Goal: Task Accomplishment & Management: Manage account settings

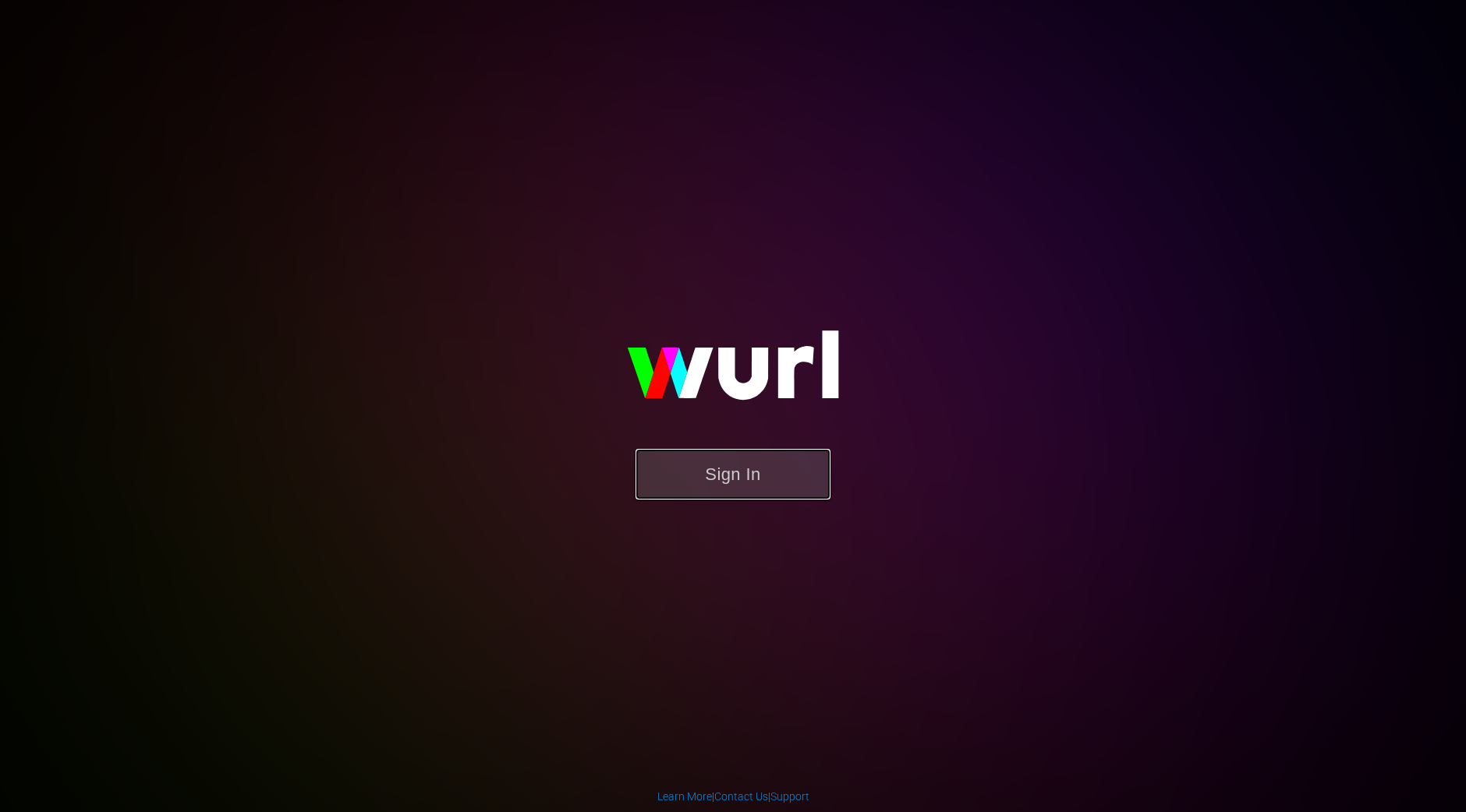
click at [729, 485] on button "Sign In" at bounding box center [733, 474] width 195 height 51
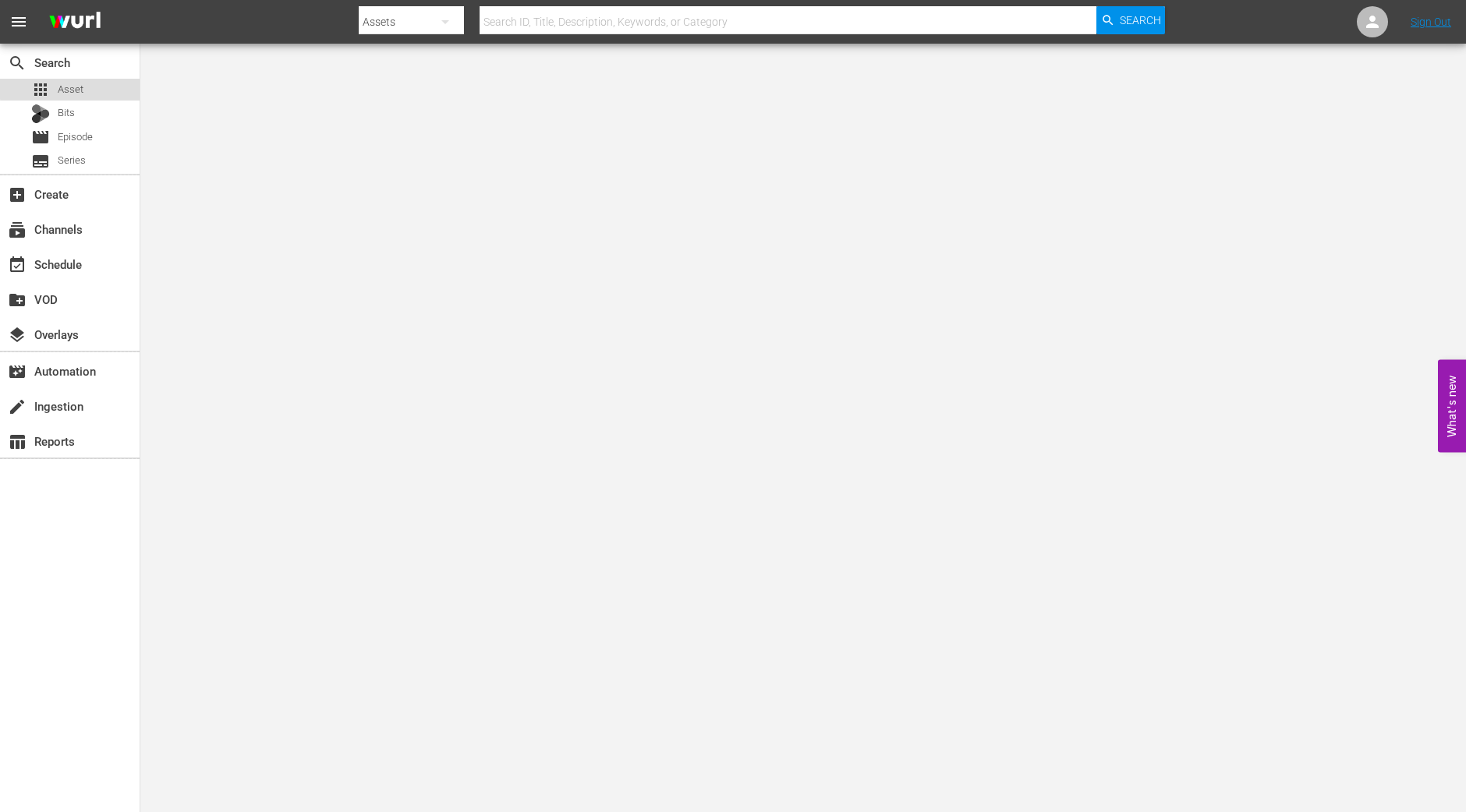
click at [74, 88] on span "Asset" at bounding box center [71, 89] width 26 height 15
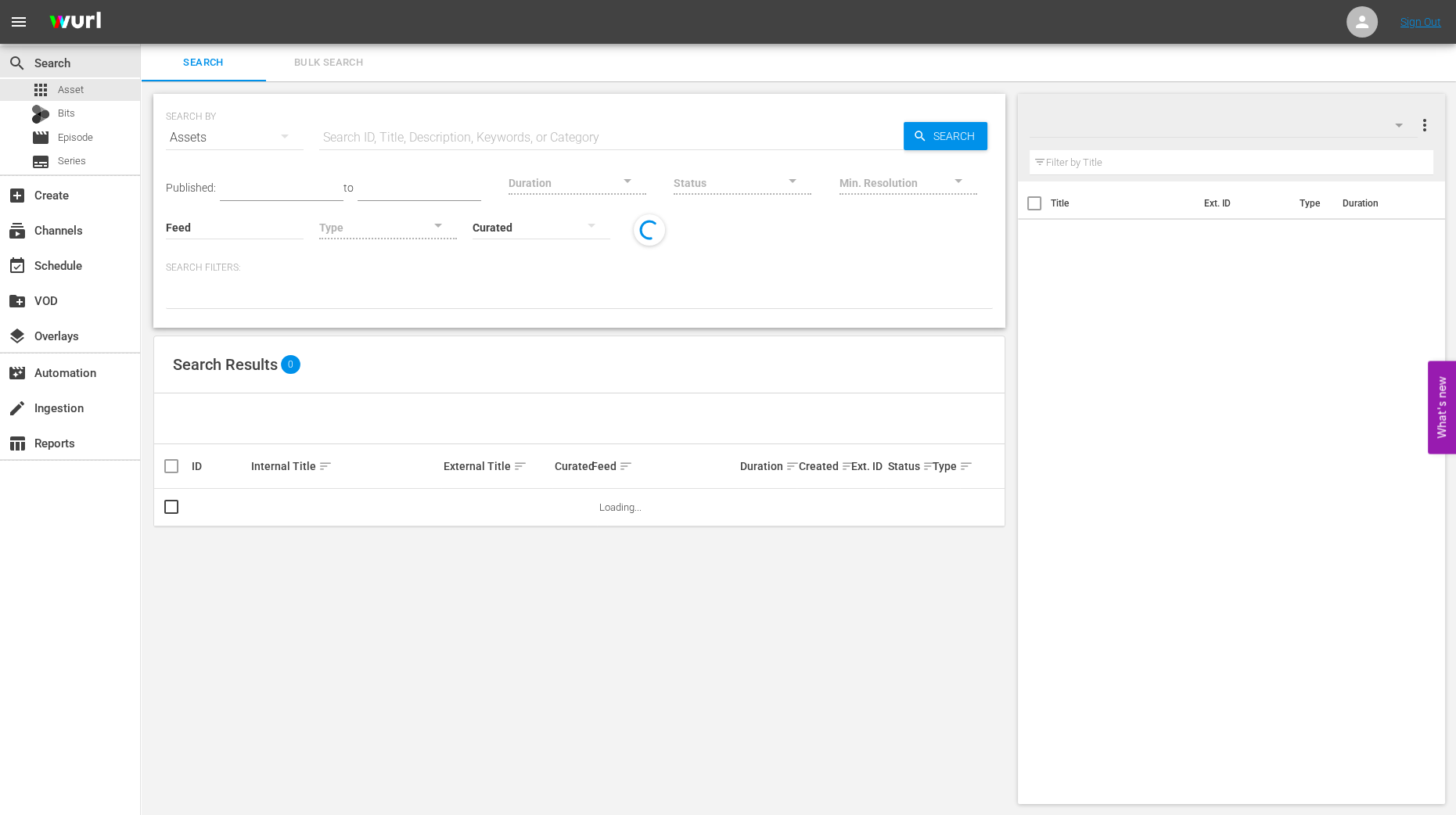
click at [323, 68] on span "Bulk Search" at bounding box center [328, 63] width 106 height 18
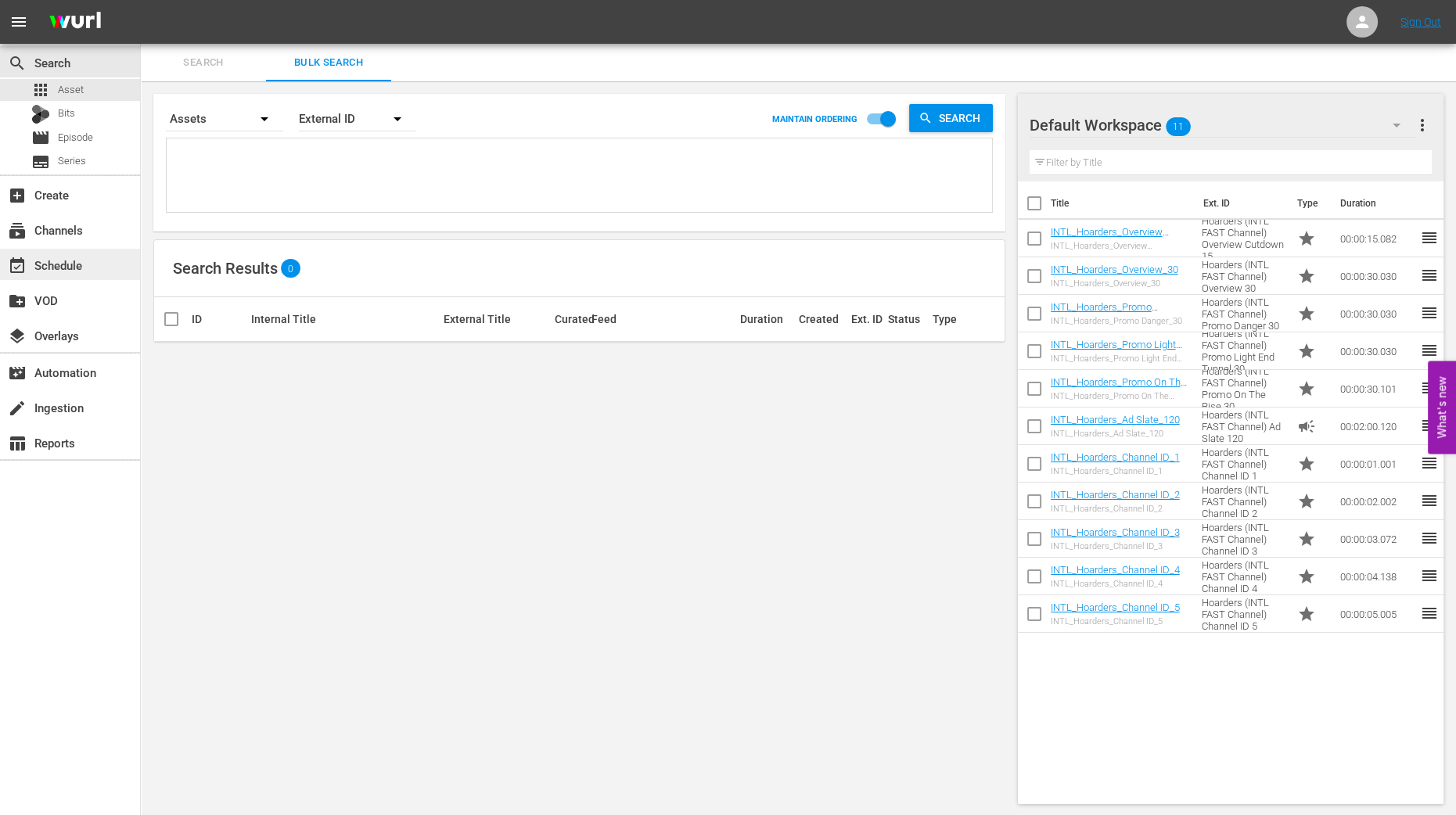
click at [102, 265] on div "event_available Schedule" at bounding box center [70, 264] width 140 height 31
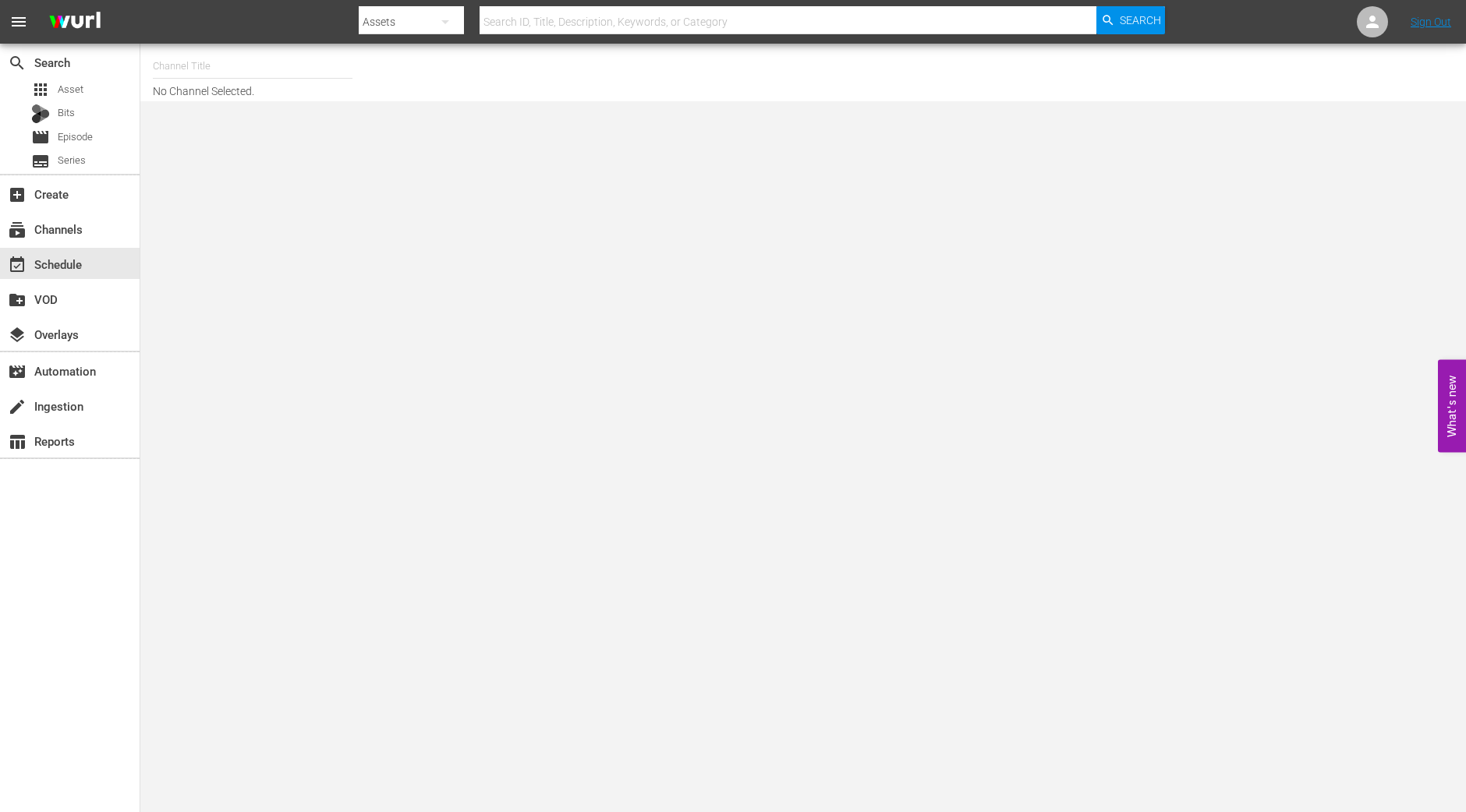
click at [319, 70] on input "text" at bounding box center [253, 66] width 199 height 38
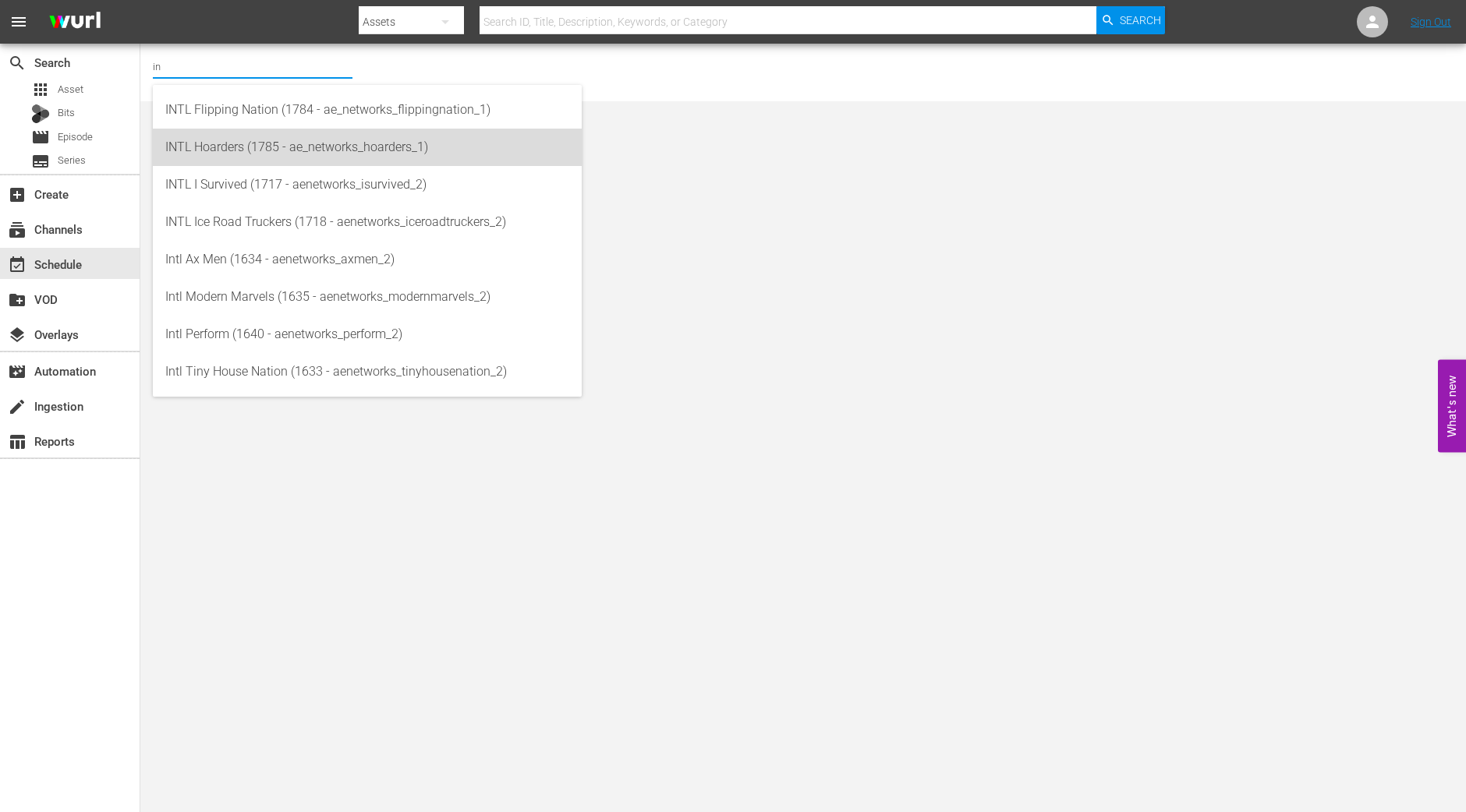
click at [238, 145] on div "INTL Hoarders (1785 - ae_networks_hoarders_1)" at bounding box center [368, 147] width 404 height 38
type input "INTL Hoarders (1785 - ae_networks_hoarders_1)"
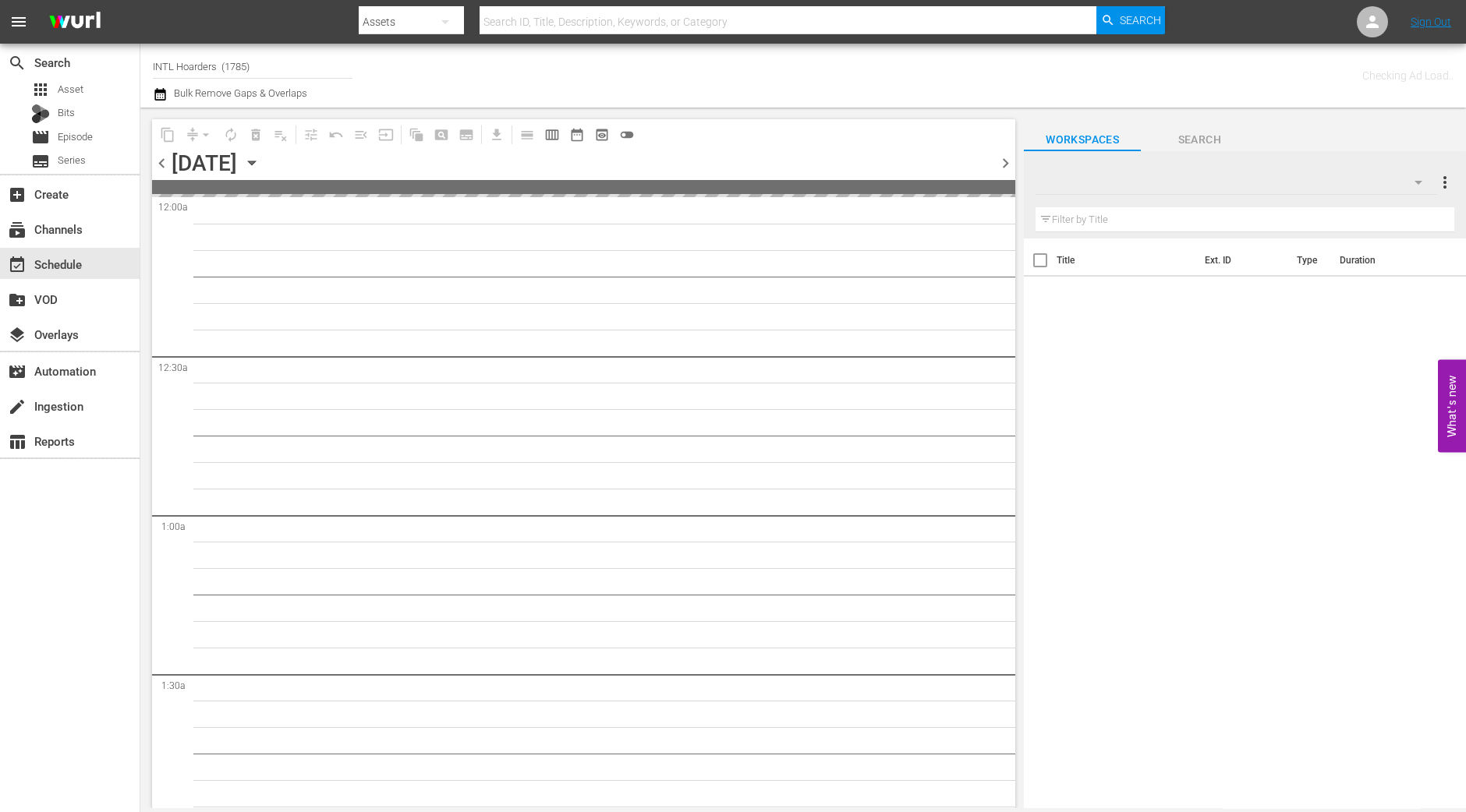
click at [261, 165] on icon "button" at bounding box center [252, 162] width 17 height 17
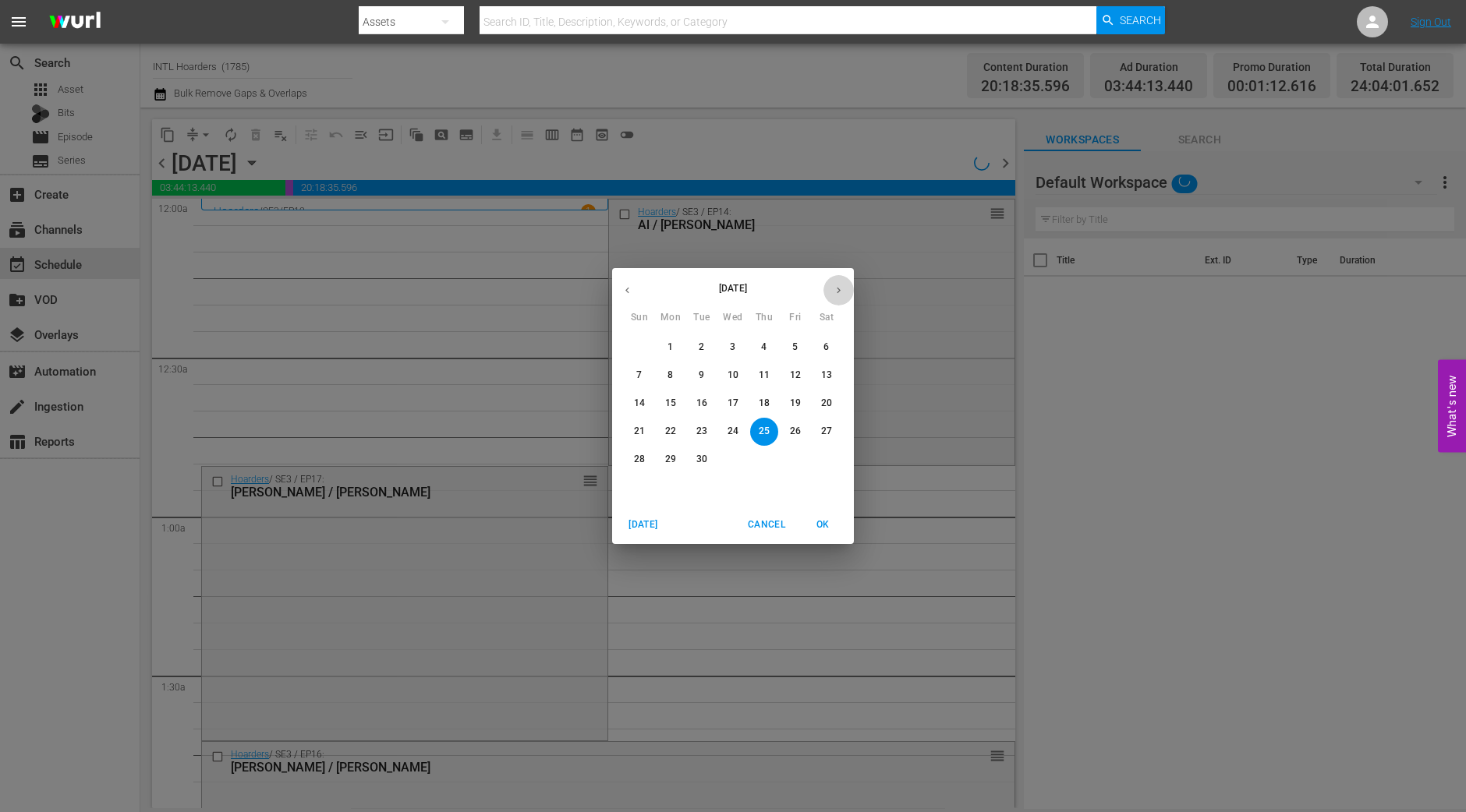
drag, startPoint x: 842, startPoint y: 285, endPoint x: 811, endPoint y: 293, distance: 32.0
click at [842, 285] on icon "button" at bounding box center [839, 290] width 12 height 12
click at [647, 403] on span "12" at bounding box center [639, 404] width 28 height 13
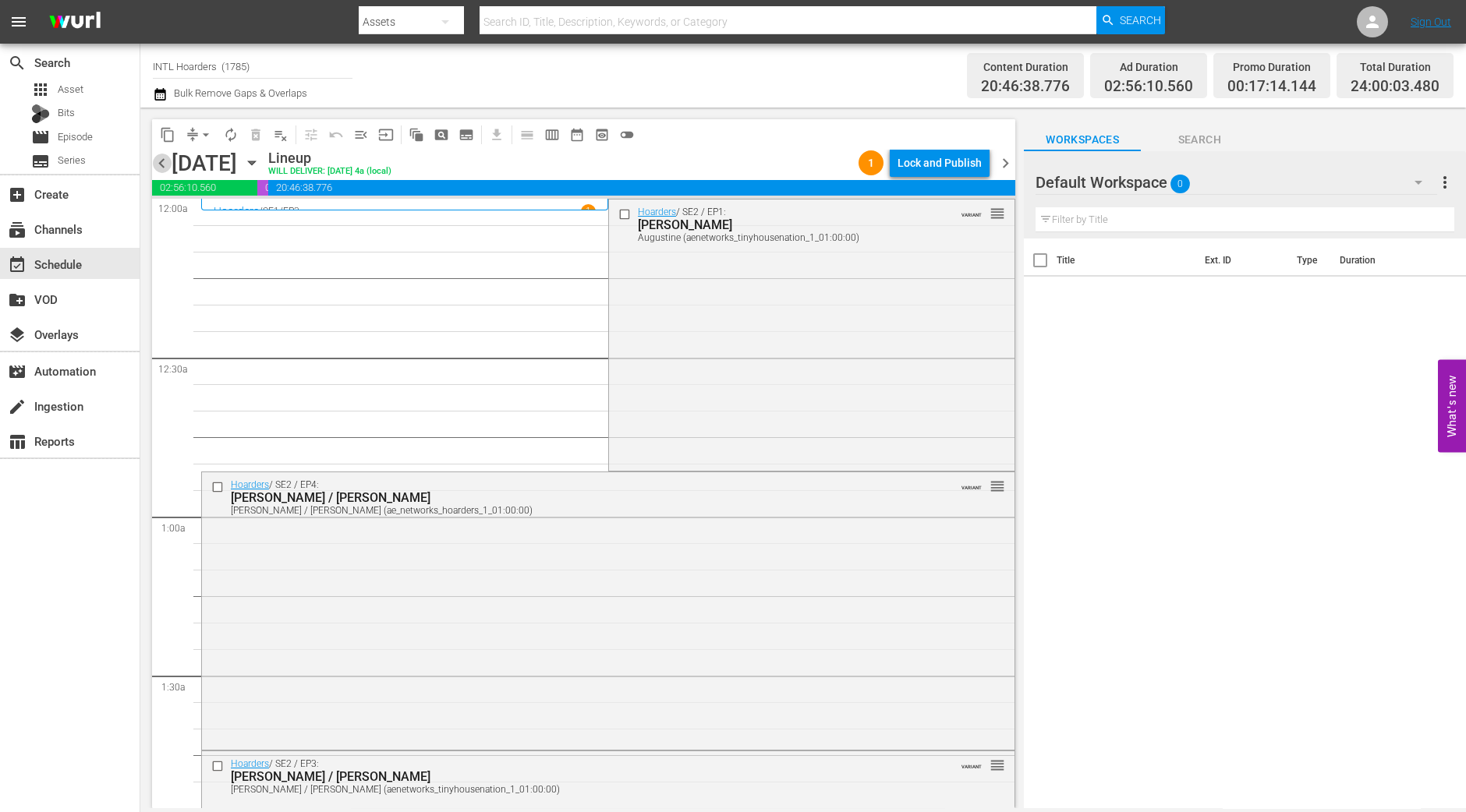
click at [167, 161] on span "chevron_left" at bounding box center [162, 163] width 19 height 19
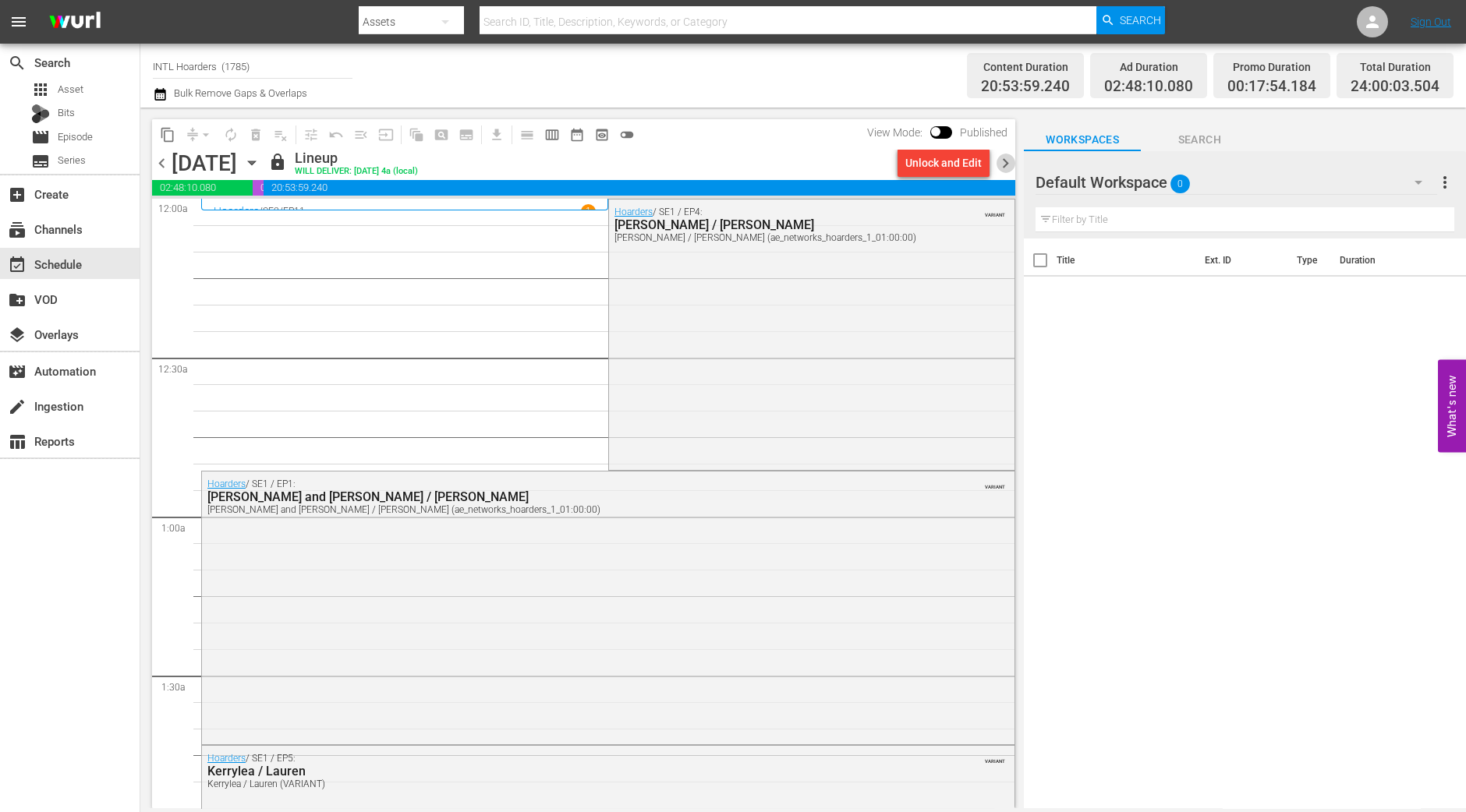
click at [1004, 158] on span "chevron_right" at bounding box center [1005, 163] width 19 height 19
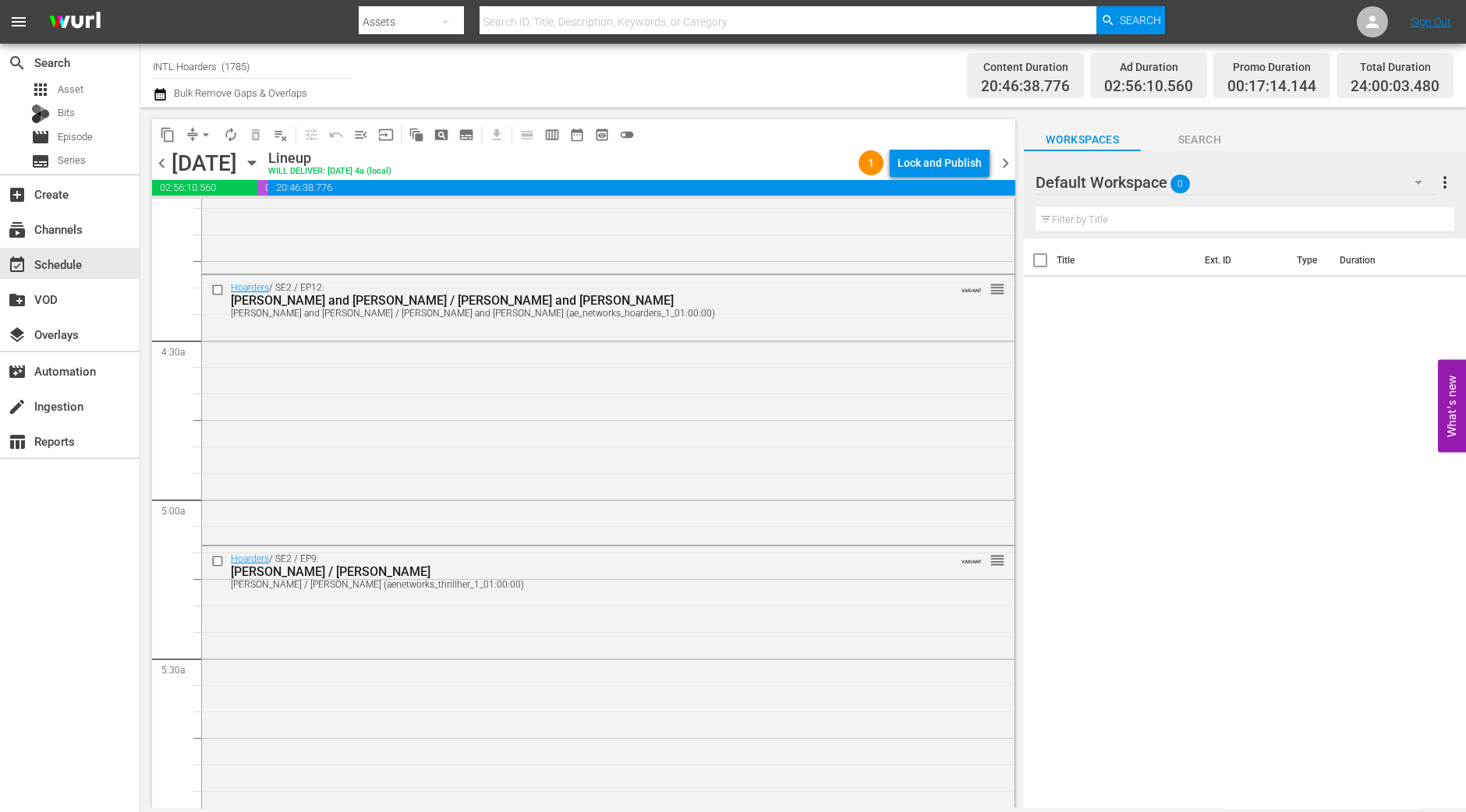
scroll to position [1603, 0]
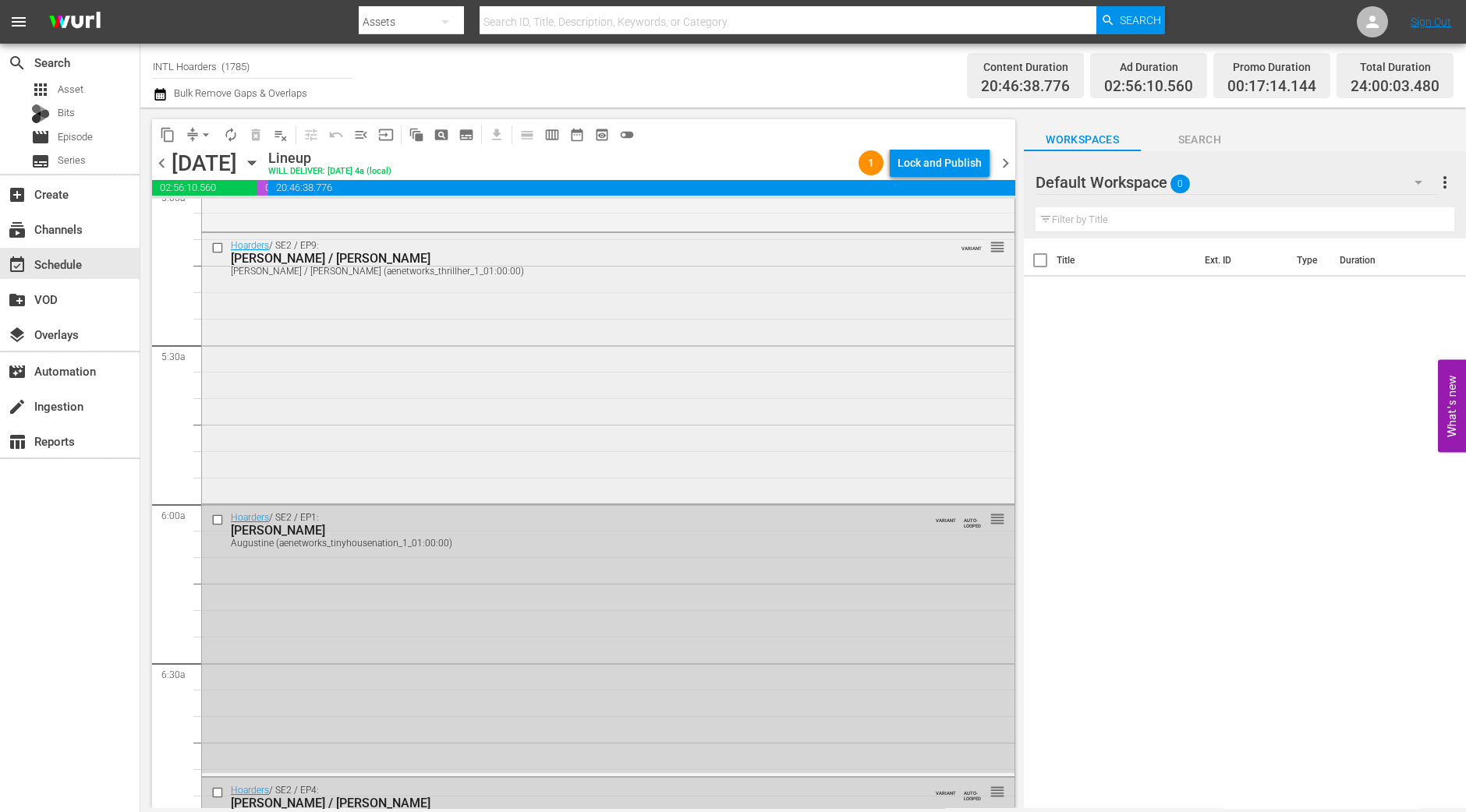
click at [589, 448] on div "Hoarders / SE2 / EP9: Gail / Warren Gail / Warren (aenetworks_thrillher_1_01:00…" at bounding box center [608, 367] width 812 height 268
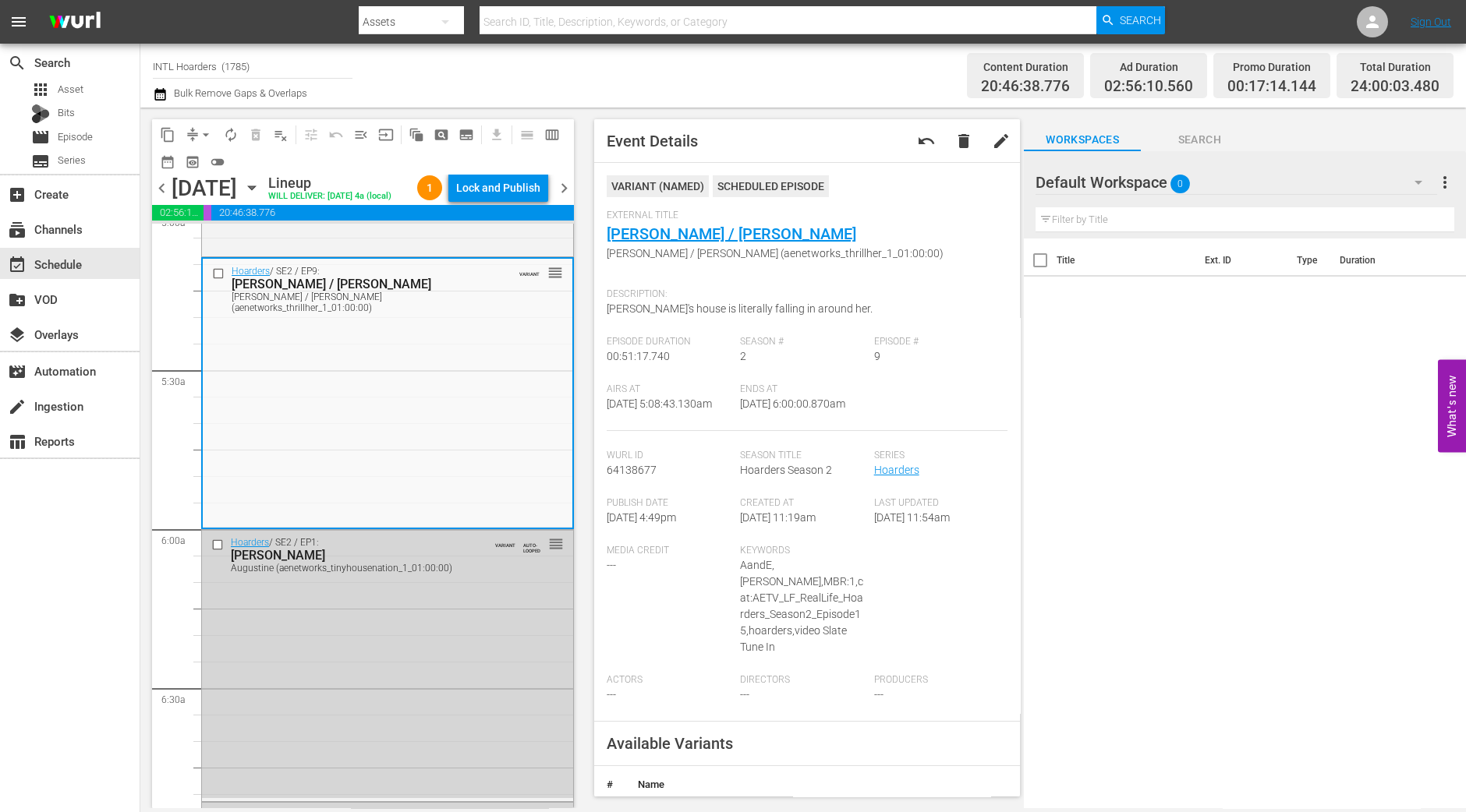
click at [160, 179] on span "chevron_left" at bounding box center [162, 188] width 19 height 19
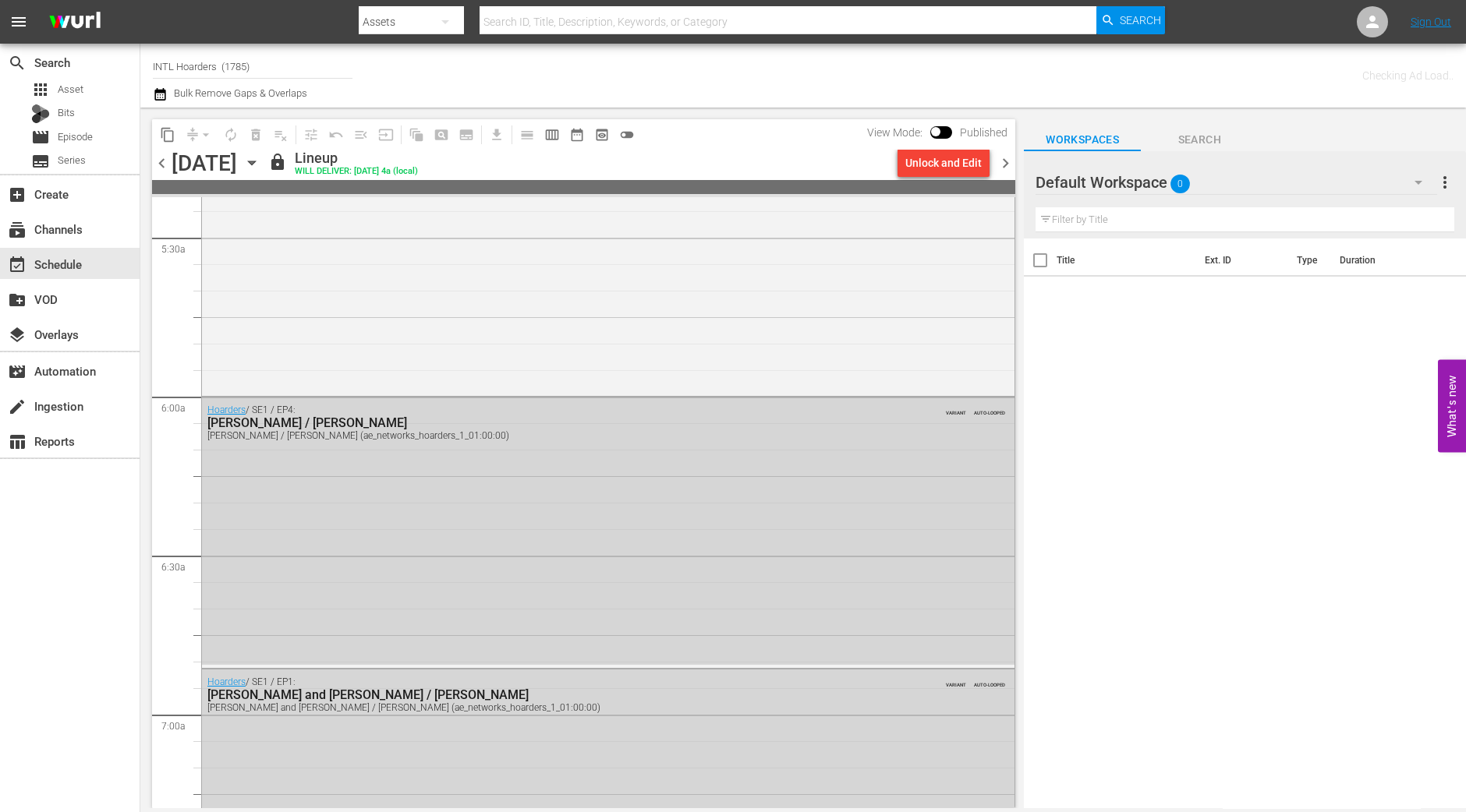
scroll to position [1577, 0]
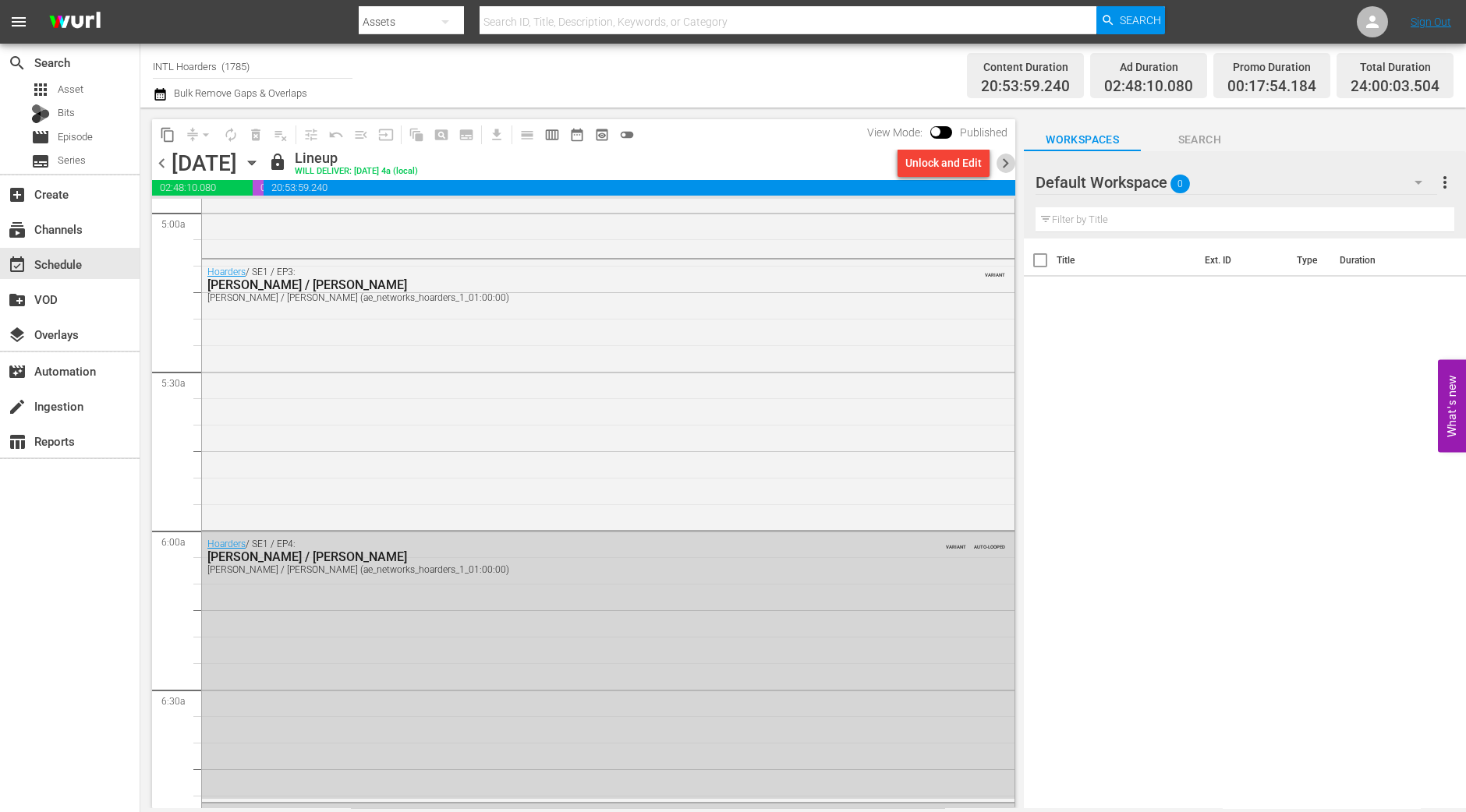
click at [999, 166] on span "chevron_right" at bounding box center [1005, 163] width 19 height 19
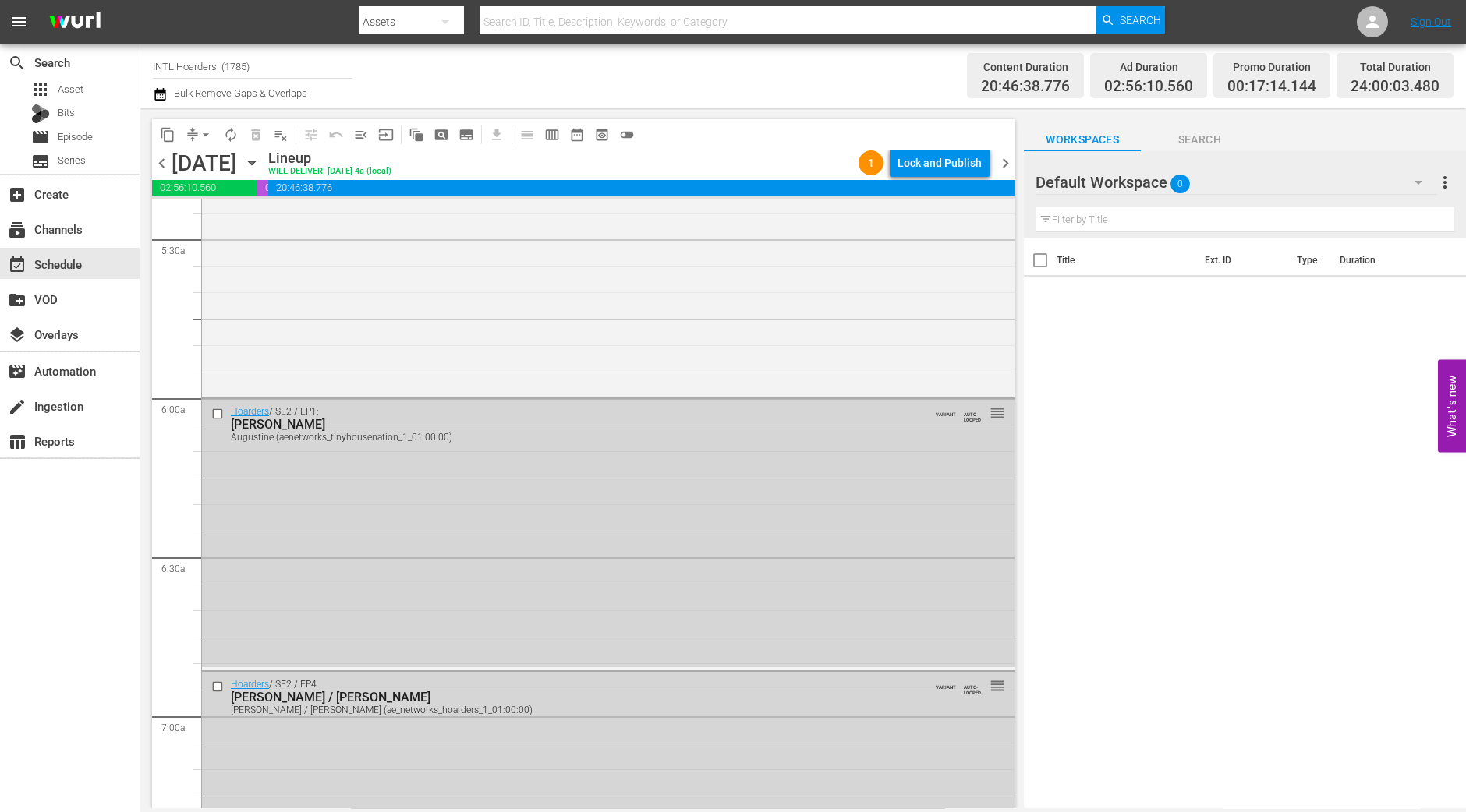
scroll to position [1603, 0]
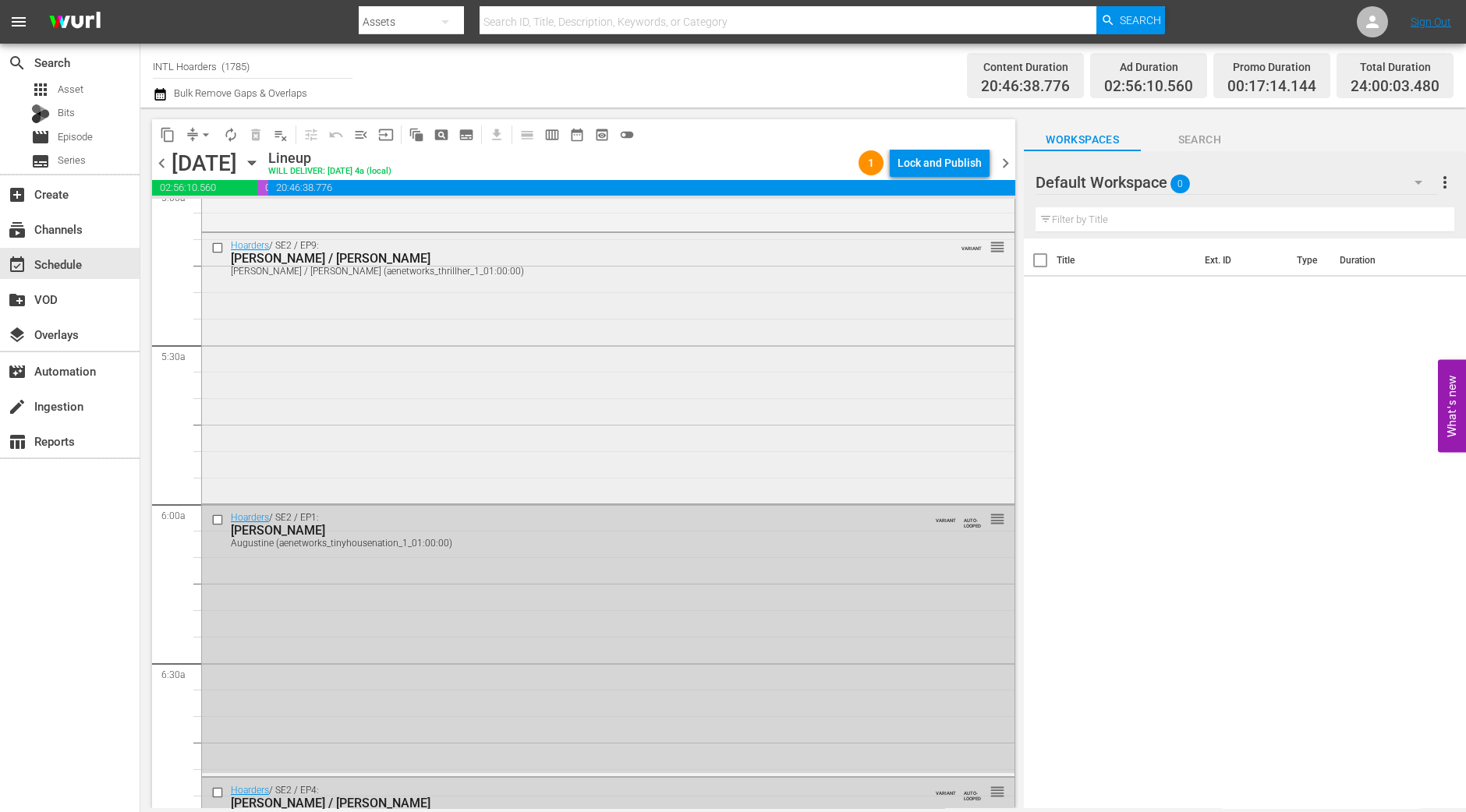
click at [686, 457] on div "Hoarders / SE2 / EP9: Gail / Warren Gail / Warren (aenetworks_thrillher_1_01:00…" at bounding box center [608, 367] width 812 height 268
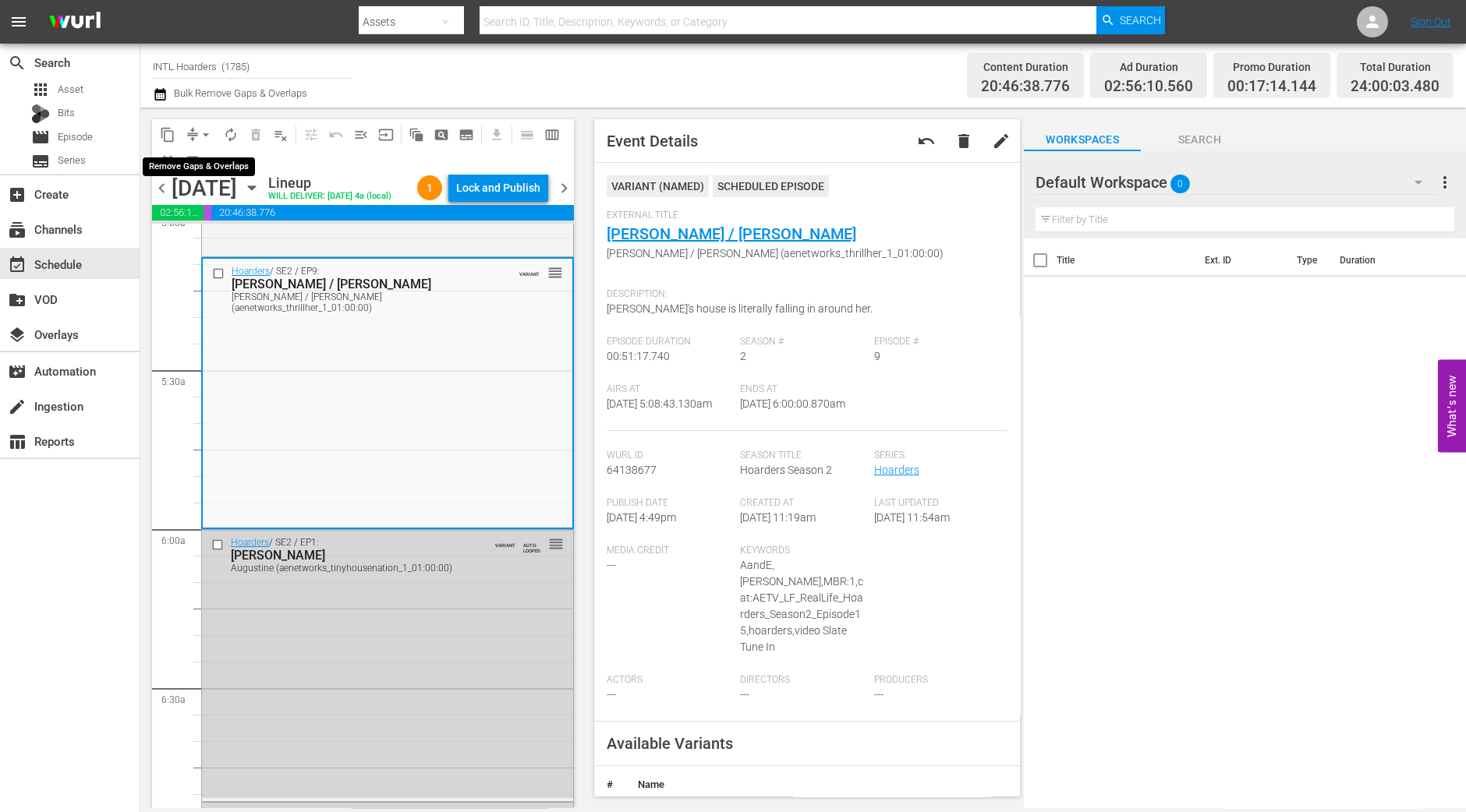
click at [194, 131] on button "arrow_drop_down" at bounding box center [205, 134] width 25 height 25
click at [195, 153] on li "Align to Midnight" at bounding box center [207, 166] width 164 height 26
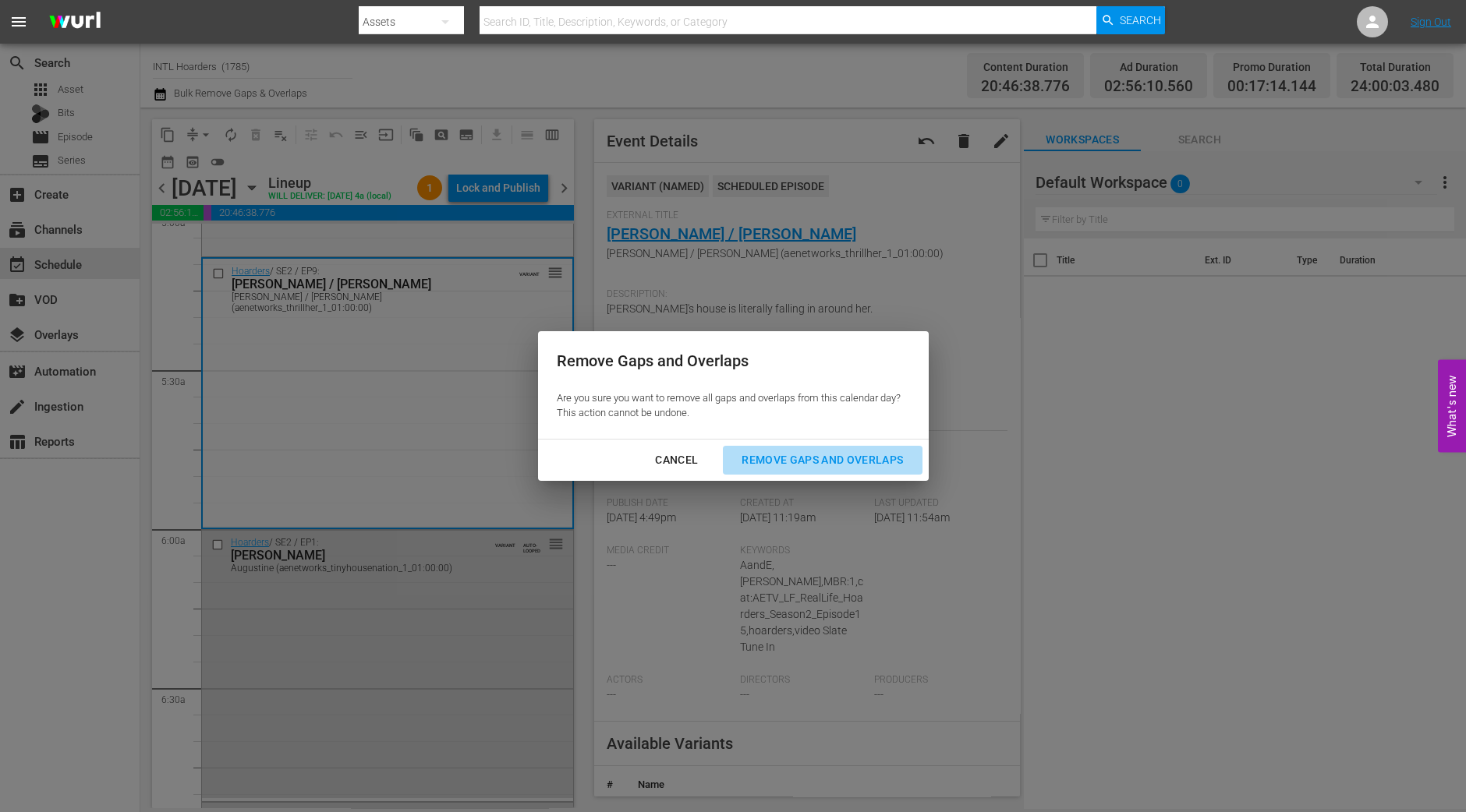
click at [825, 466] on div "Remove Gaps and Overlaps" at bounding box center [823, 460] width 187 height 19
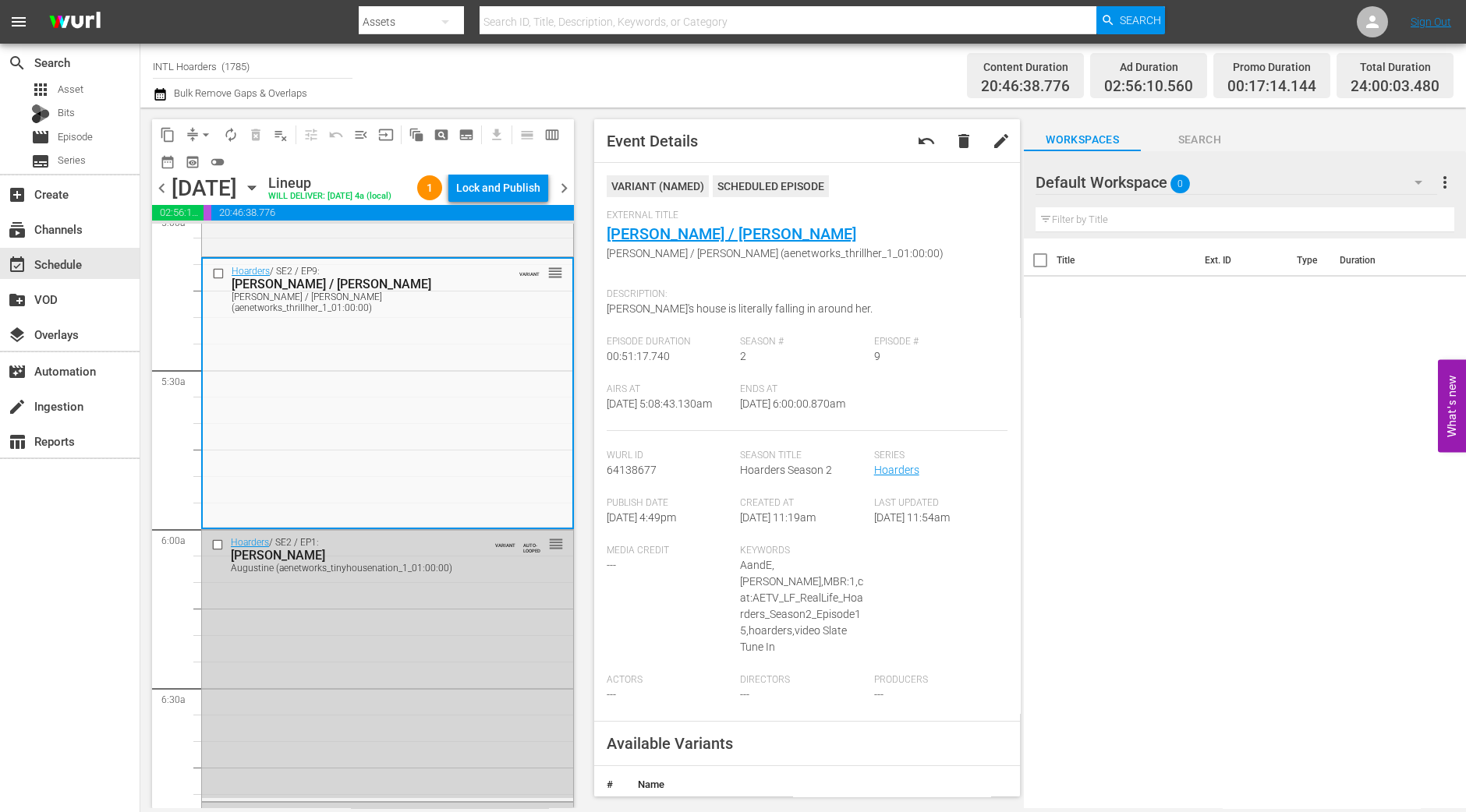
click at [489, 194] on div "Lock and Publish" at bounding box center [498, 187] width 84 height 28
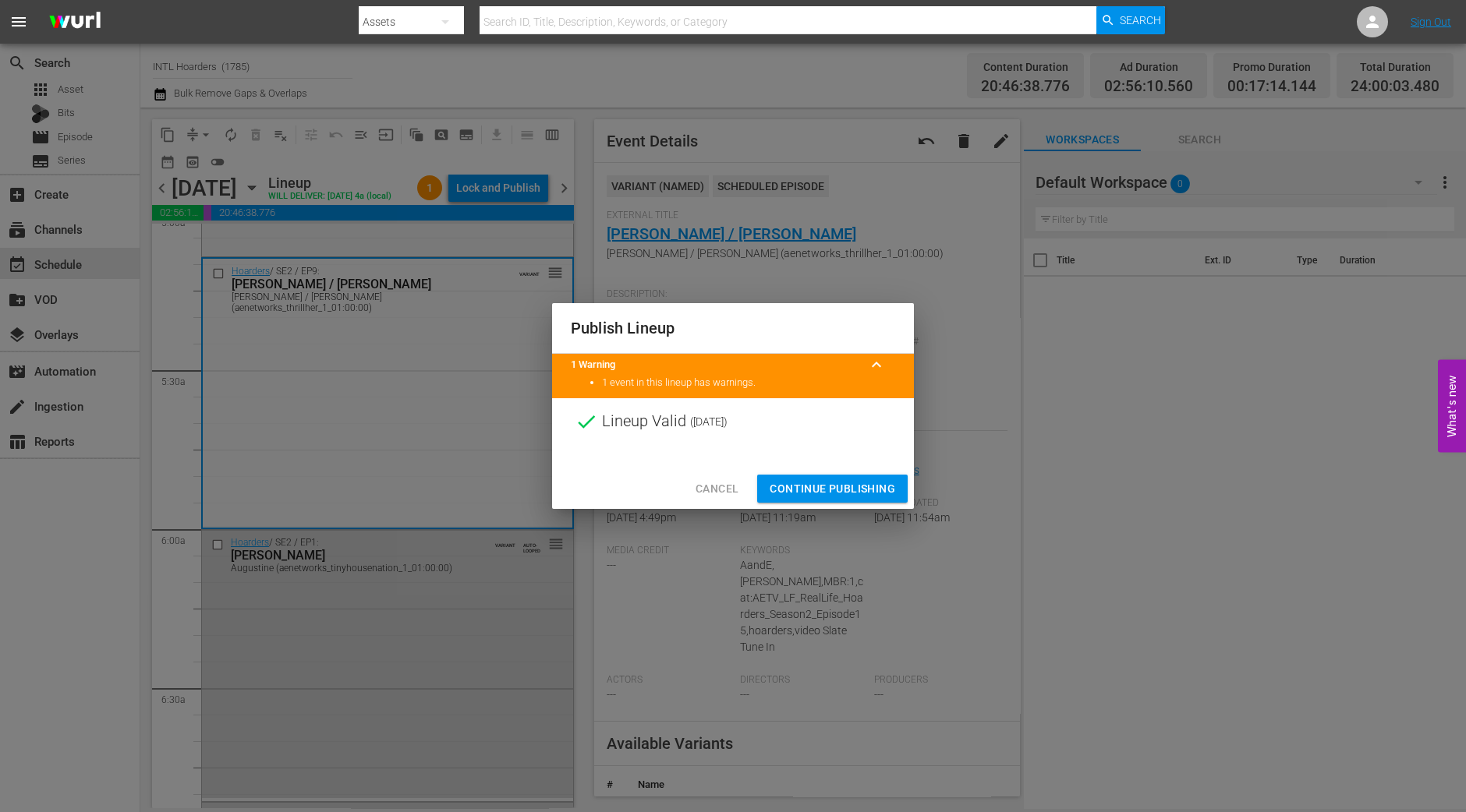
click at [841, 477] on button "Continue Publishing" at bounding box center [832, 490] width 150 height 29
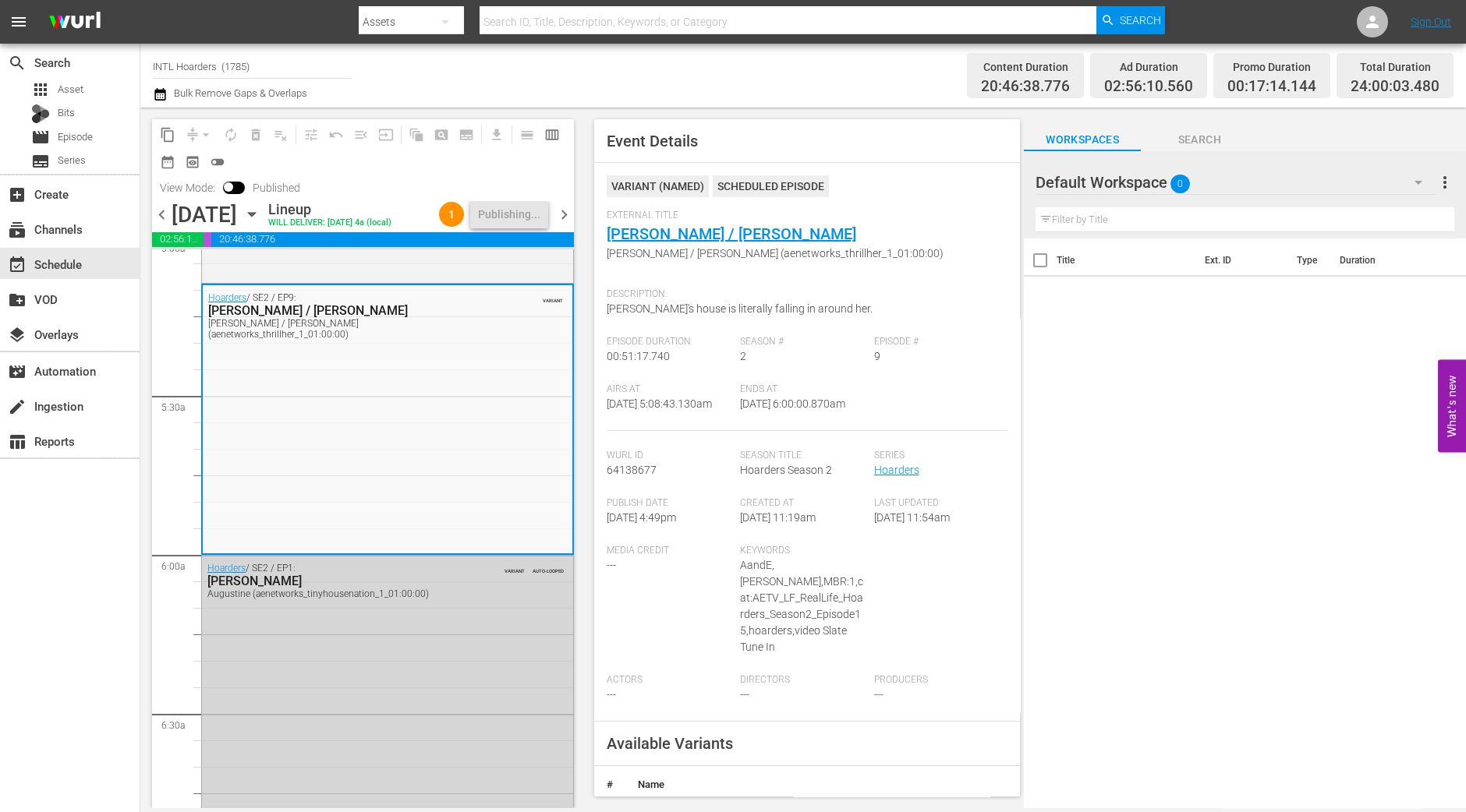
click at [561, 205] on span "chevron_right" at bounding box center [564, 215] width 19 height 19
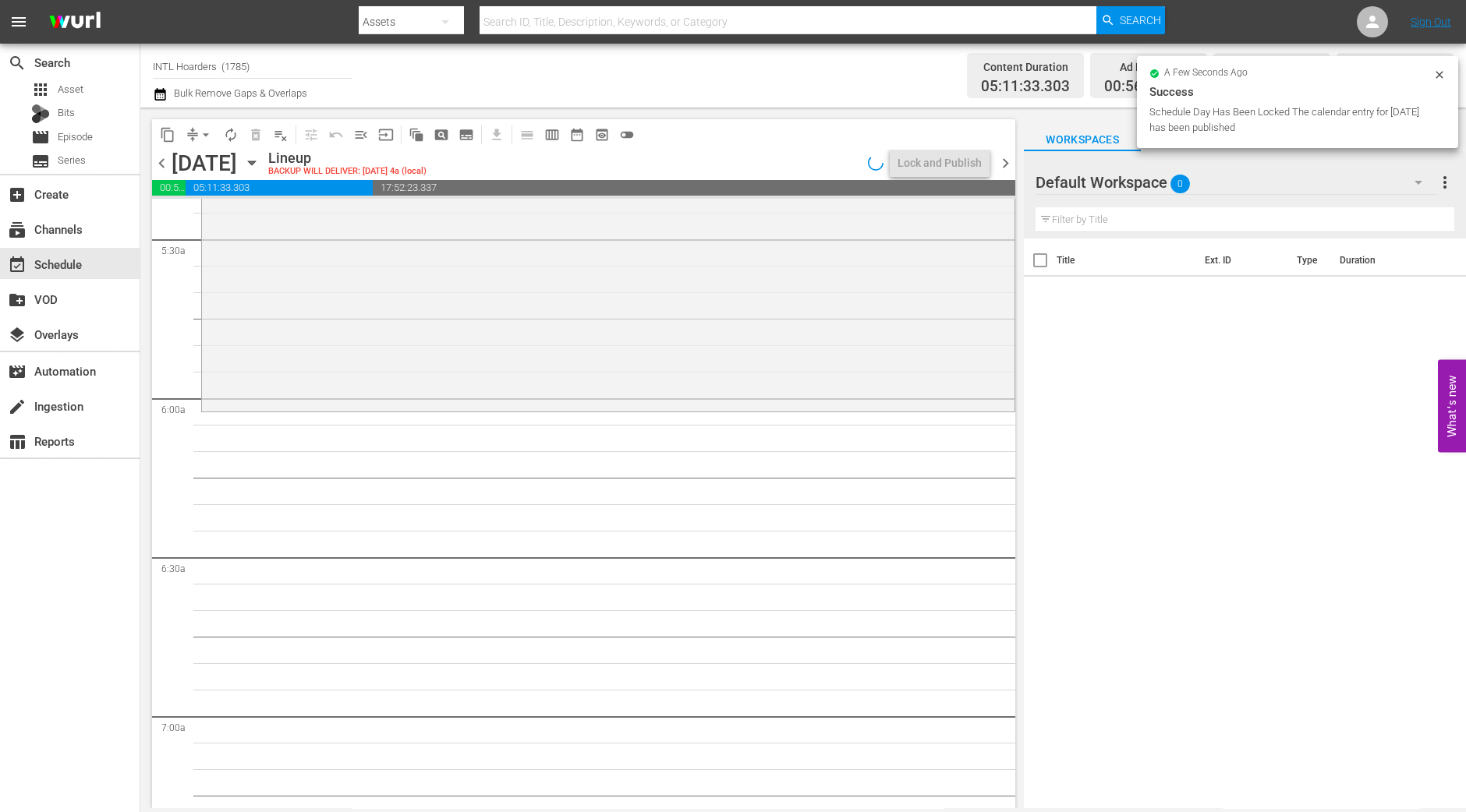
scroll to position [1577, 0]
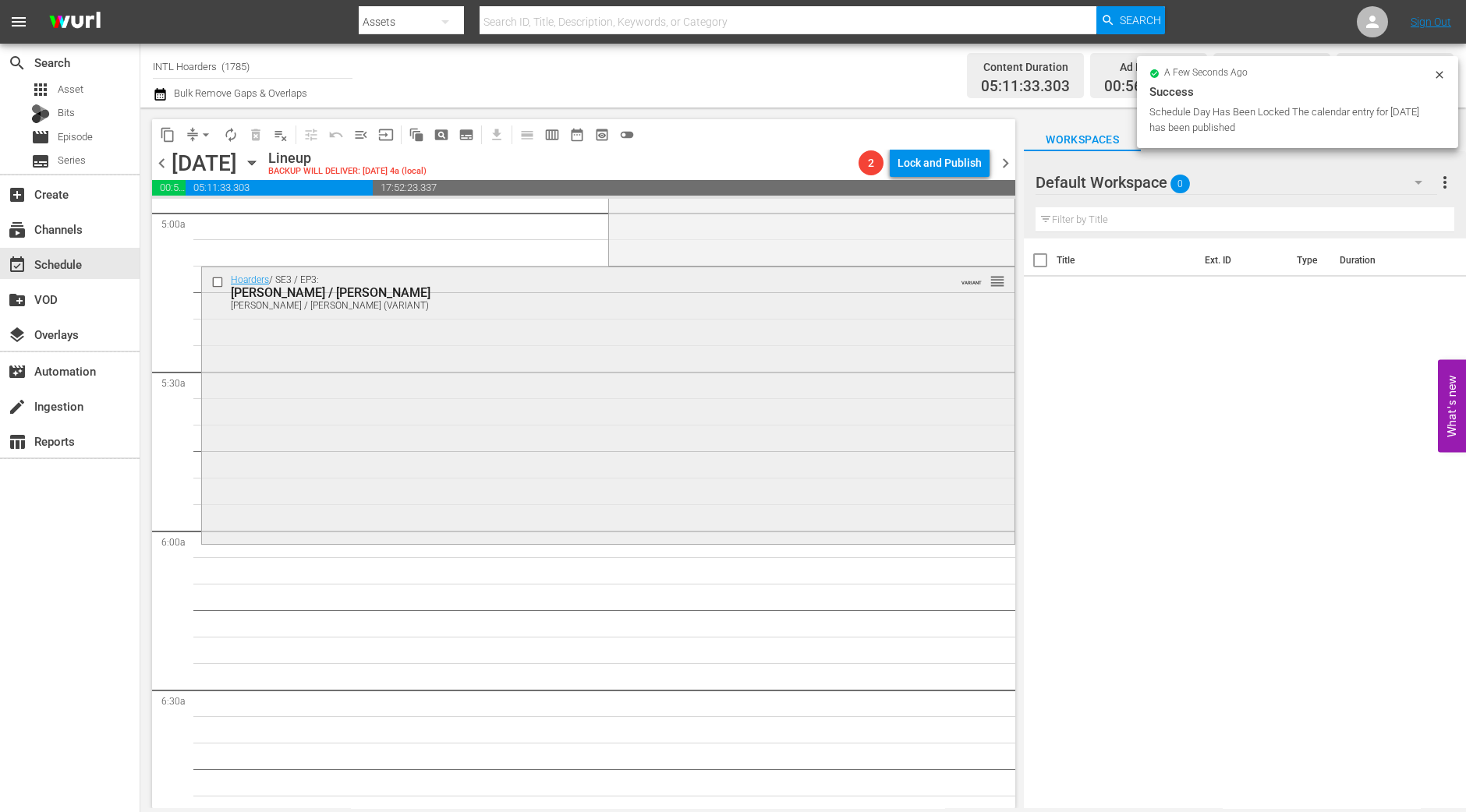
click at [413, 484] on div "Hoarders / SE3 / EP3: Adella / Teri Adella / Teri (VARIANT) VARIANT reorder" at bounding box center [608, 404] width 812 height 273
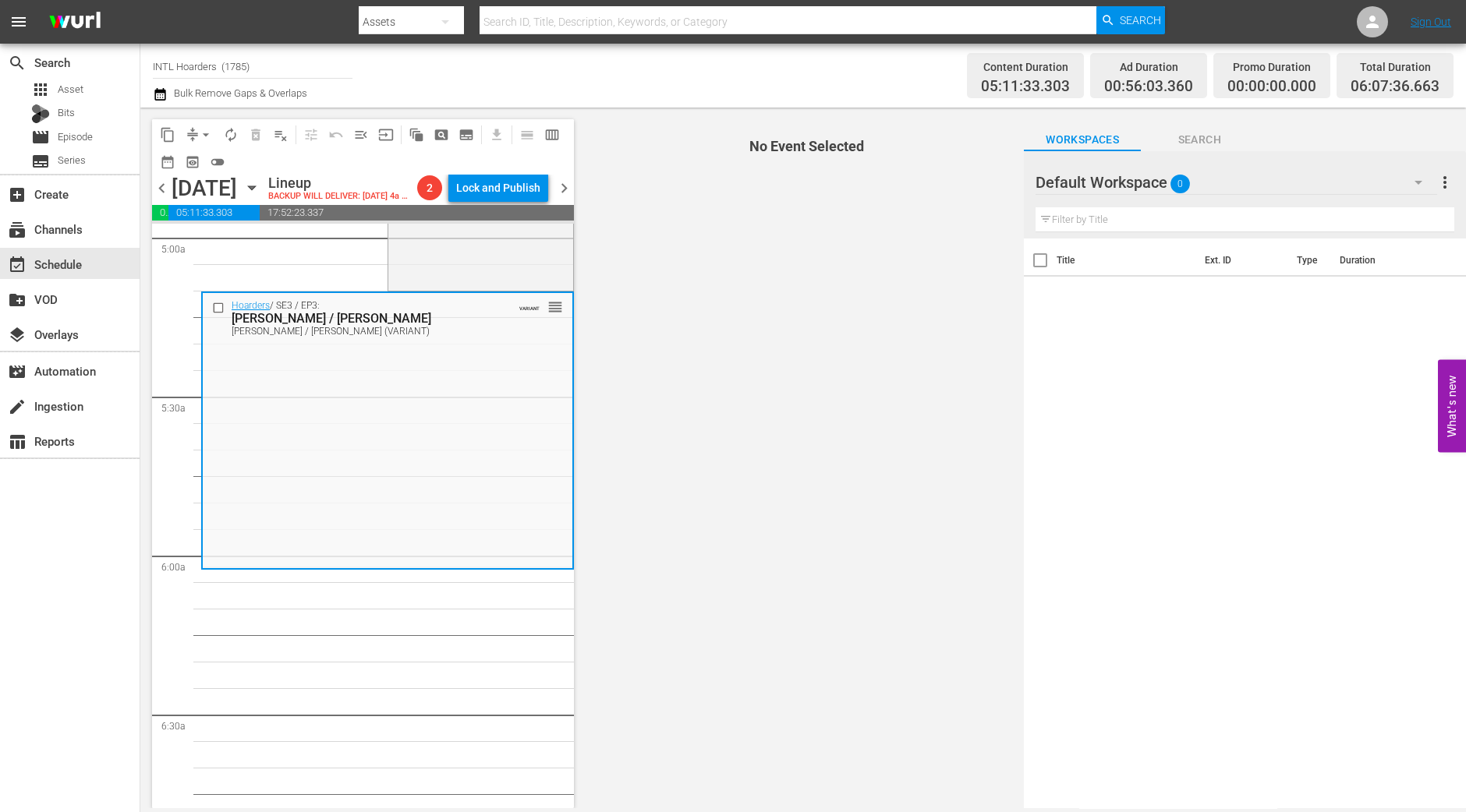
click at [207, 138] on span "arrow_drop_down" at bounding box center [205, 134] width 15 height 15
click at [205, 162] on li "Align to Midnight" at bounding box center [207, 166] width 164 height 26
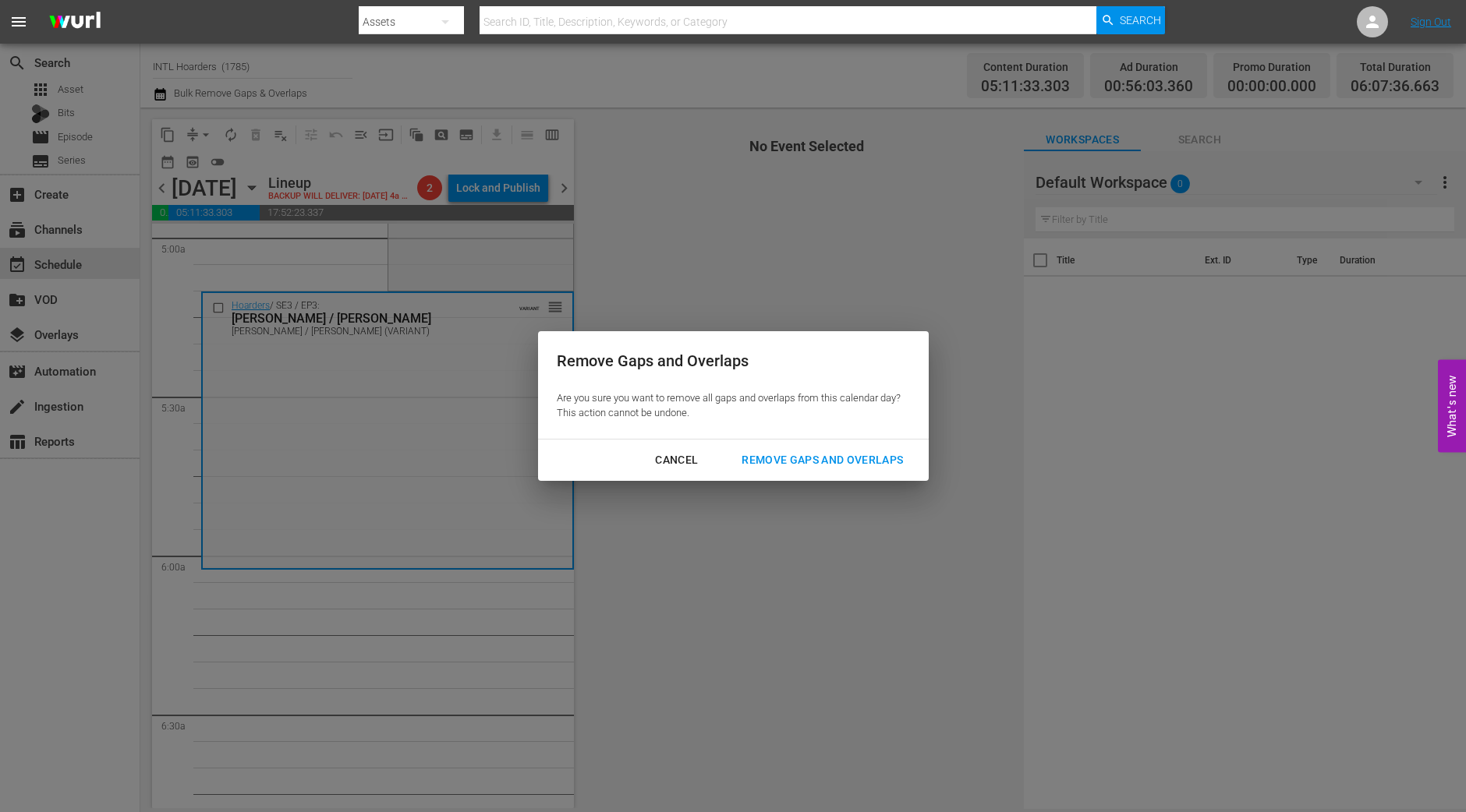
click at [836, 465] on div "Remove Gaps and Overlaps" at bounding box center [823, 460] width 187 height 19
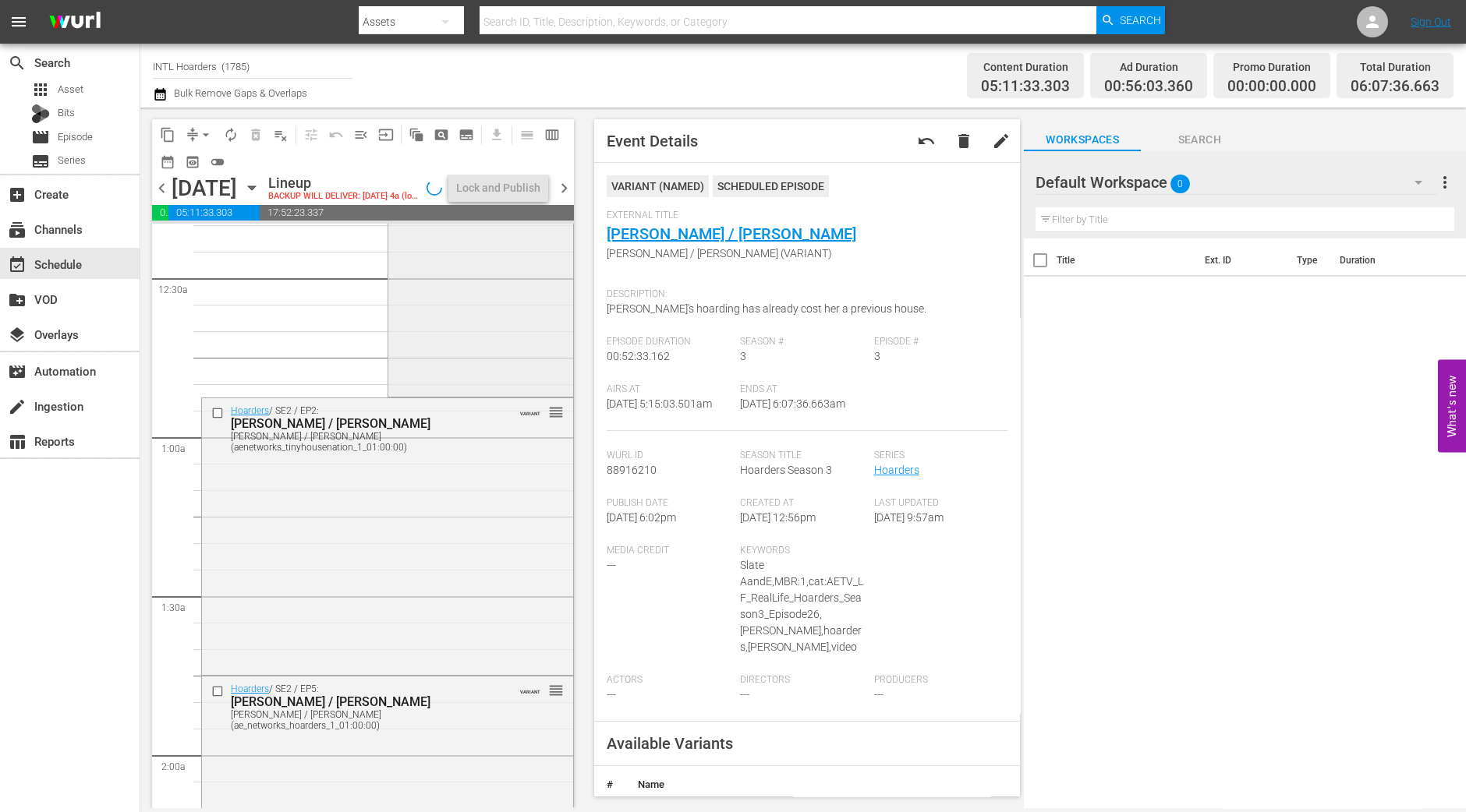
scroll to position [0, 0]
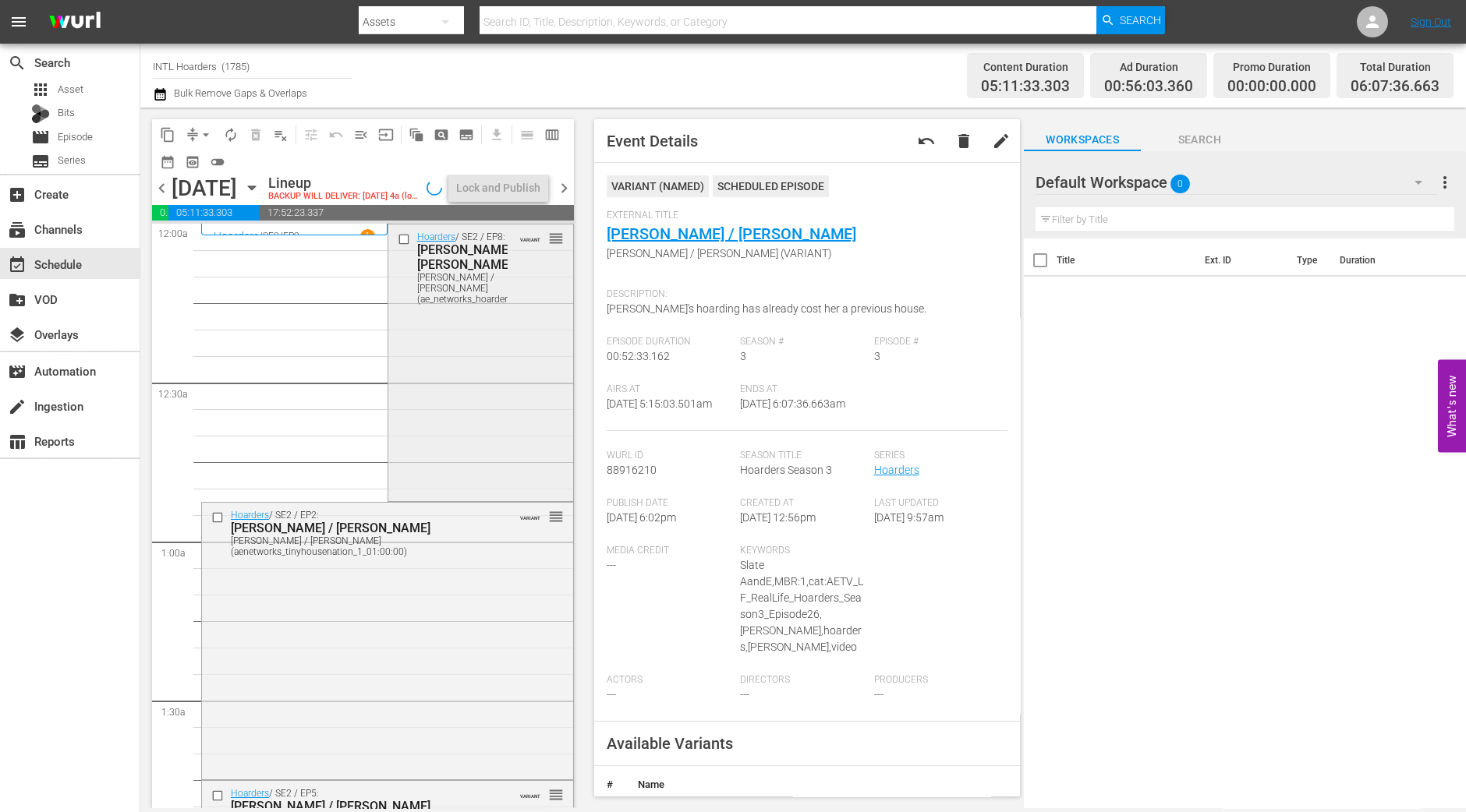
click at [499, 404] on div "Hoarders / SE2 / EP8: Janet / Christina Janet / Christina (ae_networks_hoarders…" at bounding box center [481, 361] width 185 height 273
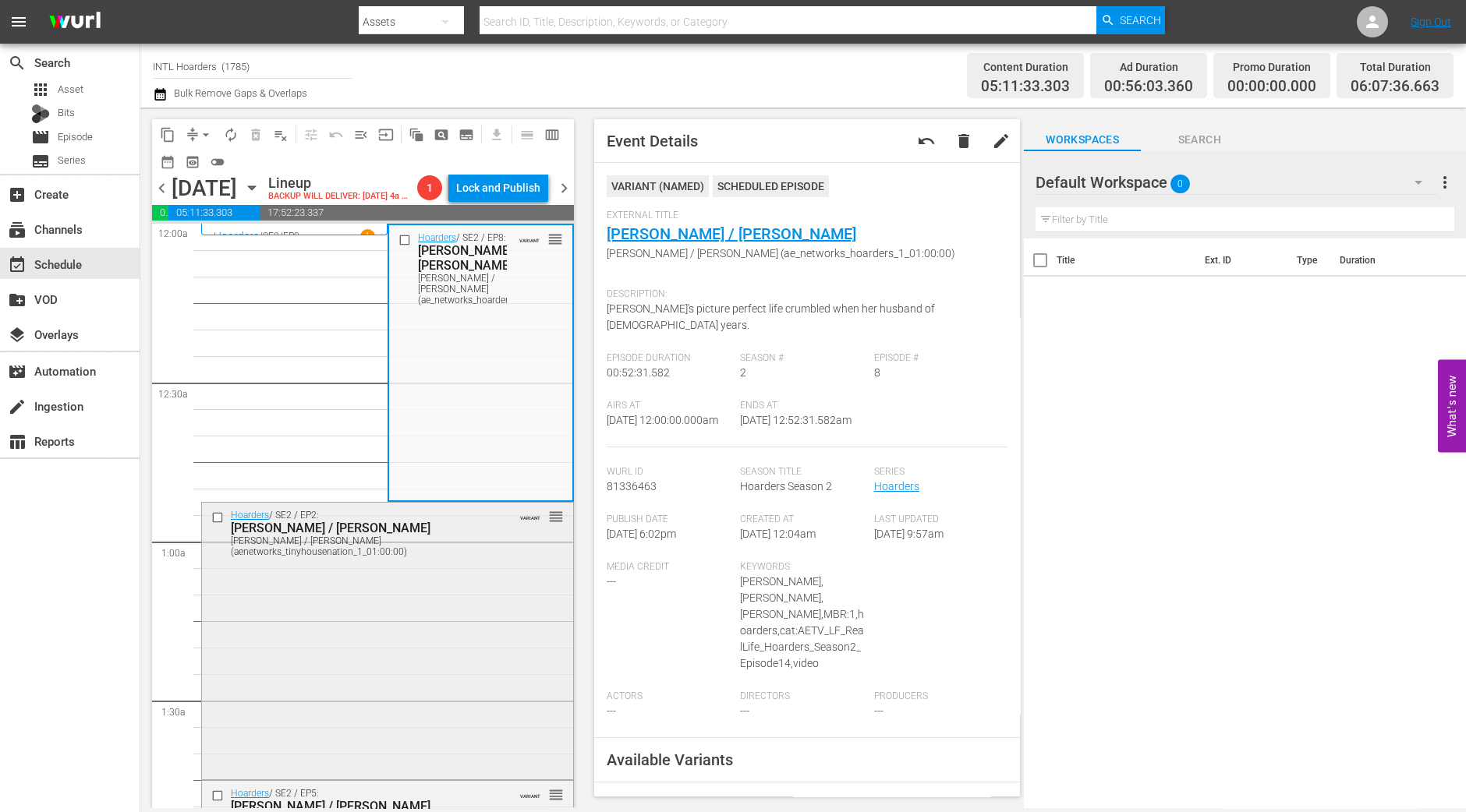
click at [407, 617] on div "Hoarders / SE2 / EP2: Judi / Gail Judi / Gail (aenetworks_tinyhousenation_1_01:…" at bounding box center [388, 639] width 372 height 273
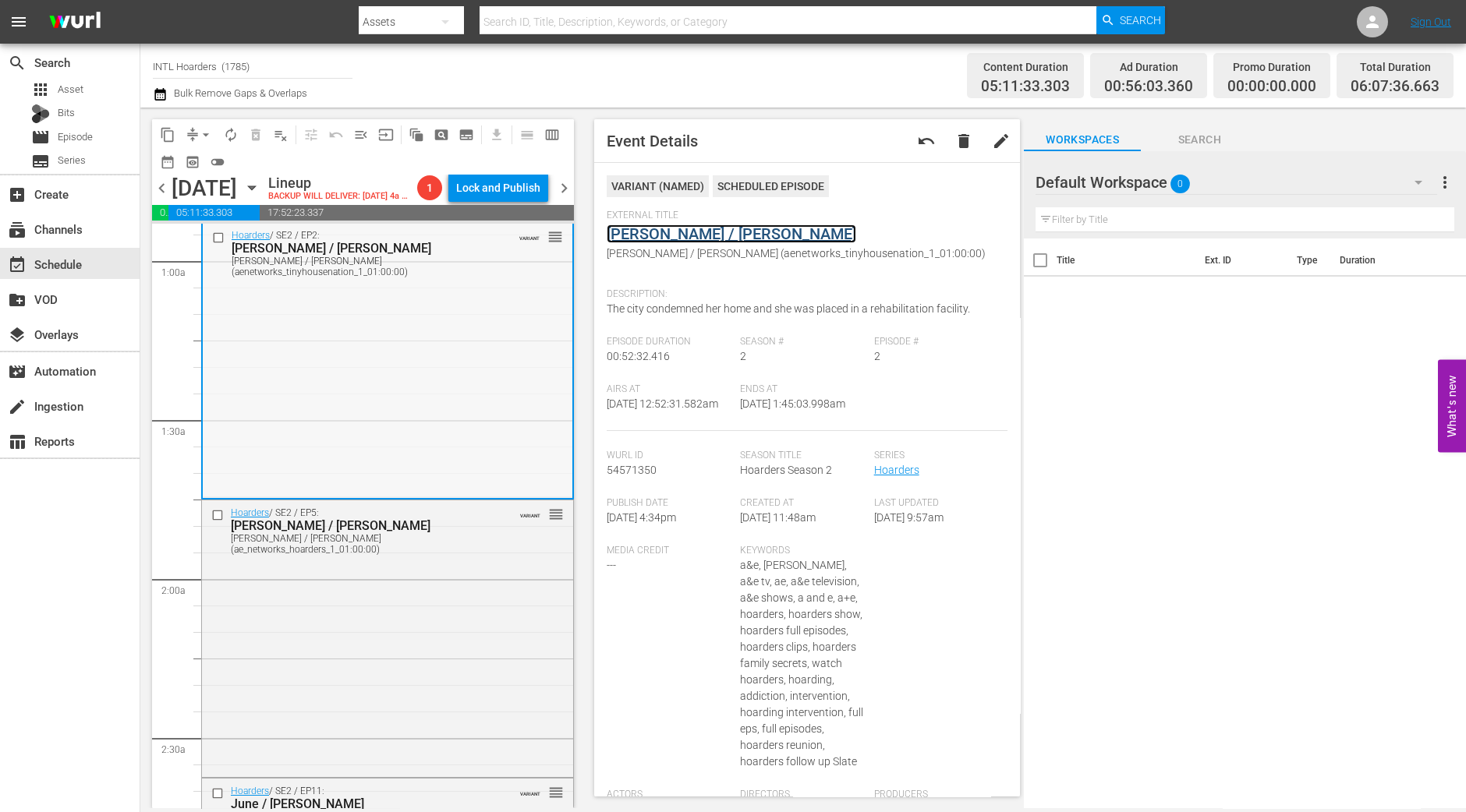
scroll to position [389, 0]
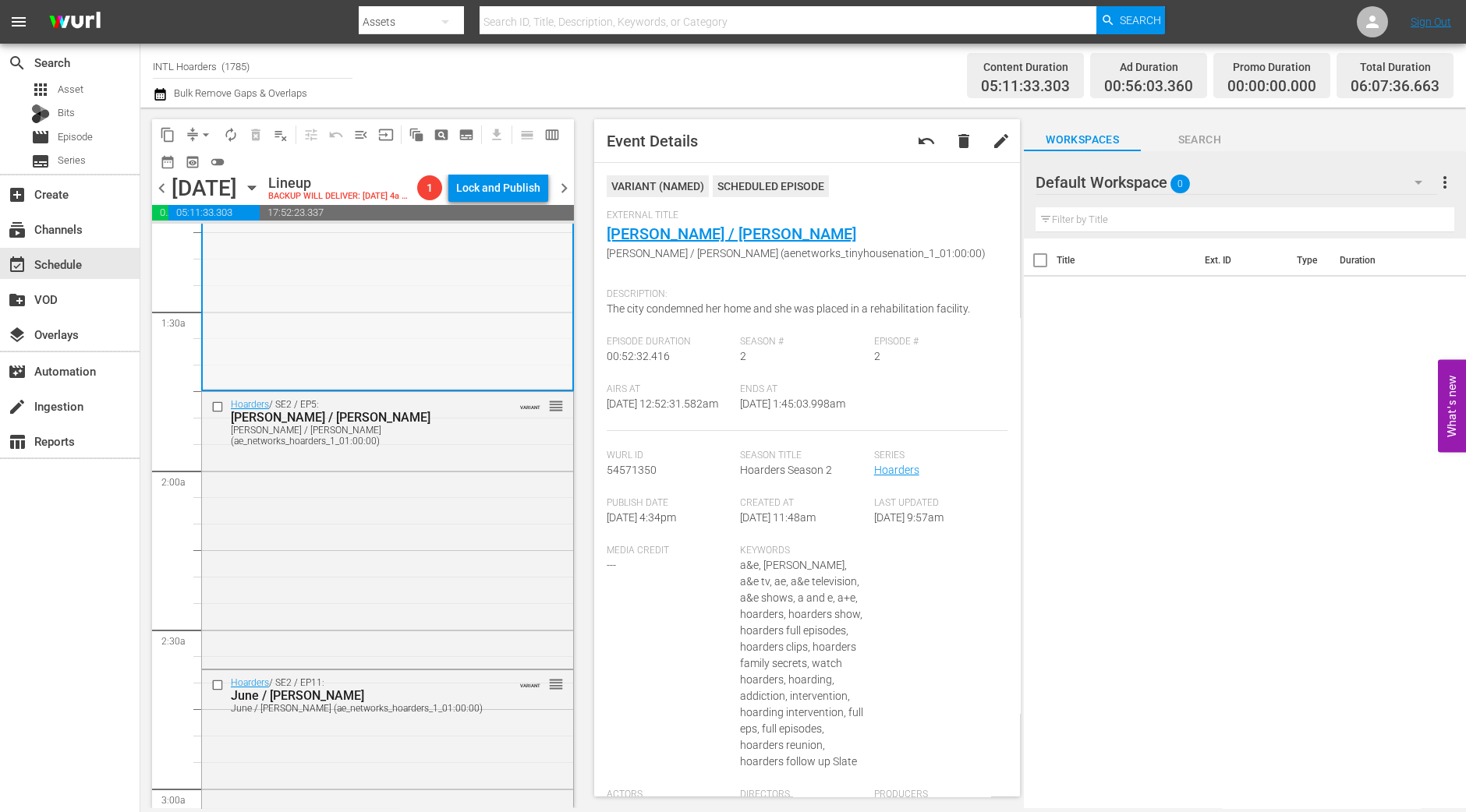
click at [507, 515] on div "Hoarders / SE2 / EP5: Julie / Shannon Julie / Shannon (ae_networks_hoarders_1_0…" at bounding box center [388, 529] width 372 height 273
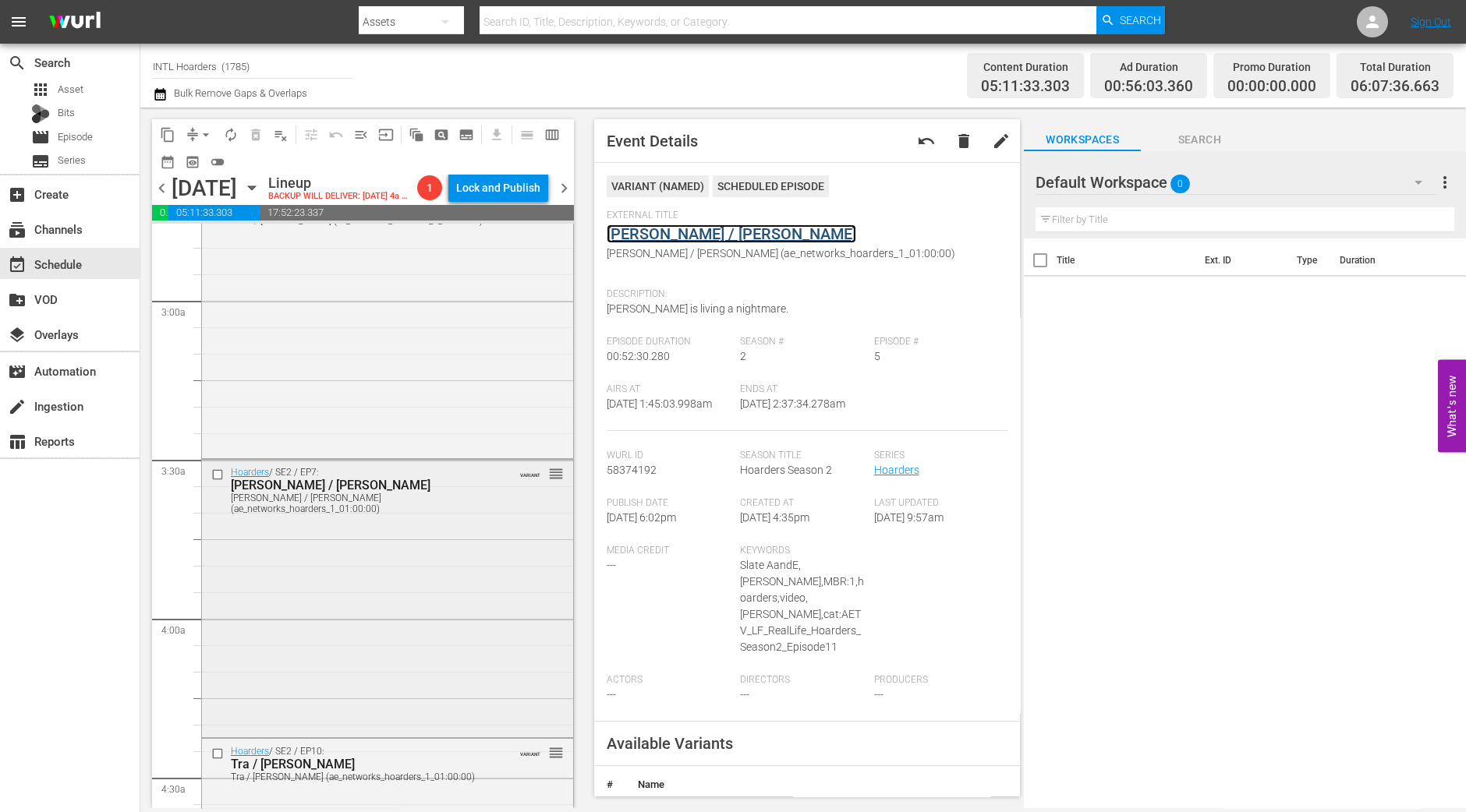
scroll to position [779, 0]
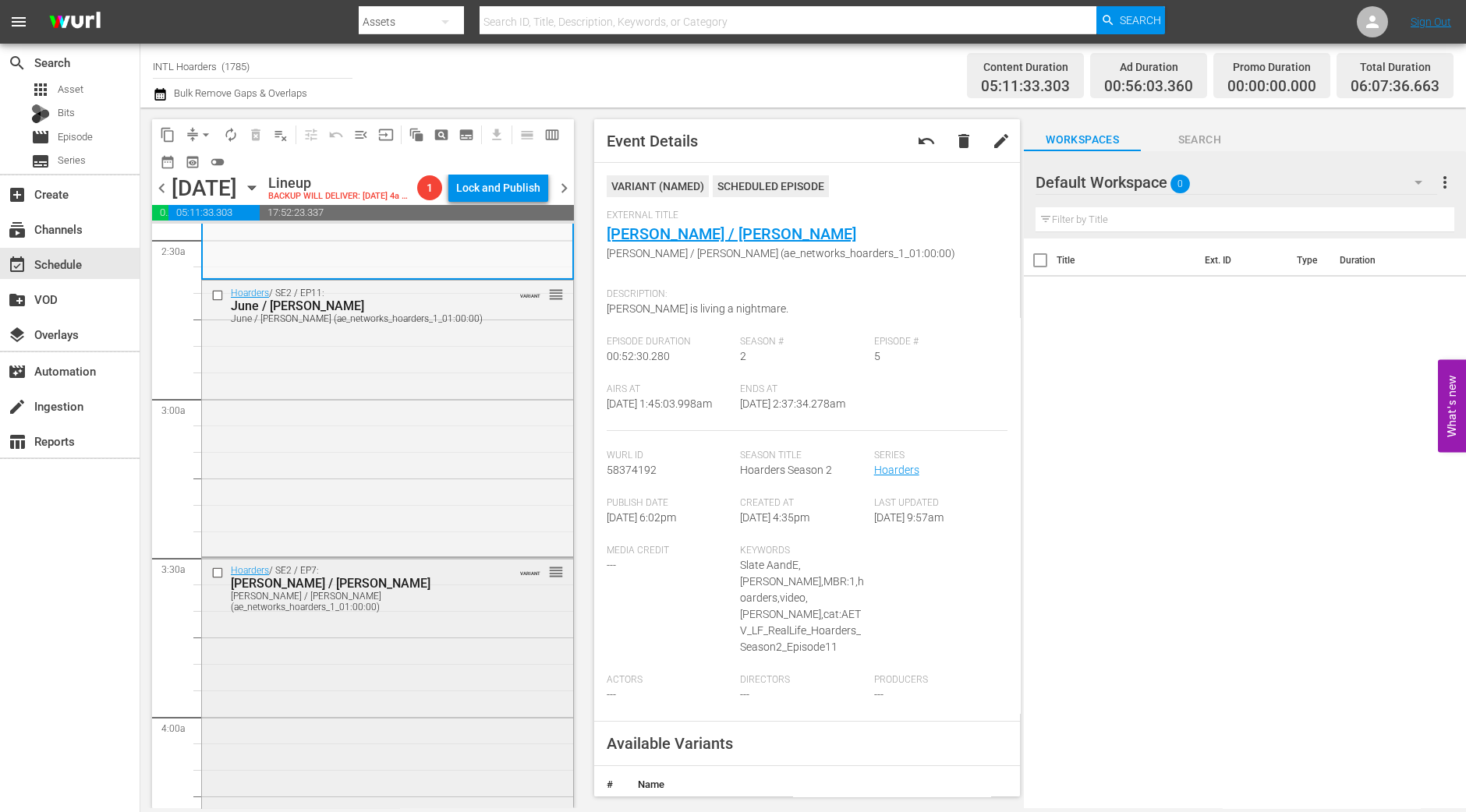
click at [425, 511] on div "Hoarders / SE2 / EP11: June / Doug June / Doug (ae_networks_hoarders_1_01:00:00…" at bounding box center [388, 417] width 372 height 273
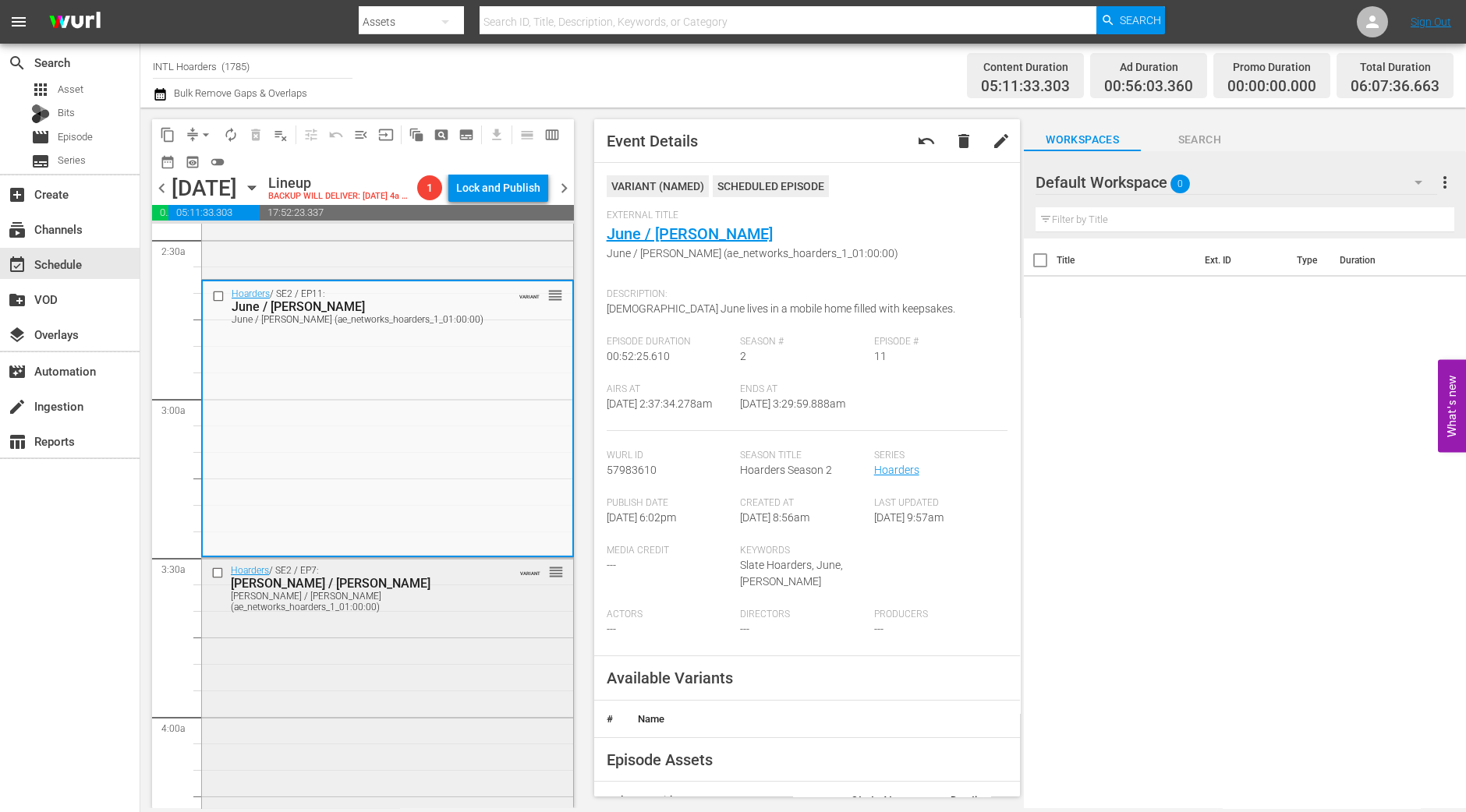
click at [433, 650] on div "Hoarders / SE2 / EP7: Linda / Todd Linda / Todd (ae_networks_hoarders_1_01:00:0…" at bounding box center [388, 695] width 372 height 273
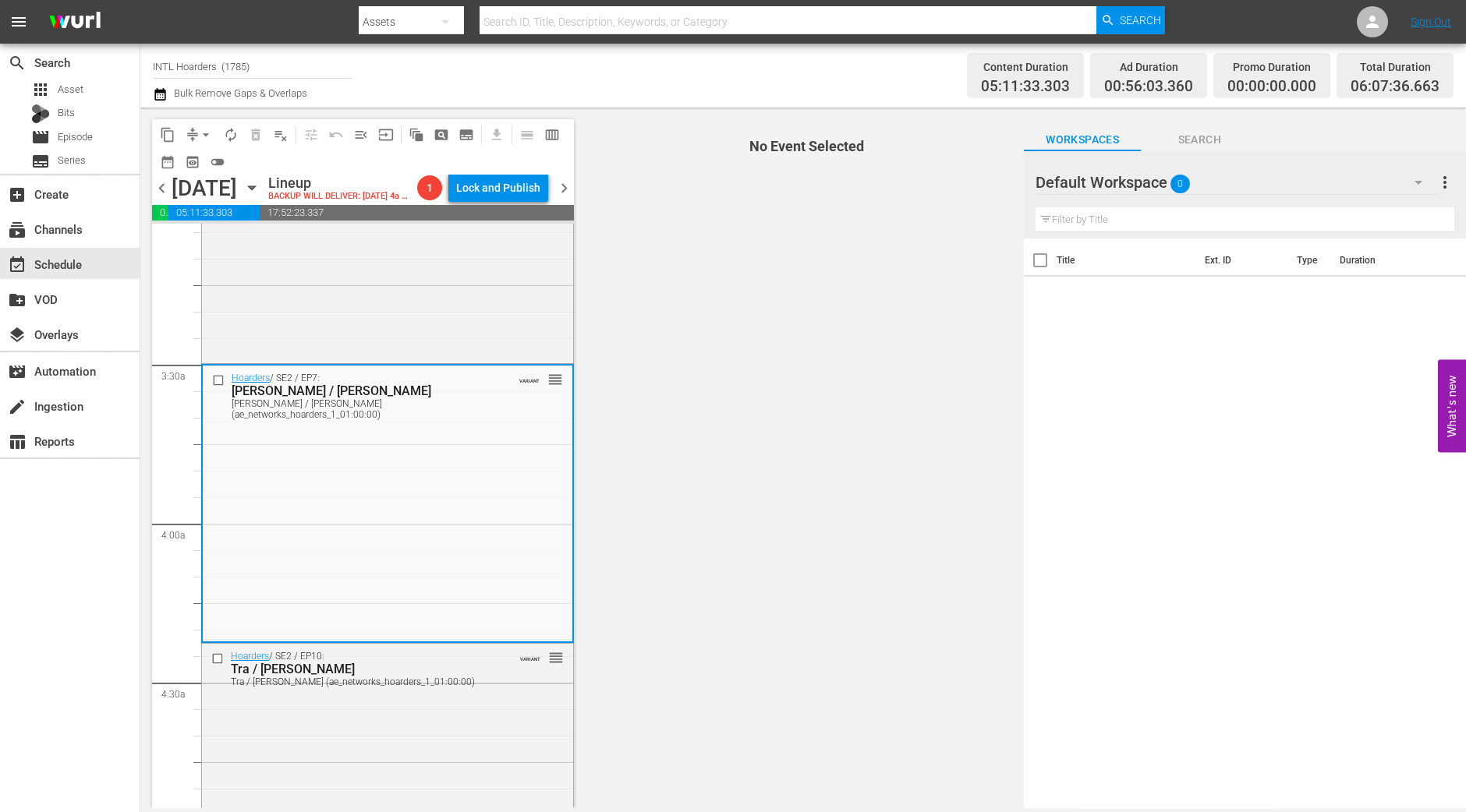
scroll to position [1072, 0]
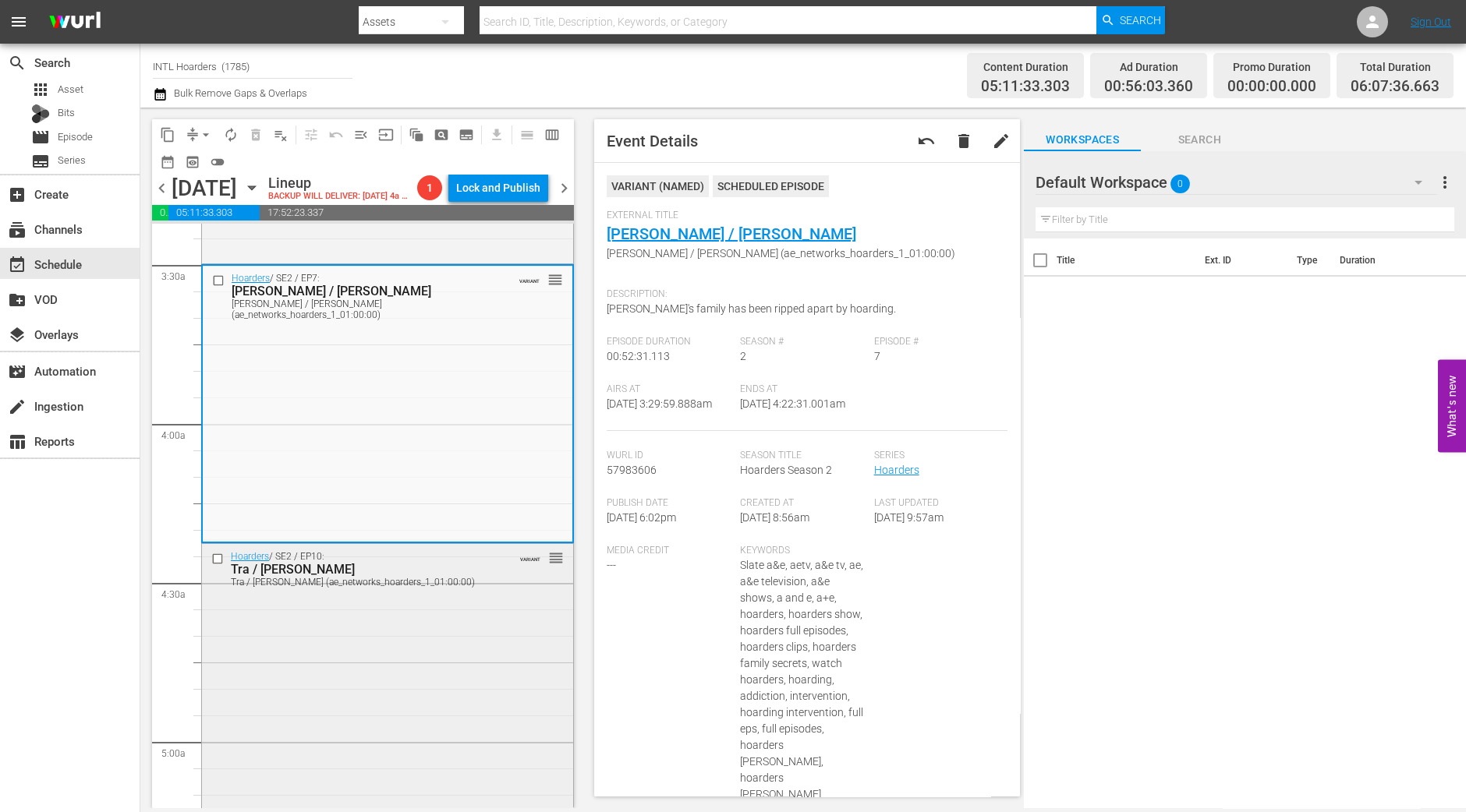
click at [383, 650] on div "Hoarders / SE2 / EP10: Tra / Jill Tra / Jill (ae_networks_hoarders_1_01:00:00) …" at bounding box center [388, 681] width 372 height 273
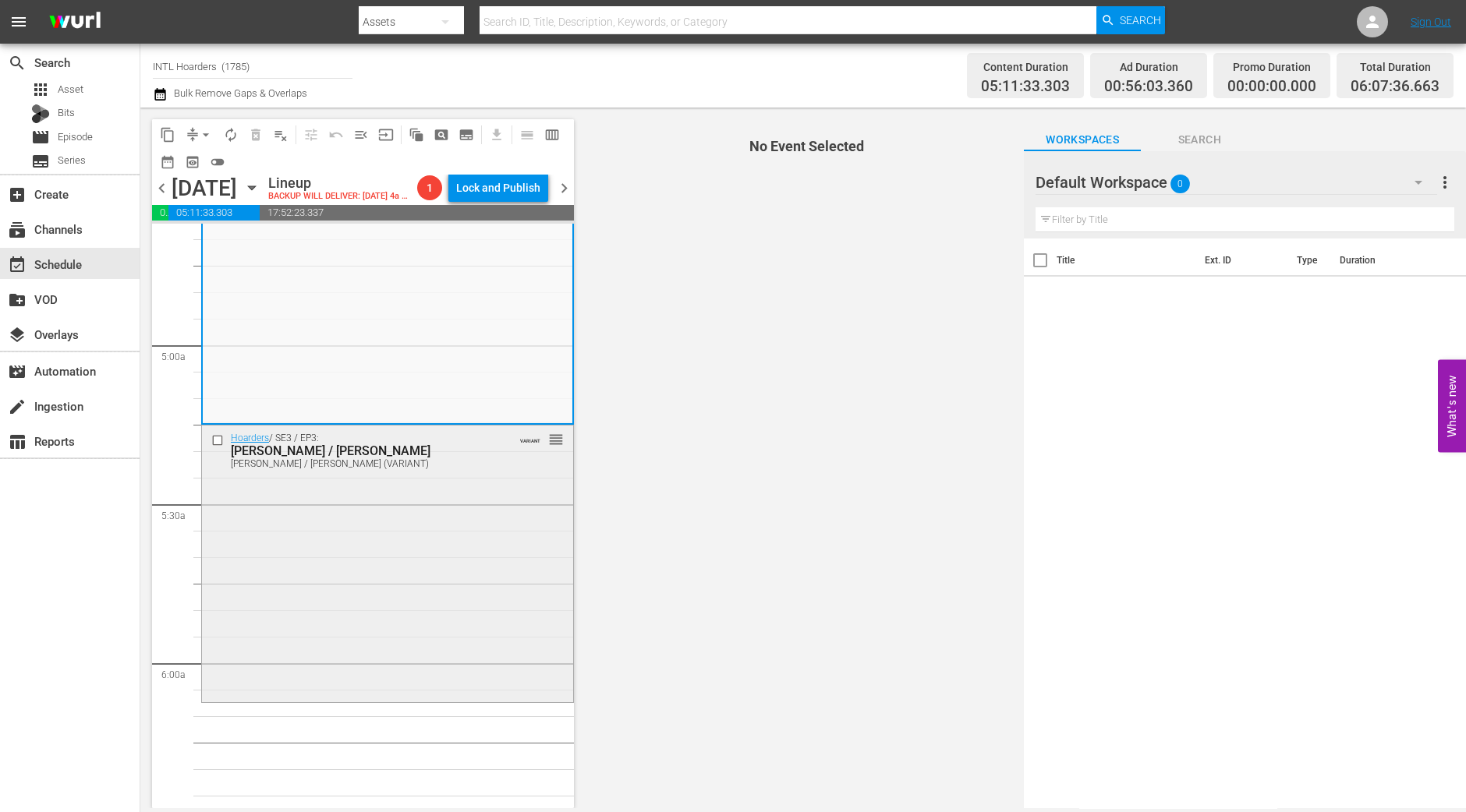
scroll to position [1364, 0]
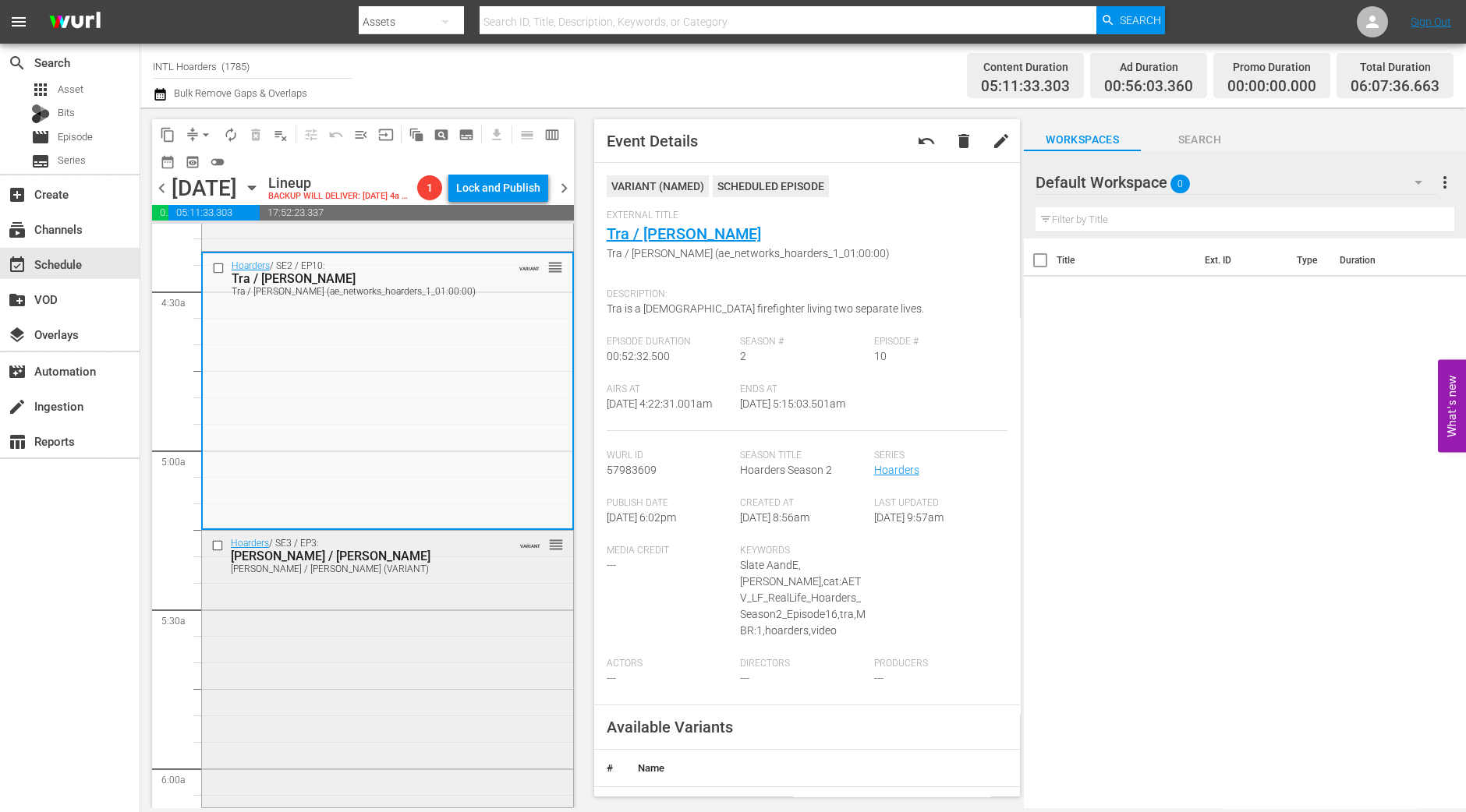
click at [467, 650] on div "Hoarders / SE3 / EP3: Adella / Teri Adella / Teri (VARIANT) VARIANT reorder" at bounding box center [388, 667] width 372 height 273
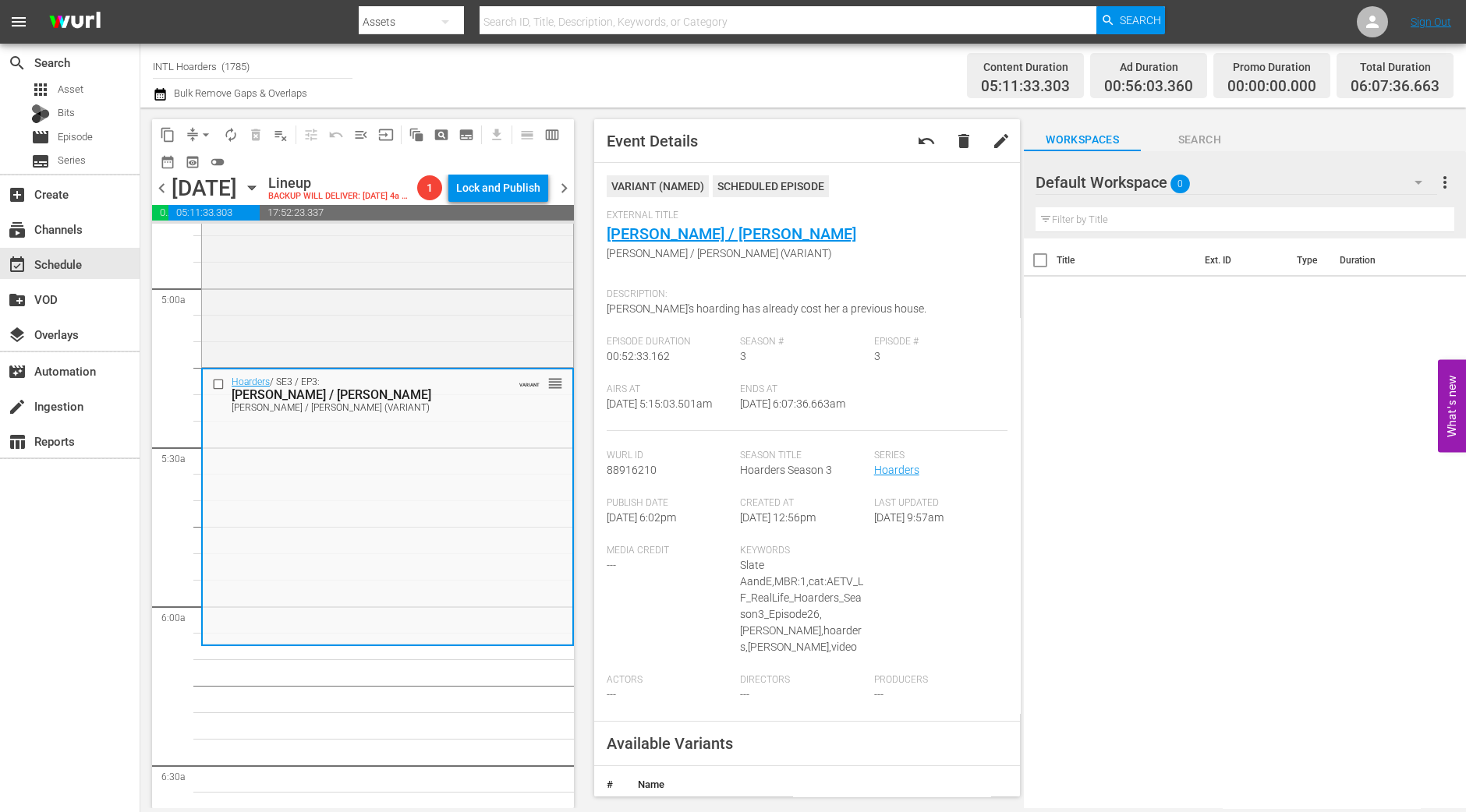
scroll to position [1657, 0]
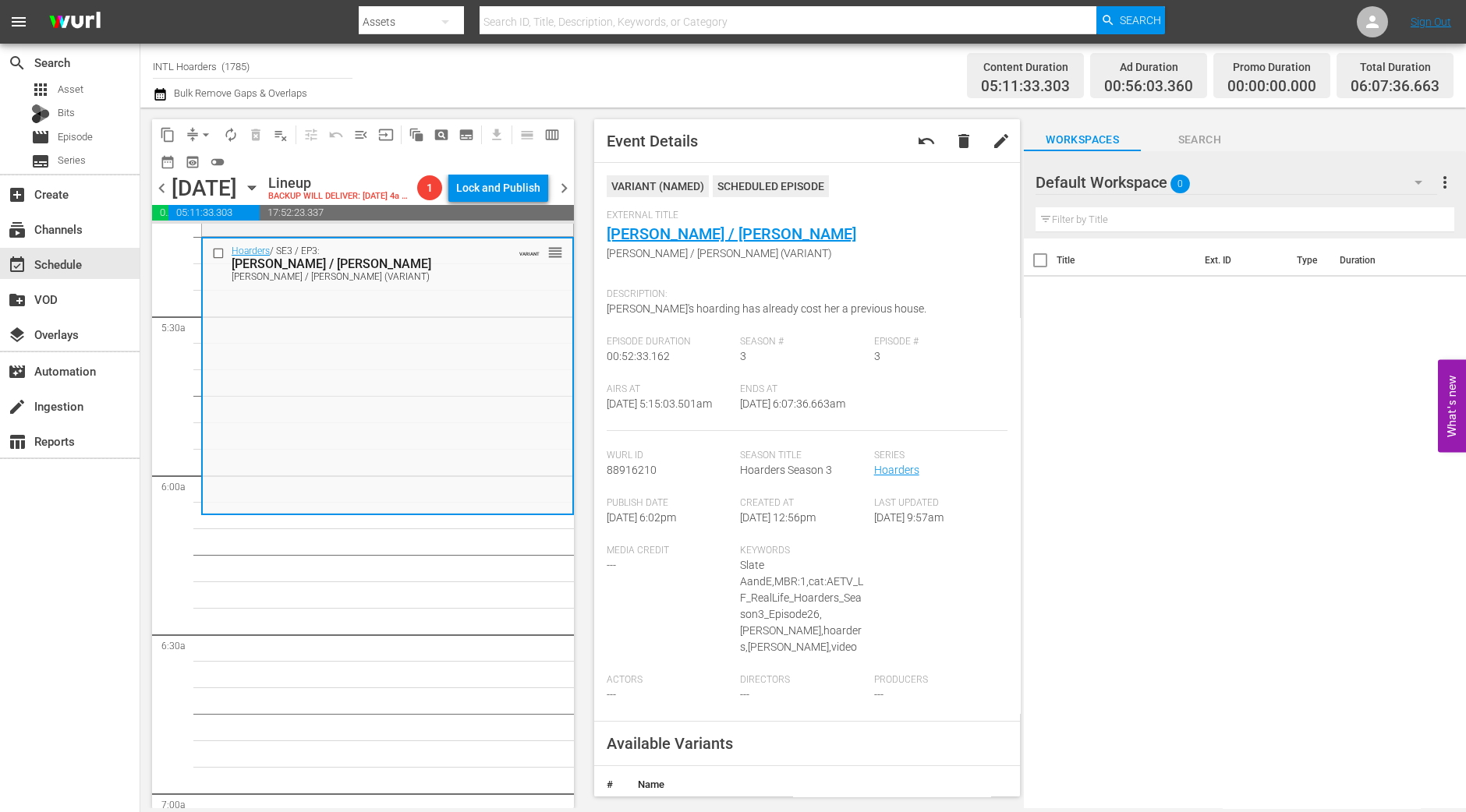
click at [201, 134] on span "arrow_drop_down" at bounding box center [205, 134] width 15 height 15
click at [201, 163] on li "Align to Midnight" at bounding box center [207, 166] width 164 height 26
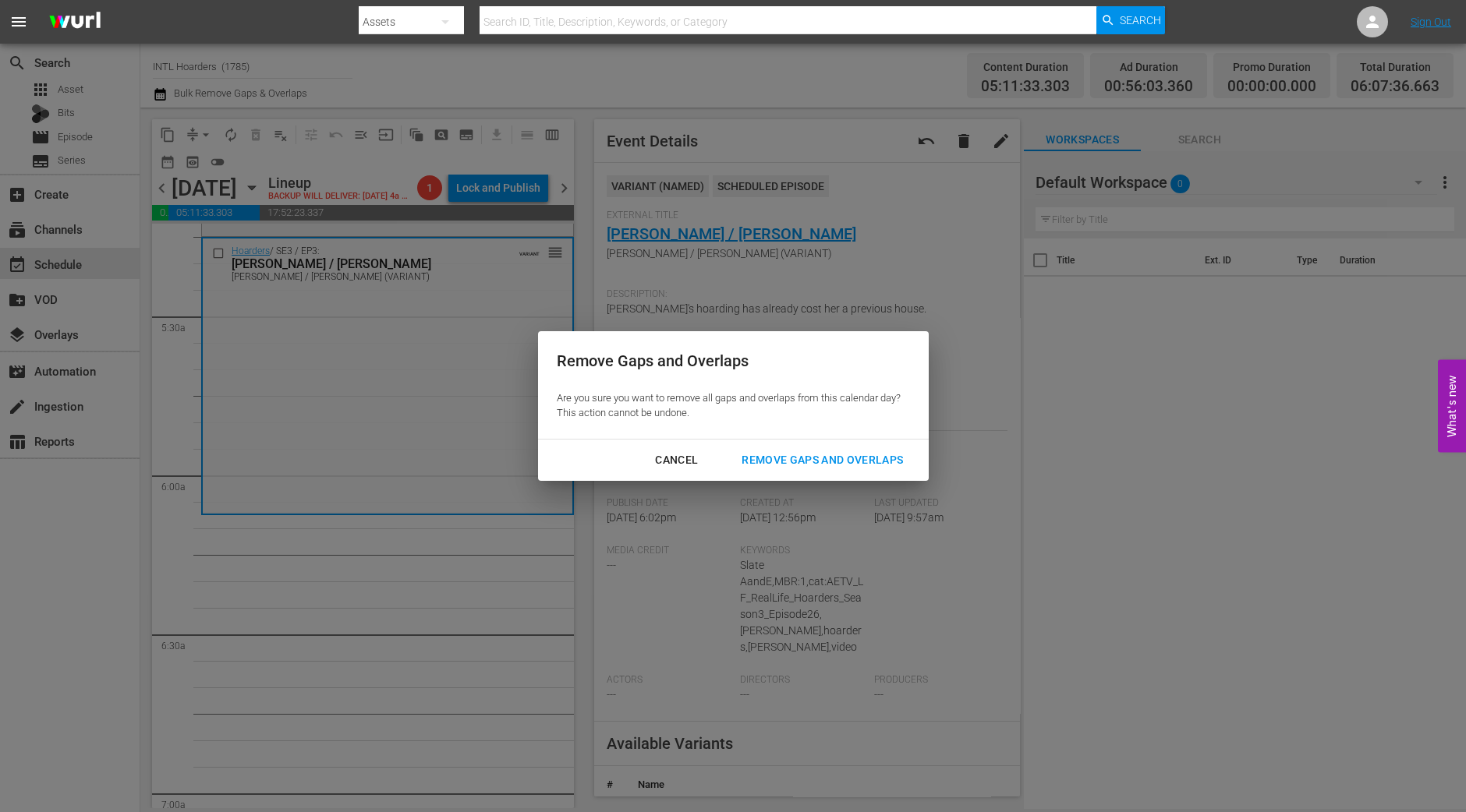
click at [811, 444] on div "Cancel Remove Gaps and Overlaps" at bounding box center [733, 460] width 391 height 41
click at [811, 450] on div "Remove Gaps and Overlaps" at bounding box center [823, 460] width 187 height 19
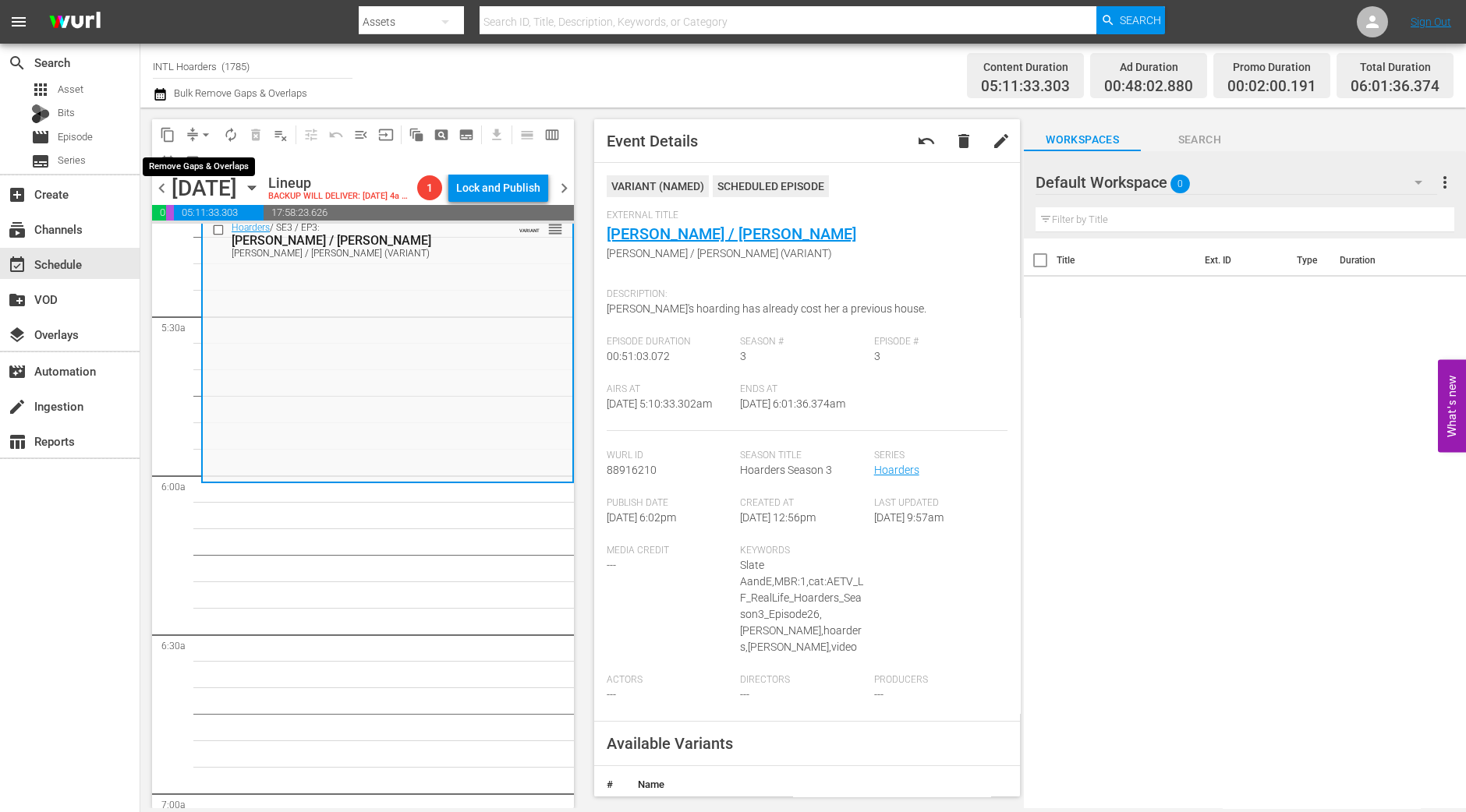
click at [199, 143] on button "arrow_drop_down" at bounding box center [205, 134] width 25 height 25
click at [211, 158] on li "Align to Midnight" at bounding box center [207, 166] width 164 height 26
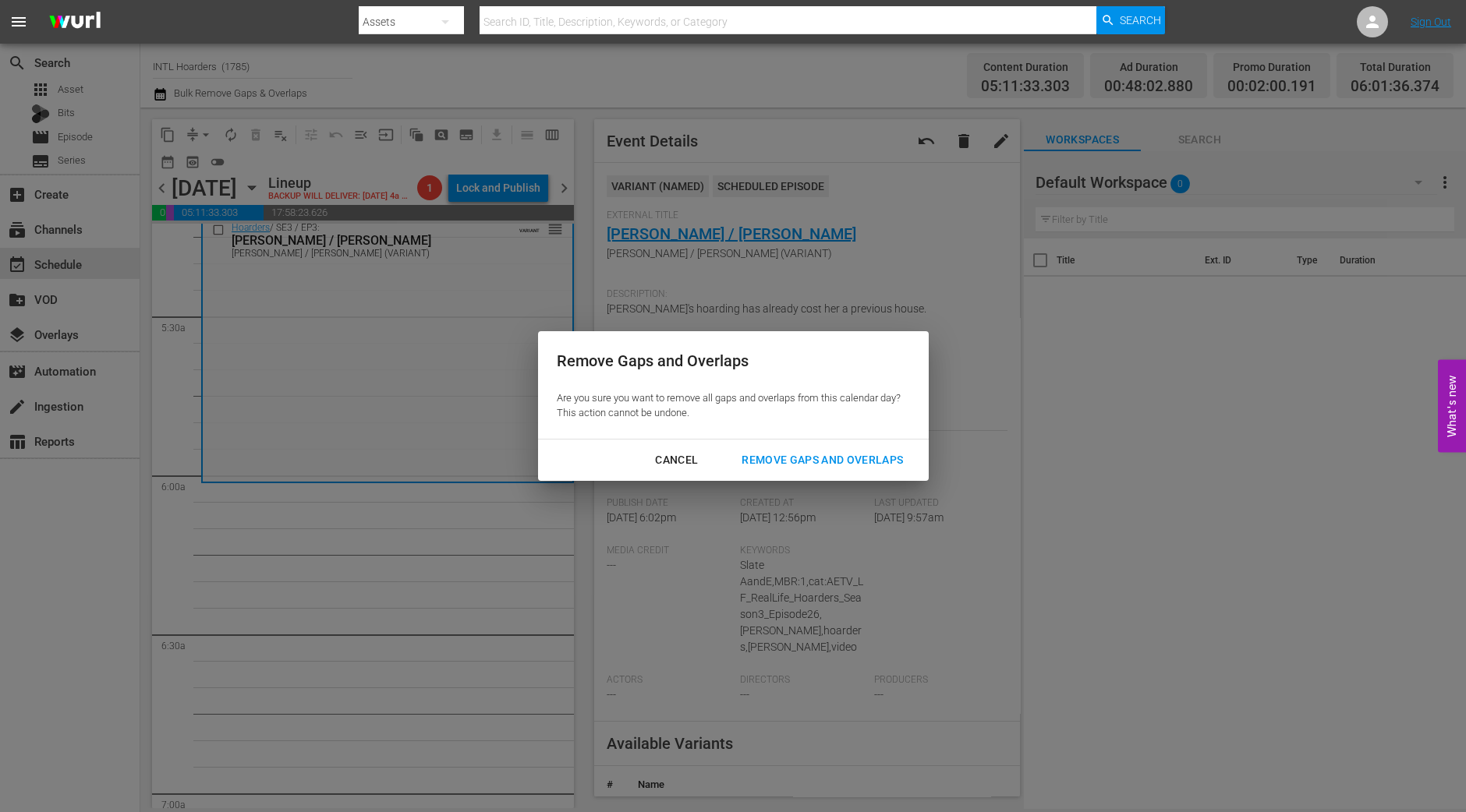
click at [864, 457] on div "Remove Gaps and Overlaps" at bounding box center [823, 460] width 187 height 19
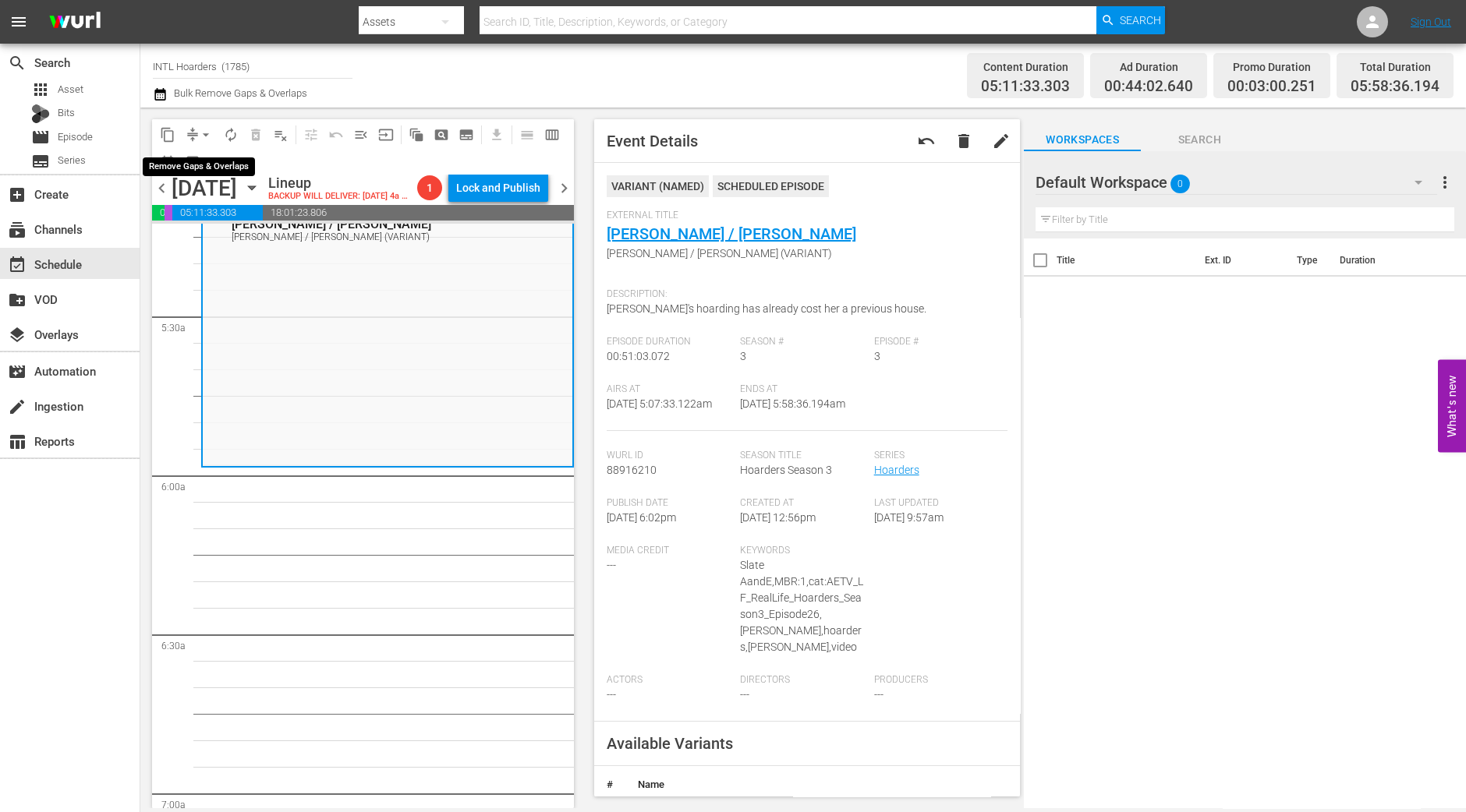
click at [207, 136] on span "arrow_drop_down" at bounding box center [205, 134] width 15 height 15
click at [210, 167] on li "Align to Midnight" at bounding box center [207, 166] width 164 height 26
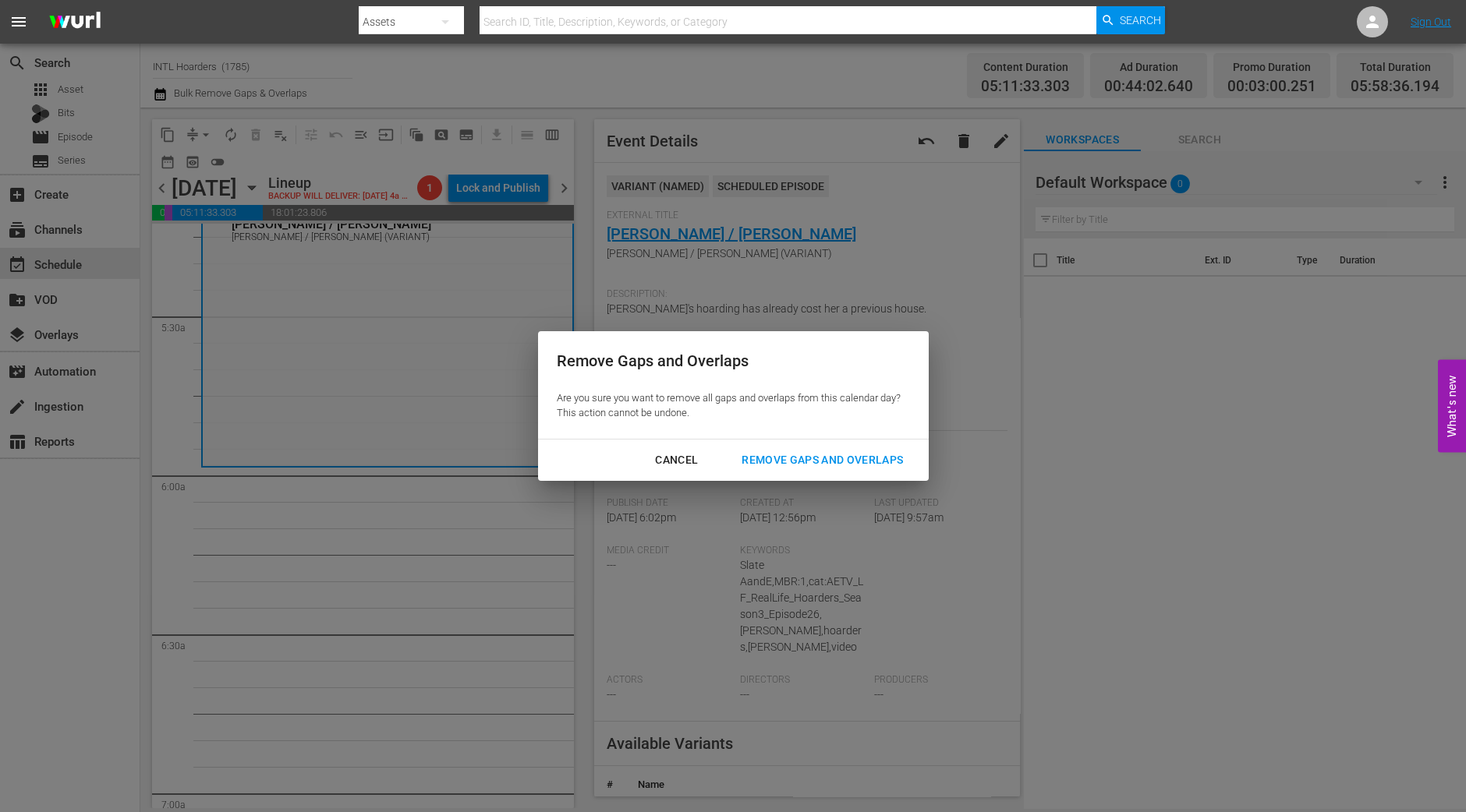
click at [831, 457] on div "Remove Gaps and Overlaps" at bounding box center [823, 460] width 187 height 19
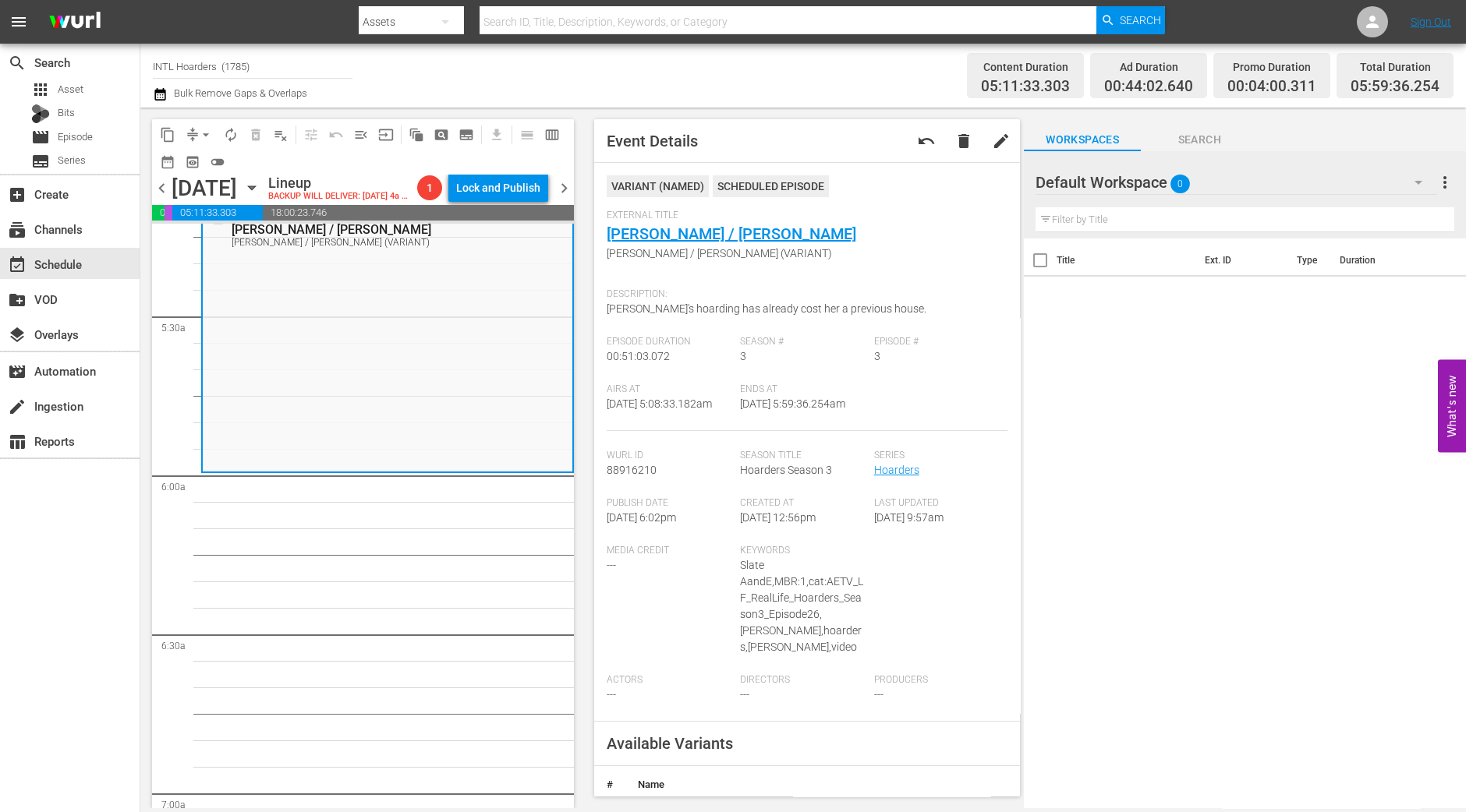
click at [204, 137] on span "arrow_drop_down" at bounding box center [205, 134] width 15 height 15
click at [207, 172] on li "Align to Midnight" at bounding box center [207, 166] width 164 height 26
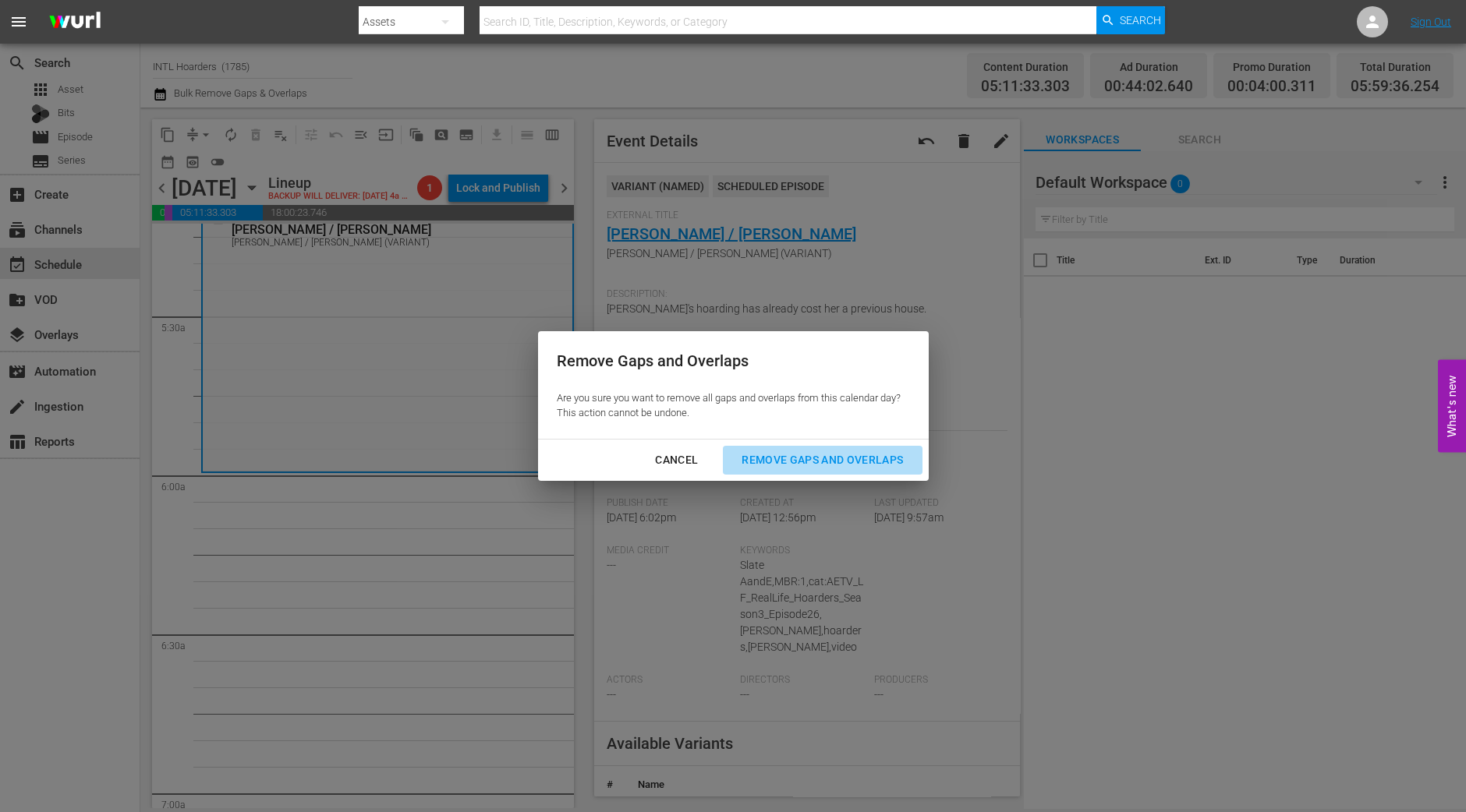
click at [847, 457] on div "Remove Gaps and Overlaps" at bounding box center [823, 460] width 187 height 19
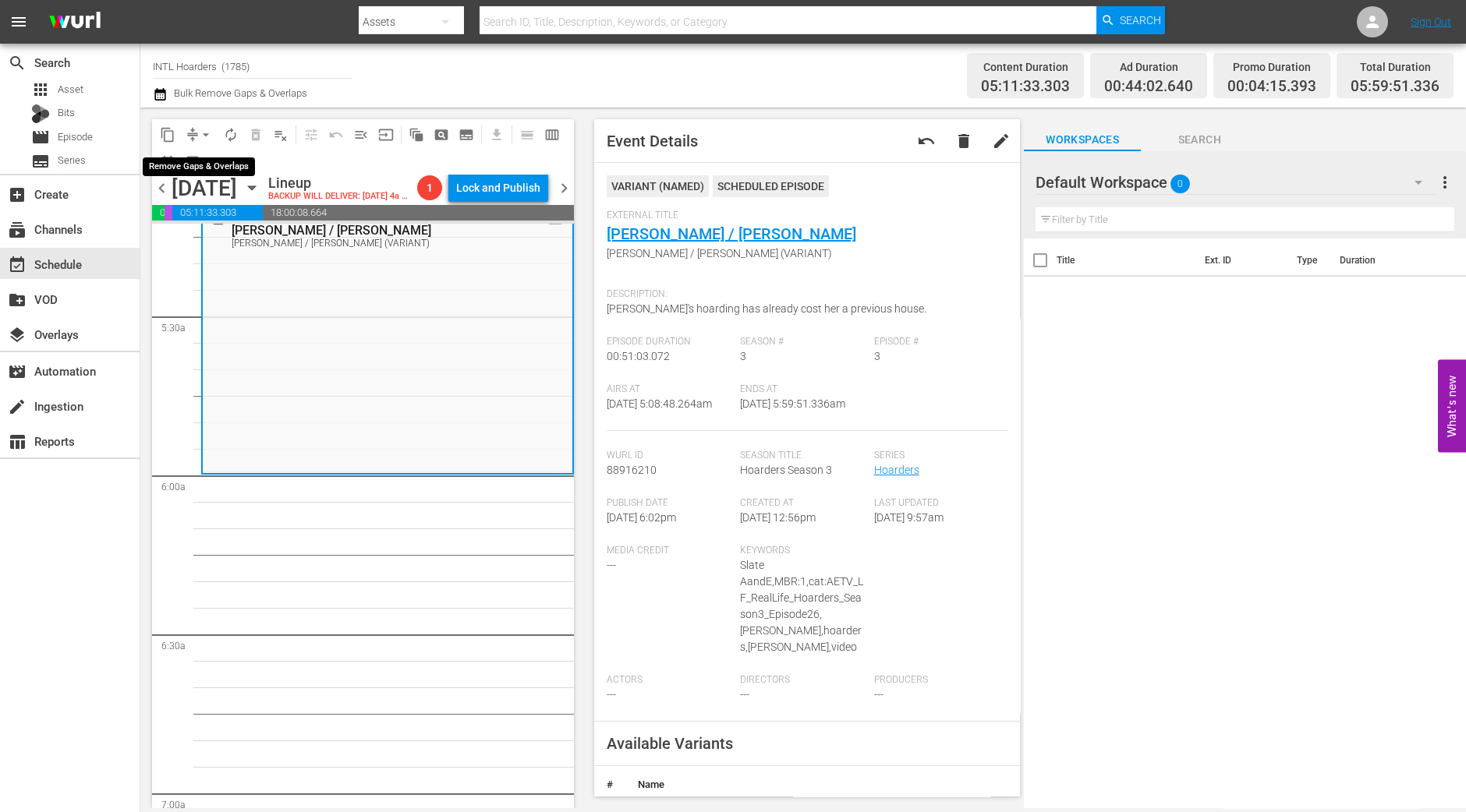
click at [199, 137] on span "arrow_drop_down" at bounding box center [205, 134] width 15 height 15
click at [199, 162] on li "Align to Midnight" at bounding box center [207, 166] width 164 height 26
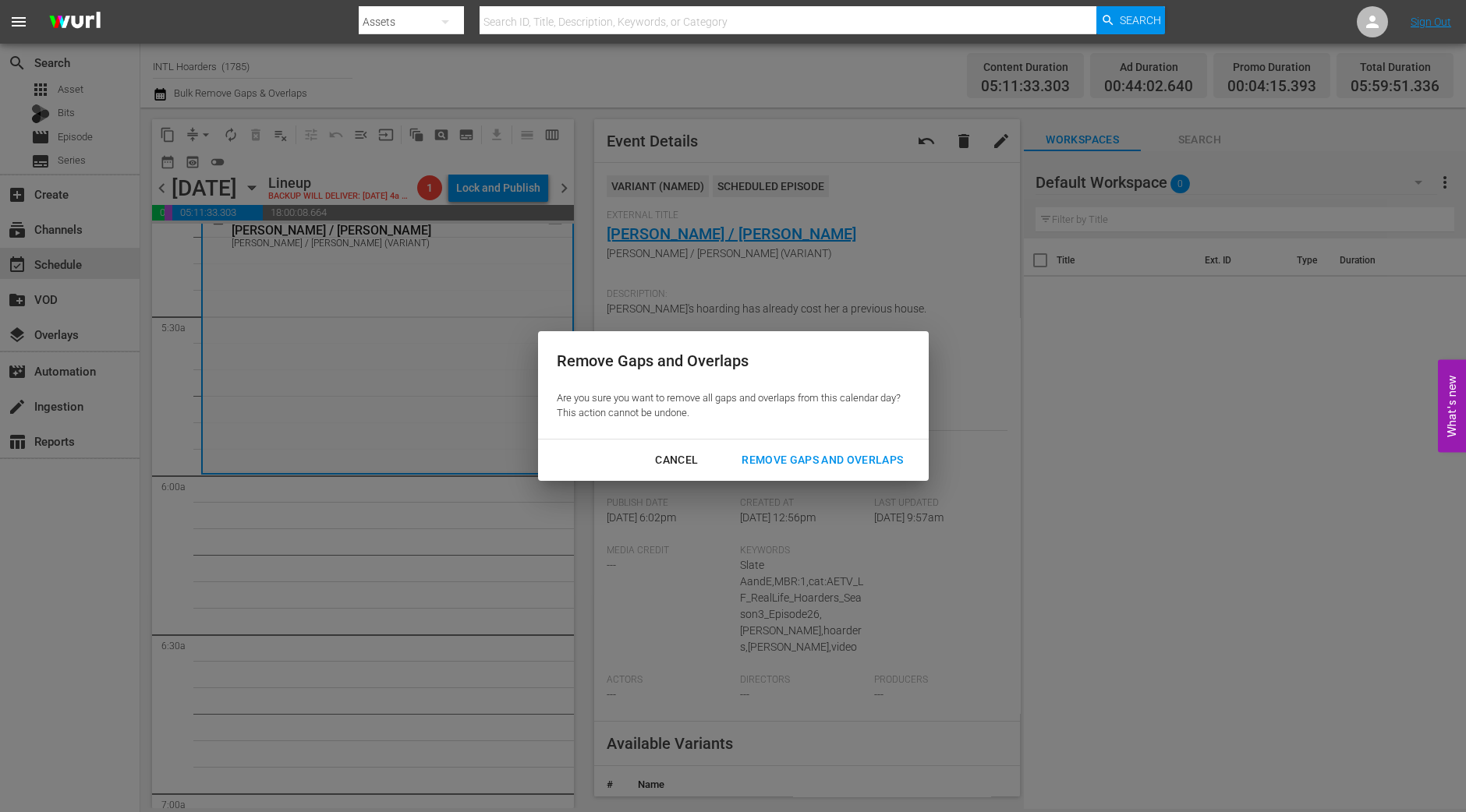
click at [870, 459] on div "Remove Gaps and Overlaps" at bounding box center [823, 460] width 187 height 19
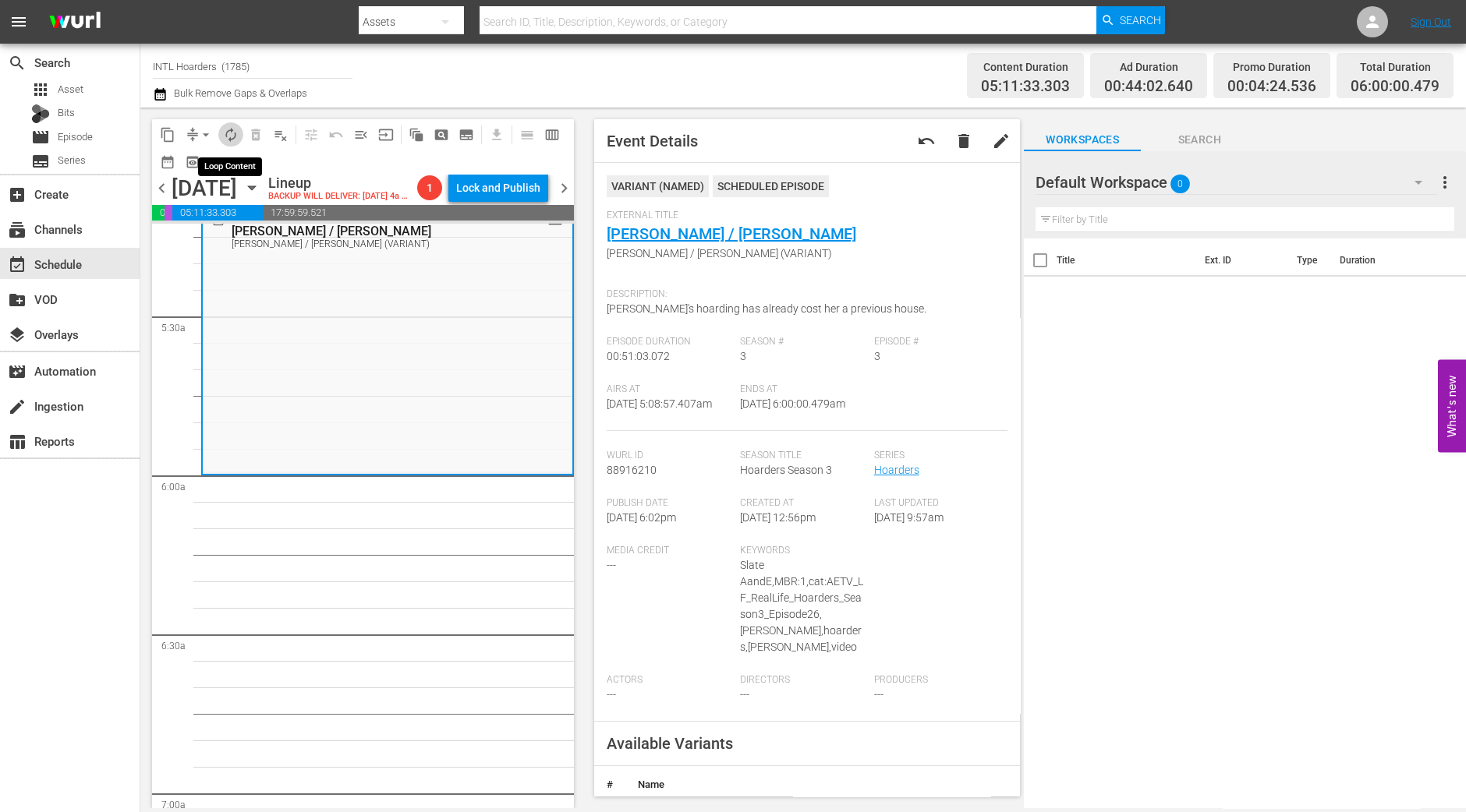
click at [232, 136] on span "autorenew_outlined" at bounding box center [230, 134] width 15 height 15
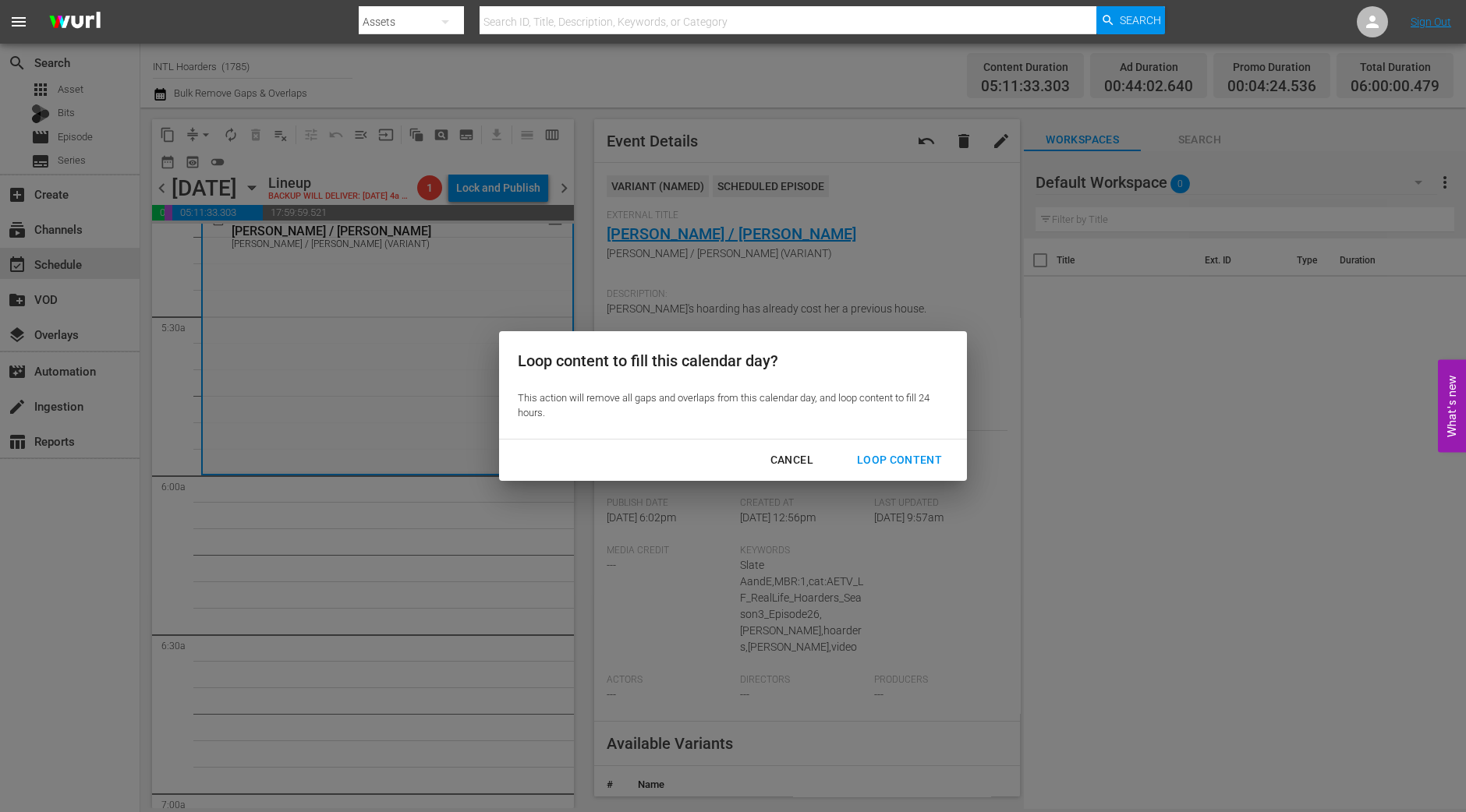
click at [892, 452] on div "Loop Content" at bounding box center [899, 460] width 110 height 19
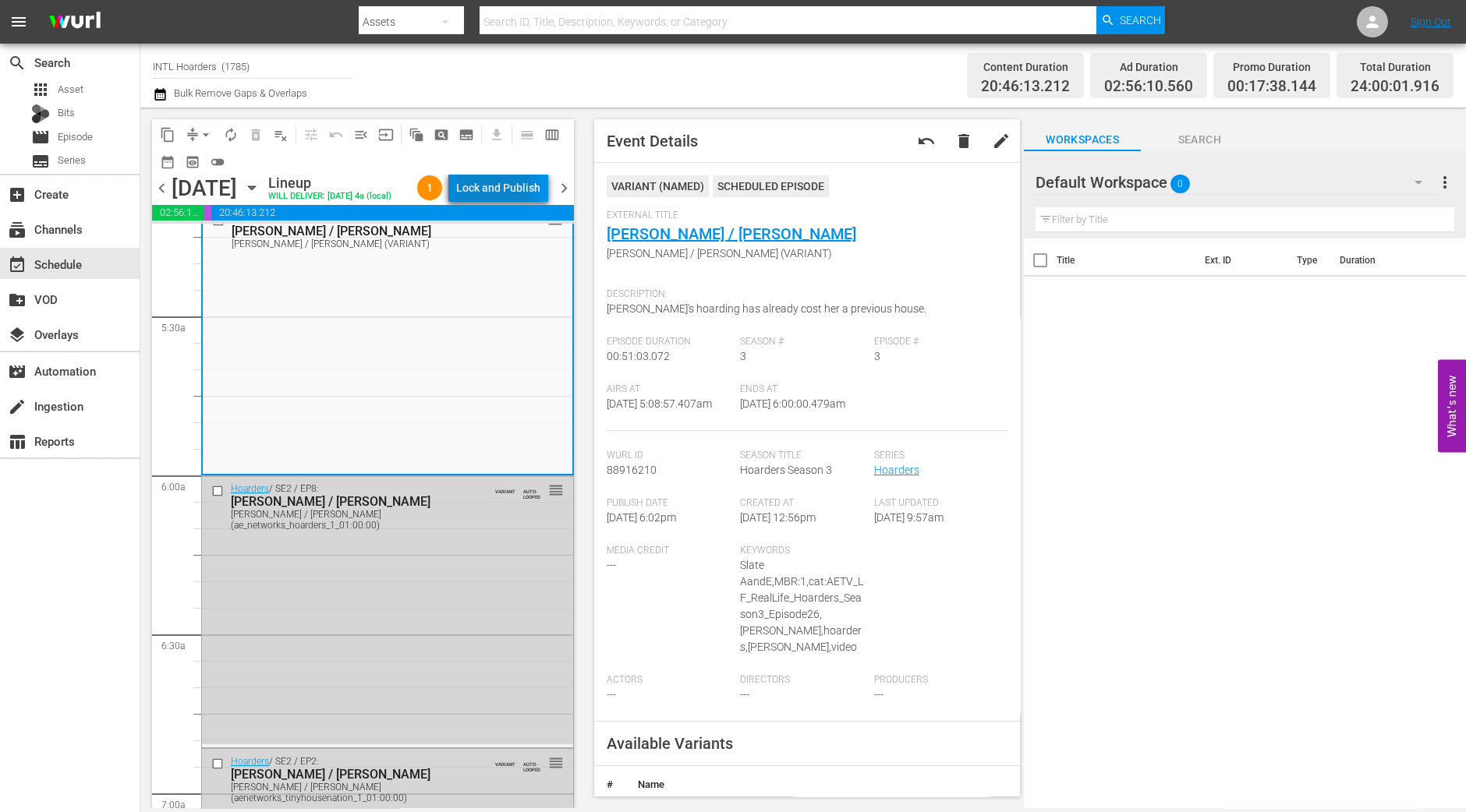
click at [479, 192] on div "Lock and Publish" at bounding box center [498, 187] width 84 height 28
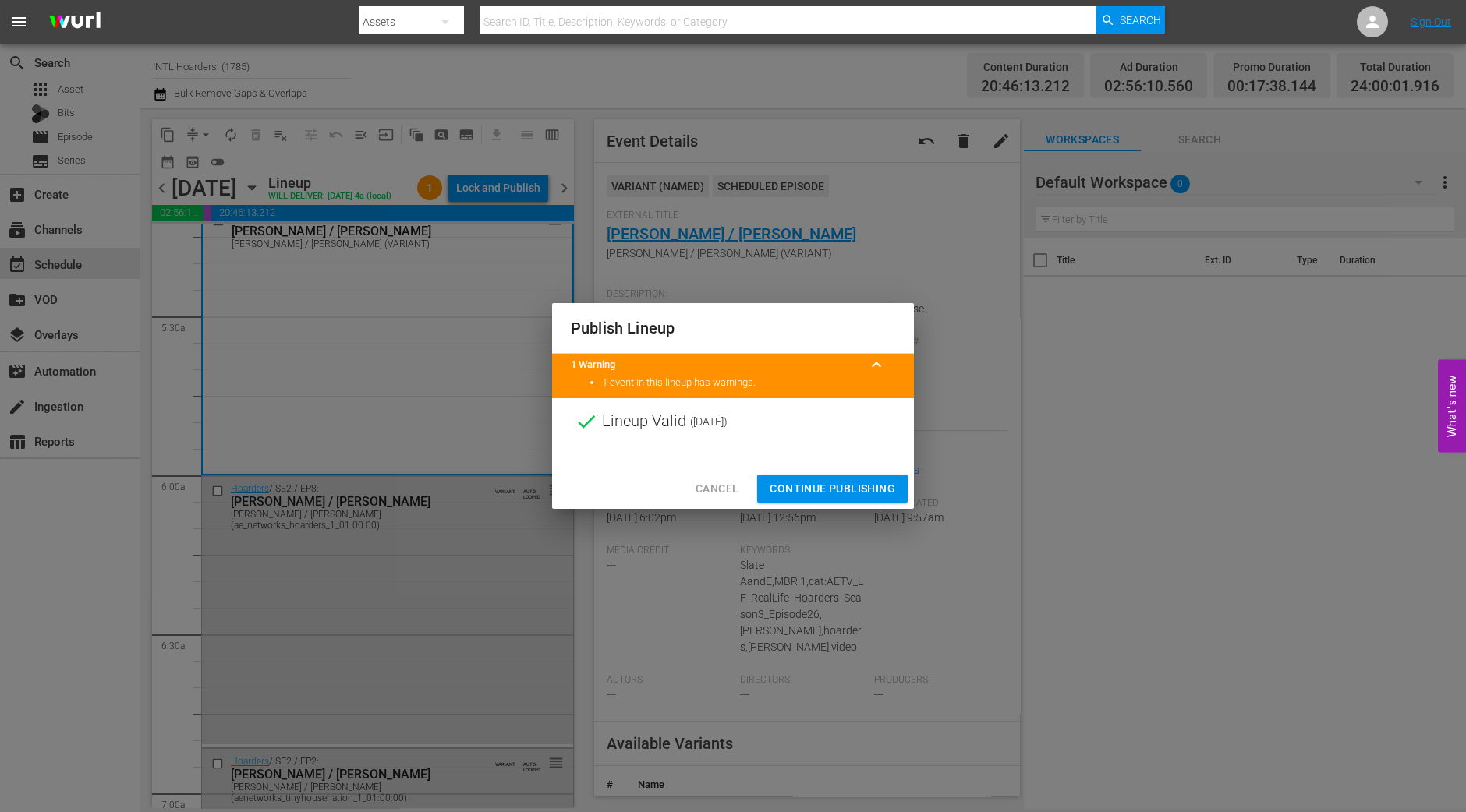
click at [807, 475] on button "Continue Publishing" at bounding box center [832, 490] width 150 height 29
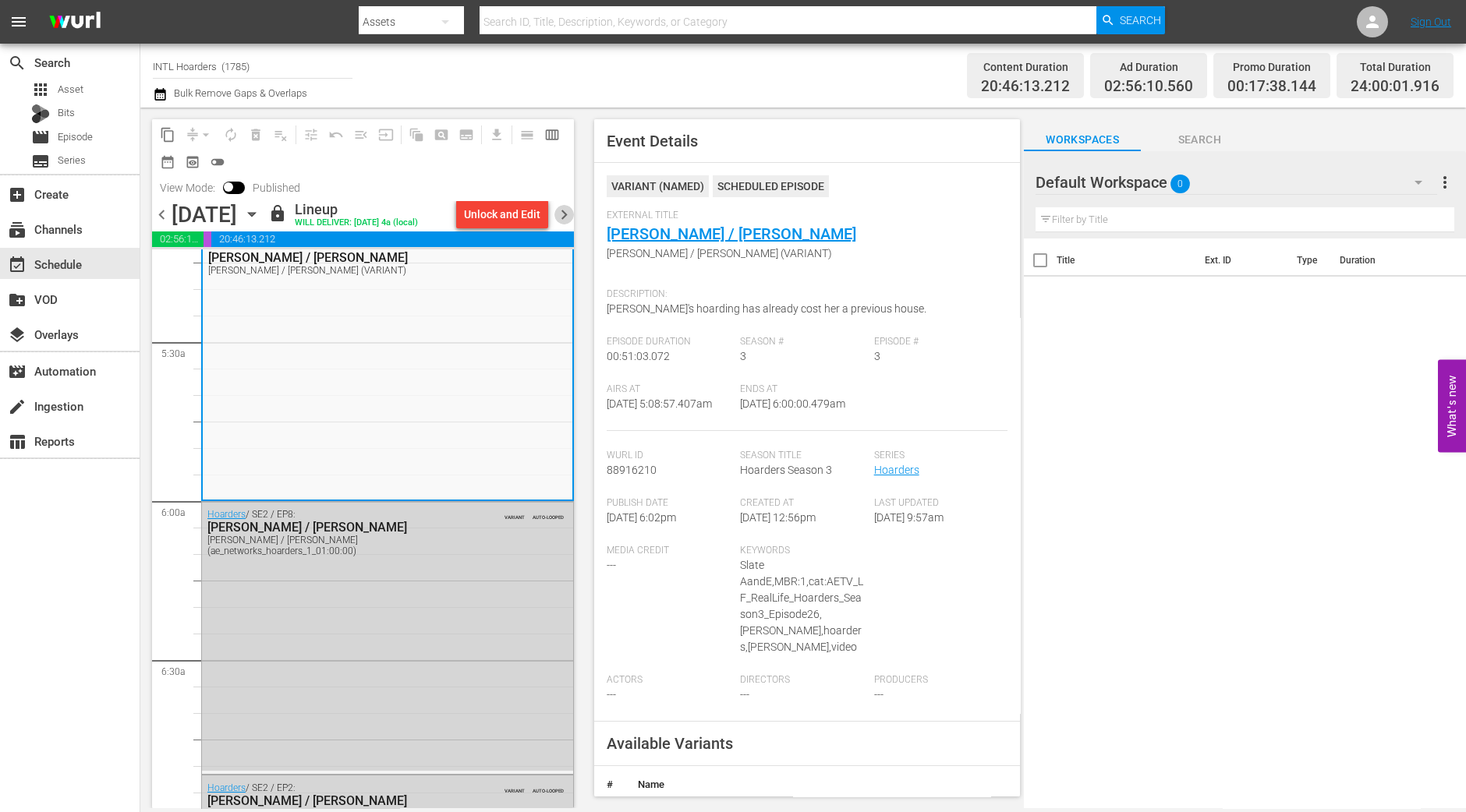
click at [565, 211] on span "chevron_right" at bounding box center [564, 215] width 19 height 19
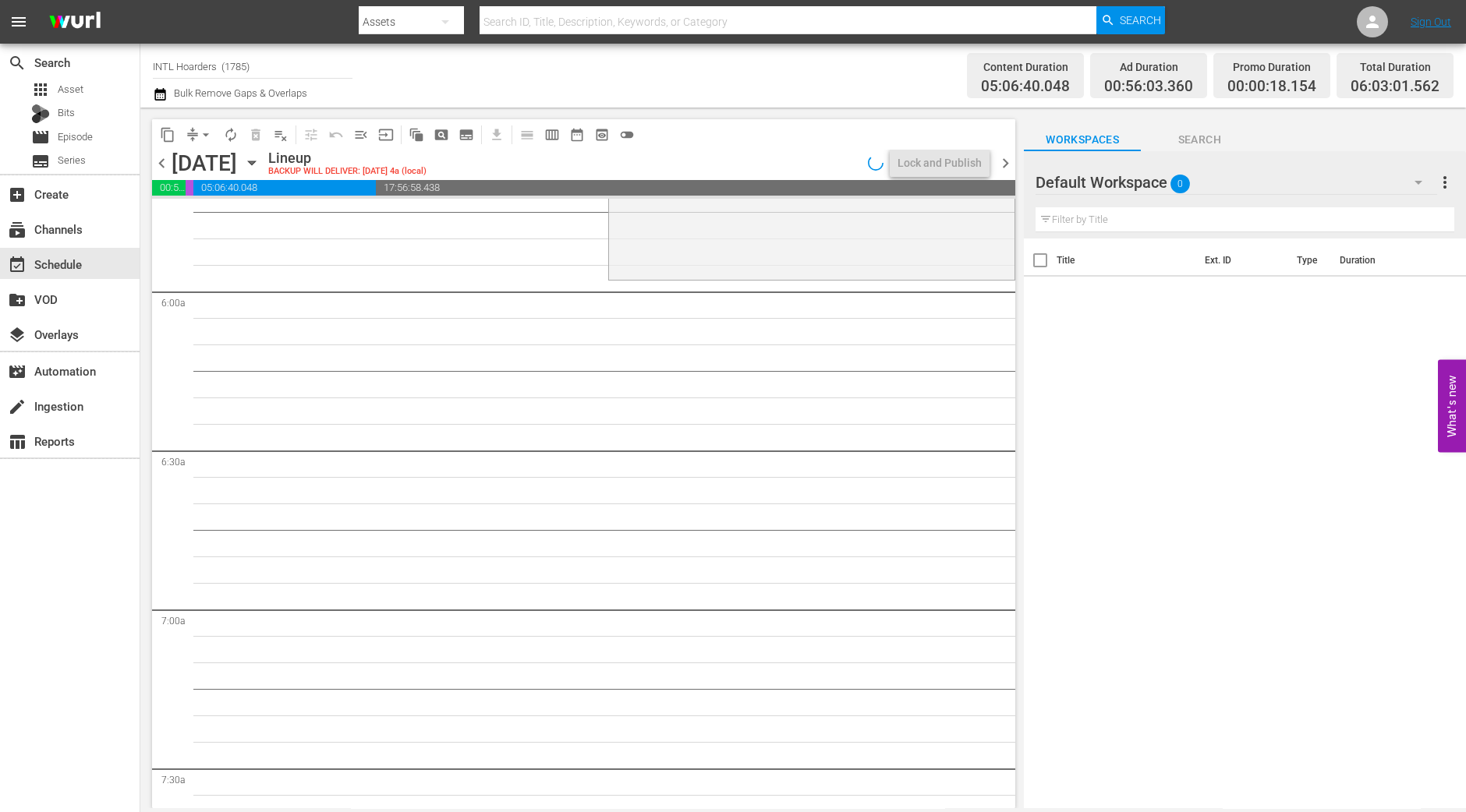
scroll to position [1657, 0]
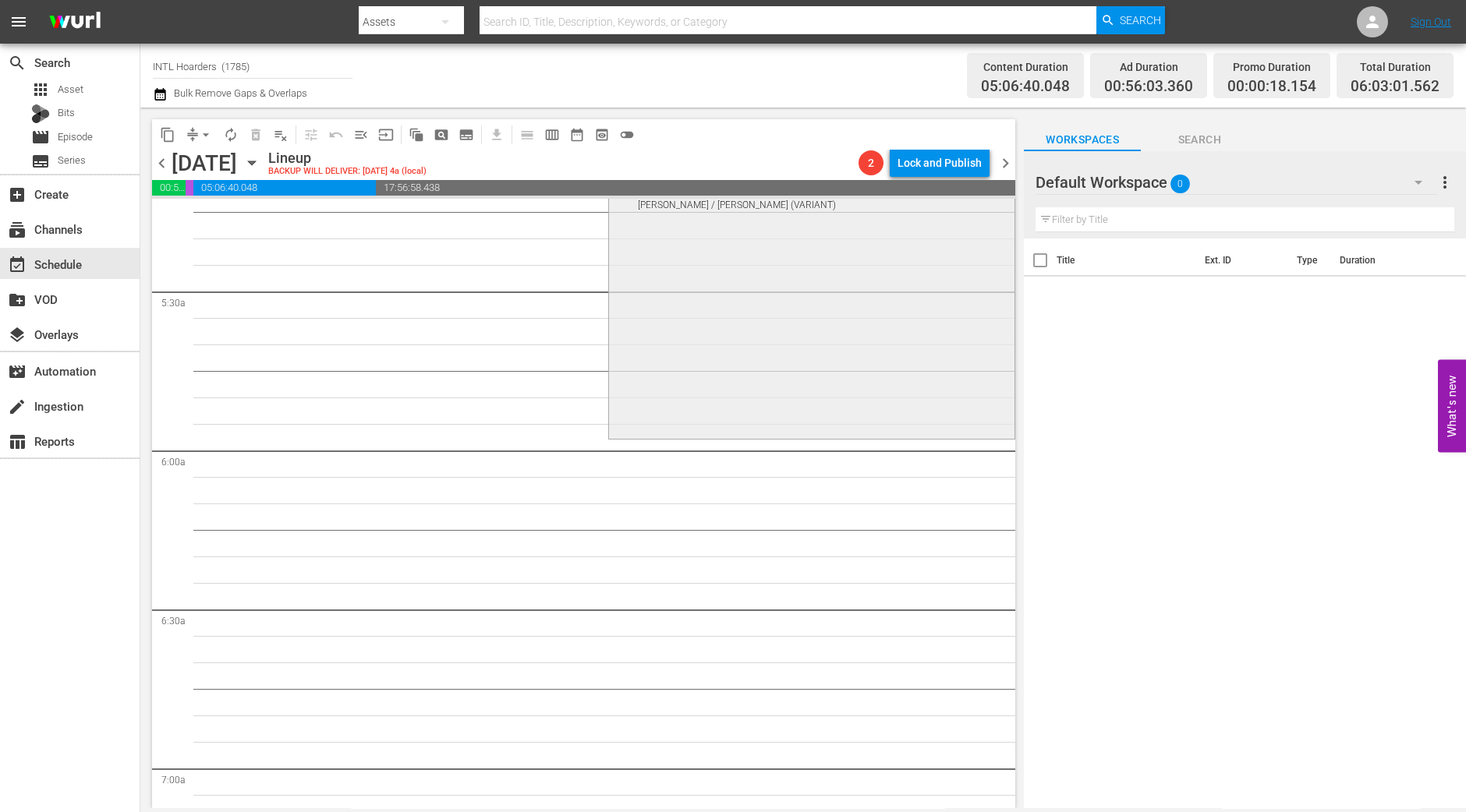
click at [708, 371] on div "Hoarders / SE3 / EP10: Dawn / Linda Dawn / Linda (VARIANT) VARIANT 1 reorder" at bounding box center [811, 301] width 405 height 269
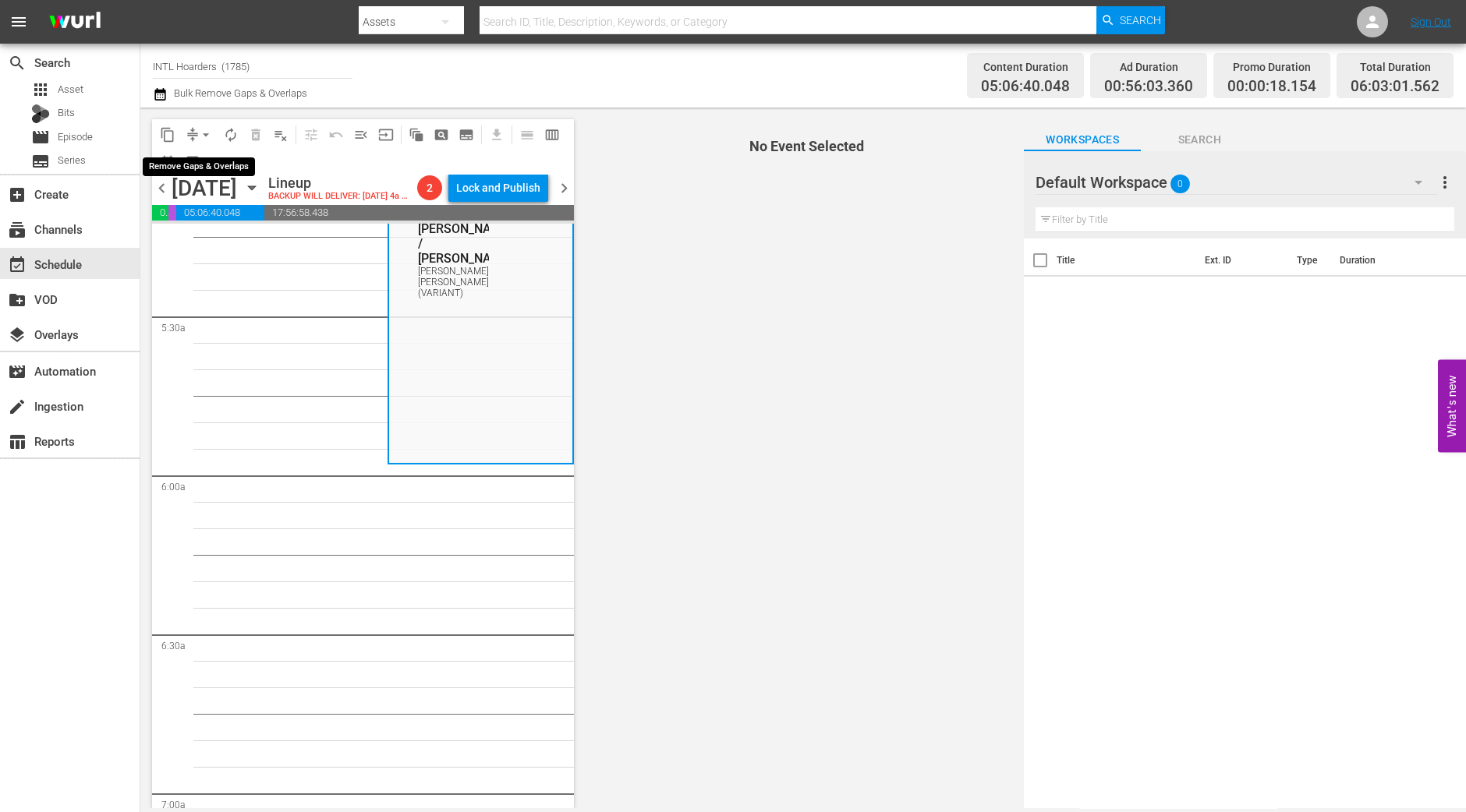
click at [203, 133] on span "arrow_drop_down" at bounding box center [205, 134] width 15 height 15
click at [215, 159] on li "Align to Midnight" at bounding box center [207, 166] width 164 height 26
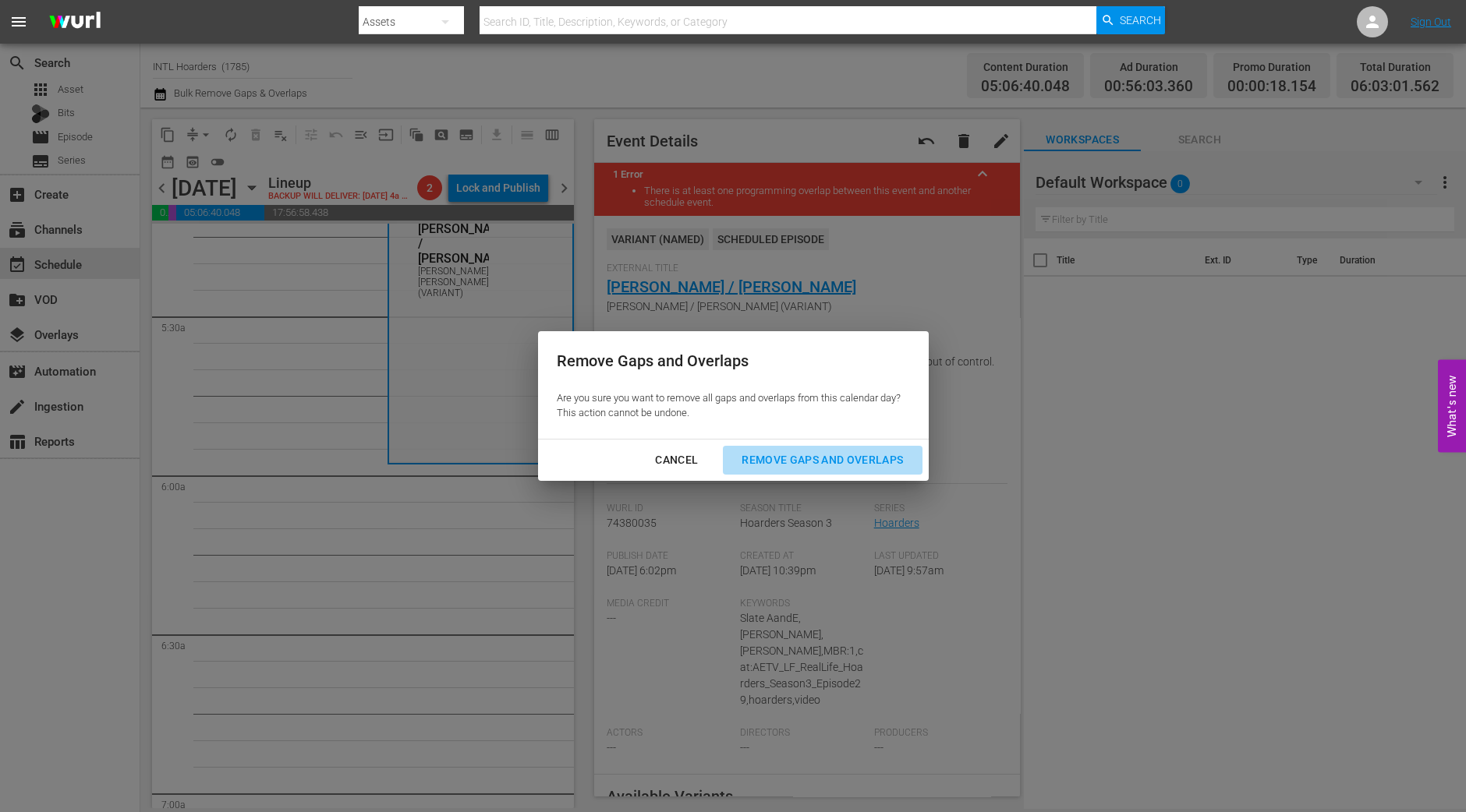
click at [817, 461] on div "Remove Gaps and Overlaps" at bounding box center [823, 460] width 187 height 19
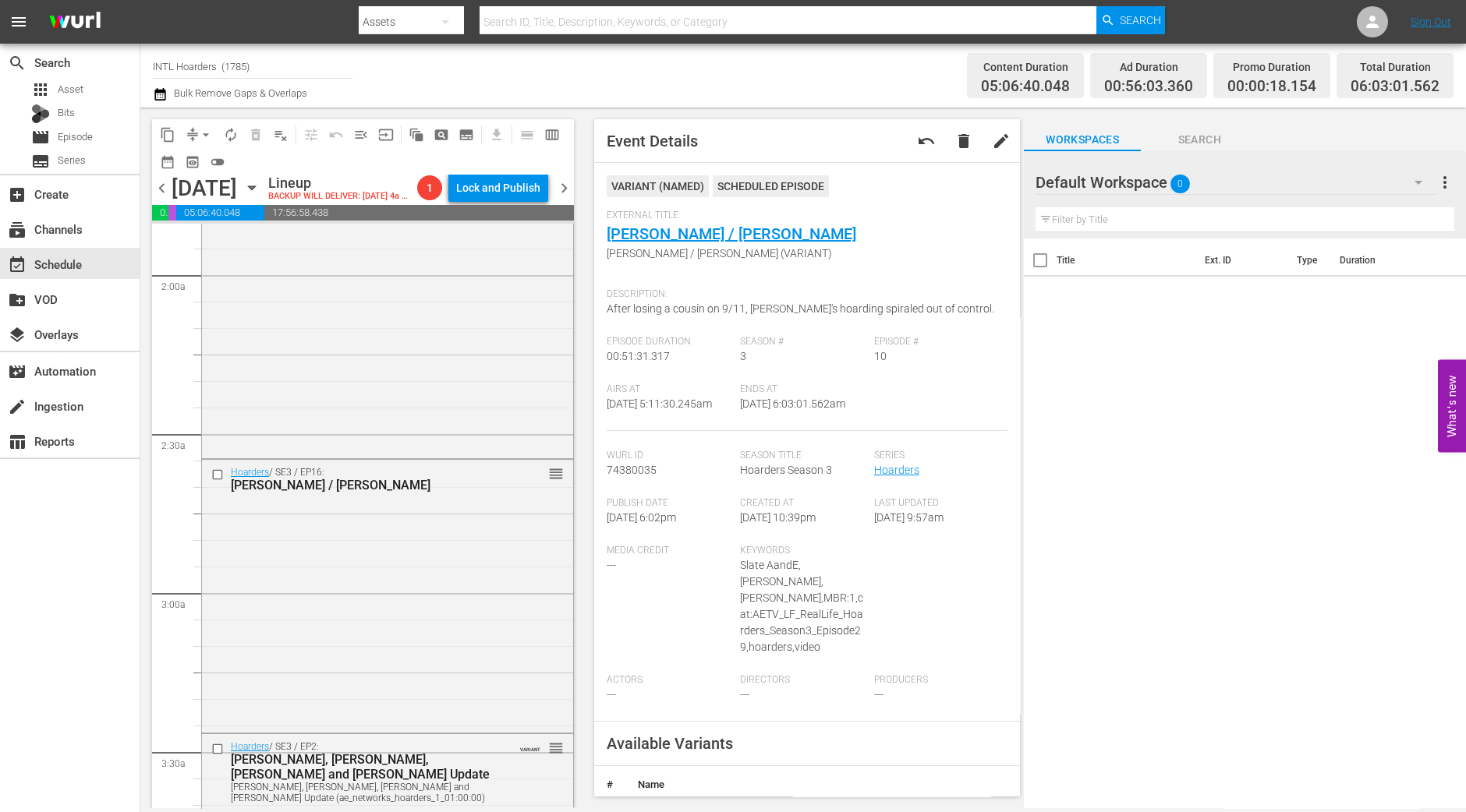
scroll to position [0, 0]
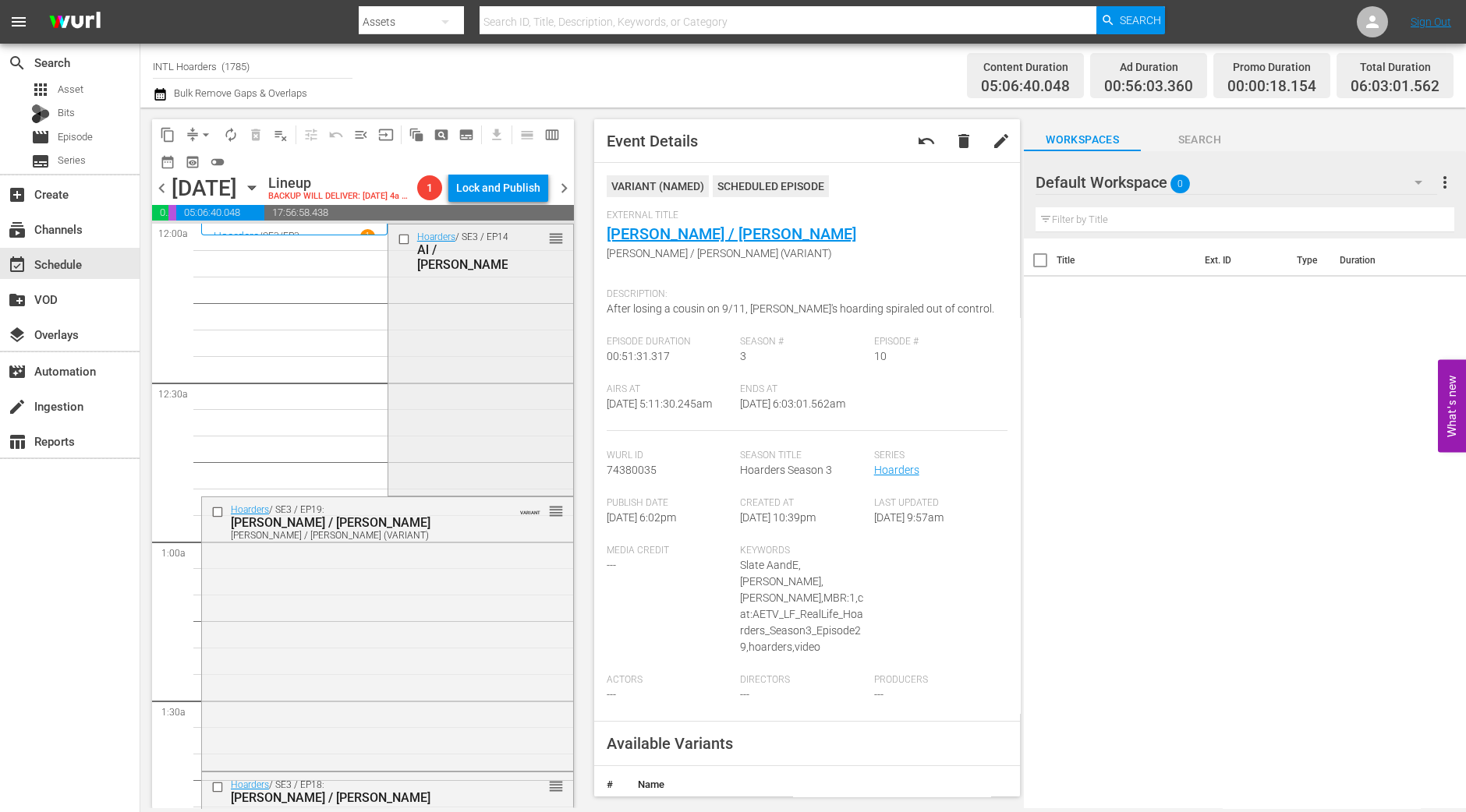
click at [468, 362] on div "Hoarders / SE3 / EP14: Al / Julie reorder" at bounding box center [481, 359] width 185 height 269
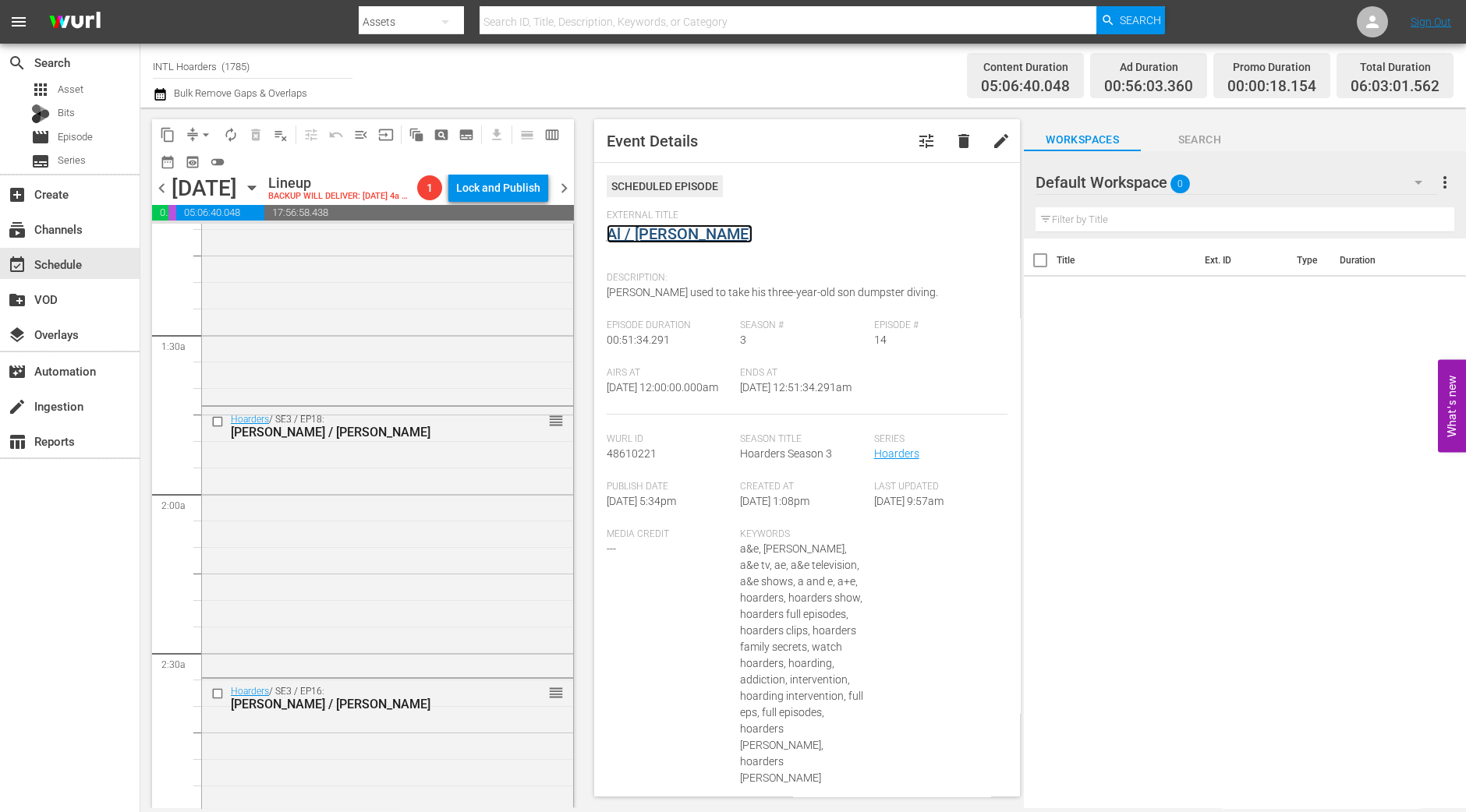
scroll to position [389, 0]
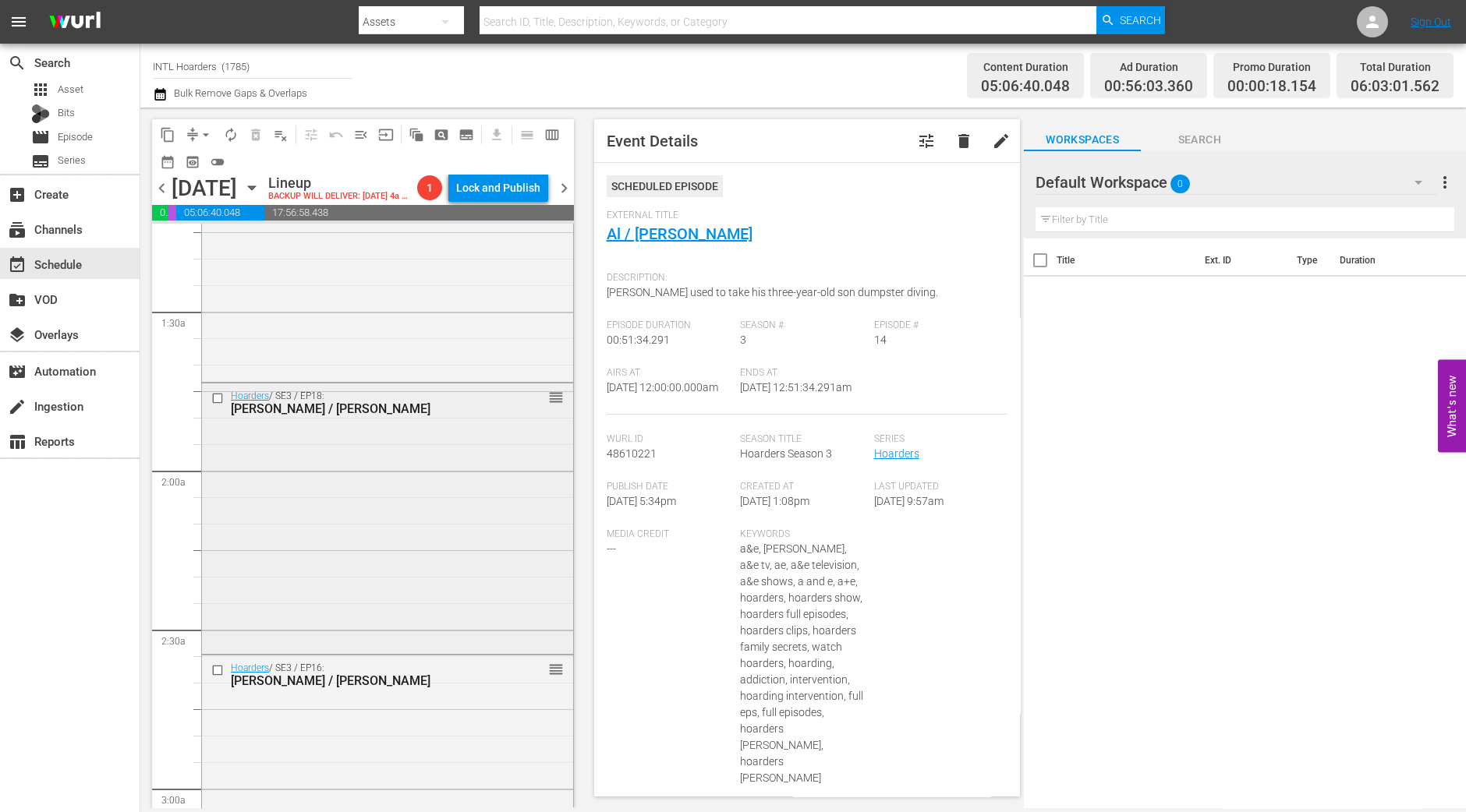
click at [421, 498] on div "Hoarders / SE3 / EP18: Andrew / Shania reorder" at bounding box center [388, 518] width 372 height 269
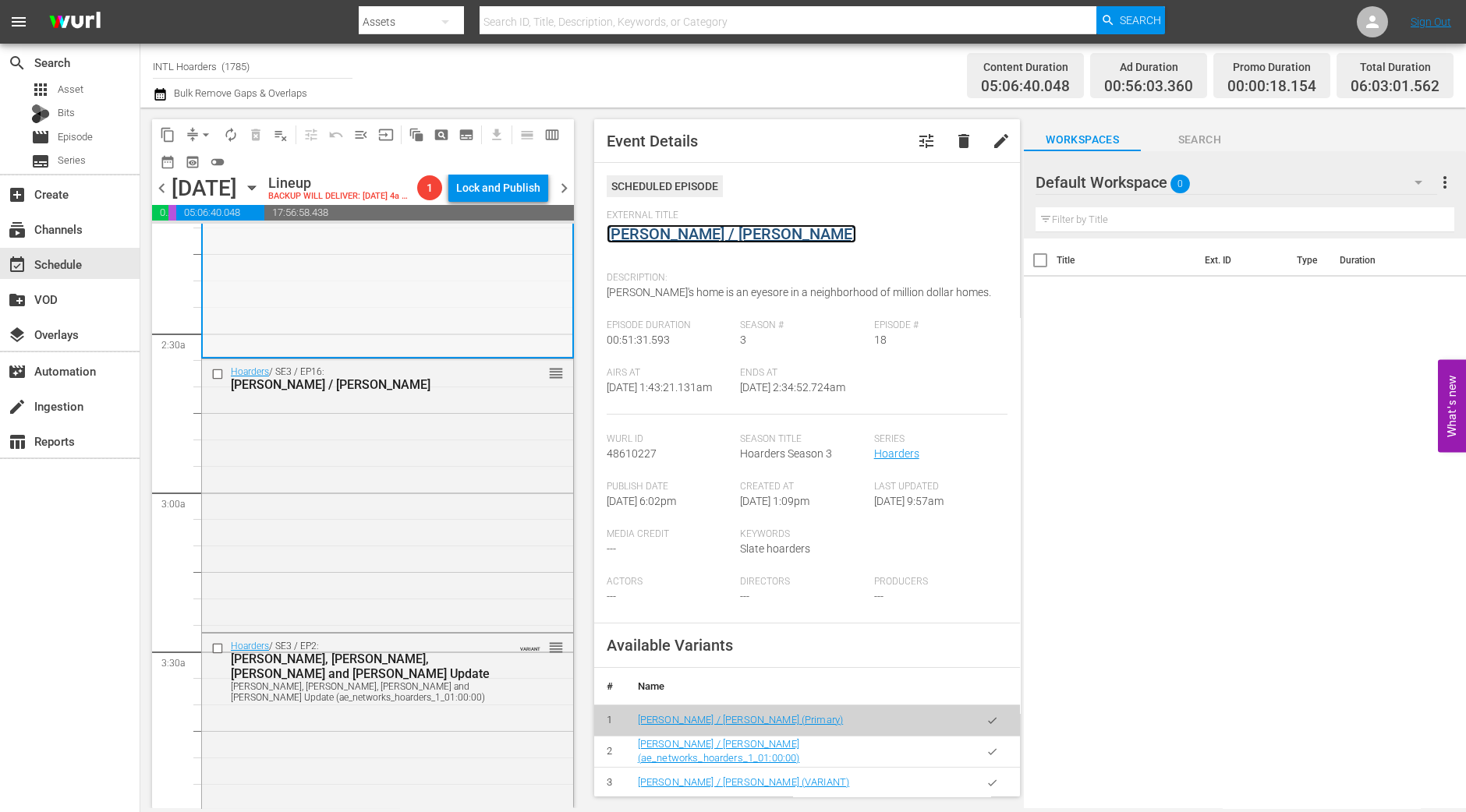
scroll to position [779, 0]
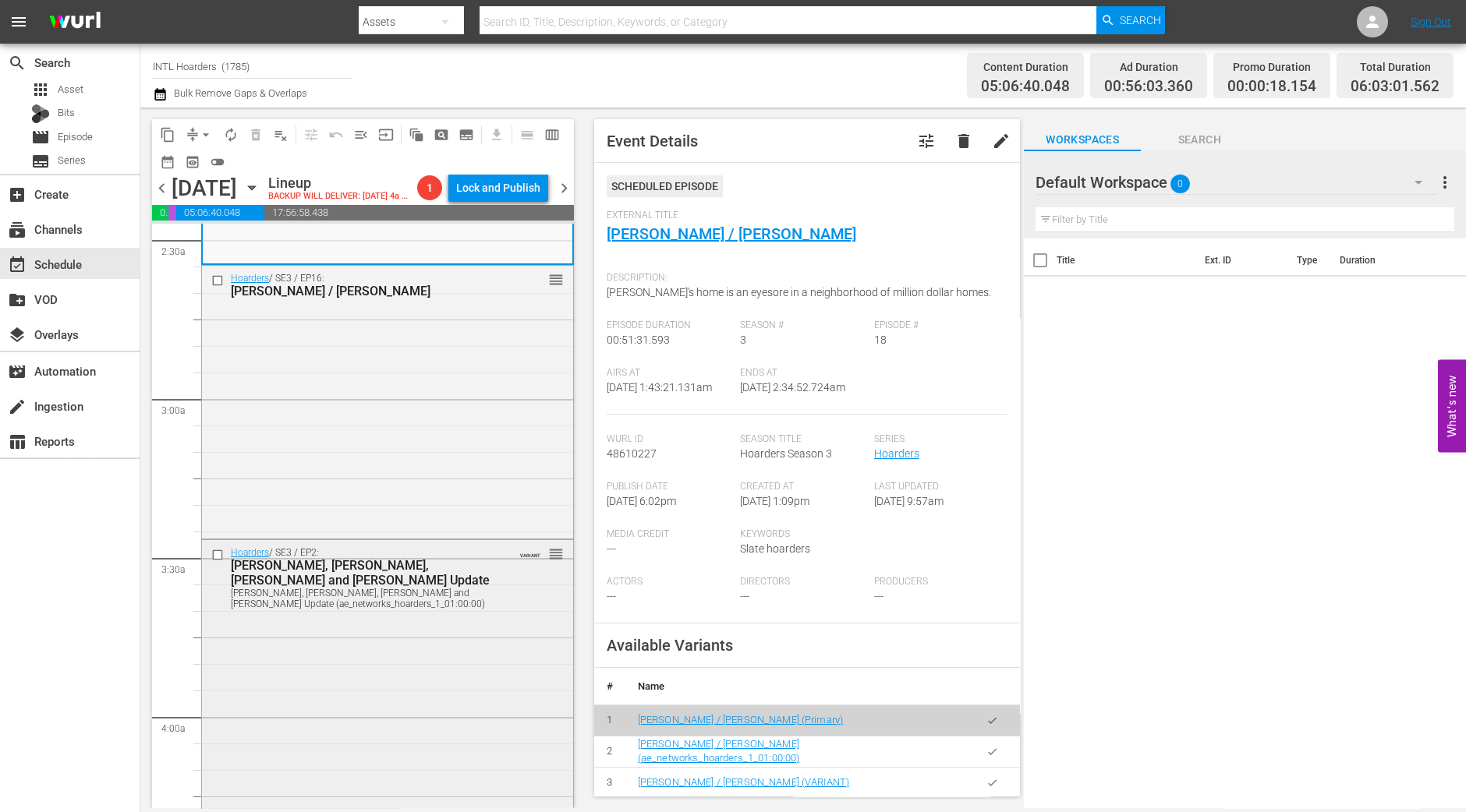
click at [430, 650] on div "Hoarders / SE3 / EP2: Betty, Jill, Jake and Bill Update Betty, Jill, Jake and B…" at bounding box center [388, 677] width 372 height 273
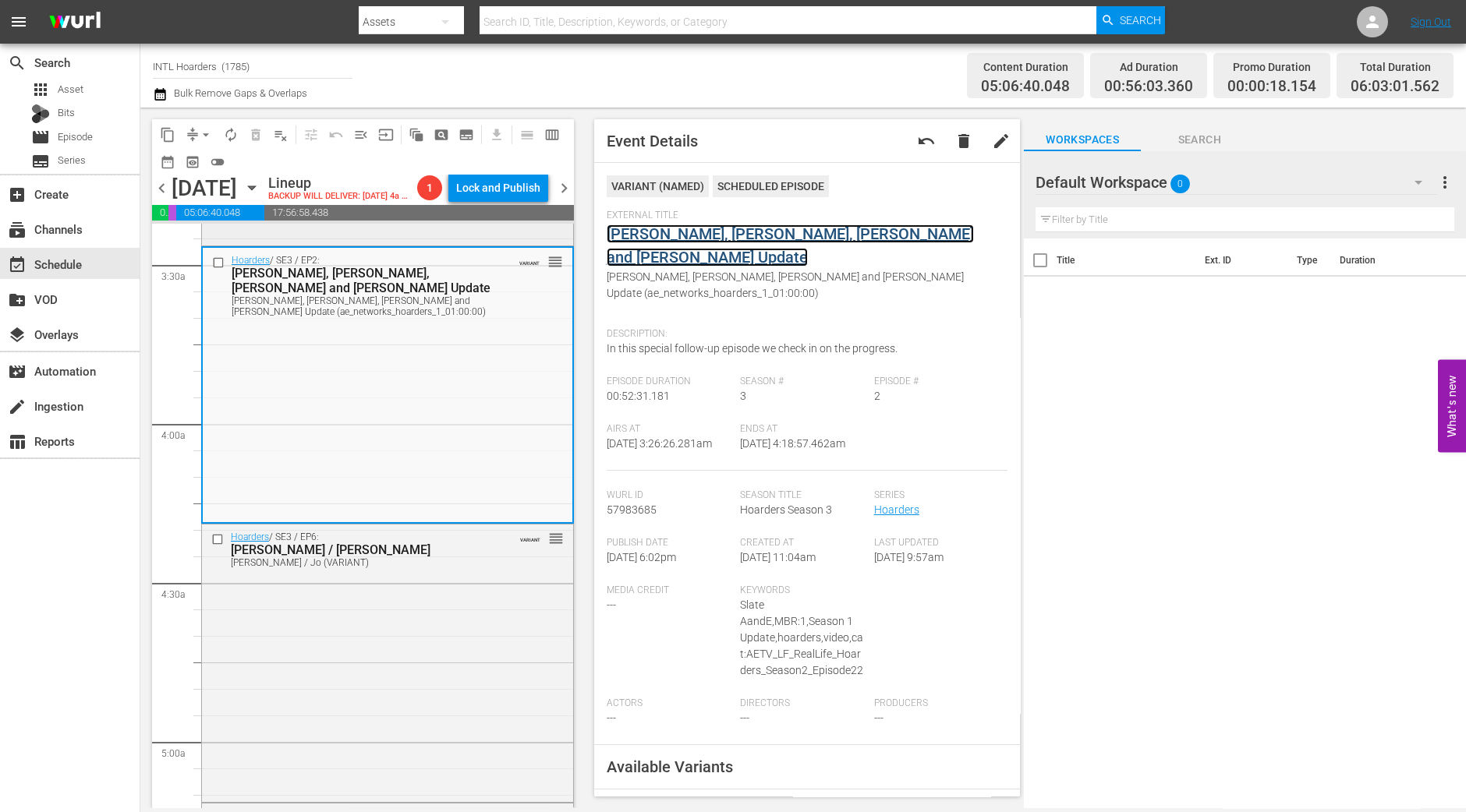
scroll to position [1558, 0]
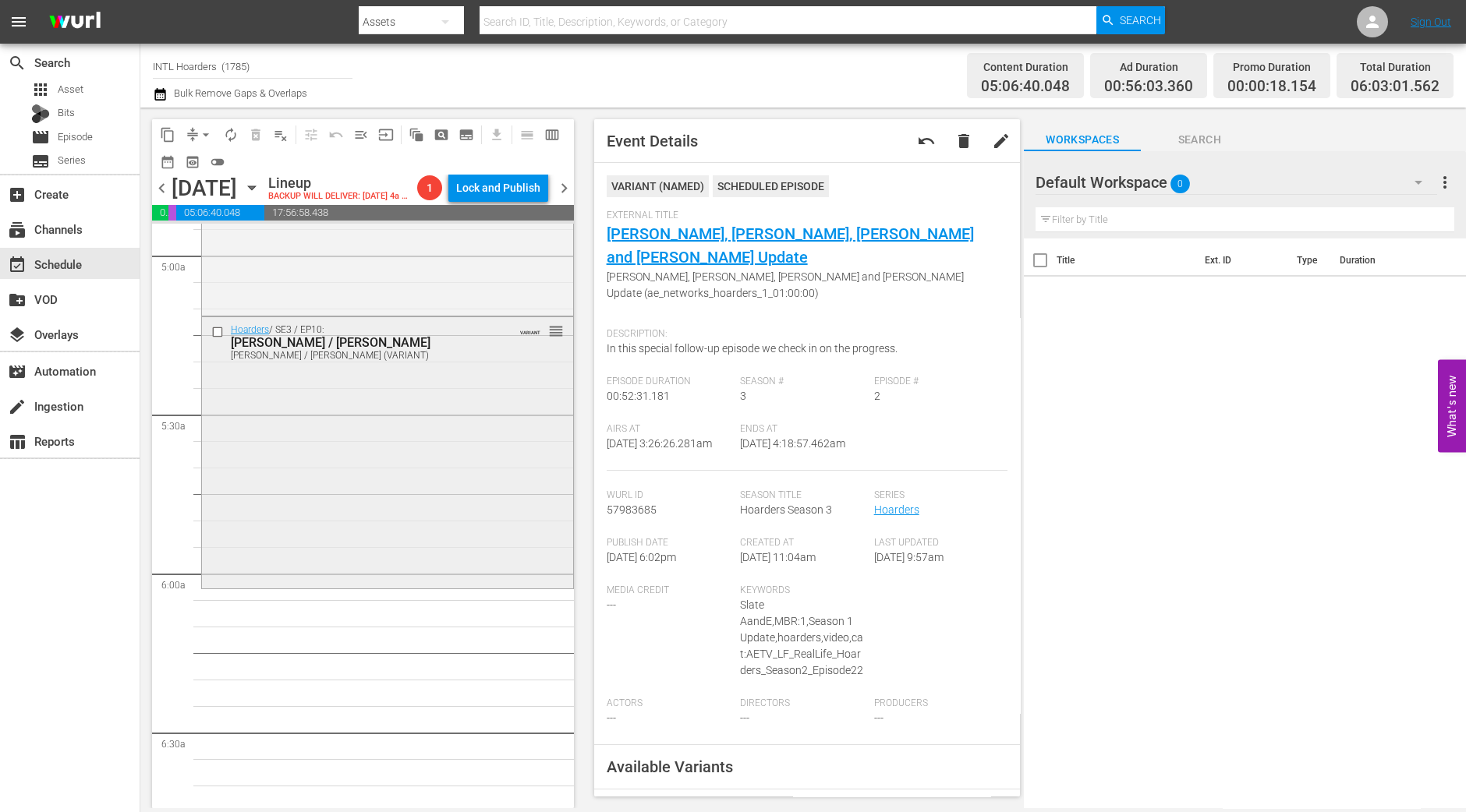
click at [343, 426] on div "Hoarders / SE3 / EP10: Dawn / Linda Dawn / Linda (VARIANT) VARIANT reorder" at bounding box center [388, 452] width 372 height 269
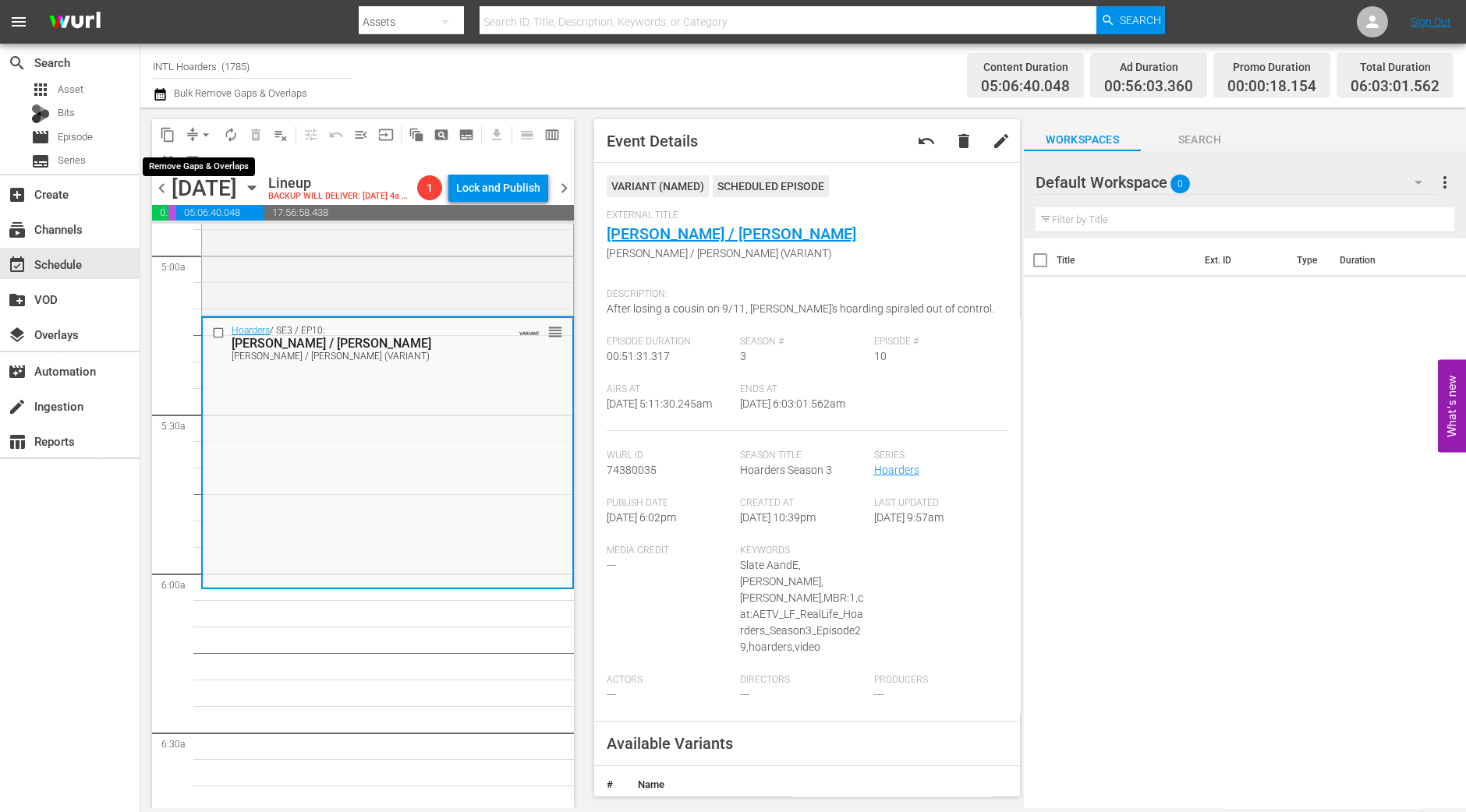
click at [207, 135] on span "arrow_drop_down" at bounding box center [205, 134] width 15 height 15
click at [213, 166] on li "Align to Midnight" at bounding box center [207, 166] width 164 height 26
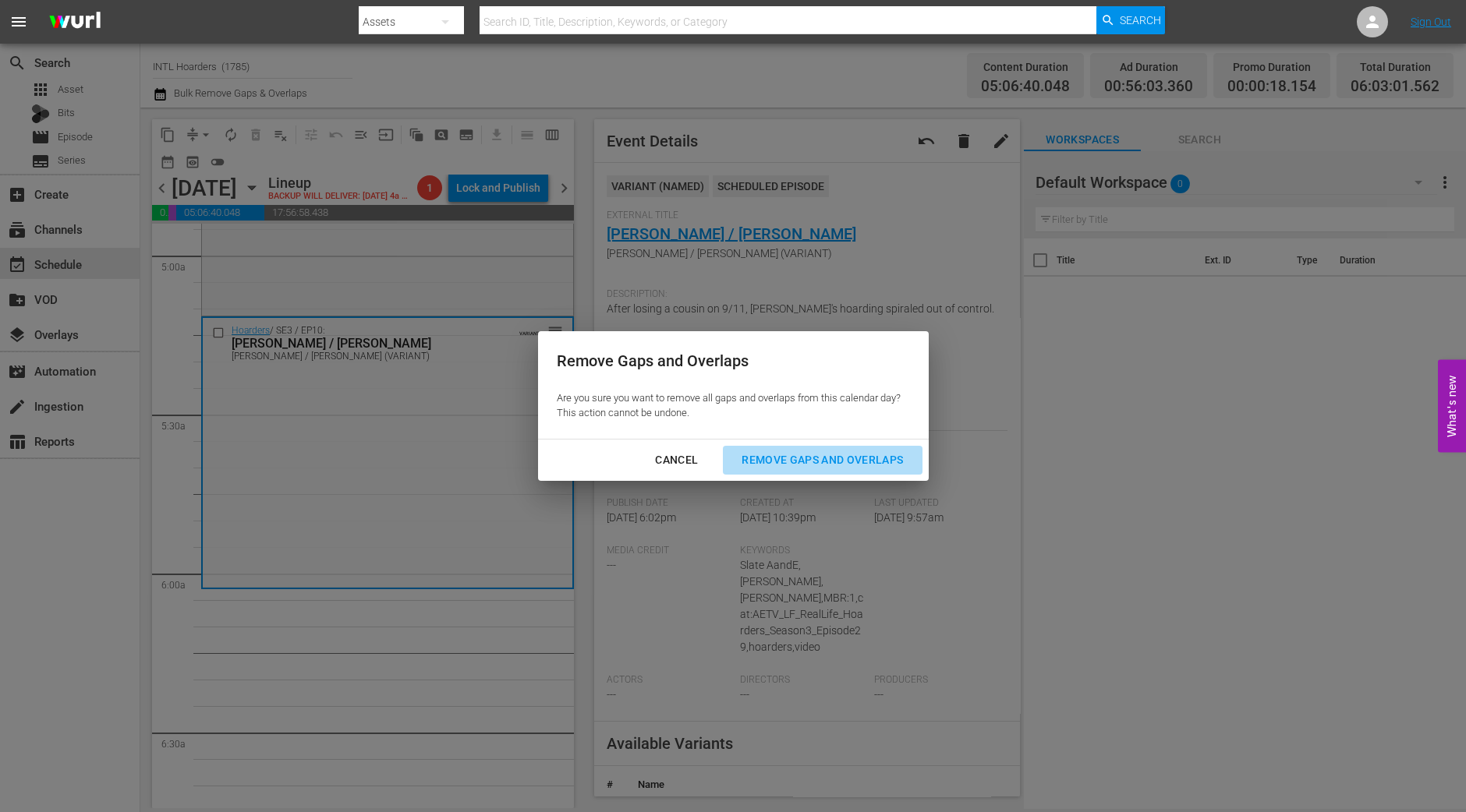
click at [875, 468] on div "Remove Gaps and Overlaps" at bounding box center [823, 460] width 187 height 19
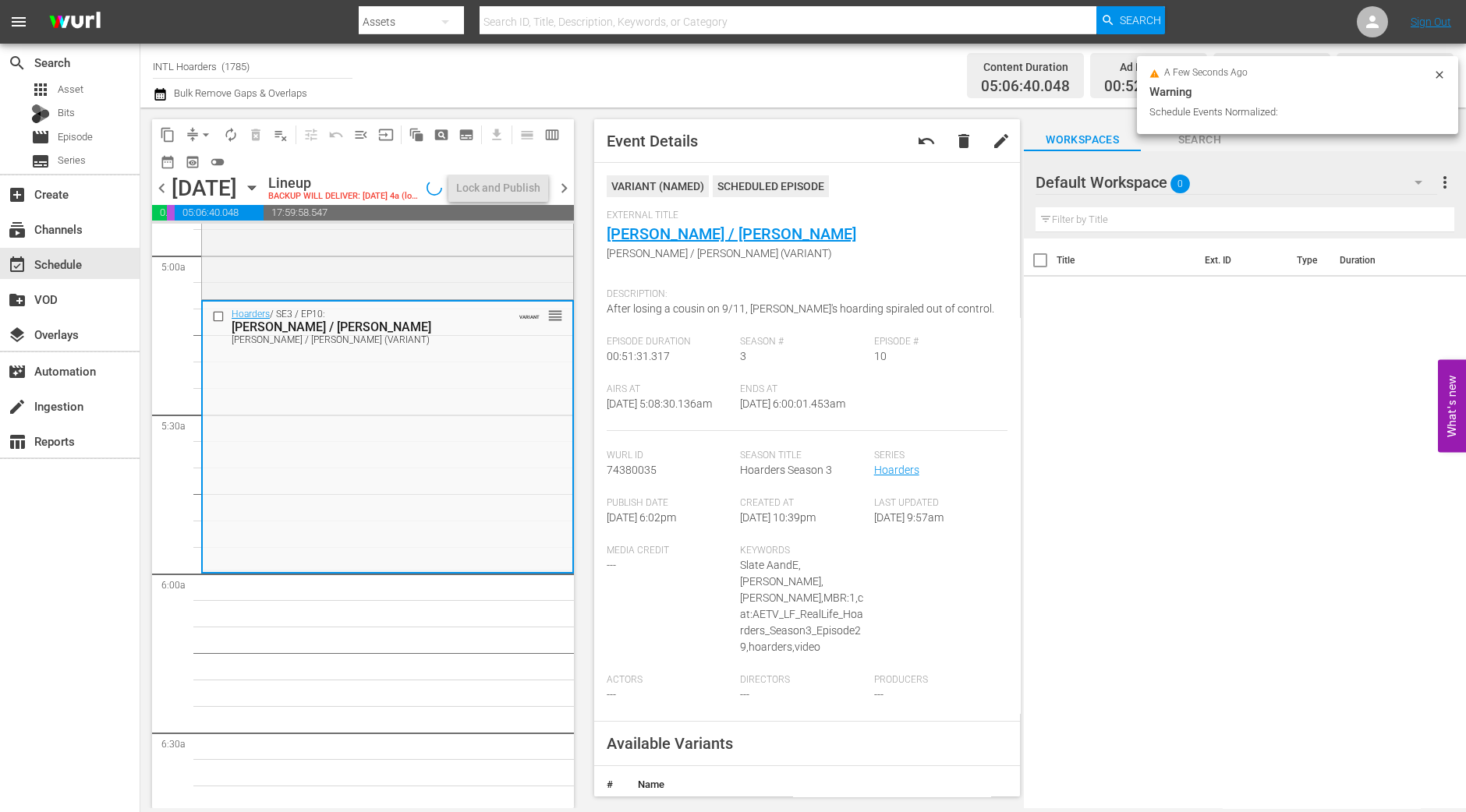
scroll to position [1585, 0]
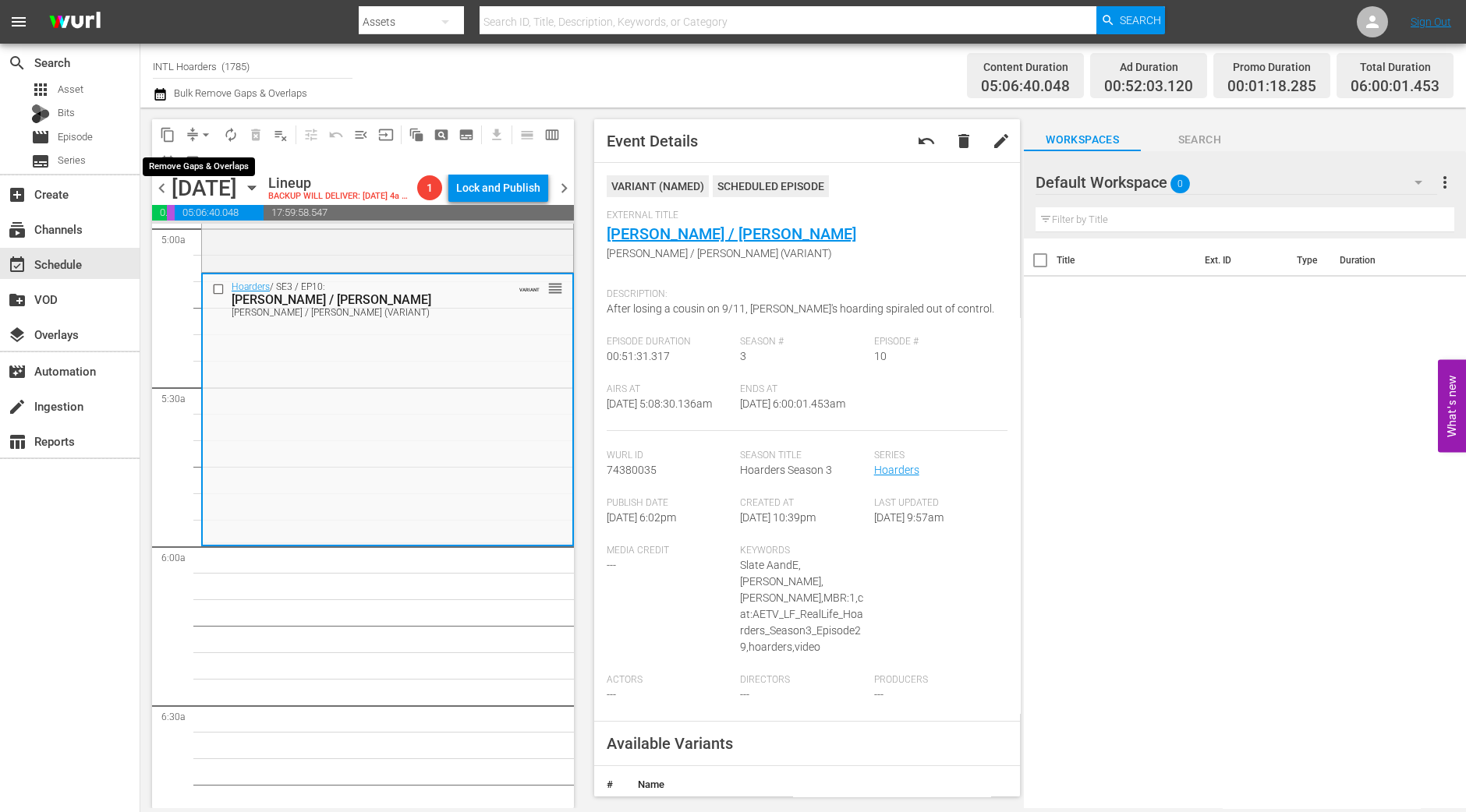
click at [207, 134] on span "arrow_drop_down" at bounding box center [205, 134] width 15 height 15
click at [245, 167] on li "Align to Midnight" at bounding box center [207, 166] width 164 height 26
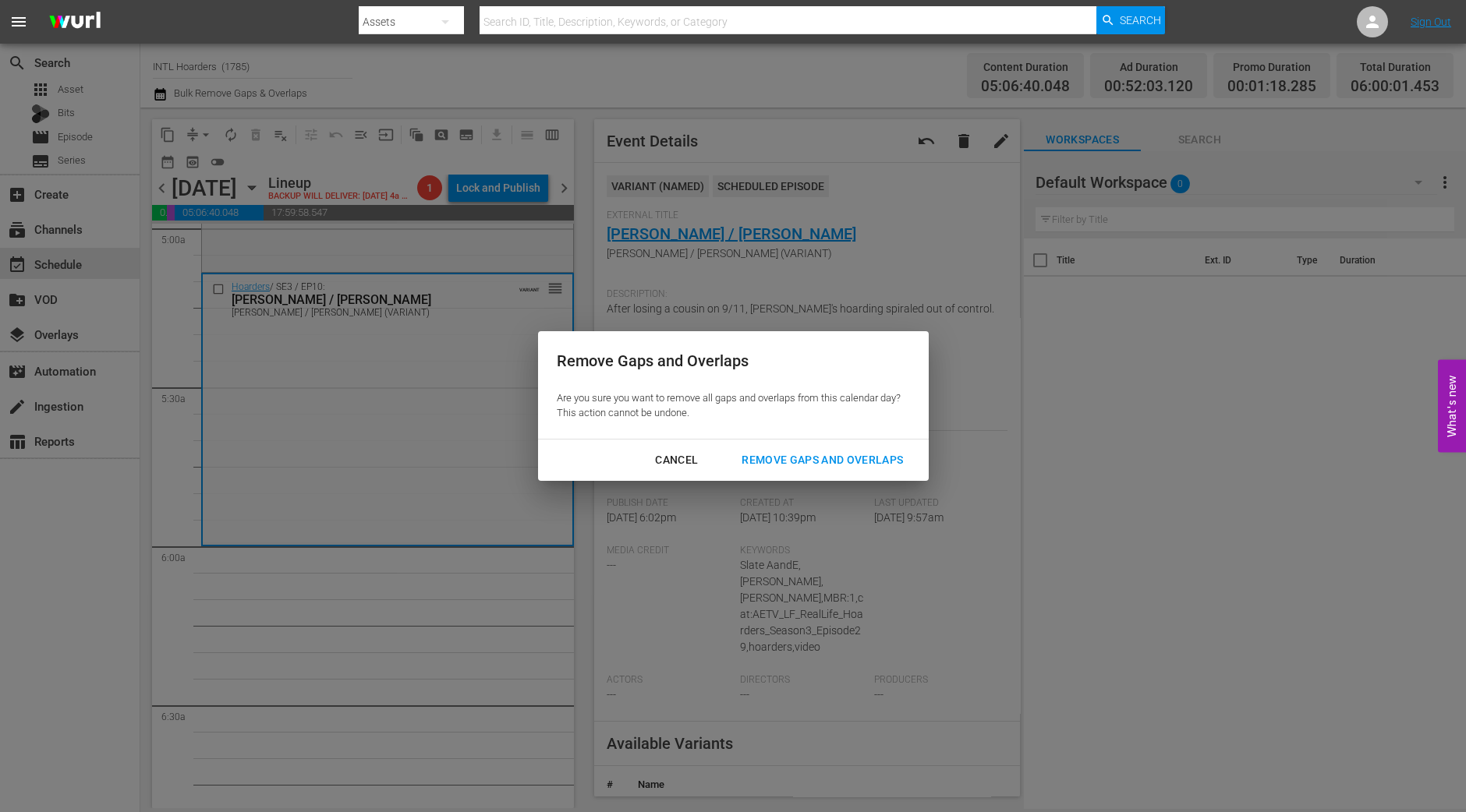
click at [835, 452] on div "Remove Gaps and Overlaps" at bounding box center [823, 460] width 187 height 19
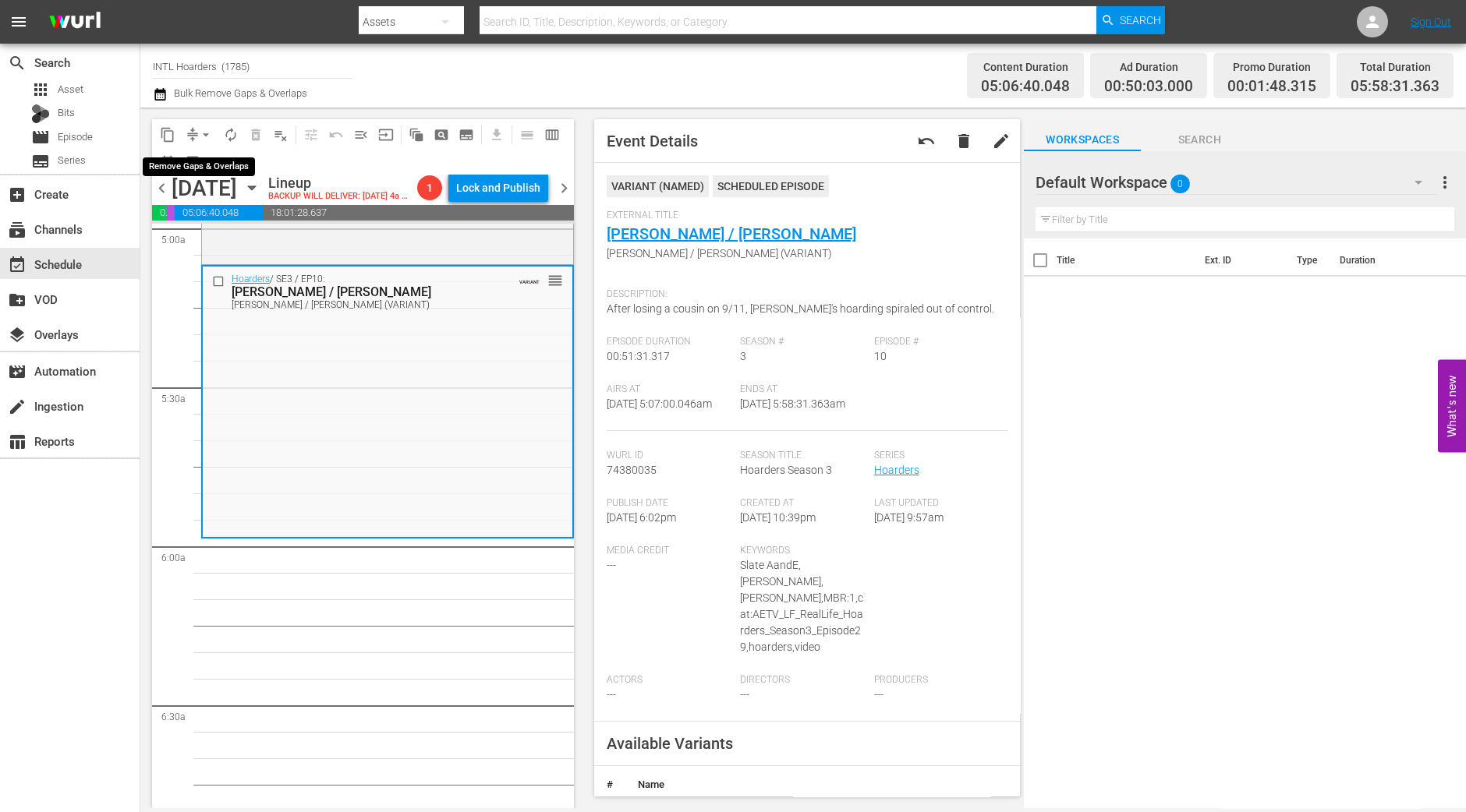
click at [207, 141] on button "arrow_drop_down" at bounding box center [205, 134] width 25 height 25
click at [207, 158] on li "Align to Midnight" at bounding box center [207, 166] width 164 height 26
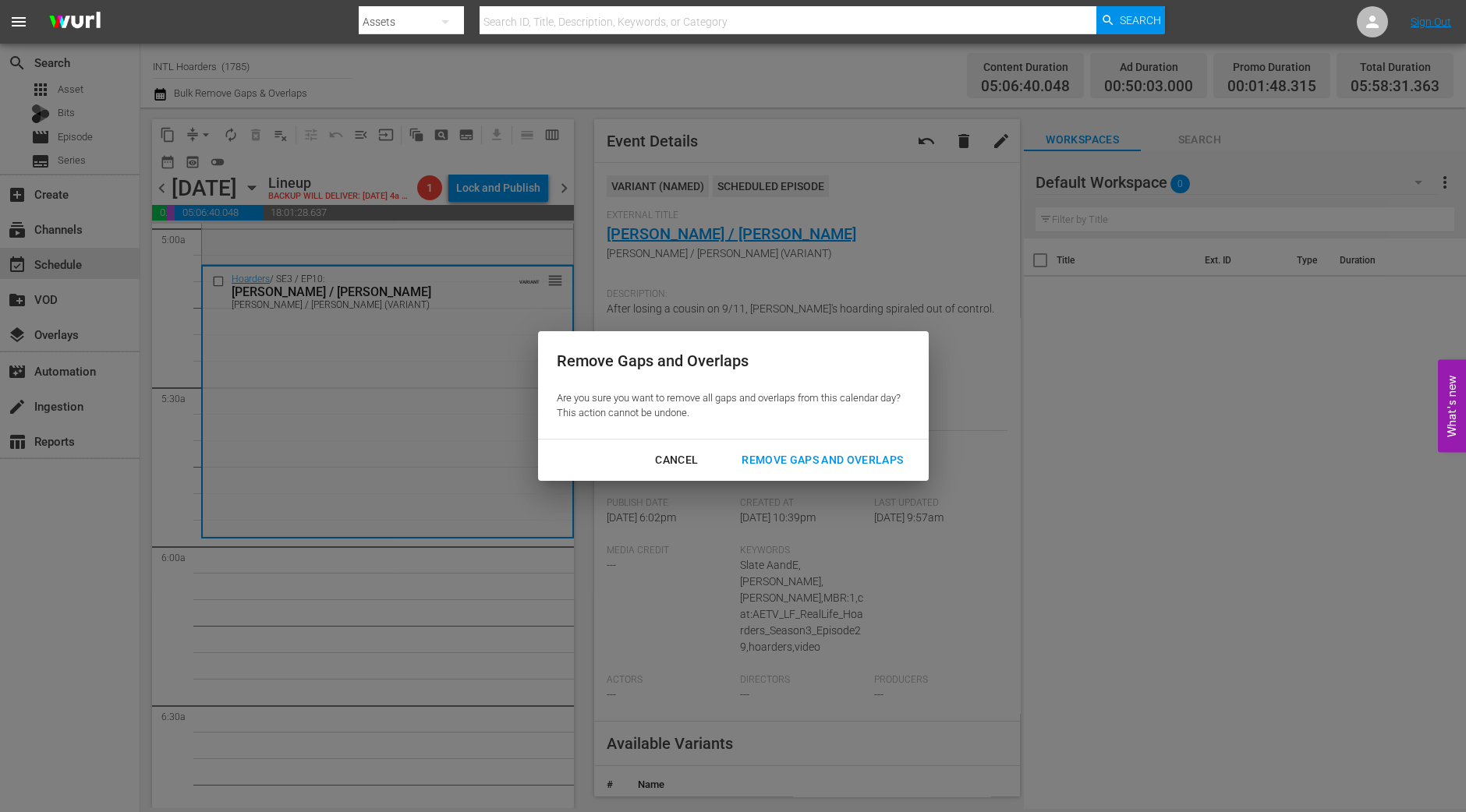
click at [782, 451] on div "Remove Gaps and Overlaps" at bounding box center [823, 460] width 187 height 19
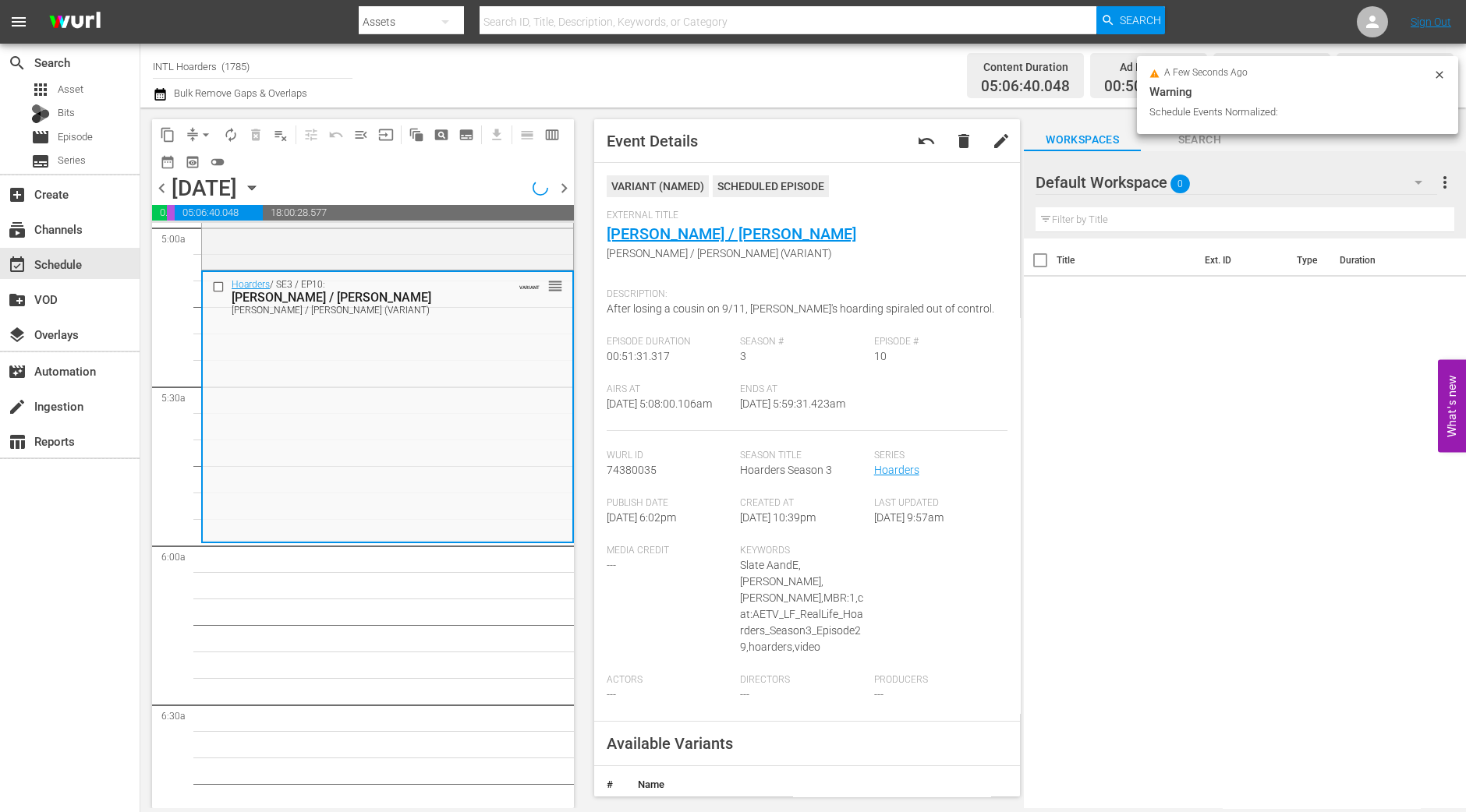
scroll to position [1612, 0]
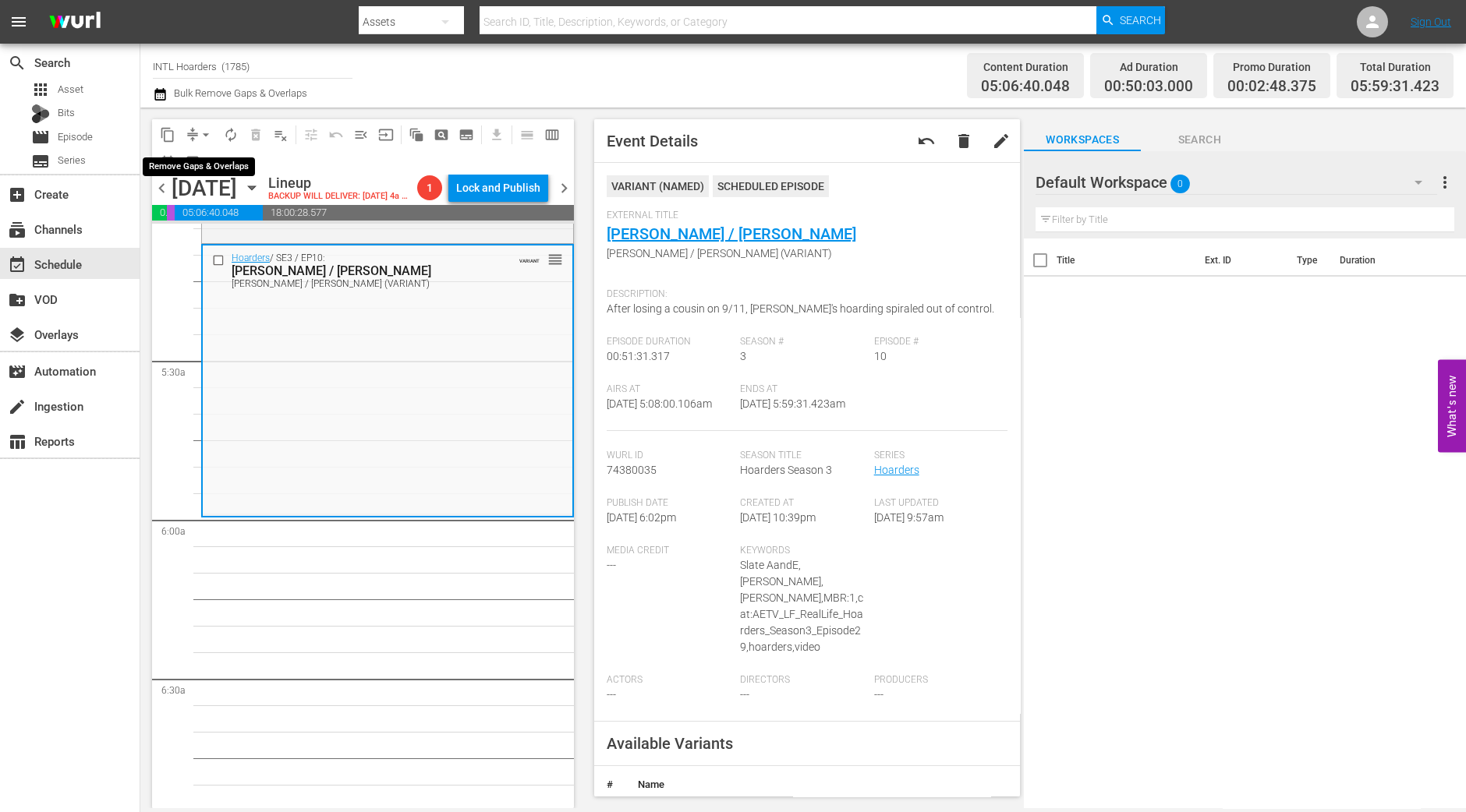
click at [199, 134] on span "arrow_drop_down" at bounding box center [205, 134] width 15 height 15
click at [199, 158] on li "Align to Midnight" at bounding box center [207, 166] width 164 height 26
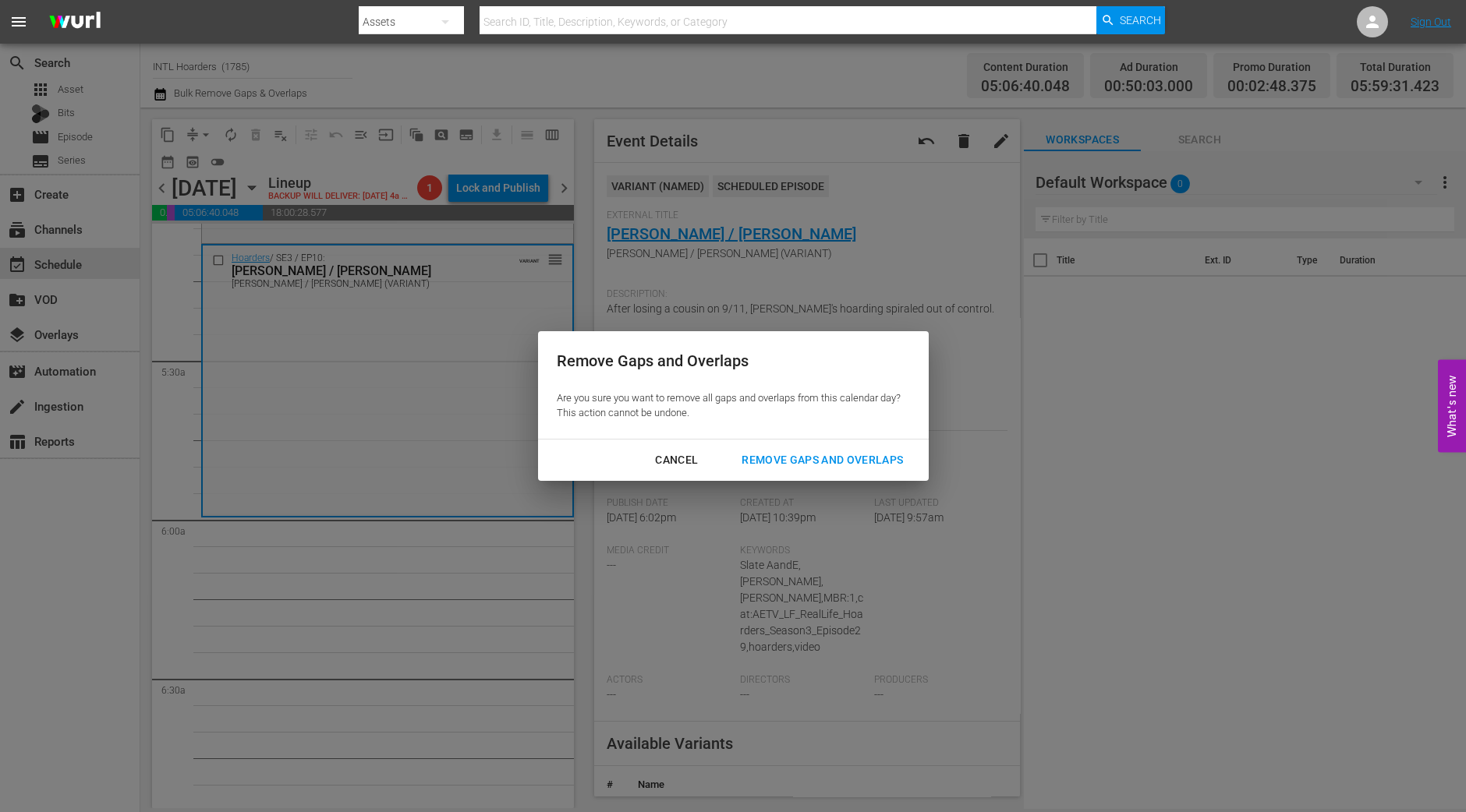
click at [869, 469] on div "Remove Gaps and Overlaps" at bounding box center [823, 460] width 187 height 19
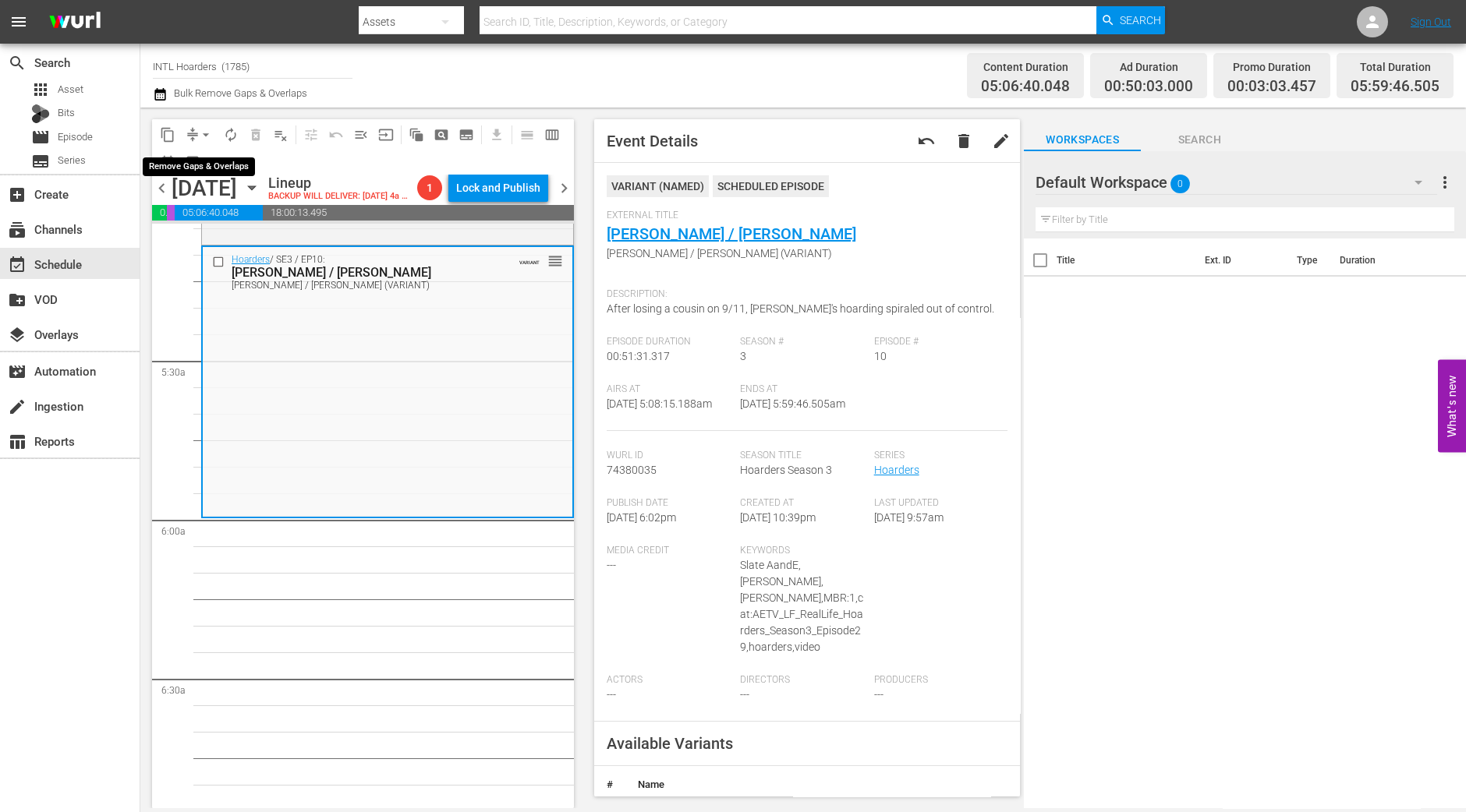
click at [214, 130] on button "arrow_drop_down" at bounding box center [205, 134] width 25 height 25
click at [202, 158] on li "Align to Midnight" at bounding box center [207, 166] width 164 height 26
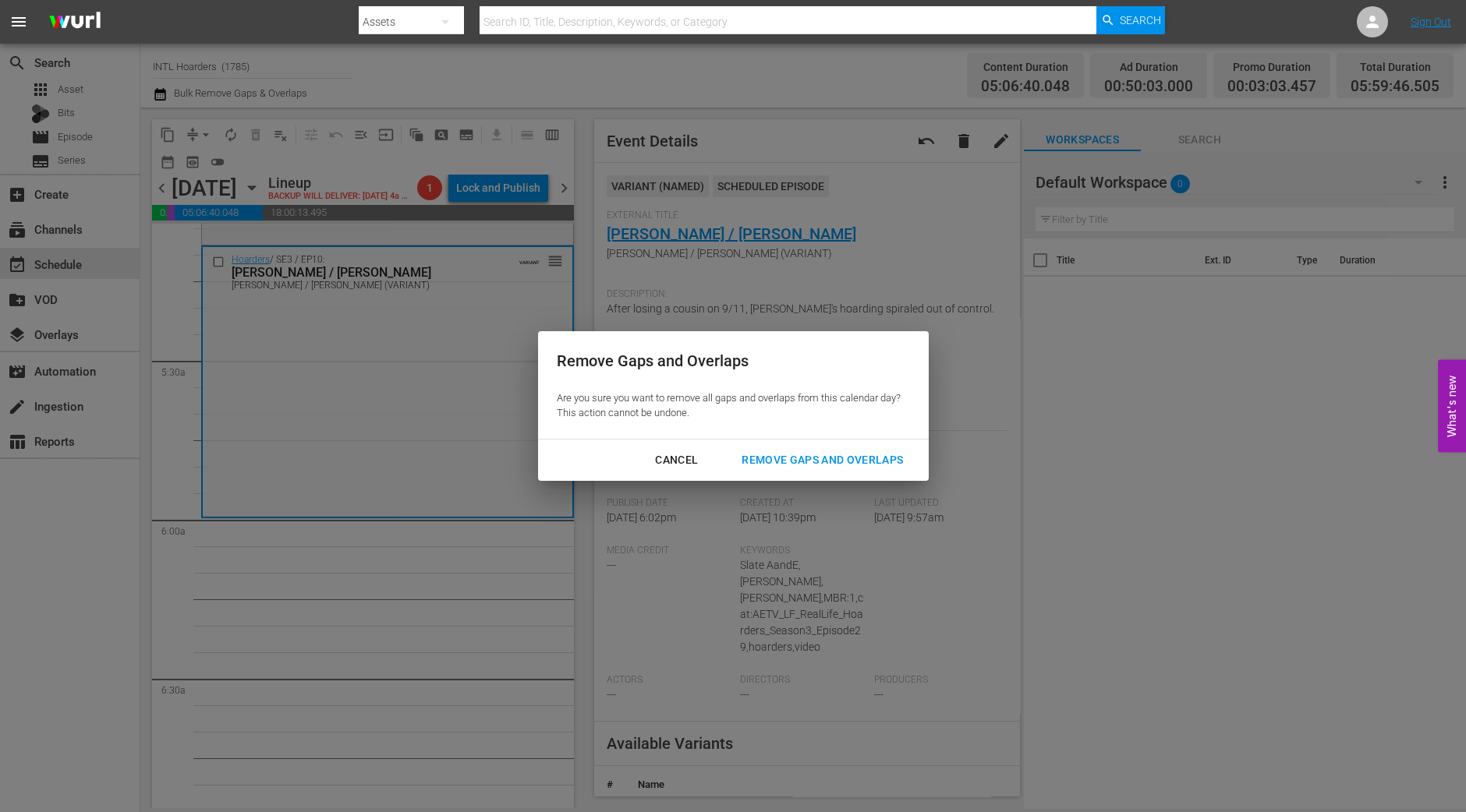
click at [902, 473] on button "Remove Gaps and Overlaps" at bounding box center [822, 461] width 199 height 29
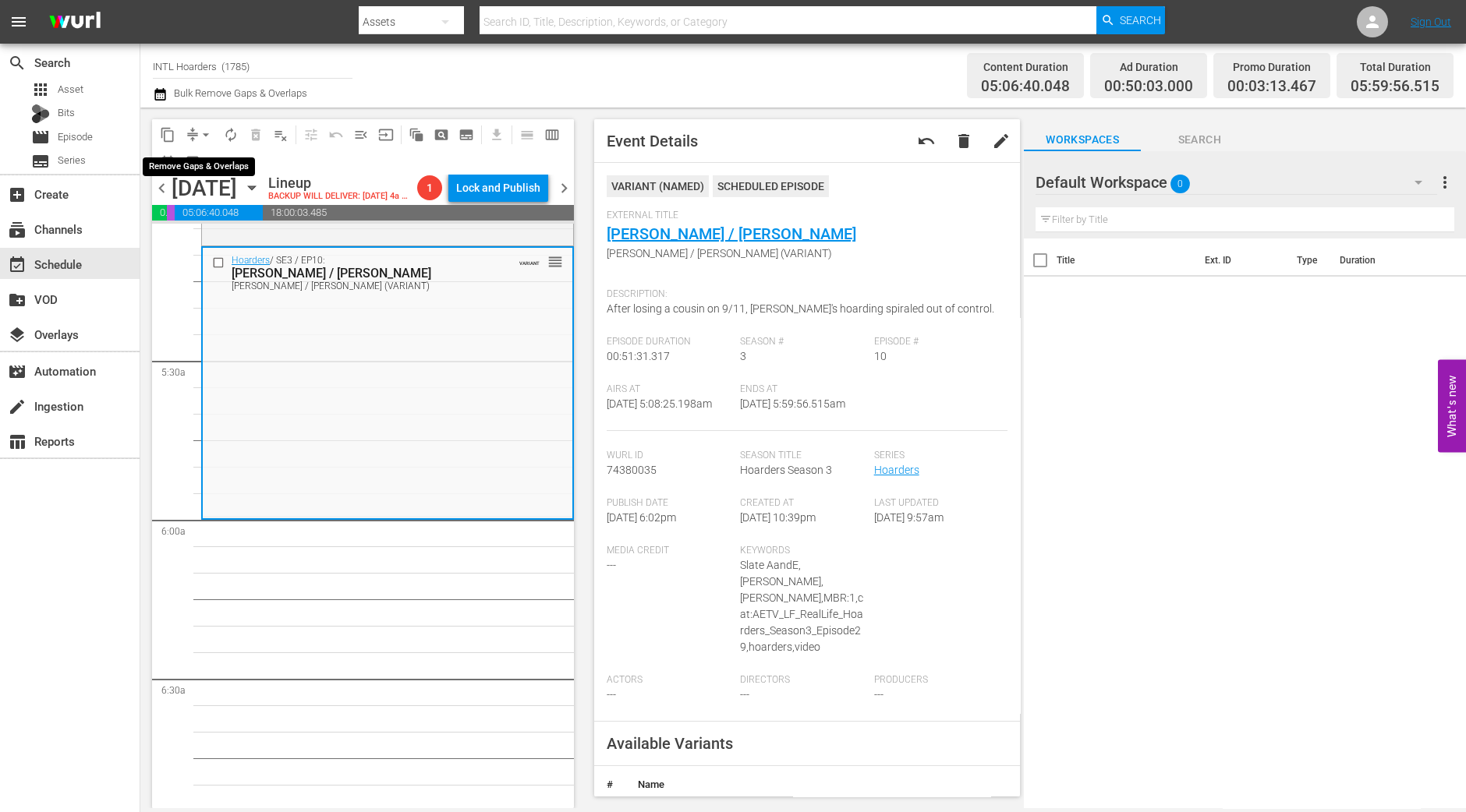
click at [201, 132] on span "arrow_drop_down" at bounding box center [205, 134] width 15 height 15
click at [202, 165] on li "Align to Midnight" at bounding box center [207, 166] width 164 height 26
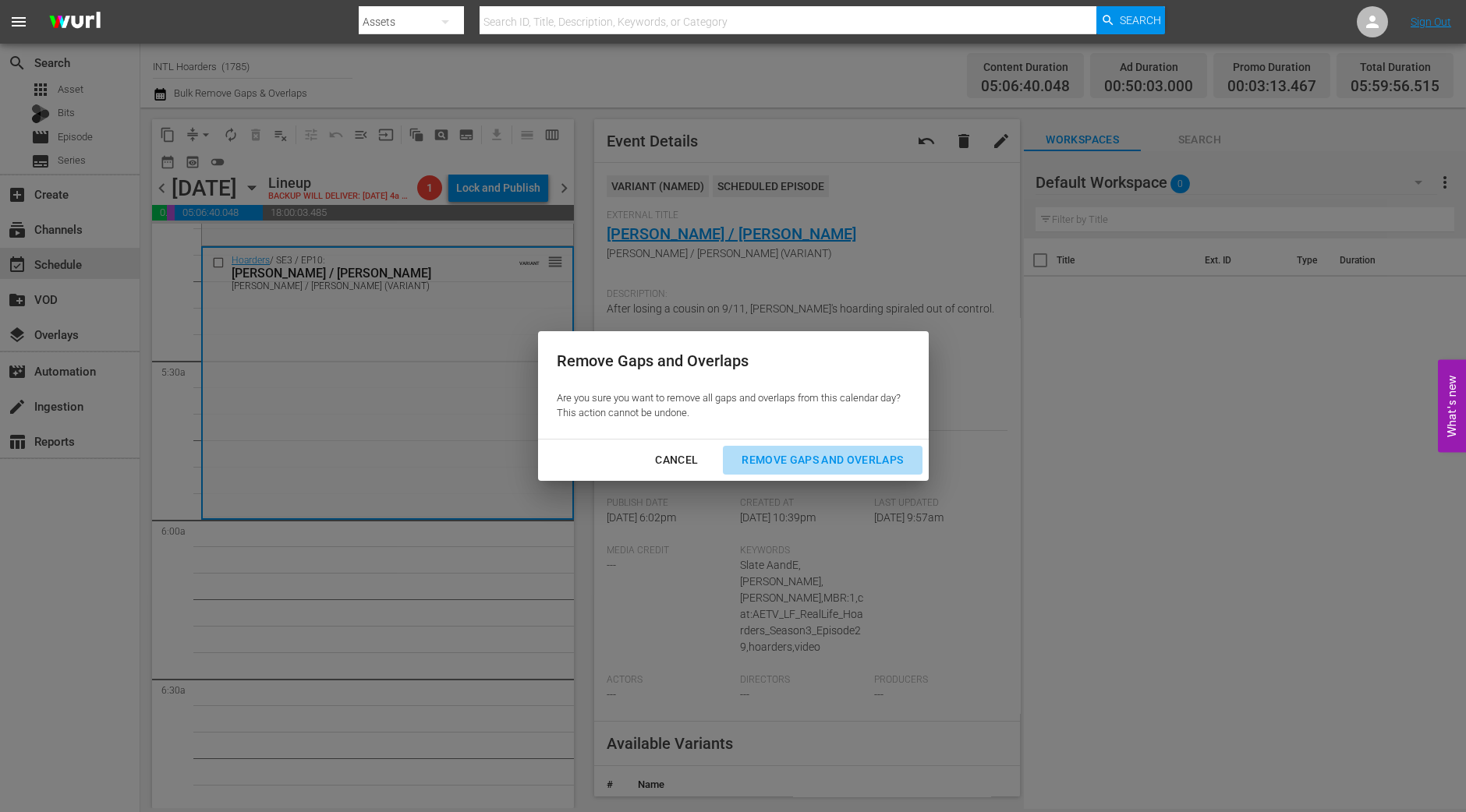
click at [844, 461] on div "Remove Gaps and Overlaps" at bounding box center [823, 460] width 187 height 19
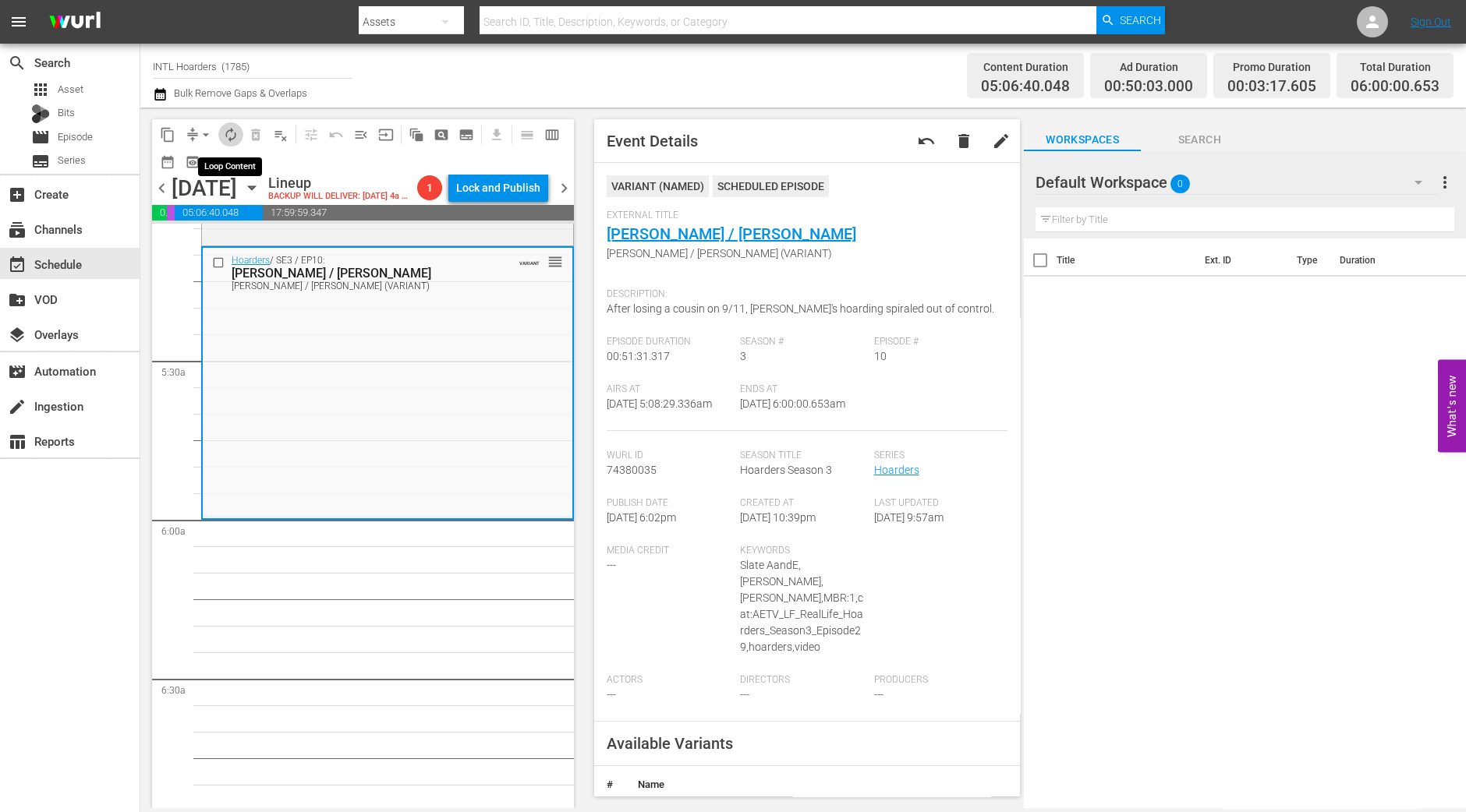
click at [224, 134] on span "autorenew_outlined" at bounding box center [230, 134] width 15 height 15
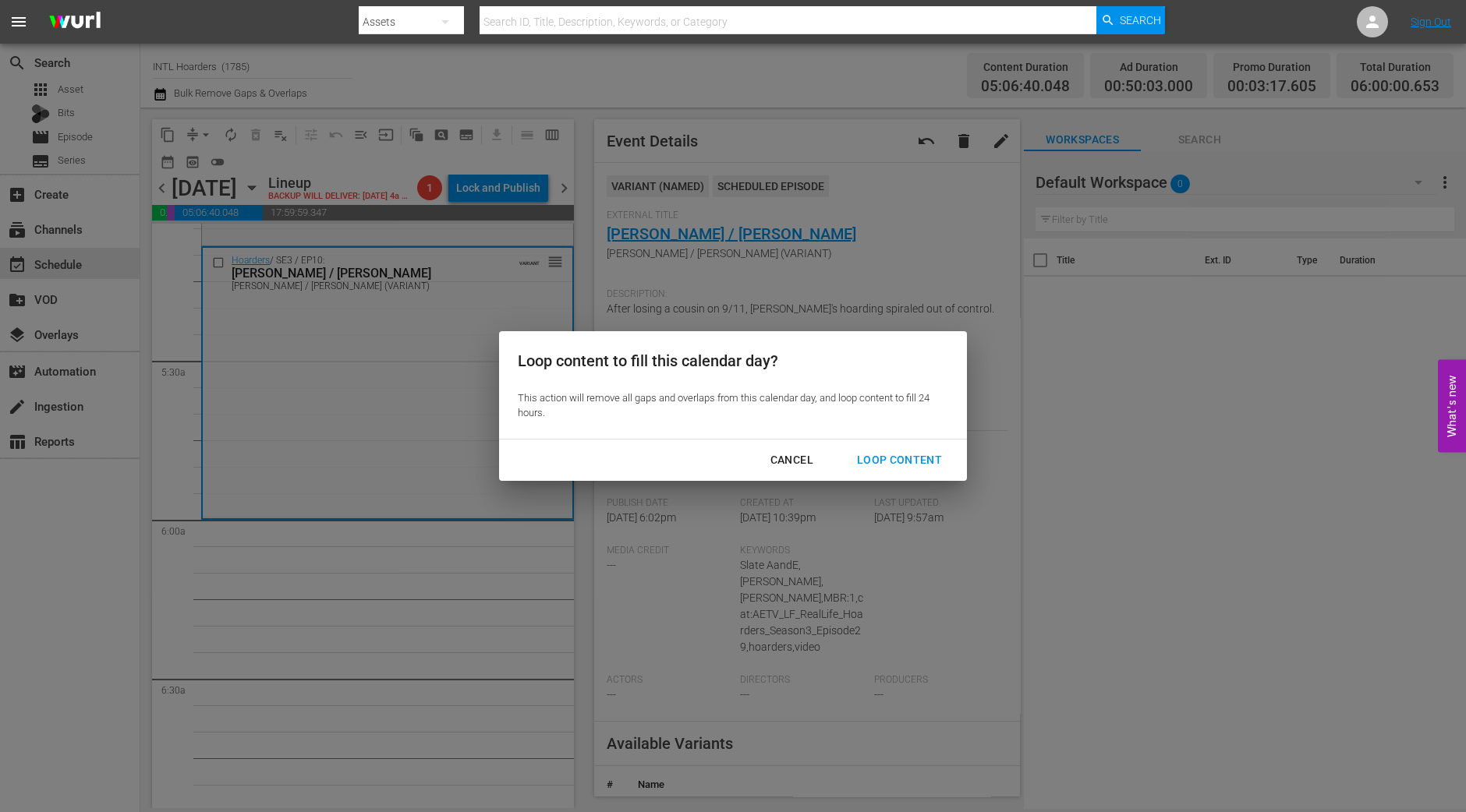
drag, startPoint x: 885, startPoint y: 455, endPoint x: 881, endPoint y: 465, distance: 10.8
click at [885, 456] on div "Loop Content" at bounding box center [899, 460] width 110 height 19
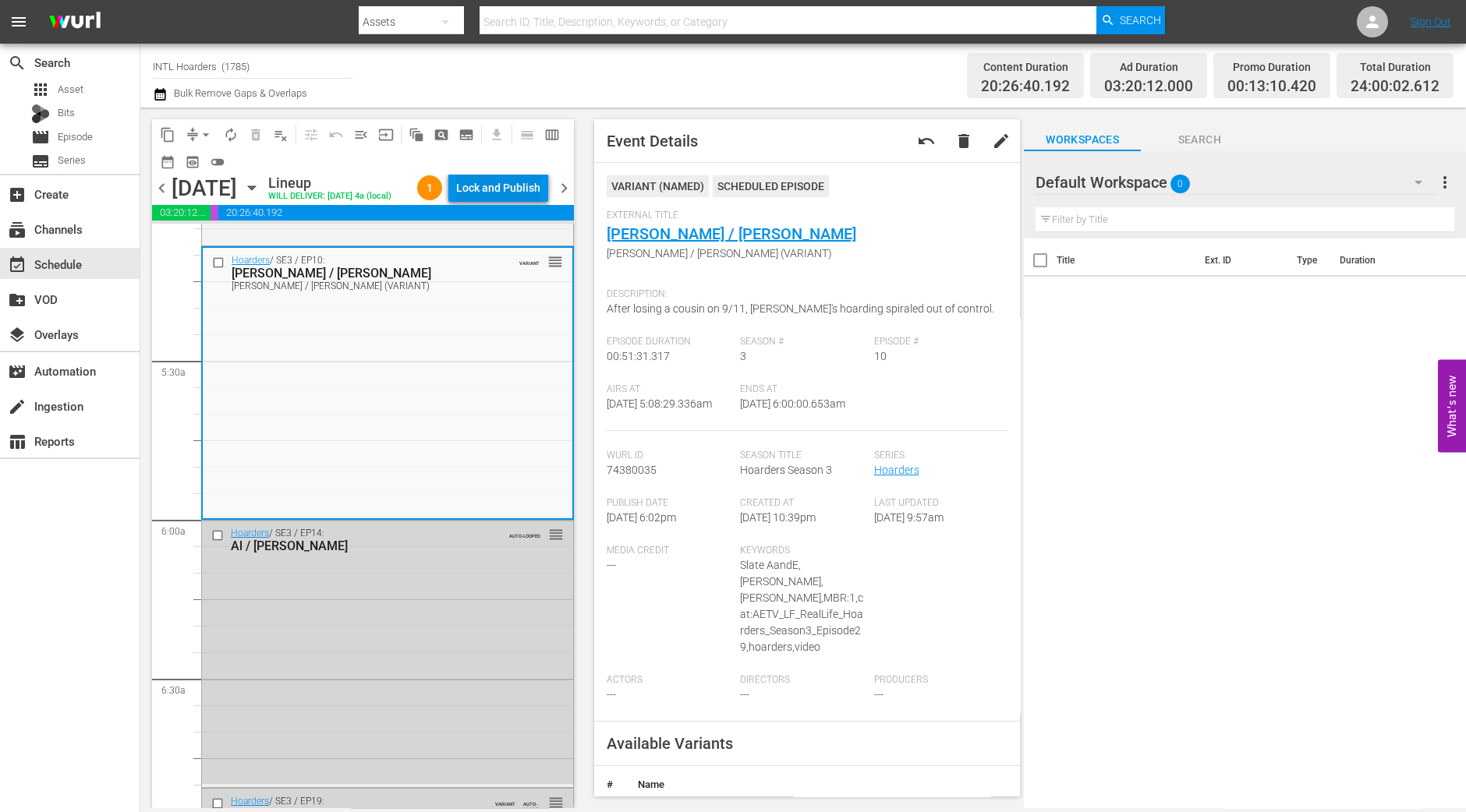
click at [509, 195] on div "Lock and Publish" at bounding box center [498, 187] width 84 height 28
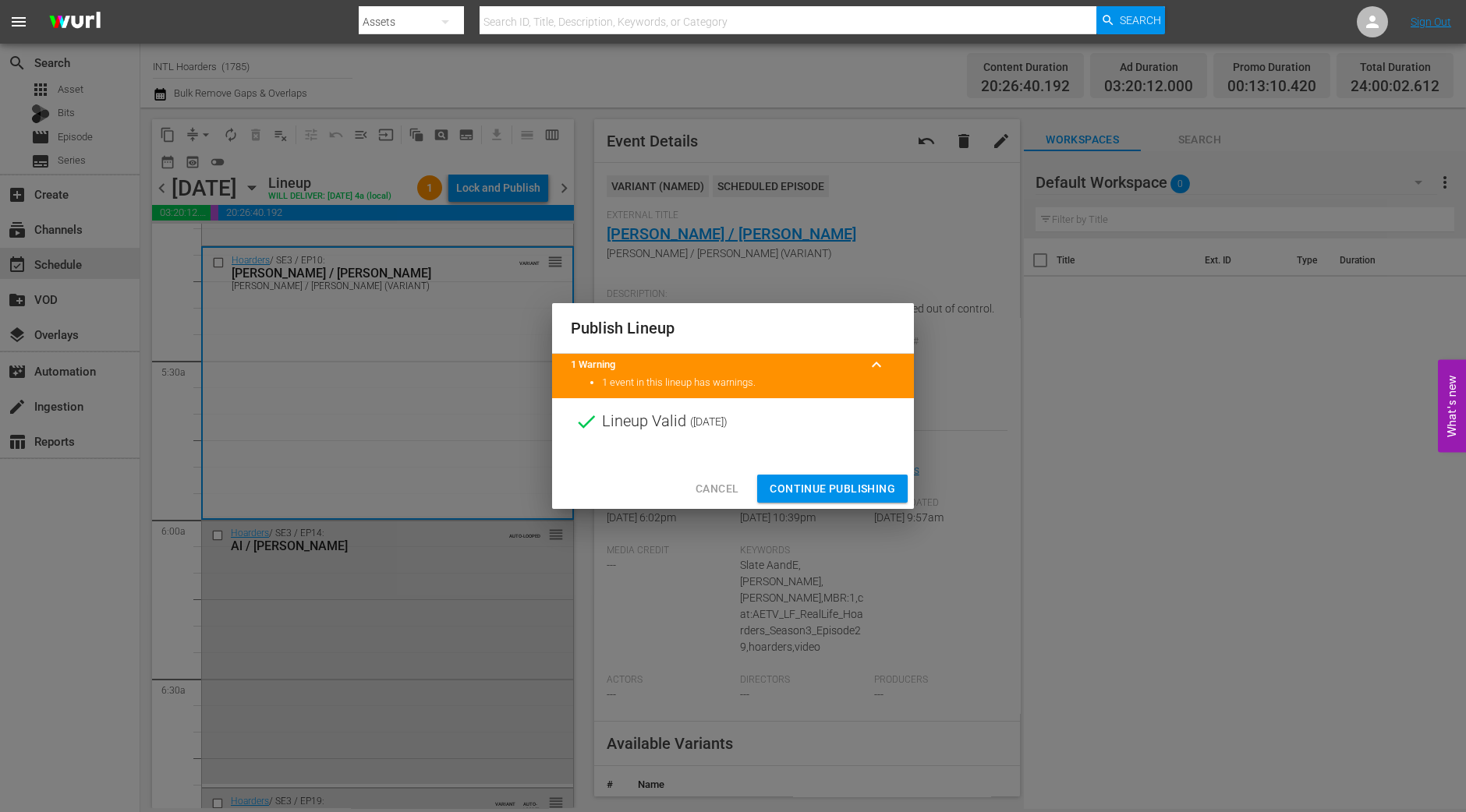
click at [844, 482] on span "Continue Publishing" at bounding box center [832, 489] width 125 height 19
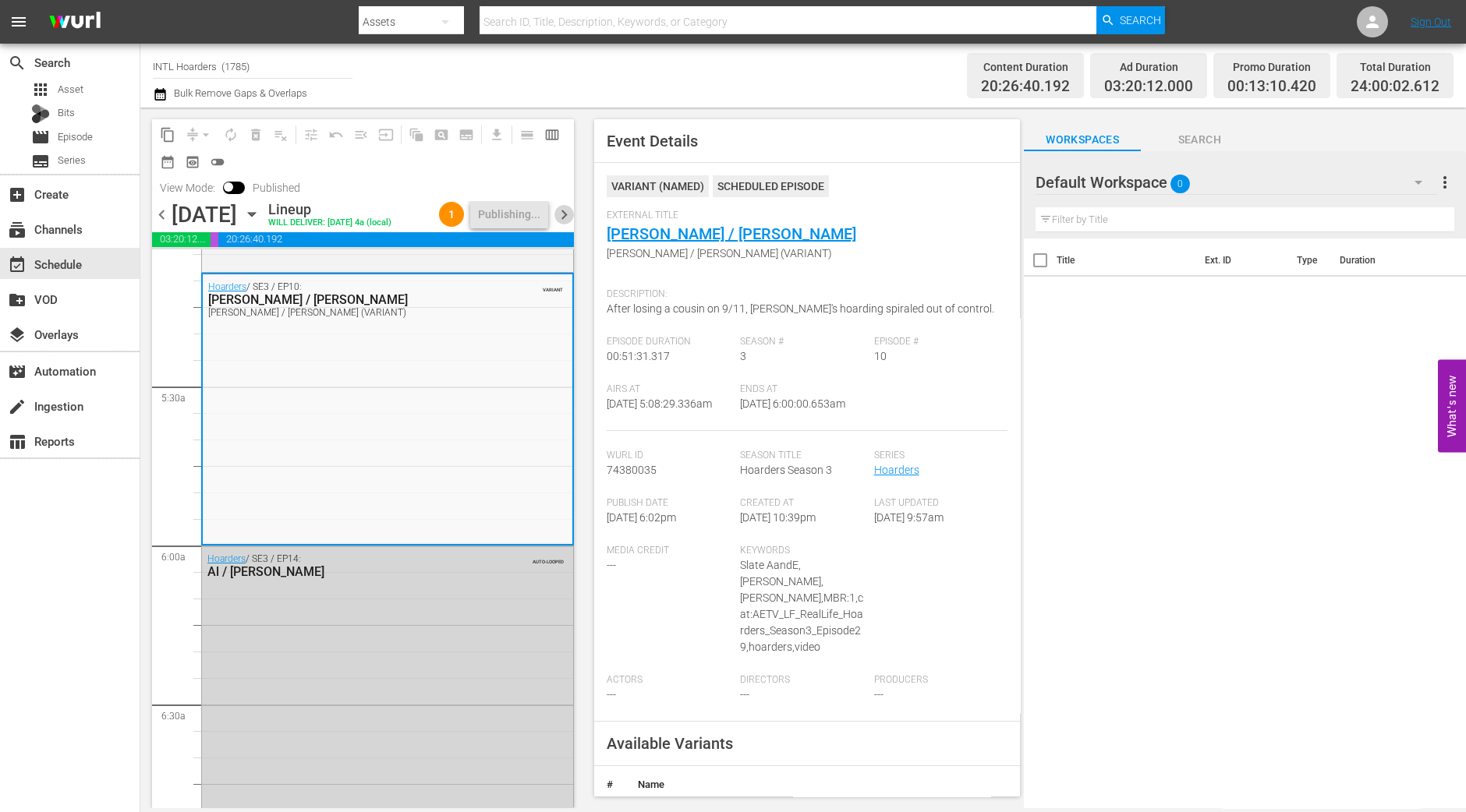
click at [565, 215] on span "chevron_right" at bounding box center [564, 215] width 19 height 19
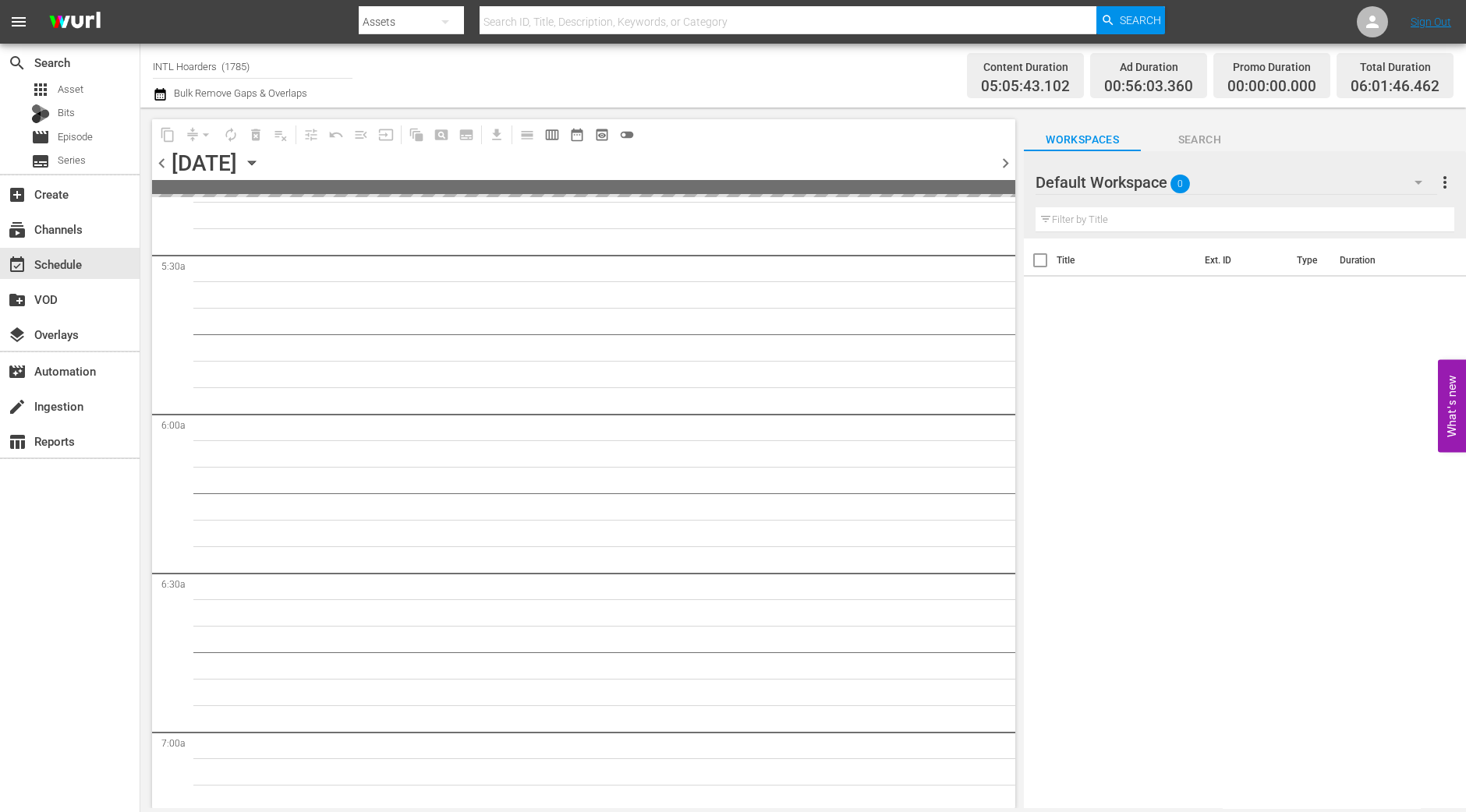
scroll to position [1558, 0]
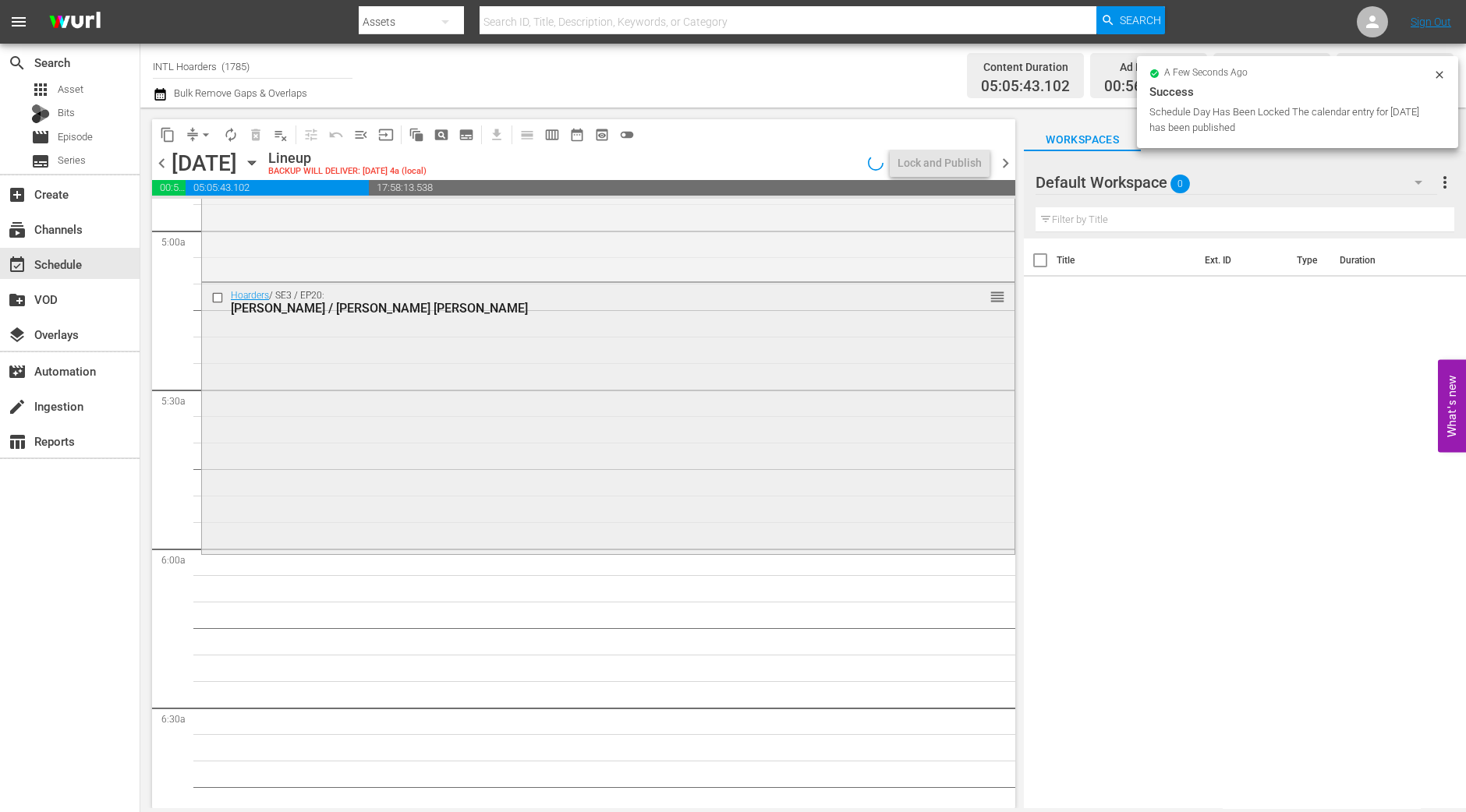
click at [593, 408] on div "Hoarders / SE3 / EP20: Mary / Mary Ann reorder" at bounding box center [608, 417] width 812 height 269
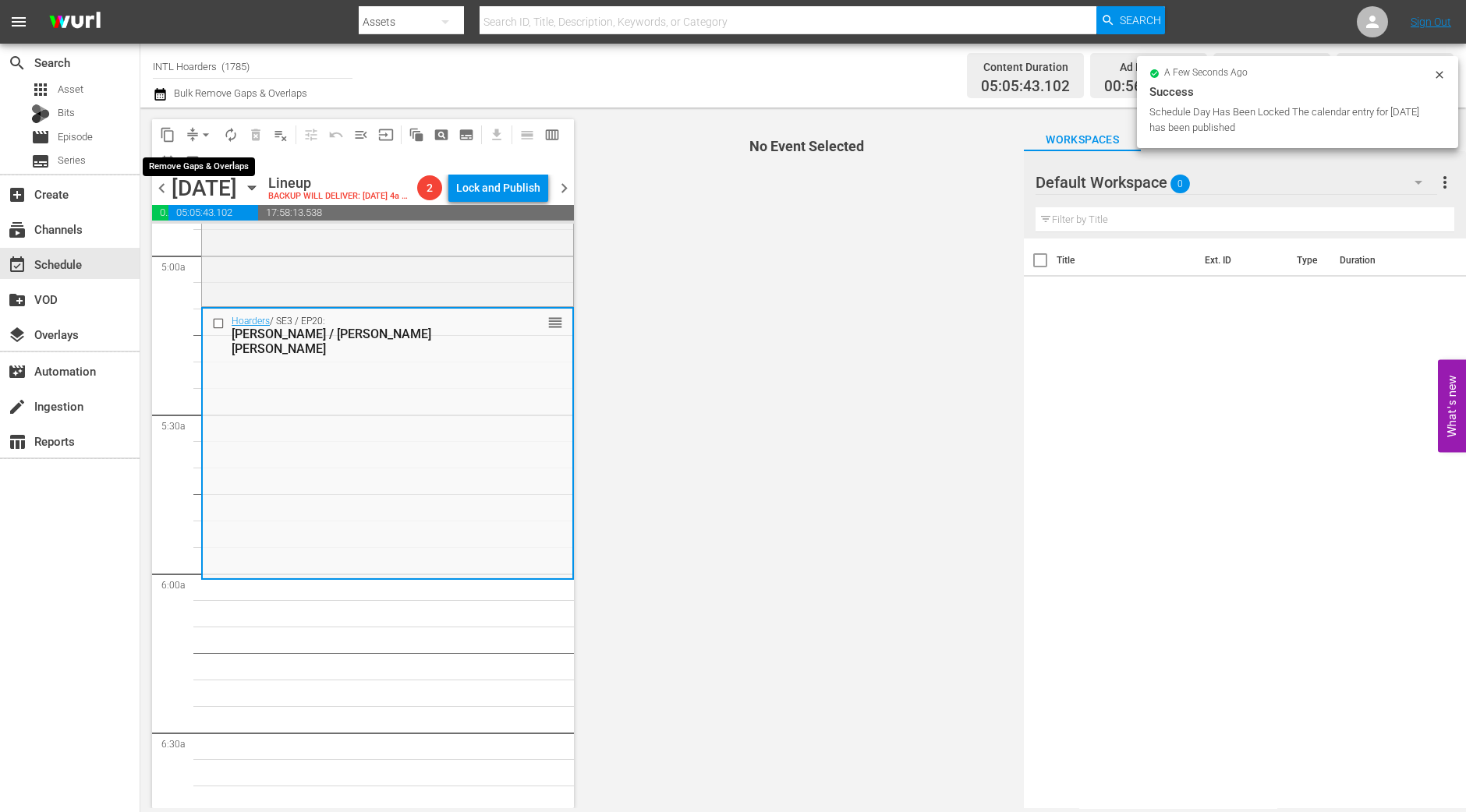
click at [204, 136] on span "arrow_drop_down" at bounding box center [205, 134] width 15 height 15
click at [209, 158] on li "Align to Midnight" at bounding box center [207, 166] width 164 height 26
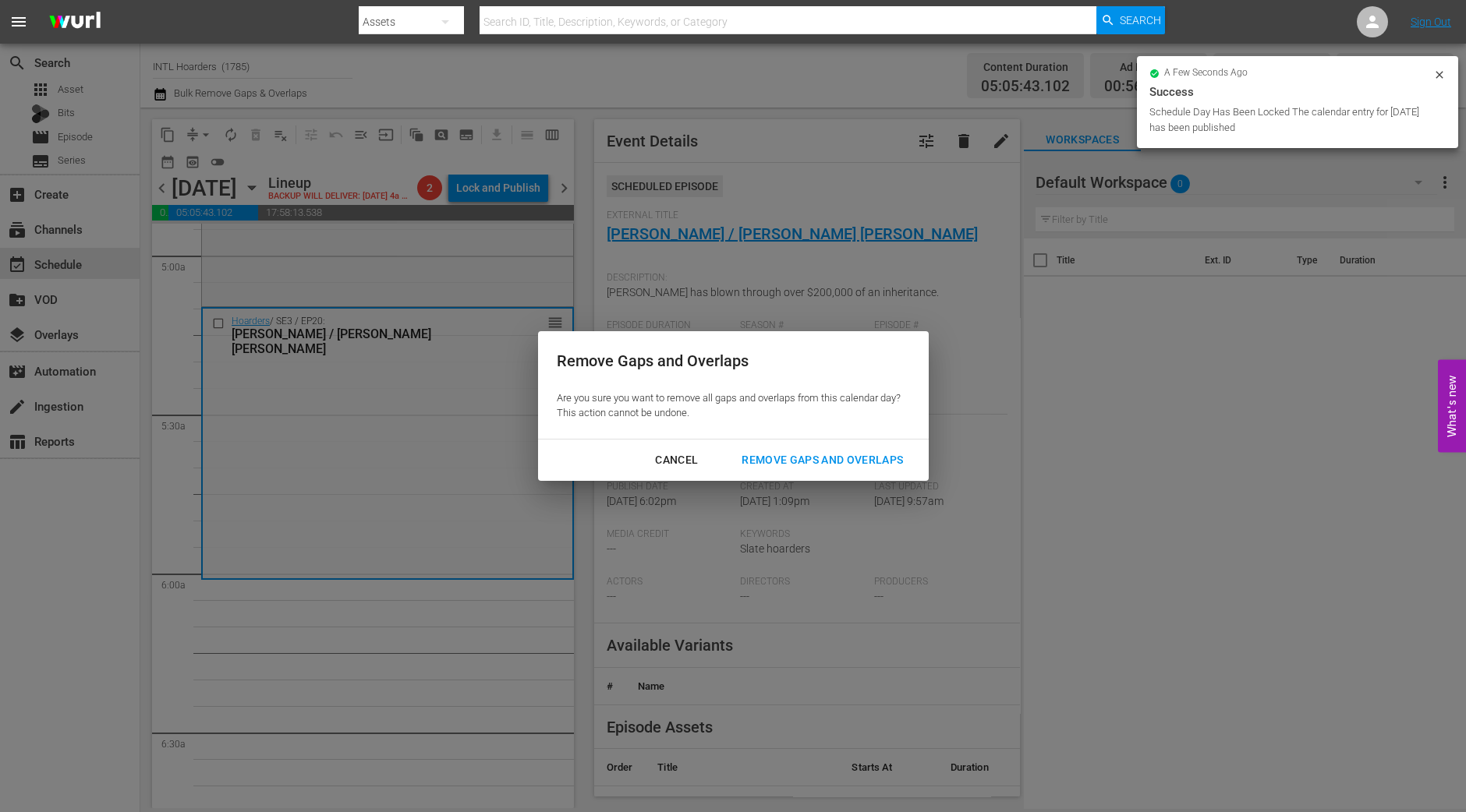
click at [865, 463] on div "Remove Gaps and Overlaps" at bounding box center [823, 460] width 187 height 19
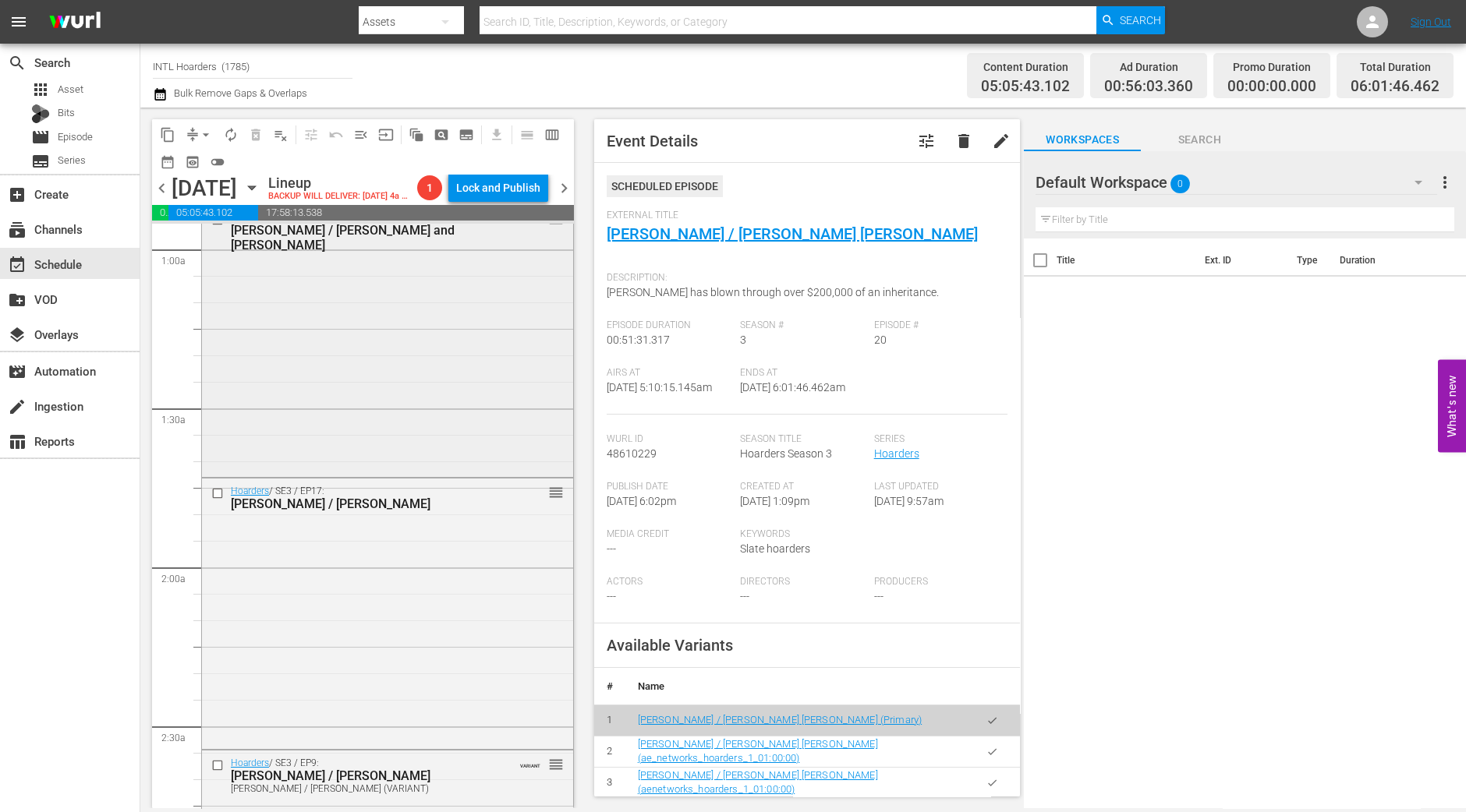
scroll to position [0, 0]
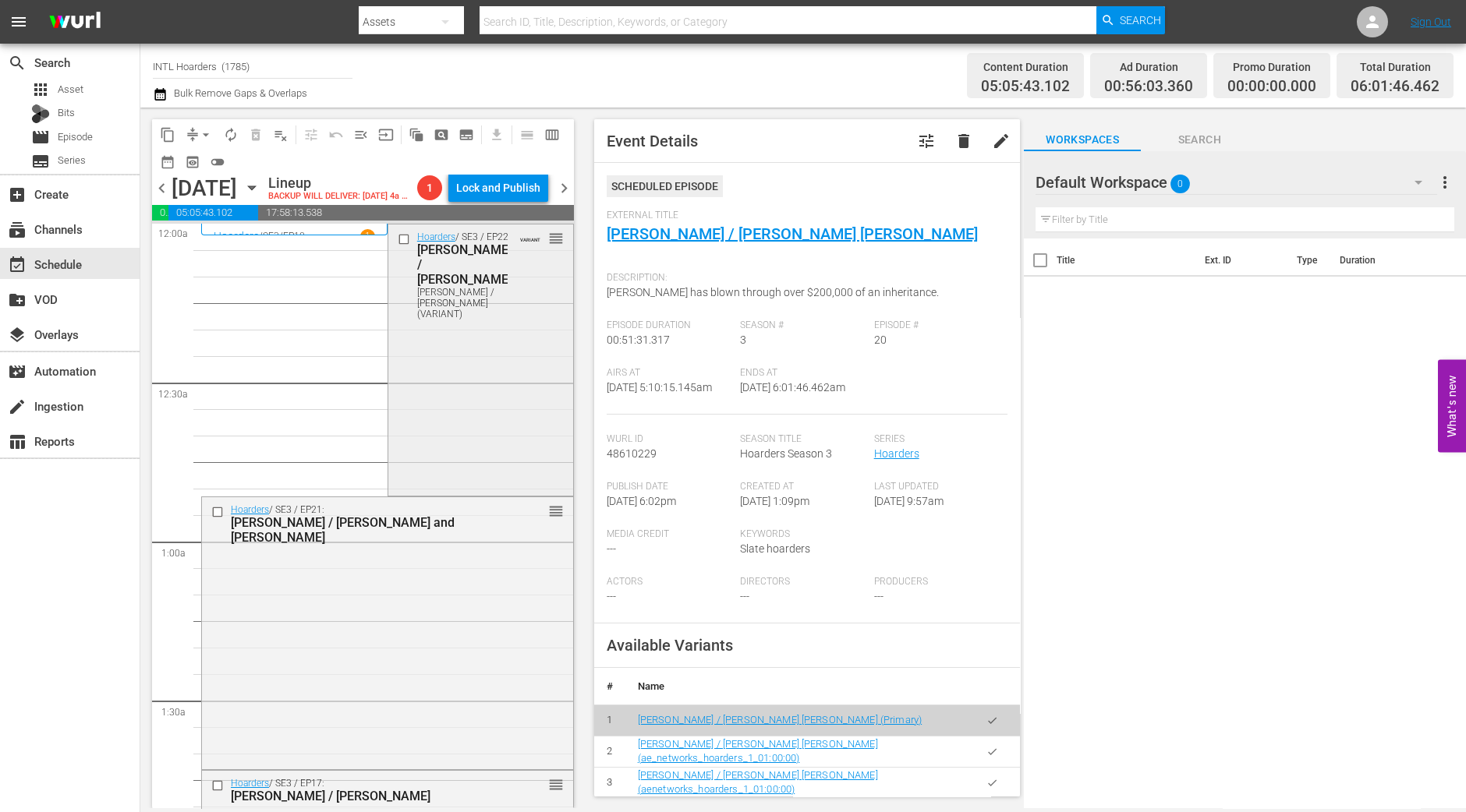
click at [474, 350] on div "Hoarders / SE3 / EP22: Glen / Lisa Glen / Lisa (VARIANT) VARIANT reorder" at bounding box center [481, 359] width 185 height 269
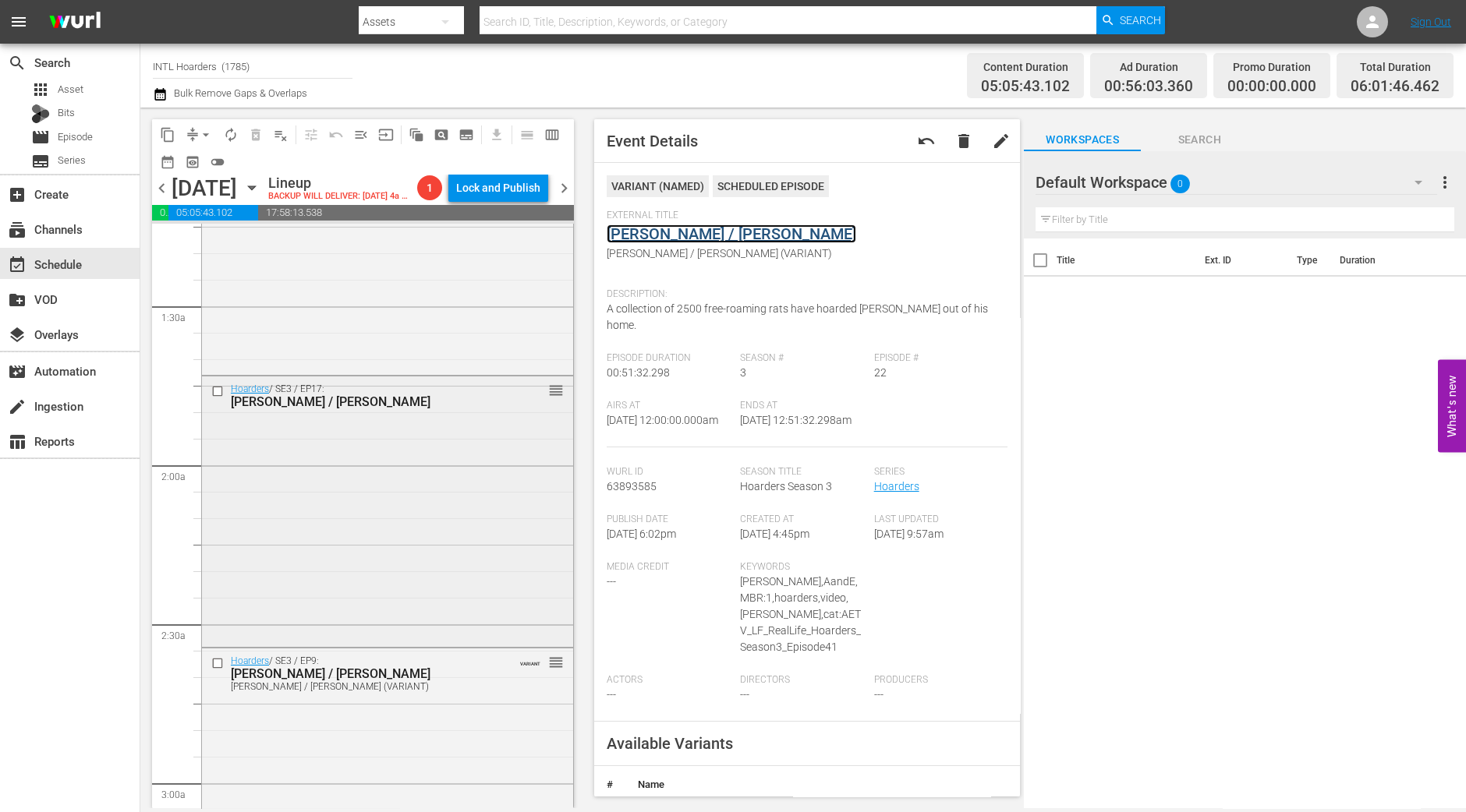
scroll to position [487, 0]
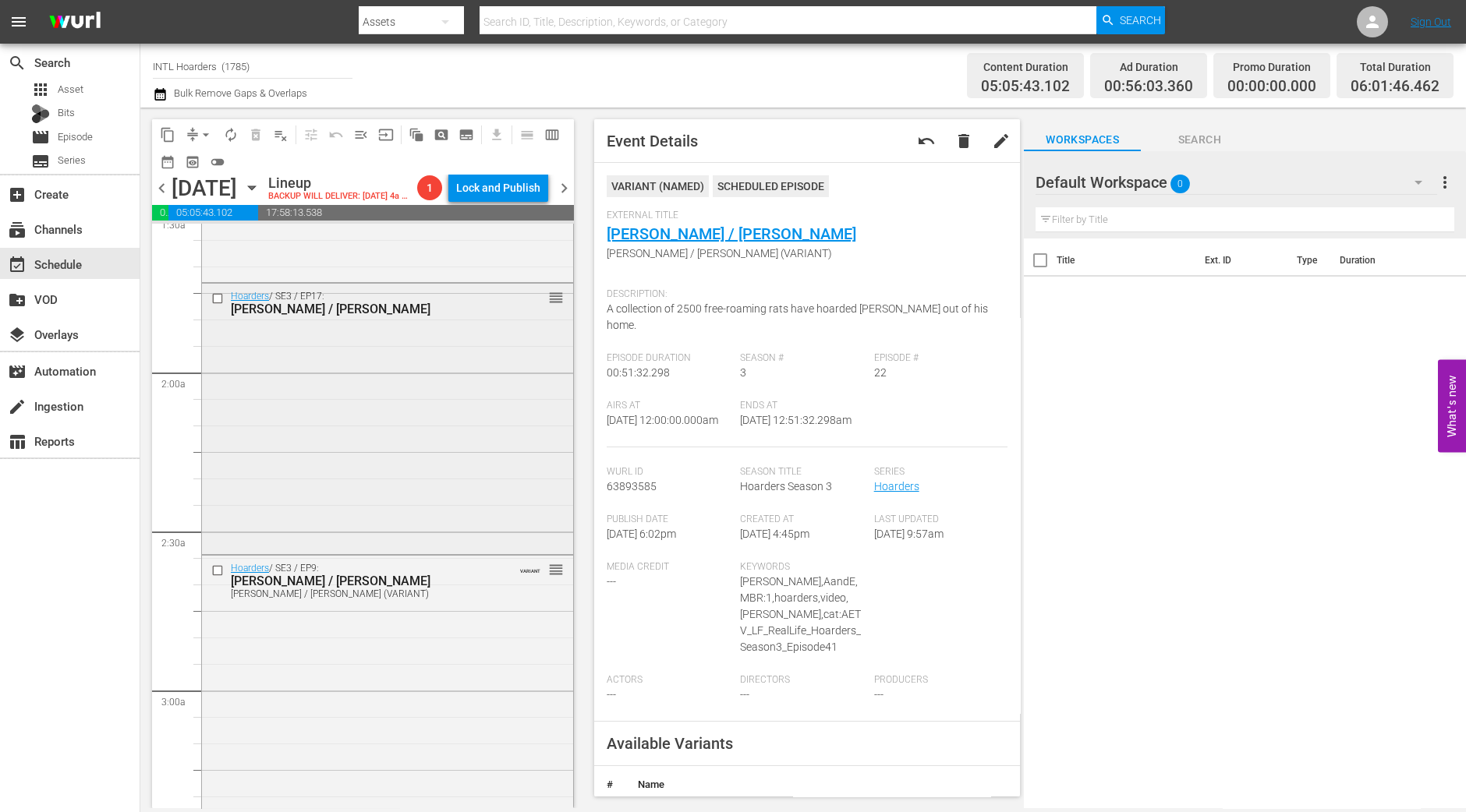
click at [417, 466] on div "Hoarders / SE3 / EP17: Jim / Susan reorder" at bounding box center [388, 418] width 372 height 269
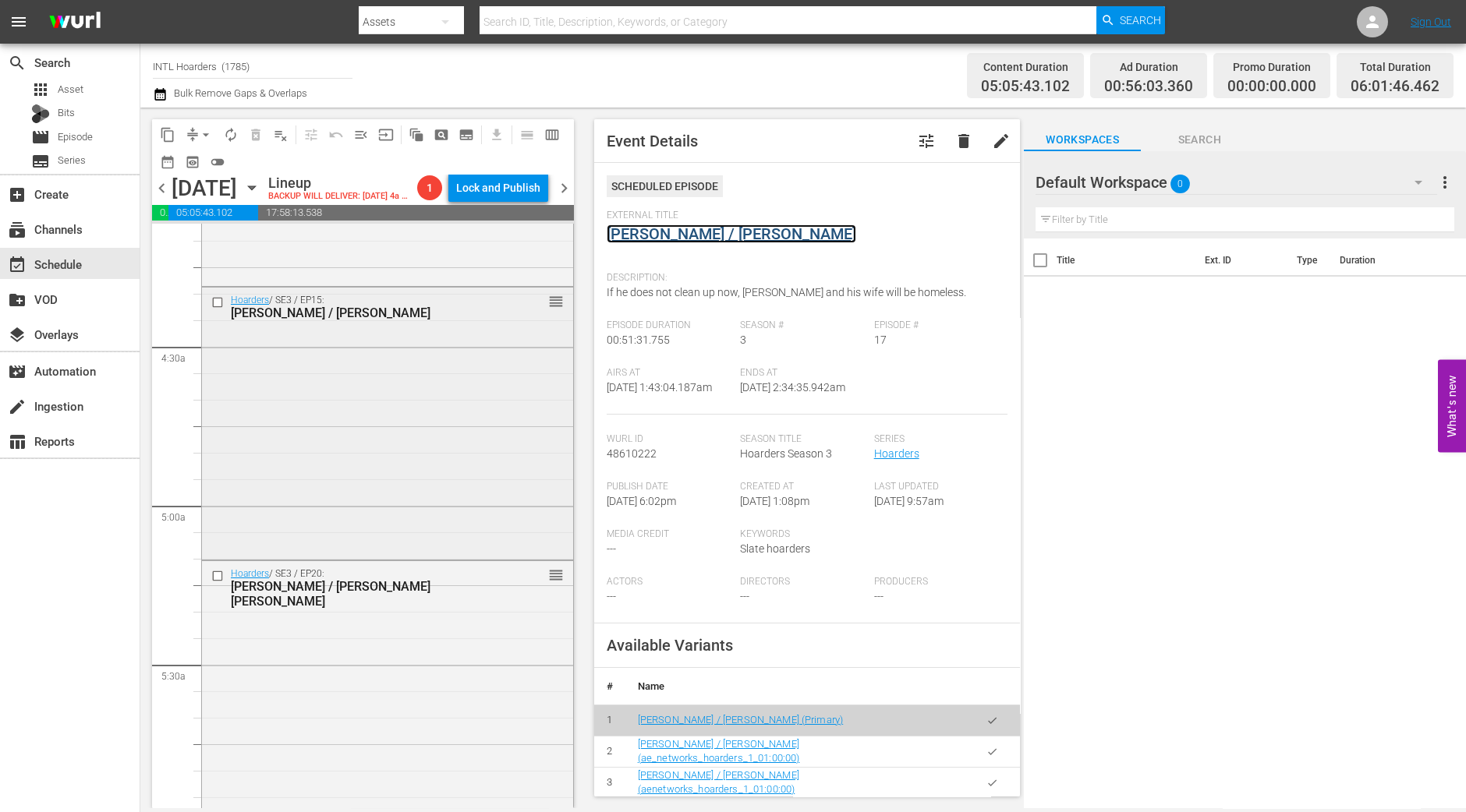
scroll to position [1461, 0]
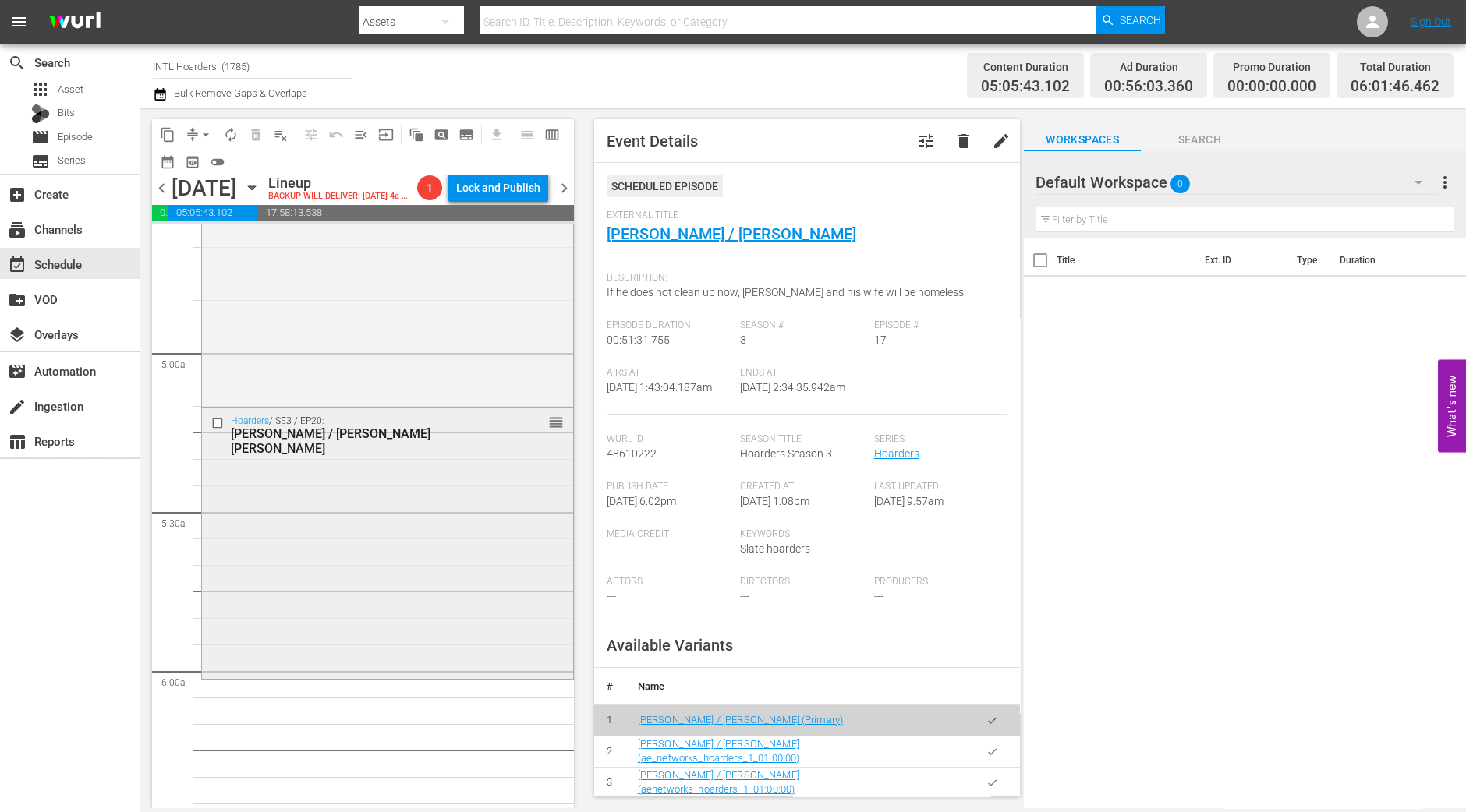
click at [431, 617] on div "Hoarders / SE3 / EP20: Mary / Mary Ann reorder" at bounding box center [388, 543] width 372 height 269
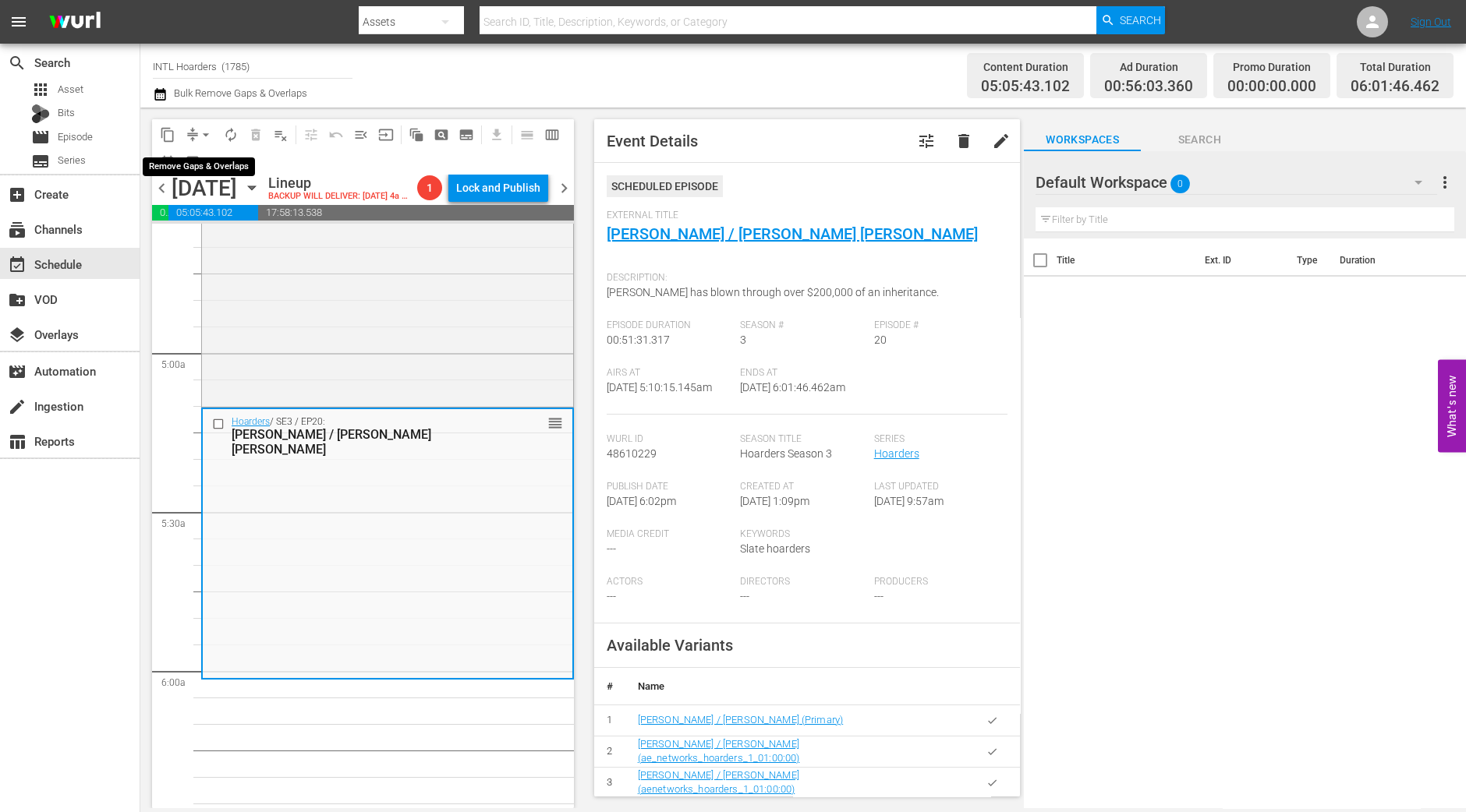
click at [207, 129] on span "arrow_drop_down" at bounding box center [205, 134] width 15 height 15
click at [207, 158] on li "Align to Midnight" at bounding box center [207, 166] width 164 height 26
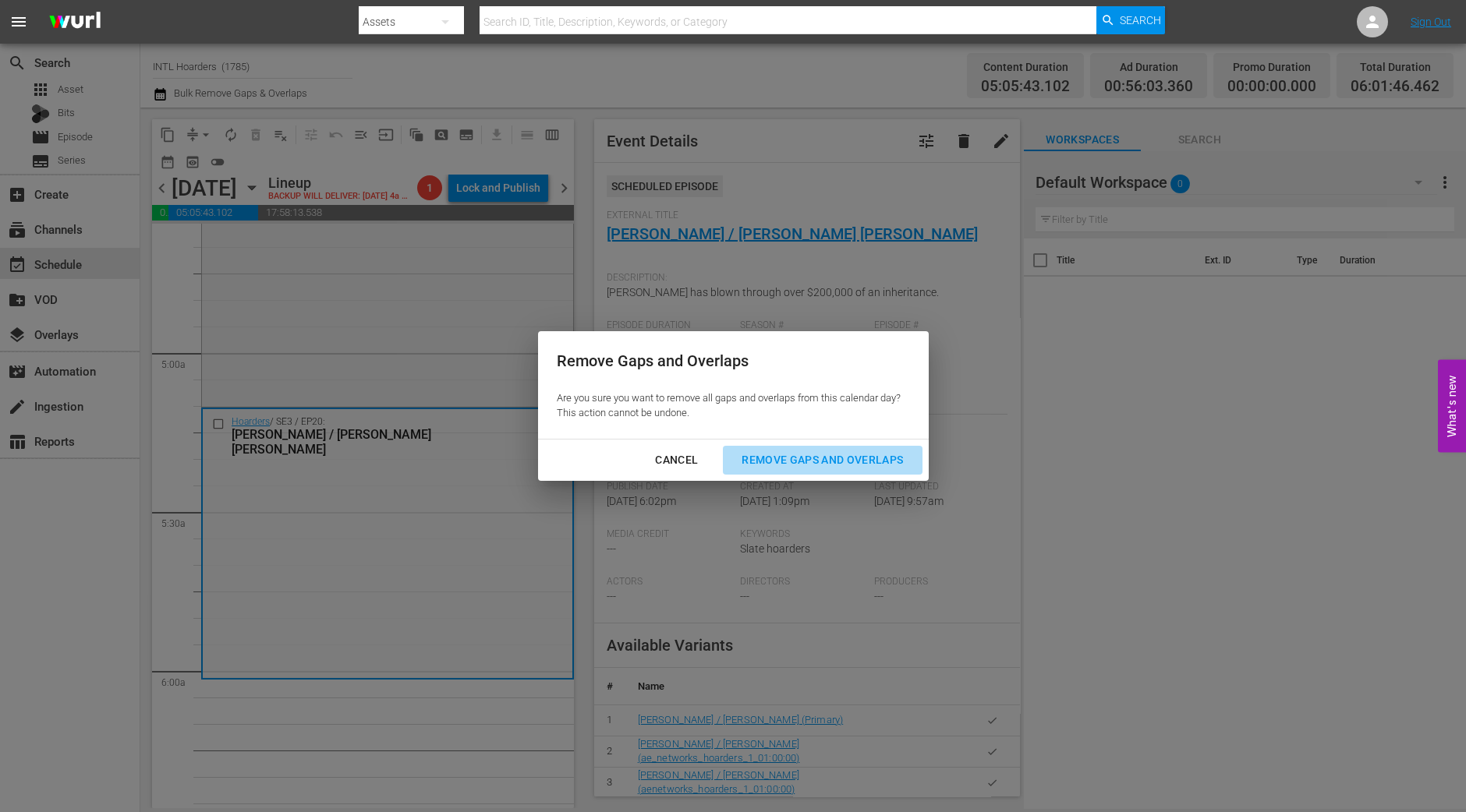
click at [842, 457] on div "Remove Gaps and Overlaps" at bounding box center [823, 460] width 187 height 19
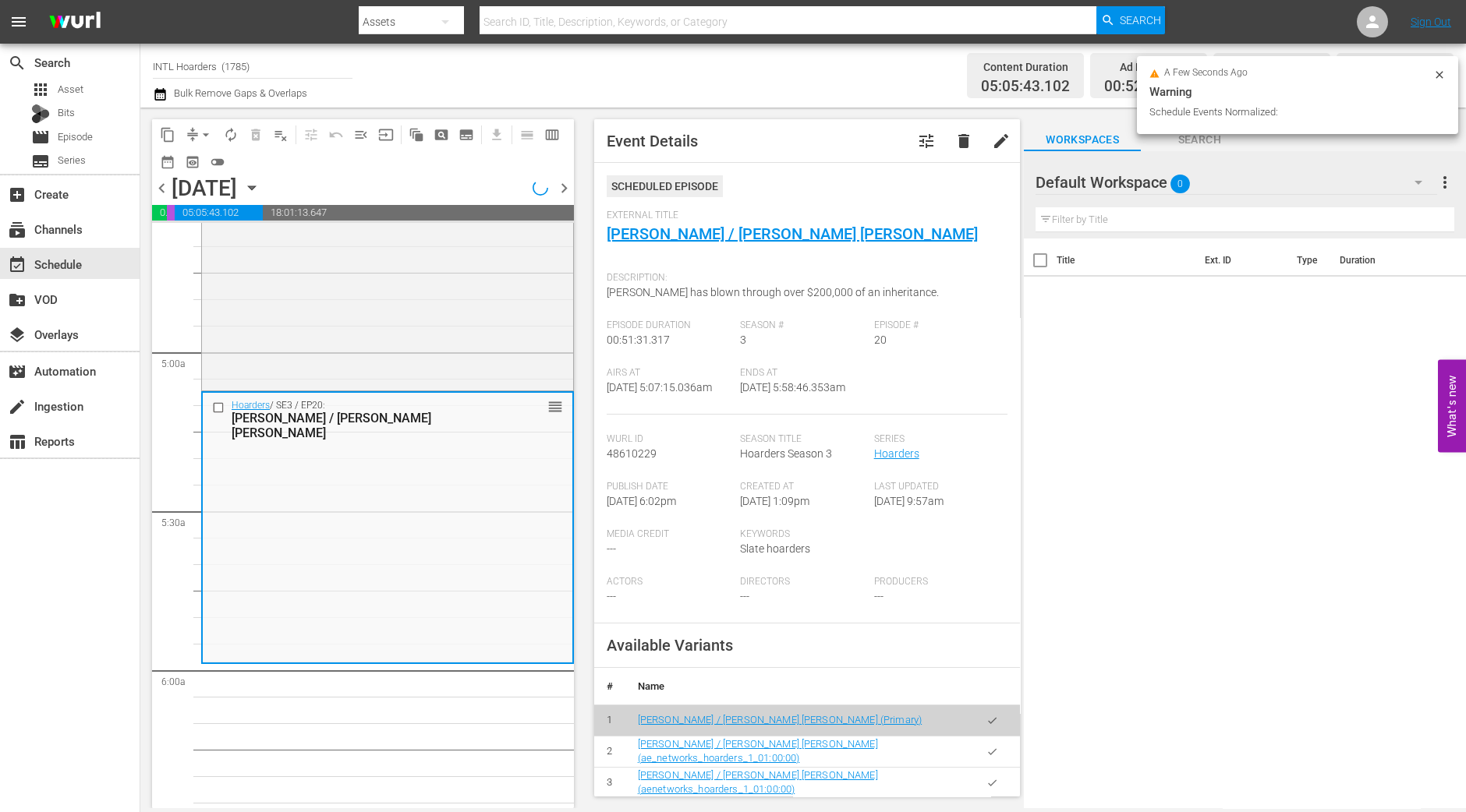
scroll to position [1488, 0]
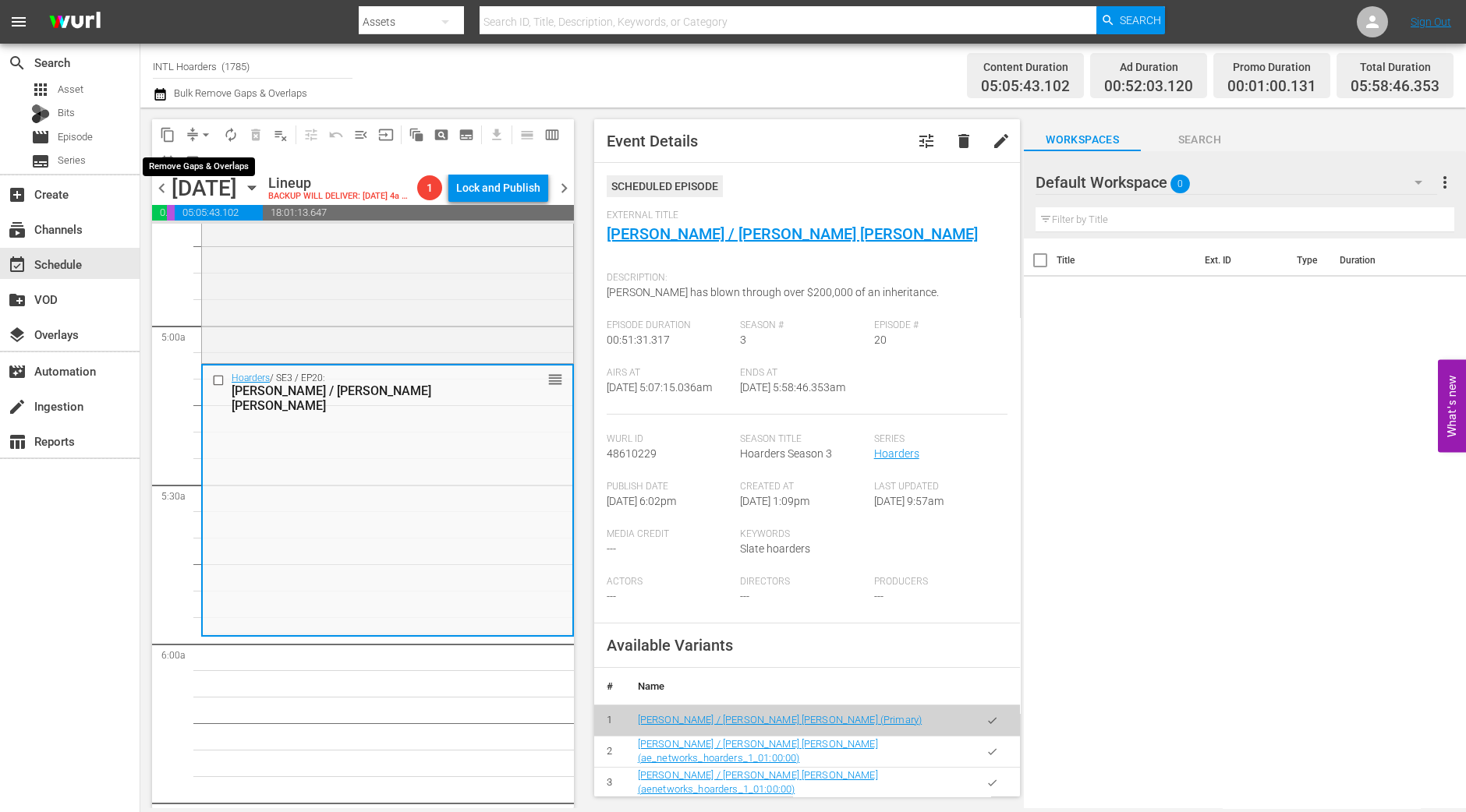
click at [193, 137] on button "arrow_drop_down" at bounding box center [205, 134] width 25 height 25
click at [215, 164] on li "Align to Midnight" at bounding box center [207, 166] width 164 height 26
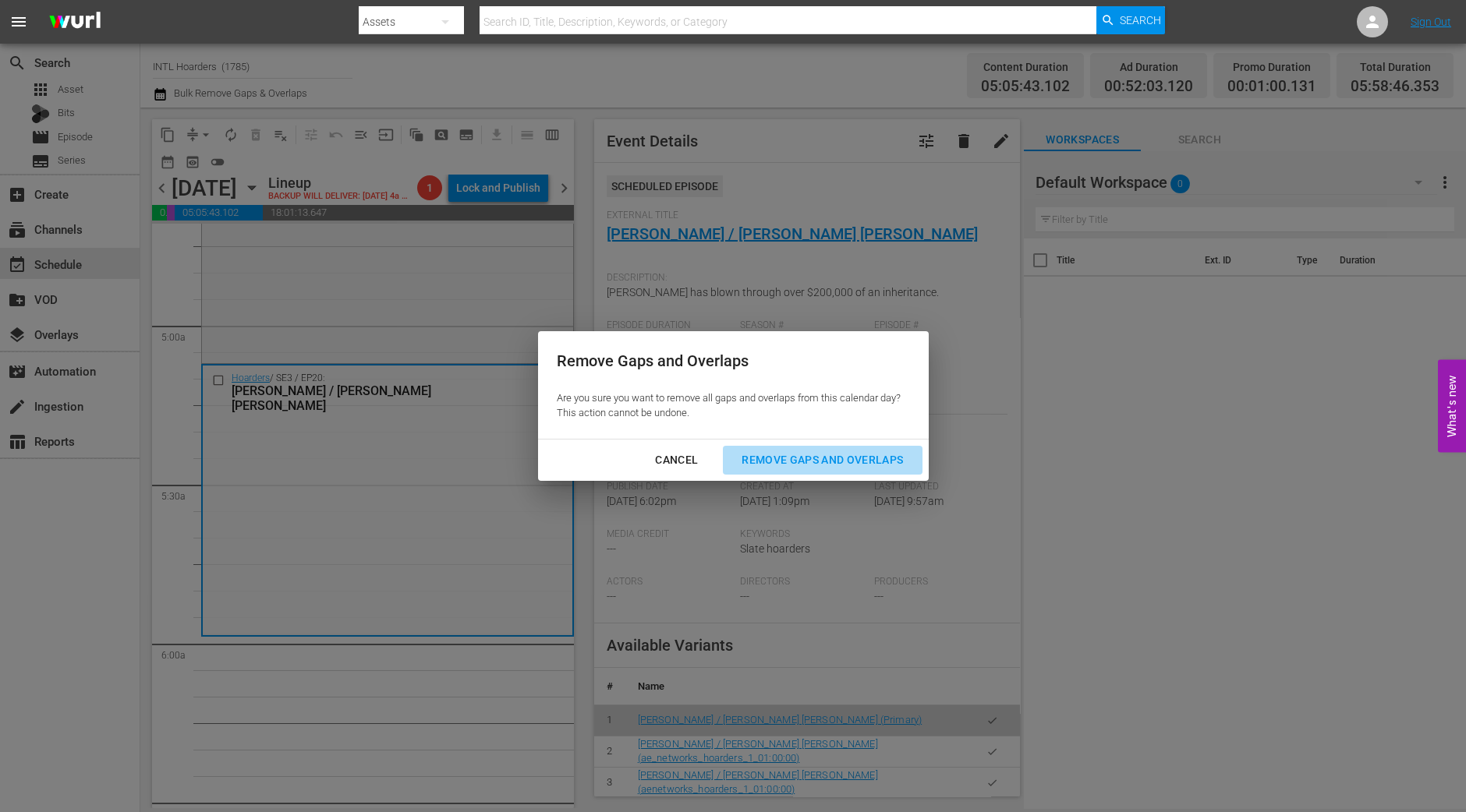
click at [832, 452] on div "Remove Gaps and Overlaps" at bounding box center [823, 460] width 187 height 19
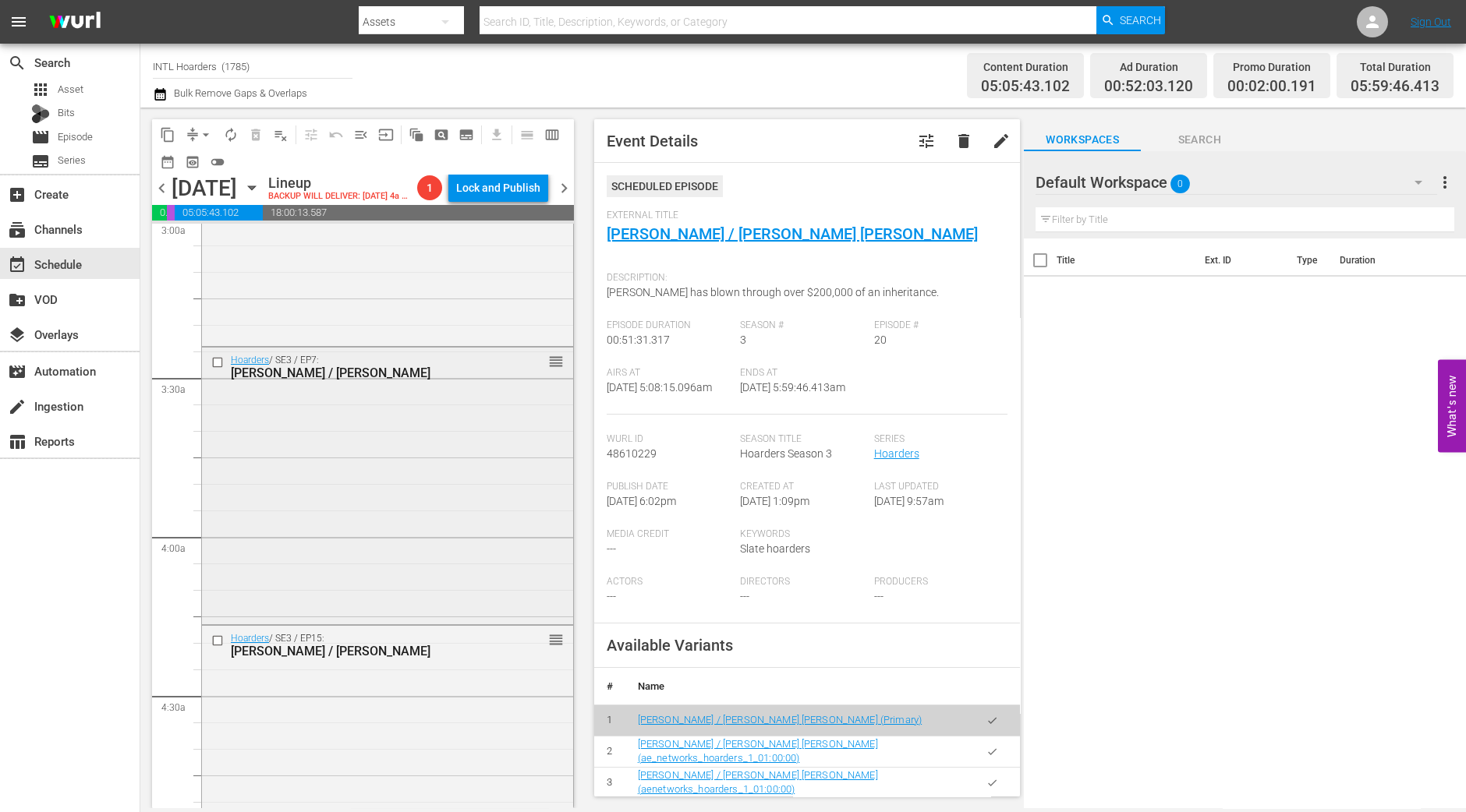
scroll to position [974, 0]
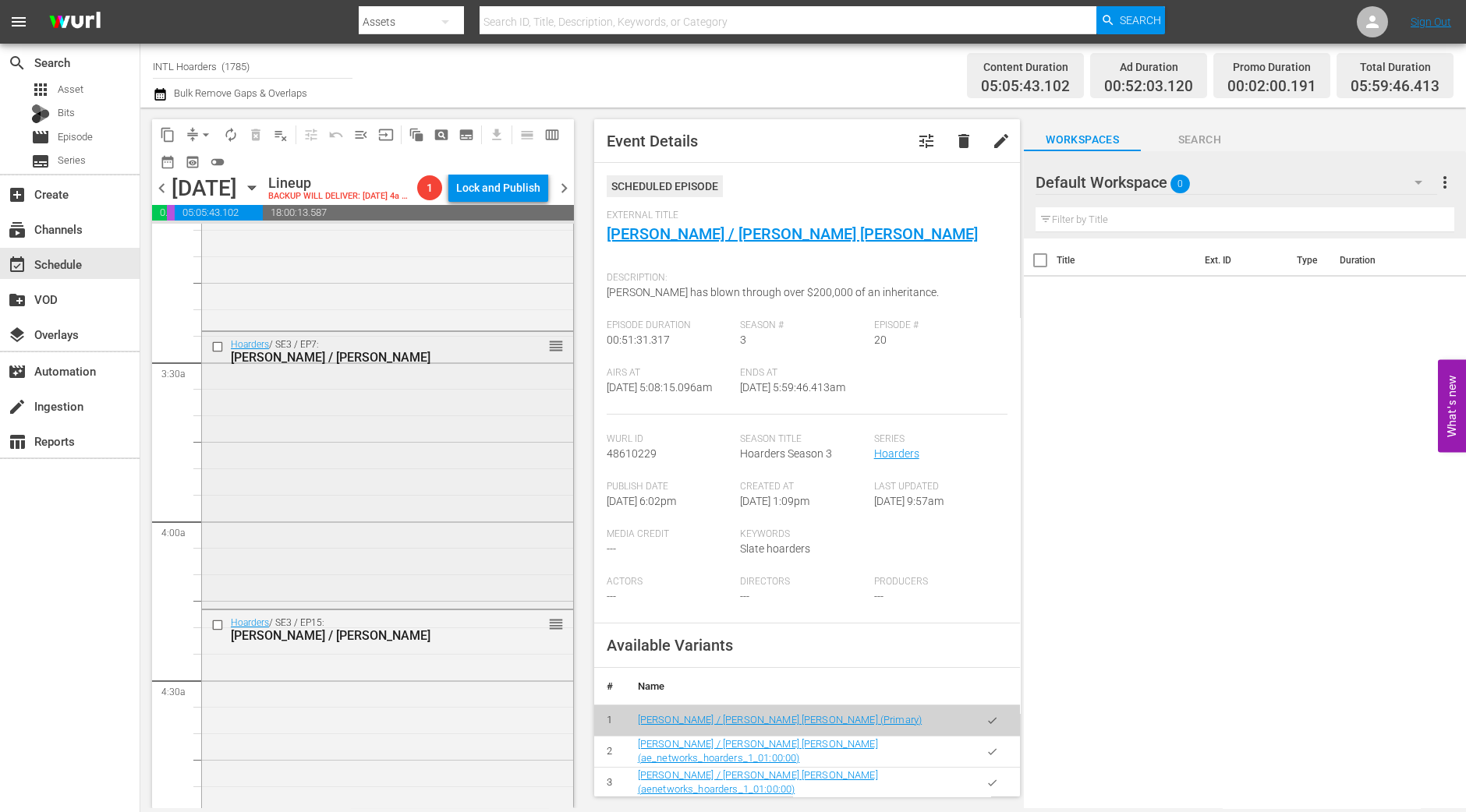
click at [491, 521] on div "Hoarders / SE3 / EP7: Laura / Penny reorder" at bounding box center [388, 469] width 372 height 274
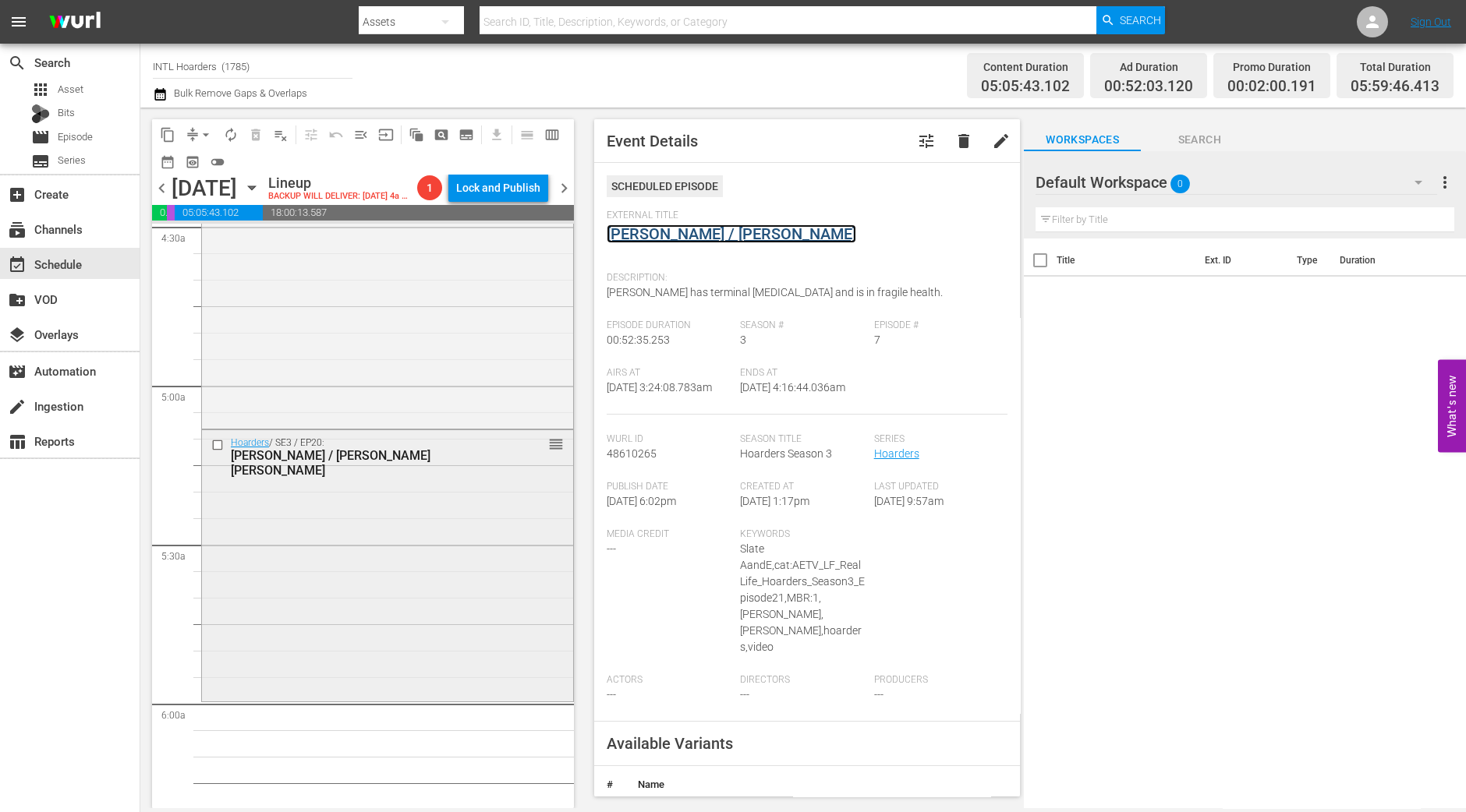
scroll to position [1461, 0]
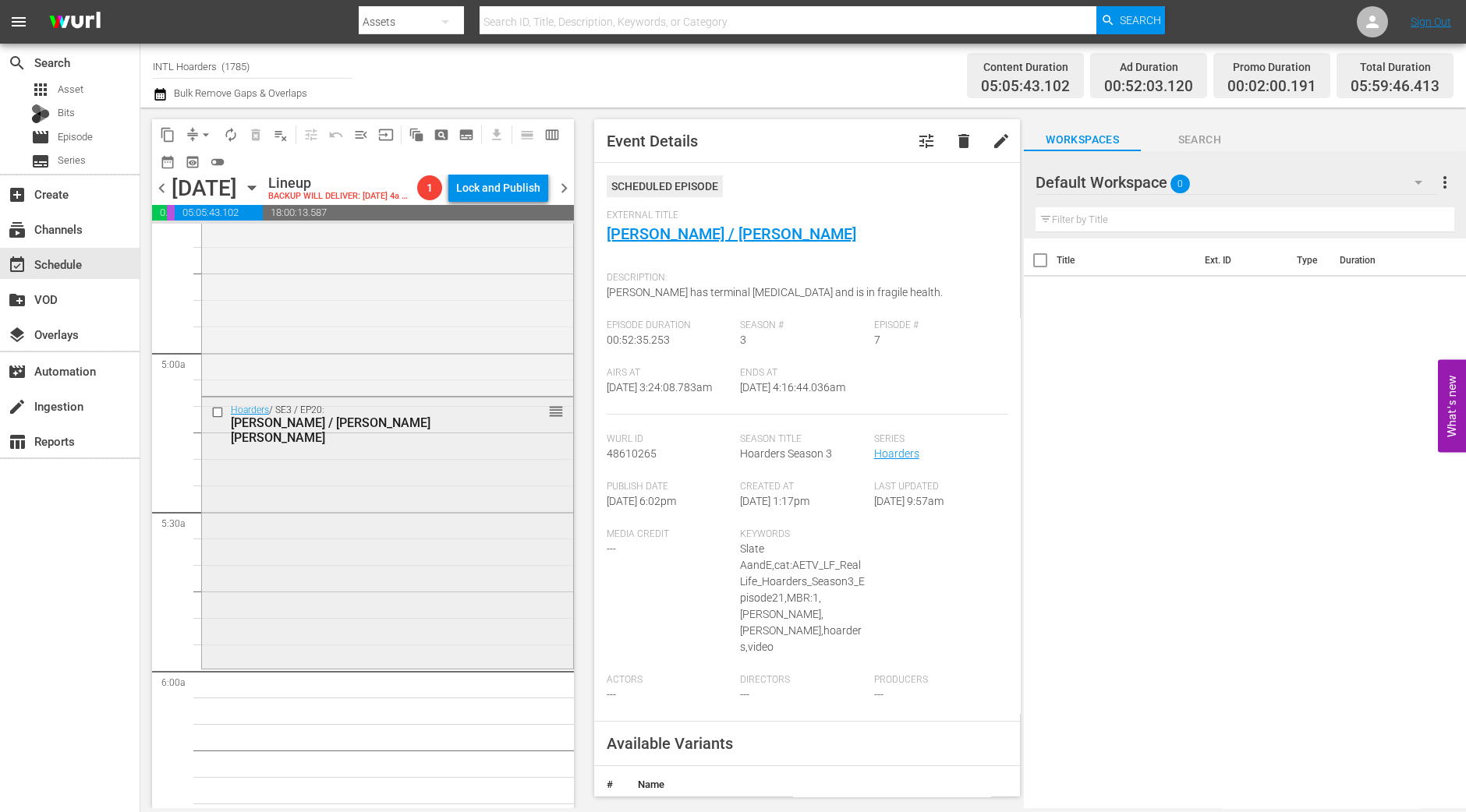
click at [495, 634] on div "Hoarders / SE3 / EP20: Mary / Mary Ann reorder" at bounding box center [388, 532] width 372 height 269
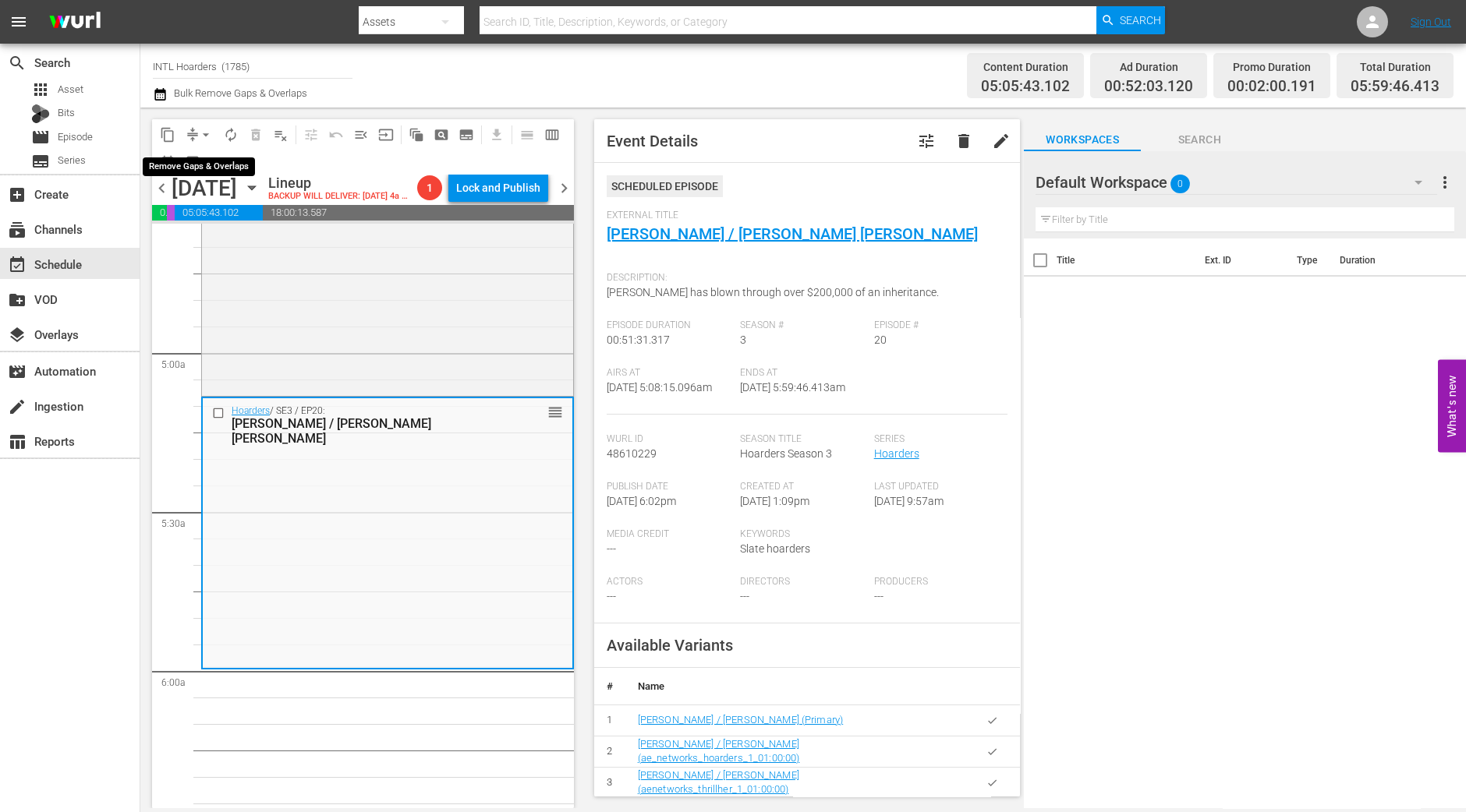
click at [199, 138] on span "arrow_drop_down" at bounding box center [205, 134] width 15 height 15
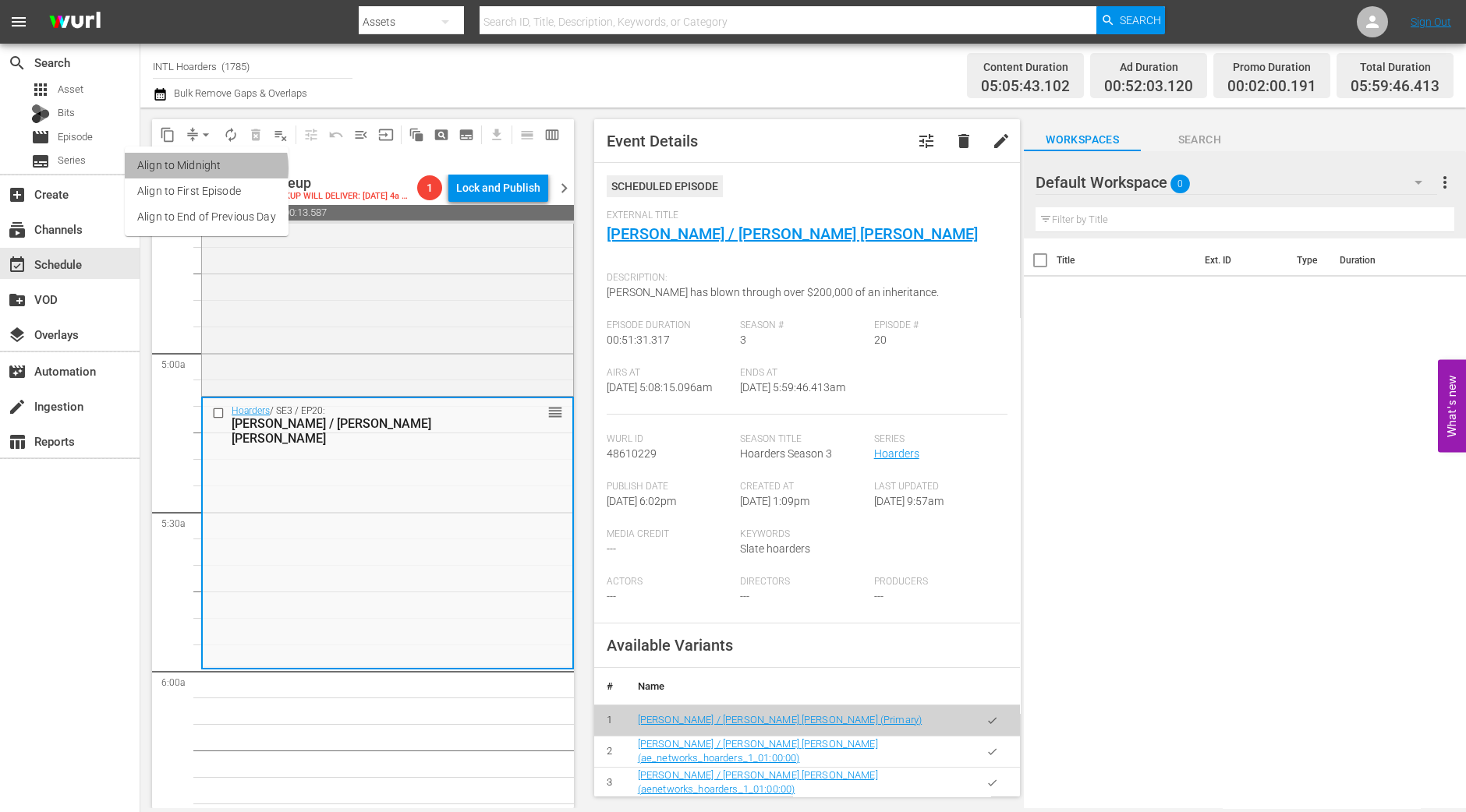
click at [198, 168] on li "Align to Midnight" at bounding box center [207, 166] width 164 height 26
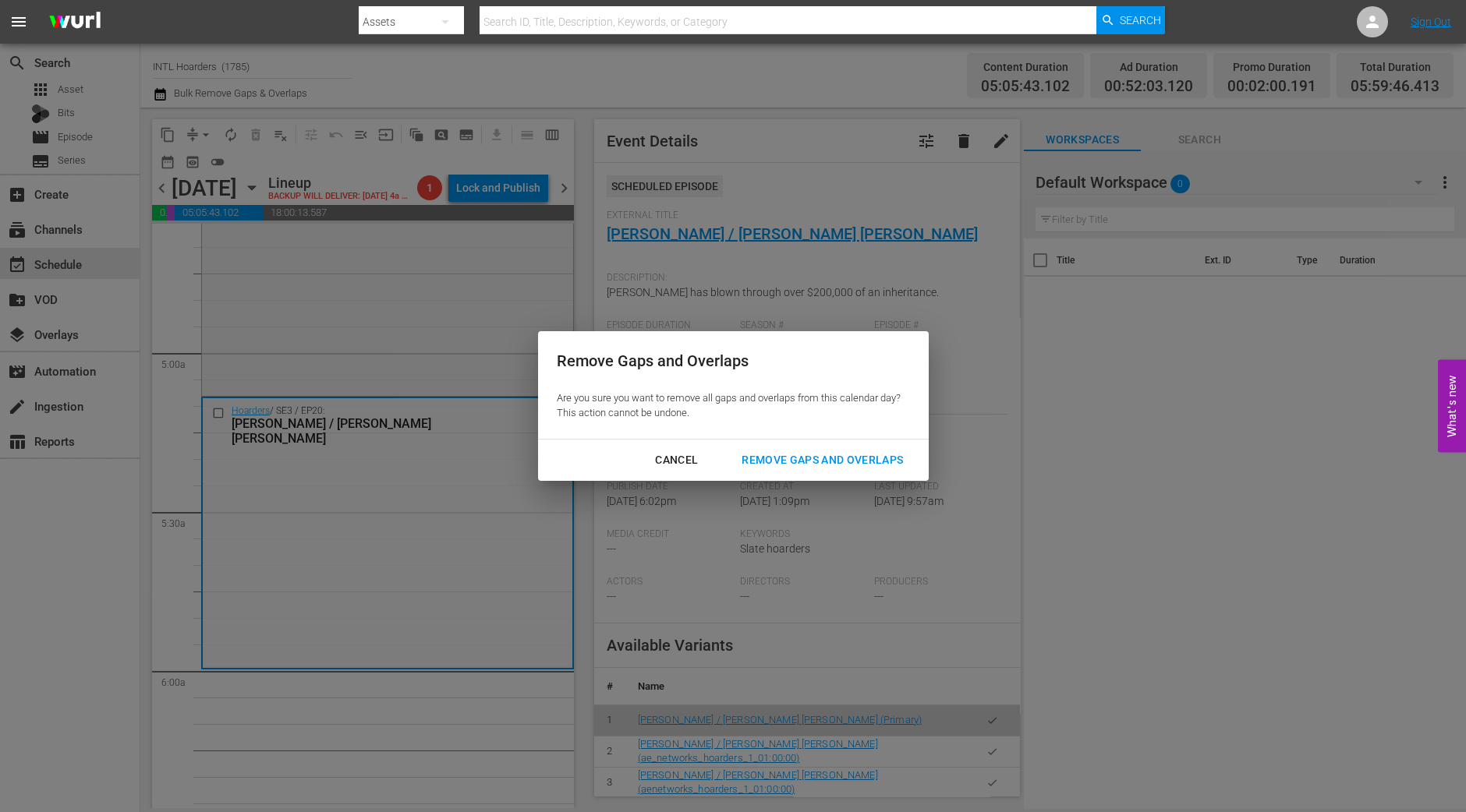
click at [850, 453] on div "Remove Gaps and Overlaps" at bounding box center [823, 460] width 187 height 19
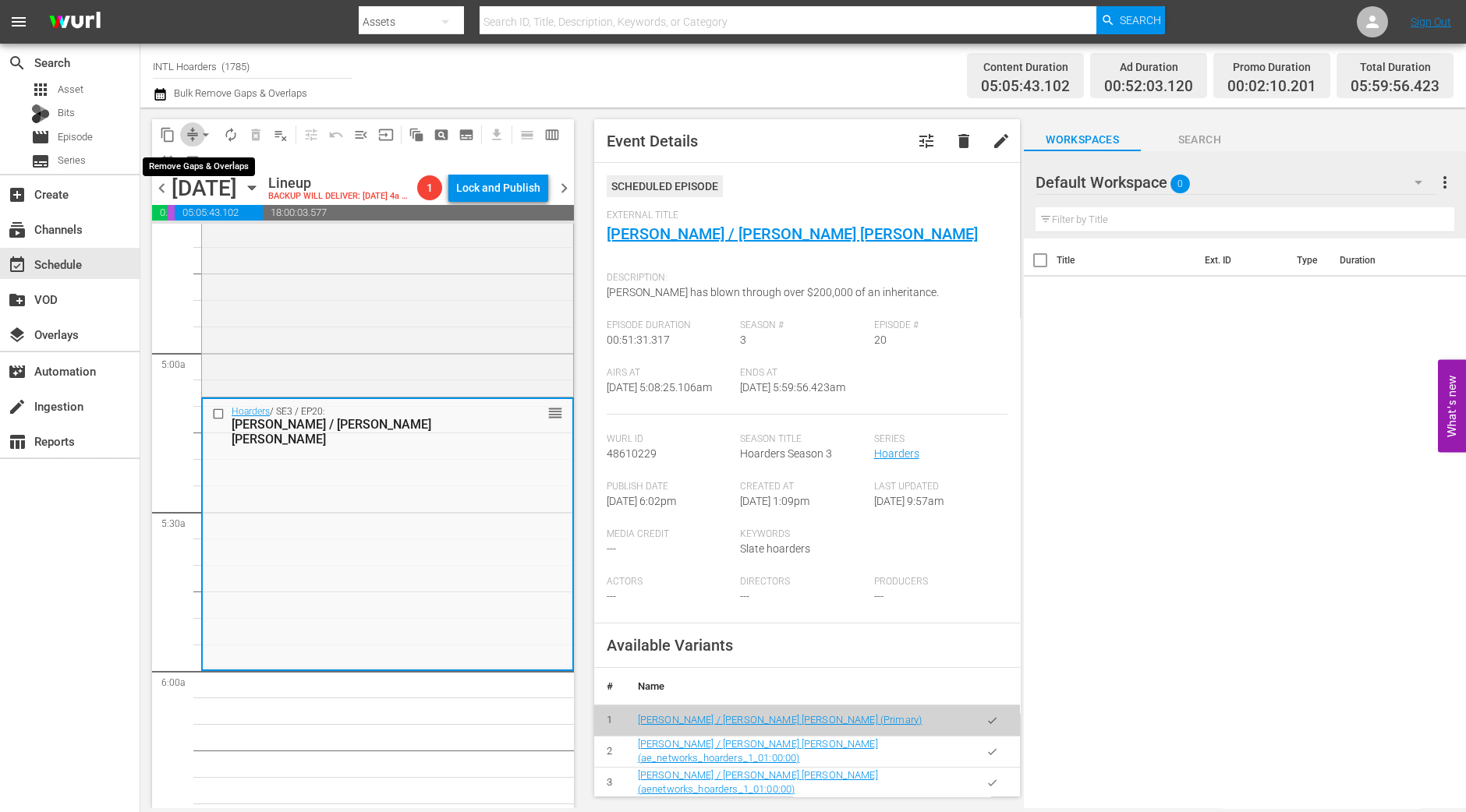
click at [193, 127] on span "compress" at bounding box center [192, 134] width 15 height 15
click at [199, 130] on span "arrow_drop_down" at bounding box center [205, 134] width 15 height 15
click at [203, 162] on li "Align to Midnight" at bounding box center [207, 166] width 164 height 26
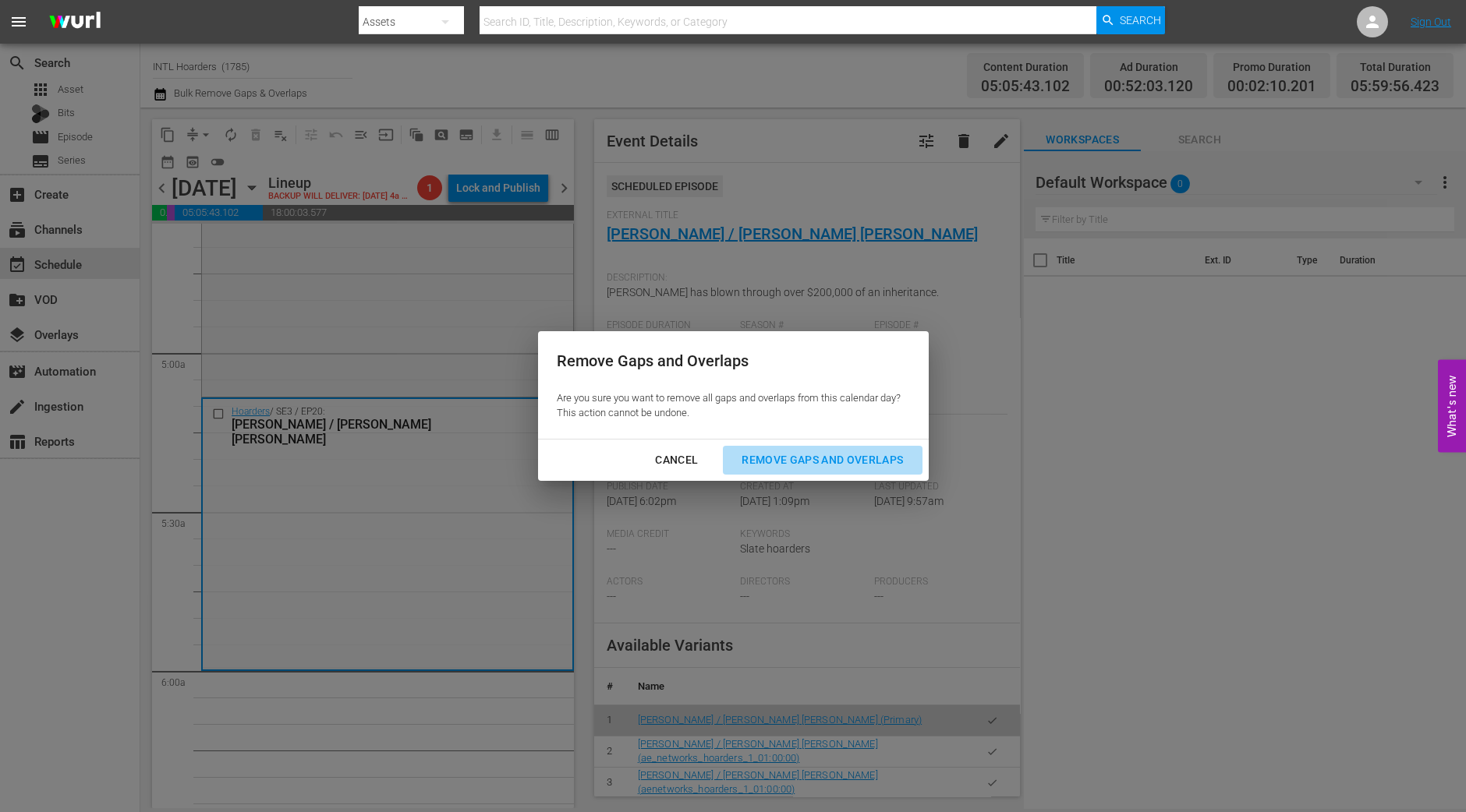
click at [846, 466] on div "Remove Gaps and Overlaps" at bounding box center [823, 460] width 187 height 19
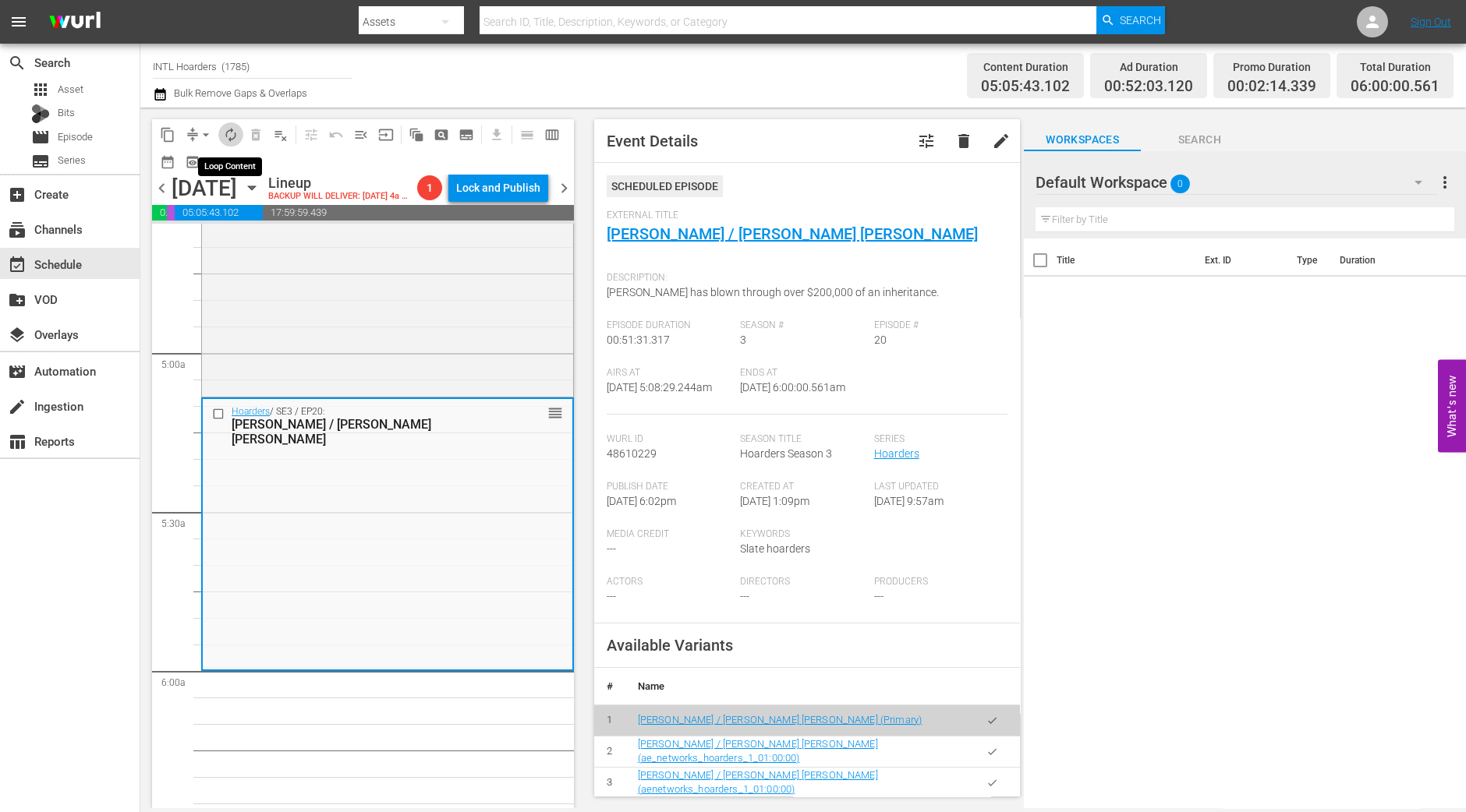
click at [237, 131] on span "autorenew_outlined" at bounding box center [230, 134] width 15 height 15
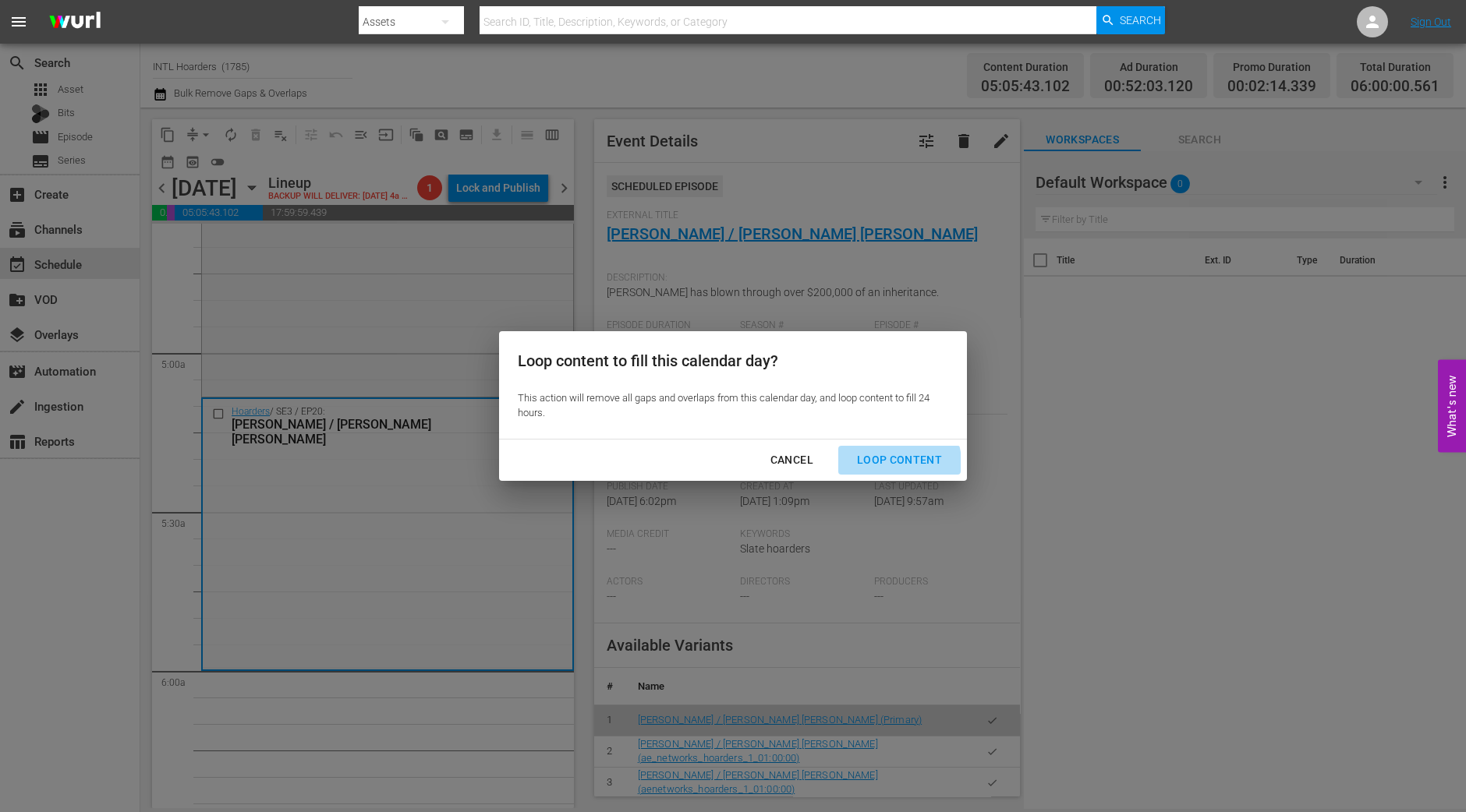
click at [901, 462] on div "Loop Content" at bounding box center [899, 460] width 110 height 19
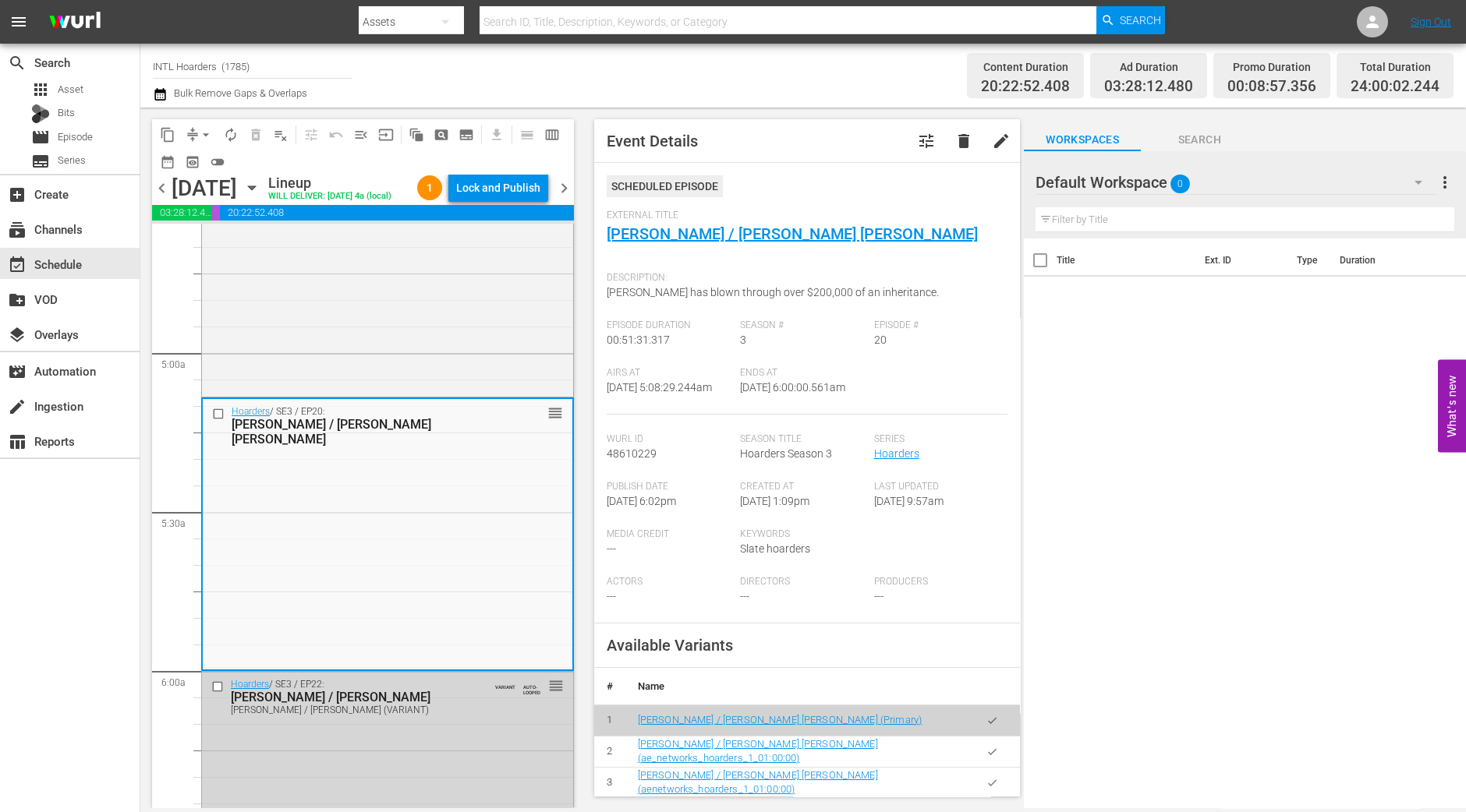
click at [496, 189] on div "Lock and Publish" at bounding box center [498, 187] width 84 height 28
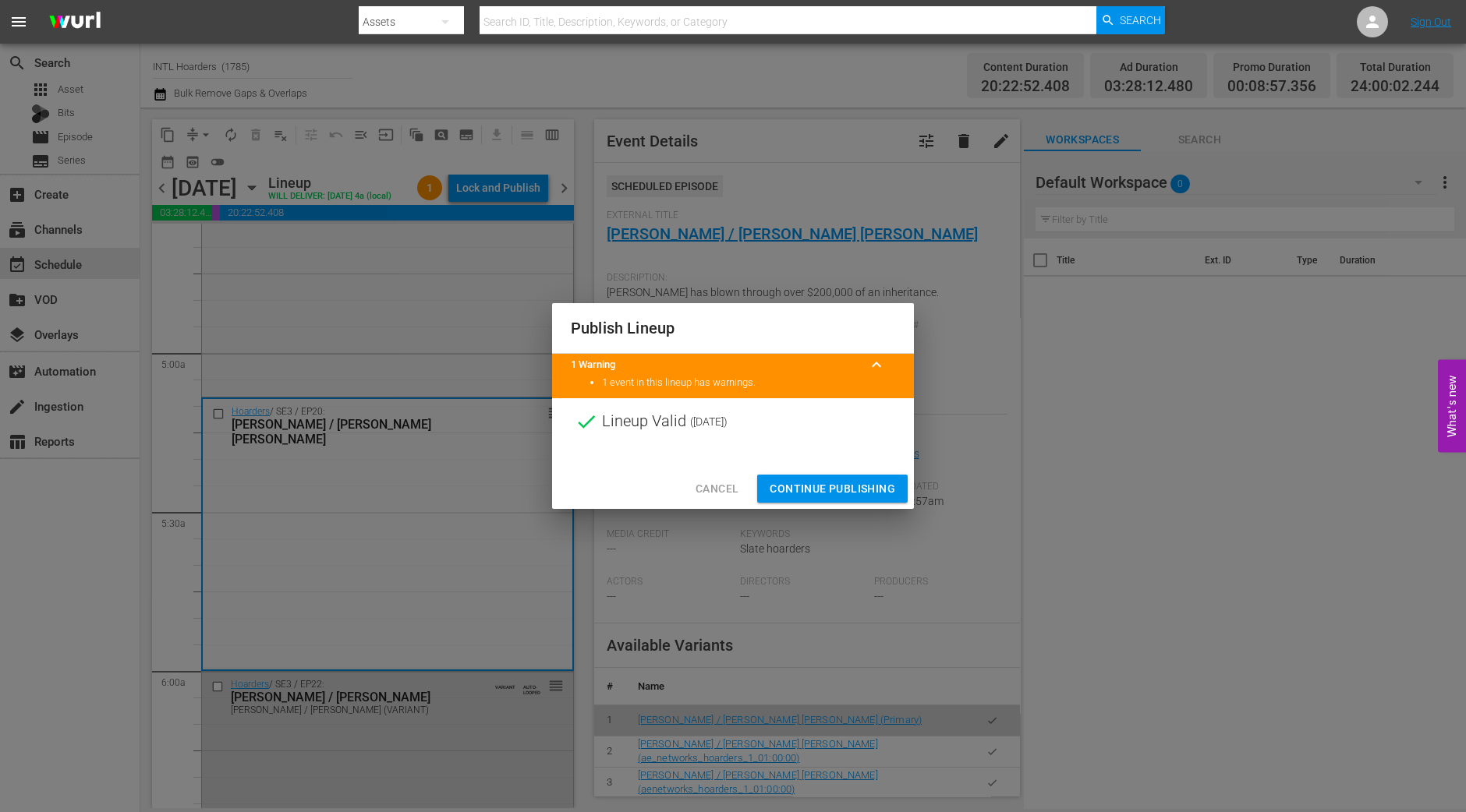
click at [793, 477] on button "Continue Publishing" at bounding box center [832, 490] width 150 height 29
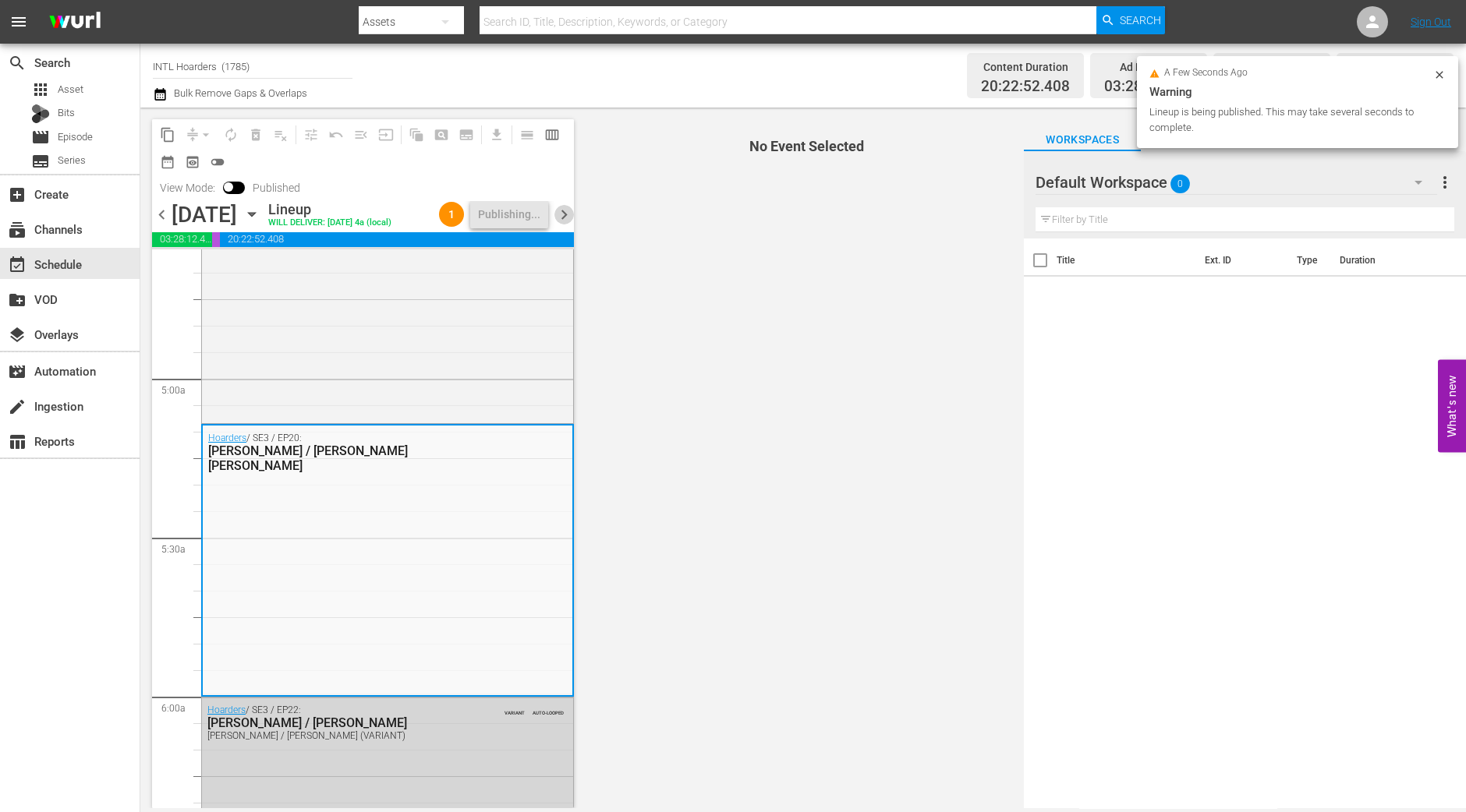
click at [573, 224] on span "chevron_right" at bounding box center [564, 215] width 19 height 19
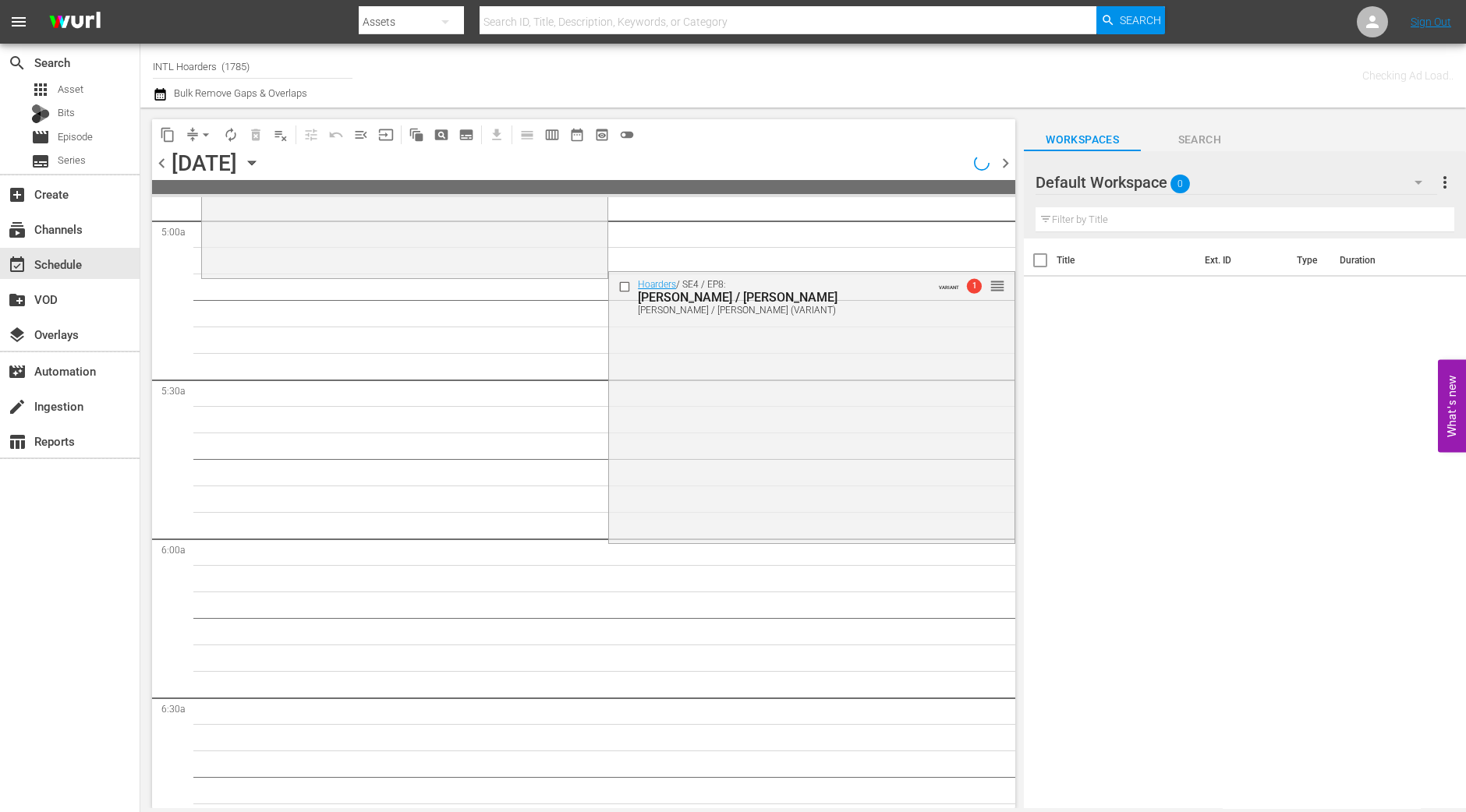
scroll to position [1514, 0]
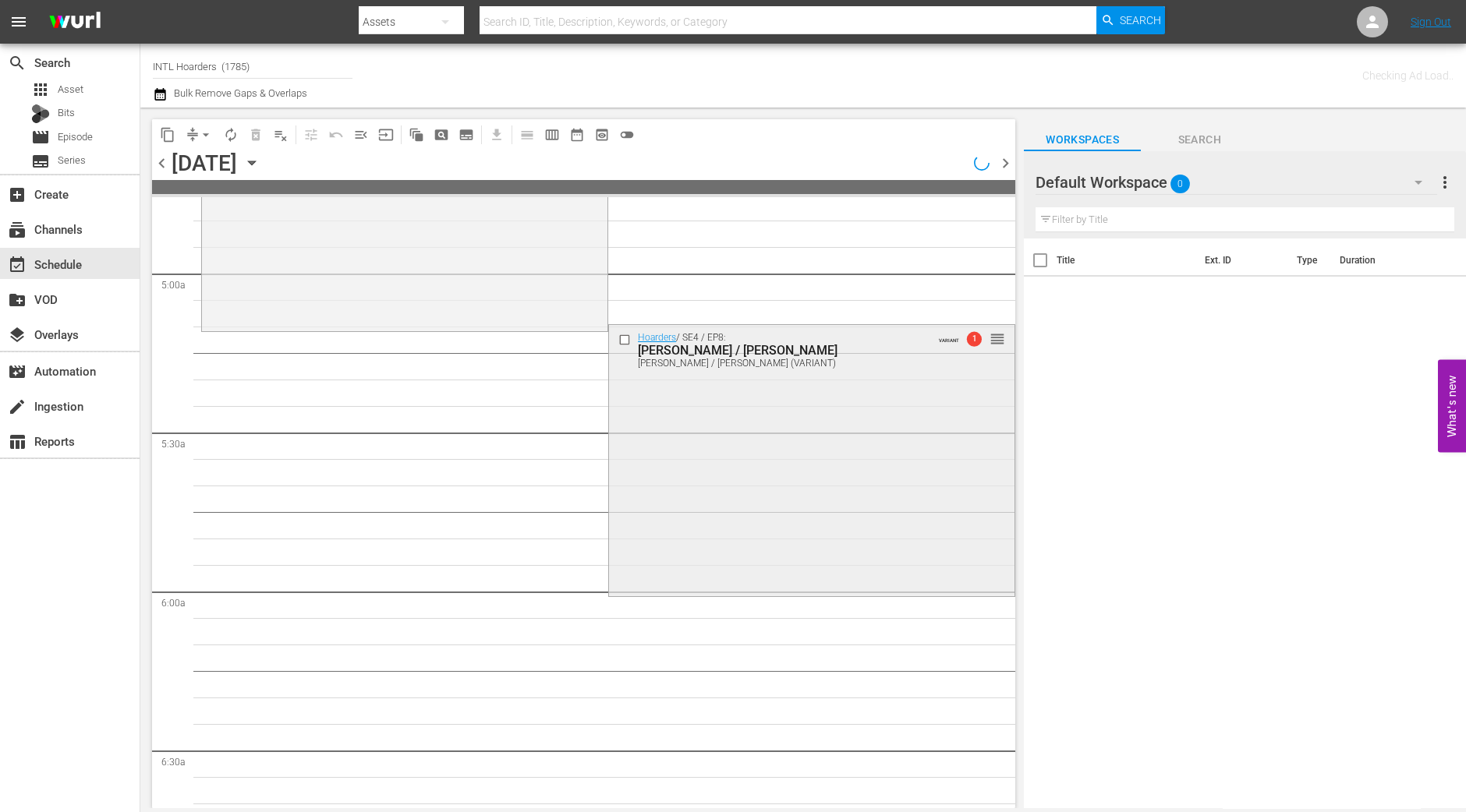
click at [686, 529] on div "Hoarders / SE4 / EP8: Becky / Clare Becky / Clare (VARIANT) VARIANT 1 reorder" at bounding box center [811, 459] width 405 height 269
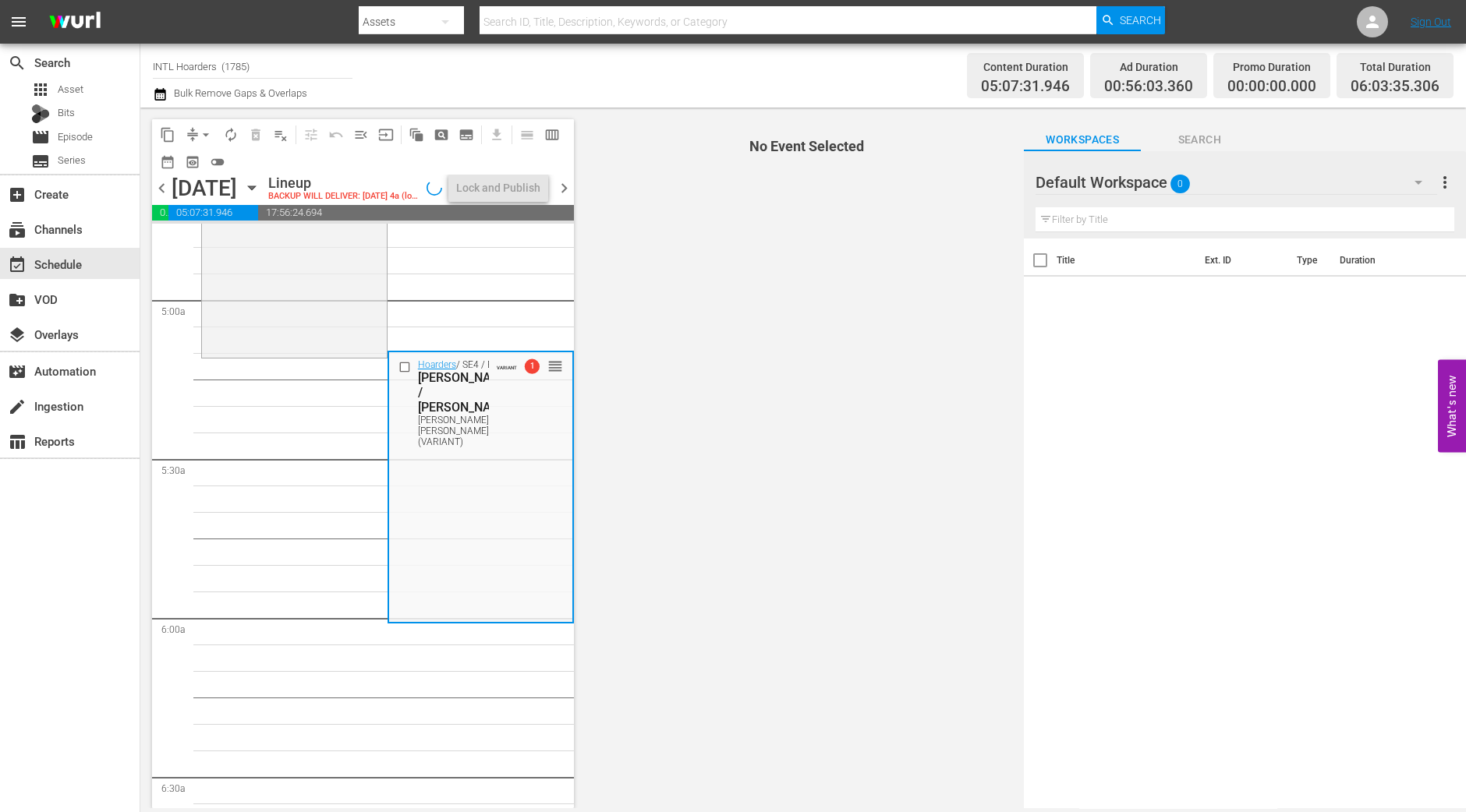
click at [199, 132] on span "arrow_drop_down" at bounding box center [205, 134] width 15 height 15
click at [199, 160] on li "Align to Midnight" at bounding box center [206, 166] width 129 height 26
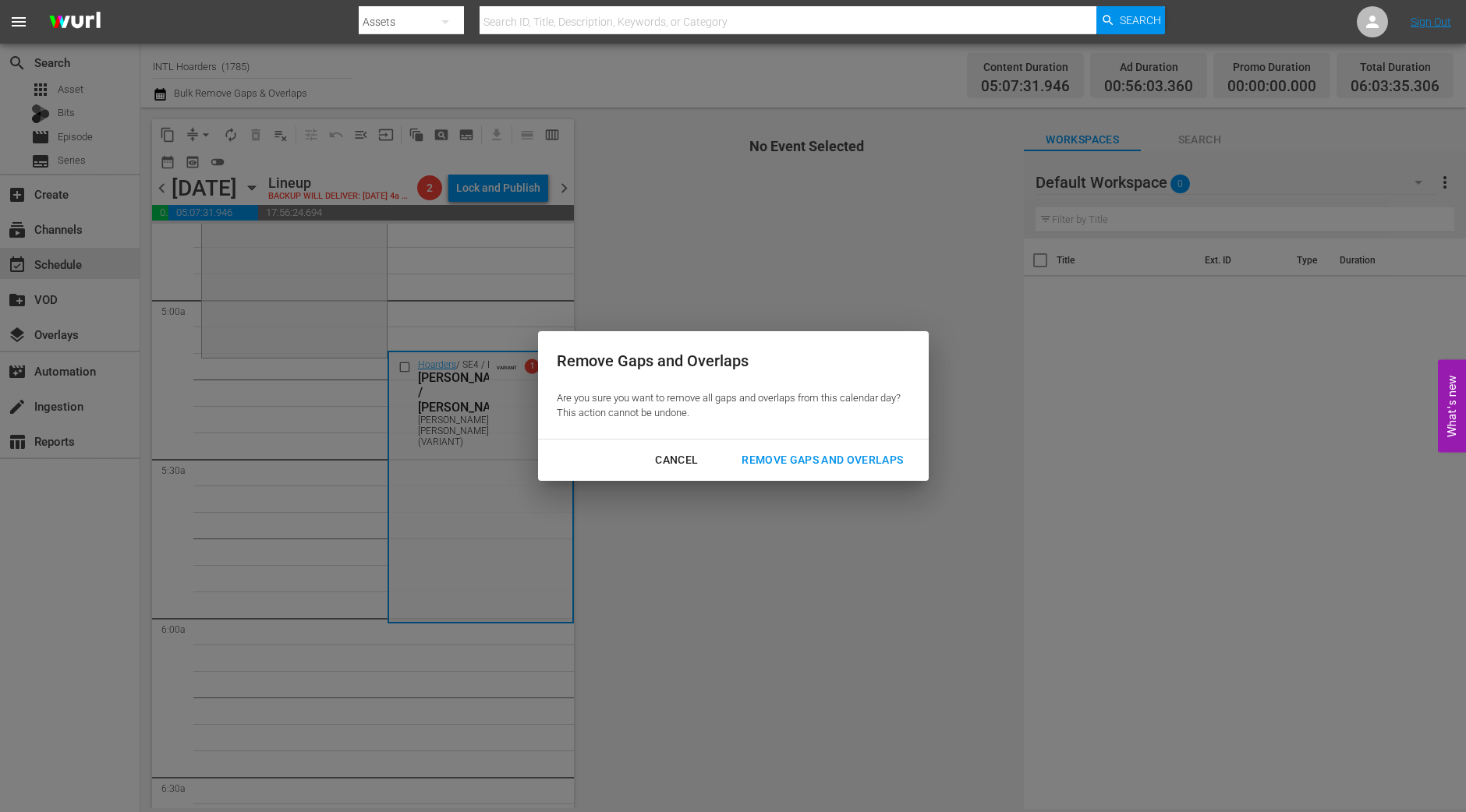
click at [851, 451] on div "Remove Gaps and Overlaps" at bounding box center [823, 460] width 187 height 19
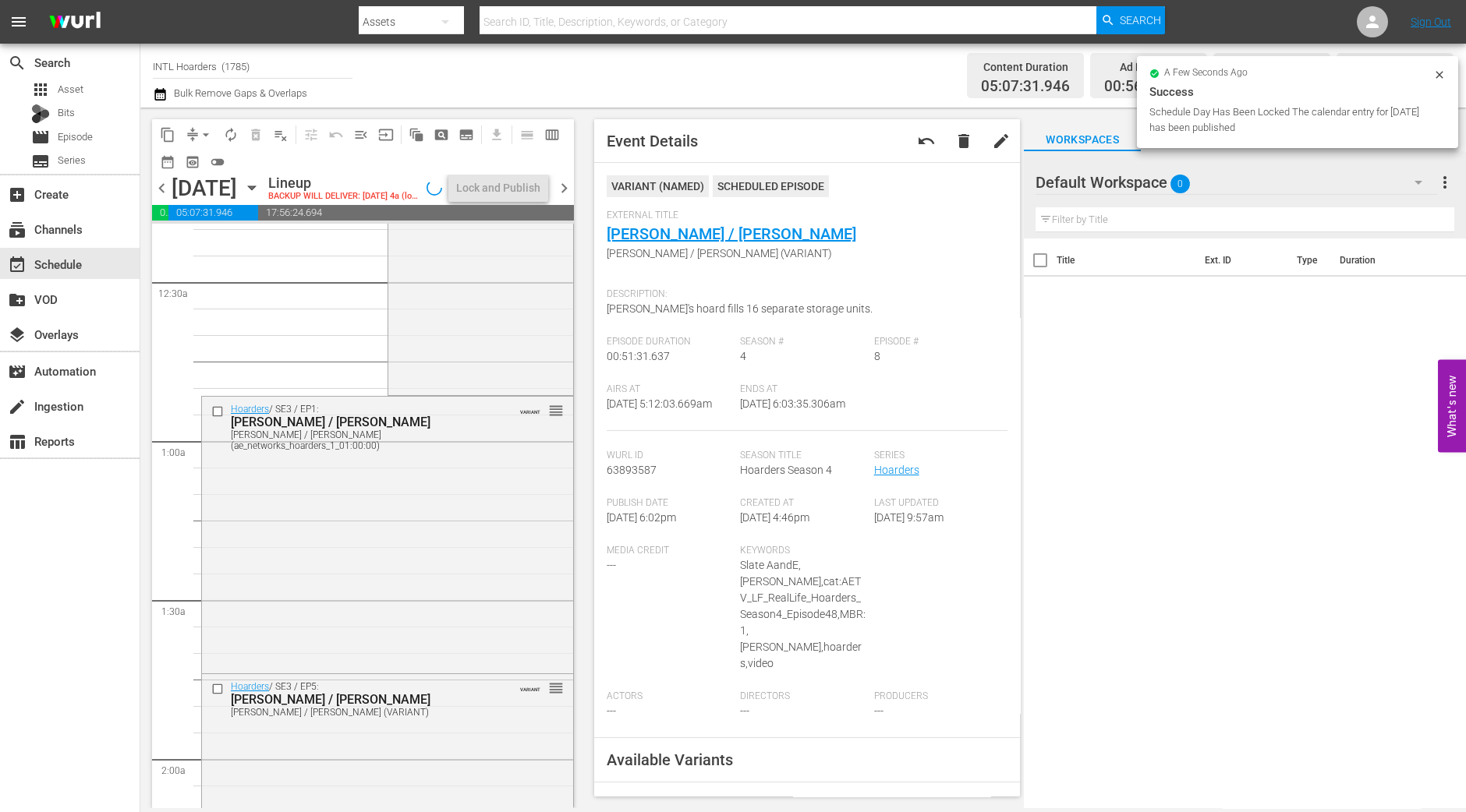
scroll to position [0, 0]
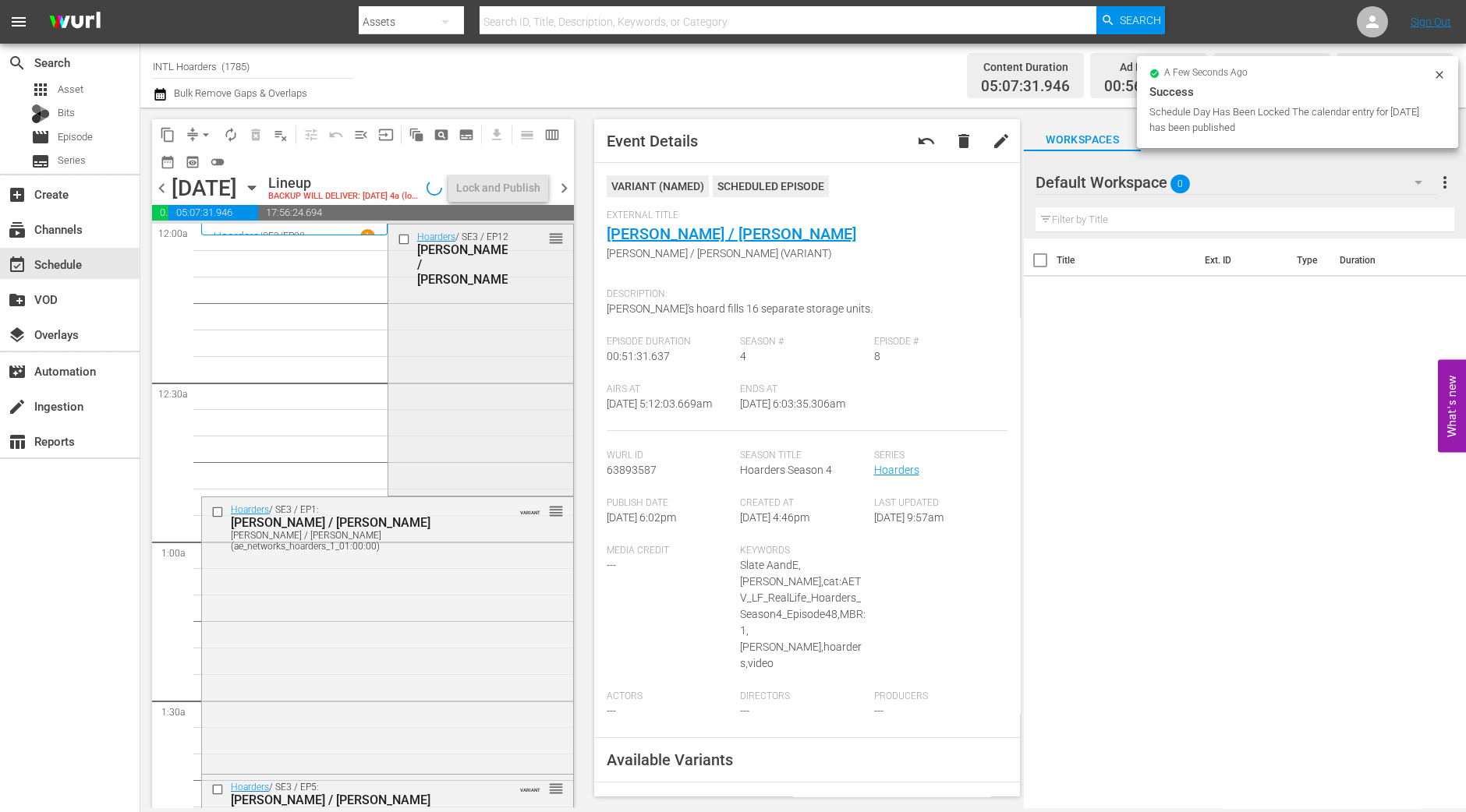
click at [471, 460] on div "Hoarders / SE3 / EP12: Mary Lynn / Ingrid reorder" at bounding box center [481, 359] width 185 height 269
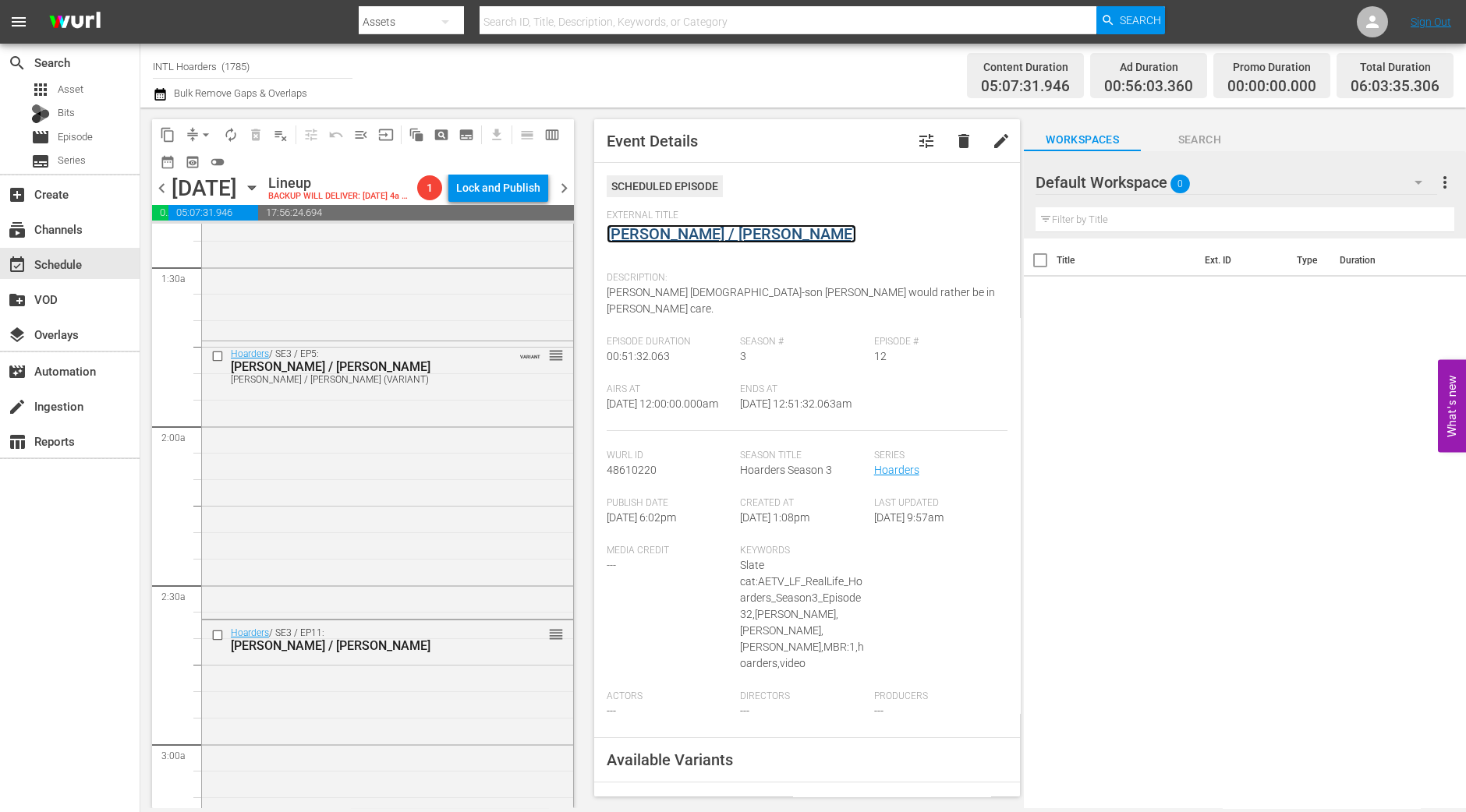
scroll to position [487, 0]
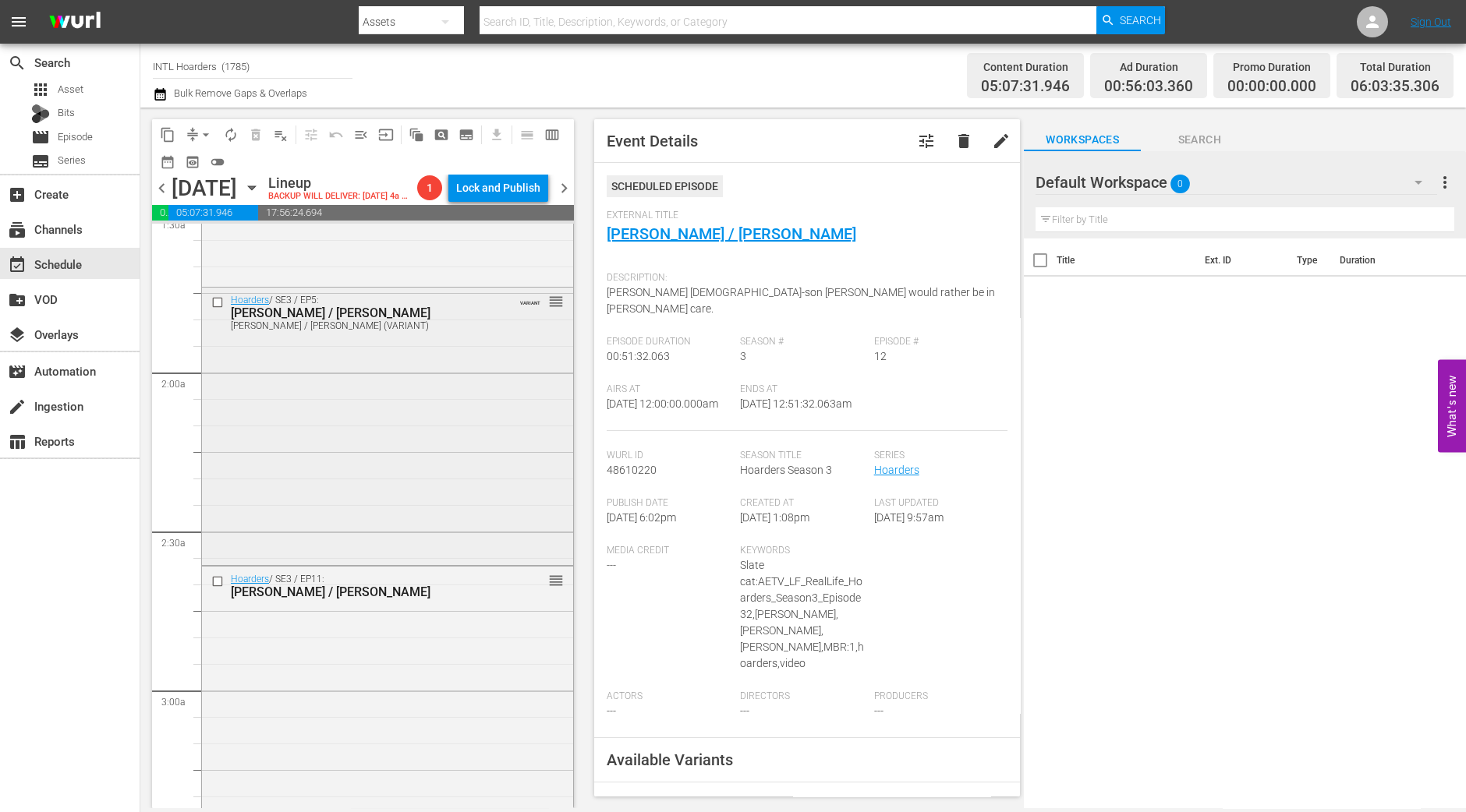
click at [484, 337] on div "Hoarders / SE3 / EP5: Robin / Ken Robin / Ken (VARIANT) VARIANT reorder" at bounding box center [388, 312] width 372 height 49
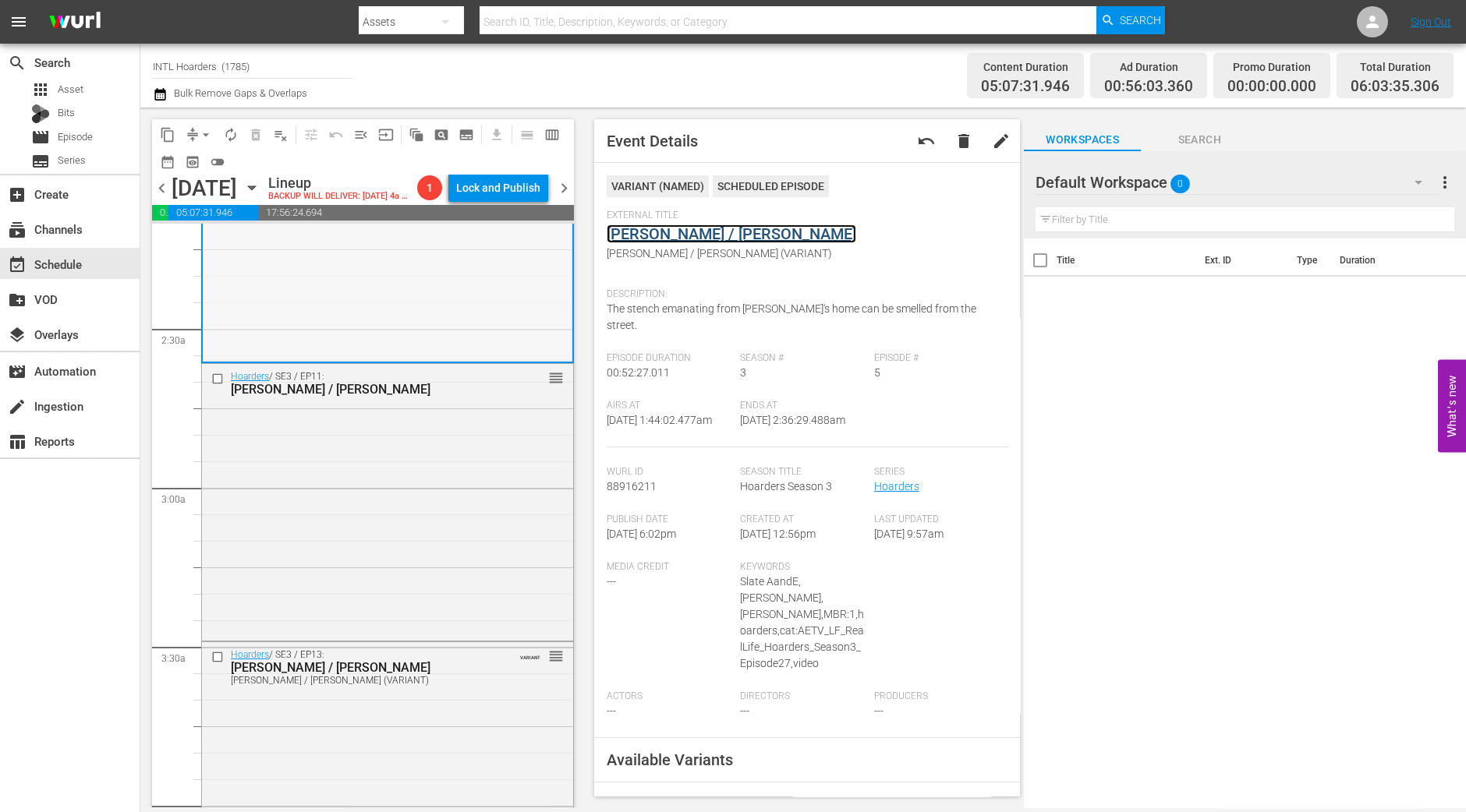
scroll to position [877, 0]
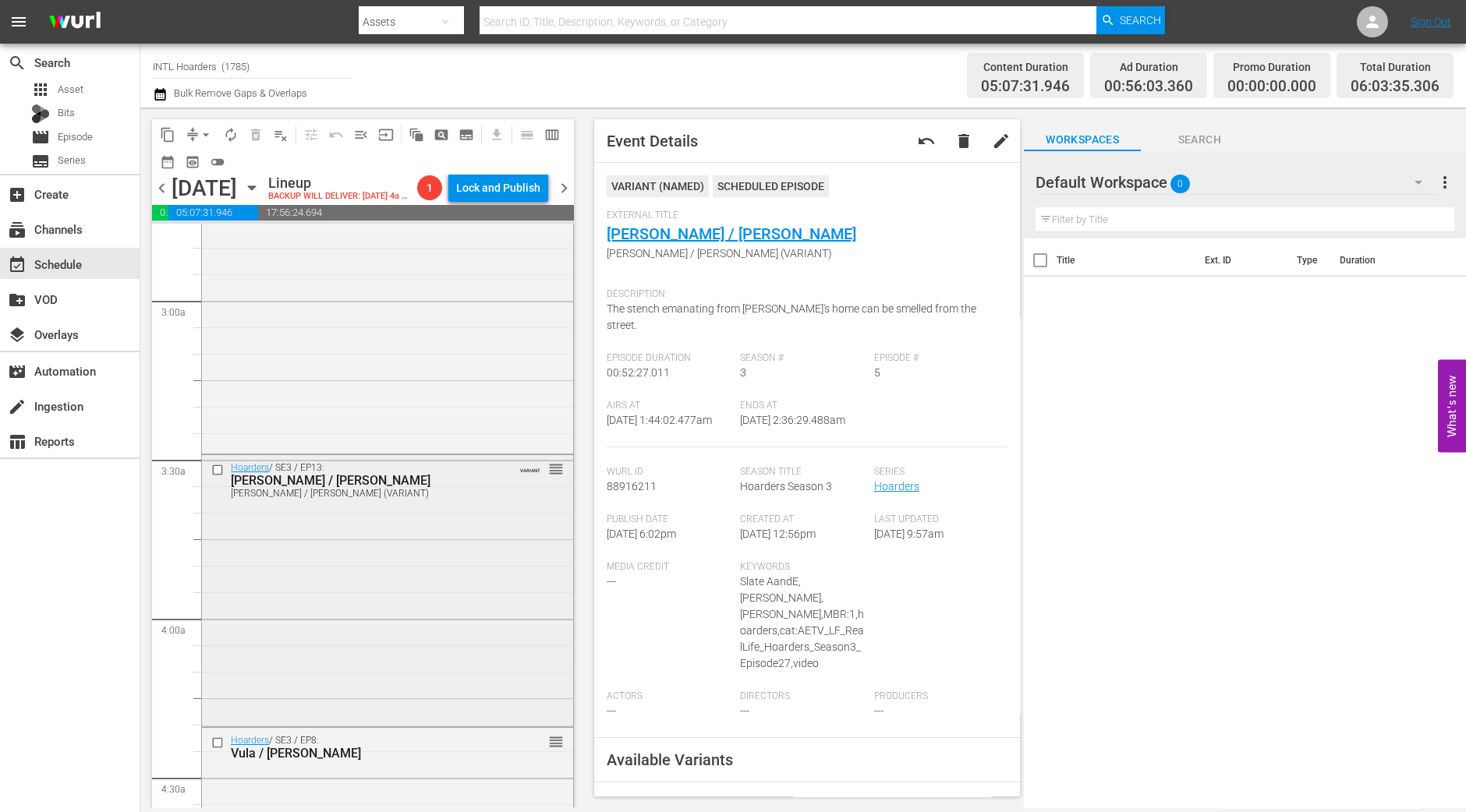
click at [468, 552] on div "Hoarders / SE3 / EP13: Theresa / Karen Theresa / Karen (VARIANT) VARIANT reorder" at bounding box center [388, 589] width 372 height 269
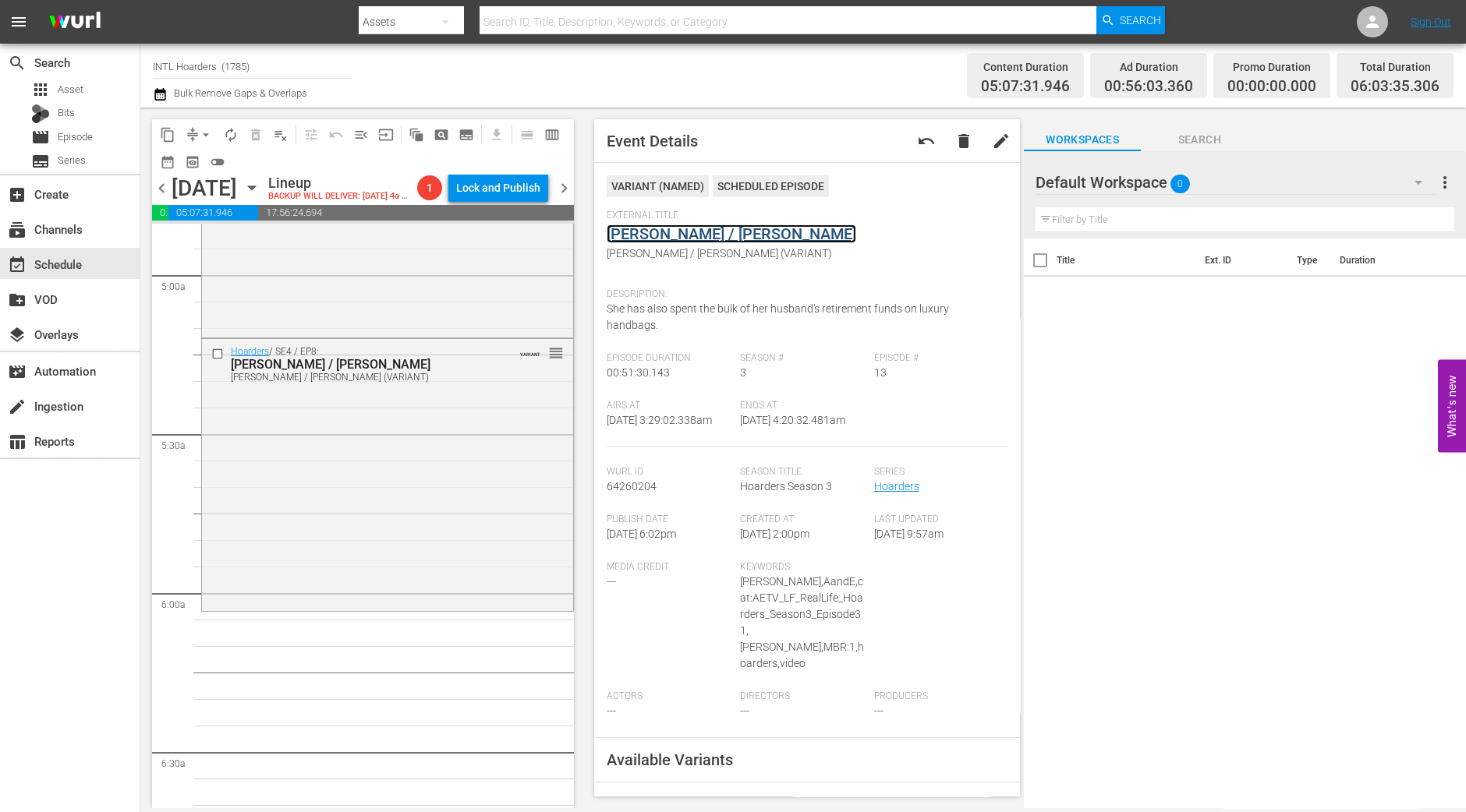
scroll to position [1657, 0]
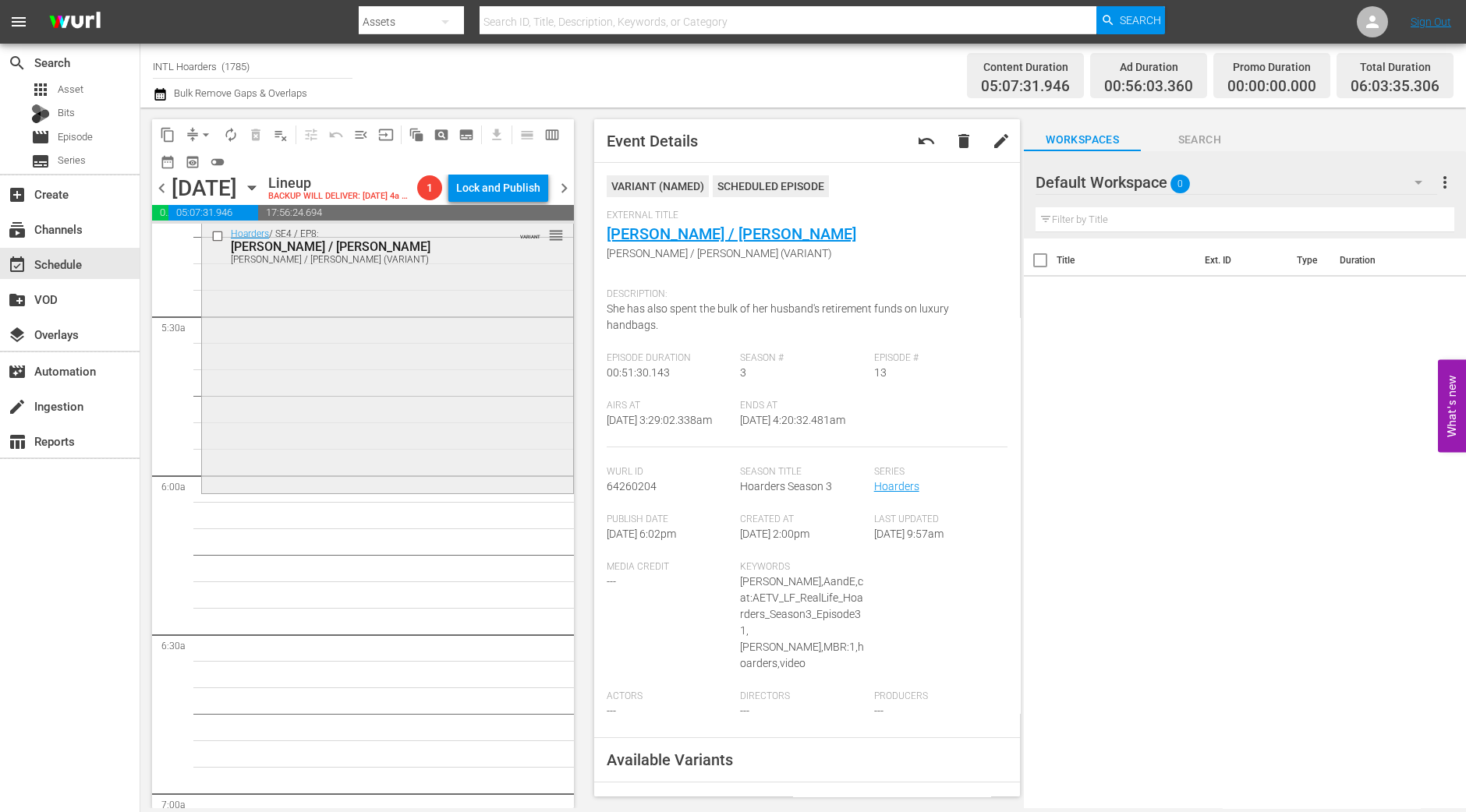
click at [377, 490] on div "Hoarders / SE4 / EP8: Becky / Clare Becky / Clare (VARIANT) VARIANT reorder" at bounding box center [388, 355] width 372 height 269
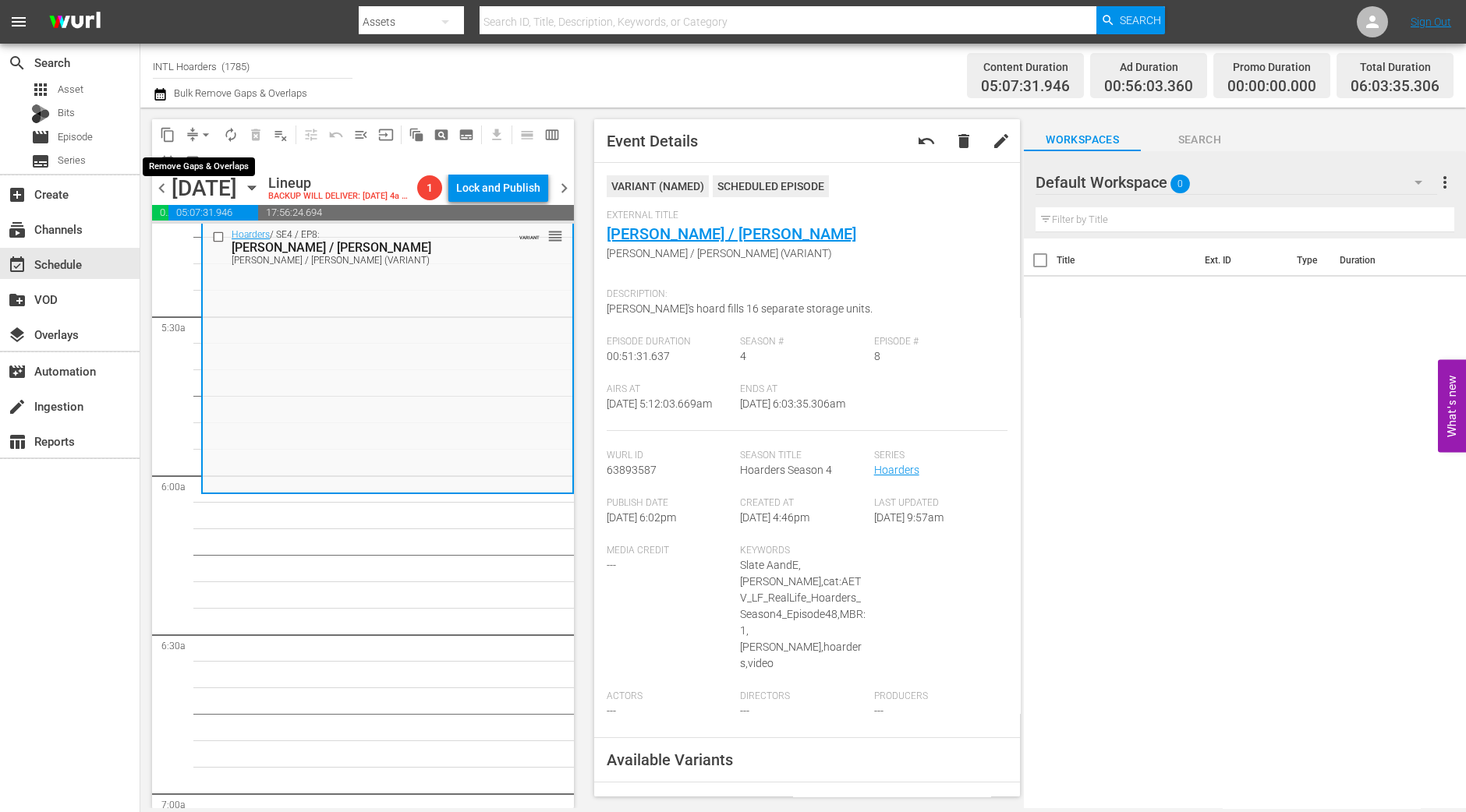
drag, startPoint x: 199, startPoint y: 123, endPoint x: 202, endPoint y: 143, distance: 20.2
click at [199, 125] on button "arrow_drop_down" at bounding box center [205, 134] width 25 height 25
click at [205, 155] on li "Align to Midnight" at bounding box center [207, 166] width 164 height 26
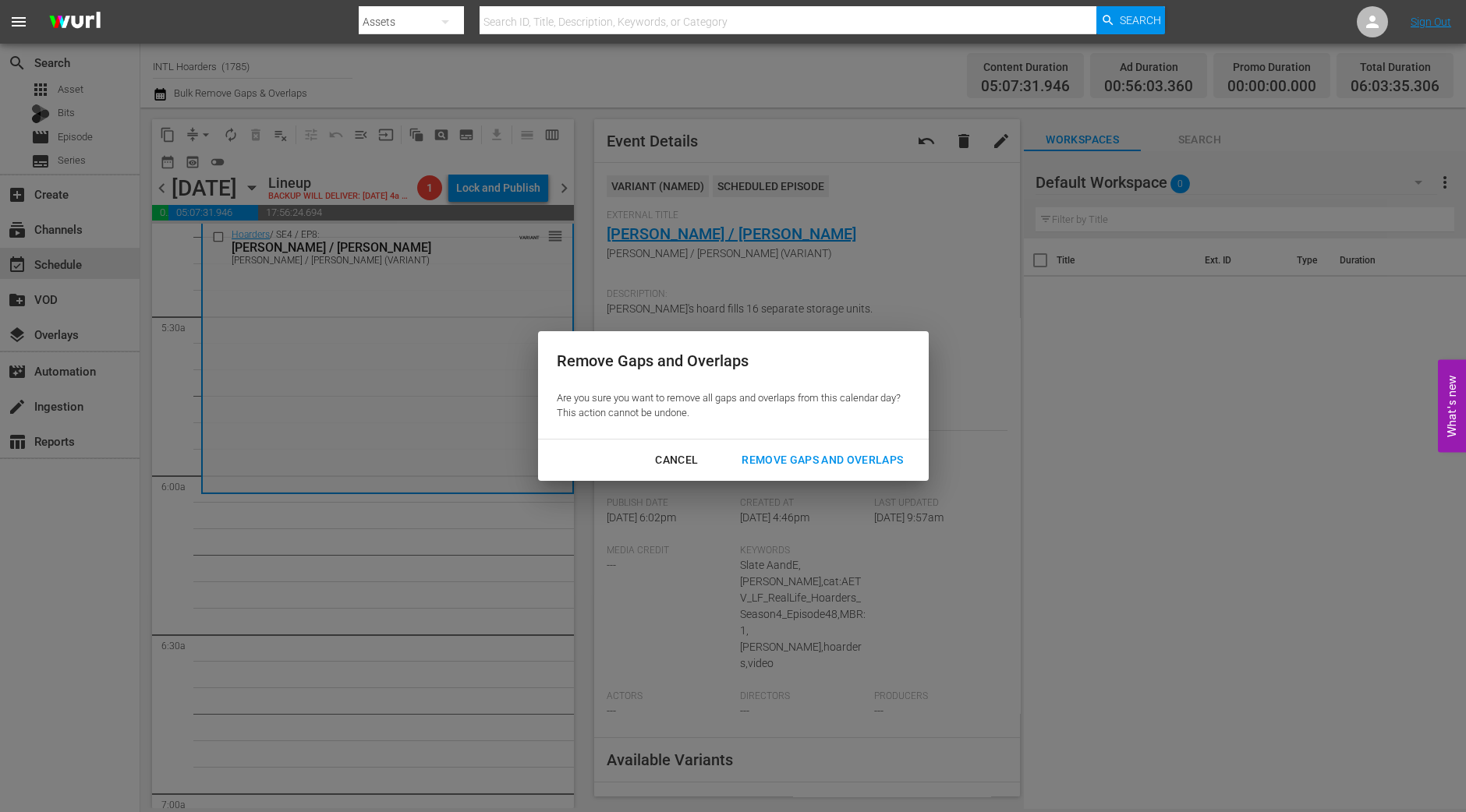
click at [788, 453] on div "Remove Gaps and Overlaps" at bounding box center [823, 460] width 187 height 19
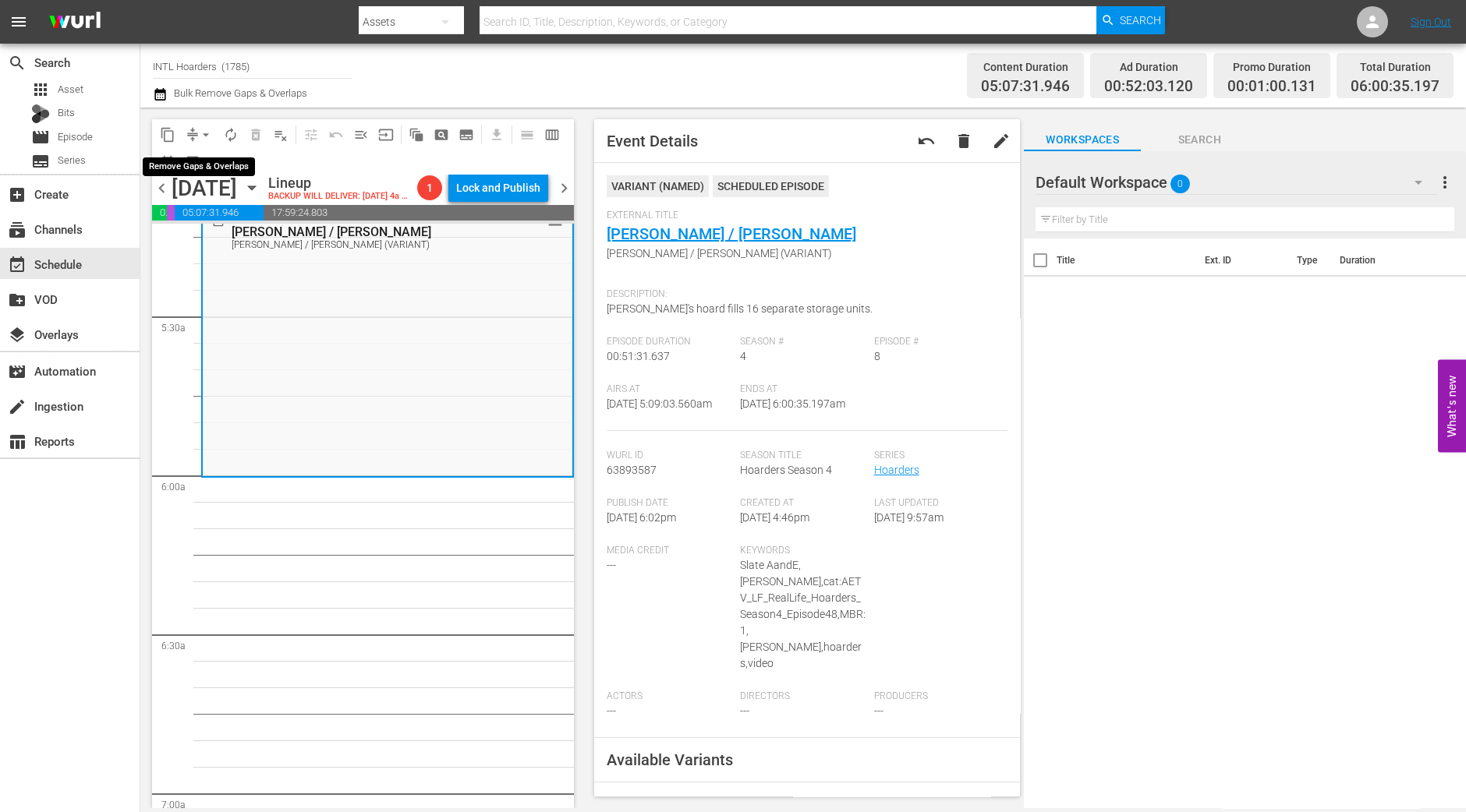
click at [203, 134] on span "arrow_drop_down" at bounding box center [205, 134] width 15 height 15
click at [199, 159] on li "Align to Midnight" at bounding box center [207, 166] width 164 height 26
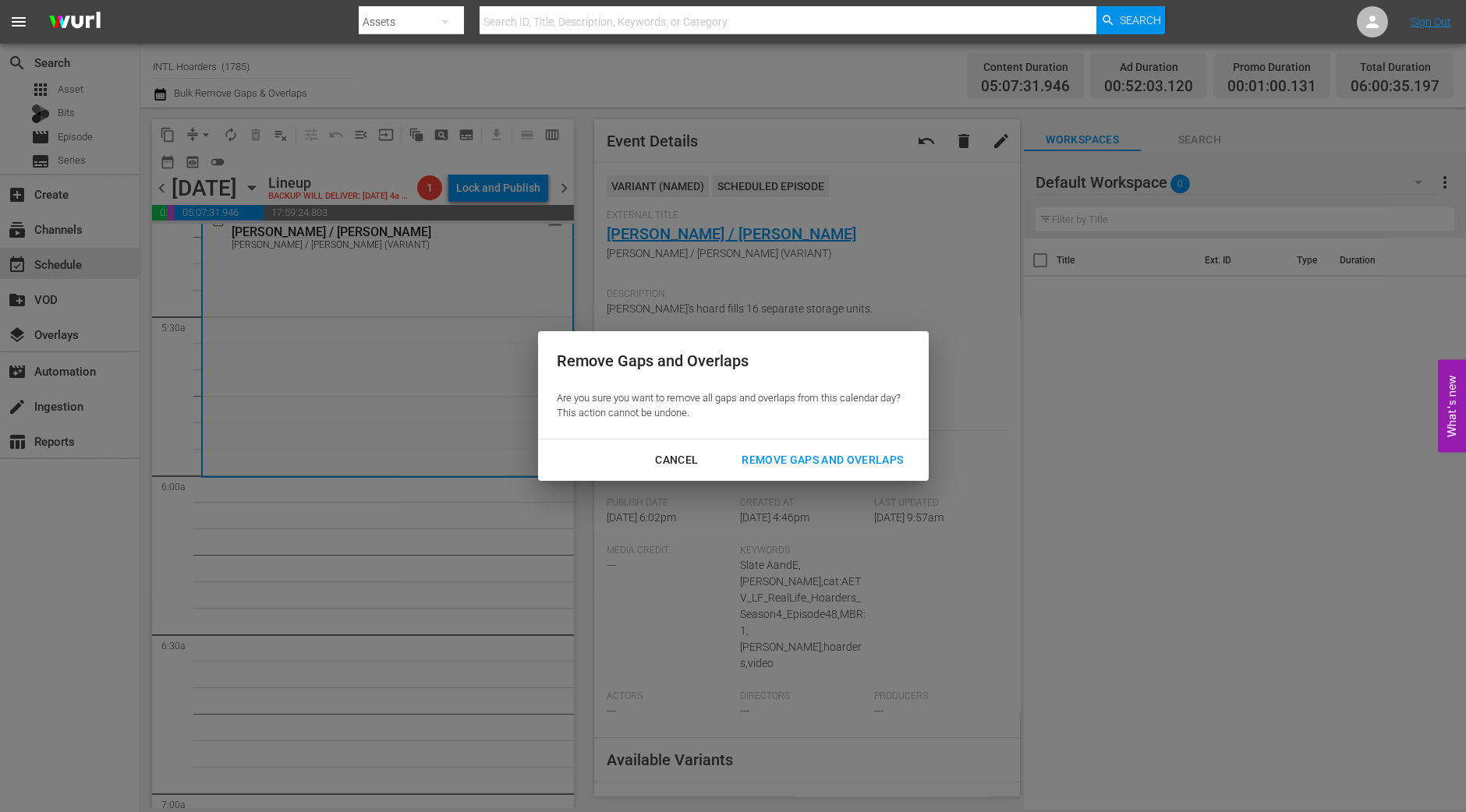
click at [804, 457] on div "Remove Gaps and Overlaps" at bounding box center [823, 460] width 187 height 19
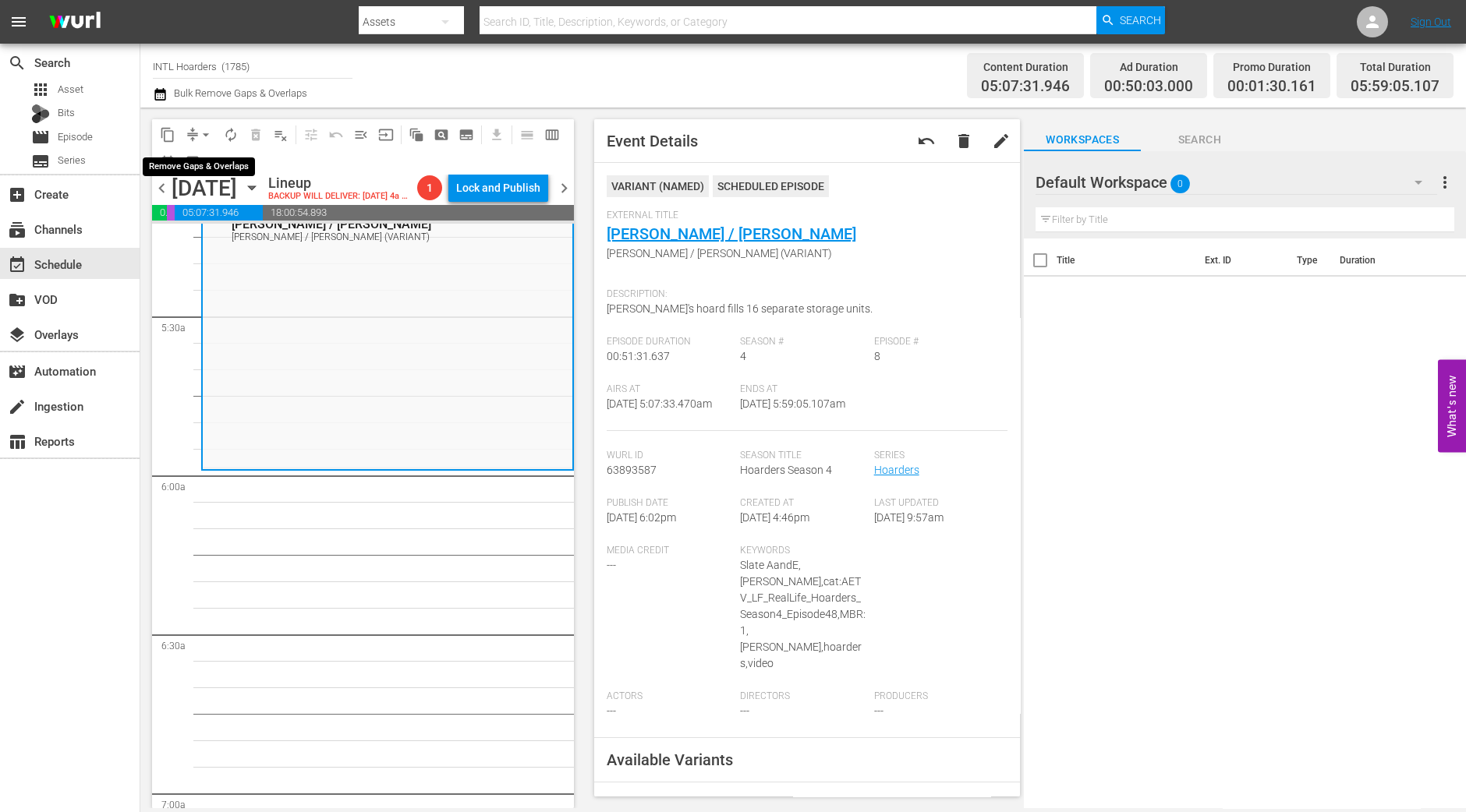
click at [207, 139] on span "arrow_drop_down" at bounding box center [205, 134] width 15 height 15
click at [205, 158] on li "Align to Midnight" at bounding box center [207, 166] width 164 height 26
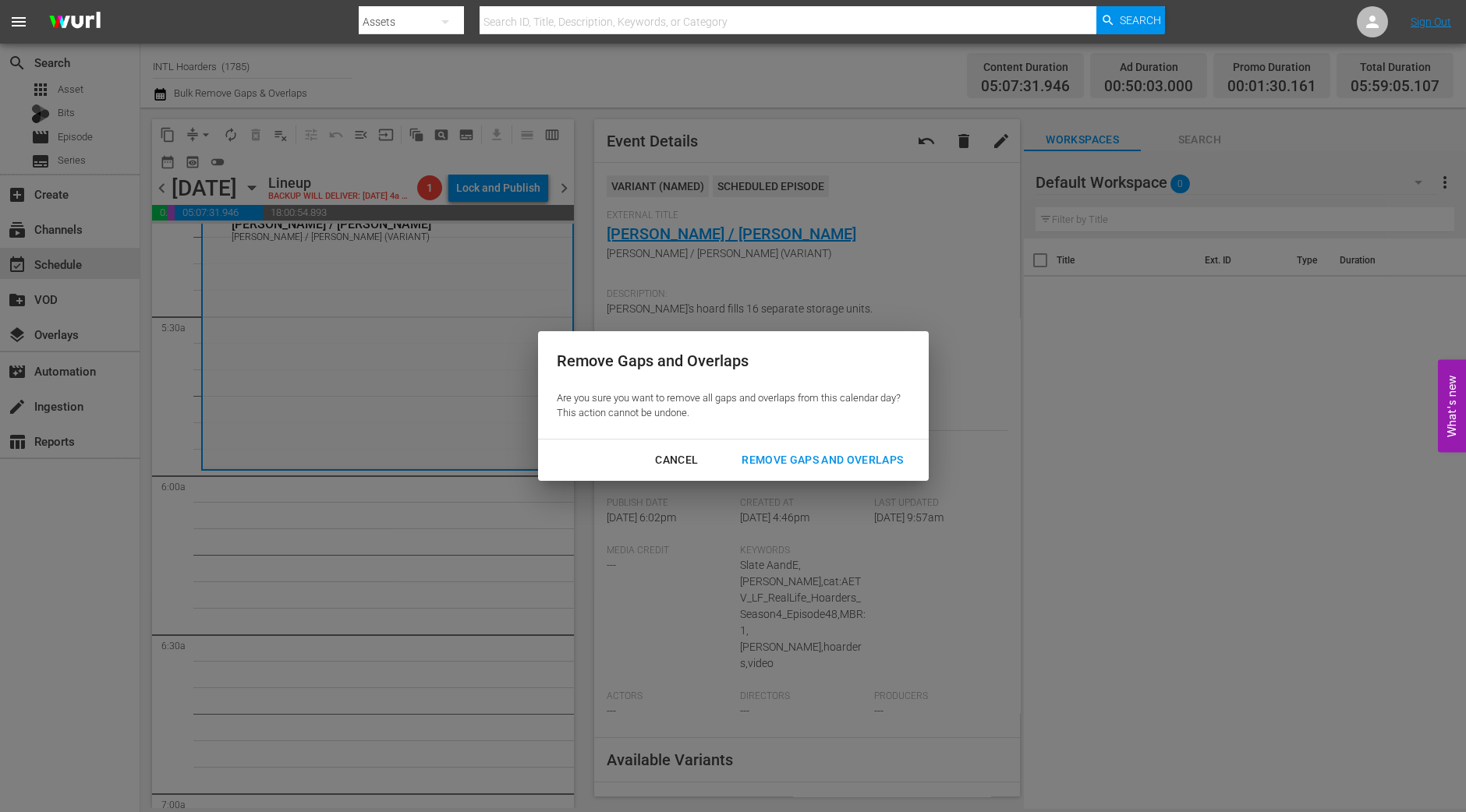
click at [848, 457] on div "Remove Gaps and Overlaps" at bounding box center [823, 460] width 187 height 19
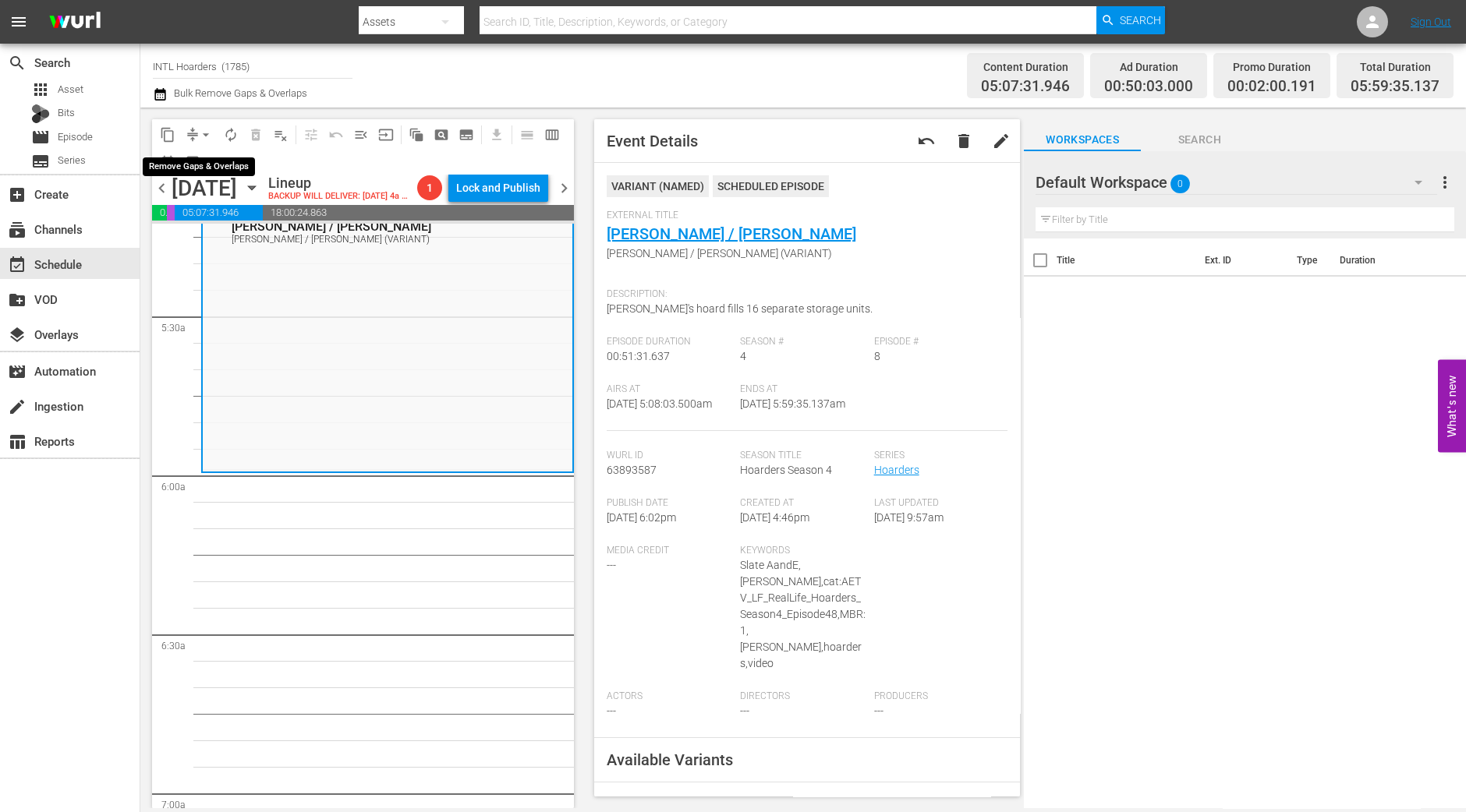
click at [203, 134] on span "arrow_drop_down" at bounding box center [205, 134] width 15 height 15
click at [203, 160] on li "Align to Midnight" at bounding box center [207, 166] width 164 height 26
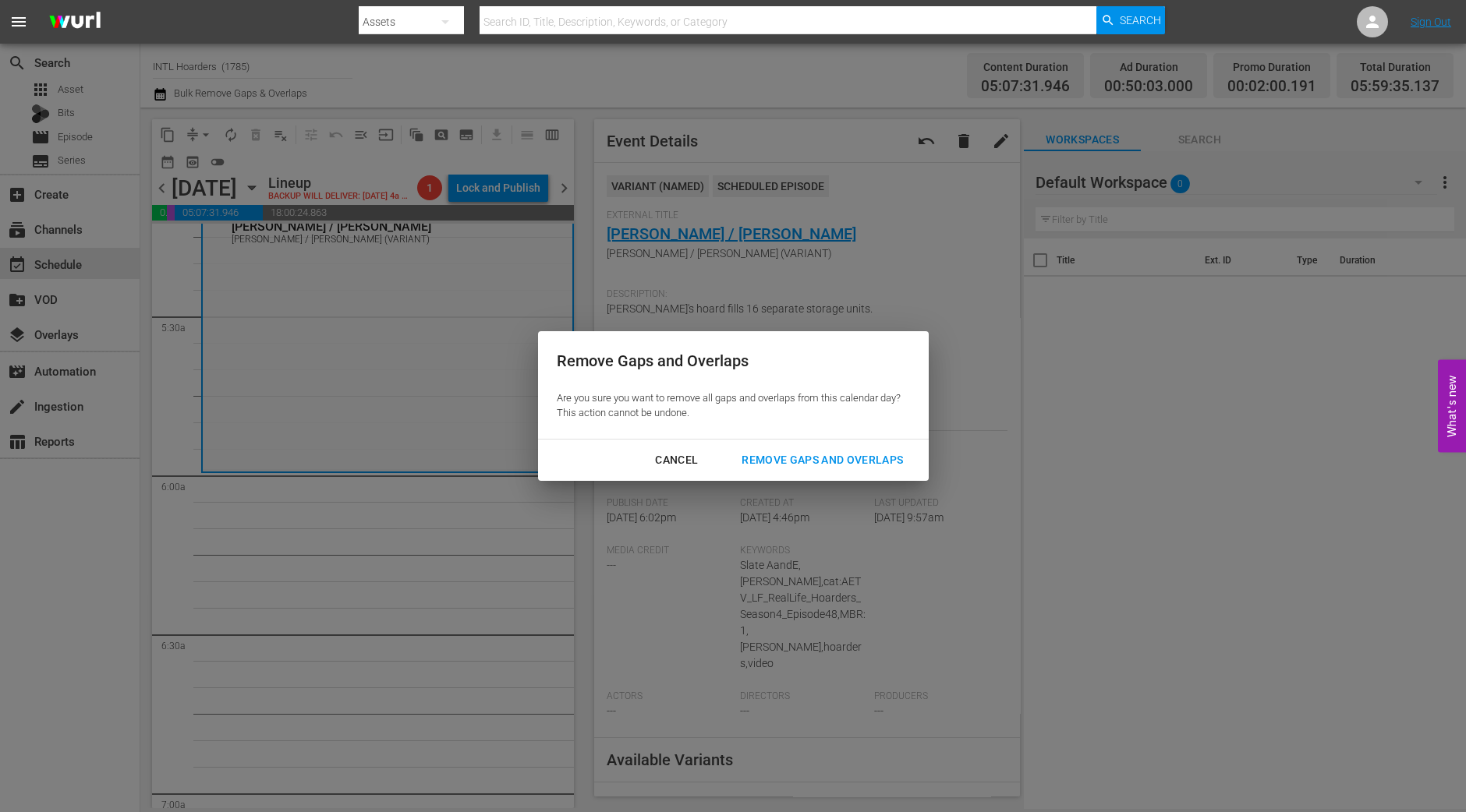
click at [831, 456] on div "Remove Gaps and Overlaps" at bounding box center [823, 460] width 187 height 19
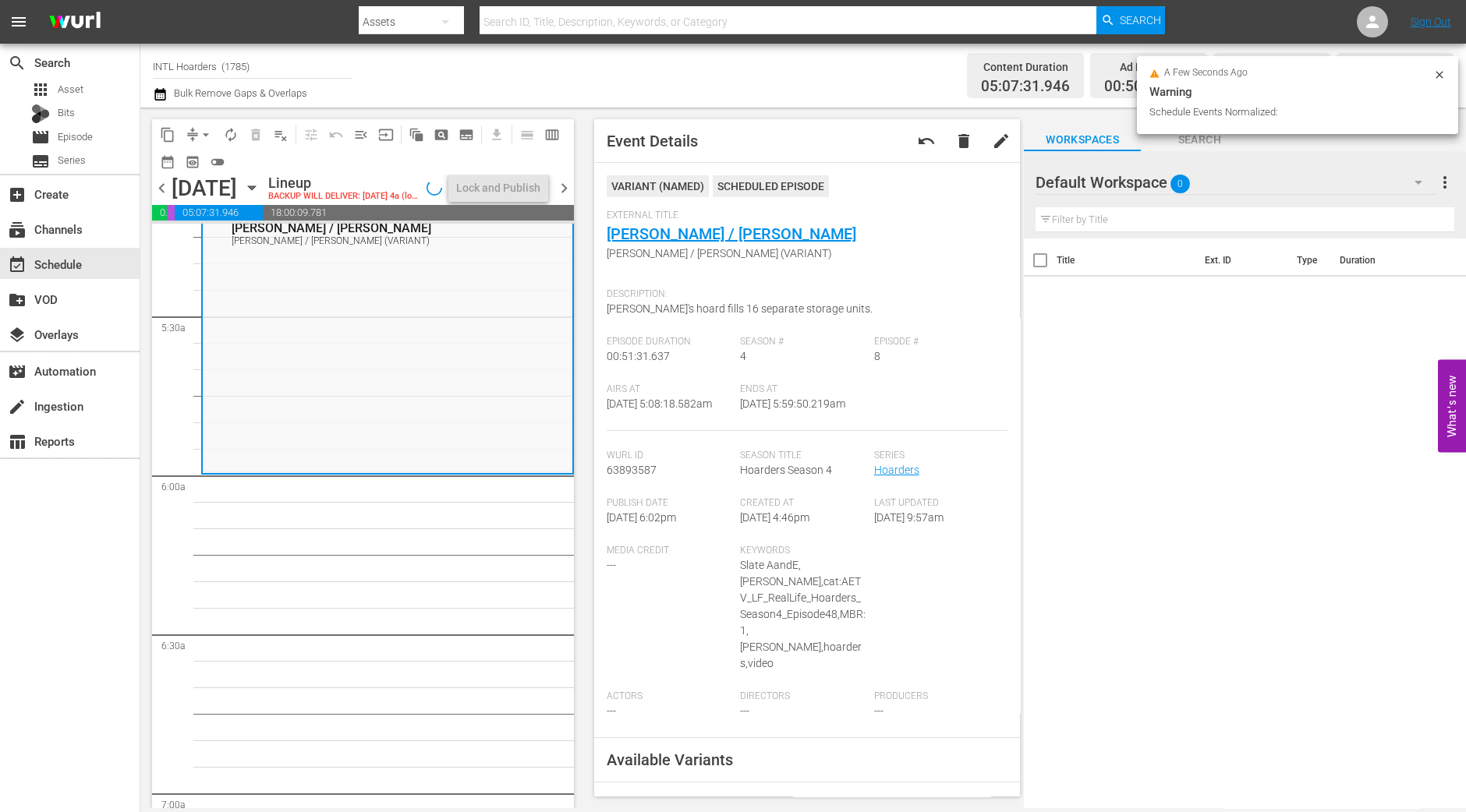
scroll to position [1683, 0]
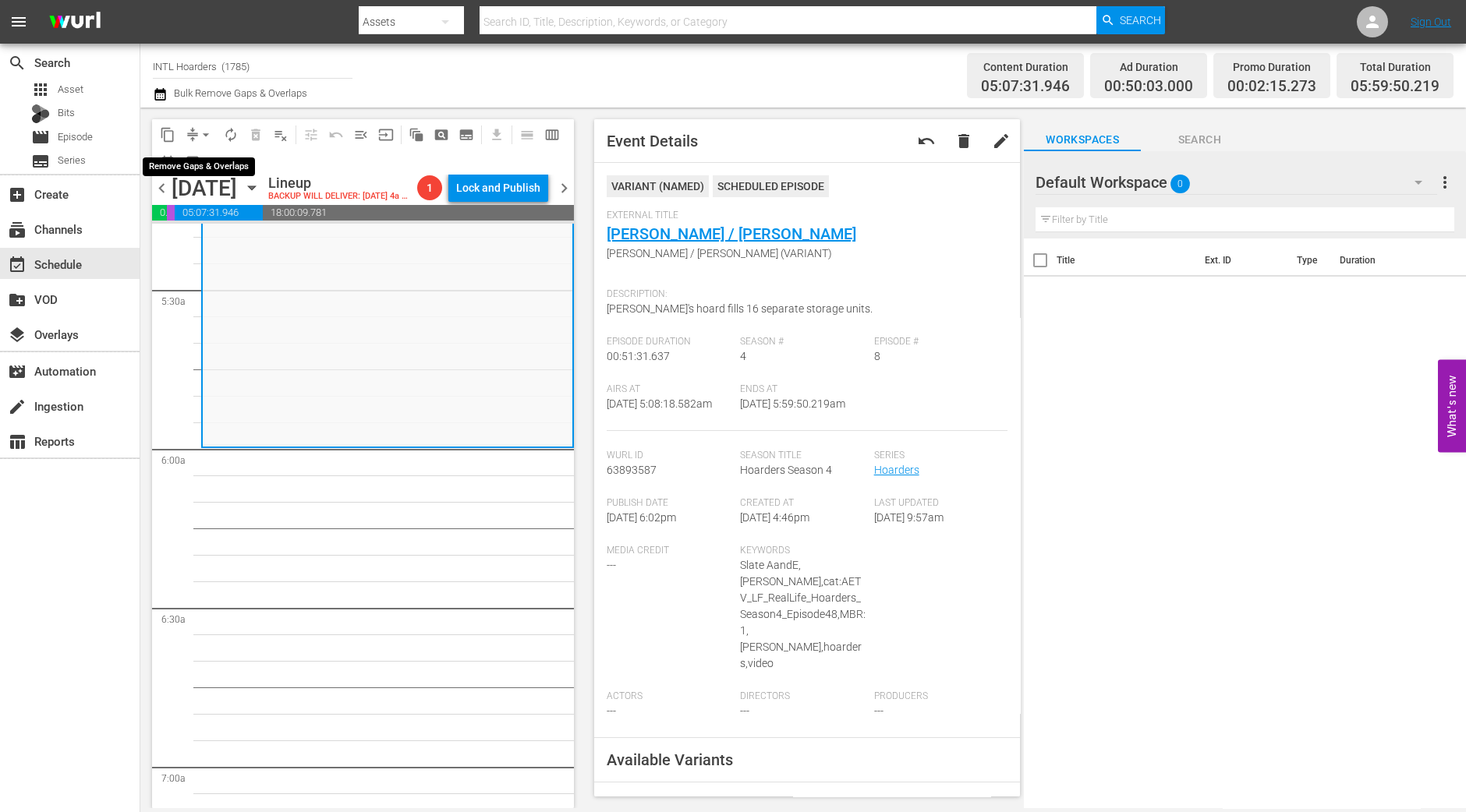
click at [203, 138] on span "arrow_drop_down" at bounding box center [205, 134] width 15 height 15
click at [201, 159] on li "Align to Midnight" at bounding box center [207, 166] width 164 height 26
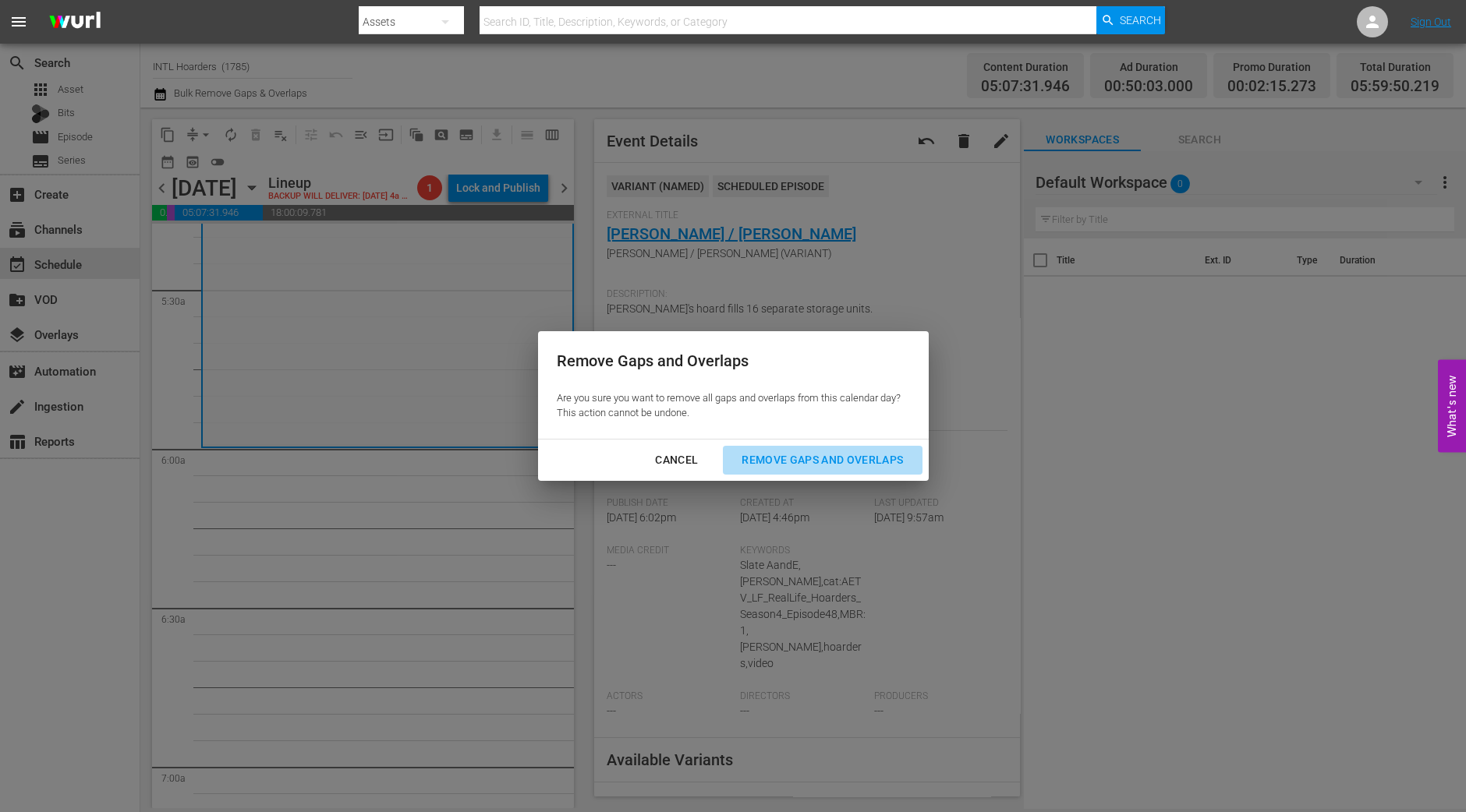
click at [815, 467] on div "Remove Gaps and Overlaps" at bounding box center [823, 460] width 187 height 19
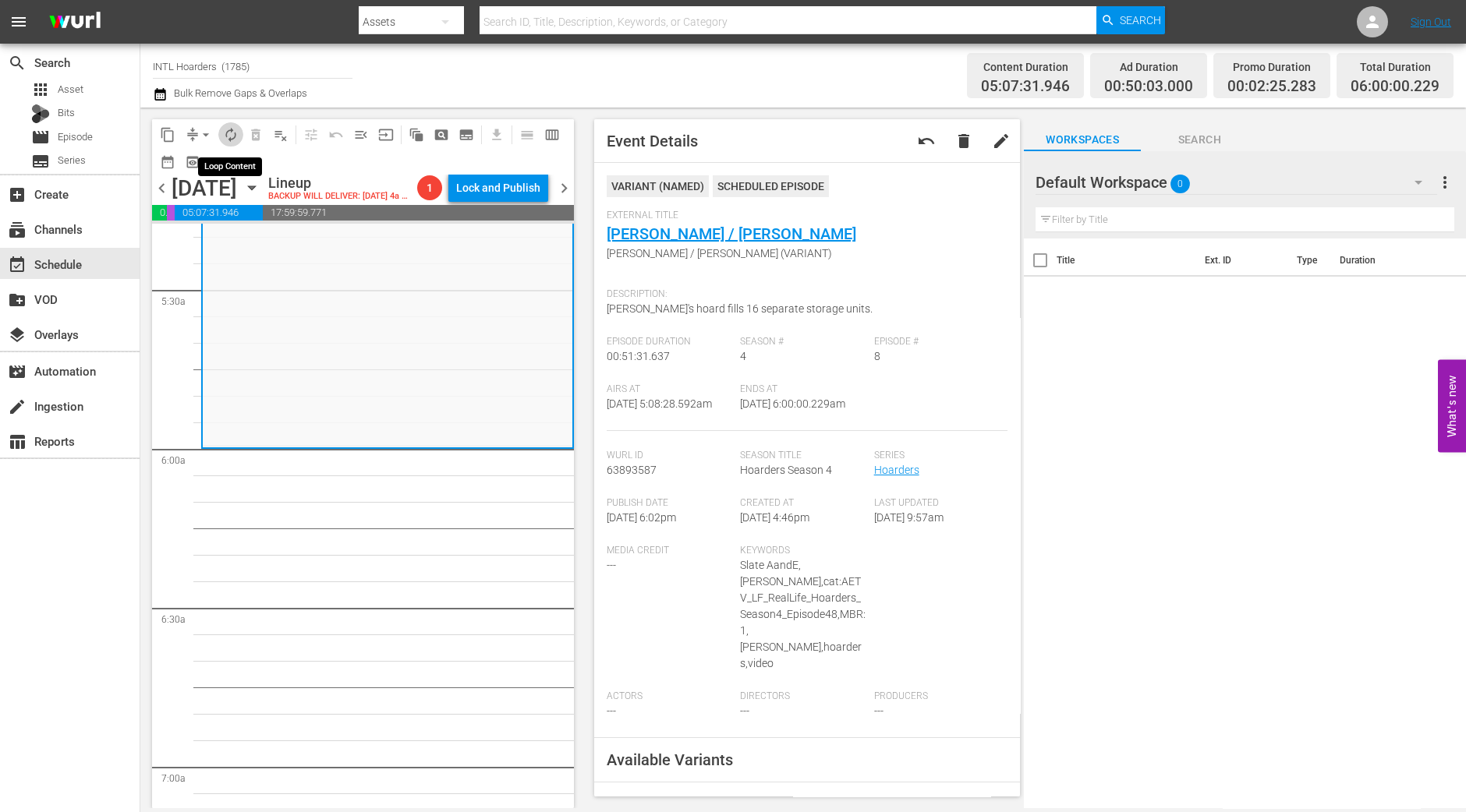
click at [236, 132] on span "autorenew_outlined" at bounding box center [230, 134] width 15 height 15
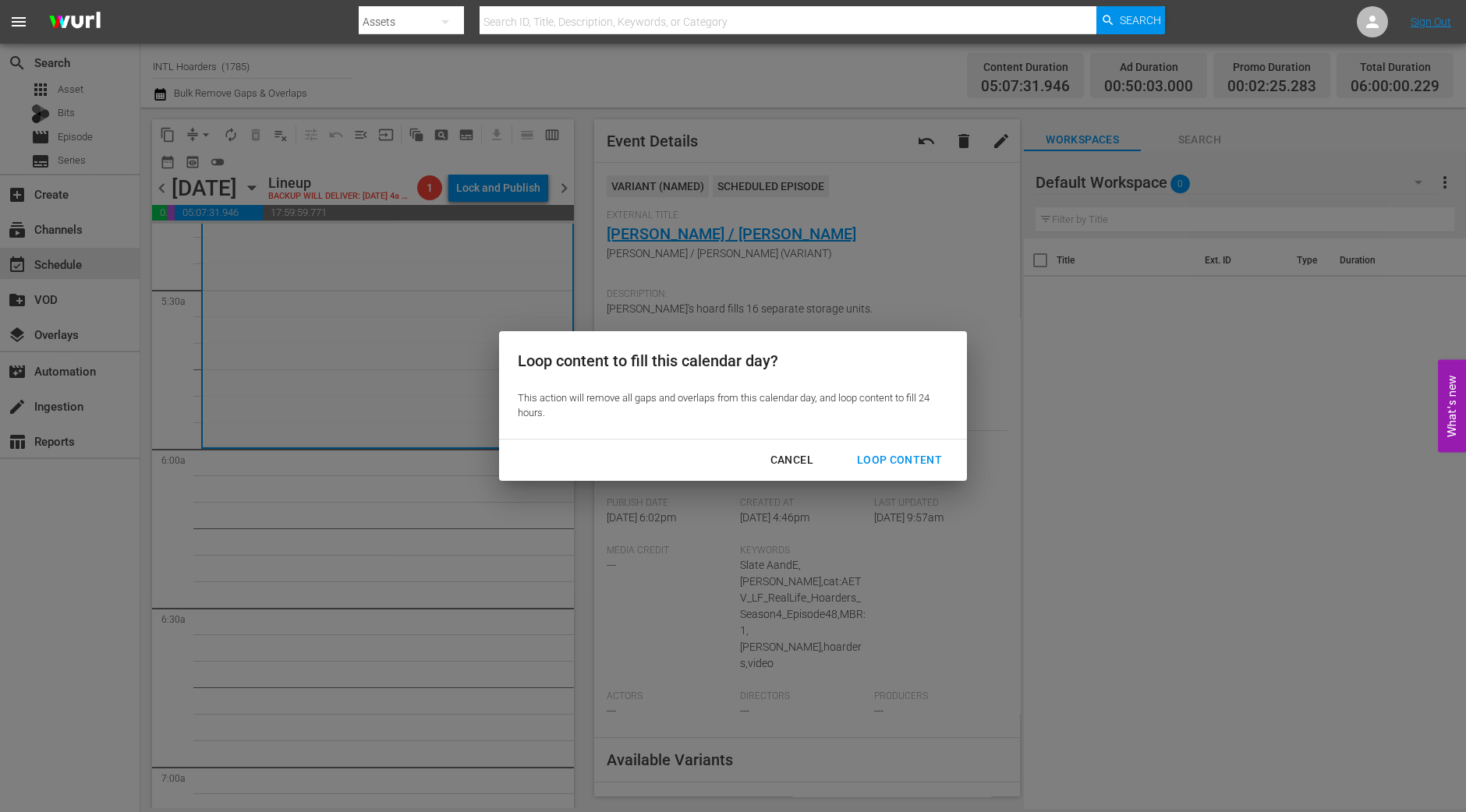
click at [884, 465] on div "Loop Content" at bounding box center [899, 460] width 110 height 19
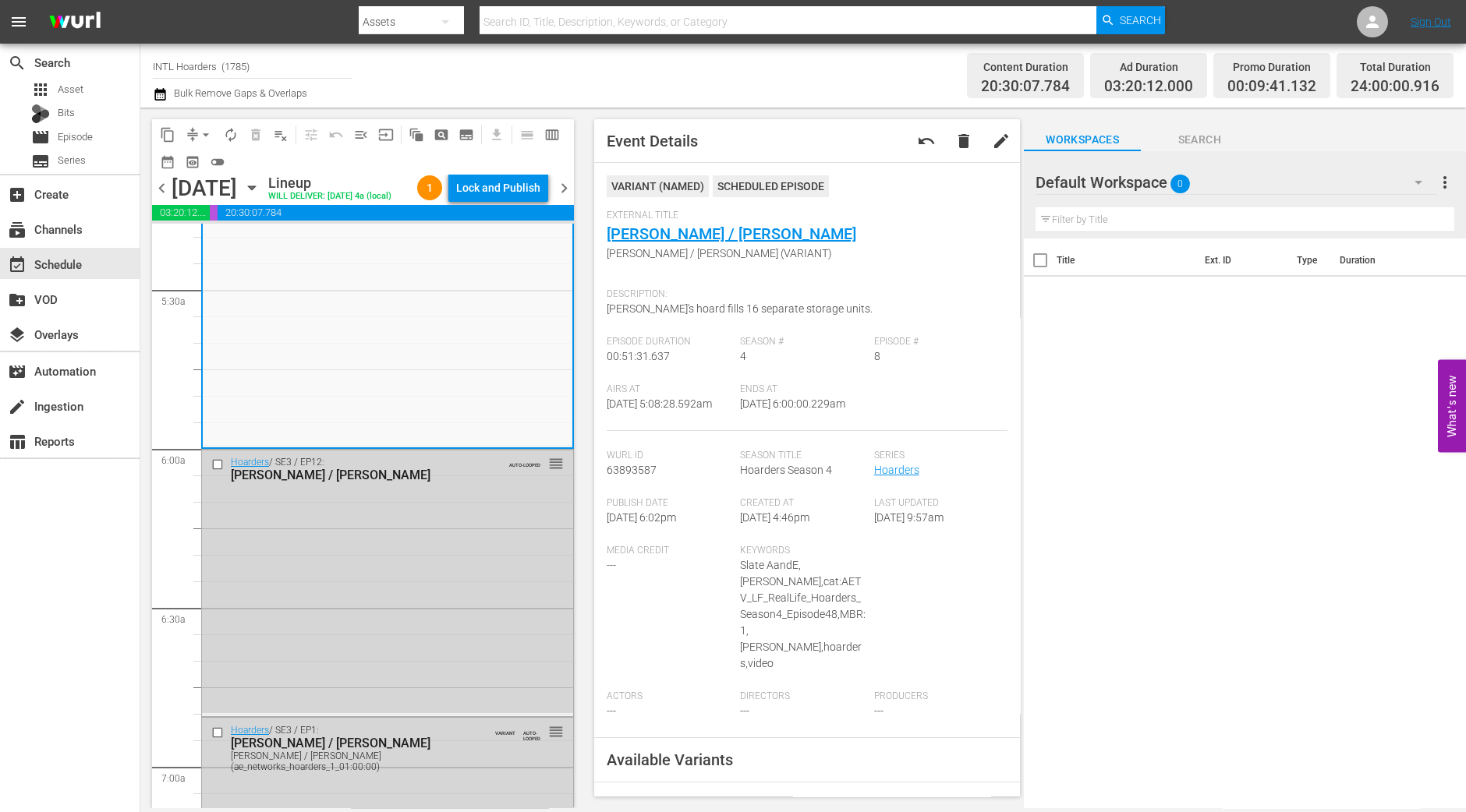
click at [499, 189] on div "Lock and Publish" at bounding box center [498, 187] width 84 height 28
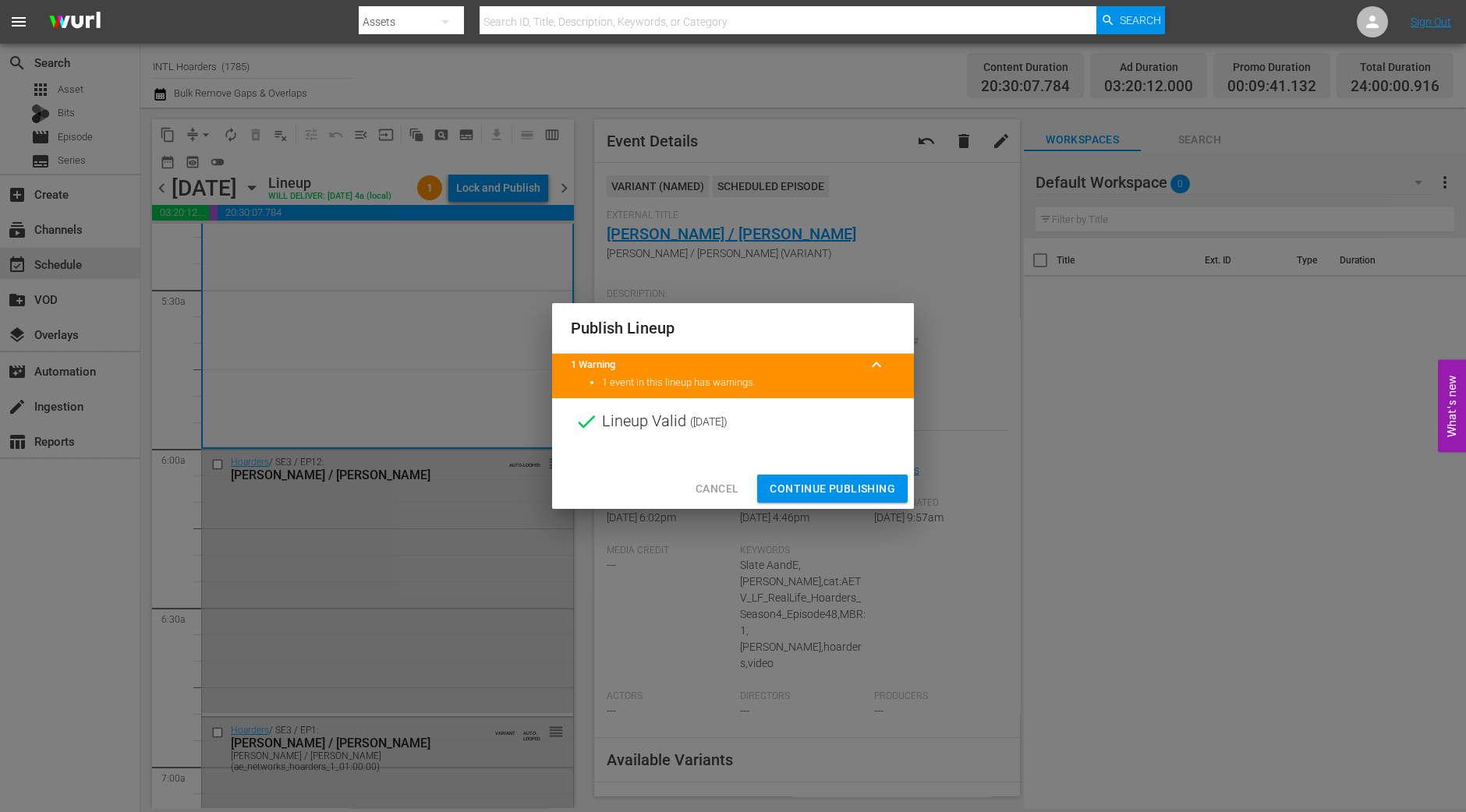
click at [815, 482] on span "Continue Publishing" at bounding box center [832, 489] width 125 height 19
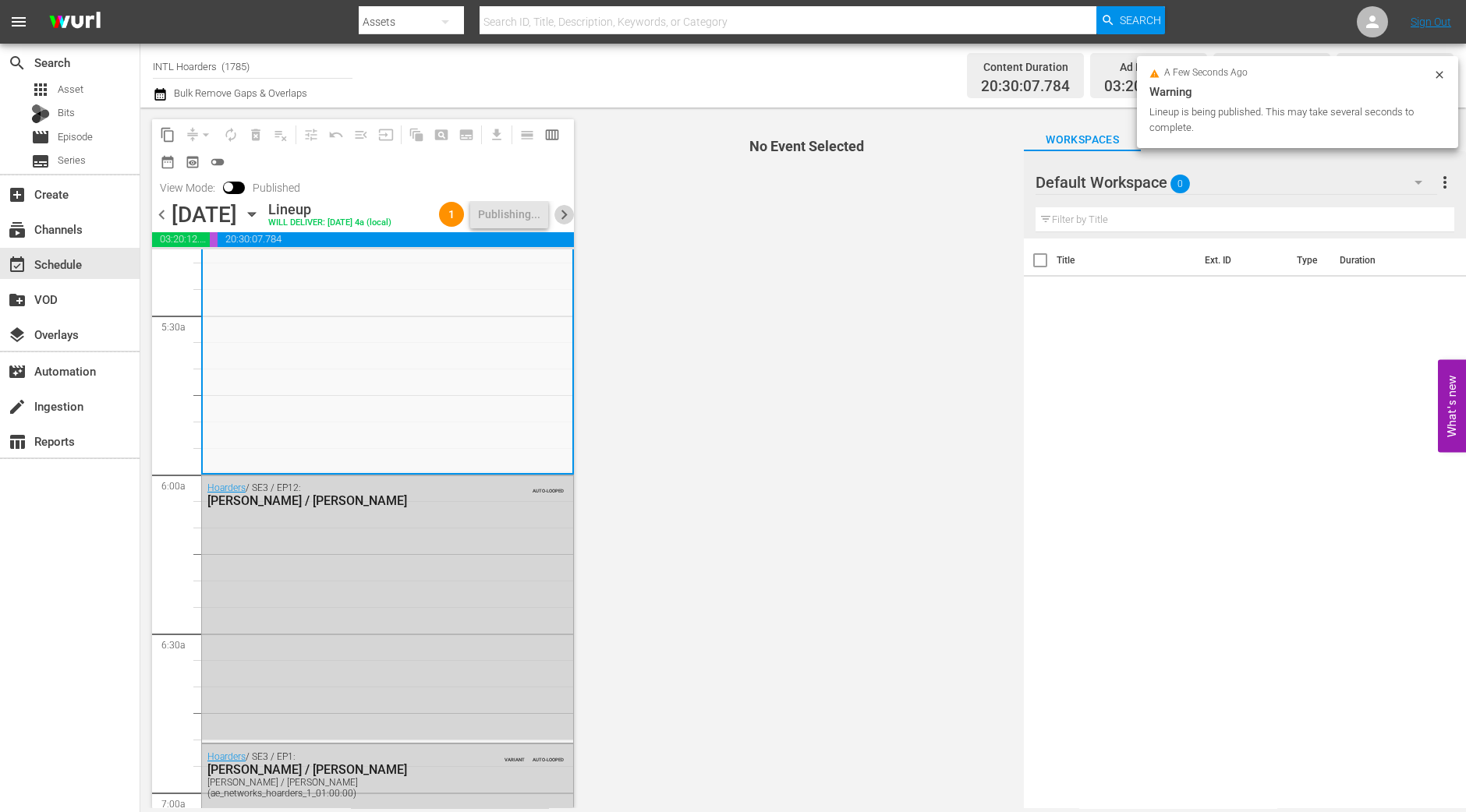
click at [557, 215] on span "chevron_right" at bounding box center [564, 215] width 19 height 19
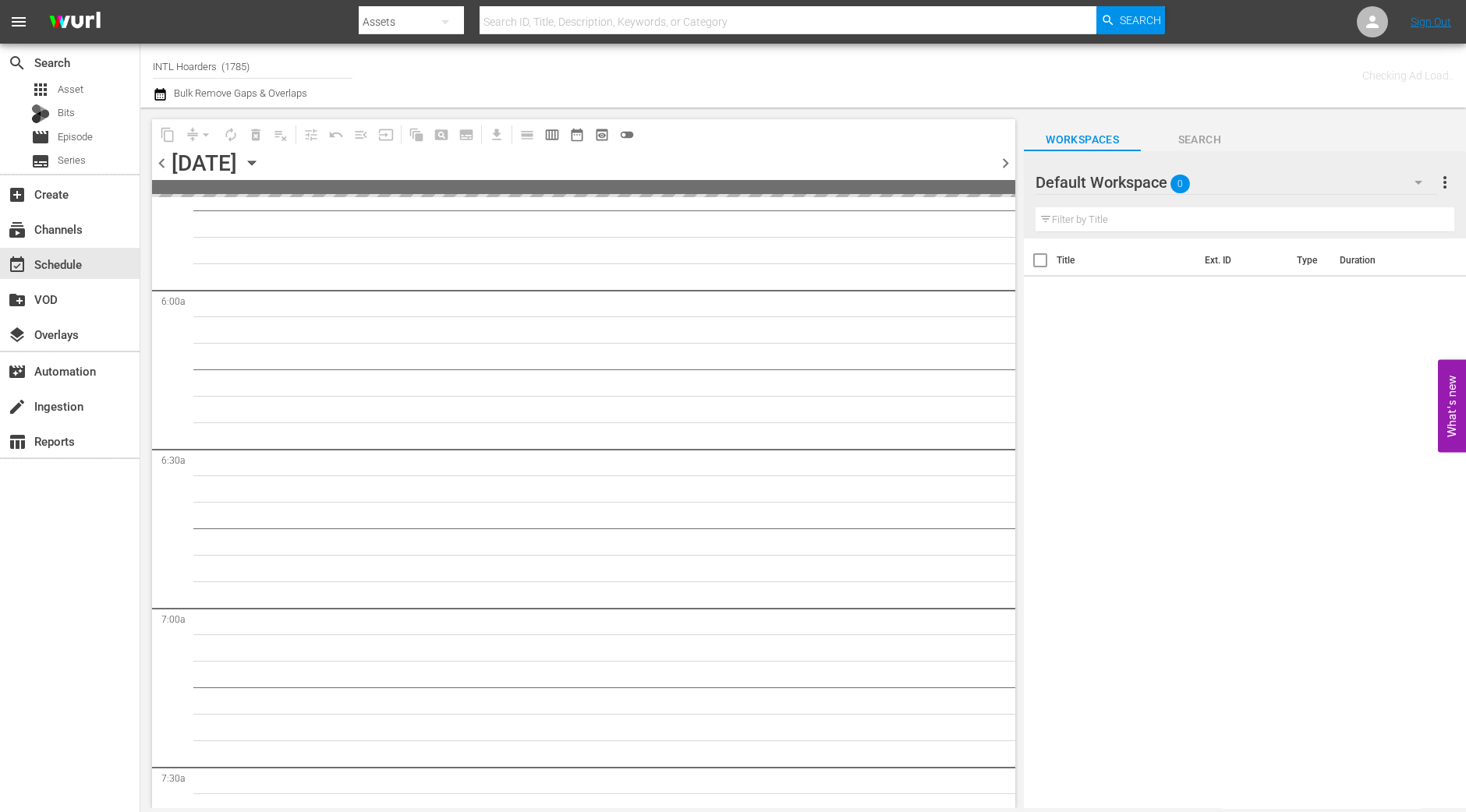
scroll to position [1683, 0]
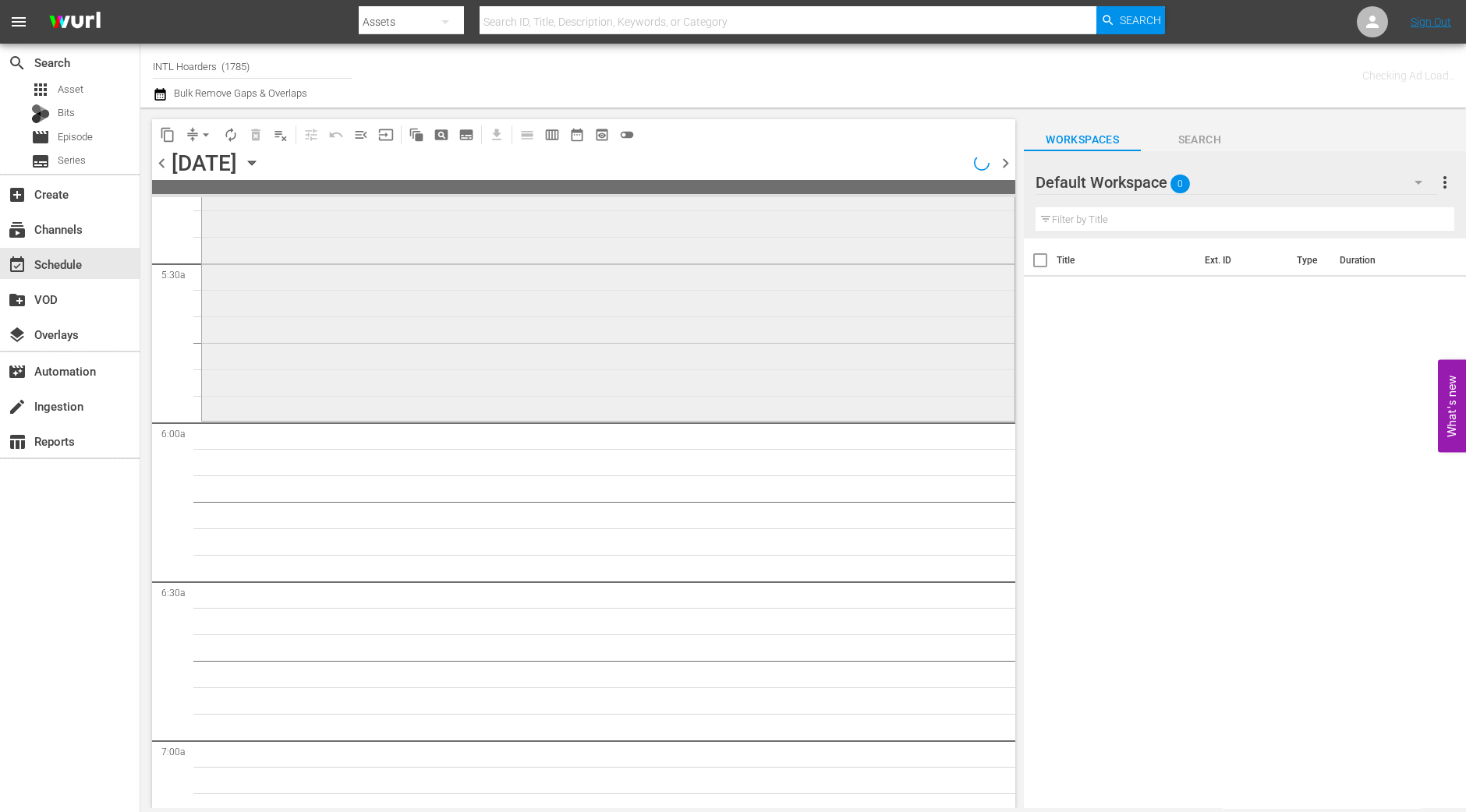
click at [500, 389] on div "Hoarders / SE4 / EP10: Lisa / Bertha reorder" at bounding box center [608, 283] width 812 height 269
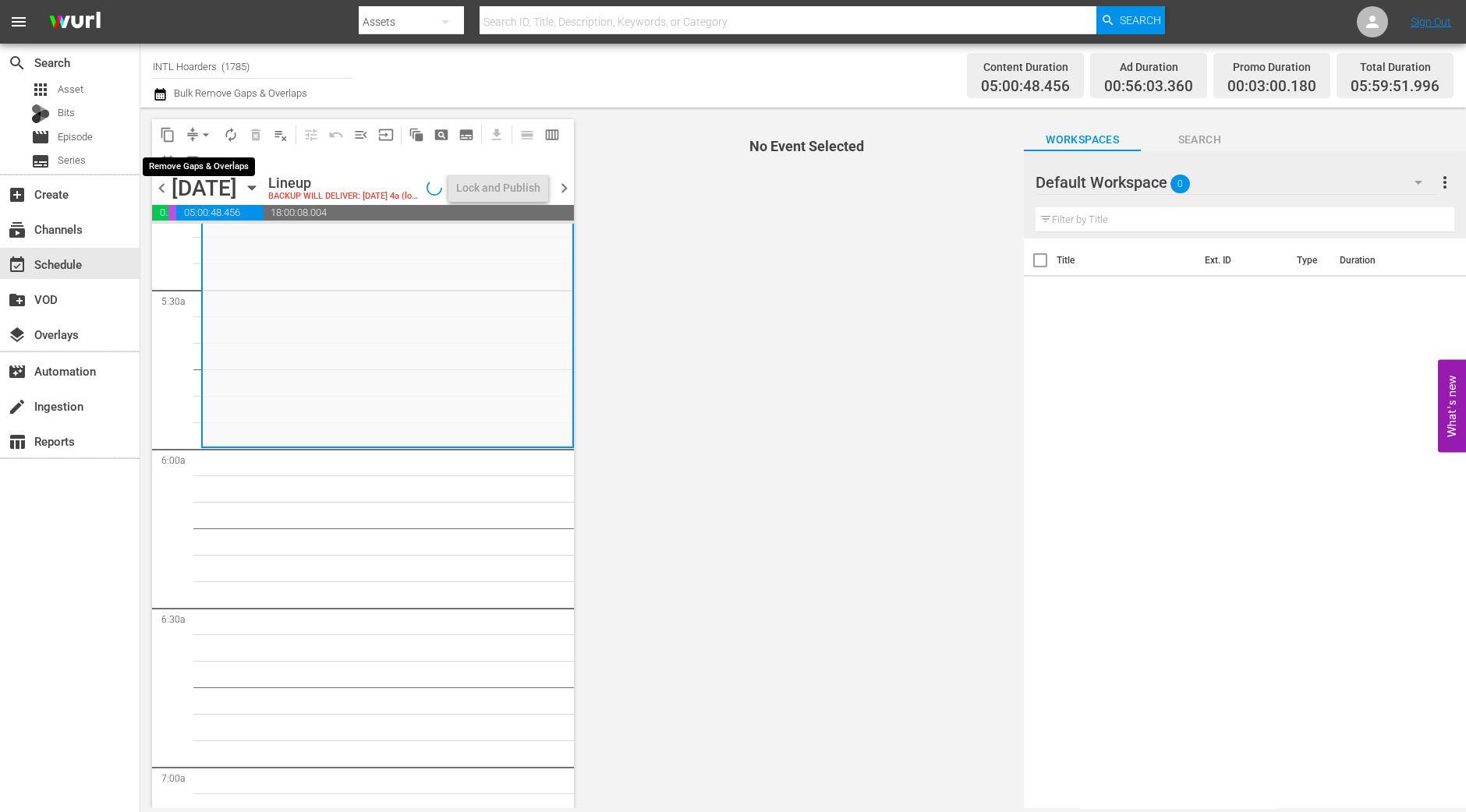
click at [207, 135] on span "arrow_drop_down" at bounding box center [205, 134] width 15 height 15
click at [199, 155] on li "Align to Midnight" at bounding box center [207, 166] width 164 height 26
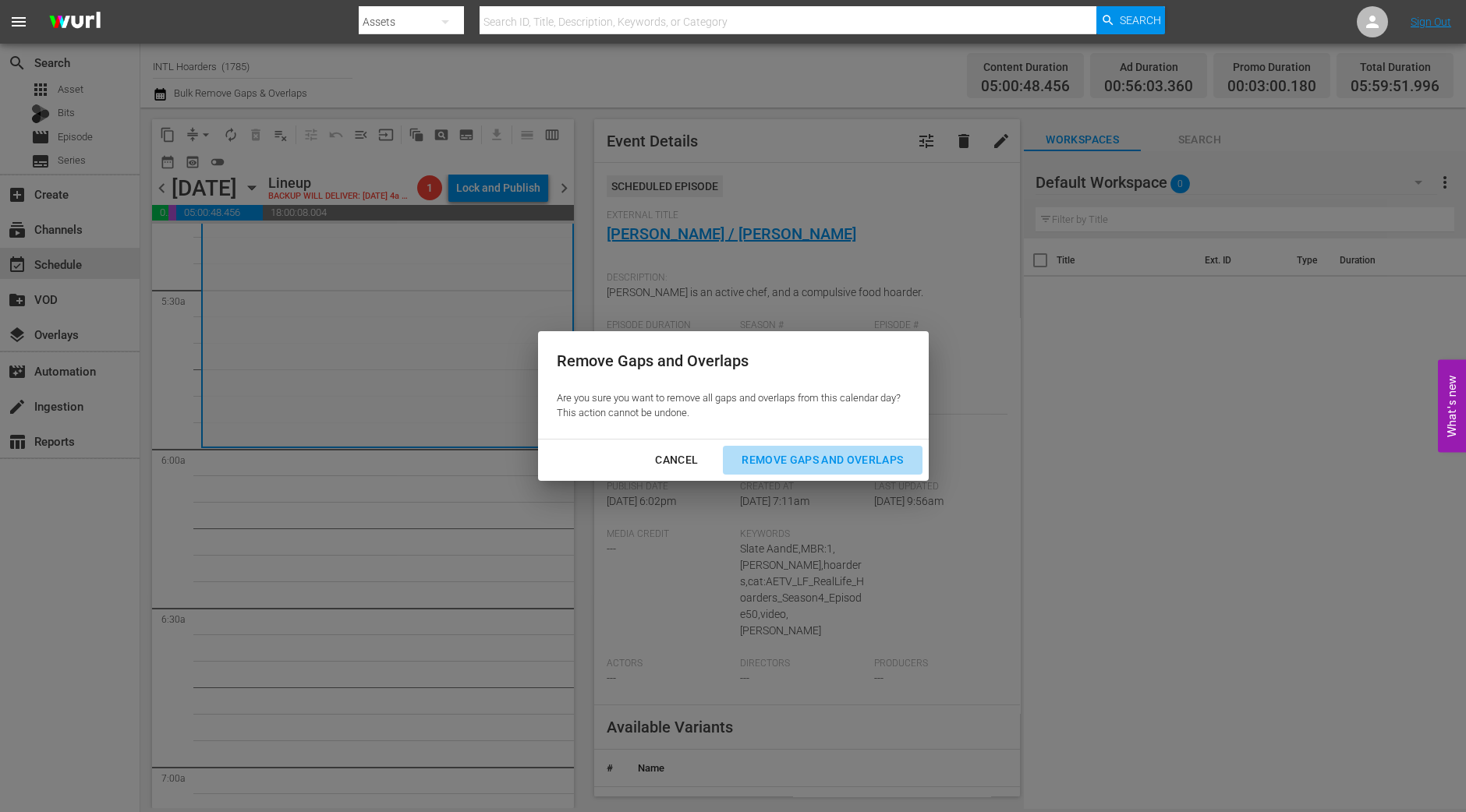
click at [785, 470] on button "Remove Gaps and Overlaps" at bounding box center [822, 461] width 199 height 29
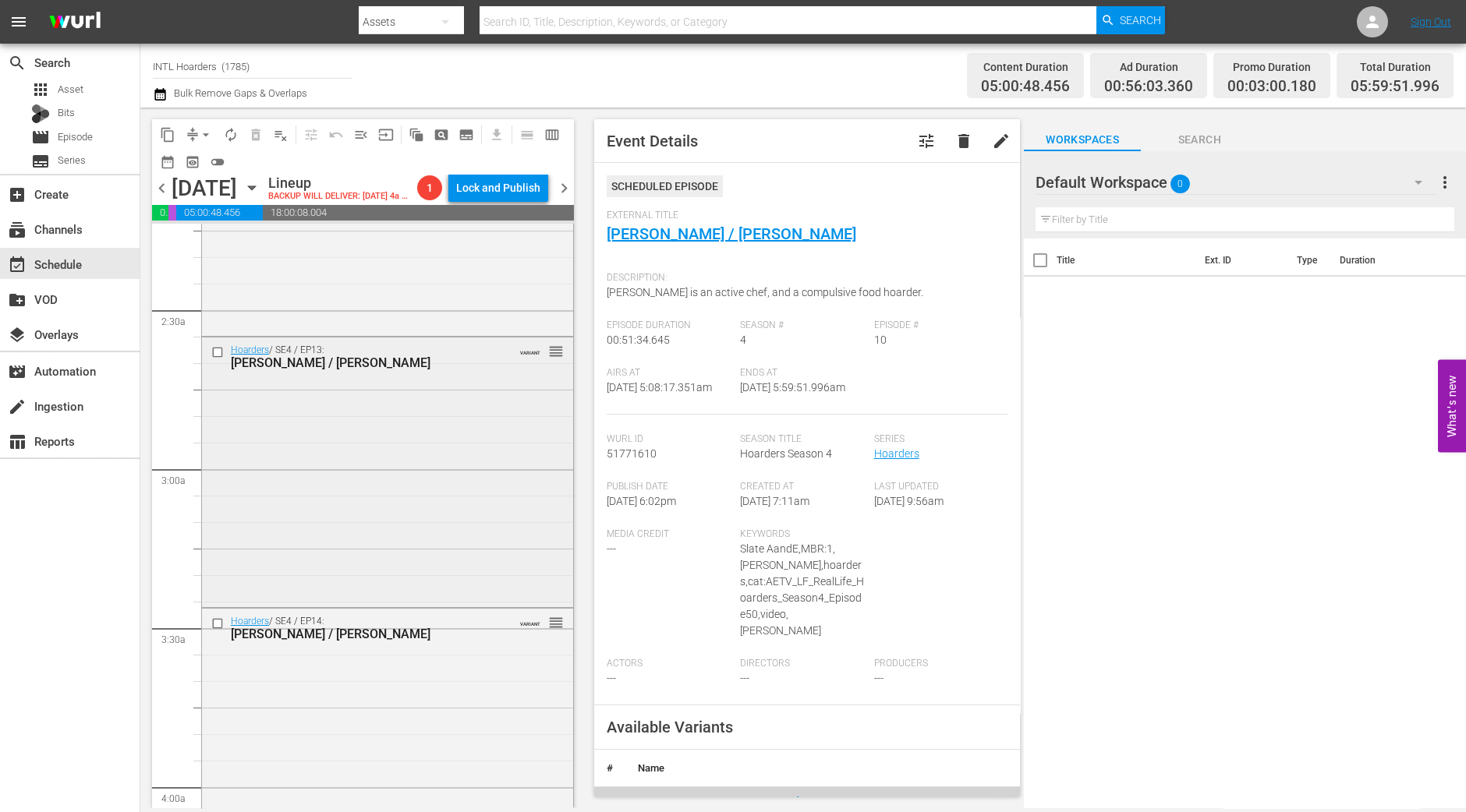
scroll to position [514, 0]
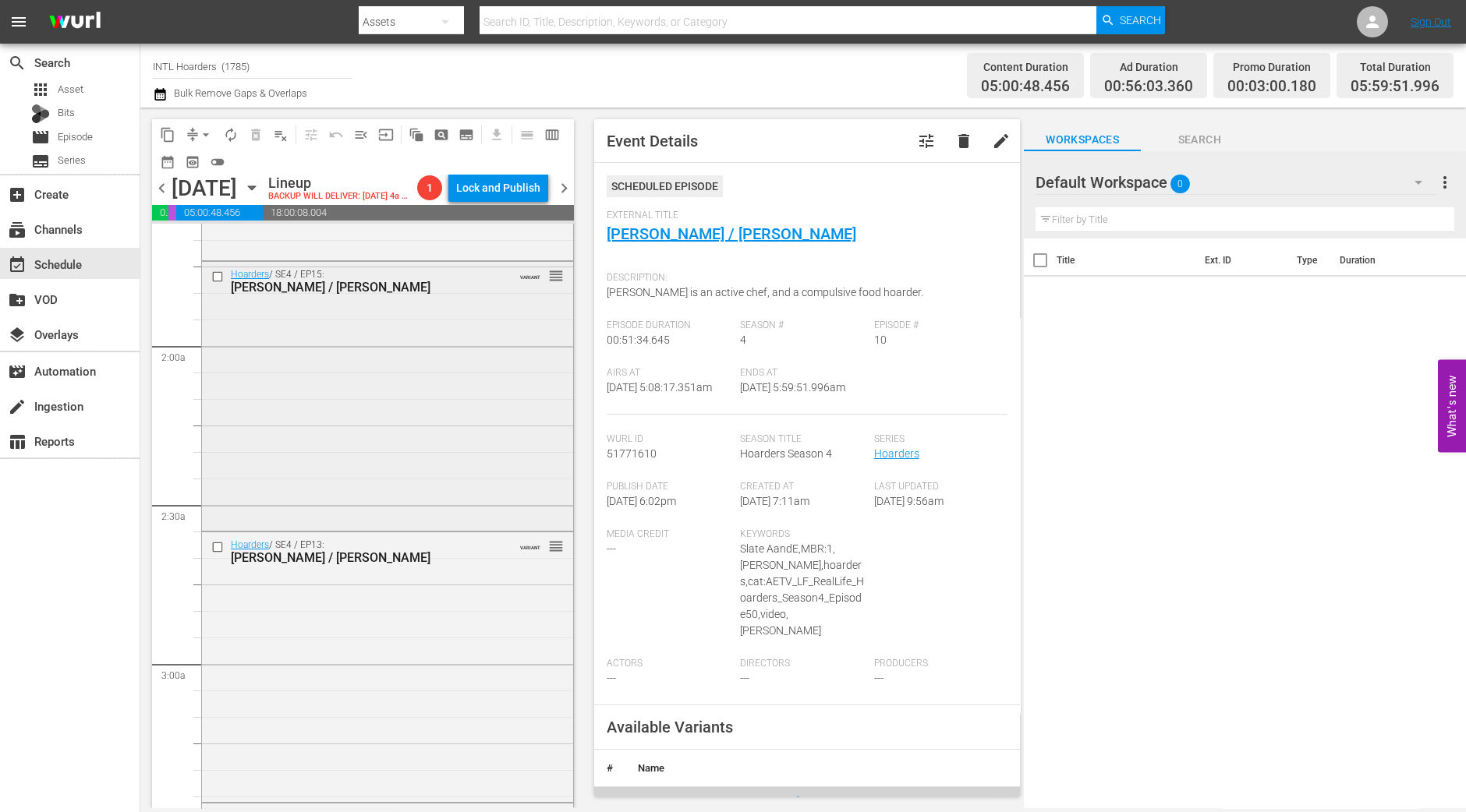
click at [366, 459] on div "Hoarders / SE4 / EP15: Eileen / Judy VARIANT reorder" at bounding box center [388, 395] width 372 height 266
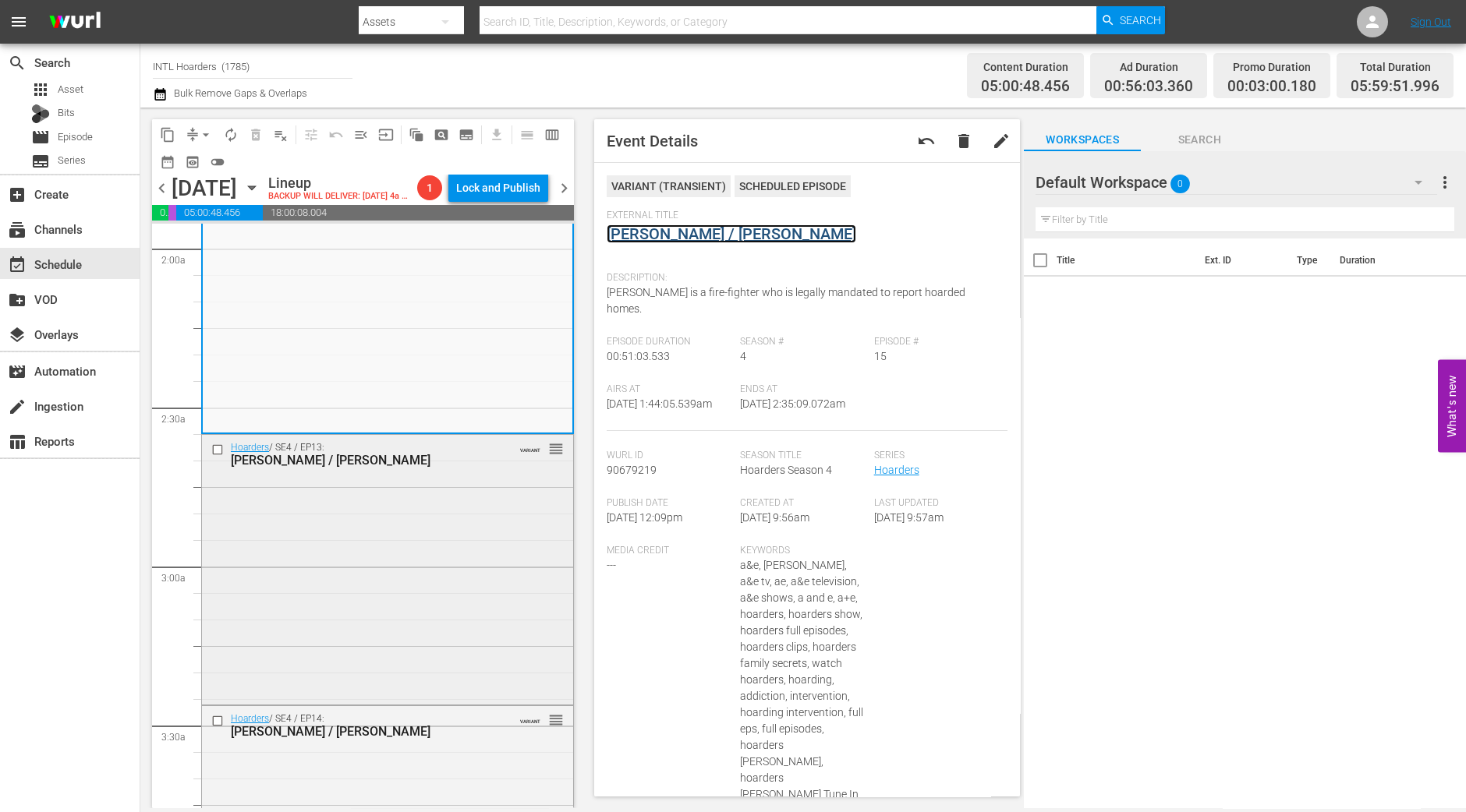
scroll to position [904, 0]
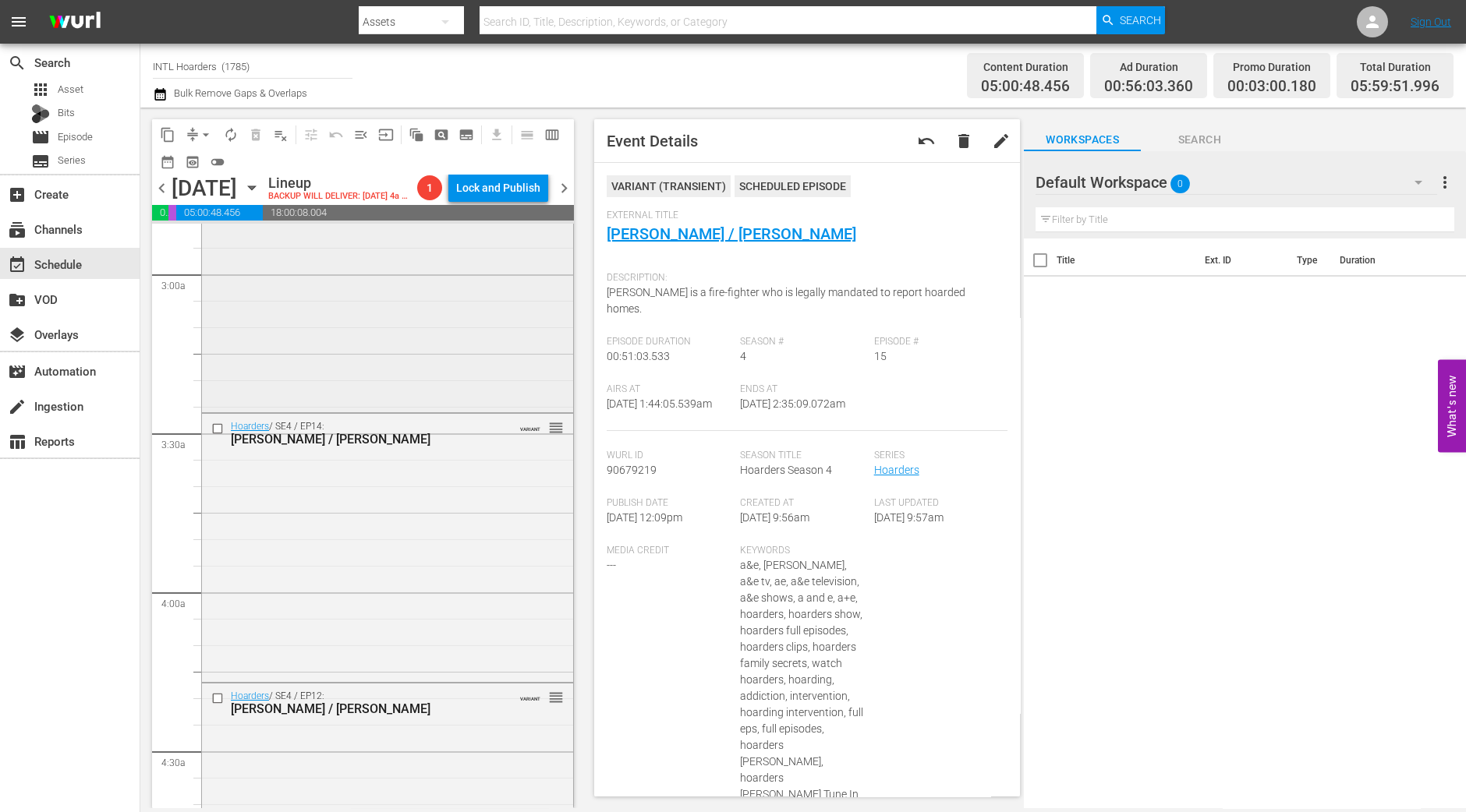
click at [421, 448] on div "Hoarders / SE4 / EP14: Judy / Jerry VARIANT reorder" at bounding box center [388, 433] width 372 height 39
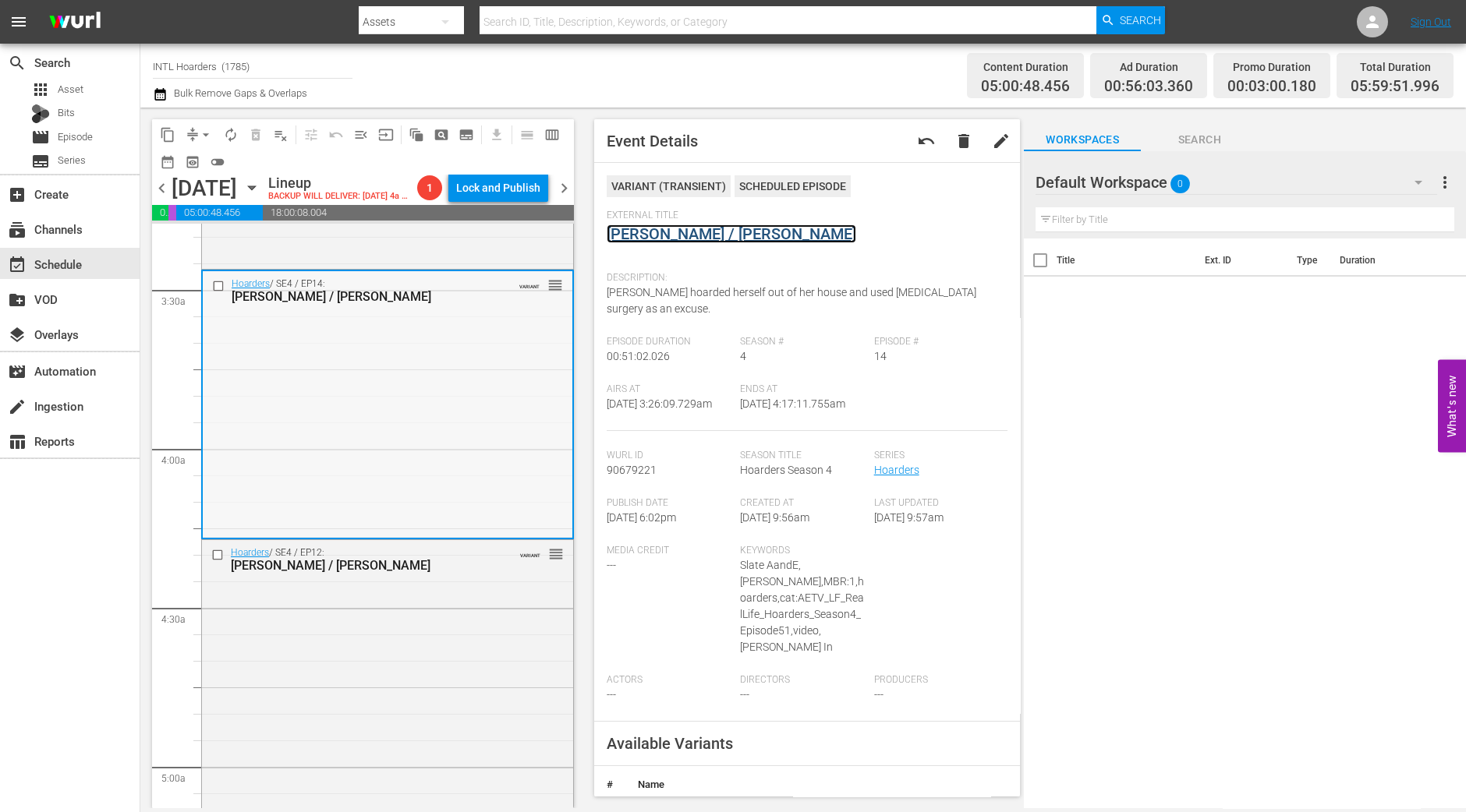
scroll to position [1391, 0]
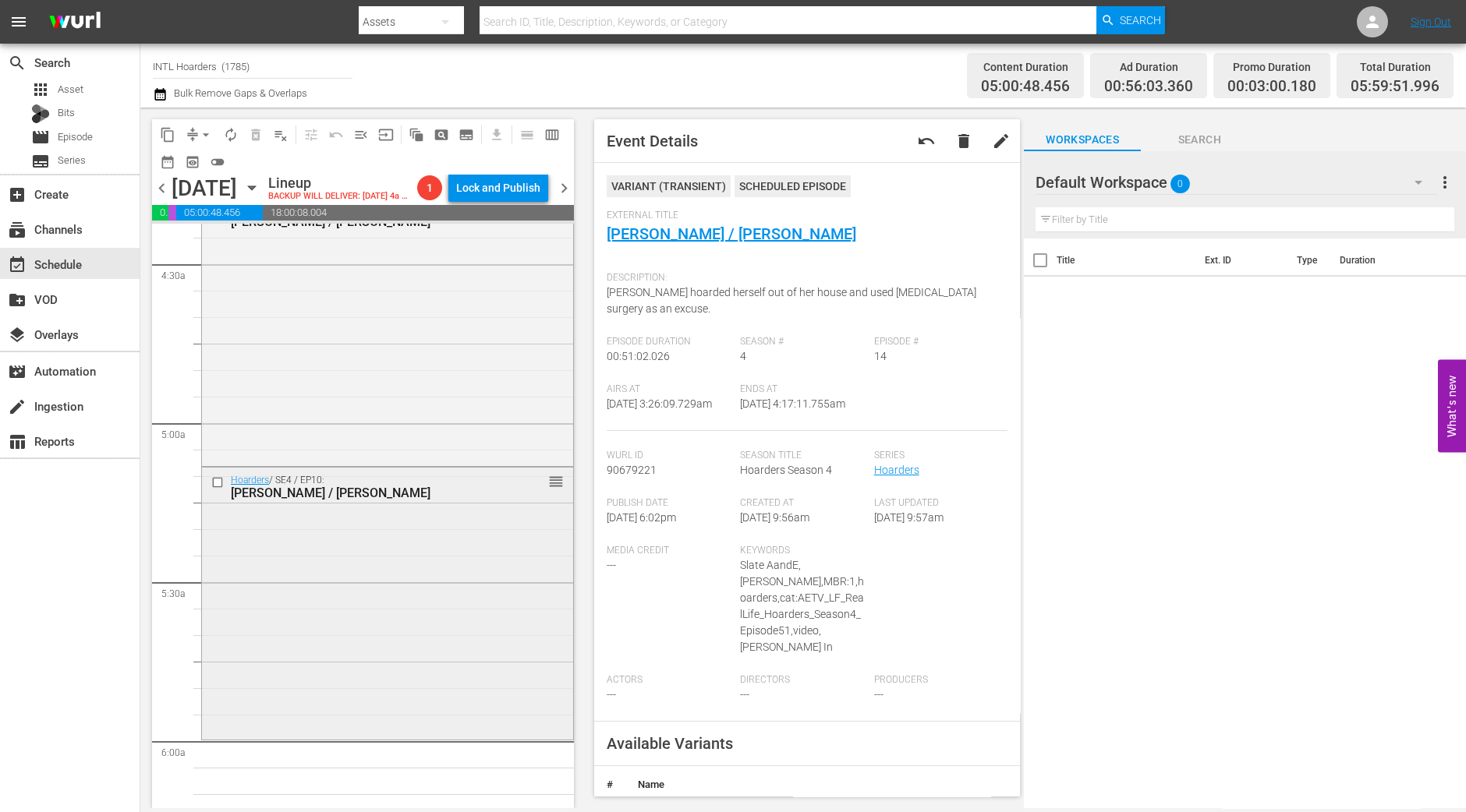
click at [376, 504] on div "Hoarders / SE4 / EP10: Lisa / Bertha reorder" at bounding box center [388, 487] width 372 height 39
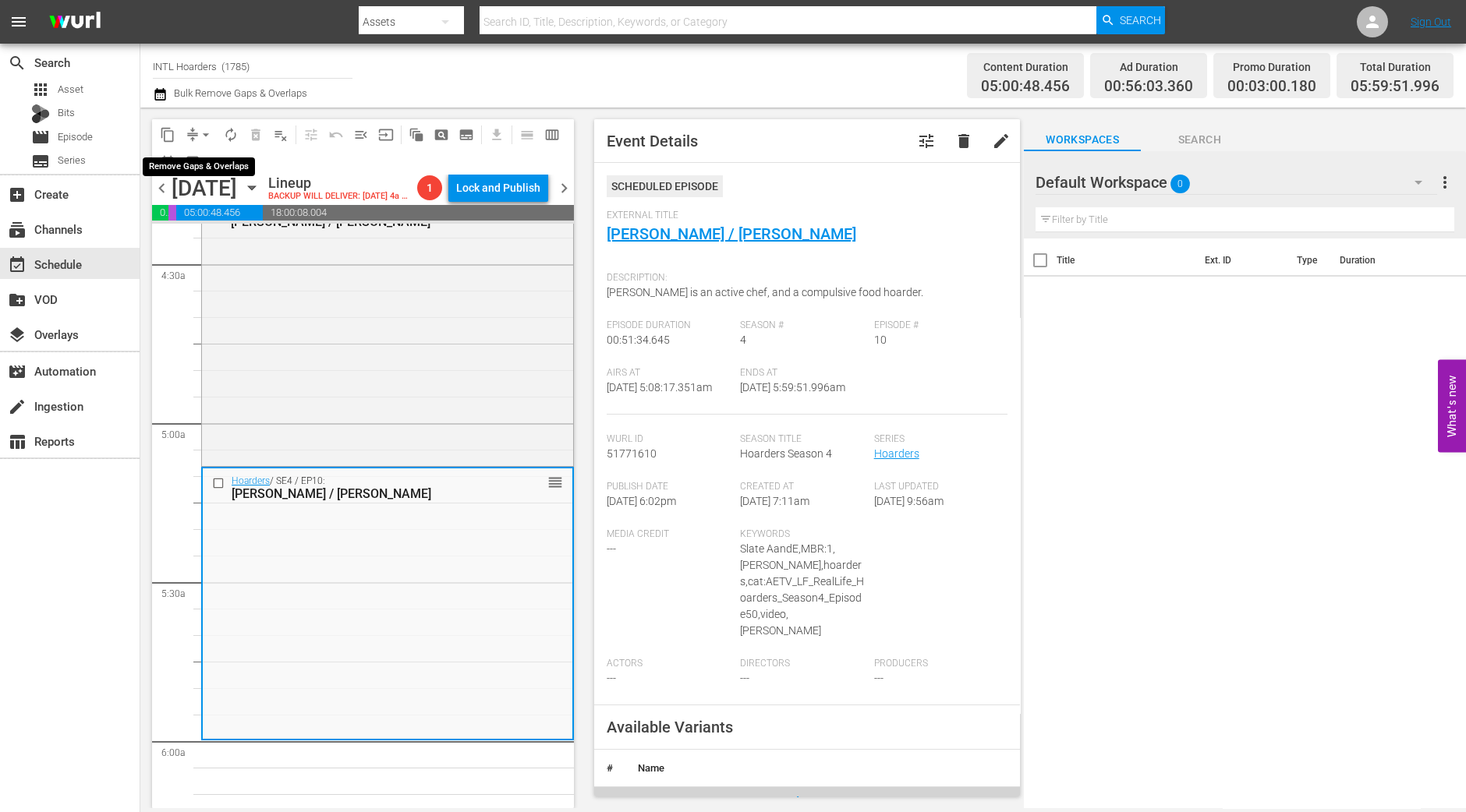
click at [201, 136] on span "arrow_drop_down" at bounding box center [205, 134] width 15 height 15
click at [191, 159] on li "Align to Midnight" at bounding box center [207, 166] width 164 height 26
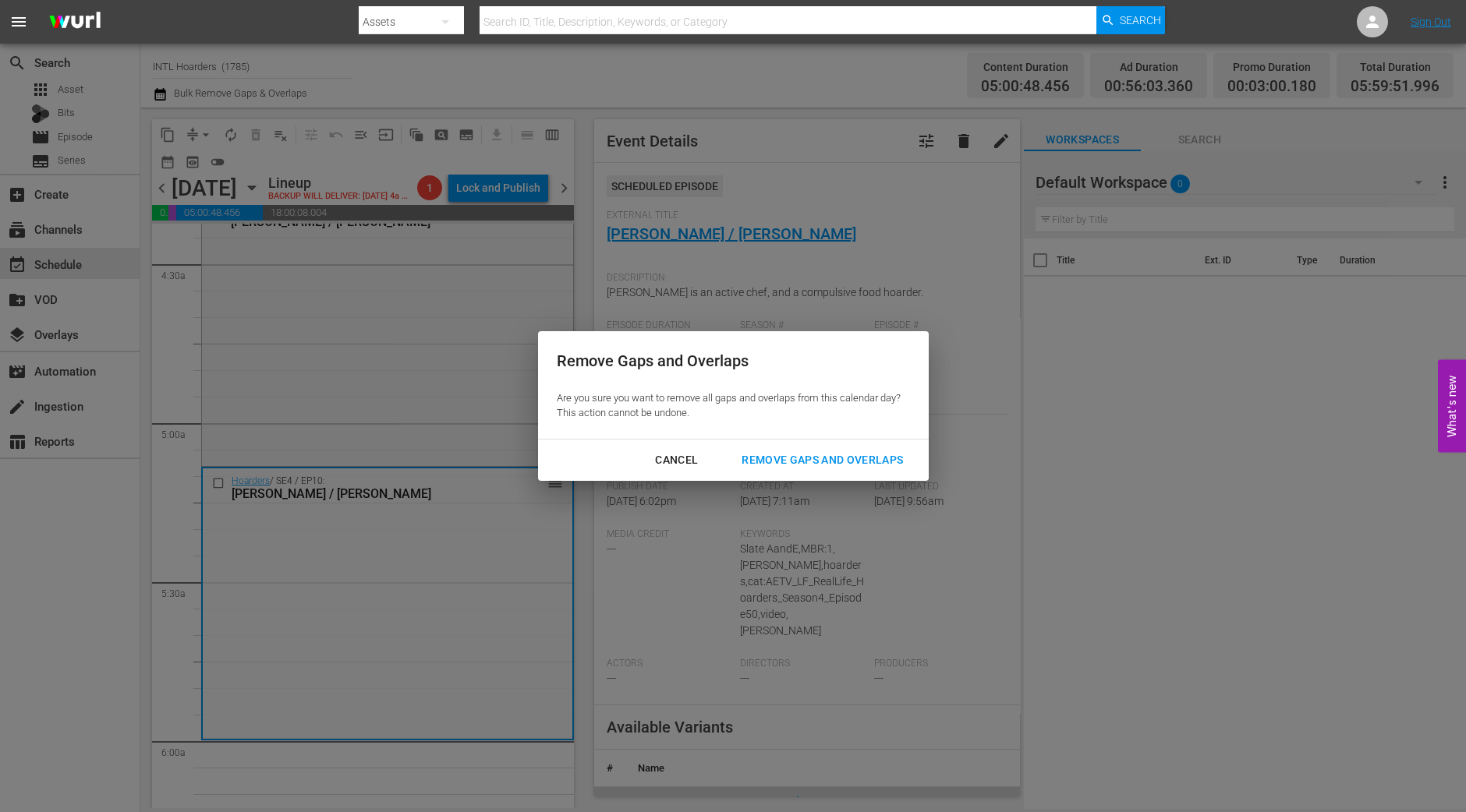
click at [811, 470] on div "Remove Gaps and Overlaps" at bounding box center [823, 460] width 187 height 19
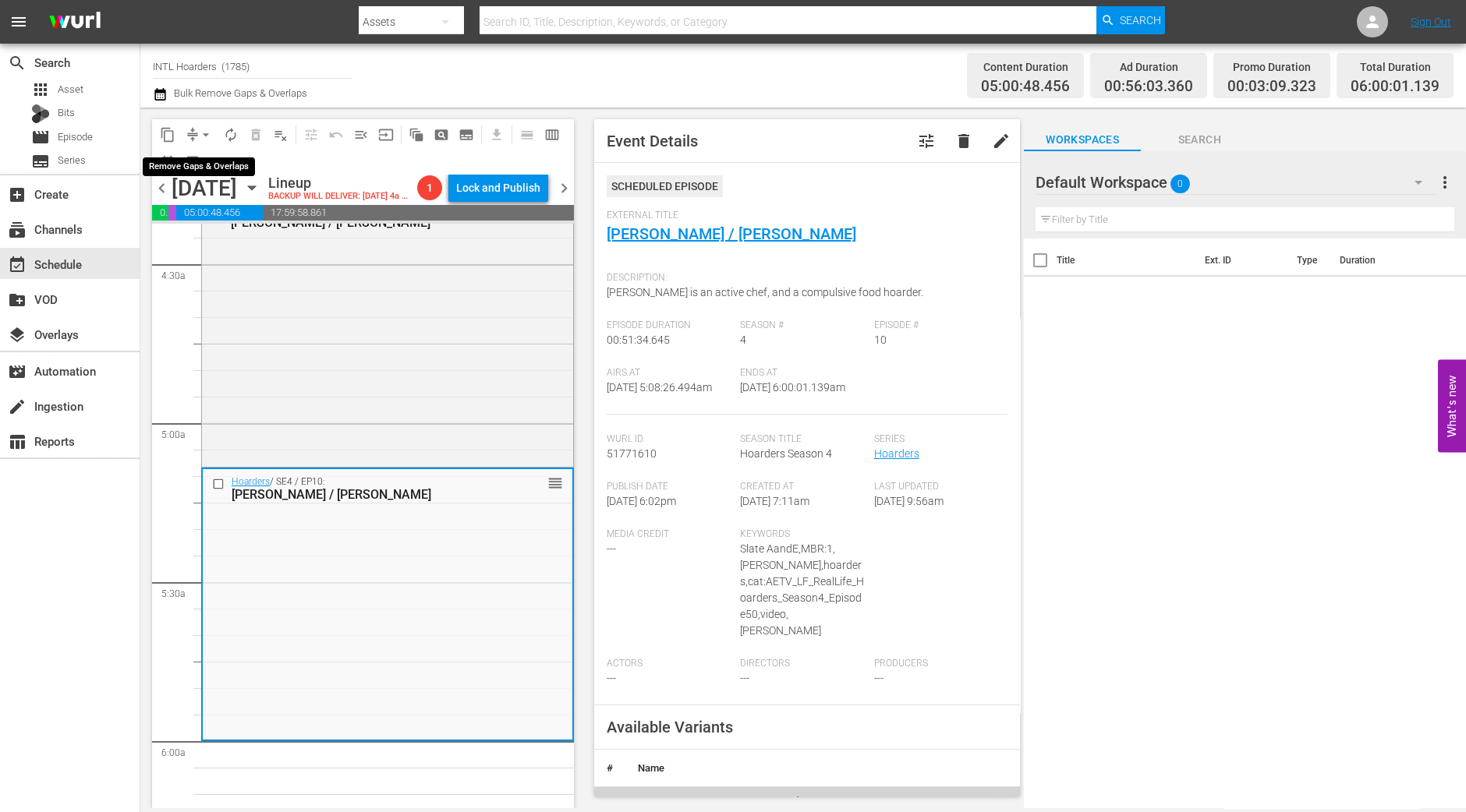
click at [204, 133] on span "arrow_drop_down" at bounding box center [205, 134] width 15 height 15
click at [199, 168] on li "Align to Midnight" at bounding box center [207, 166] width 164 height 26
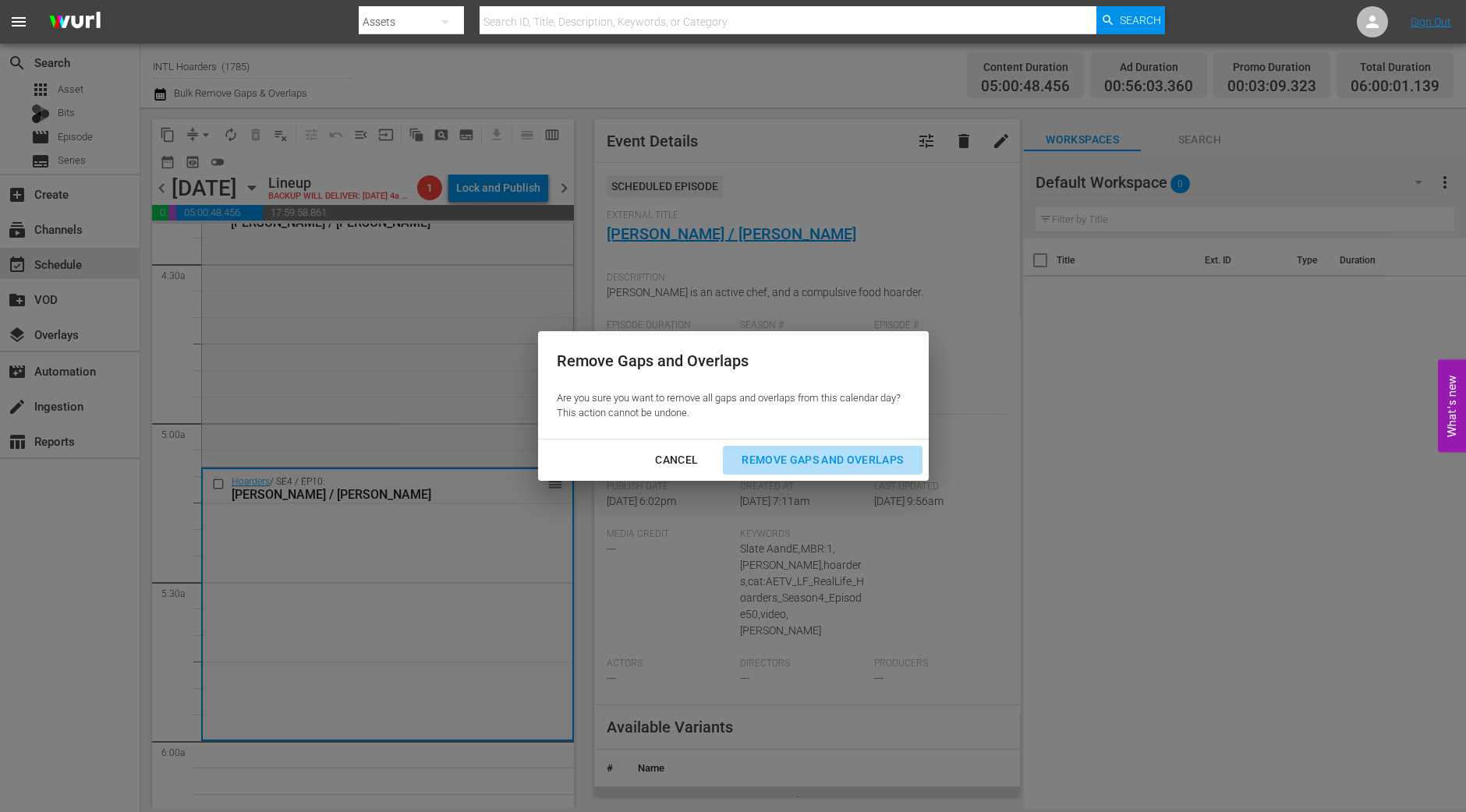
click at [794, 454] on div "Remove Gaps and Overlaps" at bounding box center [823, 460] width 187 height 19
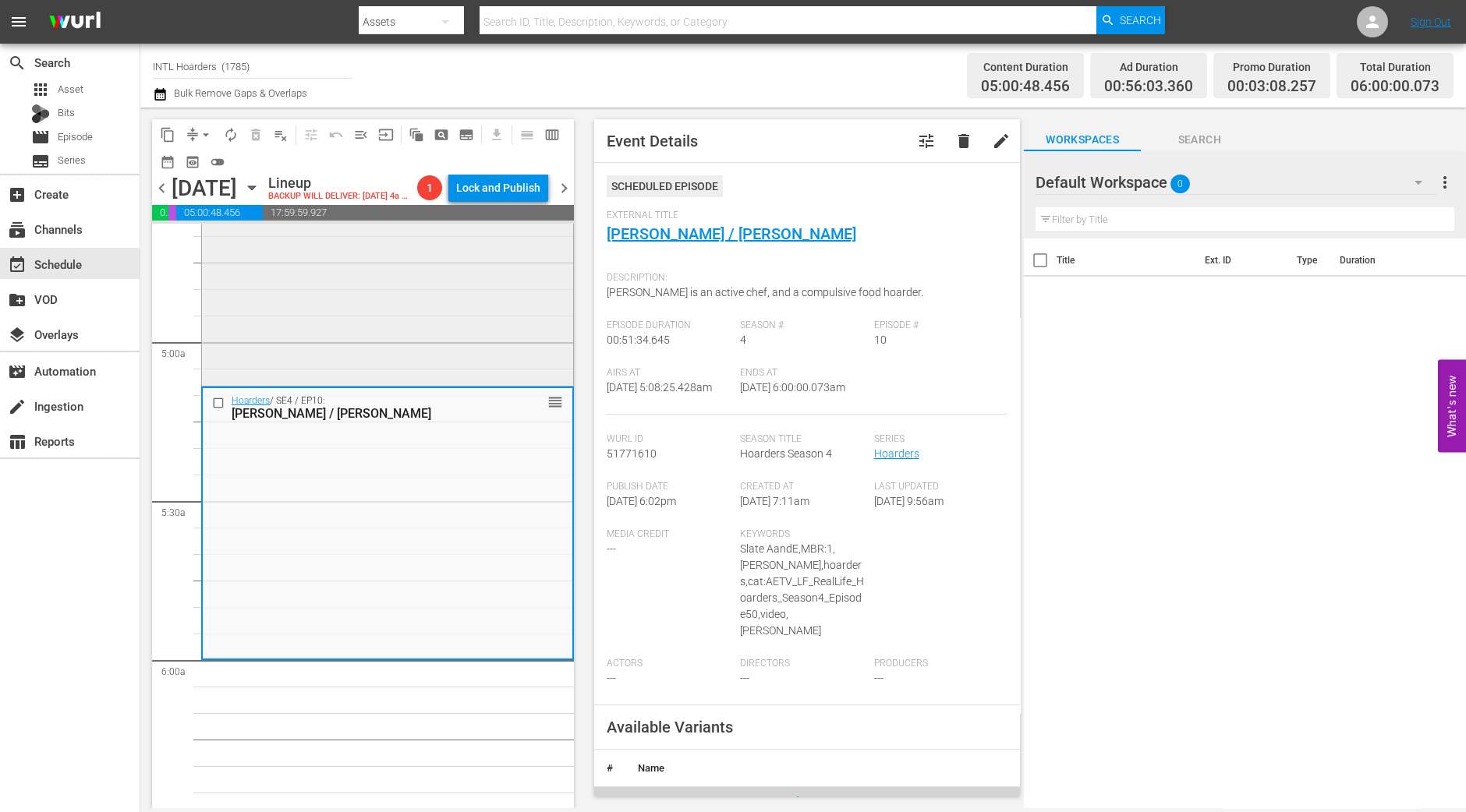
scroll to position [1585, 0]
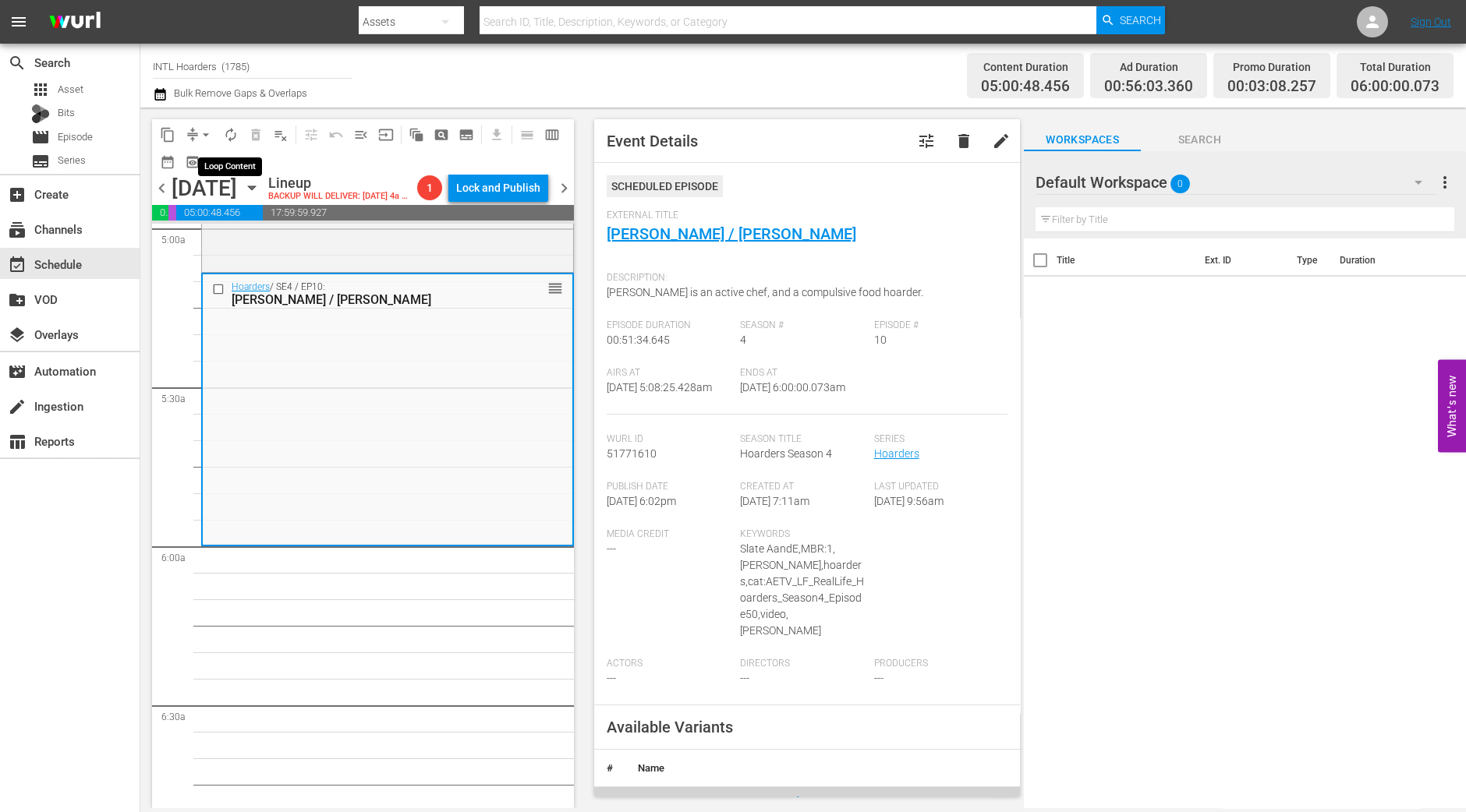
click at [230, 137] on span "autorenew_outlined" at bounding box center [230, 134] width 15 height 15
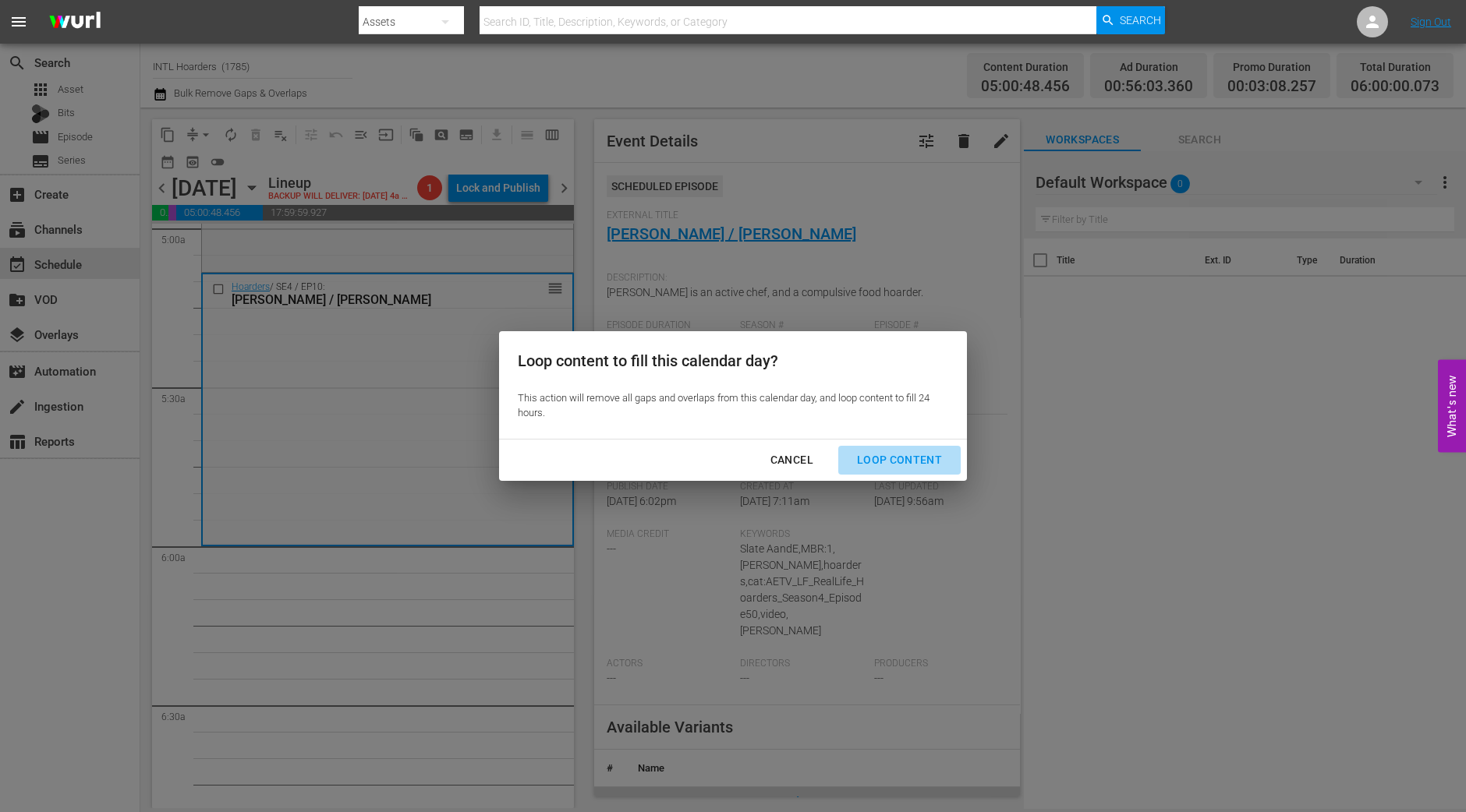
click at [909, 457] on div "Loop Content" at bounding box center [899, 460] width 110 height 19
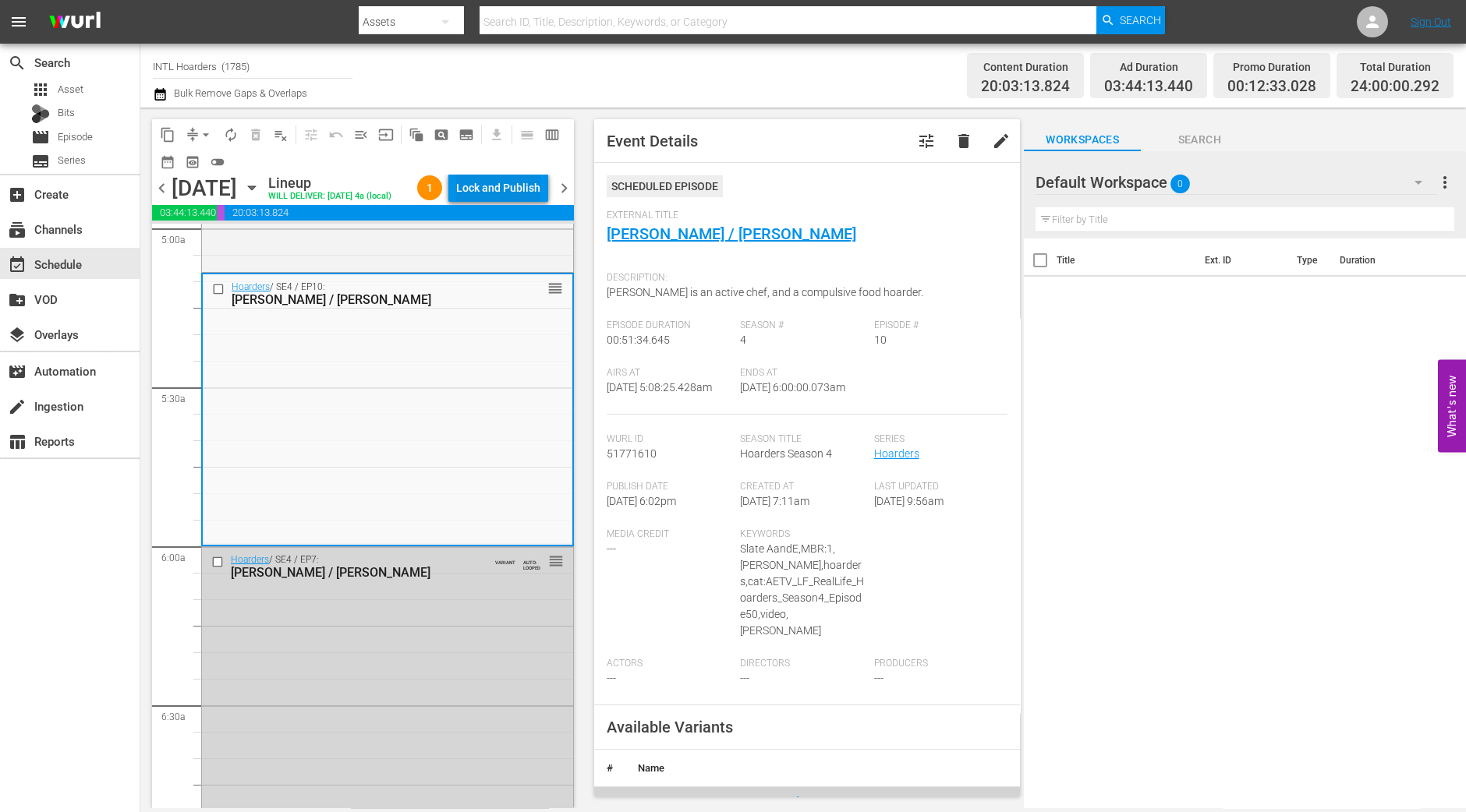
click at [517, 192] on div "Lock and Publish" at bounding box center [498, 187] width 84 height 28
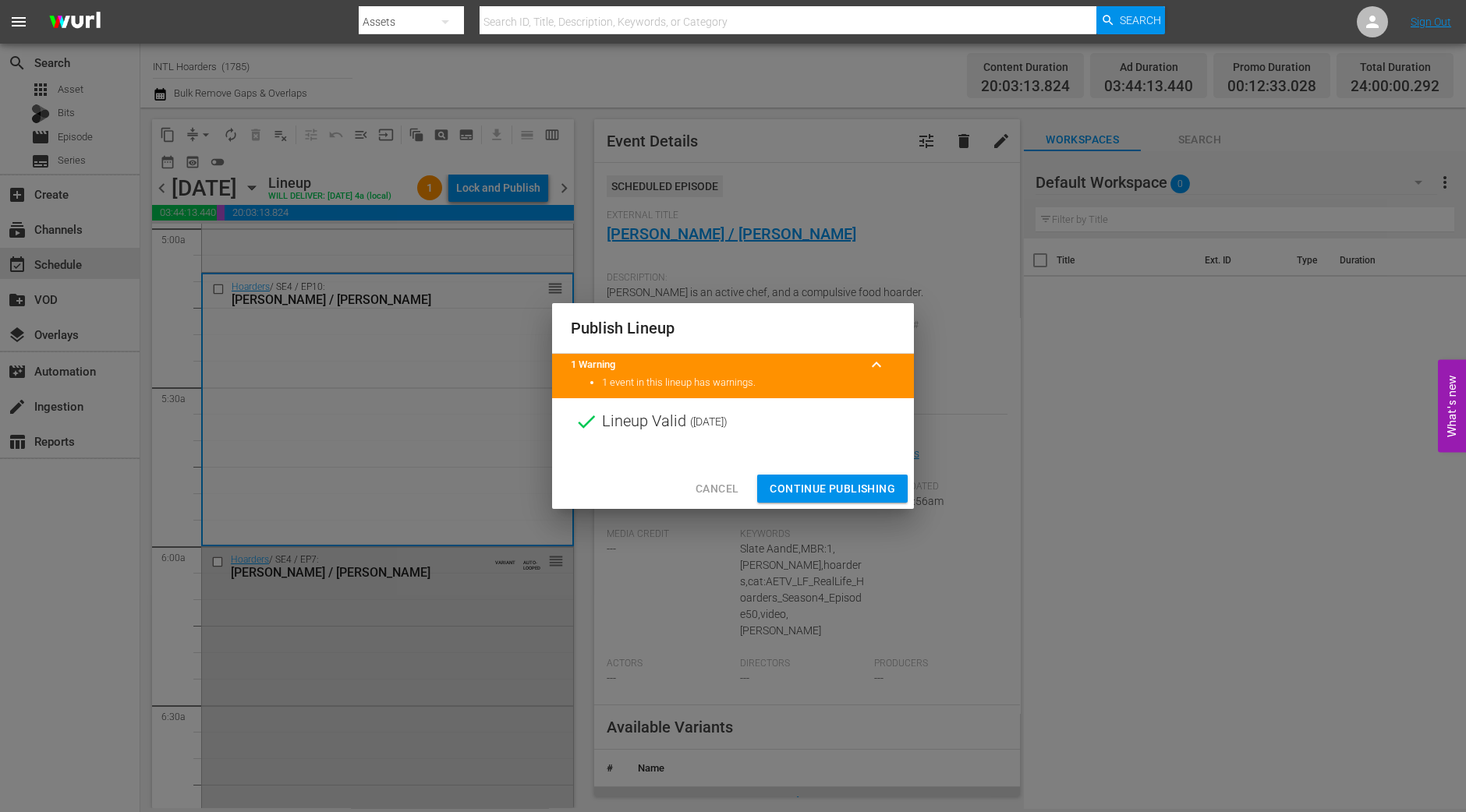
click at [815, 481] on span "Continue Publishing" at bounding box center [832, 489] width 125 height 19
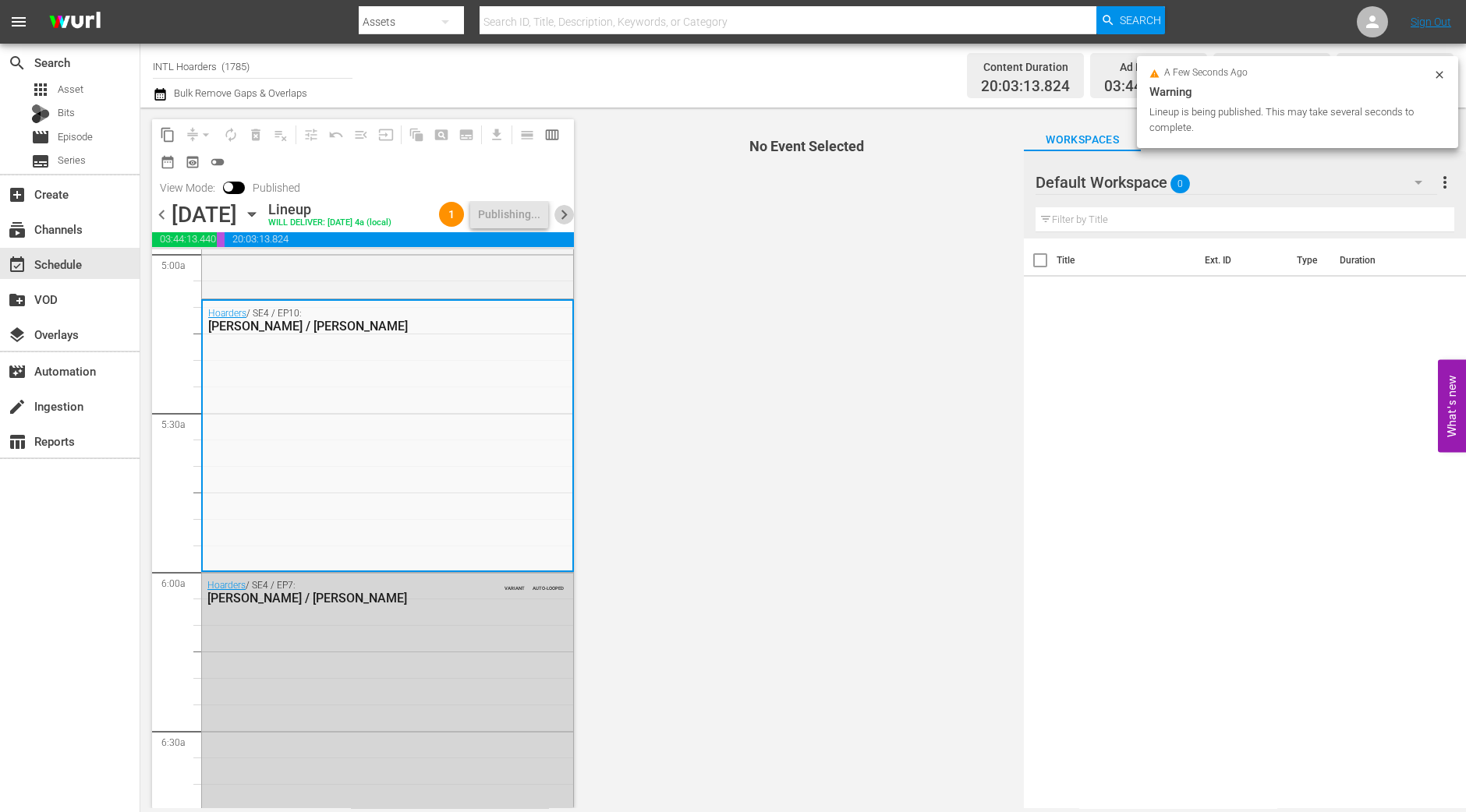
click at [566, 213] on span "chevron_right" at bounding box center [564, 215] width 19 height 19
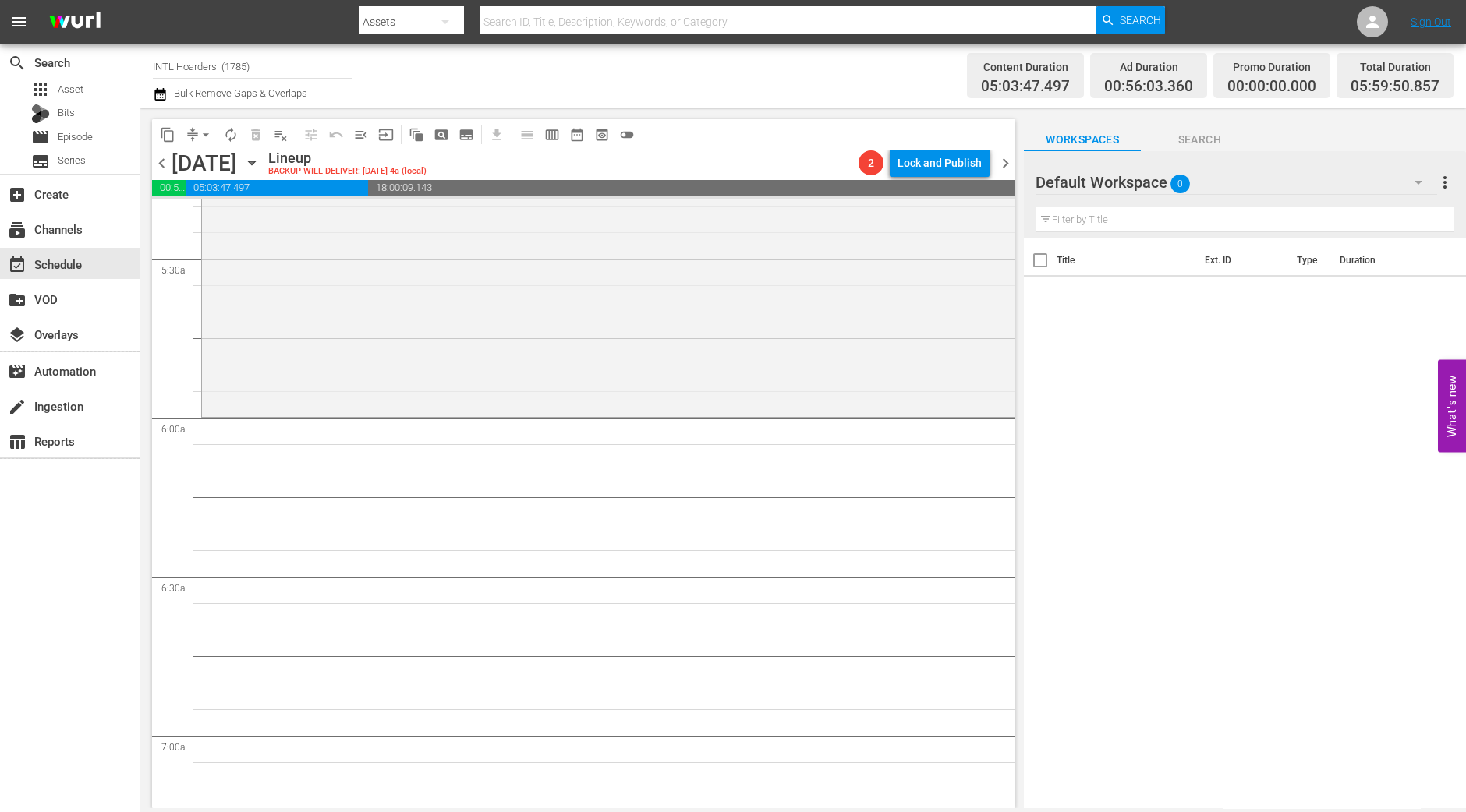
scroll to position [1585, 0]
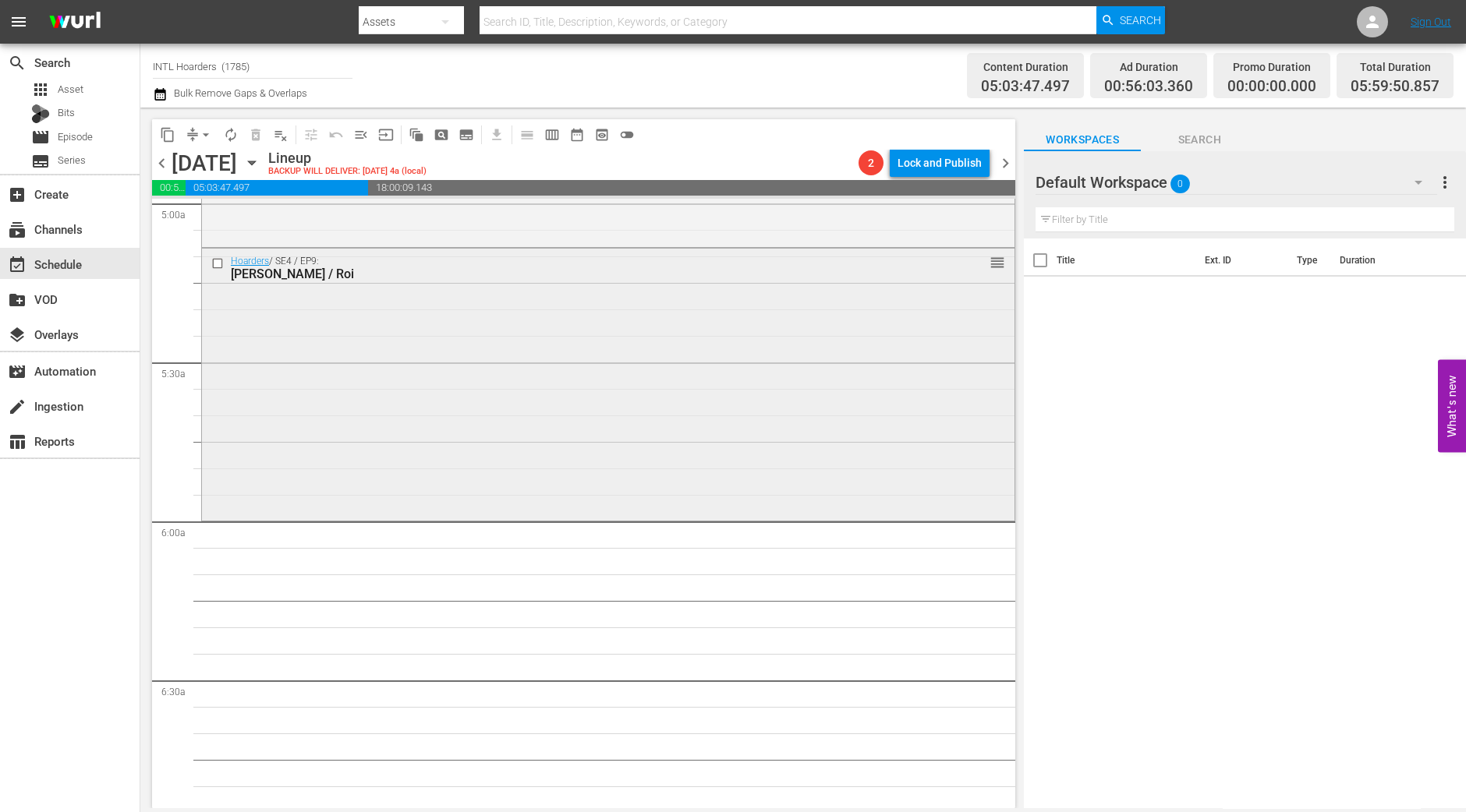
click at [456, 481] on div "Hoarders / SE4 / EP9: Stacey / Roi reorder" at bounding box center [608, 383] width 812 height 269
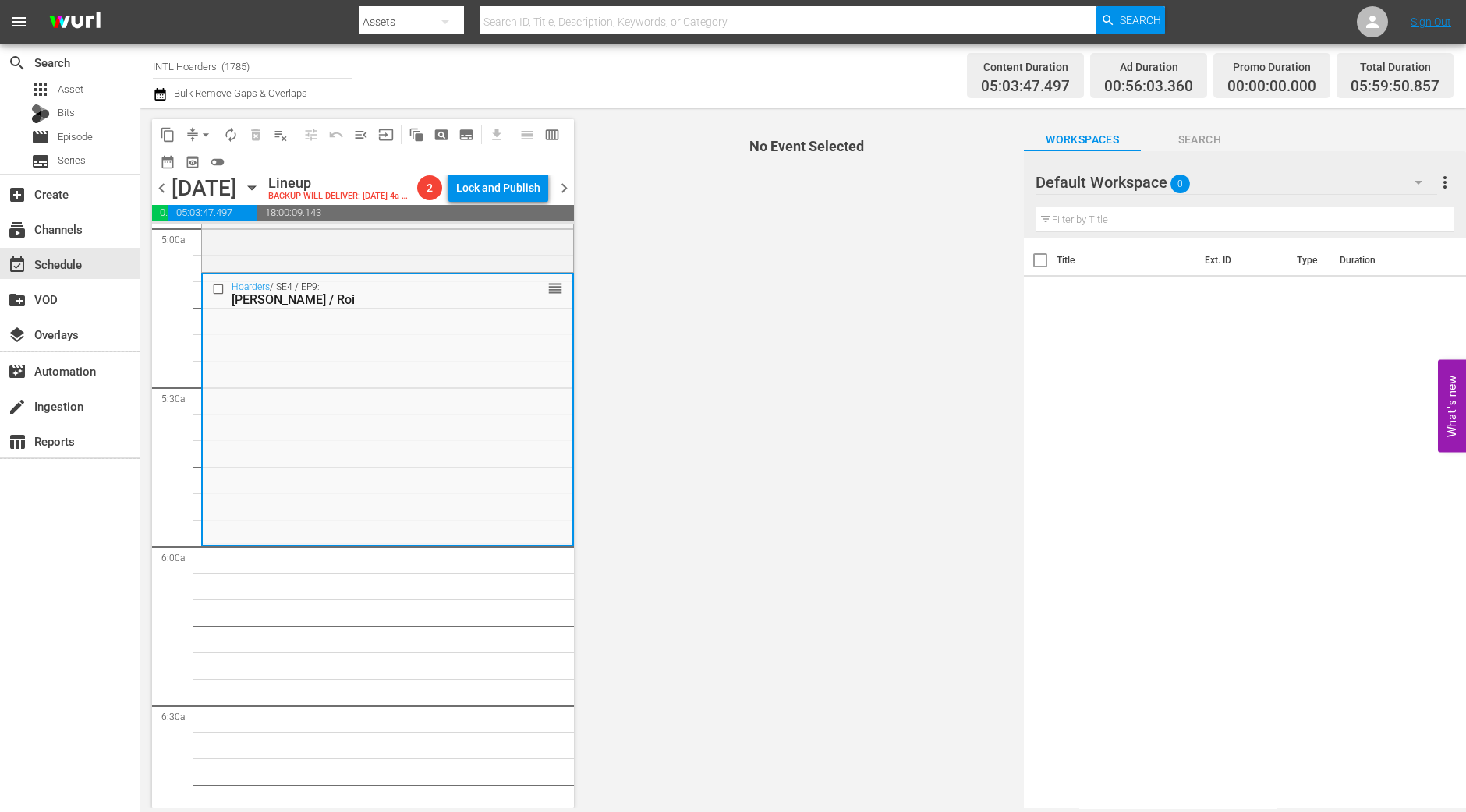
click at [205, 133] on span "arrow_drop_down" at bounding box center [205, 134] width 15 height 15
click at [205, 156] on li "Align to Midnight" at bounding box center [206, 166] width 129 height 26
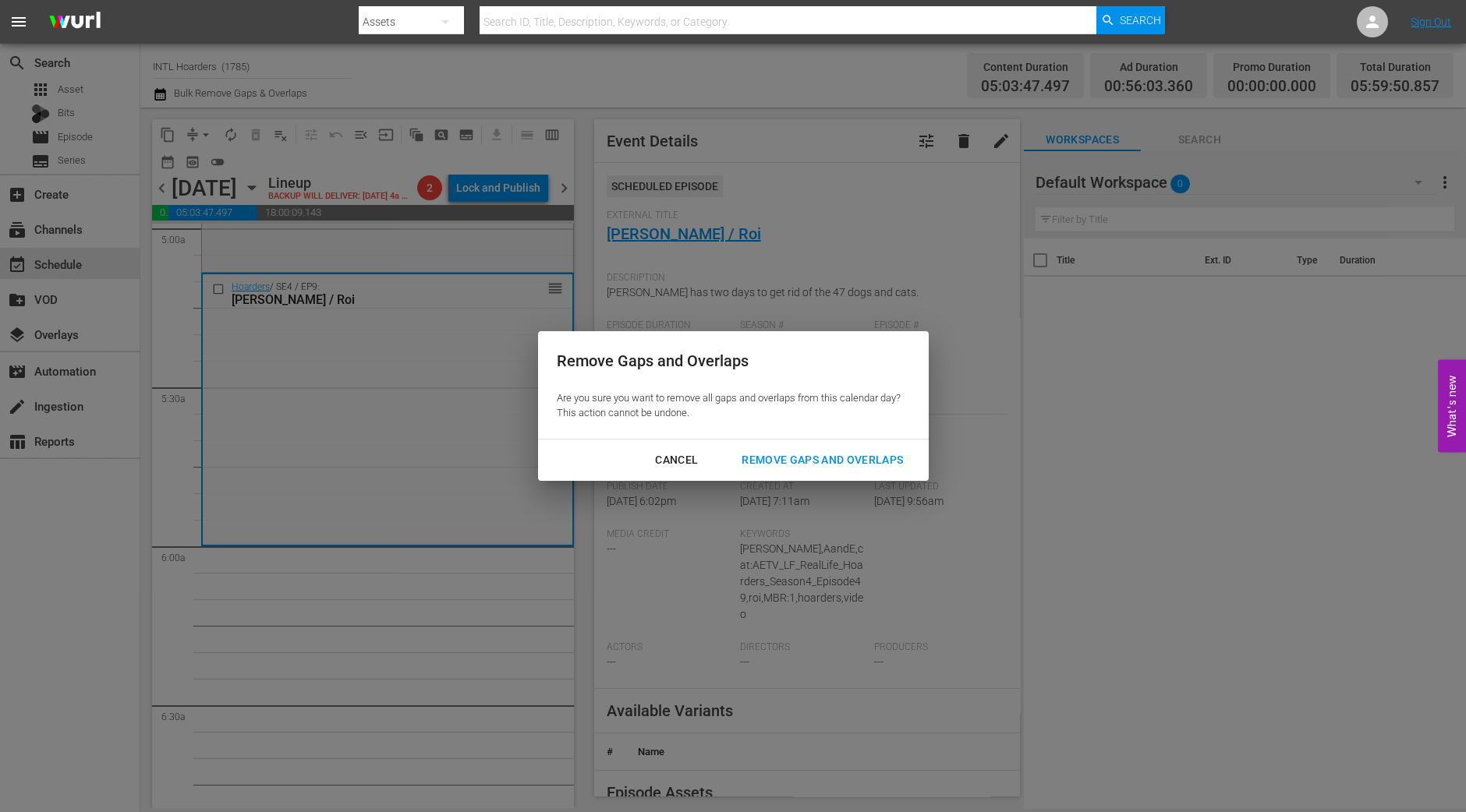
click at [854, 450] on div "Remove Gaps and Overlaps" at bounding box center [823, 460] width 187 height 19
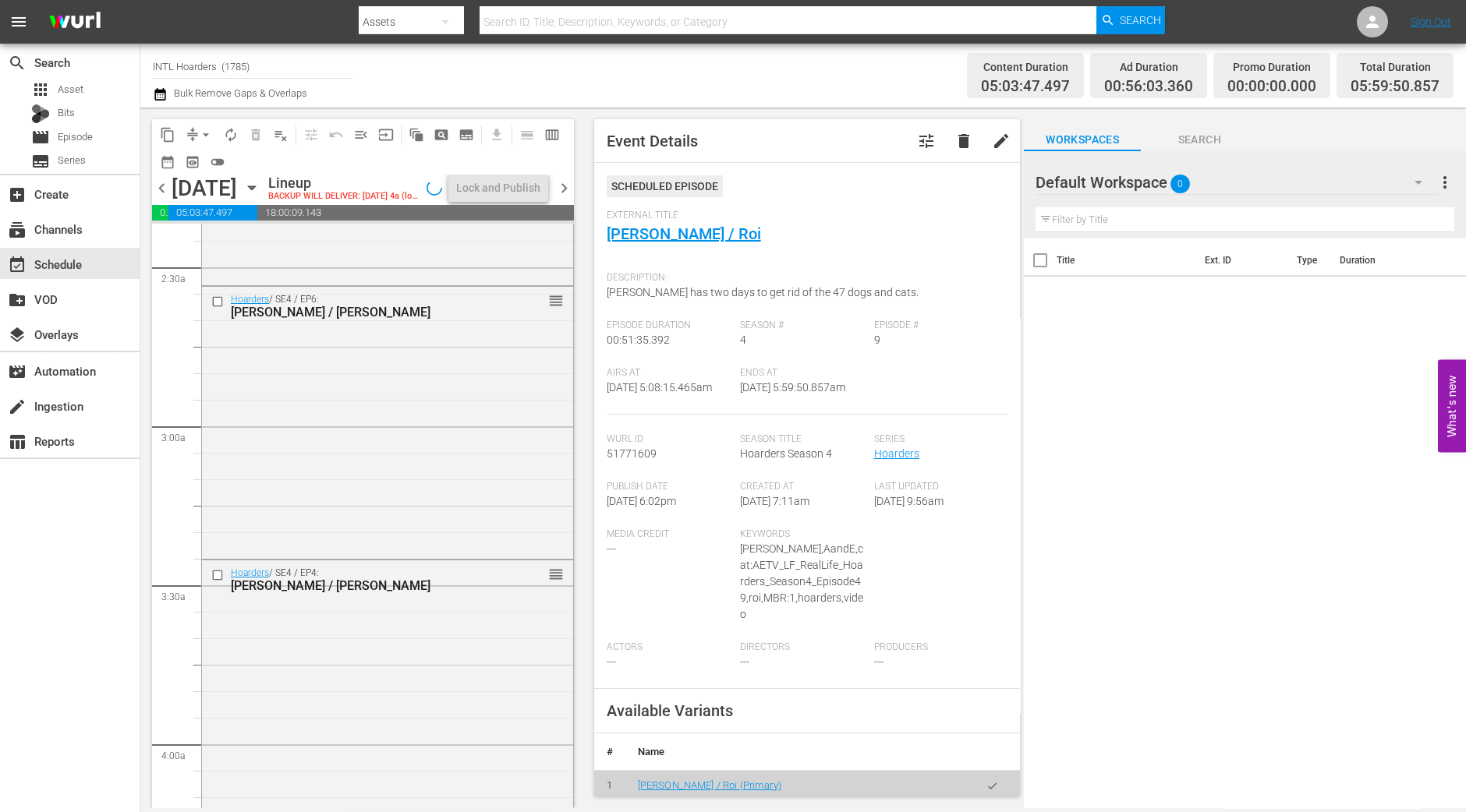
scroll to position [682, 0]
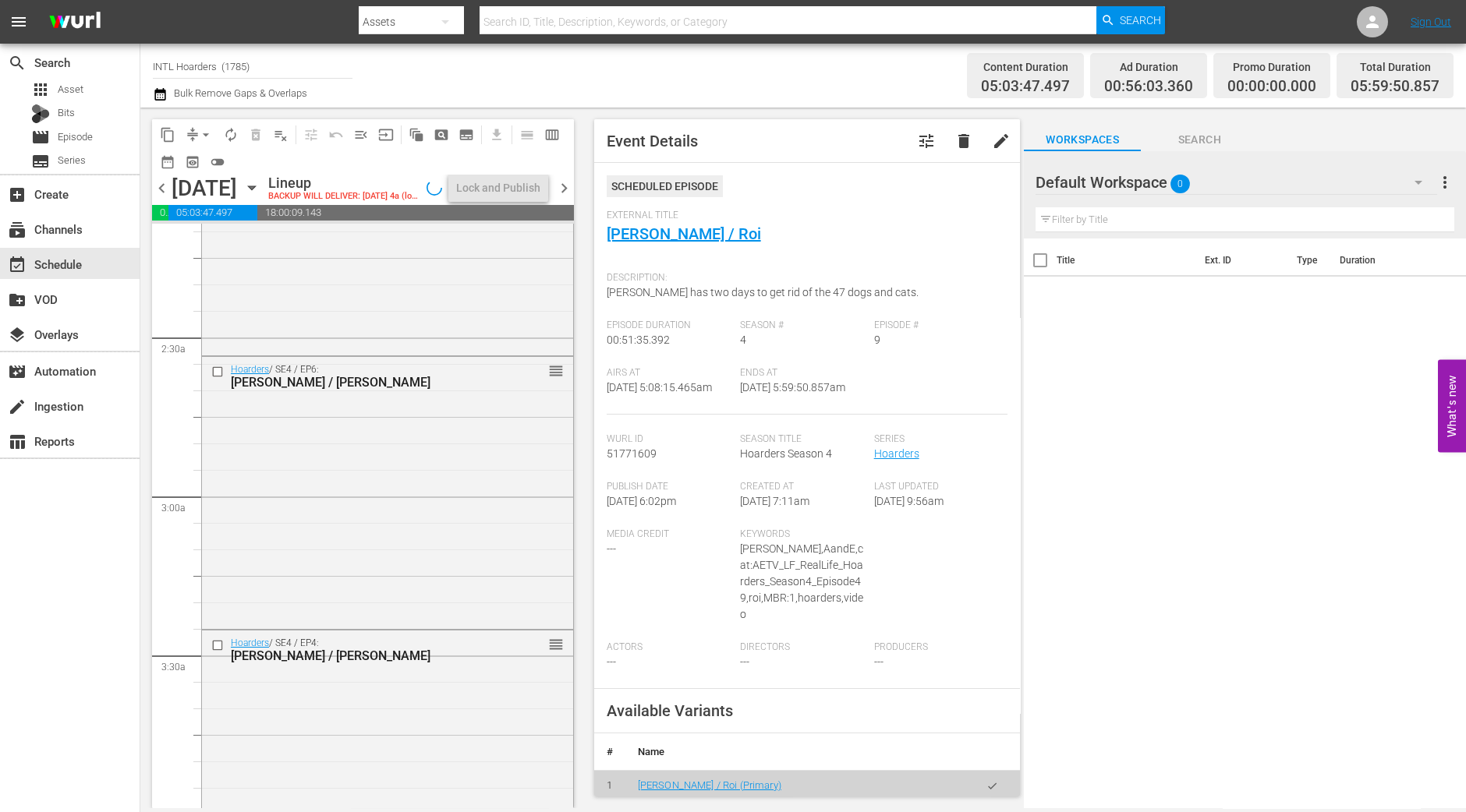
click at [388, 477] on div "Hoarders / SE4 / EP6: Ron / Carol reorder" at bounding box center [388, 491] width 372 height 269
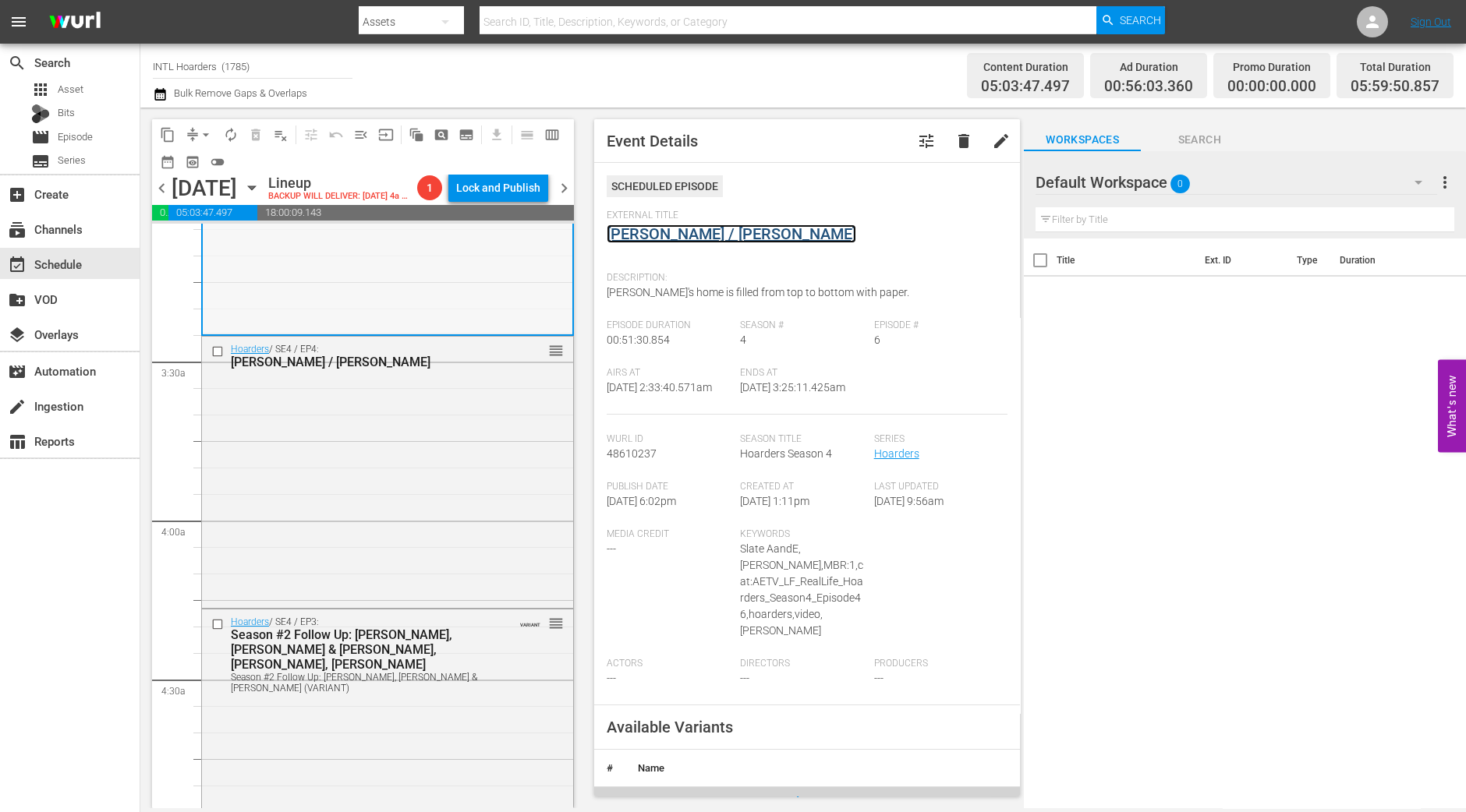
scroll to position [1072, 0]
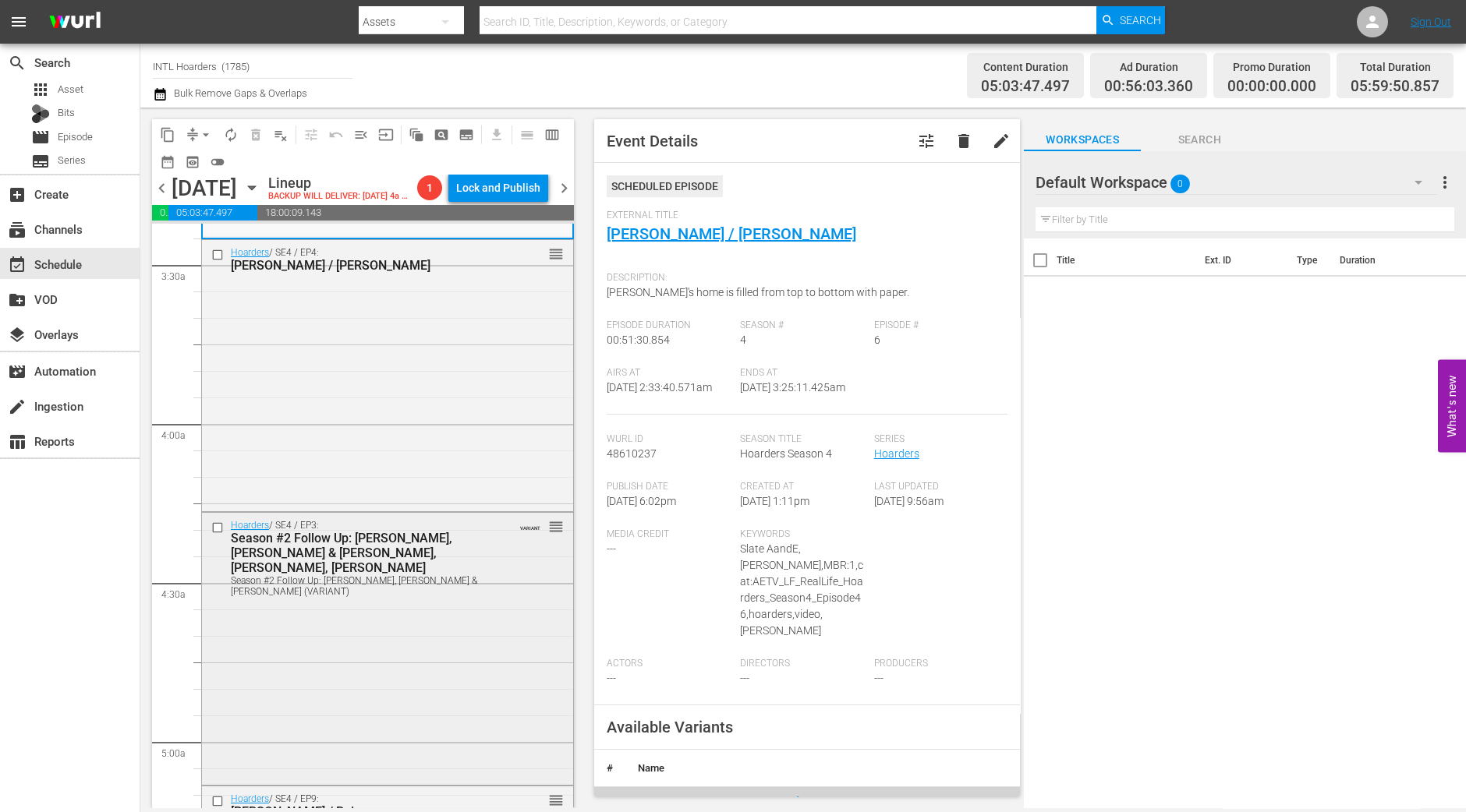
click at [520, 650] on div "Hoarders / SE4 / EP3: Season #2 Follow Up: Augustine, Judi, Dennis & Nadene, Bo…" at bounding box center [388, 647] width 372 height 269
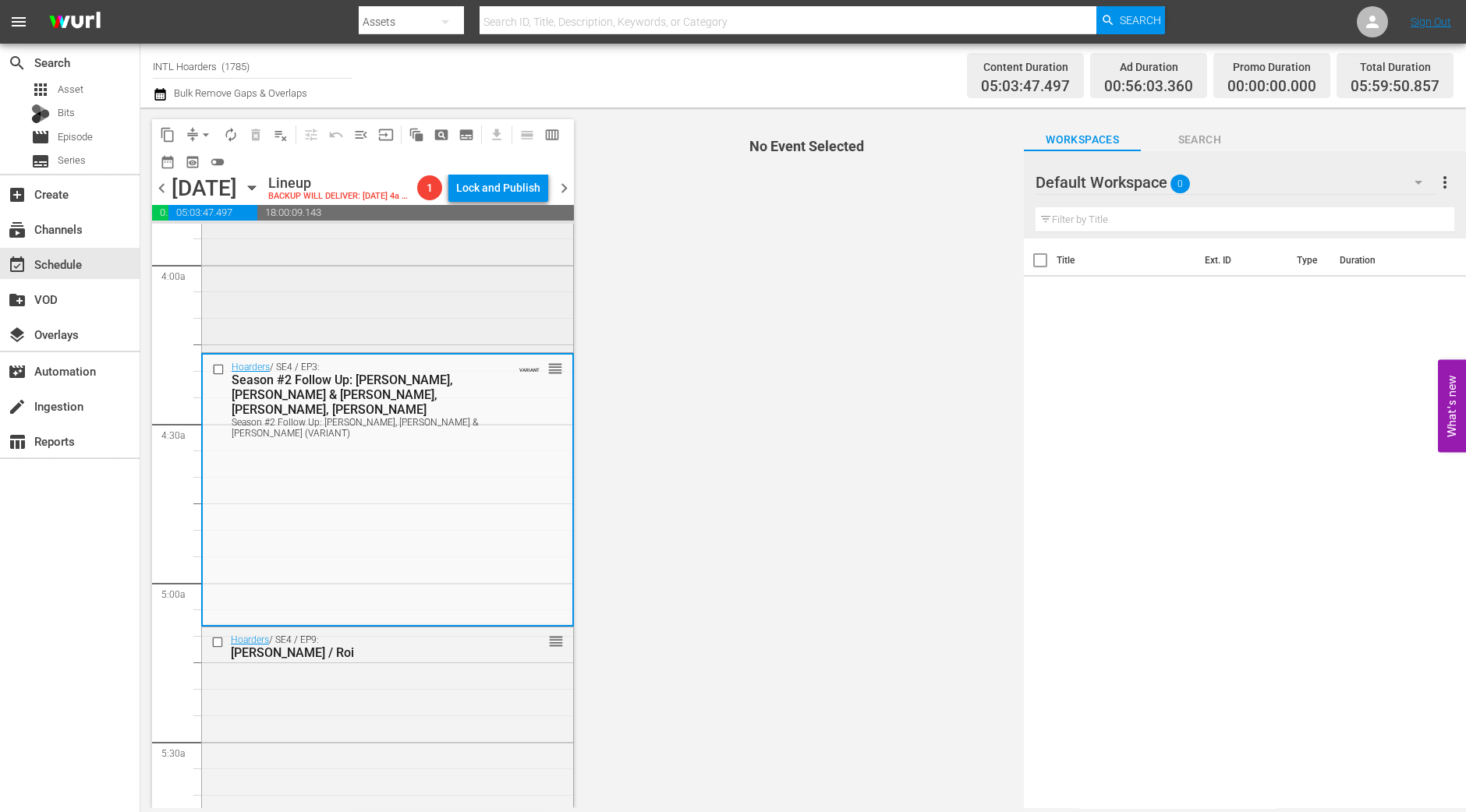
scroll to position [1266, 0]
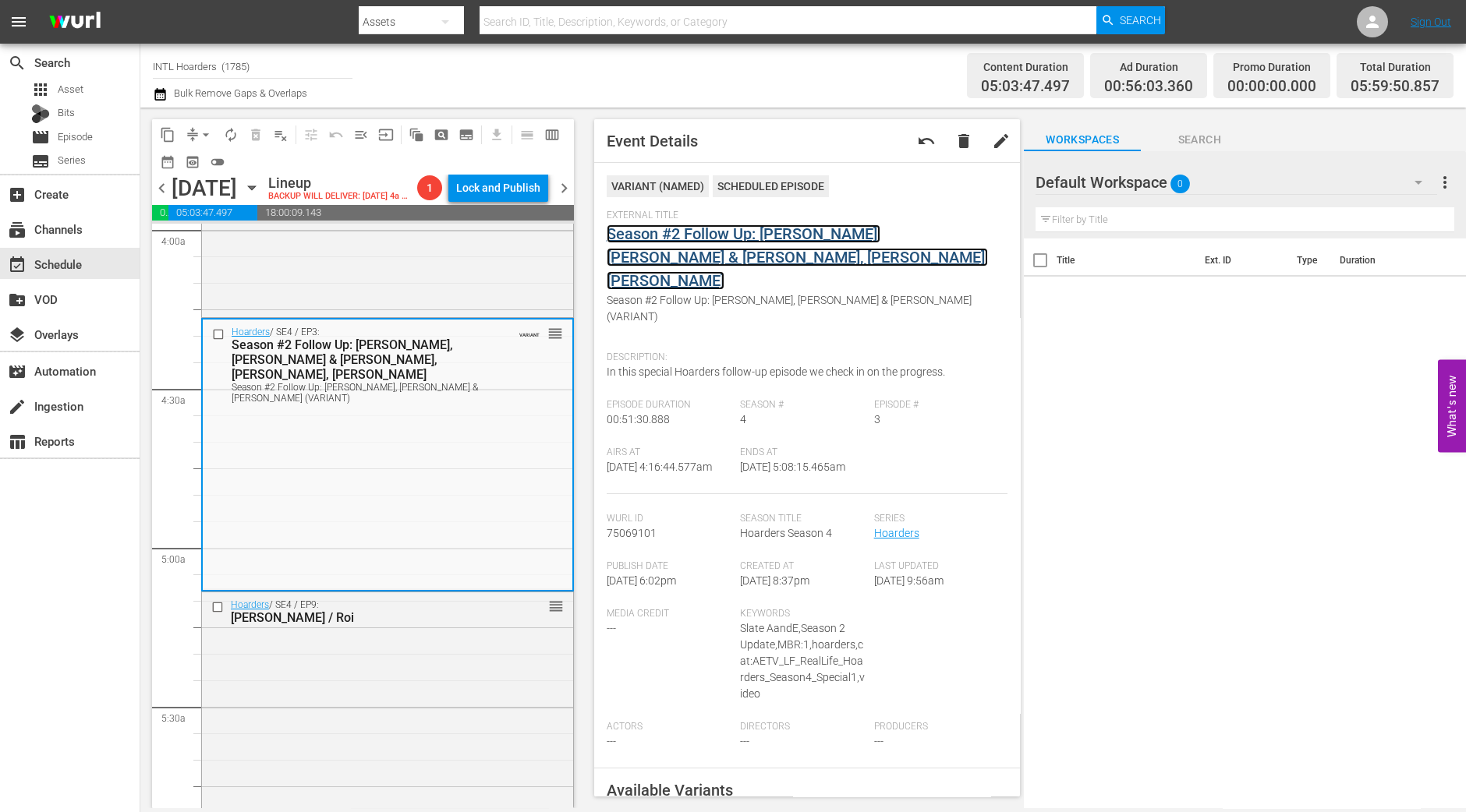
drag, startPoint x: 659, startPoint y: 270, endPoint x: 659, endPoint y: 253, distance: 17.0
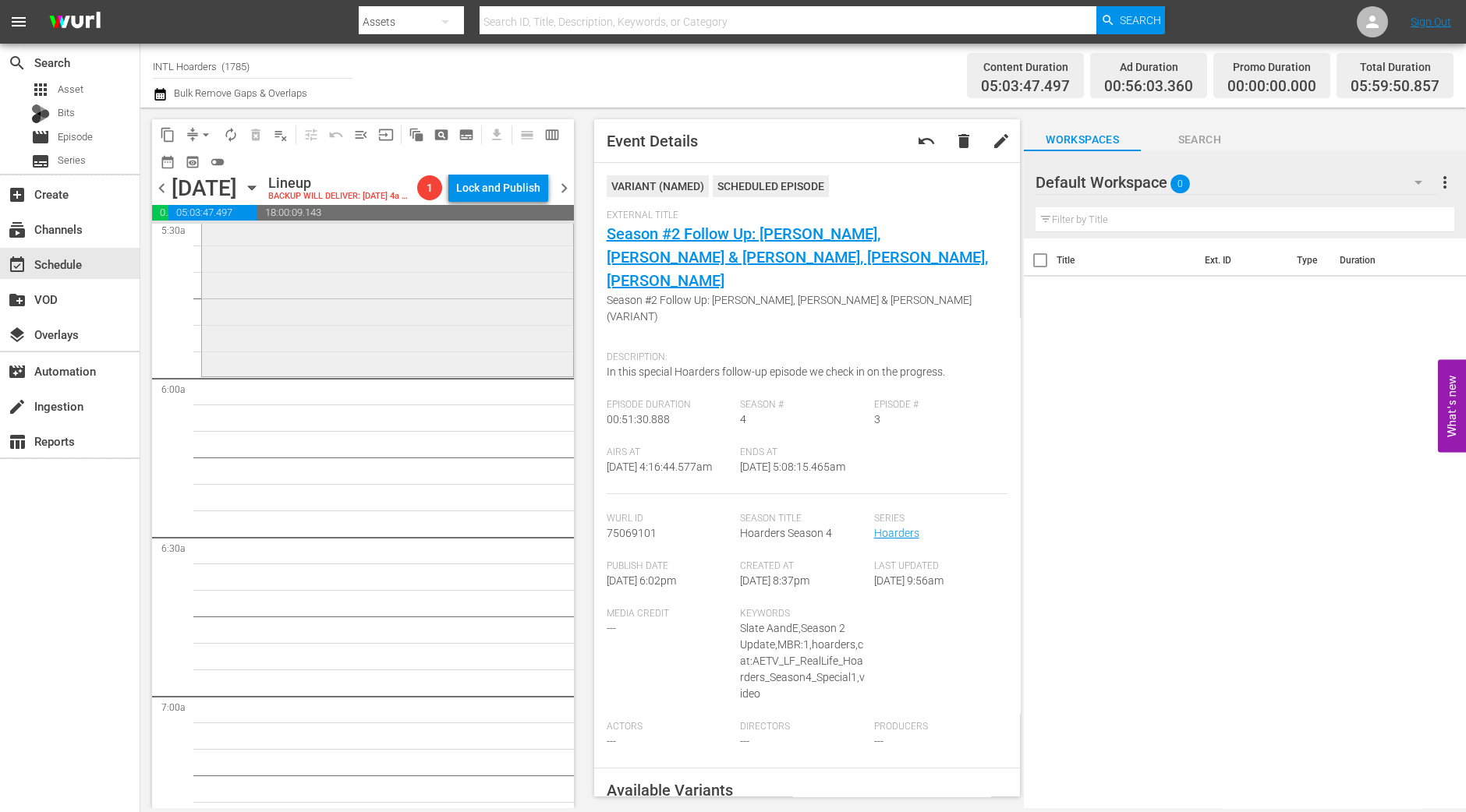
click at [424, 359] on div "Hoarders / SE4 / EP9: Stacey / Roi reorder" at bounding box center [388, 239] width 372 height 269
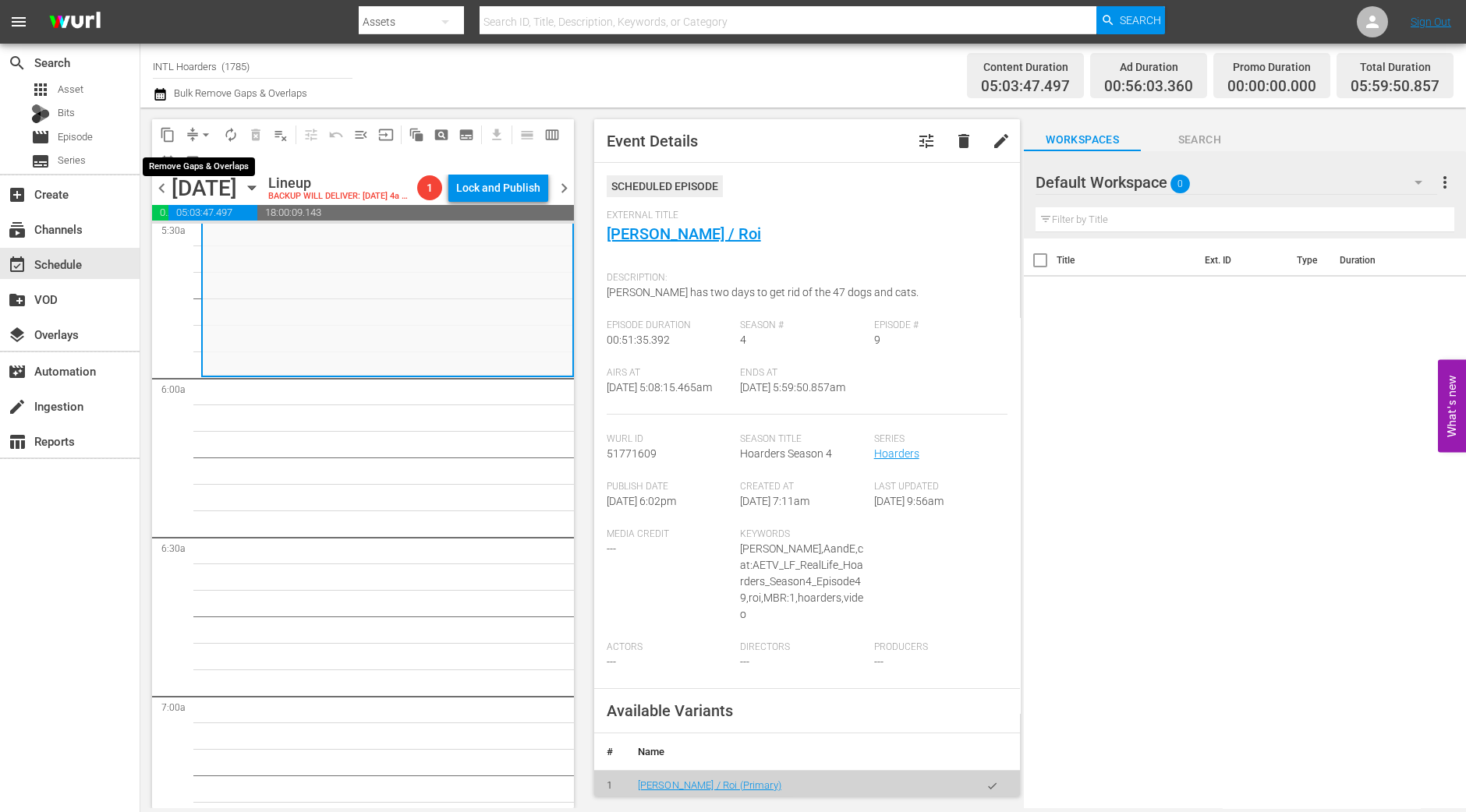
click at [206, 133] on span "arrow_drop_down" at bounding box center [205, 134] width 15 height 15
click at [195, 162] on li "Align to Midnight" at bounding box center [207, 166] width 164 height 26
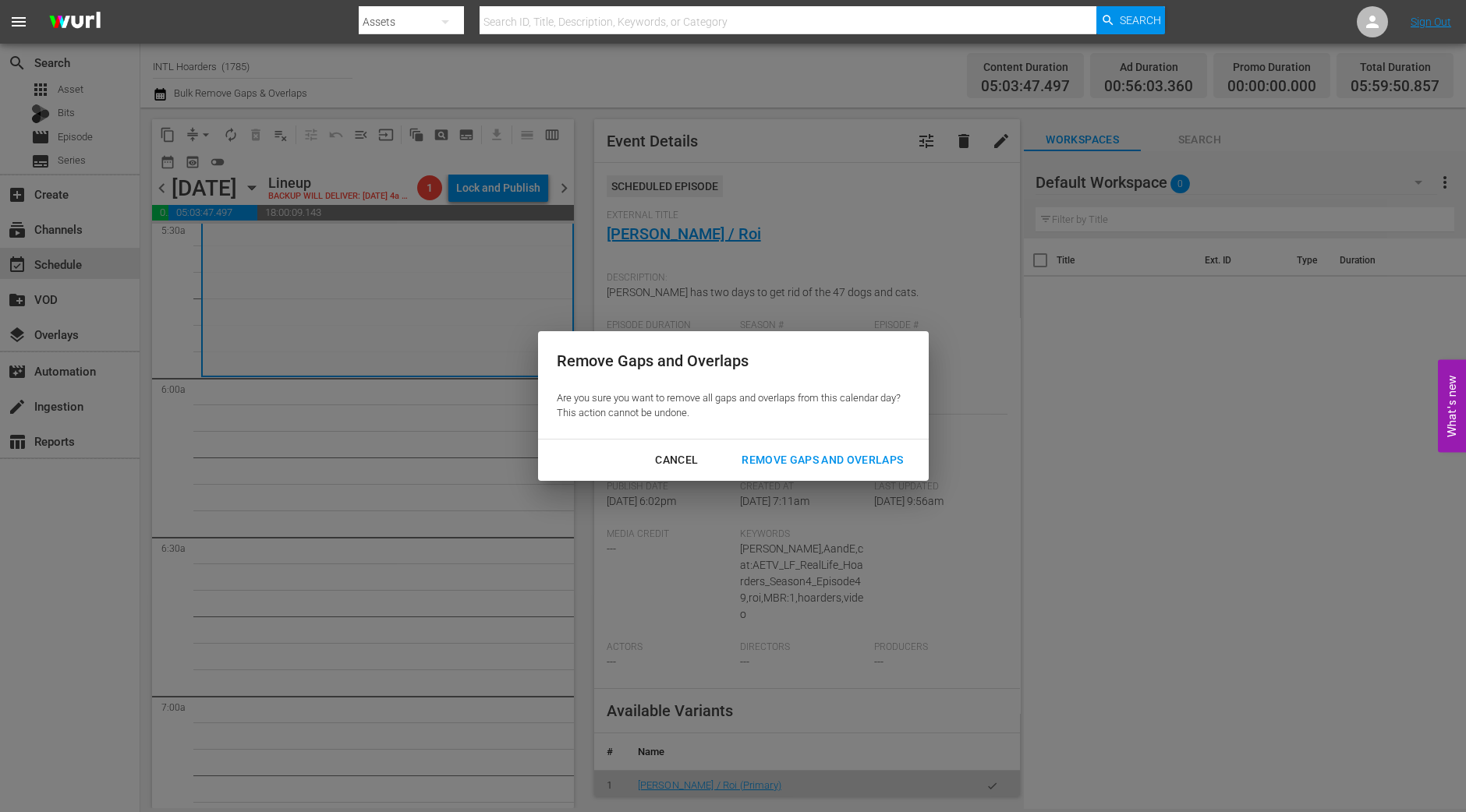
click at [801, 463] on div "Remove Gaps and Overlaps" at bounding box center [823, 460] width 187 height 19
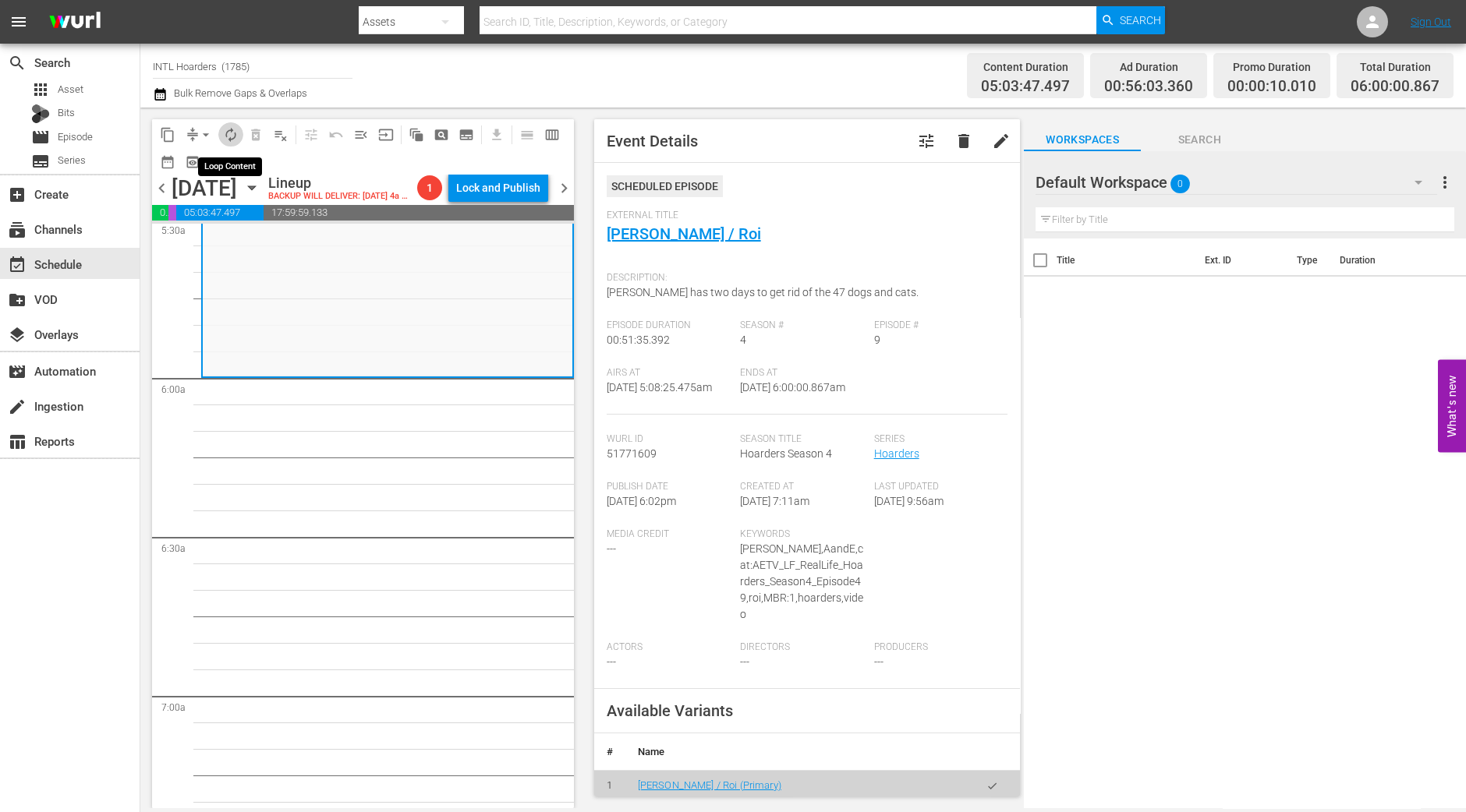
click at [230, 133] on span "autorenew_outlined" at bounding box center [230, 134] width 15 height 15
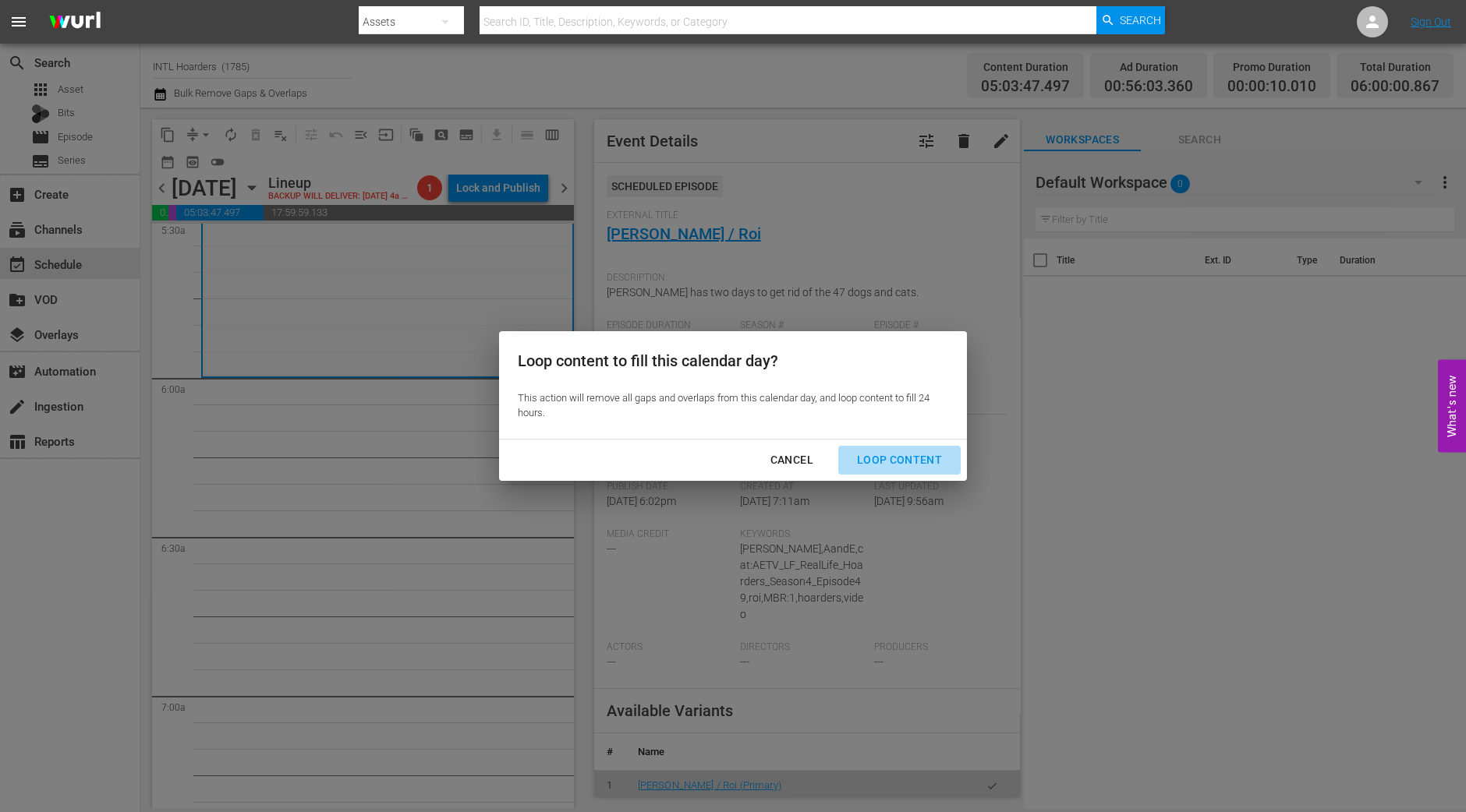
click at [914, 464] on div "Loop Content" at bounding box center [899, 460] width 110 height 19
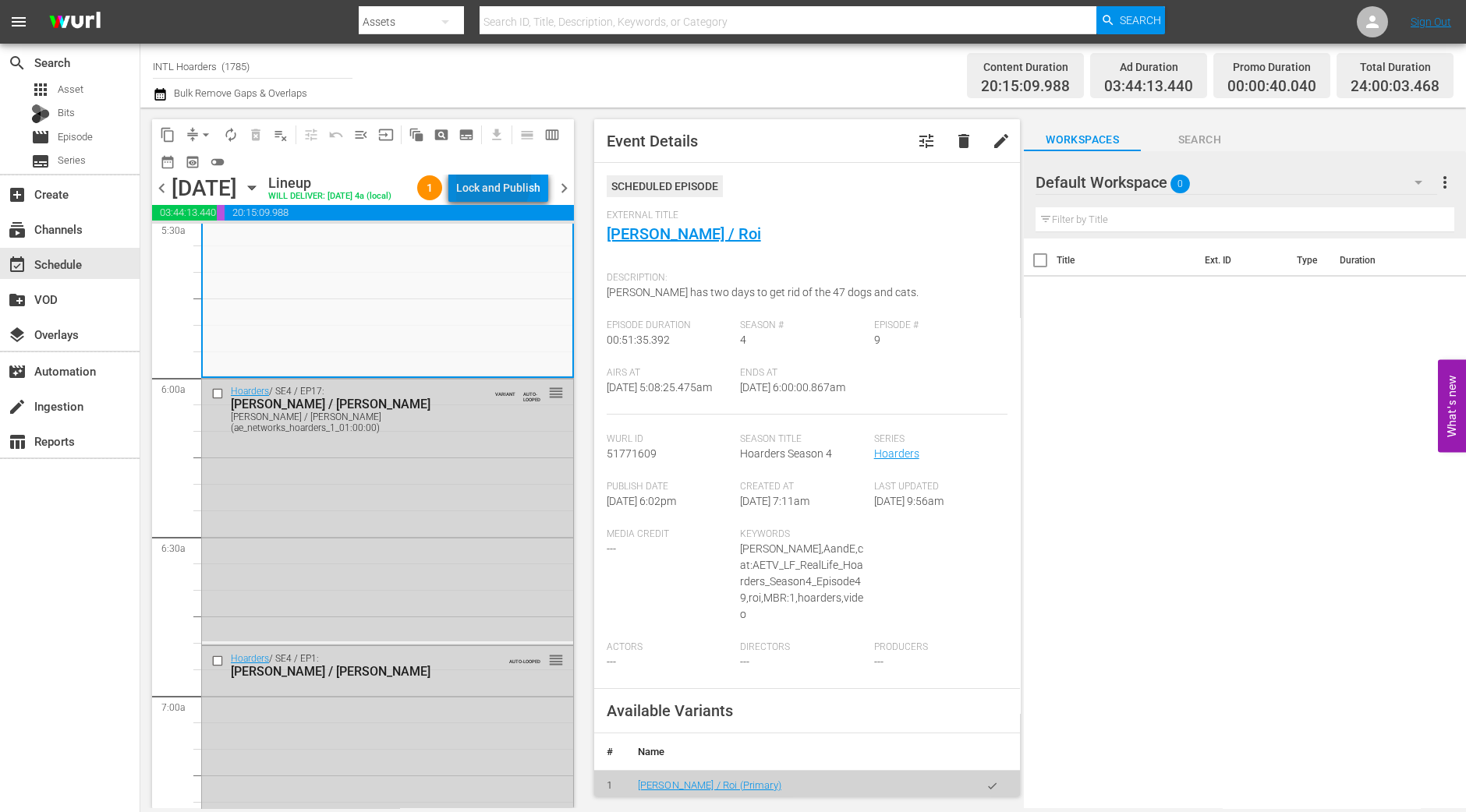
click at [474, 179] on div "Lock and Publish" at bounding box center [498, 187] width 84 height 28
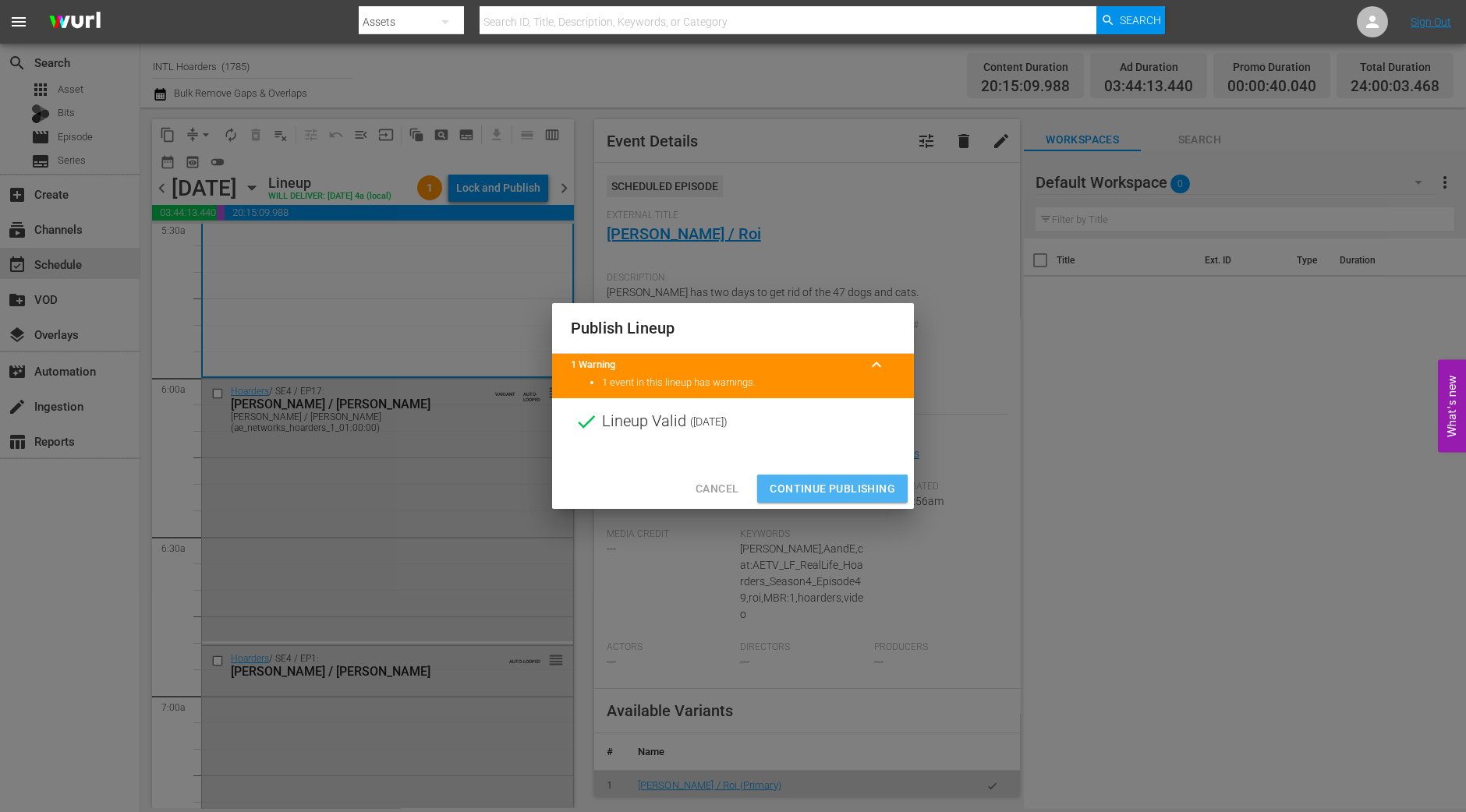
click at [819, 481] on span "Continue Publishing" at bounding box center [832, 489] width 125 height 19
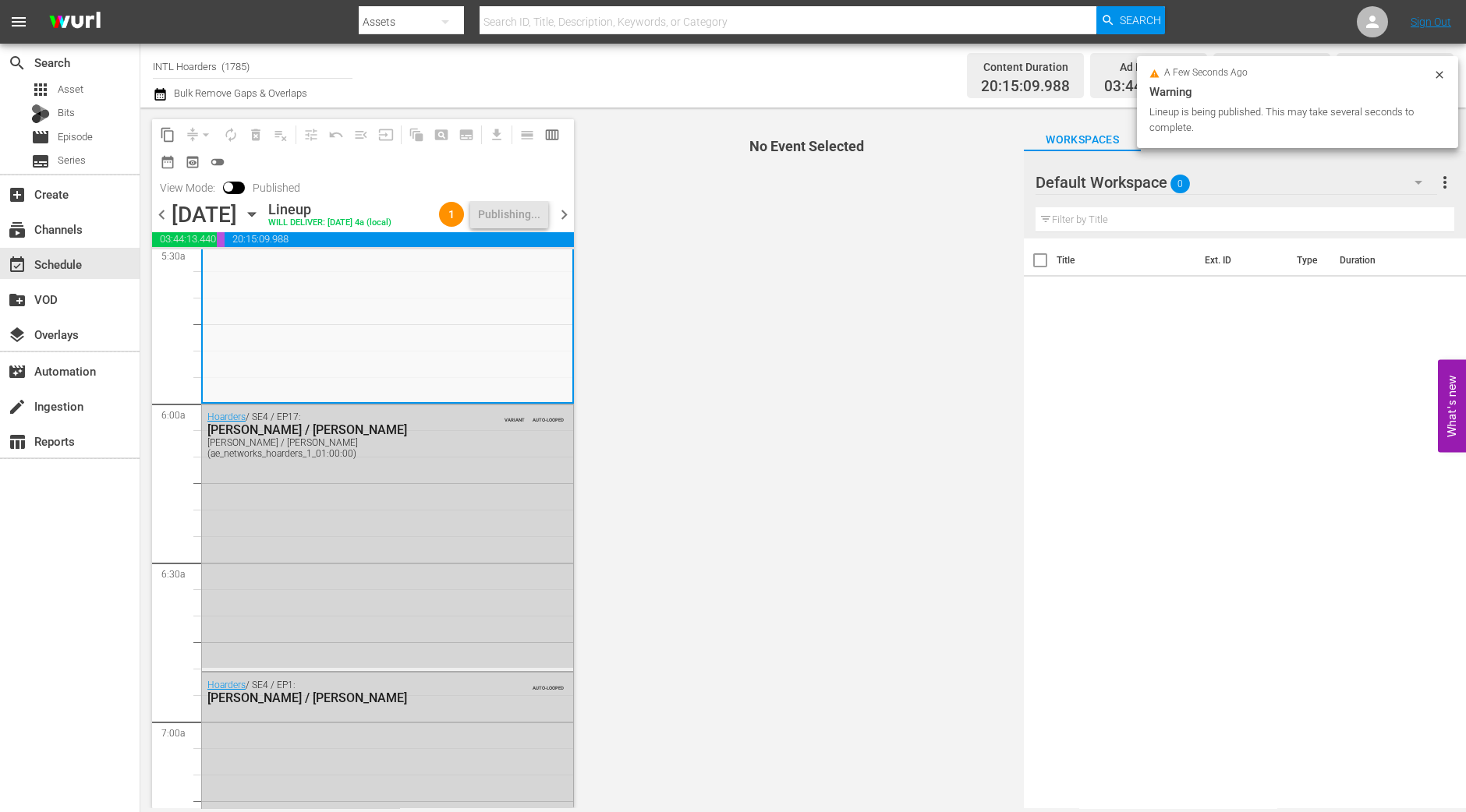
click at [563, 210] on span "chevron_right" at bounding box center [564, 215] width 19 height 19
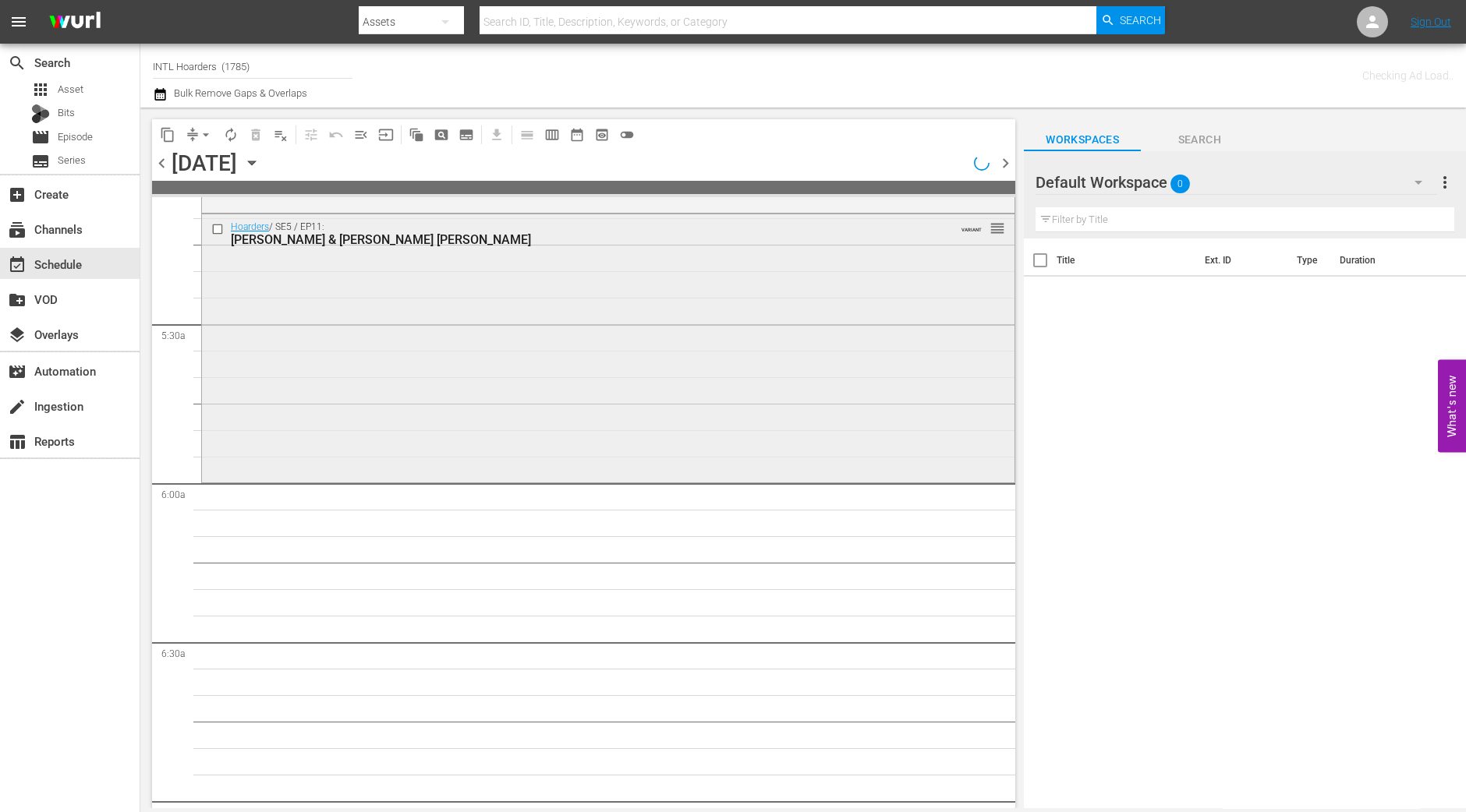
scroll to position [1585, 0]
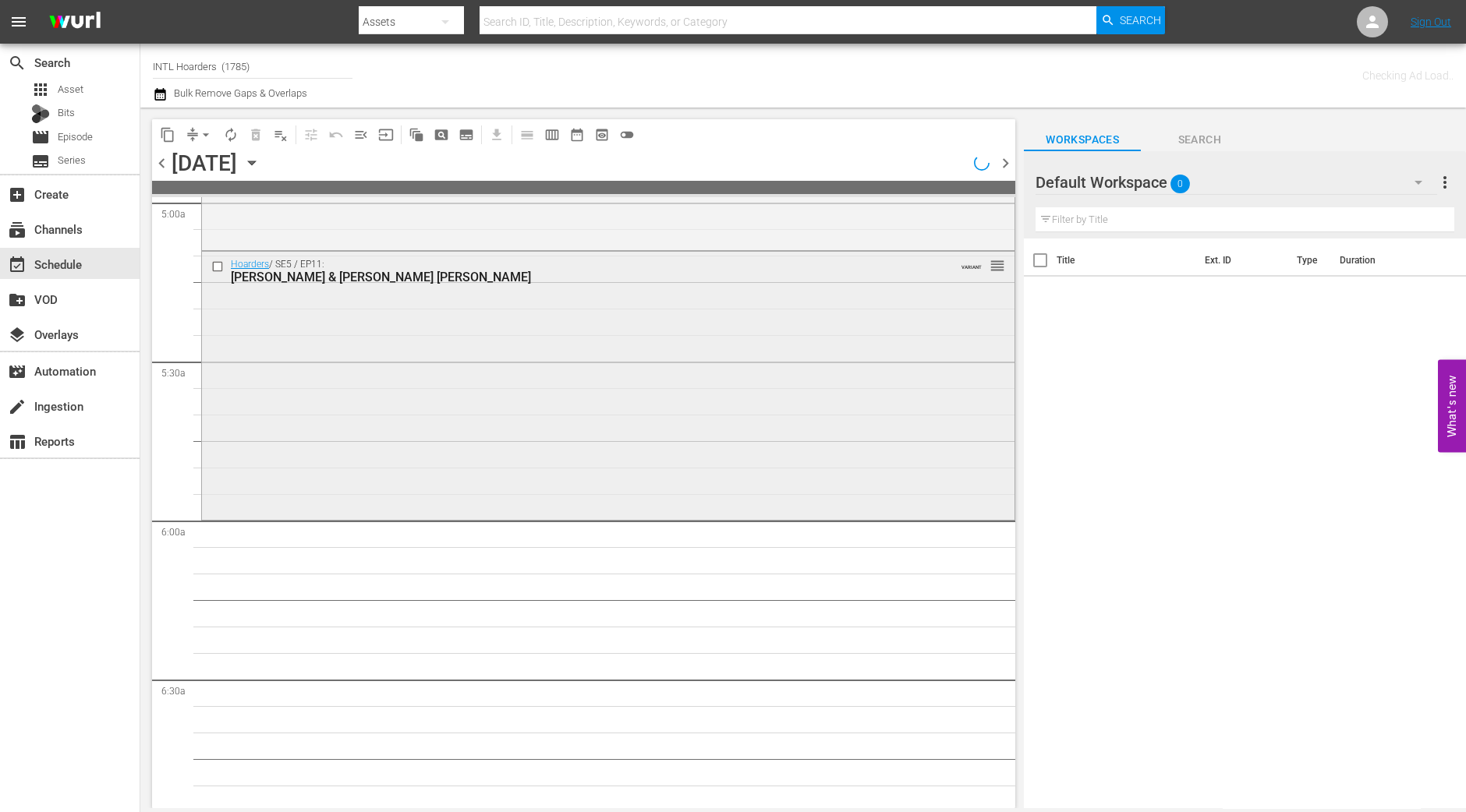
click at [413, 459] on div "Hoarders / SE5 / EP11: Constance & Jeri Jo VARIANT reorder" at bounding box center [608, 384] width 812 height 265
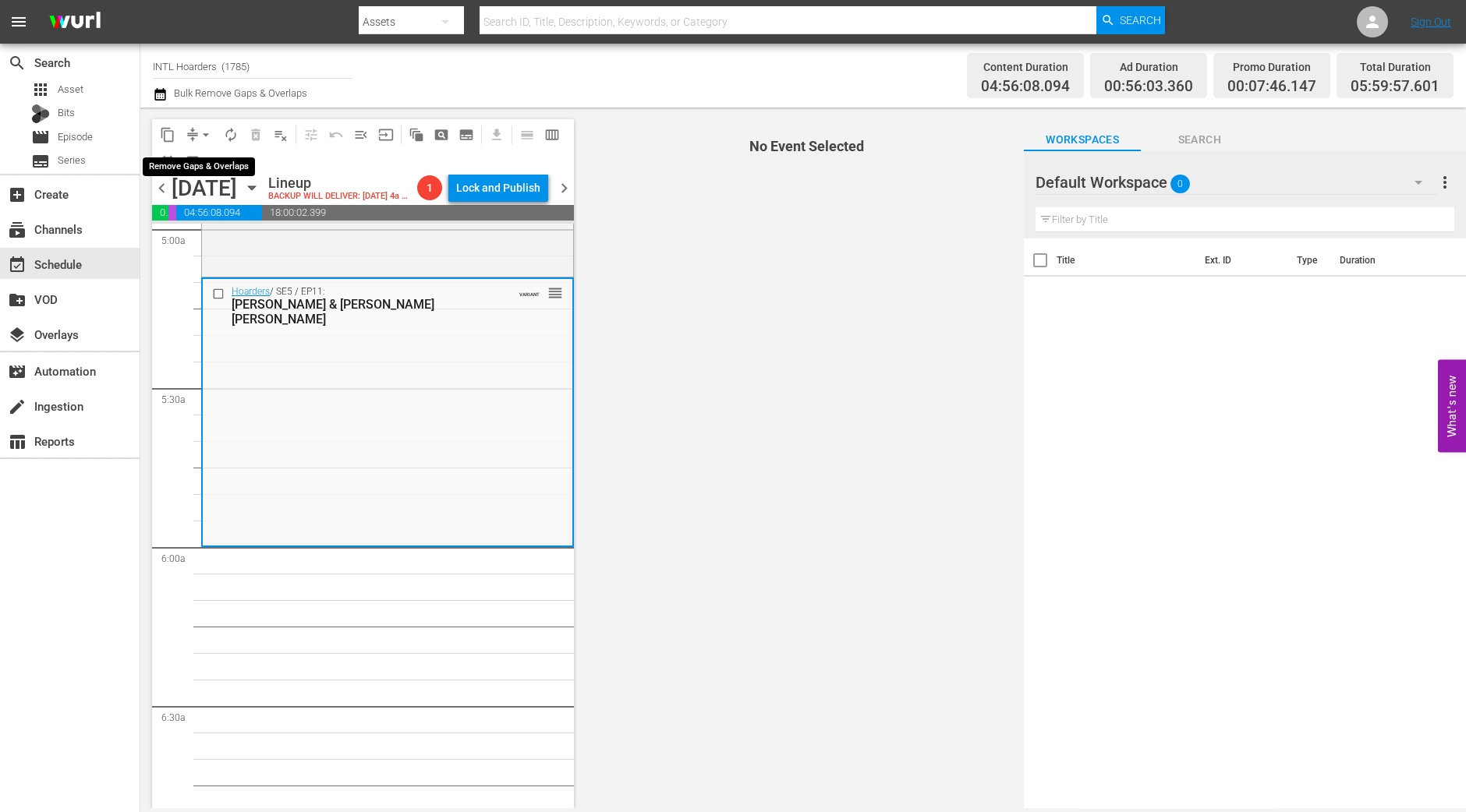
click at [203, 129] on span "arrow_drop_down" at bounding box center [205, 134] width 15 height 15
click at [198, 174] on li "Align to Midnight" at bounding box center [207, 166] width 164 height 26
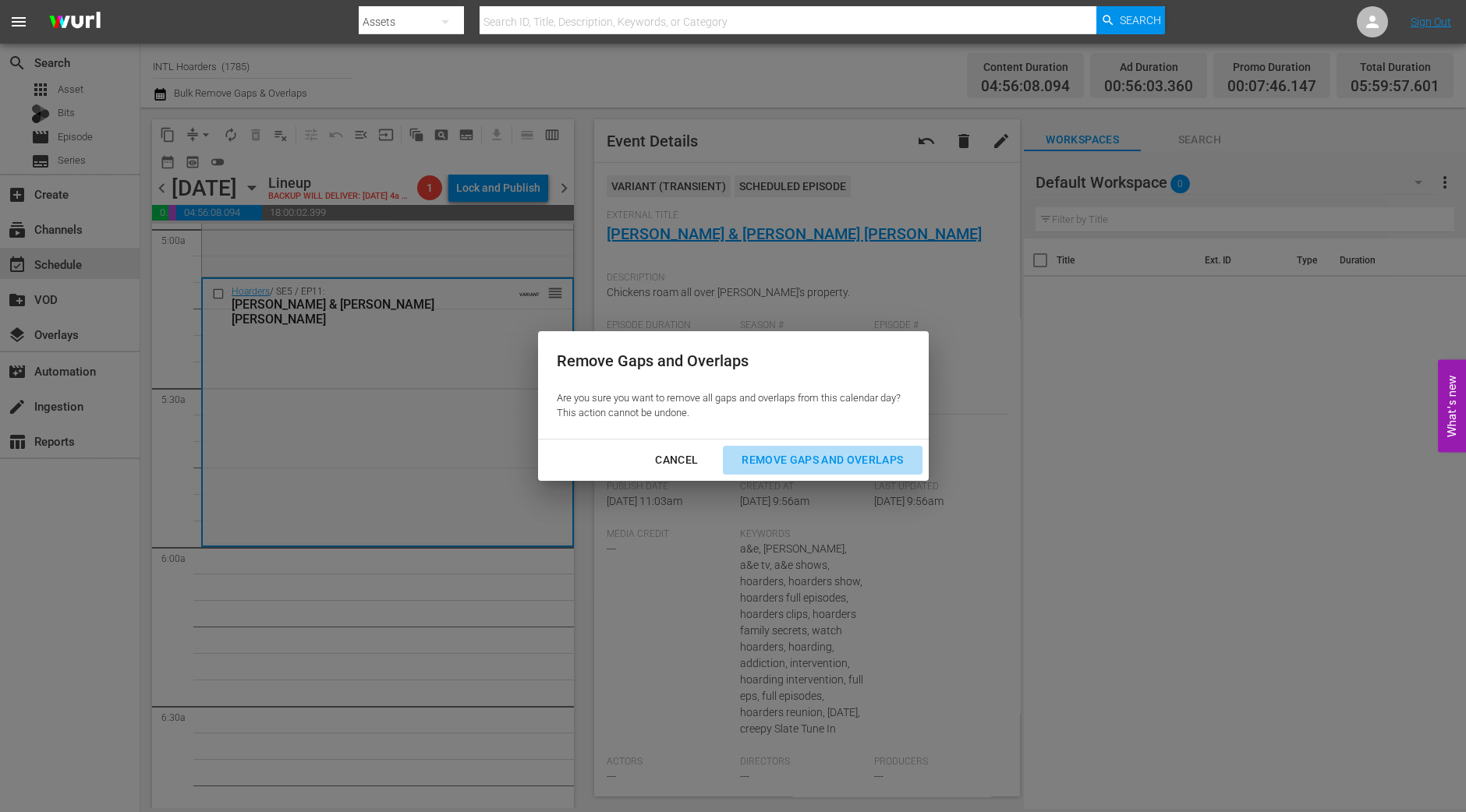
click at [774, 463] on div "Remove Gaps and Overlaps" at bounding box center [823, 460] width 187 height 19
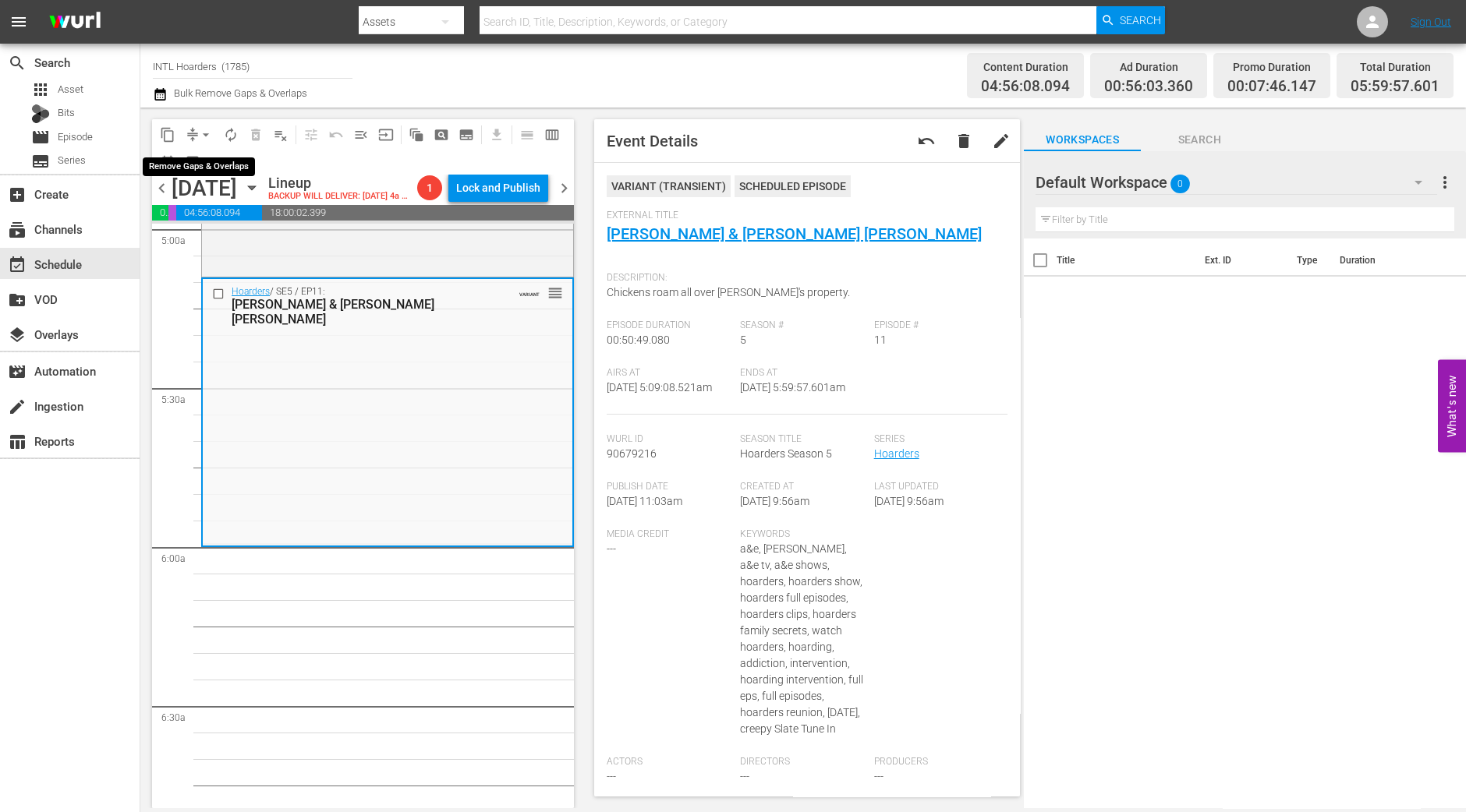
click at [203, 133] on span "arrow_drop_down" at bounding box center [205, 134] width 15 height 15
click at [203, 153] on li "Align to Midnight" at bounding box center [207, 166] width 164 height 26
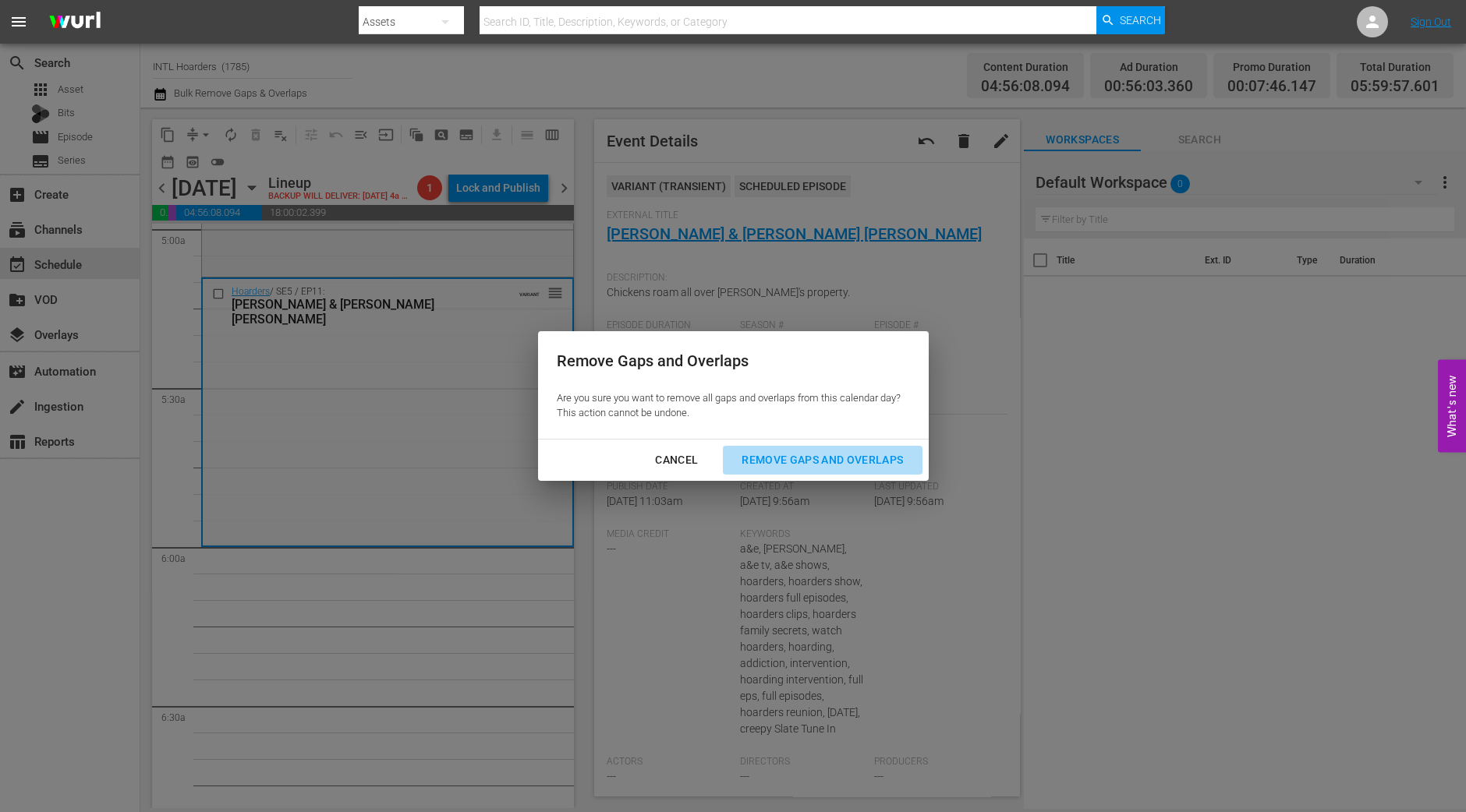
click at [827, 467] on div "Remove Gaps and Overlaps" at bounding box center [823, 460] width 187 height 19
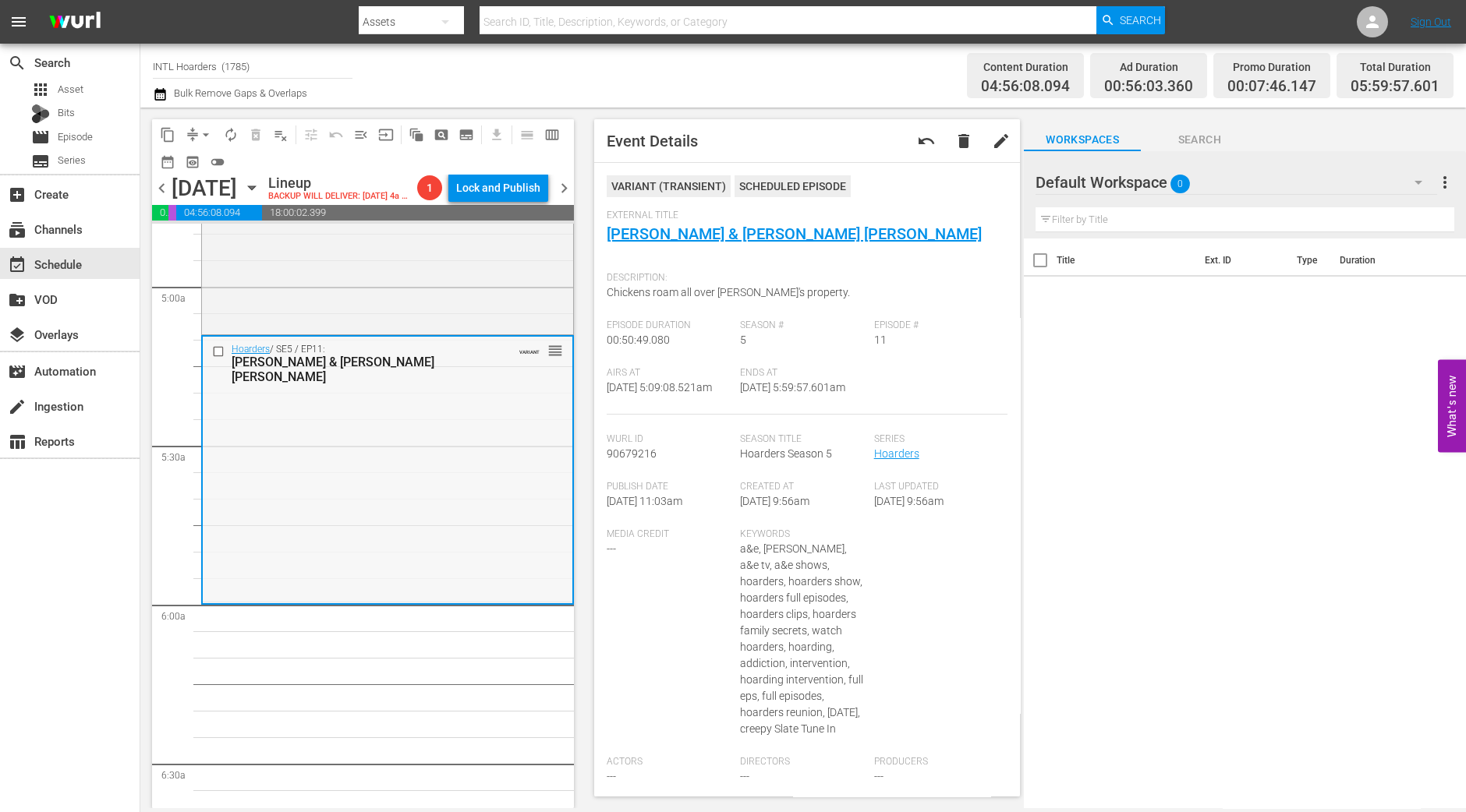
scroll to position [1487, 0]
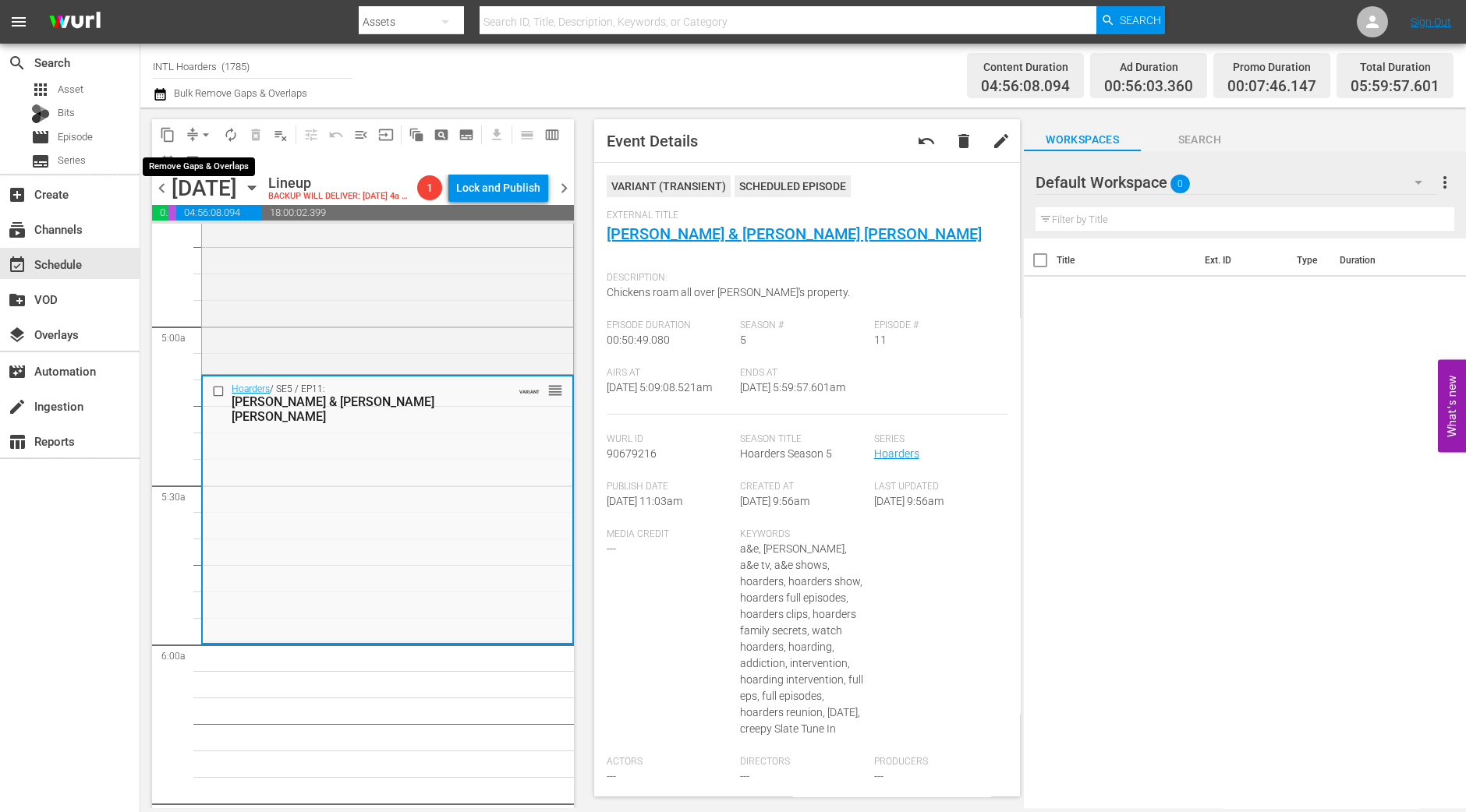
click at [211, 133] on span "arrow_drop_down" at bounding box center [205, 134] width 15 height 15
click at [215, 165] on li "Align to Midnight" at bounding box center [207, 166] width 164 height 26
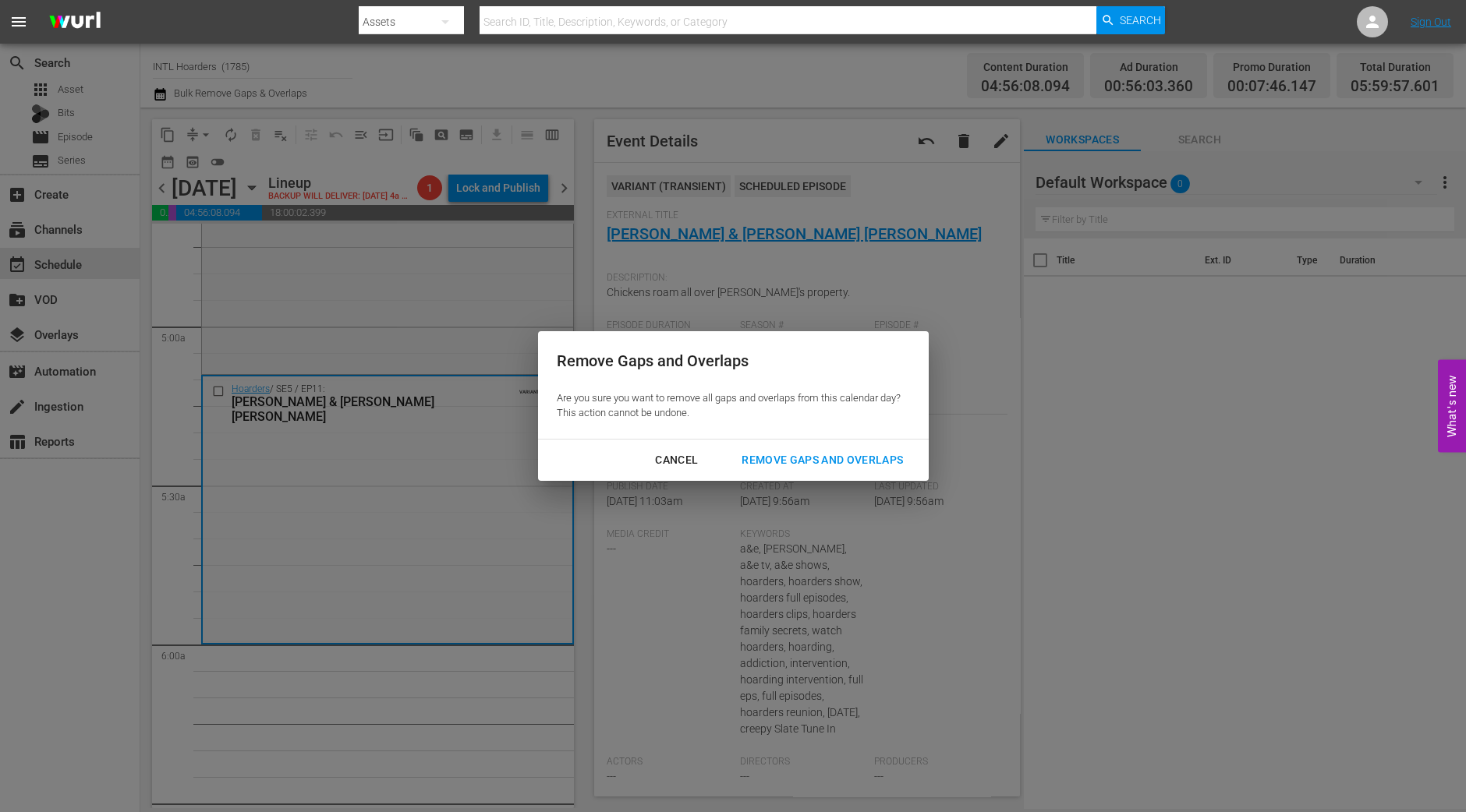
click at [802, 465] on div "Remove Gaps and Overlaps" at bounding box center [823, 460] width 187 height 19
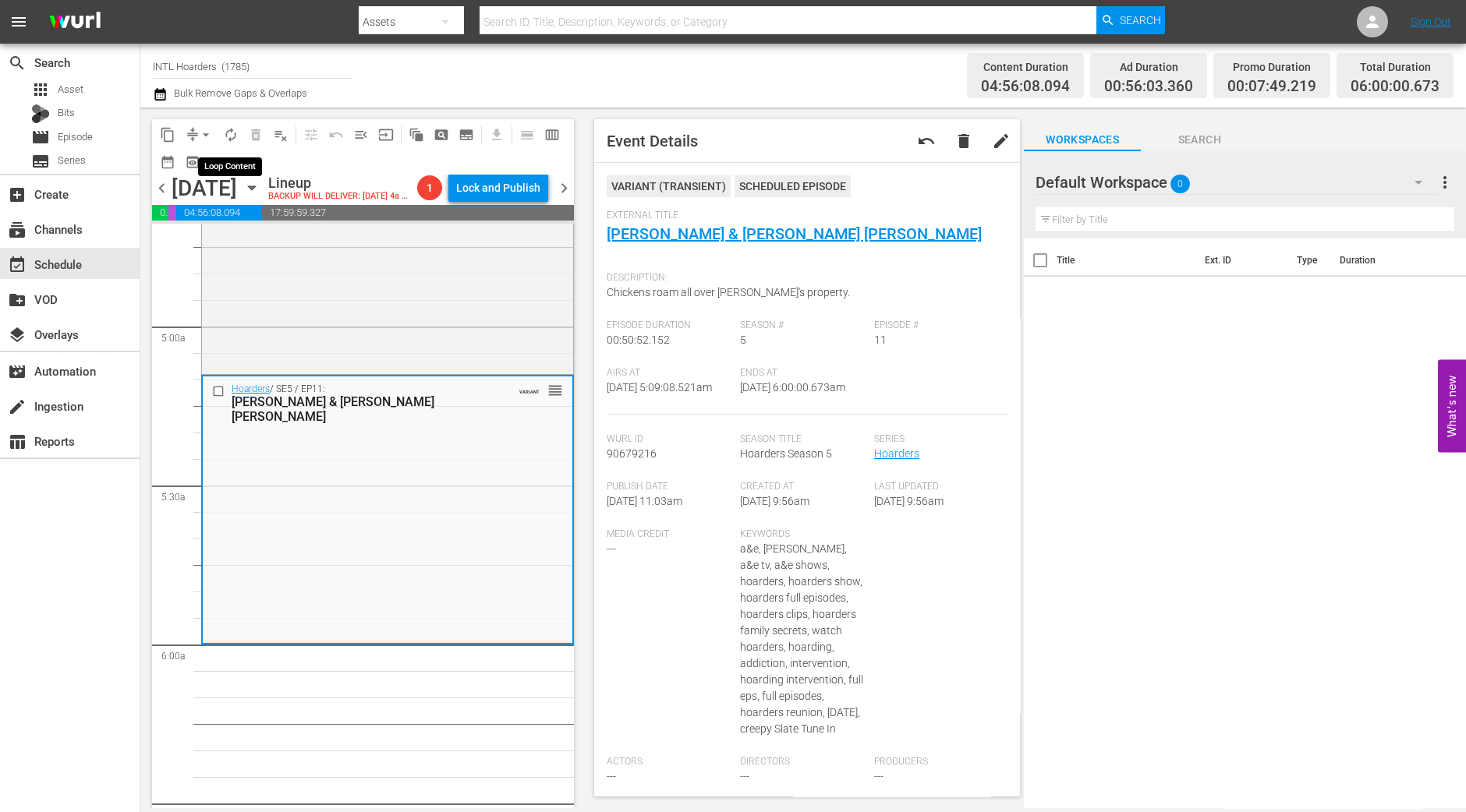
click at [239, 135] on button "autorenew_outlined" at bounding box center [231, 134] width 25 height 25
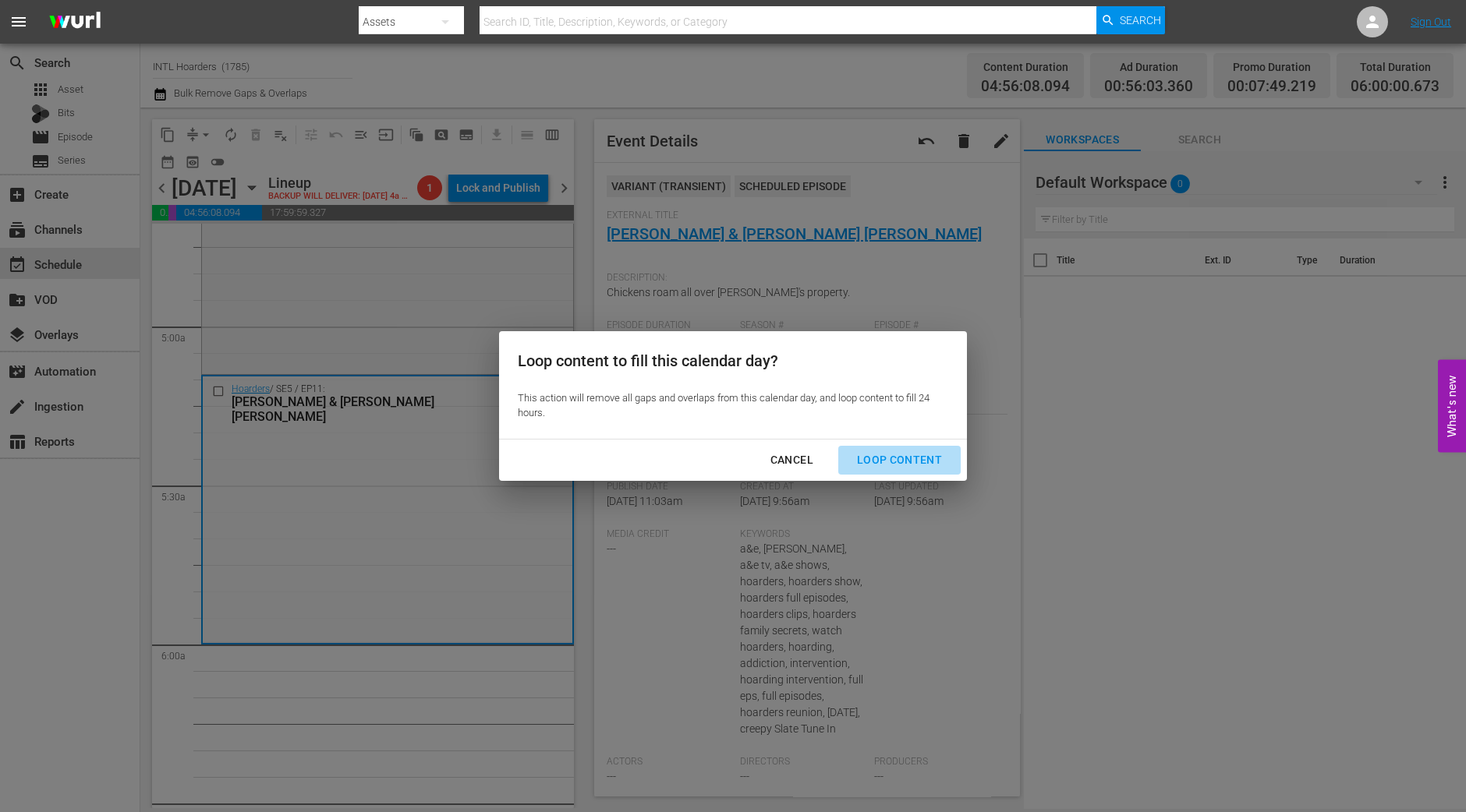
click at [914, 458] on div "Loop Content" at bounding box center [899, 460] width 110 height 19
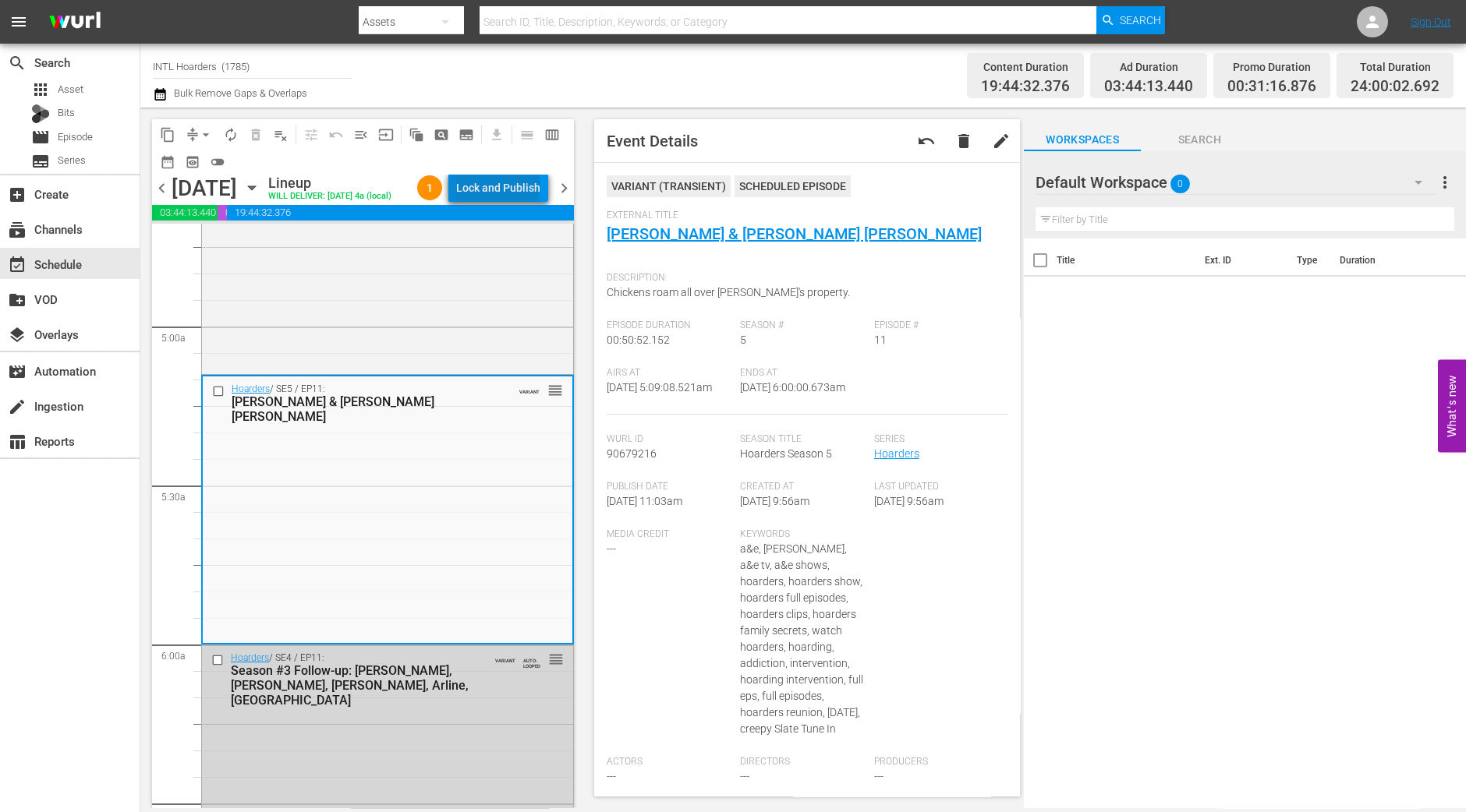
click at [501, 185] on div "Lock and Publish" at bounding box center [498, 187] width 84 height 28
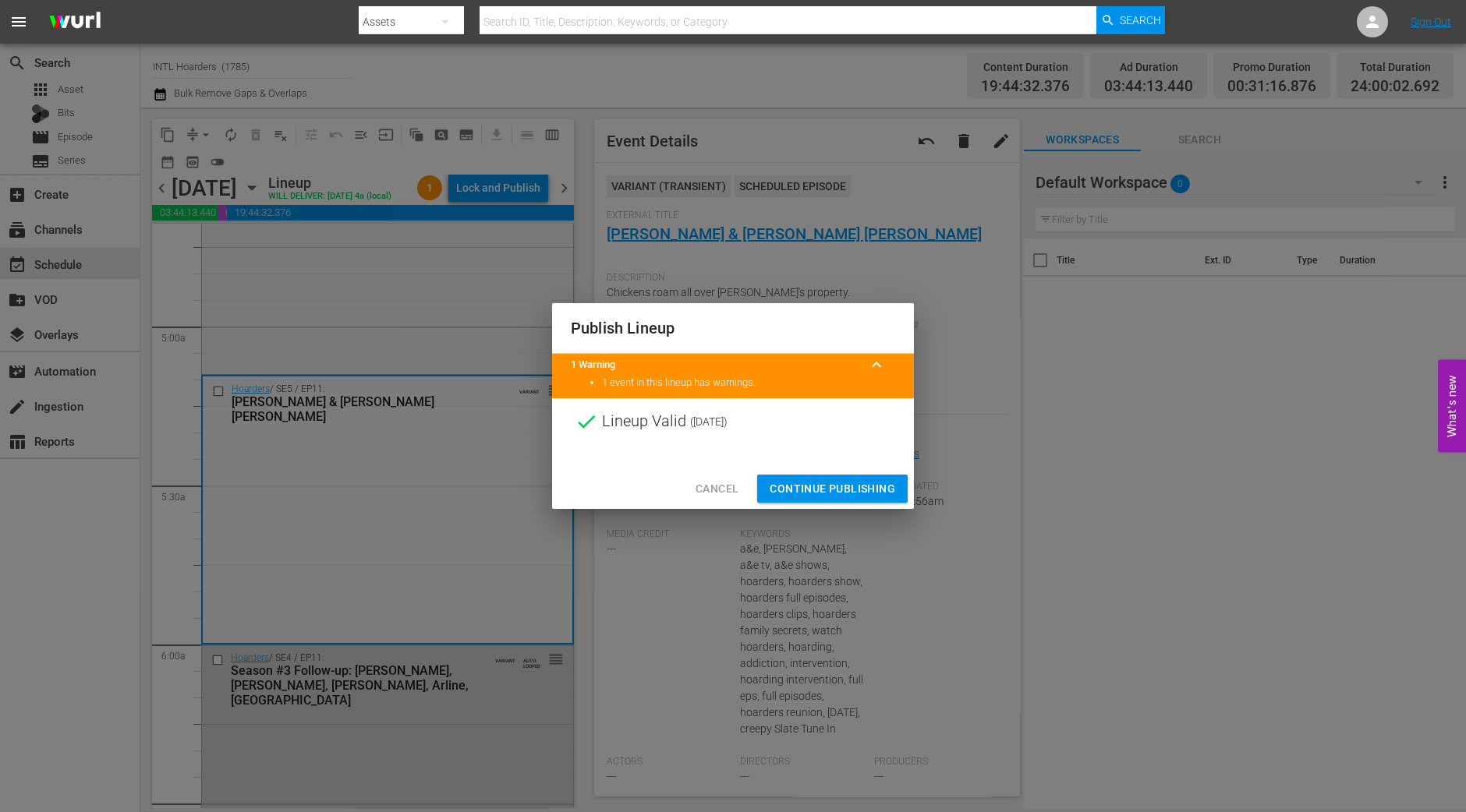
click at [836, 485] on span "Continue Publishing" at bounding box center [832, 489] width 125 height 19
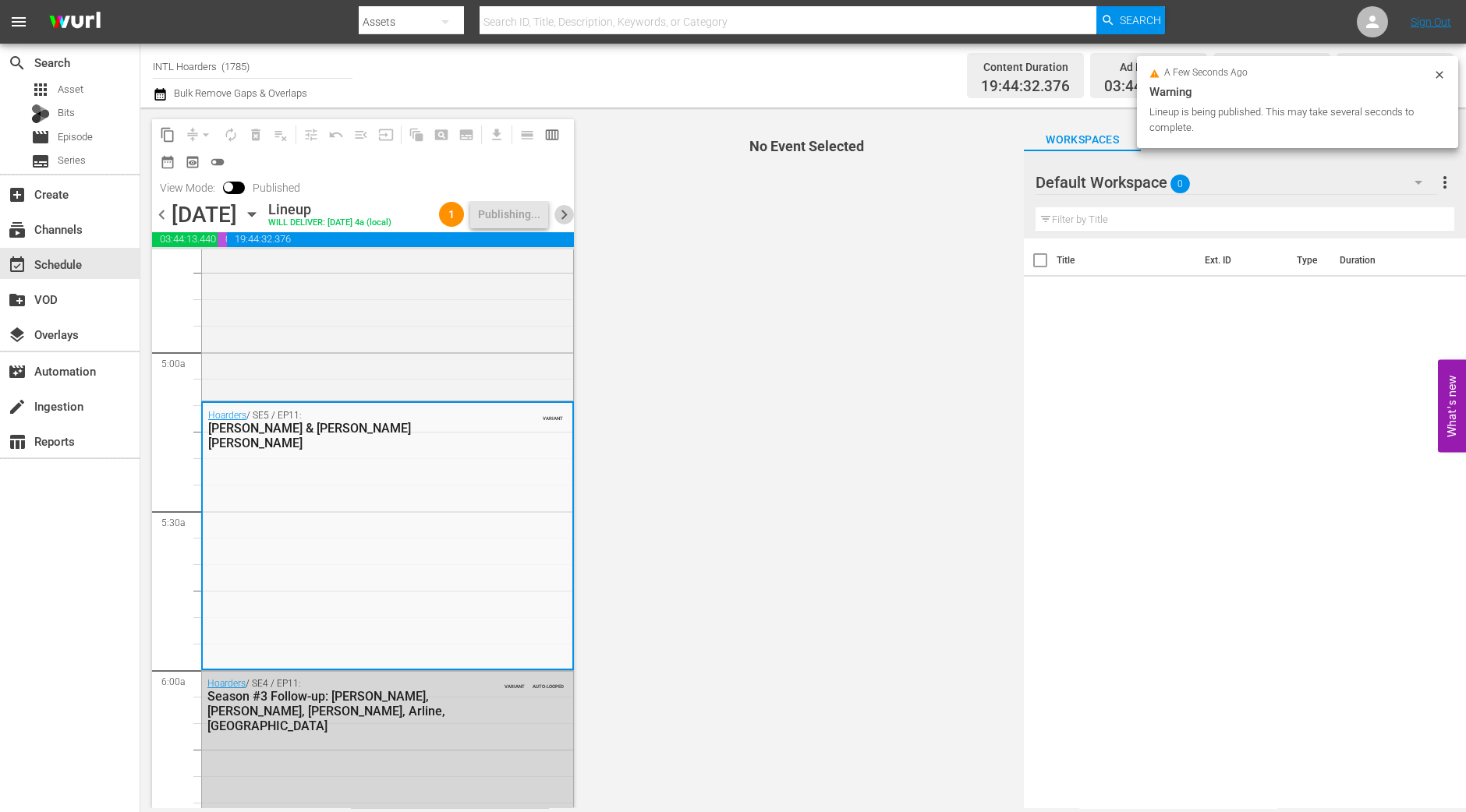
click at [565, 207] on span "chevron_right" at bounding box center [564, 215] width 19 height 19
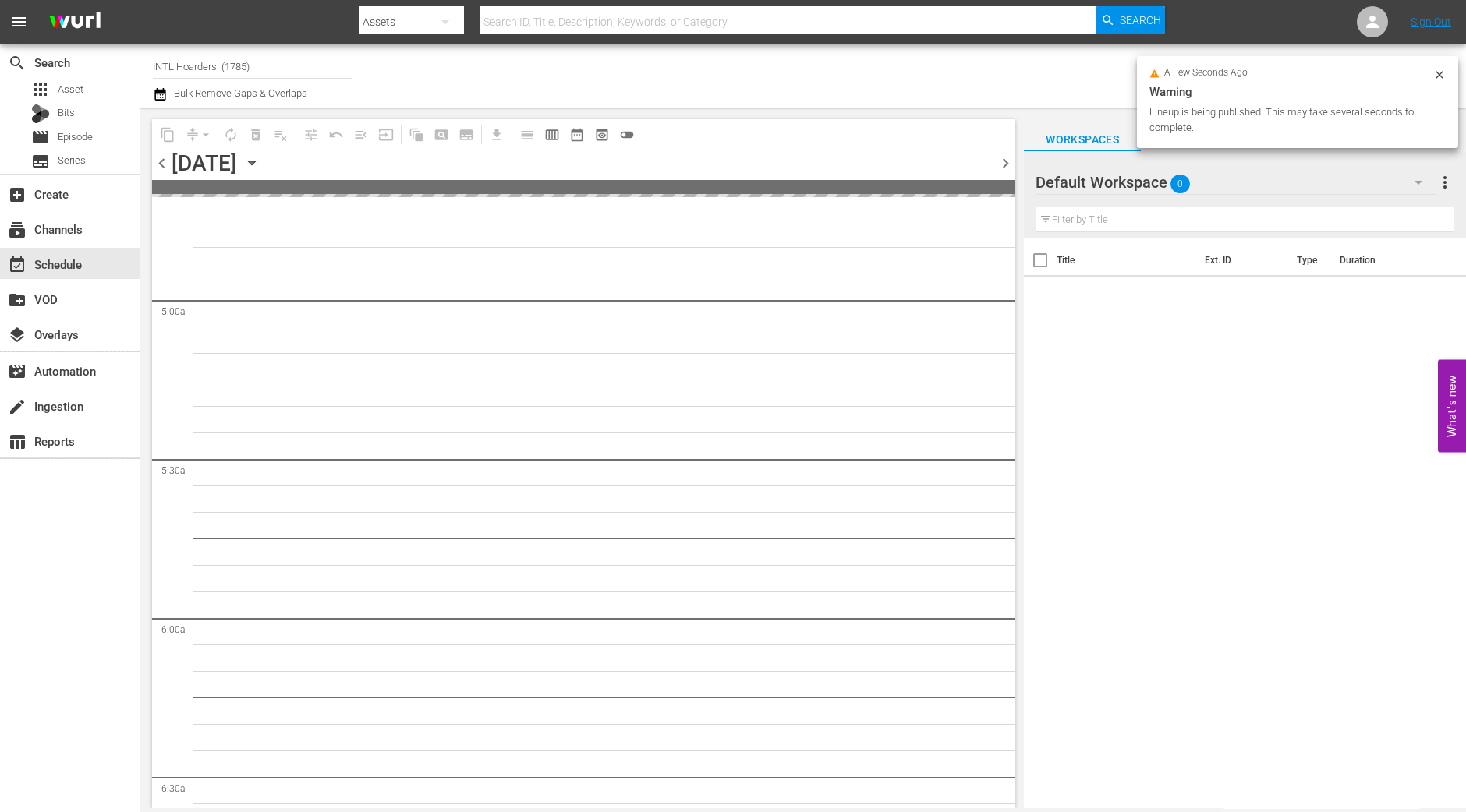
scroll to position [1593, 0]
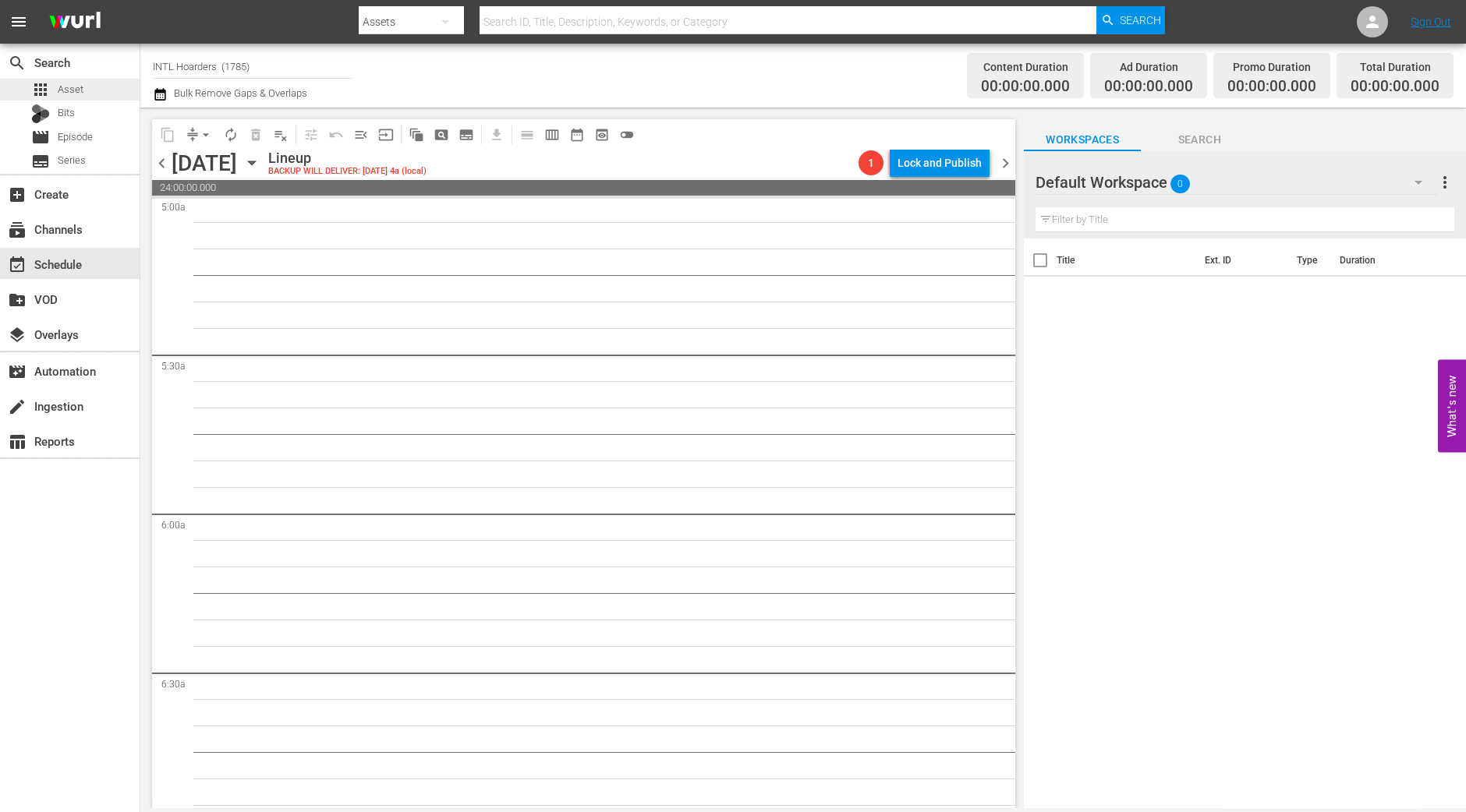
click at [109, 92] on div "apps Asset" at bounding box center [70, 89] width 140 height 22
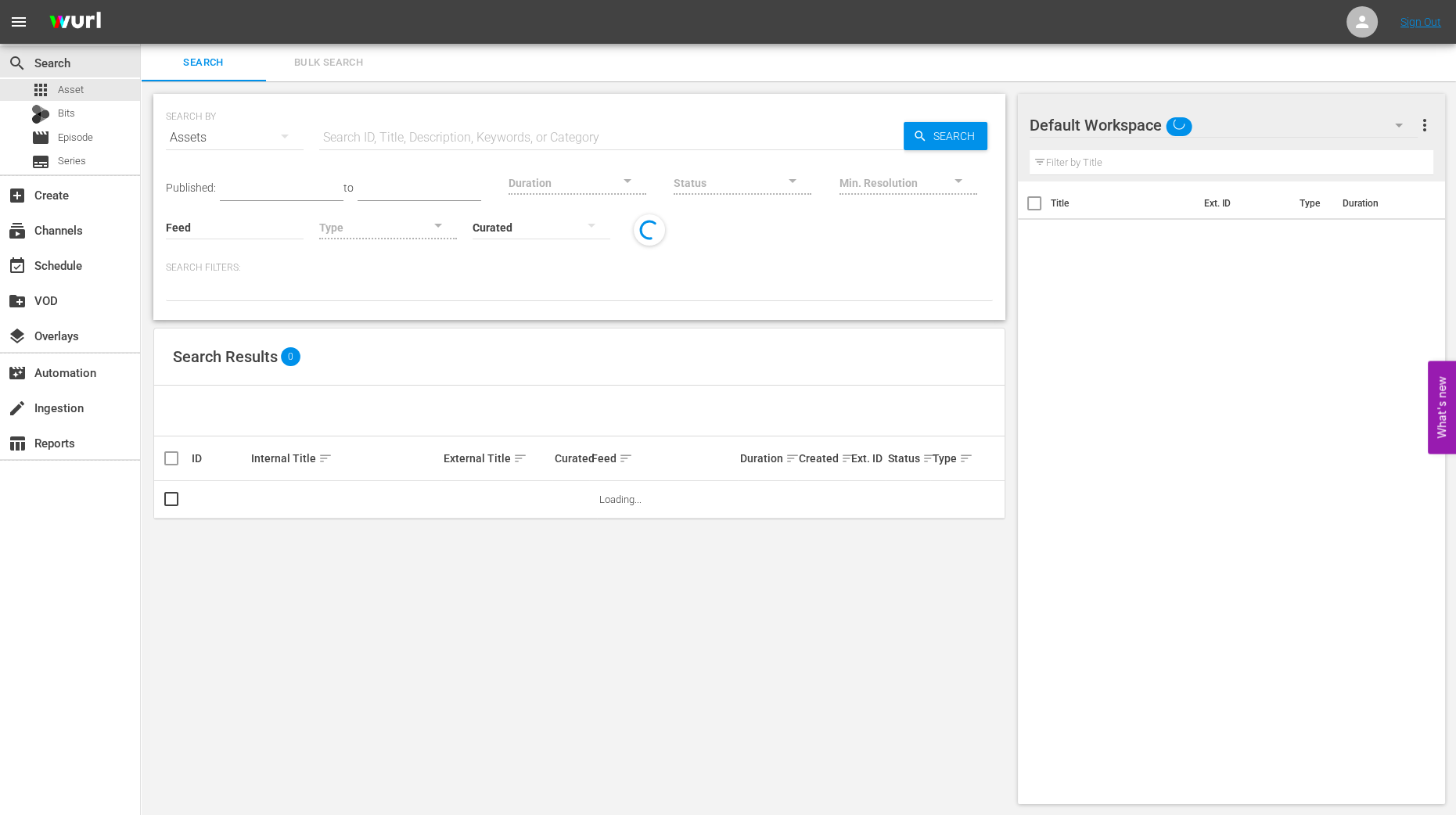
click at [348, 73] on button "Bulk Search" at bounding box center [328, 62] width 125 height 38
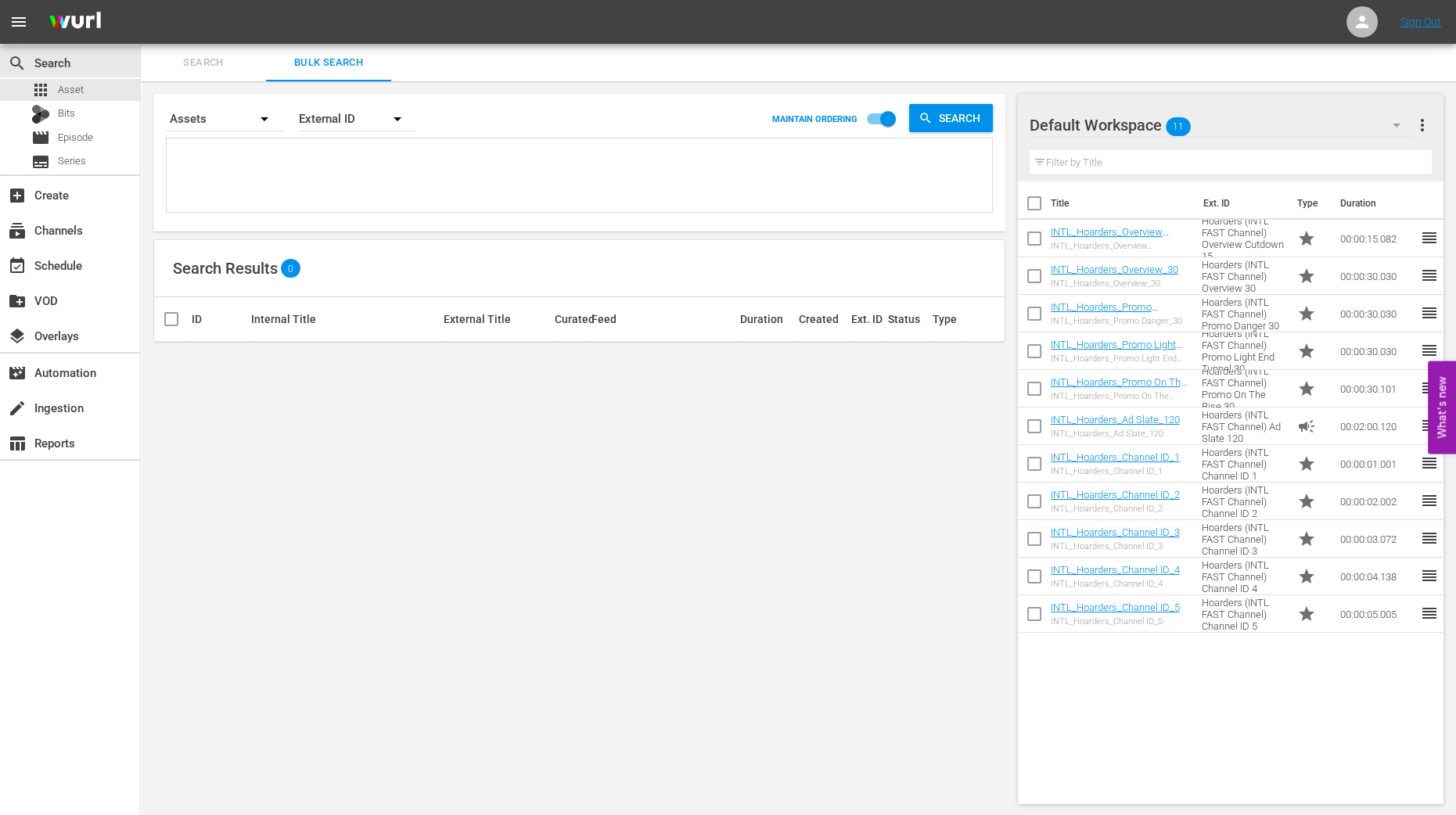
drag, startPoint x: 102, startPoint y: 760, endPoint x: 102, endPoint y: 749, distance: 11.0
click at [102, 652] on div "search Search apps Asset Bits movie Episode subtitles Series add_box Create sub…" at bounding box center [70, 451] width 141 height 815
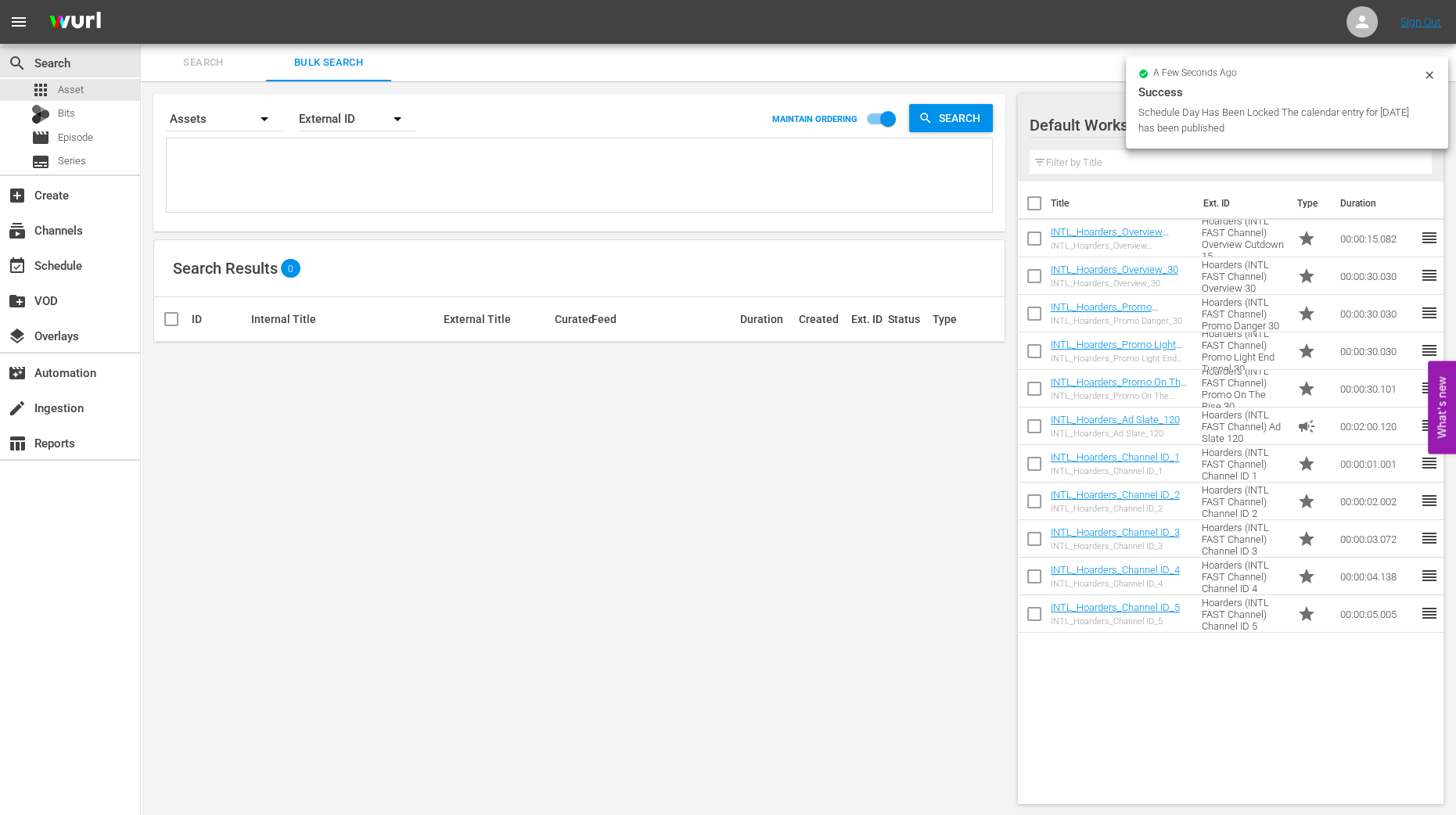
click at [1037, 203] on input "checkbox" at bounding box center [1034, 207] width 33 height 33
checkbox input "true"
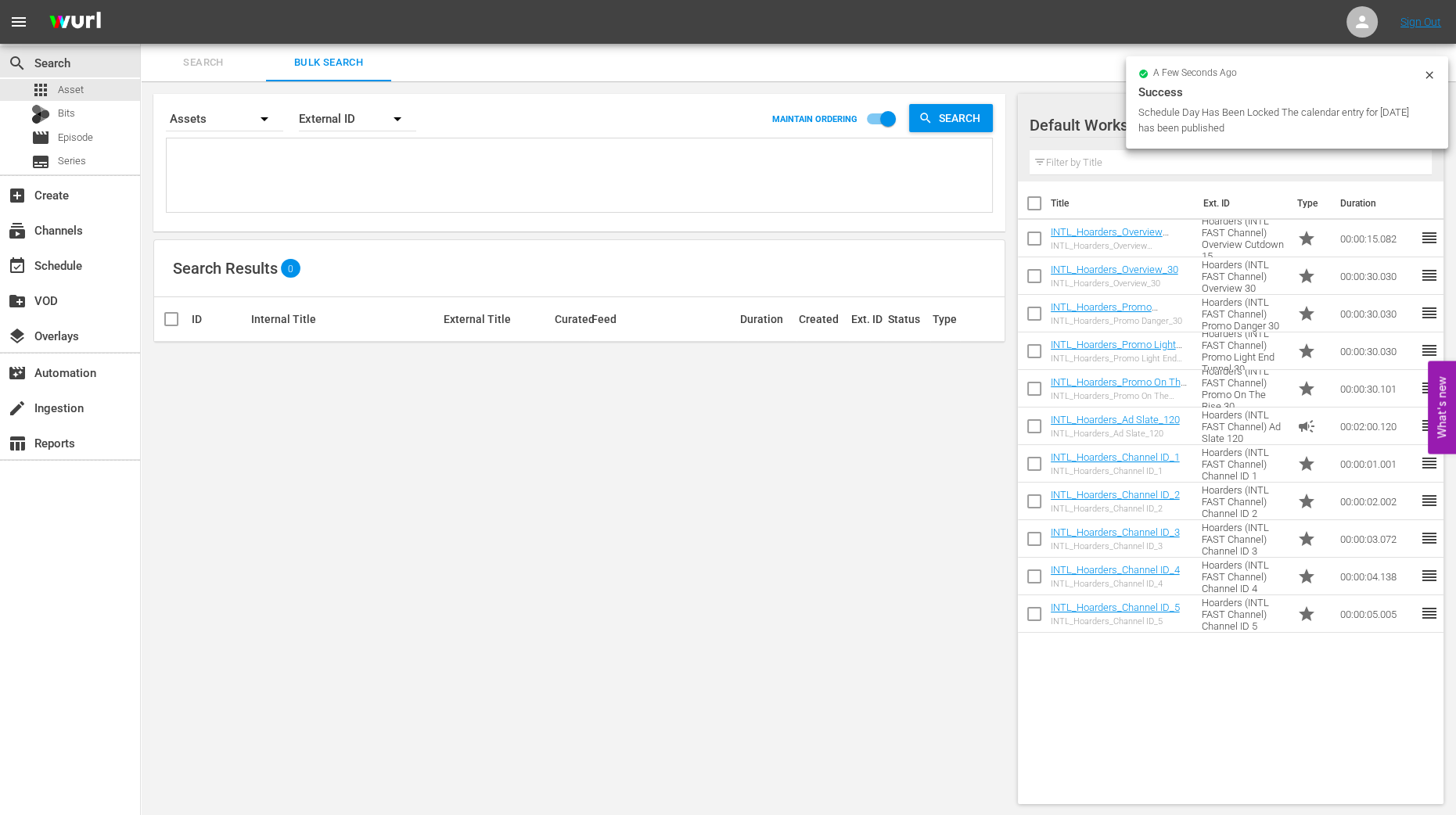
checkbox input "true"
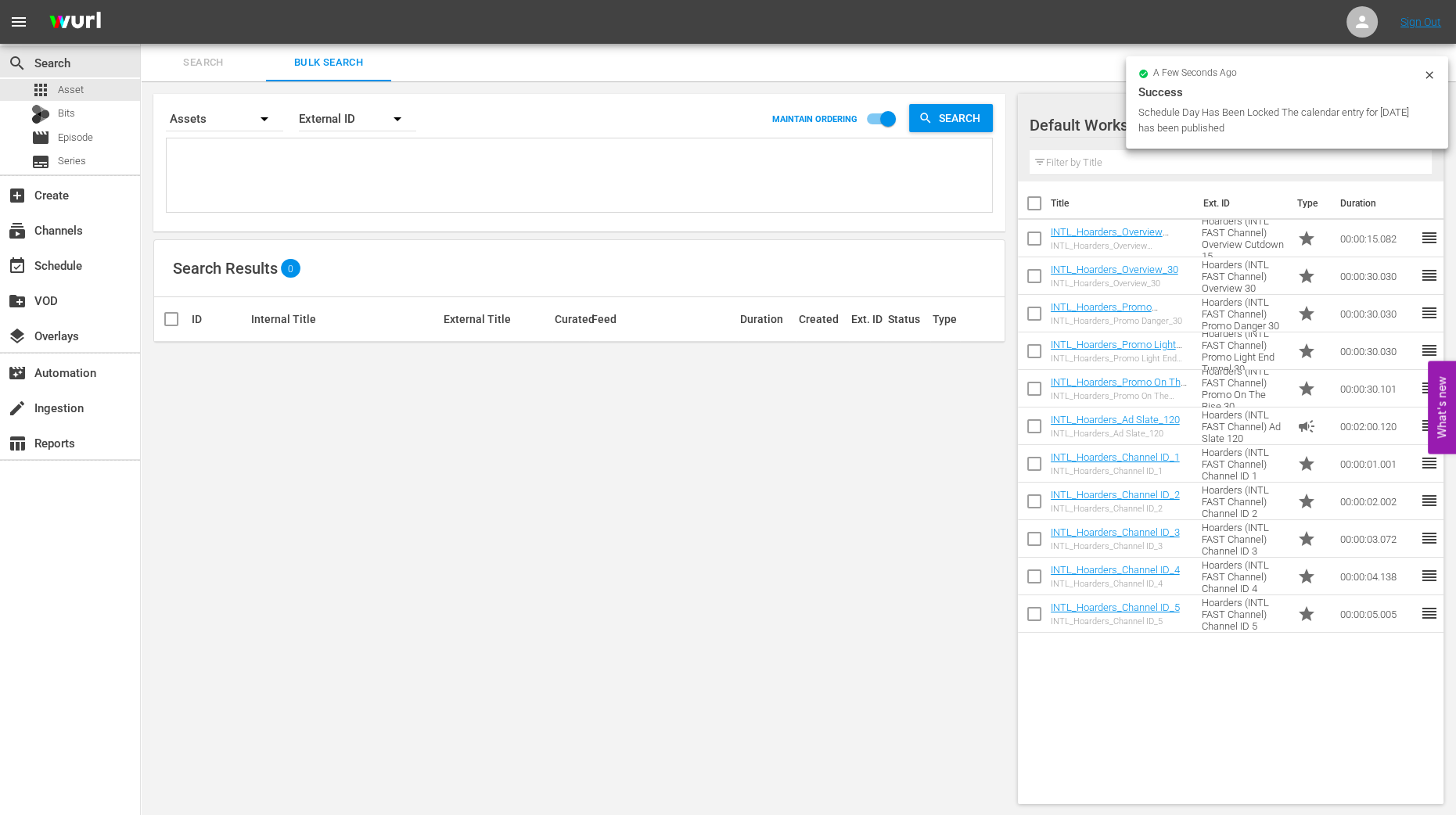
checkbox input "true"
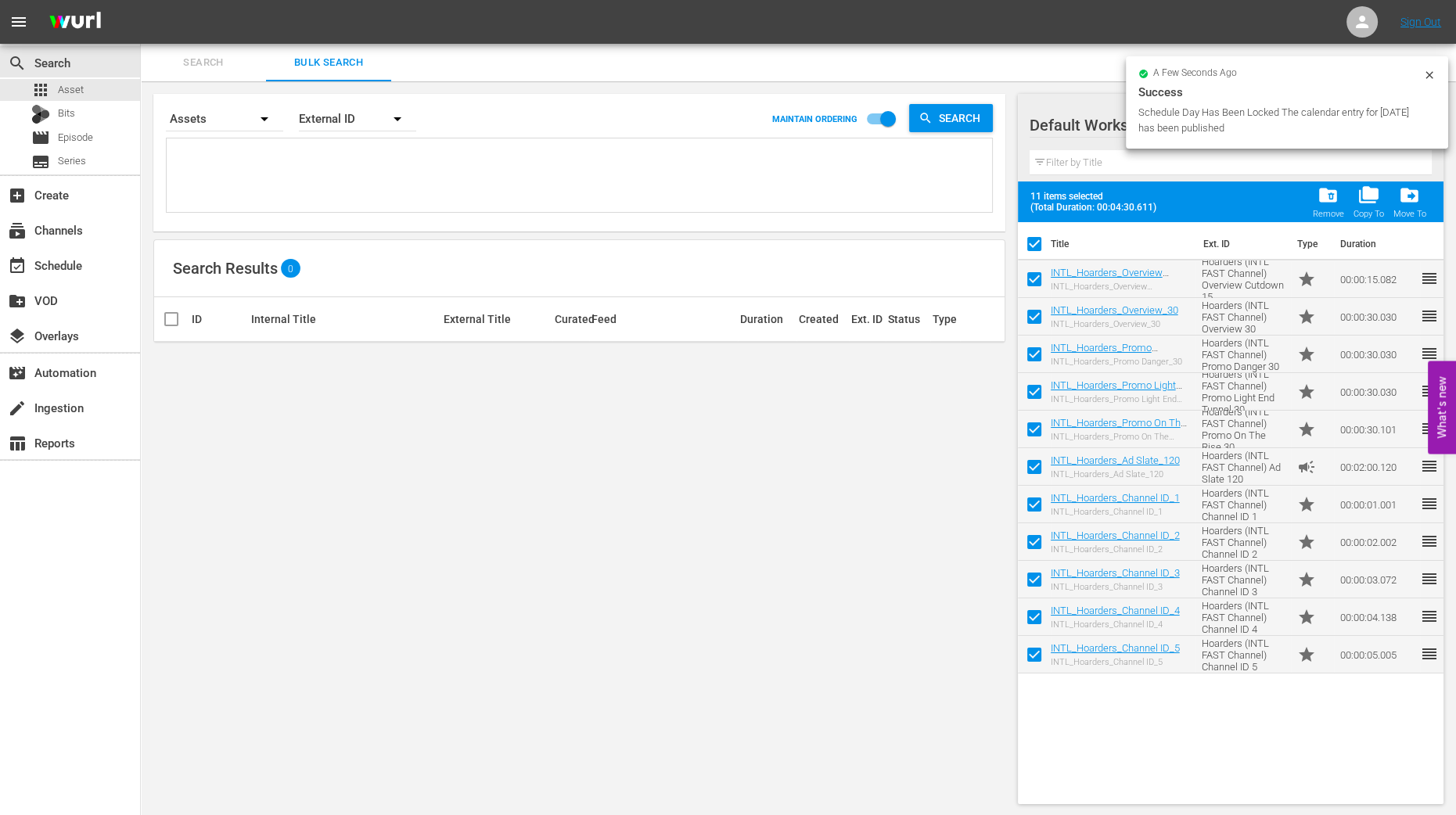
click at [1175, 211] on div "Remove" at bounding box center [1328, 214] width 31 height 10
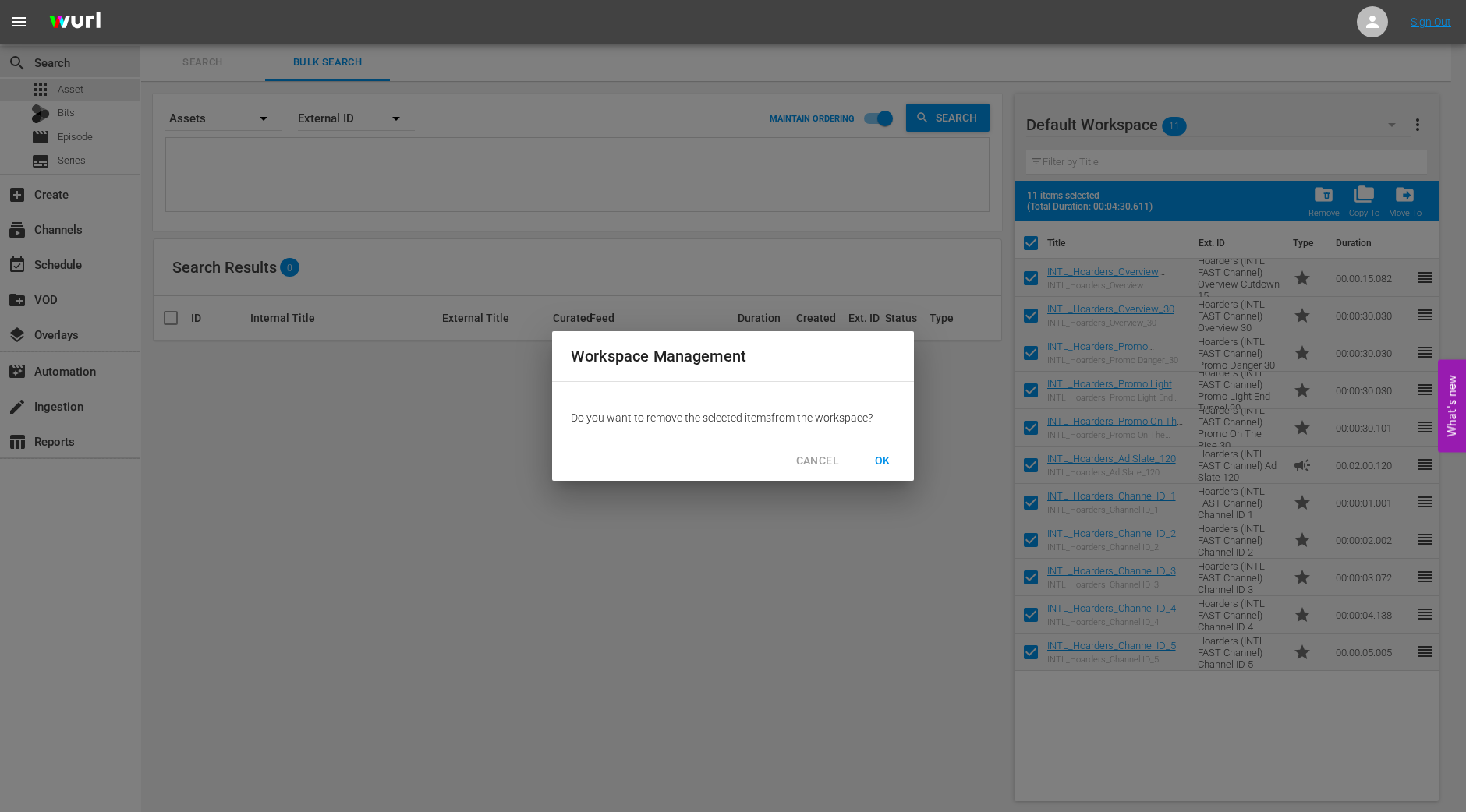
click at [893, 458] on span "OK" at bounding box center [882, 461] width 25 height 19
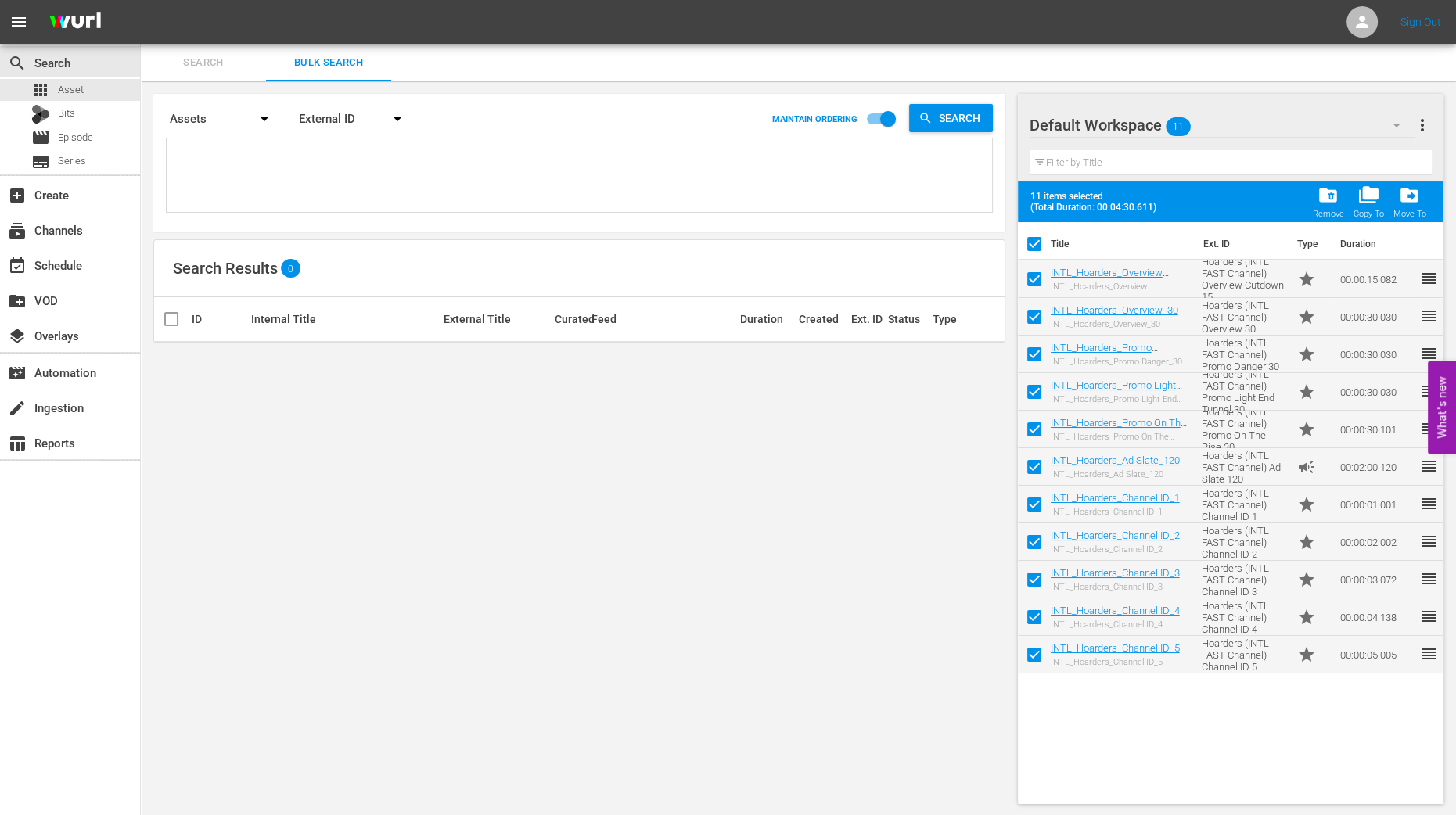
click at [1175, 119] on icon "button" at bounding box center [1396, 125] width 19 height 19
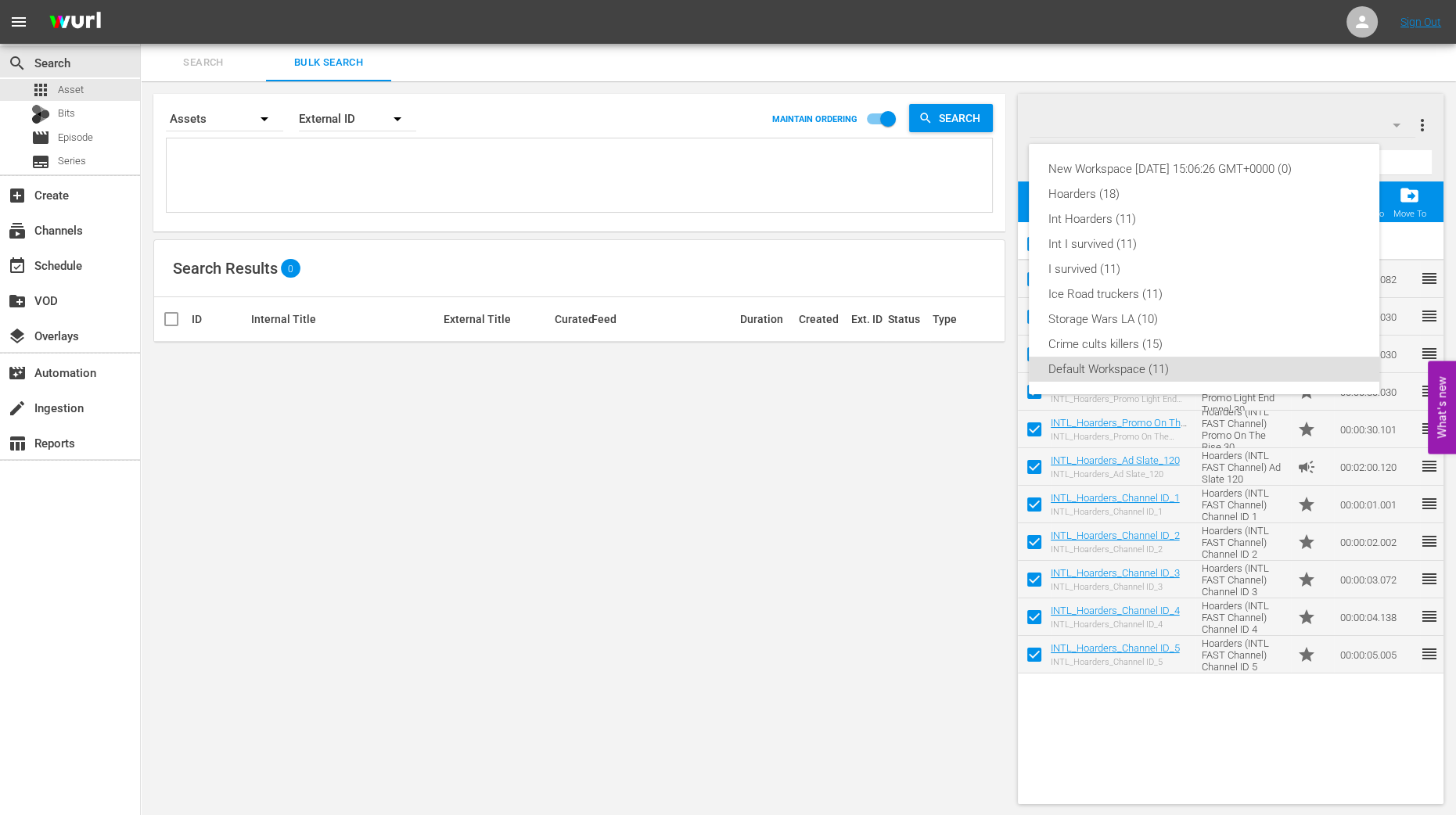
checkbox input "false"
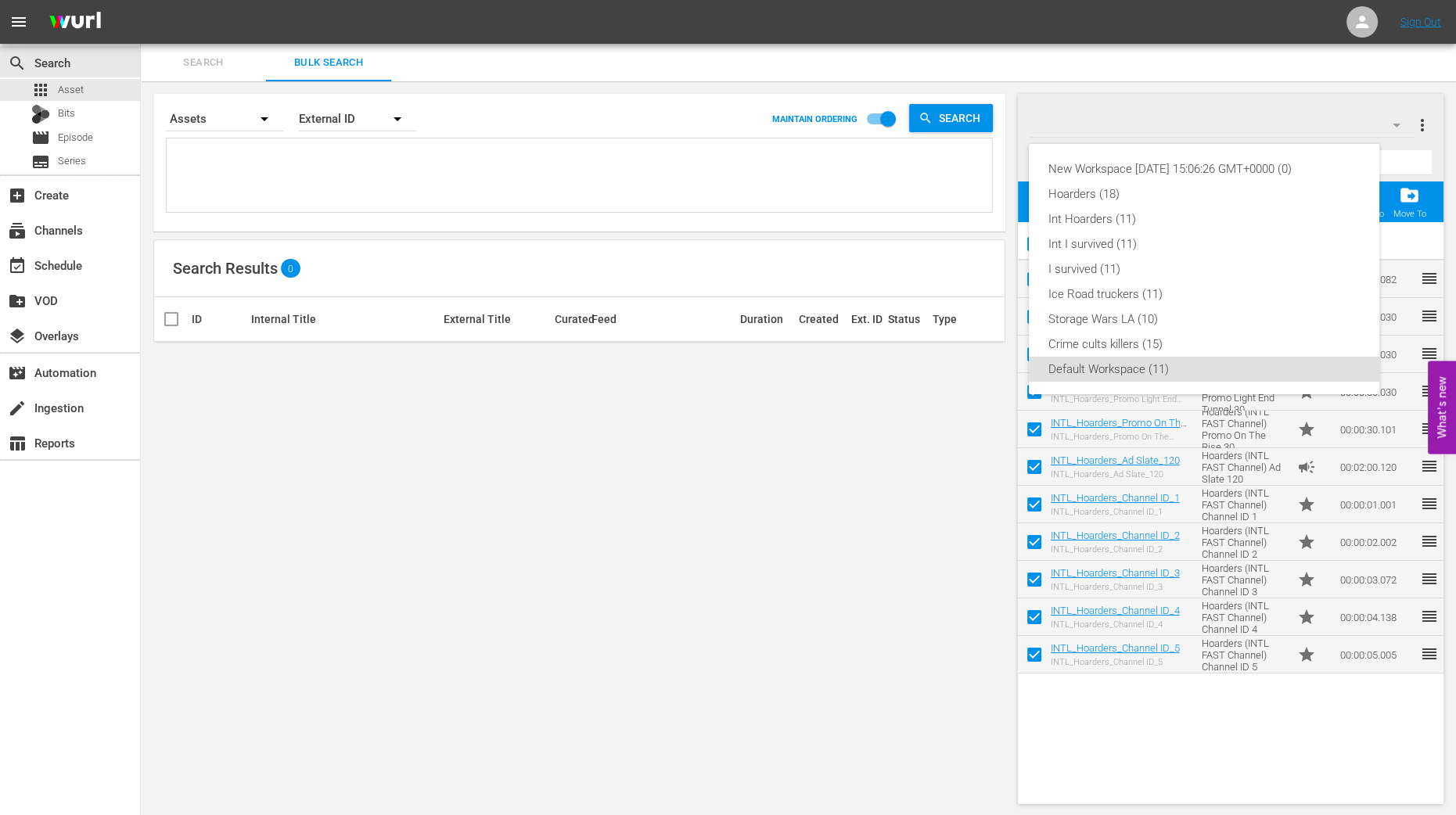
checkbox input "false"
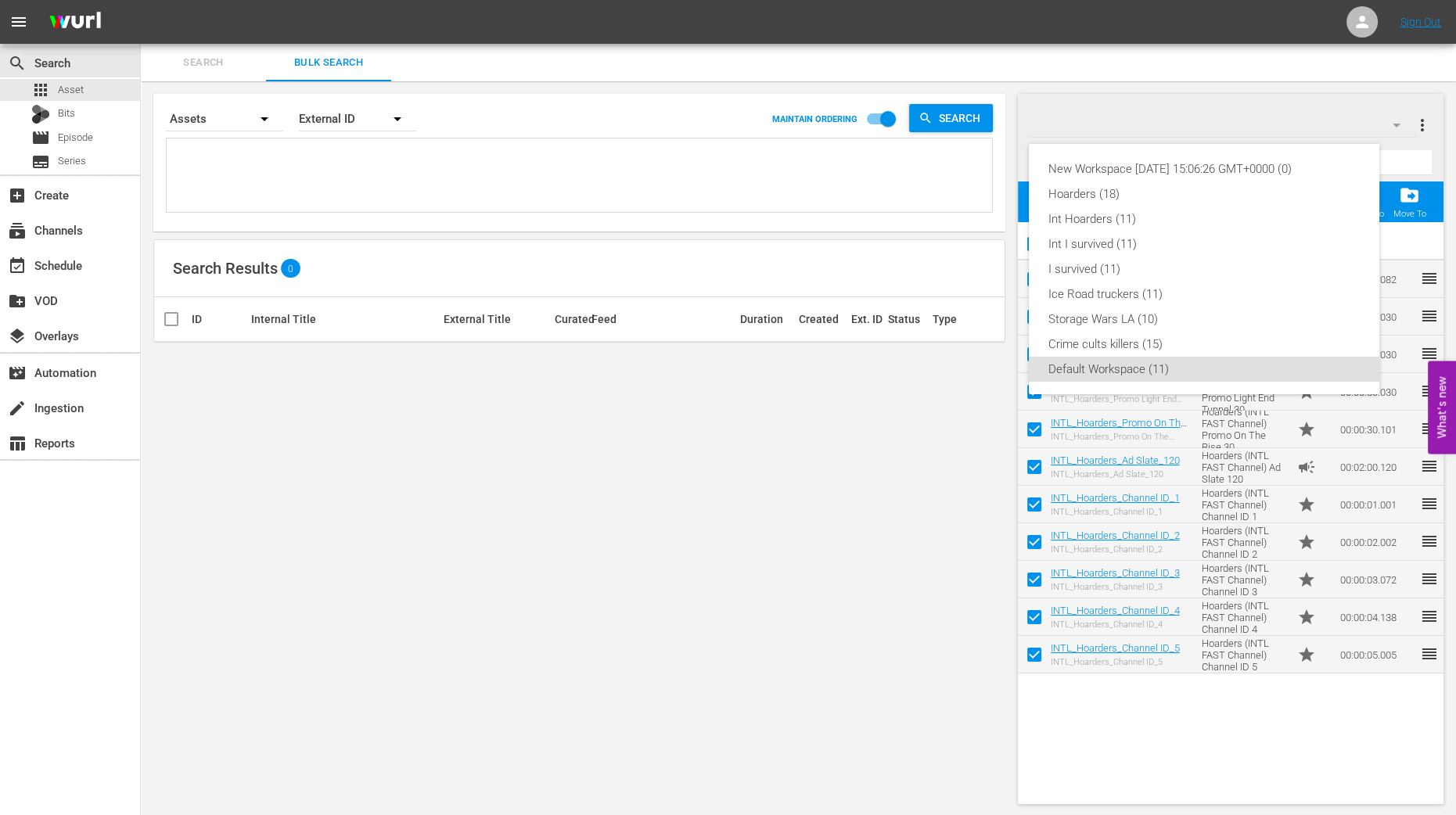
checkbox input "false"
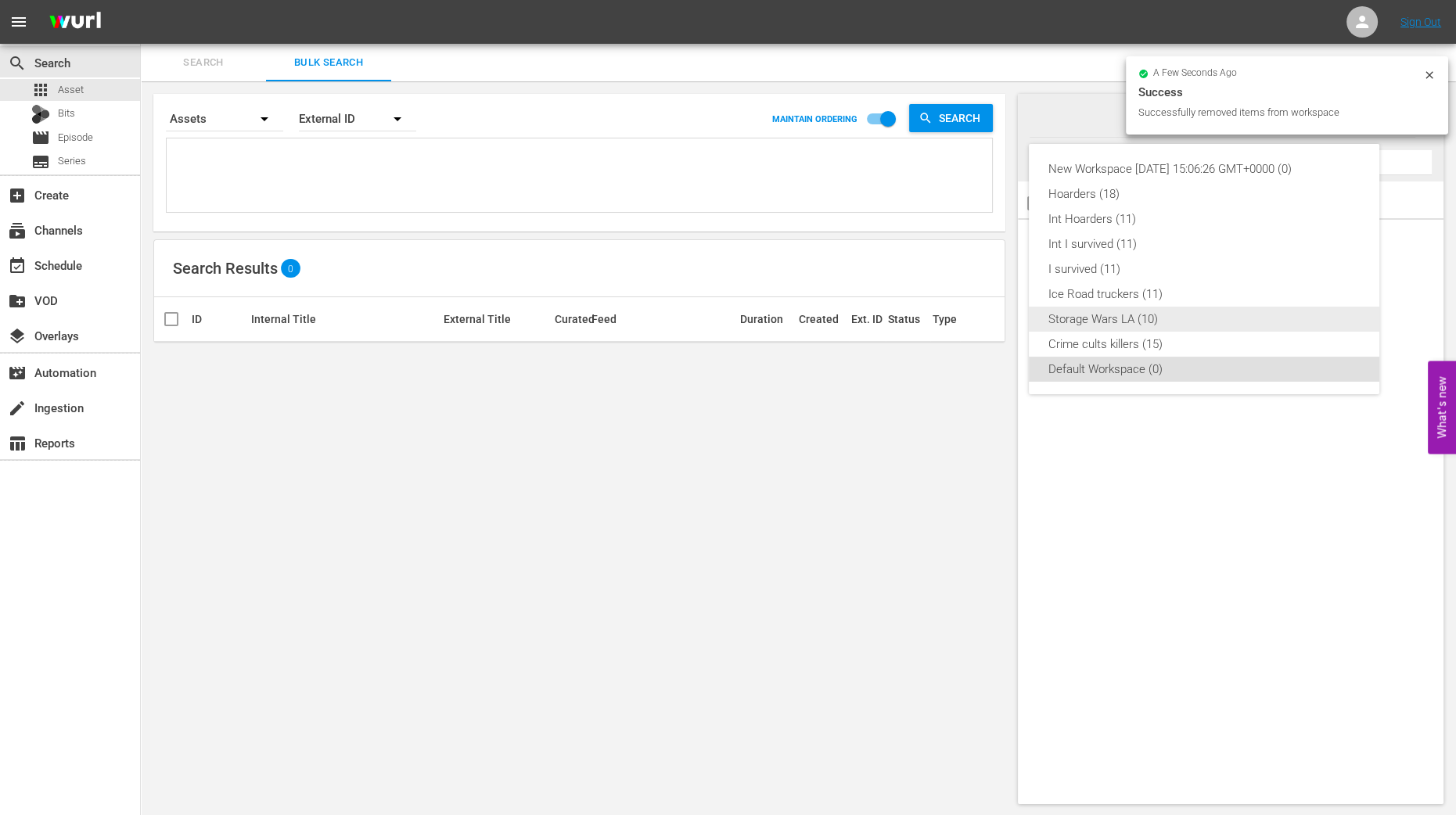
click at [1173, 313] on div "Storage Wars LA (10)" at bounding box center [1204, 319] width 313 height 25
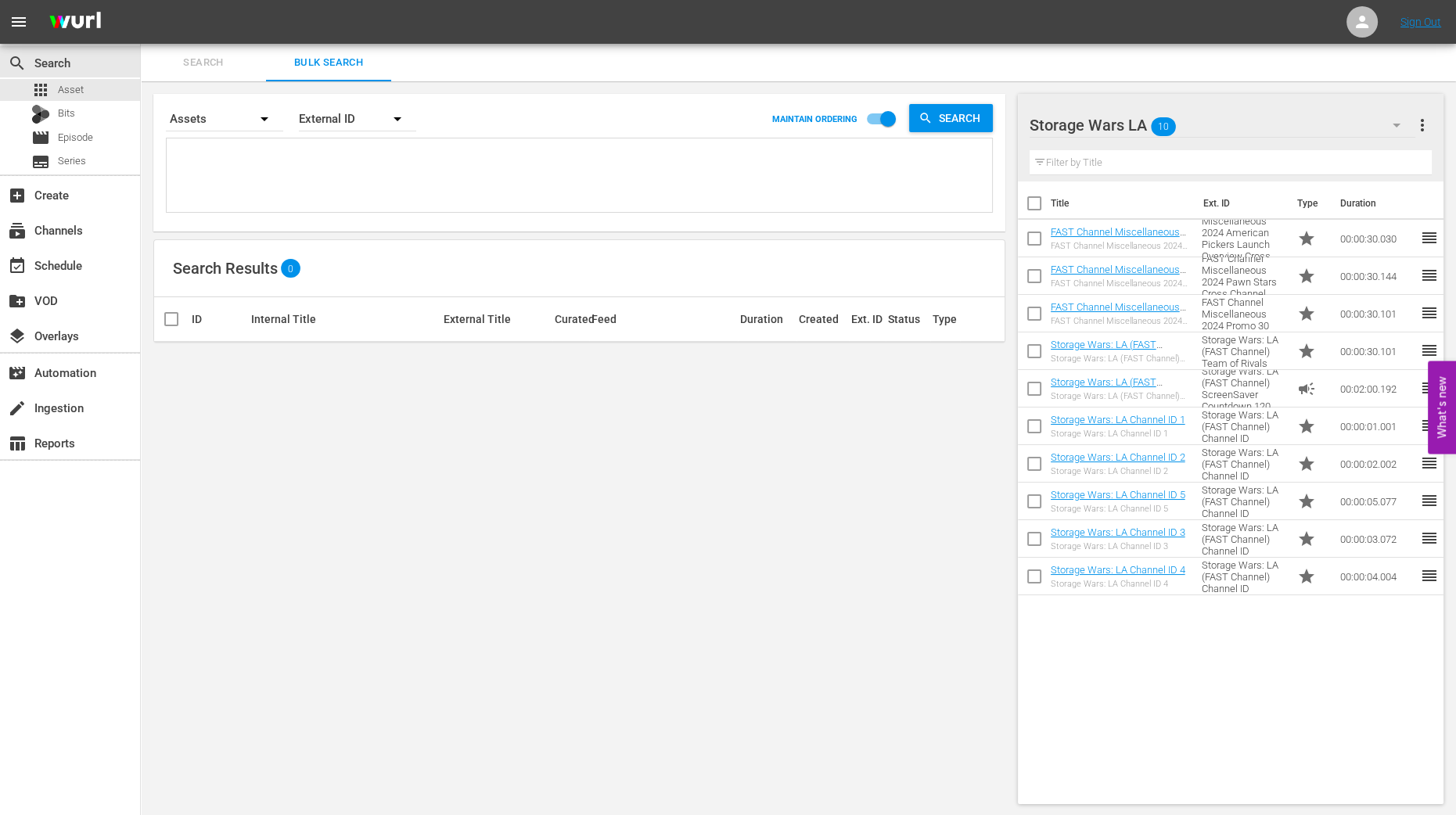
click at [1028, 194] on input "checkbox" at bounding box center [1034, 207] width 33 height 33
checkbox input "true"
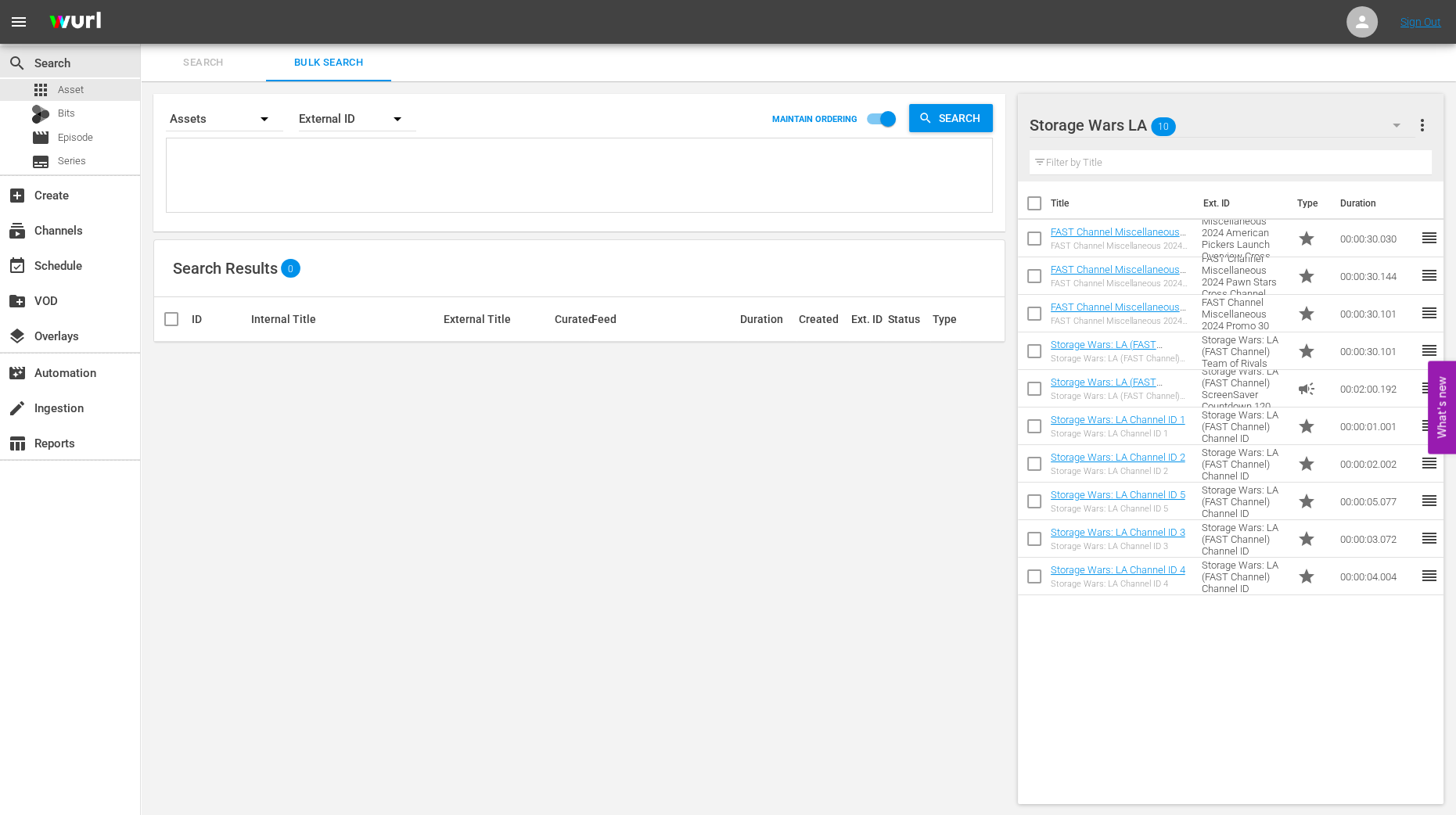
checkbox input "true"
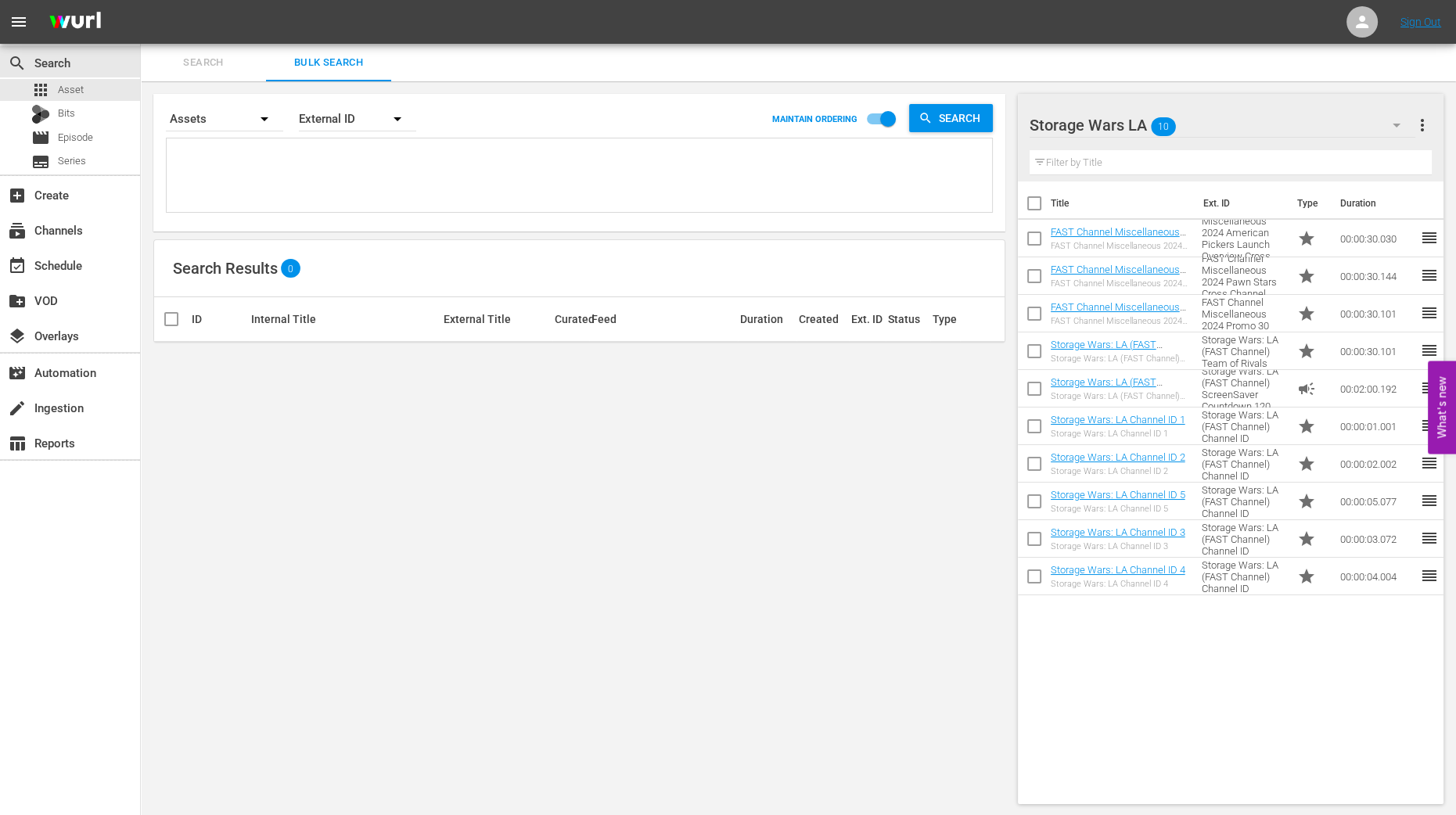
checkbox input "true"
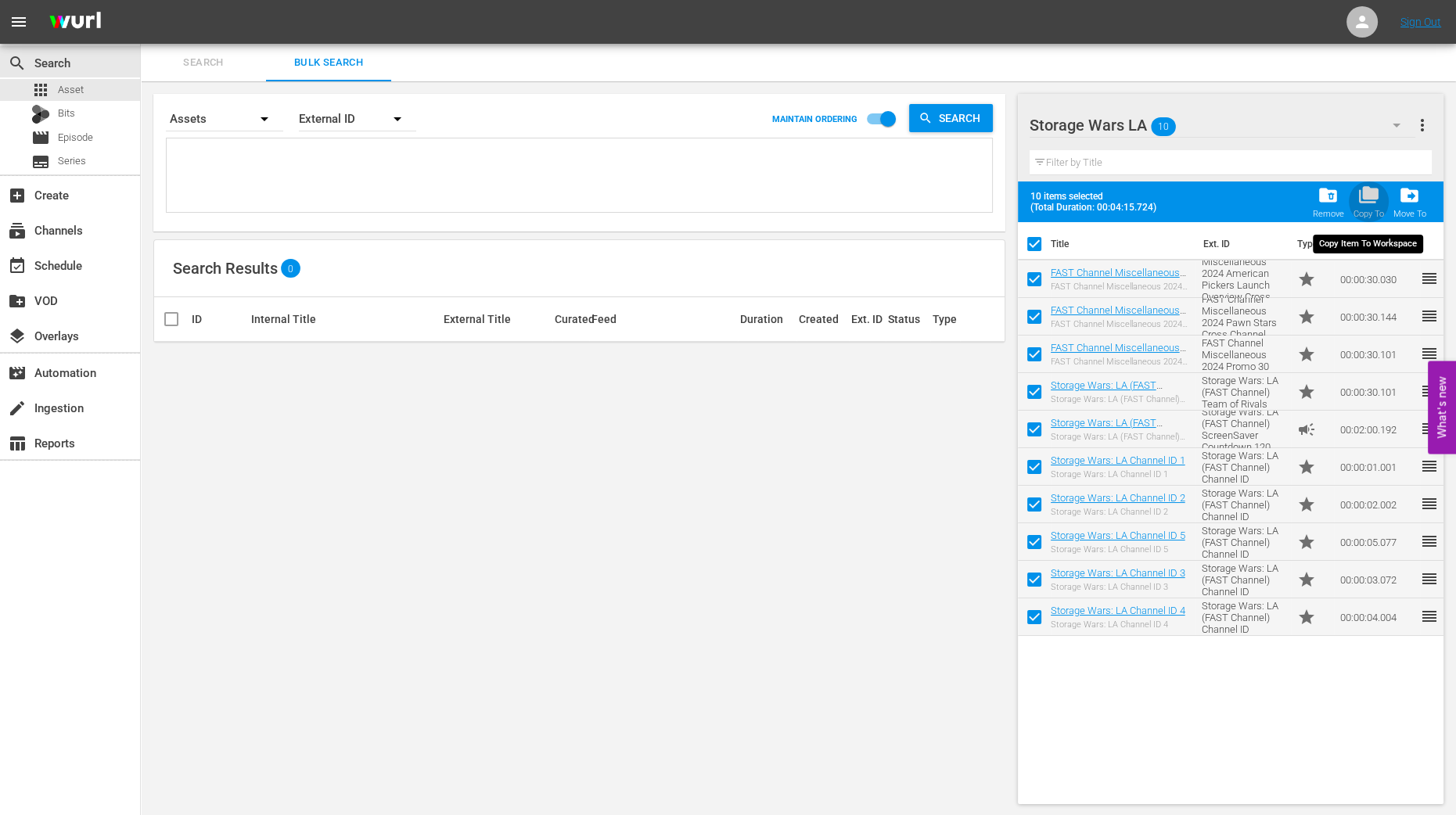
click at [1175, 194] on span "folder_copy" at bounding box center [1368, 195] width 21 height 21
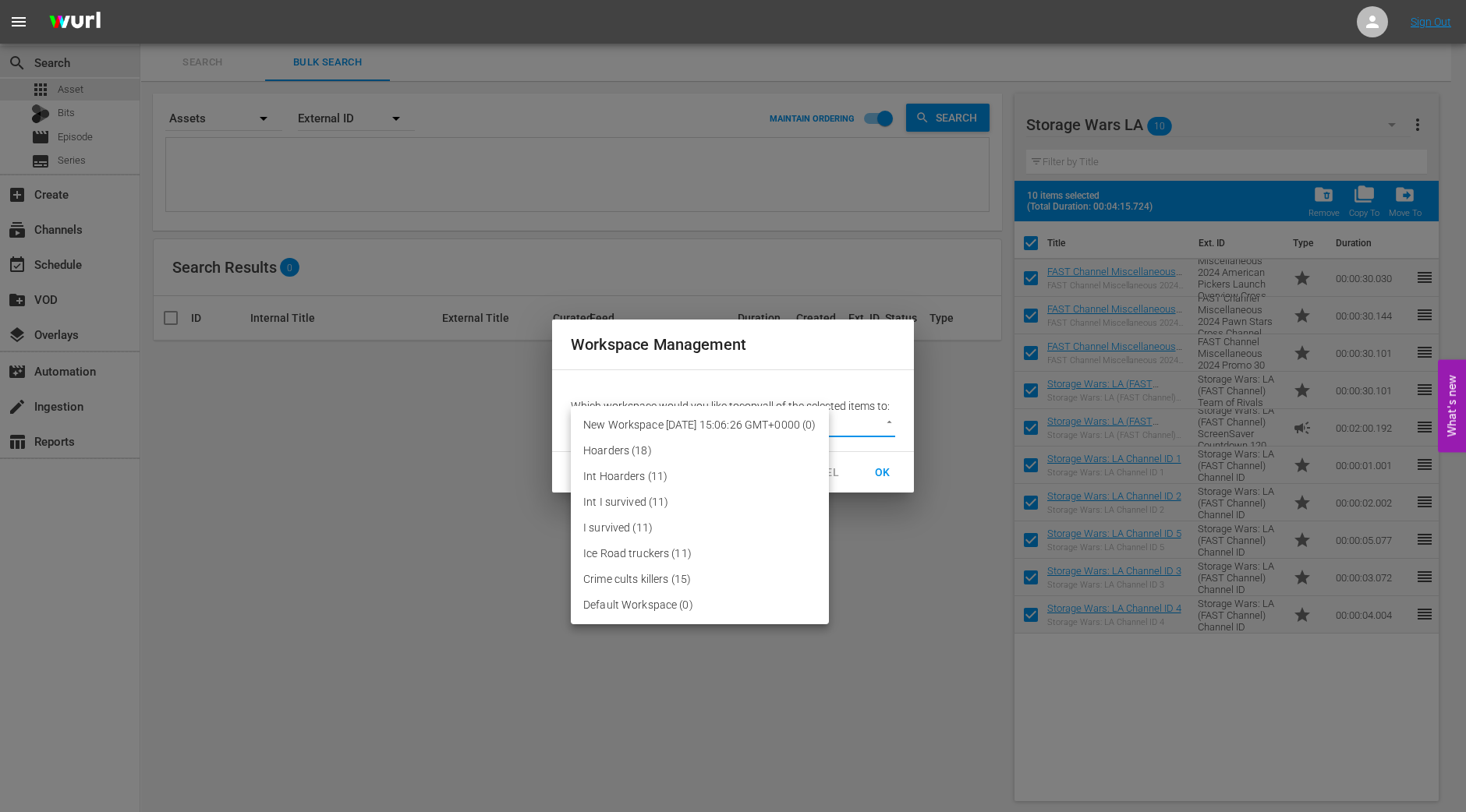
click at [873, 420] on body "menu Sign Out search Search apps Asset Bits movie Episode subtitles Series add_…" at bounding box center [733, 406] width 1466 height 812
click at [675, 602] on li "Default Workspace (0)" at bounding box center [700, 605] width 258 height 26
type input "2095"
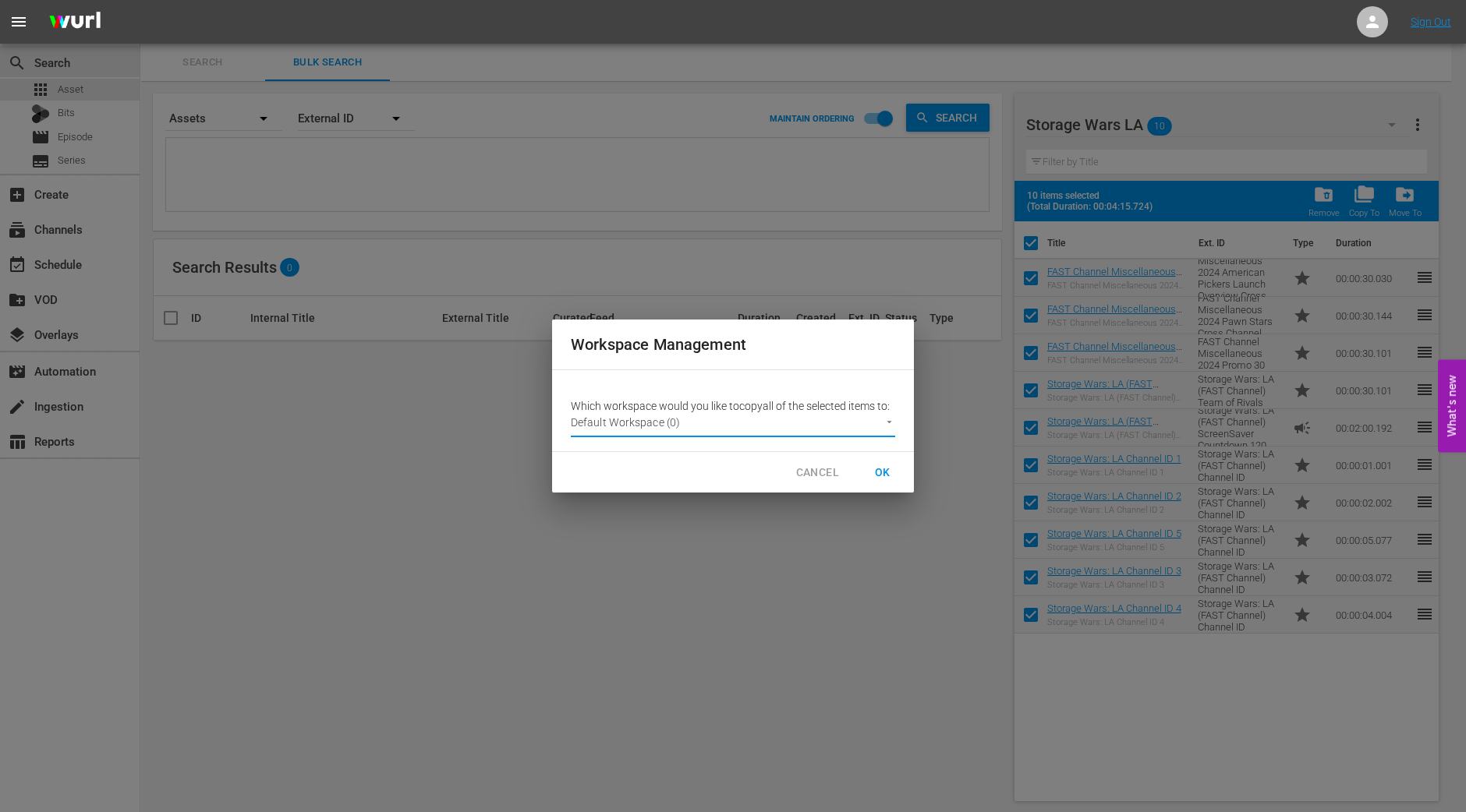
click at [881, 474] on span "OK" at bounding box center [882, 473] width 25 height 19
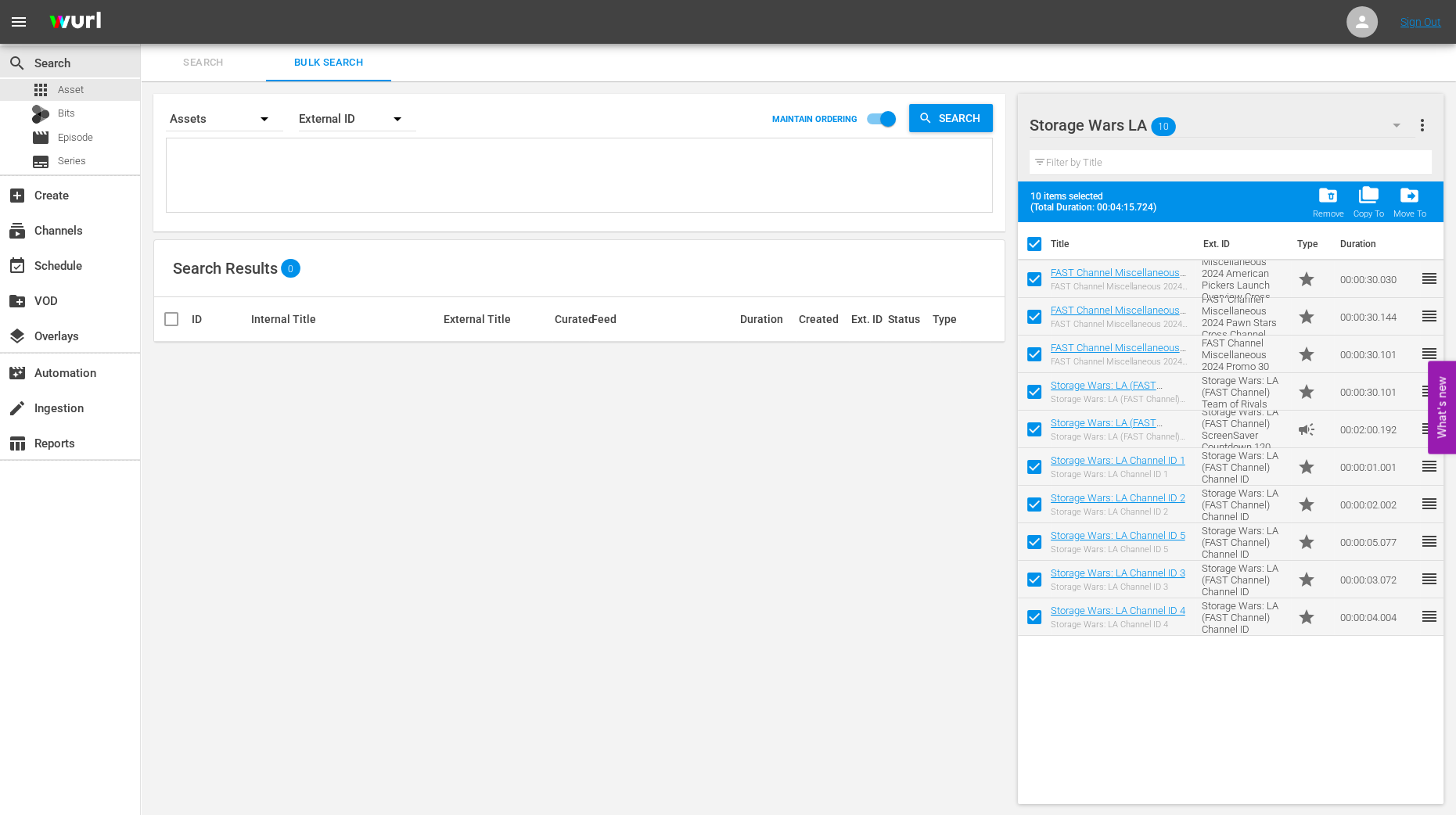
checkbox input "false"
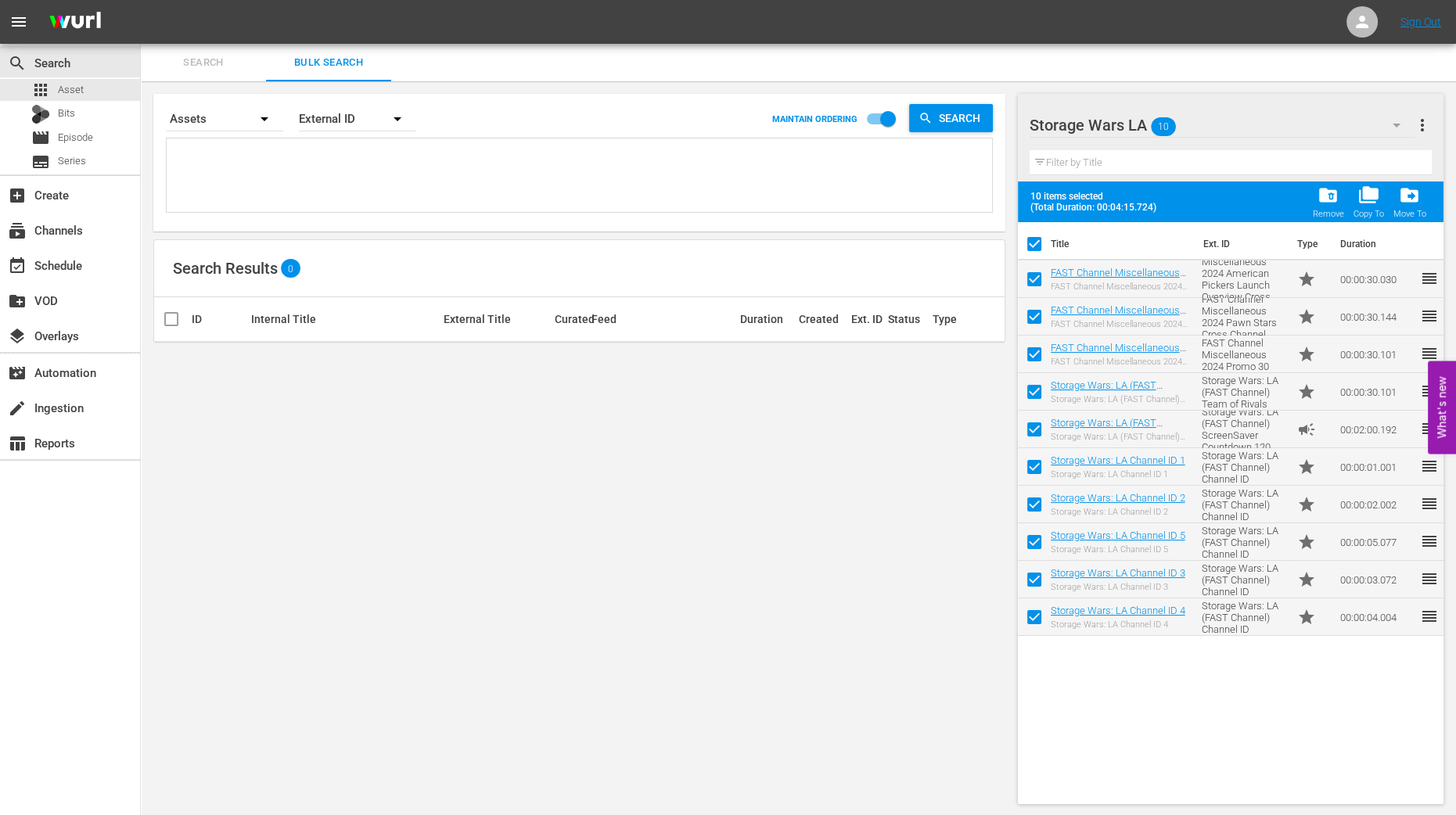
checkbox input "false"
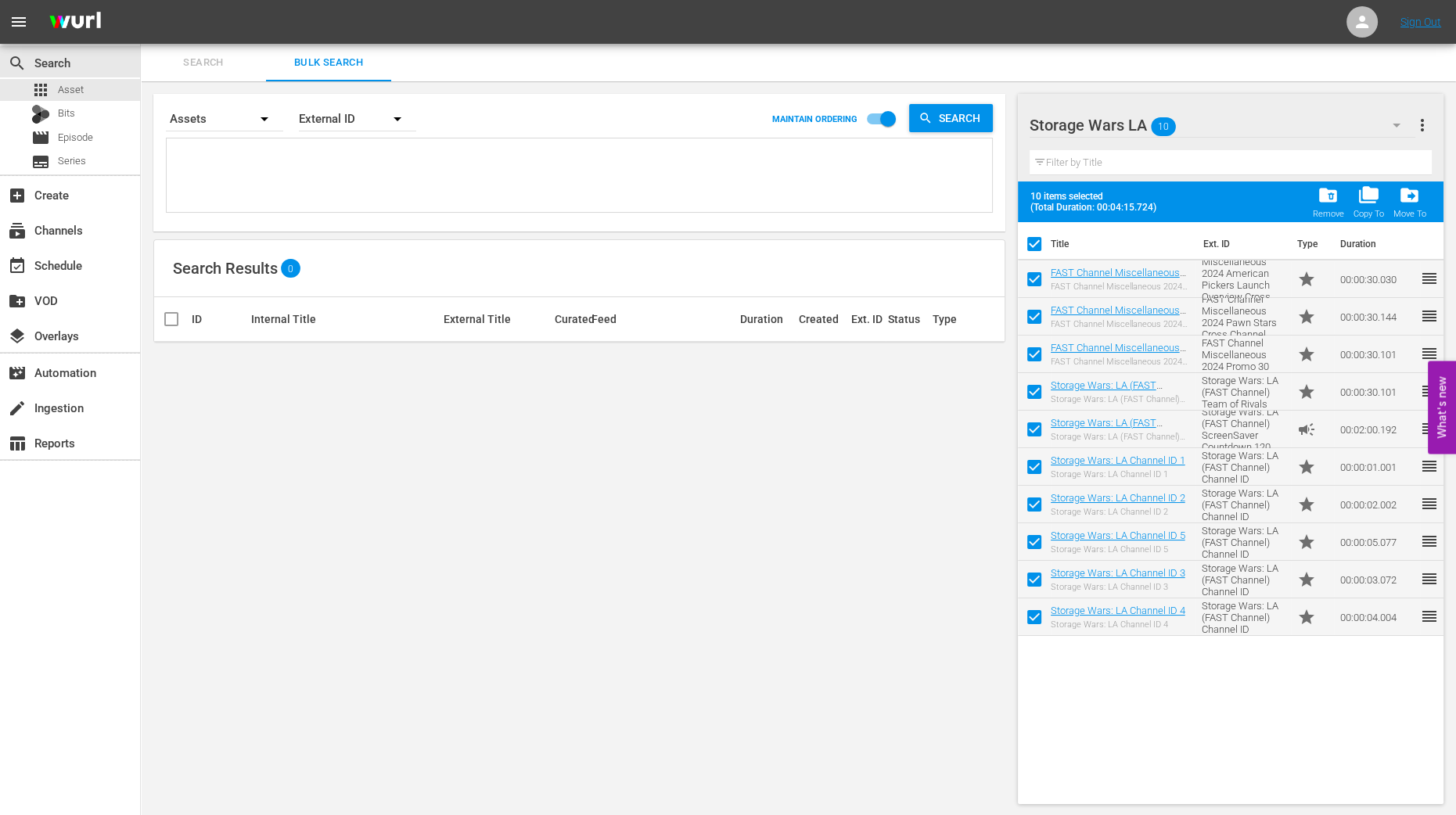
checkbox input "false"
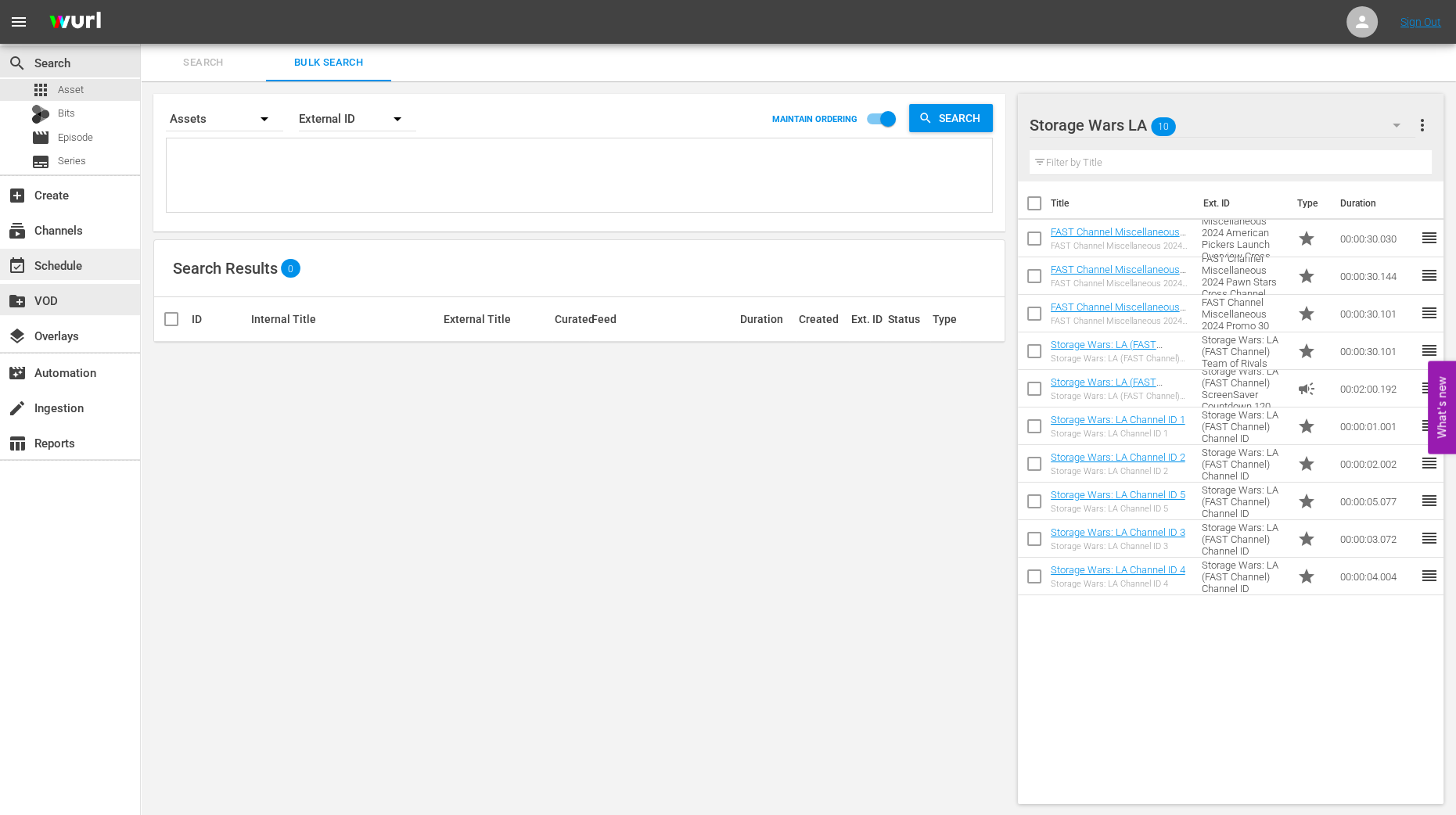
click at [90, 260] on div "event_available Schedule" at bounding box center [70, 264] width 140 height 31
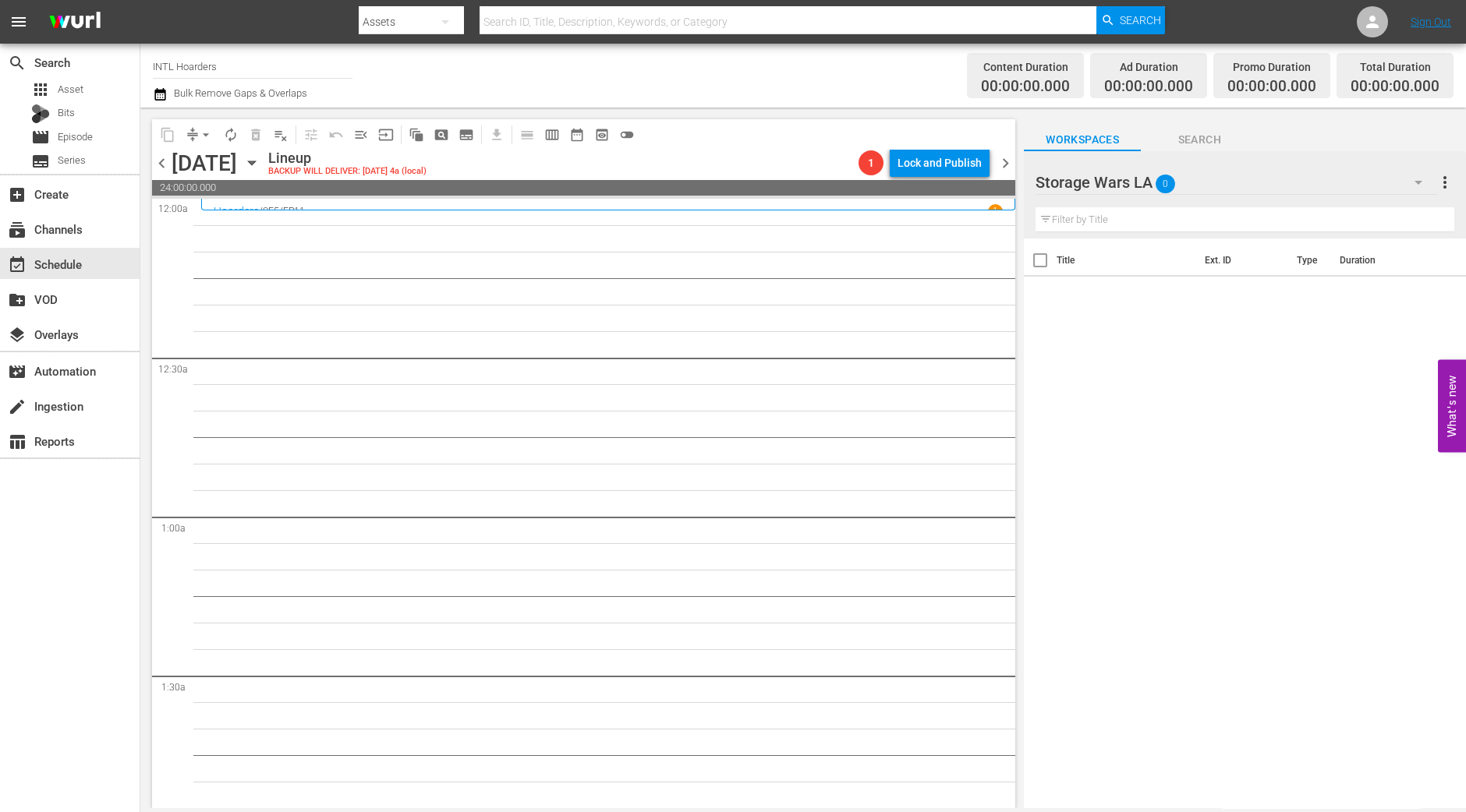
click at [261, 157] on icon "button" at bounding box center [252, 162] width 17 height 17
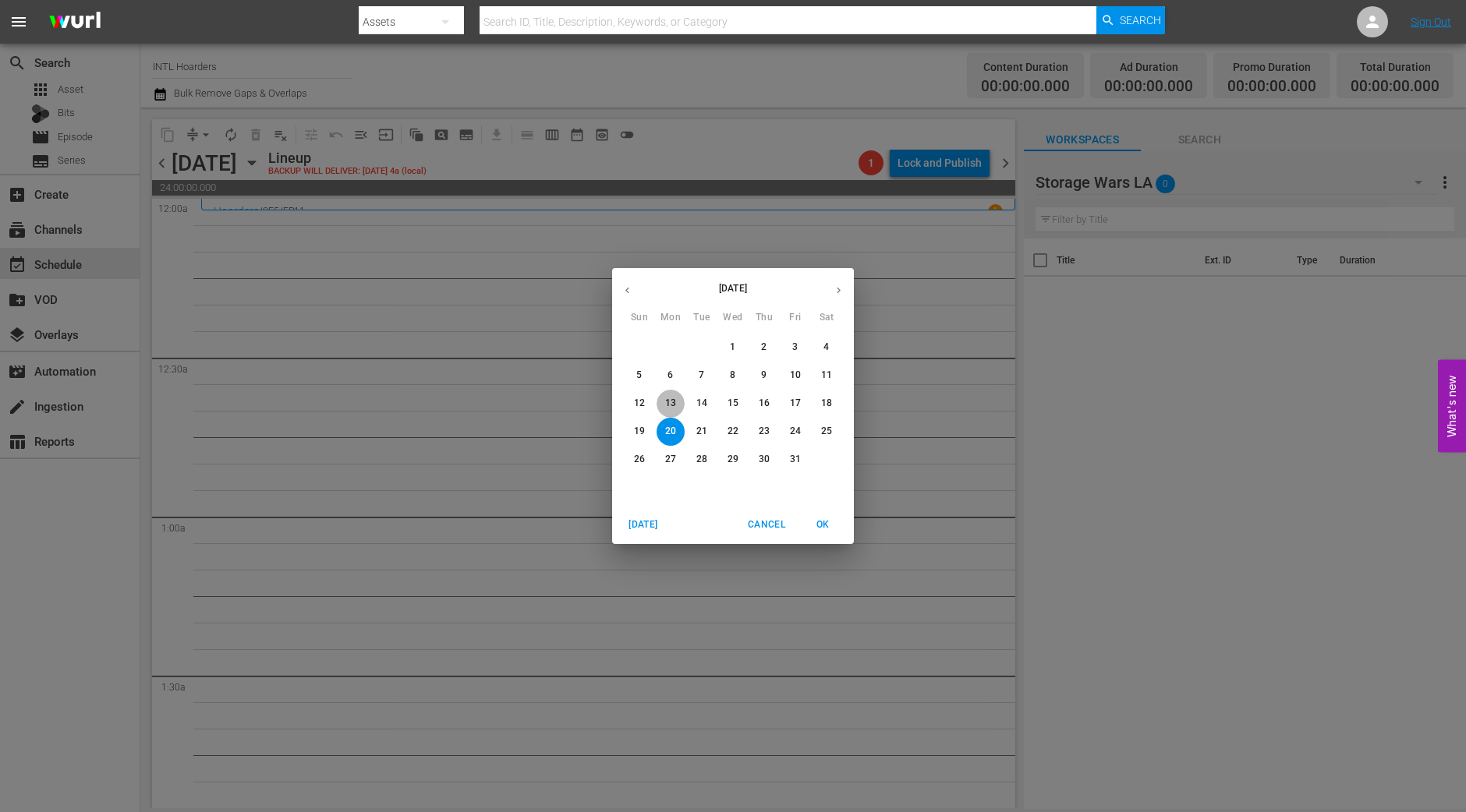
click at [672, 406] on p "13" at bounding box center [671, 404] width 11 height 13
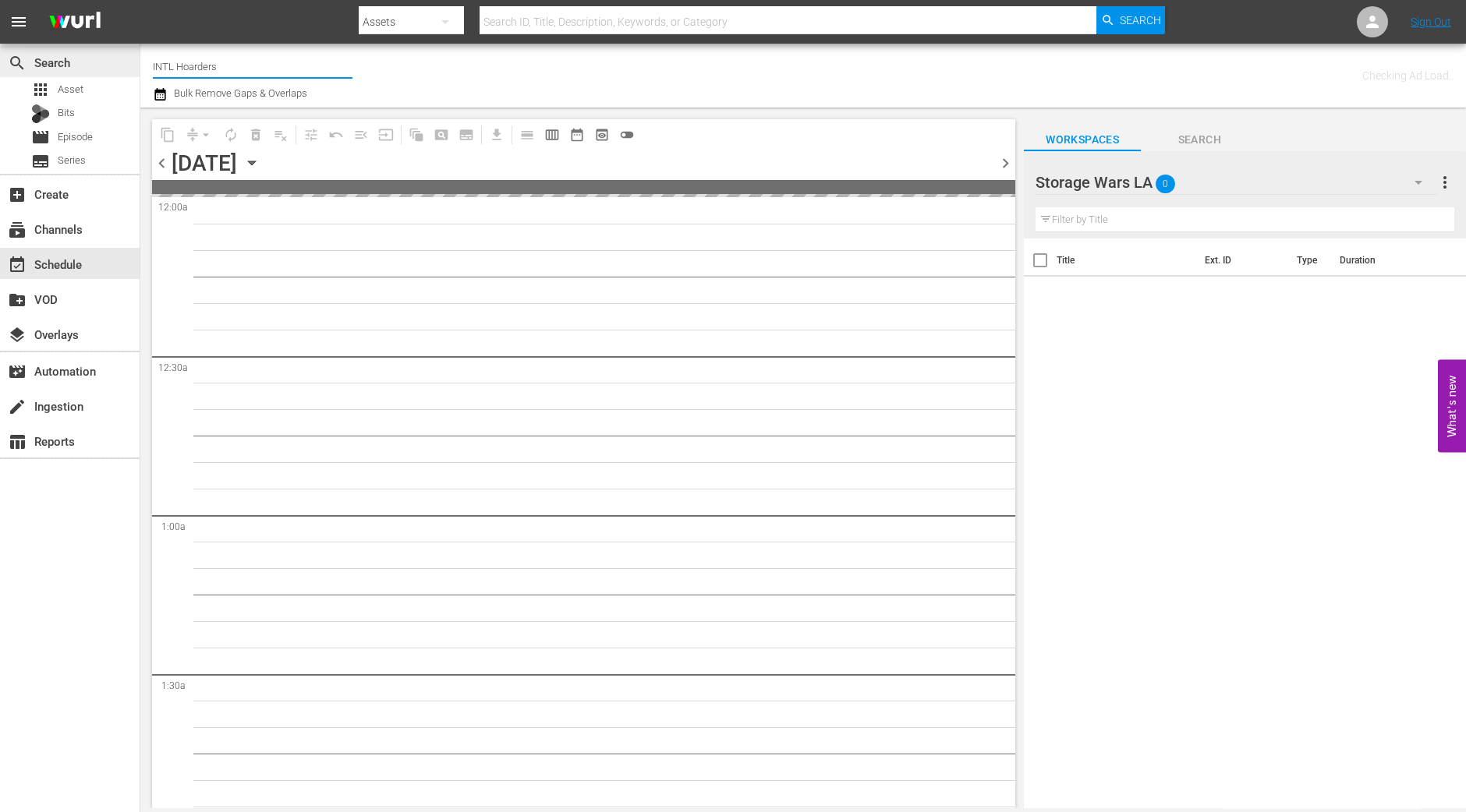
drag, startPoint x: 250, startPoint y: 69, endPoint x: 78, endPoint y: 60, distance: 172.2
click at [141, 0] on div "search Search apps Asset Bits movie Episode subtitles Series add_box Create sub…" at bounding box center [803, 0] width 1325 height 0
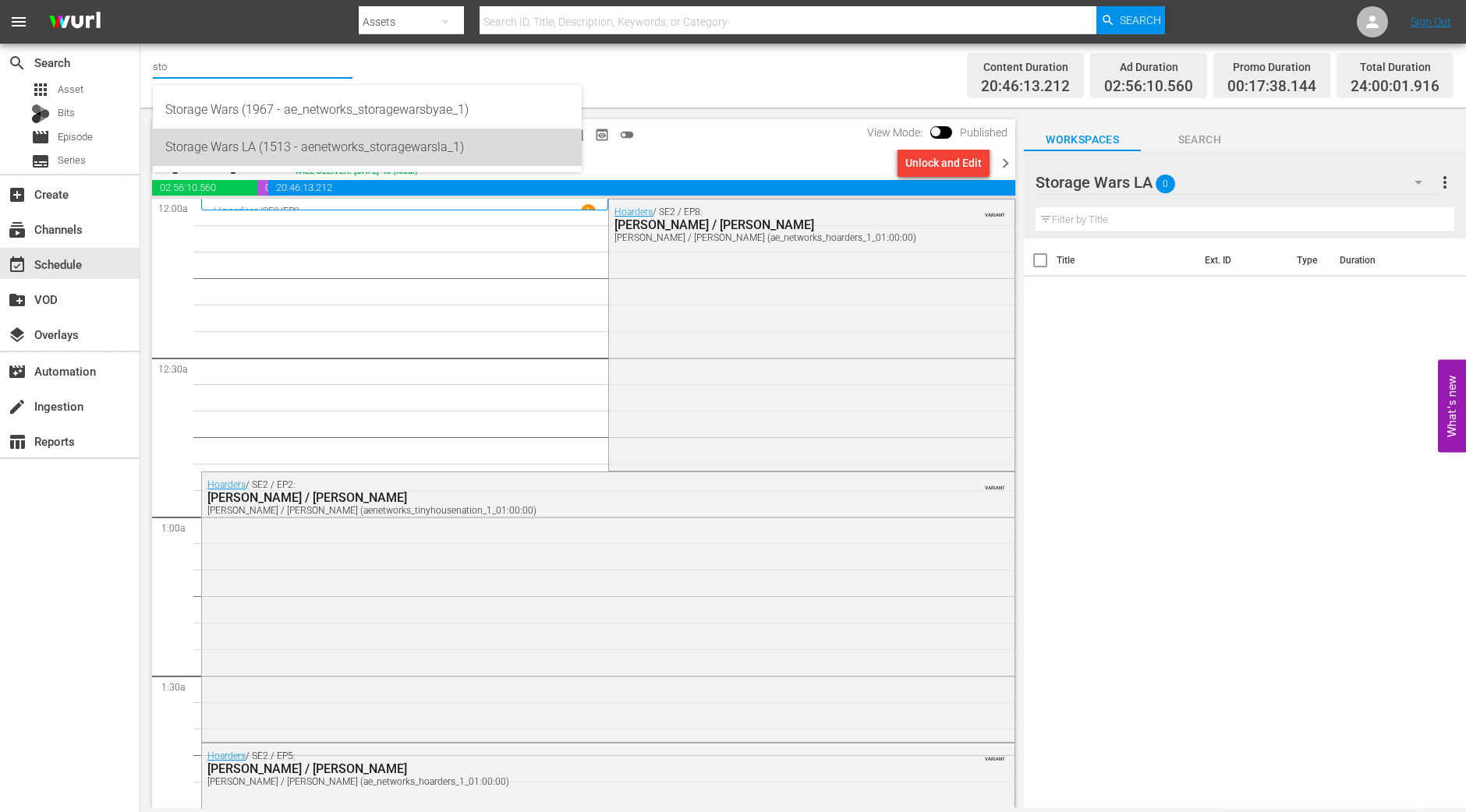
click at [183, 151] on div "Storage Wars LA (1513 - aenetworks_storagewarsla_1)" at bounding box center [368, 147] width 404 height 38
type input "Storage Wars LA (1513 - aenetworks_storagewarsla_1)"
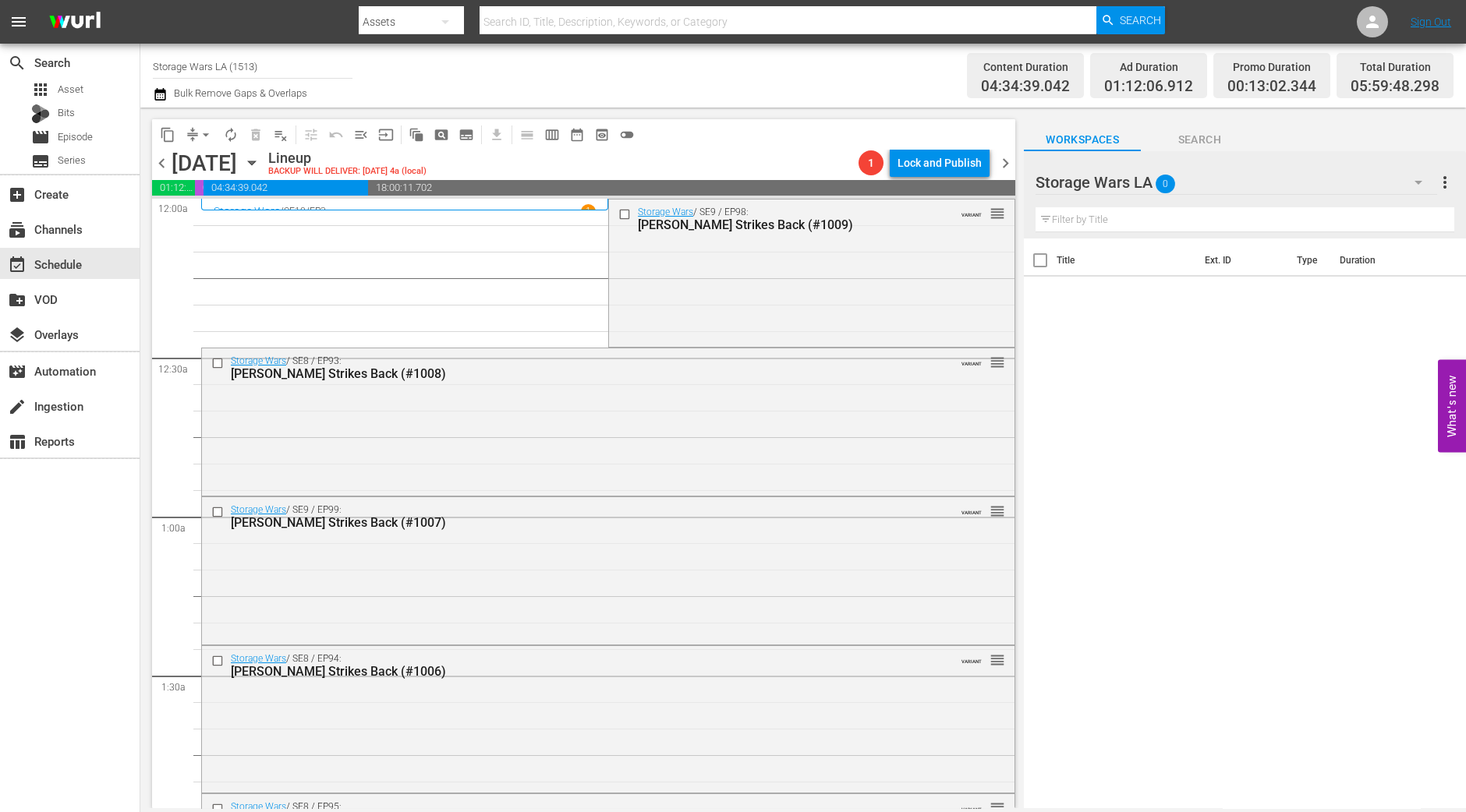
click at [160, 166] on span "chevron_left" at bounding box center [162, 163] width 19 height 19
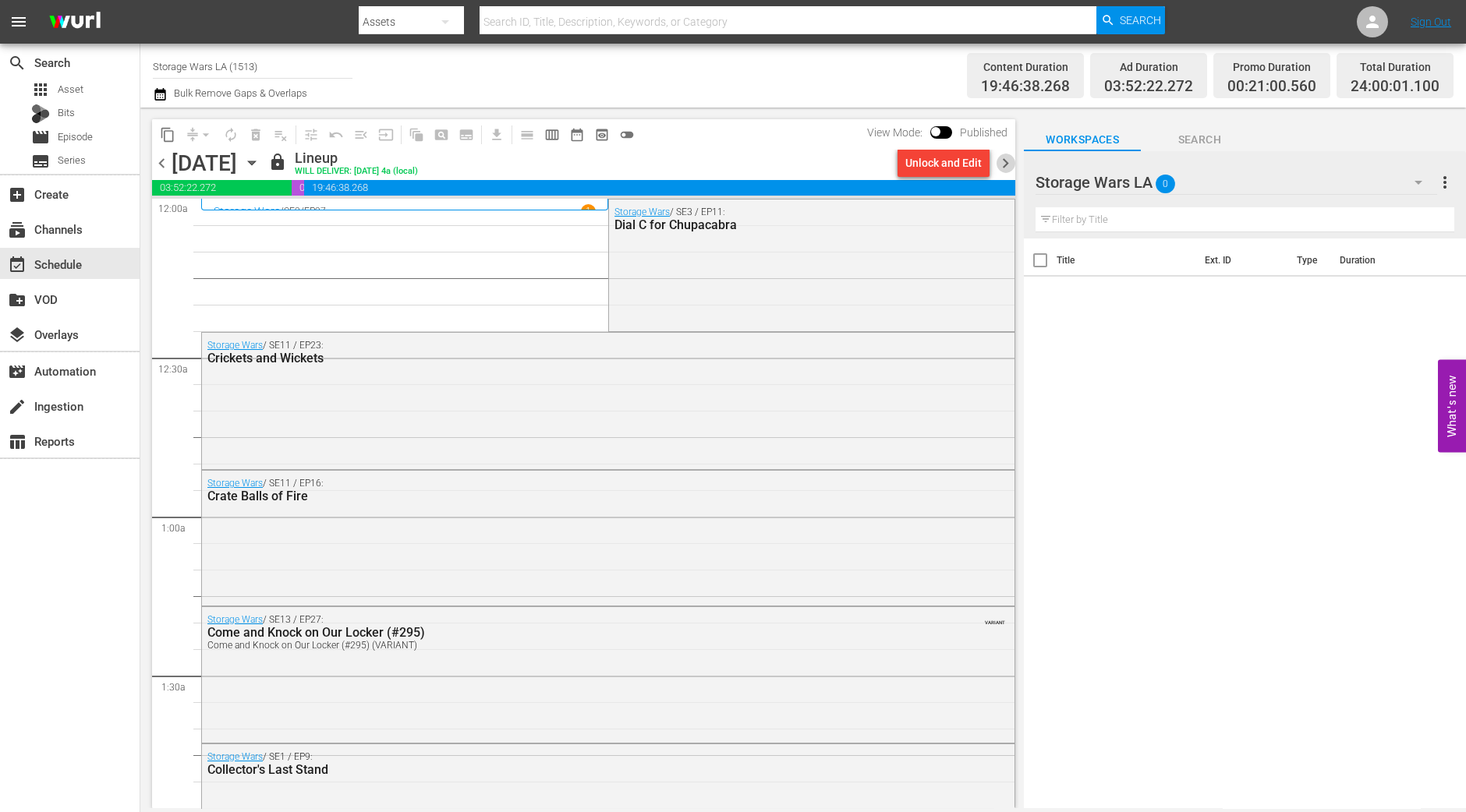
click at [998, 167] on span "chevron_right" at bounding box center [1005, 163] width 19 height 19
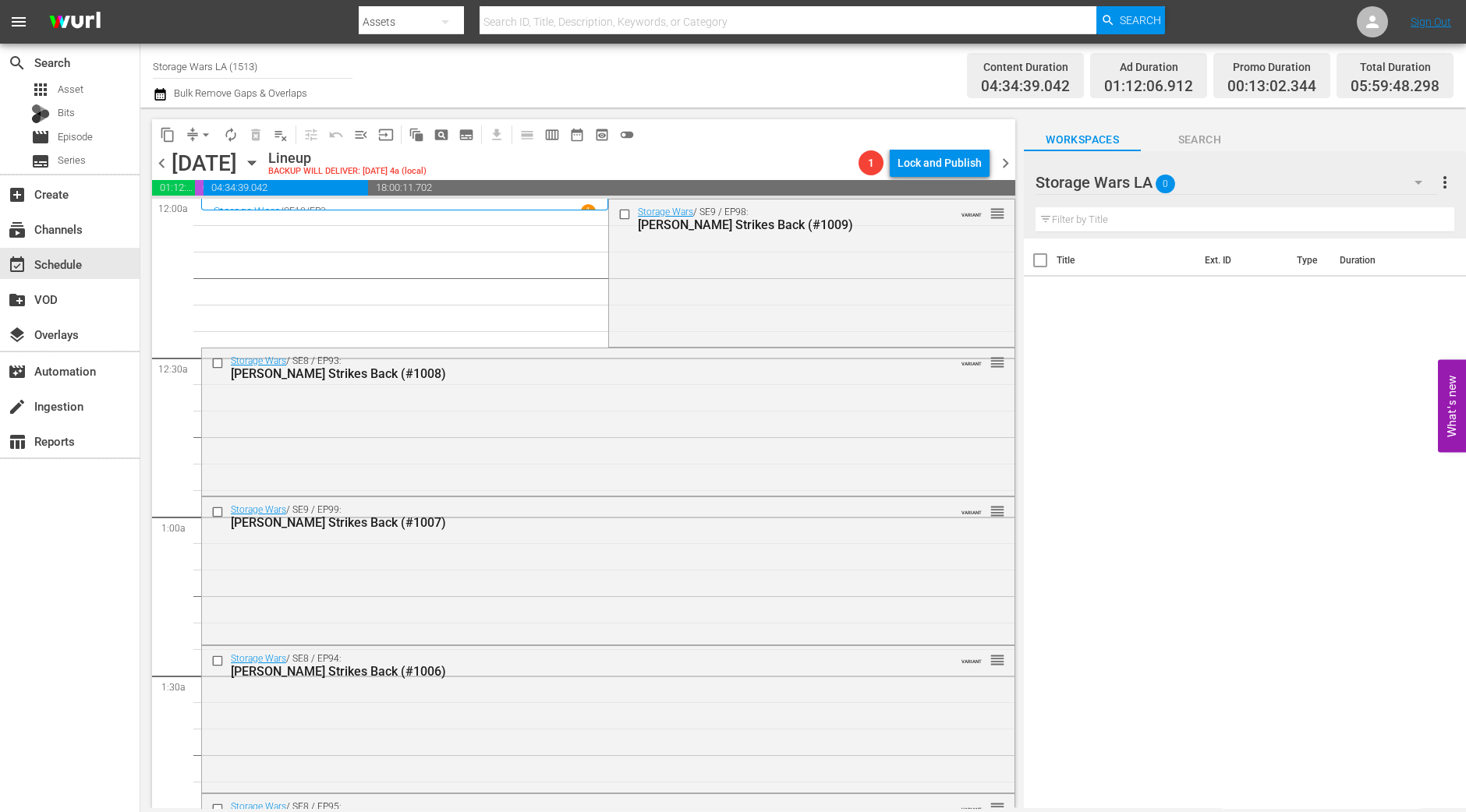
click at [164, 164] on span "chevron_left" at bounding box center [162, 163] width 19 height 19
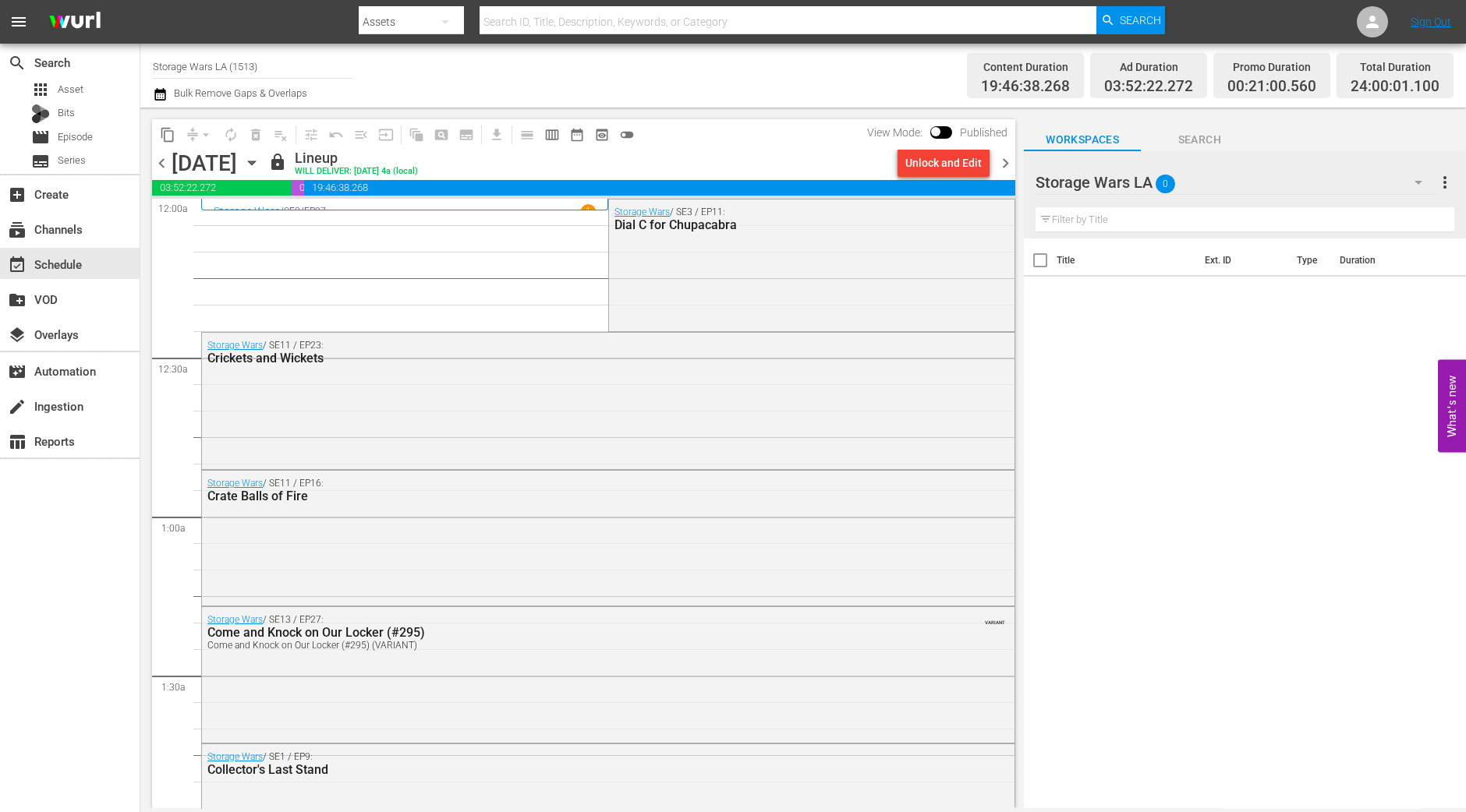
click at [1002, 162] on span "chevron_right" at bounding box center [1005, 163] width 19 height 19
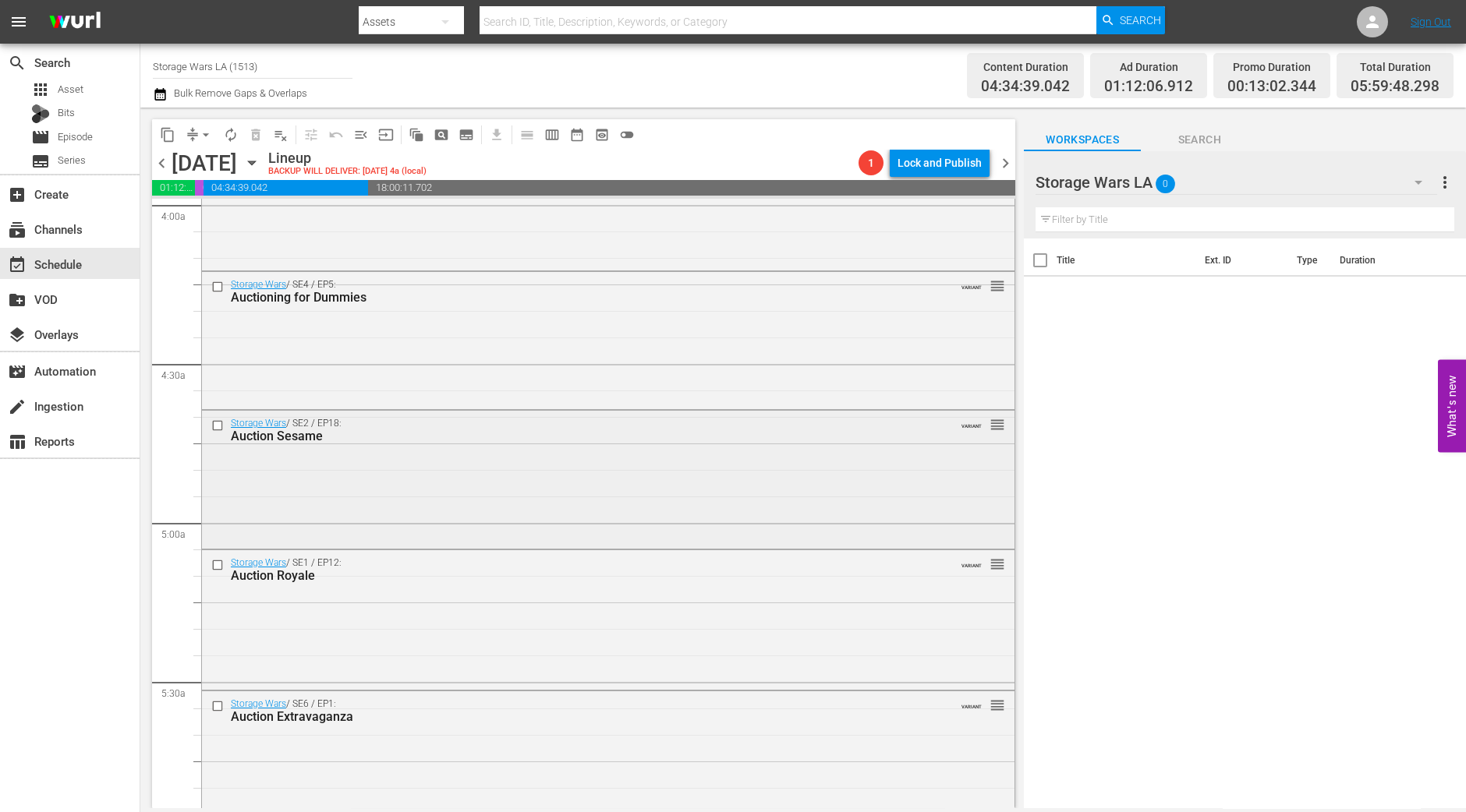
scroll to position [1754, 0]
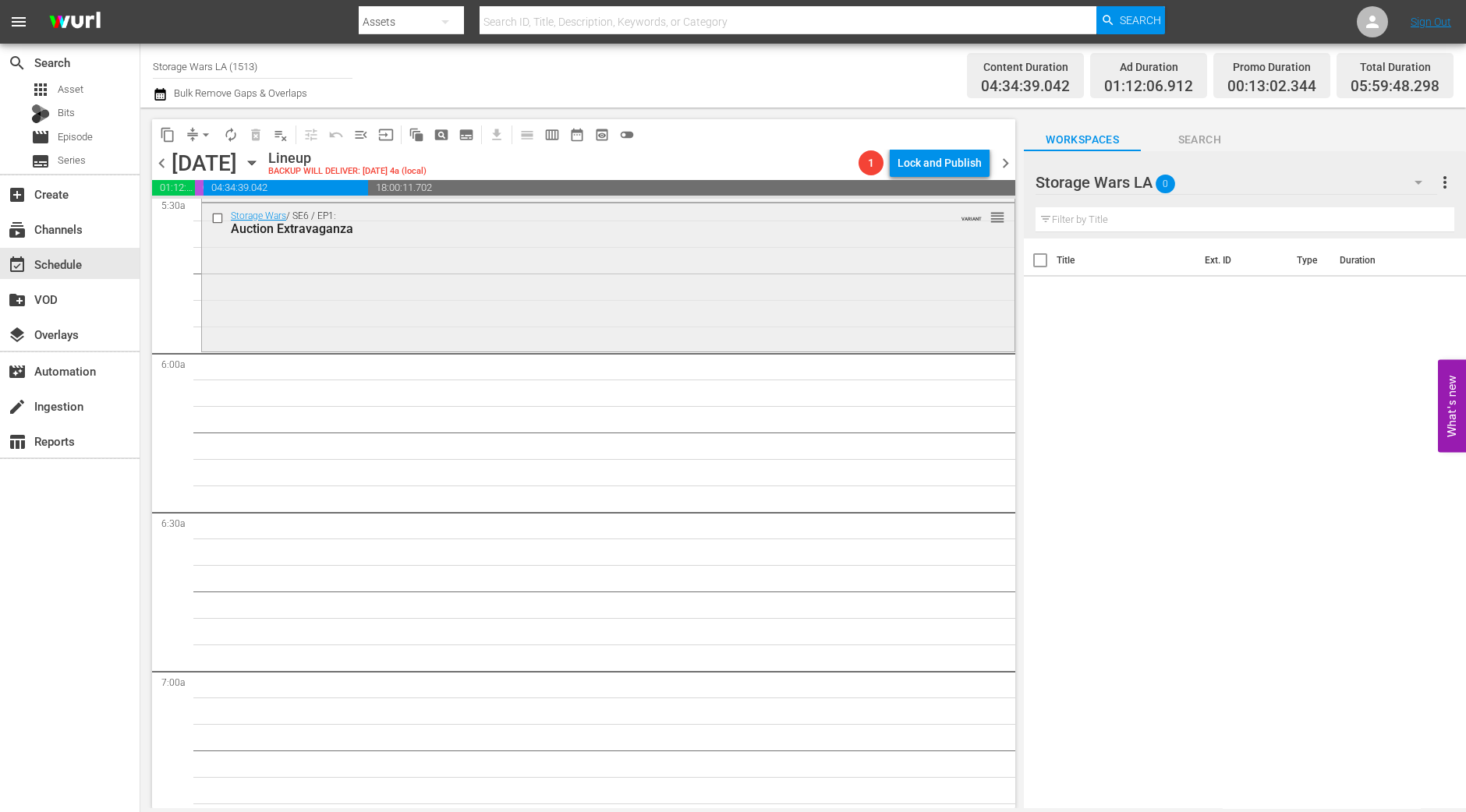
click at [609, 260] on div "Storage Wars / SE6 / EP1: Auction Extravaganza VARIANT reorder" at bounding box center [608, 275] width 812 height 144
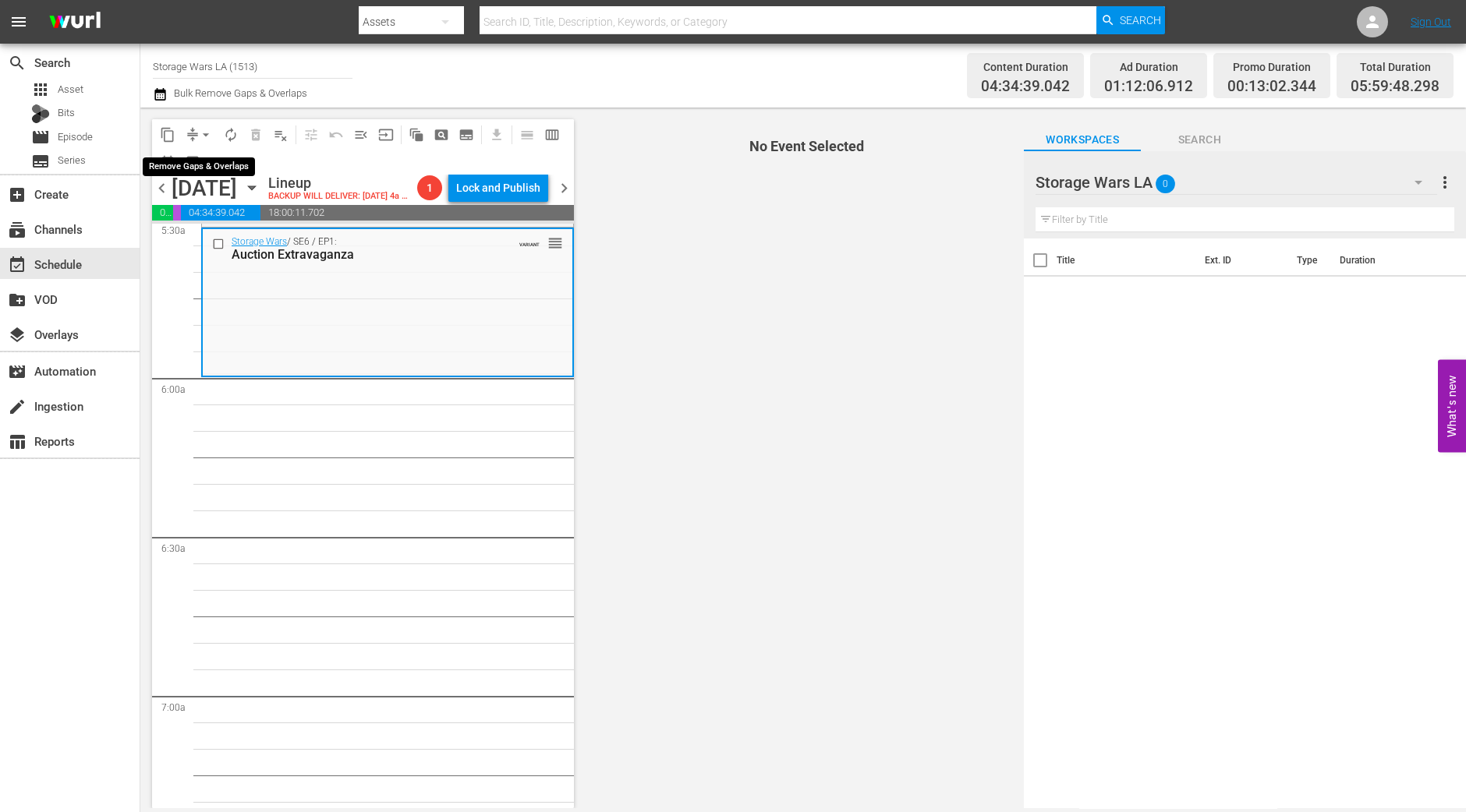
click at [195, 137] on button "arrow_drop_down" at bounding box center [205, 134] width 25 height 25
click at [203, 162] on li "Align to Midnight" at bounding box center [207, 166] width 164 height 26
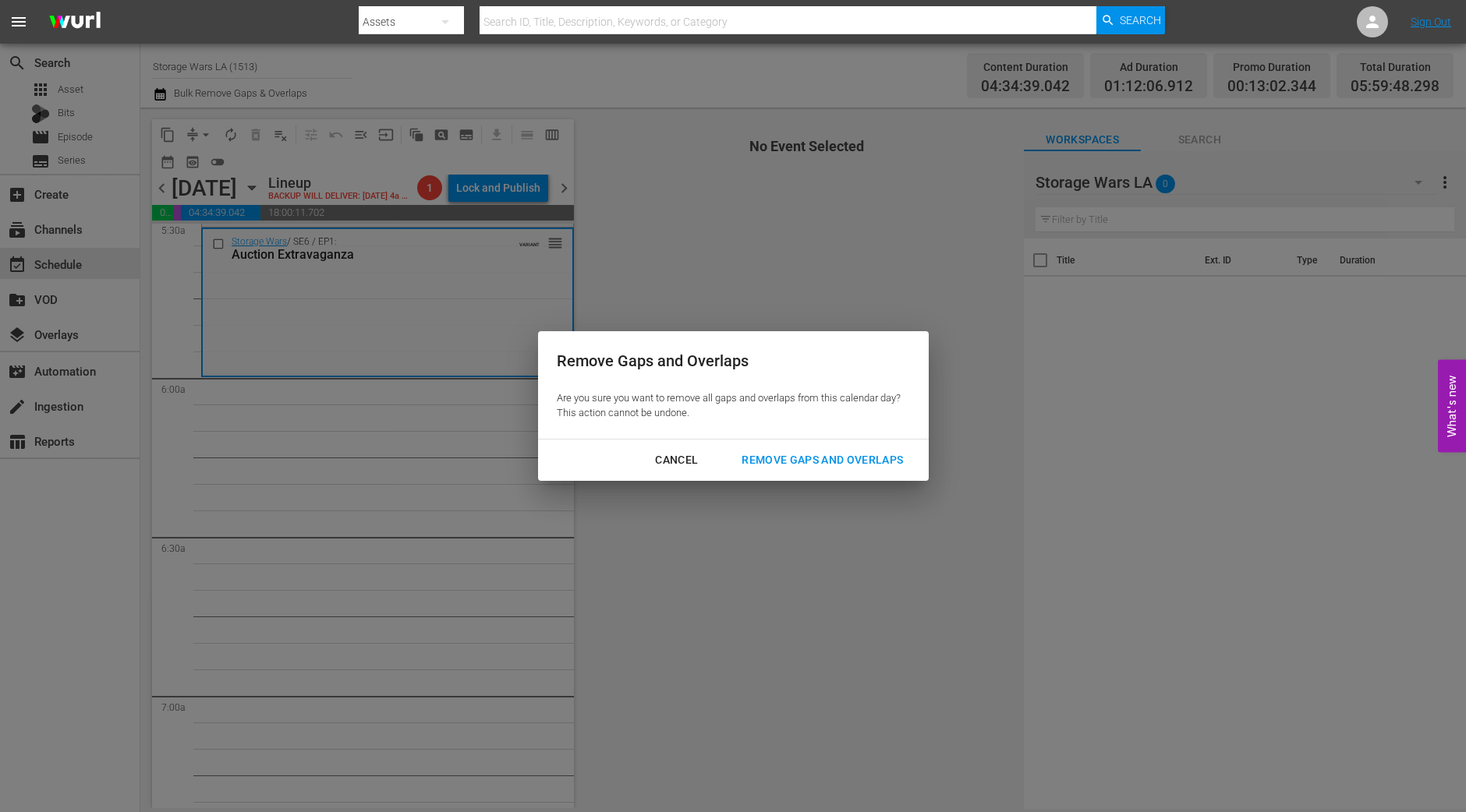
click at [819, 457] on div "Remove Gaps and Overlaps" at bounding box center [823, 460] width 187 height 19
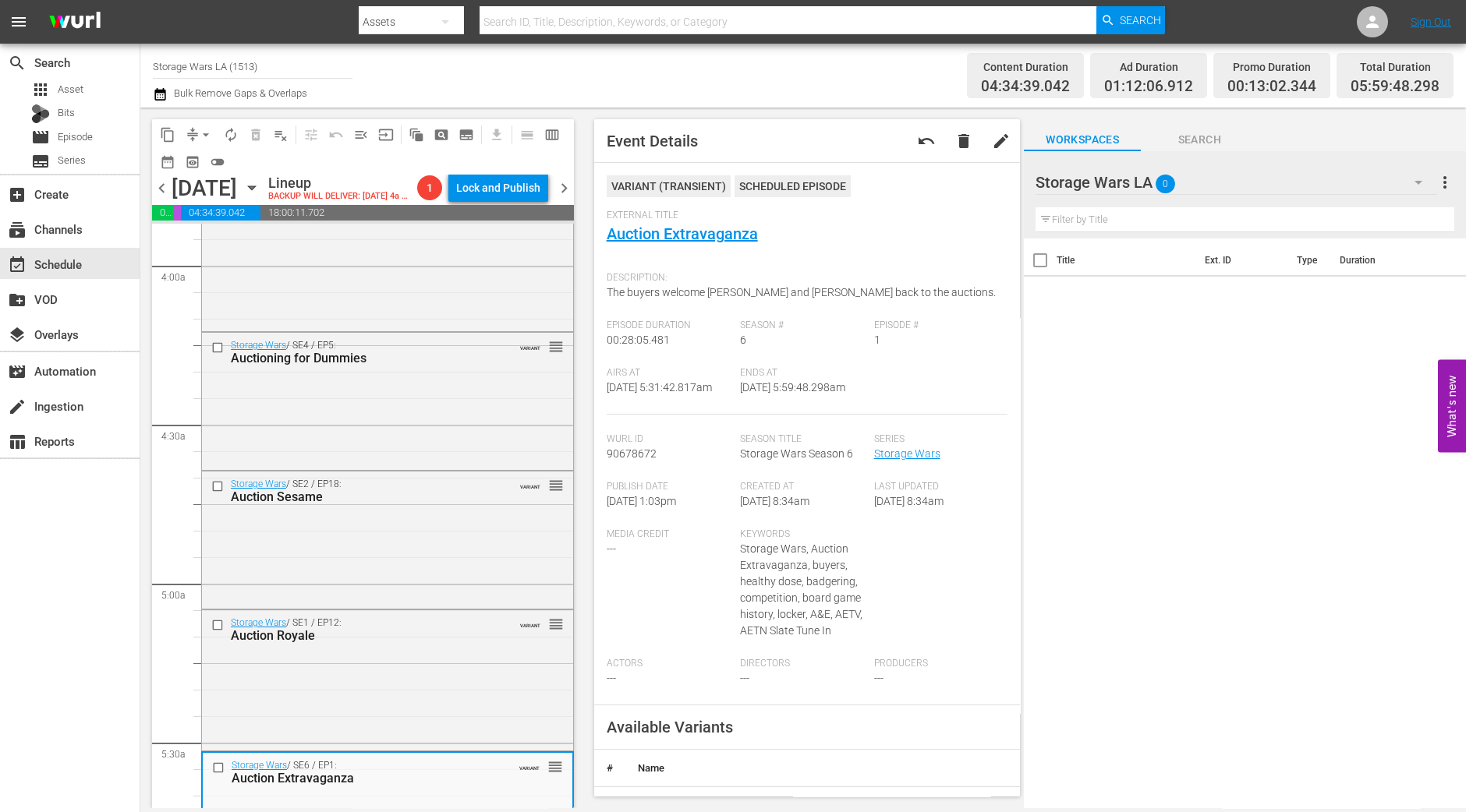
scroll to position [1072, 0]
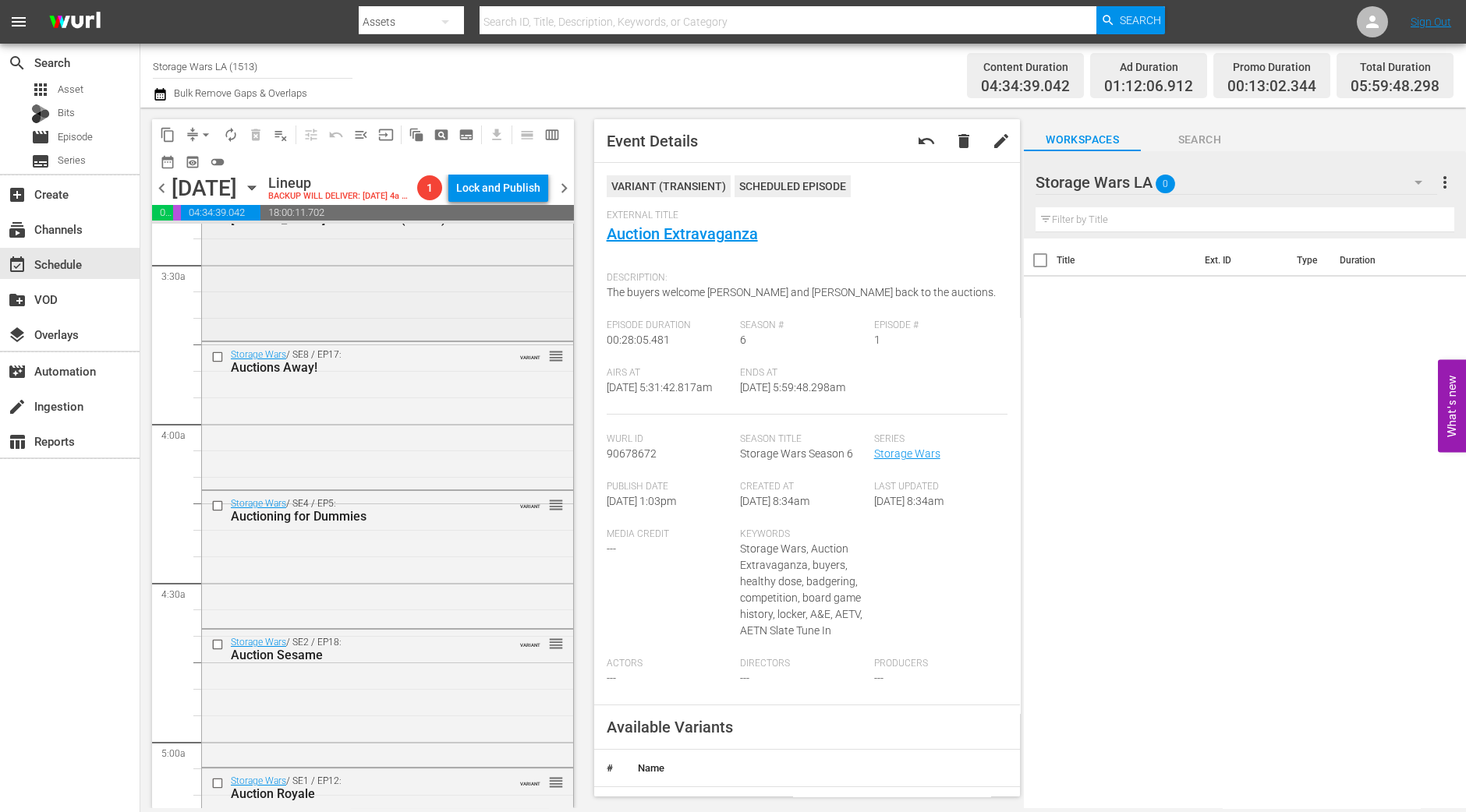
click at [444, 326] on div "Storage Wars / SE8 / EP98: Barry Strikes Back (#1002) VARIANT reorder" at bounding box center [388, 265] width 372 height 144
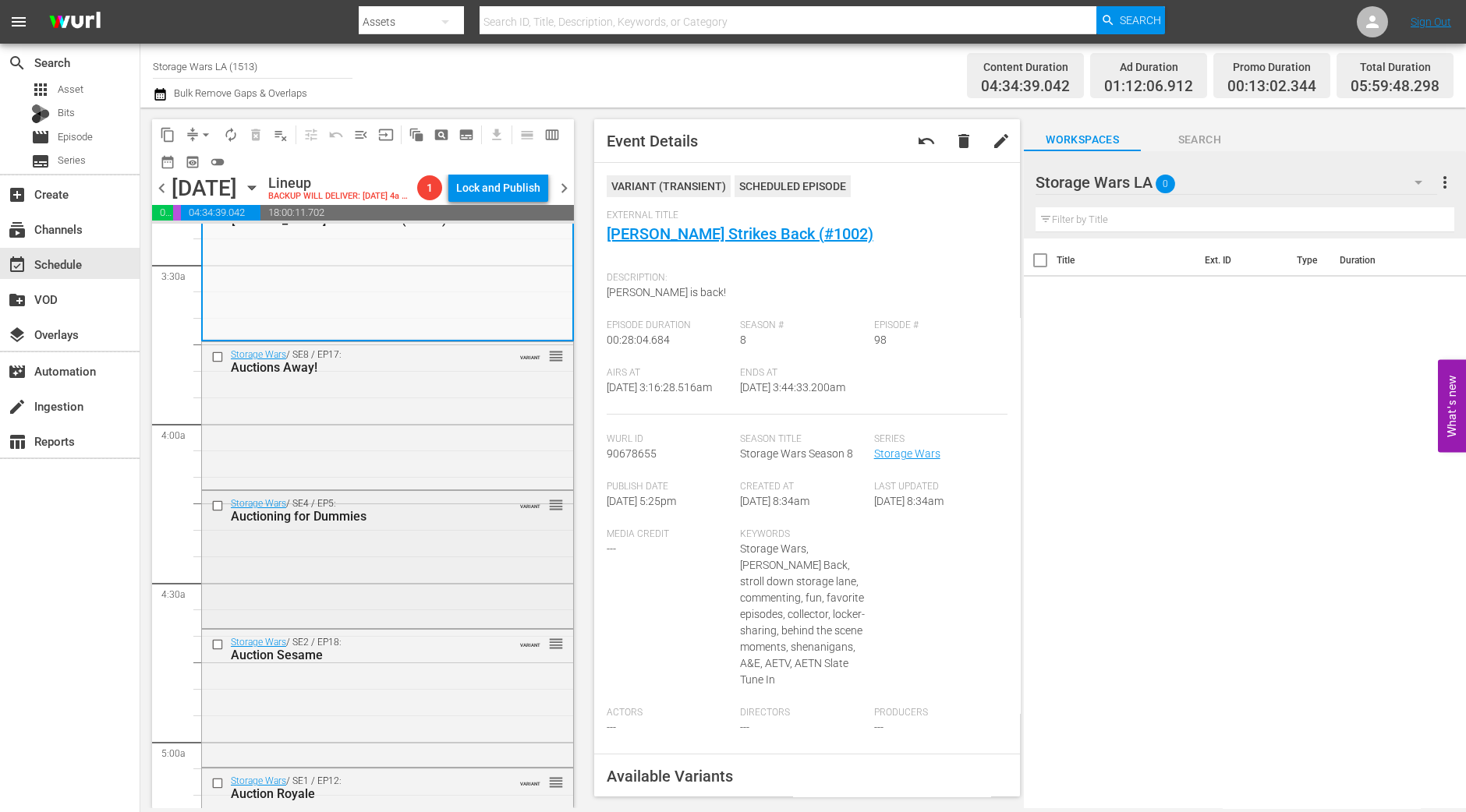
click at [459, 529] on div "Storage Wars / SE4 / EP5: Auctioning for Dummies VARIANT reorder" at bounding box center [388, 511] width 372 height 39
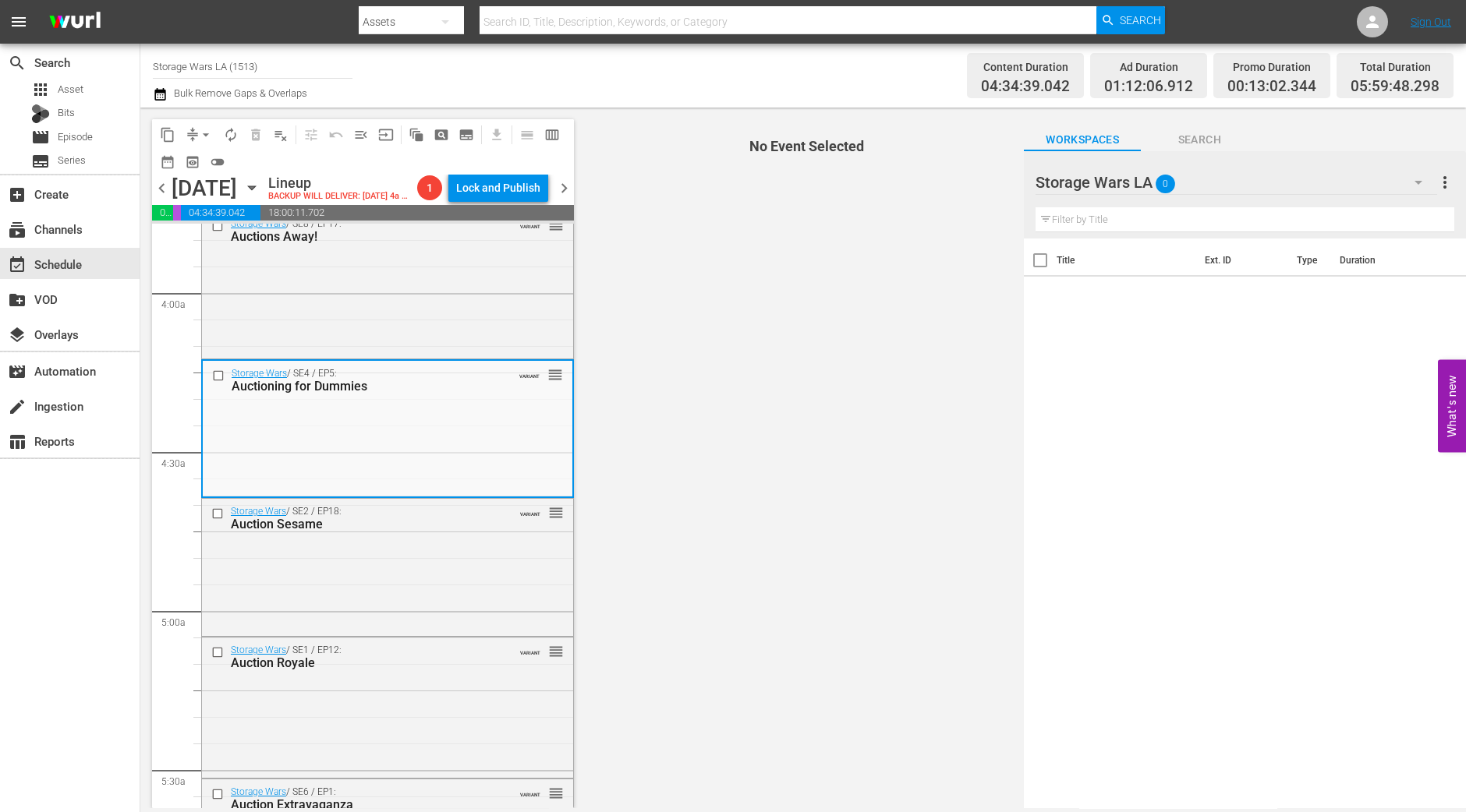
scroll to position [1266, 0]
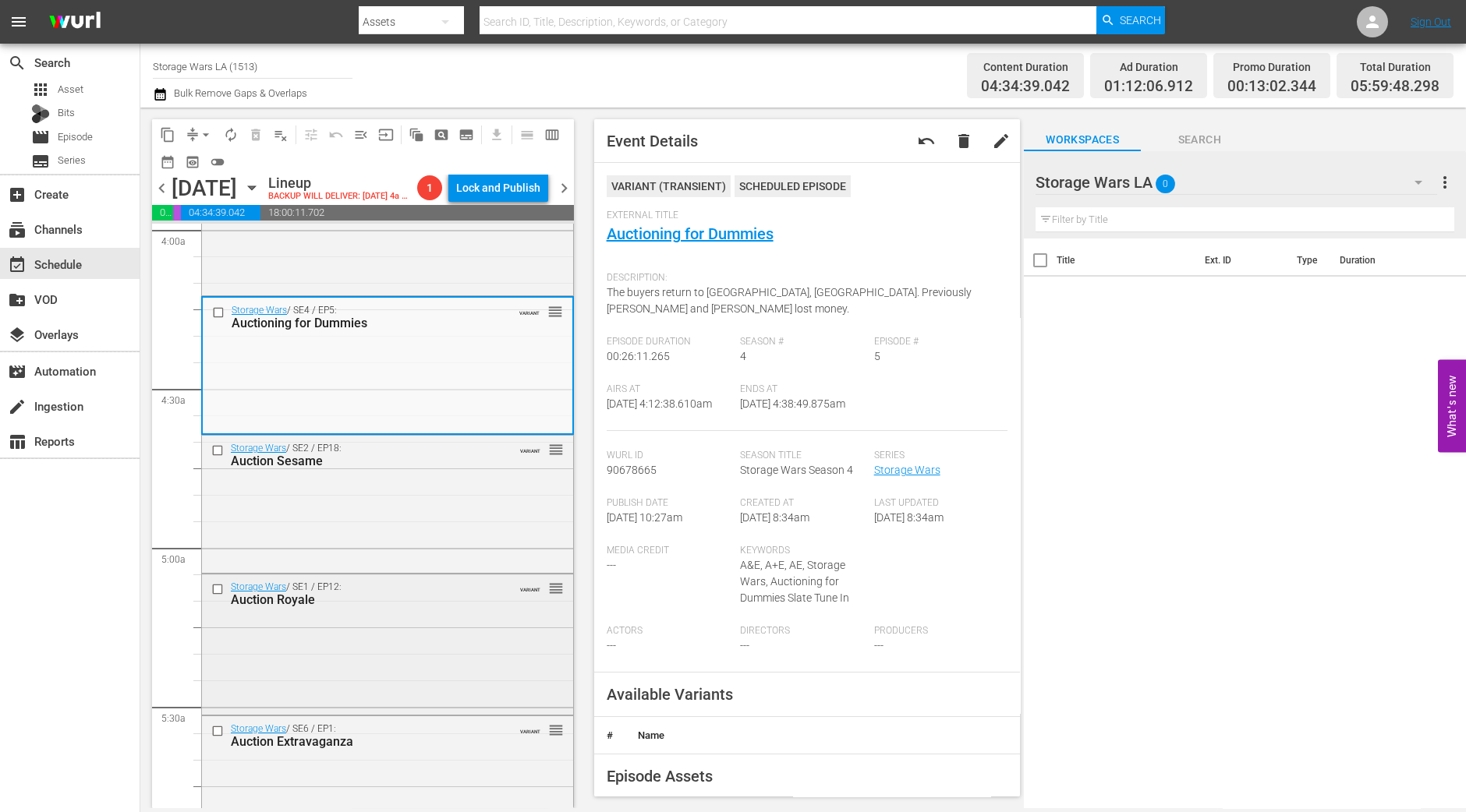
click at [454, 650] on div "Storage Wars / SE1 / EP12: Auction Royale VARIANT reorder" at bounding box center [388, 643] width 372 height 137
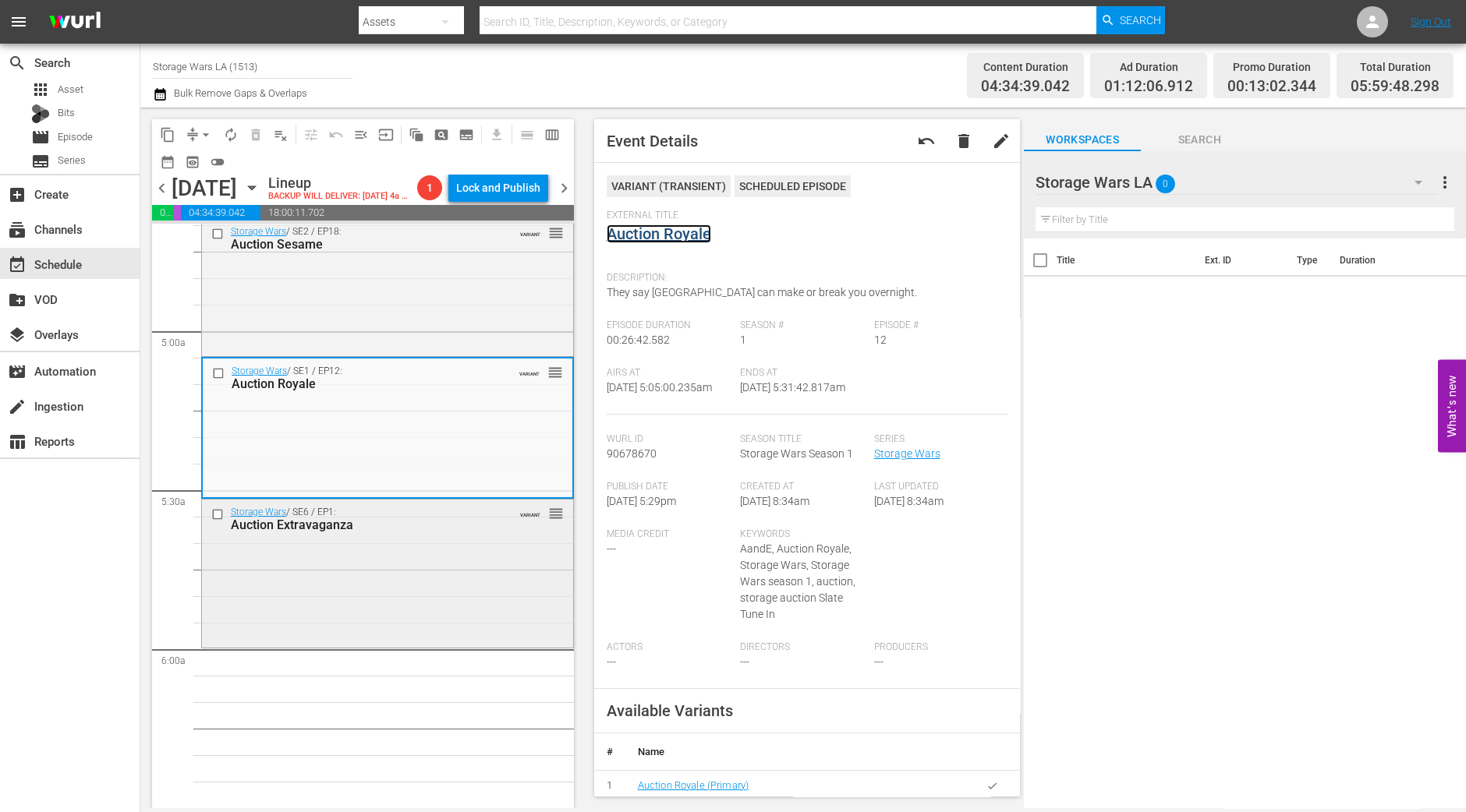
scroll to position [1461, 0]
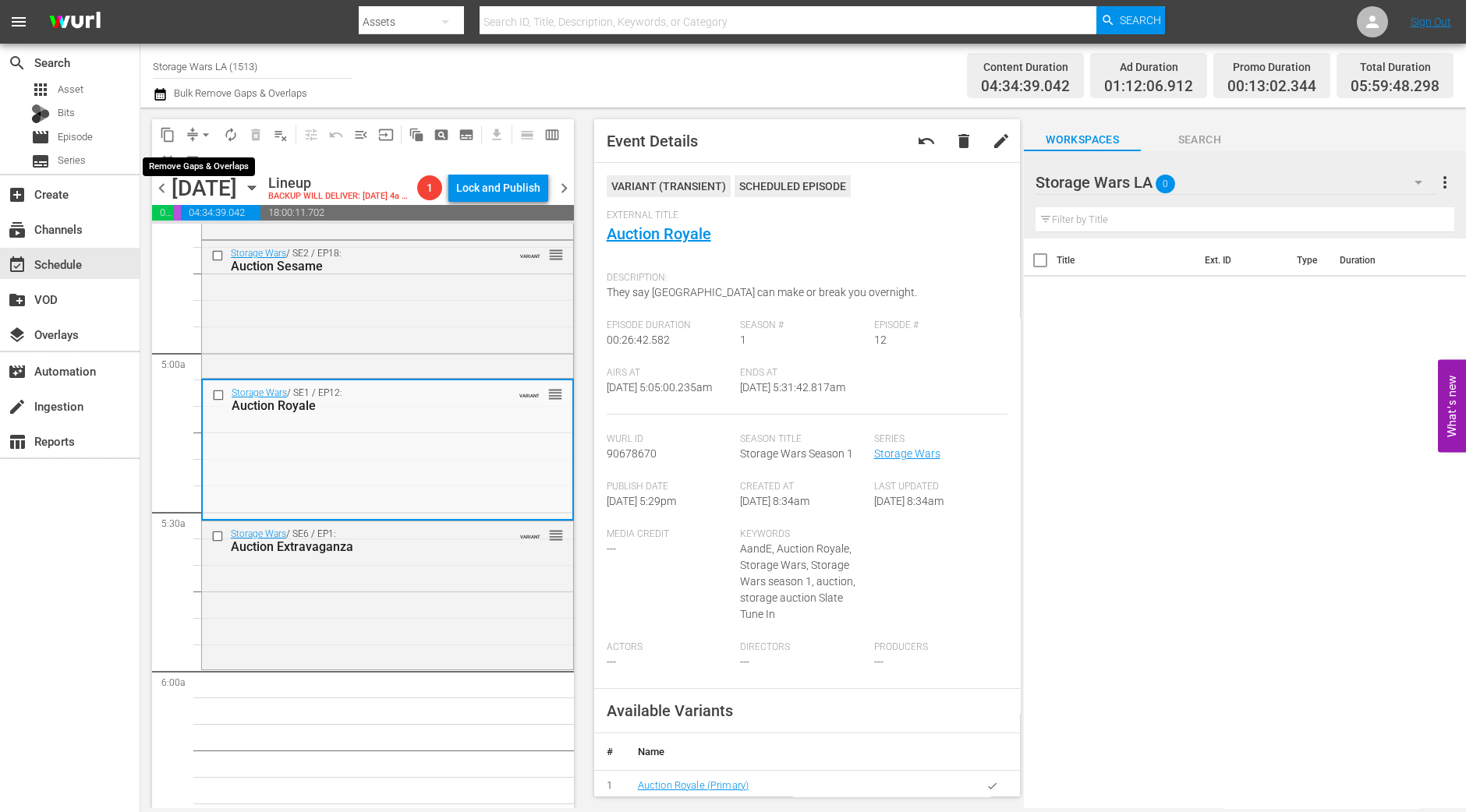
click at [195, 132] on button "arrow_drop_down" at bounding box center [205, 134] width 25 height 25
click at [199, 166] on li "Align to Midnight" at bounding box center [207, 166] width 164 height 26
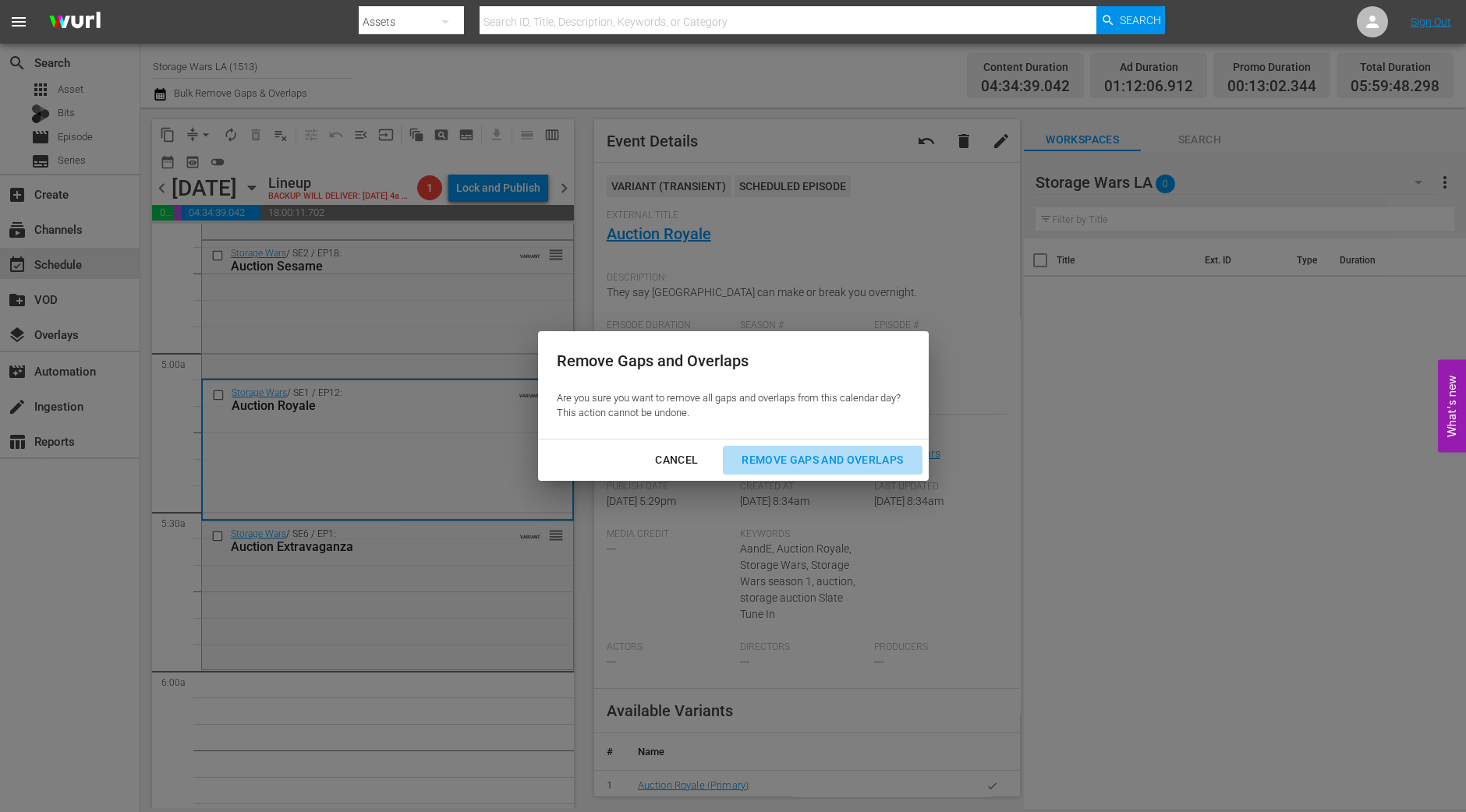
click at [845, 453] on div "Remove Gaps and Overlaps" at bounding box center [823, 460] width 187 height 19
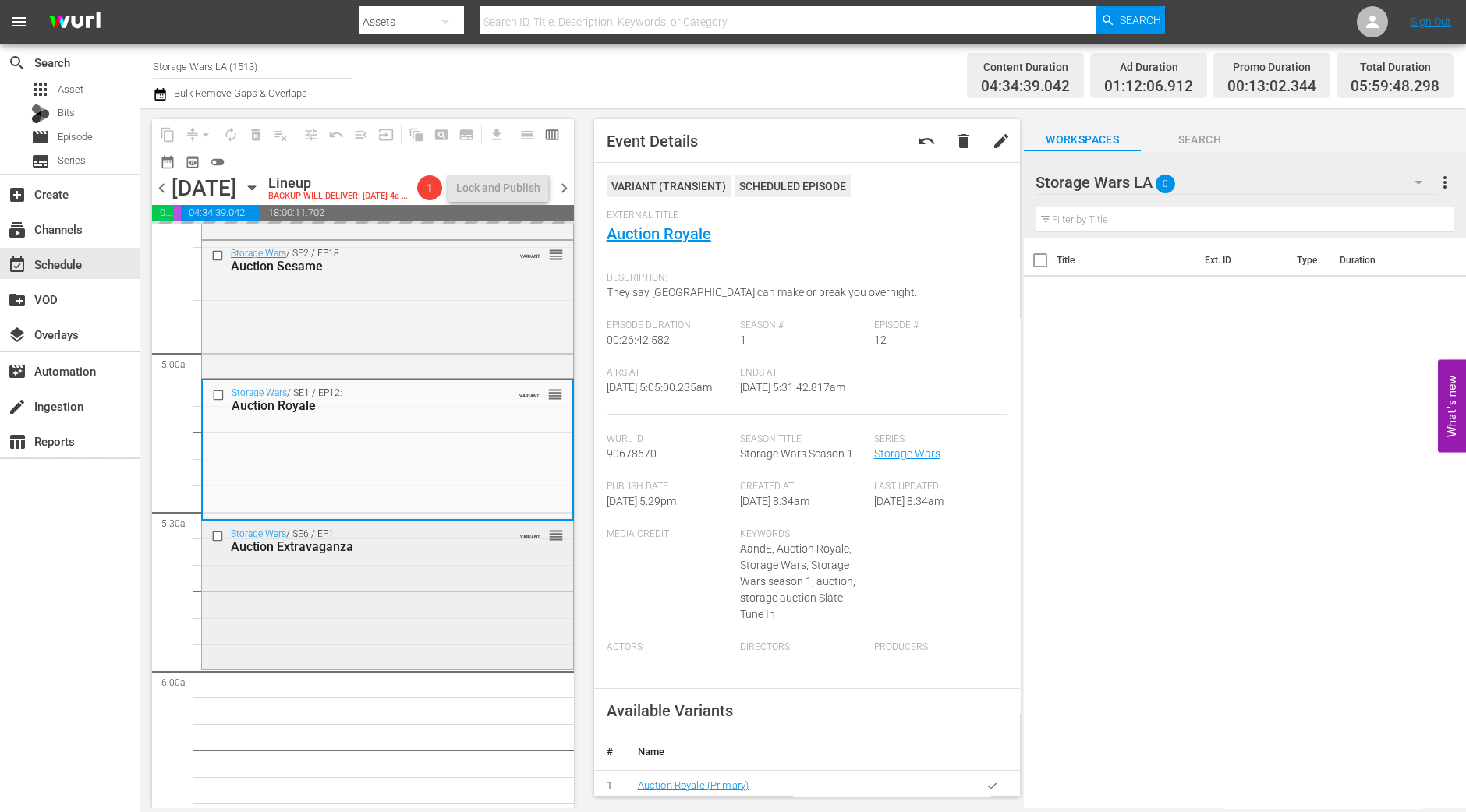
click at [359, 619] on div "Storage Wars / SE6 / EP1: Auction Extravaganza VARIANT reorder" at bounding box center [388, 593] width 372 height 144
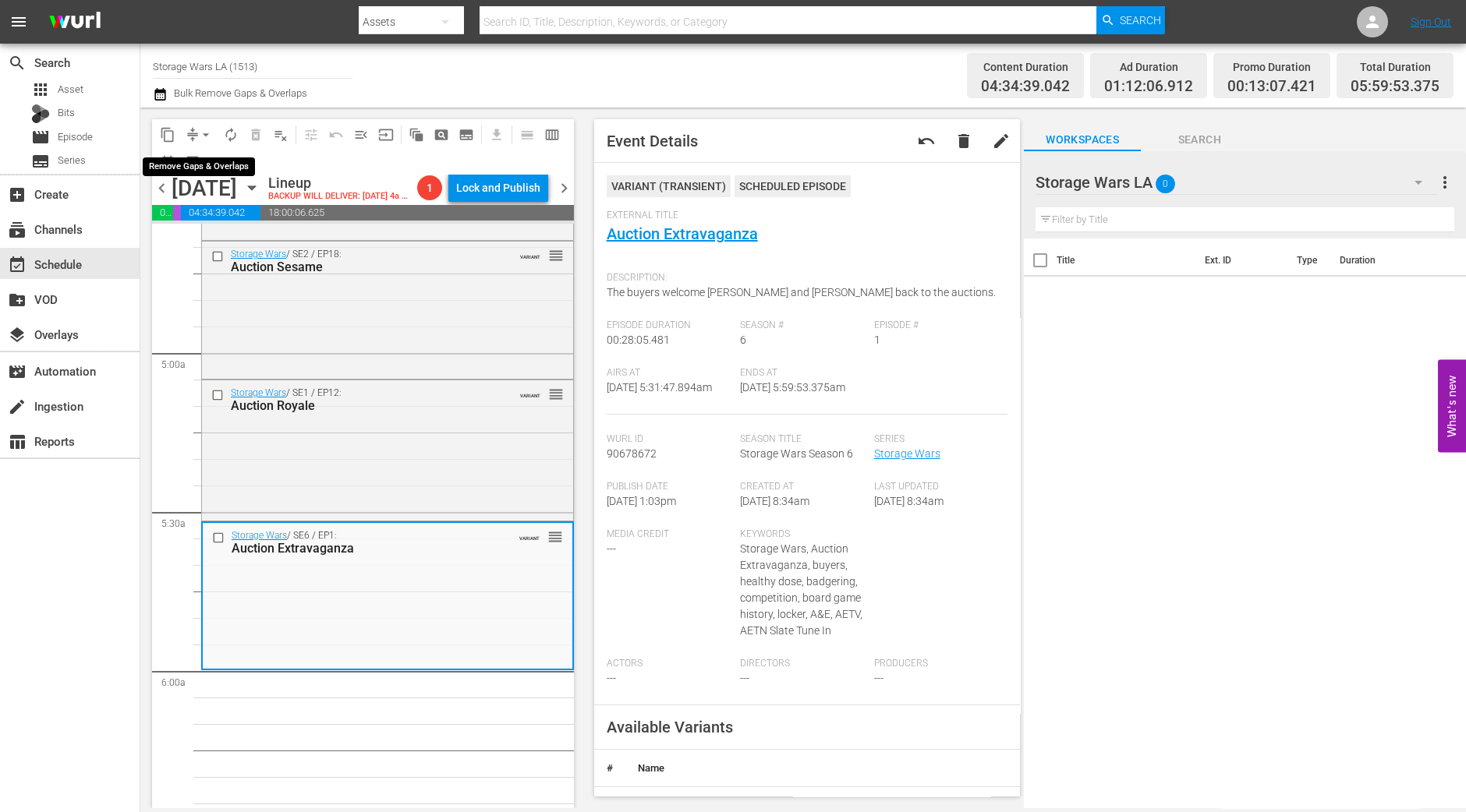
click at [207, 137] on span "arrow_drop_down" at bounding box center [205, 134] width 15 height 15
click at [206, 164] on li "Align to Midnight" at bounding box center [207, 166] width 164 height 26
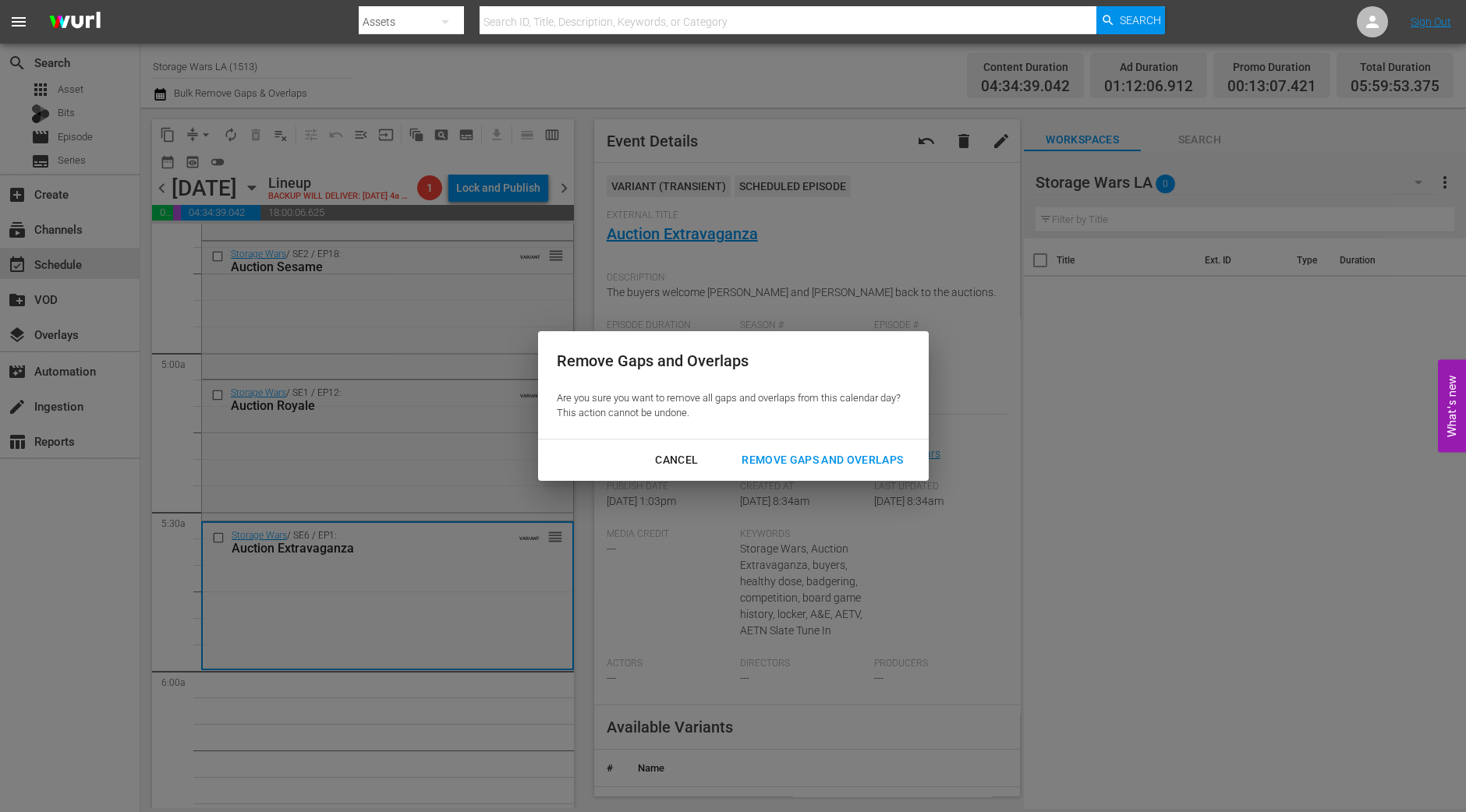
click at [880, 455] on div "Remove Gaps and Overlaps" at bounding box center [823, 460] width 187 height 19
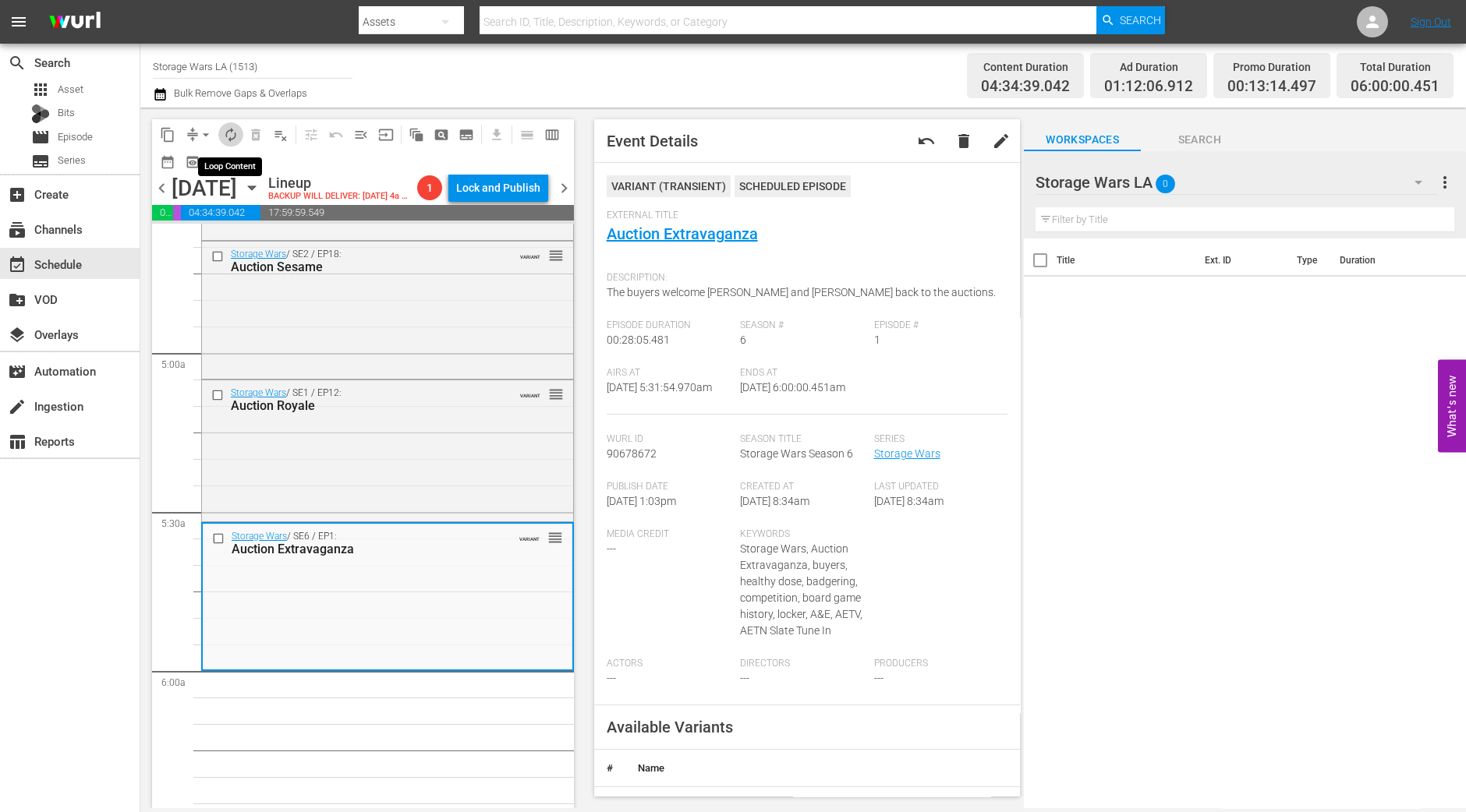
click at [232, 141] on span "autorenew_outlined" at bounding box center [230, 134] width 15 height 15
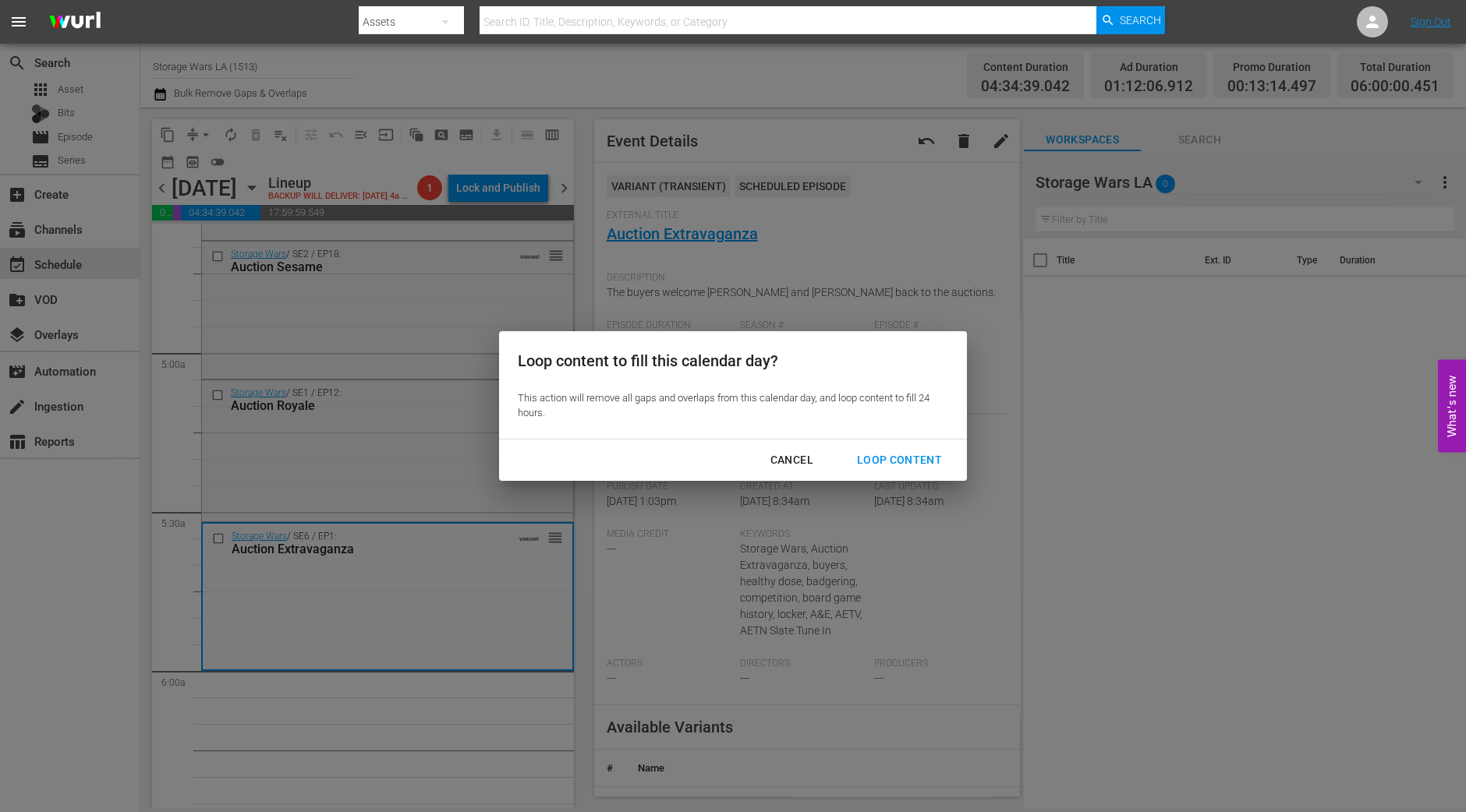
click at [889, 455] on div "Loop Content" at bounding box center [899, 460] width 110 height 19
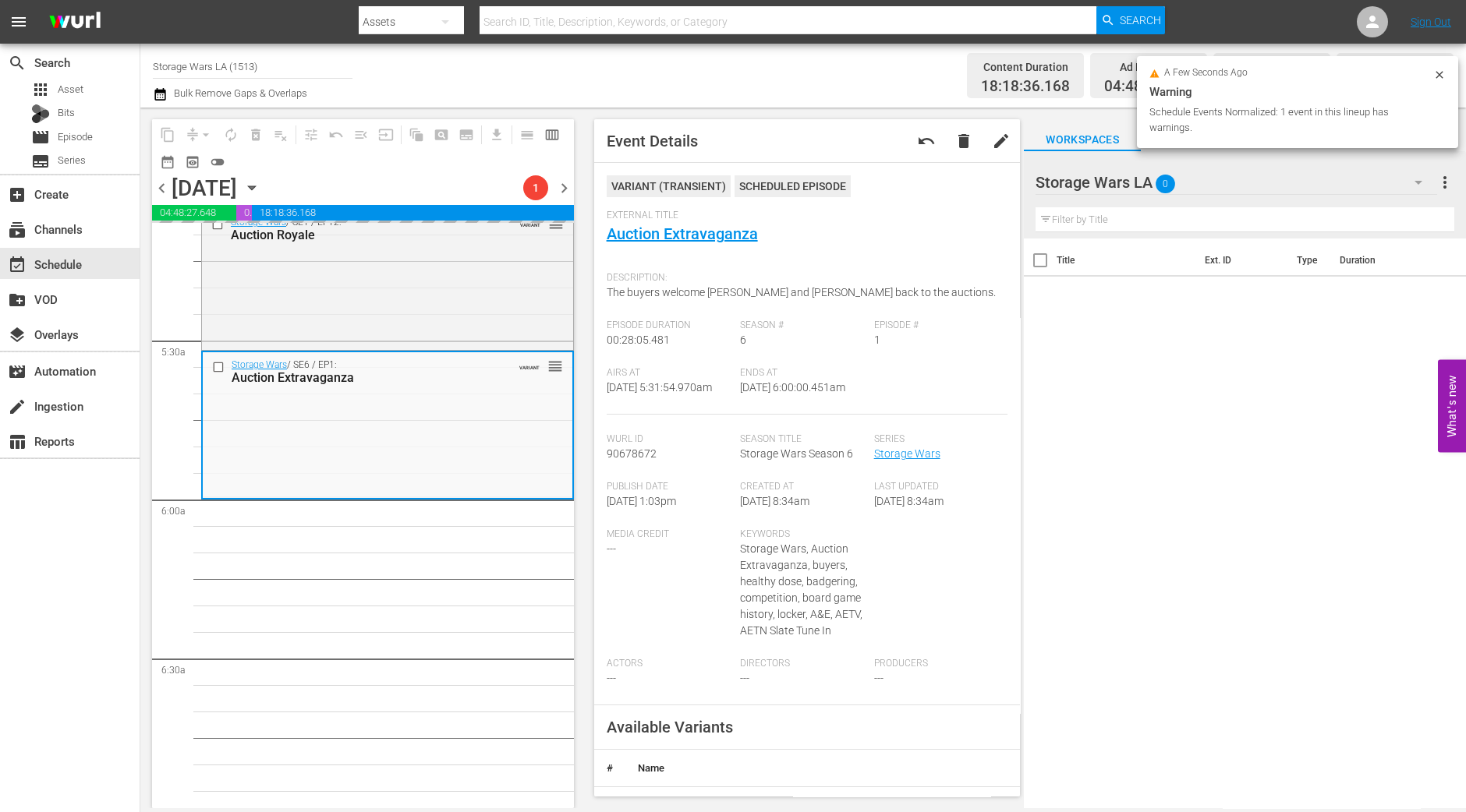
scroll to position [1657, 0]
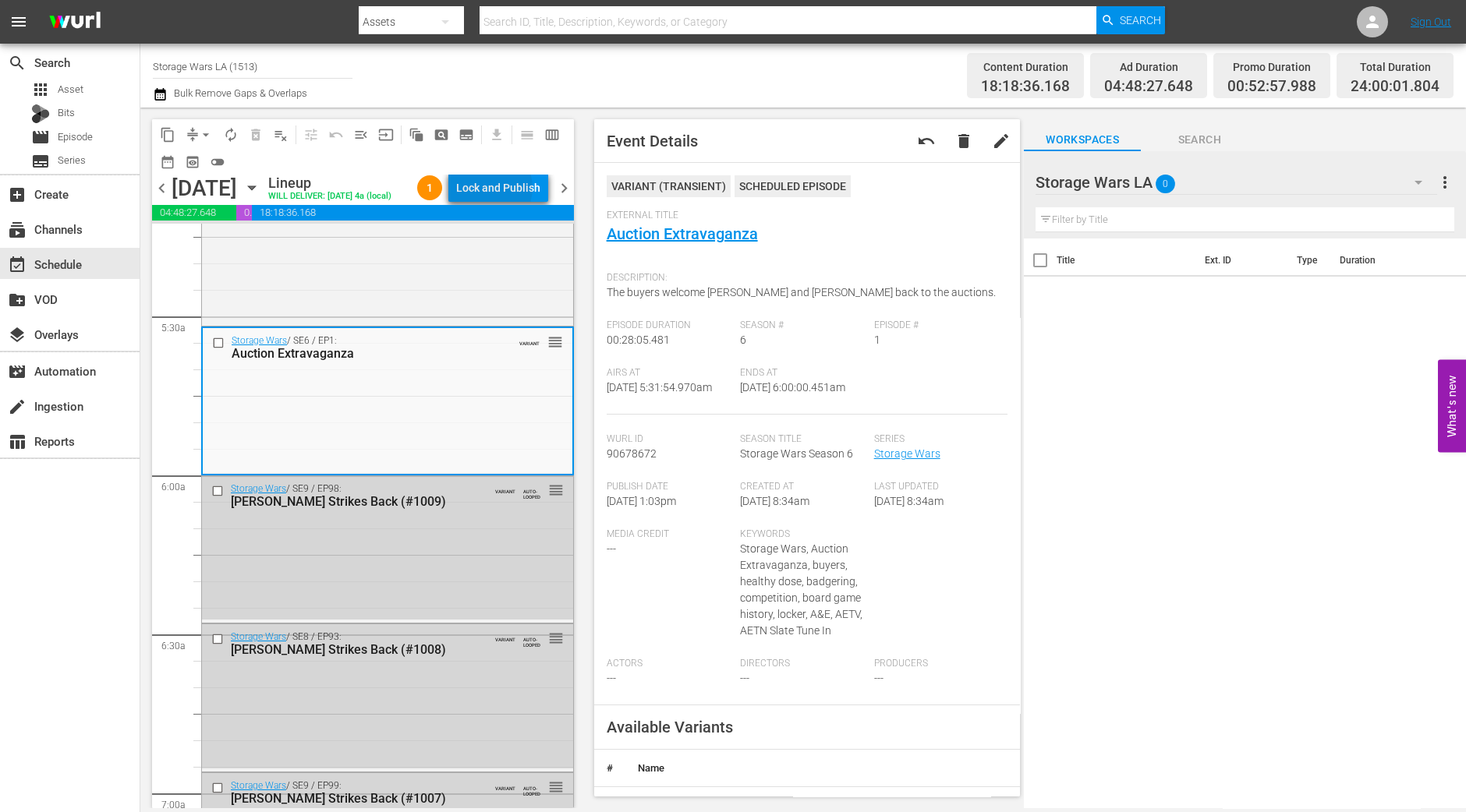
click at [500, 191] on div "Lock and Publish" at bounding box center [498, 187] width 84 height 28
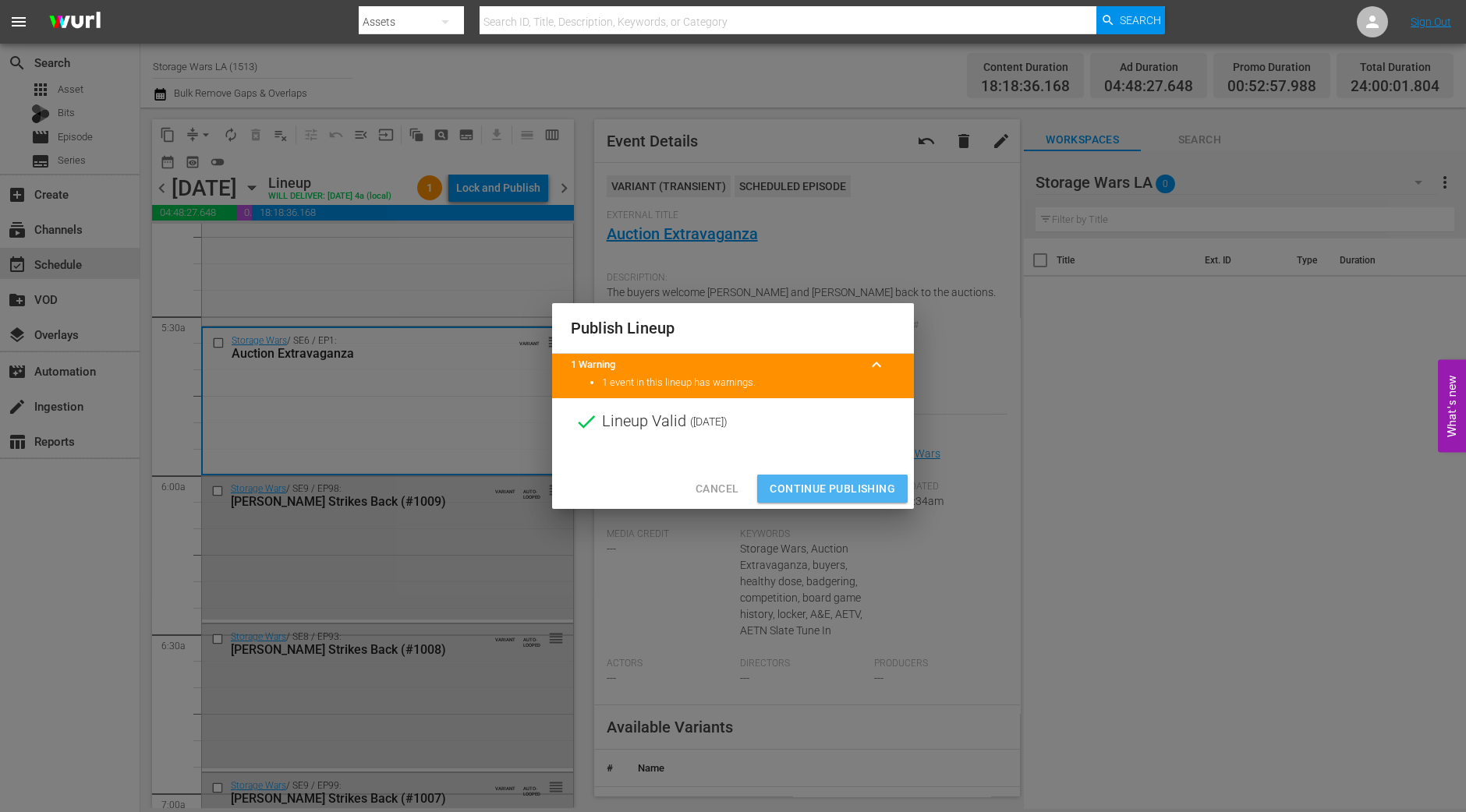
click at [805, 479] on span "Continue Publishing" at bounding box center [832, 489] width 125 height 19
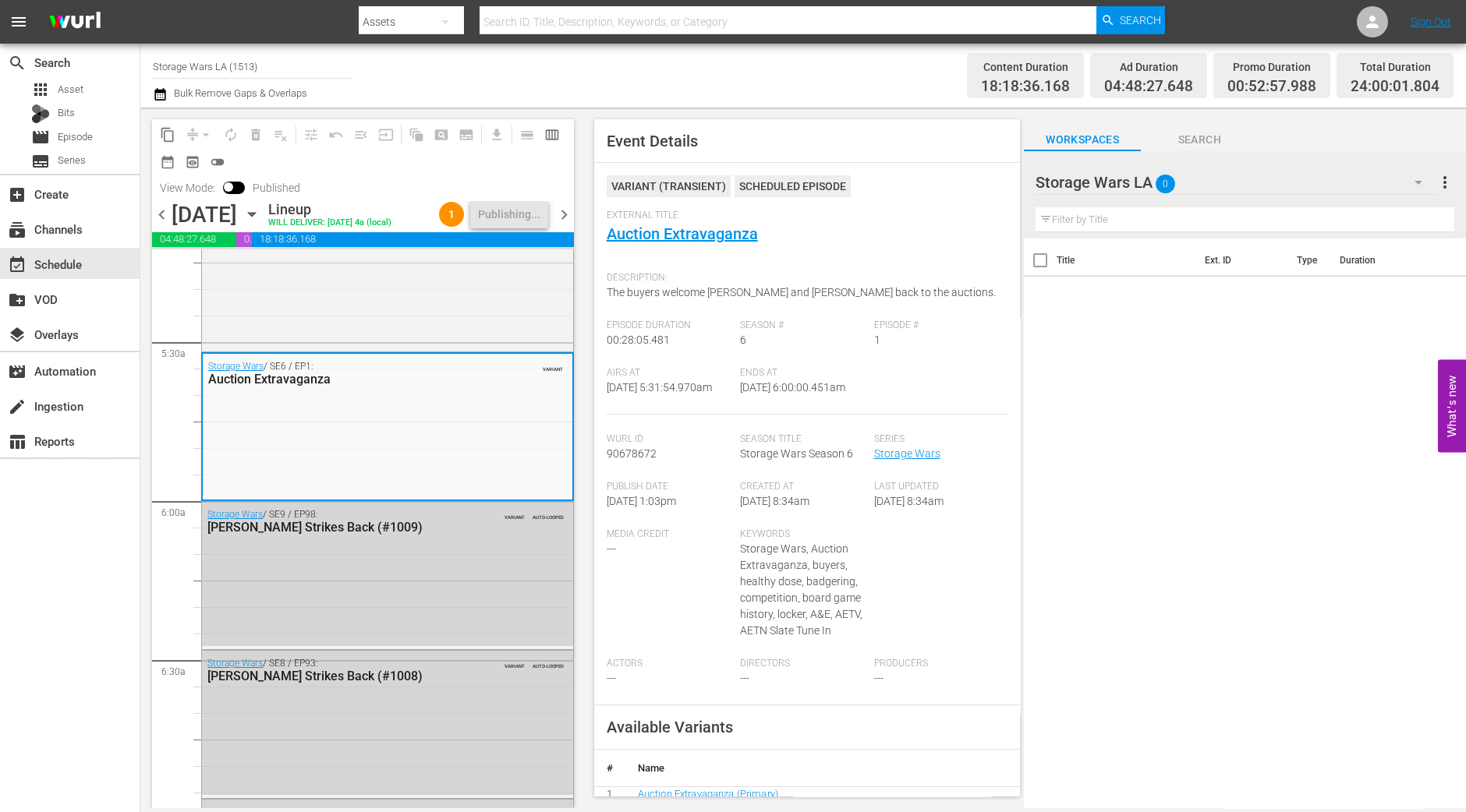
click at [379, 91] on div "Channel Title Storage Wars LA (1513) Bulk Remove Gaps & Overlaps" at bounding box center [507, 76] width 709 height 56
click at [569, 218] on span "chevron_right" at bounding box center [564, 215] width 19 height 19
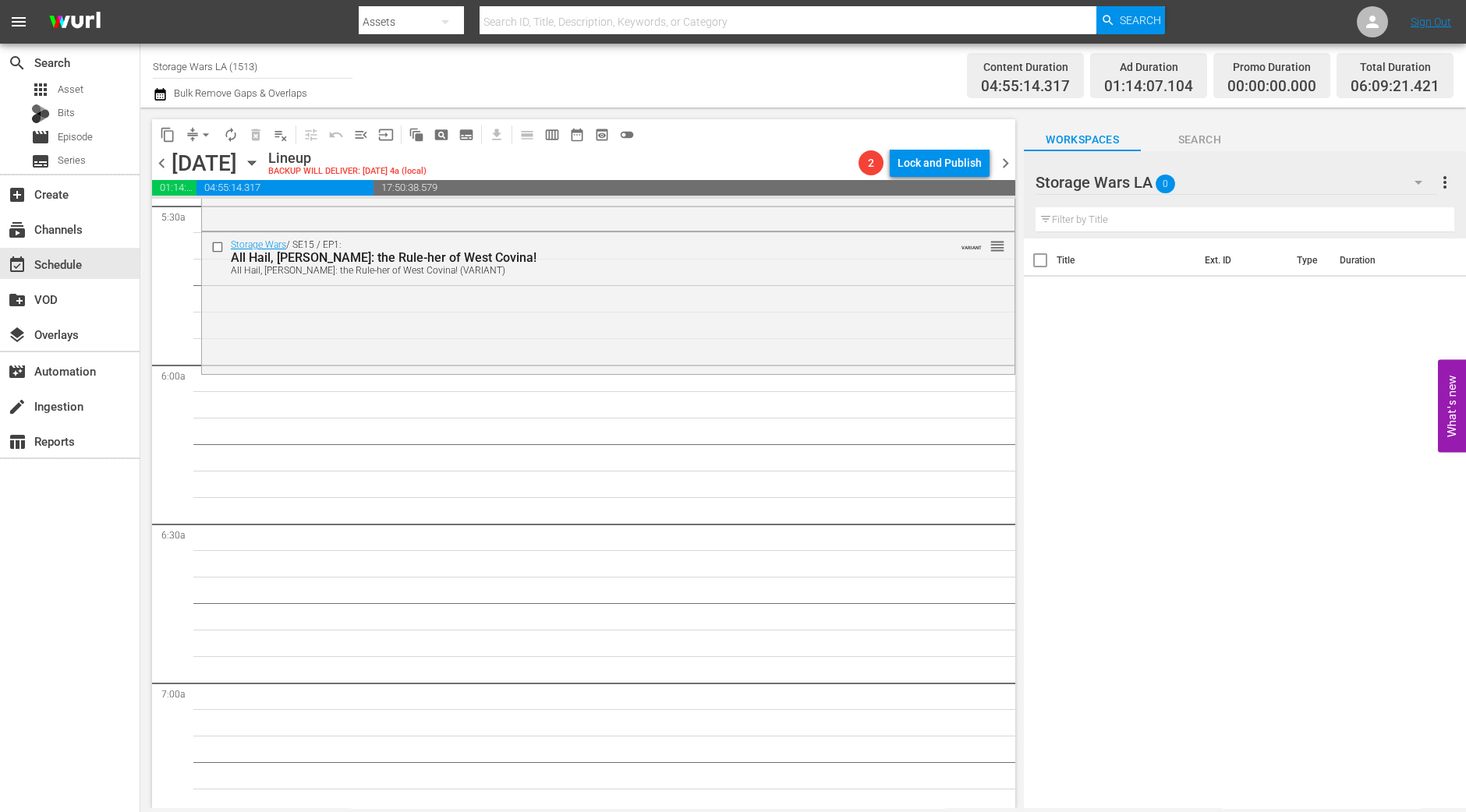
scroll to position [1674, 0]
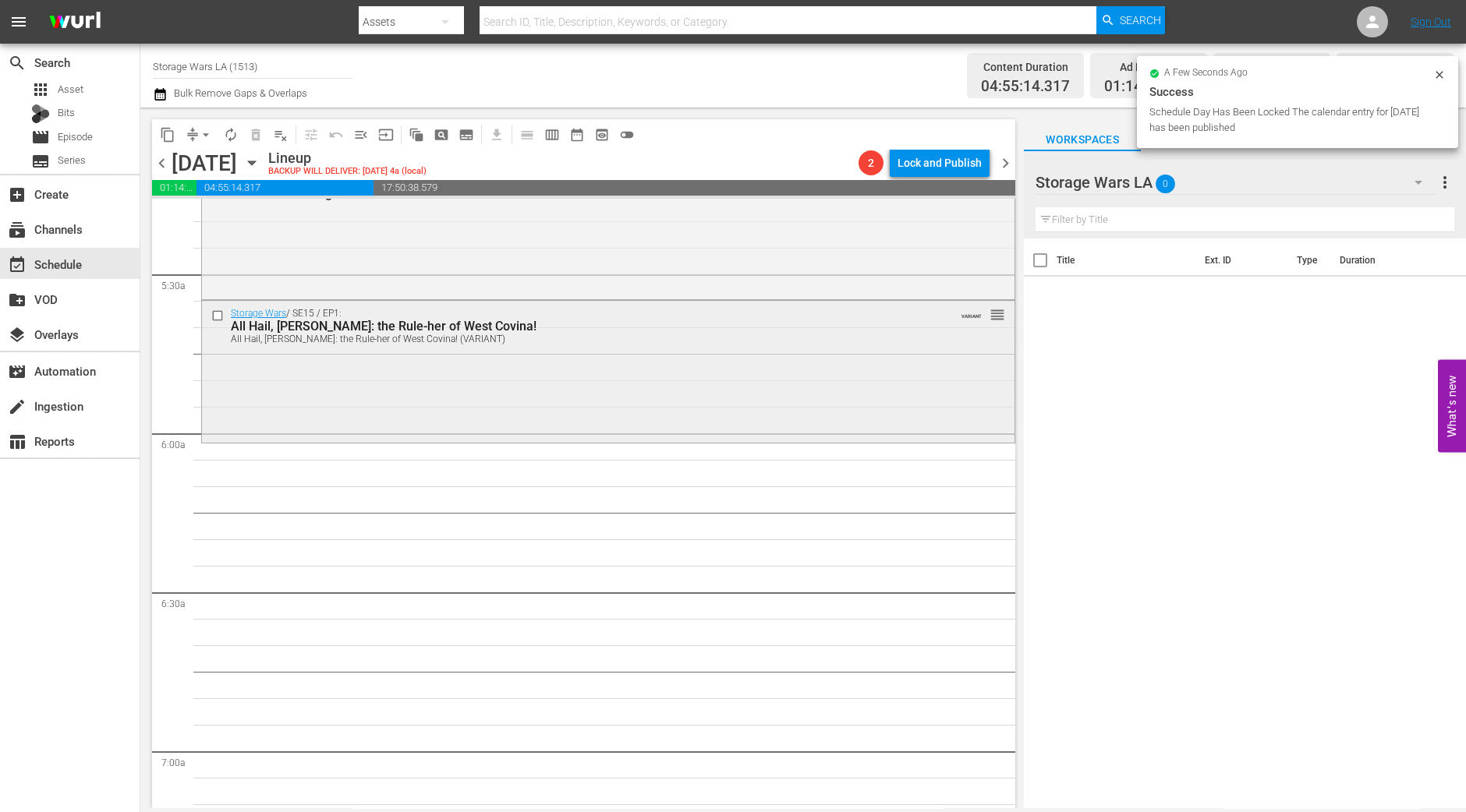
click at [404, 392] on div "Storage Wars / SE15 / EP1: All Hail, King Brandi: the Rule-her of West Covina! …" at bounding box center [608, 370] width 812 height 139
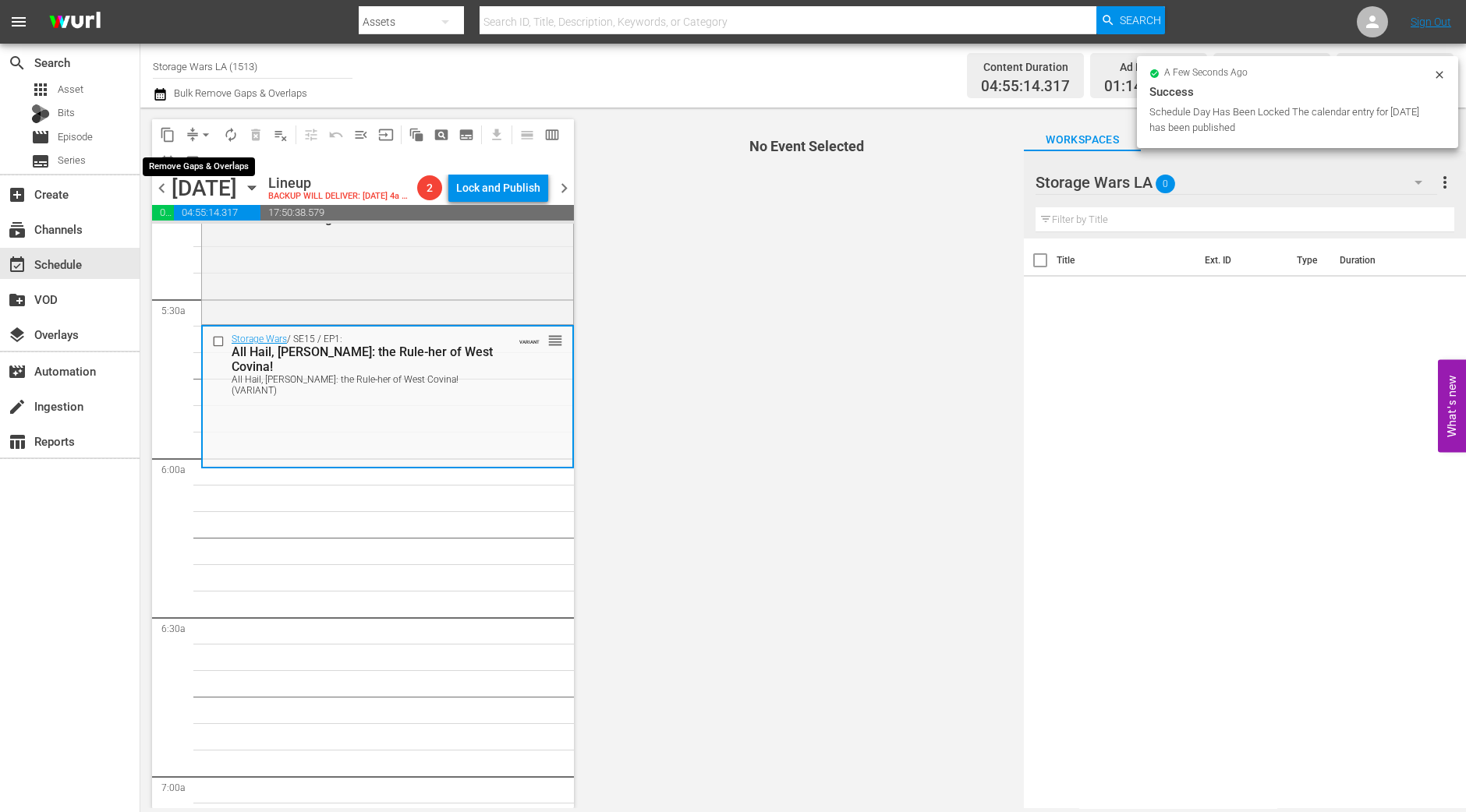
click at [203, 134] on span "arrow_drop_down" at bounding box center [205, 134] width 15 height 15
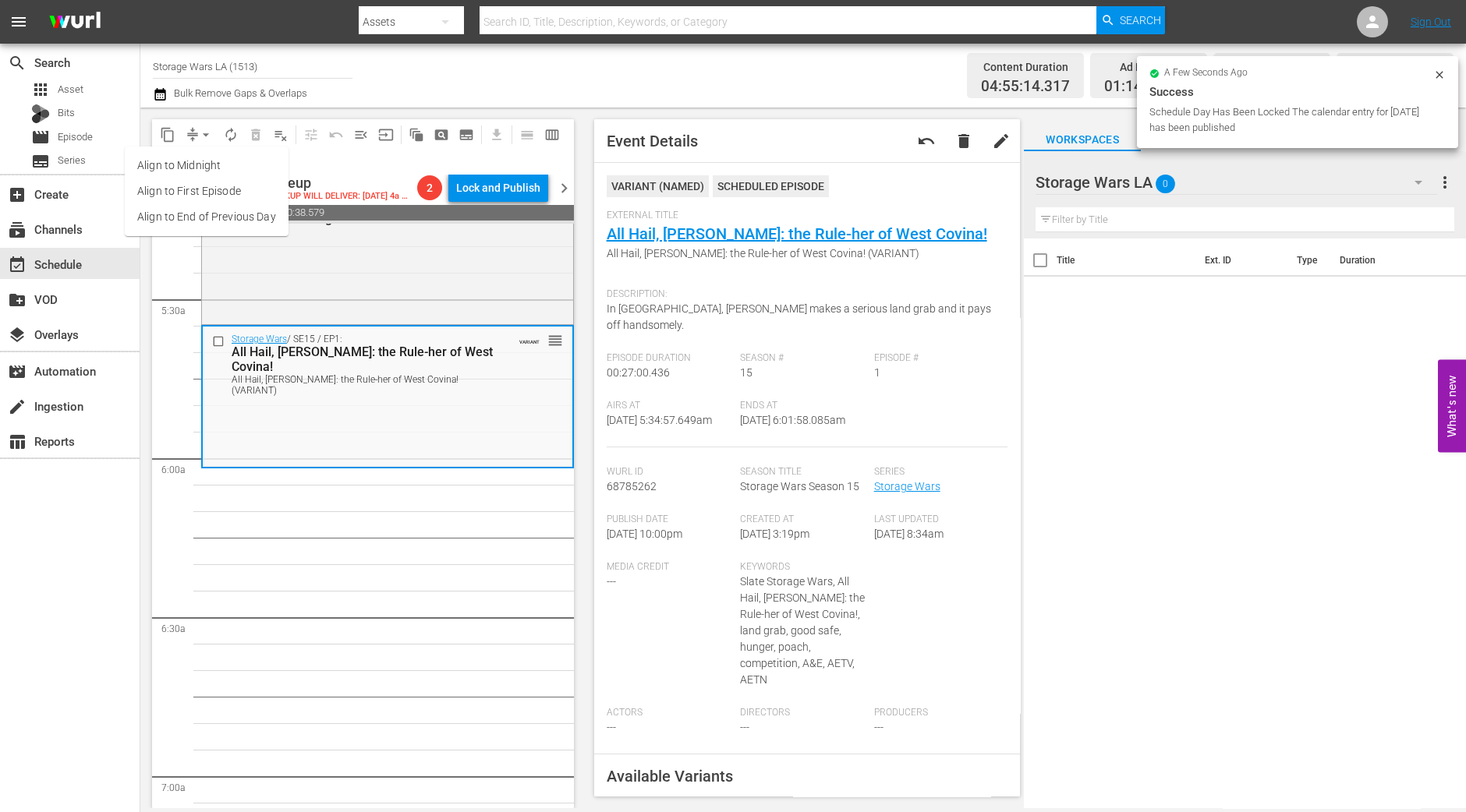
click at [203, 165] on li "Align to Midnight" at bounding box center [207, 166] width 164 height 26
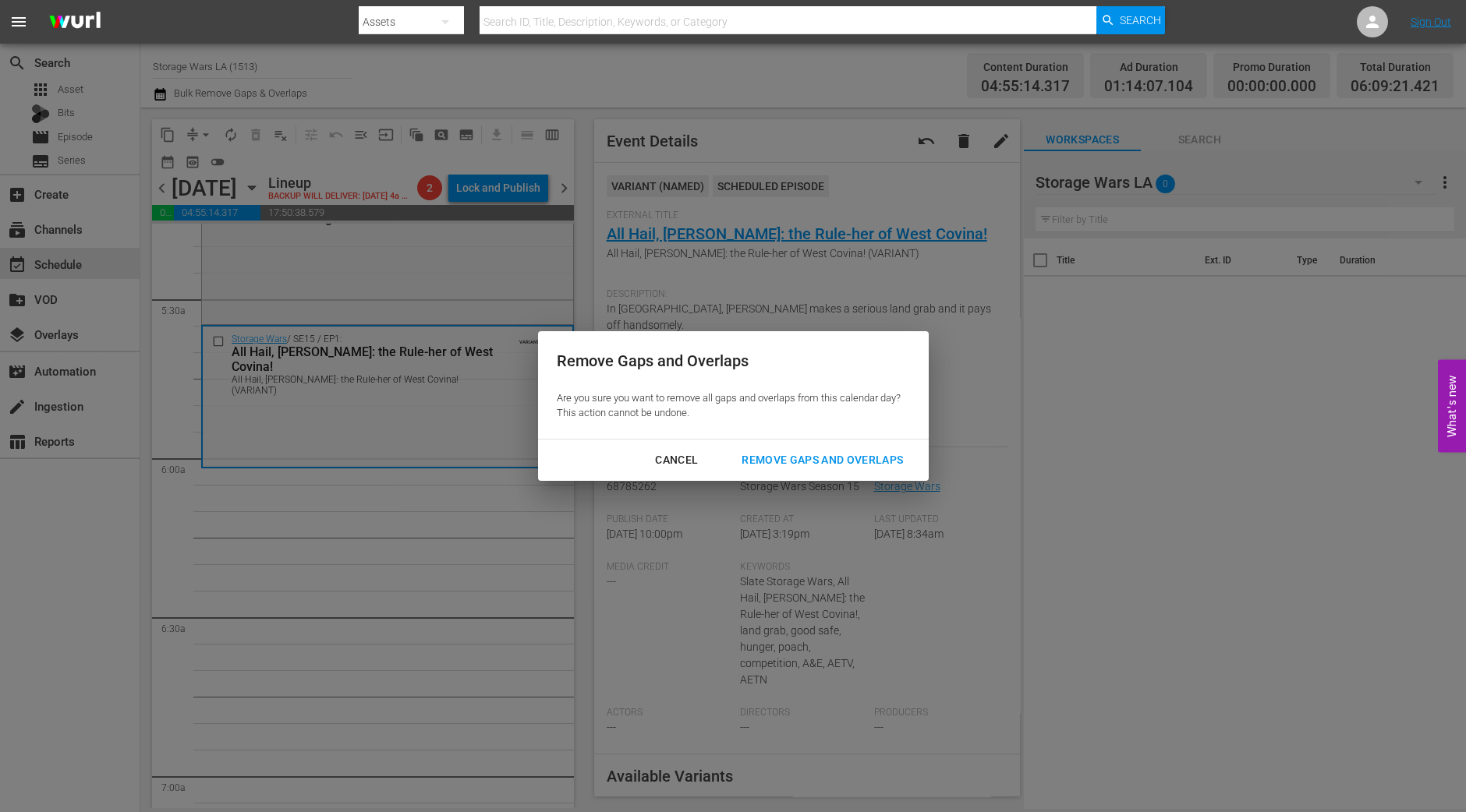
click at [860, 457] on div "Remove Gaps and Overlaps" at bounding box center [823, 460] width 187 height 19
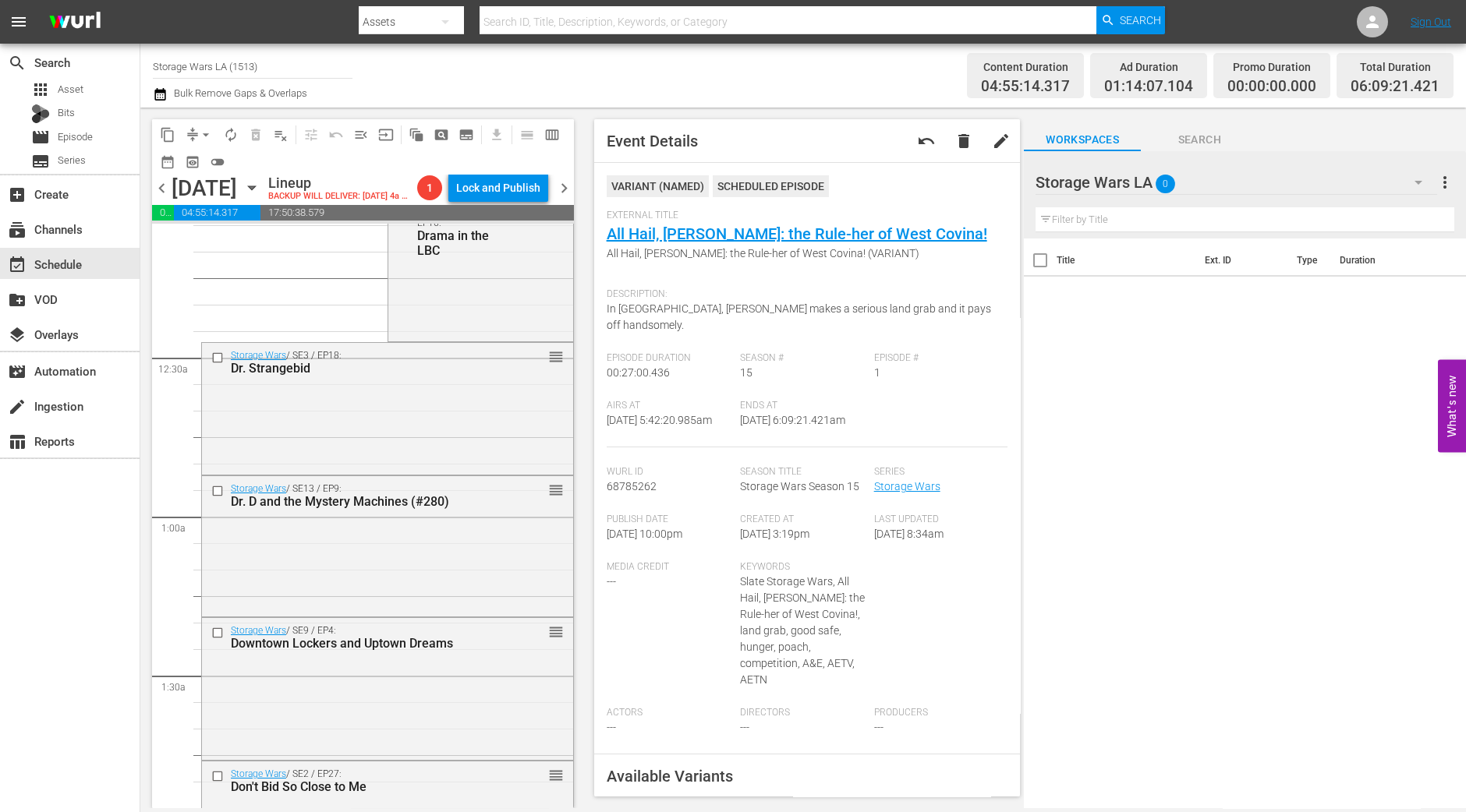
scroll to position [0, 0]
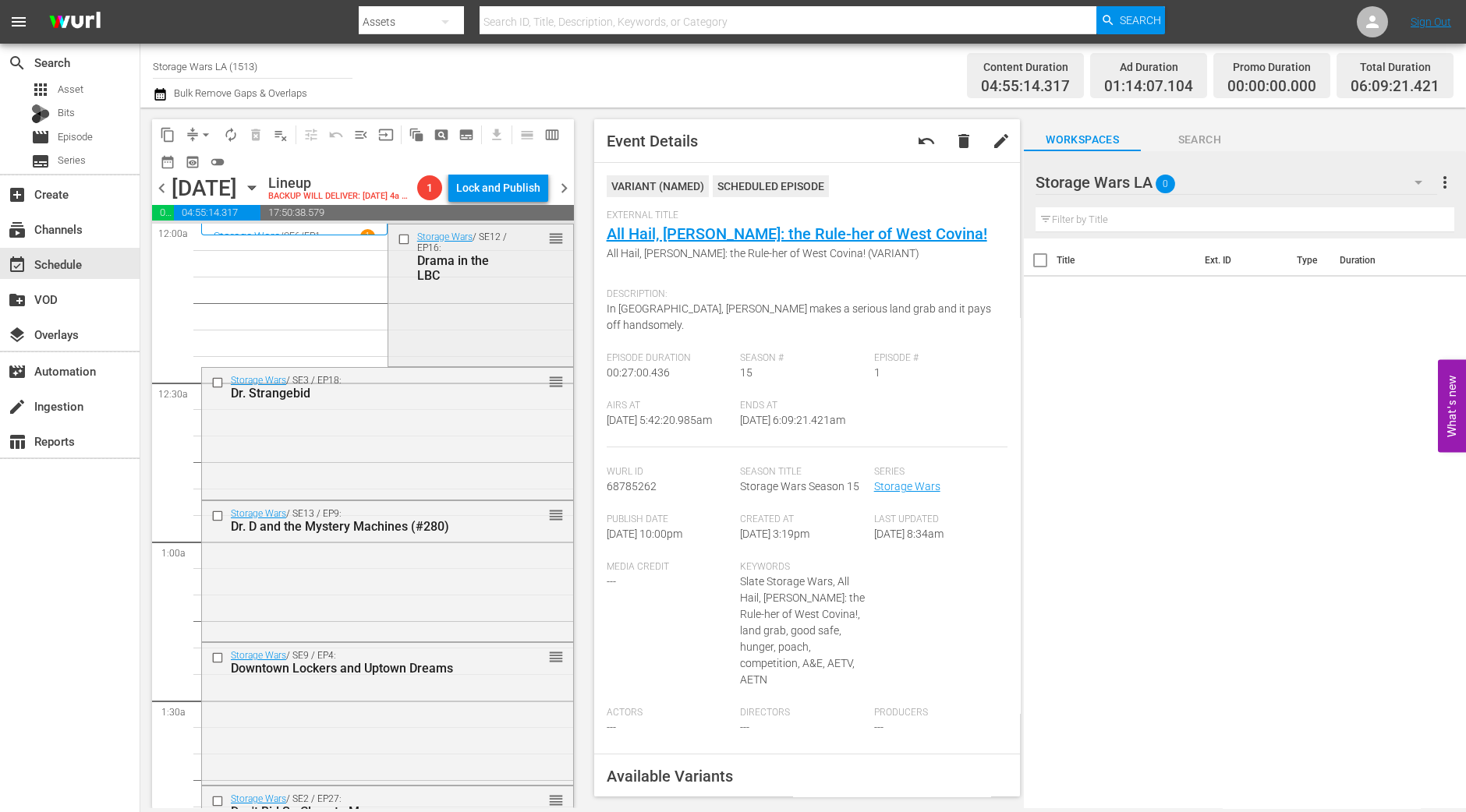
click at [500, 343] on div "Storage Wars / SE12 / EP16: Drama in the LBC reorder" at bounding box center [481, 293] width 185 height 139
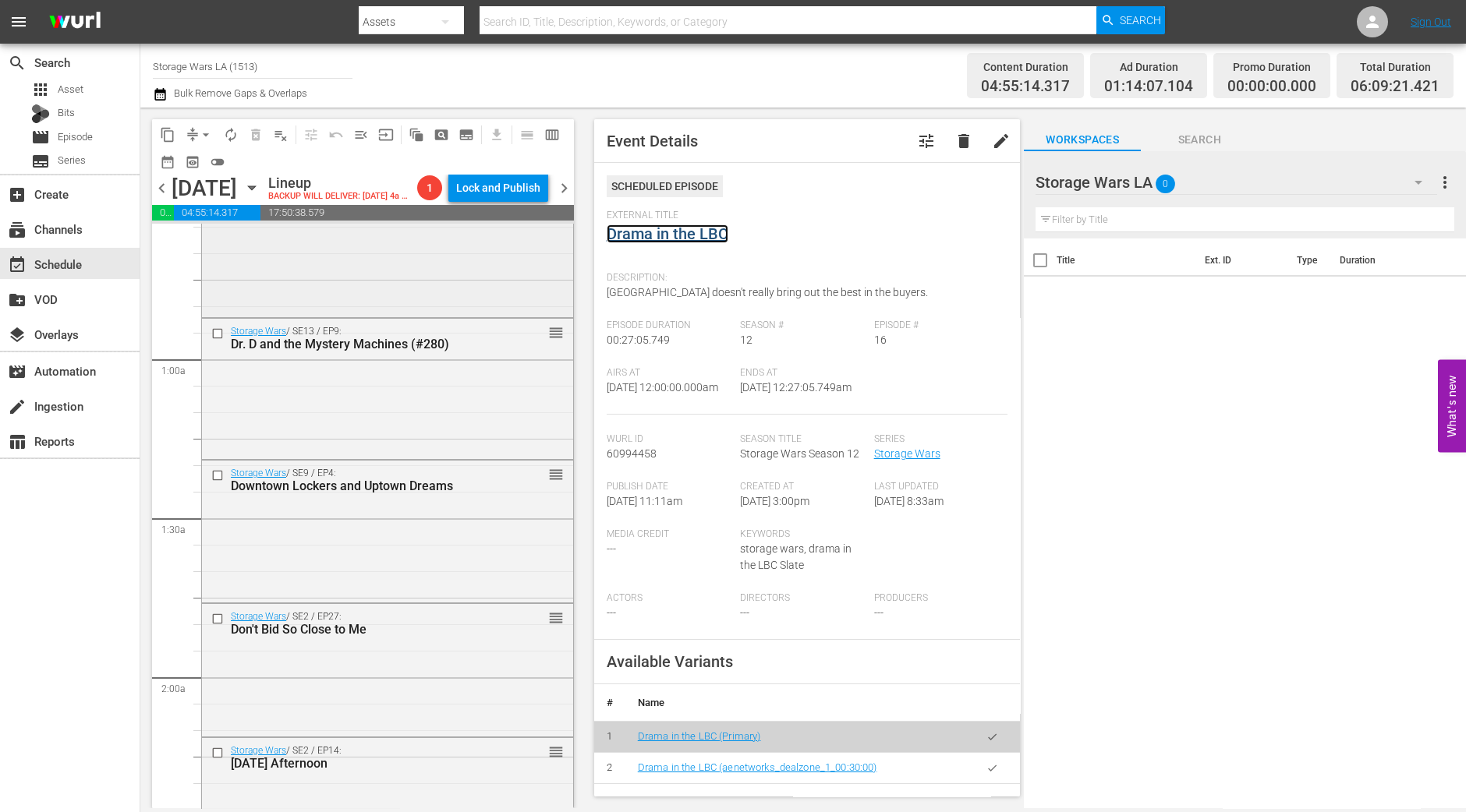
scroll to position [194, 0]
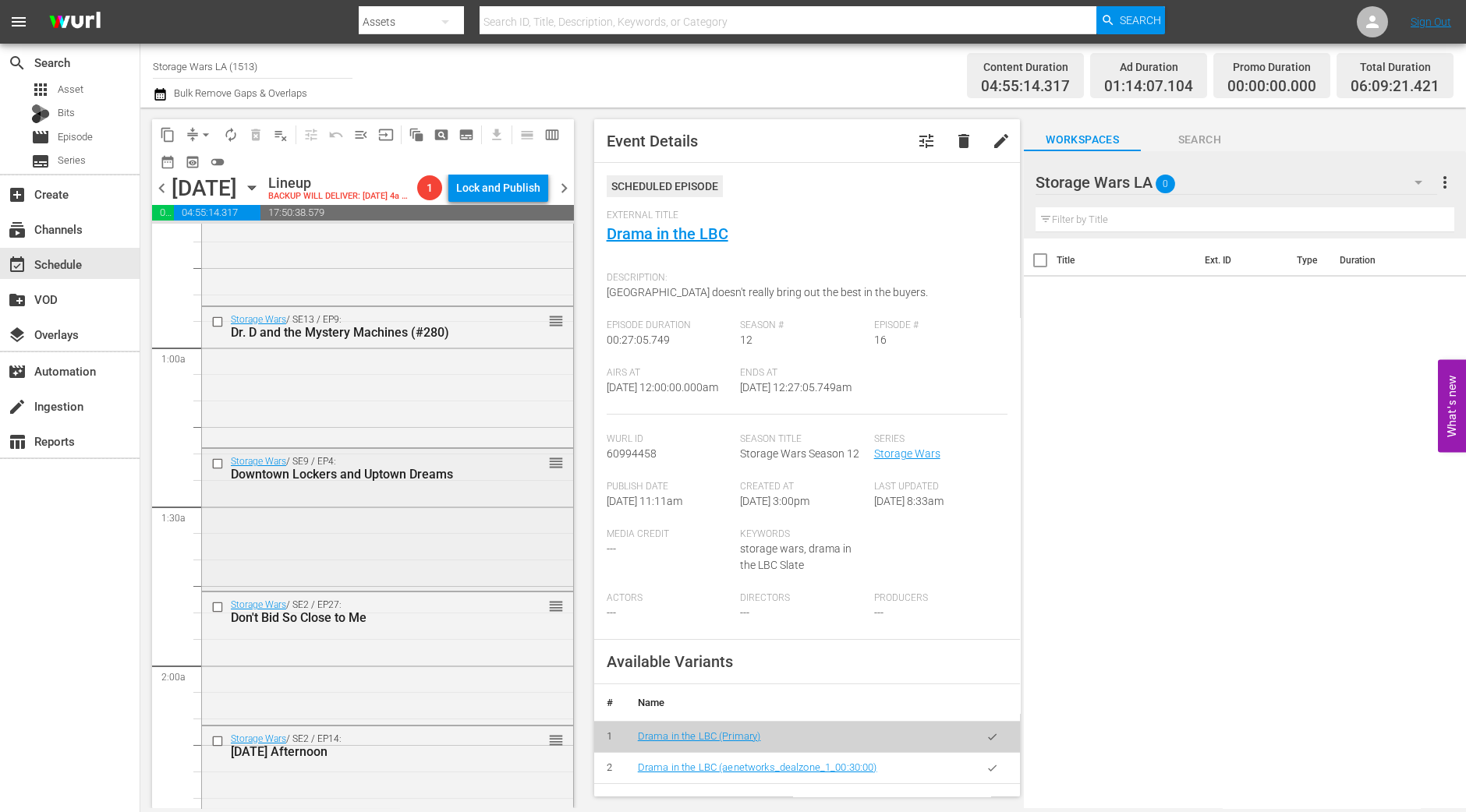
click at [524, 523] on div "Storage Wars / SE9 / EP4: Downtown Lockers and Uptown Dreams reorder" at bounding box center [388, 519] width 372 height 139
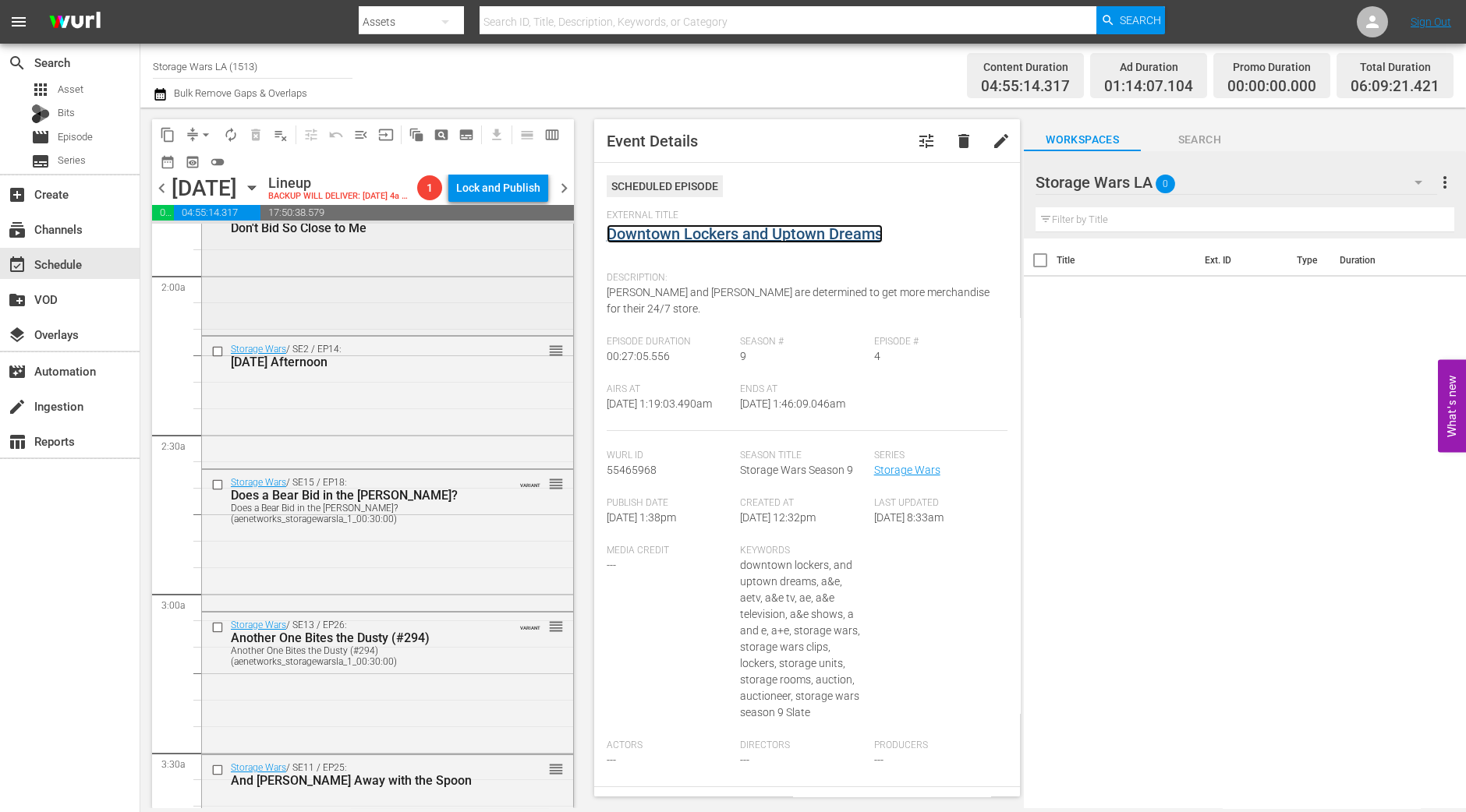
scroll to position [584, 0]
click at [446, 524] on div "Does a Bear Bid in the Woods? (aenetworks_storagewarsla_1_00:30:00)" at bounding box center [363, 512] width 265 height 22
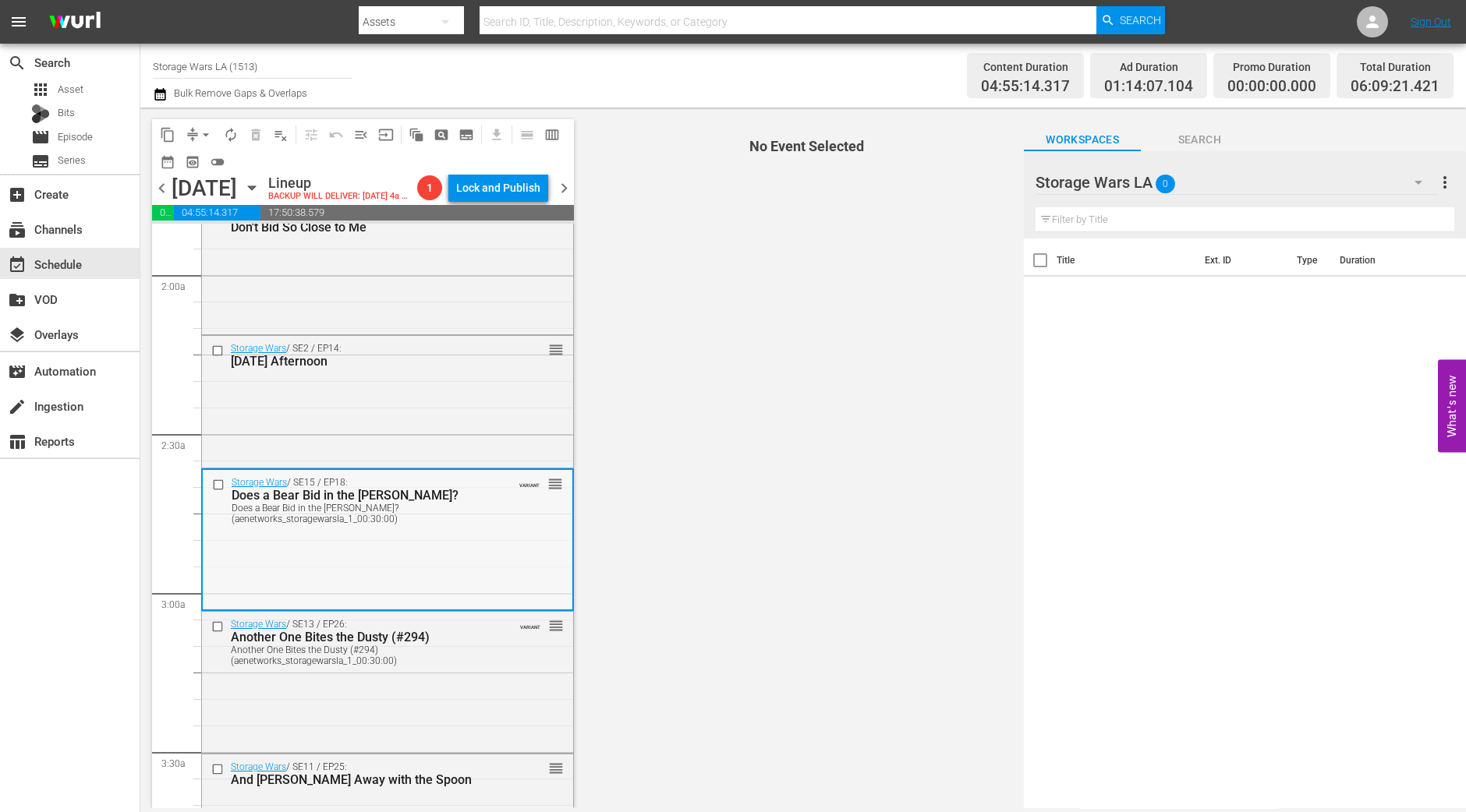
click at [444, 525] on div "Does a Bear Bid in the Woods? (aenetworks_storagewarsla_1_00:30:00)" at bounding box center [363, 513] width 263 height 22
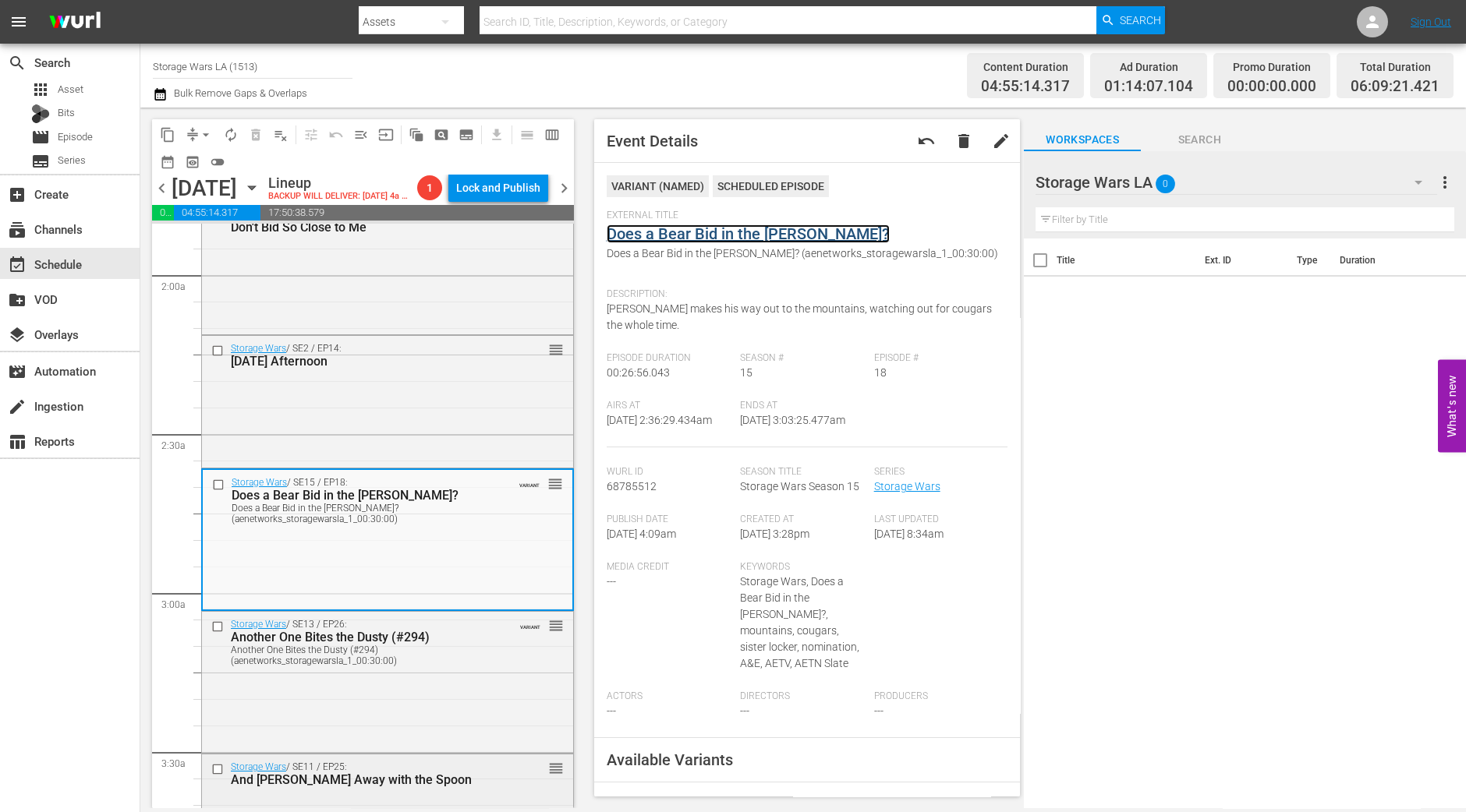
scroll to position [877, 0]
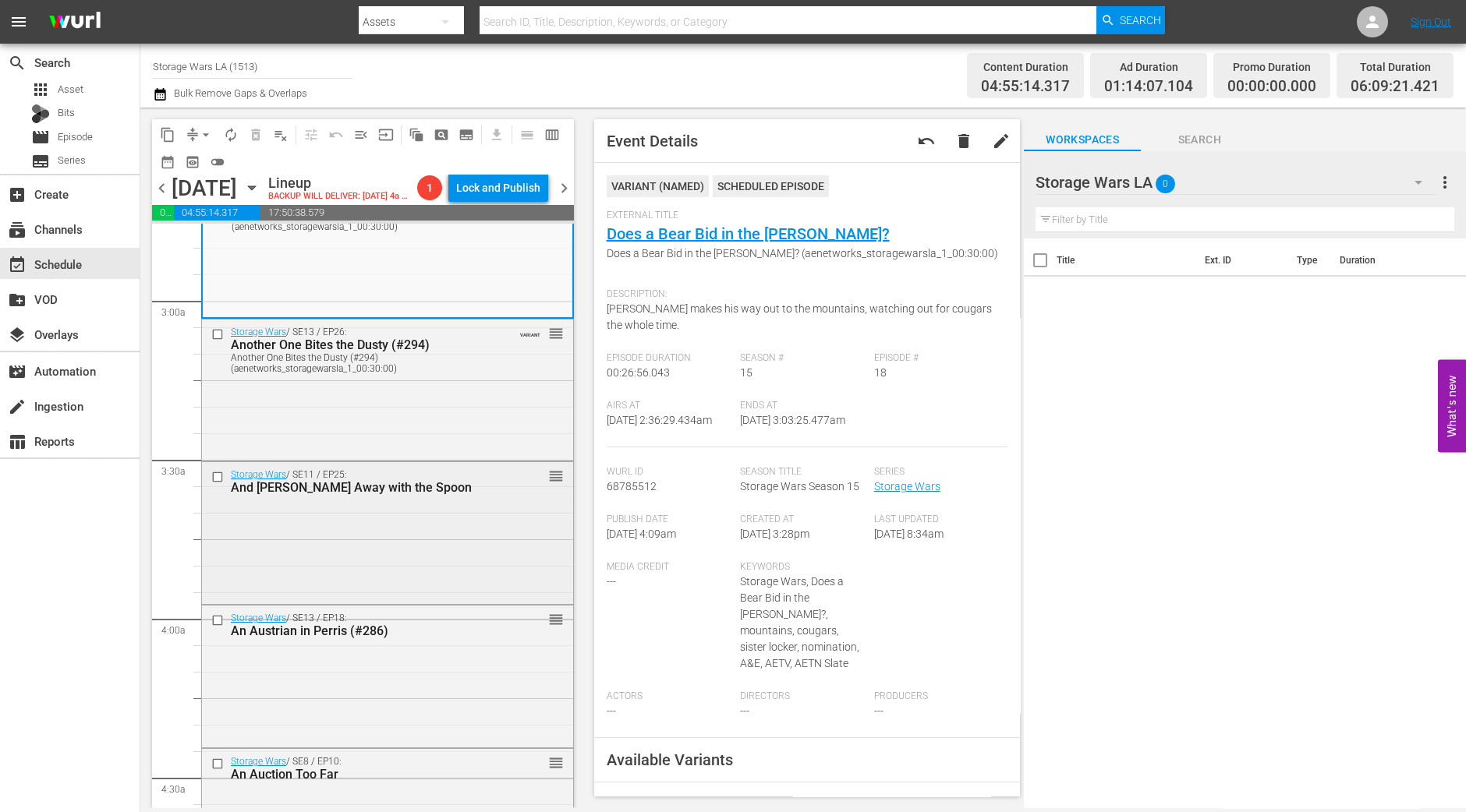
click at [446, 551] on div "Storage Wars / SE11 / EP25: And Mary Ran Away with the Spoon reorder" at bounding box center [388, 531] width 372 height 139
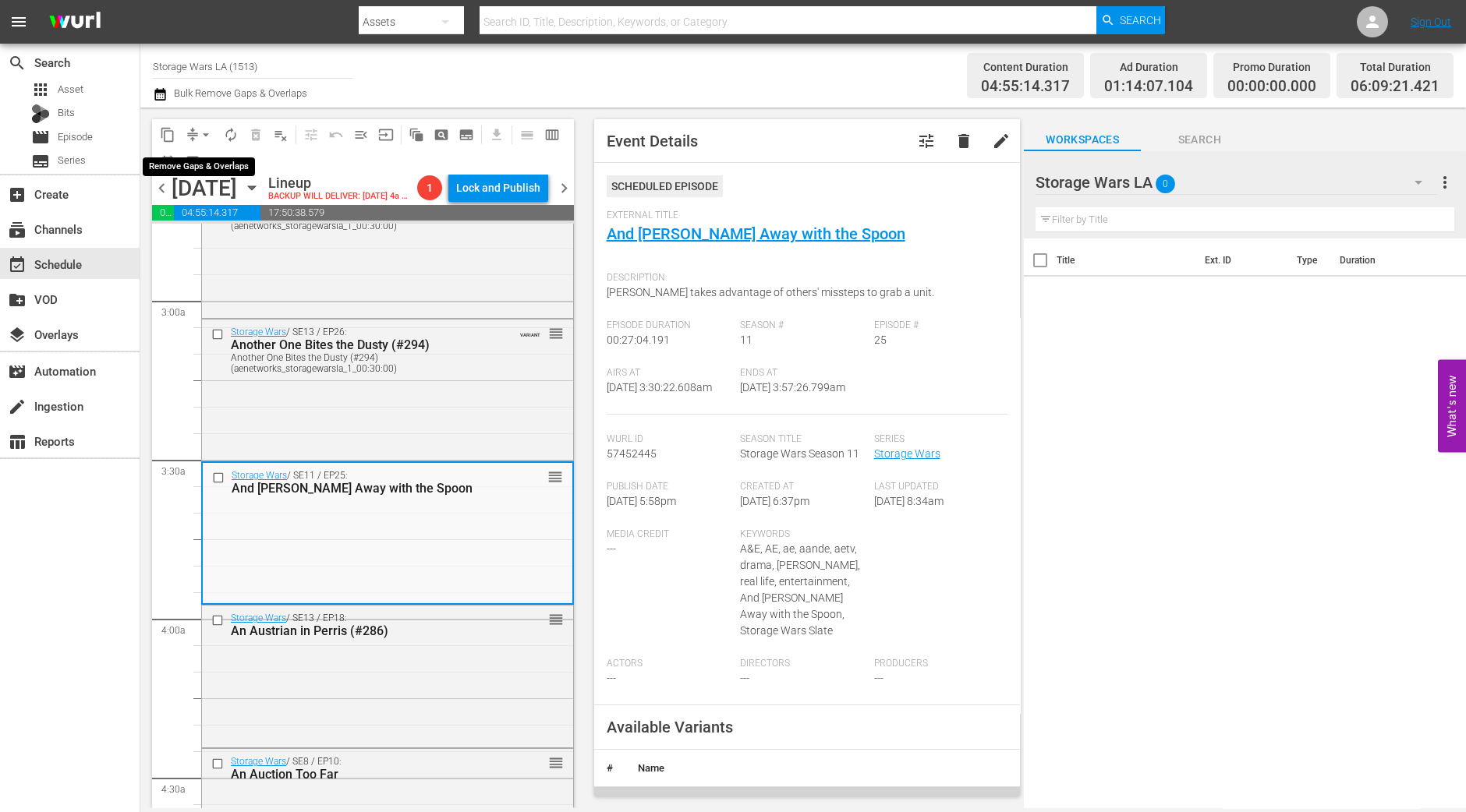
click at [199, 134] on span "arrow_drop_down" at bounding box center [205, 134] width 15 height 15
click at [195, 162] on li "Align to Midnight" at bounding box center [207, 166] width 164 height 26
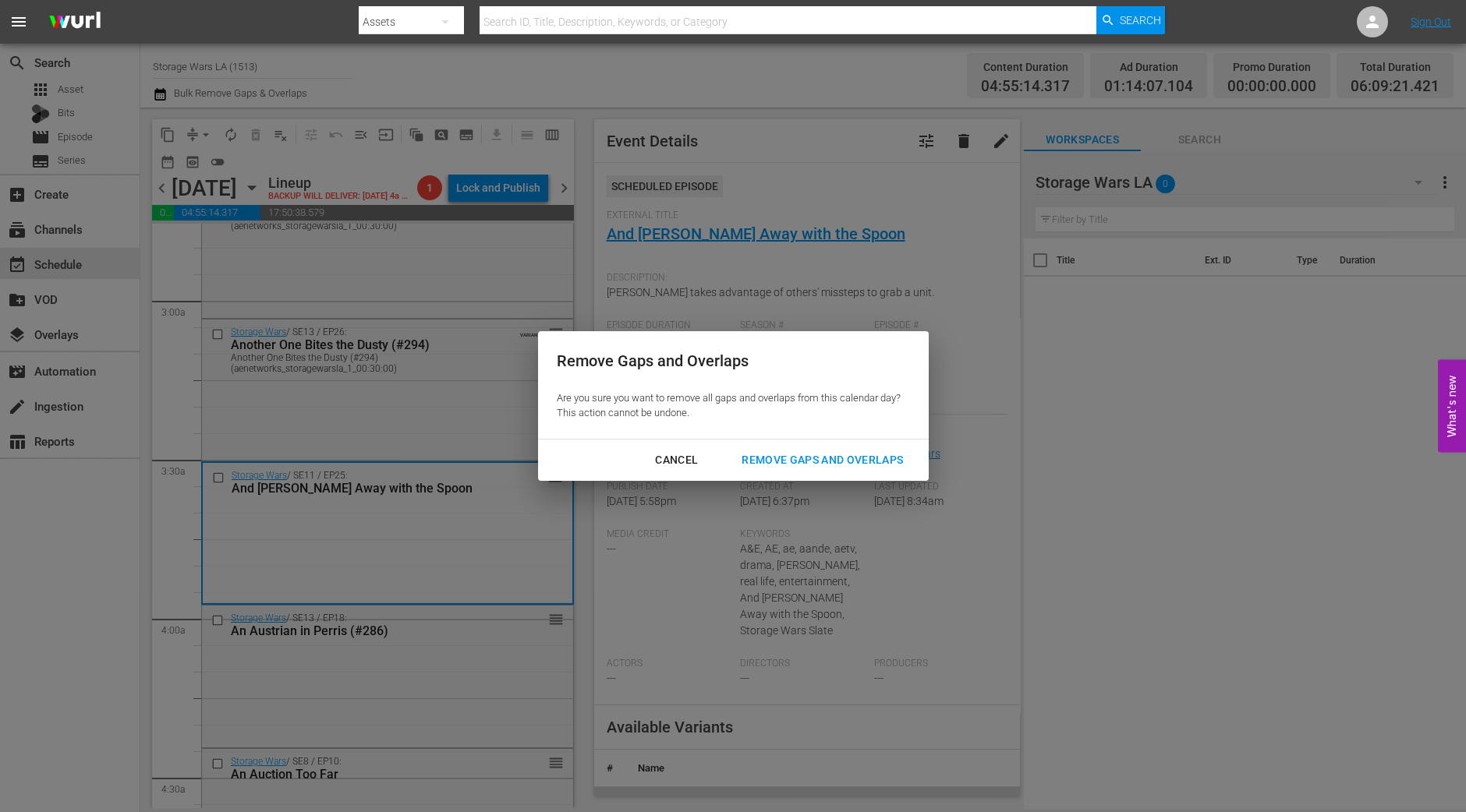
click at [816, 441] on div "Cancel Remove Gaps and Overlaps" at bounding box center [733, 460] width 391 height 41
drag, startPoint x: 803, startPoint y: 449, endPoint x: 778, endPoint y: 399, distance: 55.9
click at [804, 449] on button "Remove Gaps and Overlaps" at bounding box center [822, 461] width 199 height 29
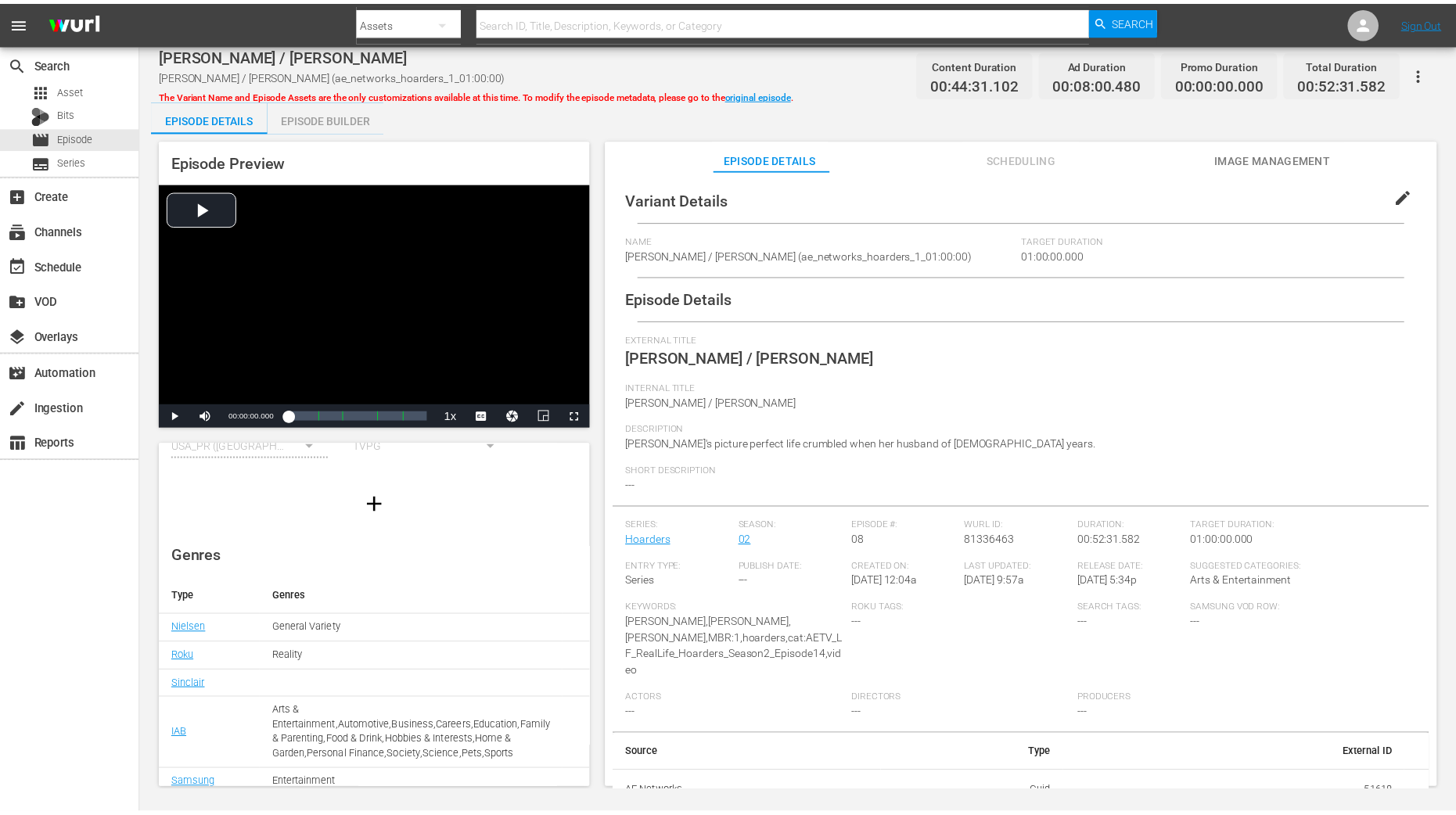
scroll to position [154, 0]
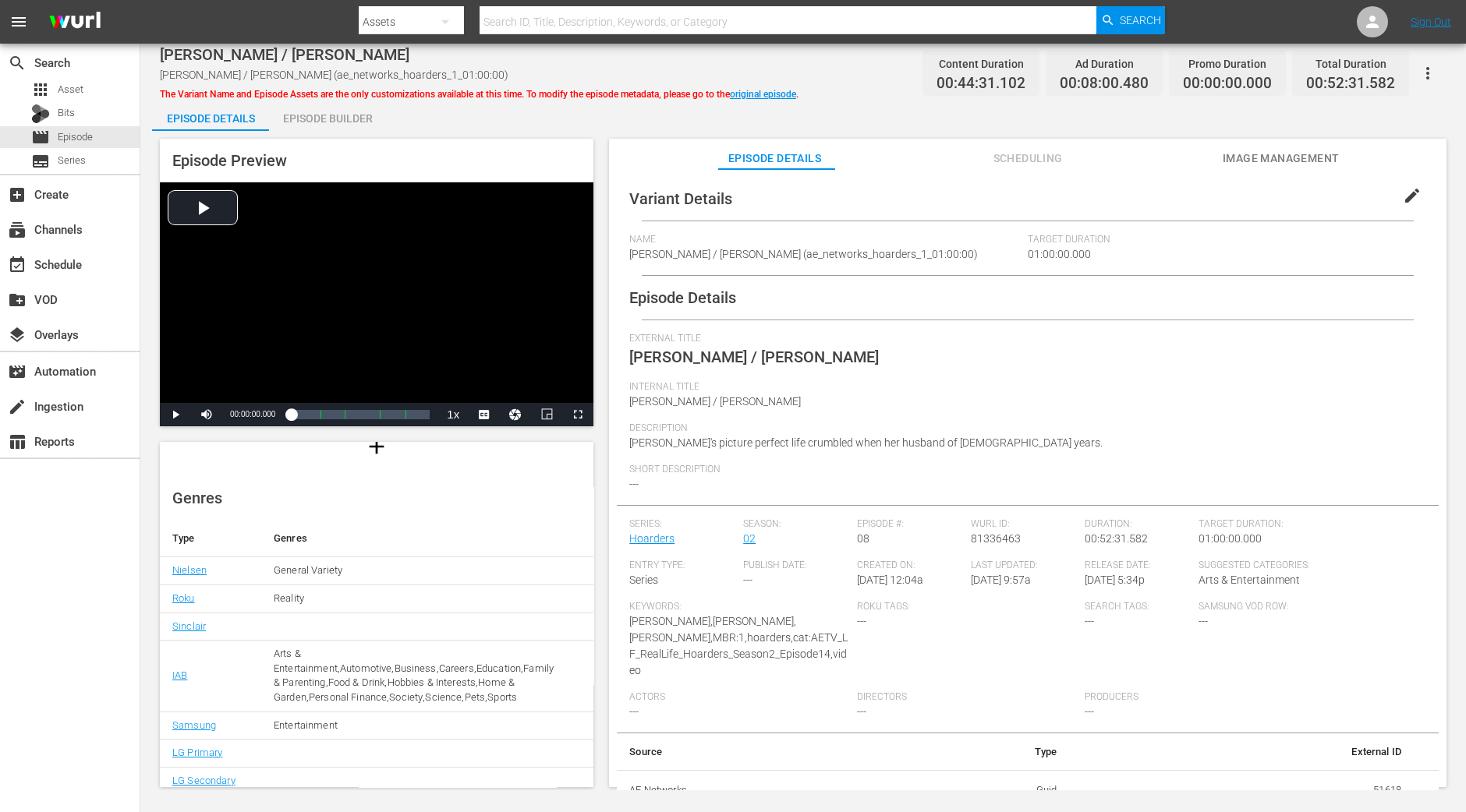
click at [345, 115] on div "Episode Builder" at bounding box center [327, 118] width 117 height 38
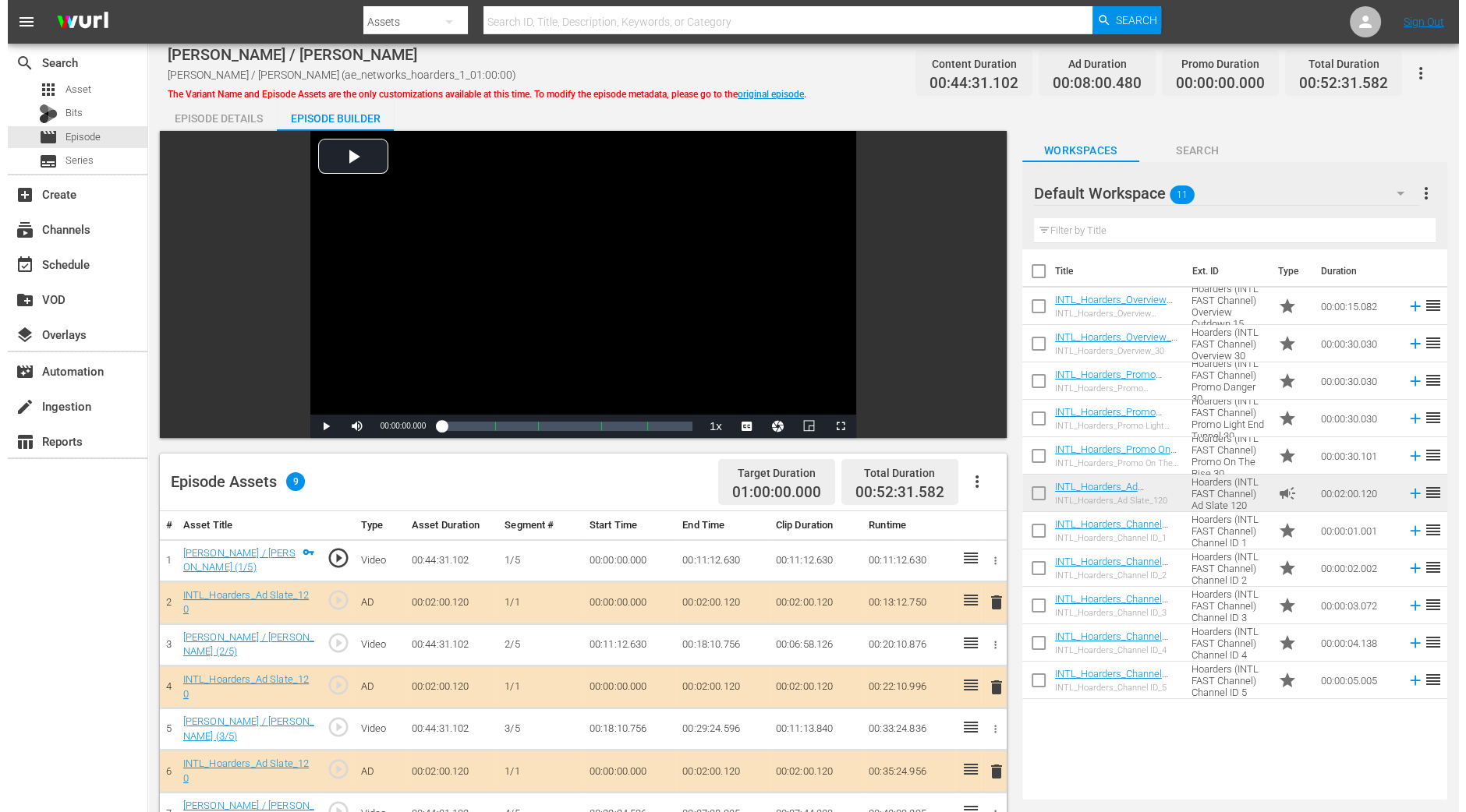
scroll to position [293, 0]
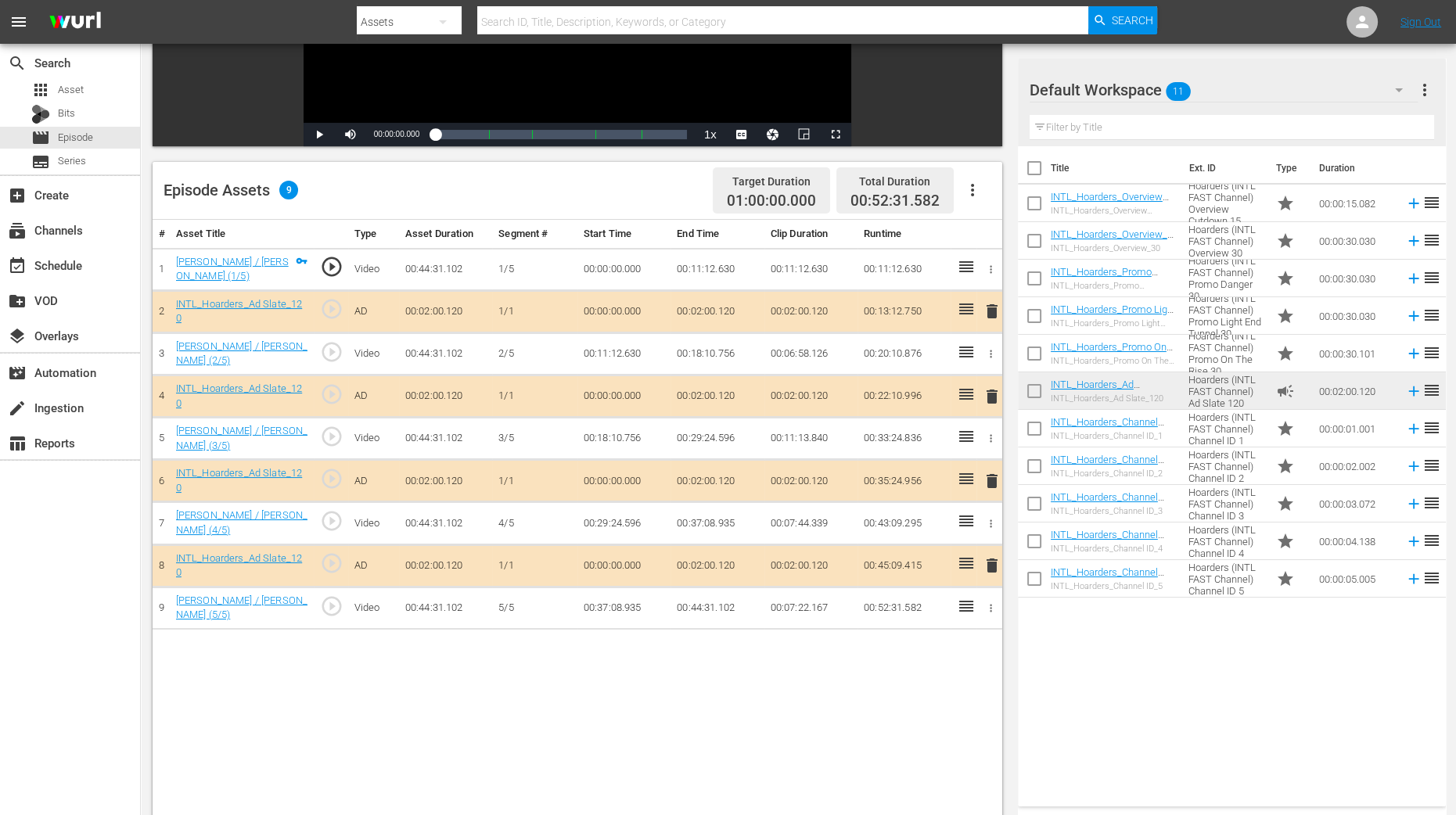
click at [991, 390] on span "delete" at bounding box center [991, 396] width 19 height 19
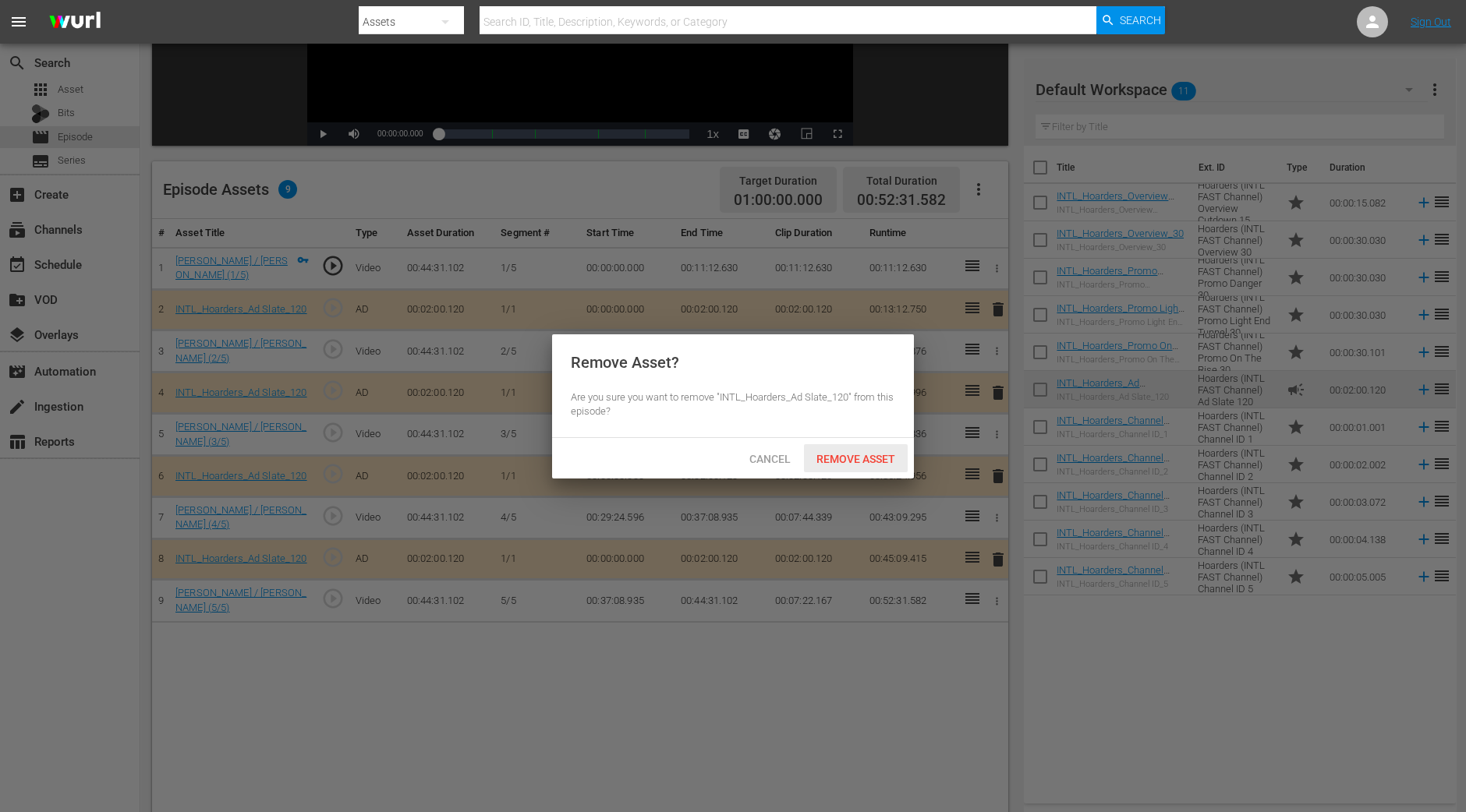
click at [897, 453] on span "Remove Asset" at bounding box center [856, 459] width 104 height 13
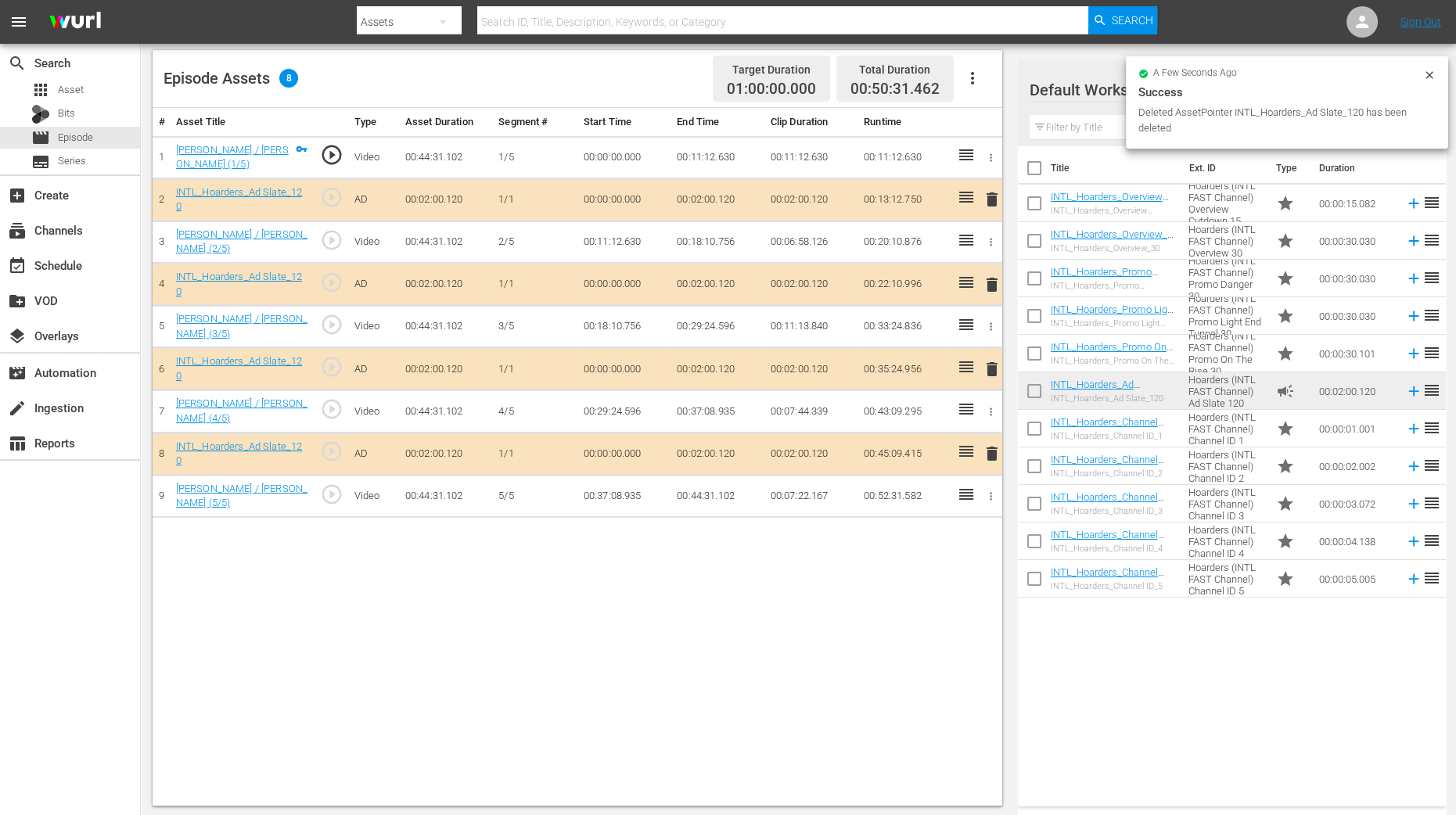
scroll to position [407, 0]
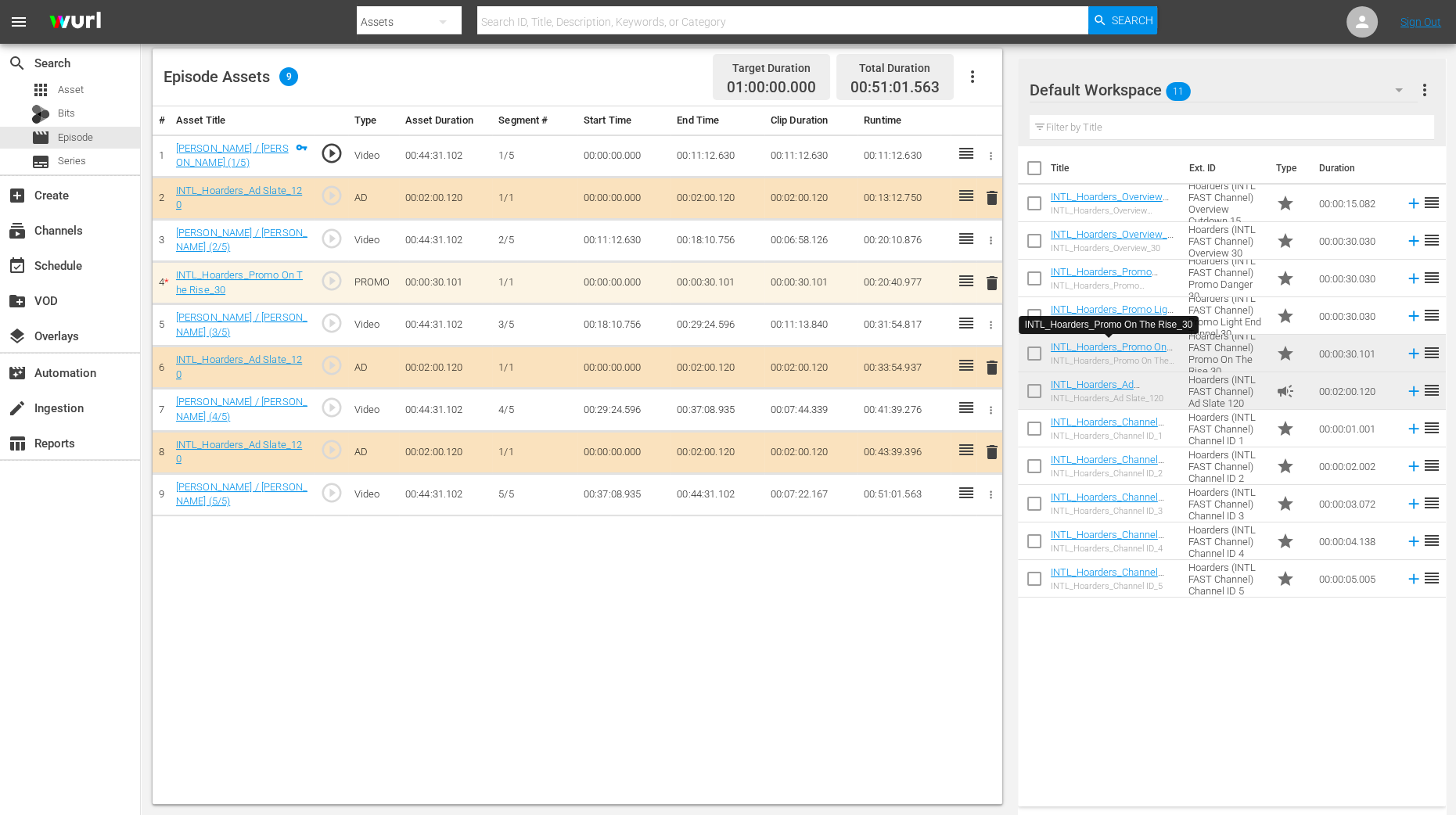
click at [948, 600] on div "# Asset Title Type Asset Duration Segment # Start Time End Time Clip Duration R…" at bounding box center [577, 455] width 849 height 698
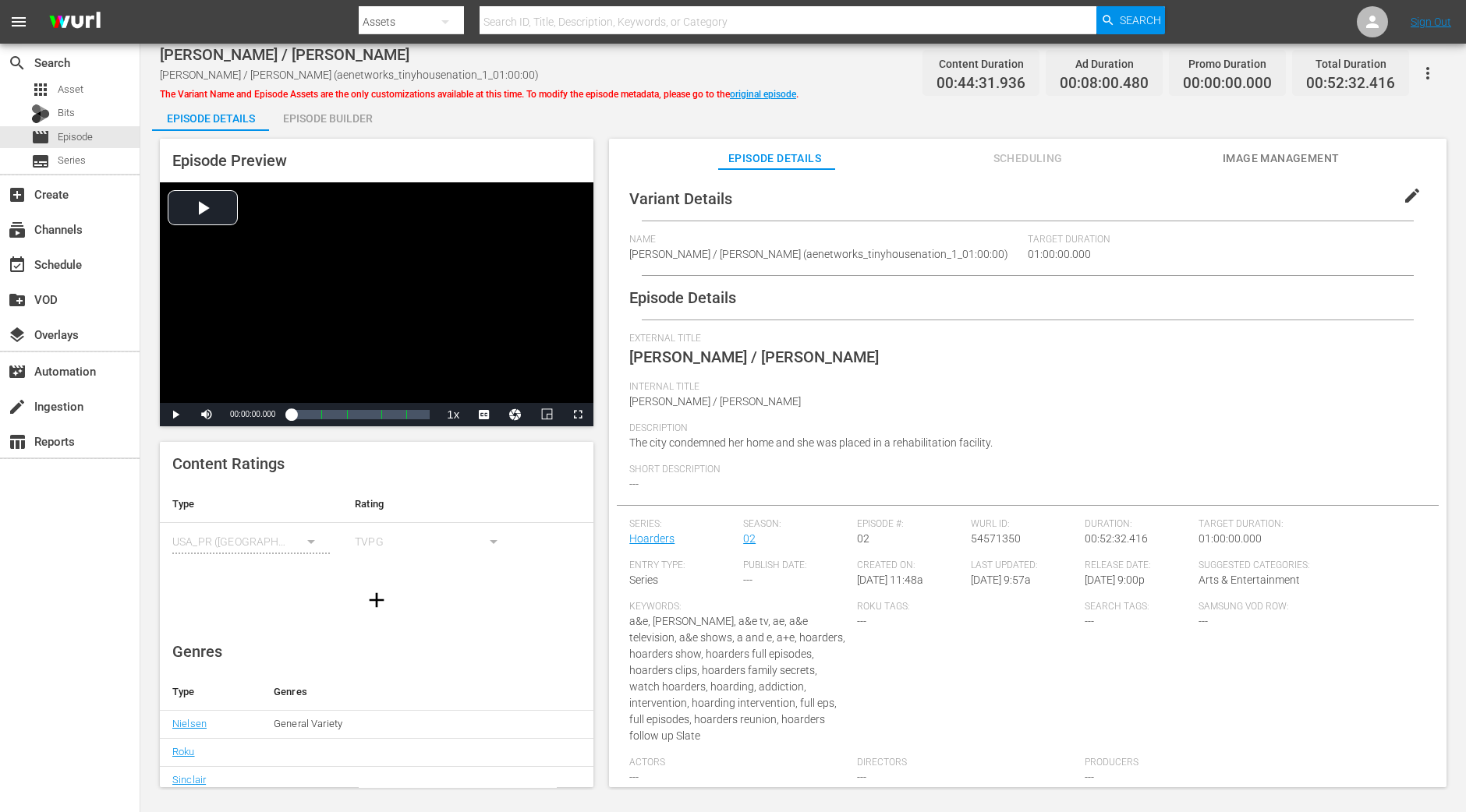
click at [347, 122] on div "Episode Builder" at bounding box center [327, 118] width 117 height 38
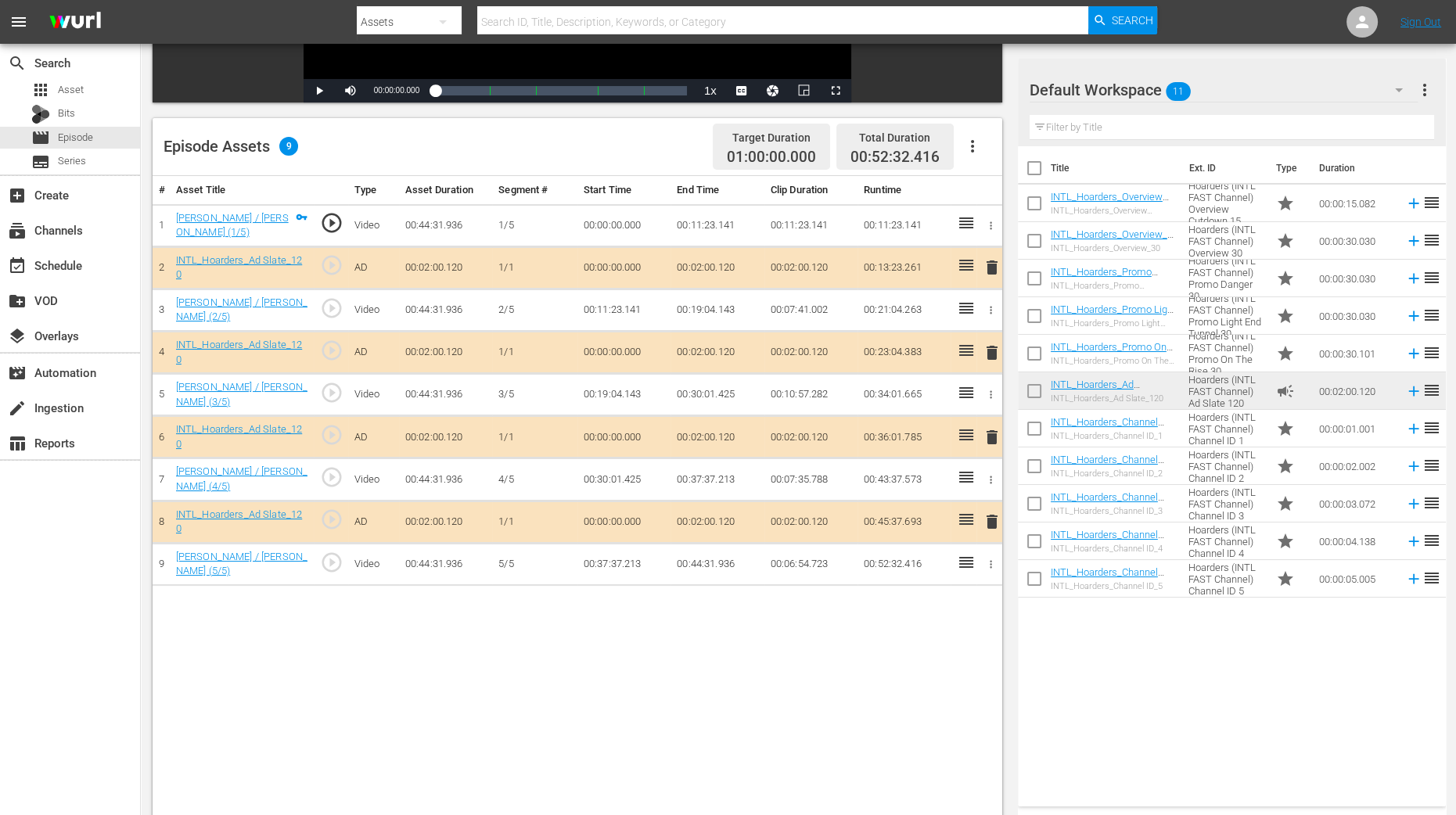
scroll to position [391, 0]
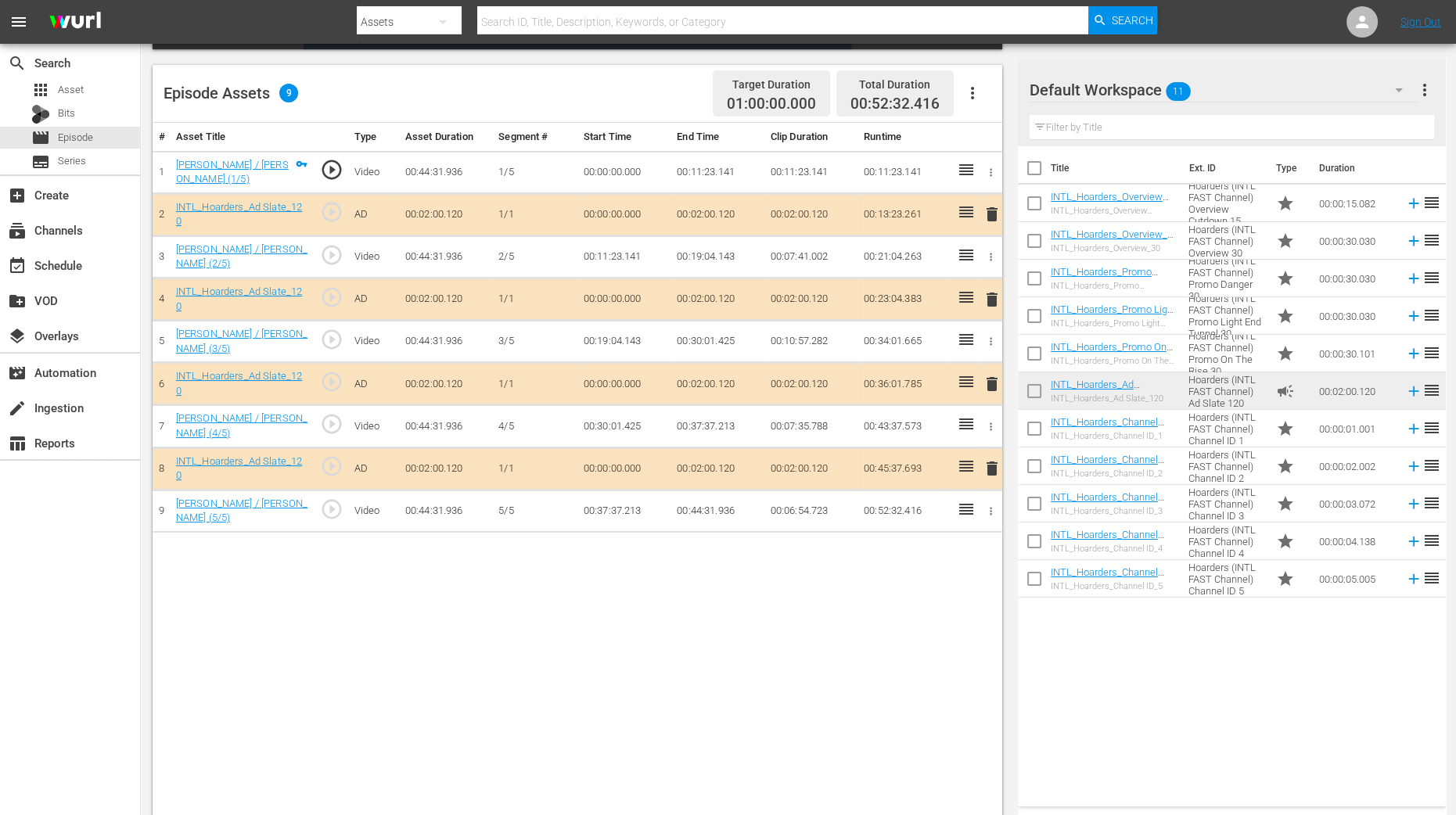
click at [990, 292] on span "delete" at bounding box center [991, 299] width 19 height 19
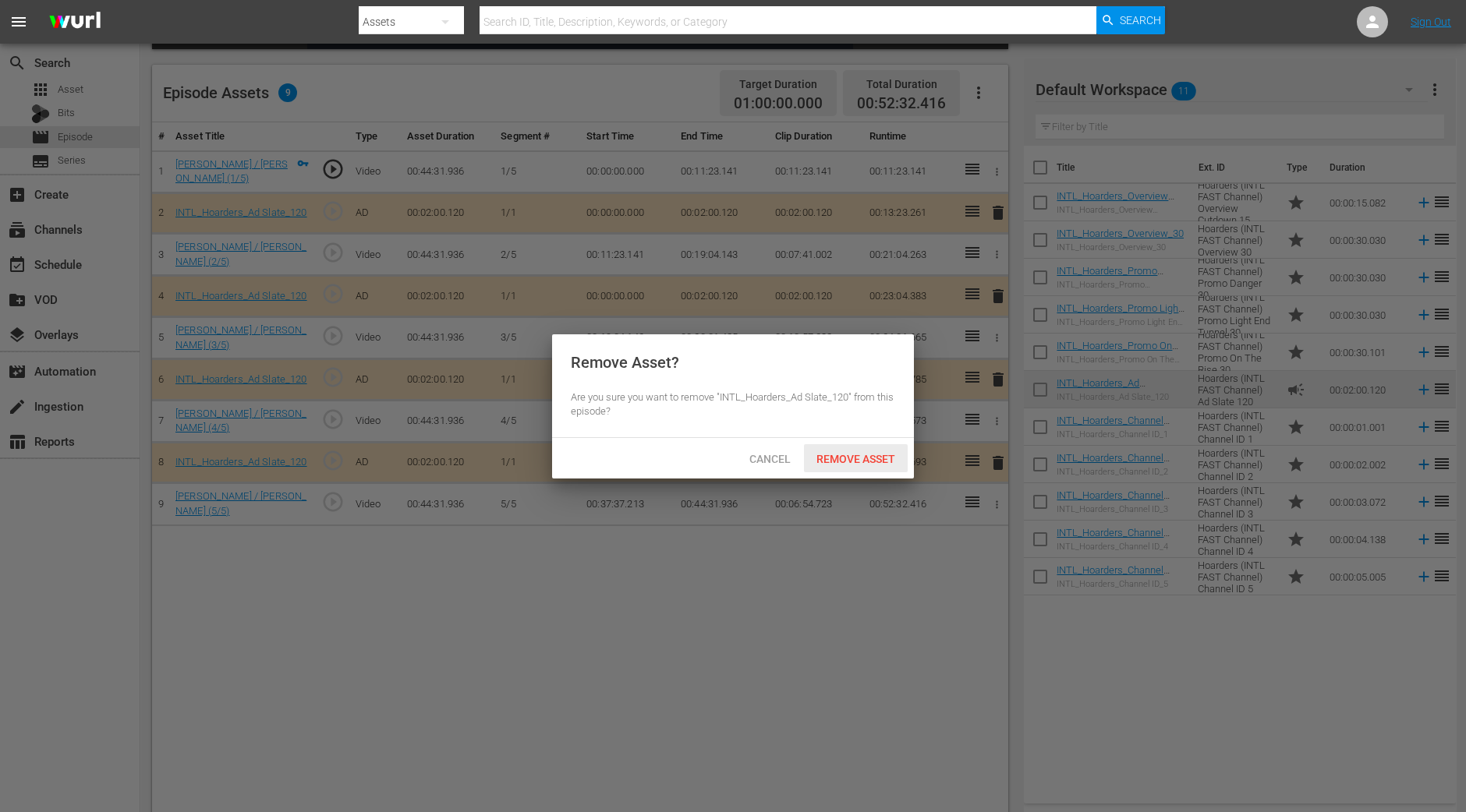
click at [835, 457] on span "Remove Asset" at bounding box center [856, 459] width 104 height 13
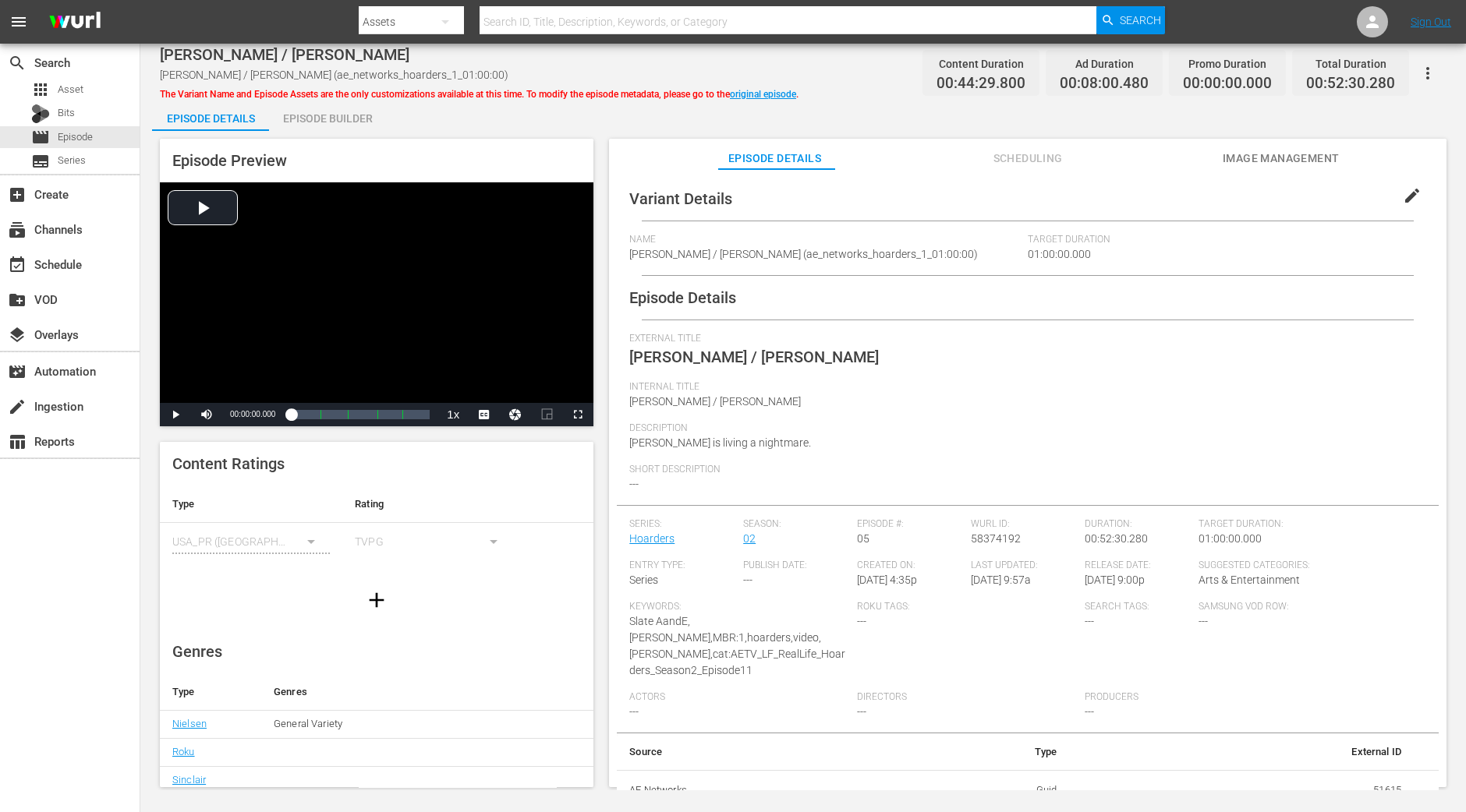
click at [358, 132] on div "Episode Preview Video Player is loading. Play Video Play Mute Current Time 00:0…" at bounding box center [803, 465] width 1302 height 669
drag, startPoint x: 351, startPoint y: 120, endPoint x: 368, endPoint y: 97, distance: 28.6
click at [352, 120] on div "Episode Builder" at bounding box center [327, 118] width 117 height 38
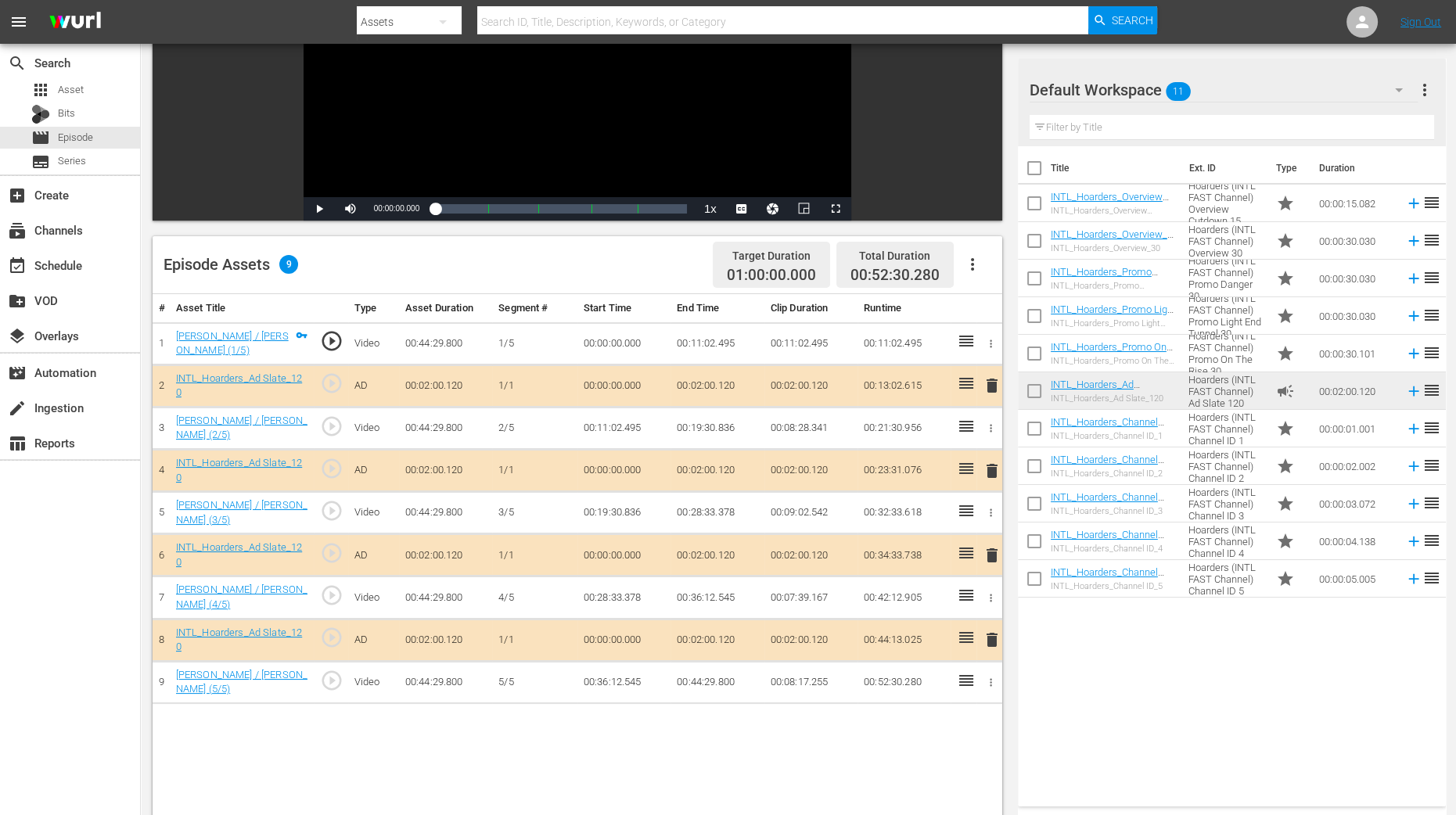
scroll to position [294, 0]
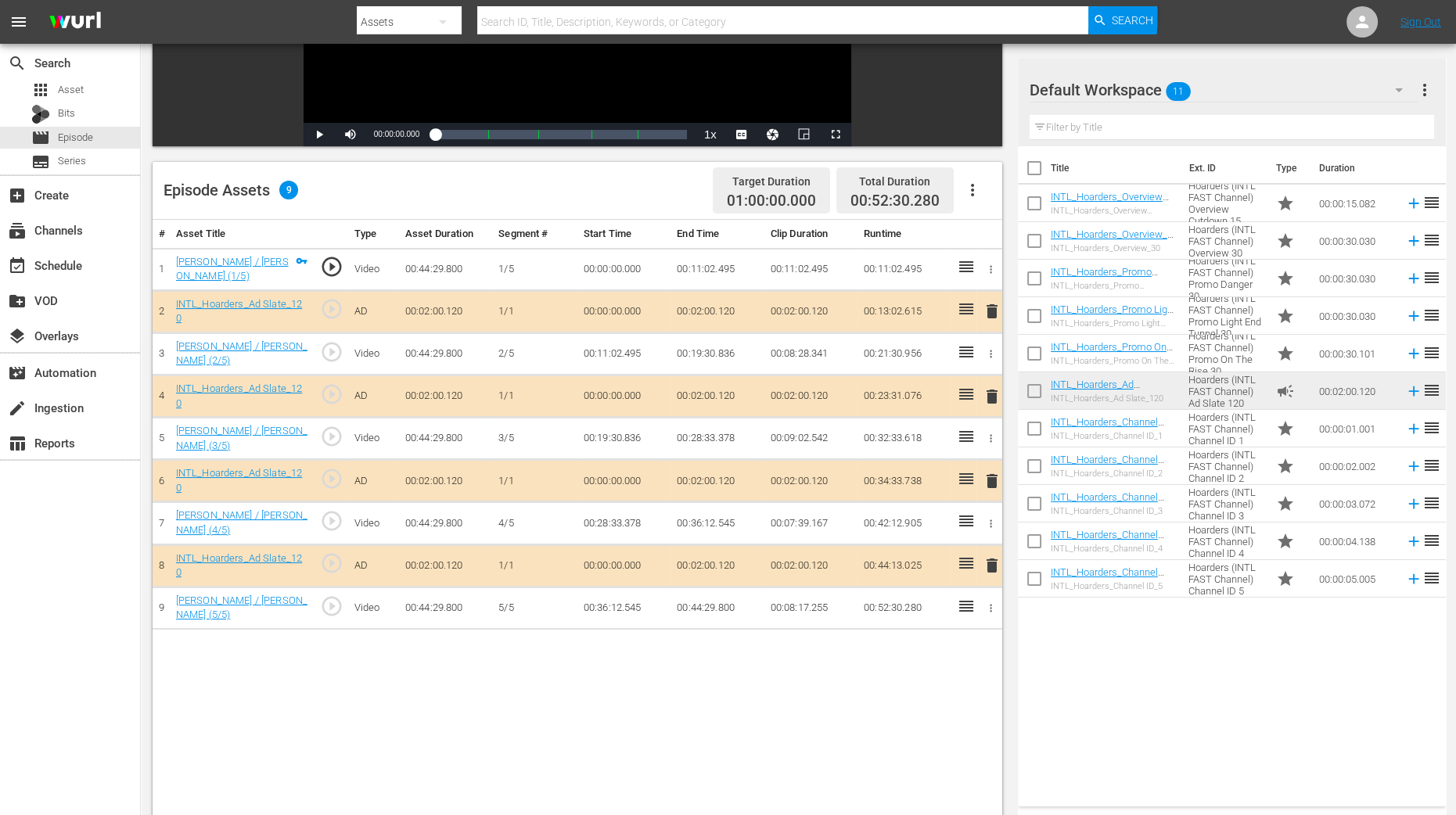
click at [987, 392] on span "delete" at bounding box center [991, 396] width 19 height 19
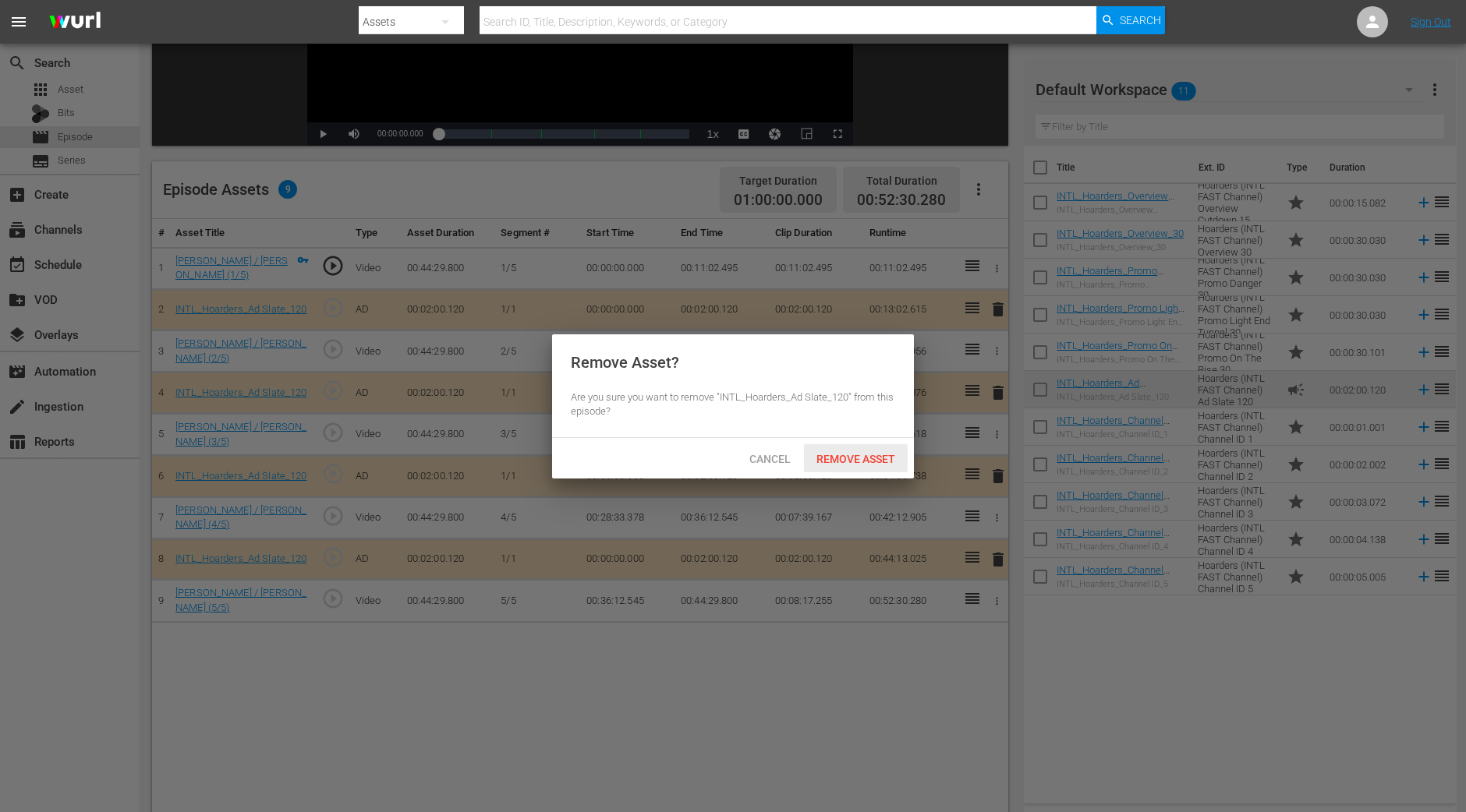
click at [865, 461] on span "Remove Asset" at bounding box center [856, 459] width 104 height 13
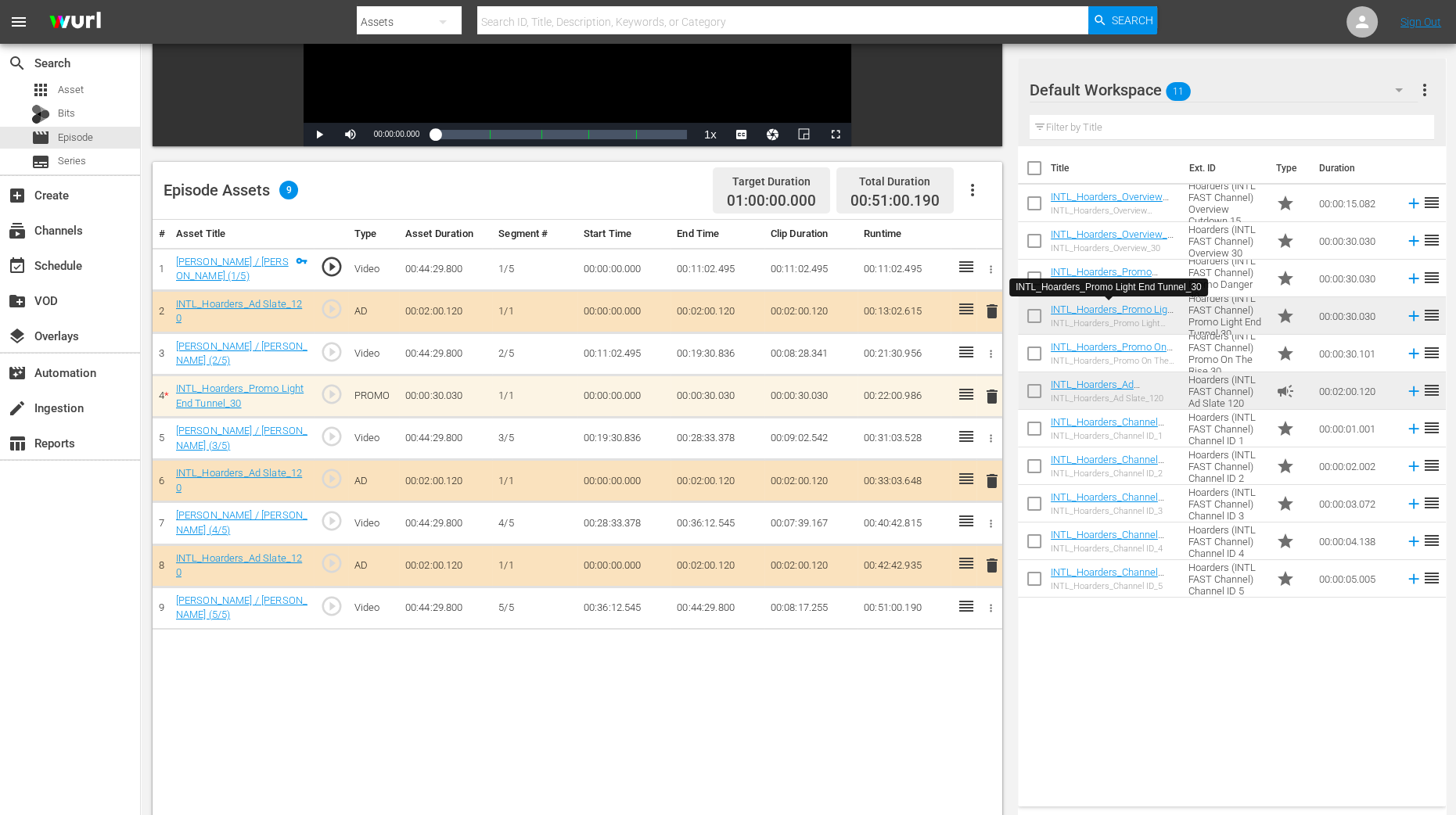
click at [1014, 651] on div "Video Player is loading. Play Video Play Mute Current Time 00:00:00.000 / Durat…" at bounding box center [798, 378] width 1291 height 1080
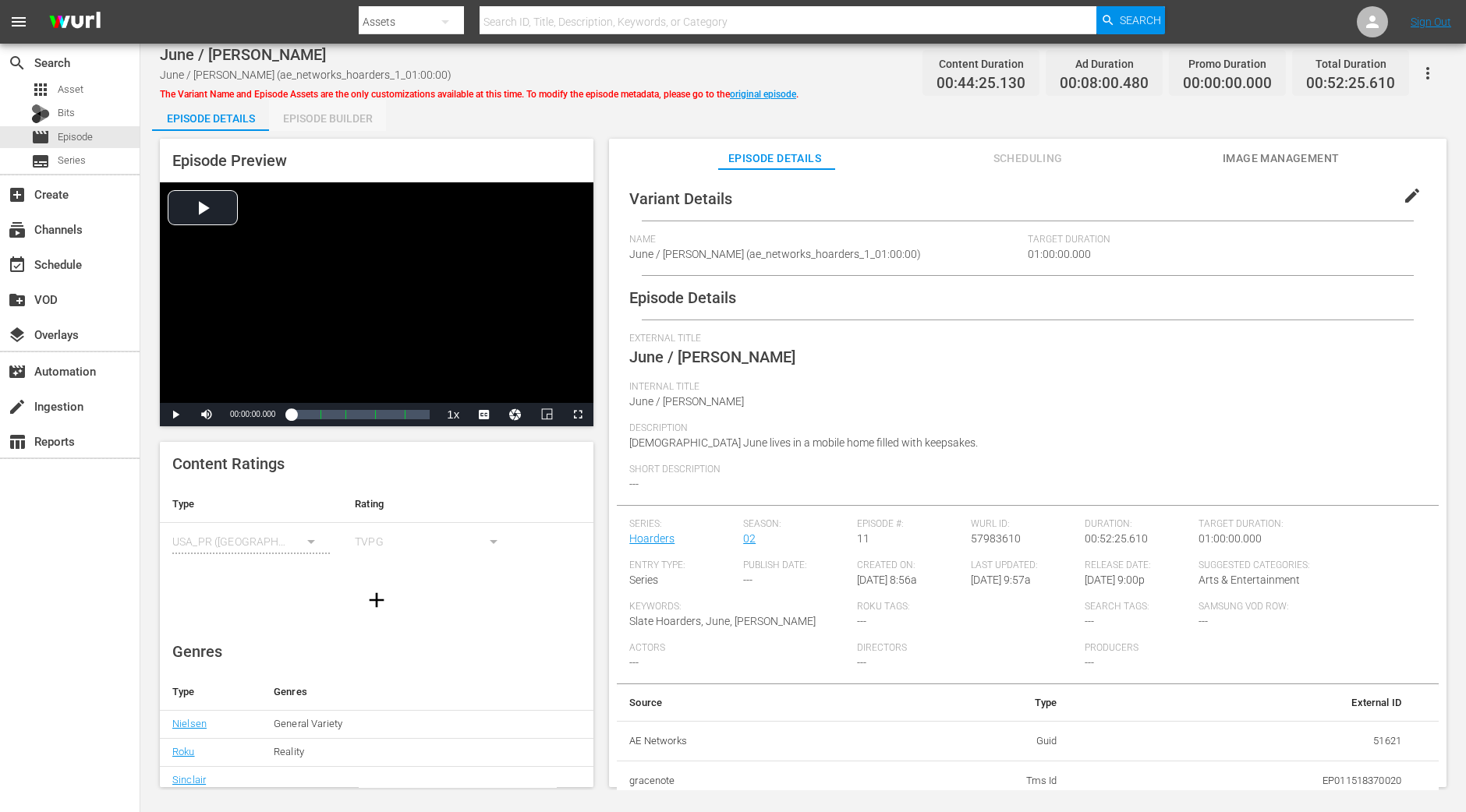
click at [354, 110] on div "Episode Builder" at bounding box center [327, 118] width 117 height 38
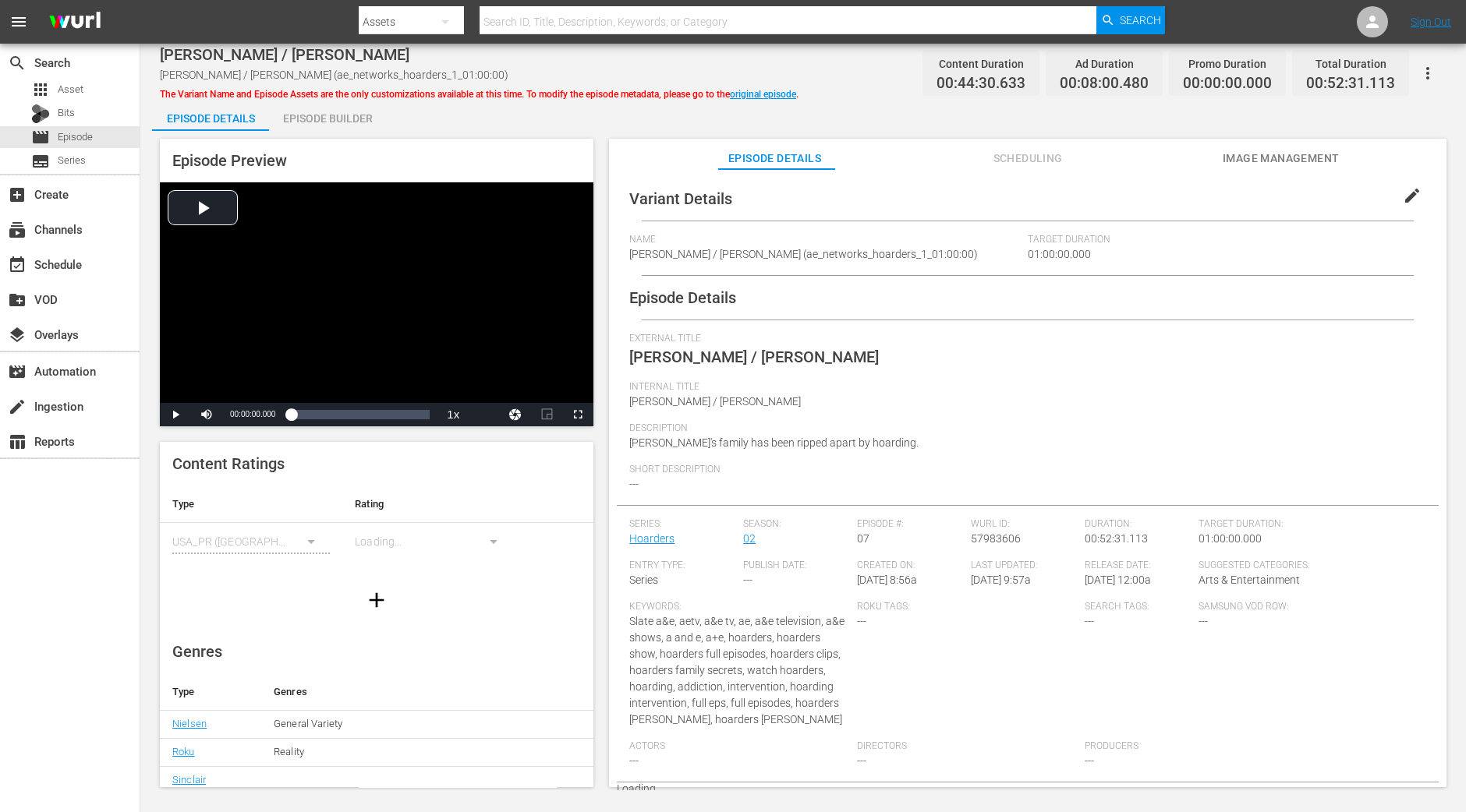
click at [343, 117] on div "Episode Builder" at bounding box center [327, 118] width 117 height 38
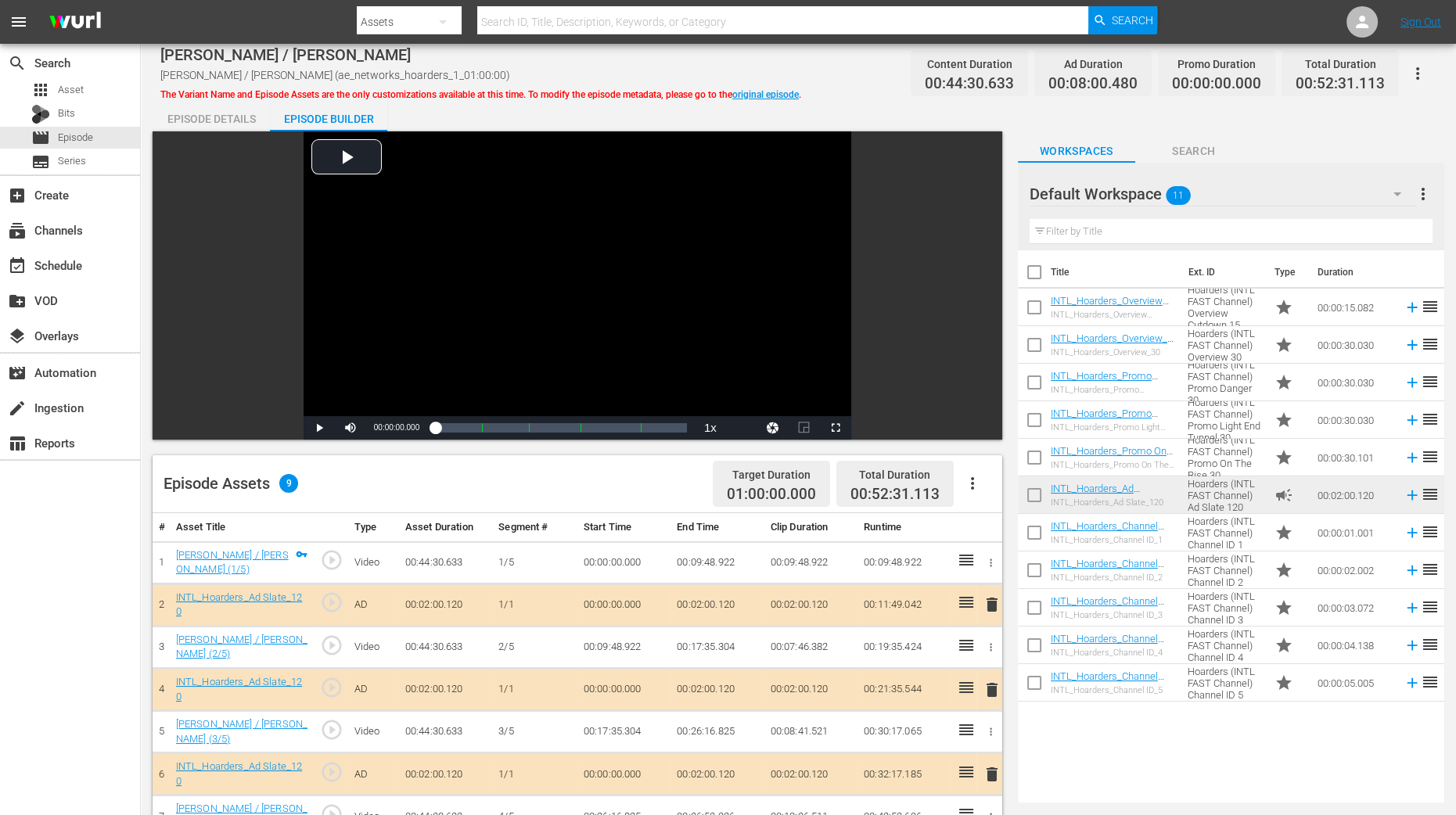
scroll to position [294, 0]
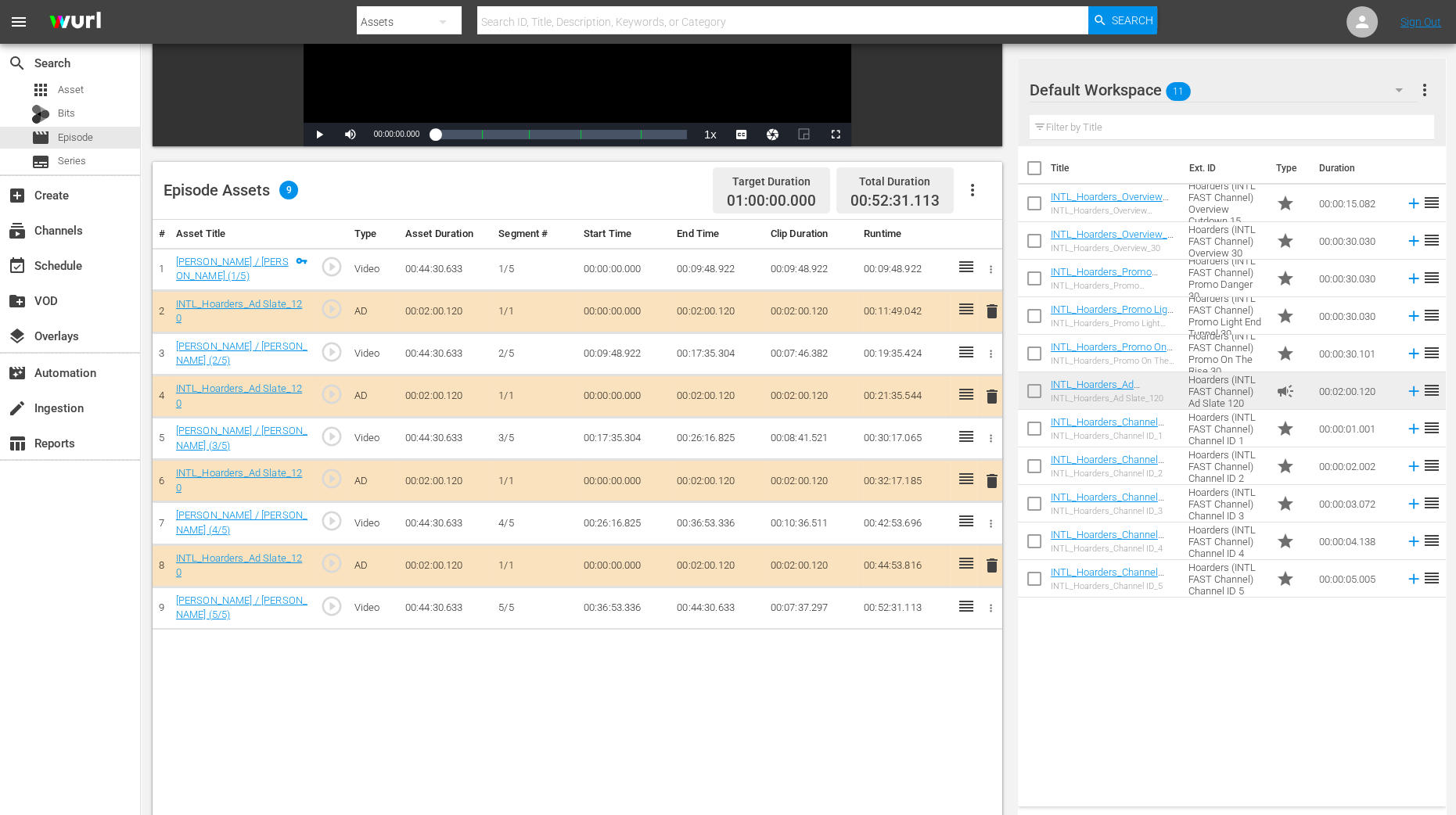
click at [991, 397] on span "delete" at bounding box center [991, 396] width 19 height 19
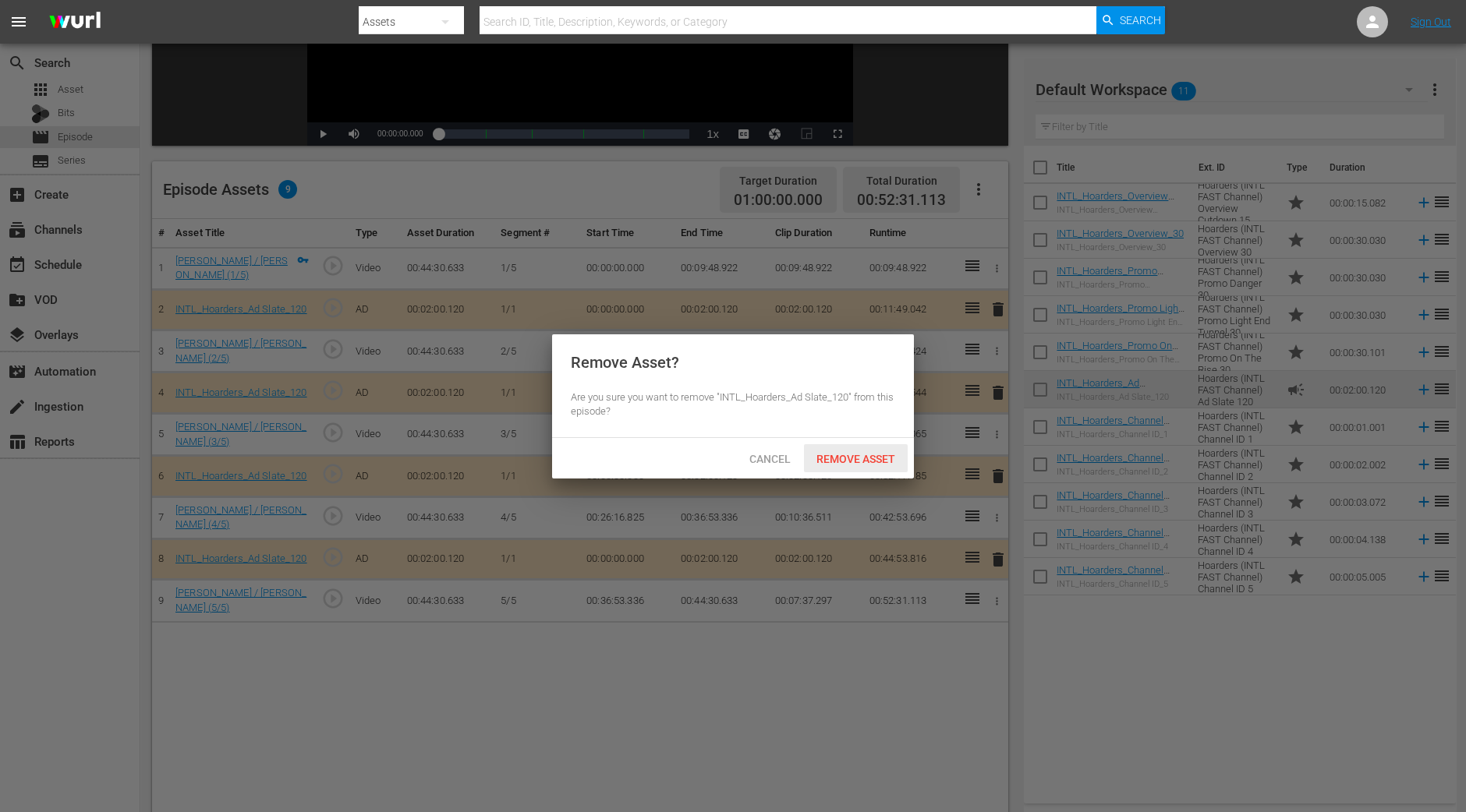
click at [886, 460] on span "Remove Asset" at bounding box center [856, 459] width 104 height 13
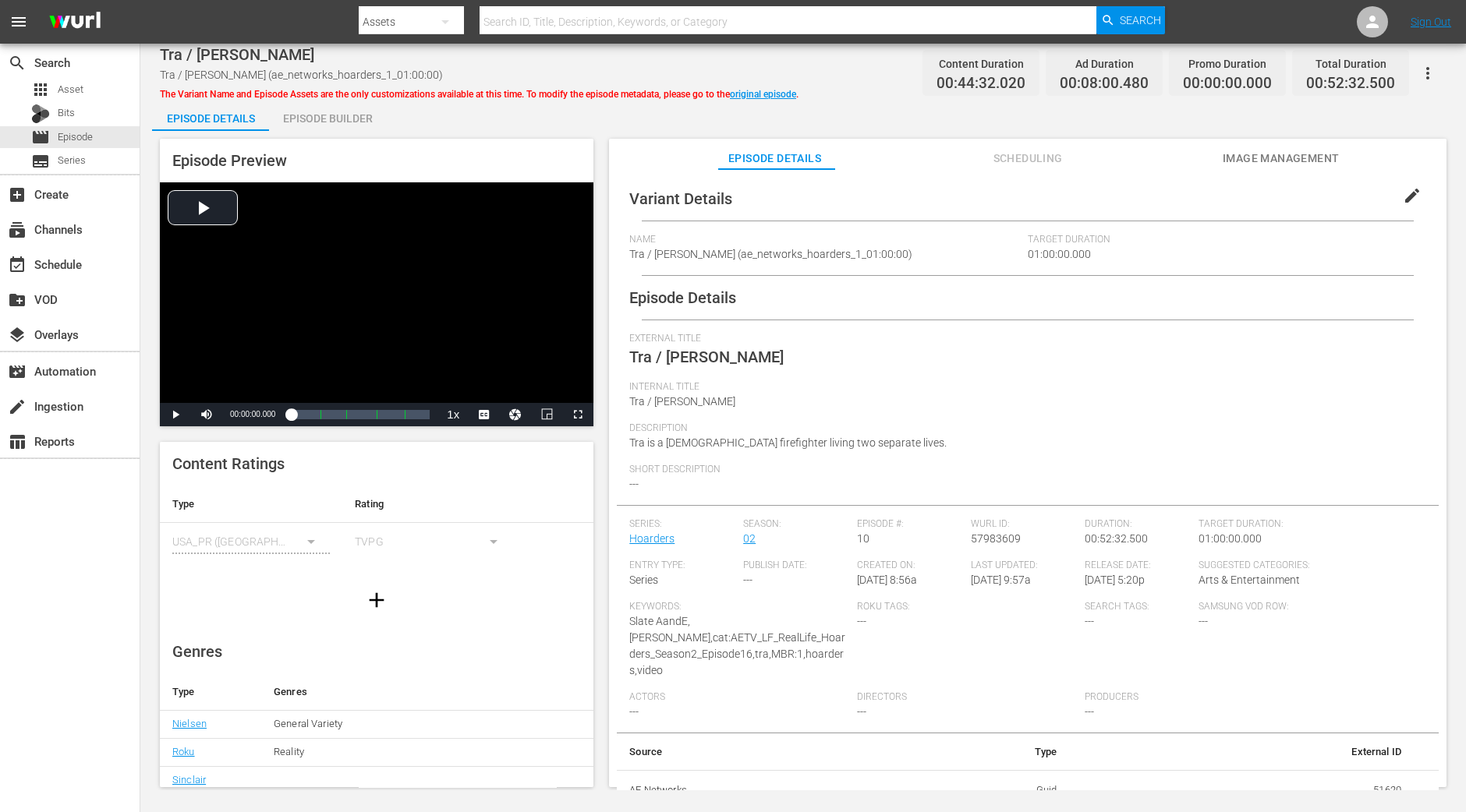
click at [352, 116] on div "Episode Builder" at bounding box center [327, 118] width 117 height 38
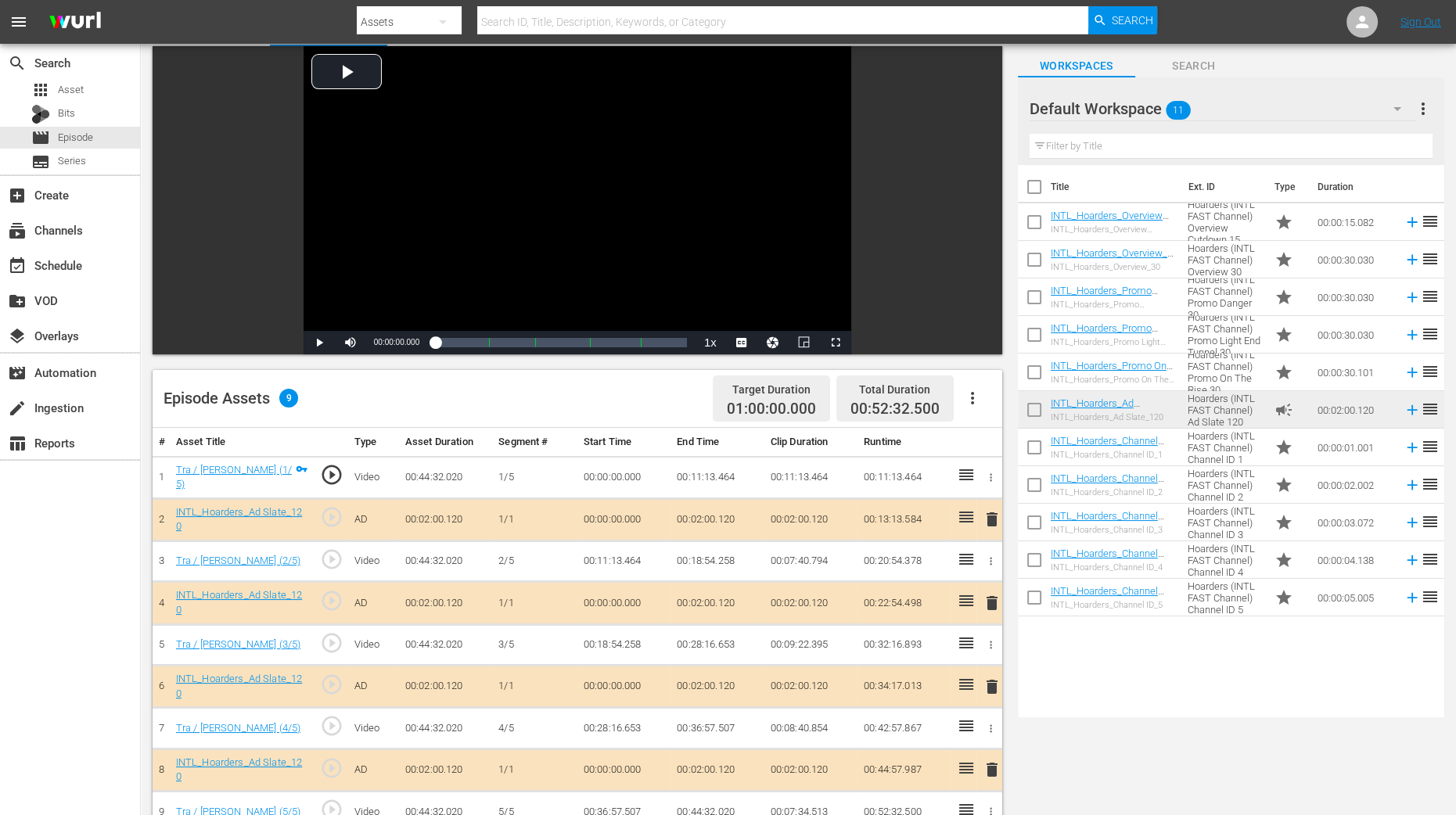
scroll to position [194, 0]
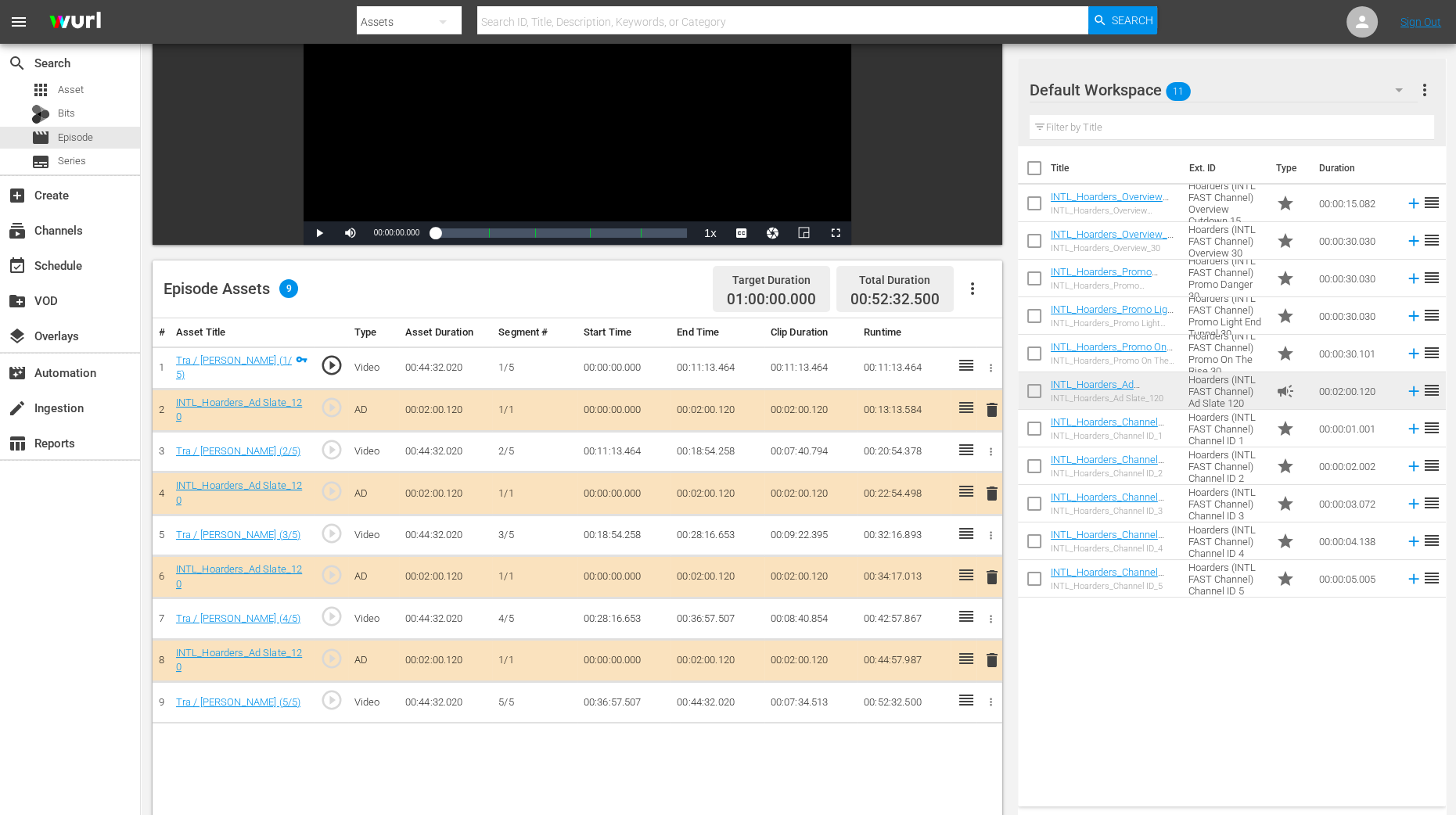
click at [990, 491] on span "delete" at bounding box center [991, 493] width 19 height 19
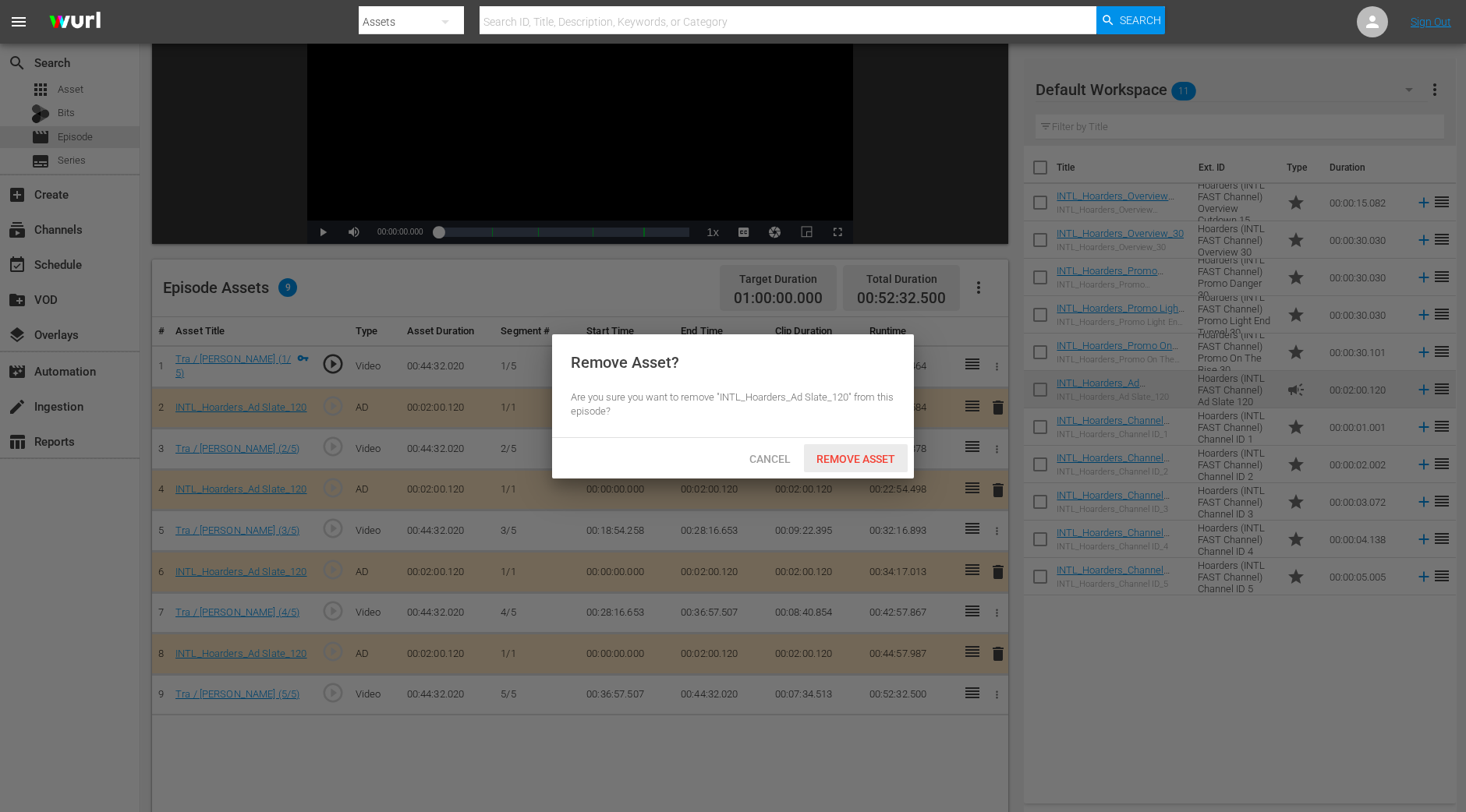
click at [866, 453] on span "Remove Asset" at bounding box center [856, 459] width 104 height 13
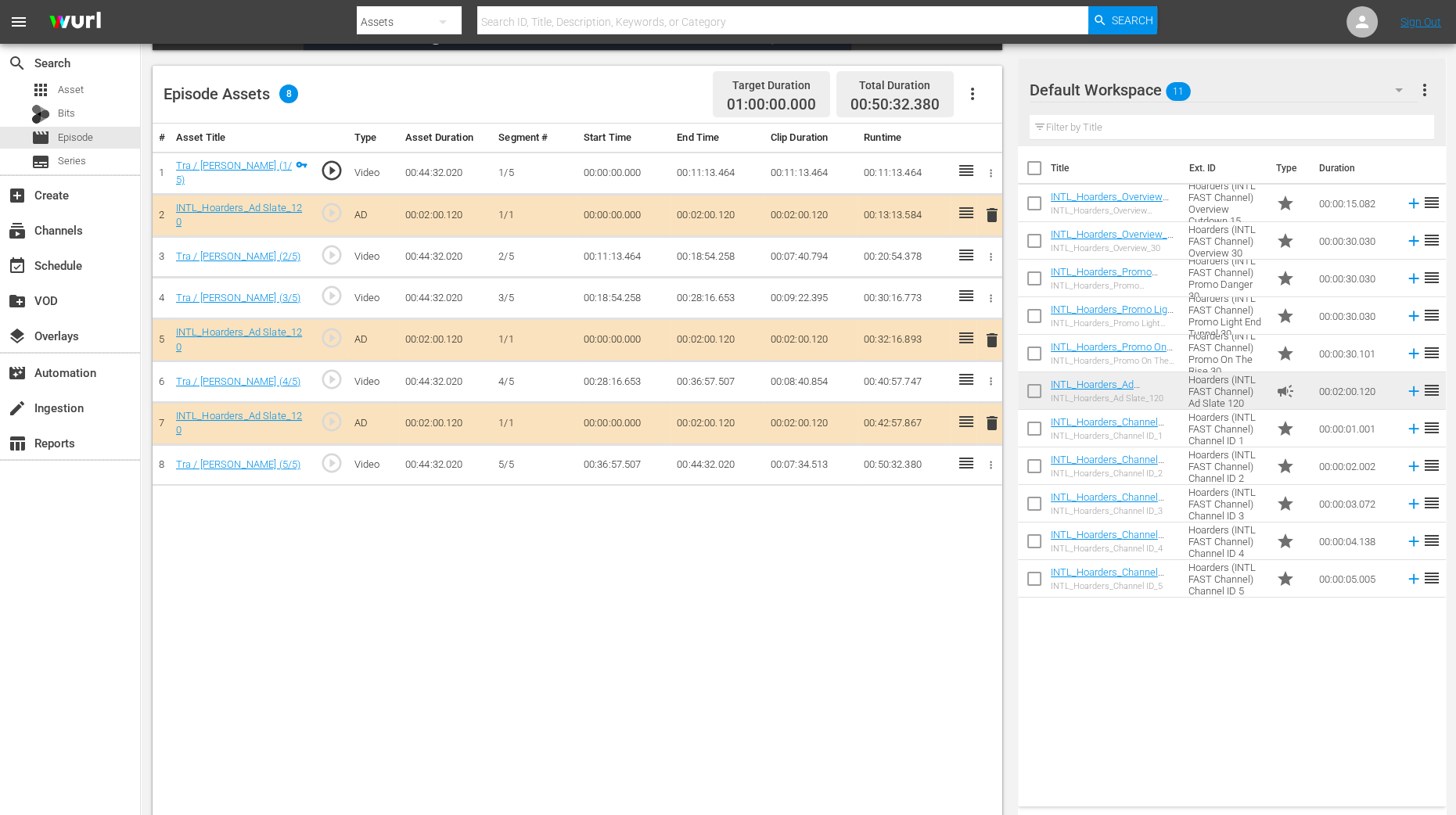
scroll to position [391, 0]
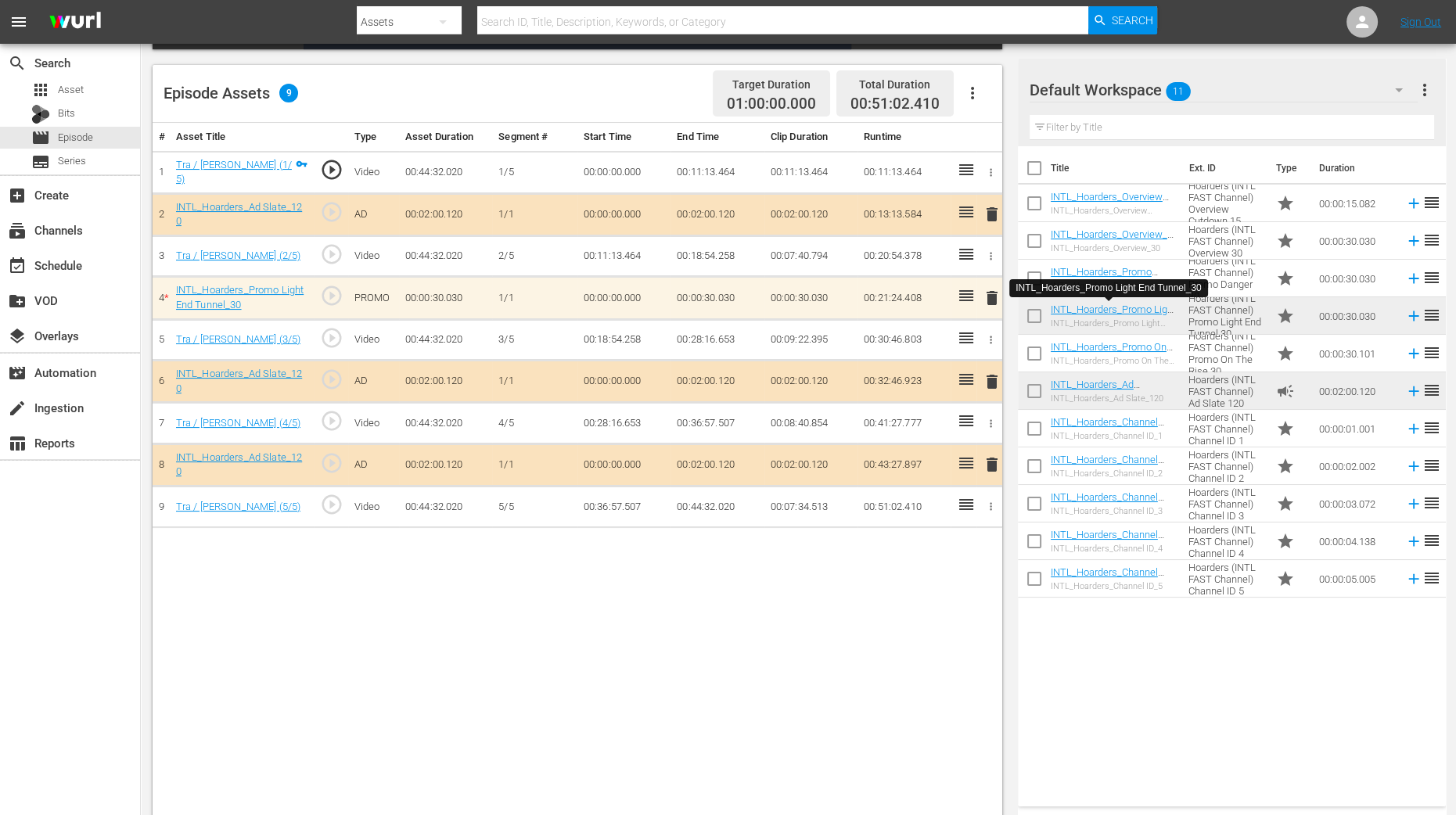
click at [1170, 652] on div "Title Ext. ID Type Duration INTL_Hoarders_Overview Cutdown_15 INTL_Hoarders_Ove…" at bounding box center [1232, 473] width 428 height 654
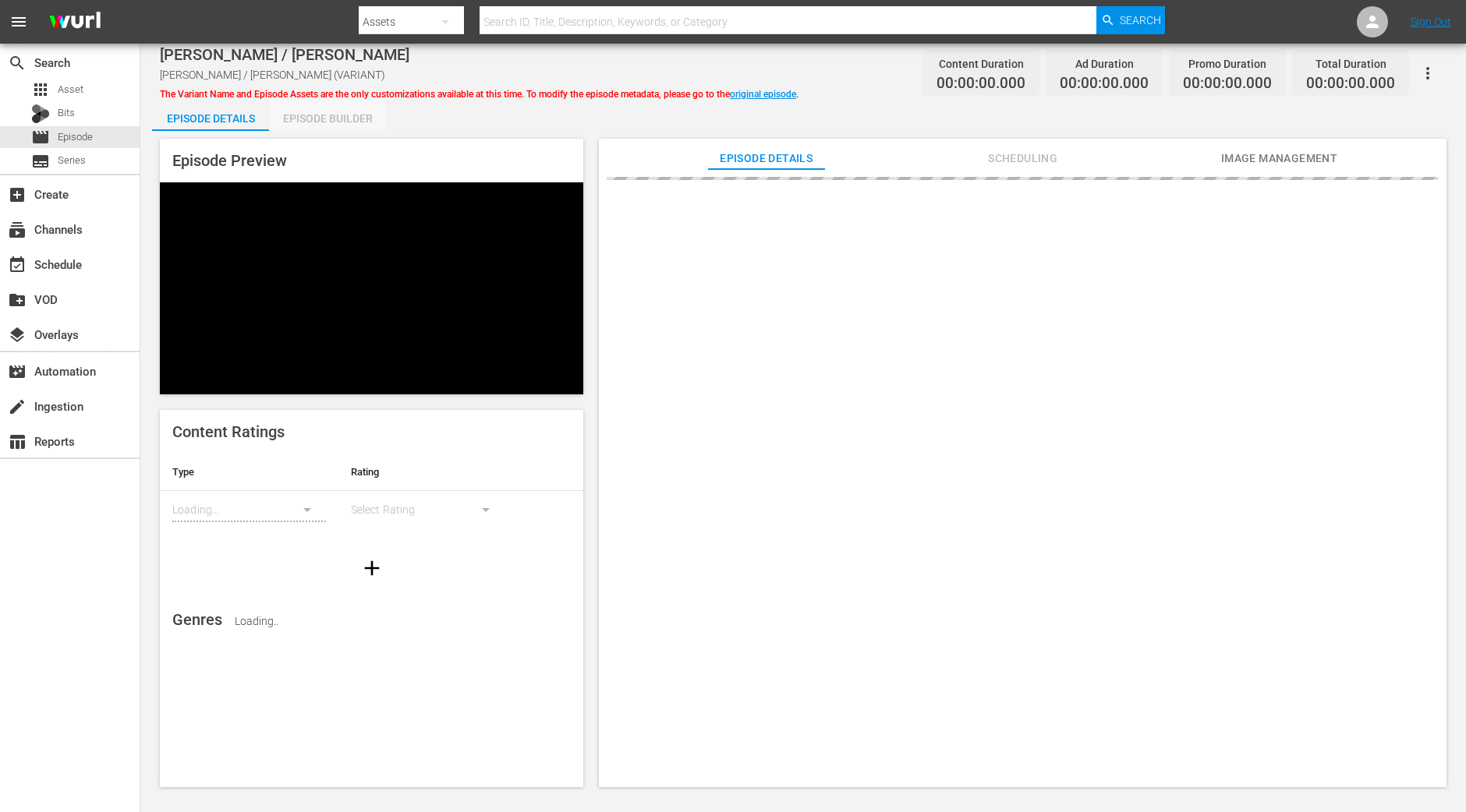
click at [336, 115] on div "Episode Builder" at bounding box center [327, 118] width 117 height 38
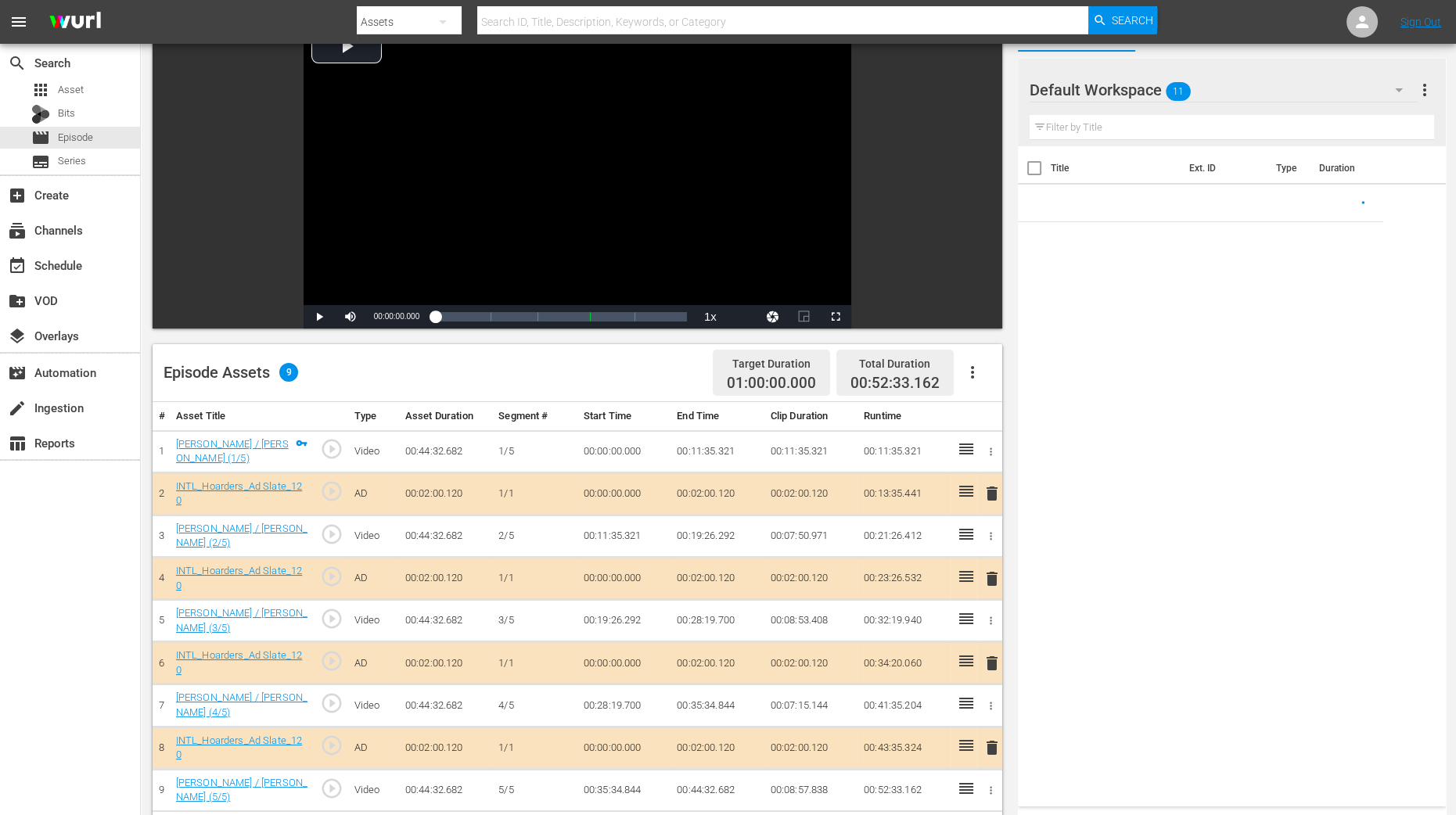
scroll to position [294, 0]
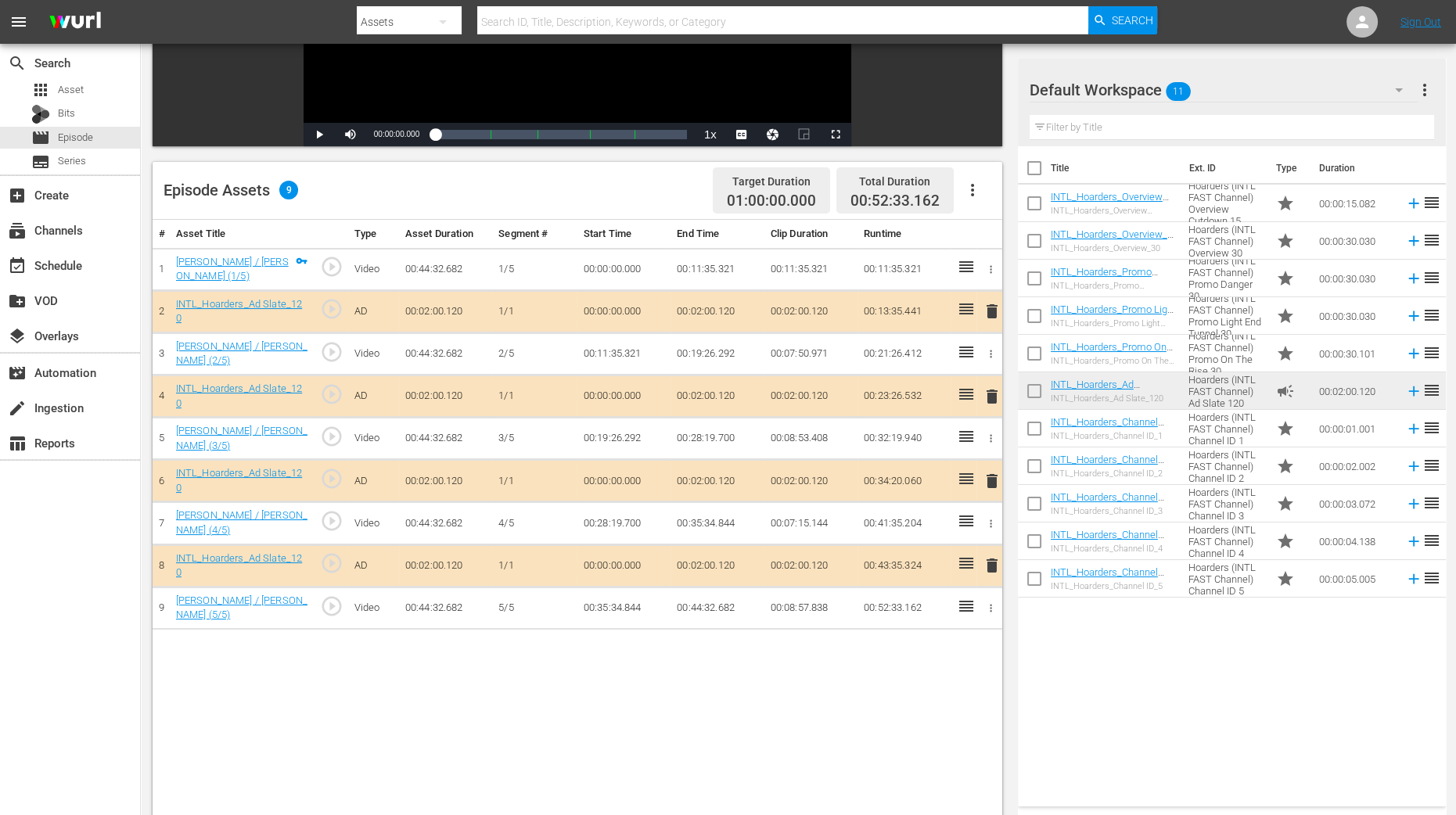
click at [994, 397] on span "delete" at bounding box center [991, 396] width 19 height 19
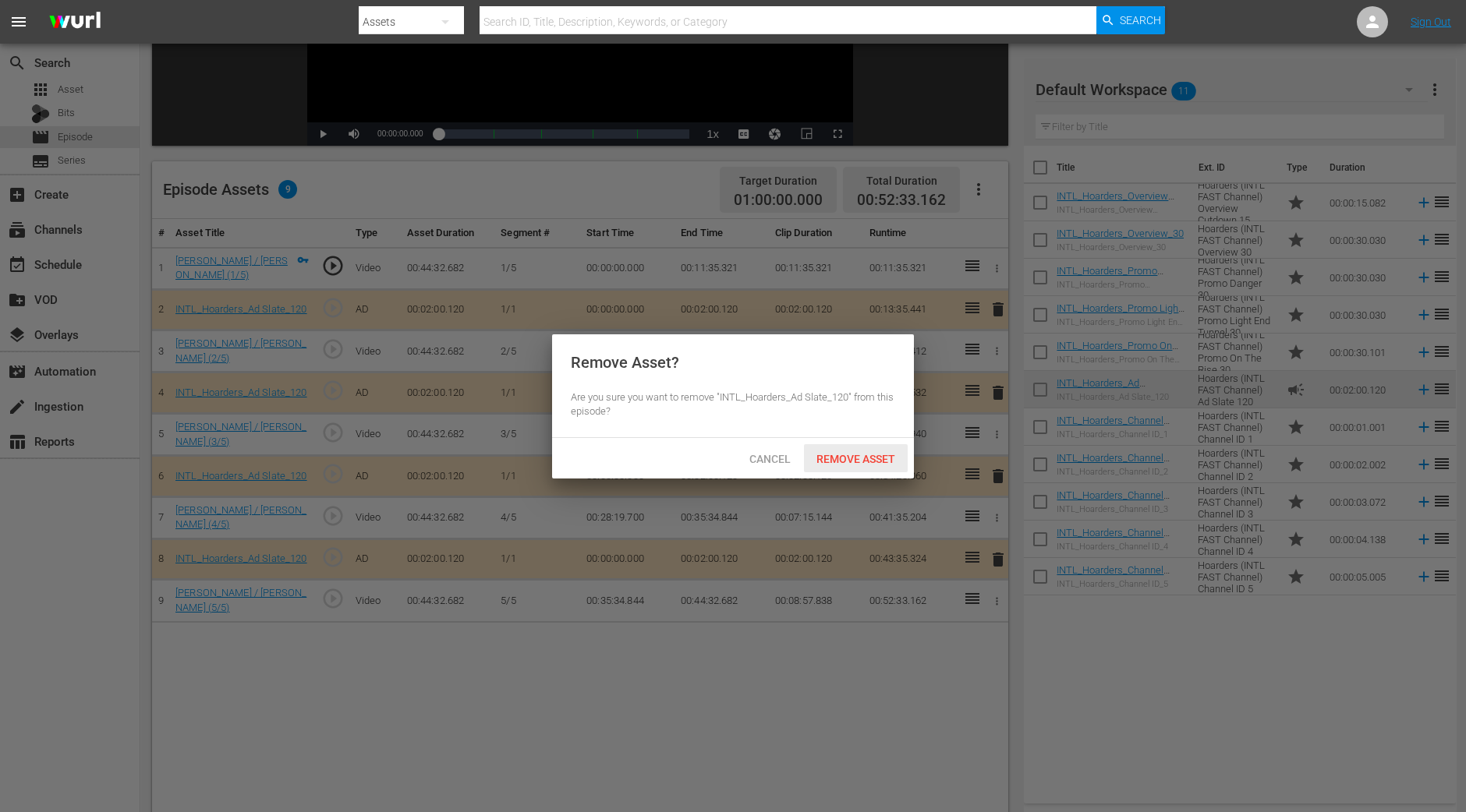
click at [856, 465] on div "Remove Asset" at bounding box center [856, 459] width 104 height 29
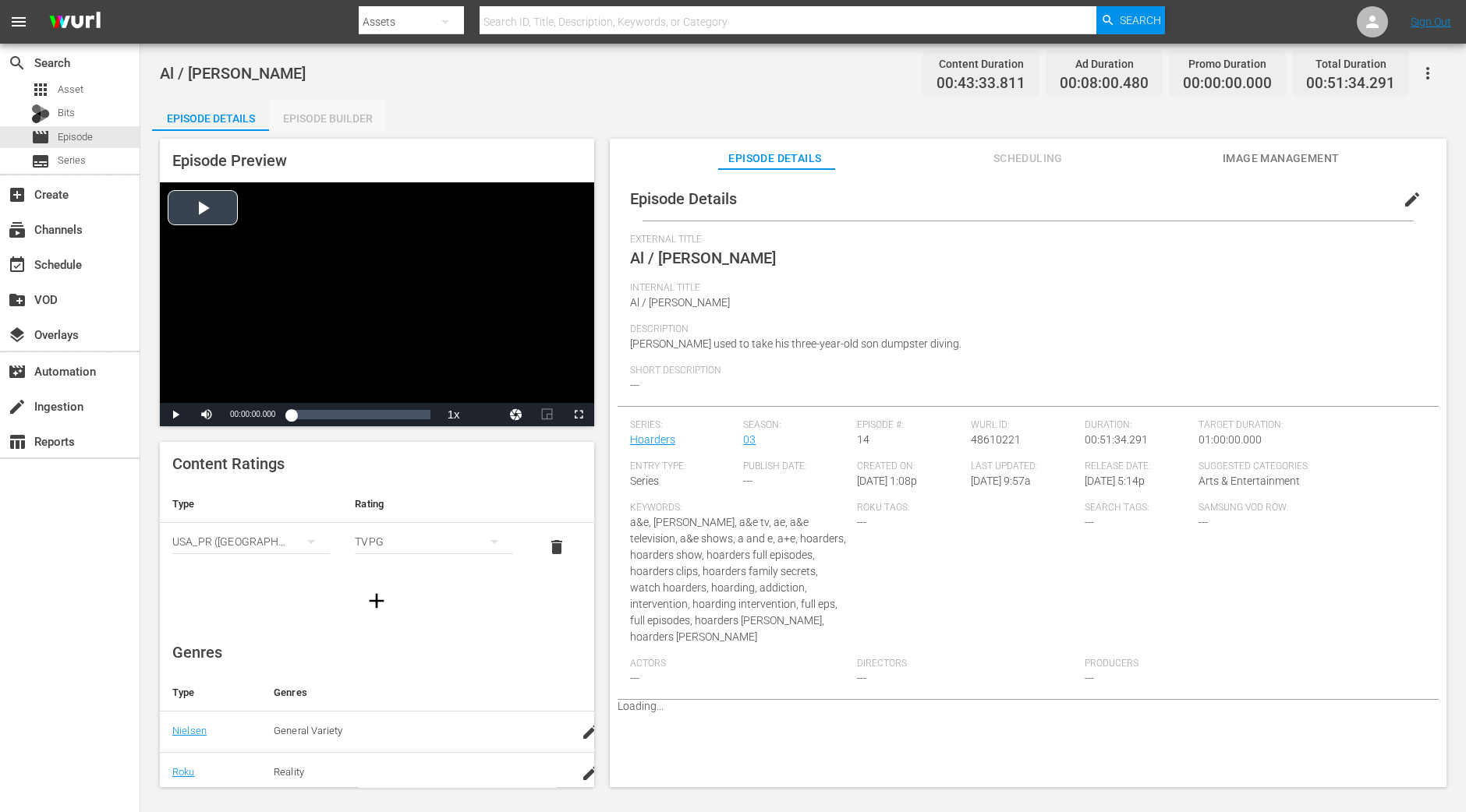
click at [329, 129] on div "Episode Builder" at bounding box center [327, 118] width 117 height 38
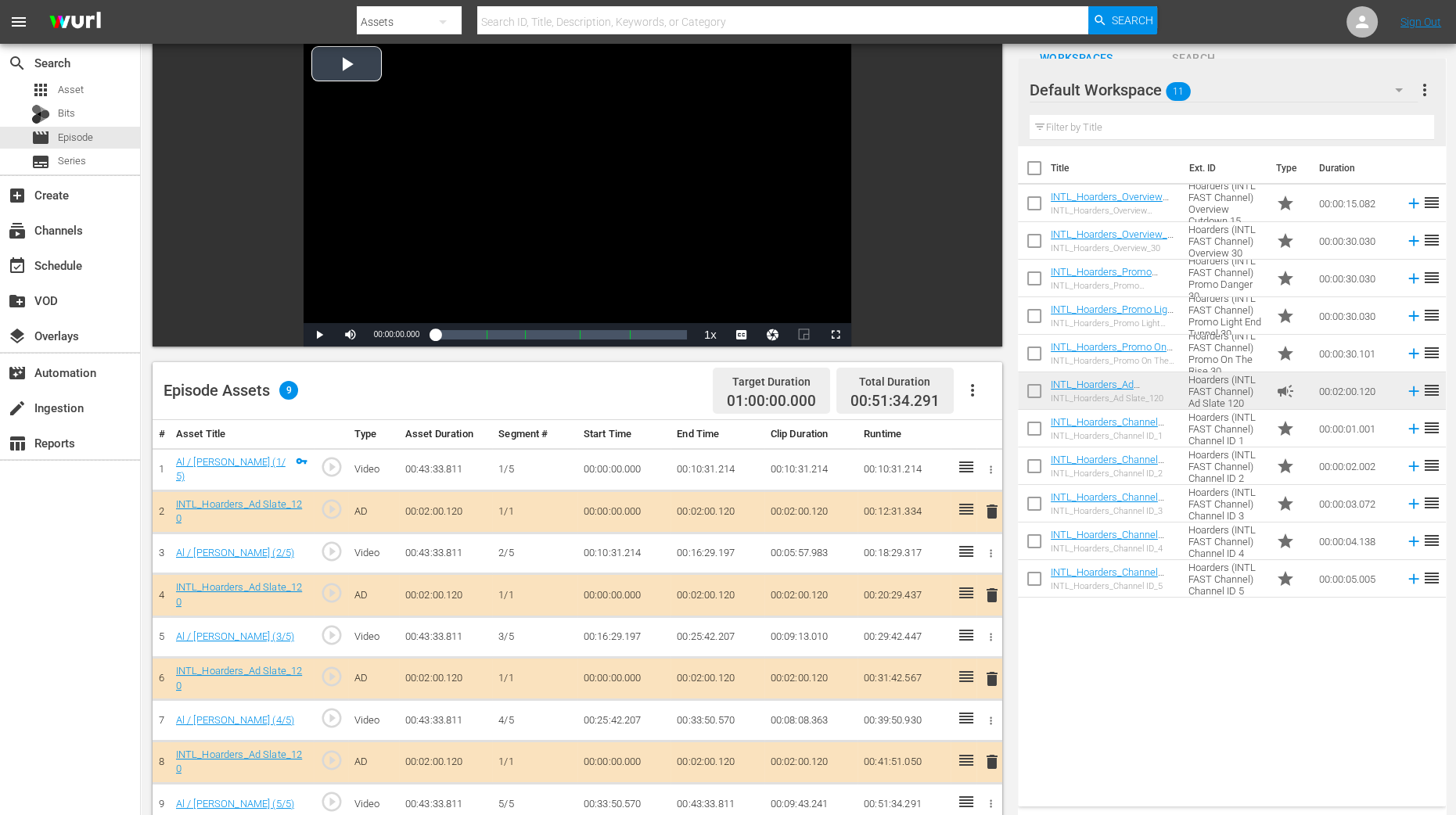
scroll to position [294, 0]
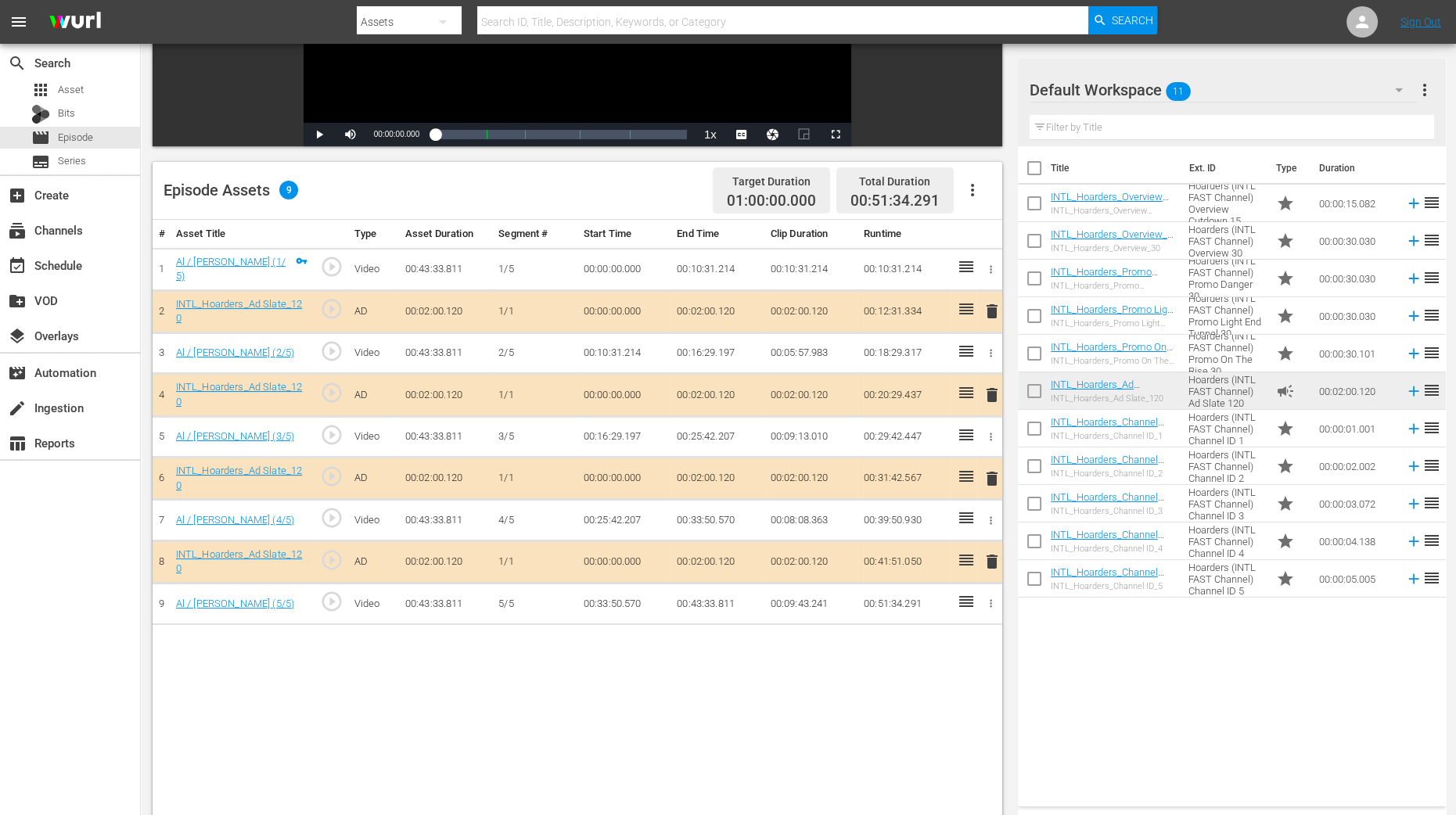
click at [990, 395] on span "delete" at bounding box center [991, 395] width 19 height 19
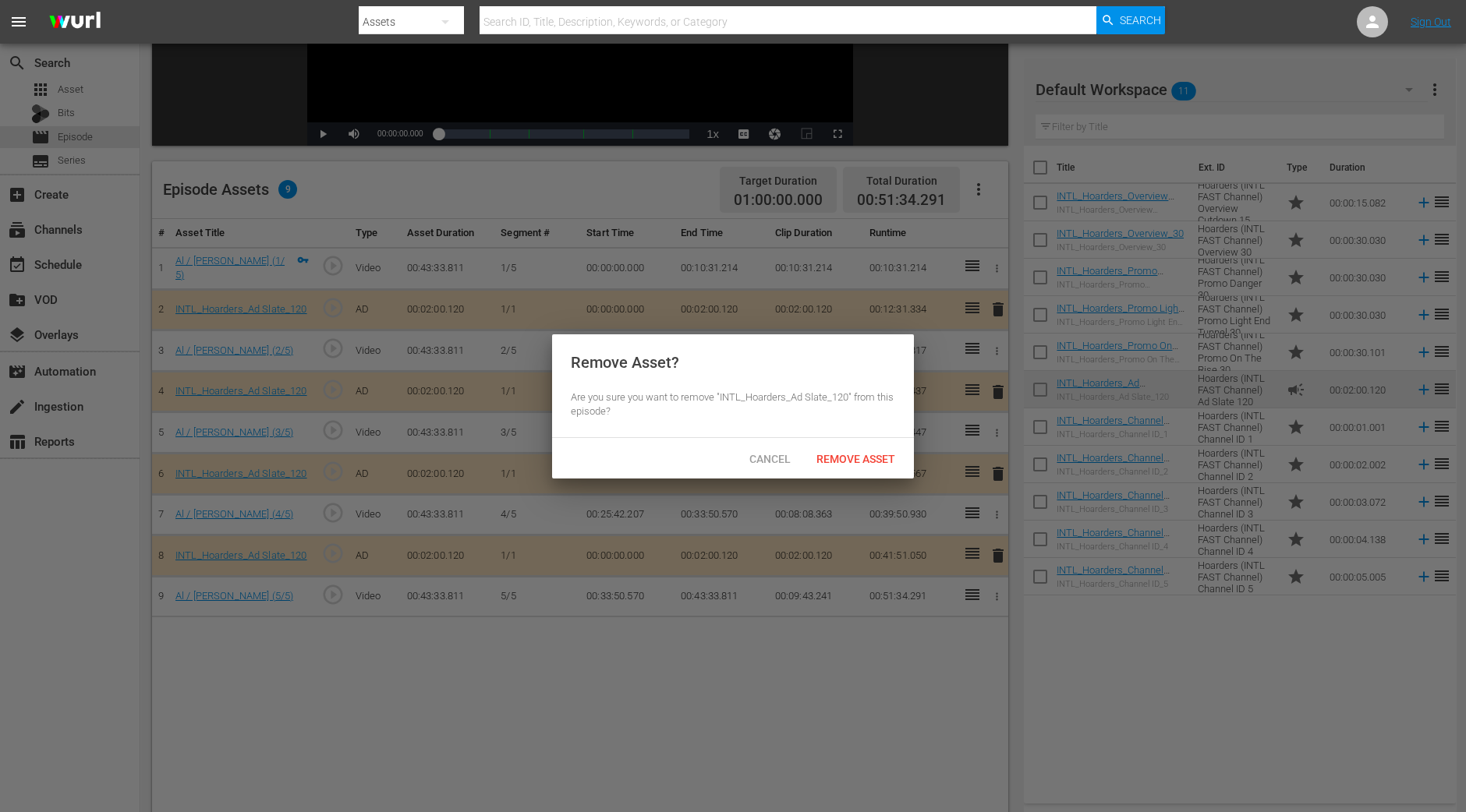
click at [876, 461] on span "Remove Asset" at bounding box center [856, 459] width 104 height 13
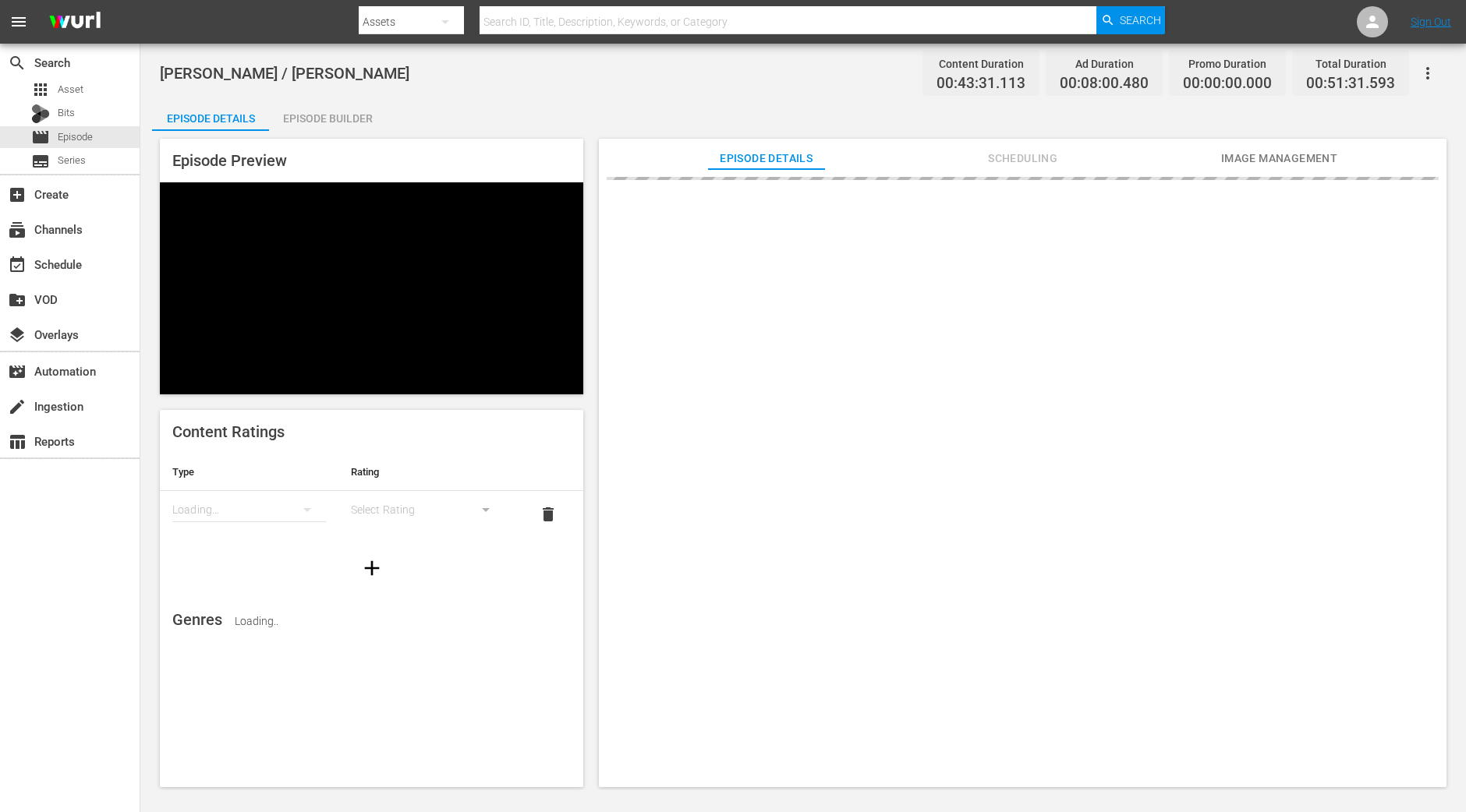
click at [347, 123] on div "Episode Builder" at bounding box center [327, 118] width 117 height 38
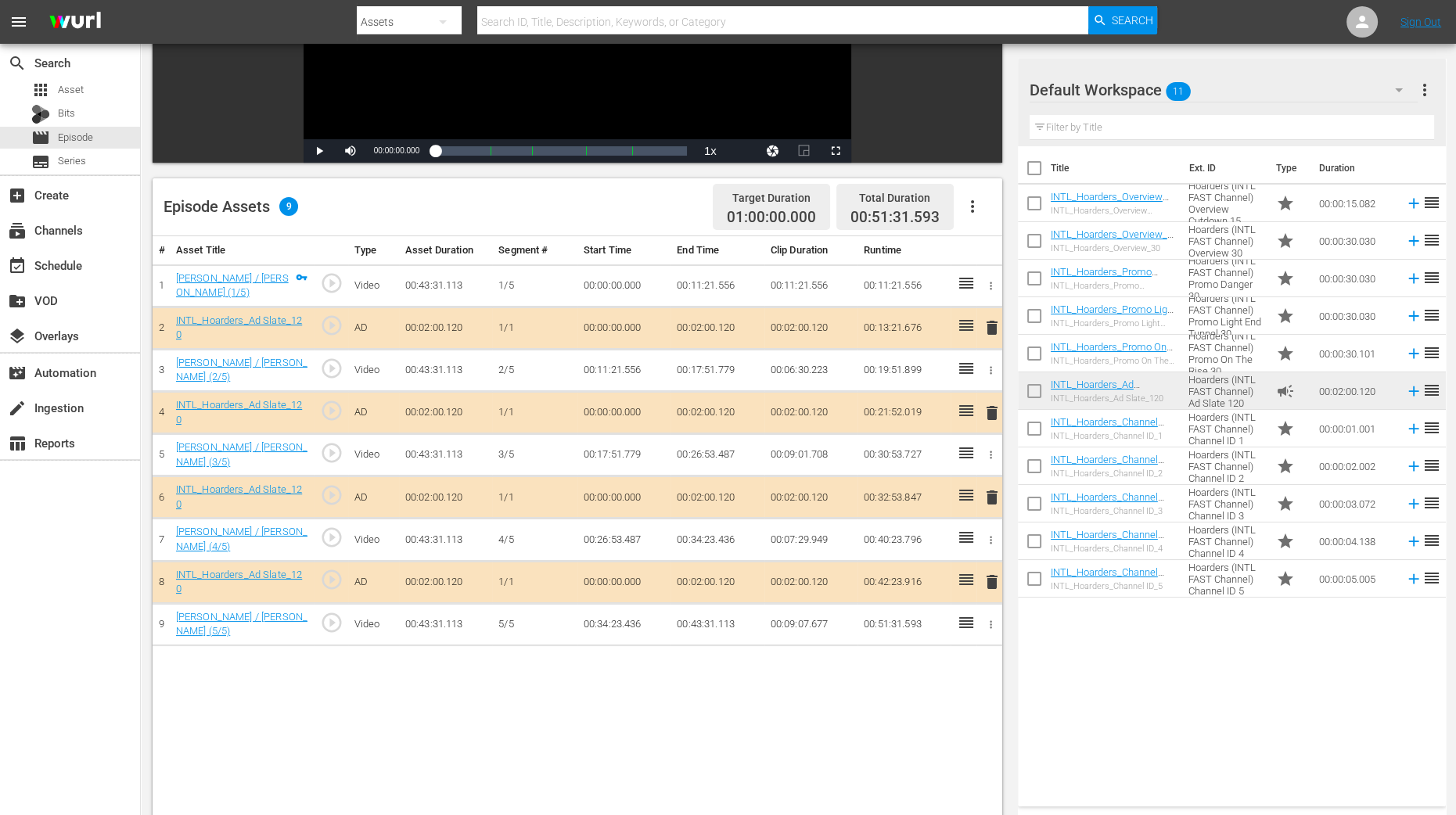
scroll to position [391, 0]
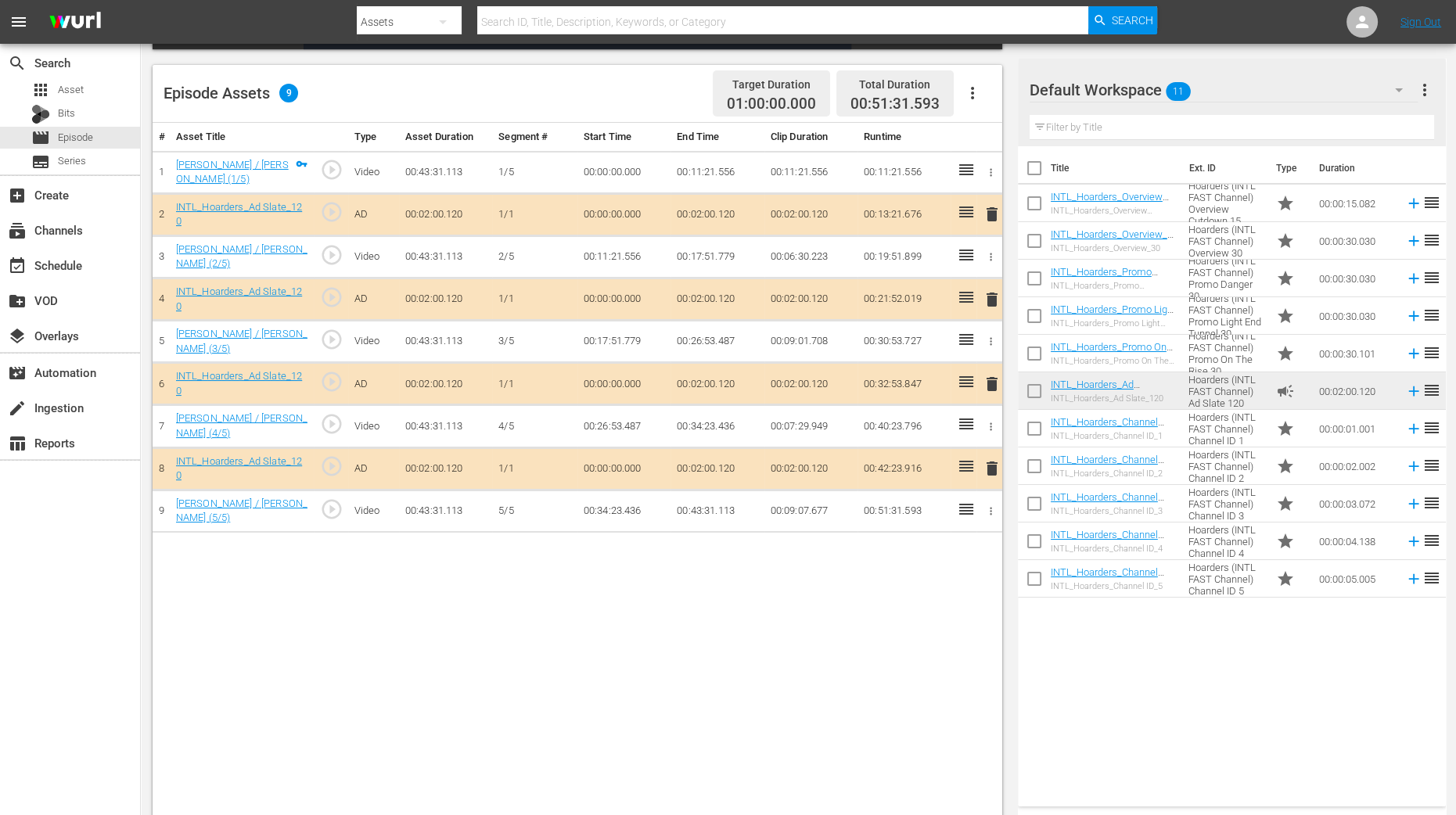
click at [990, 296] on span "delete" at bounding box center [991, 299] width 19 height 19
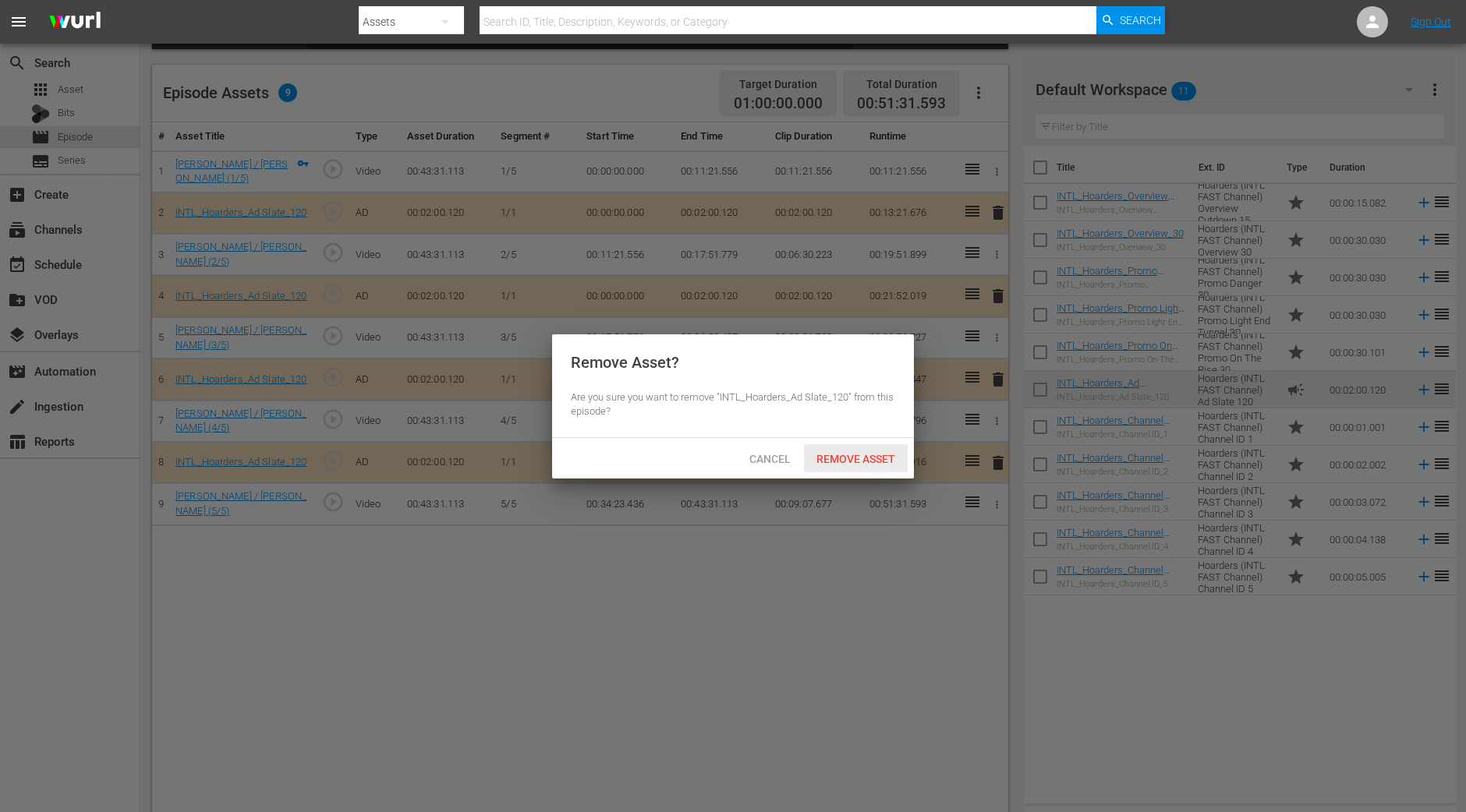
click at [857, 457] on span "Remove Asset" at bounding box center [856, 459] width 104 height 13
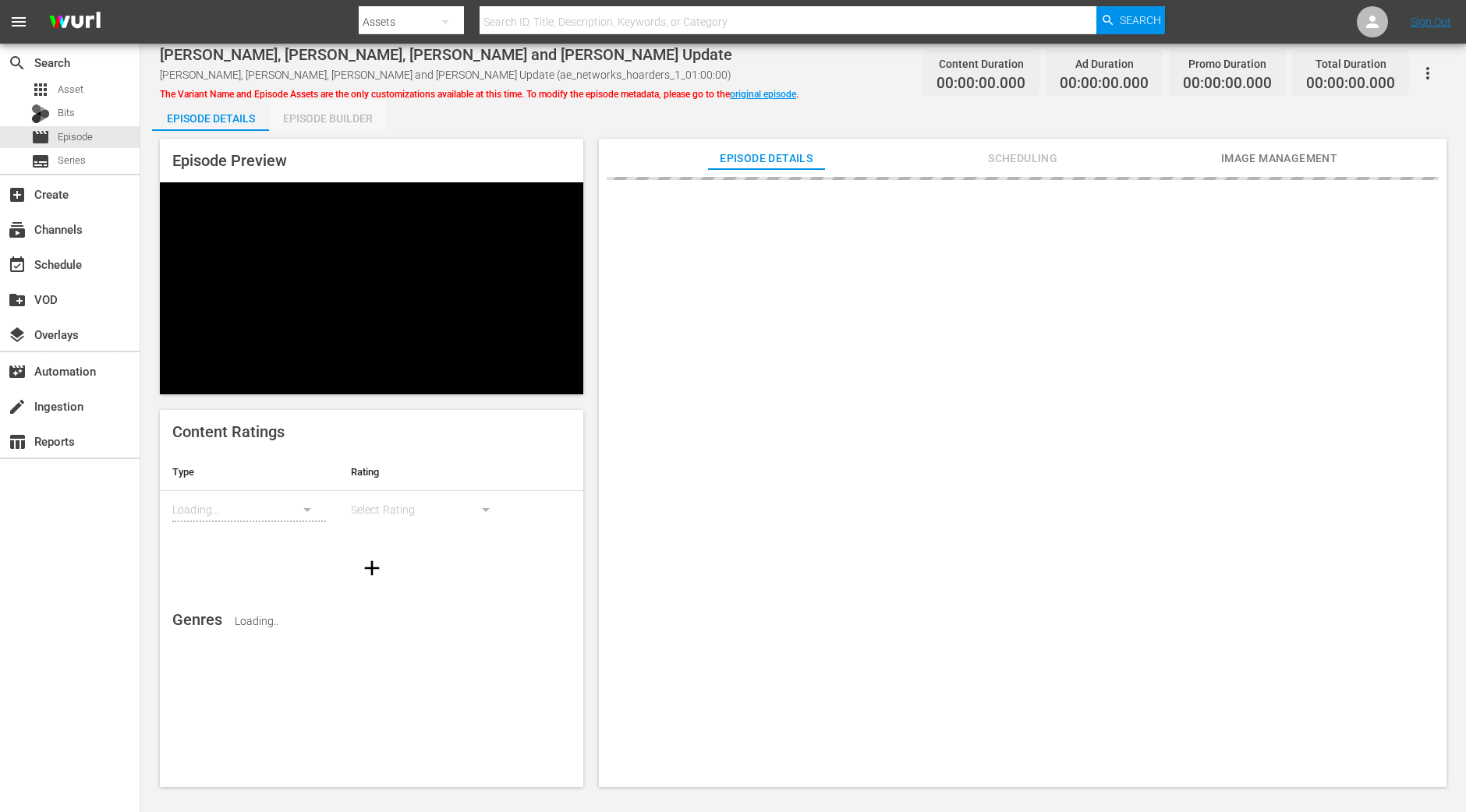
click at [335, 113] on div "Episode Builder" at bounding box center [327, 118] width 117 height 38
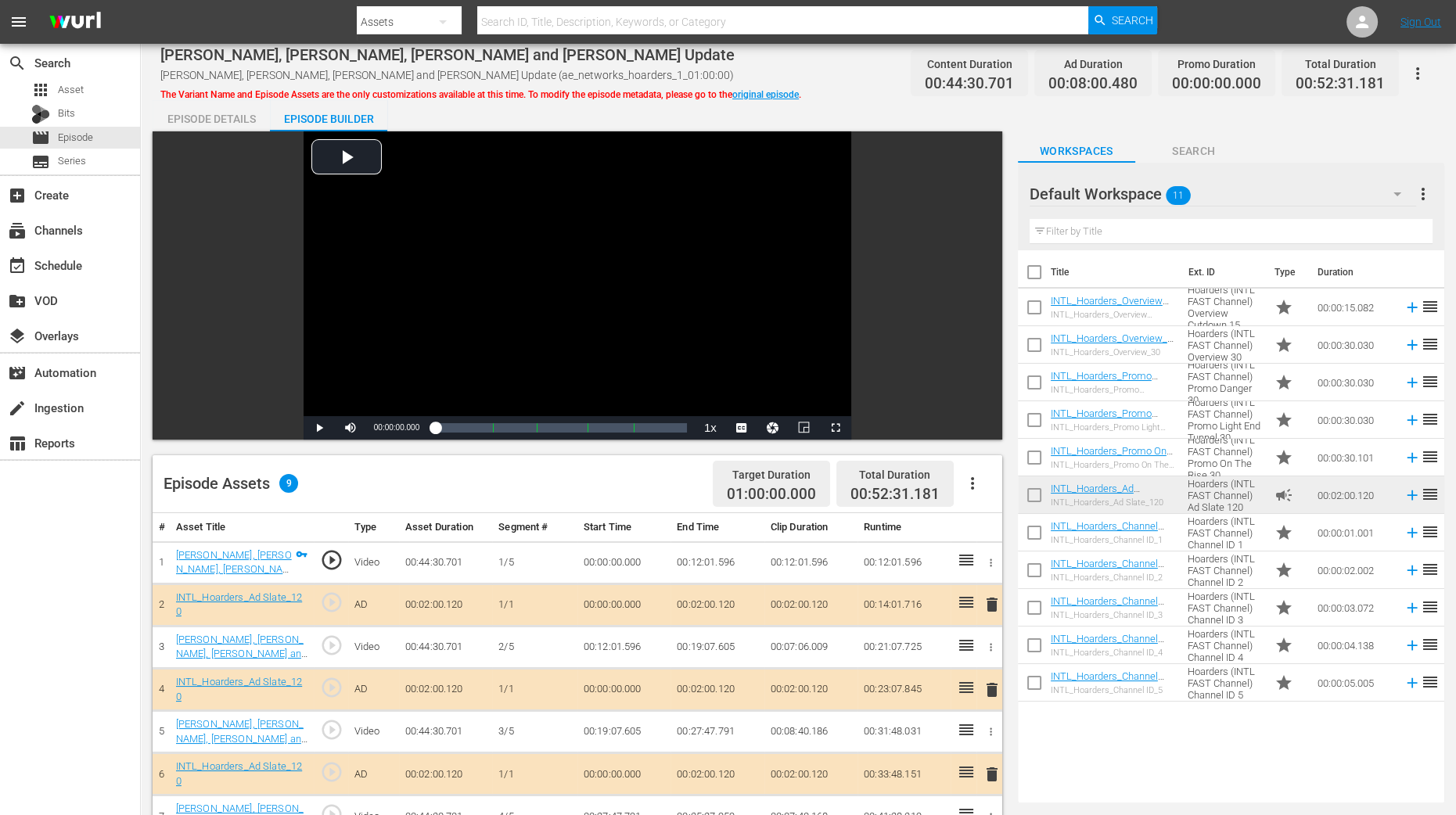
scroll to position [294, 0]
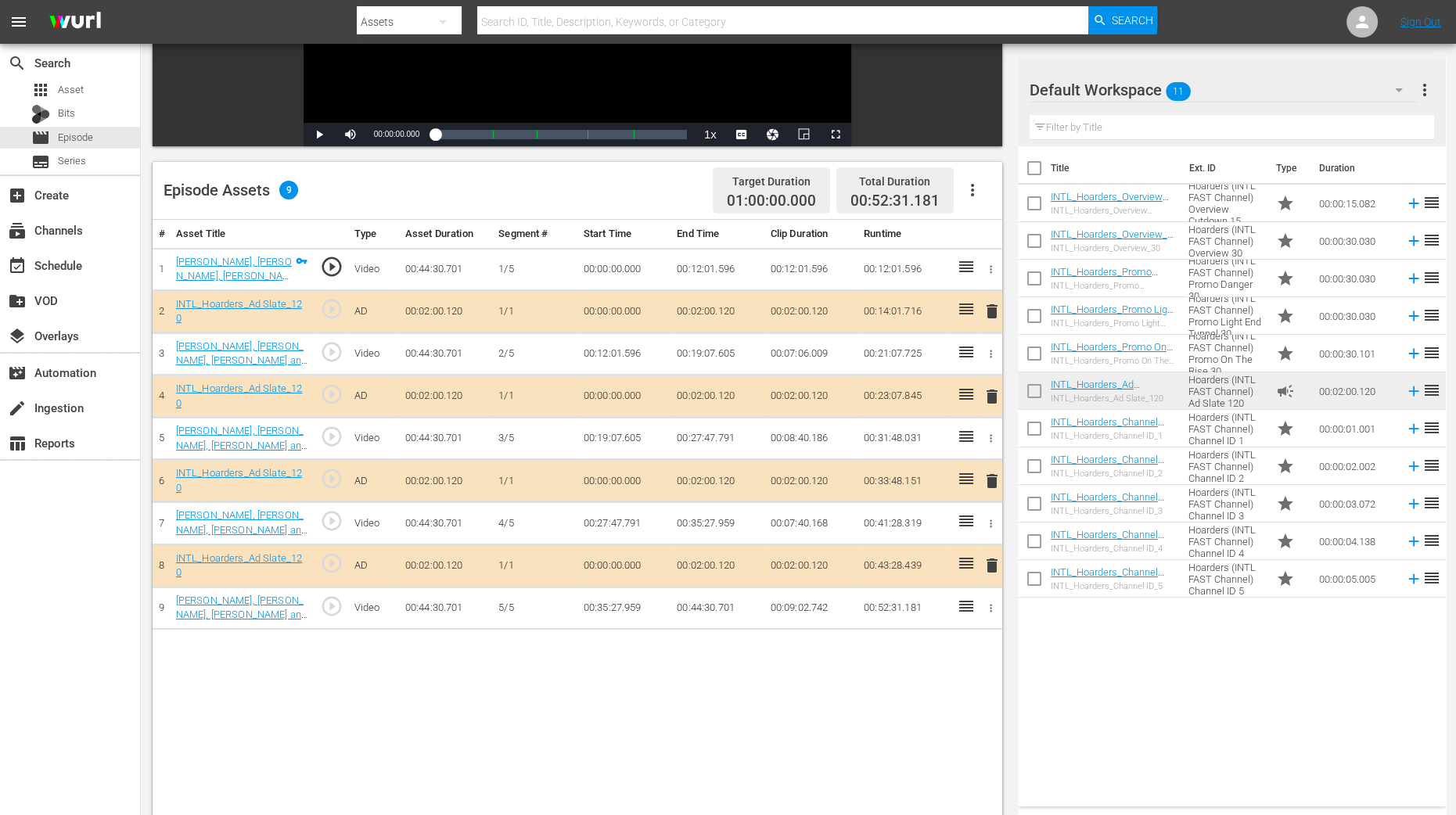
click at [989, 395] on span "delete" at bounding box center [991, 396] width 19 height 19
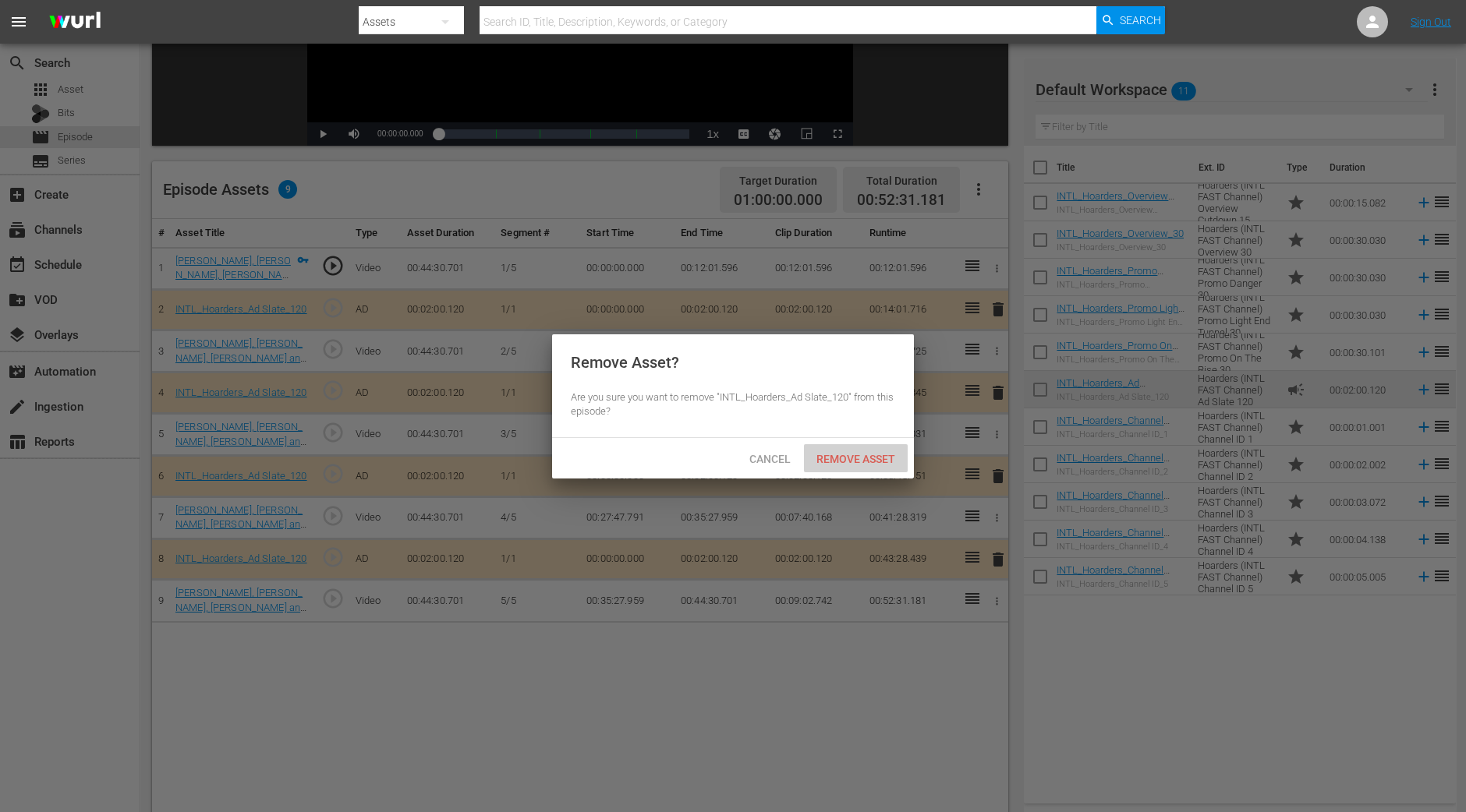
click at [906, 456] on span "Remove Asset" at bounding box center [856, 459] width 104 height 13
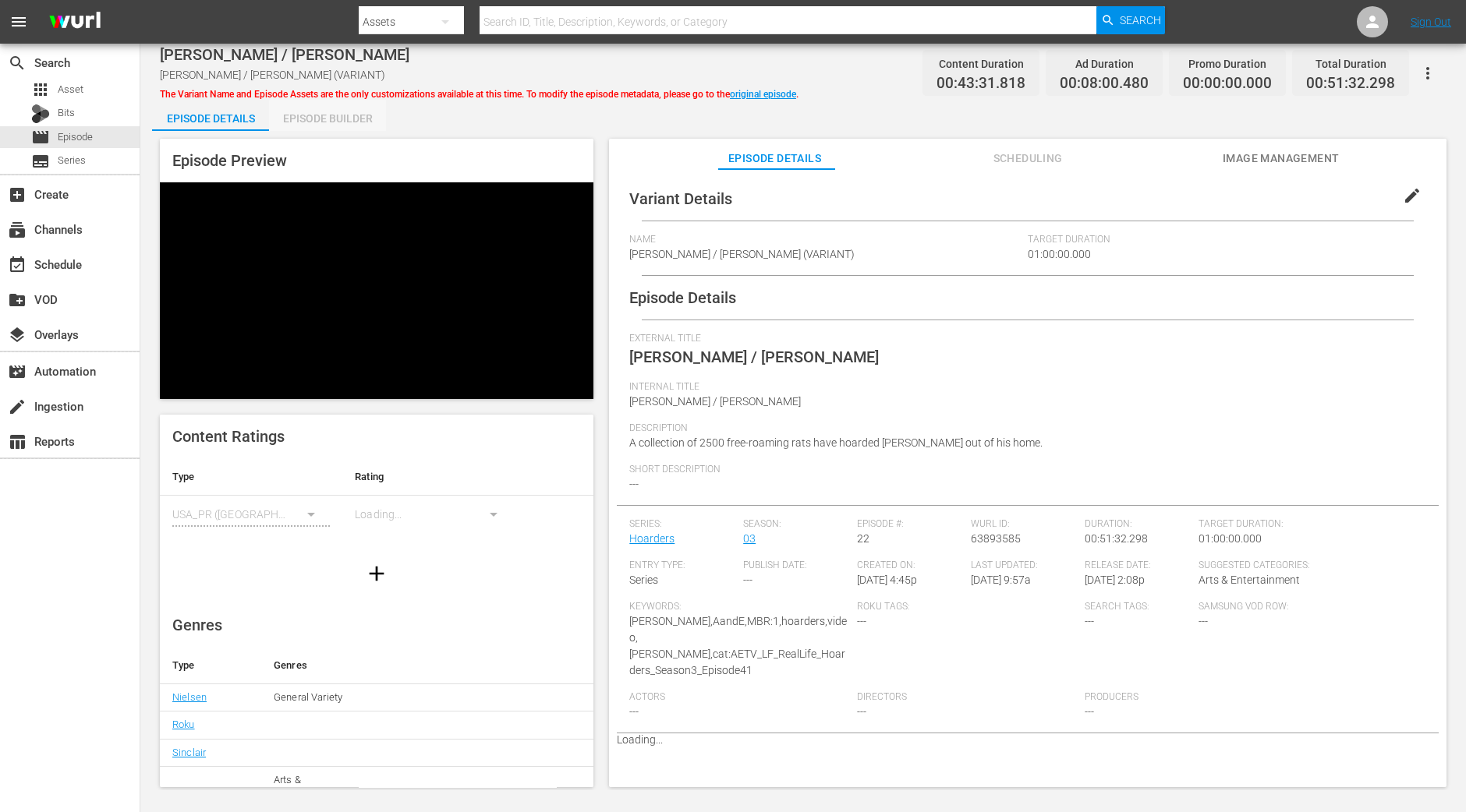
click at [373, 123] on div "Episode Builder" at bounding box center [327, 118] width 117 height 38
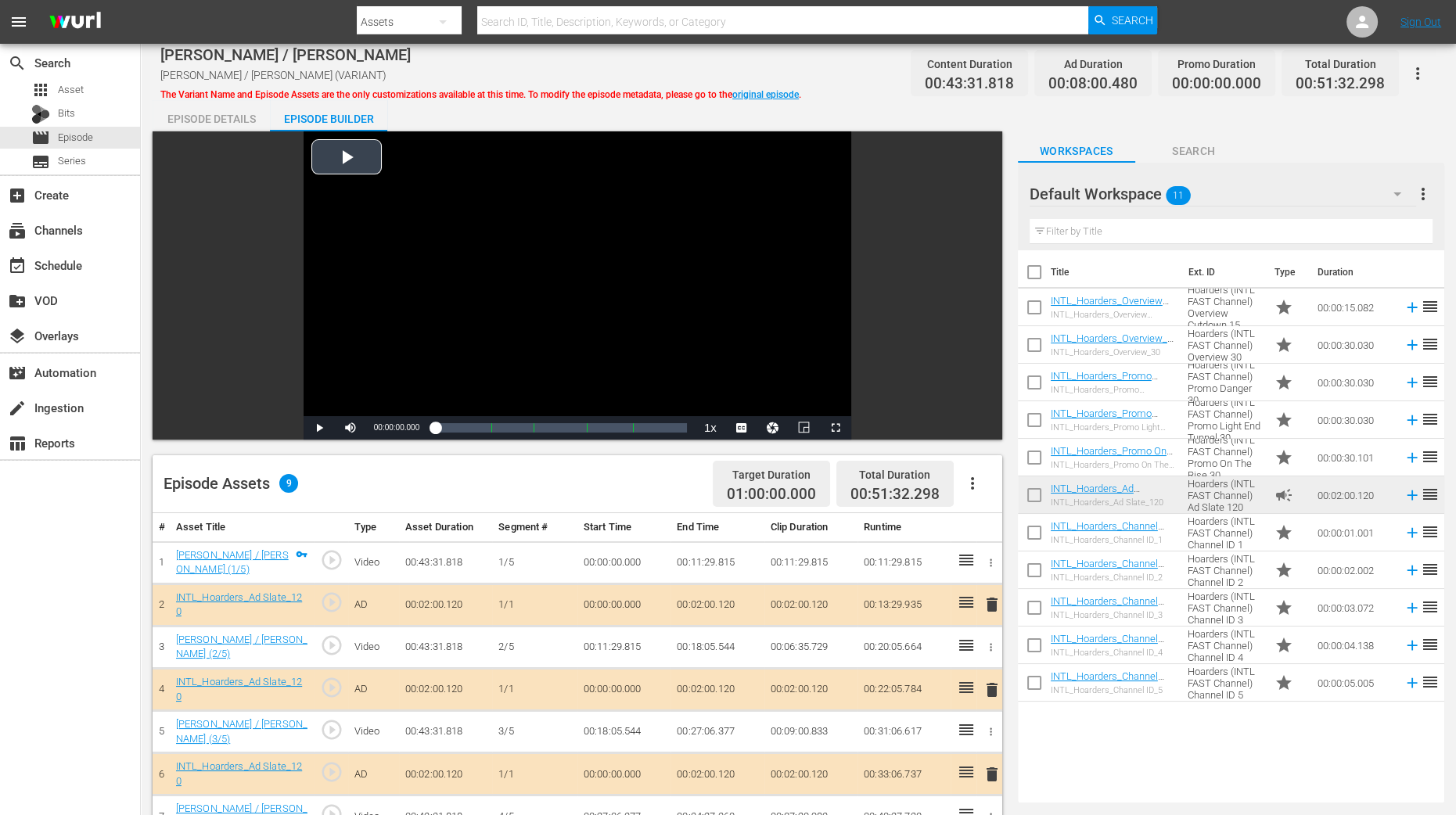
scroll to position [294, 0]
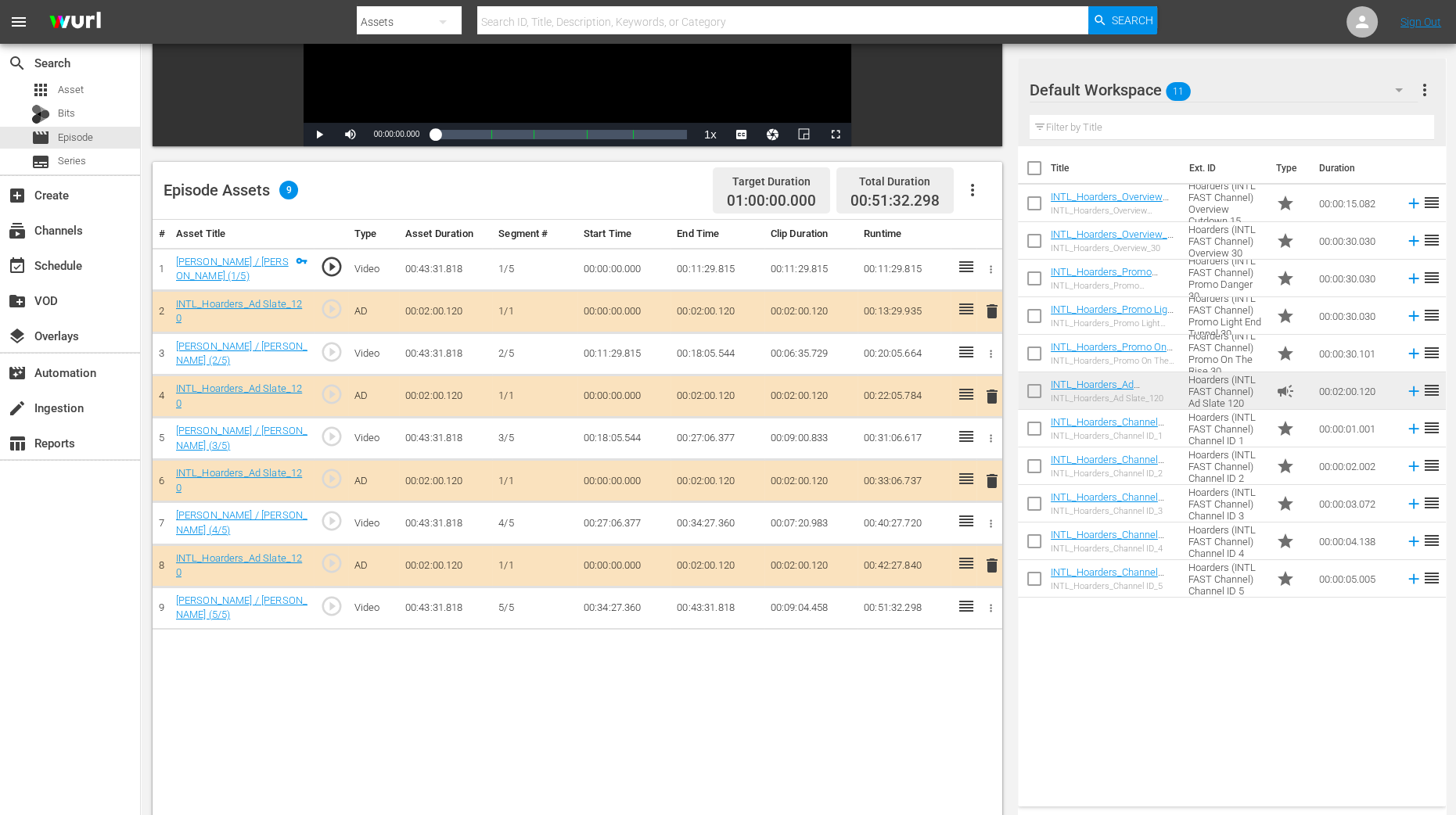
click at [991, 398] on span "delete" at bounding box center [991, 396] width 19 height 19
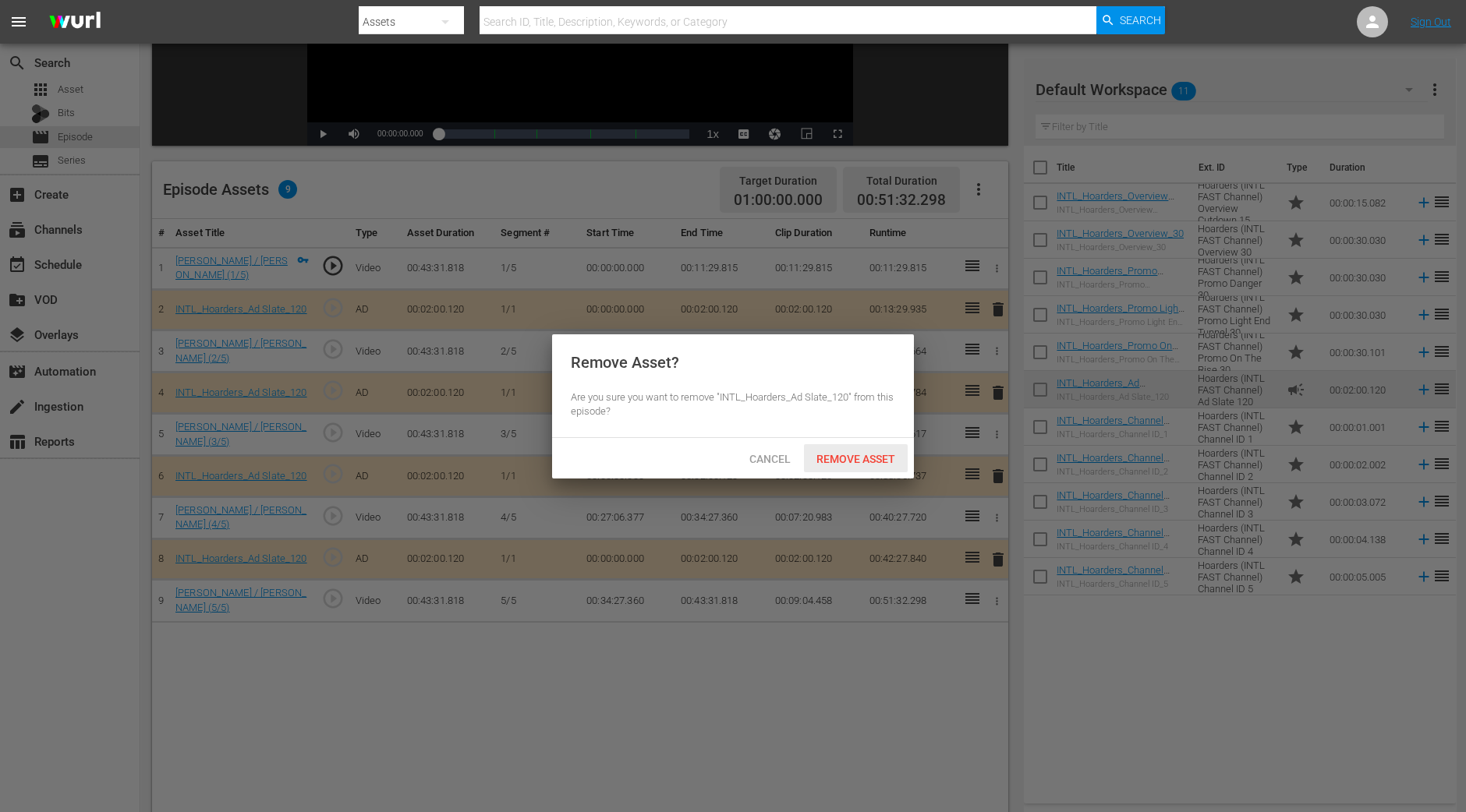
click at [880, 465] on div "Remove Asset" at bounding box center [856, 459] width 104 height 29
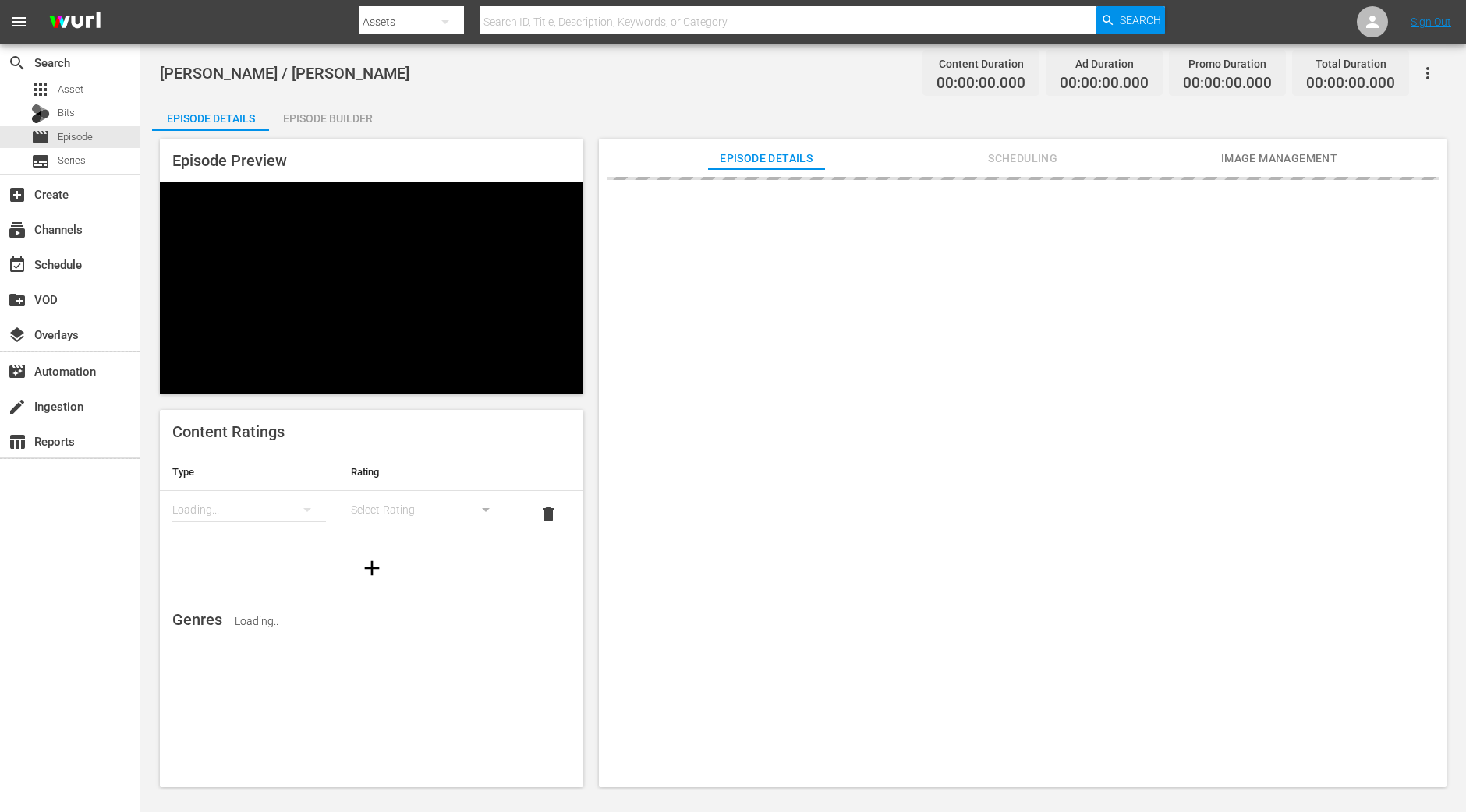
click at [326, 119] on div "Episode Builder" at bounding box center [327, 118] width 117 height 38
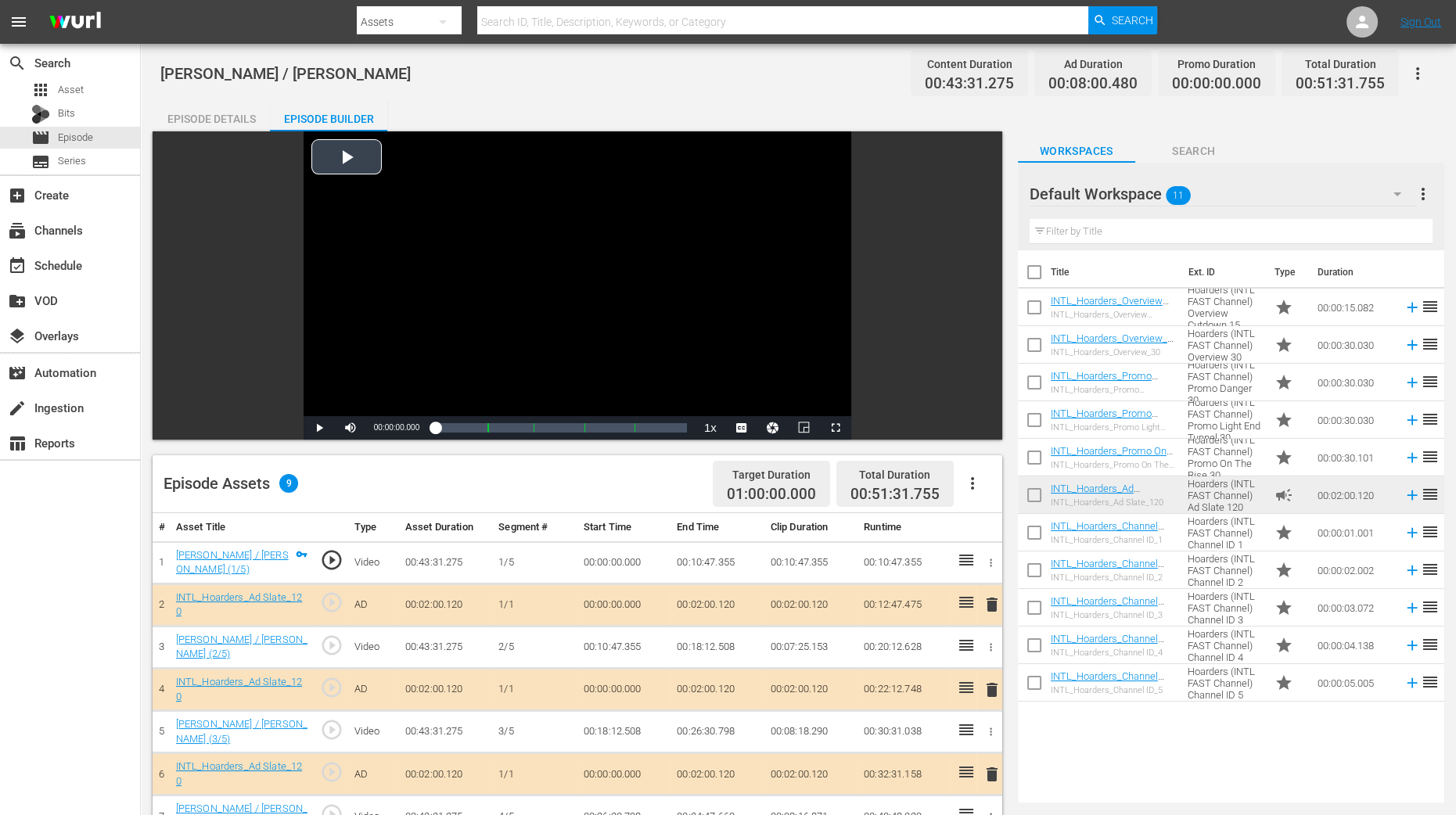
scroll to position [294, 0]
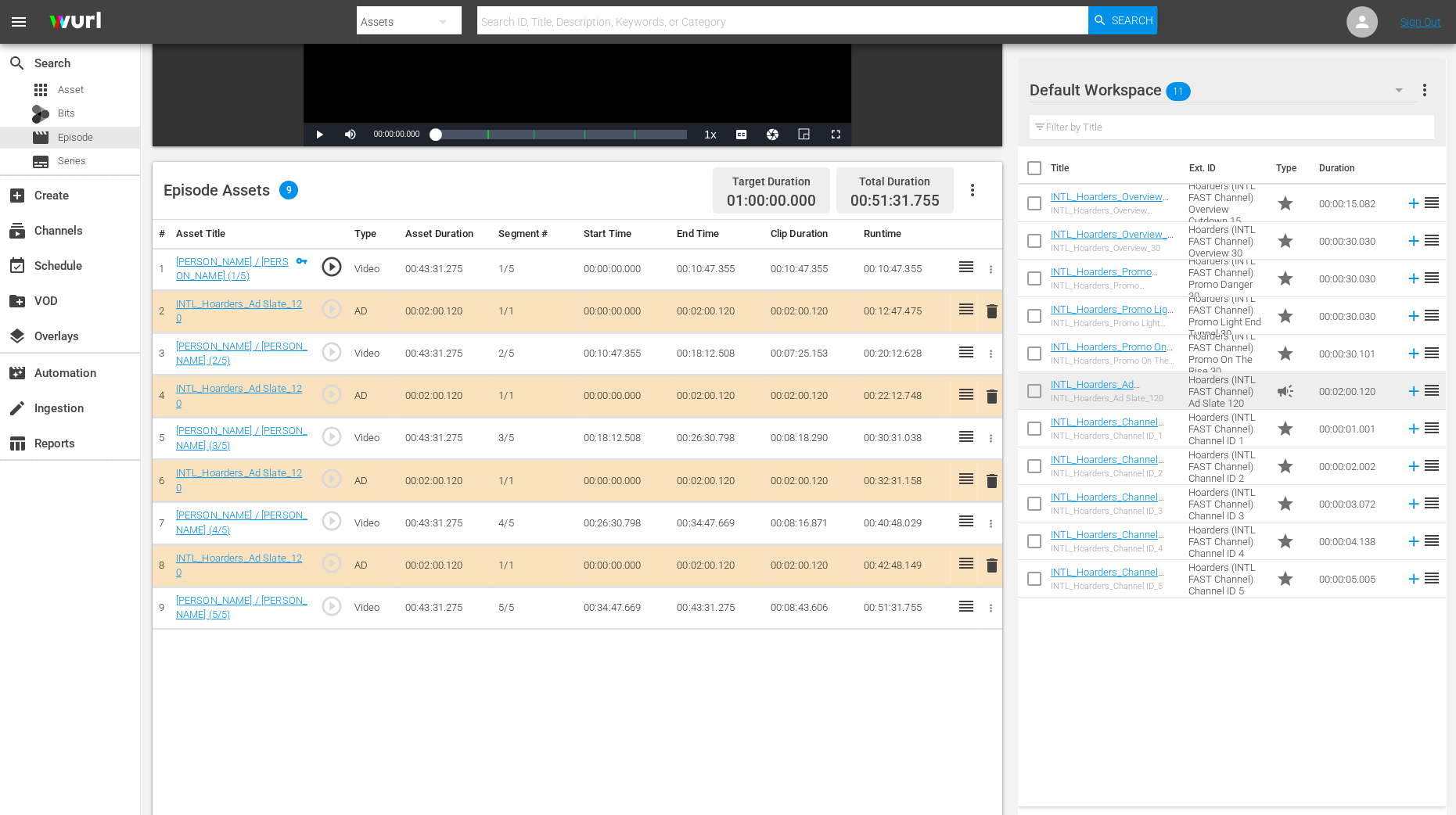
click at [987, 389] on span "delete" at bounding box center [991, 396] width 19 height 19
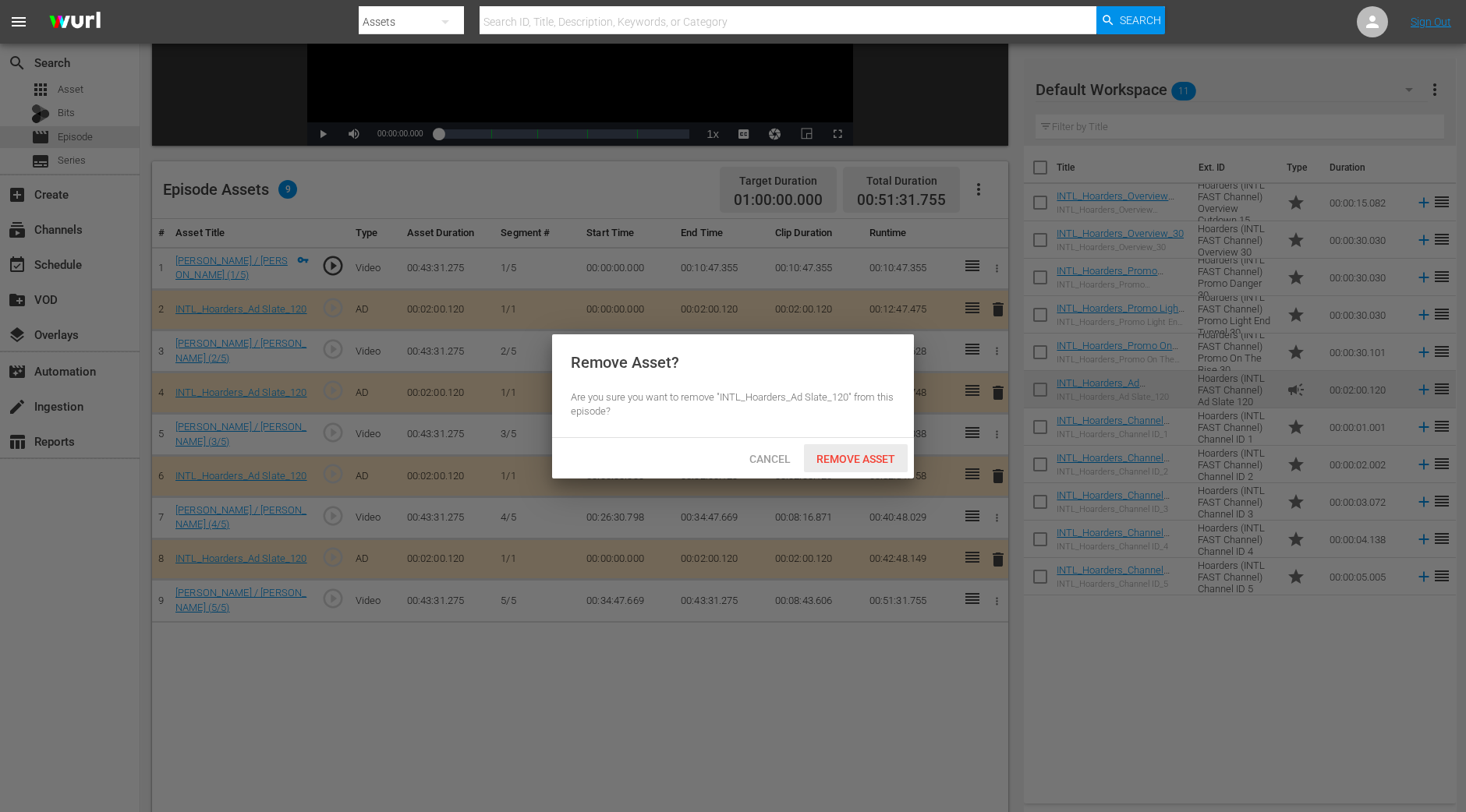
click at [858, 453] on span "Remove Asset" at bounding box center [856, 459] width 104 height 13
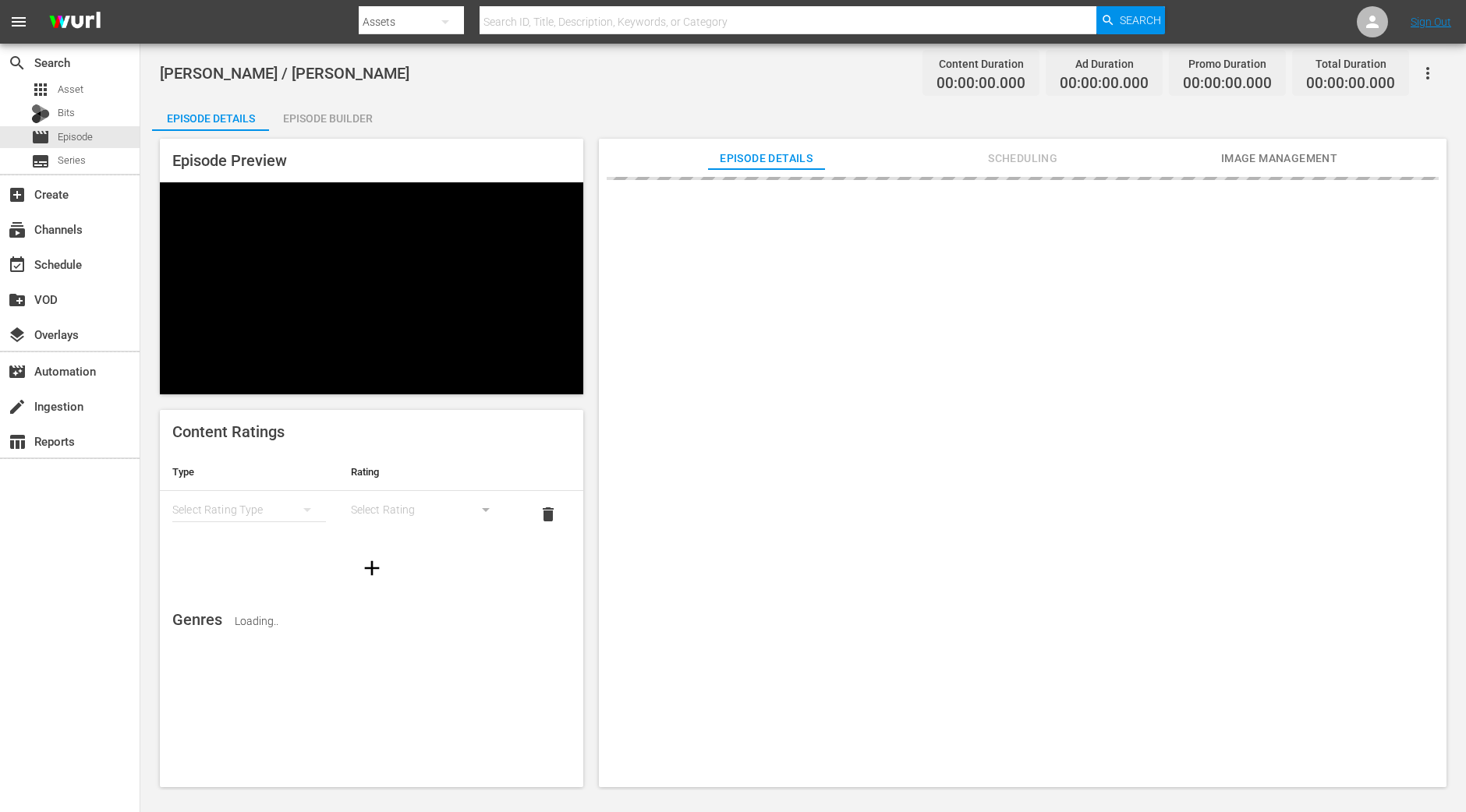
click at [312, 120] on div "Episode Builder" at bounding box center [327, 118] width 117 height 38
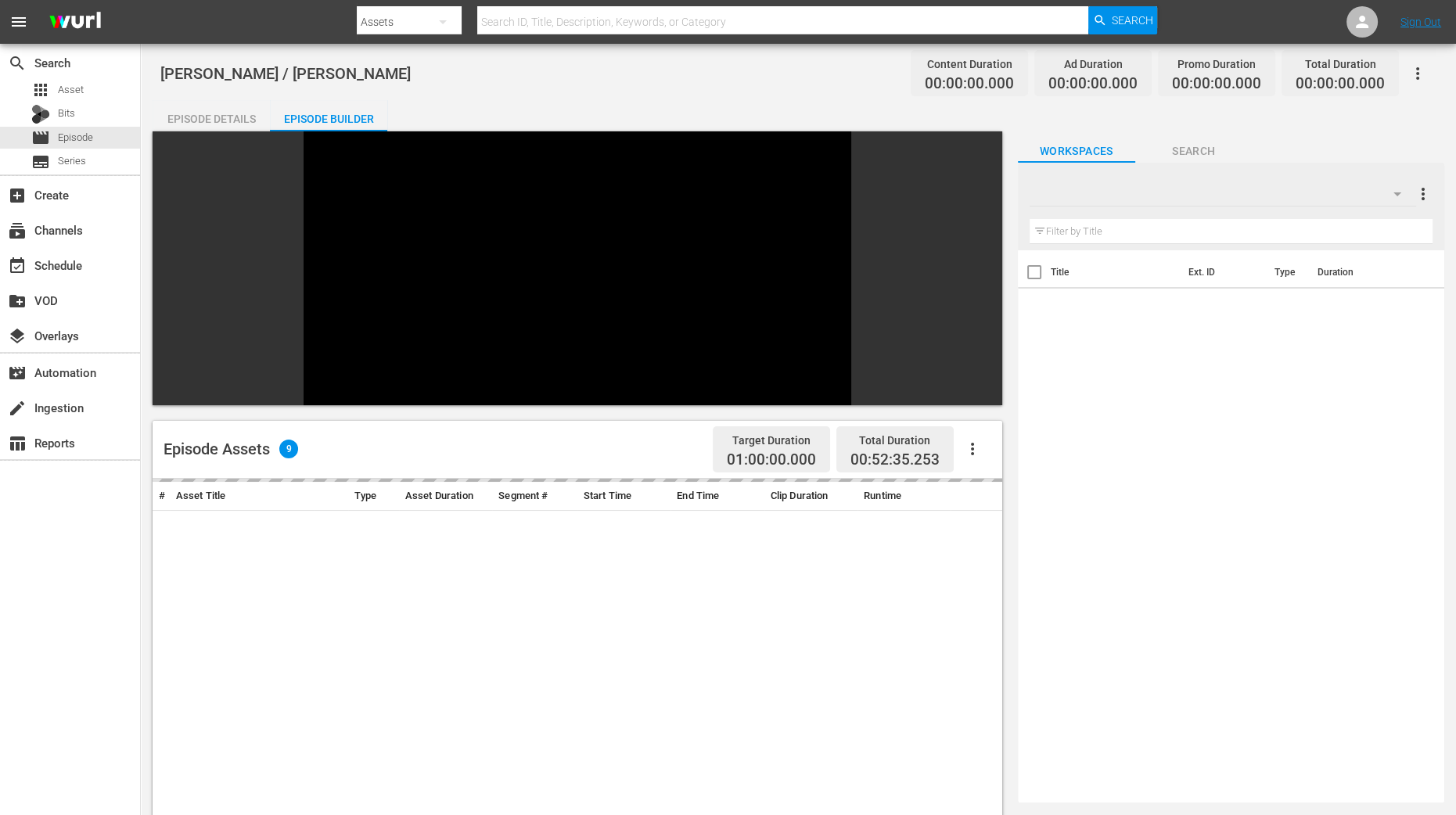
scroll to position [294, 0]
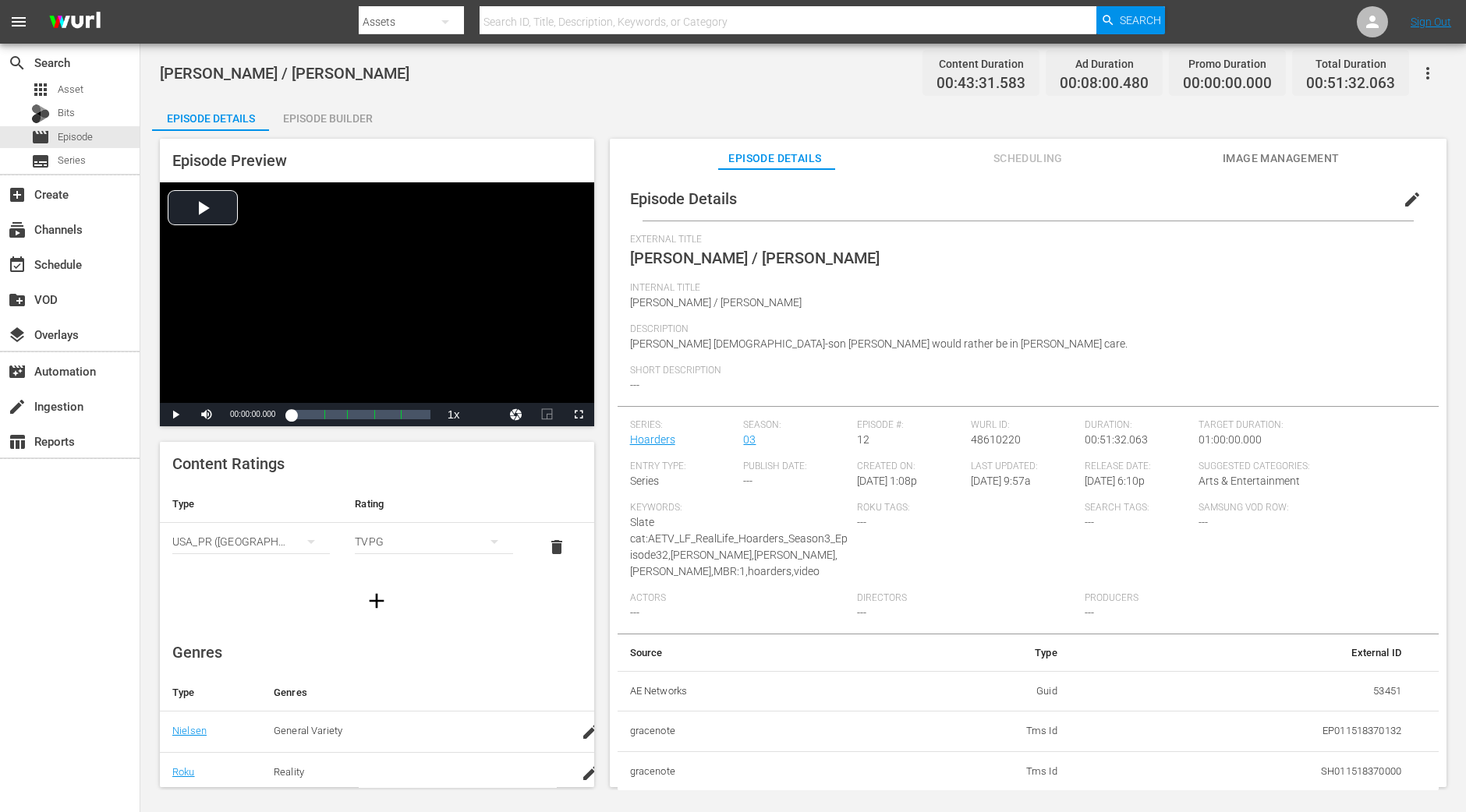
click at [356, 122] on div "Episode Builder" at bounding box center [327, 118] width 117 height 38
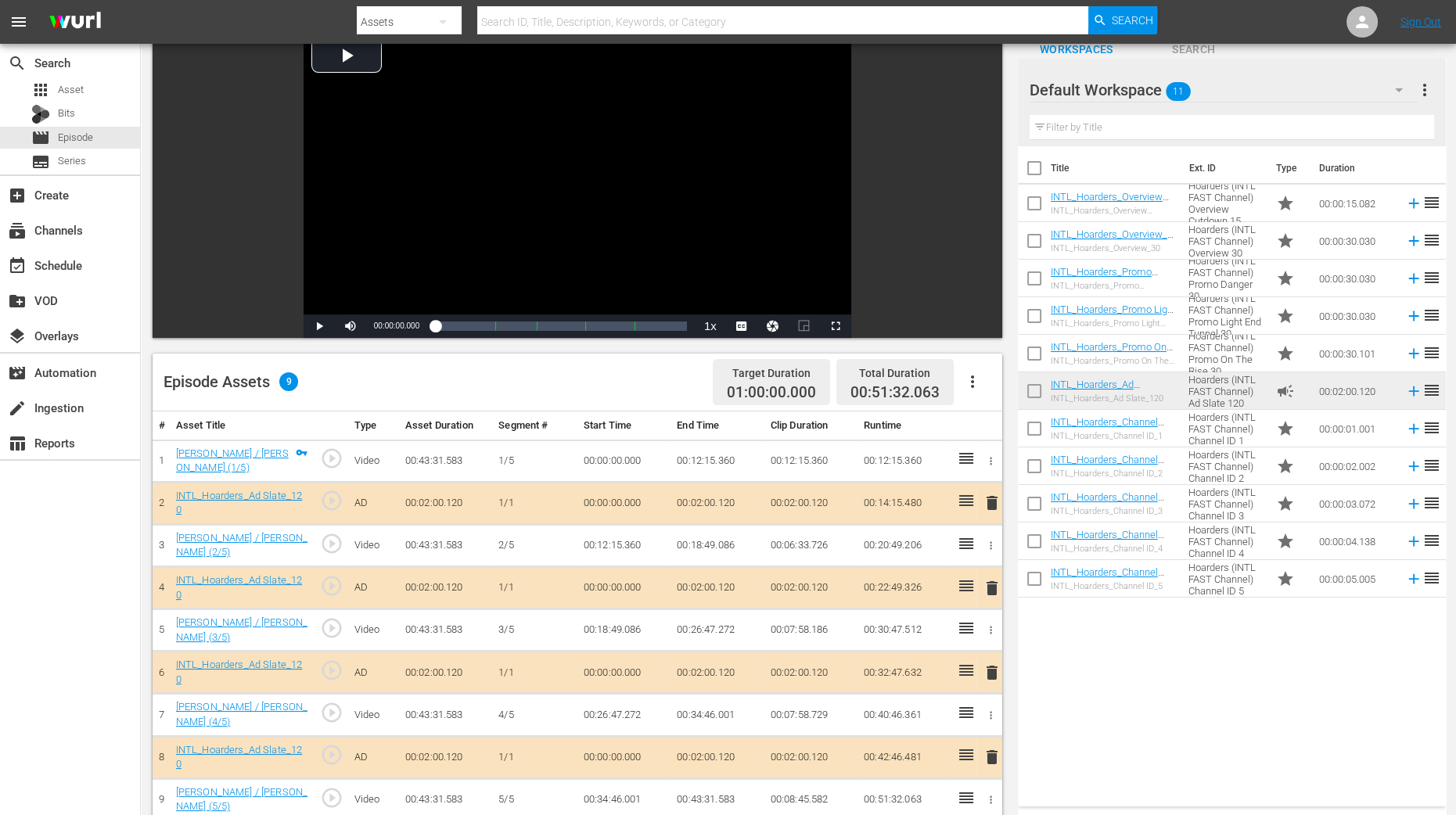
scroll to position [294, 0]
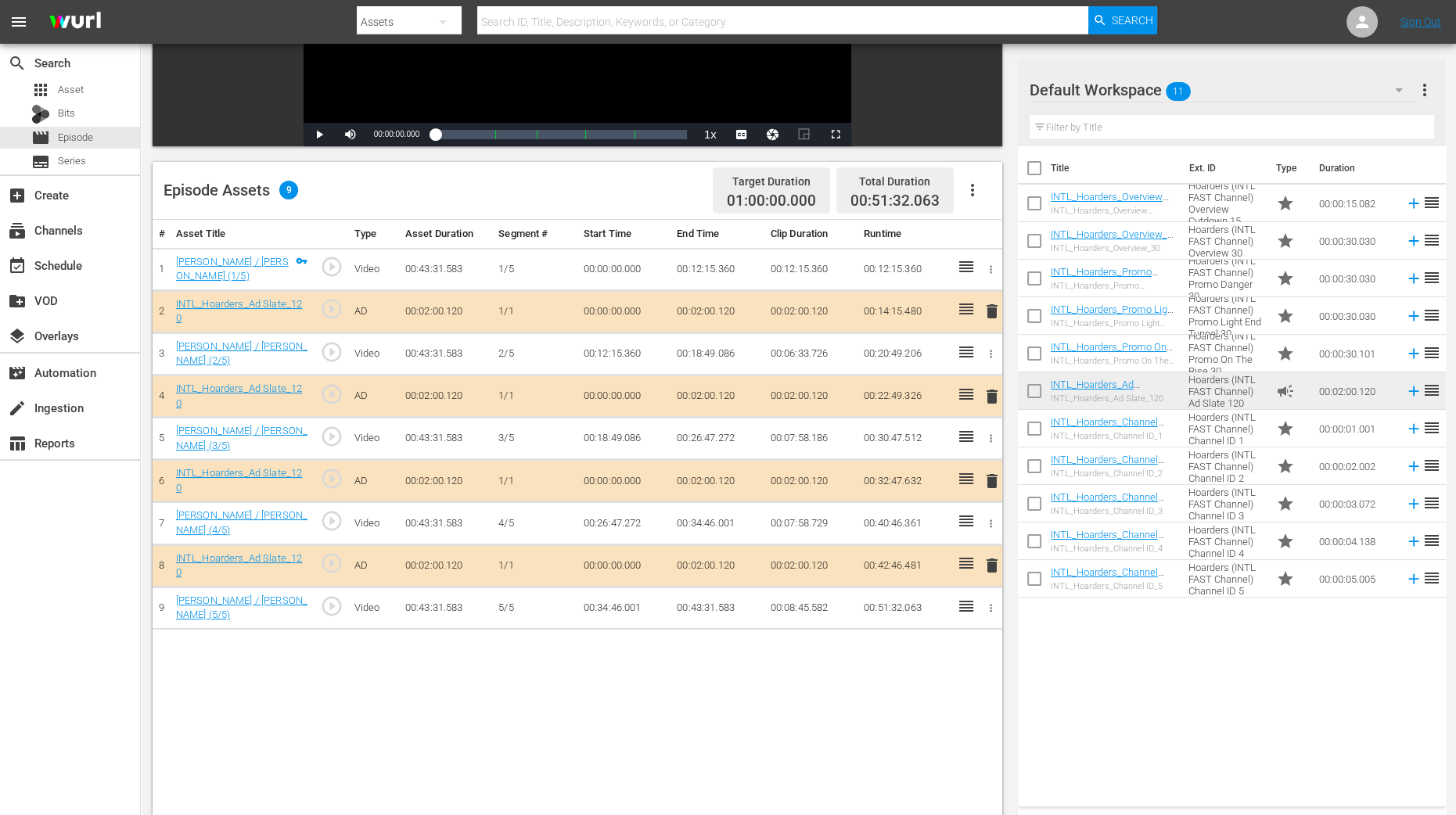
click at [993, 400] on span "delete" at bounding box center [991, 396] width 19 height 19
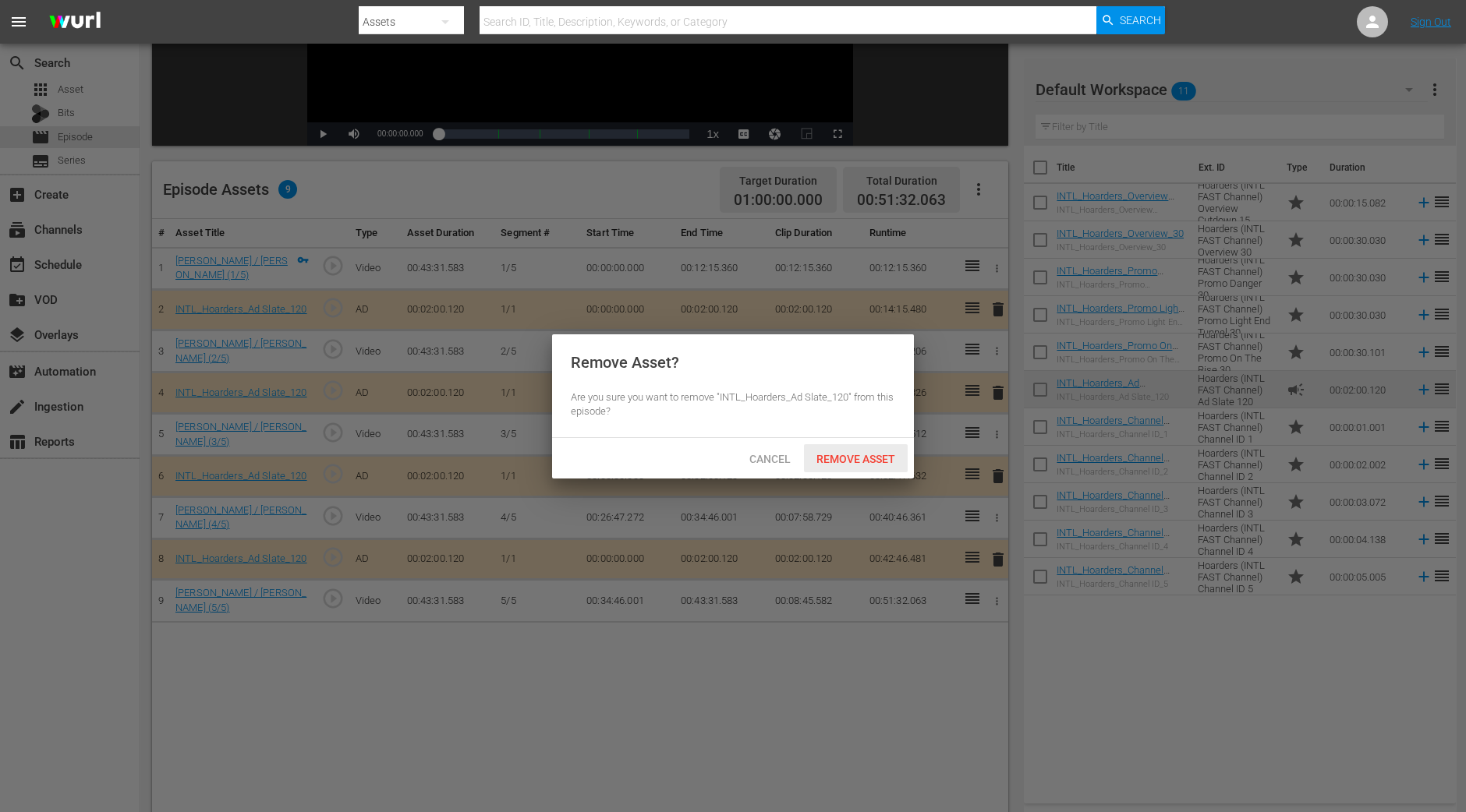
click at [889, 461] on span "Remove Asset" at bounding box center [856, 459] width 104 height 13
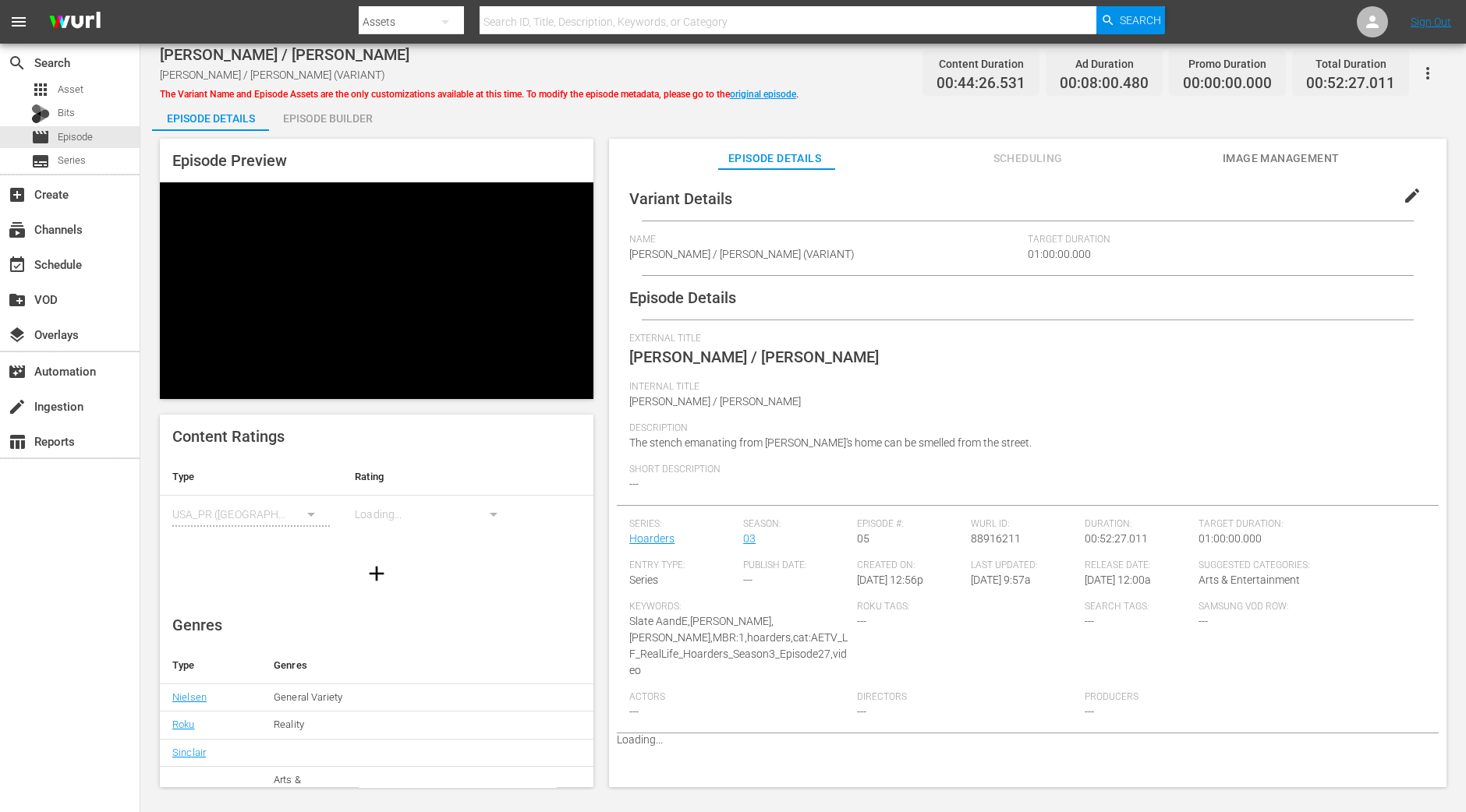
click at [339, 114] on div "Episode Builder" at bounding box center [327, 118] width 117 height 38
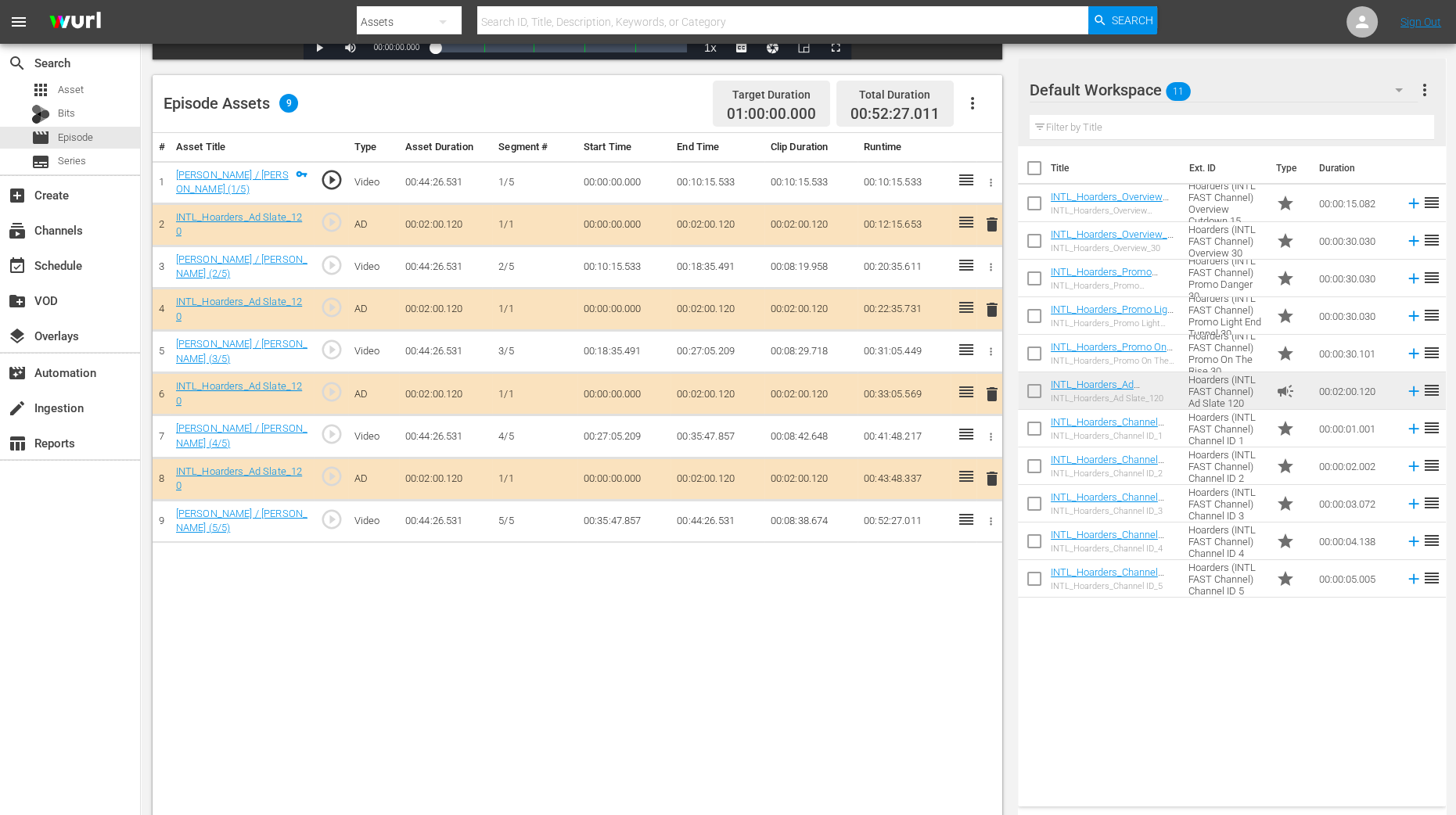
scroll to position [391, 0]
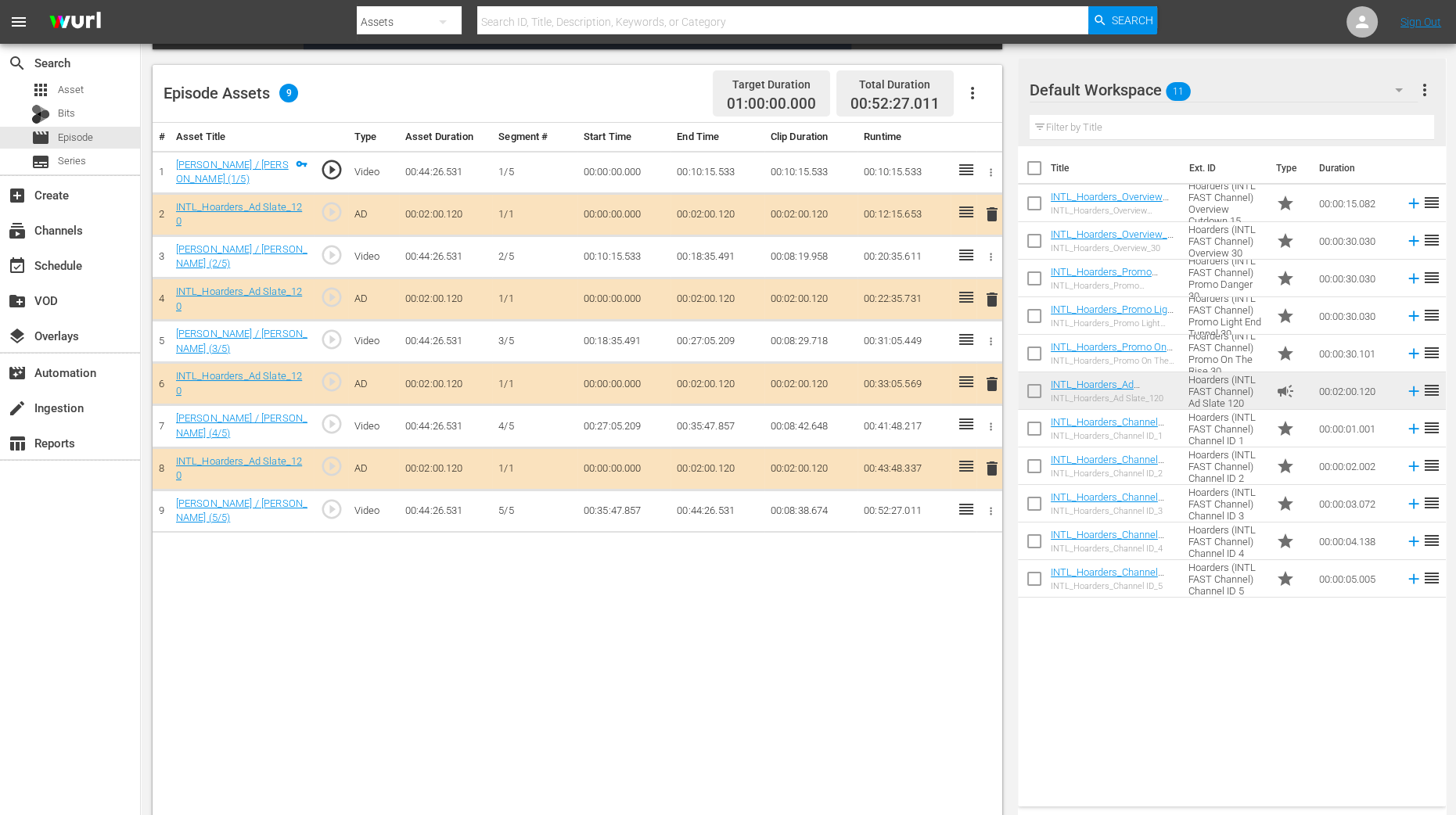
click at [991, 291] on span "delete" at bounding box center [991, 299] width 19 height 19
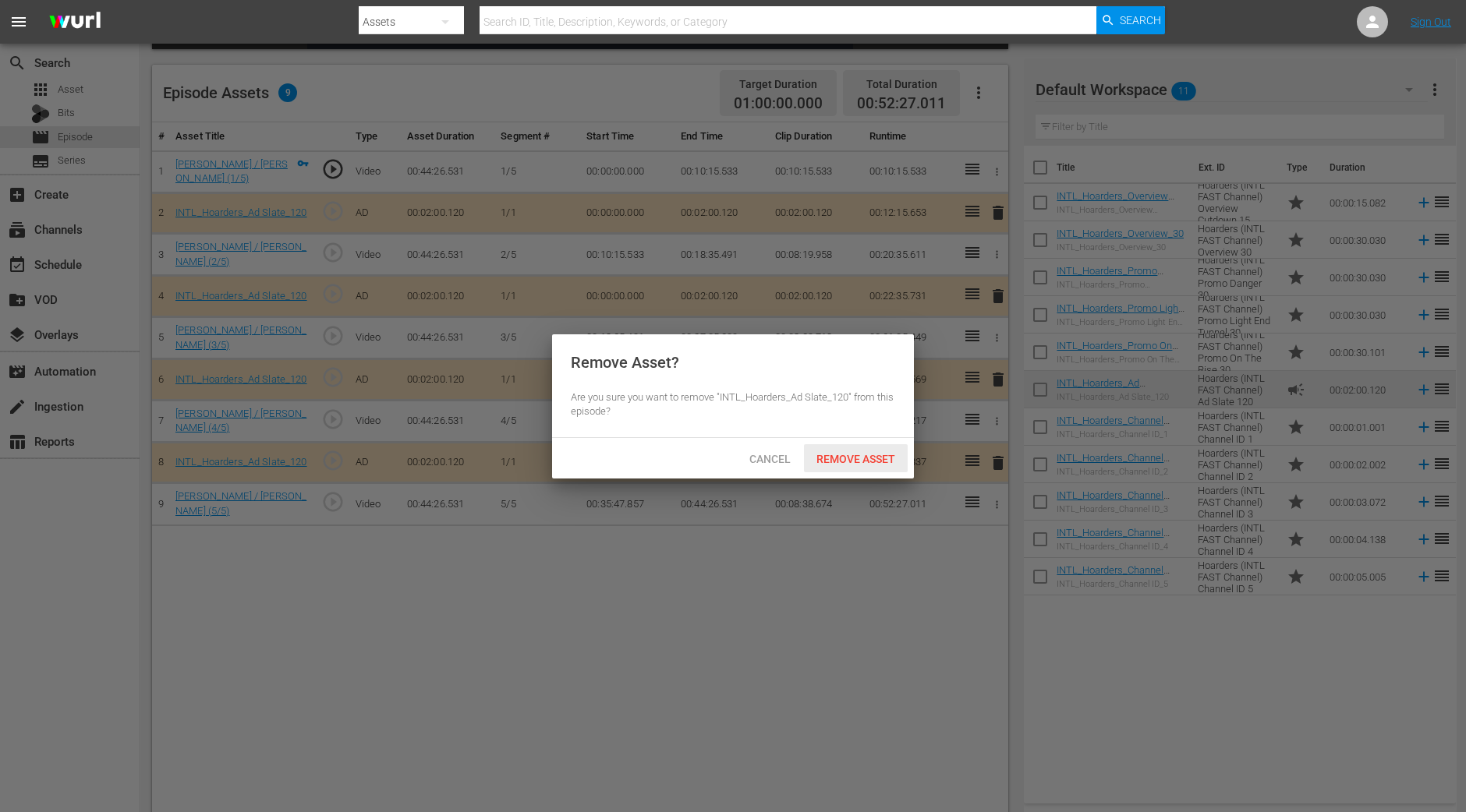
click at [860, 465] on div "Remove Asset" at bounding box center [856, 459] width 104 height 29
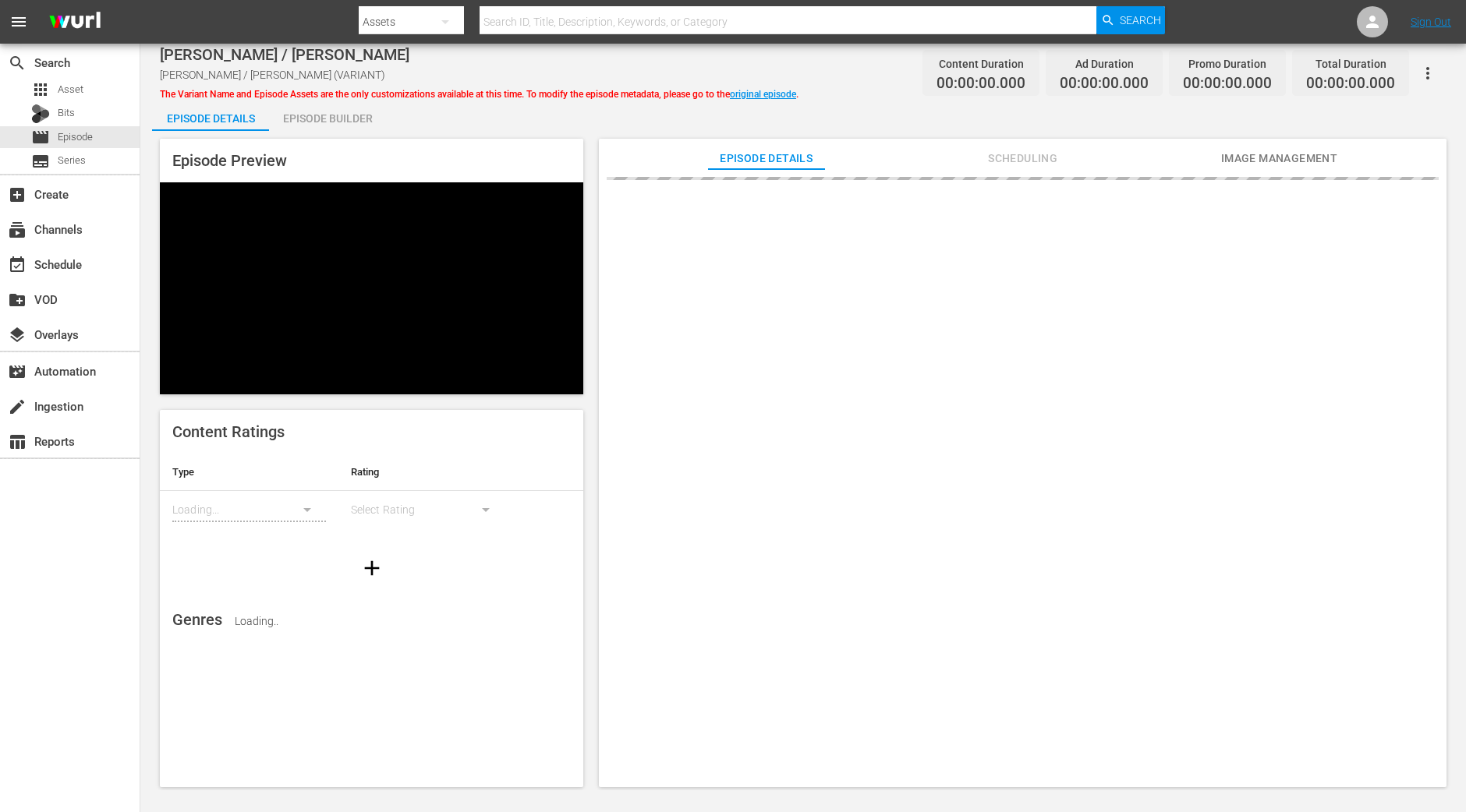
click at [363, 111] on div "Episode Builder" at bounding box center [327, 118] width 117 height 38
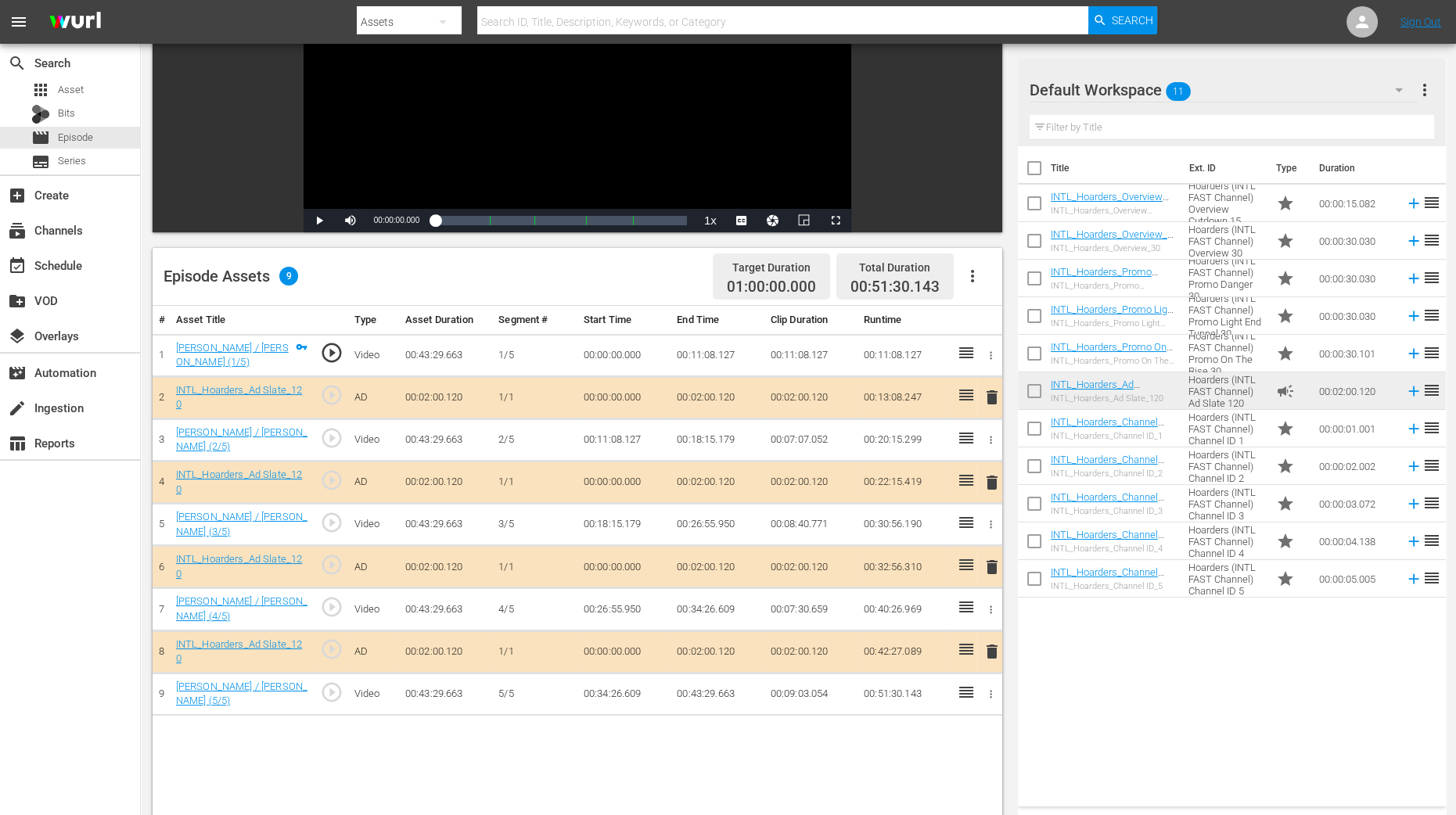
scroll to position [294, 0]
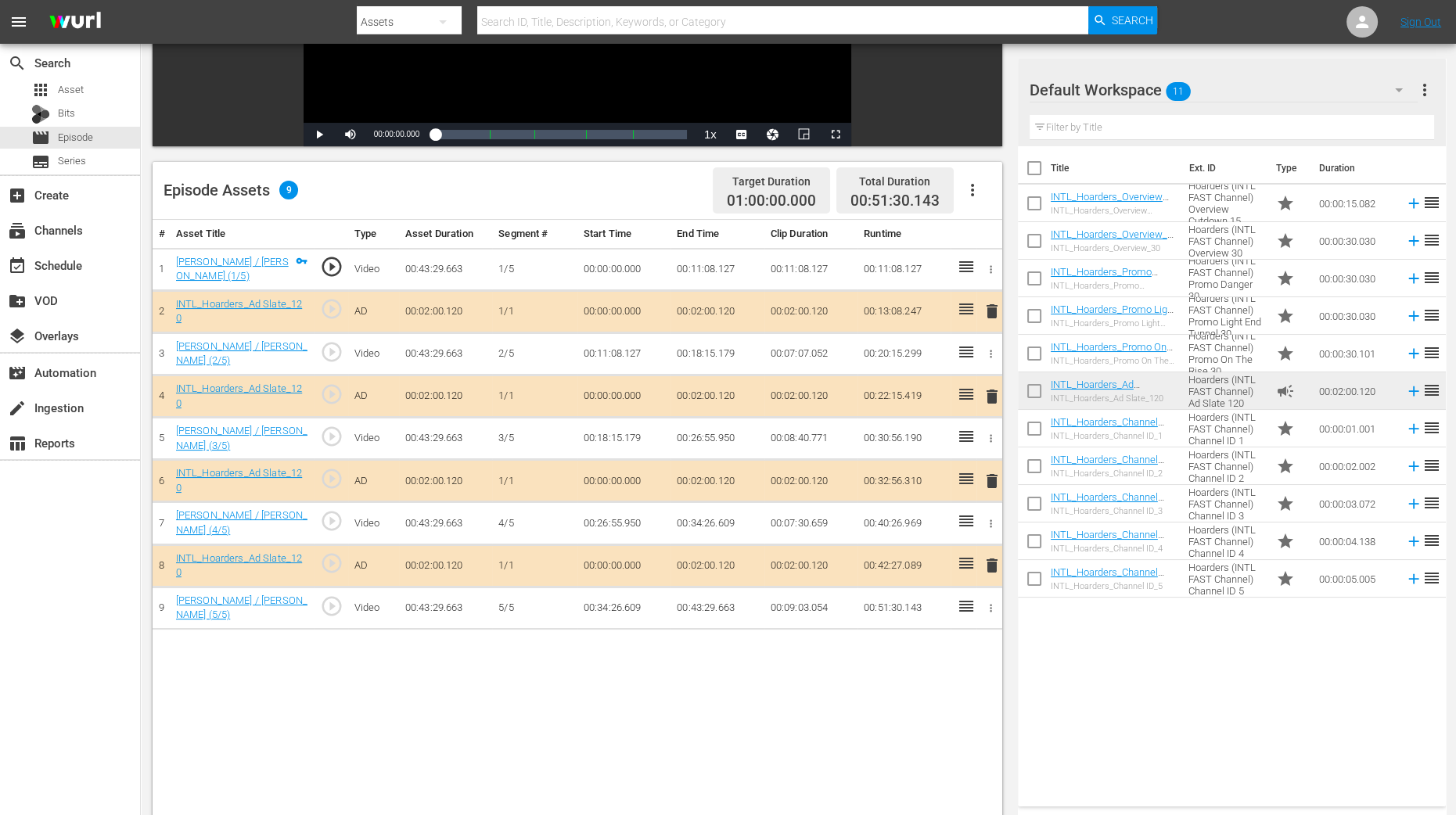
click at [993, 391] on span "delete" at bounding box center [991, 396] width 19 height 19
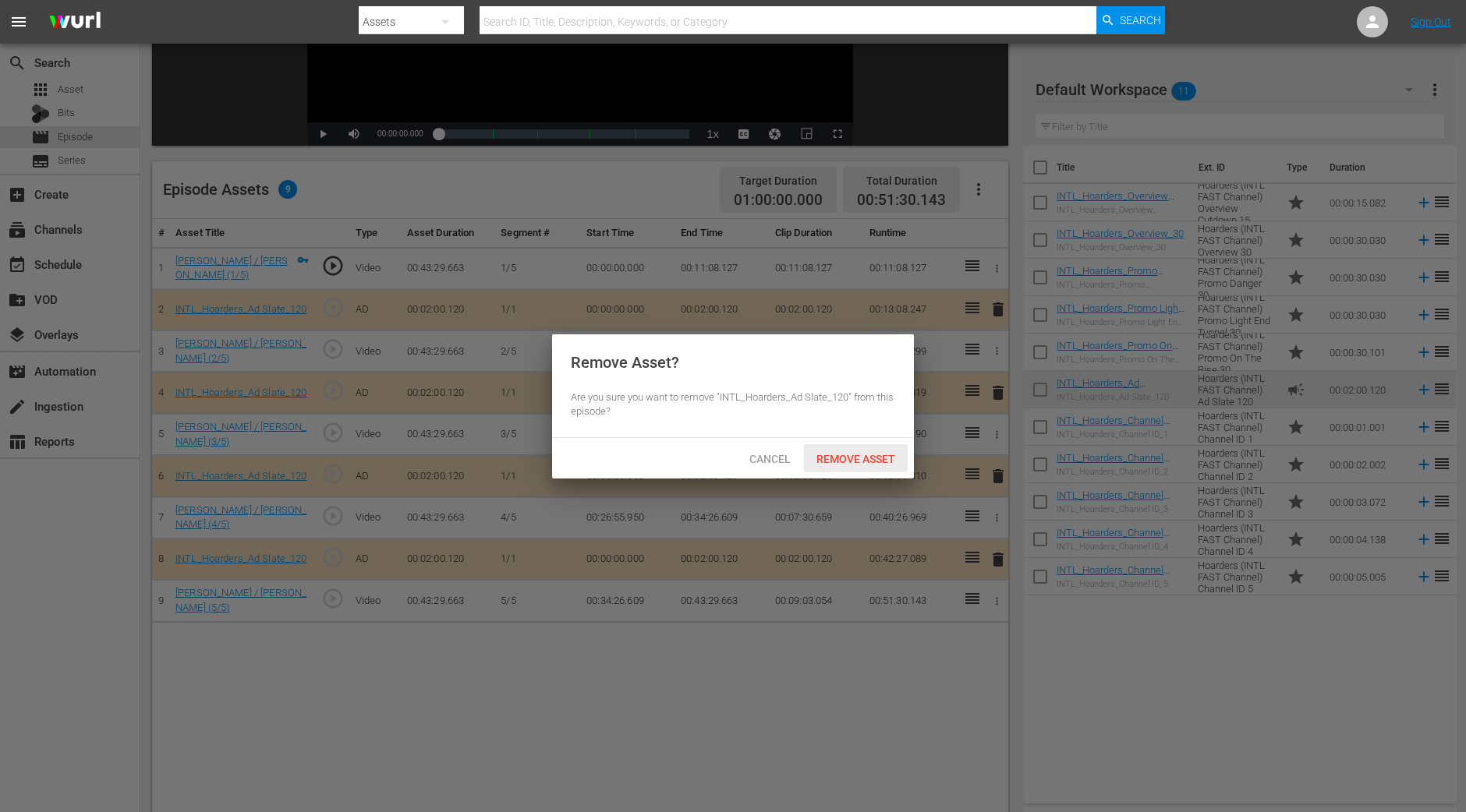
click at [882, 459] on span "Remove Asset" at bounding box center [856, 459] width 104 height 13
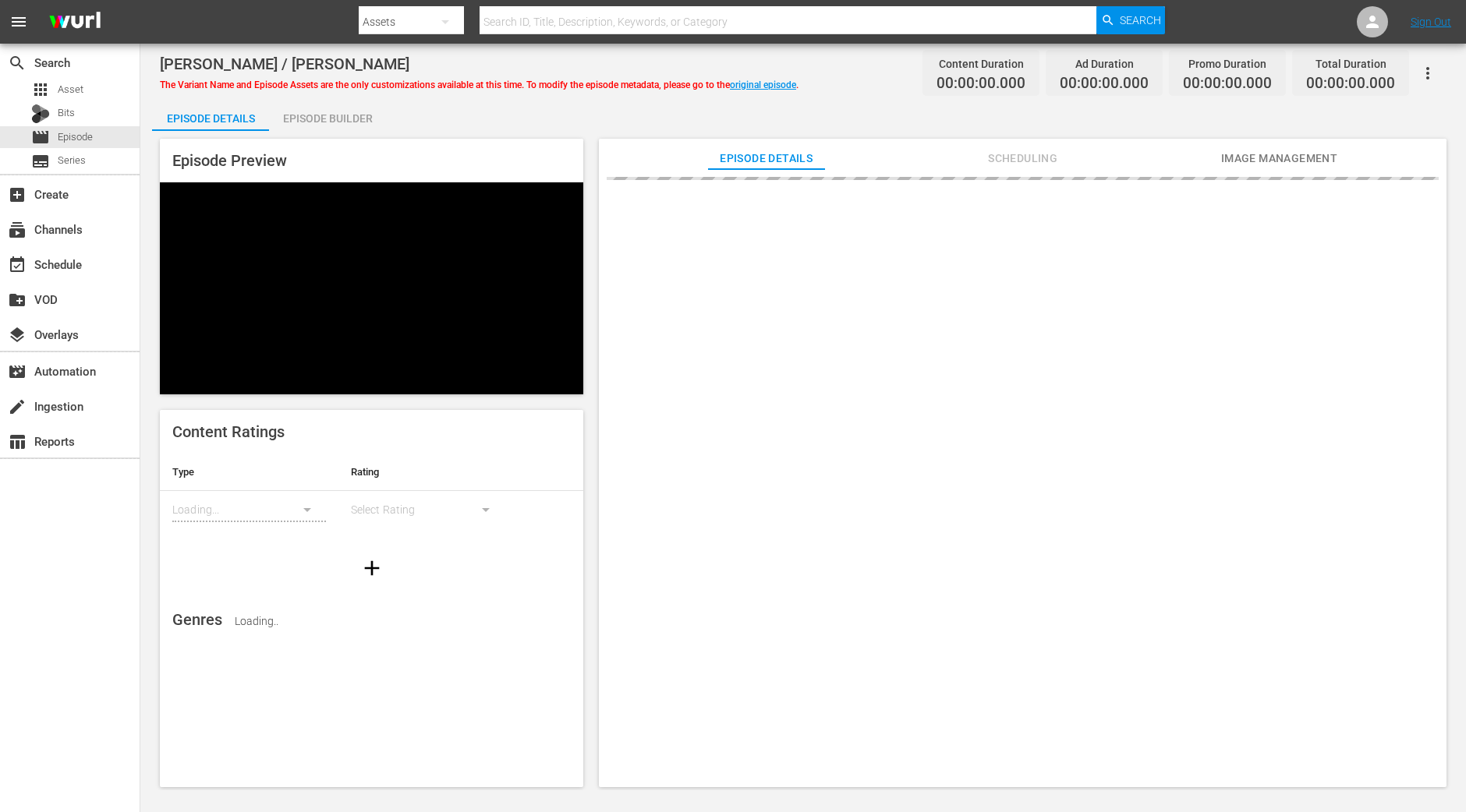
click at [337, 117] on div "Episode Builder" at bounding box center [327, 118] width 117 height 38
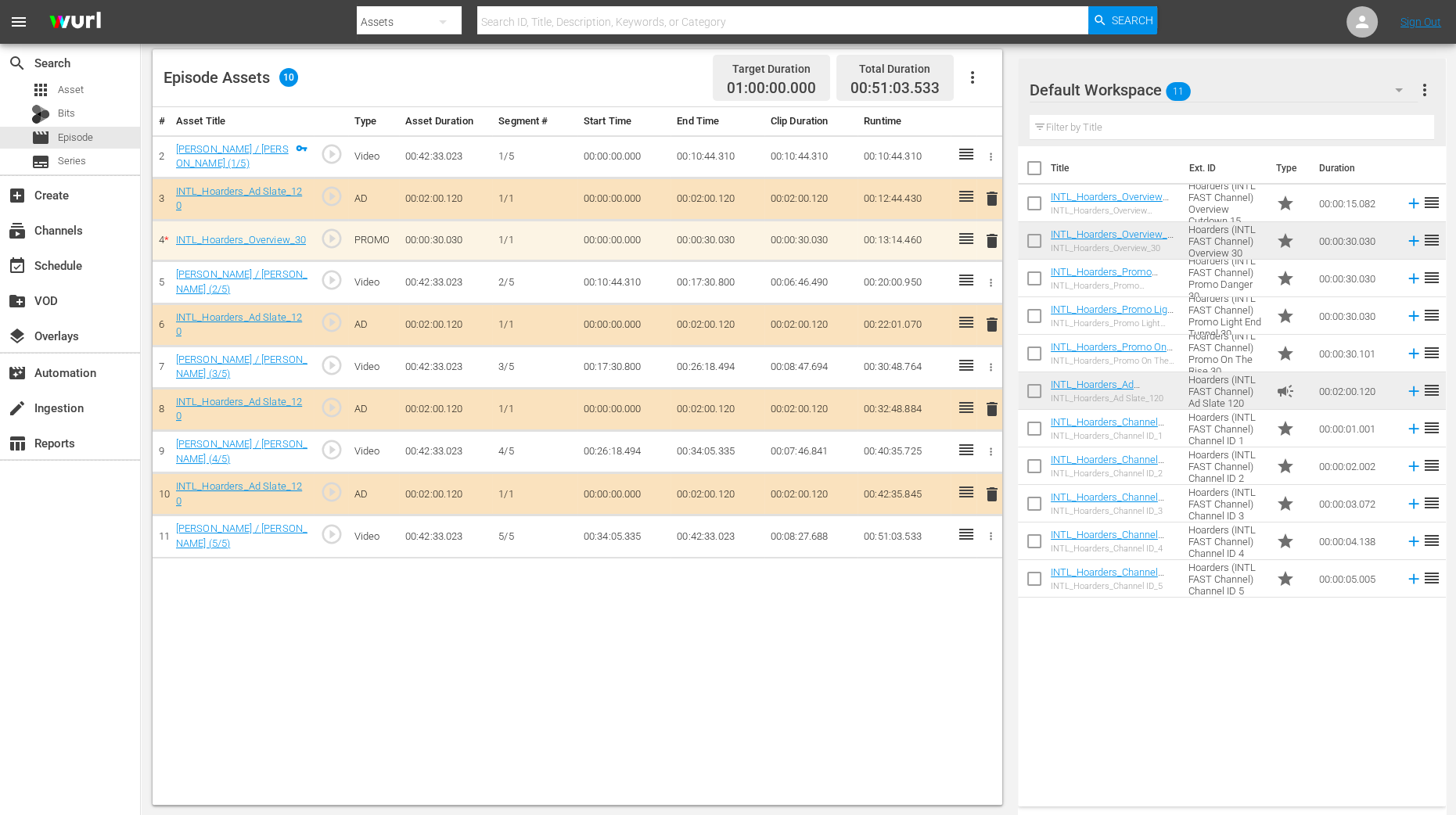
scroll to position [407, 0]
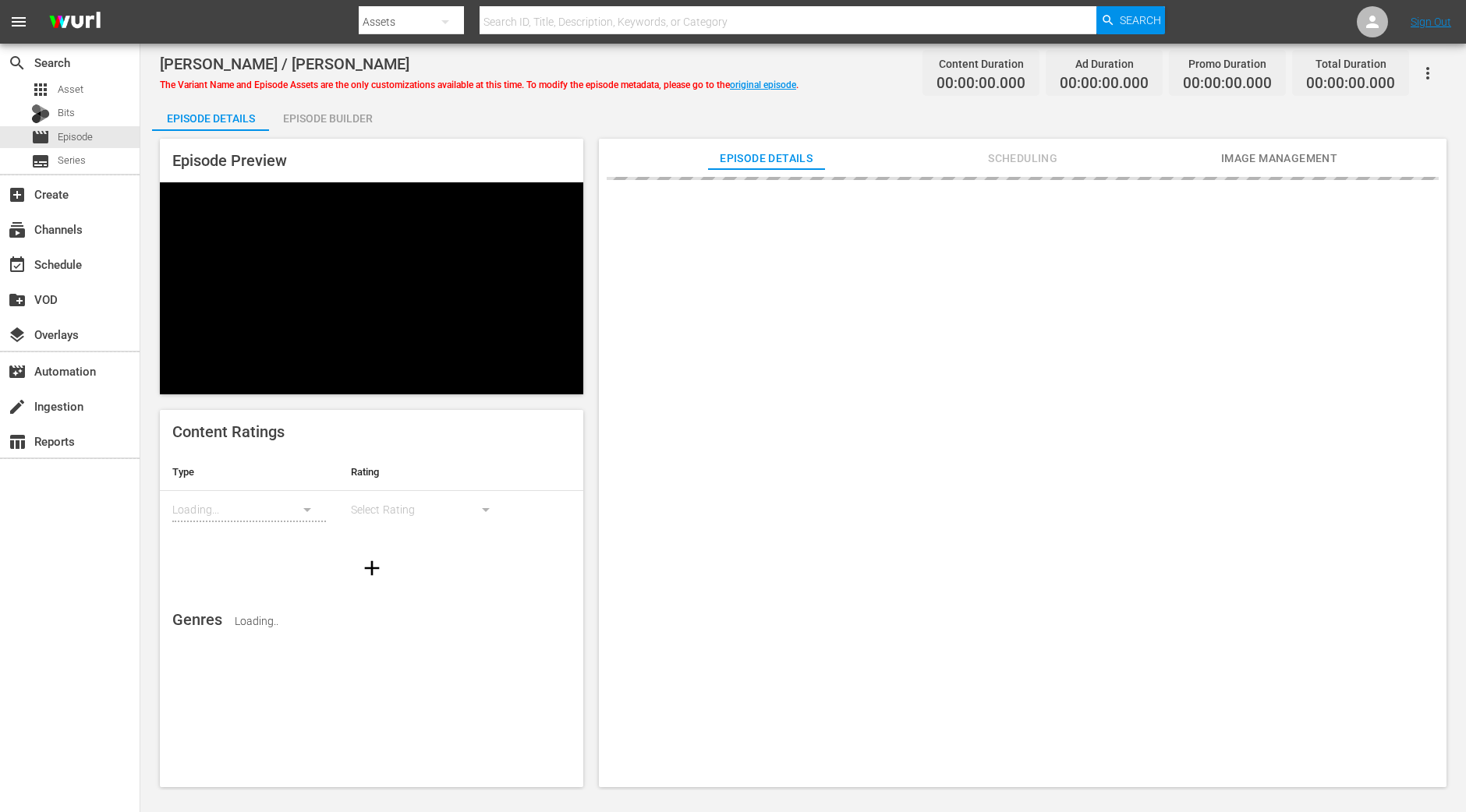
click at [327, 122] on div "Episode Builder" at bounding box center [327, 118] width 117 height 38
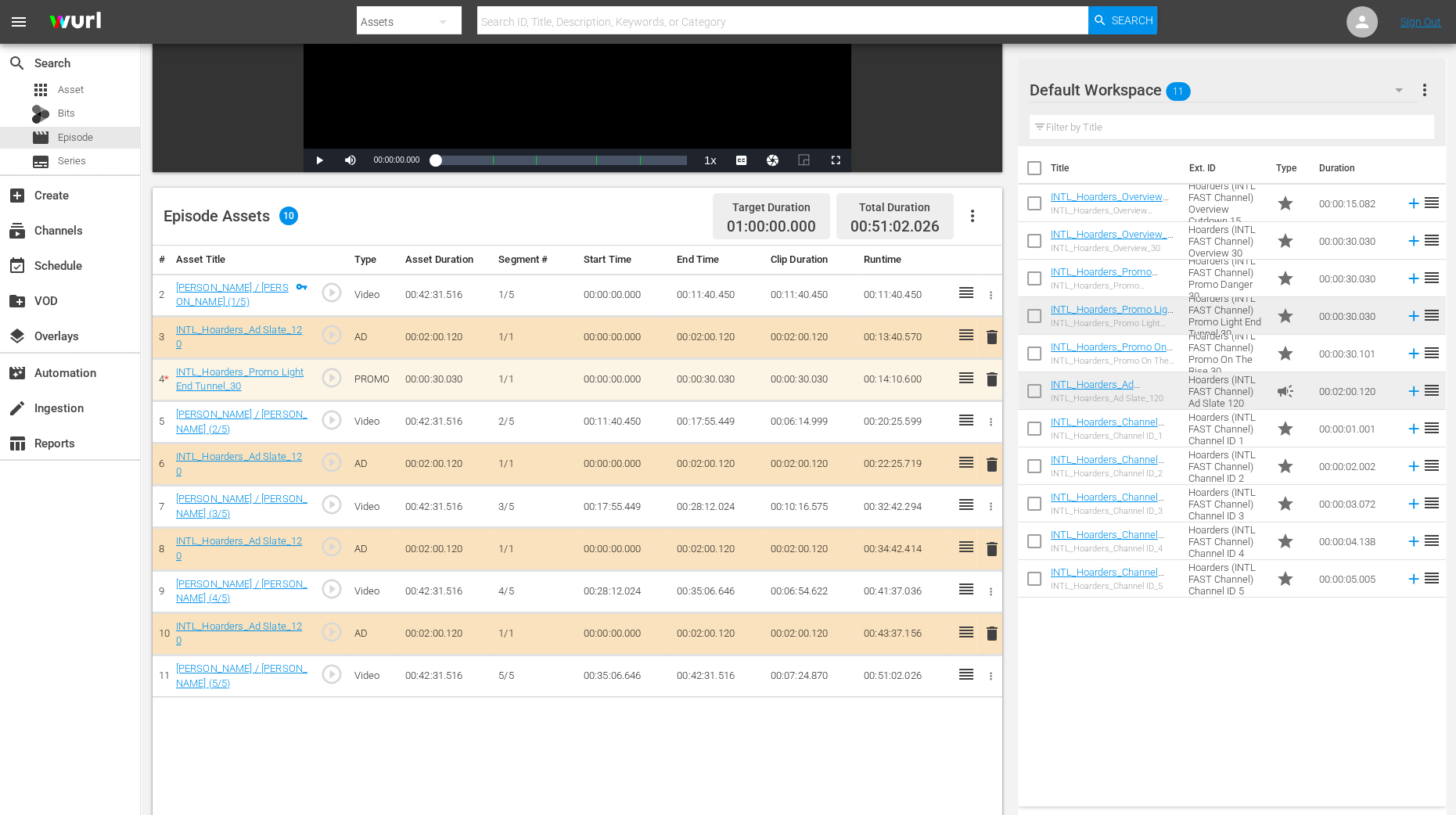
scroll to position [407, 0]
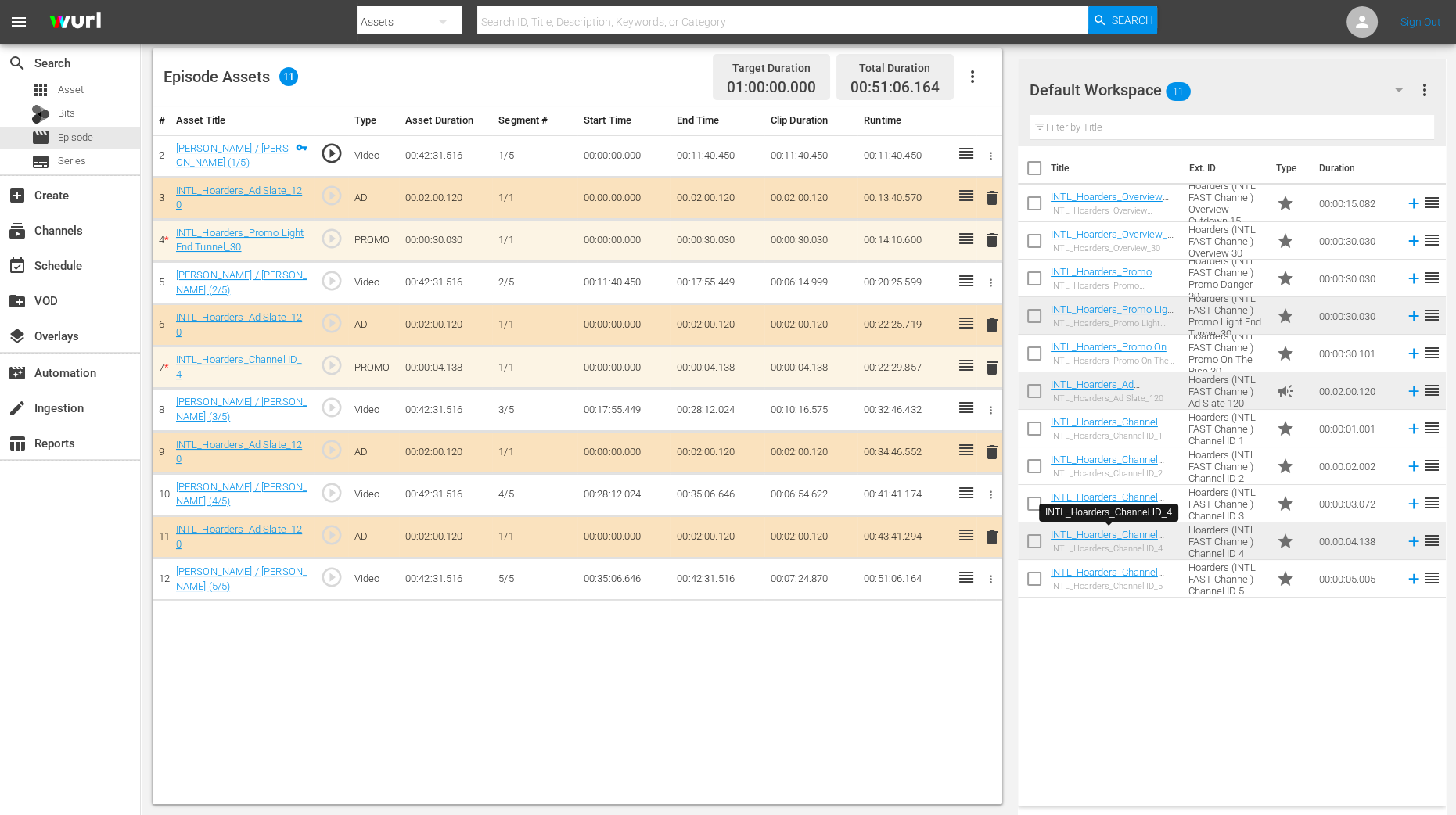
click at [991, 364] on span "delete" at bounding box center [991, 367] width 19 height 19
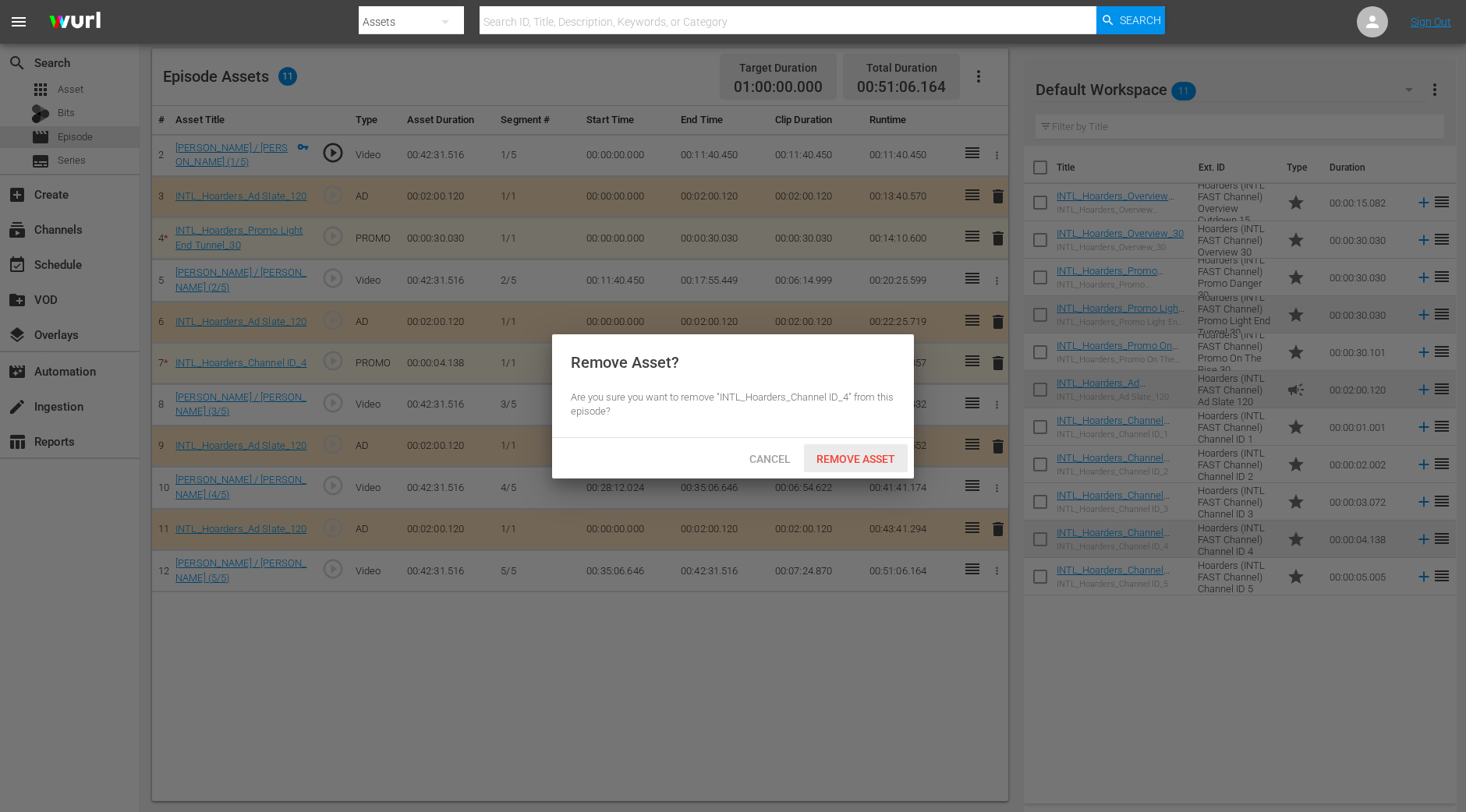
click at [852, 460] on span "Remove Asset" at bounding box center [856, 459] width 104 height 13
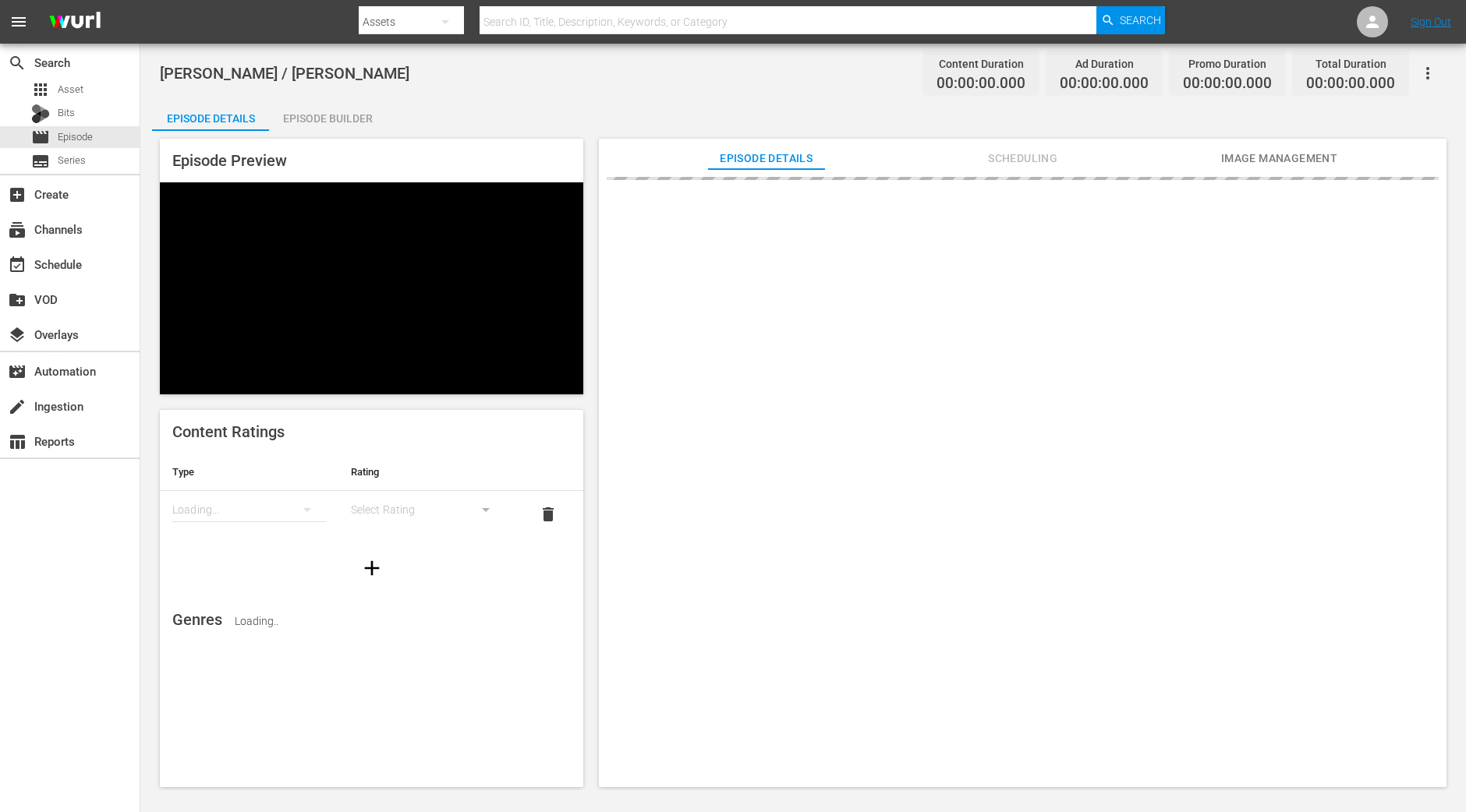
click at [290, 118] on div "Episode Builder" at bounding box center [327, 118] width 117 height 38
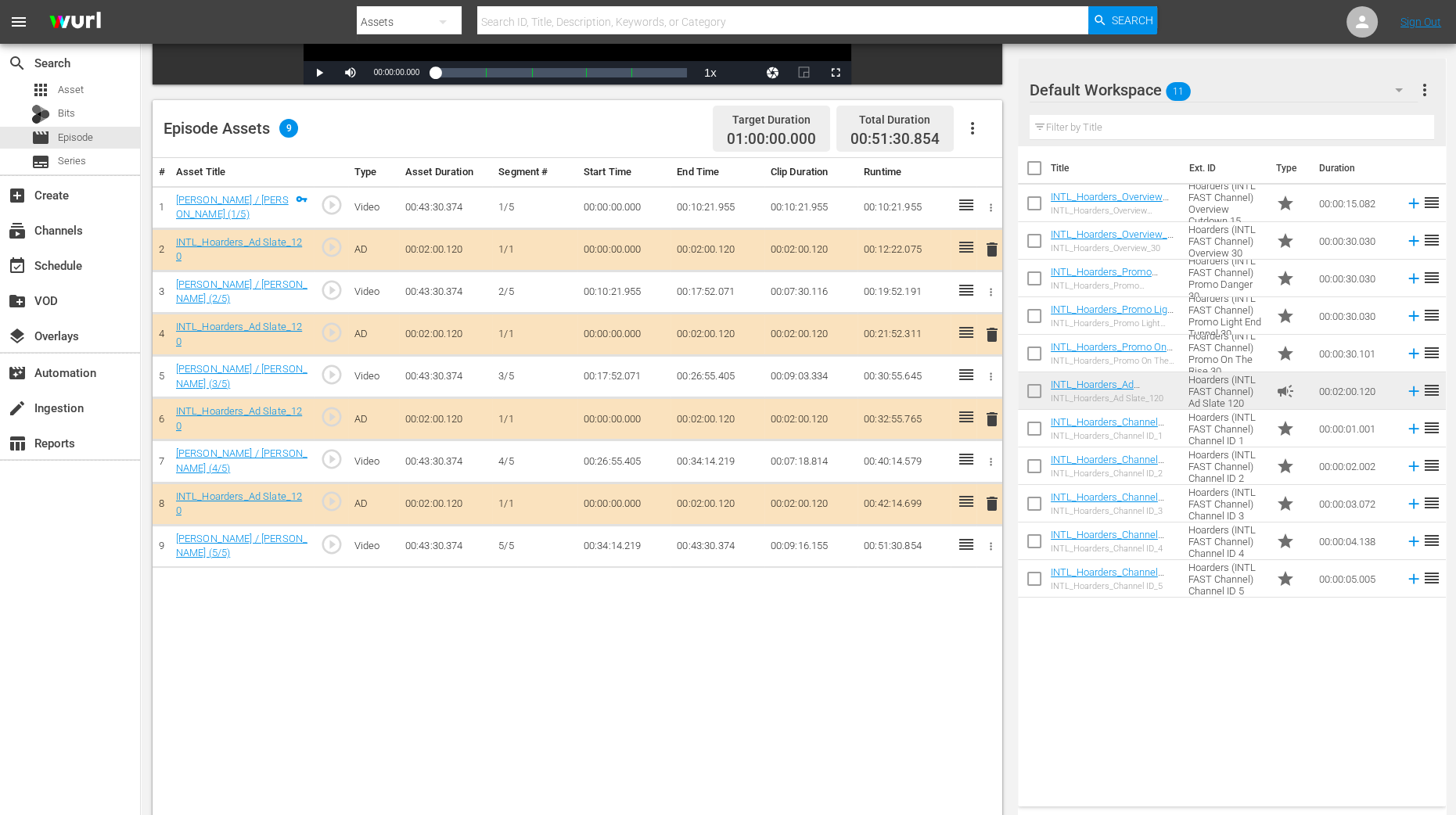
scroll to position [407, 0]
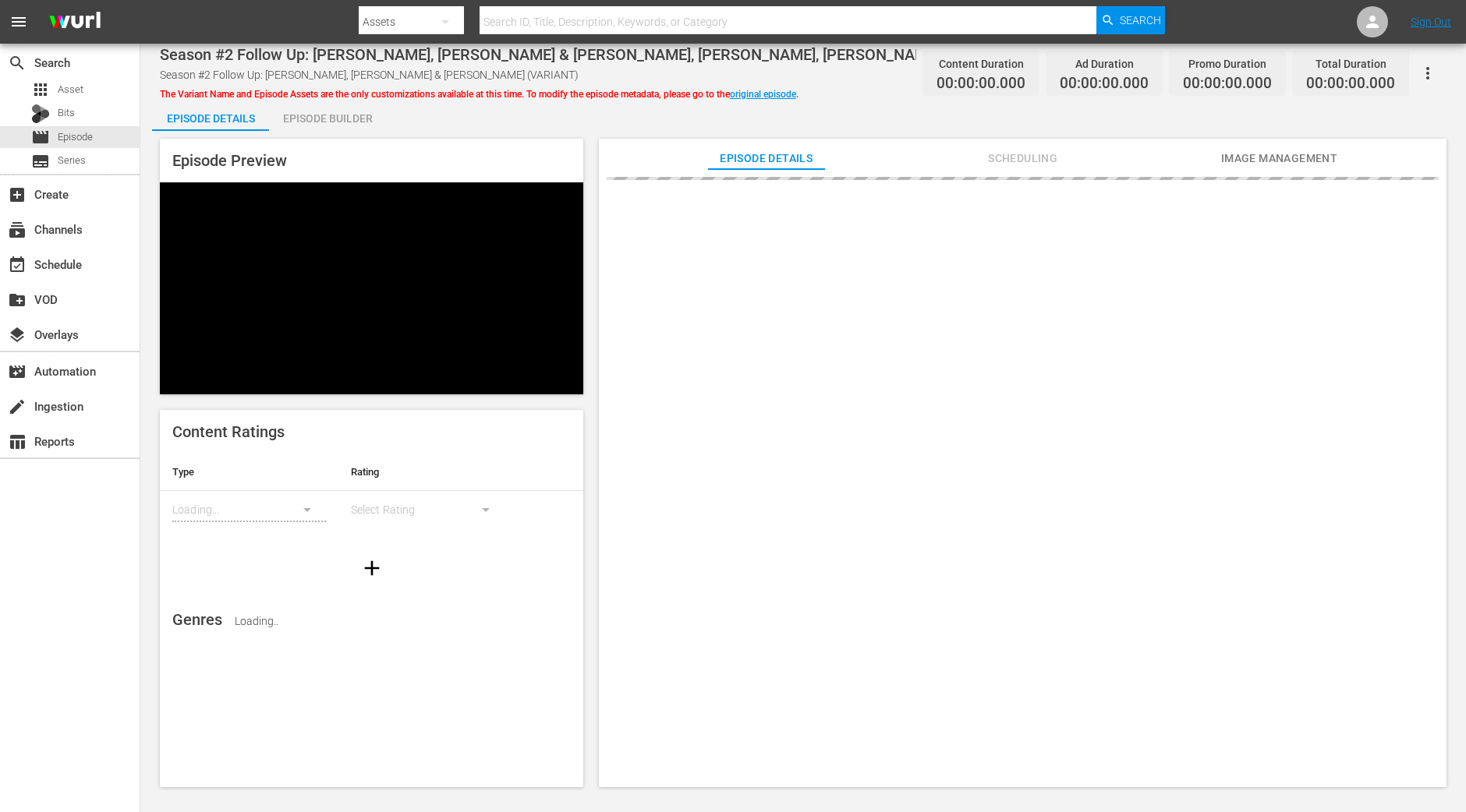
click at [347, 118] on div "Episode Builder" at bounding box center [327, 118] width 117 height 38
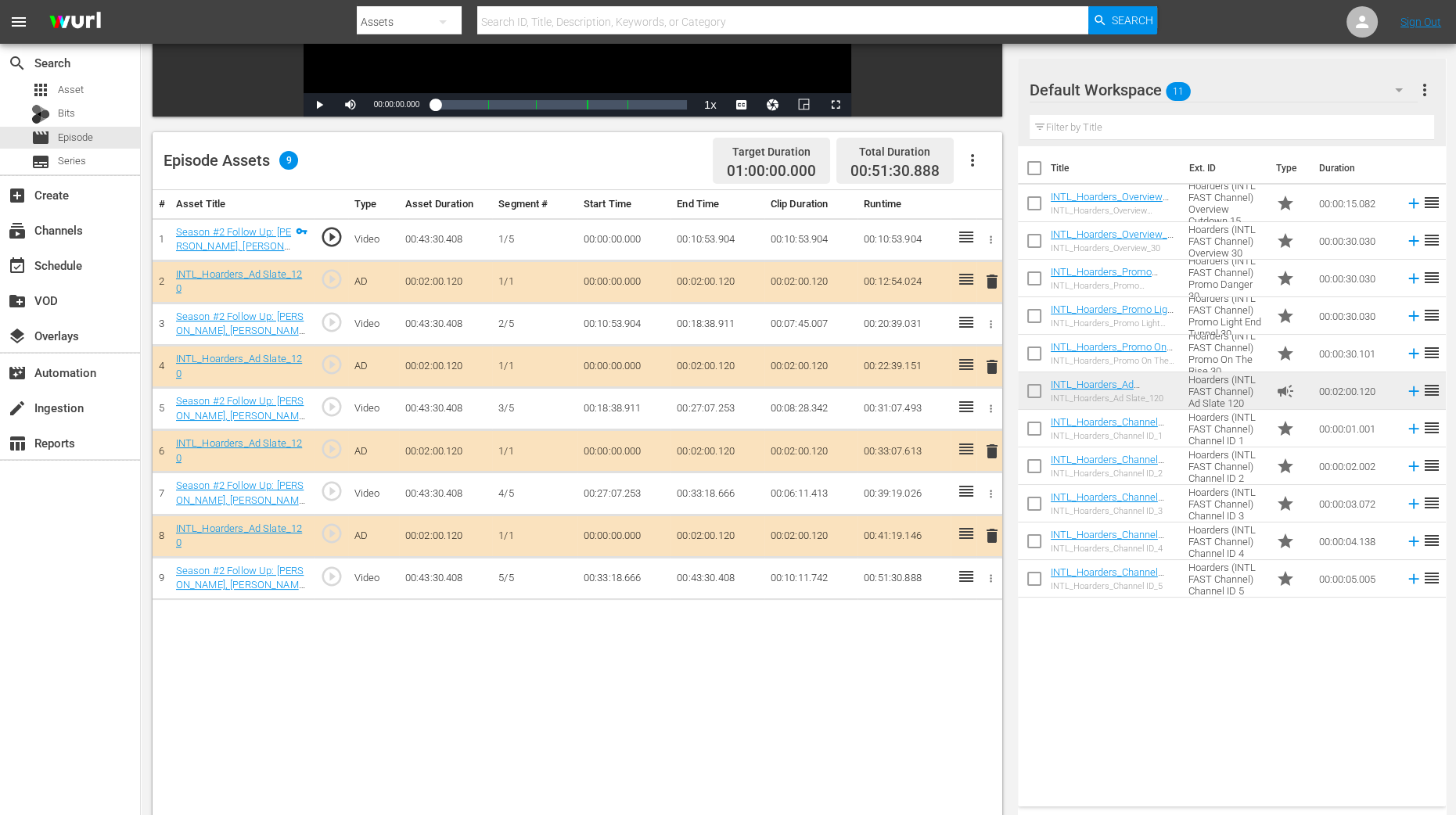
scroll to position [407, 0]
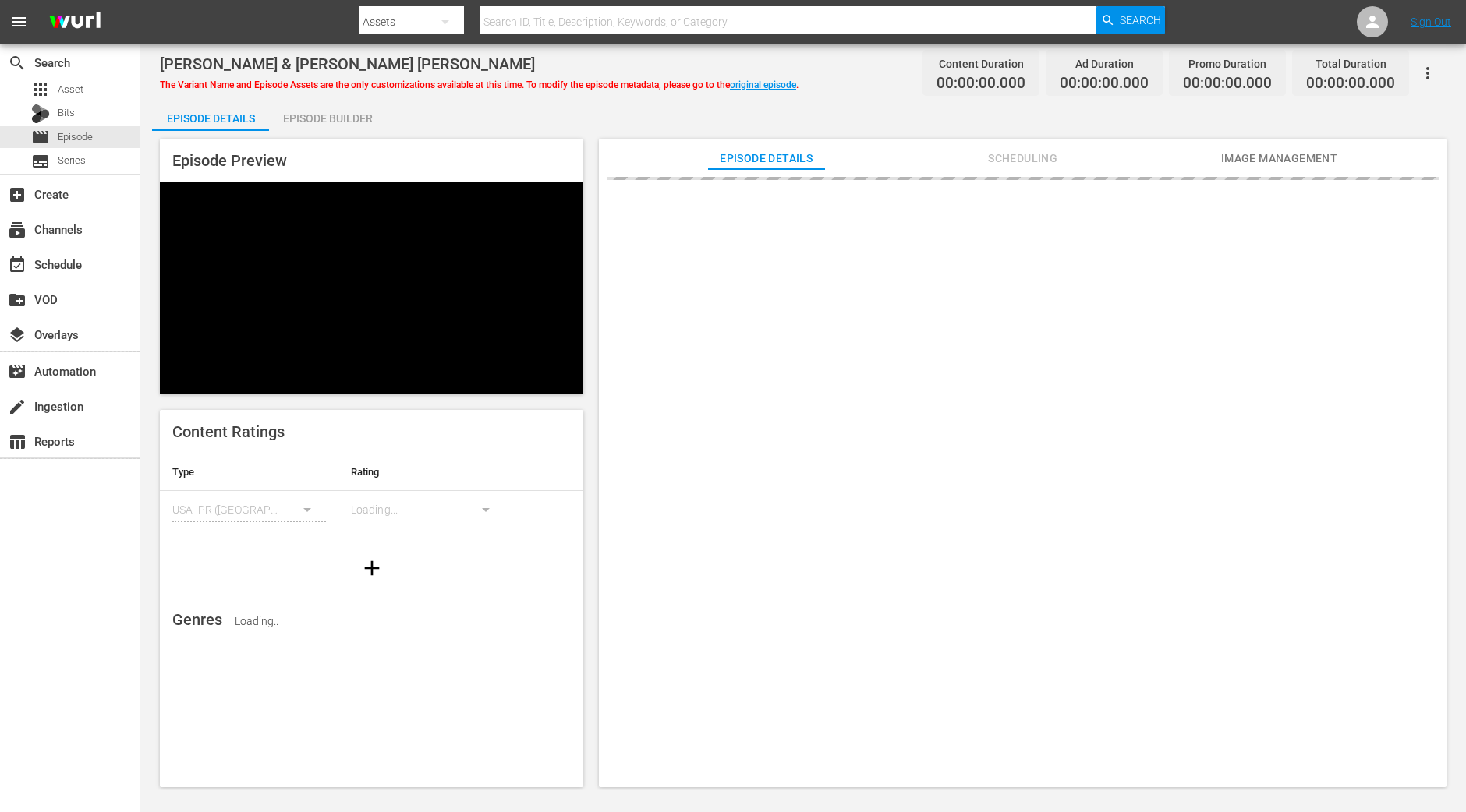
click at [322, 101] on div "Episode Builder" at bounding box center [327, 118] width 117 height 38
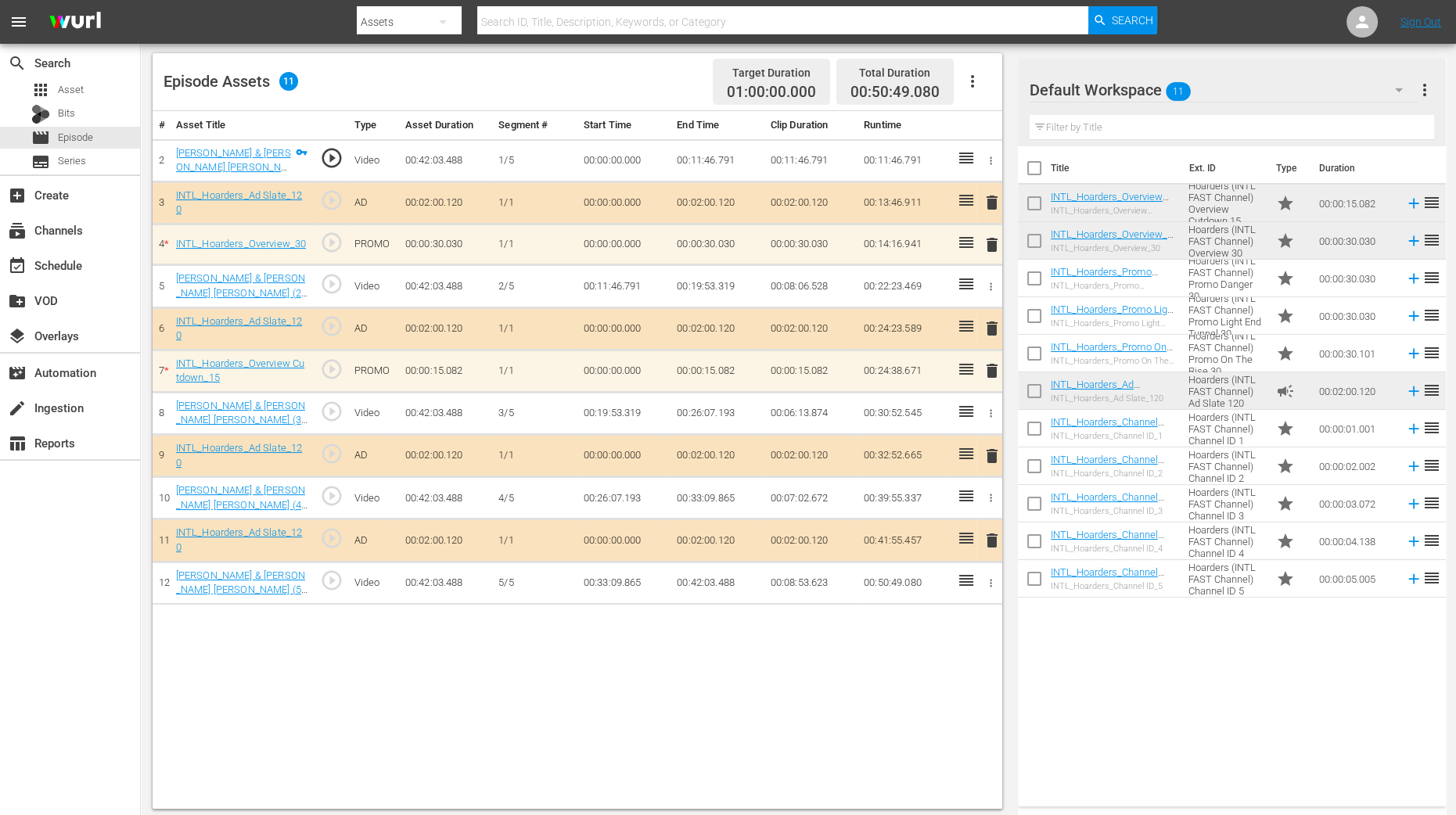
scroll to position [407, 0]
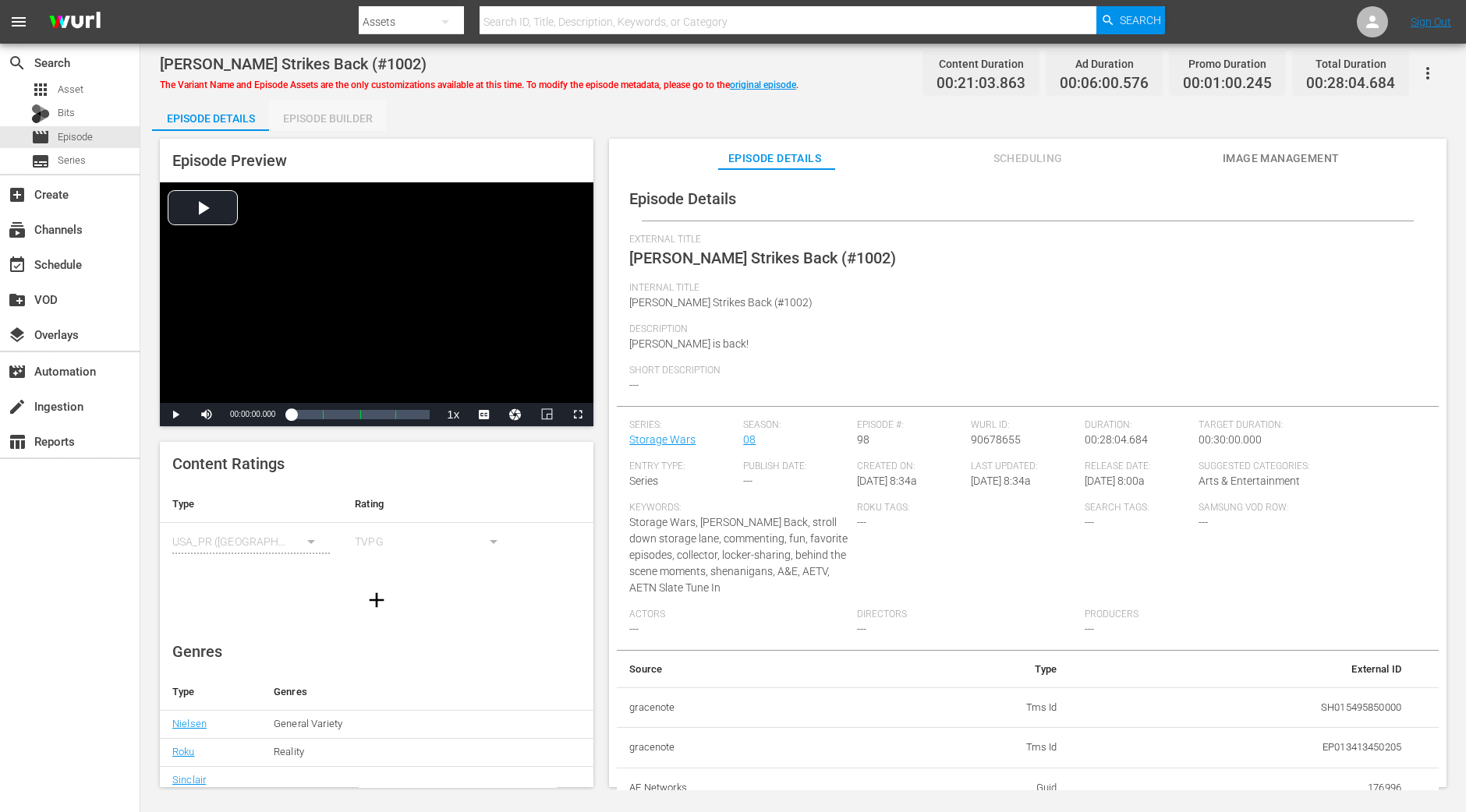
click at [343, 105] on div "Episode Builder" at bounding box center [327, 118] width 117 height 38
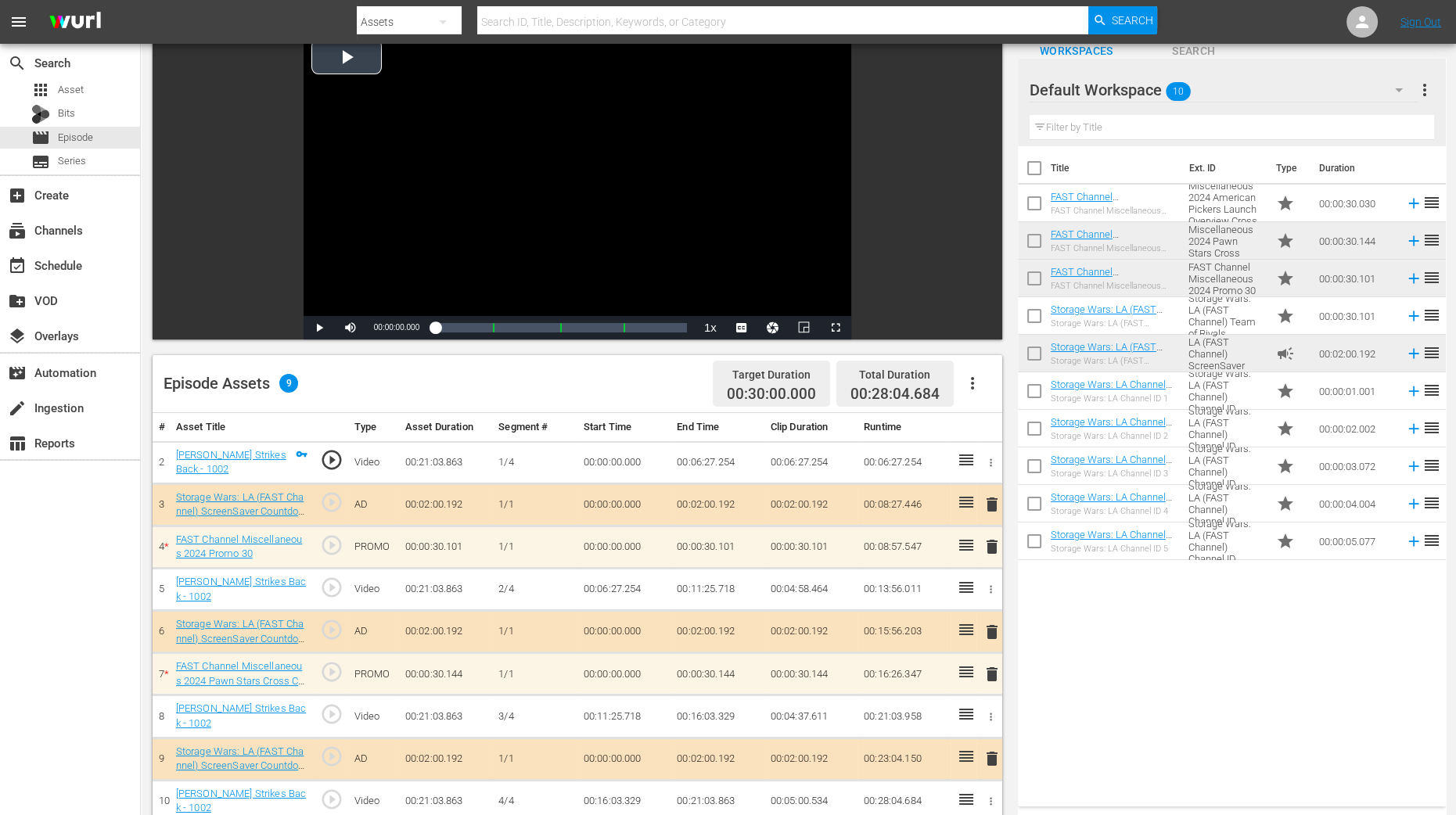
scroll to position [294, 0]
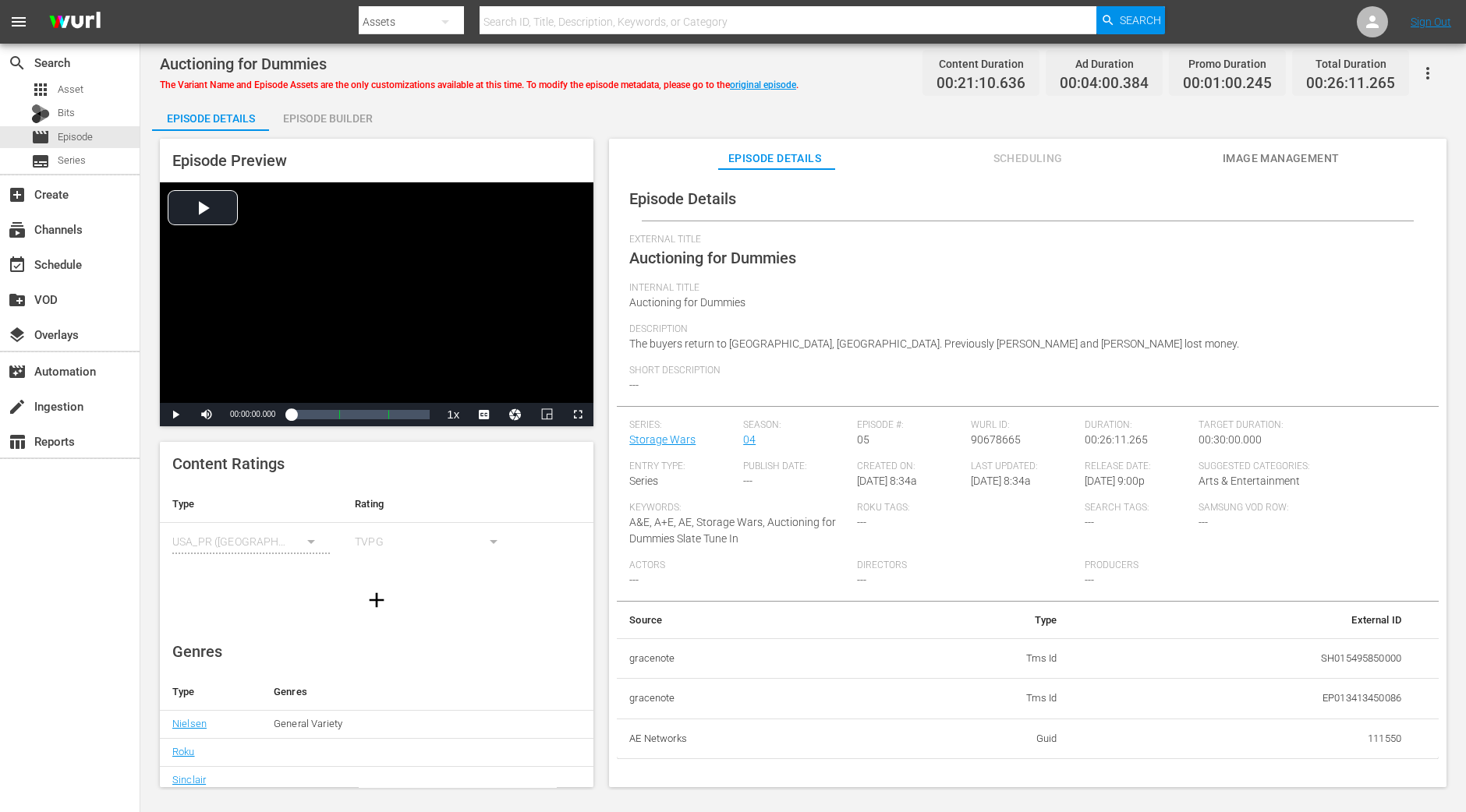
click at [368, 121] on div "Episode Builder" at bounding box center [327, 118] width 117 height 38
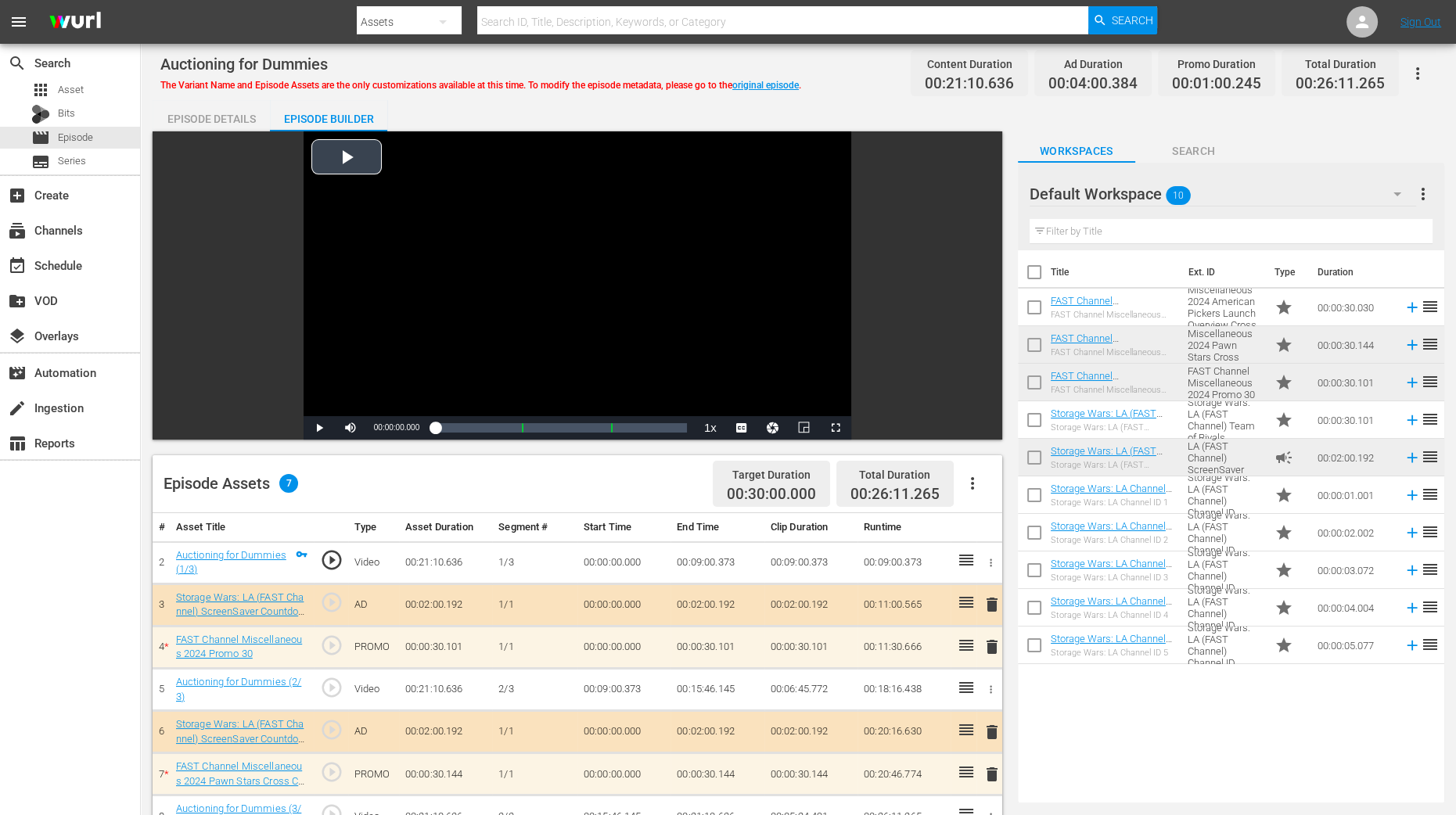
scroll to position [391, 0]
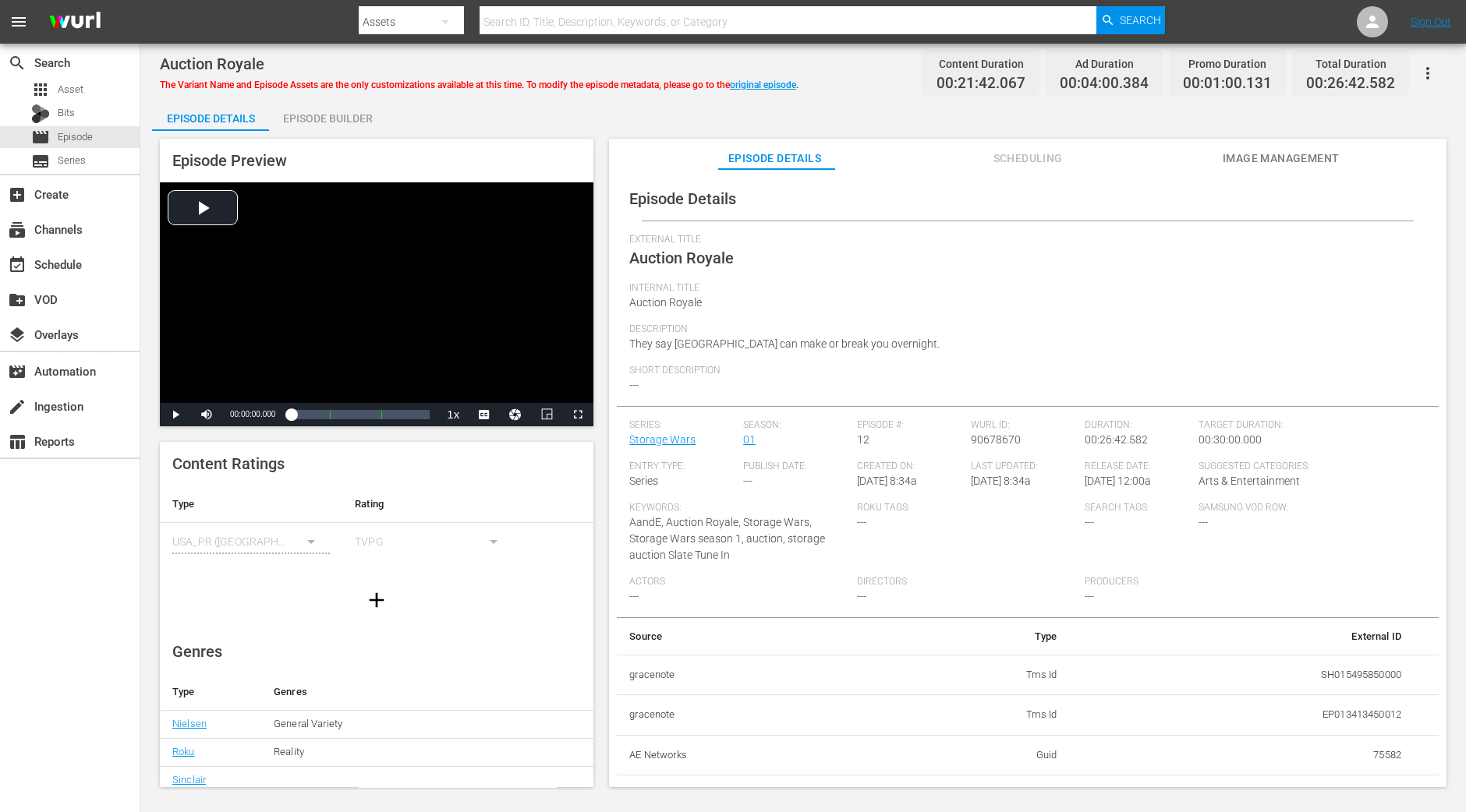
click at [307, 115] on div "Episode Builder" at bounding box center [327, 118] width 117 height 38
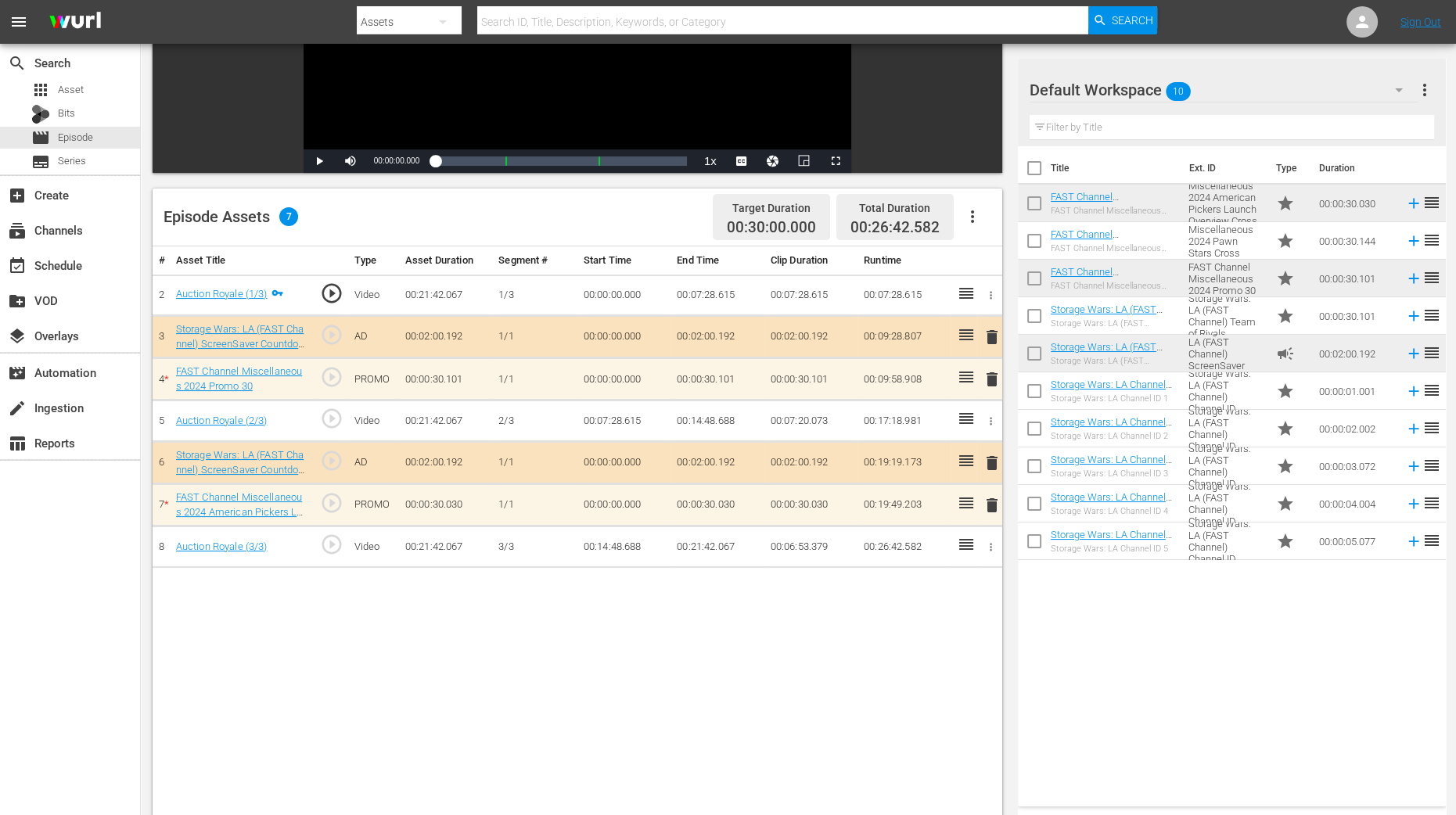
scroll to position [294, 0]
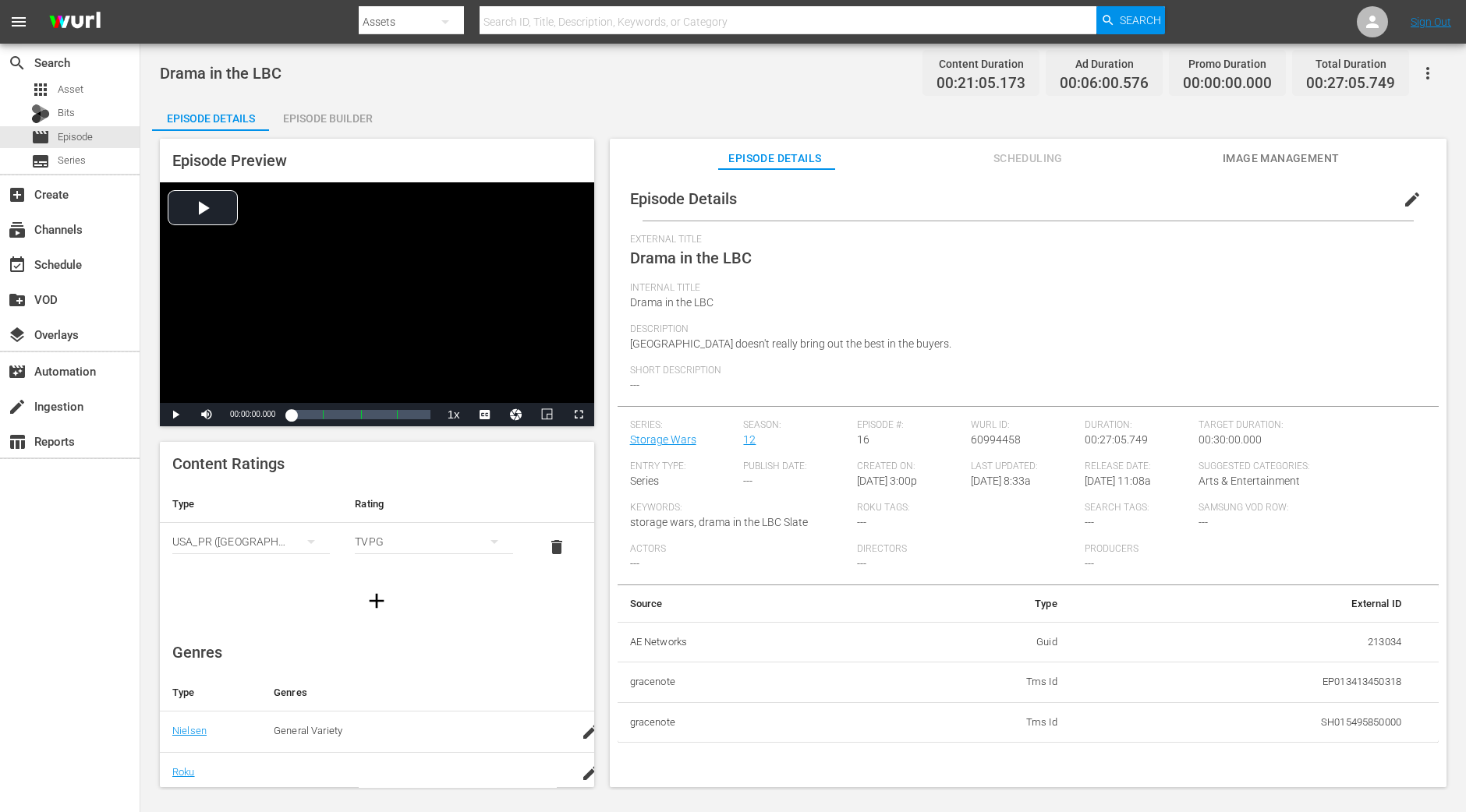
click at [356, 122] on div "Episode Builder" at bounding box center [327, 118] width 117 height 38
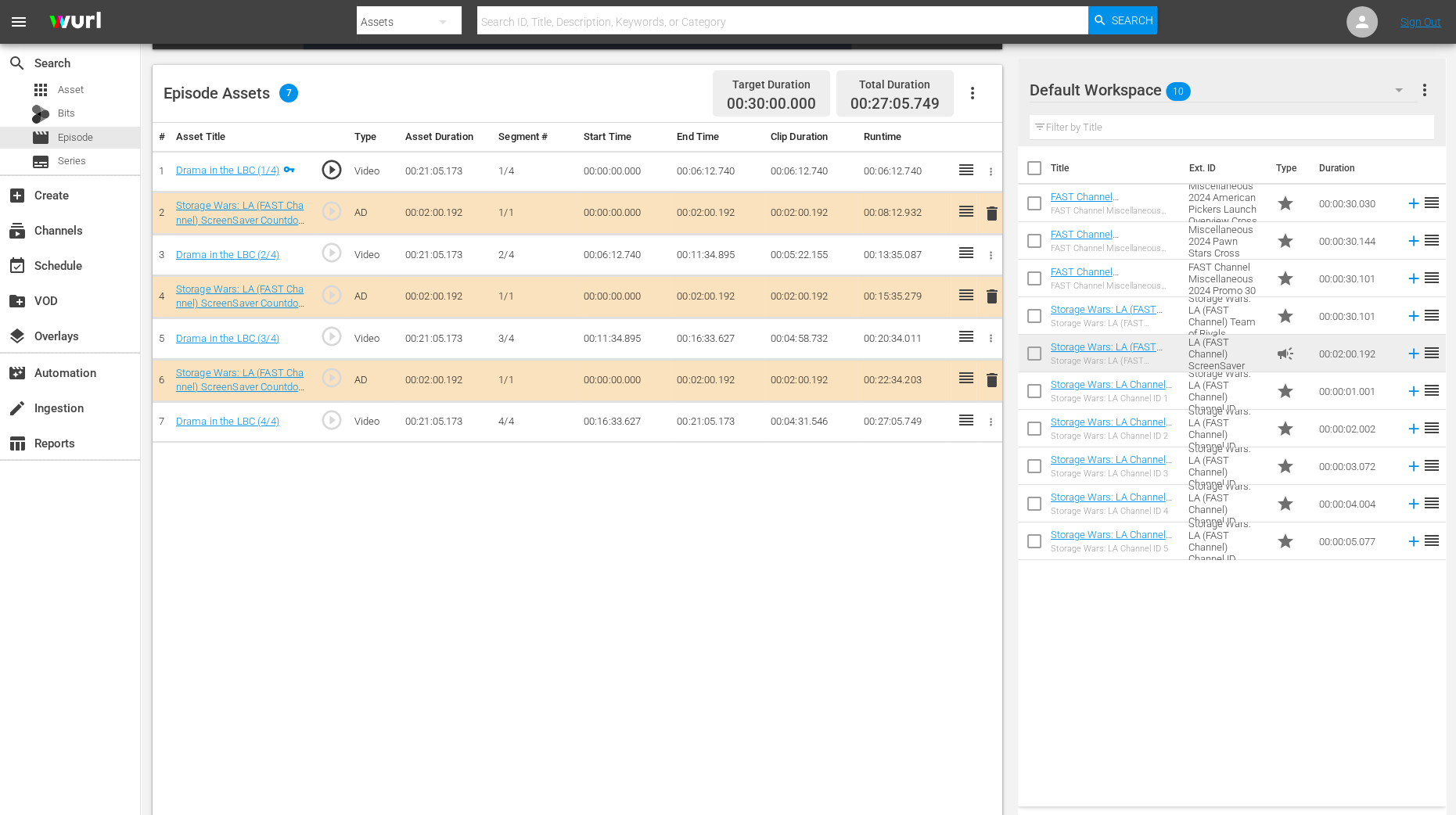
scroll to position [294, 0]
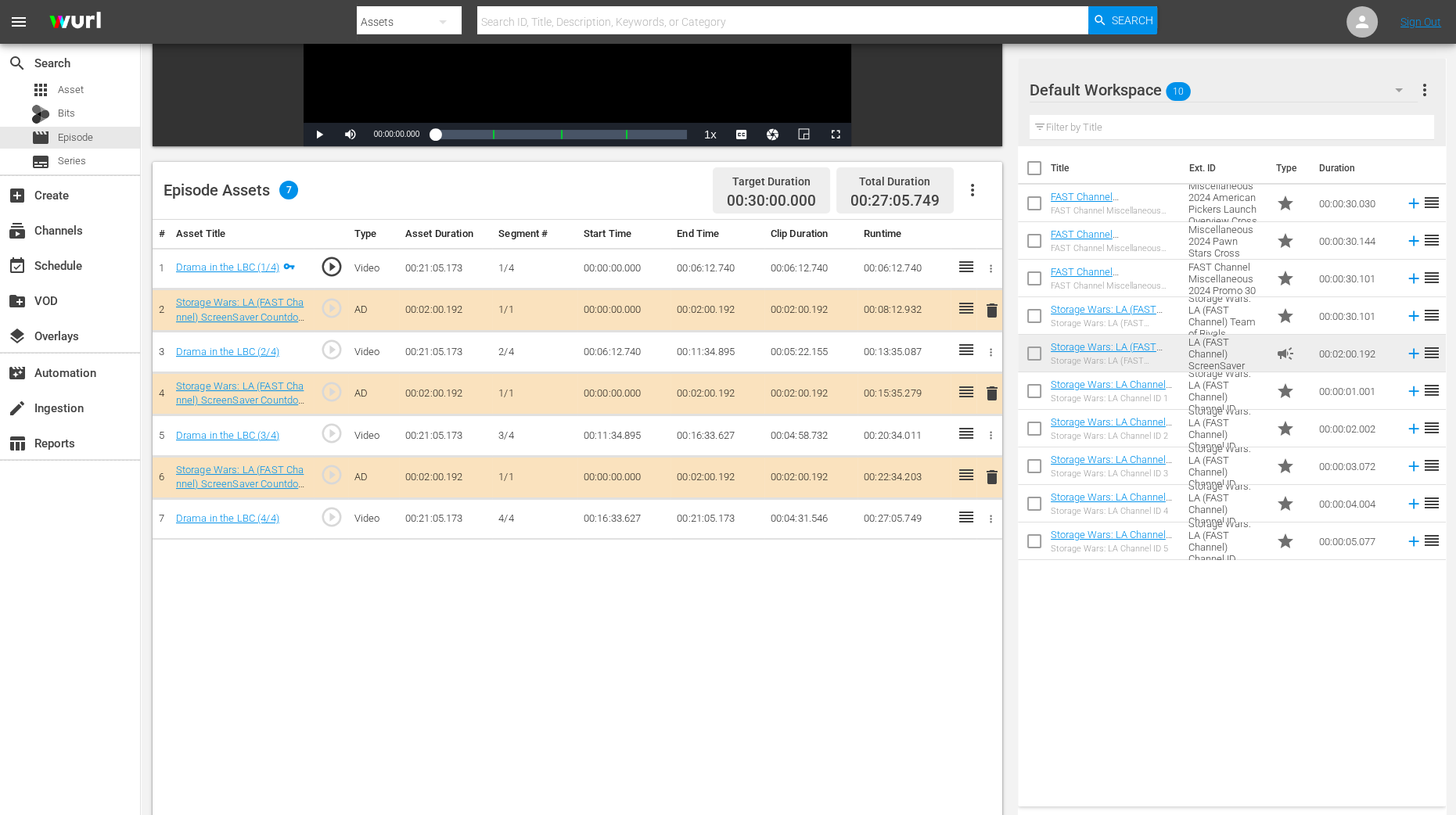
click at [995, 396] on span "delete" at bounding box center [991, 393] width 19 height 19
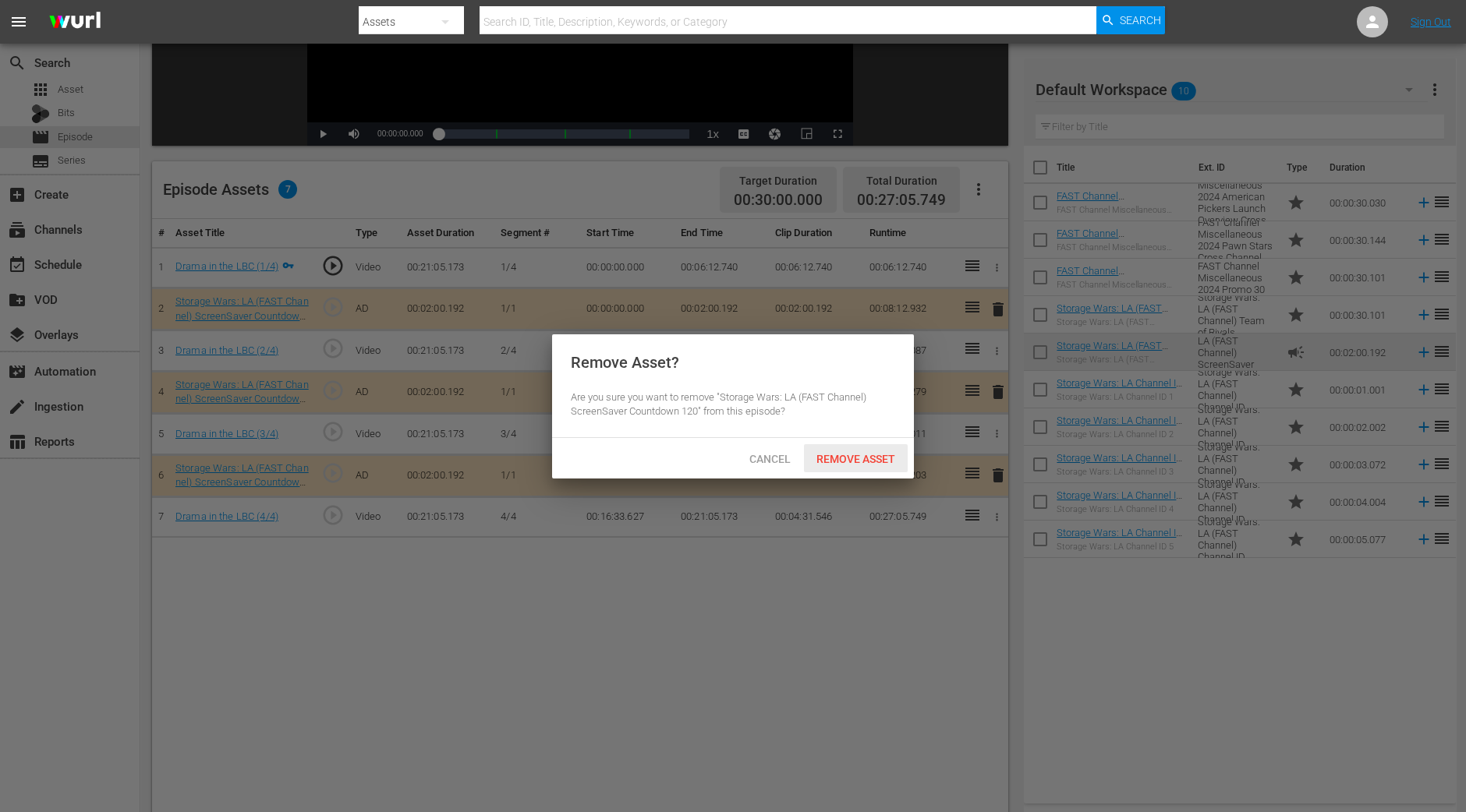
click at [877, 453] on span "Remove Asset" at bounding box center [856, 459] width 104 height 13
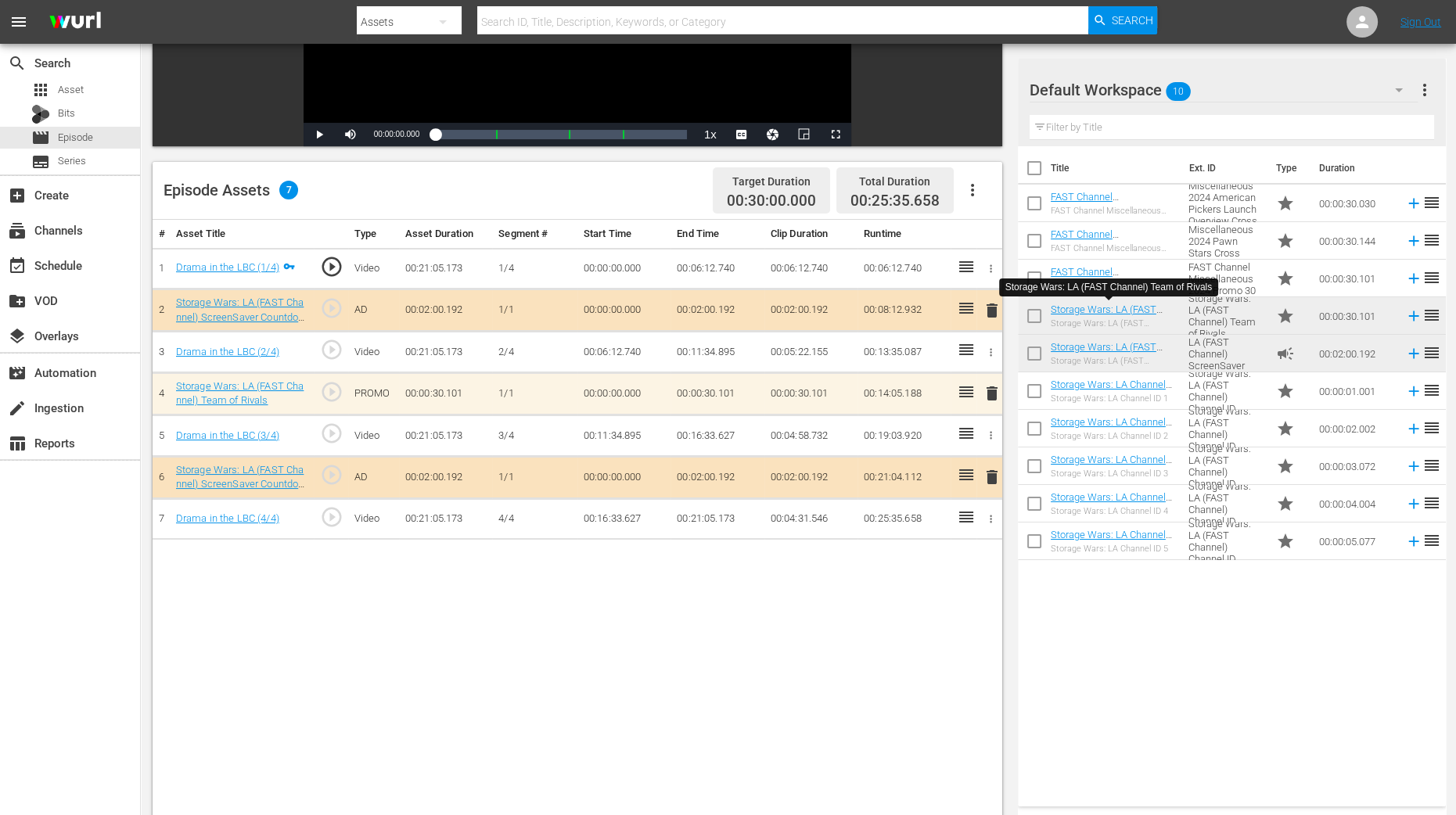
click at [553, 652] on div "# Asset Title Type Asset Duration Segment # Start Time End Time Clip Duration R…" at bounding box center [577, 568] width 849 height 698
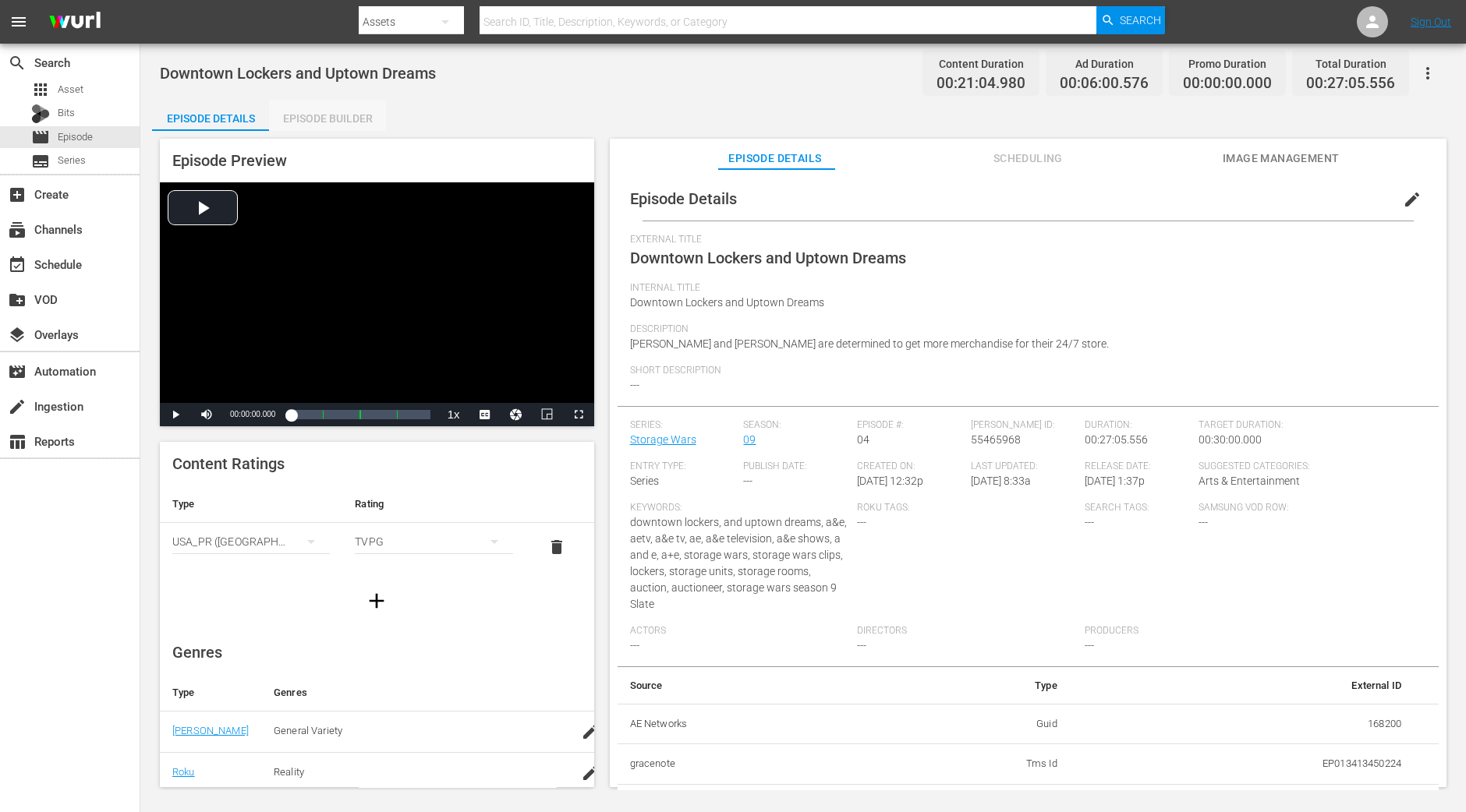
click at [354, 122] on div "Episode Builder" at bounding box center [327, 118] width 117 height 38
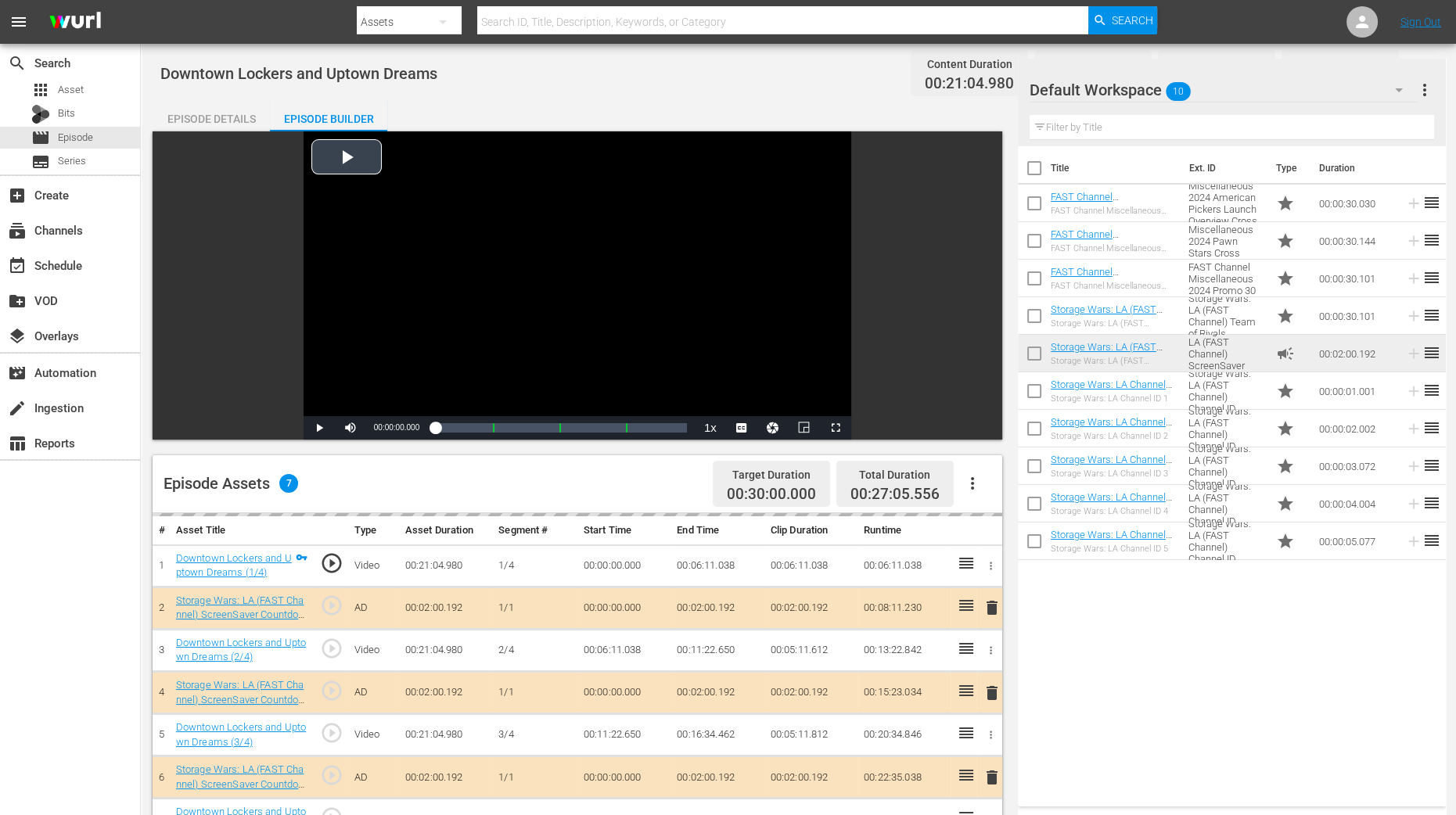
scroll to position [294, 0]
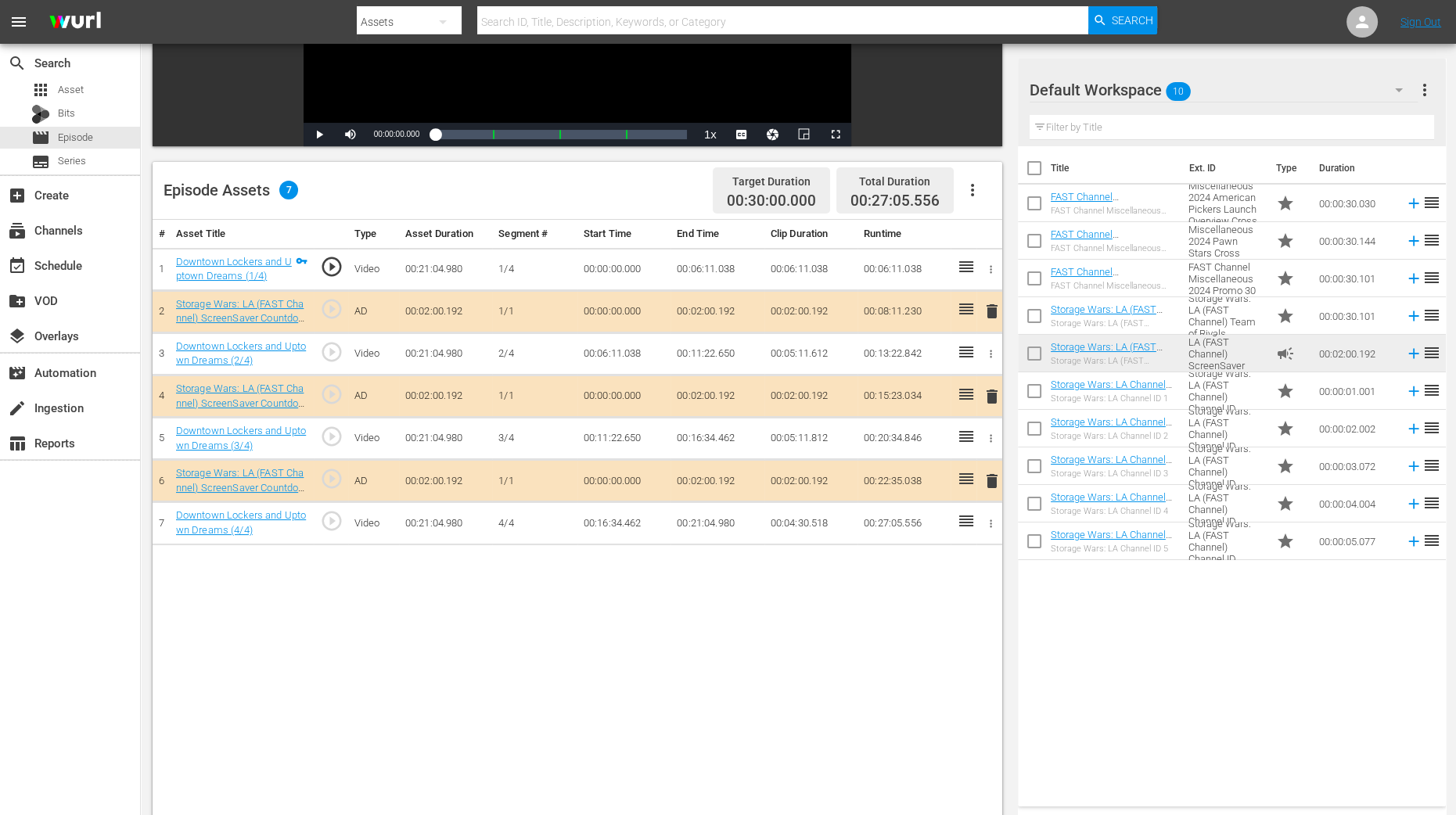
click at [992, 391] on span "delete" at bounding box center [991, 396] width 19 height 19
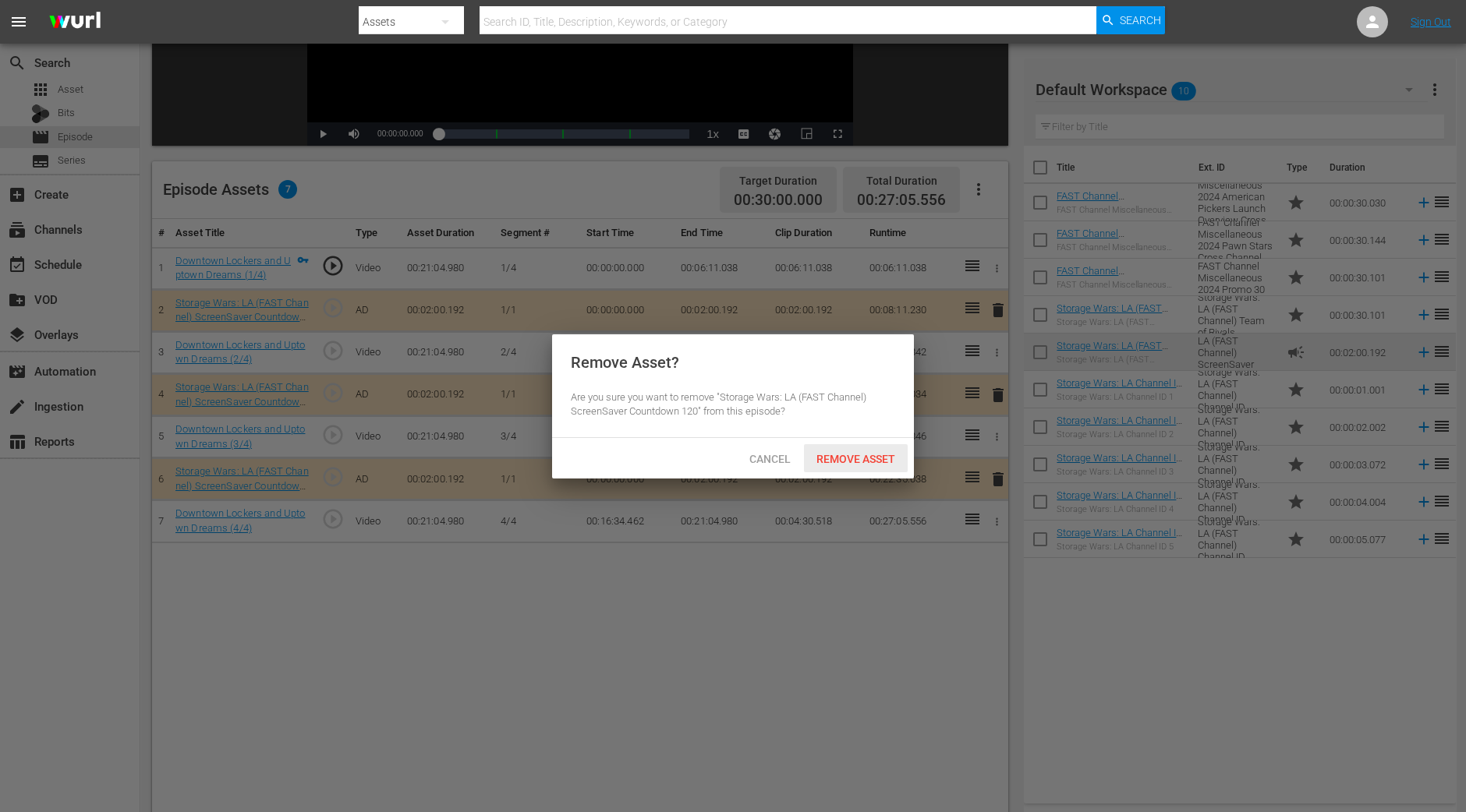
click at [835, 458] on span "Remove Asset" at bounding box center [856, 459] width 104 height 13
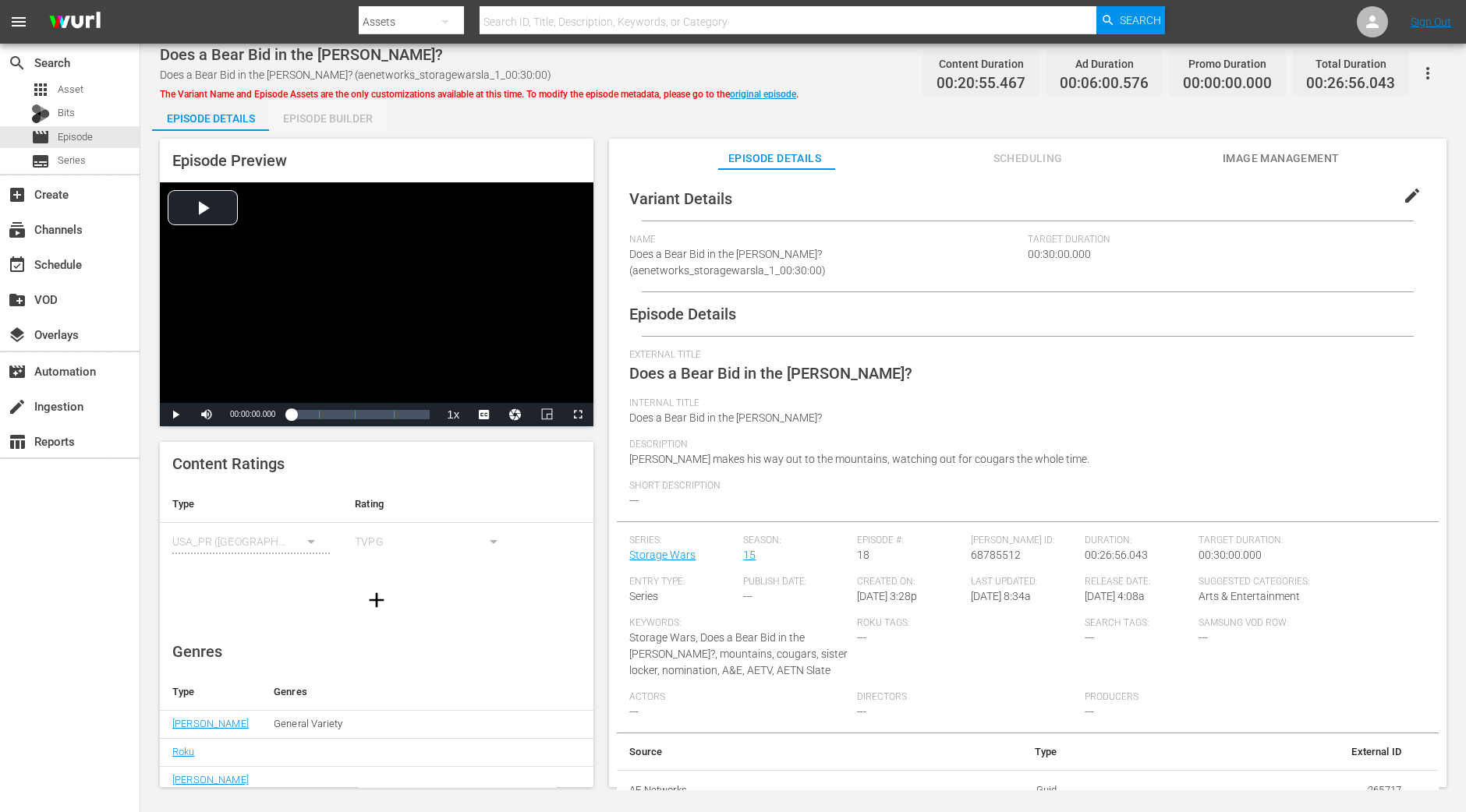
click at [339, 119] on div "Episode Builder" at bounding box center [327, 118] width 117 height 38
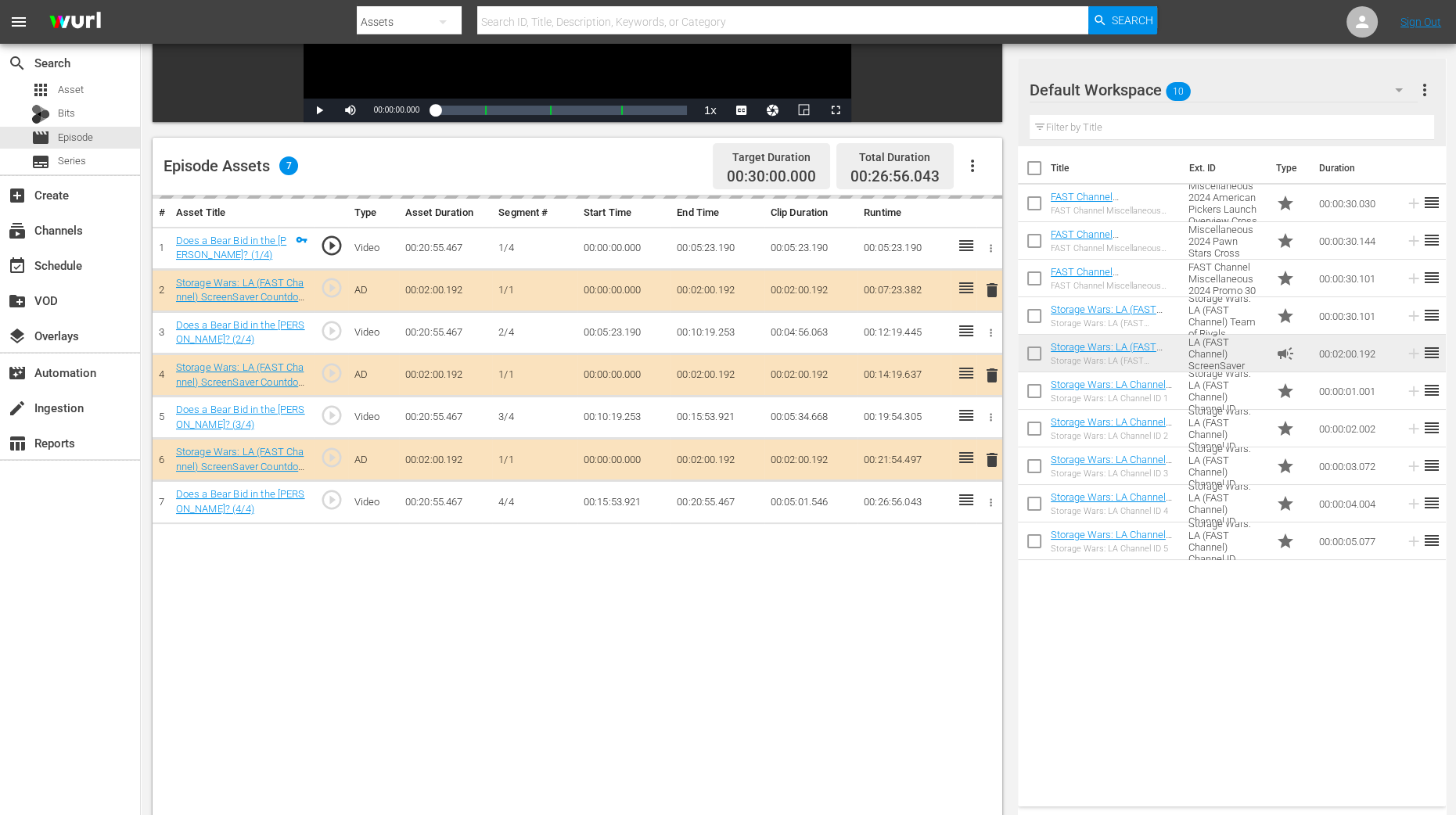
scroll to position [391, 0]
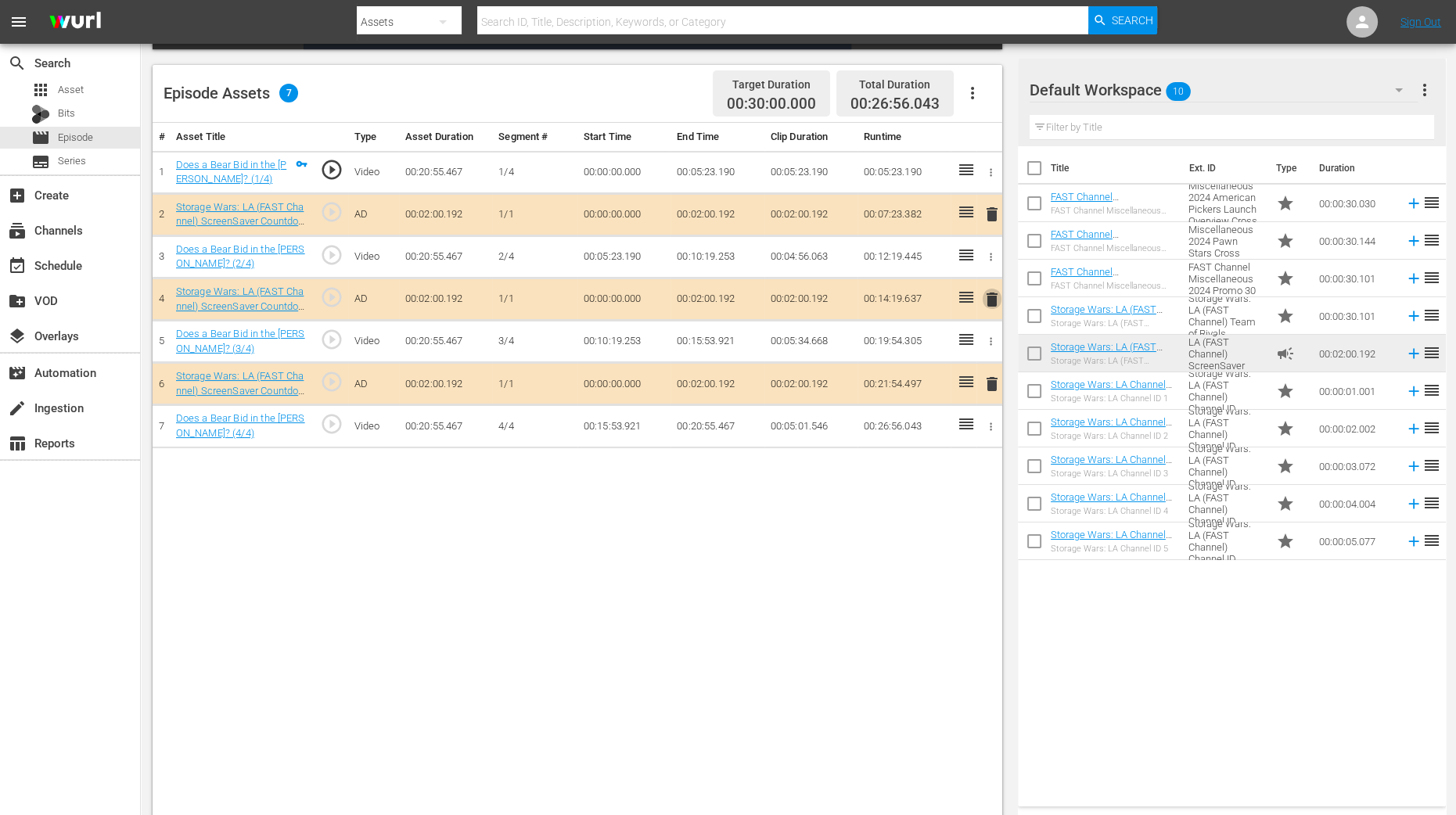
click at [994, 295] on span "delete" at bounding box center [991, 299] width 19 height 19
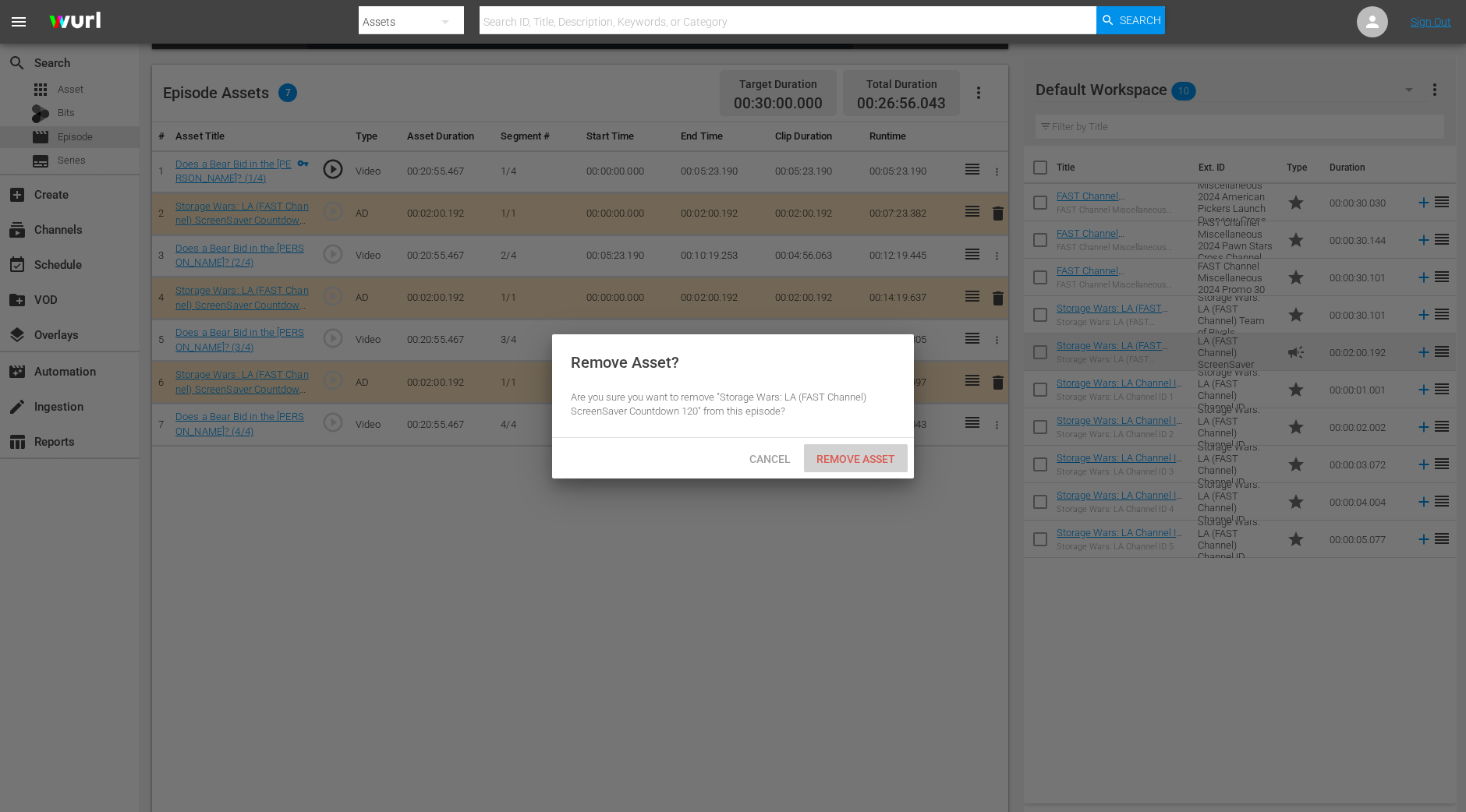
click at [881, 465] on div "Remove Asset" at bounding box center [856, 459] width 104 height 29
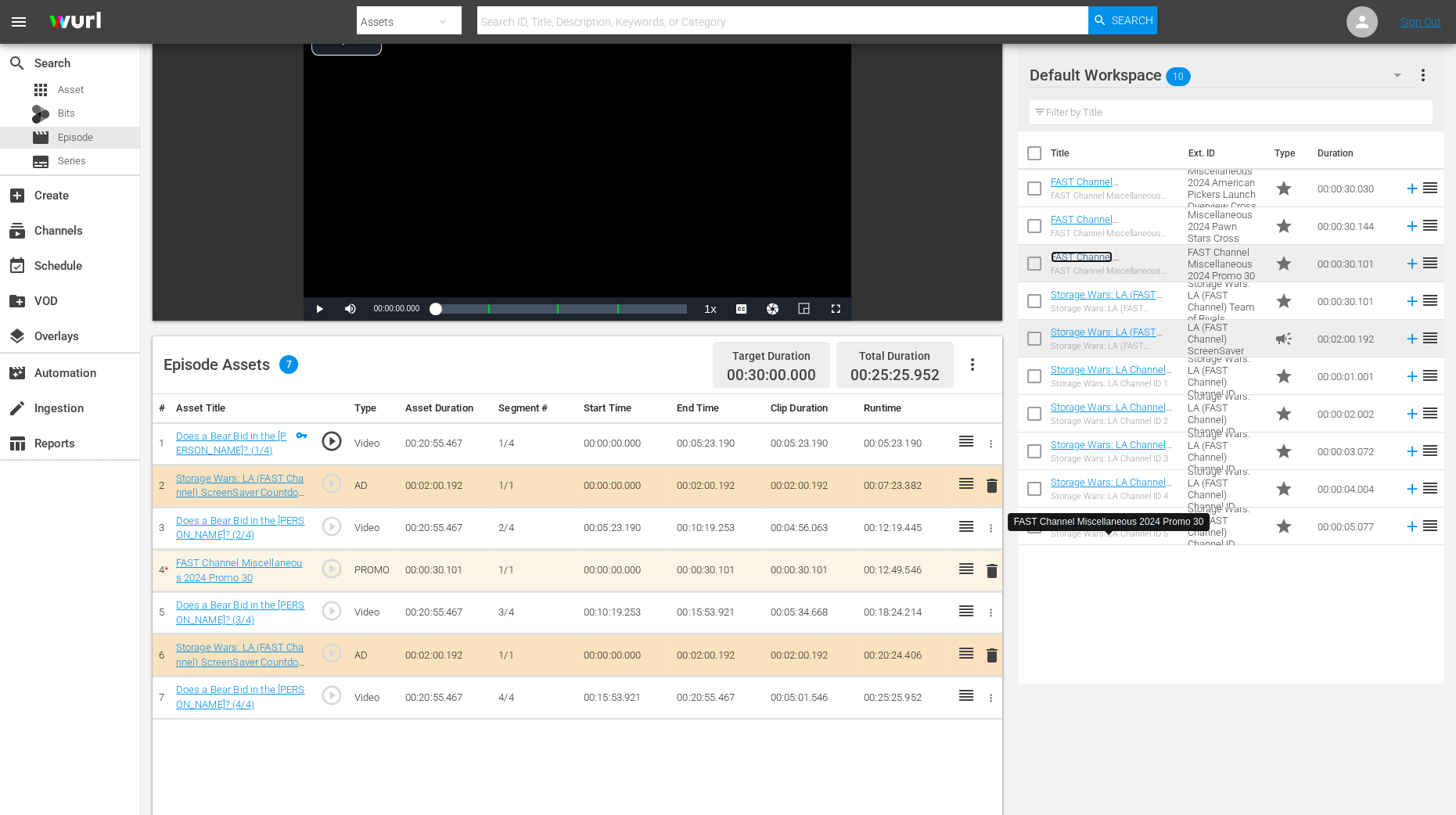
scroll to position [0, 0]
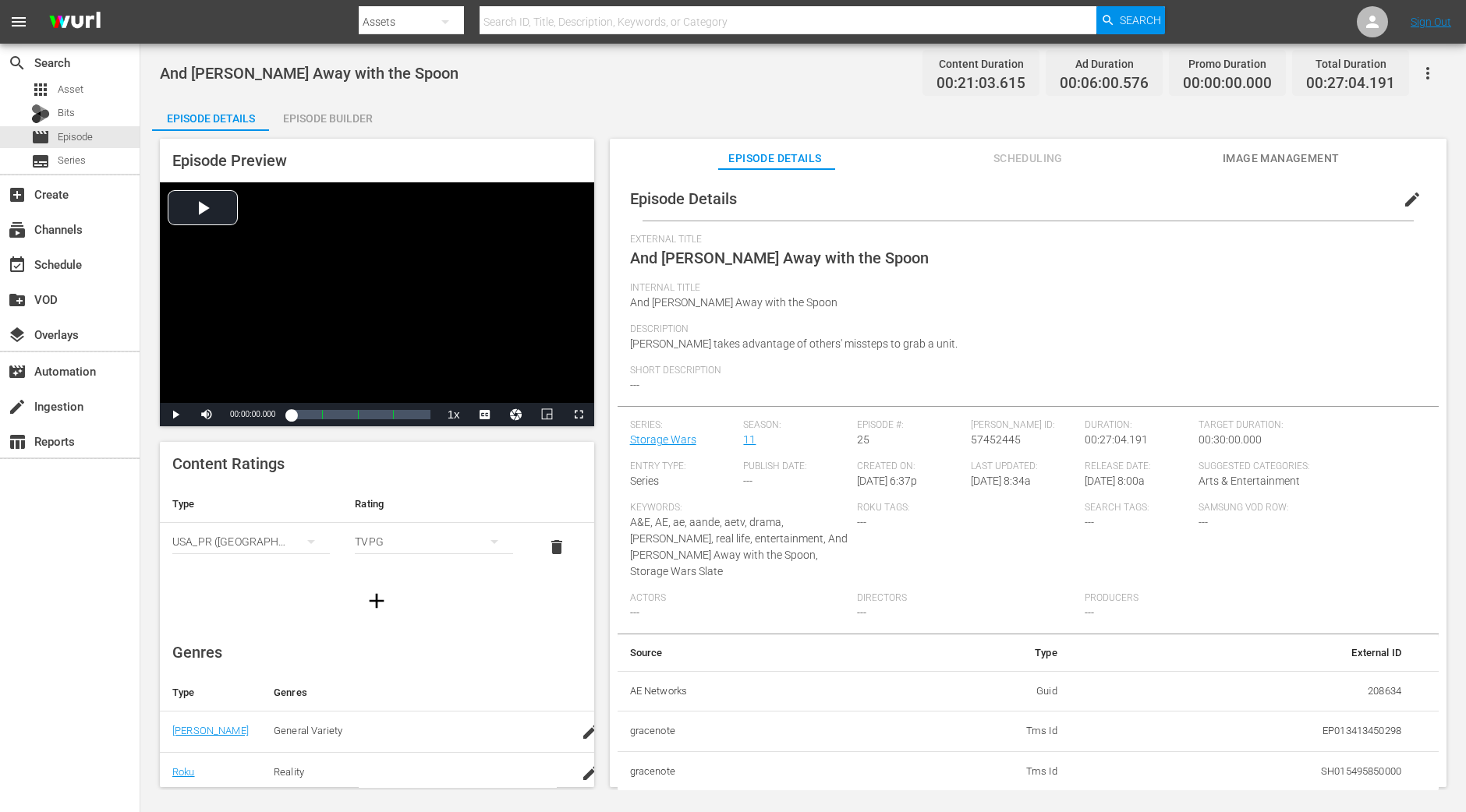
click at [353, 105] on div "Episode Builder" at bounding box center [327, 118] width 117 height 38
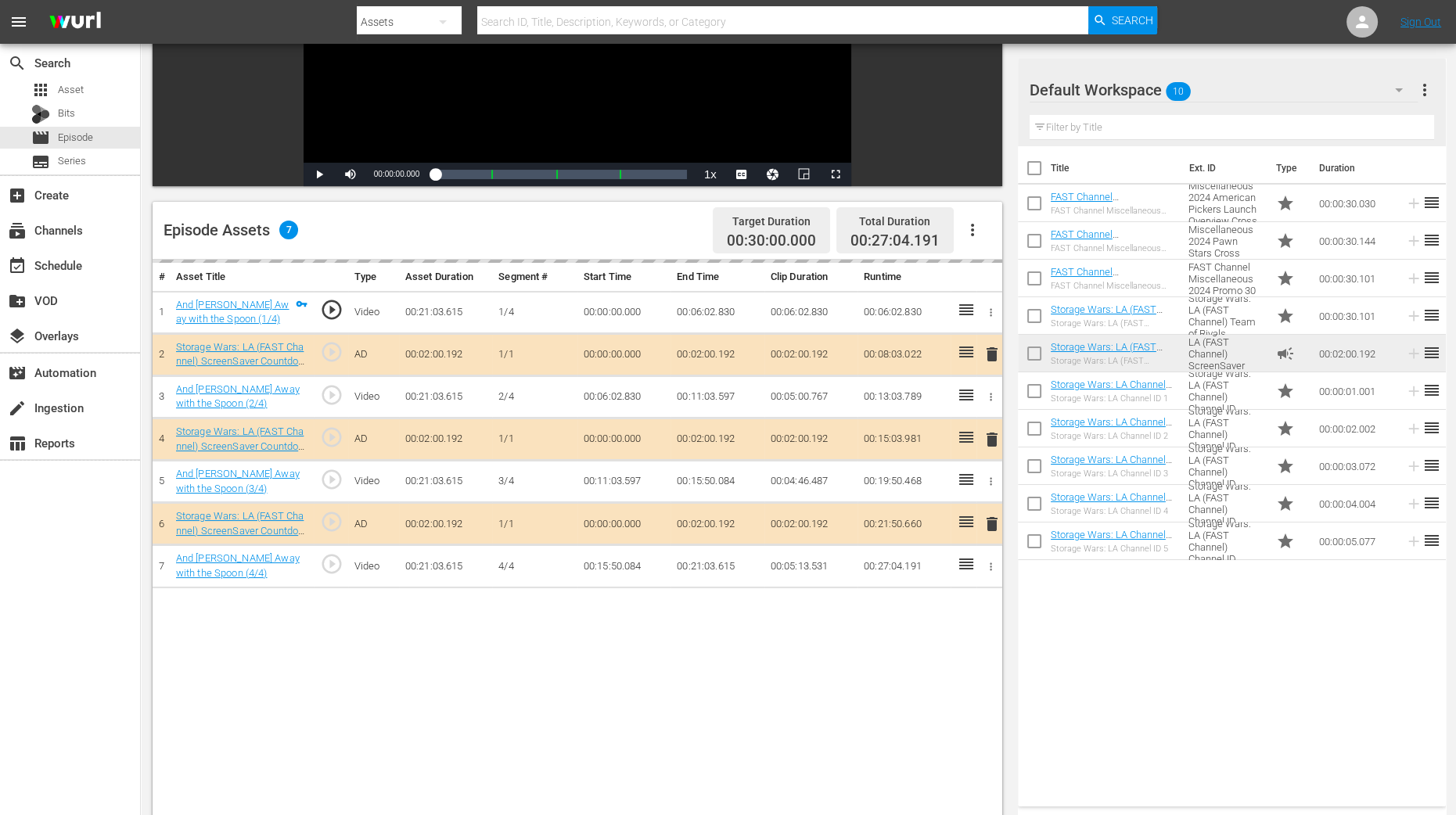
scroll to position [391, 0]
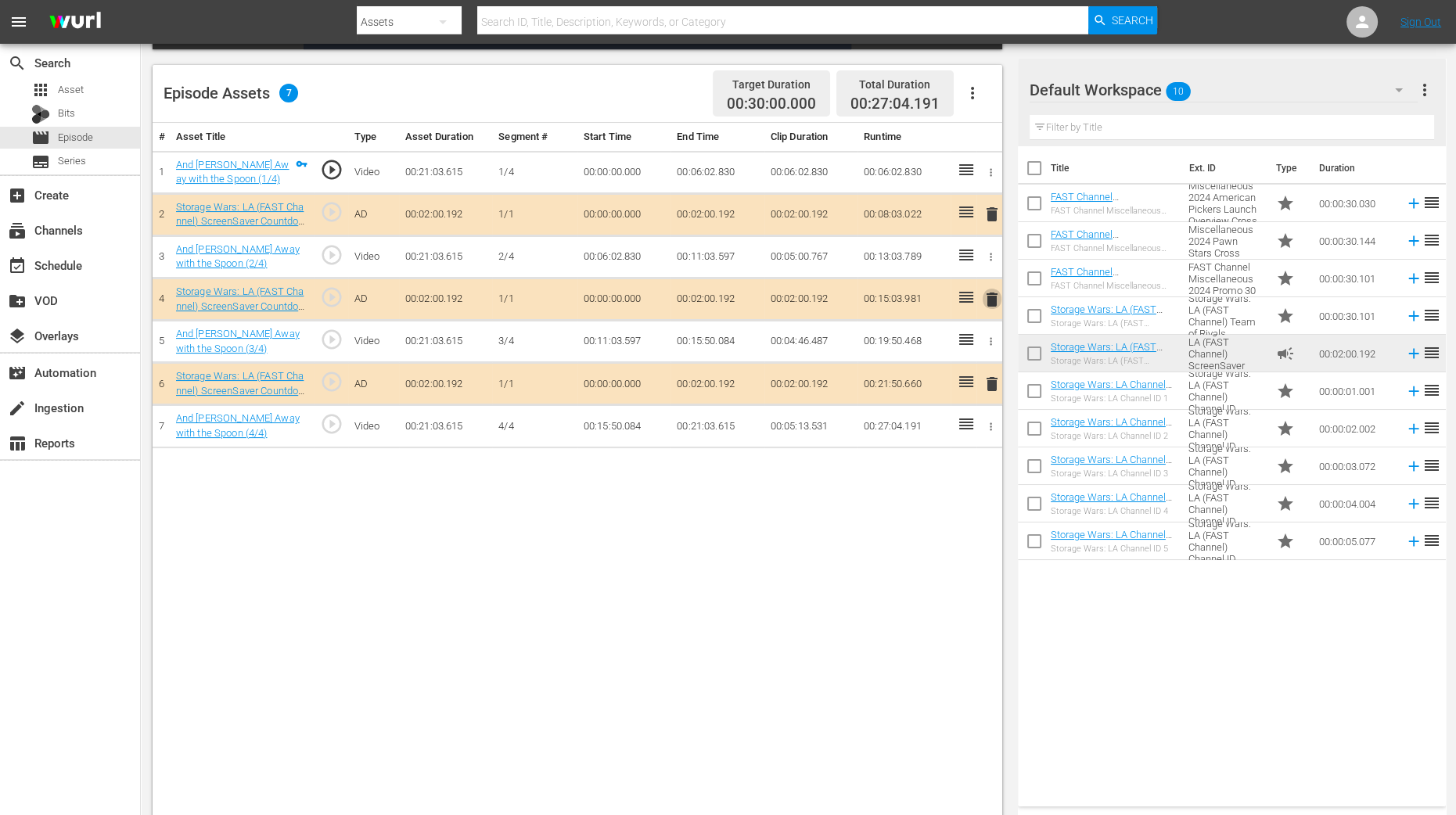
click at [992, 290] on span "delete" at bounding box center [991, 299] width 19 height 19
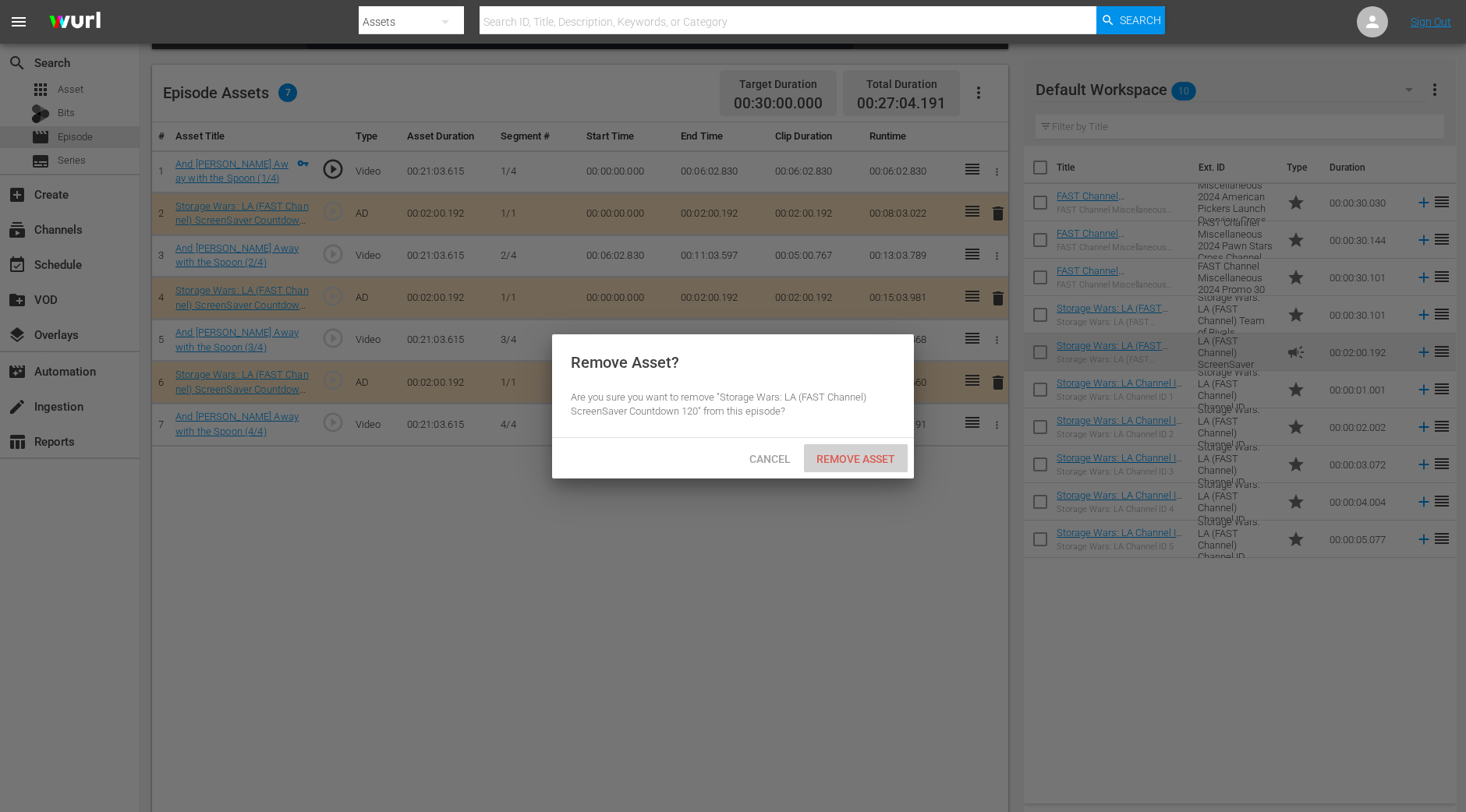
click at [870, 461] on span "Remove Asset" at bounding box center [856, 459] width 104 height 13
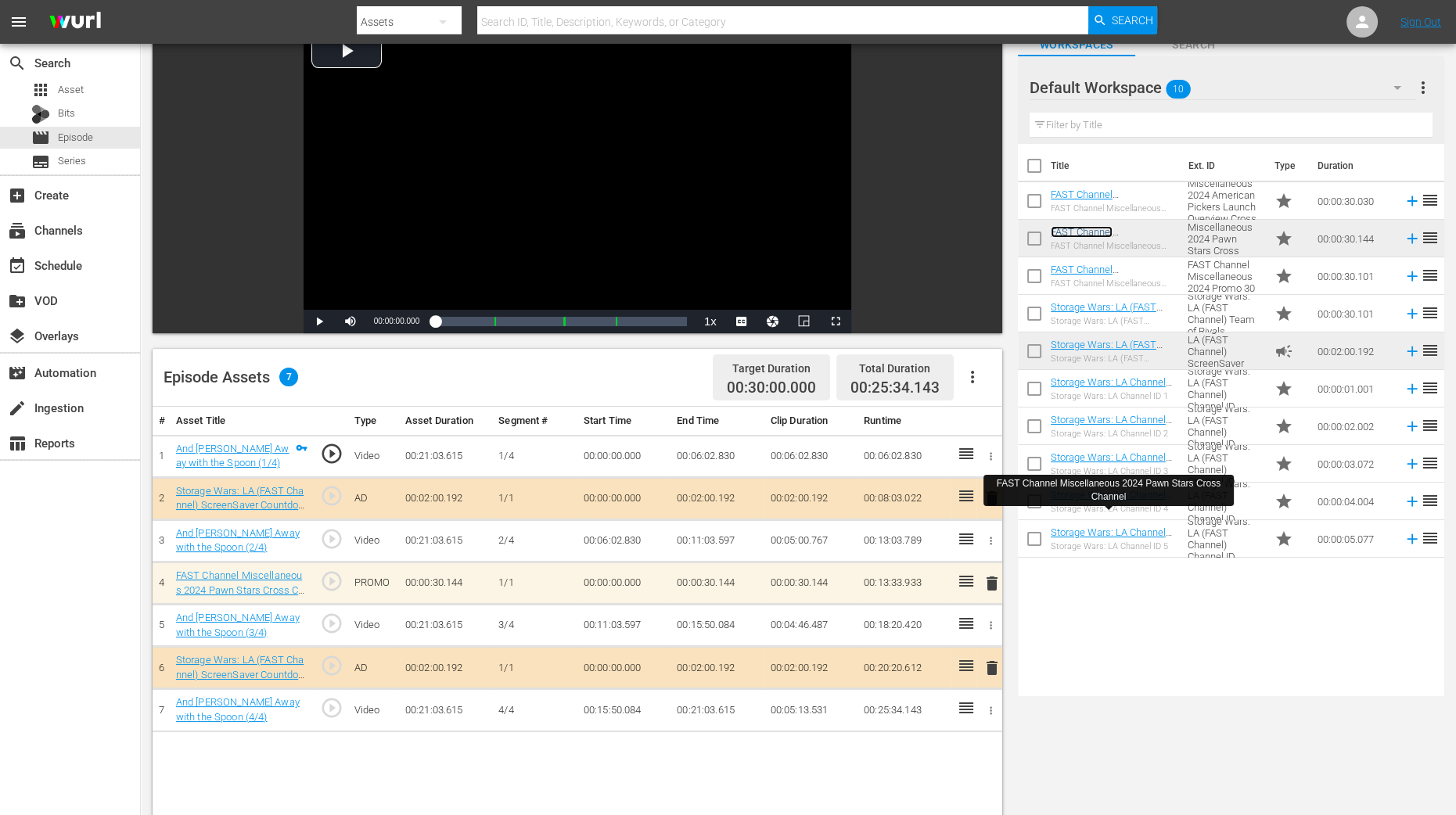
scroll to position [0, 0]
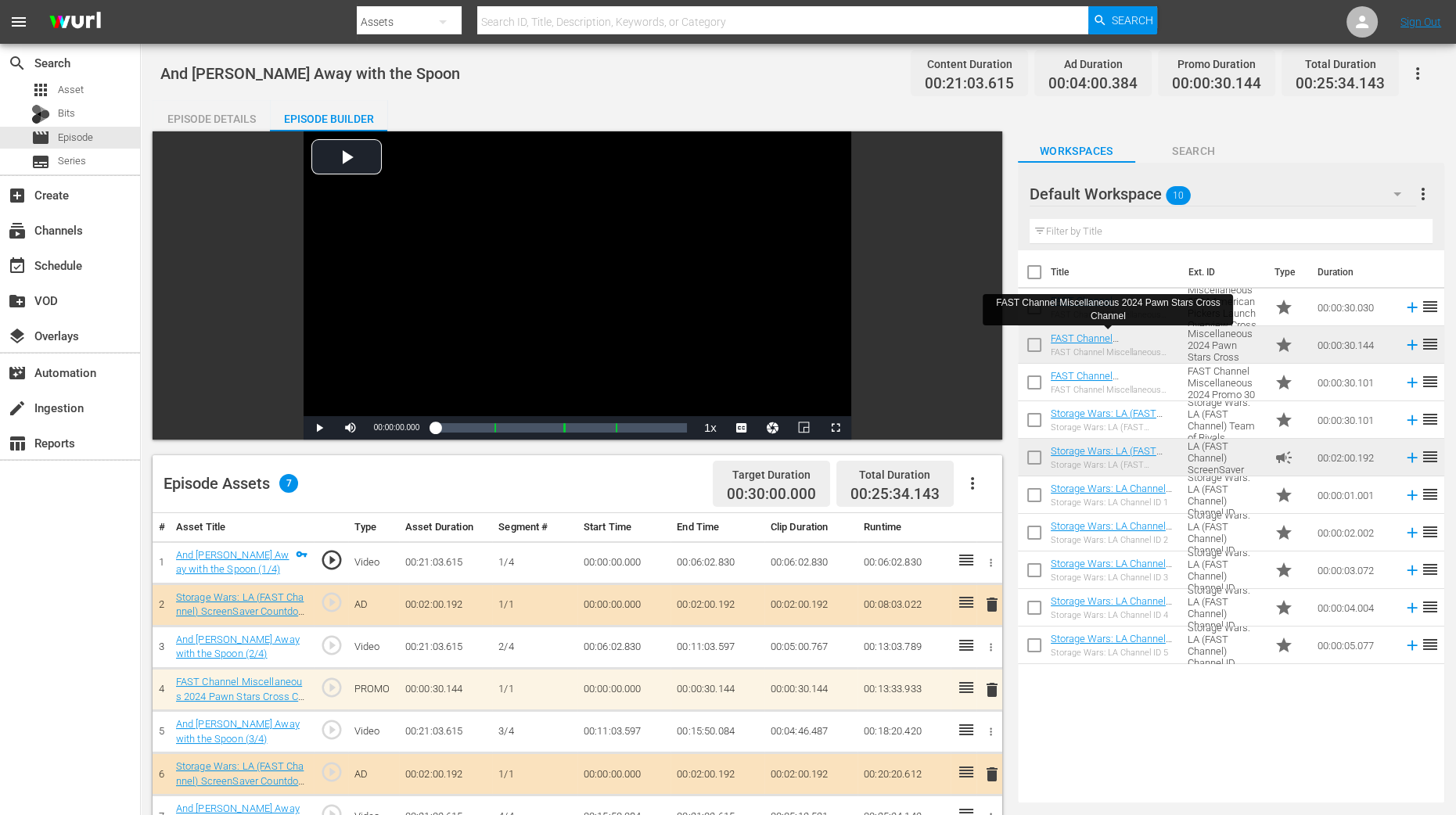
click at [1134, 652] on div "Title Ext. ID Type Duration FAST Channel Miscellaneous 2024 American Pickers La…" at bounding box center [1231, 523] width 426 height 546
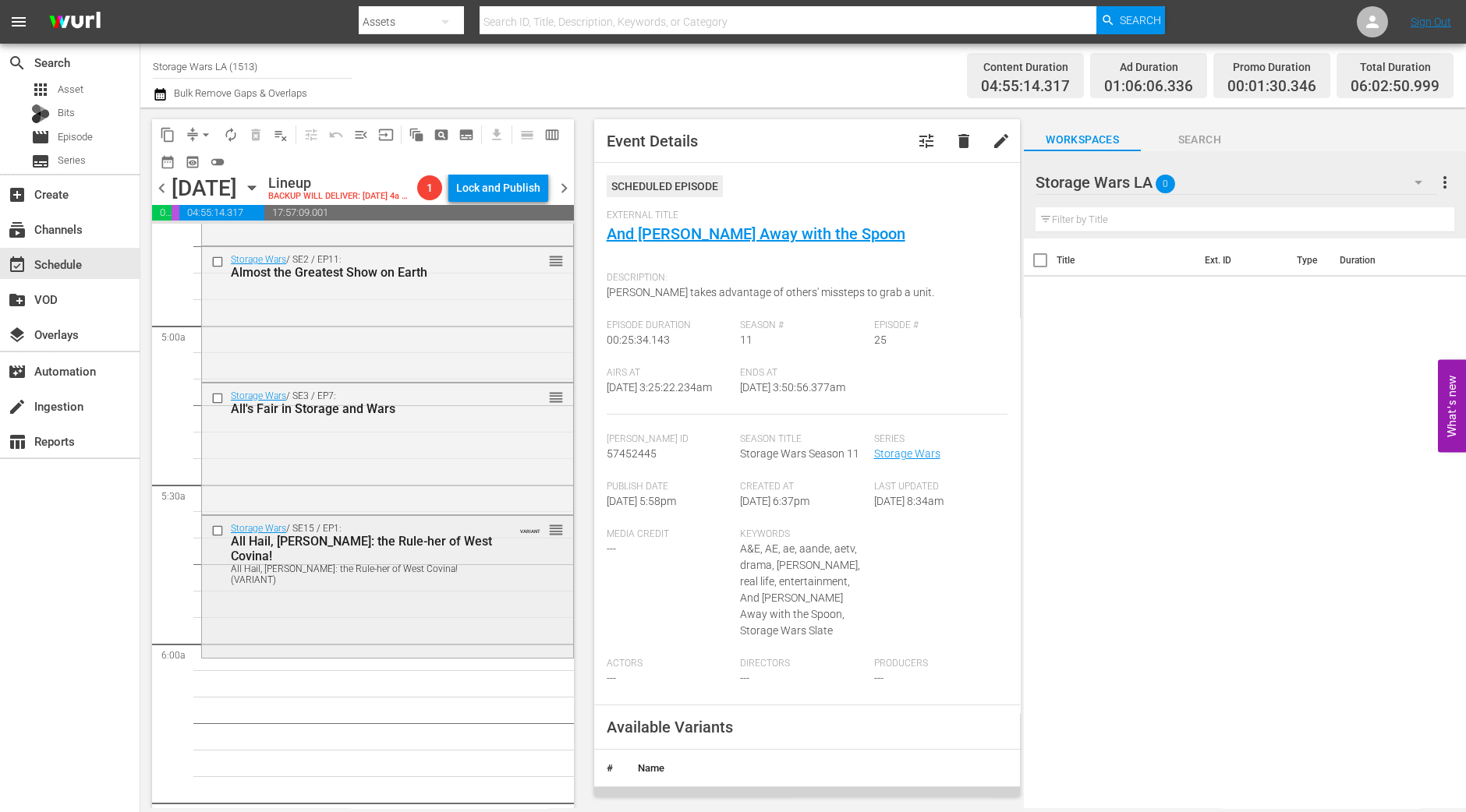
scroll to position [1098, 0]
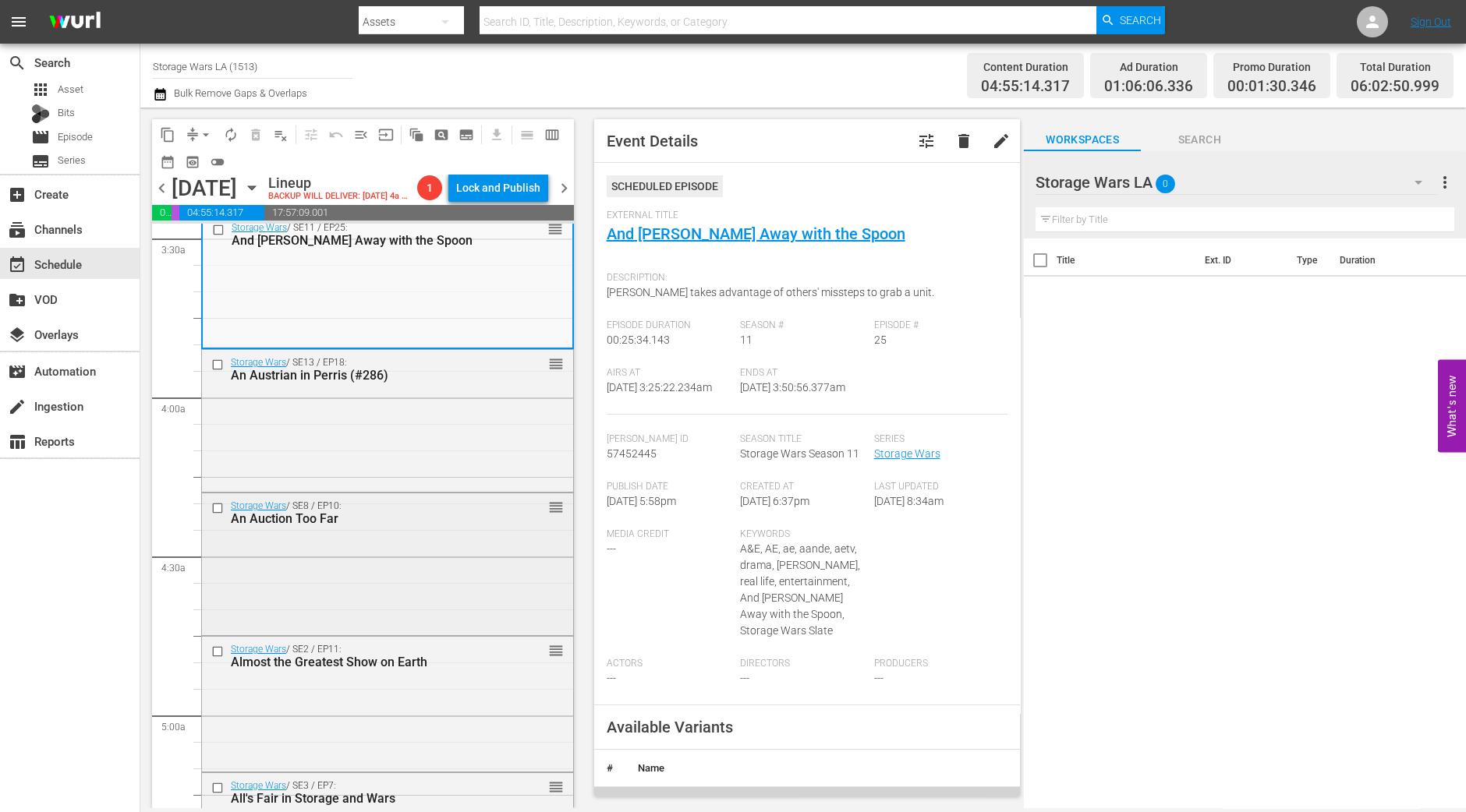
click at [377, 527] on div "An Auction Too Far" at bounding box center [363, 519] width 265 height 14
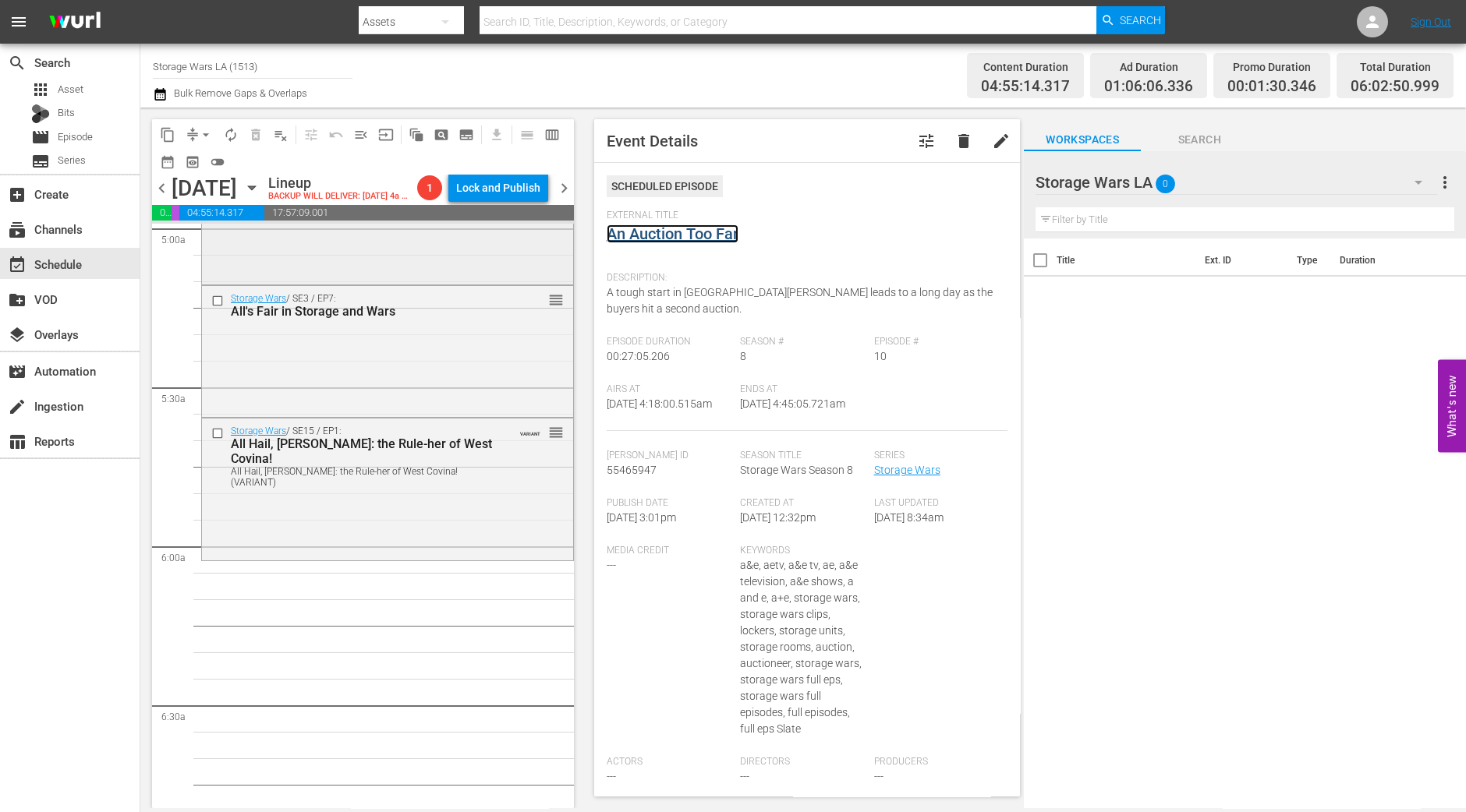
scroll to position [1488, 0]
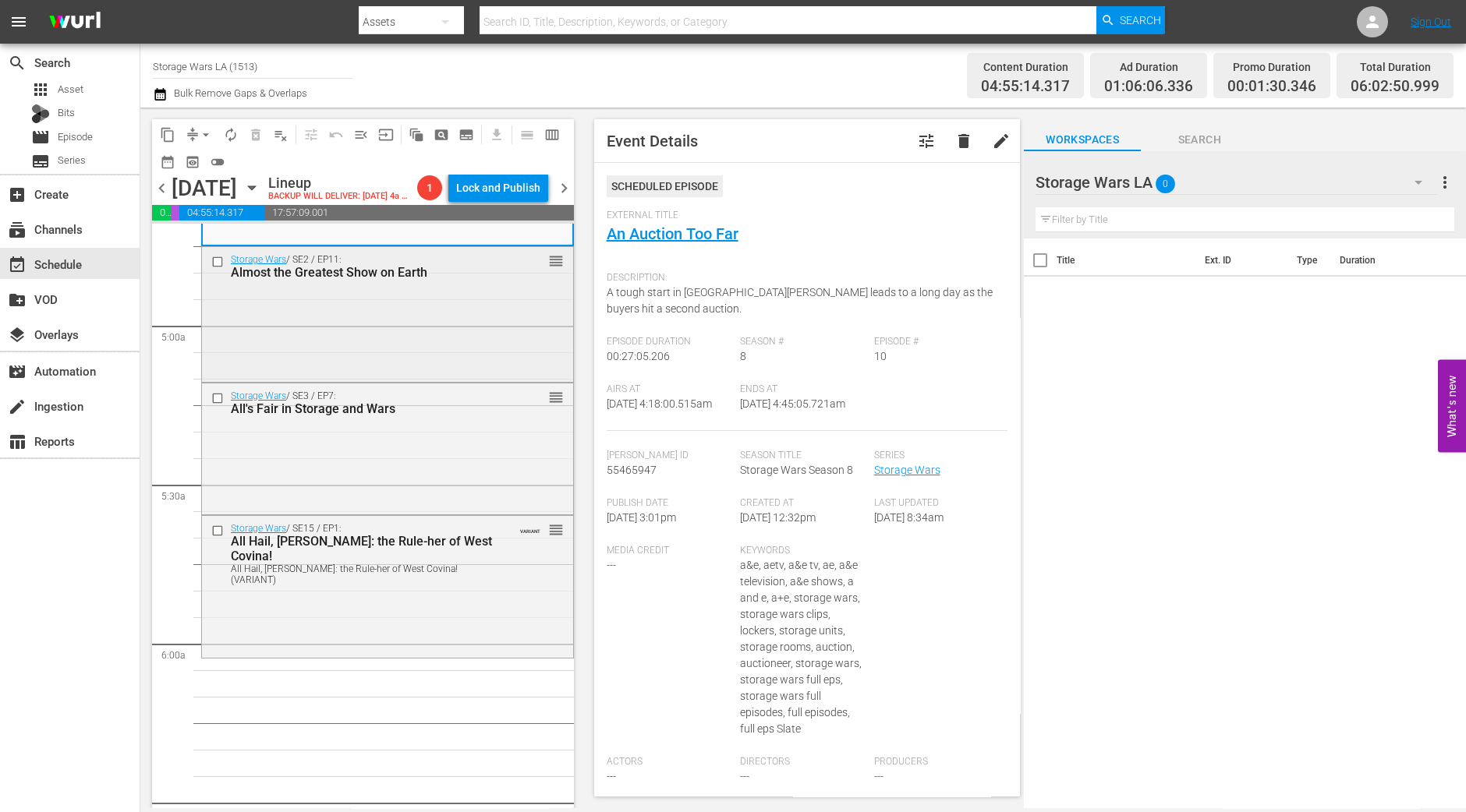
click at [444, 347] on div "Storage Wars / SE2 / EP11: Almost the Greatest Show on Earth reorder" at bounding box center [388, 312] width 372 height 131
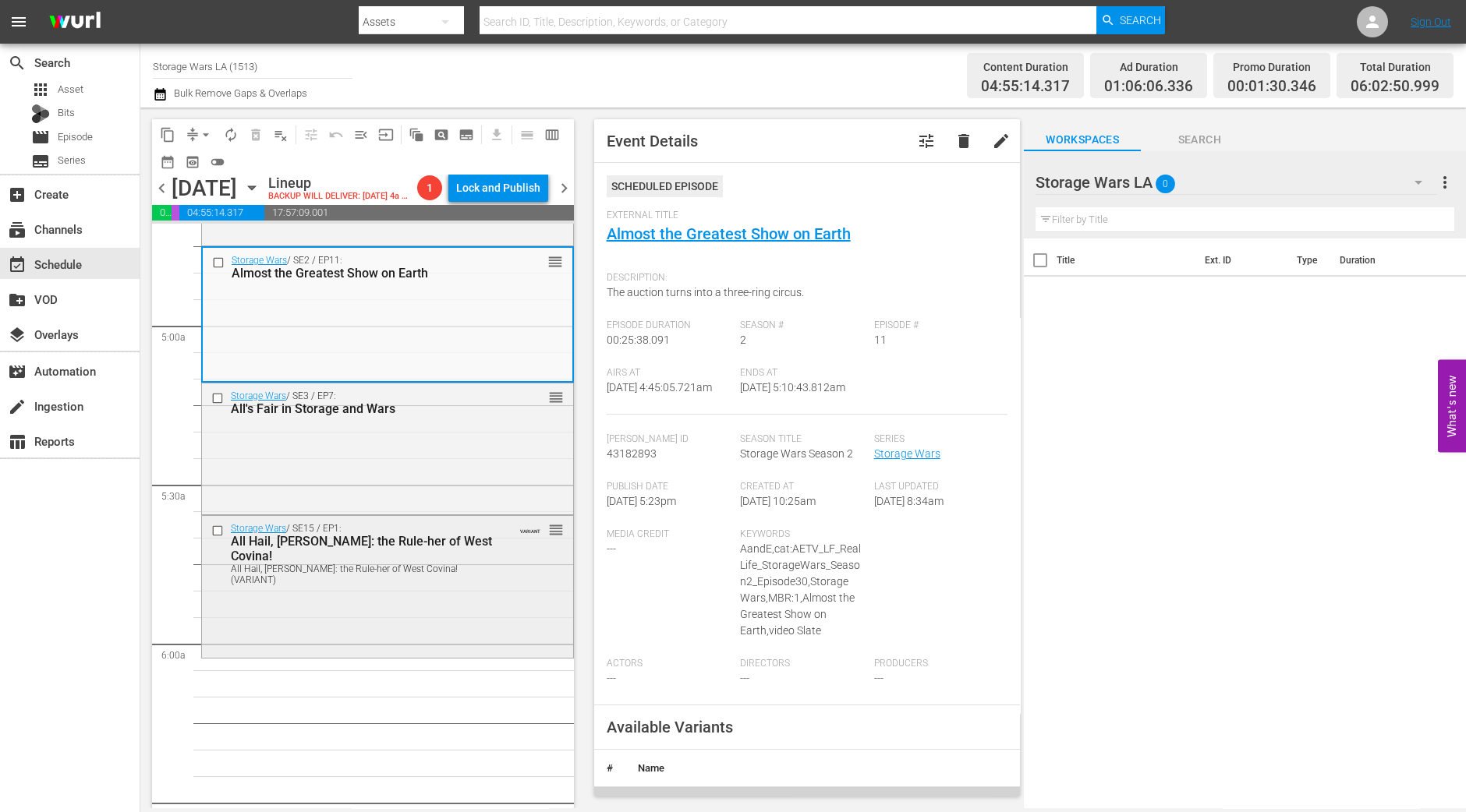
click at [455, 630] on div "Storage Wars / SE15 / EP1: All Hail, King Brandi: the Rule-her of West Covina! …" at bounding box center [388, 585] width 372 height 139
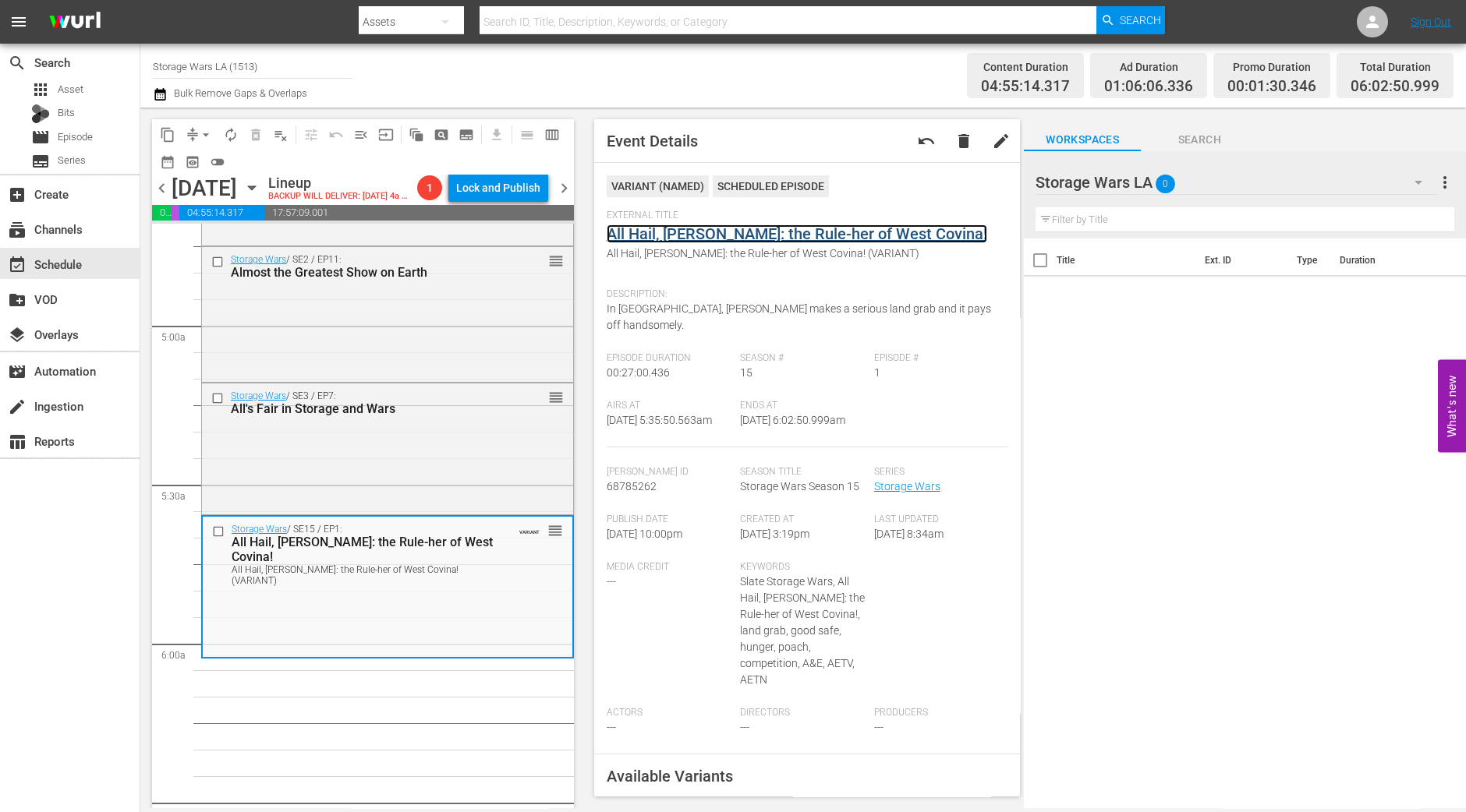
drag, startPoint x: 807, startPoint y: 247, endPoint x: 819, endPoint y: 232, distance: 19.2
click at [205, 129] on span "arrow_drop_down" at bounding box center [205, 134] width 15 height 15
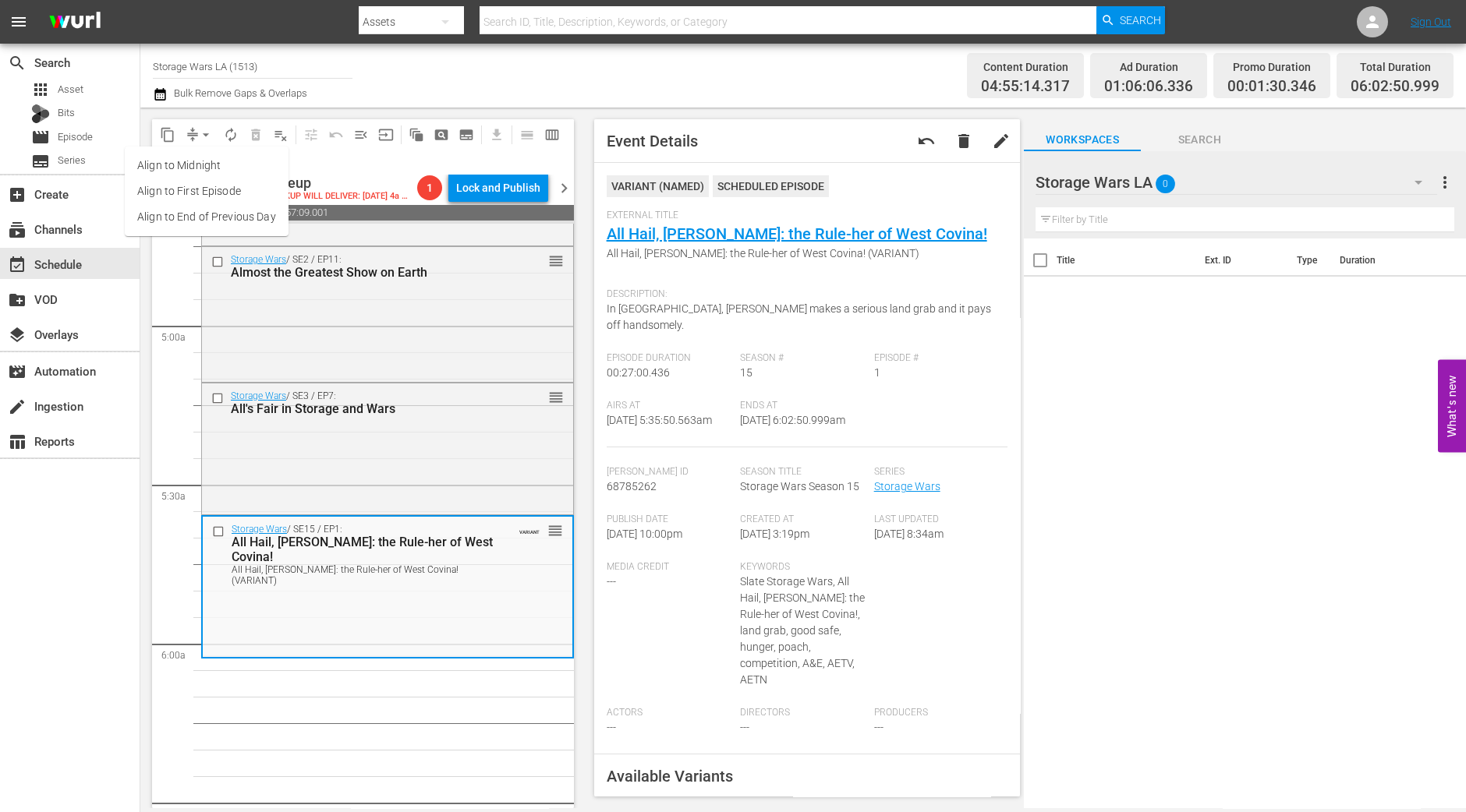
click at [219, 173] on li "Align to Midnight" at bounding box center [207, 166] width 164 height 26
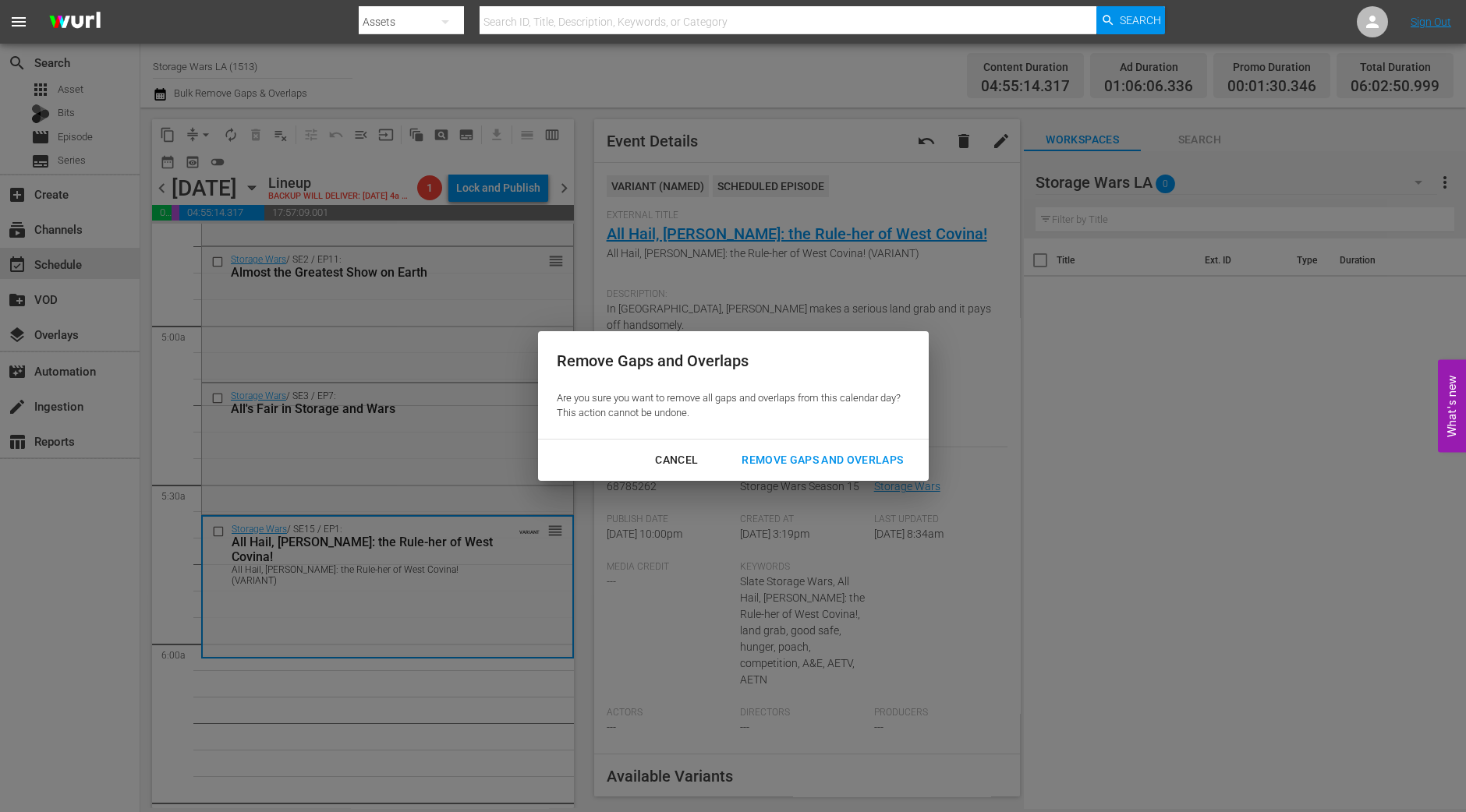
click at [857, 457] on div "Remove Gaps and Overlaps" at bounding box center [823, 460] width 187 height 19
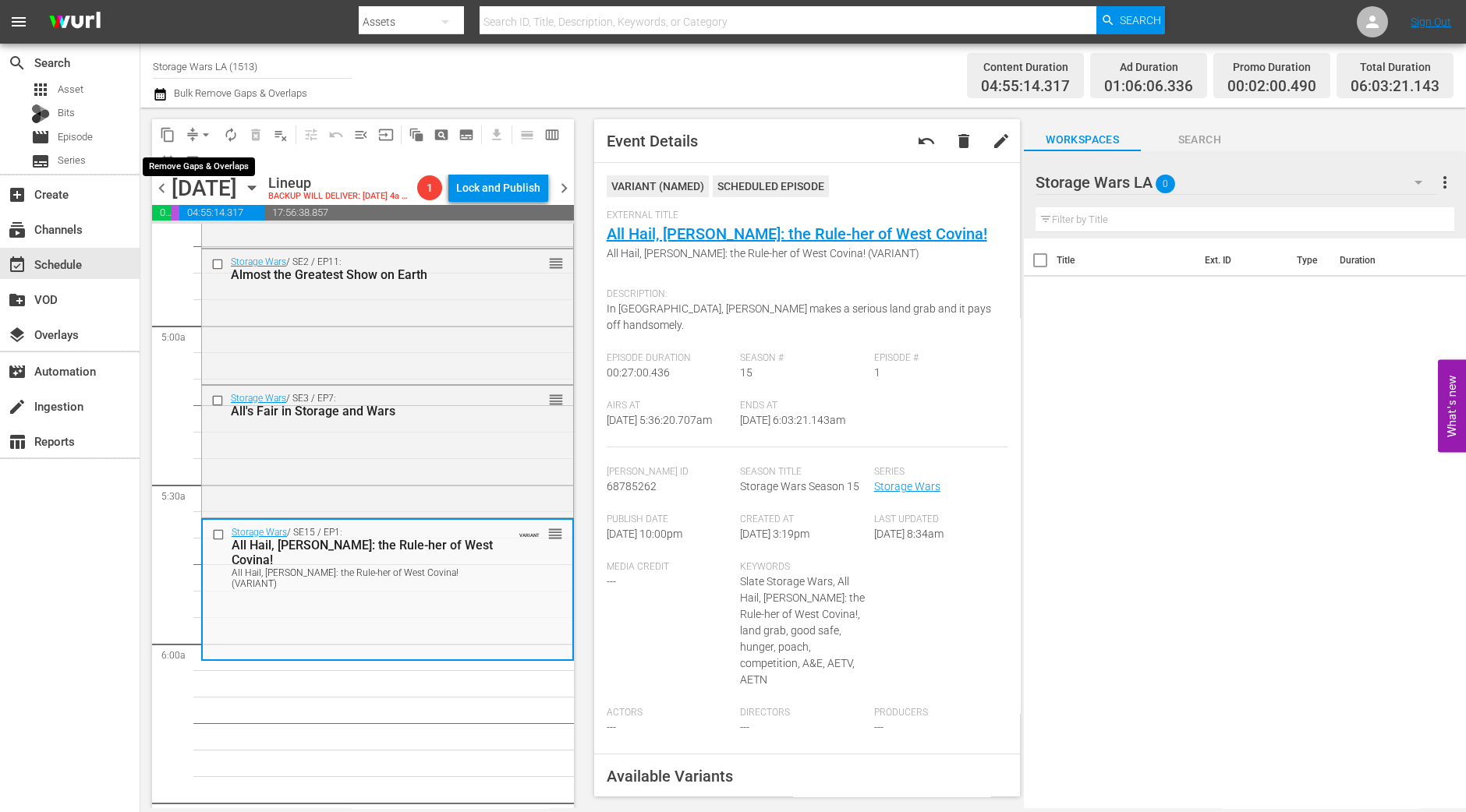
click at [199, 136] on span "arrow_drop_down" at bounding box center [205, 134] width 15 height 15
click at [224, 169] on li "Align to Midnight" at bounding box center [207, 166] width 164 height 26
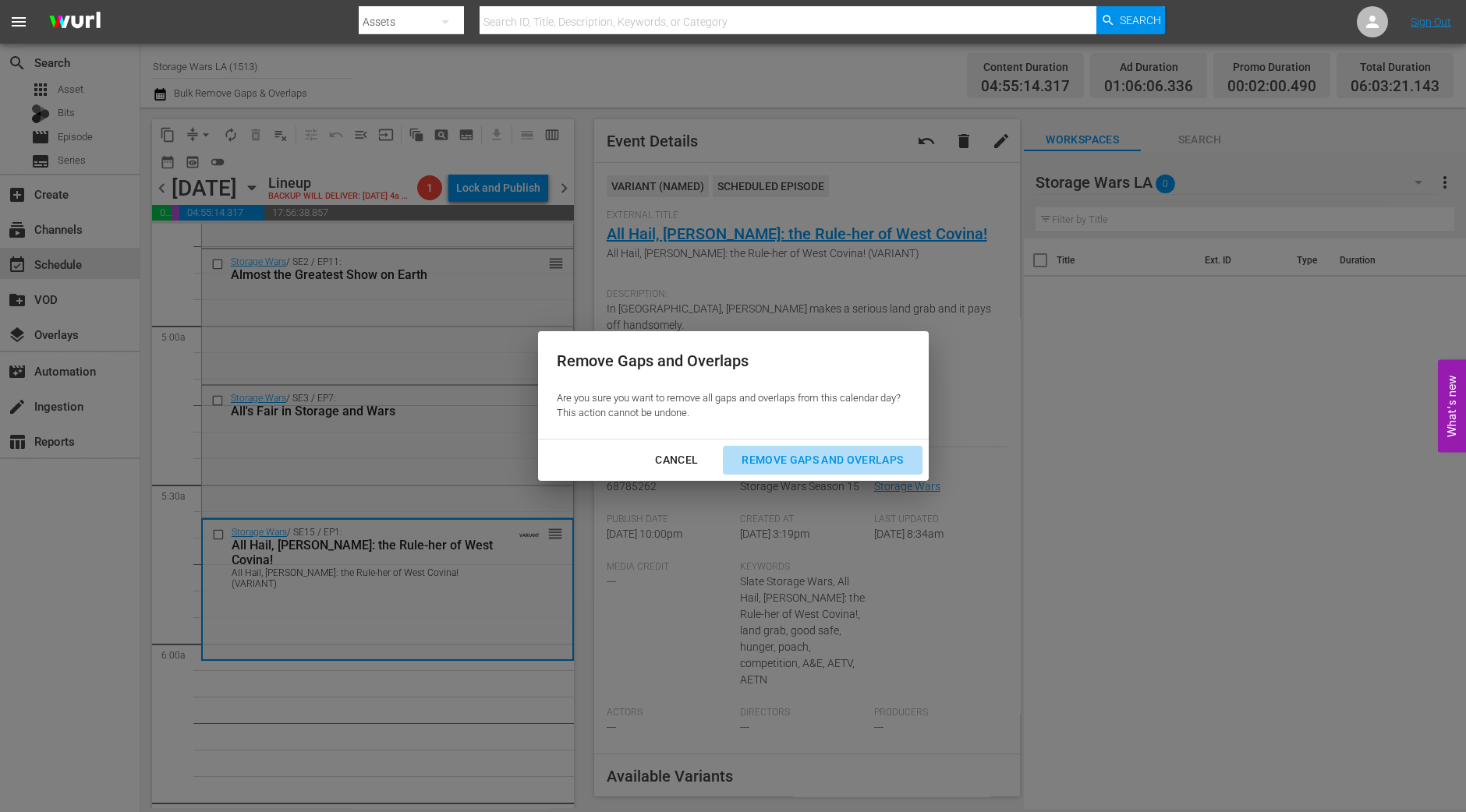
click at [895, 463] on div "Remove Gaps and Overlaps" at bounding box center [823, 460] width 187 height 19
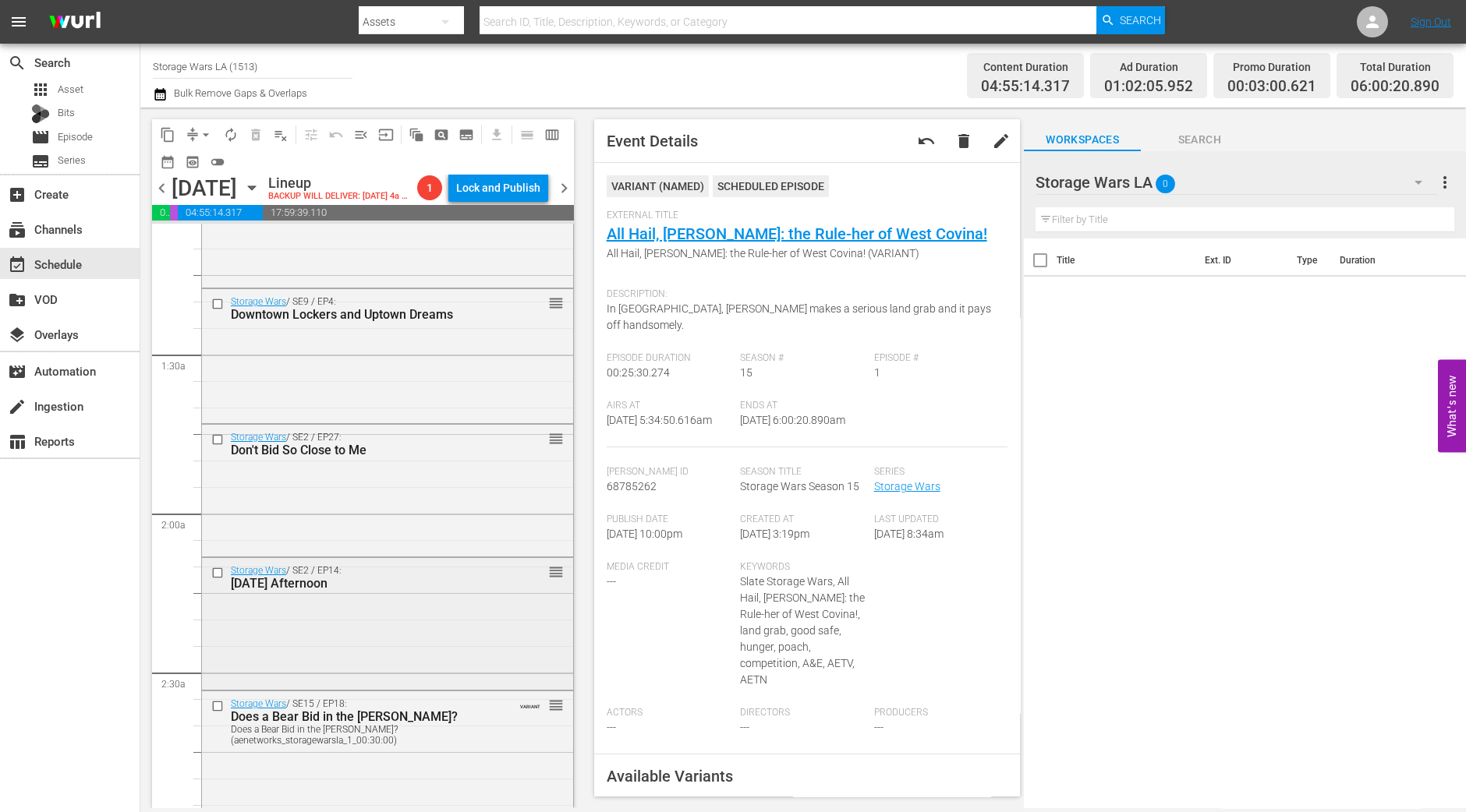
scroll to position [221, 0]
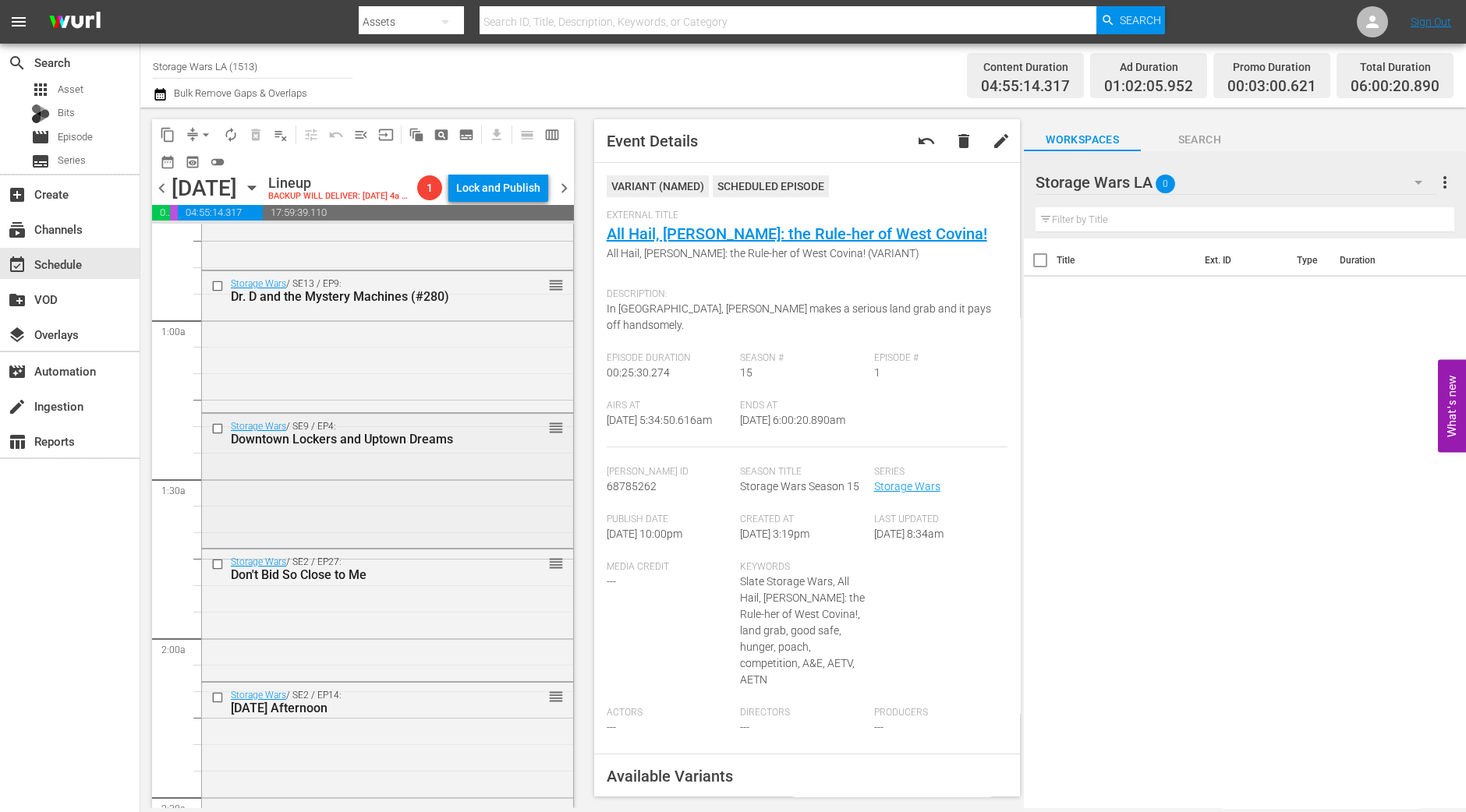
click at [487, 520] on div "Storage Wars / SE9 / EP4: Downtown Lockers and Uptown Dreams reorder" at bounding box center [388, 479] width 372 height 131
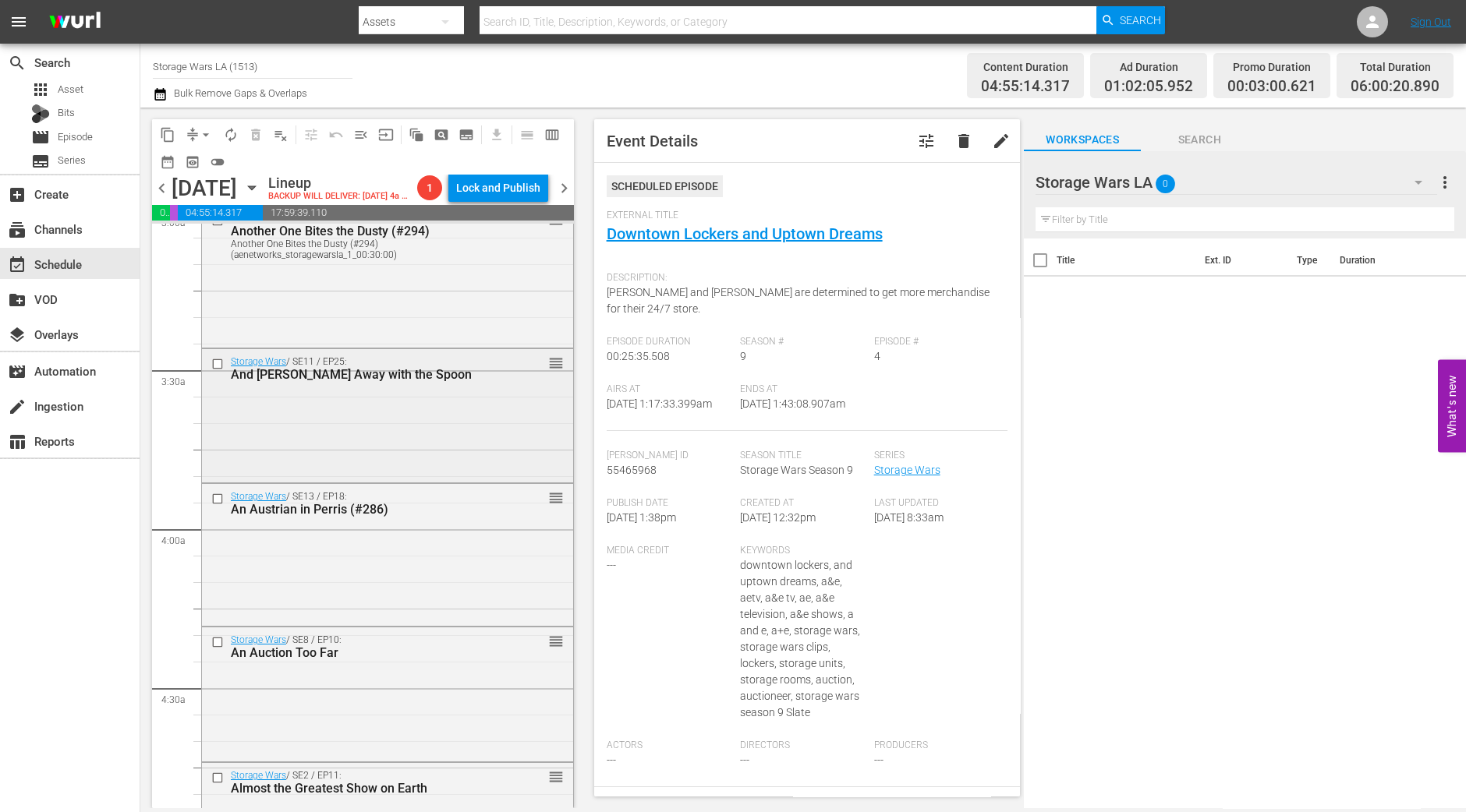
scroll to position [1072, 0]
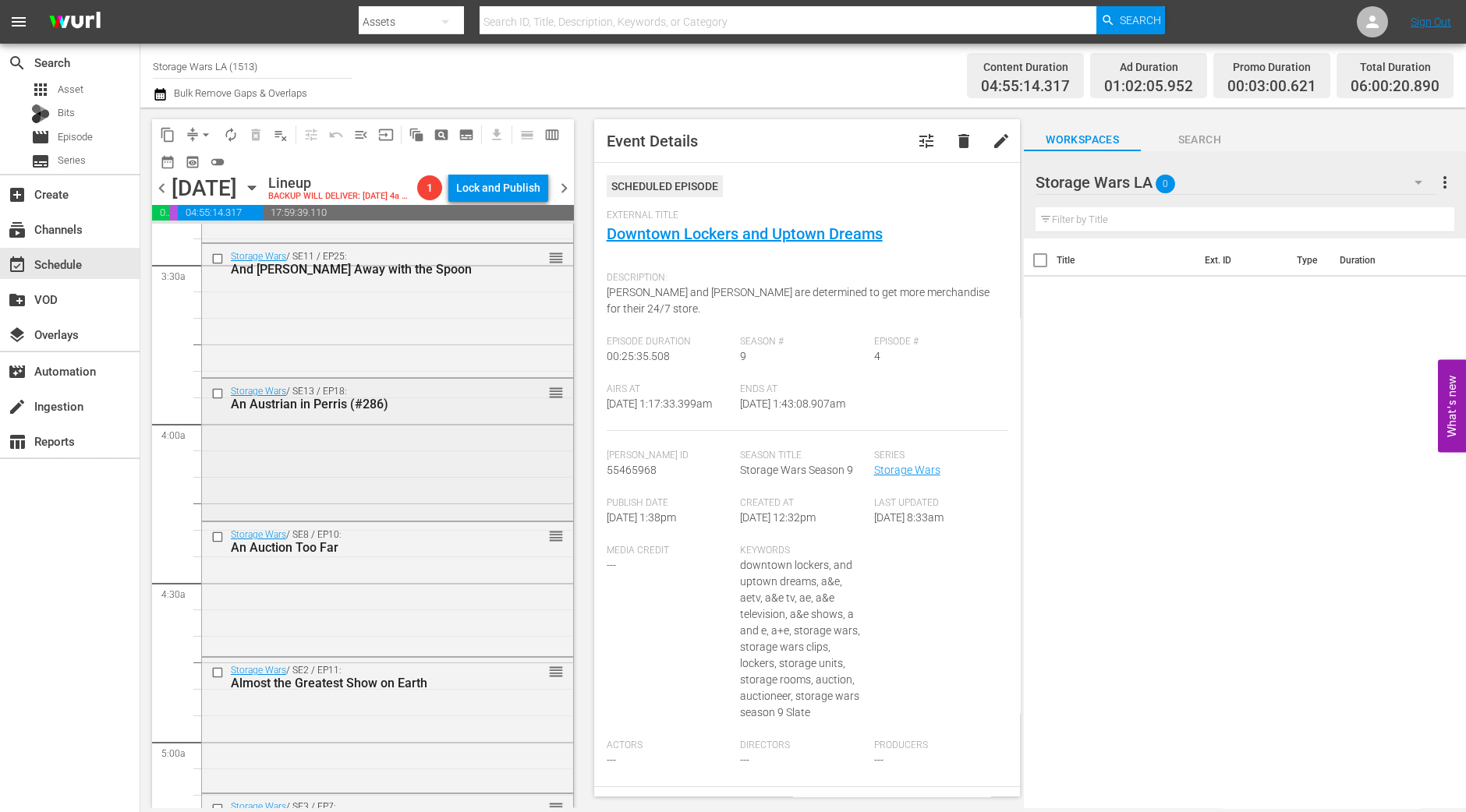
click at [491, 499] on div "Storage Wars / SE13 / EP18: An Austrian in Perris (#286) reorder" at bounding box center [388, 448] width 372 height 139
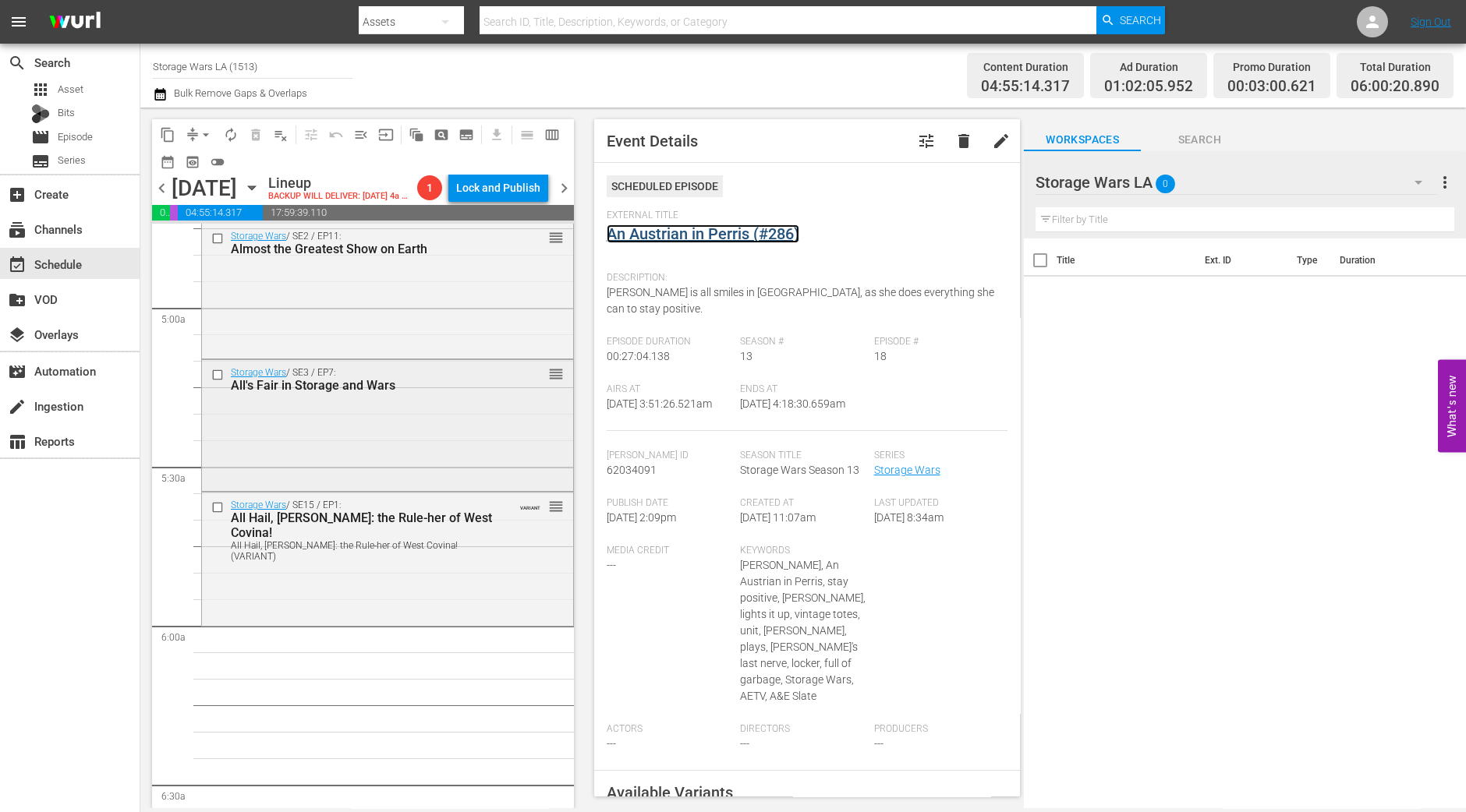
scroll to position [1657, 0]
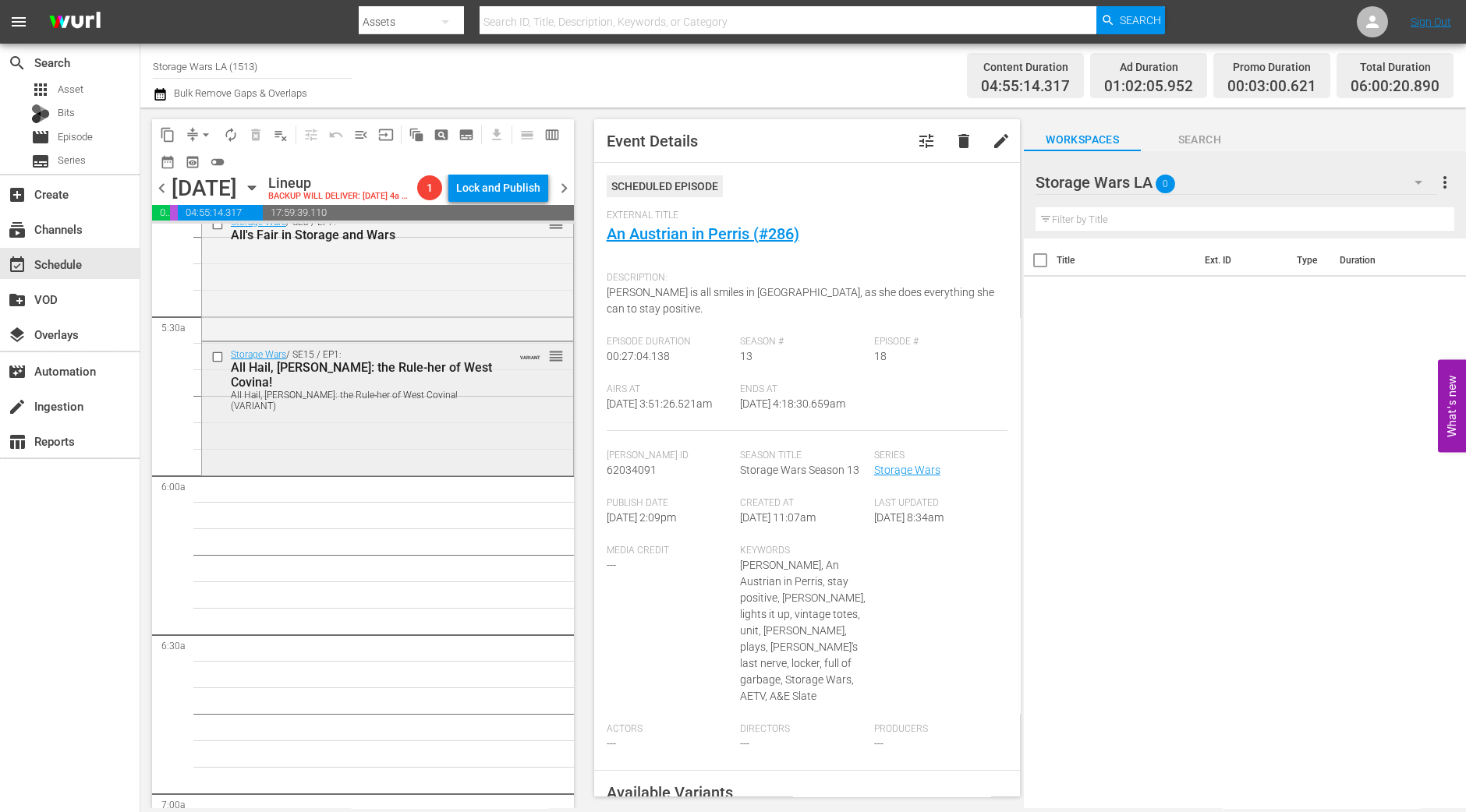
click at [409, 390] on div "All Hail, King Brandi: the Rule-her of West Covina!" at bounding box center [363, 375] width 265 height 30
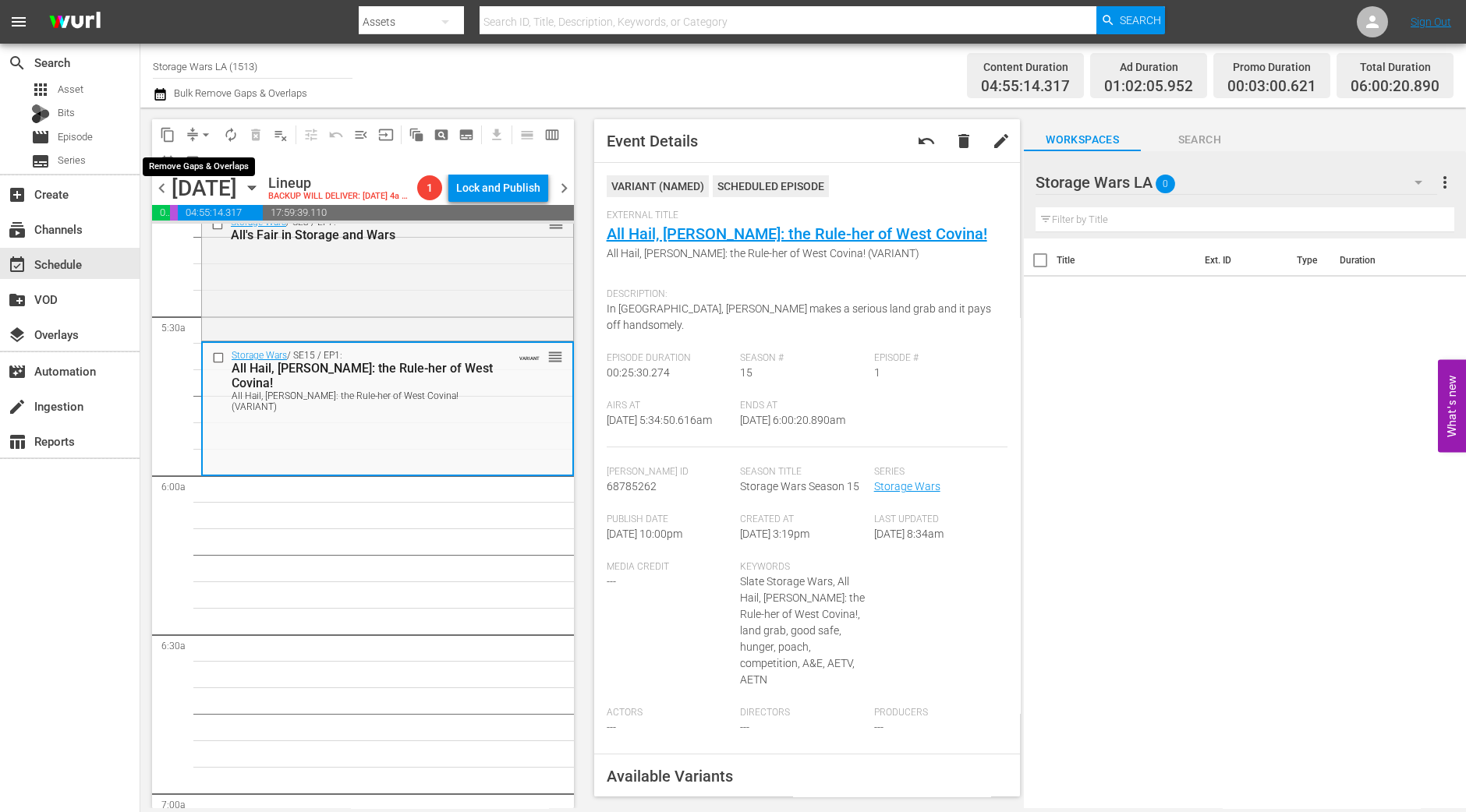
click at [203, 129] on span "arrow_drop_down" at bounding box center [205, 134] width 15 height 15
click at [216, 162] on li "Align to Midnight" at bounding box center [207, 166] width 164 height 26
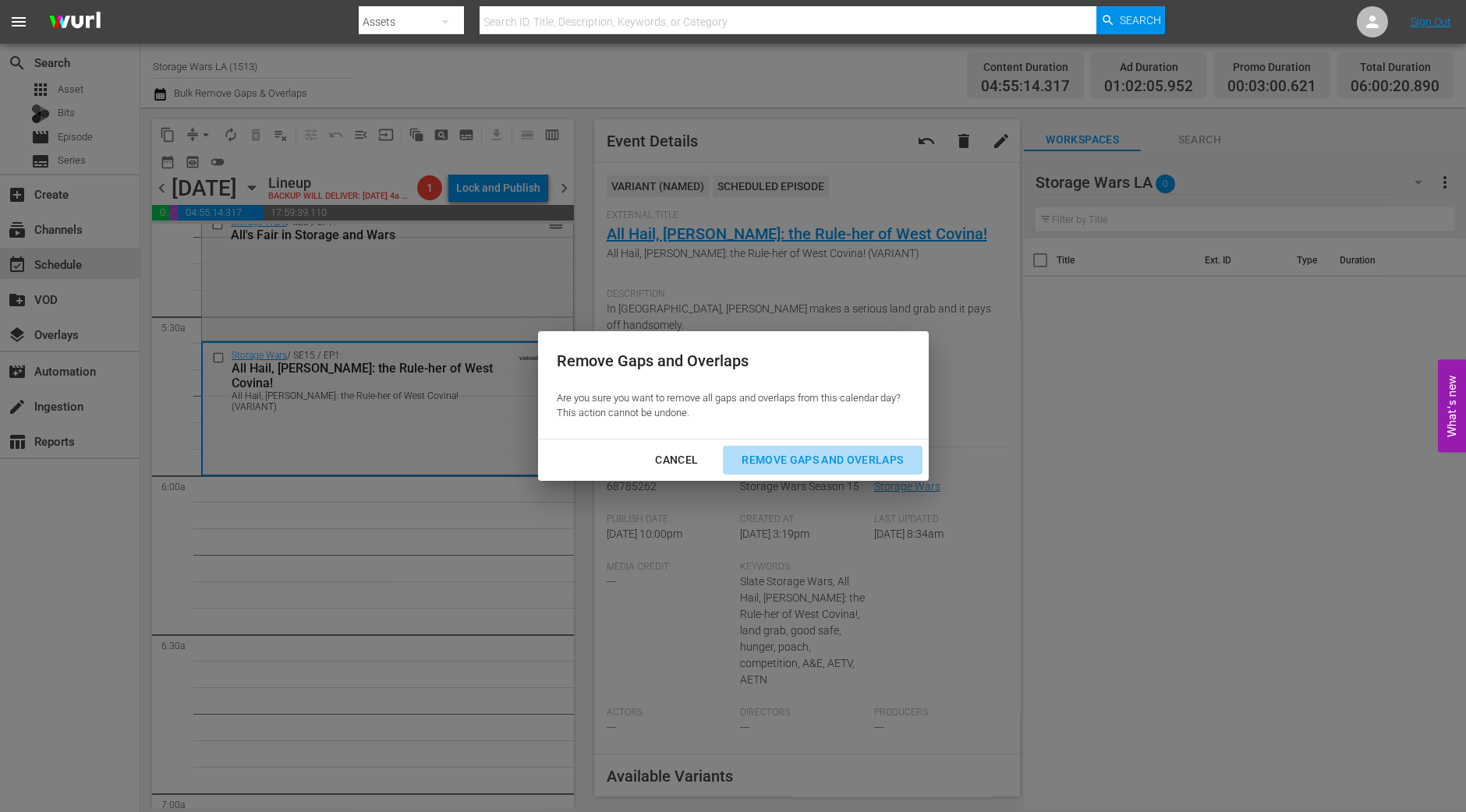
click at [850, 446] on button "Remove Gaps and Overlaps" at bounding box center [822, 461] width 199 height 29
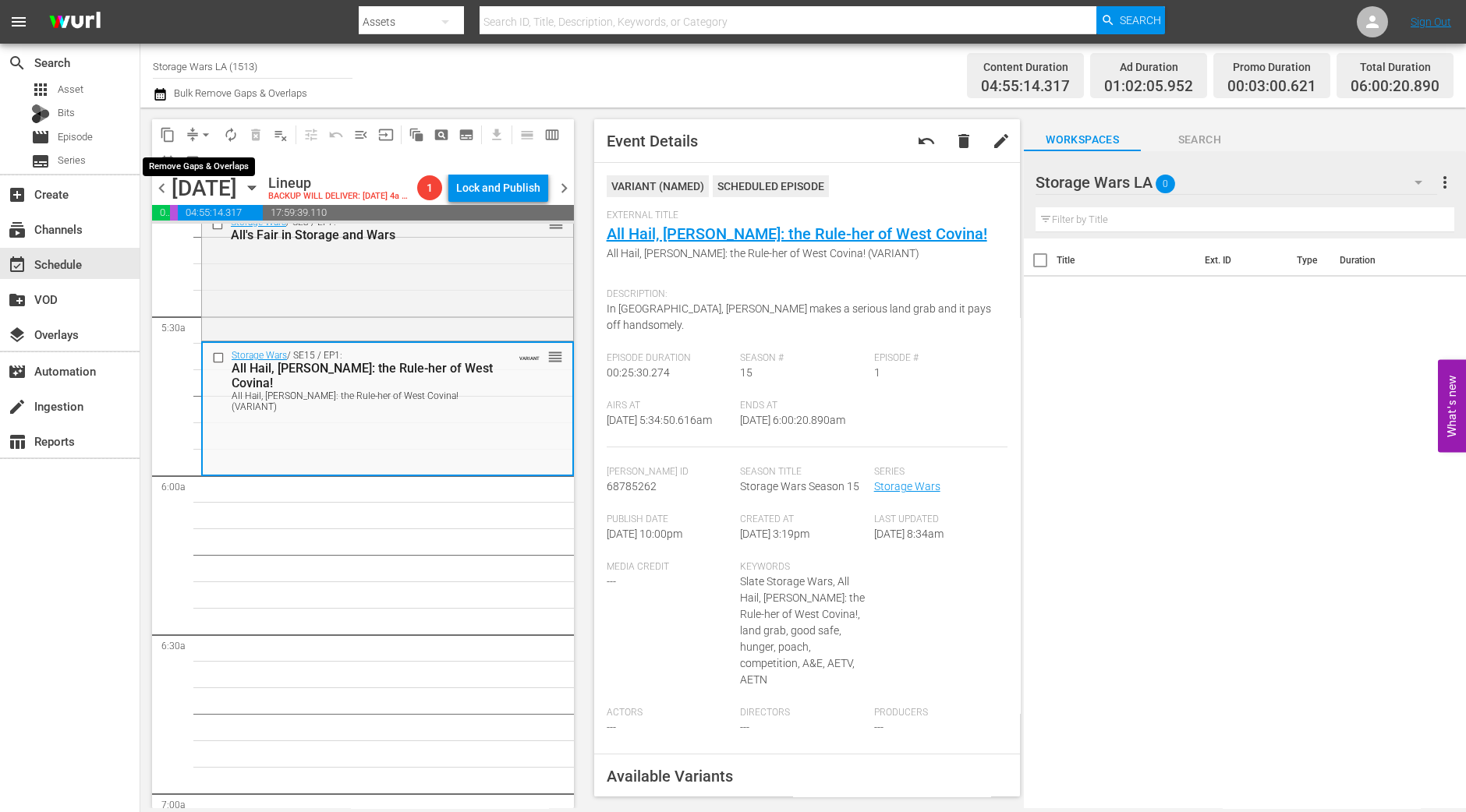
click at [199, 144] on button "arrow_drop_down" at bounding box center [205, 134] width 25 height 25
click at [201, 167] on li "Align to Midnight" at bounding box center [207, 166] width 164 height 26
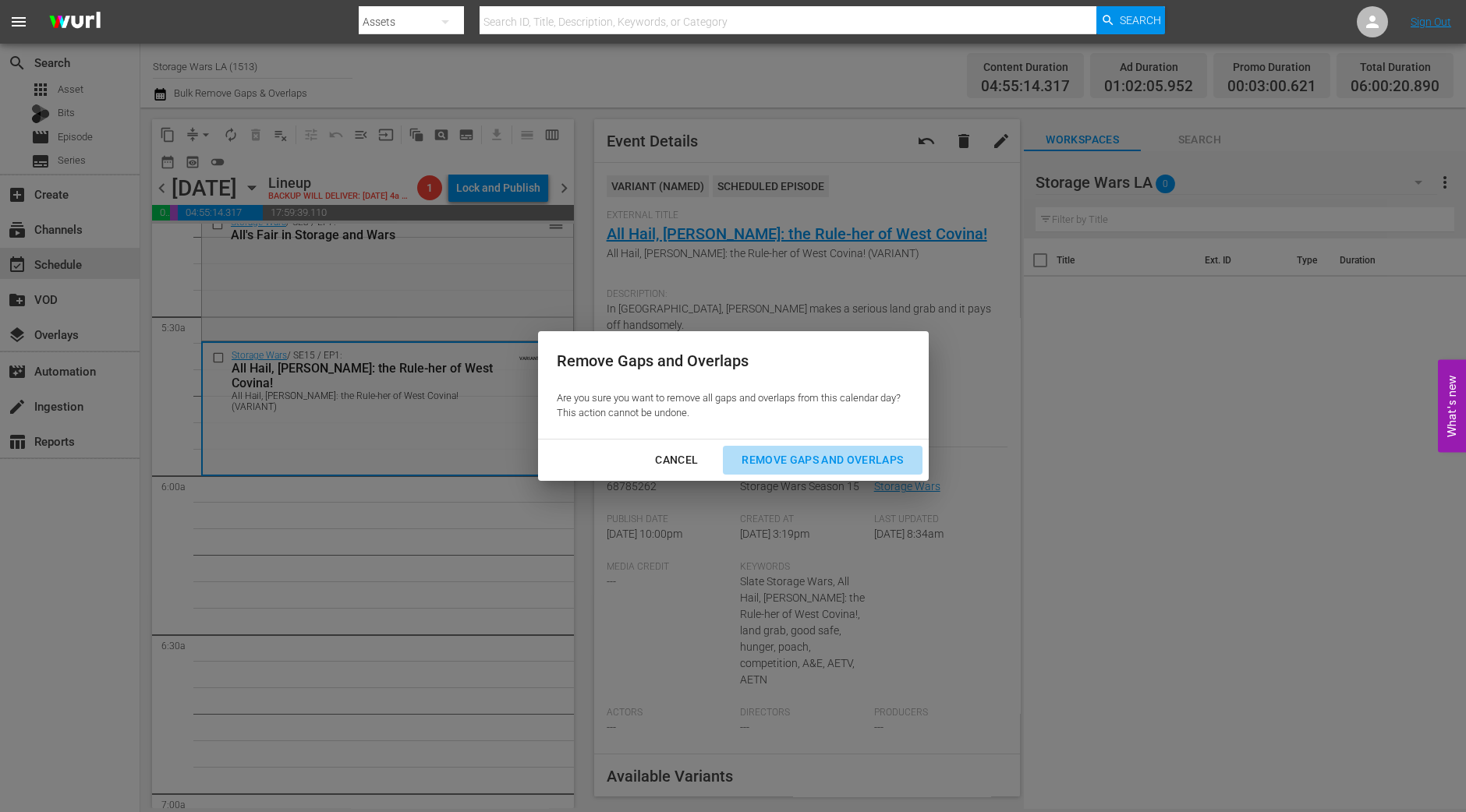
click at [811, 471] on button "Remove Gaps and Overlaps" at bounding box center [822, 461] width 199 height 29
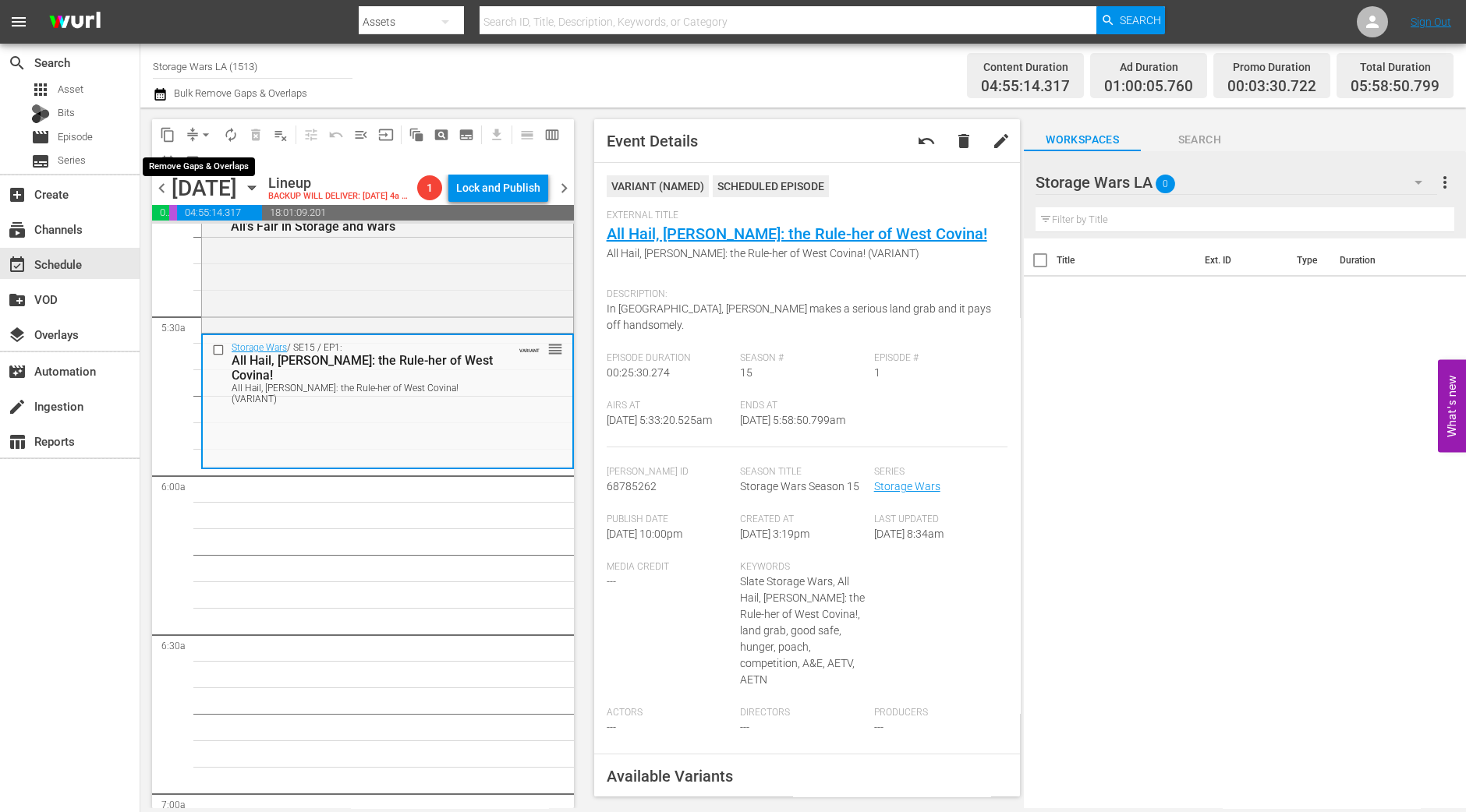
click at [202, 135] on span "arrow_drop_down" at bounding box center [205, 134] width 15 height 15
click at [191, 173] on li "Align to Midnight" at bounding box center [207, 166] width 164 height 26
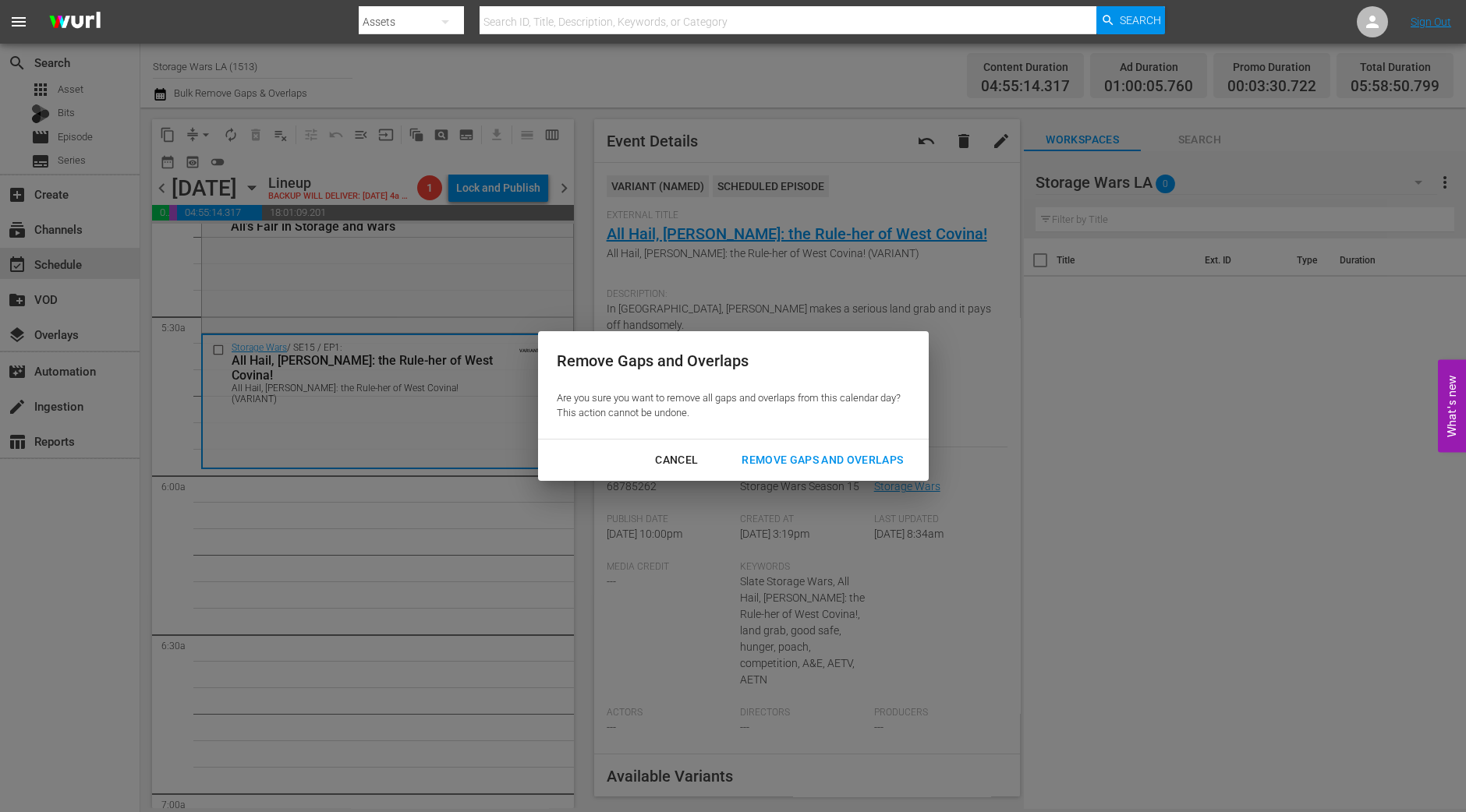
click at [771, 455] on div "Remove Gaps and Overlaps" at bounding box center [823, 460] width 187 height 19
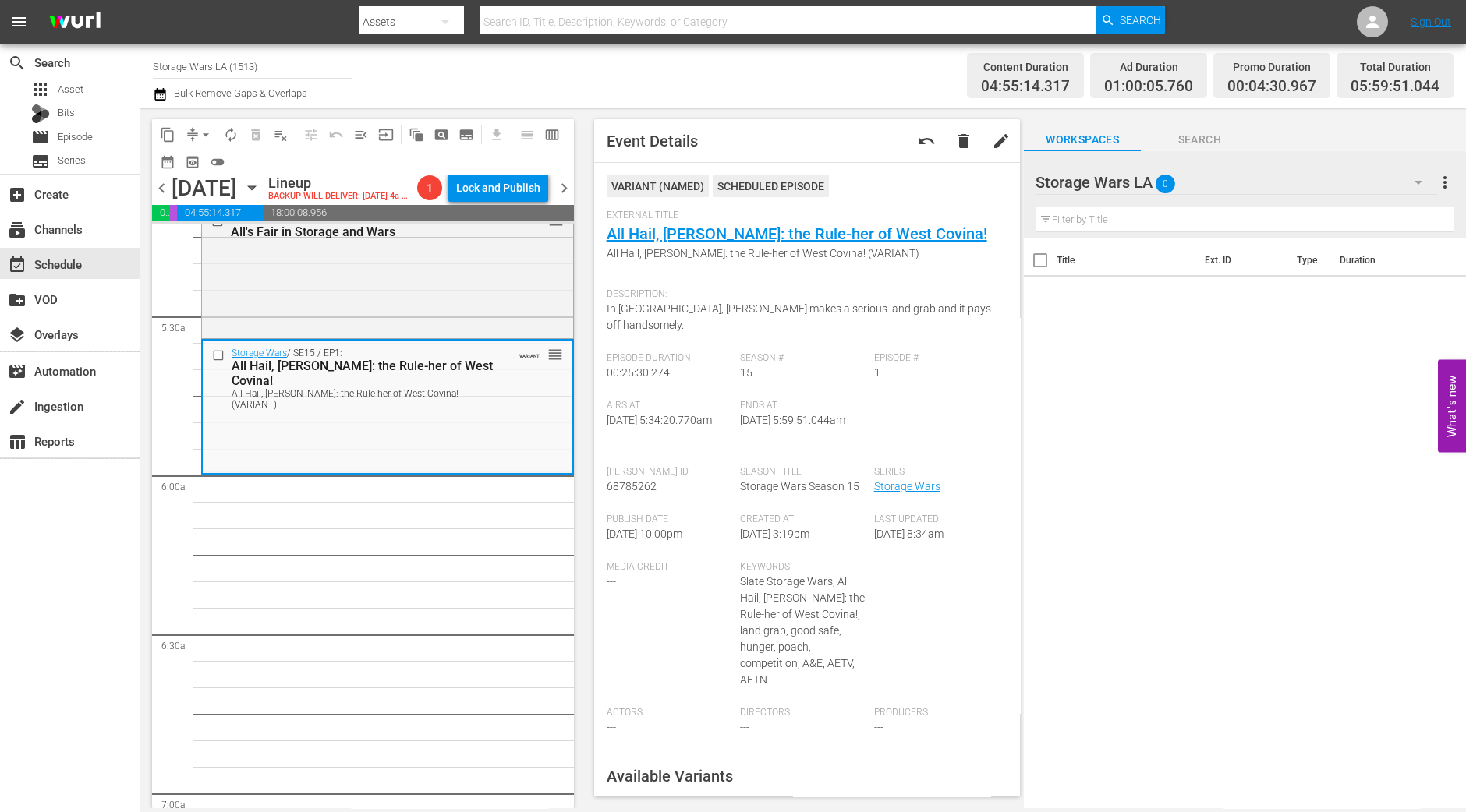
click at [200, 136] on span "arrow_drop_down" at bounding box center [205, 134] width 15 height 15
click at [200, 148] on ul "Align to Midnight Align to First Episode Align to End of Previous Day" at bounding box center [207, 191] width 164 height 90
click at [199, 160] on li "Align to Midnight" at bounding box center [207, 166] width 164 height 26
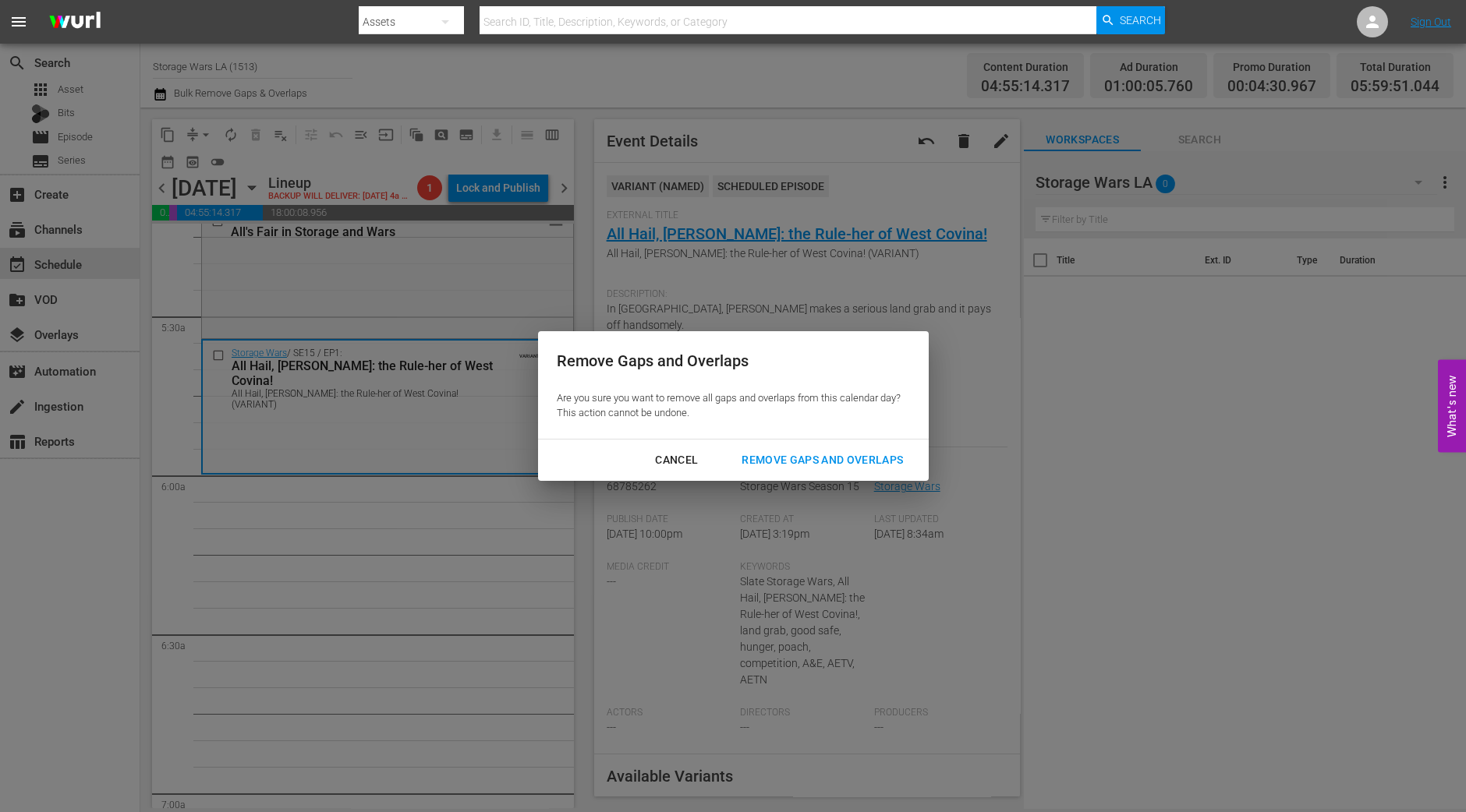
click at [832, 461] on div "Remove Gaps and Overlaps" at bounding box center [823, 460] width 187 height 19
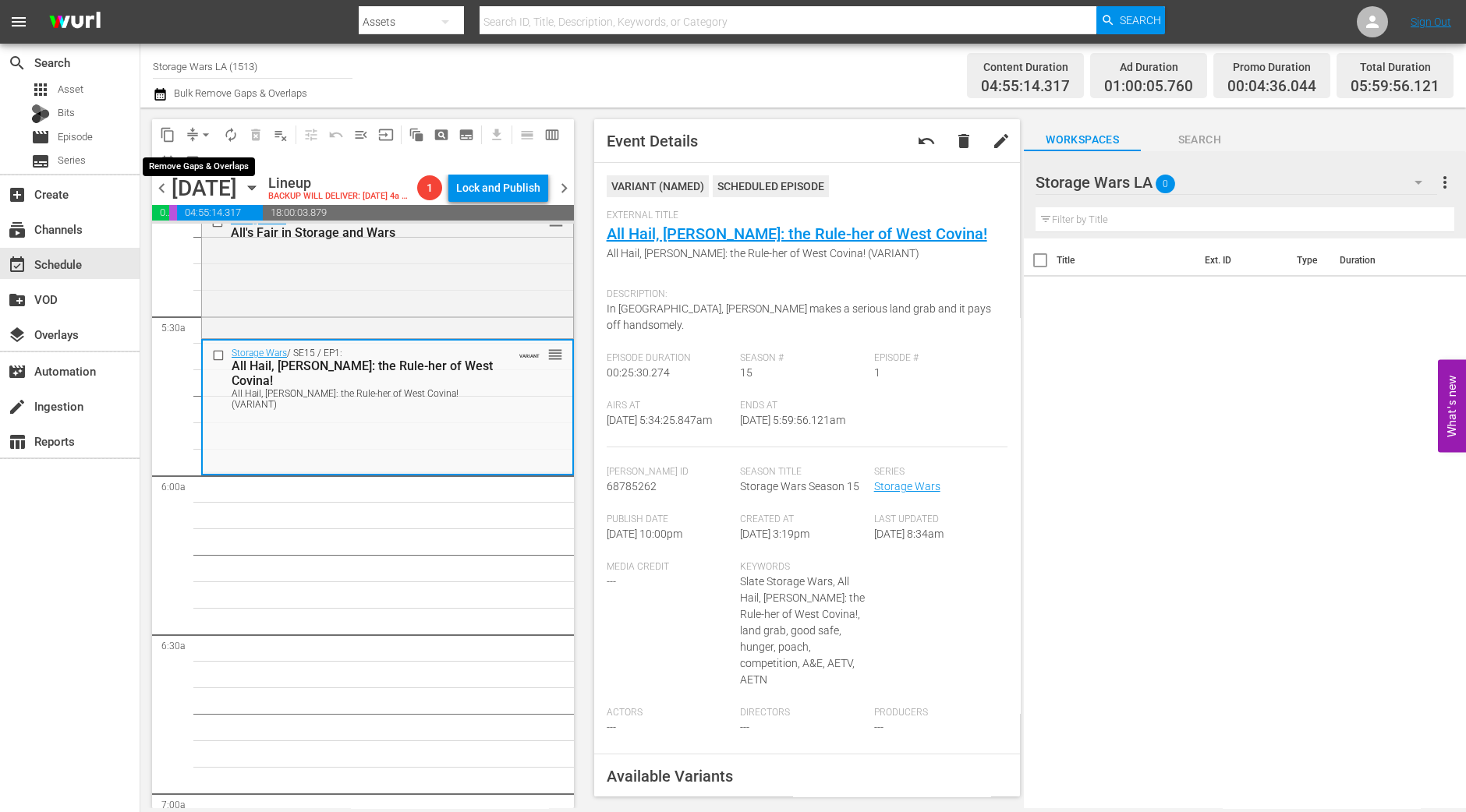
click at [203, 138] on span "arrow_drop_down" at bounding box center [205, 134] width 15 height 15
click at [203, 169] on li "Align to Midnight" at bounding box center [207, 166] width 164 height 26
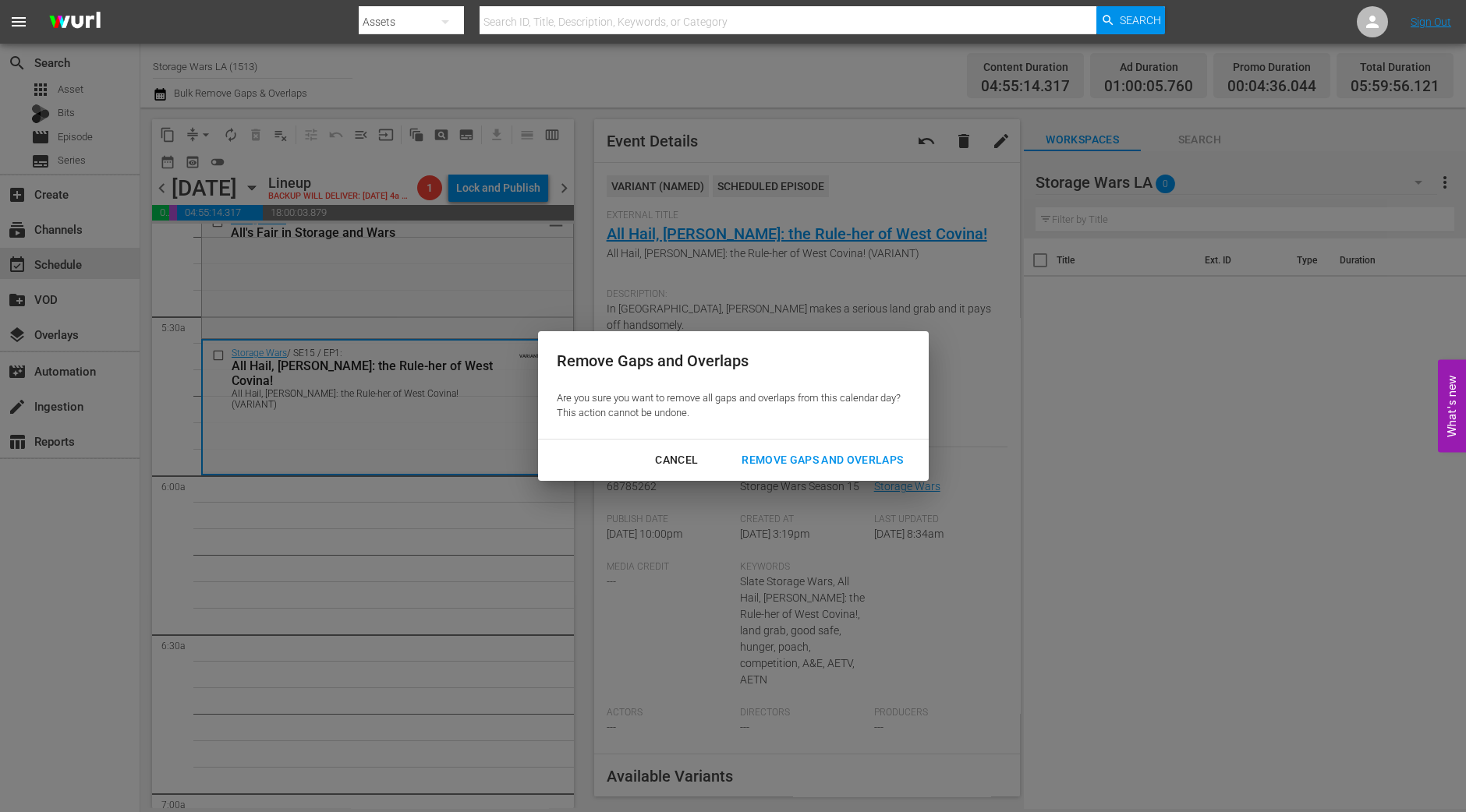
click at [832, 465] on div "Remove Gaps and Overlaps" at bounding box center [823, 460] width 187 height 19
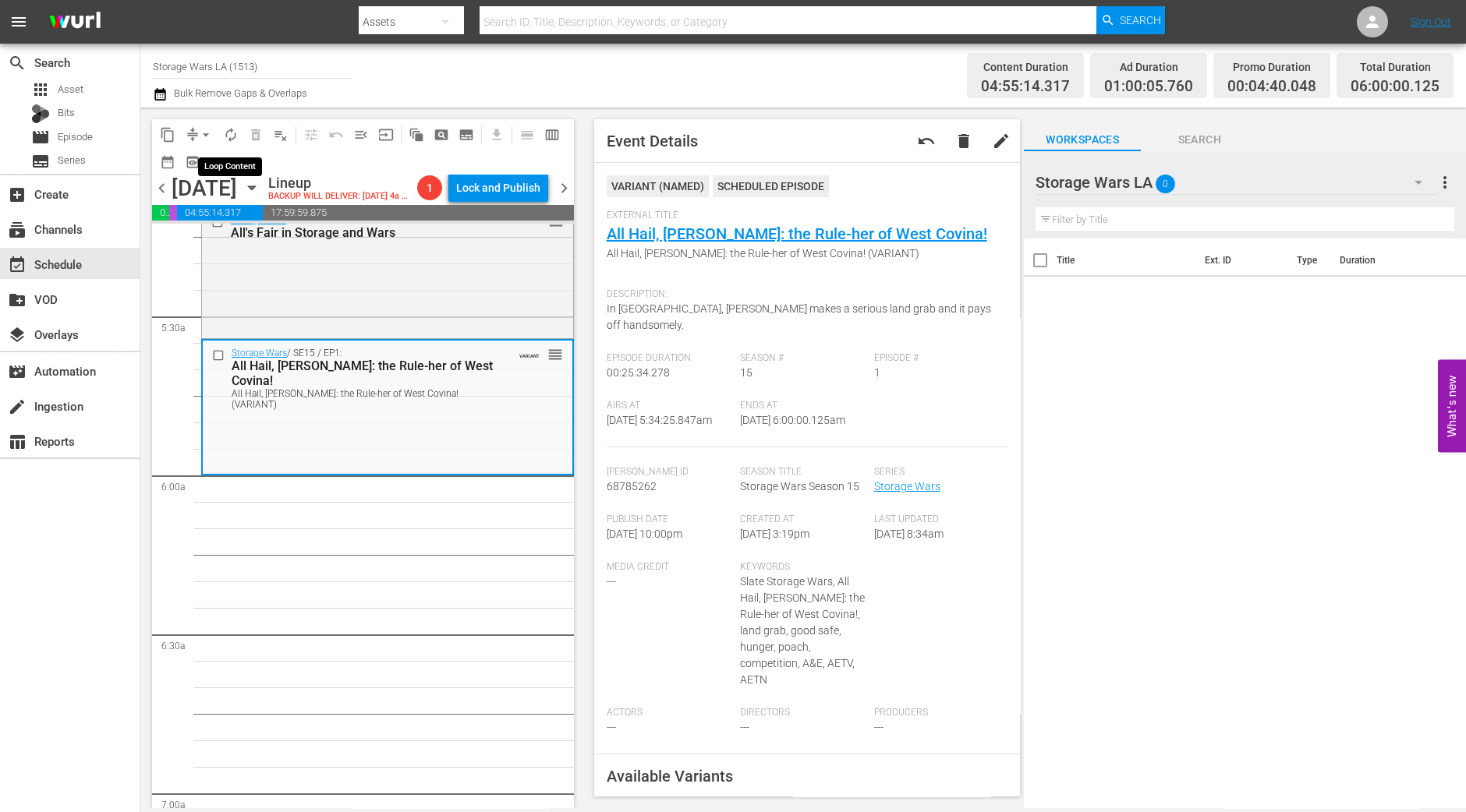
click at [227, 133] on span "autorenew_outlined" at bounding box center [230, 134] width 15 height 15
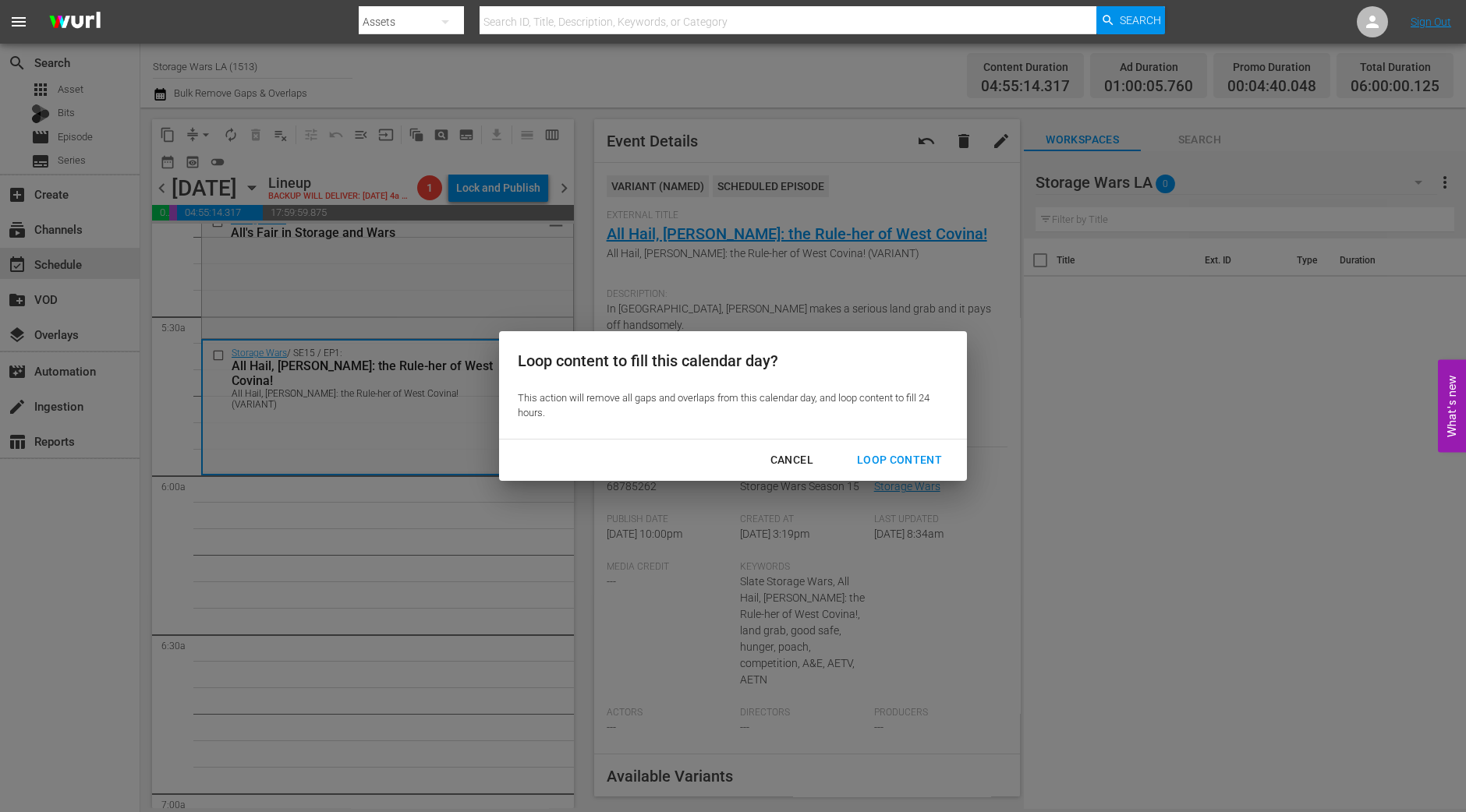
click at [881, 456] on div "Loop Content" at bounding box center [899, 460] width 110 height 19
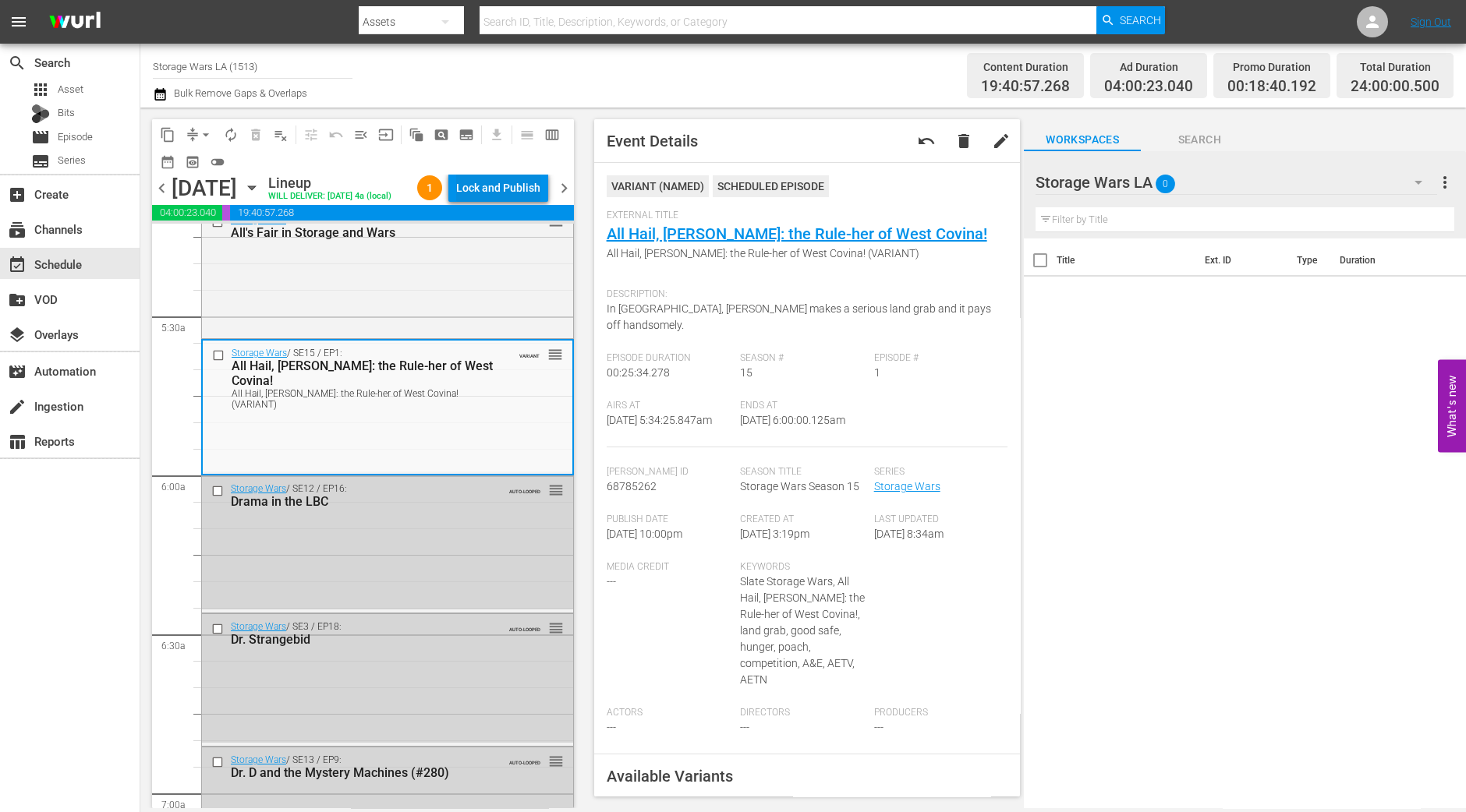
click at [491, 194] on div "Lock and Publish" at bounding box center [498, 187] width 84 height 28
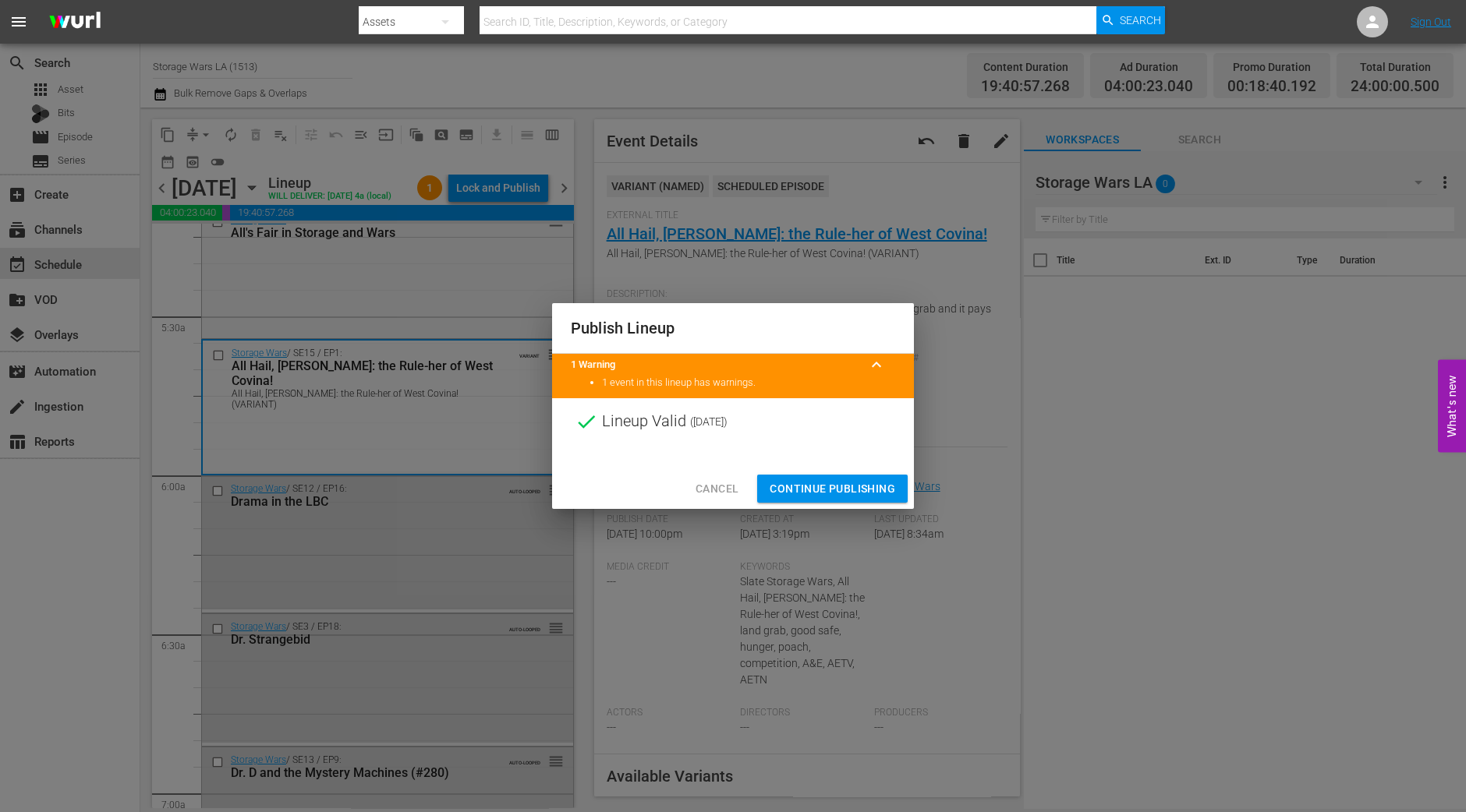
click at [822, 490] on span "Continue Publishing" at bounding box center [832, 489] width 125 height 19
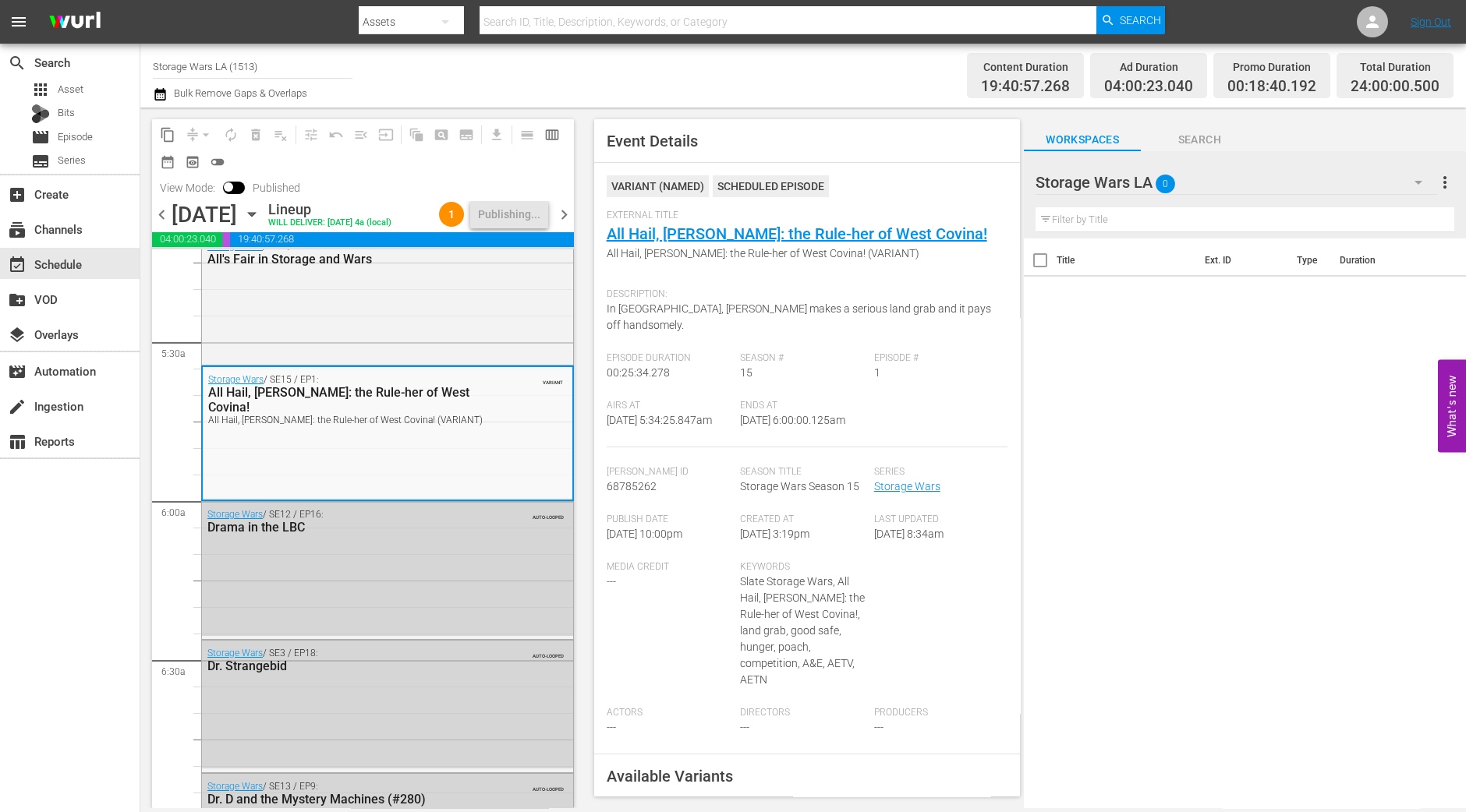
click at [573, 218] on div "content_copy compress arrow_drop_down autorenew_outlined delete_forever_outline…" at bounding box center [359, 458] width 437 height 701
click at [564, 219] on span "chevron_right" at bounding box center [564, 215] width 19 height 19
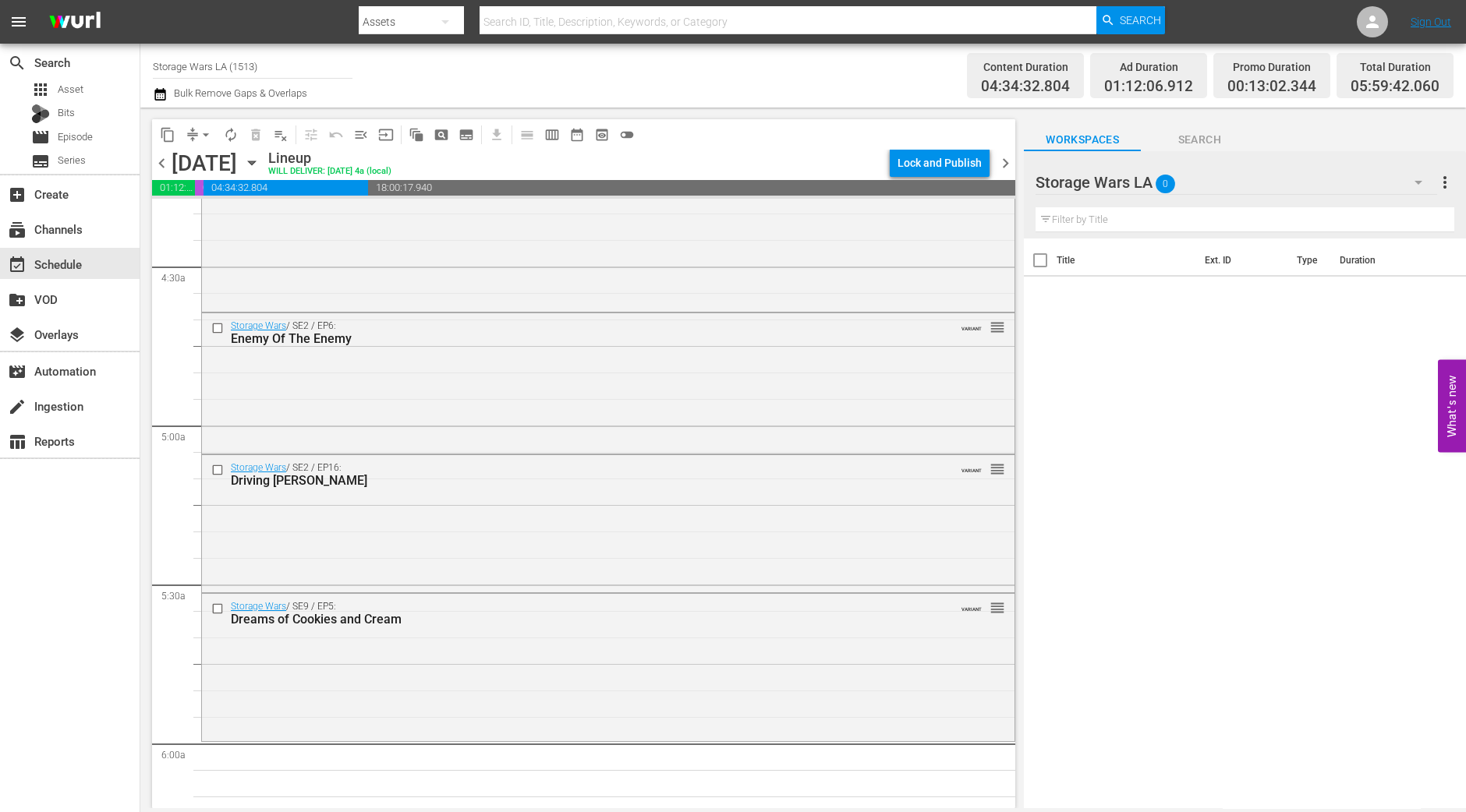
scroll to position [1461, 0]
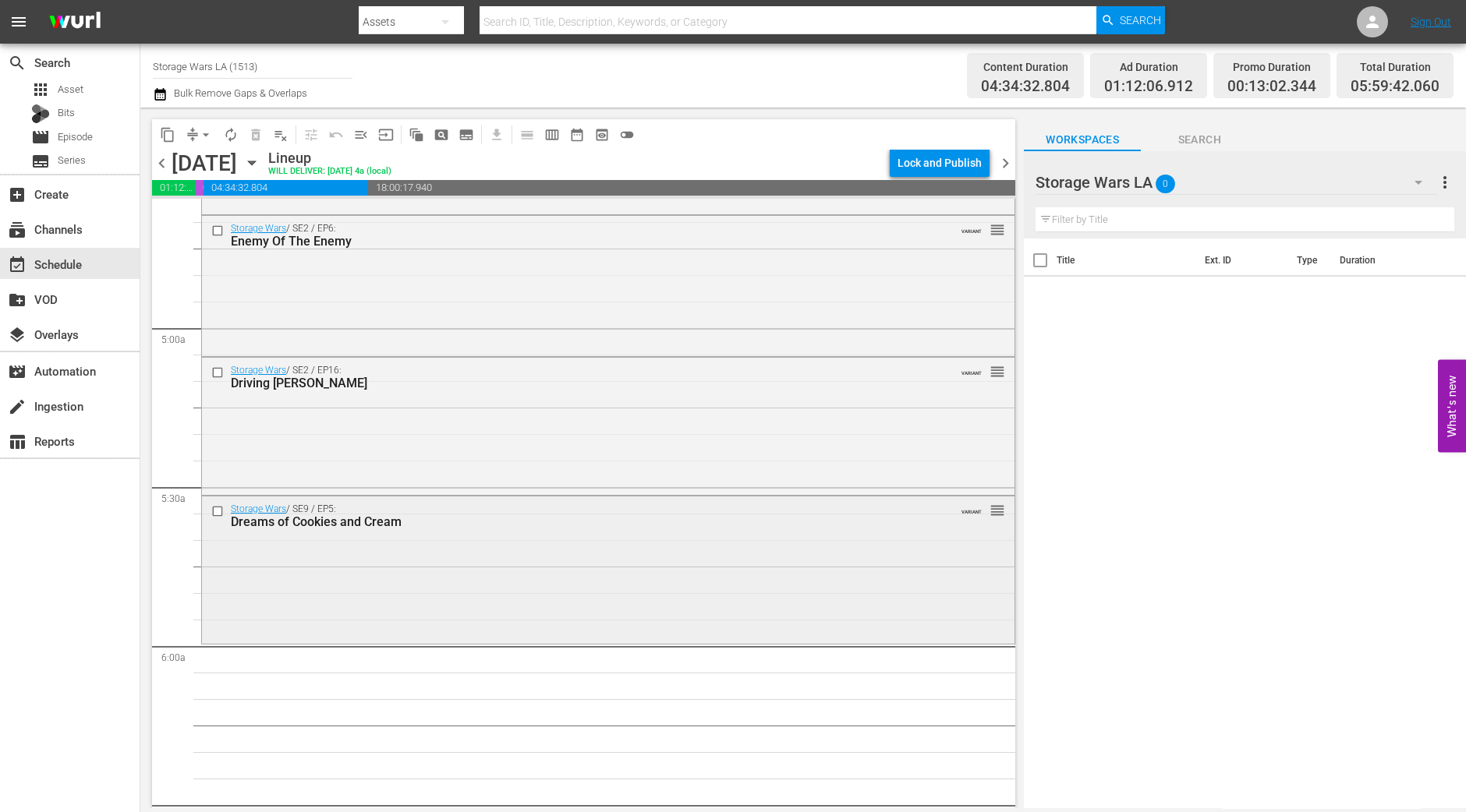
click at [443, 560] on div "Storage Wars / SE9 / EP5: Dreams of Cookies and Cream VARIANT reorder" at bounding box center [608, 568] width 812 height 144
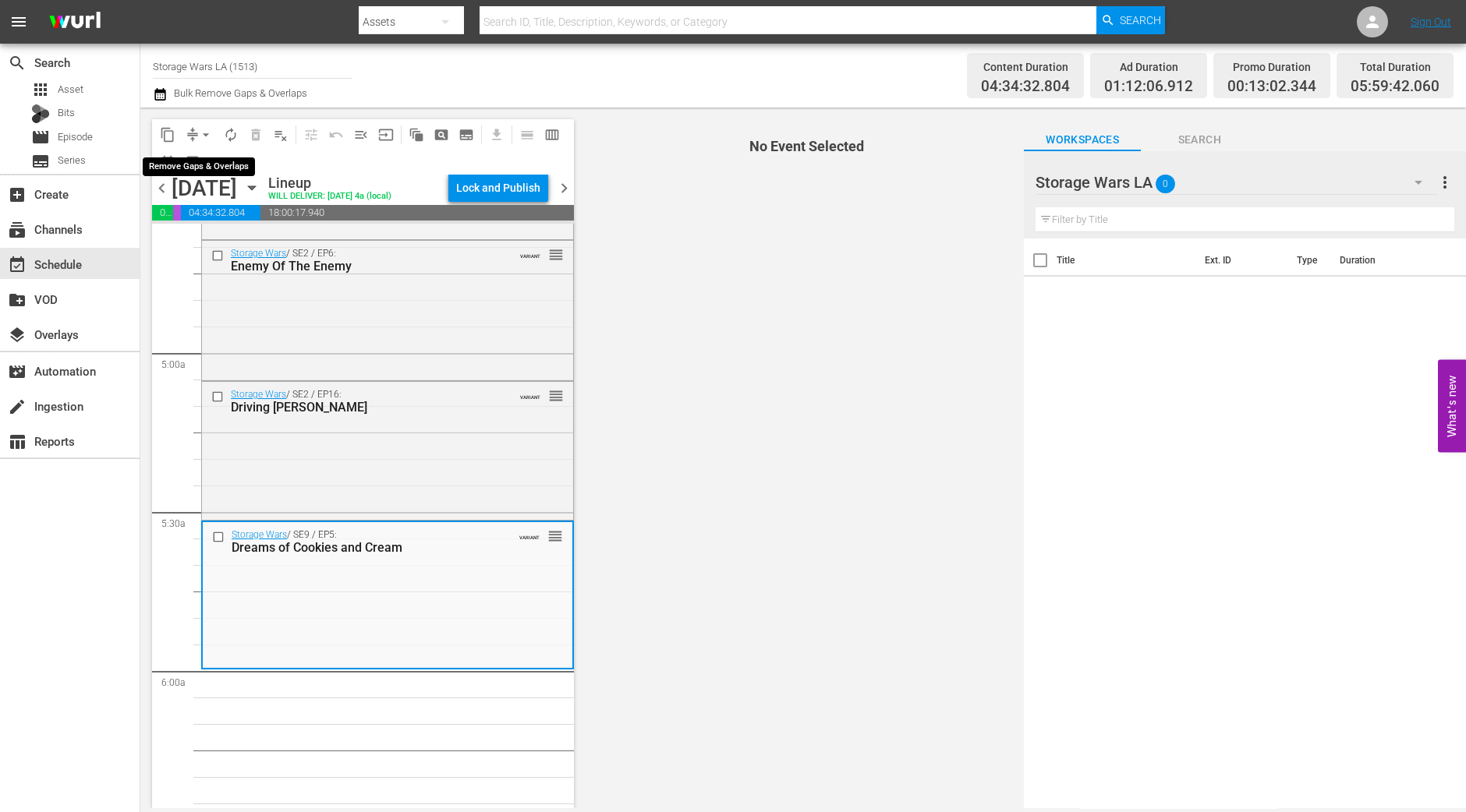
click at [207, 139] on span "arrow_drop_down" at bounding box center [205, 134] width 15 height 15
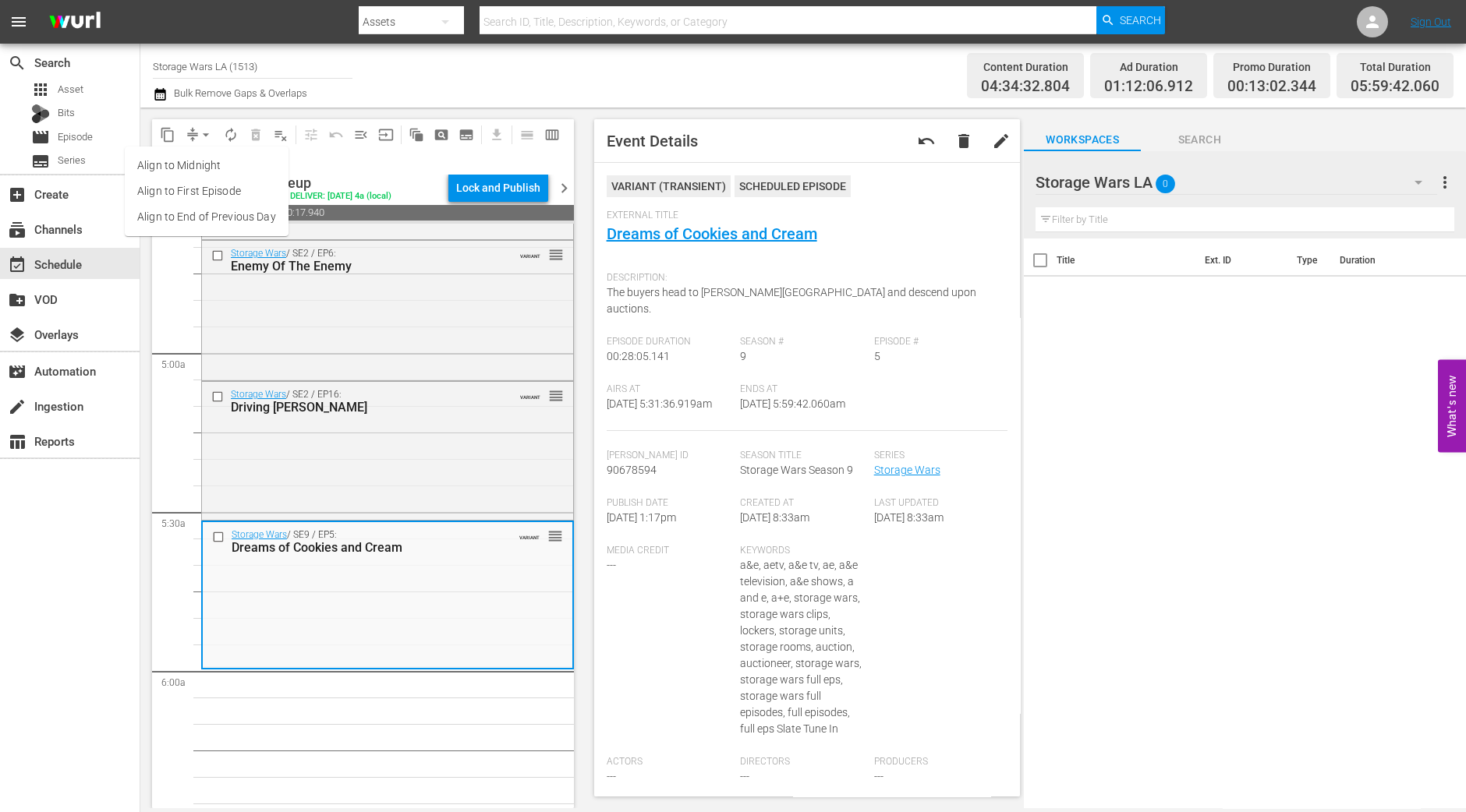
click at [207, 162] on li "Align to Midnight" at bounding box center [207, 166] width 164 height 26
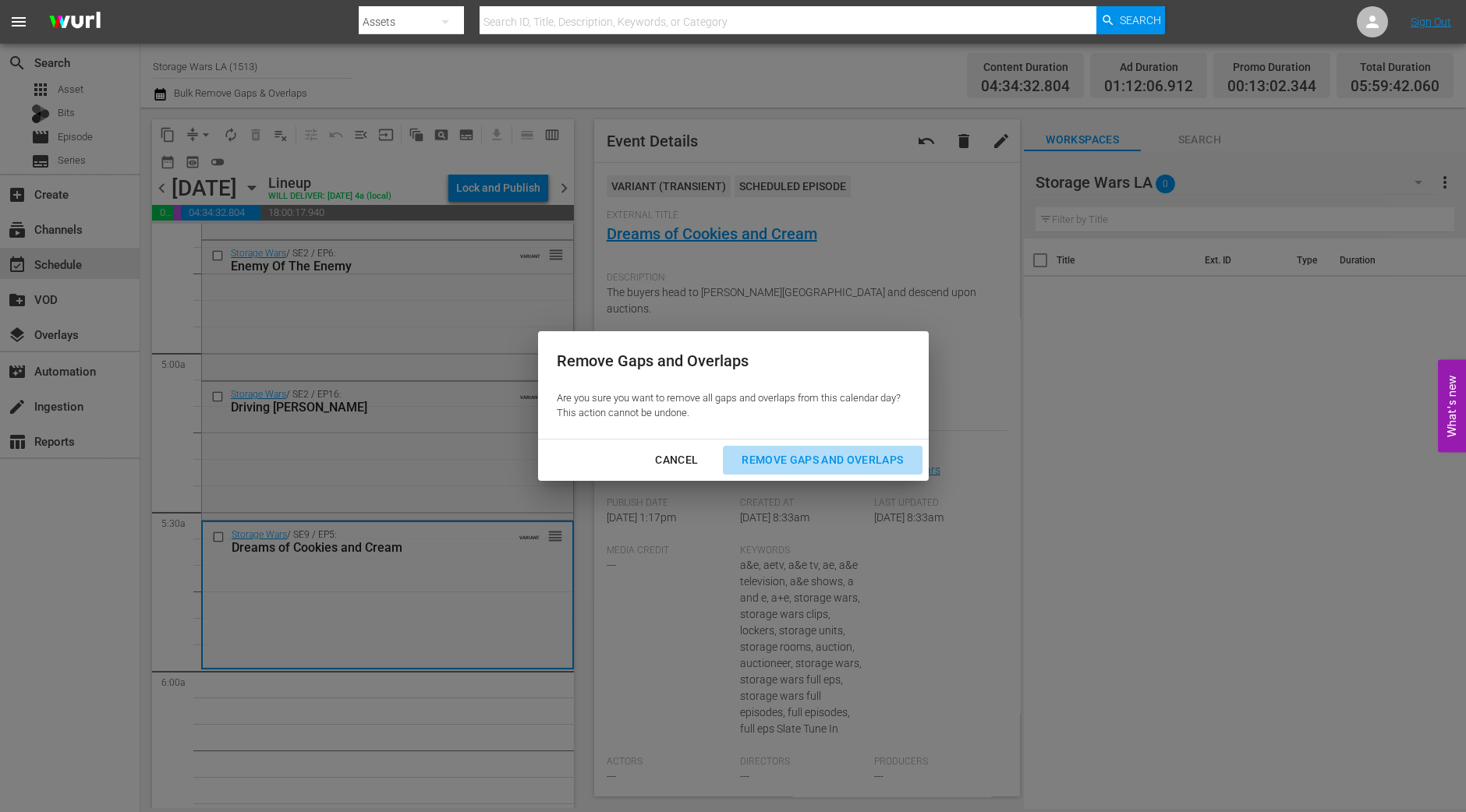
click at [790, 469] on div "Remove Gaps and Overlaps" at bounding box center [823, 460] width 187 height 19
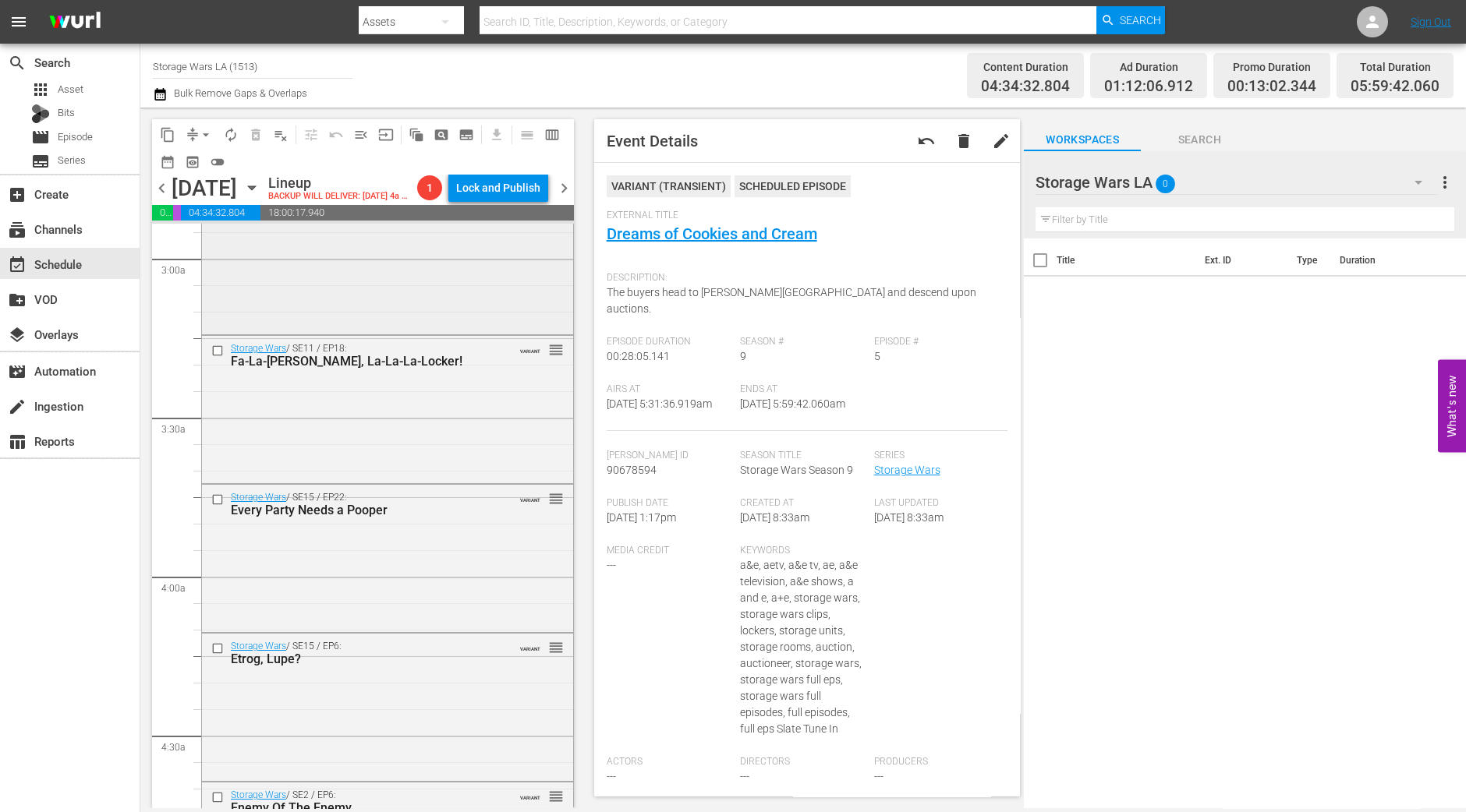
scroll to position [877, 0]
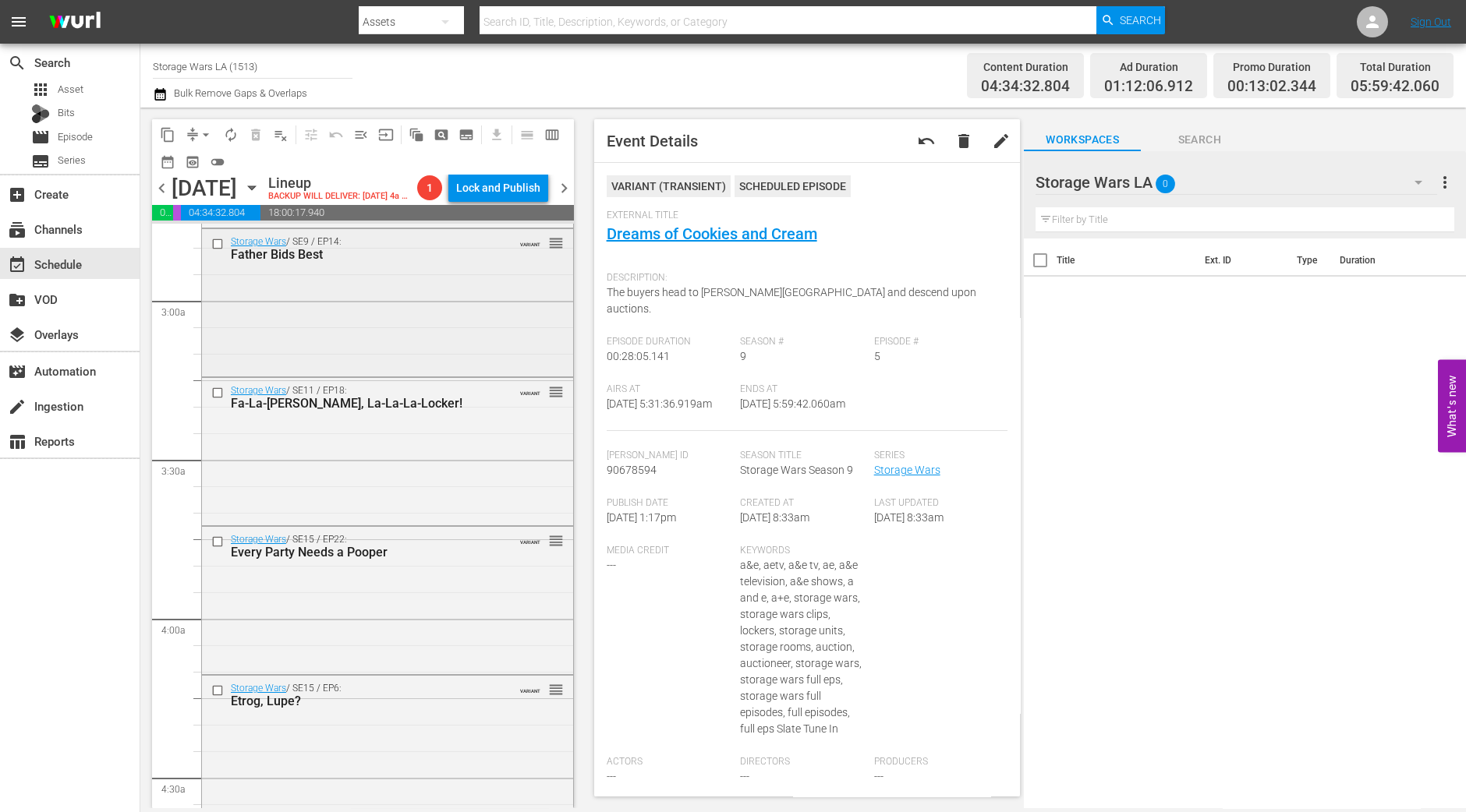
click at [400, 349] on div "Storage Wars / SE9 / EP14: Father Bids Best VARIANT reorder" at bounding box center [388, 301] width 372 height 144
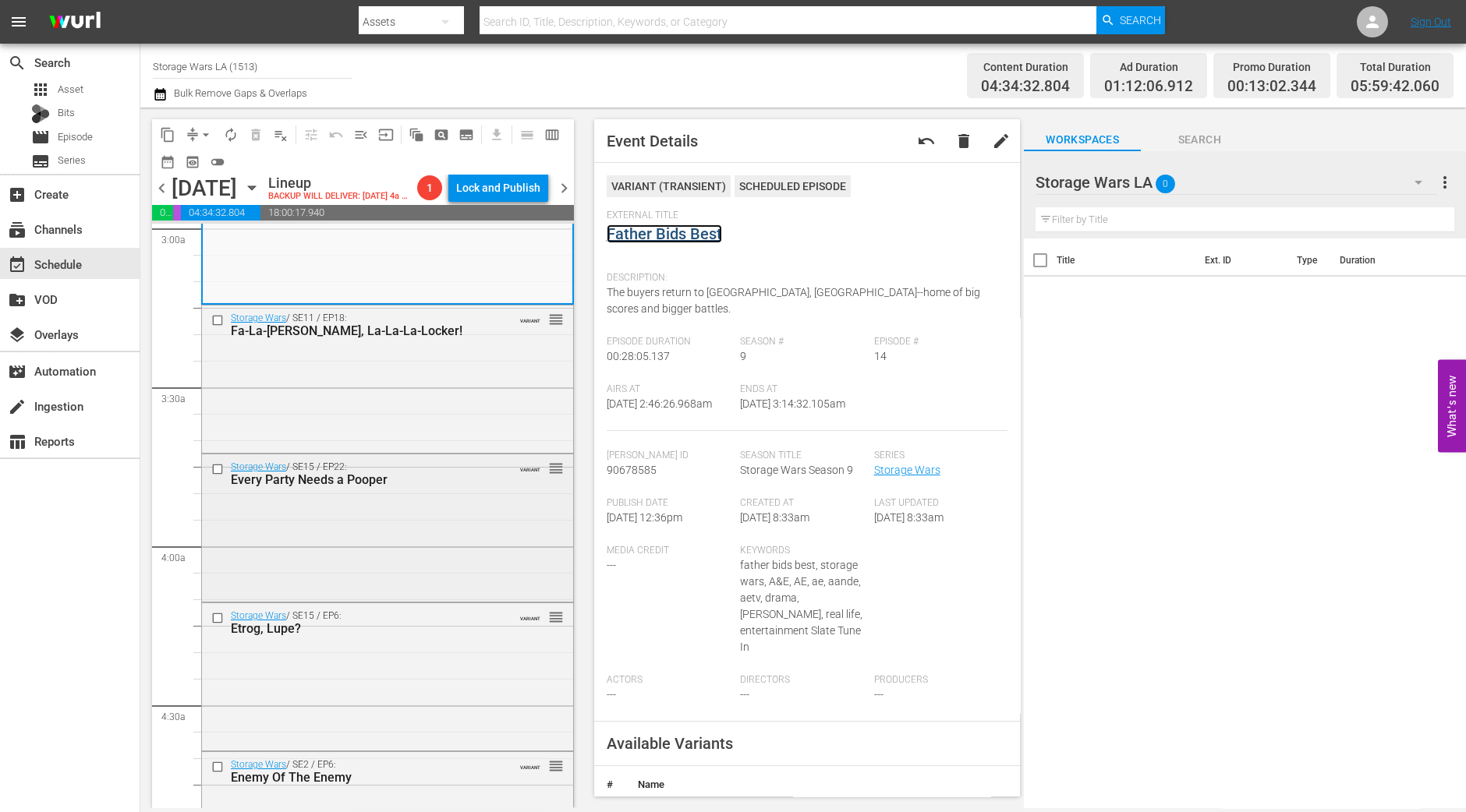
scroll to position [974, 0]
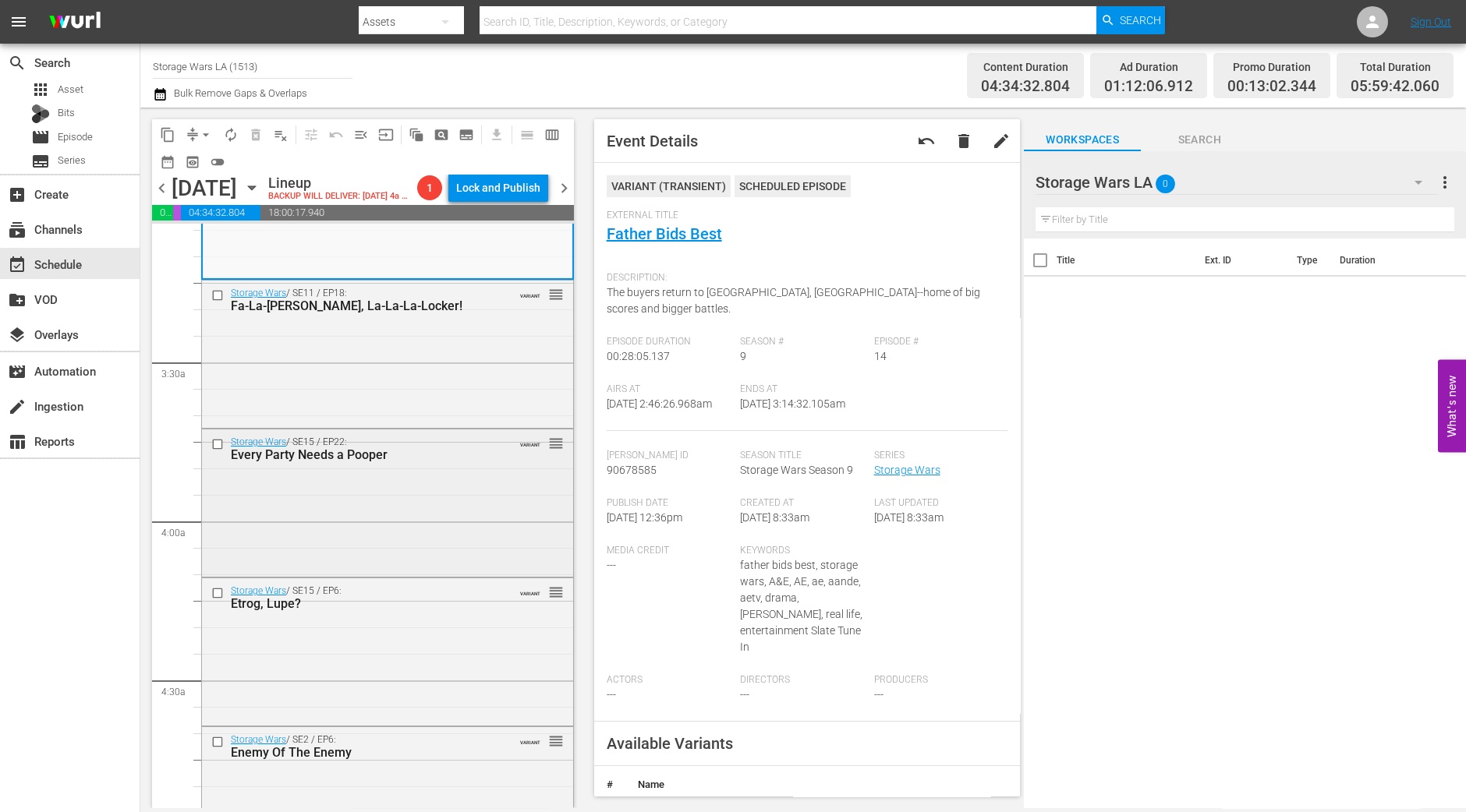
click at [455, 528] on div "Storage Wars / SE15 / EP22: Every Party Needs a Pooper VARIANT reorder" at bounding box center [388, 501] width 372 height 144
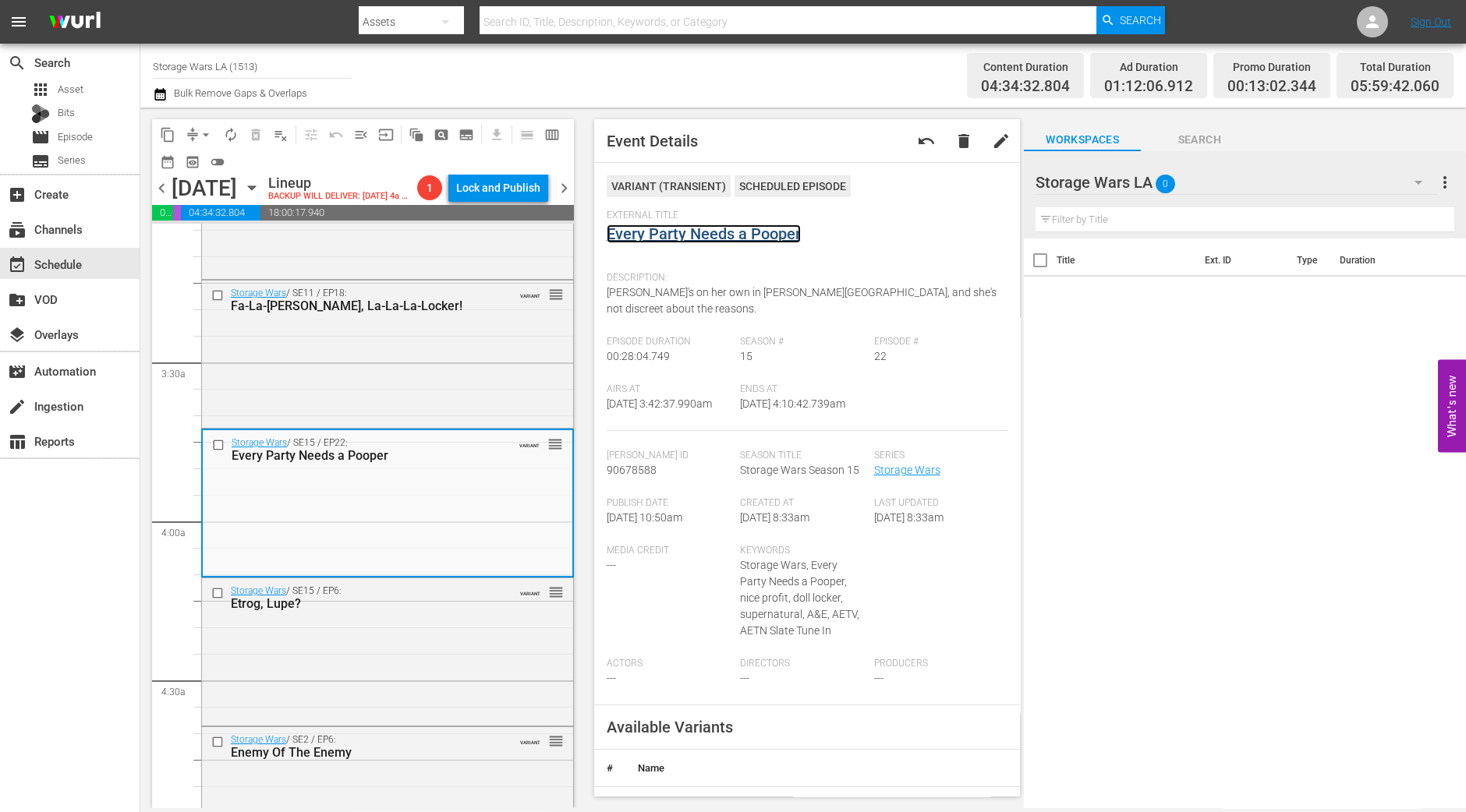
drag, startPoint x: 733, startPoint y: 244, endPoint x: 733, endPoint y: 232, distance: 12.0
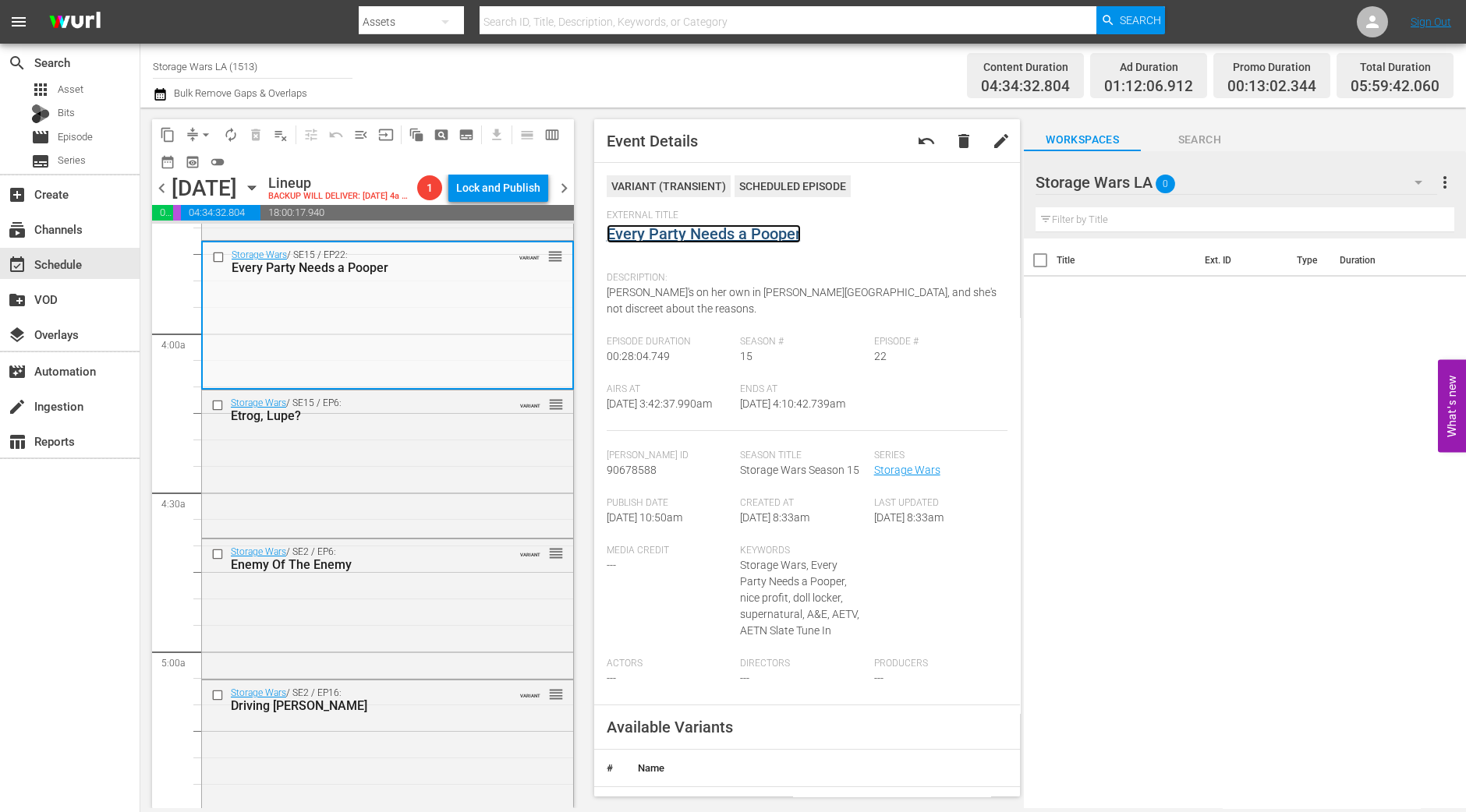
scroll to position [1170, 0]
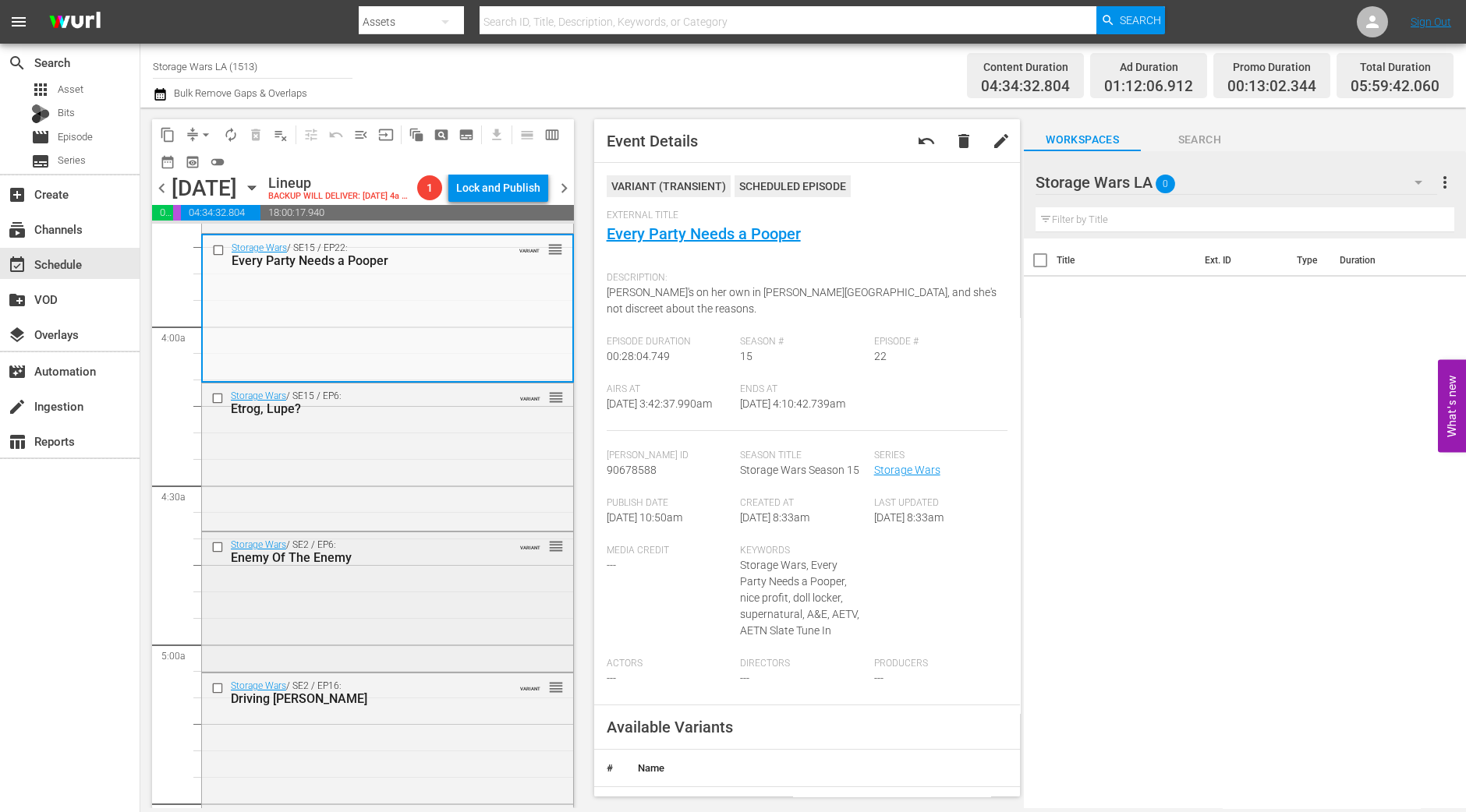
click at [415, 659] on div "Storage Wars / SE2 / EP6: Enemy Of The Enemy VARIANT reorder" at bounding box center [388, 601] width 372 height 137
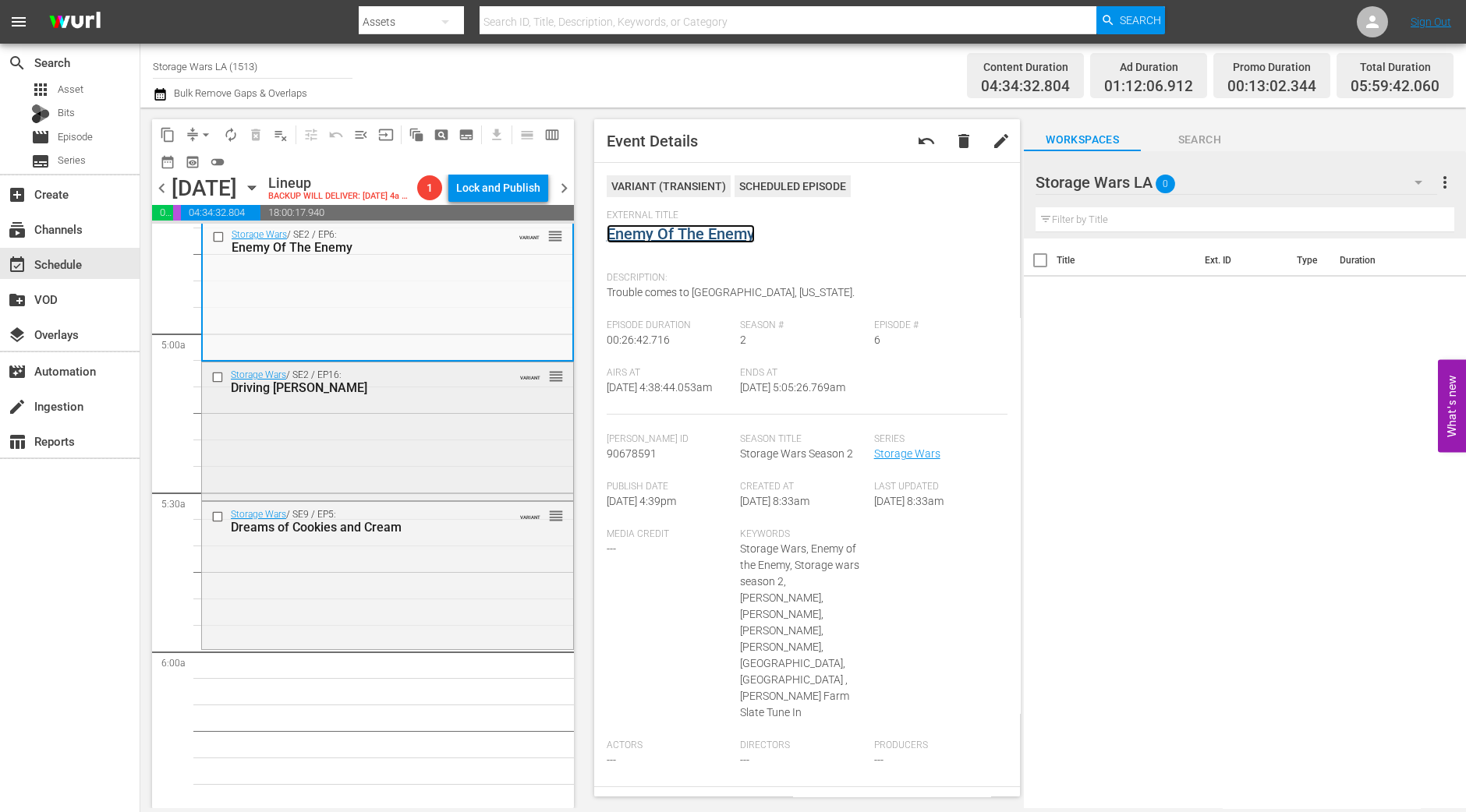
scroll to position [1558, 0]
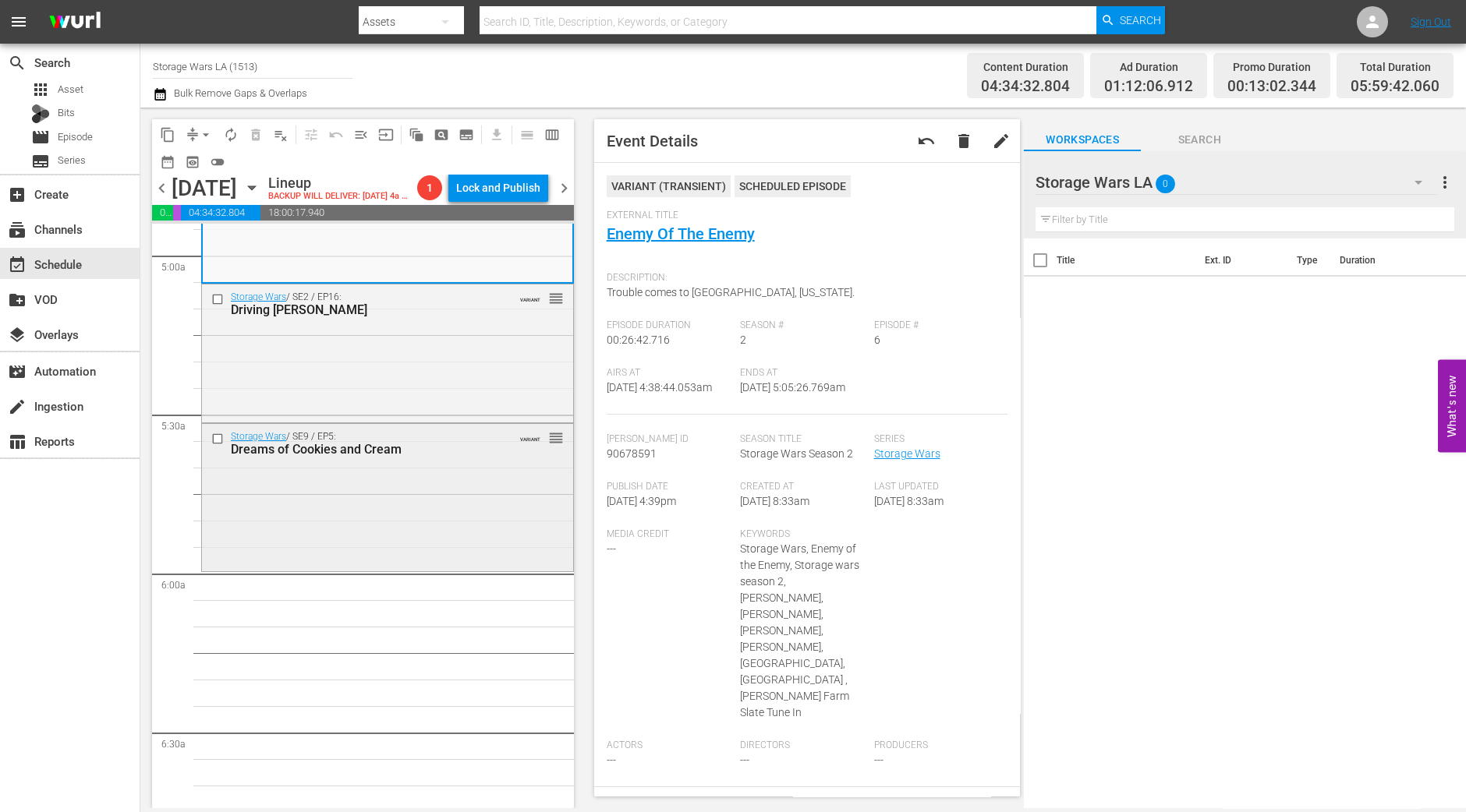
click at [322, 527] on div "Storage Wars / SE9 / EP5: Dreams of Cookies and Cream VARIANT reorder" at bounding box center [388, 496] width 372 height 144
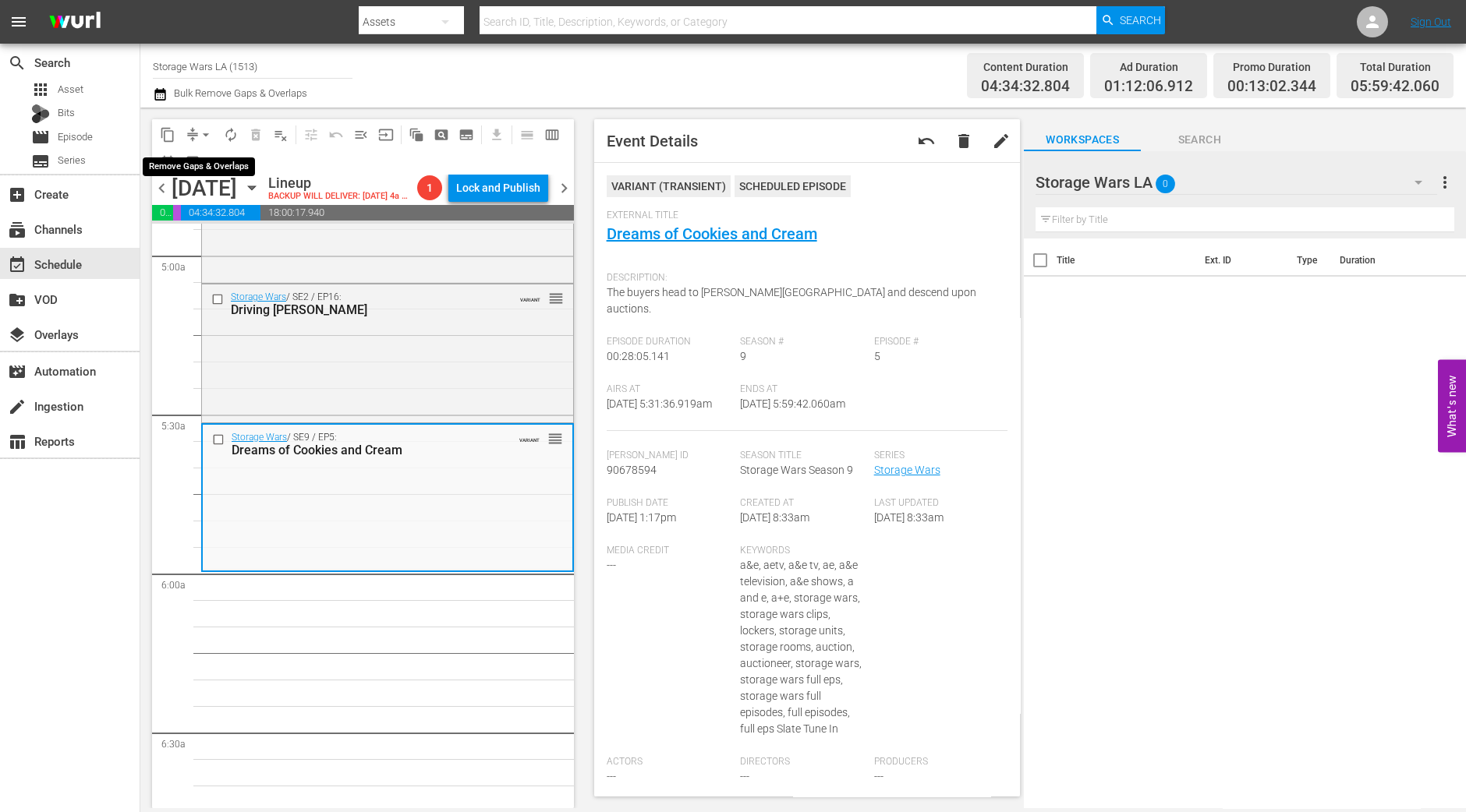
click at [199, 138] on span "arrow_drop_down" at bounding box center [205, 134] width 15 height 15
click at [196, 167] on li "Align to Midnight" at bounding box center [207, 166] width 164 height 26
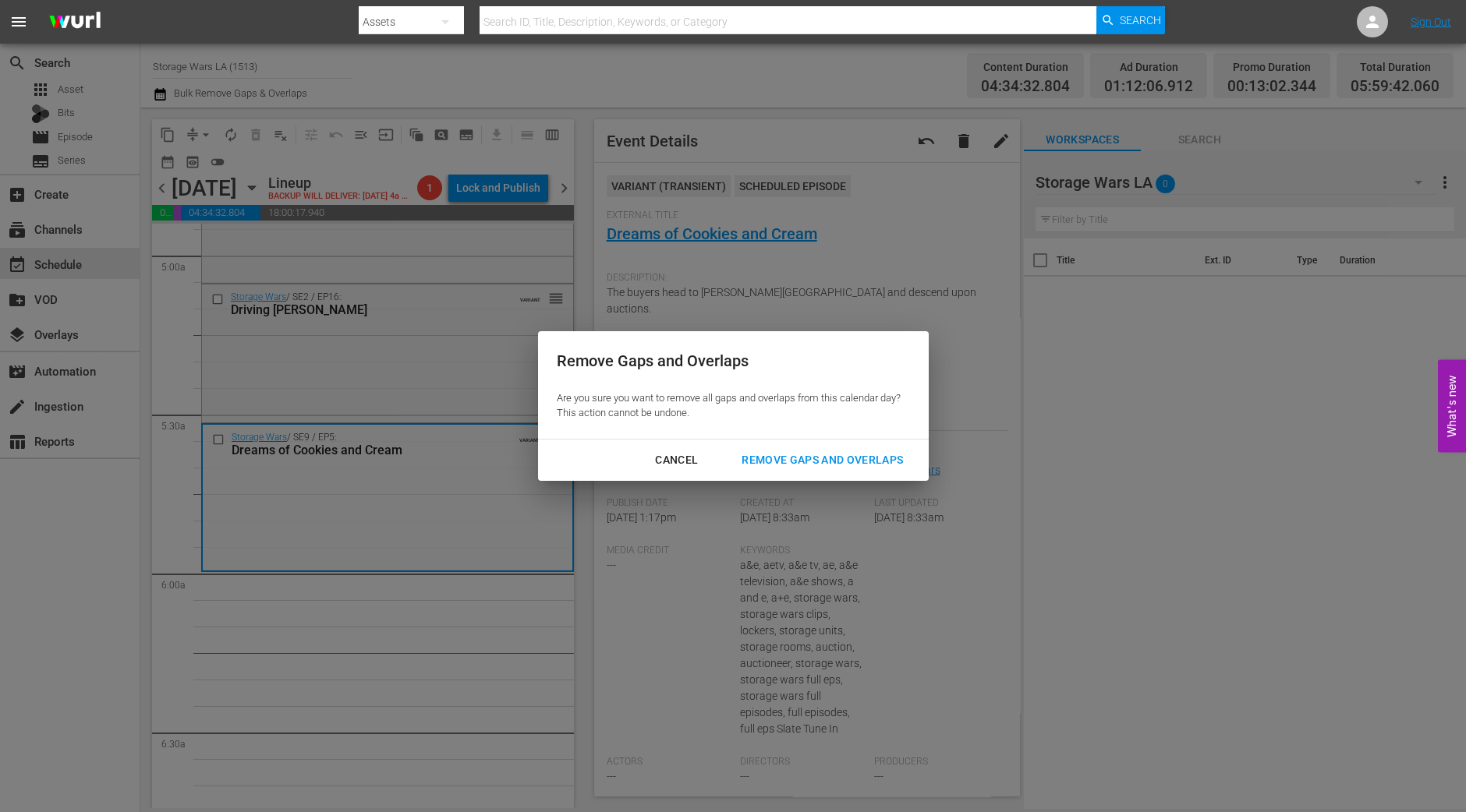
drag, startPoint x: 842, startPoint y: 461, endPoint x: 843, endPoint y: 480, distance: 19.0
click at [842, 461] on div "Remove Gaps and Overlaps" at bounding box center [823, 460] width 187 height 19
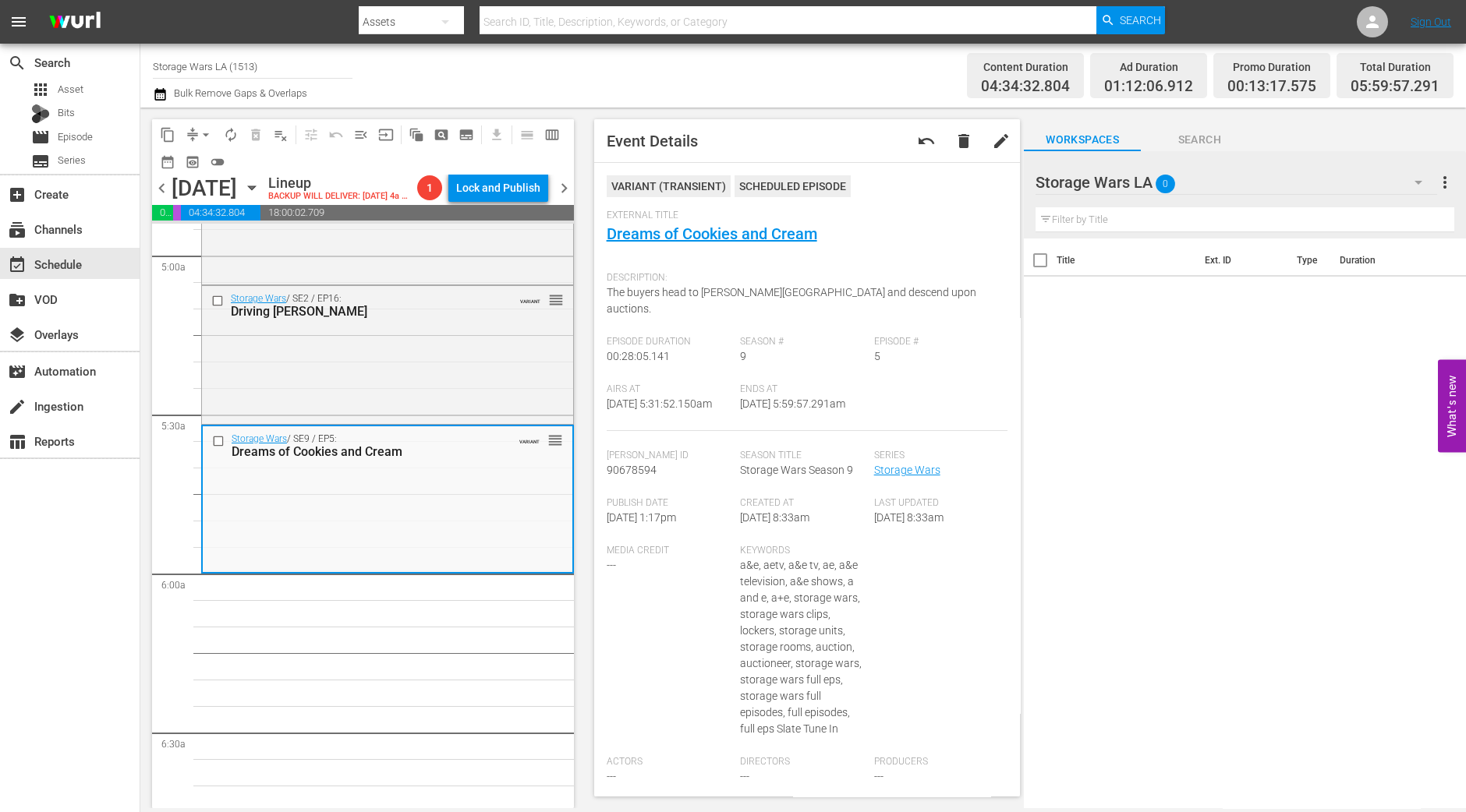
click at [190, 133] on span "compress" at bounding box center [192, 134] width 15 height 15
click at [204, 131] on span "arrow_drop_down" at bounding box center [205, 134] width 15 height 15
click at [214, 158] on li "Align to Midnight" at bounding box center [207, 166] width 164 height 26
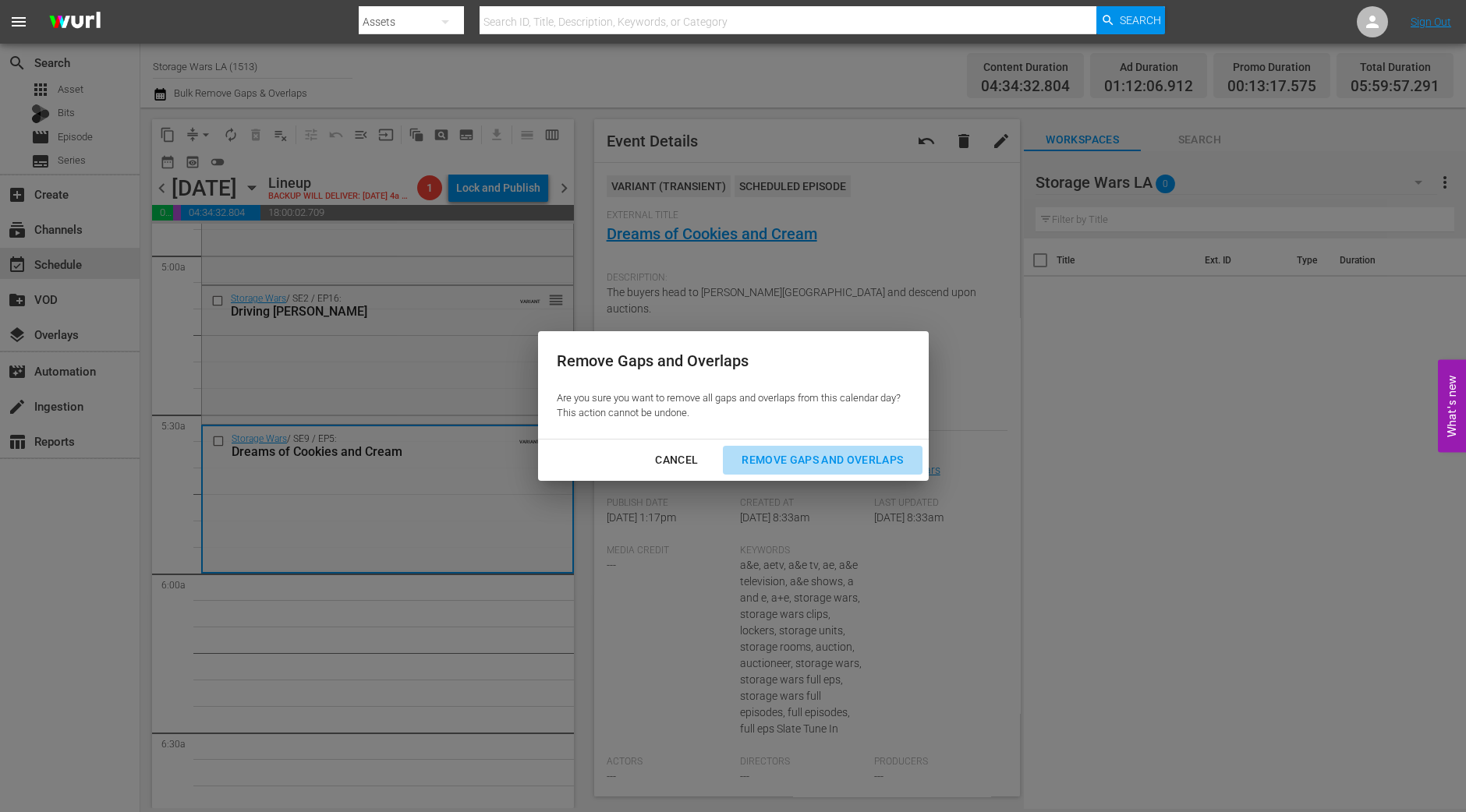
click at [835, 452] on div "Remove Gaps and Overlaps" at bounding box center [823, 460] width 187 height 19
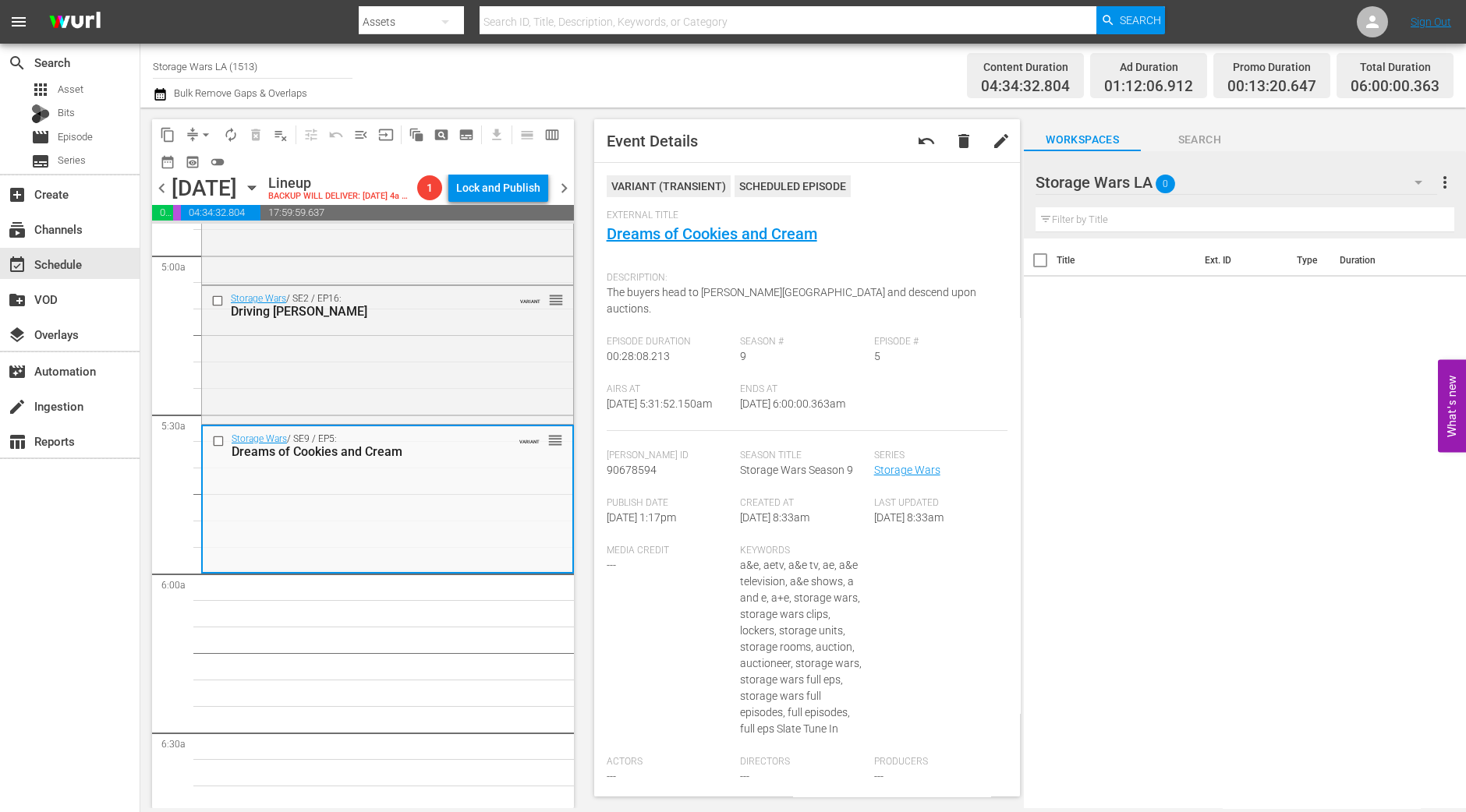
click at [234, 127] on span "autorenew_outlined" at bounding box center [230, 134] width 15 height 15
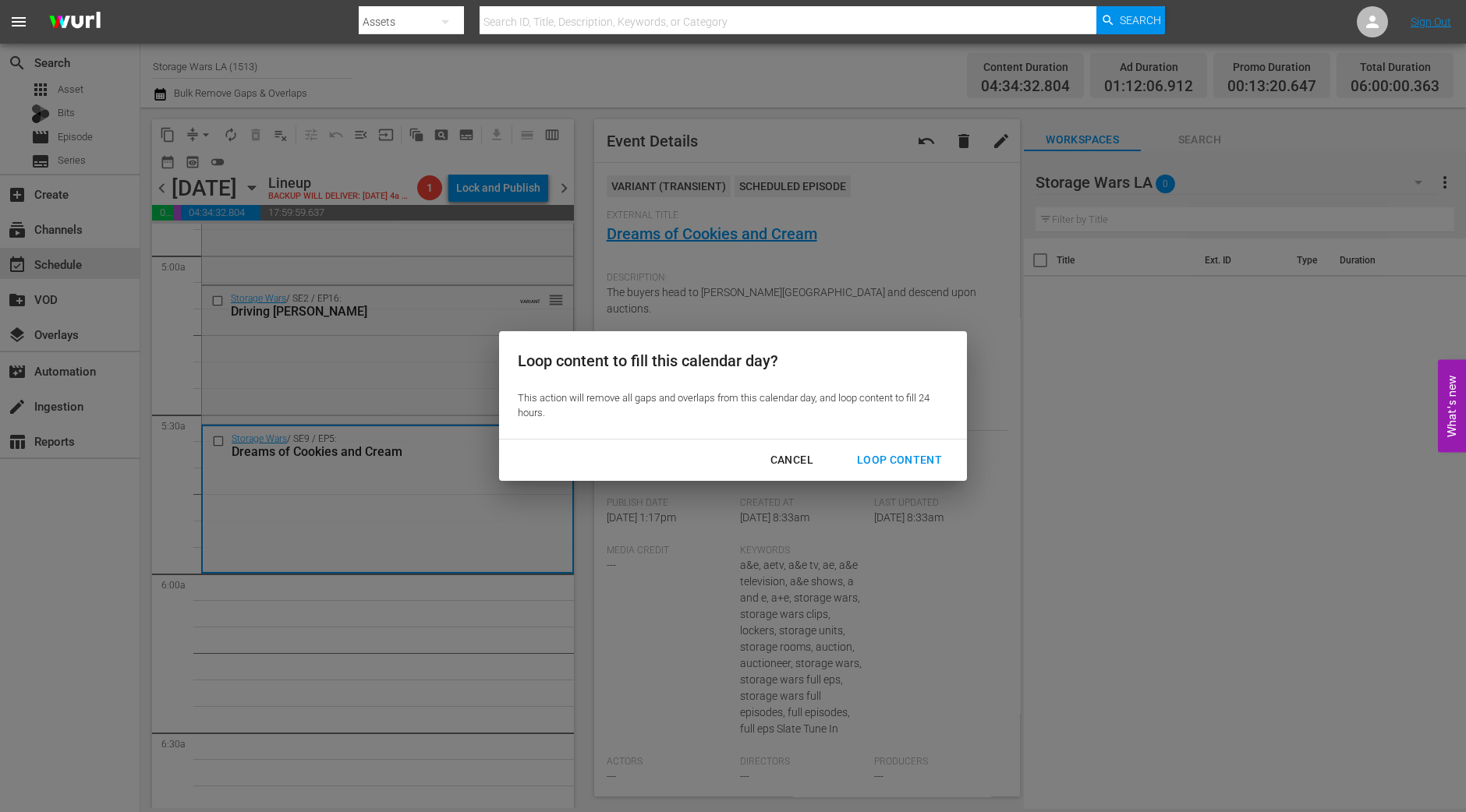
click at [939, 457] on div "Loop Content" at bounding box center [899, 460] width 110 height 19
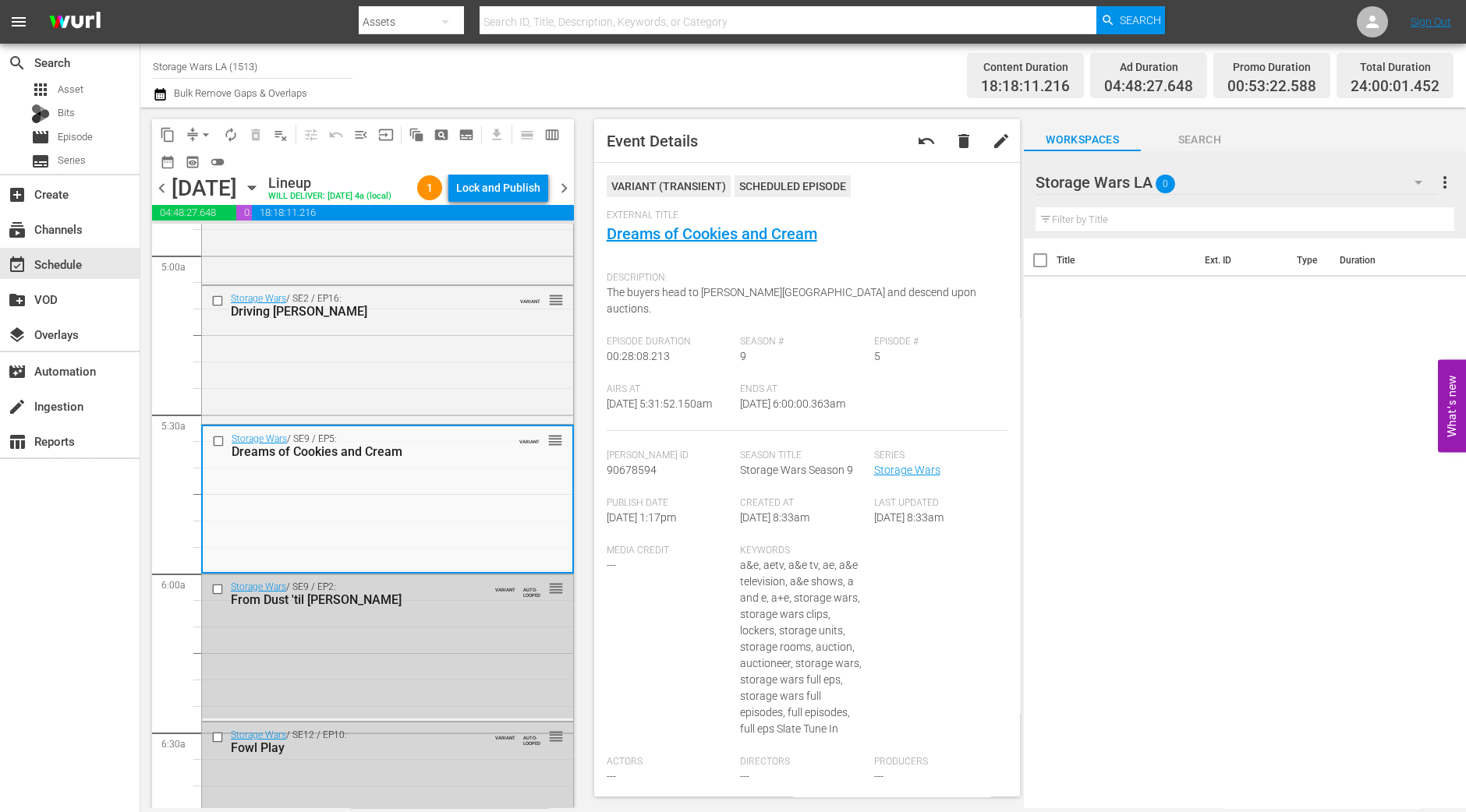
click at [538, 187] on div "Lock and Publish" at bounding box center [498, 187] width 84 height 28
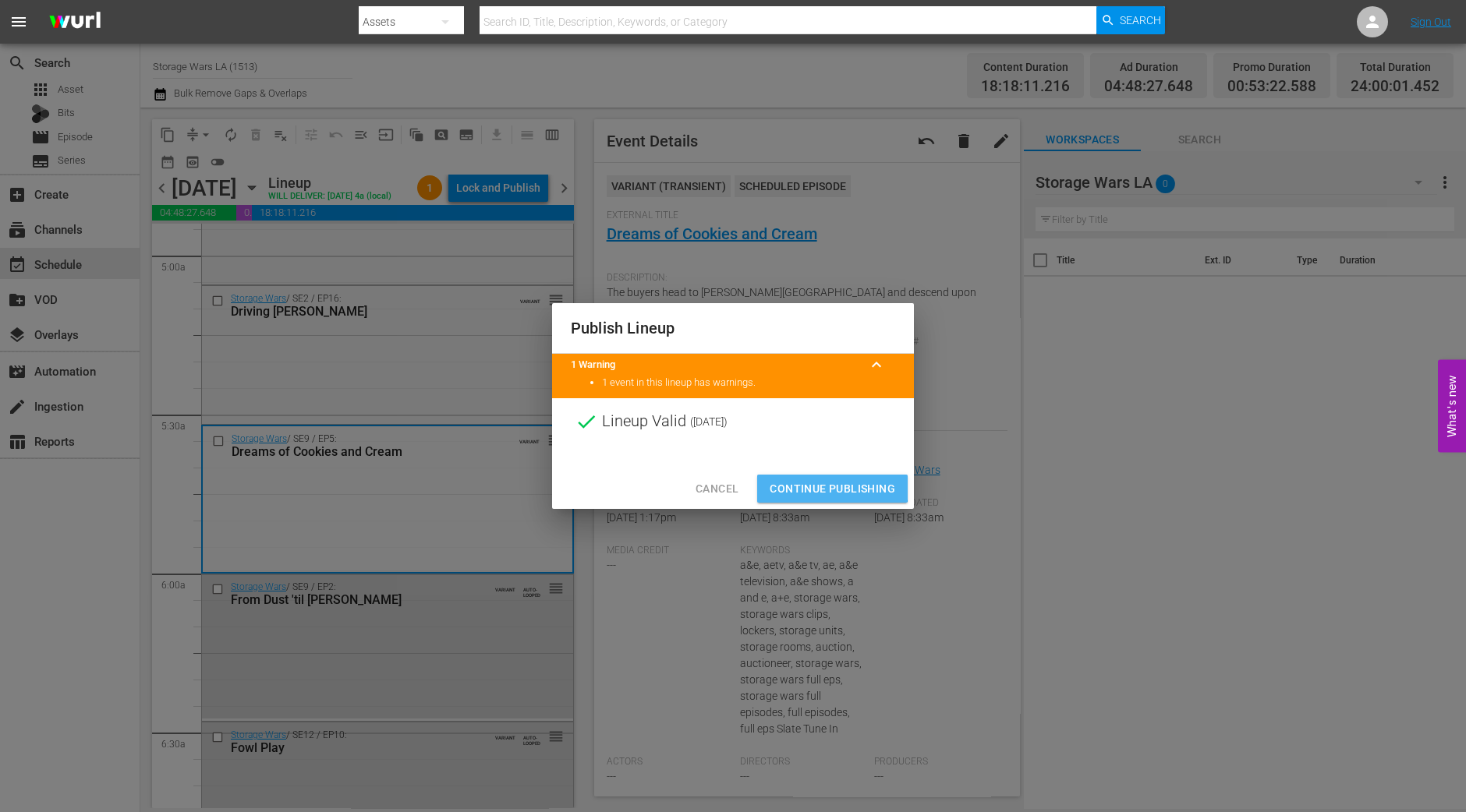
click at [798, 481] on span "Continue Publishing" at bounding box center [832, 489] width 125 height 19
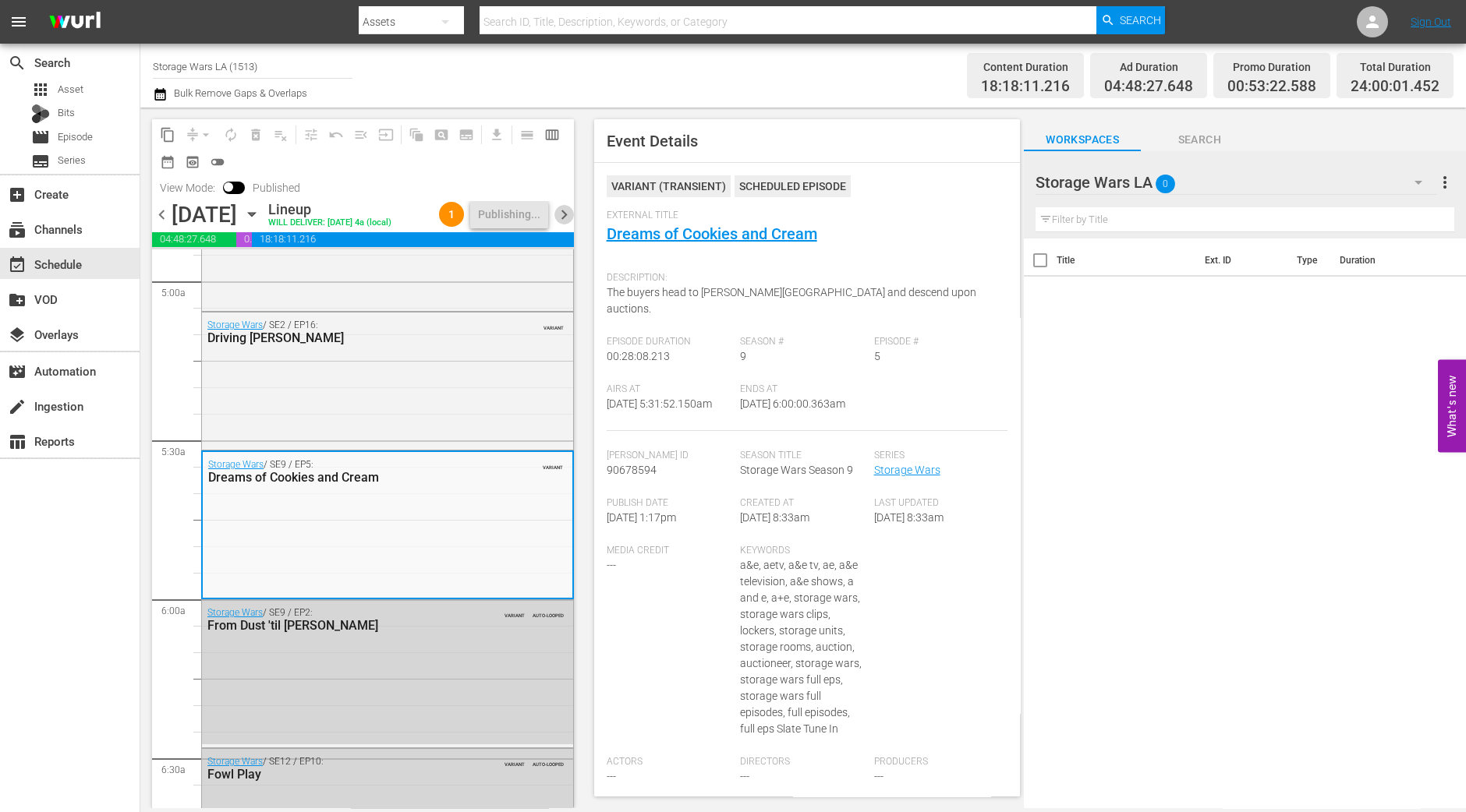
click at [569, 223] on span "chevron_right" at bounding box center [564, 215] width 19 height 19
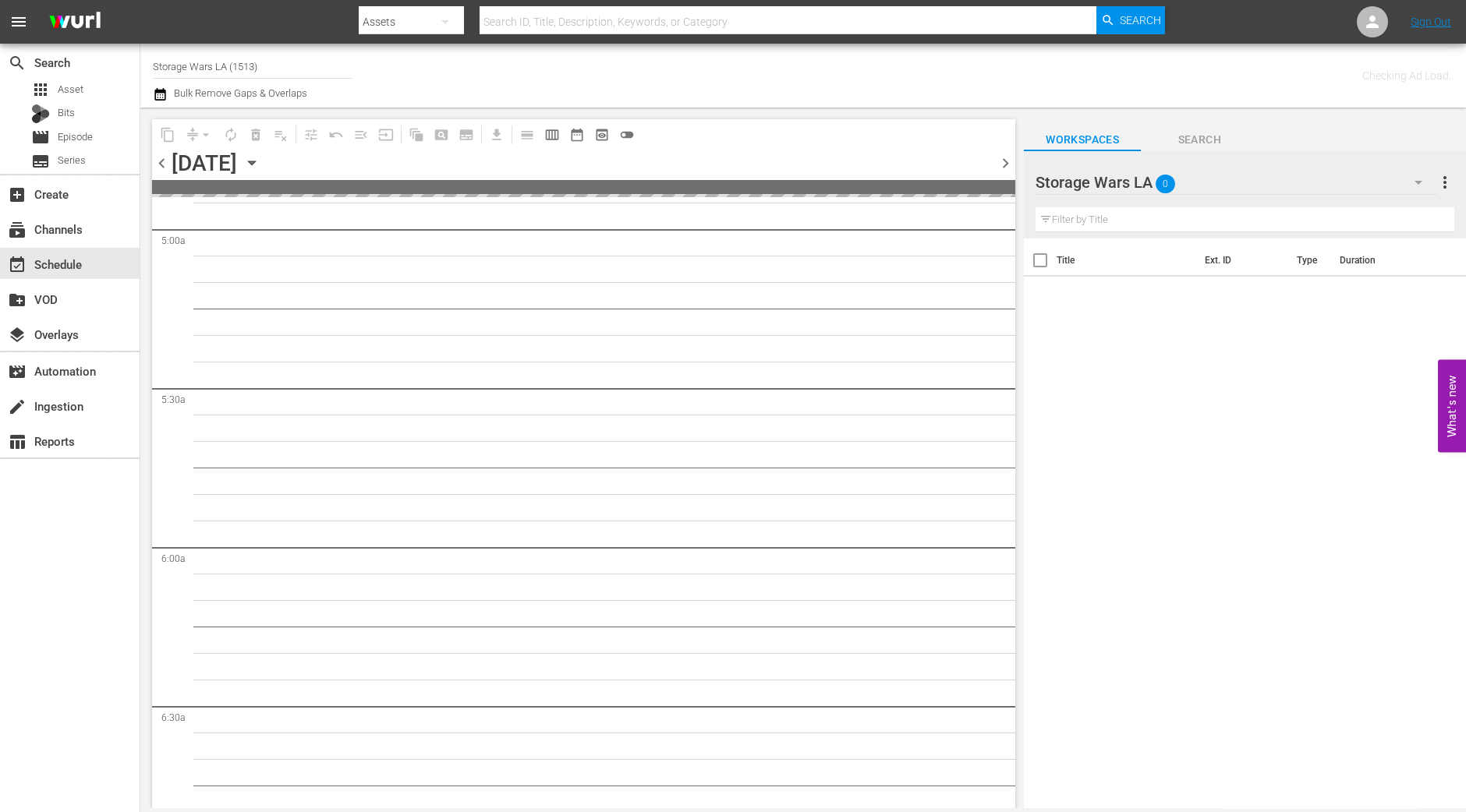
scroll to position [1797, 0]
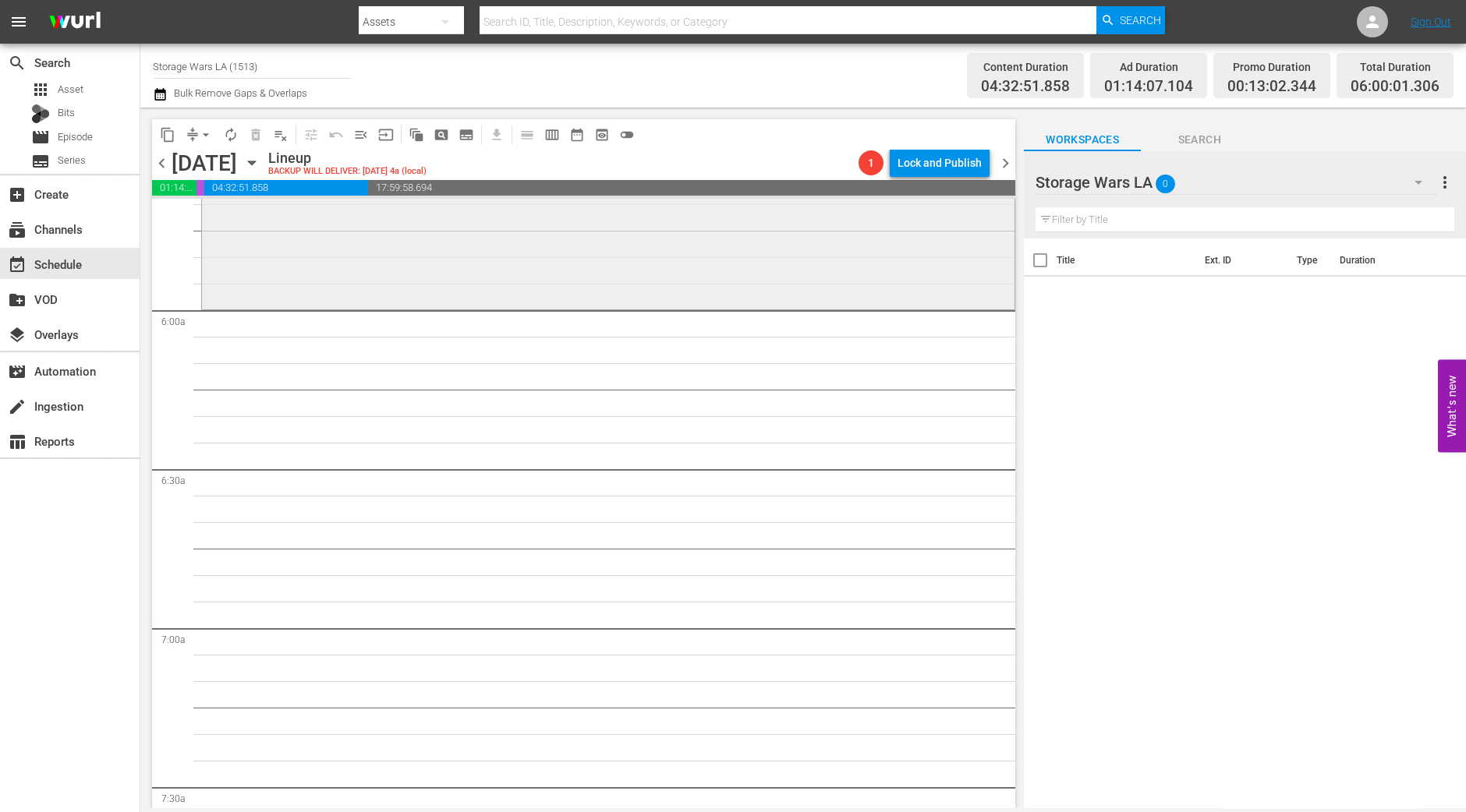
click at [415, 263] on div "Storage Wars / SE13 / EP7: Game of Groans: Whittier Is Coming (#278) VARIANT re…" at bounding box center [608, 234] width 812 height 144
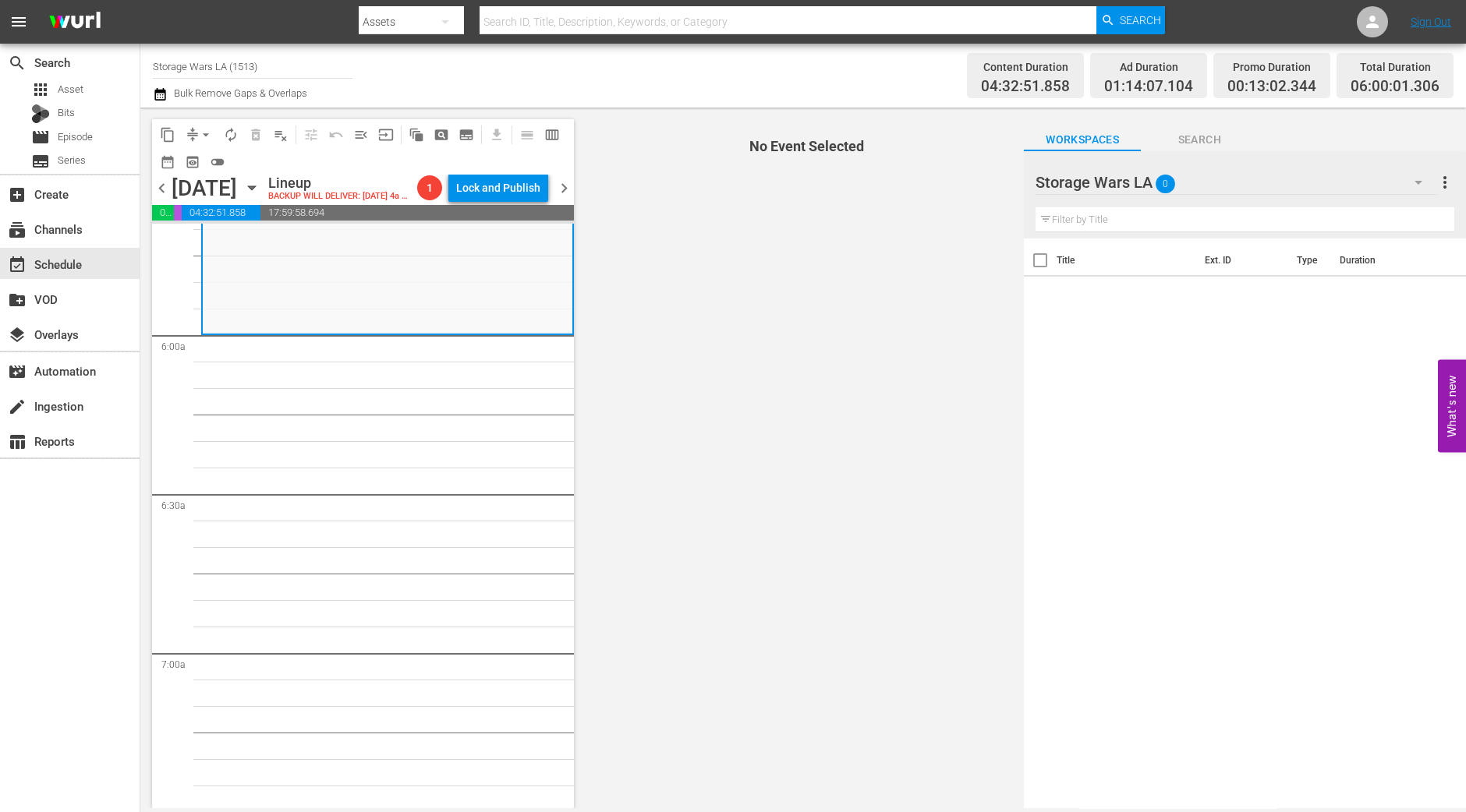
click at [193, 135] on button "arrow_drop_down" at bounding box center [205, 134] width 25 height 25
click at [196, 158] on li "Align to Midnight" at bounding box center [206, 166] width 129 height 26
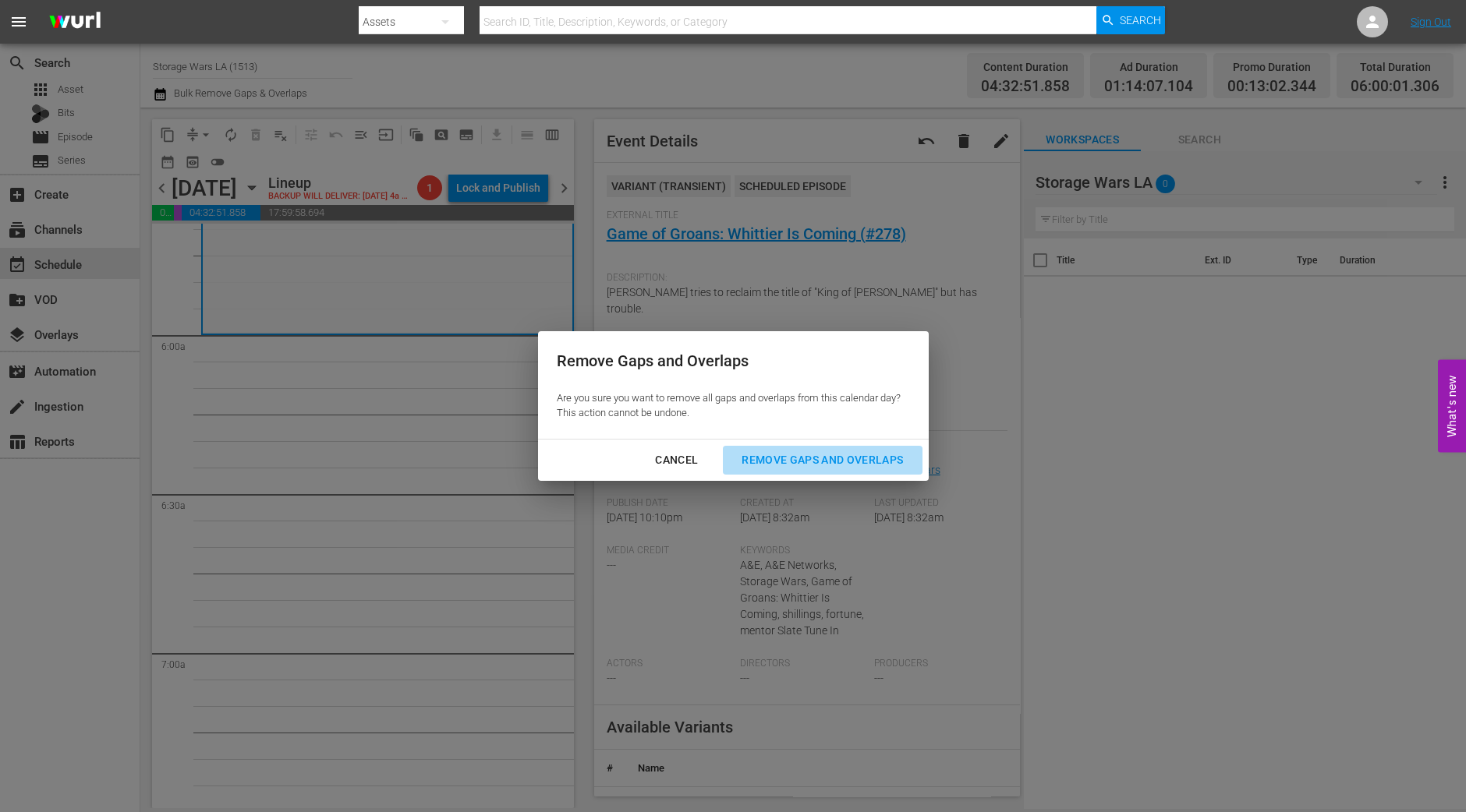
click at [827, 459] on div "Remove Gaps and Overlaps" at bounding box center [823, 460] width 187 height 19
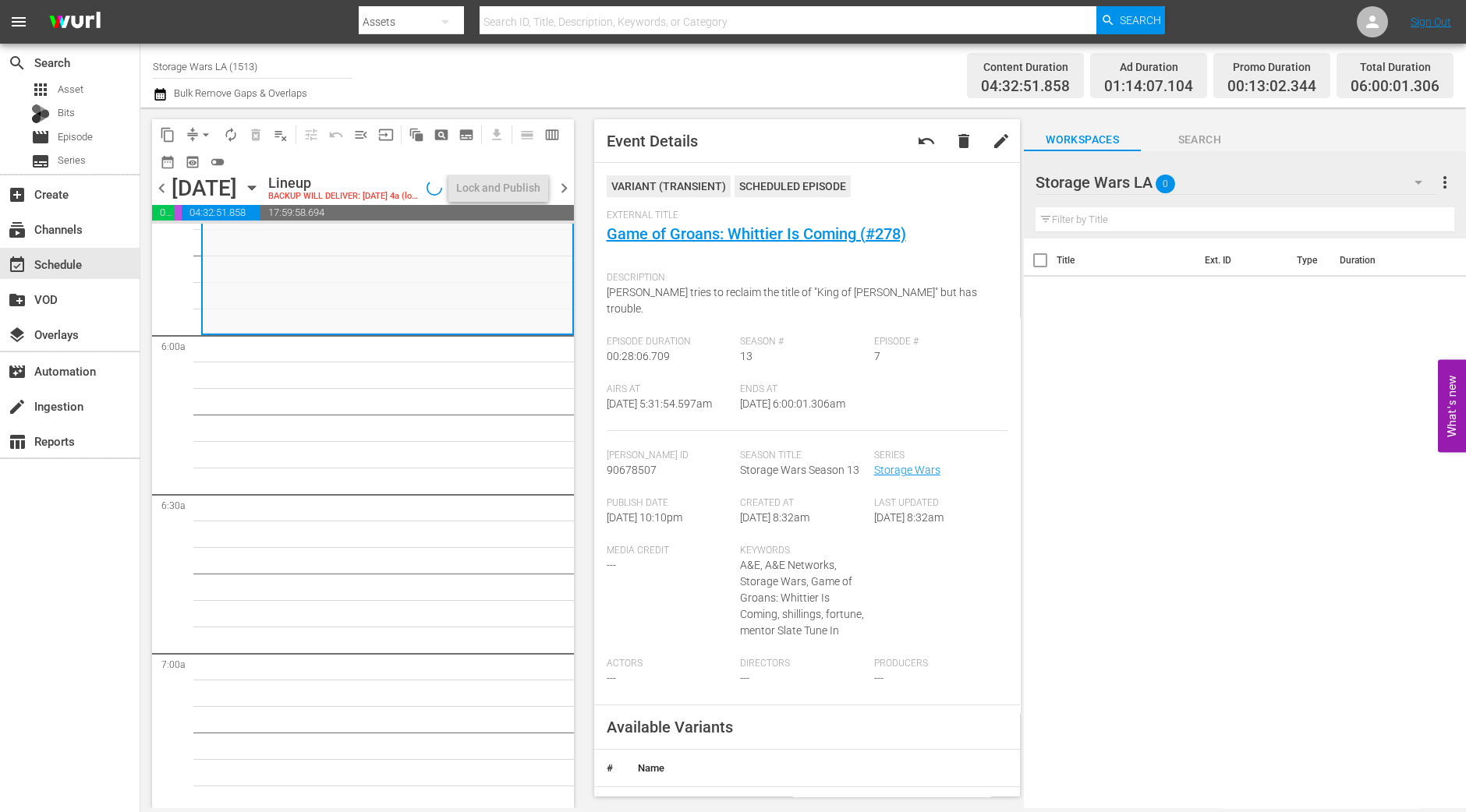
click at [97, 649] on div "search Search apps Asset Bits movie Episode subtitles Series add_box Create sub…" at bounding box center [70, 449] width 141 height 812
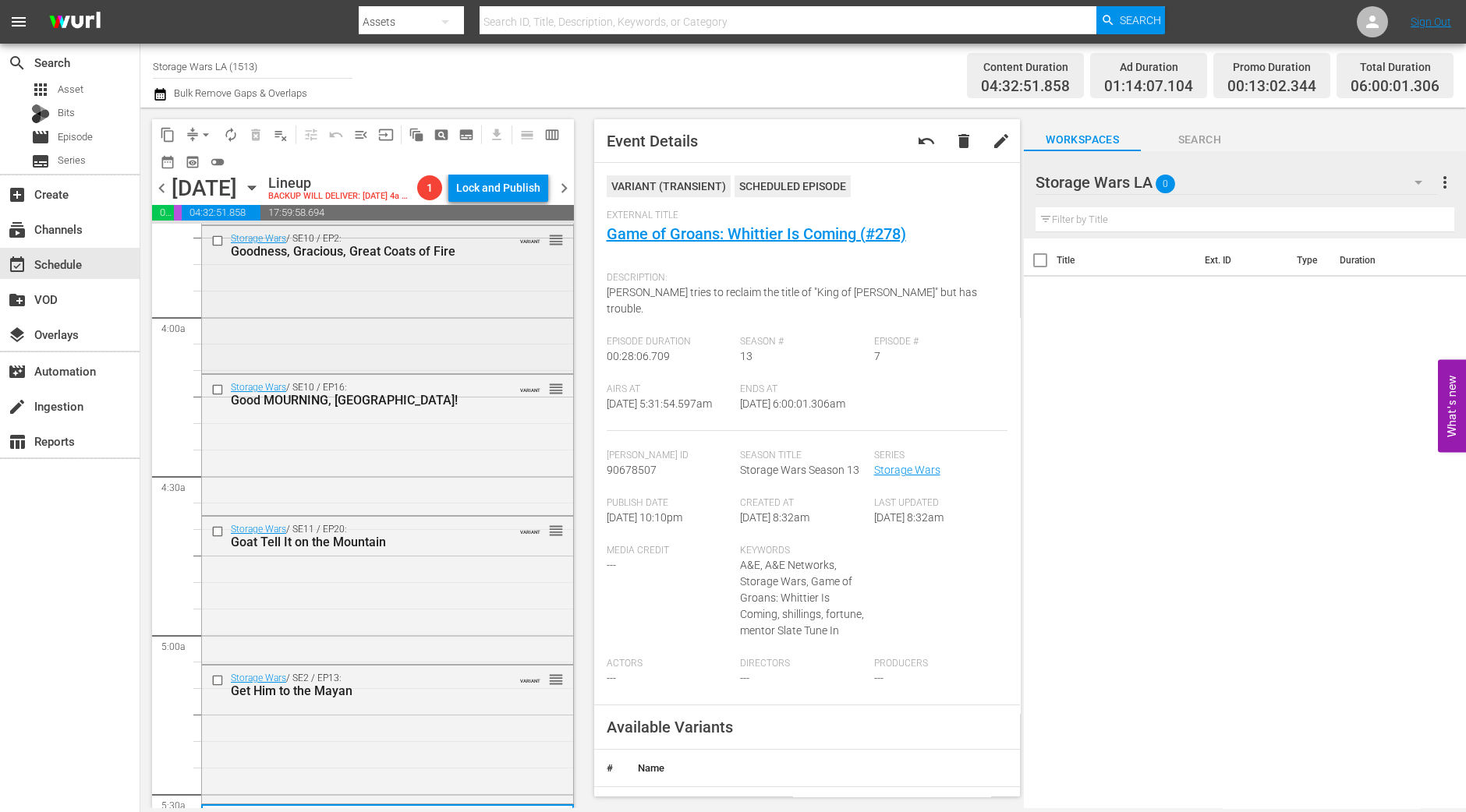
scroll to position [920, 0]
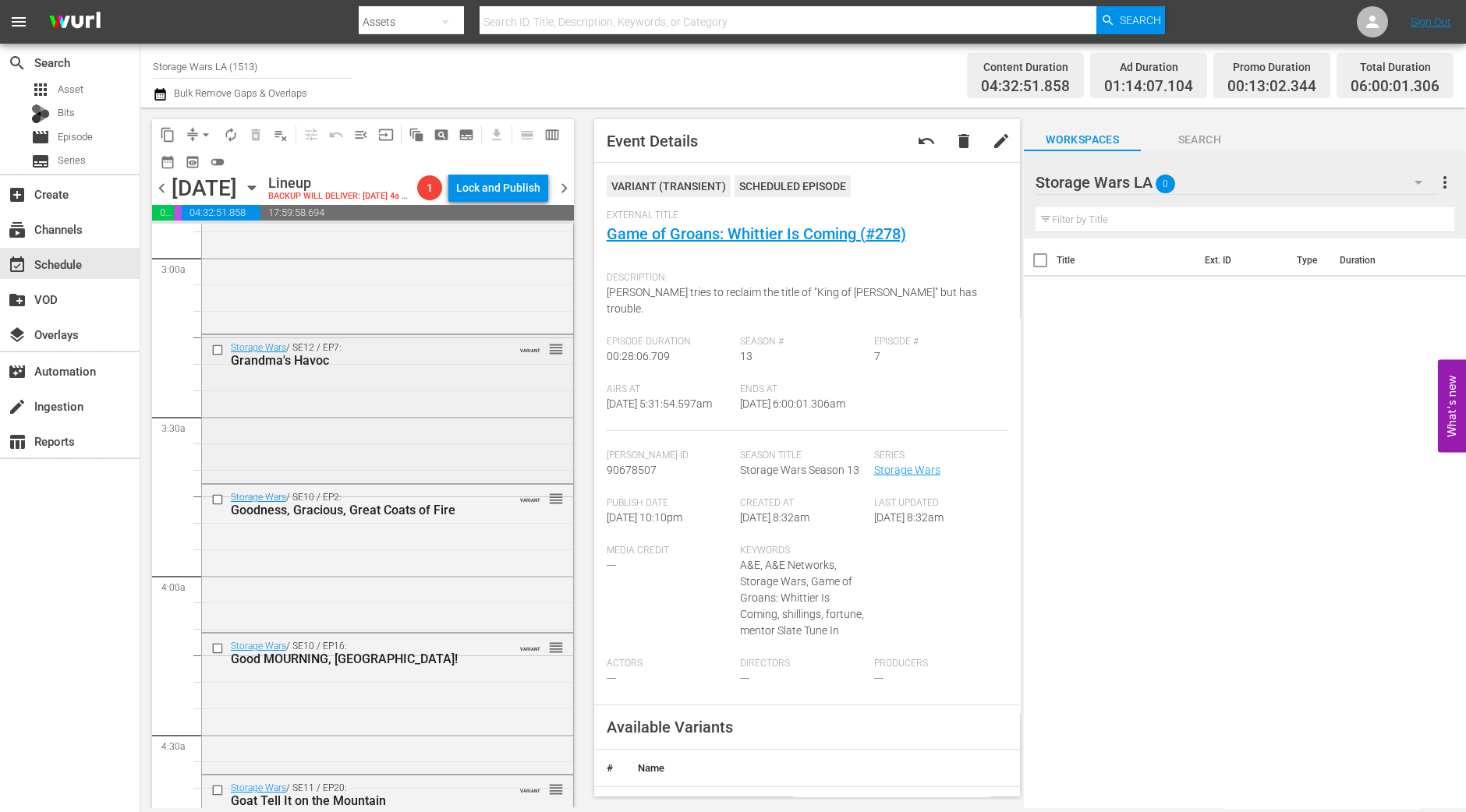
click at [391, 479] on div "Storage Wars / SE12 / EP7: Grandma's Havoc VARIANT reorder" at bounding box center [388, 407] width 372 height 144
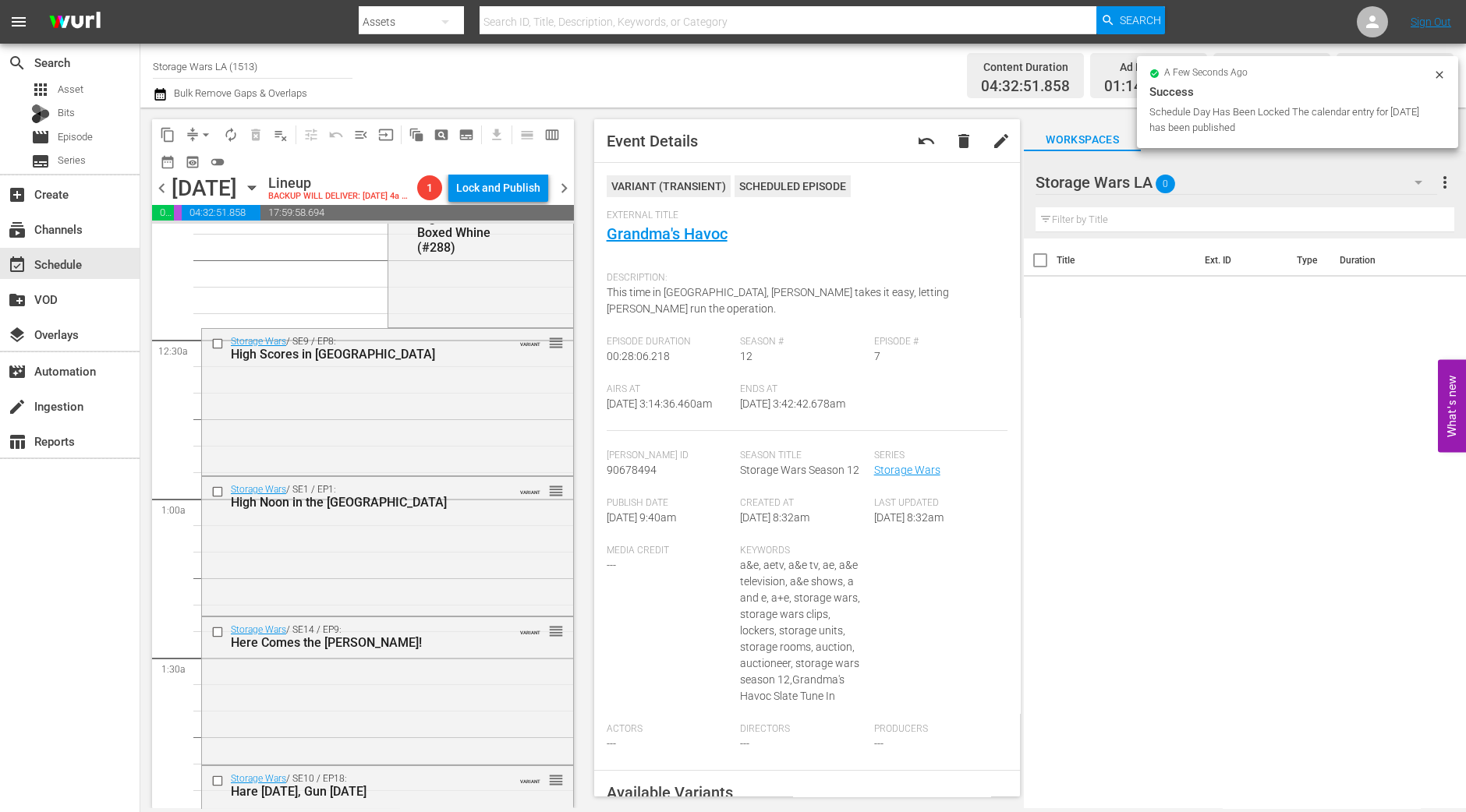
scroll to position [0, 0]
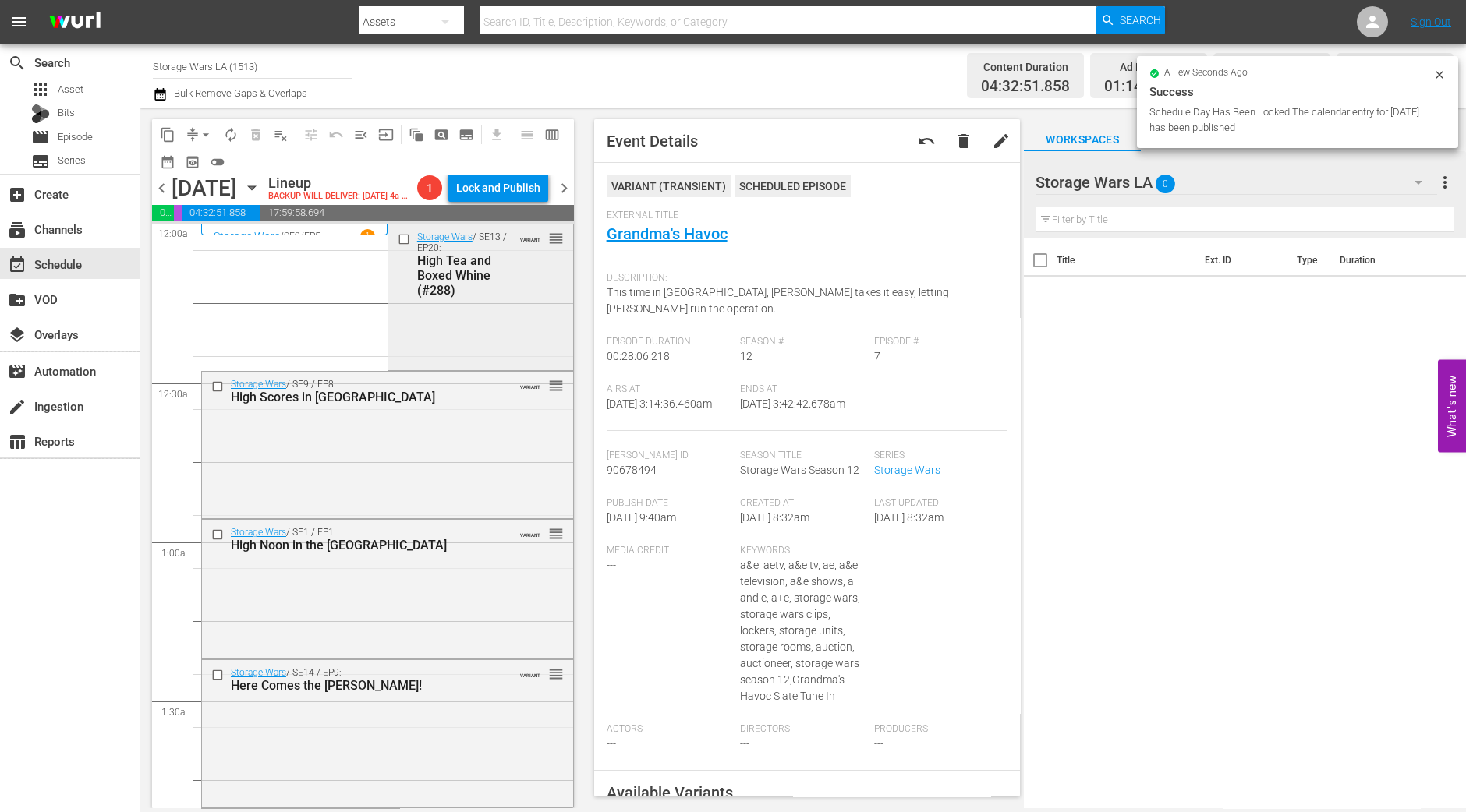
click at [484, 360] on div "Storage Wars / SE13 / EP20: High Tea and Boxed Whine (#288) VARIANT reorder" at bounding box center [481, 295] width 185 height 142
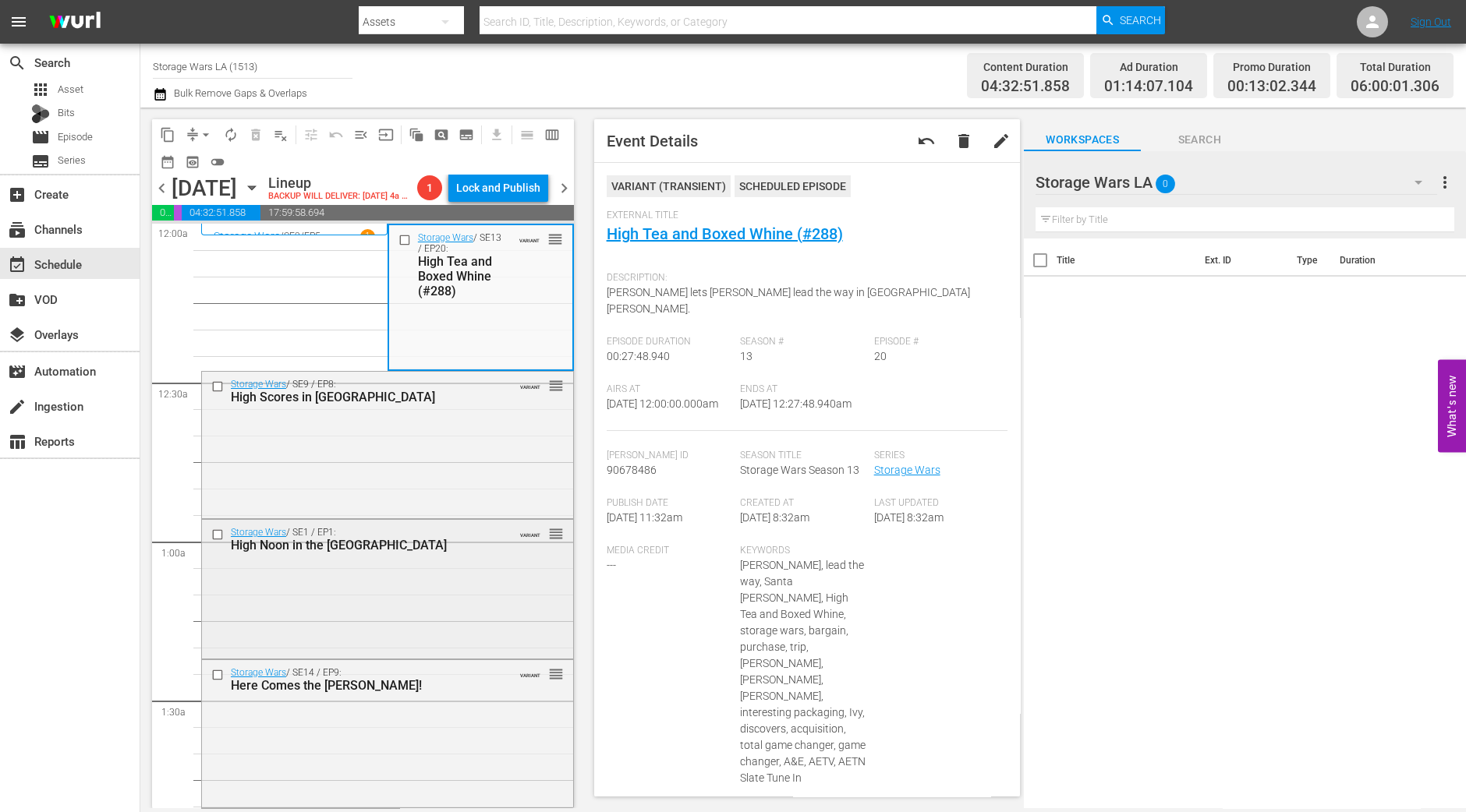
click at [323, 593] on div "Storage Wars / SE1 / EP1: High Noon in the High Desert VARIANT reorder" at bounding box center [388, 588] width 372 height 136
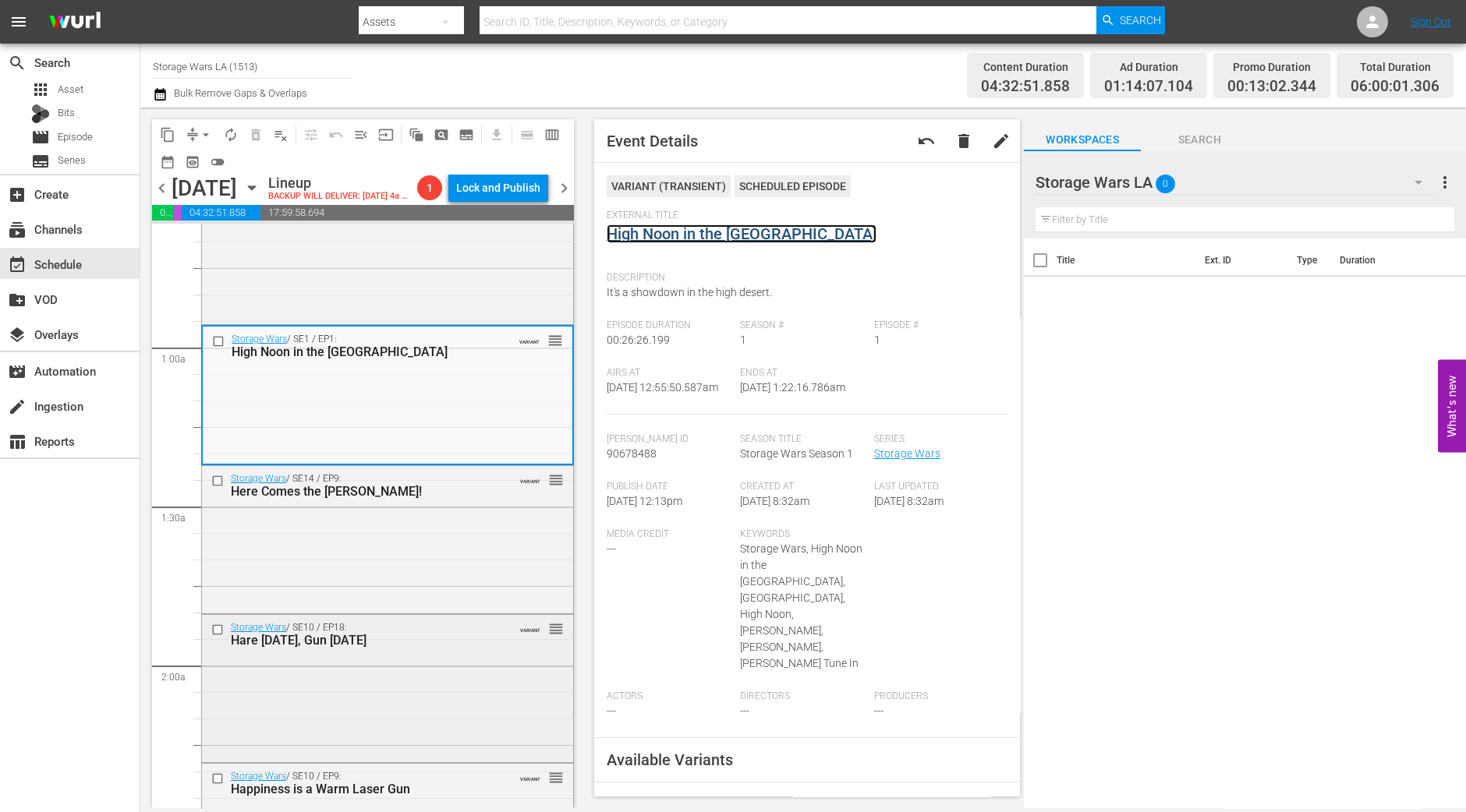
scroll to position [293, 0]
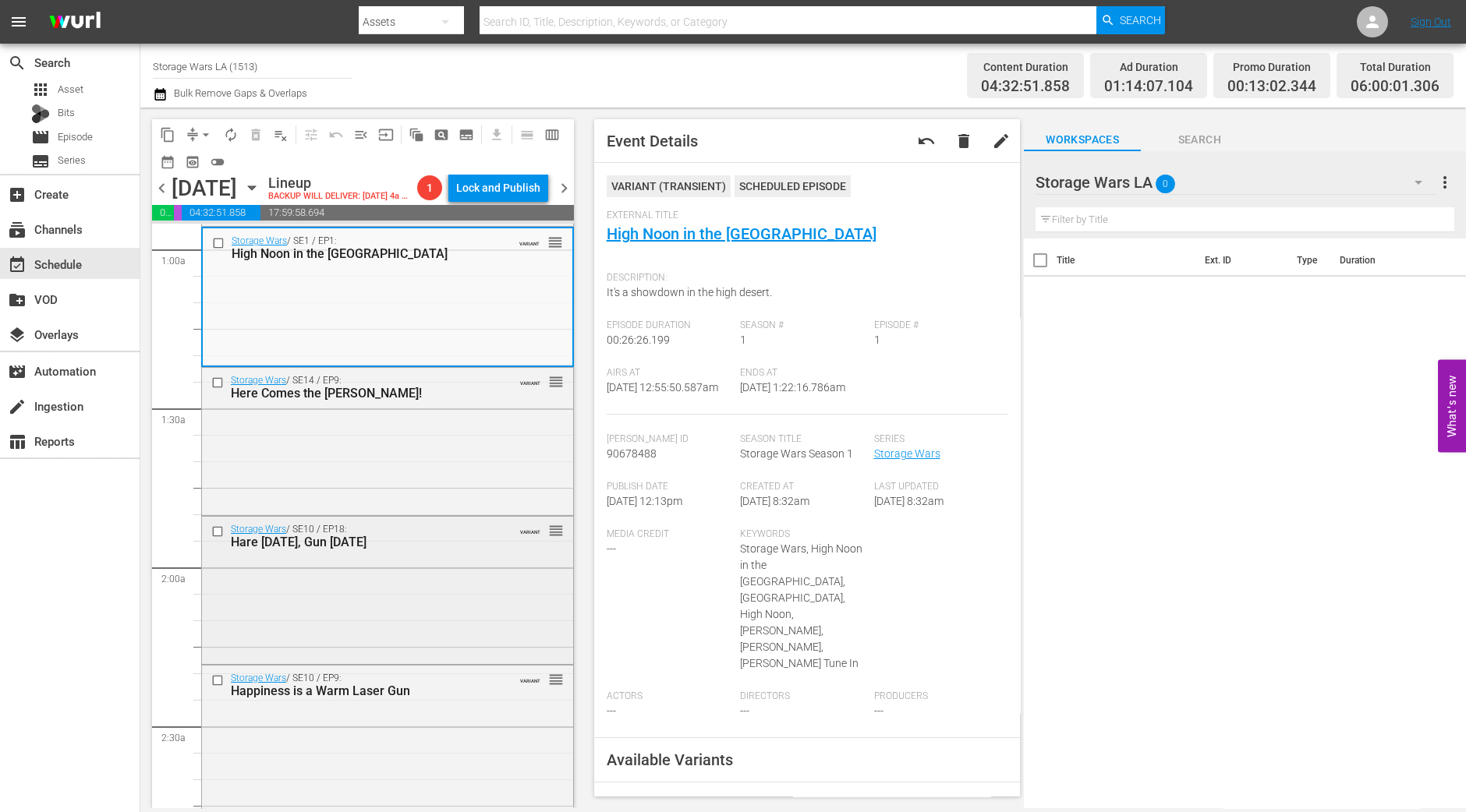
click at [441, 584] on div "Storage Wars / SE10 / EP18: Hare Today, Gun Tomorrow VARIANT reorder" at bounding box center [388, 588] width 372 height 144
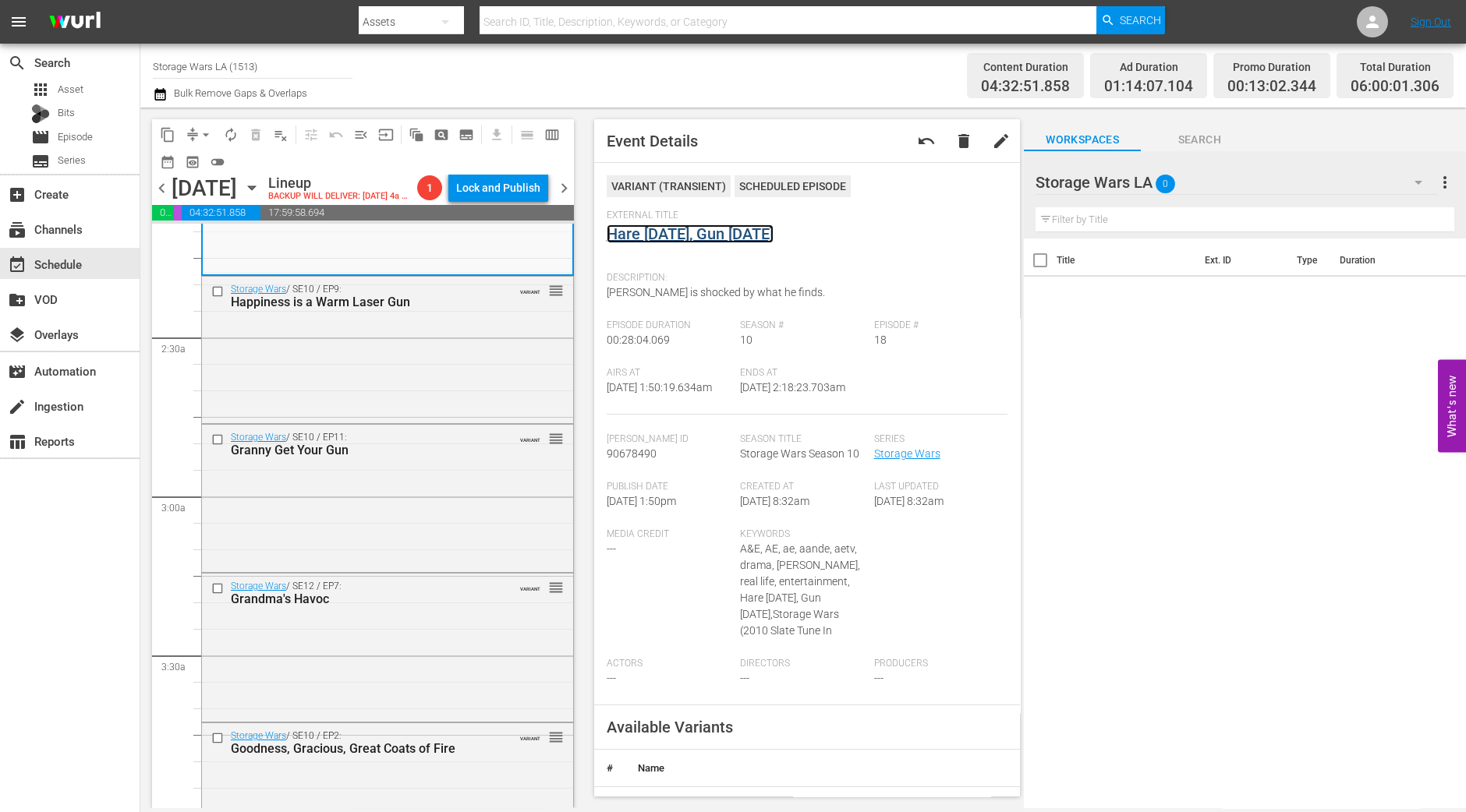
scroll to position [682, 0]
click at [458, 489] on div "Storage Wars / SE10 / EP11: Granny Get Your Gun VARIANT reorder" at bounding box center [388, 496] width 372 height 144
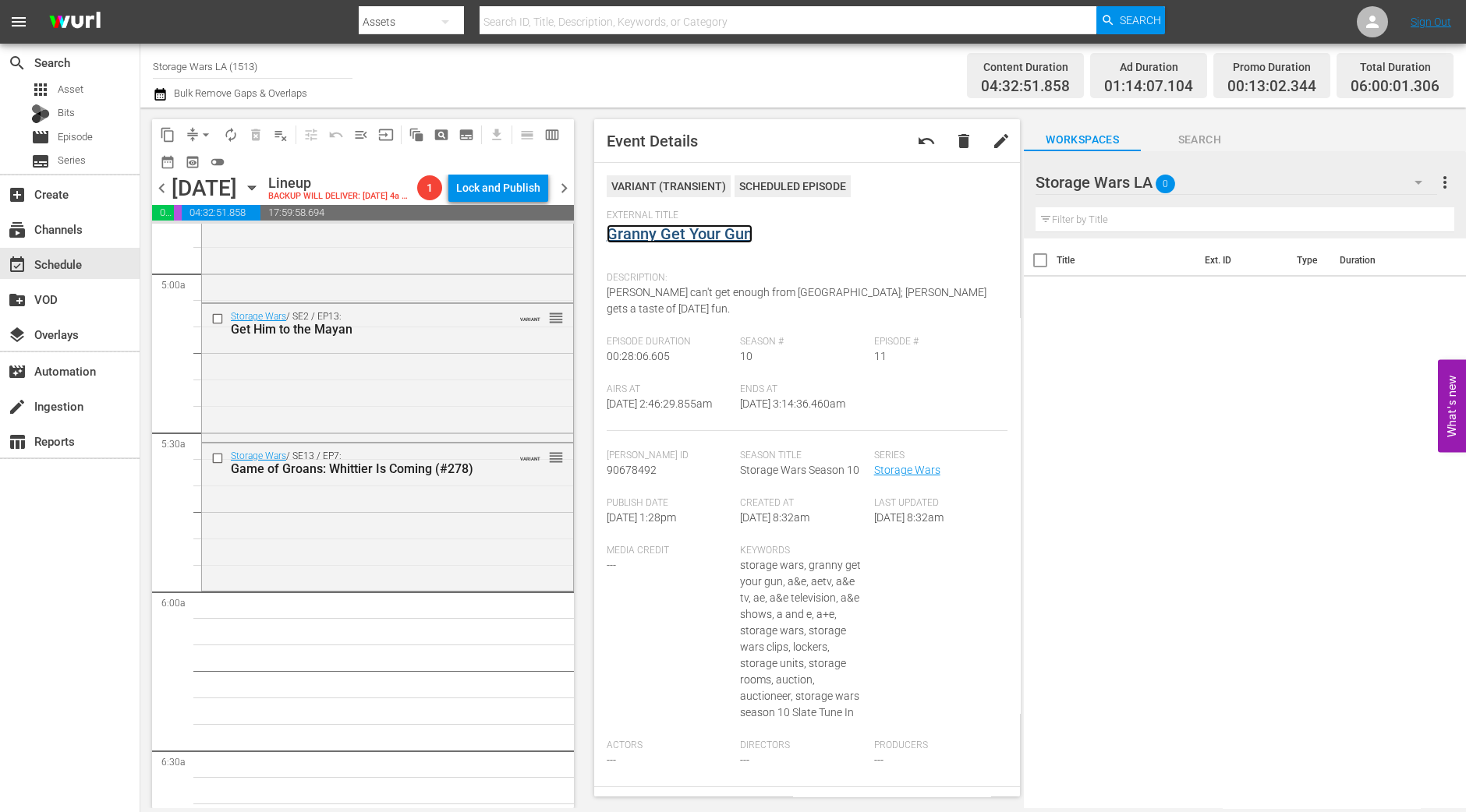
scroll to position [1754, 0]
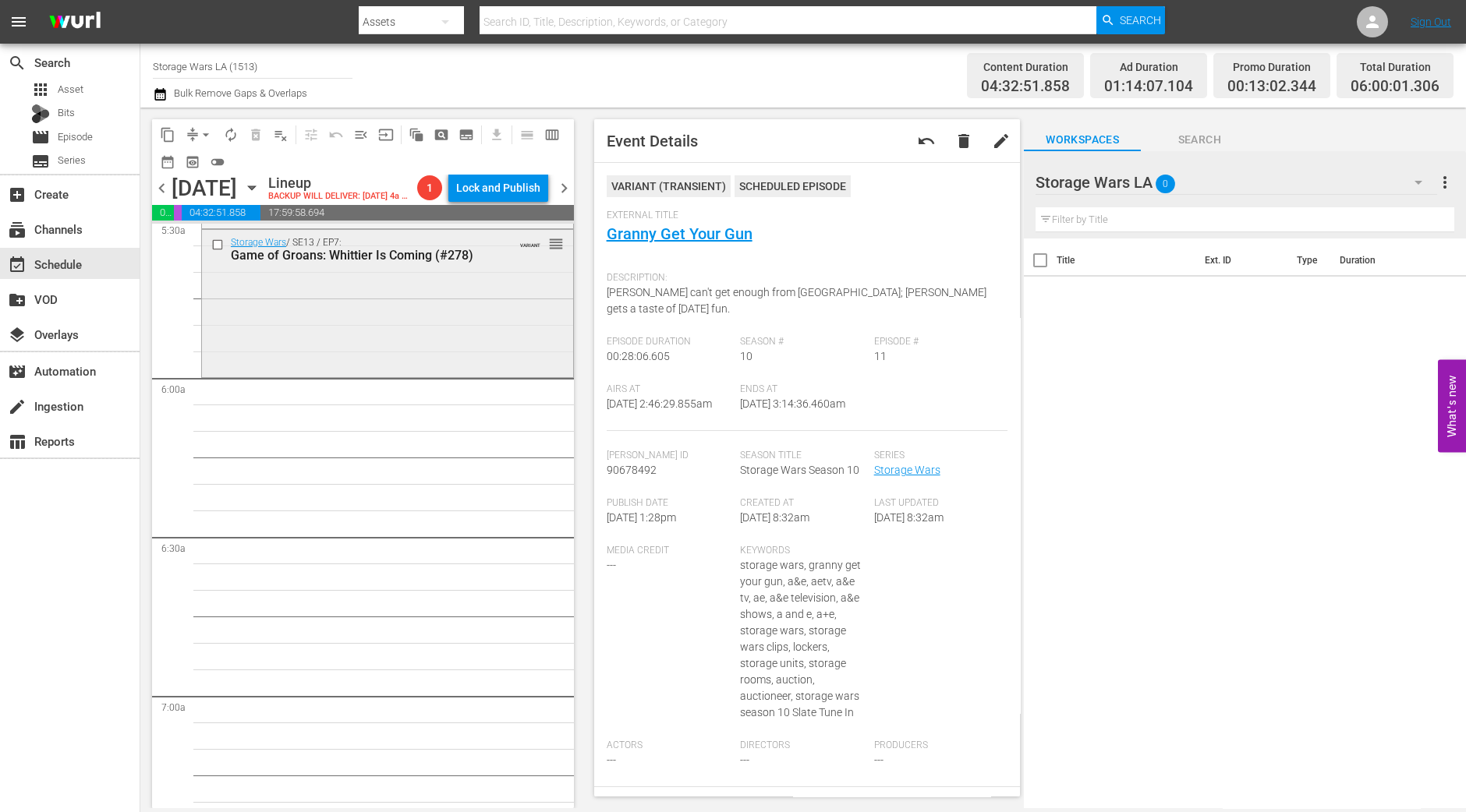
click at [480, 351] on div "Storage Wars / SE13 / EP7: Game of Groans: Whittier Is Coming (#278) VARIANT re…" at bounding box center [388, 301] width 372 height 144
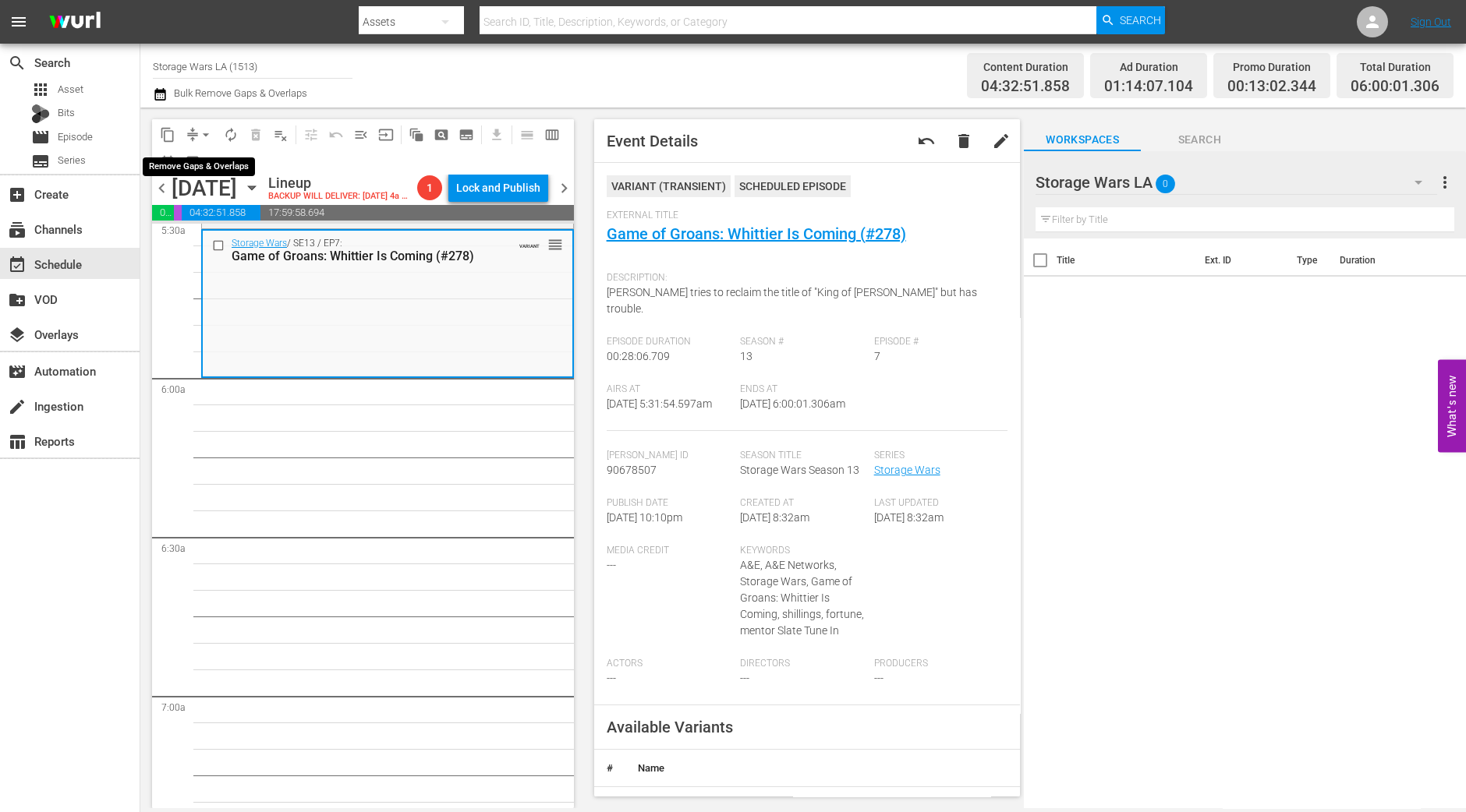
click at [199, 132] on span "arrow_drop_down" at bounding box center [205, 134] width 15 height 15
click at [215, 168] on li "Align to Midnight" at bounding box center [207, 166] width 164 height 26
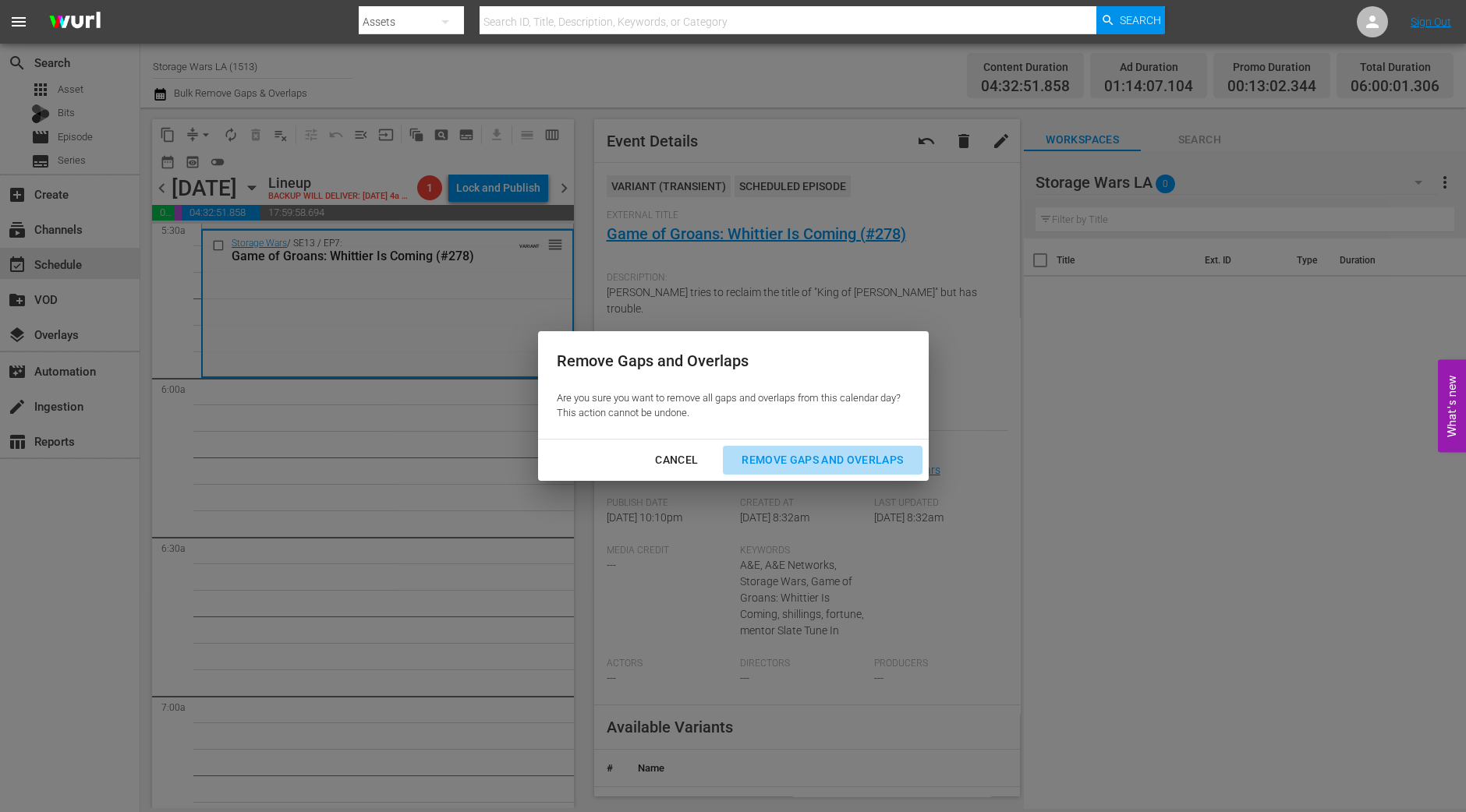
click at [844, 469] on div "Remove Gaps and Overlaps" at bounding box center [823, 460] width 187 height 19
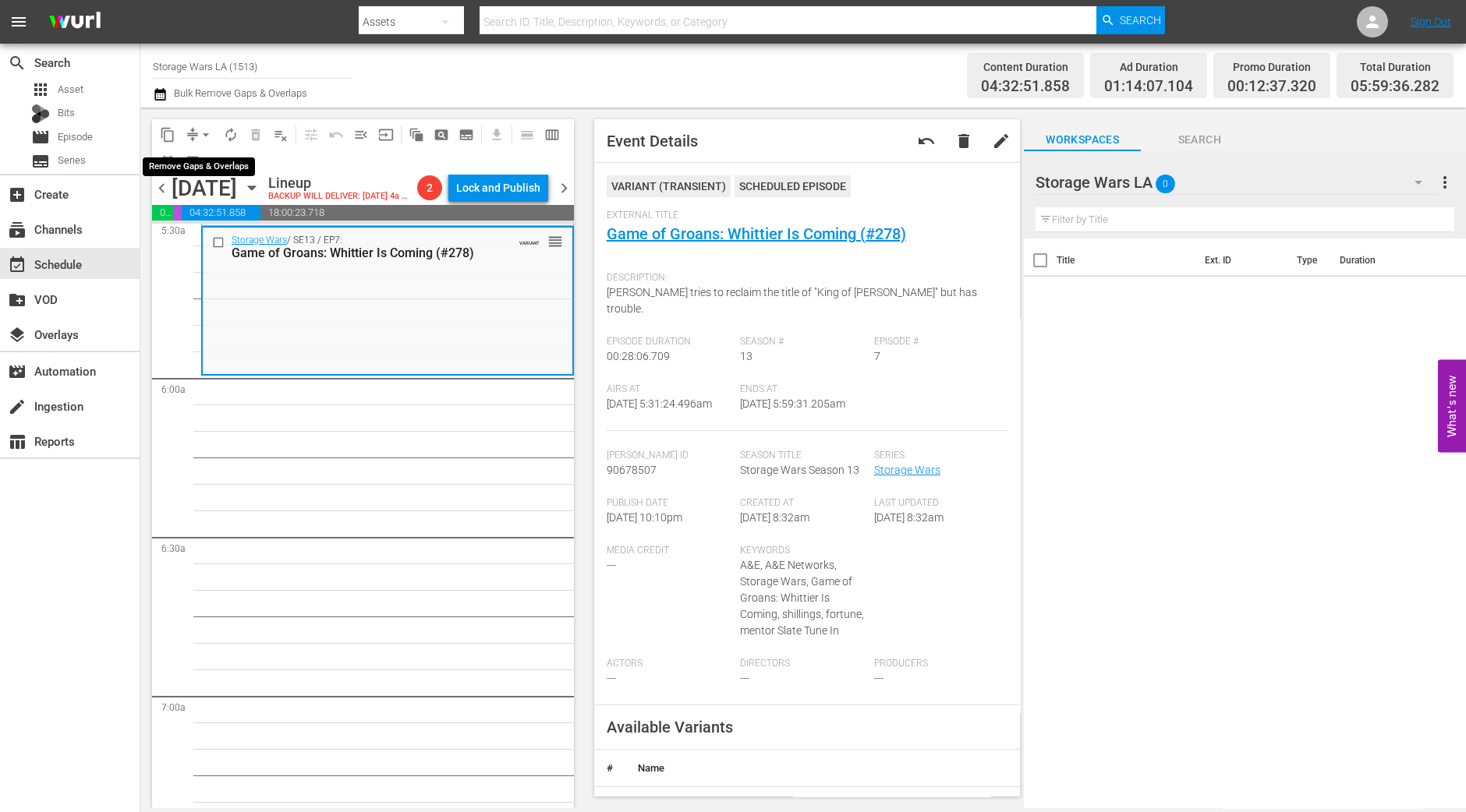
drag, startPoint x: 200, startPoint y: 129, endPoint x: 202, endPoint y: 141, distance: 12.2
click at [201, 129] on span "arrow_drop_down" at bounding box center [205, 134] width 15 height 15
click at [207, 158] on li "Align to Midnight" at bounding box center [207, 166] width 164 height 26
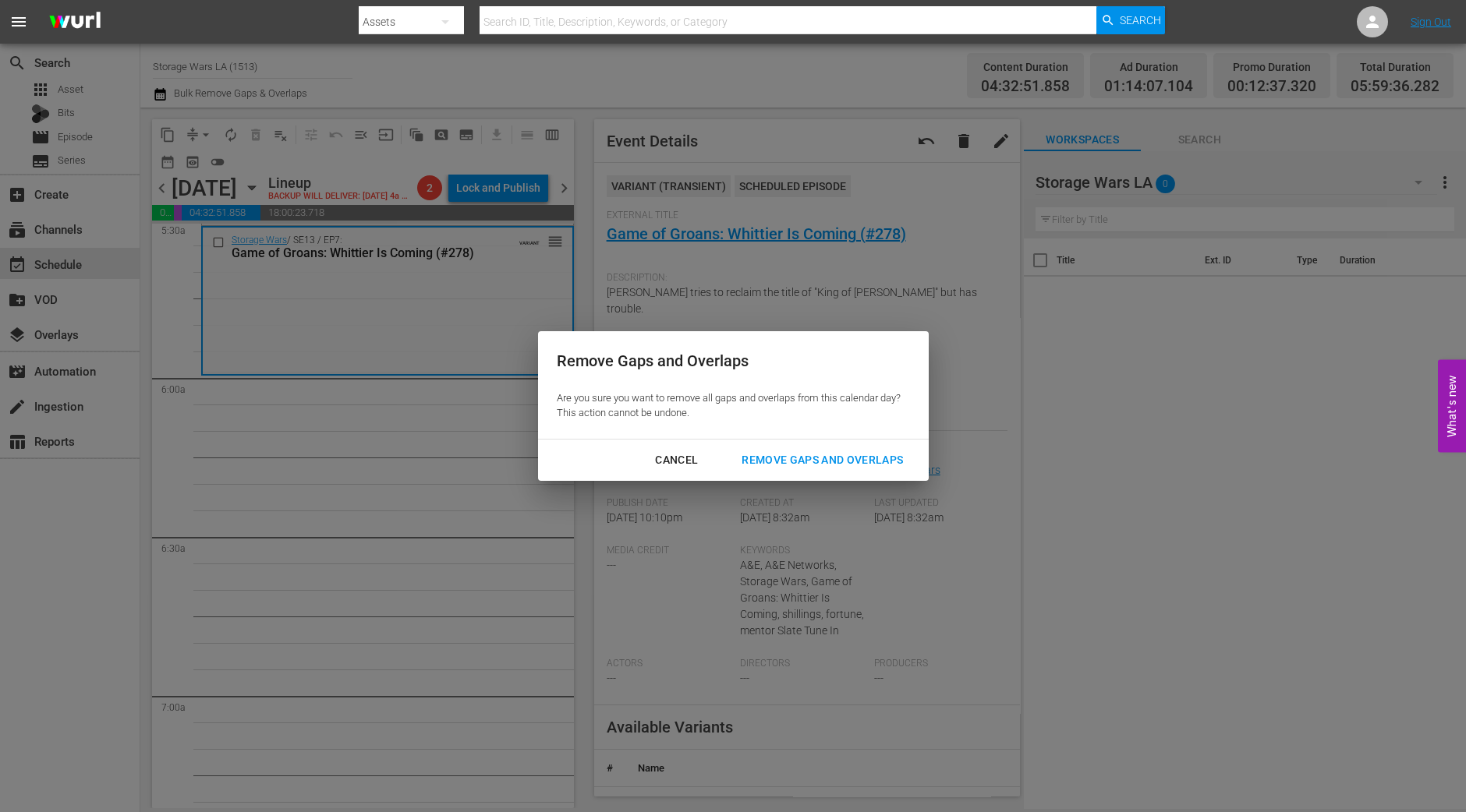
click at [824, 465] on div "Remove Gaps and Overlaps" at bounding box center [823, 460] width 187 height 19
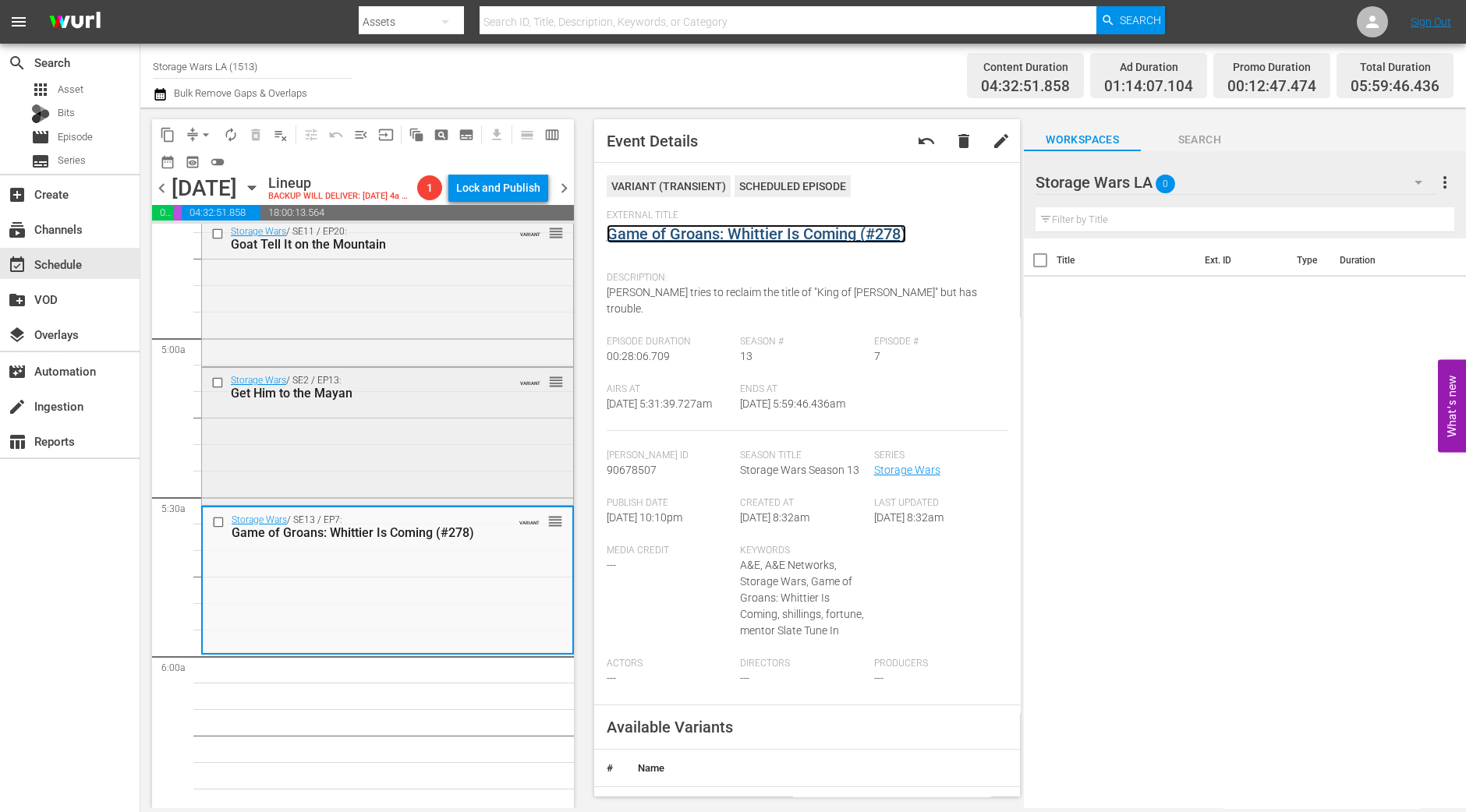
scroll to position [1461, 0]
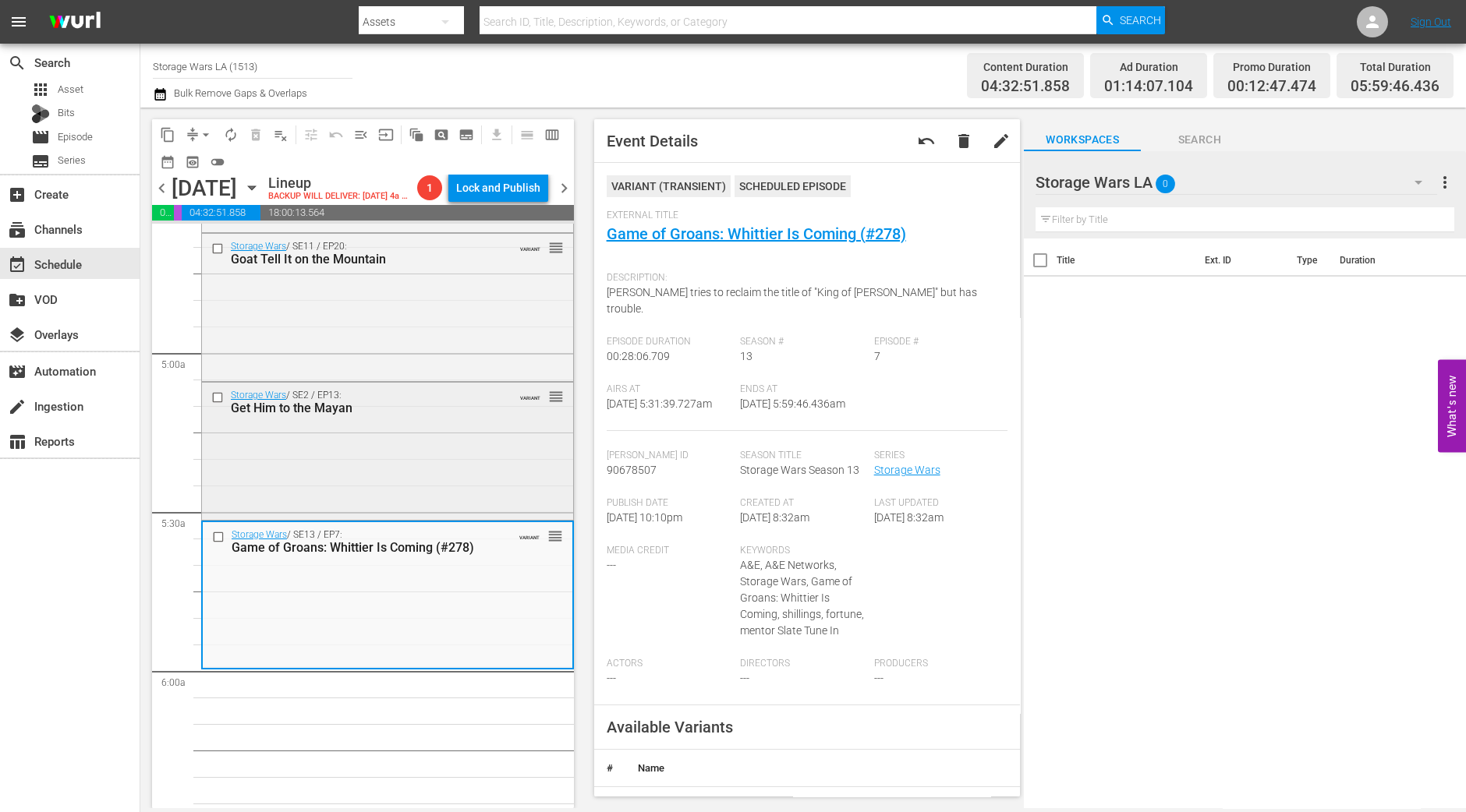
click at [429, 416] on div "Storage Wars / SE2 / EP13: Get Him to the Mayan" at bounding box center [363, 403] width 265 height 26
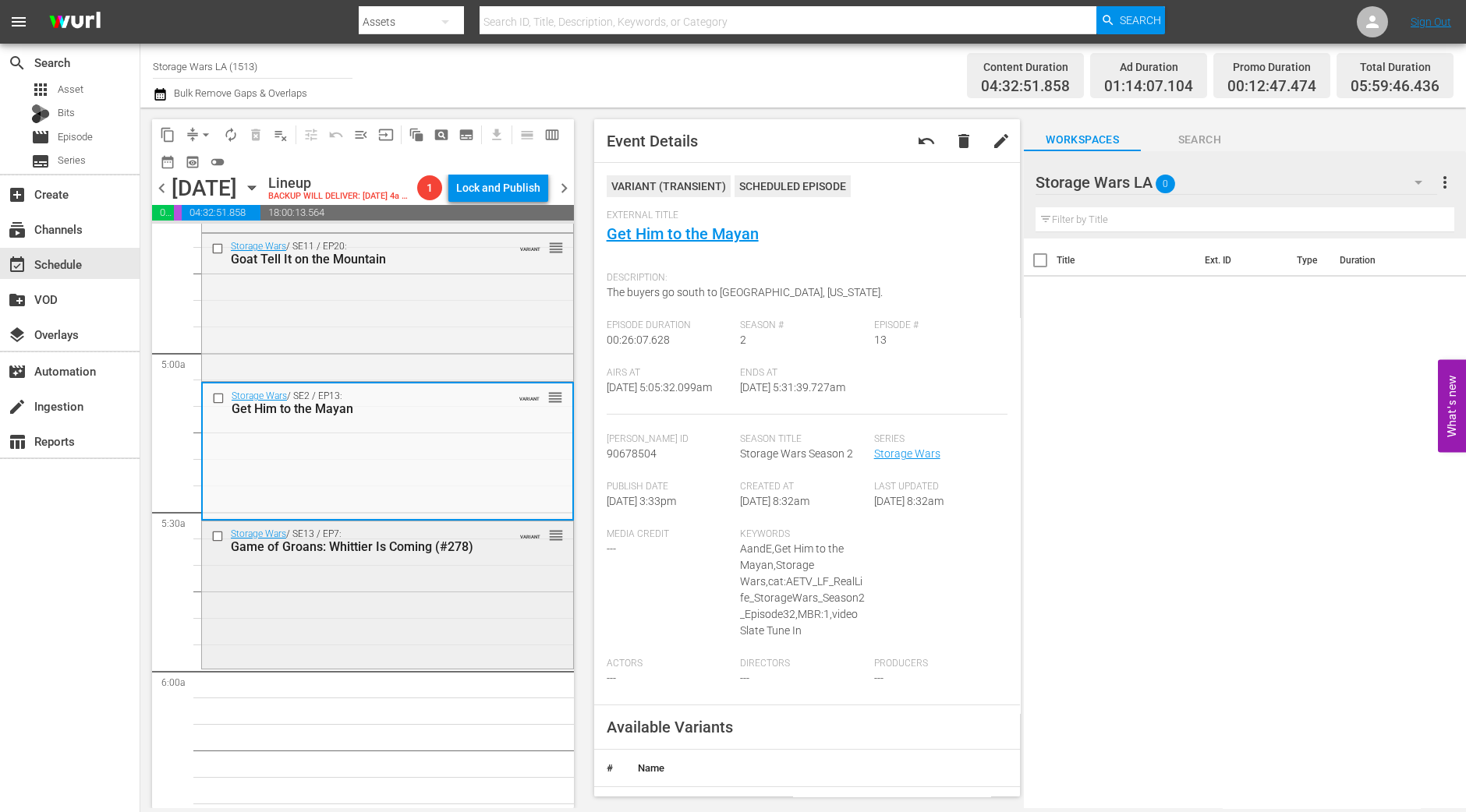
click at [352, 650] on div "Storage Wars / SE13 / EP7: Game of Groans: Whittier Is Coming (#278) VARIANT re…" at bounding box center [388, 593] width 372 height 144
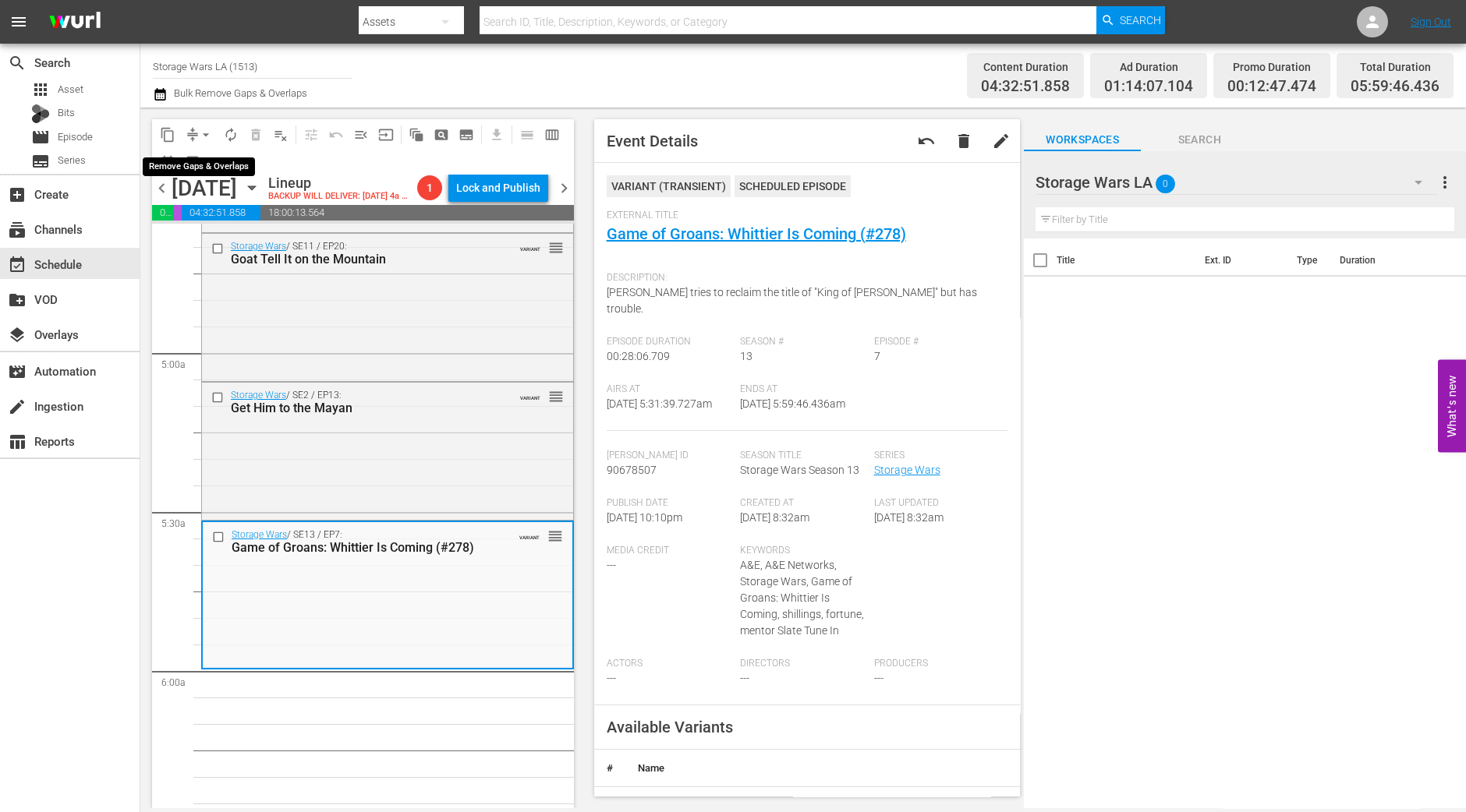
click at [199, 137] on span "arrow_drop_down" at bounding box center [205, 134] width 15 height 15
click at [199, 156] on li "Align to Midnight" at bounding box center [207, 166] width 164 height 26
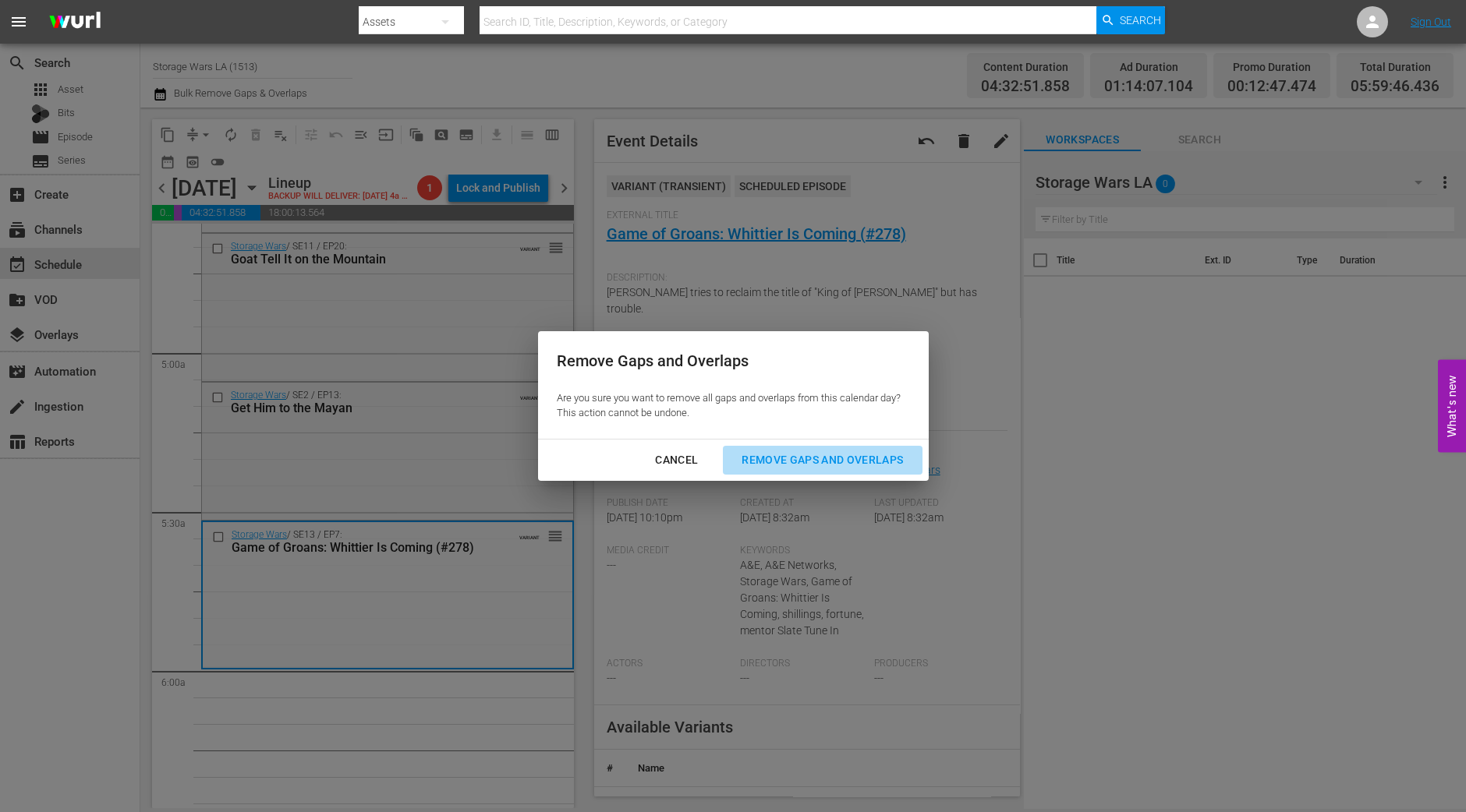
click at [884, 465] on div "Remove Gaps and Overlaps" at bounding box center [823, 460] width 187 height 19
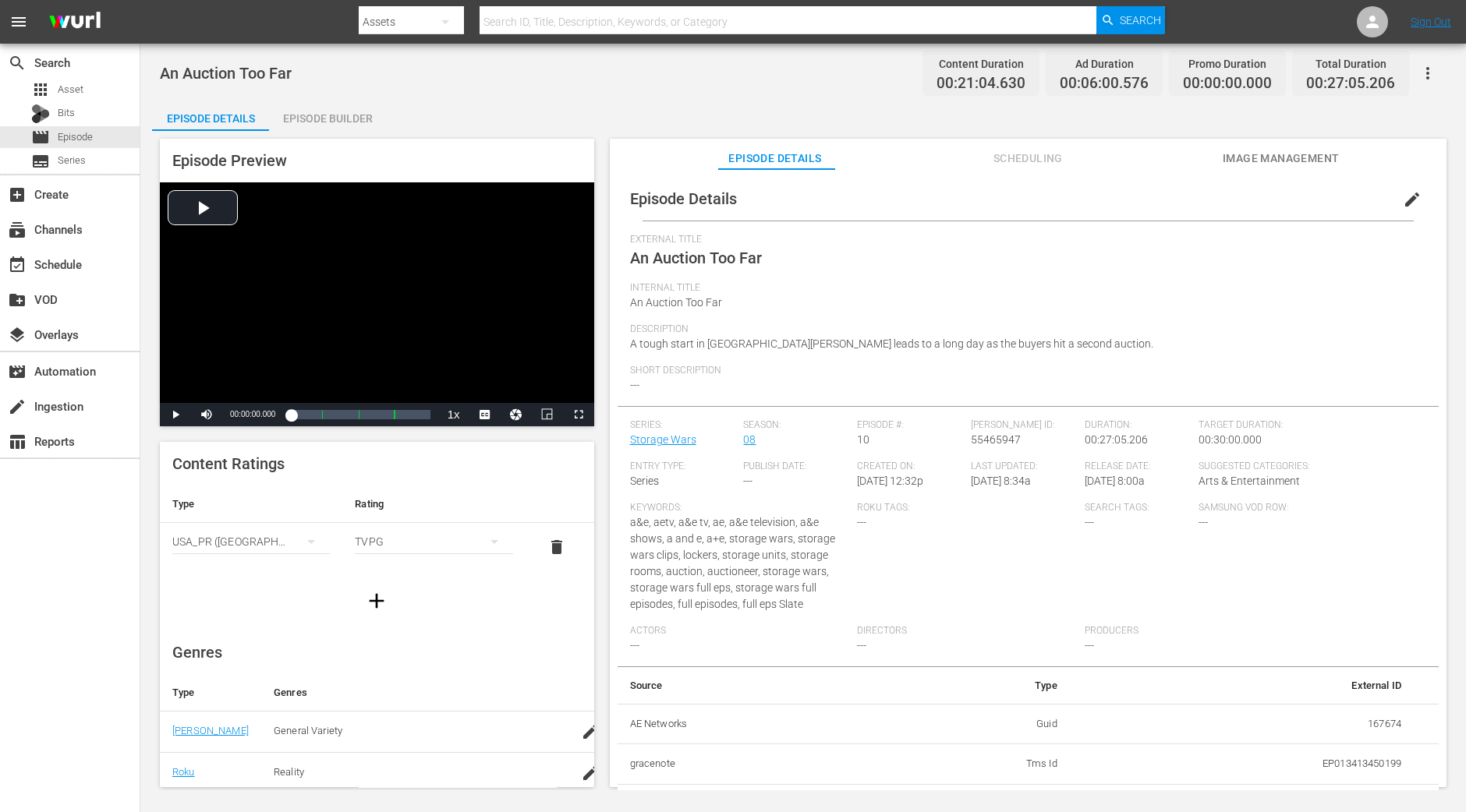
click at [347, 125] on div "Episode Builder" at bounding box center [327, 118] width 117 height 38
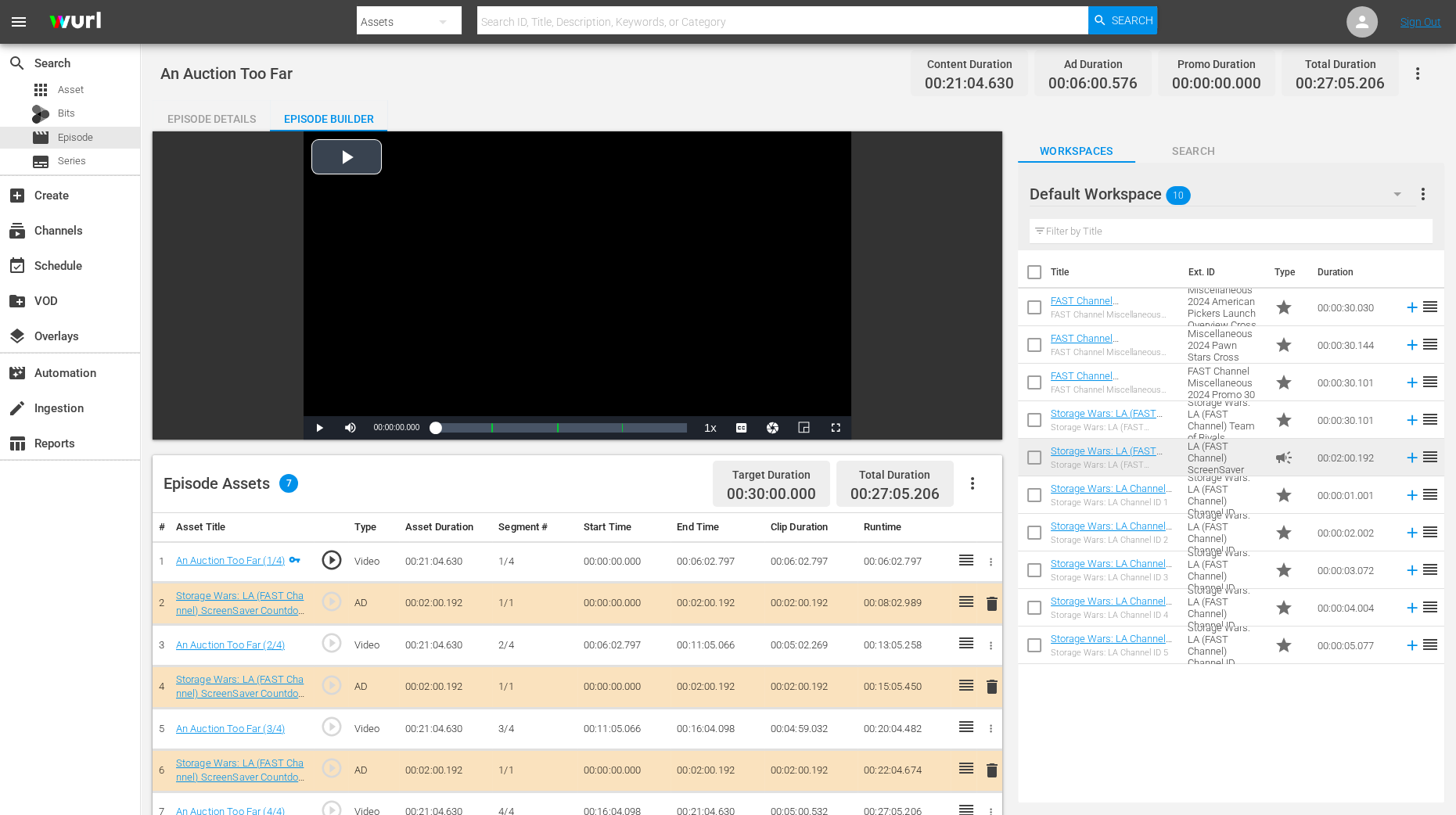
scroll to position [194, 0]
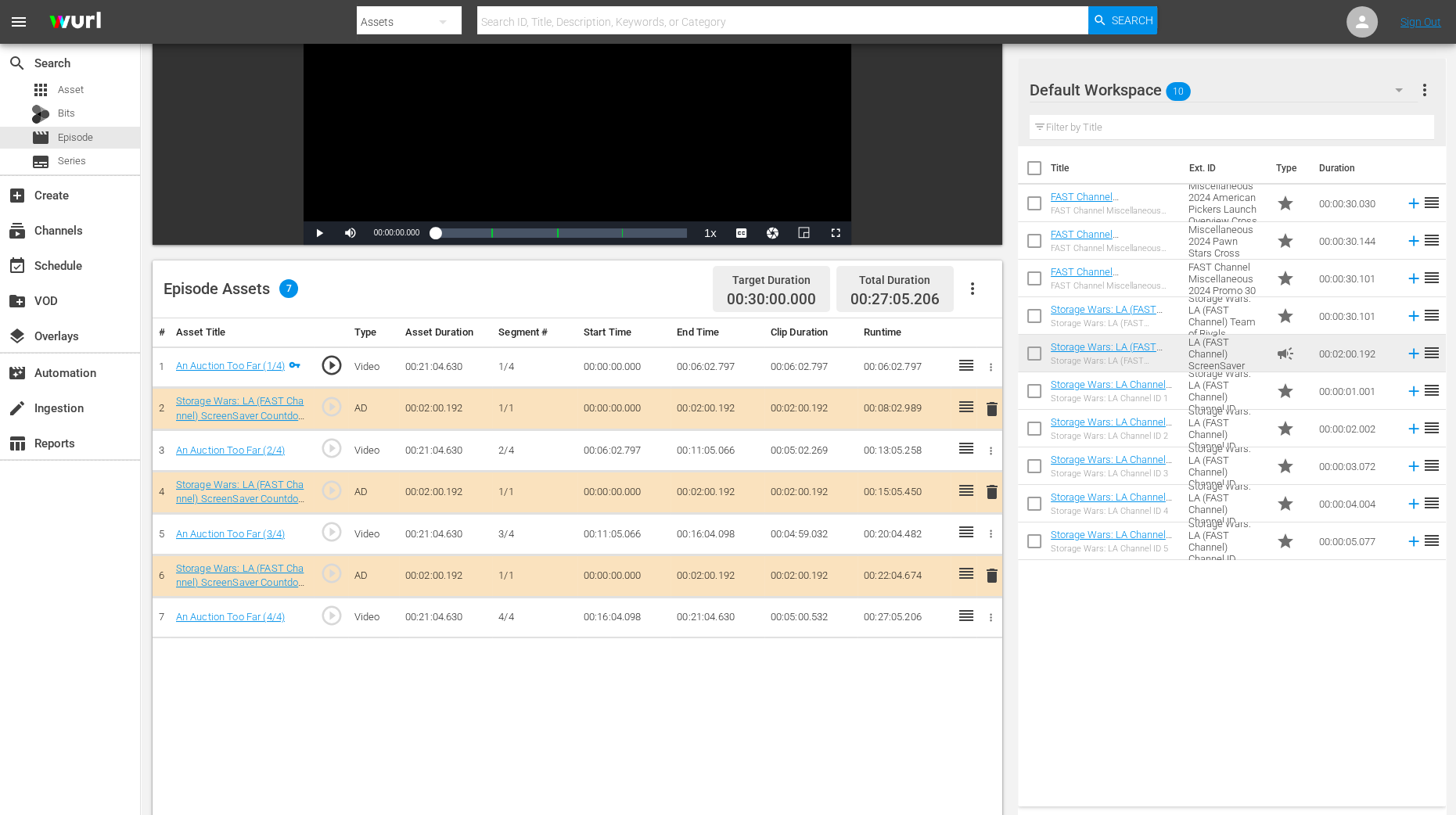
click at [994, 498] on span "delete" at bounding box center [991, 491] width 19 height 19
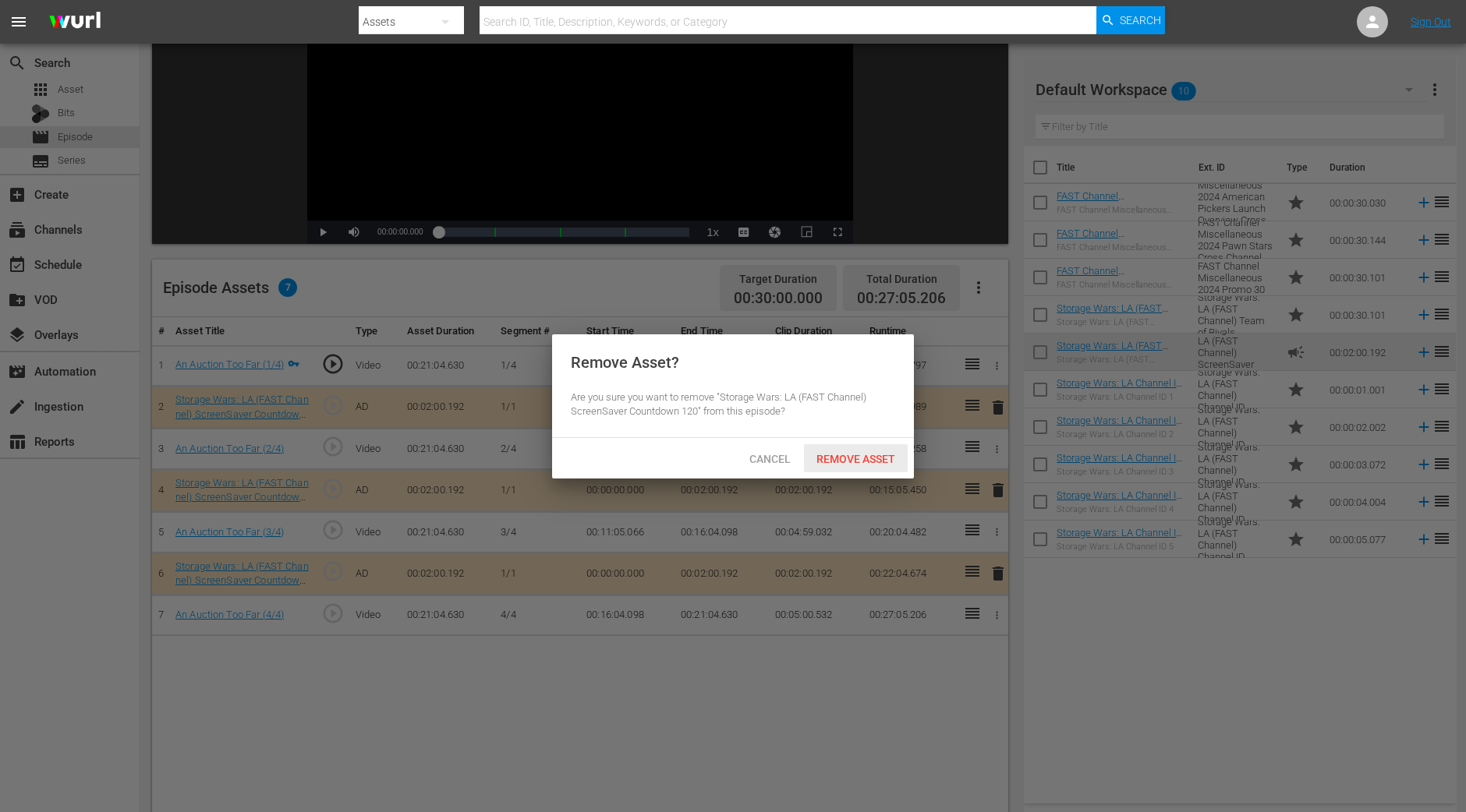
click at [850, 453] on span "Remove Asset" at bounding box center [856, 459] width 104 height 13
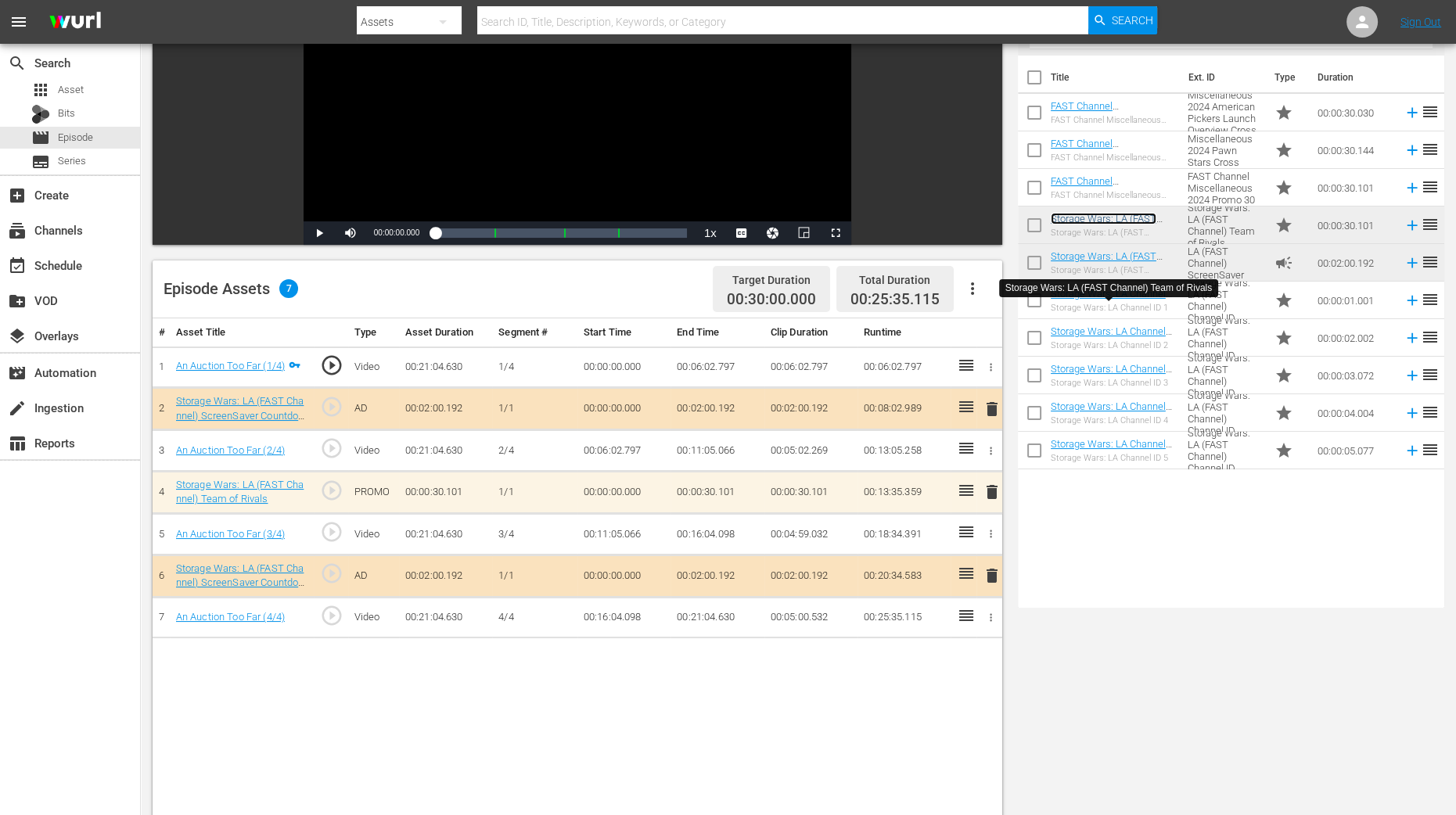
scroll to position [0, 0]
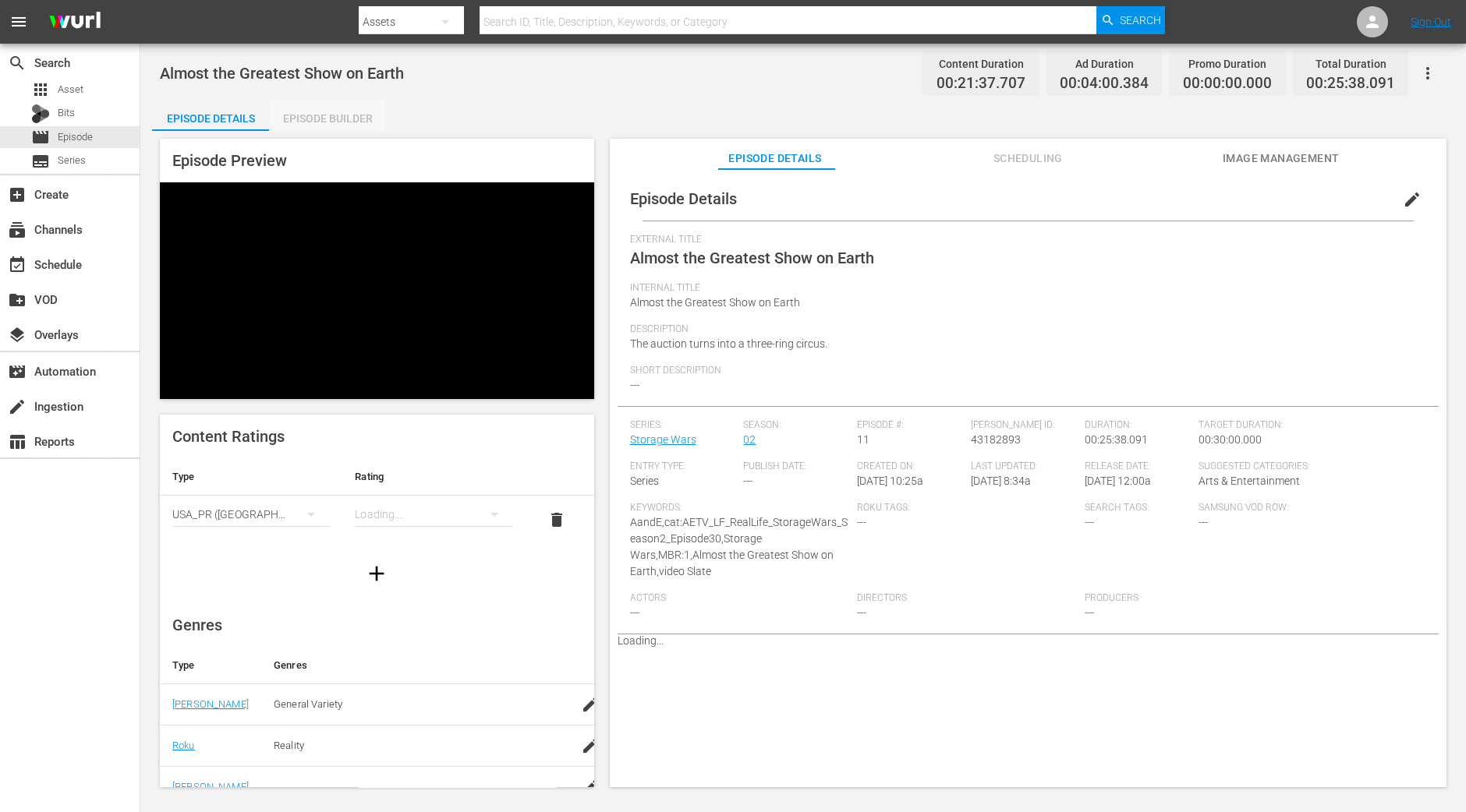
click at [335, 118] on div "Episode Builder" at bounding box center [327, 118] width 117 height 38
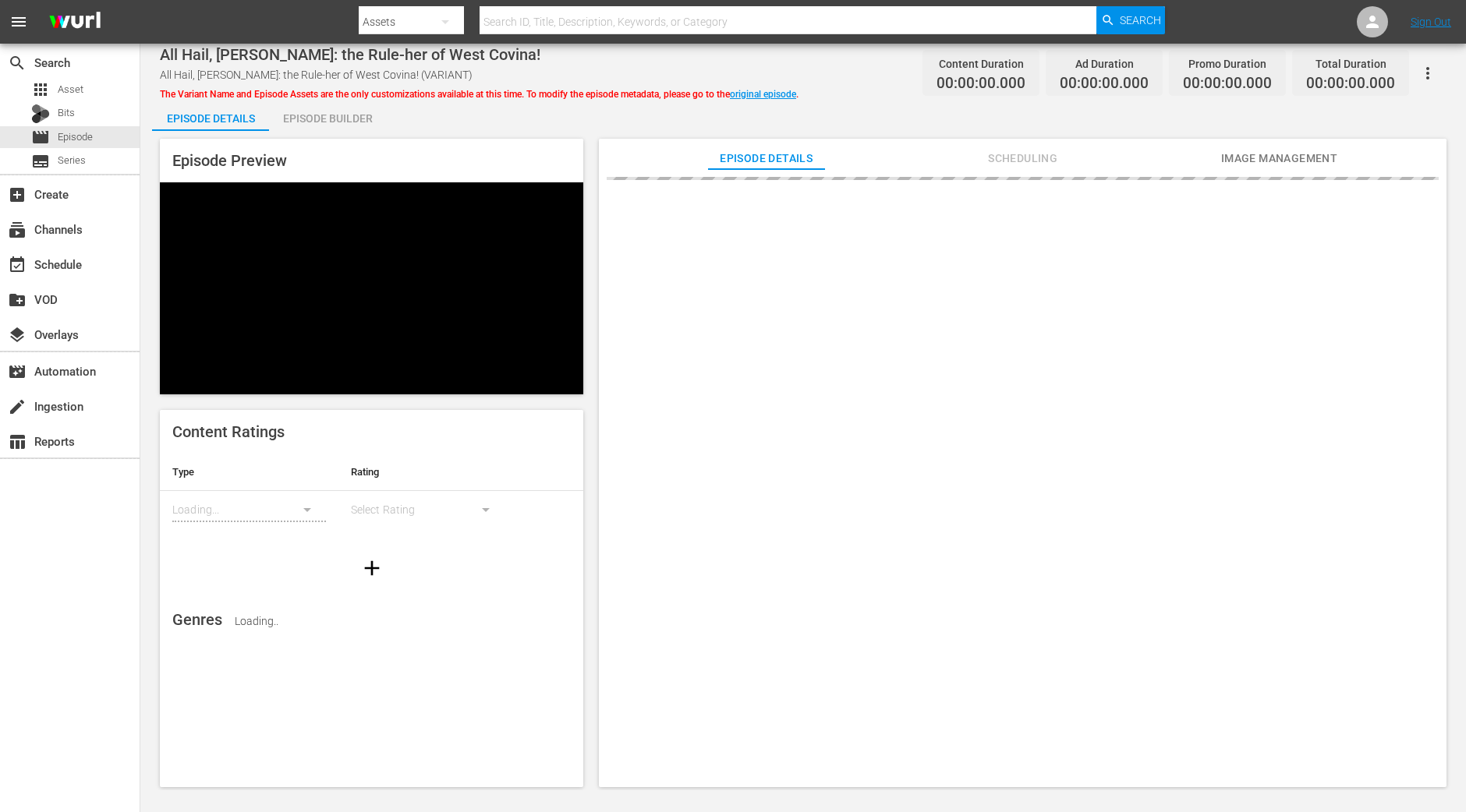
click at [301, 108] on div "Episode Builder" at bounding box center [327, 118] width 117 height 38
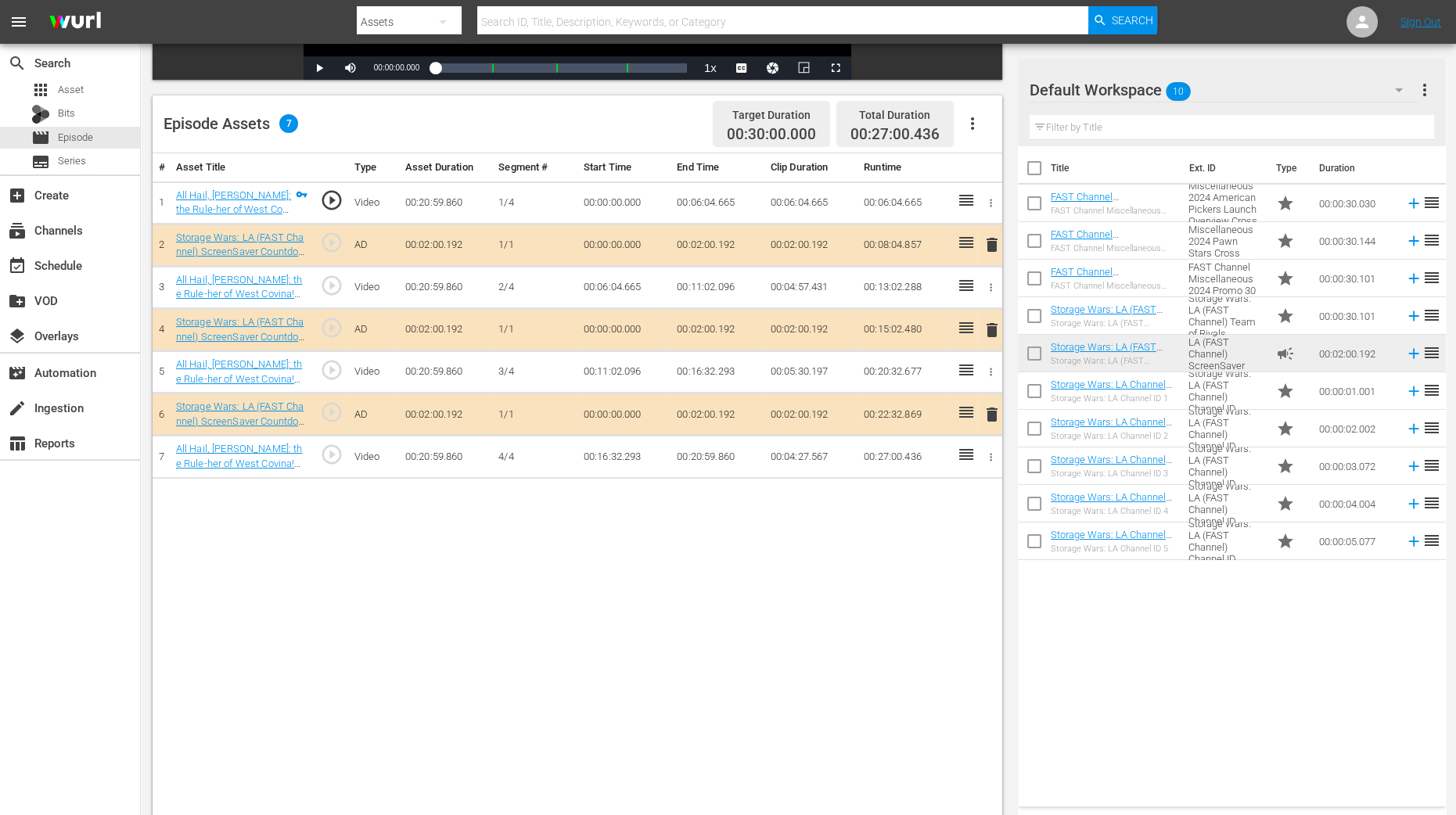
scroll to position [391, 0]
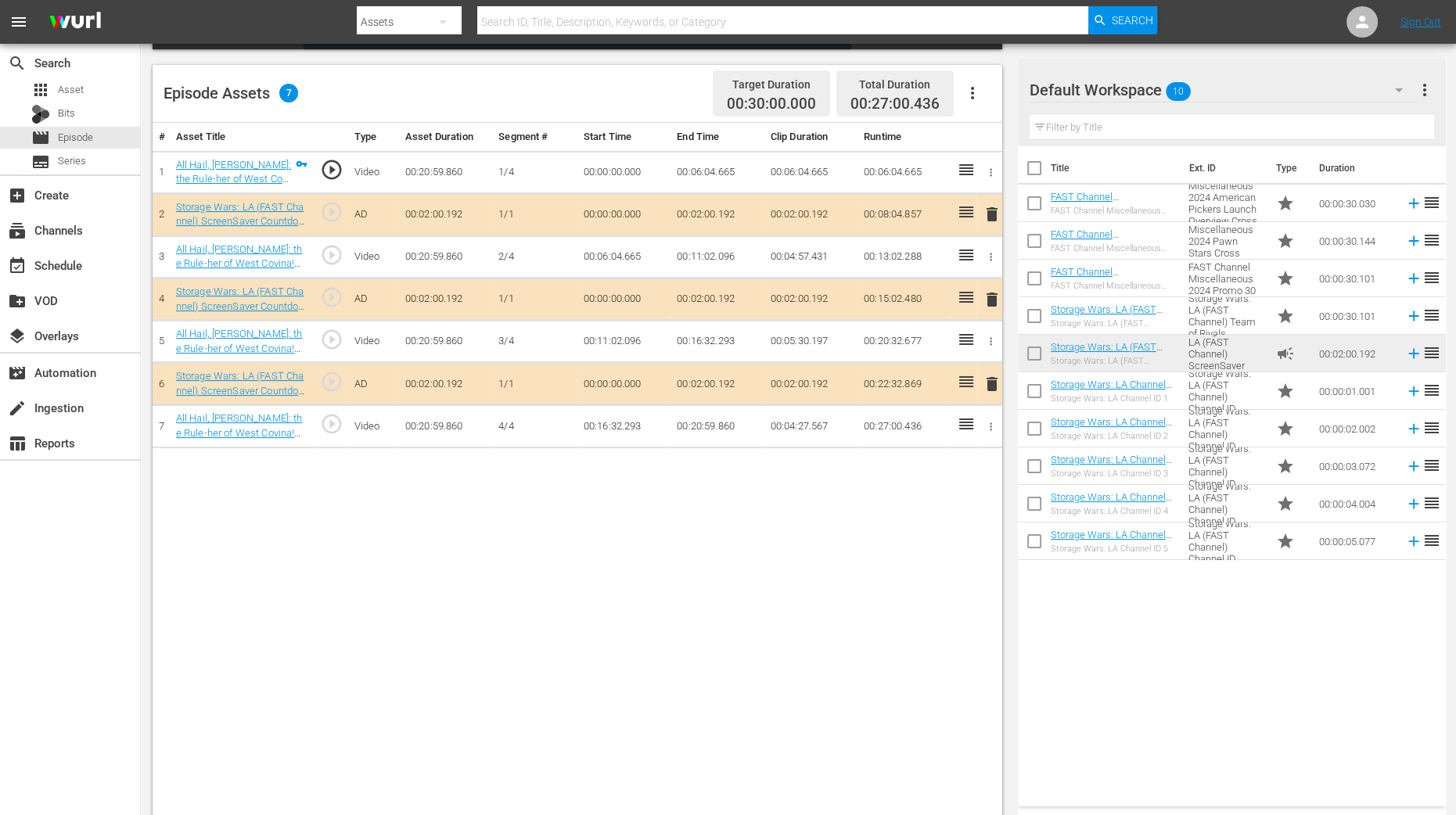
click at [990, 295] on span "delete" at bounding box center [991, 299] width 19 height 19
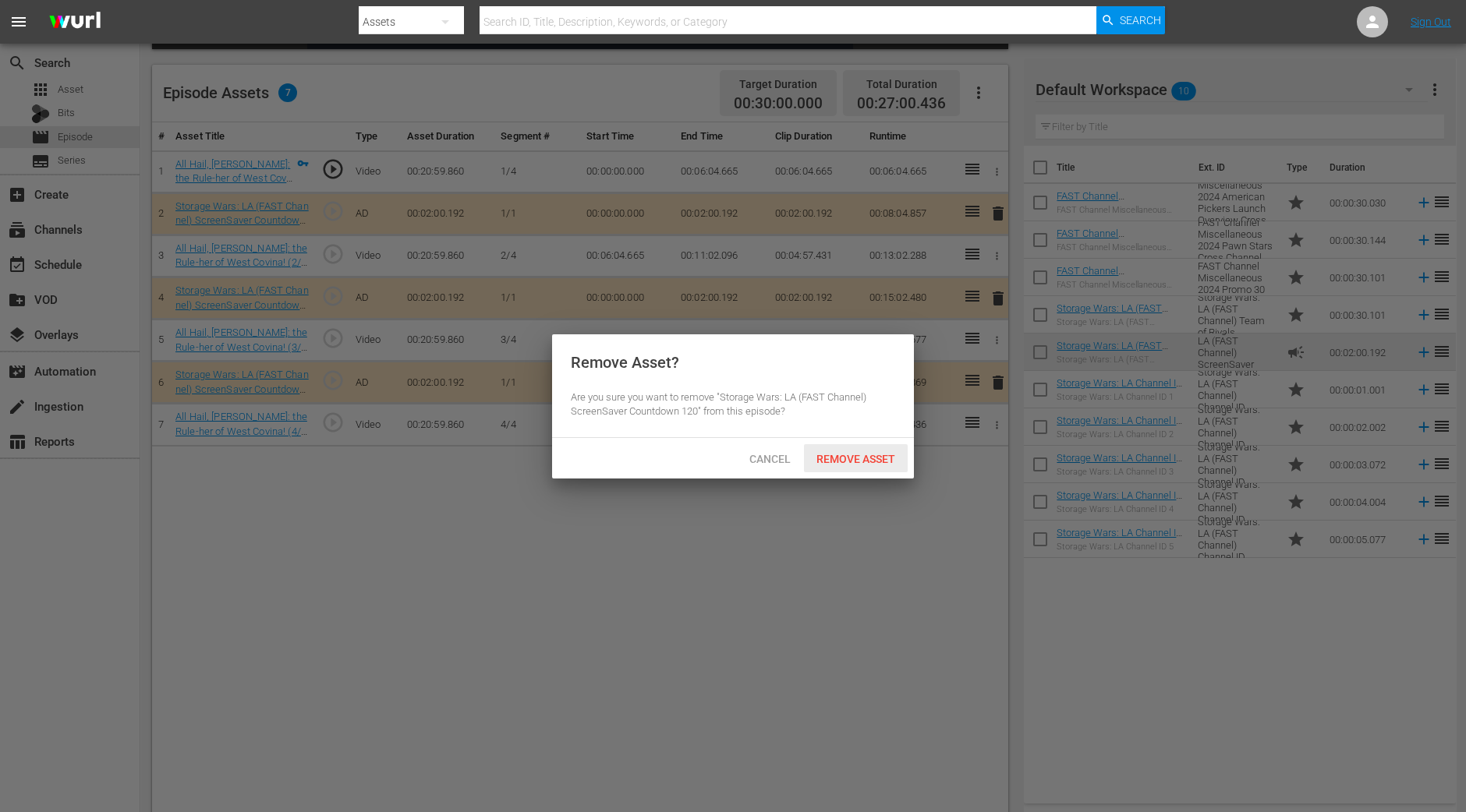
click at [843, 453] on span "Remove Asset" at bounding box center [856, 459] width 104 height 13
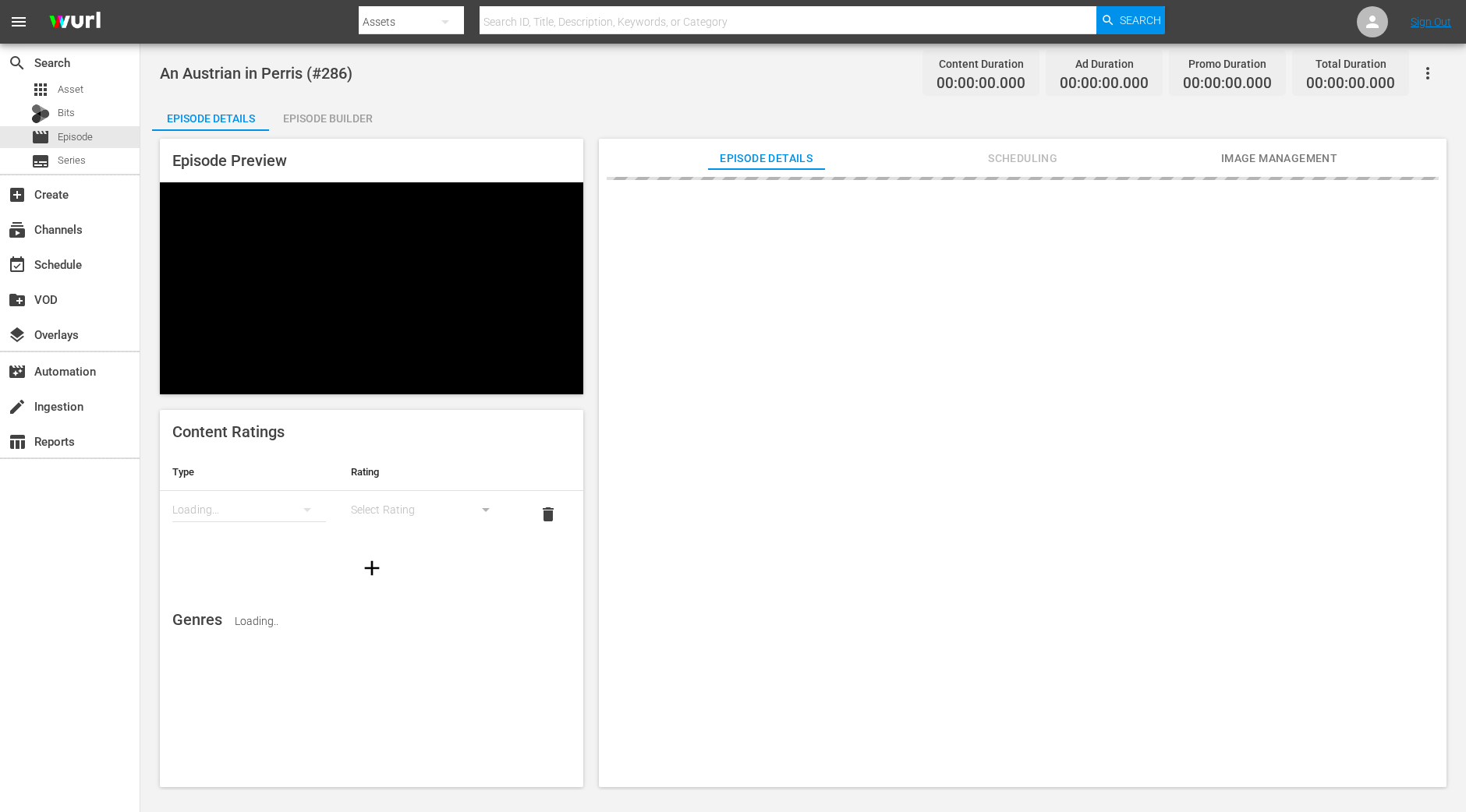
click at [323, 118] on div "Episode Builder" at bounding box center [327, 118] width 117 height 38
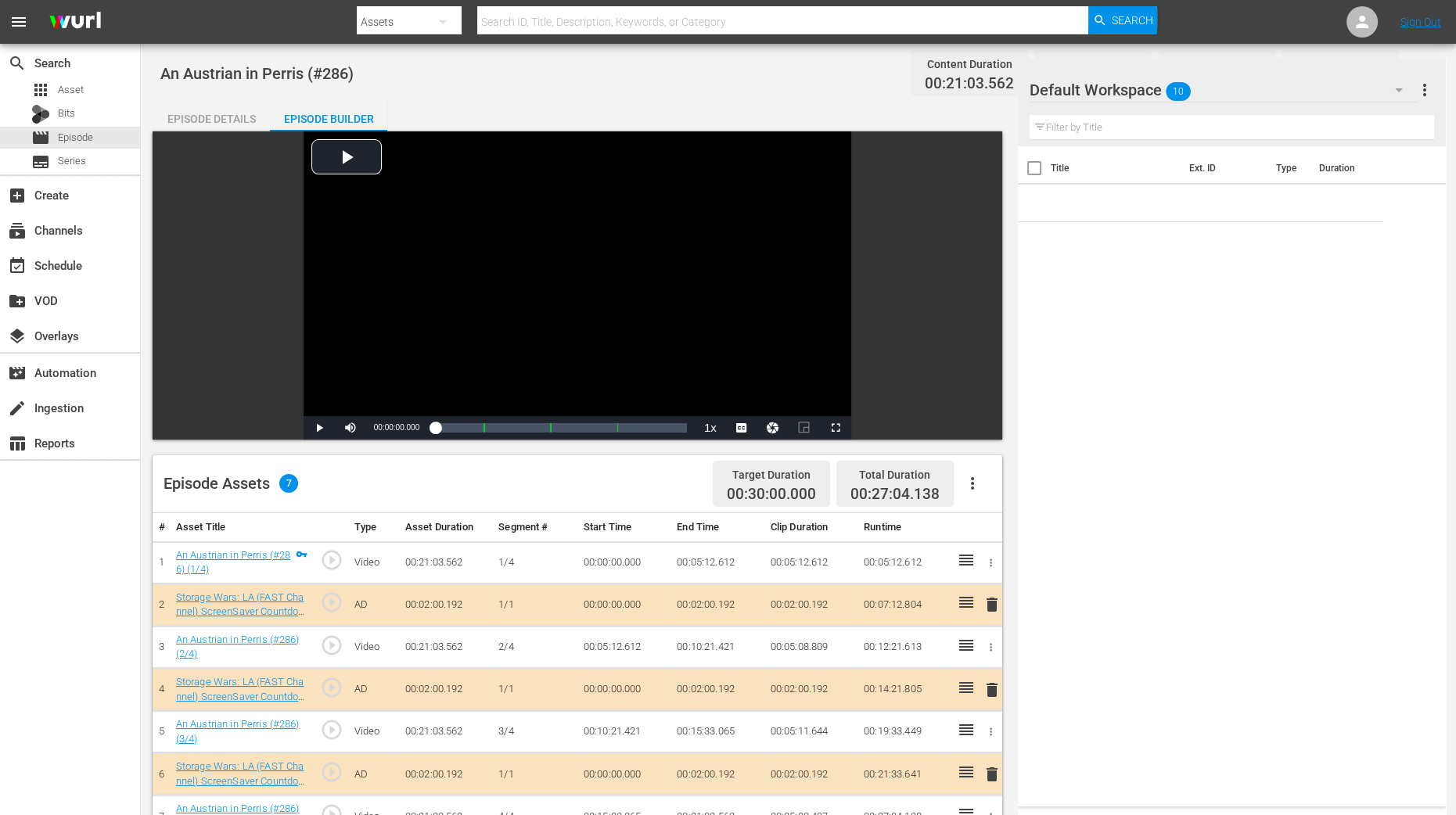
scroll to position [391, 0]
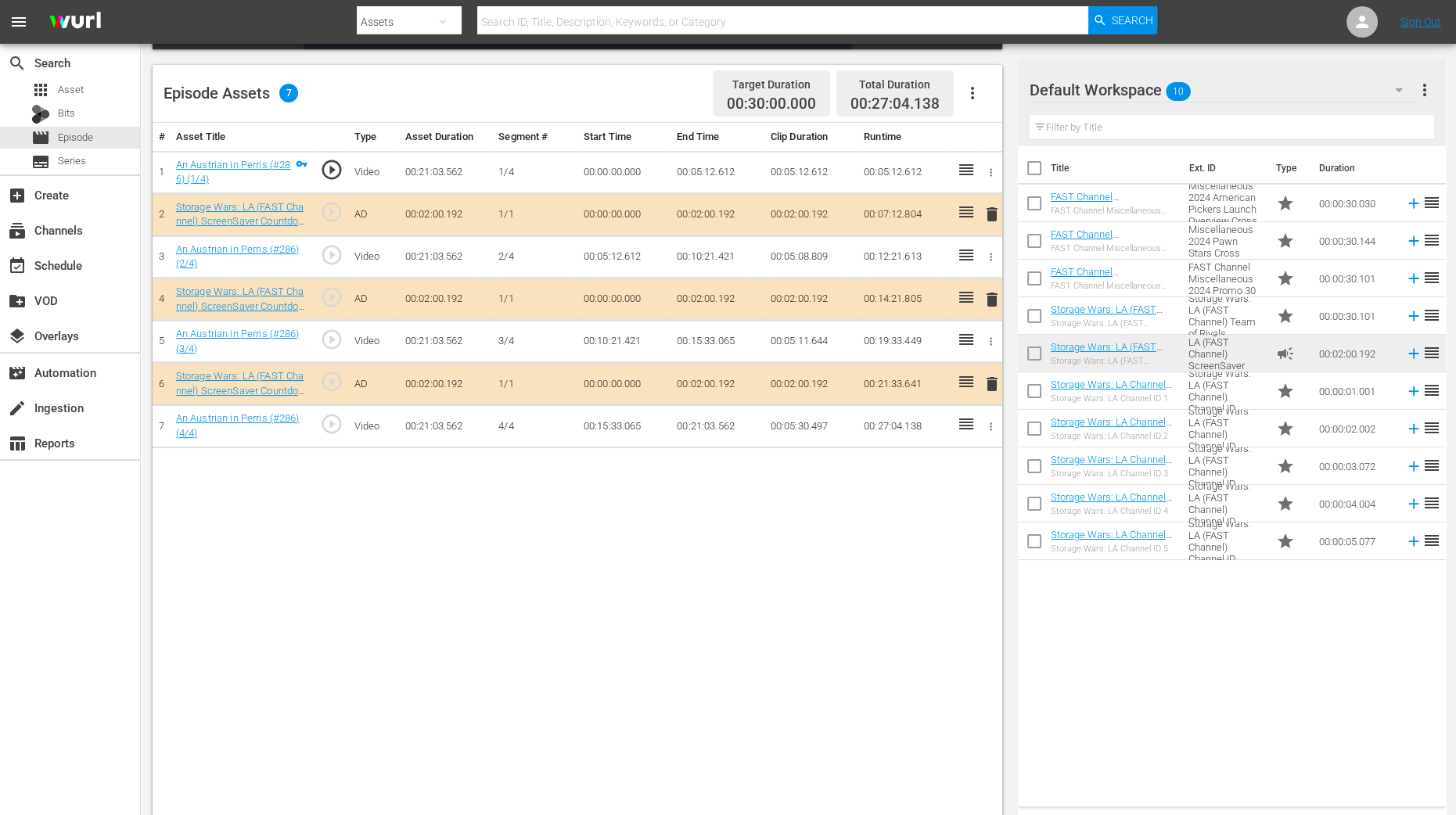
click at [986, 302] on span "delete" at bounding box center [991, 299] width 19 height 19
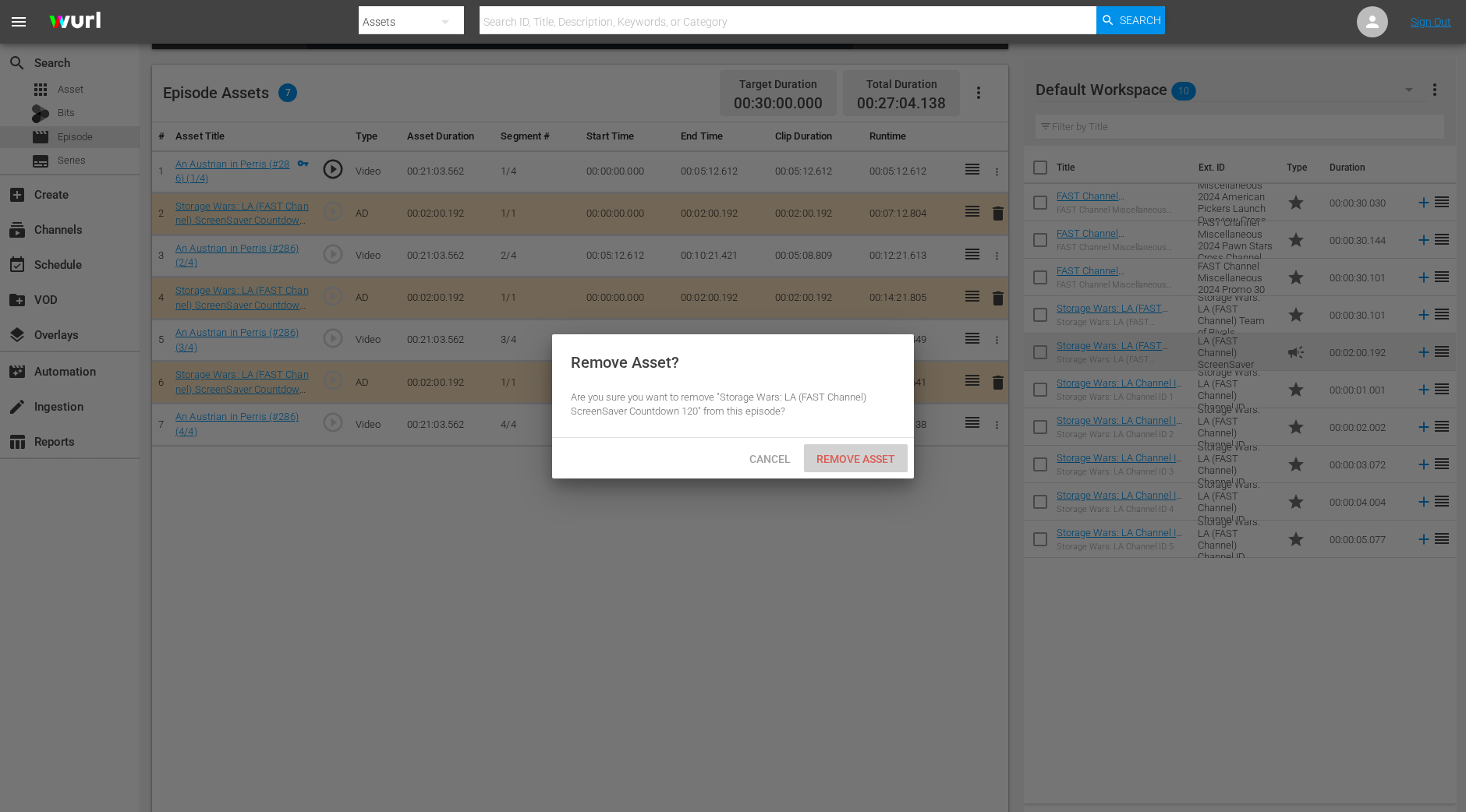
click at [869, 464] on span "Remove Asset" at bounding box center [856, 459] width 104 height 13
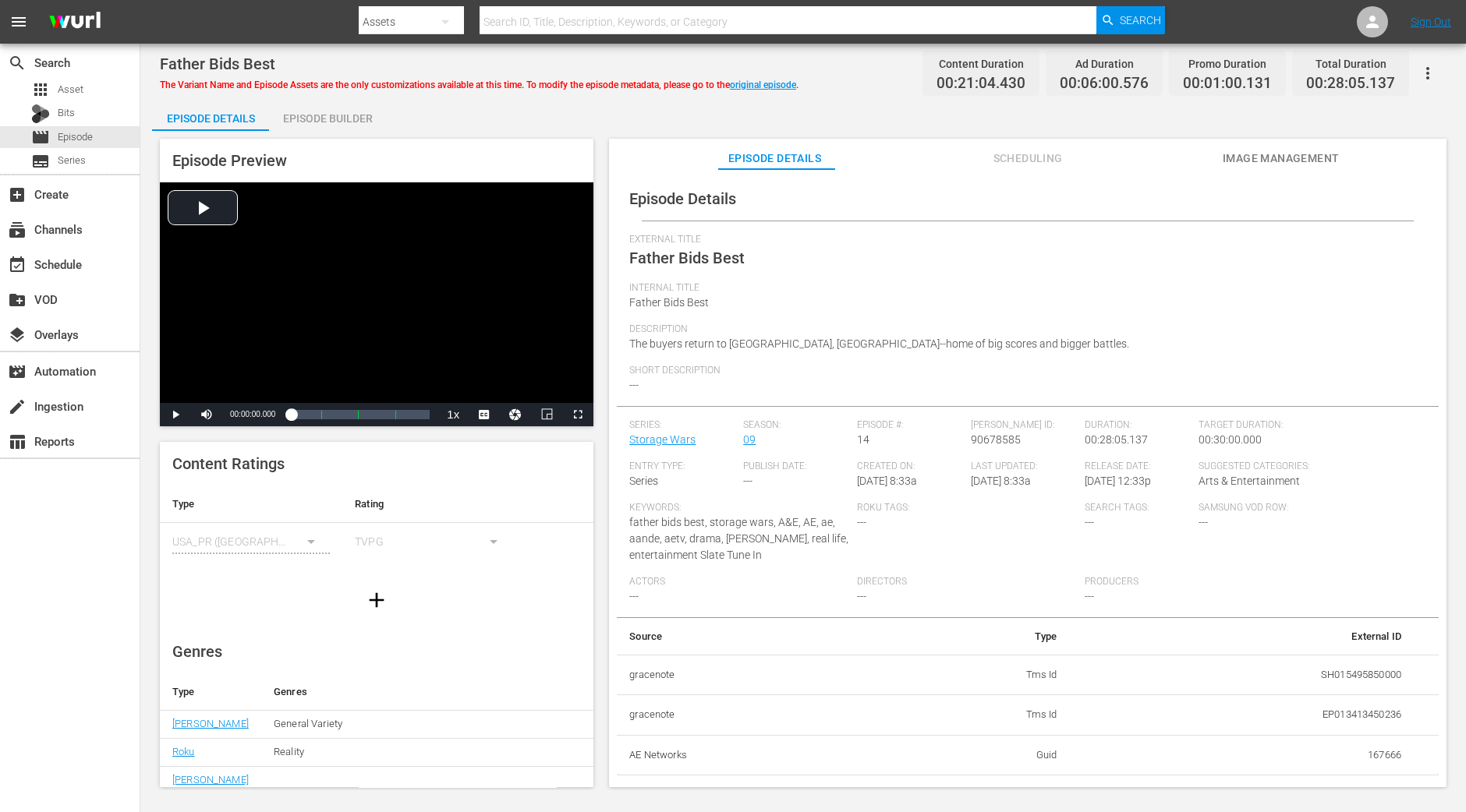
click at [371, 133] on div "Episode Preview Video Player is loading. Play Video Play Mute Current Time 00:0…" at bounding box center [803, 465] width 1302 height 669
click at [368, 117] on div "Episode Builder" at bounding box center [327, 118] width 117 height 38
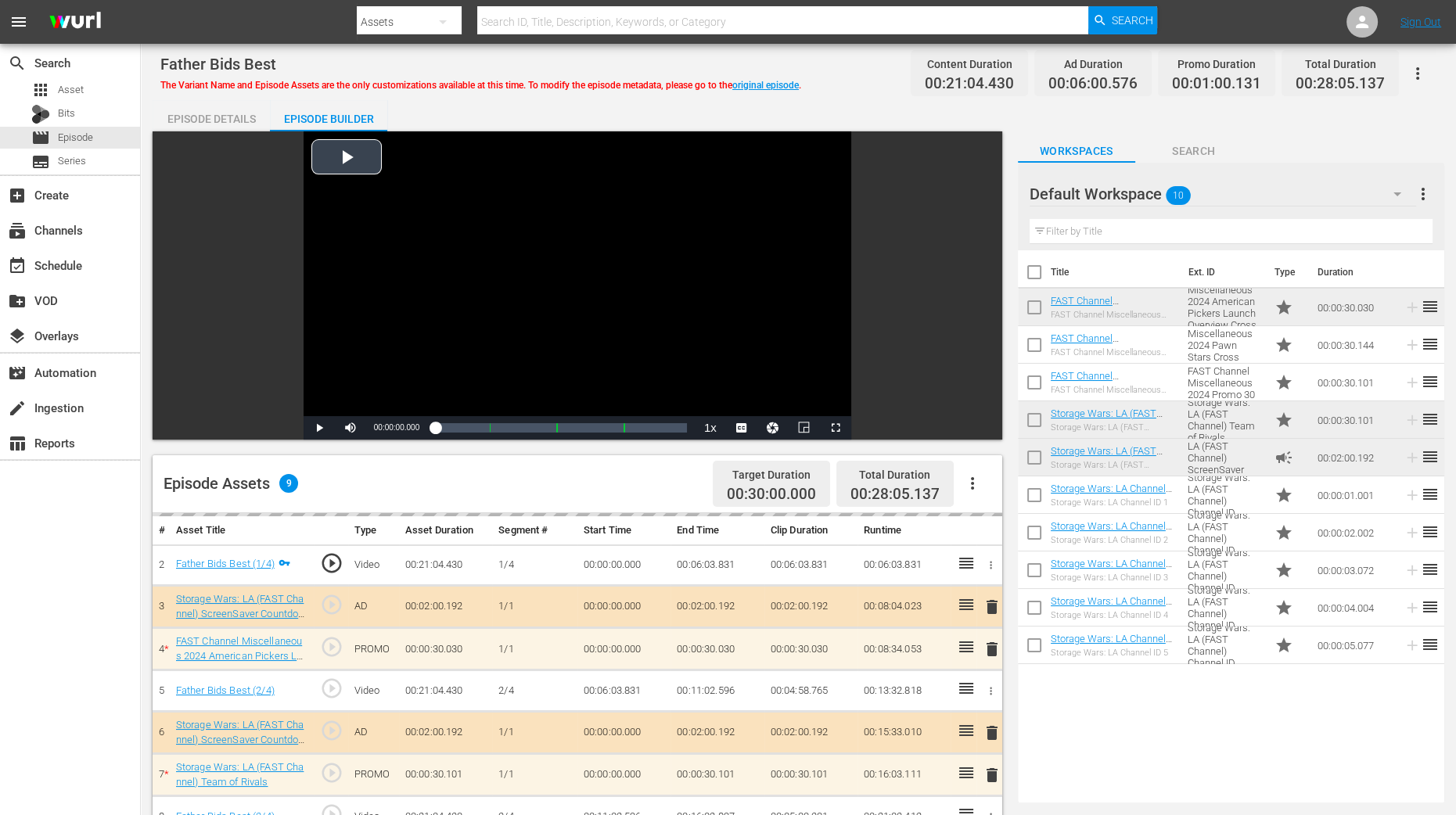
scroll to position [407, 0]
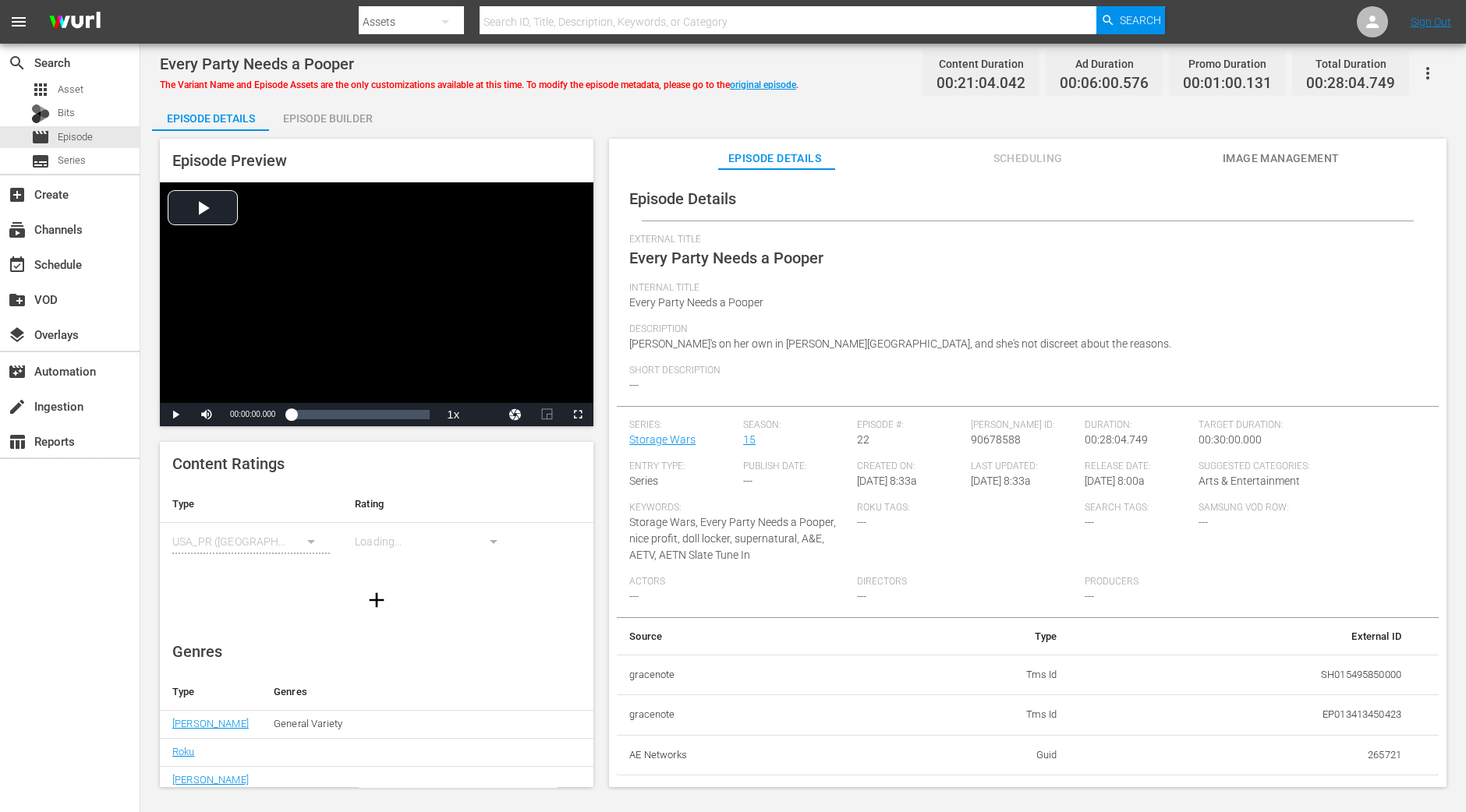
click at [319, 118] on div "Episode Builder" at bounding box center [327, 118] width 117 height 38
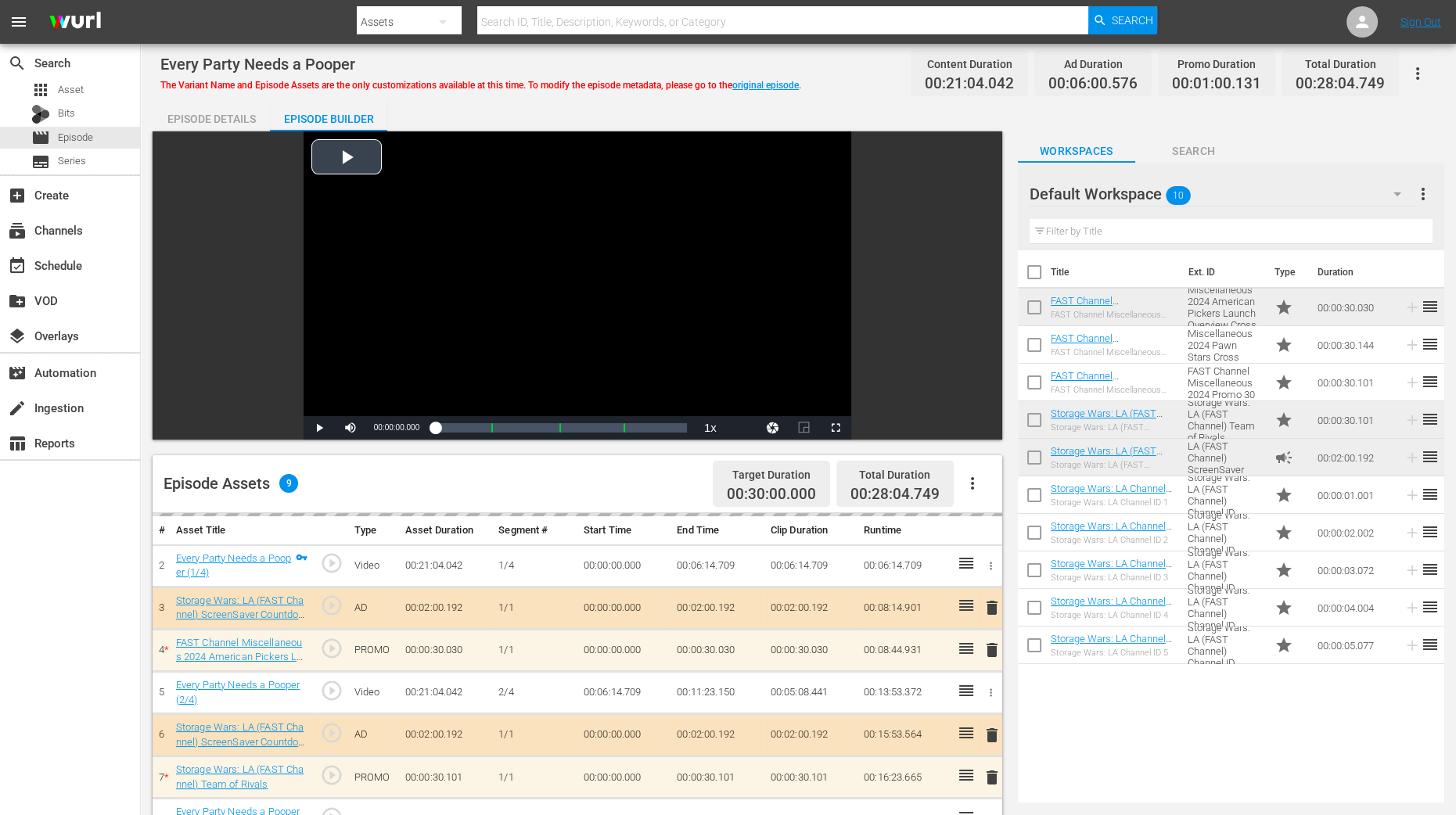
scroll to position [294, 0]
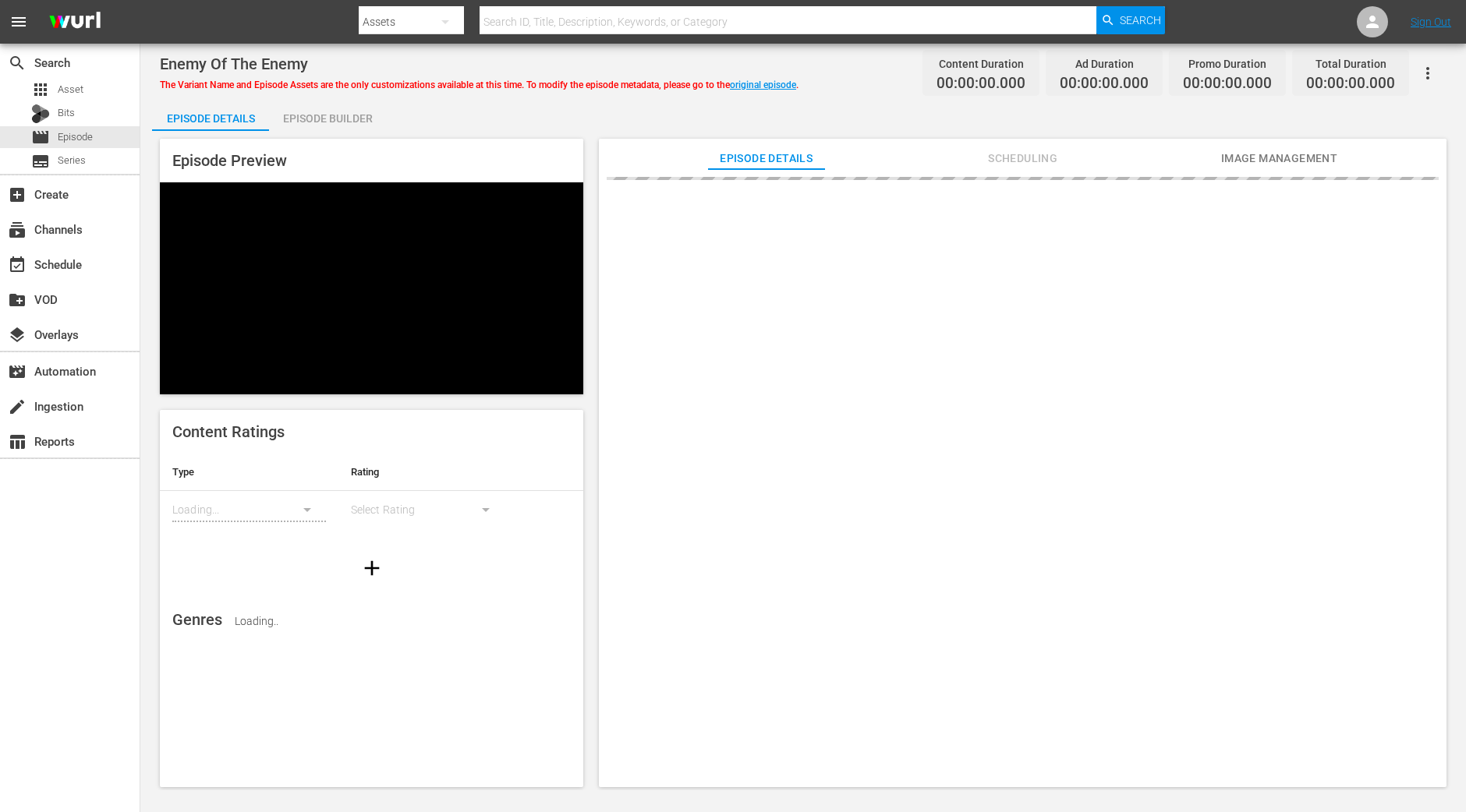
click at [285, 101] on div "Episode Builder" at bounding box center [327, 118] width 117 height 38
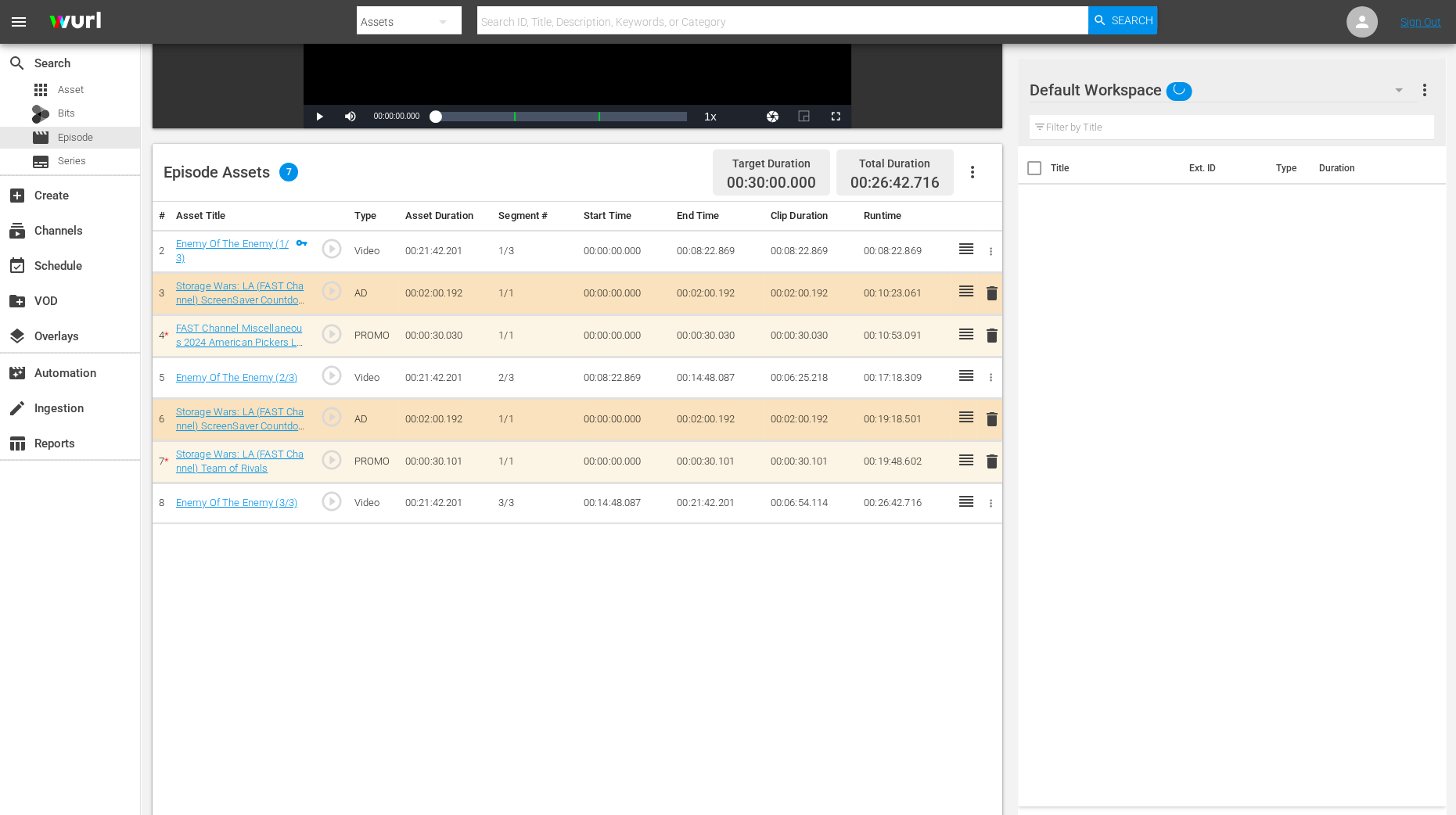
scroll to position [391, 0]
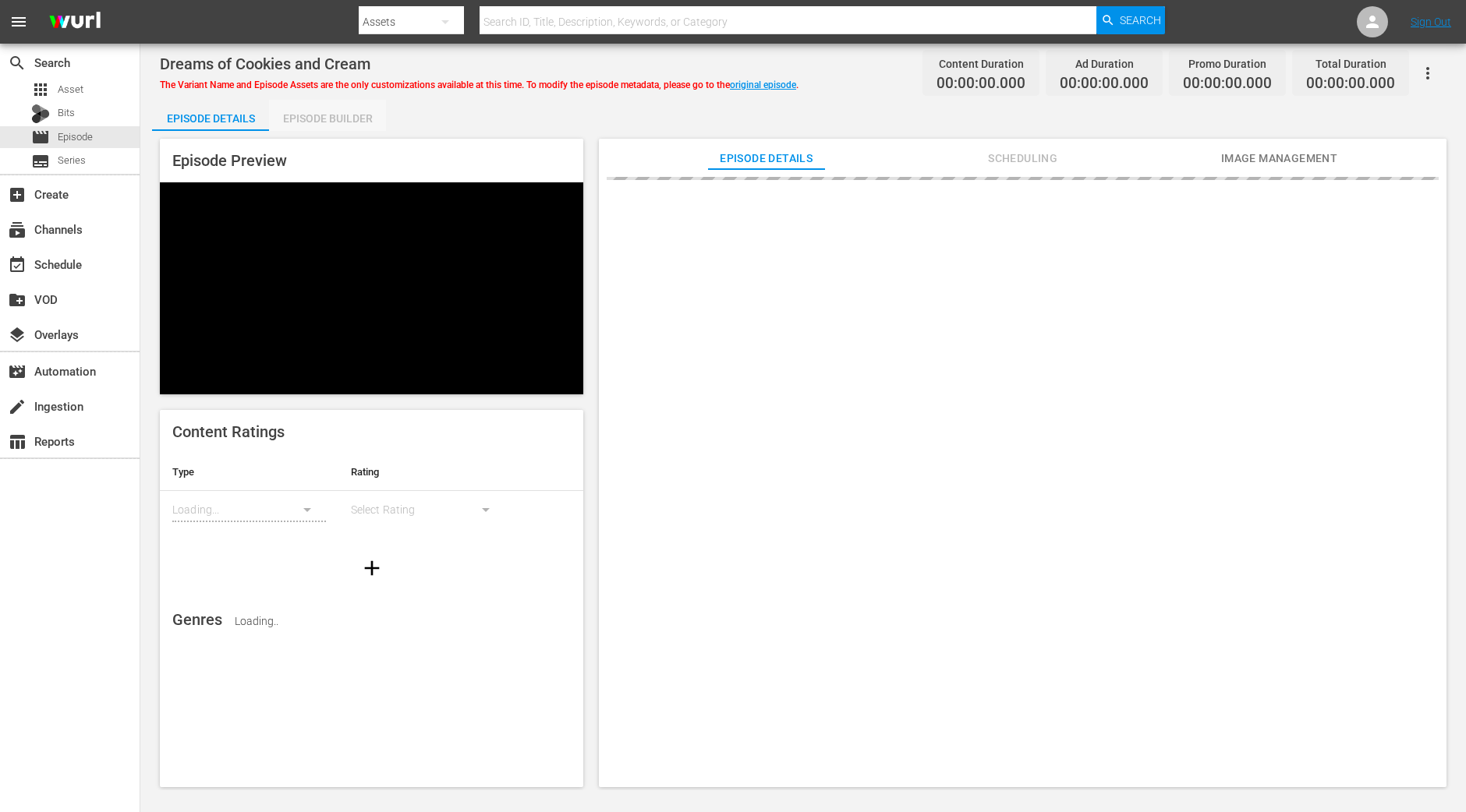
click at [316, 124] on div "Episode Builder" at bounding box center [327, 118] width 117 height 38
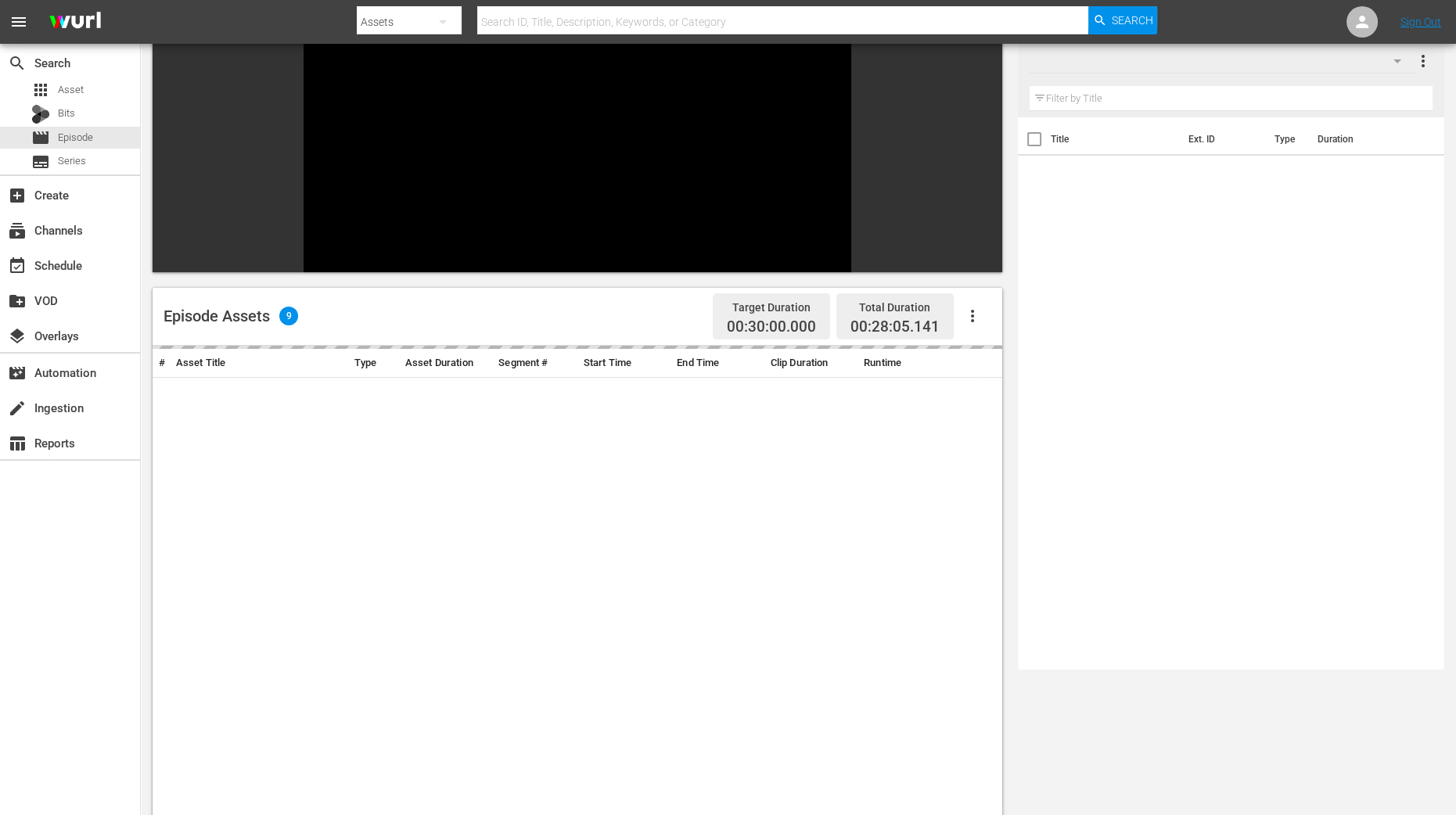
scroll to position [294, 0]
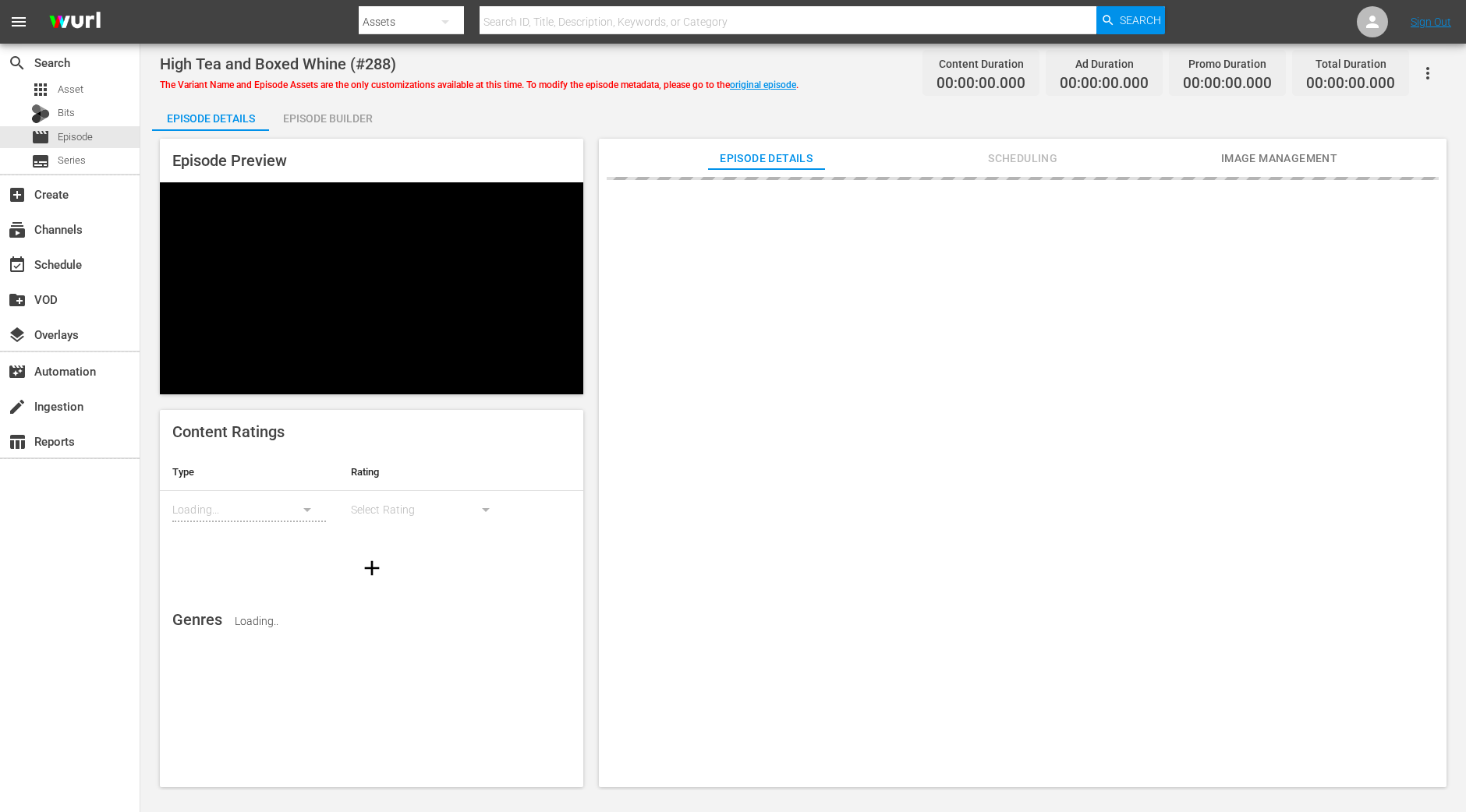
click at [339, 116] on div "Episode Builder" at bounding box center [327, 118] width 117 height 38
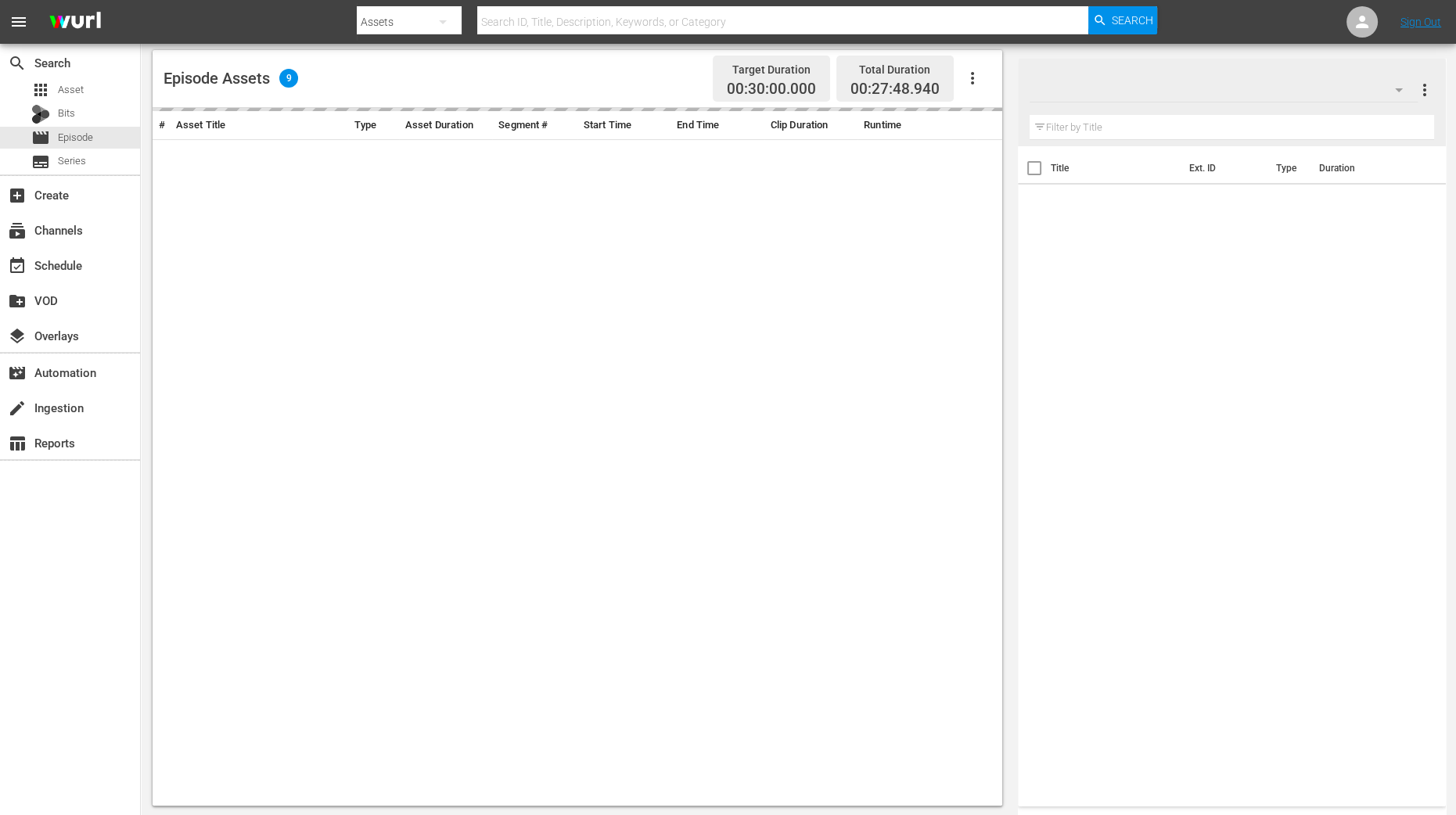
scroll to position [372, 0]
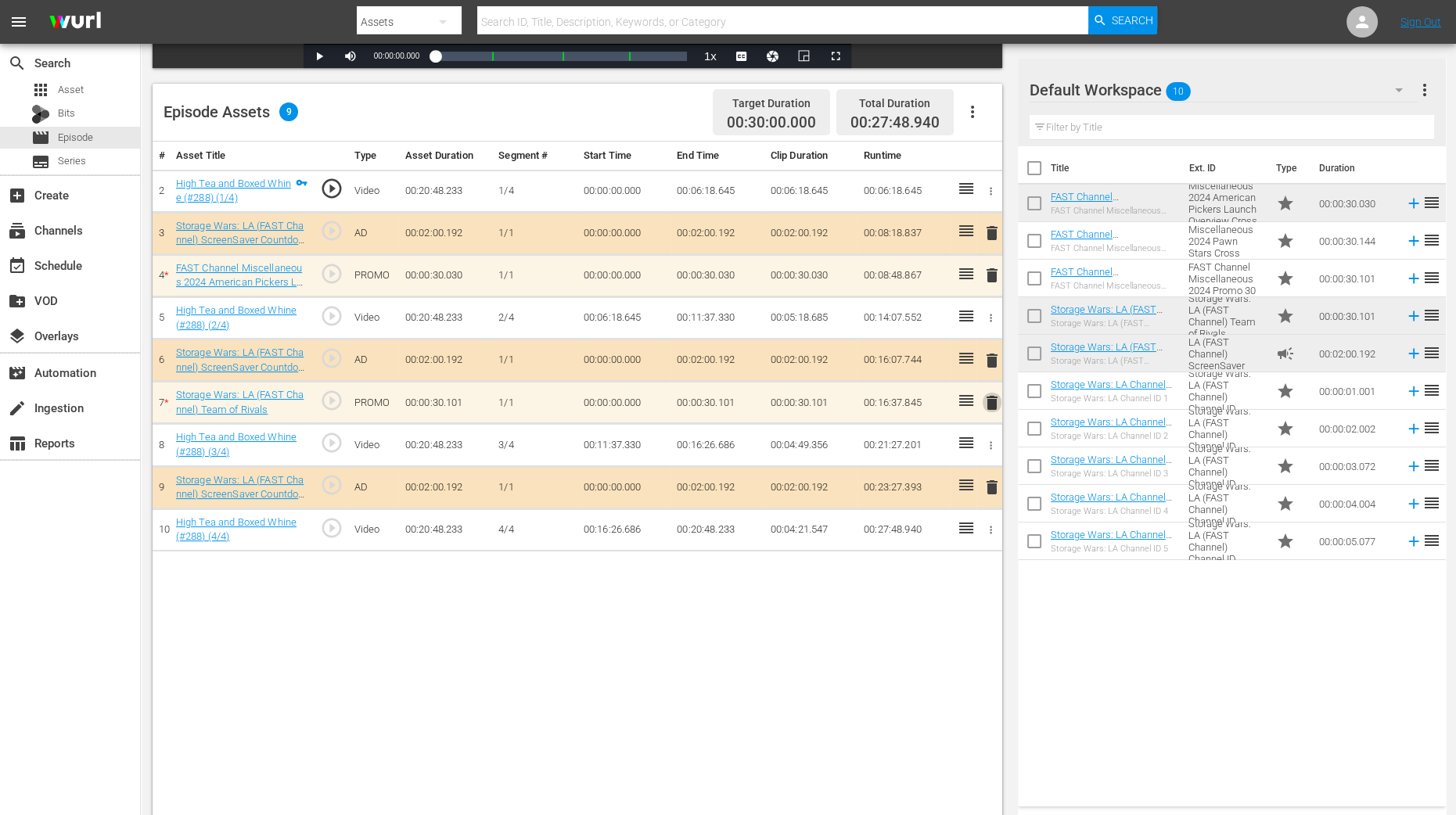
click at [987, 399] on span "delete" at bounding box center [991, 403] width 19 height 19
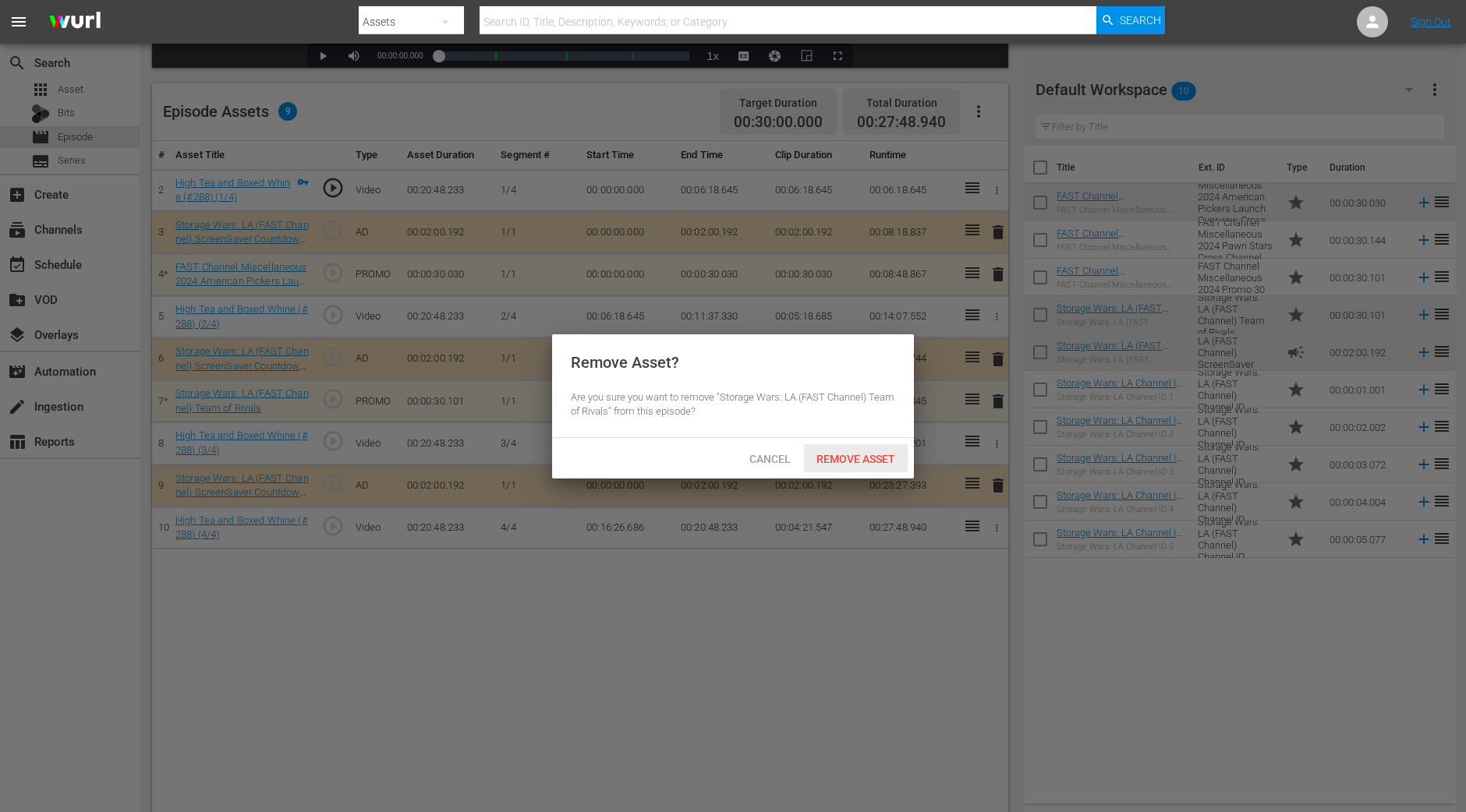
click at [865, 453] on span "Remove Asset" at bounding box center [856, 459] width 104 height 13
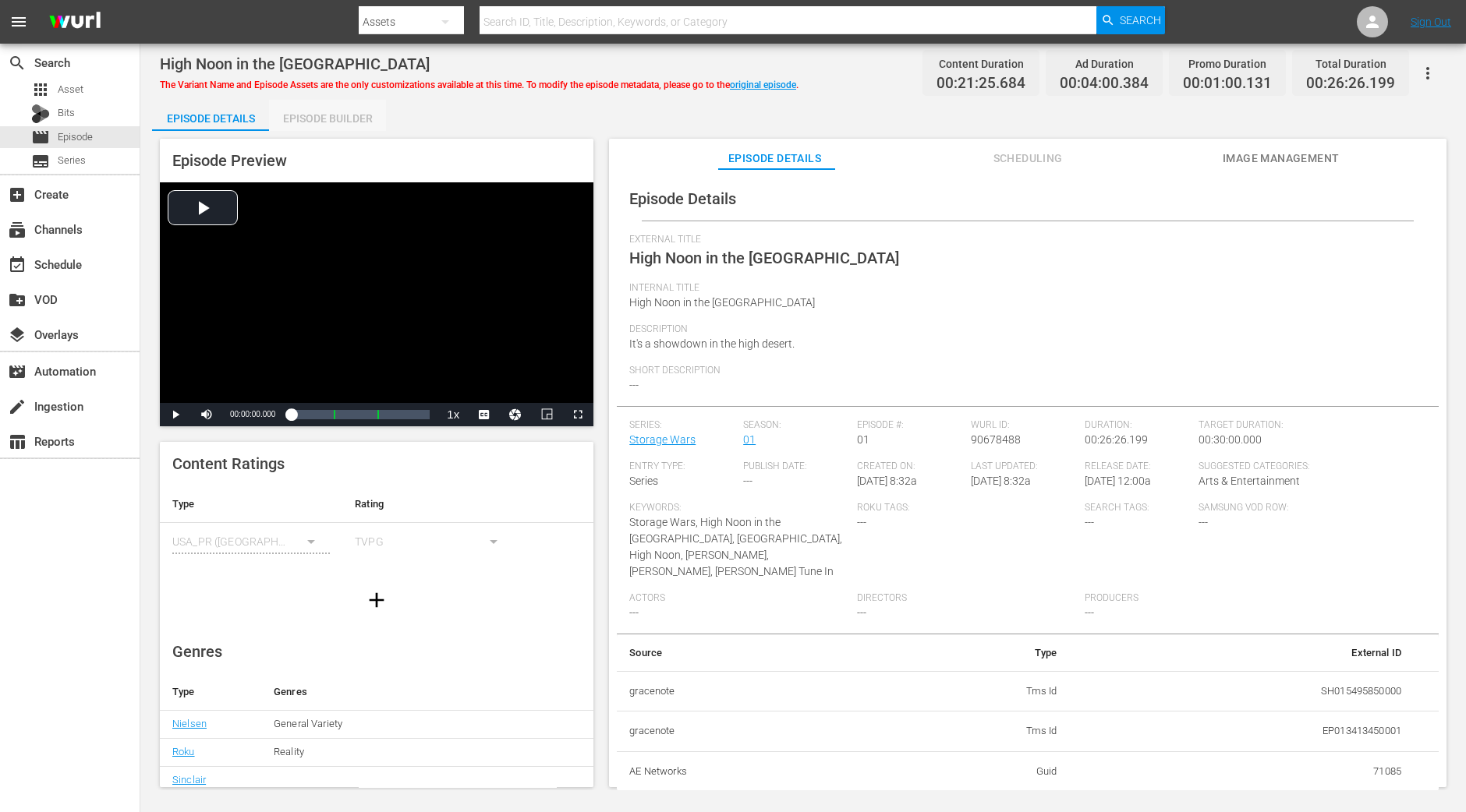
click at [376, 118] on div "Episode Builder" at bounding box center [327, 118] width 117 height 38
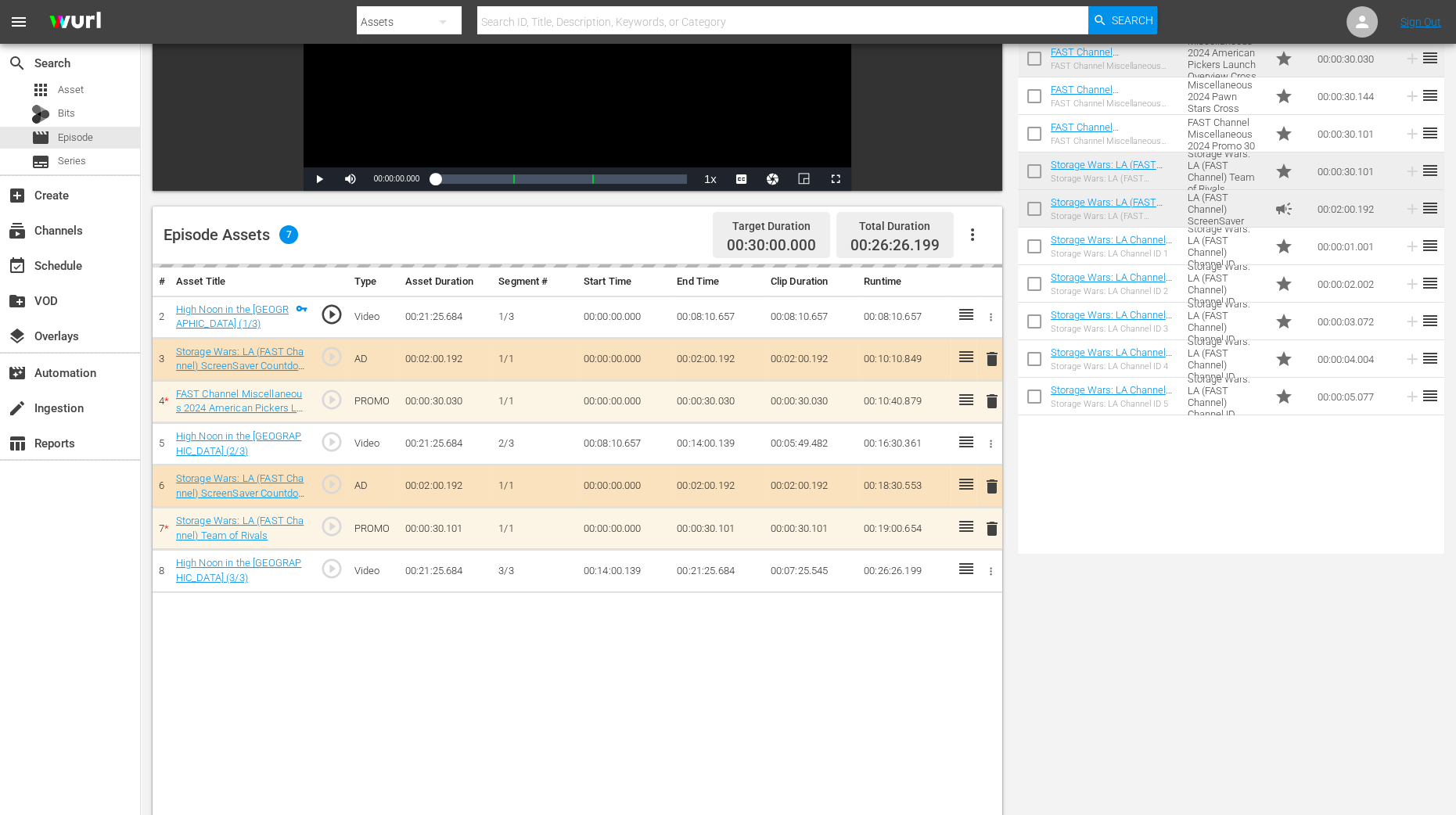
scroll to position [391, 0]
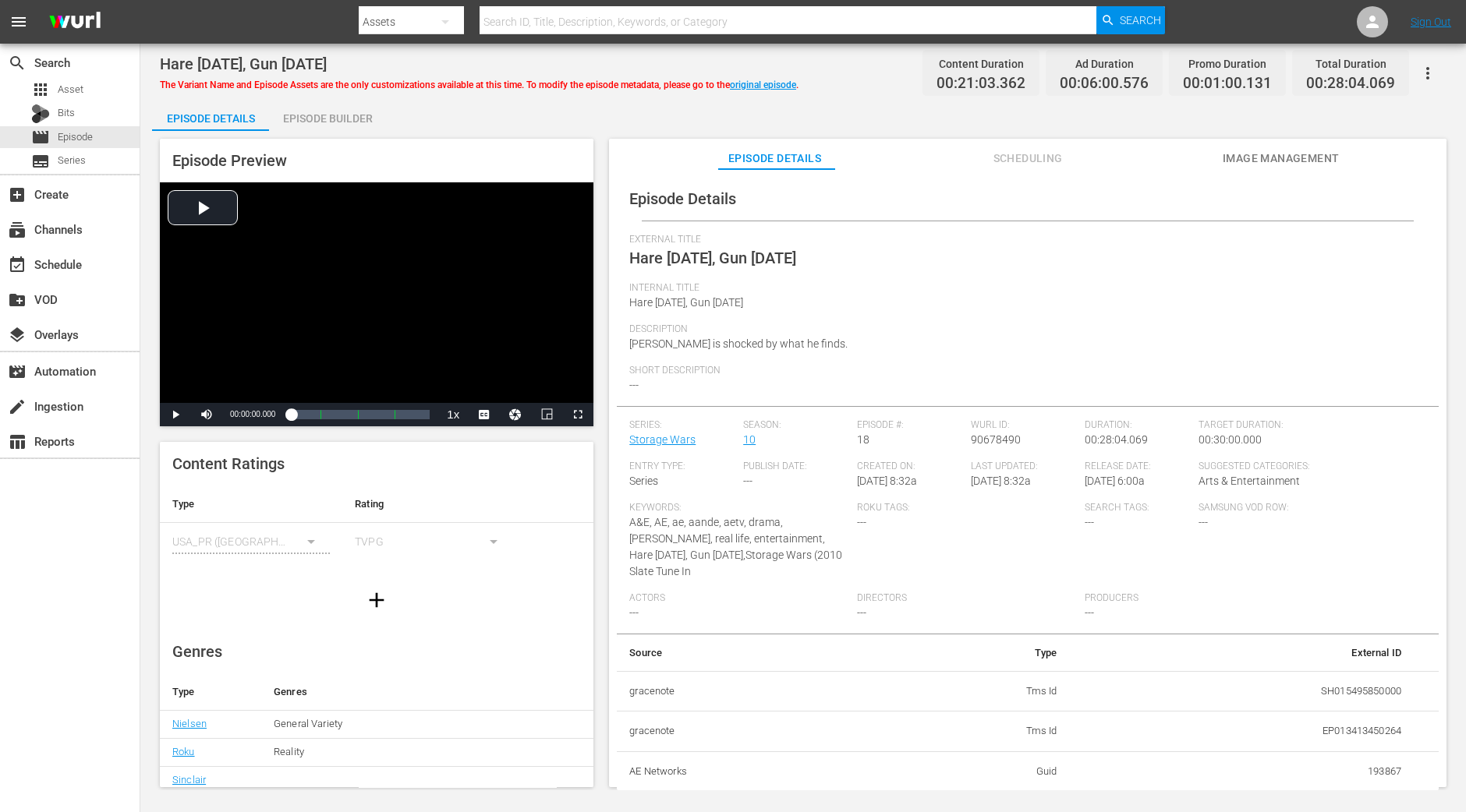
click at [355, 122] on div "Episode Builder" at bounding box center [327, 118] width 117 height 38
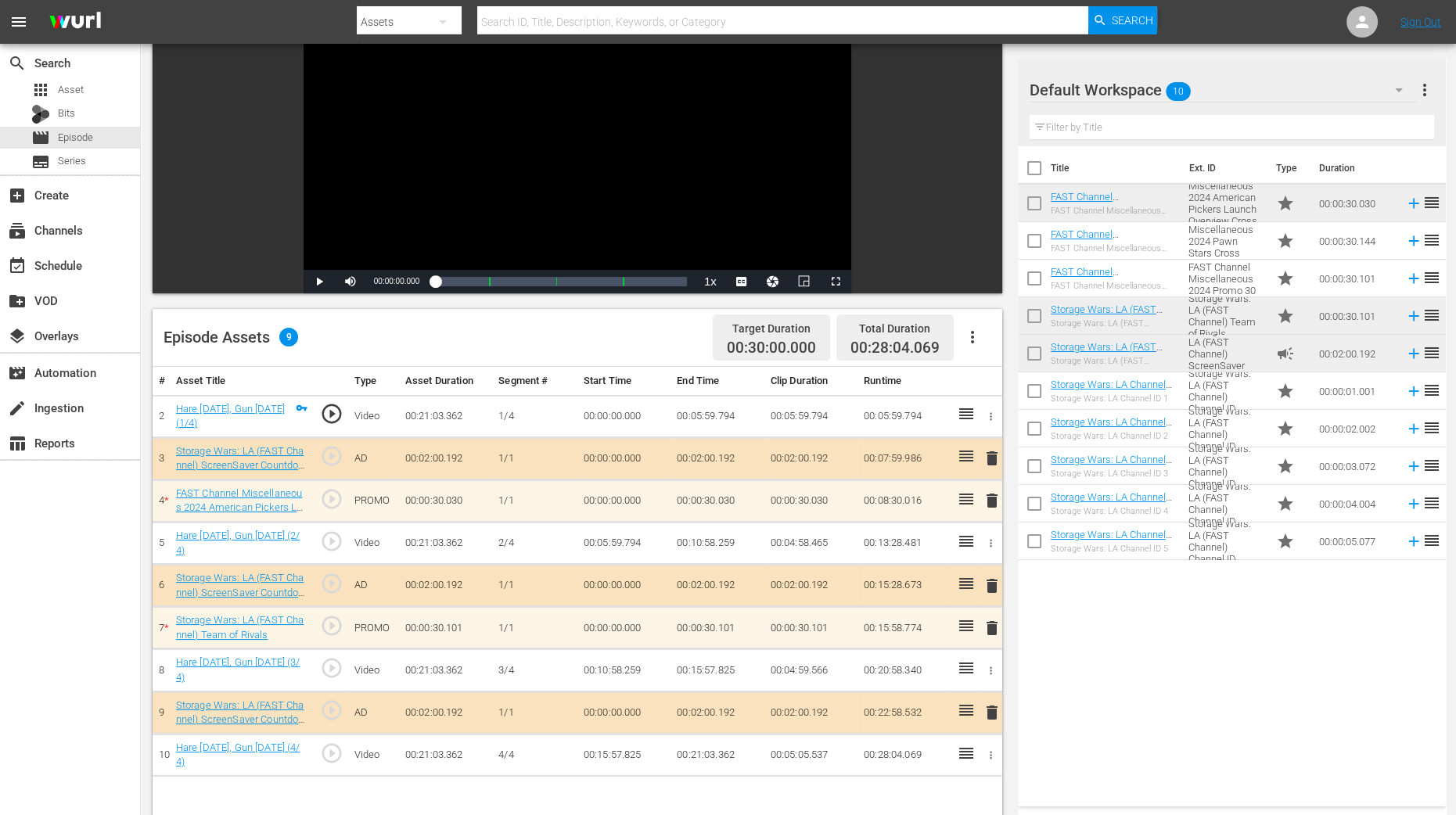
scroll to position [294, 0]
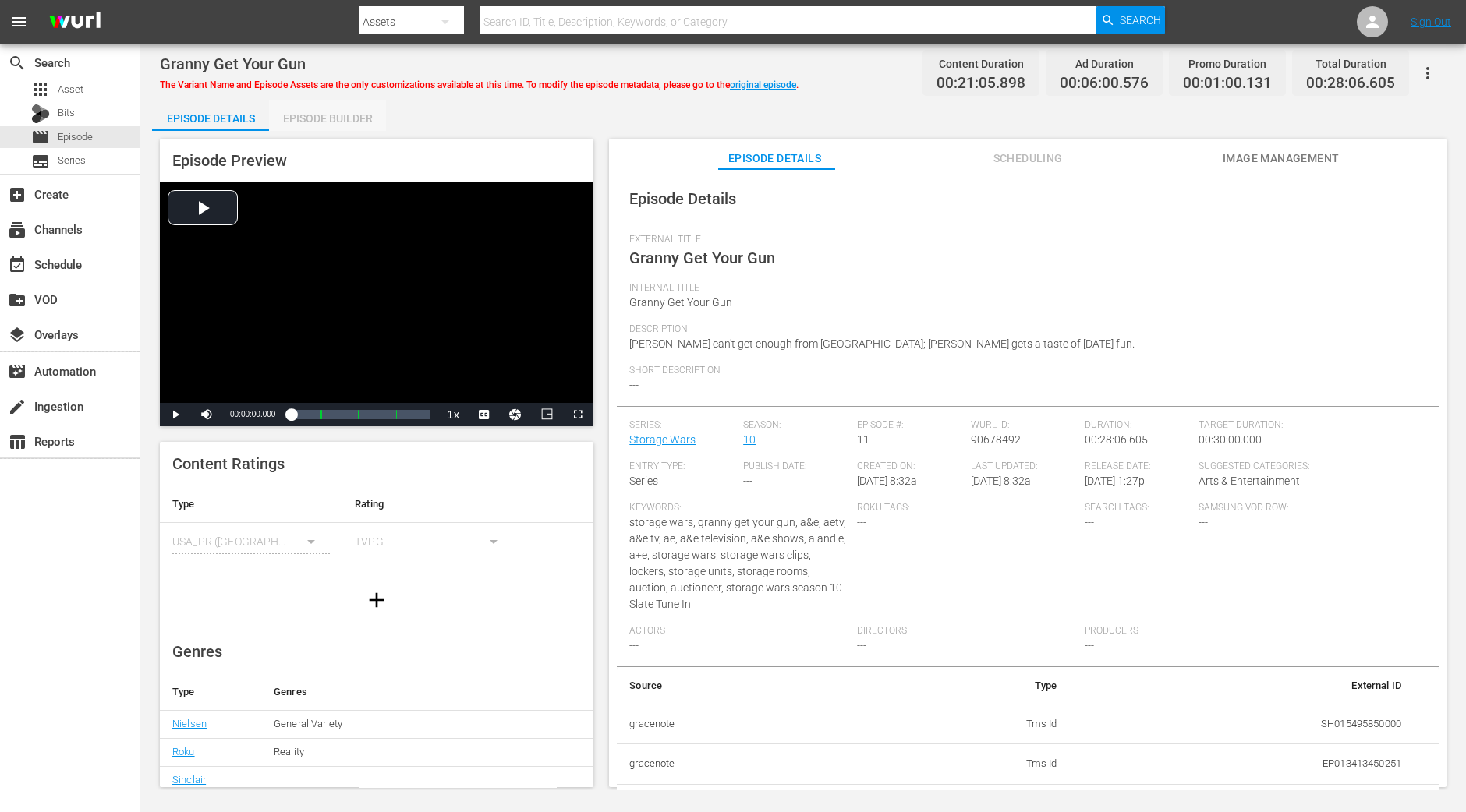
click at [296, 124] on div "Episode Builder" at bounding box center [327, 118] width 117 height 38
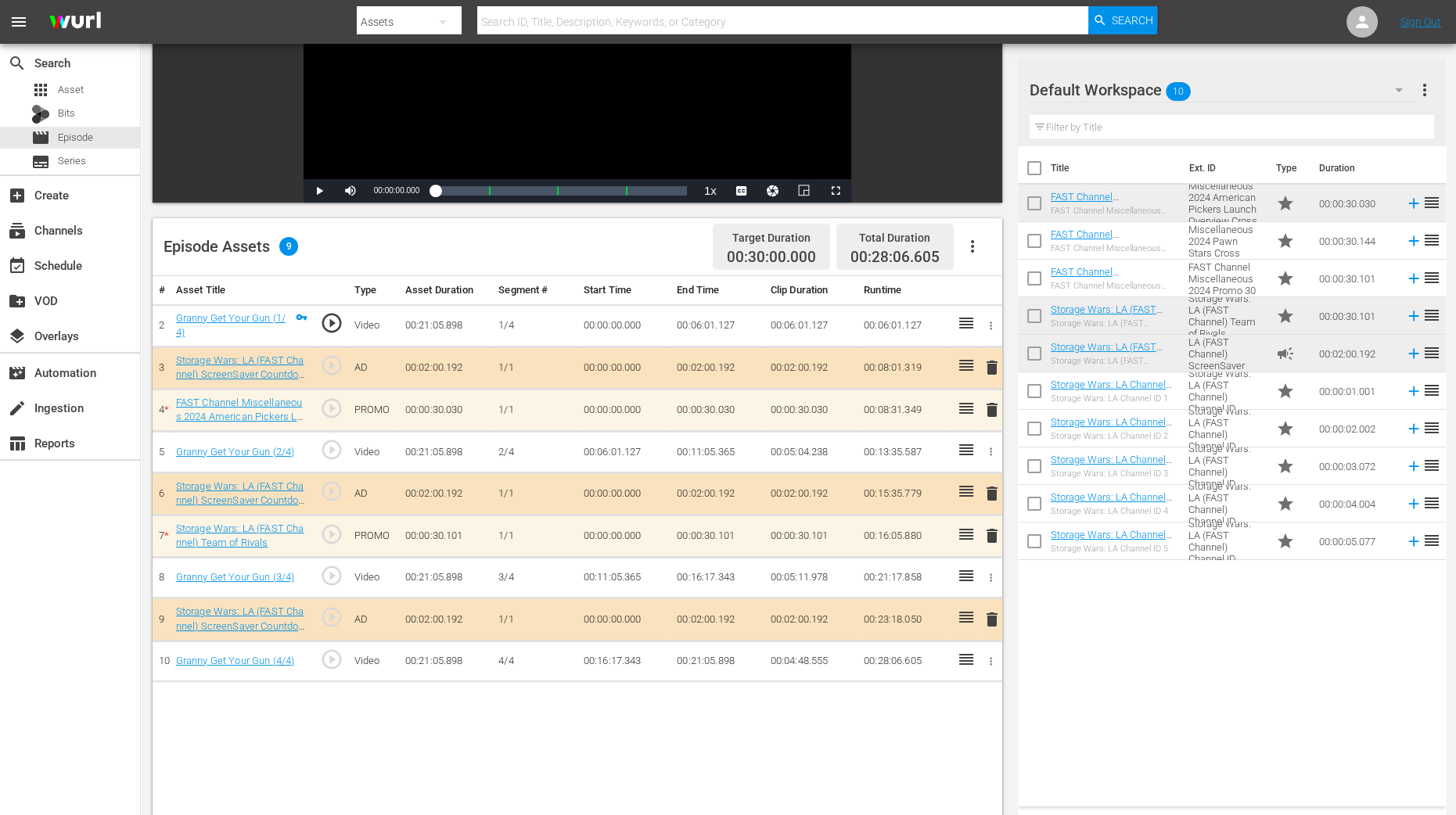
scroll to position [391, 0]
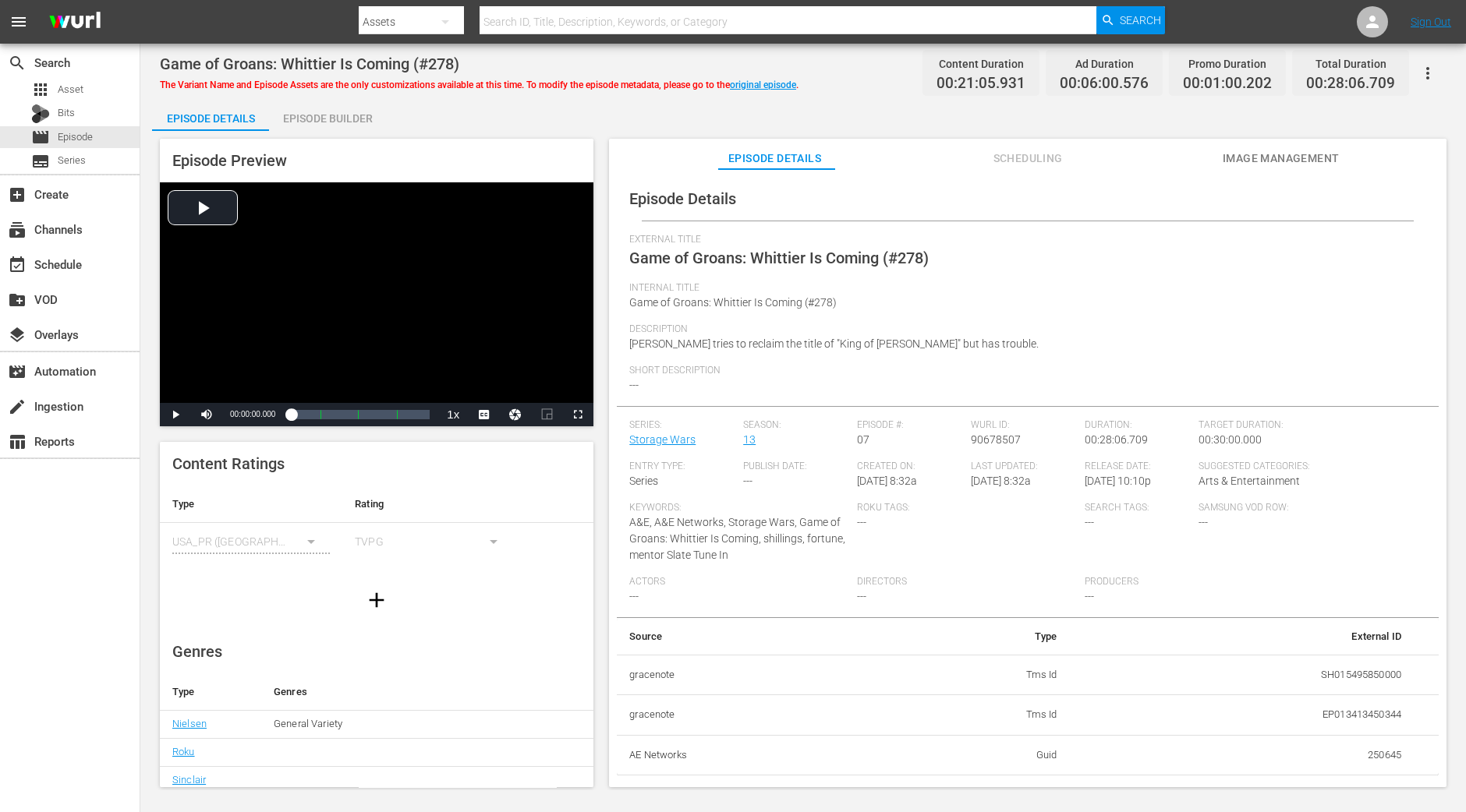
click at [301, 90] on span "The Variant Name and Episode Assets are the only customizations available at th…" at bounding box center [479, 85] width 639 height 11
click at [317, 115] on div "Episode Builder" at bounding box center [327, 118] width 117 height 38
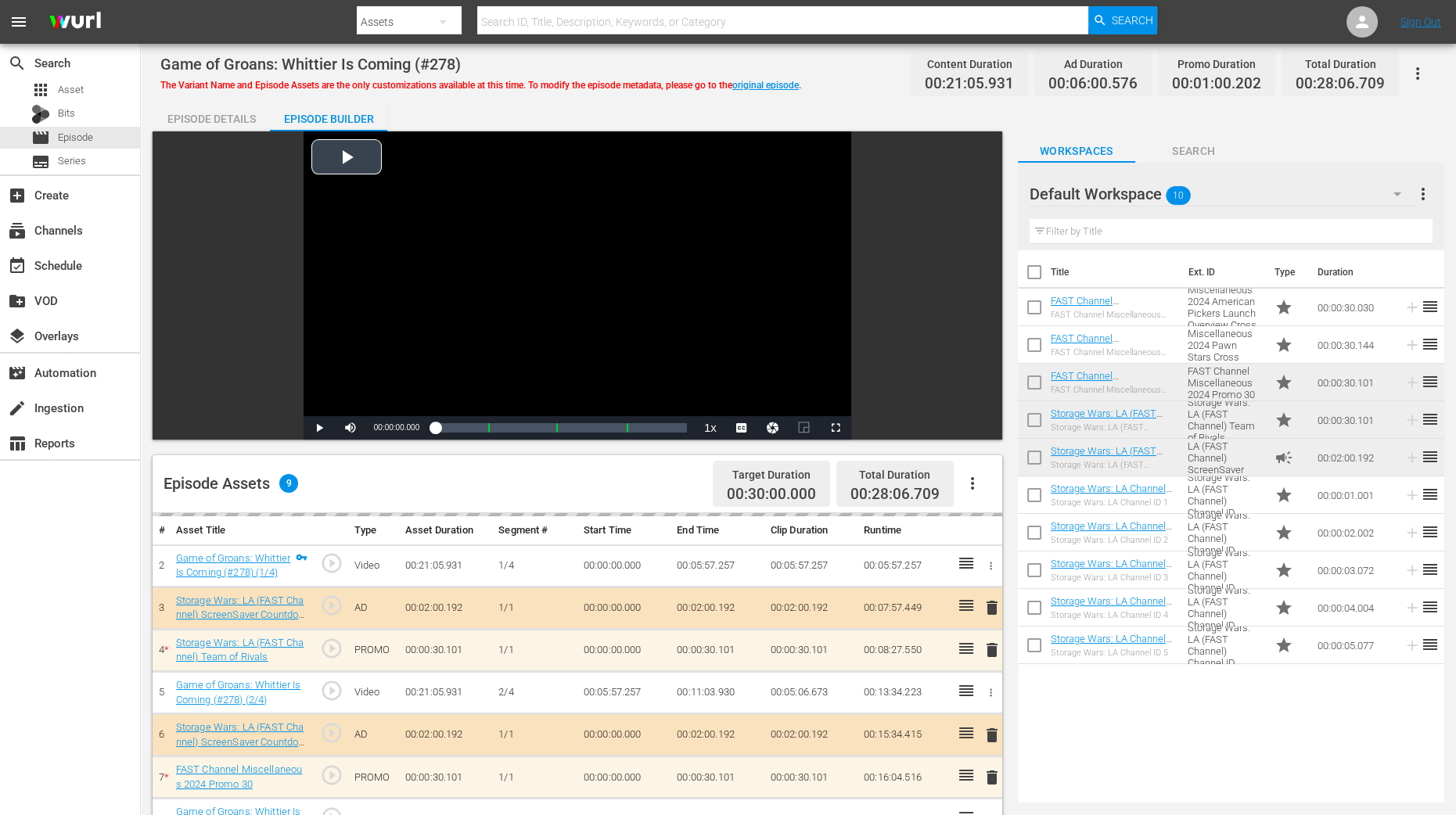
scroll to position [391, 0]
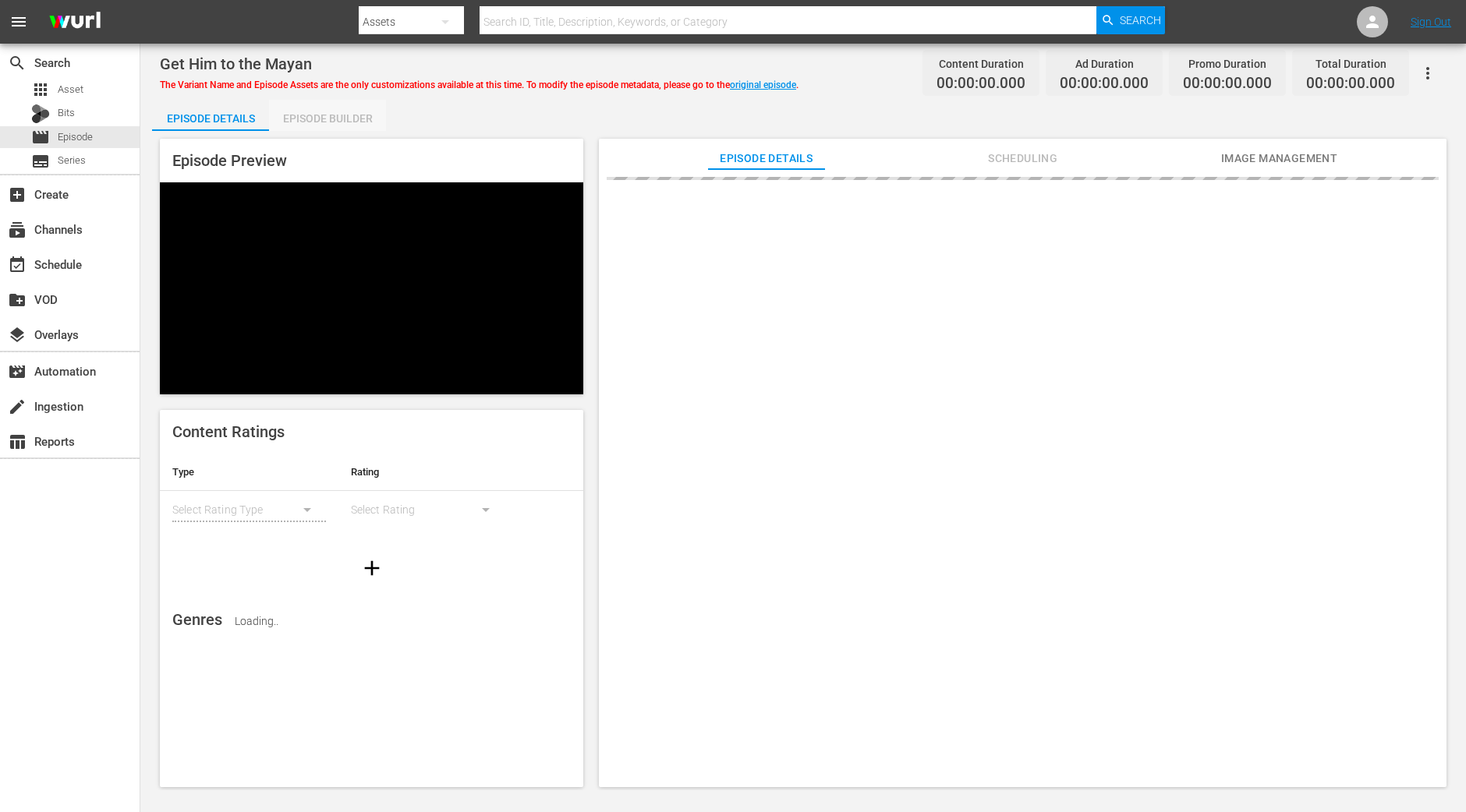
click at [356, 105] on div "Episode Builder" at bounding box center [327, 118] width 117 height 38
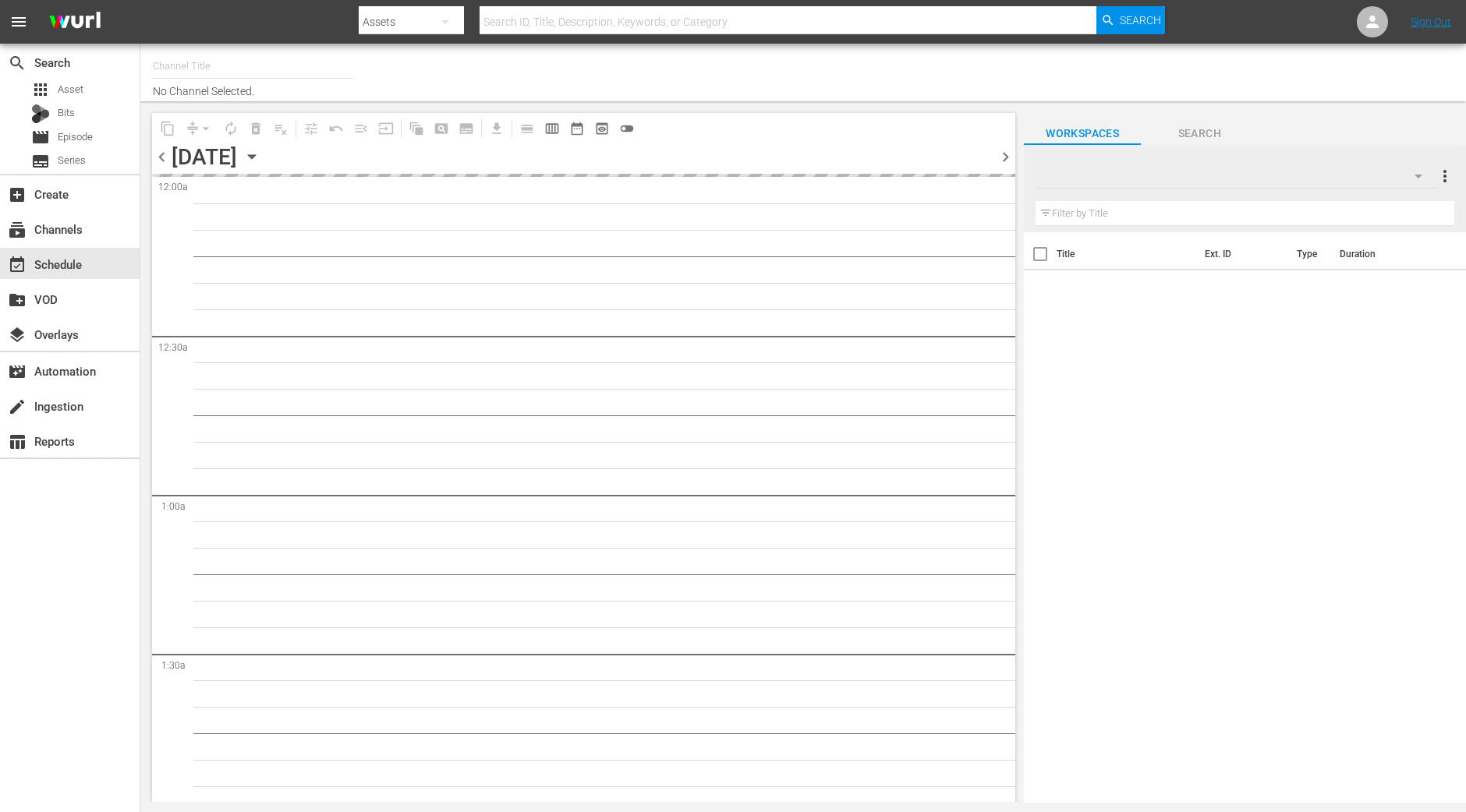
type input "Storage Wars LA (1513)"
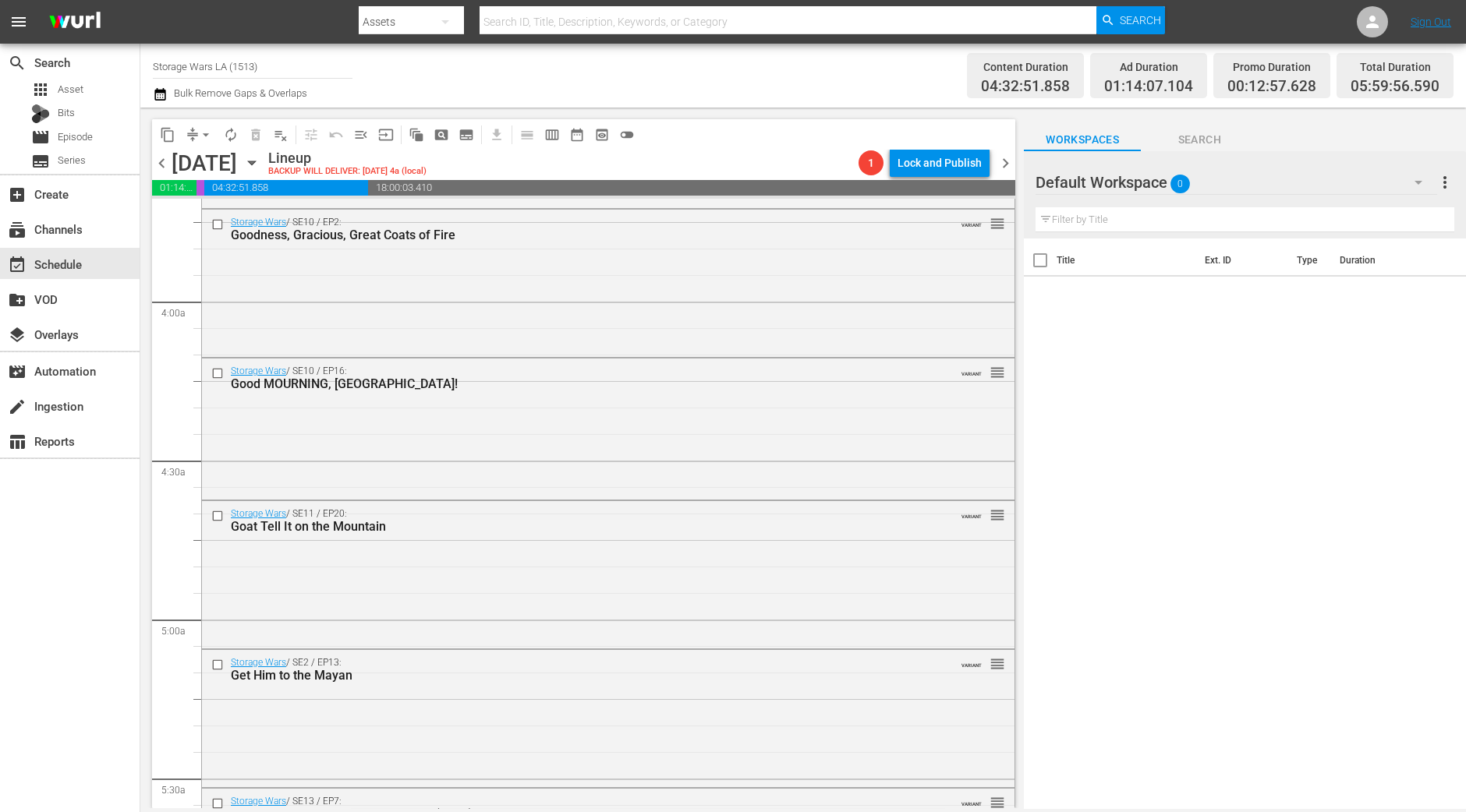
scroll to position [1657, 0]
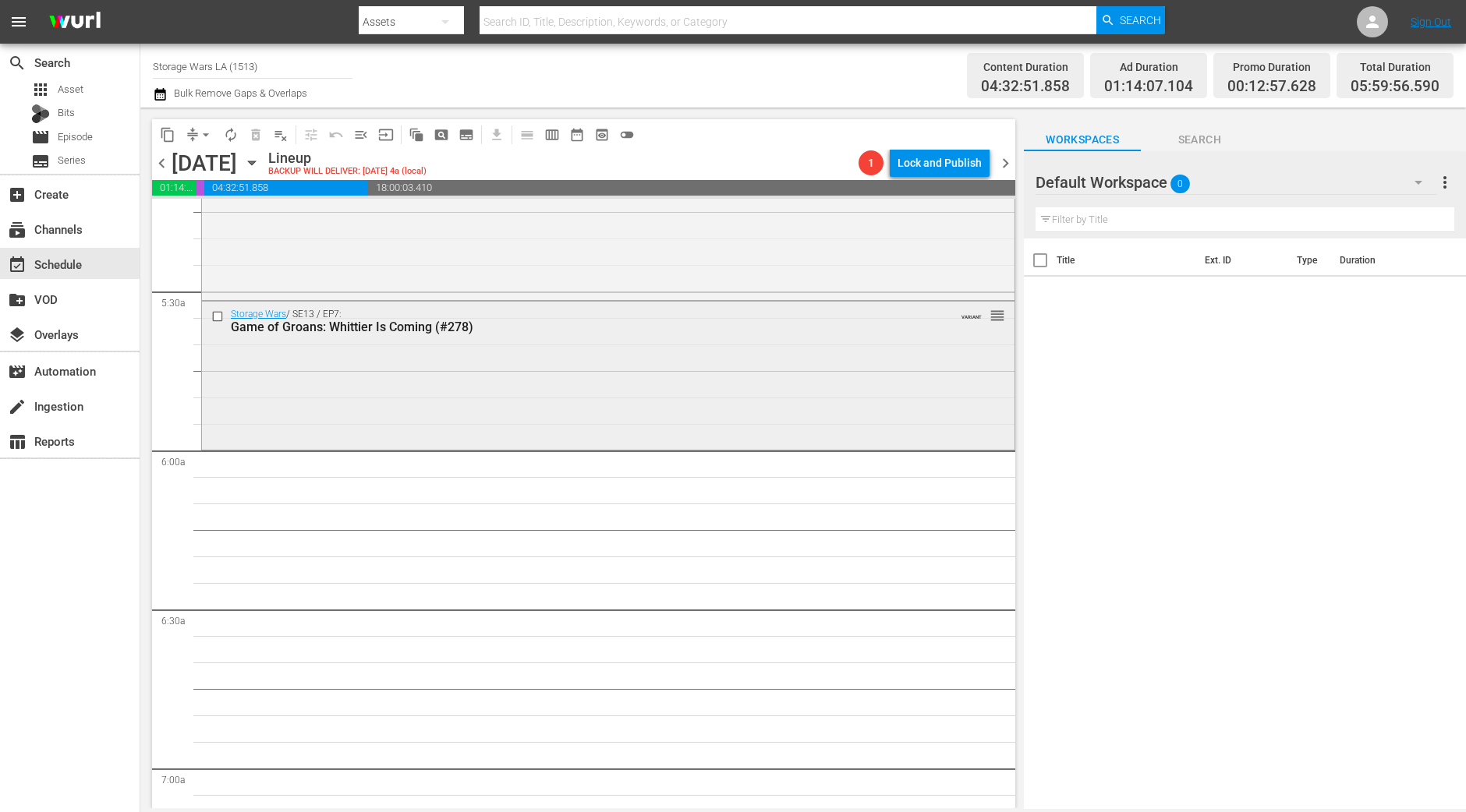
click at [496, 392] on div "Storage Wars / SE13 / EP7: Game of Groans: Whittier Is Coming (#278) VARIANT re…" at bounding box center [608, 374] width 812 height 145
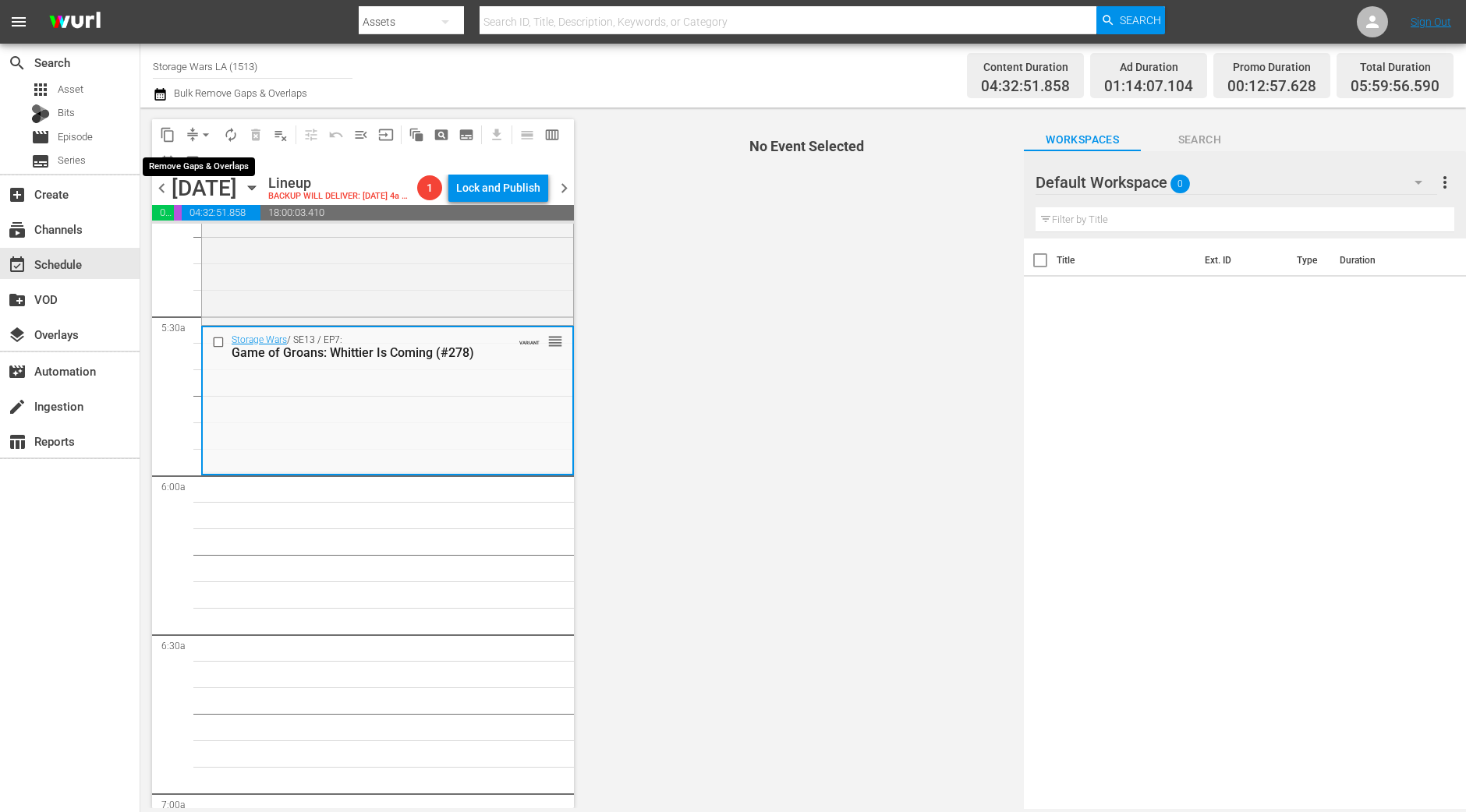
click at [205, 138] on span "arrow_drop_down" at bounding box center [205, 134] width 15 height 15
click at [211, 158] on li "Align to Midnight" at bounding box center [207, 166] width 164 height 26
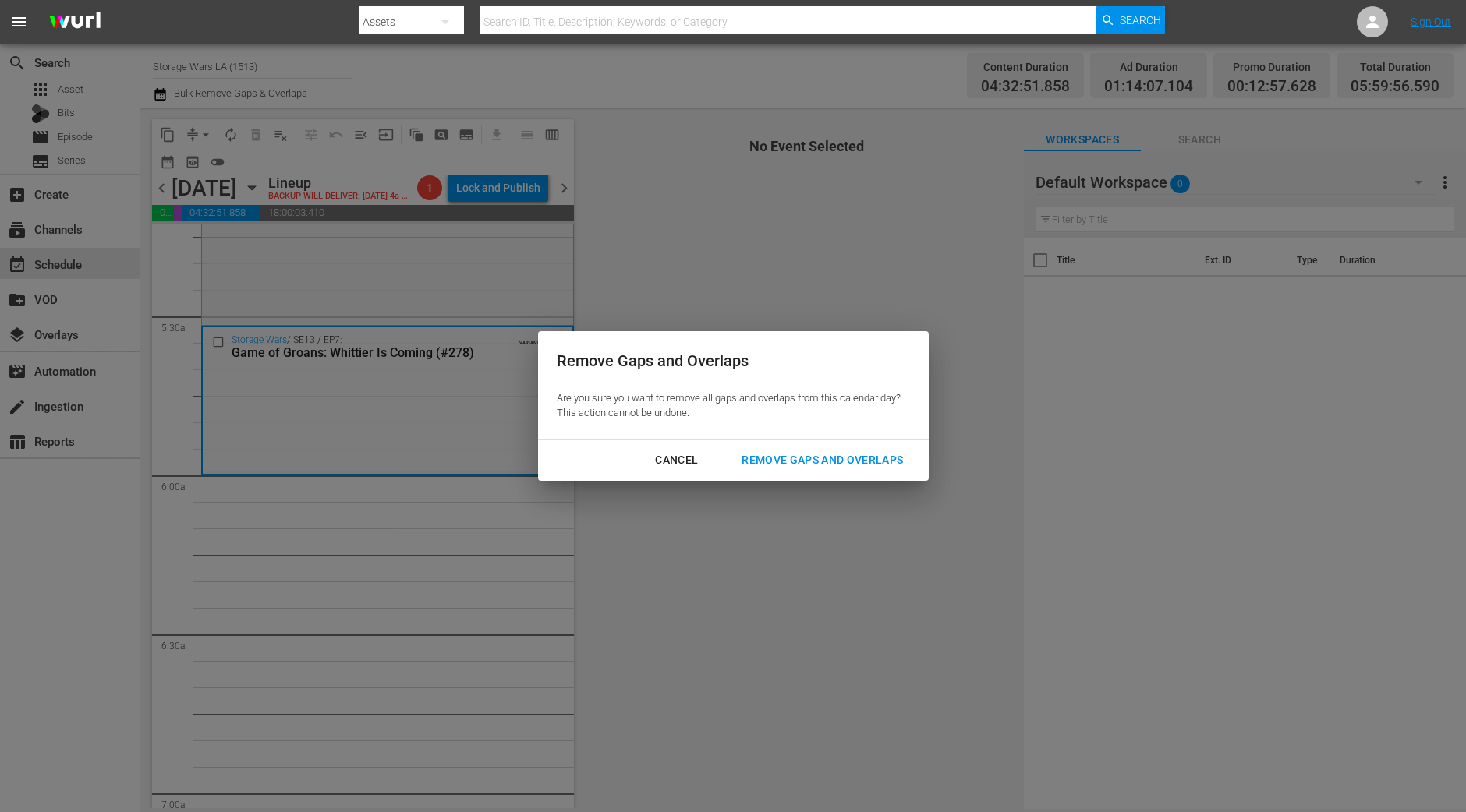
click at [889, 452] on div "Remove Gaps and Overlaps" at bounding box center [823, 460] width 187 height 19
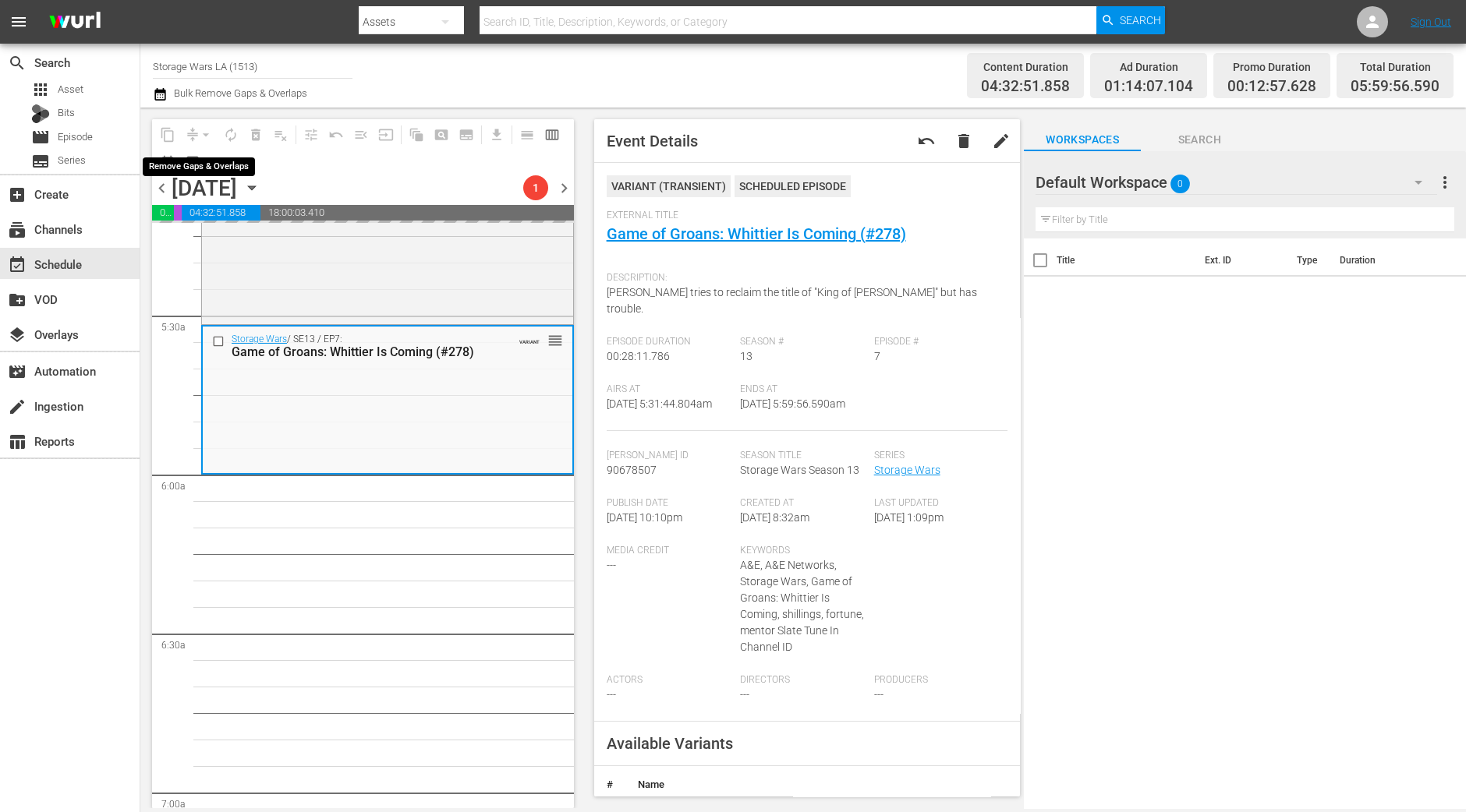
click at [199, 130] on div "arrow_drop_down" at bounding box center [205, 134] width 25 height 25
click at [202, 131] on span "arrow_drop_down" at bounding box center [205, 134] width 15 height 15
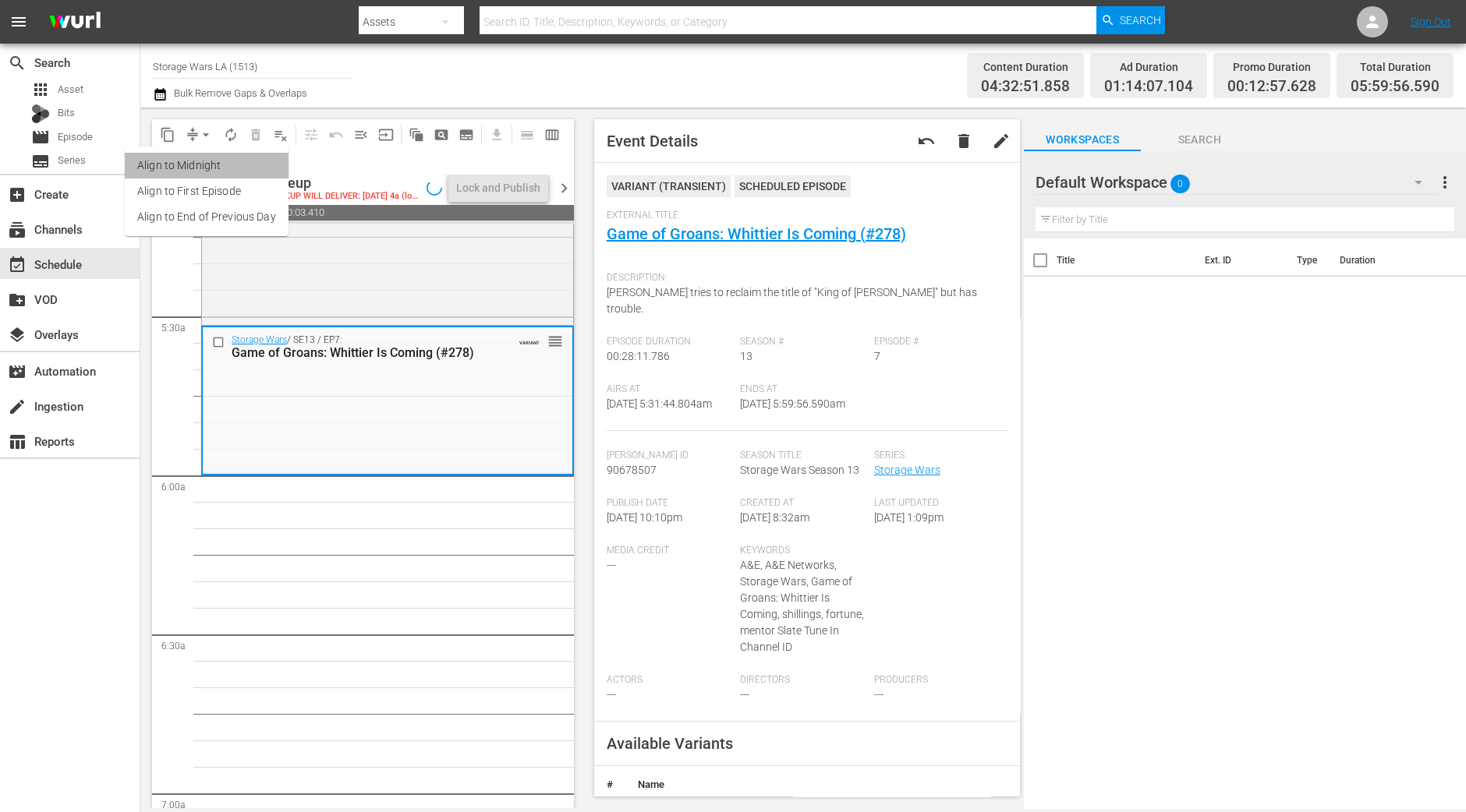
click at [253, 164] on li "Align to Midnight" at bounding box center [207, 166] width 164 height 26
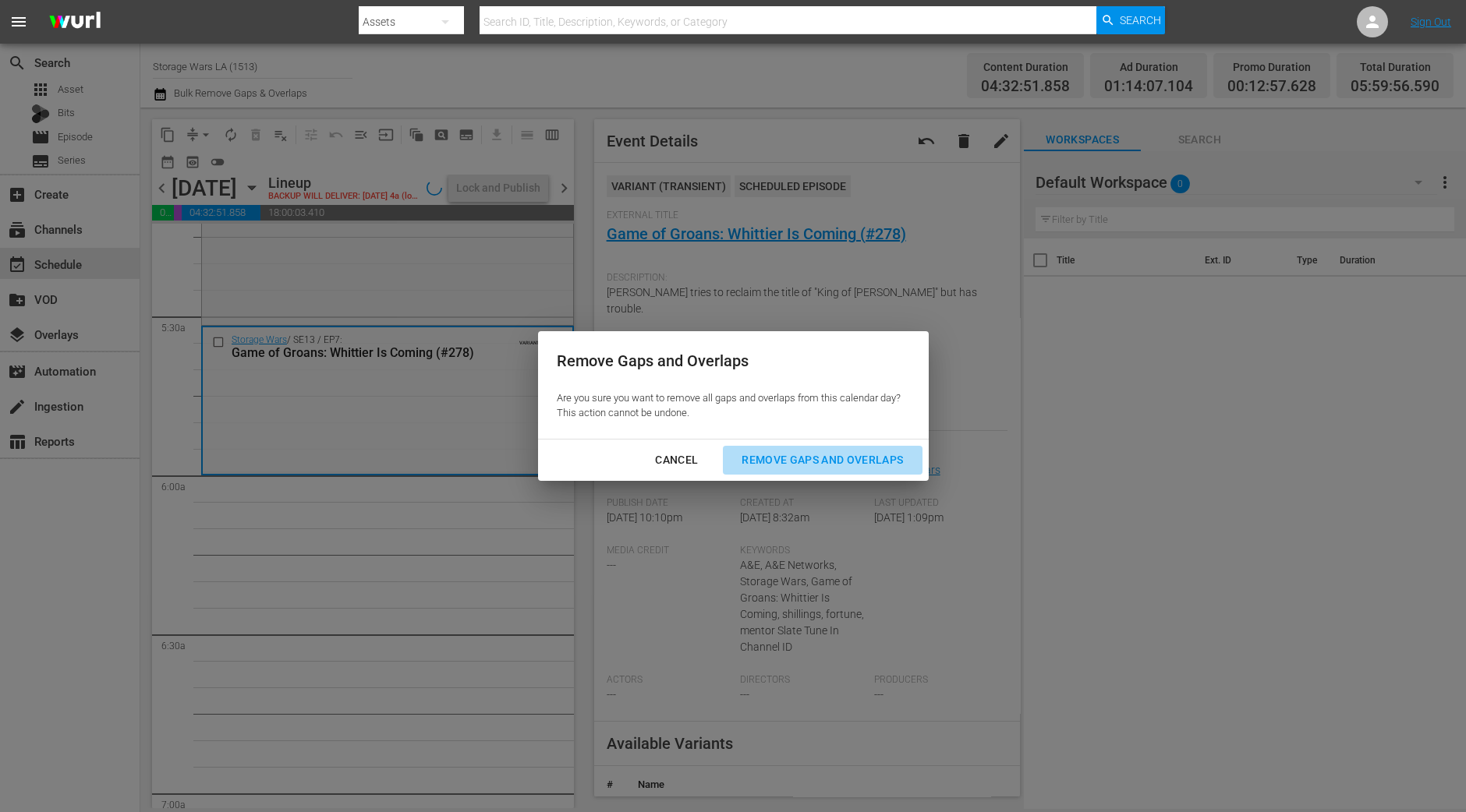
click at [825, 470] on button "Remove Gaps and Overlaps" at bounding box center [822, 461] width 199 height 29
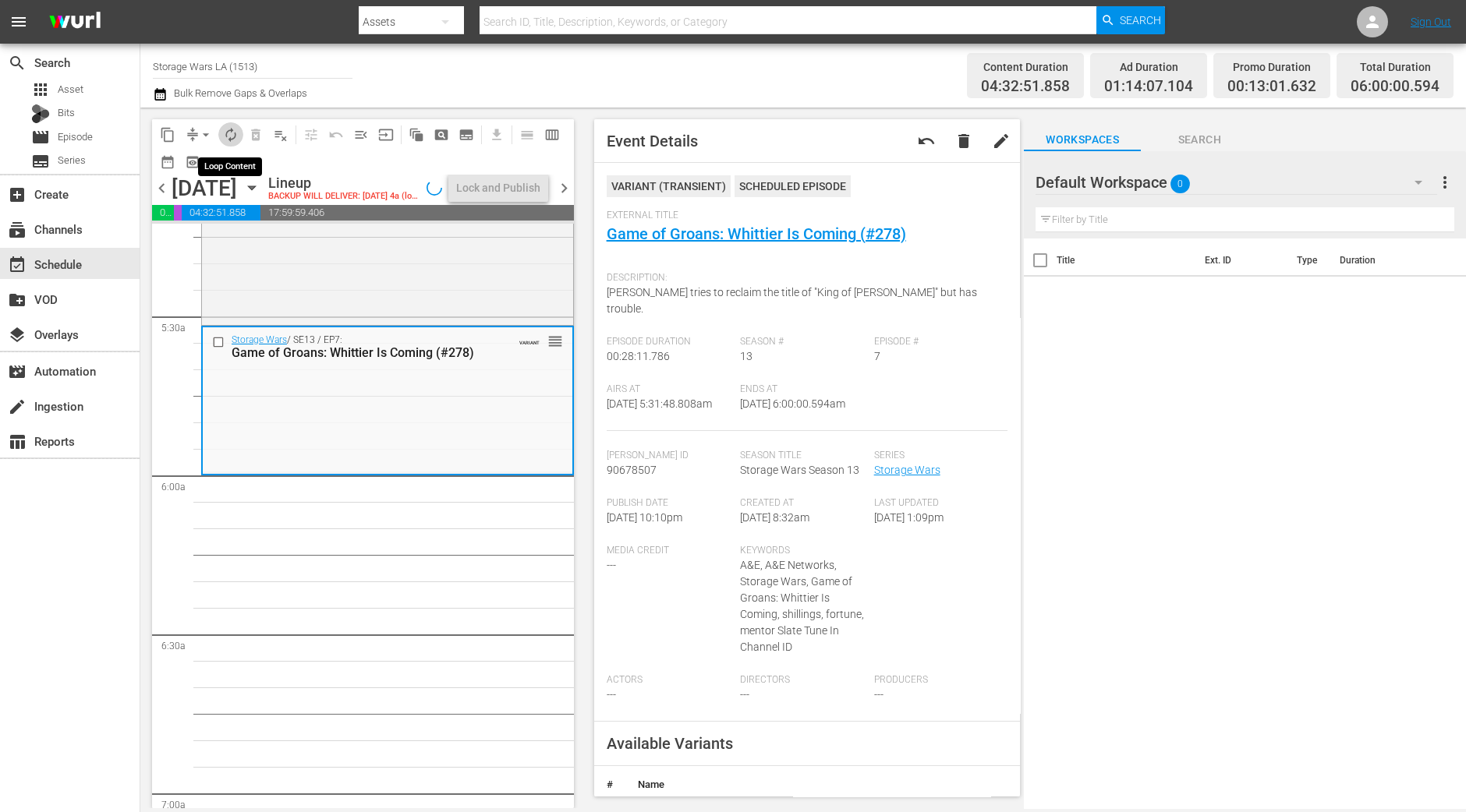
click at [228, 137] on span "autorenew_outlined" at bounding box center [230, 134] width 15 height 15
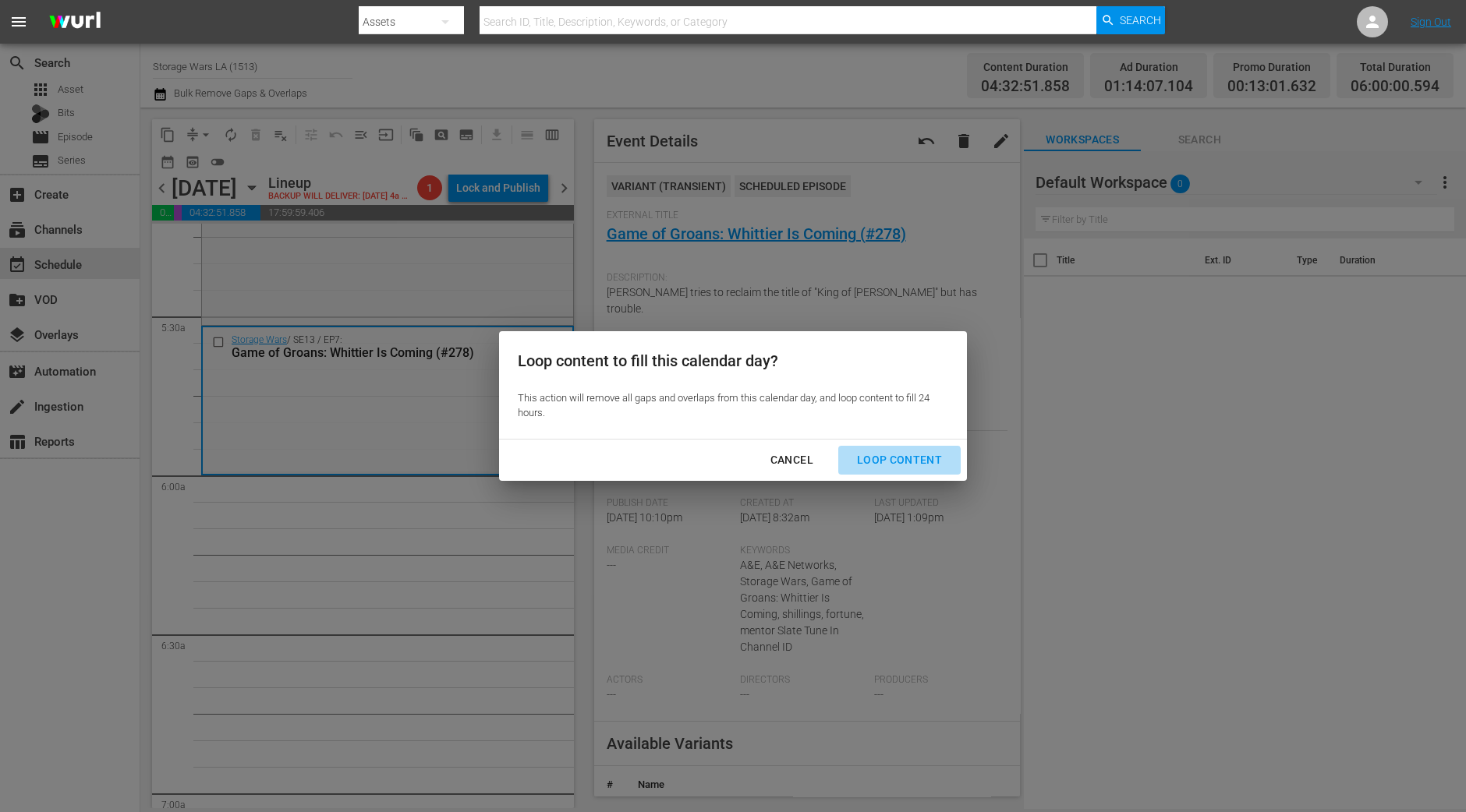
click at [889, 474] on button "Loop Content" at bounding box center [899, 461] width 122 height 29
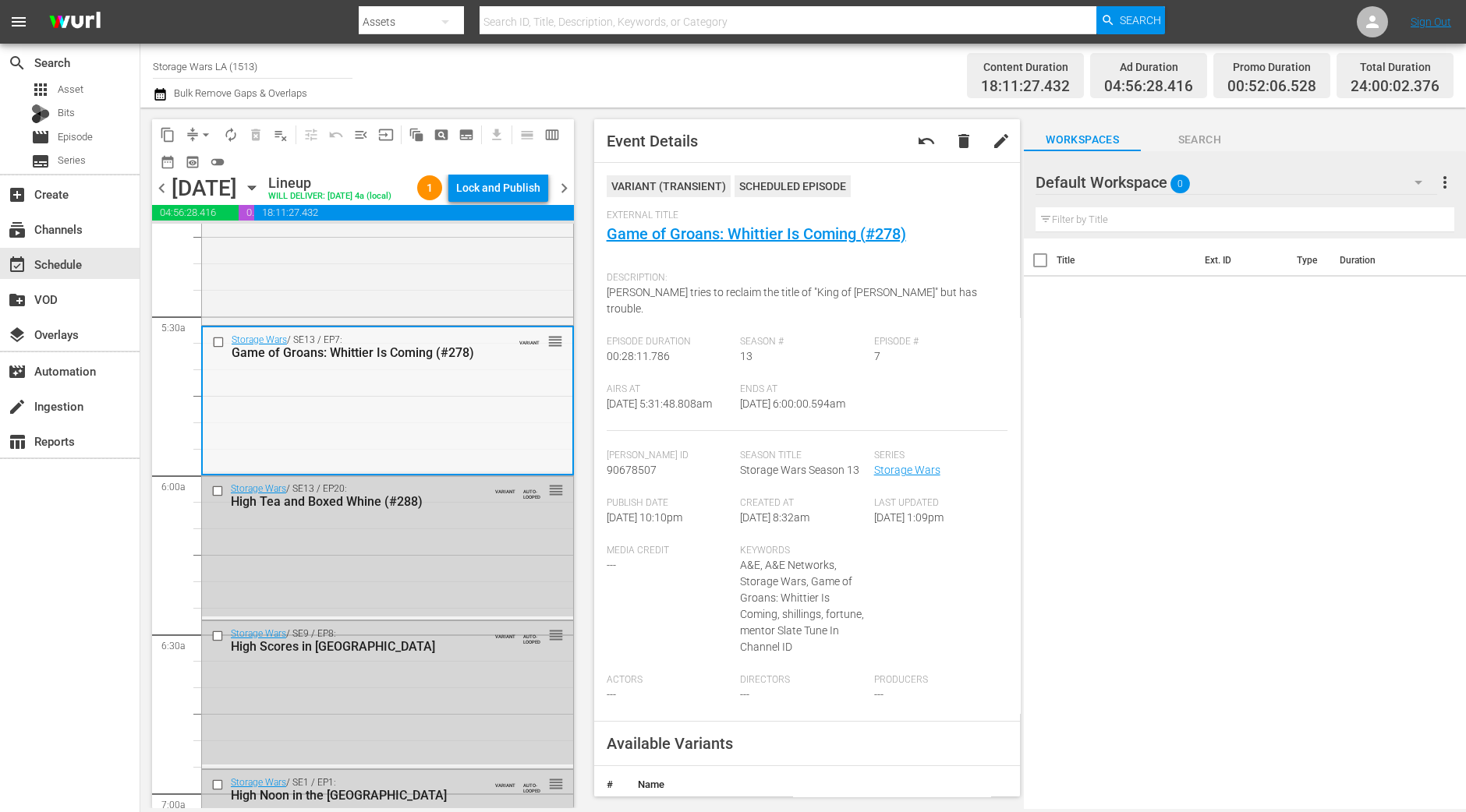
click at [327, 449] on div "Storage Wars / SE13 / EP7: Game of Groans: Whittier Is Coming (#278) VARIANT re…" at bounding box center [388, 400] width 370 height 145
click at [519, 178] on div "Lock and Publish" at bounding box center [498, 187] width 84 height 28
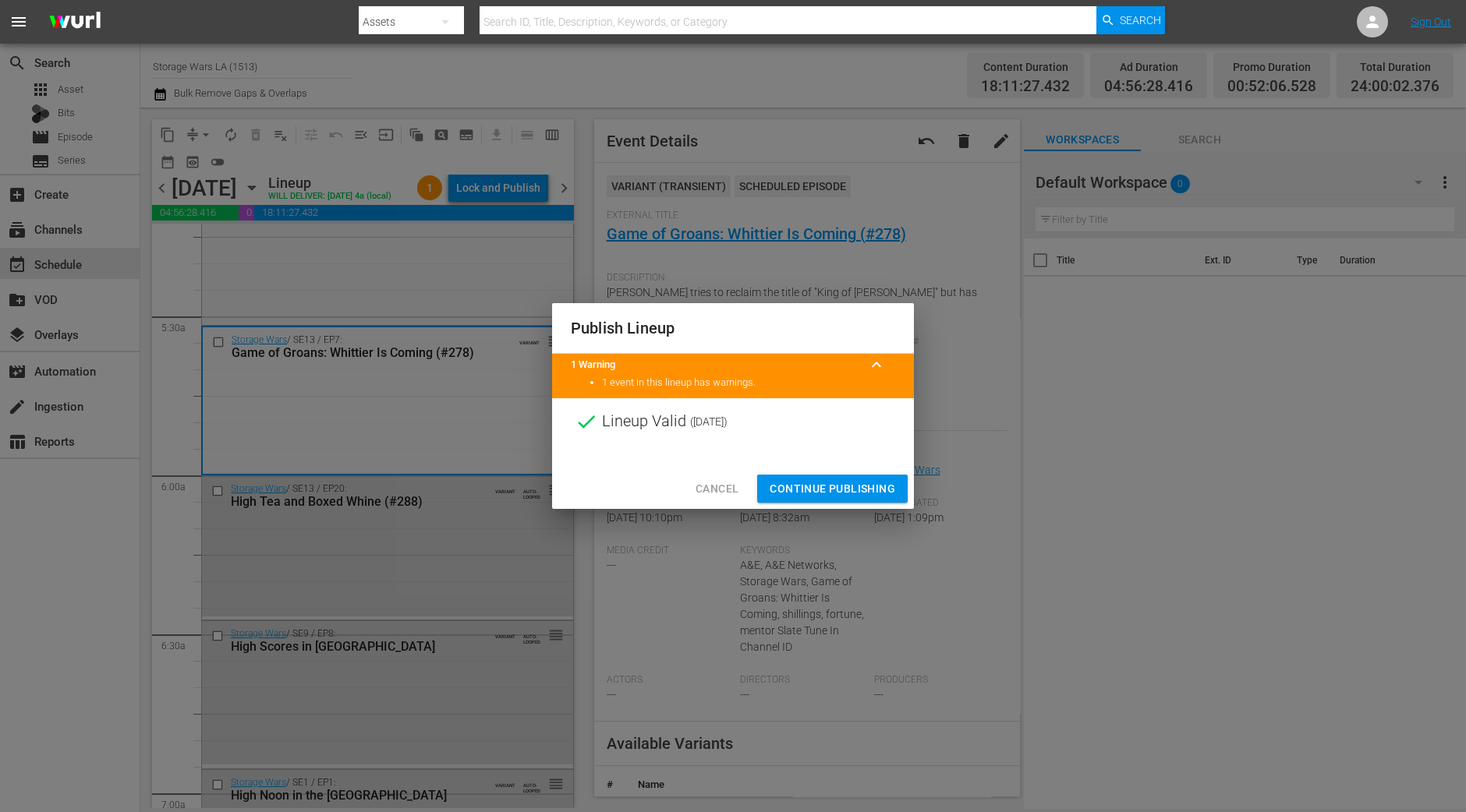
click at [832, 486] on span "Continue Publishing" at bounding box center [832, 489] width 125 height 19
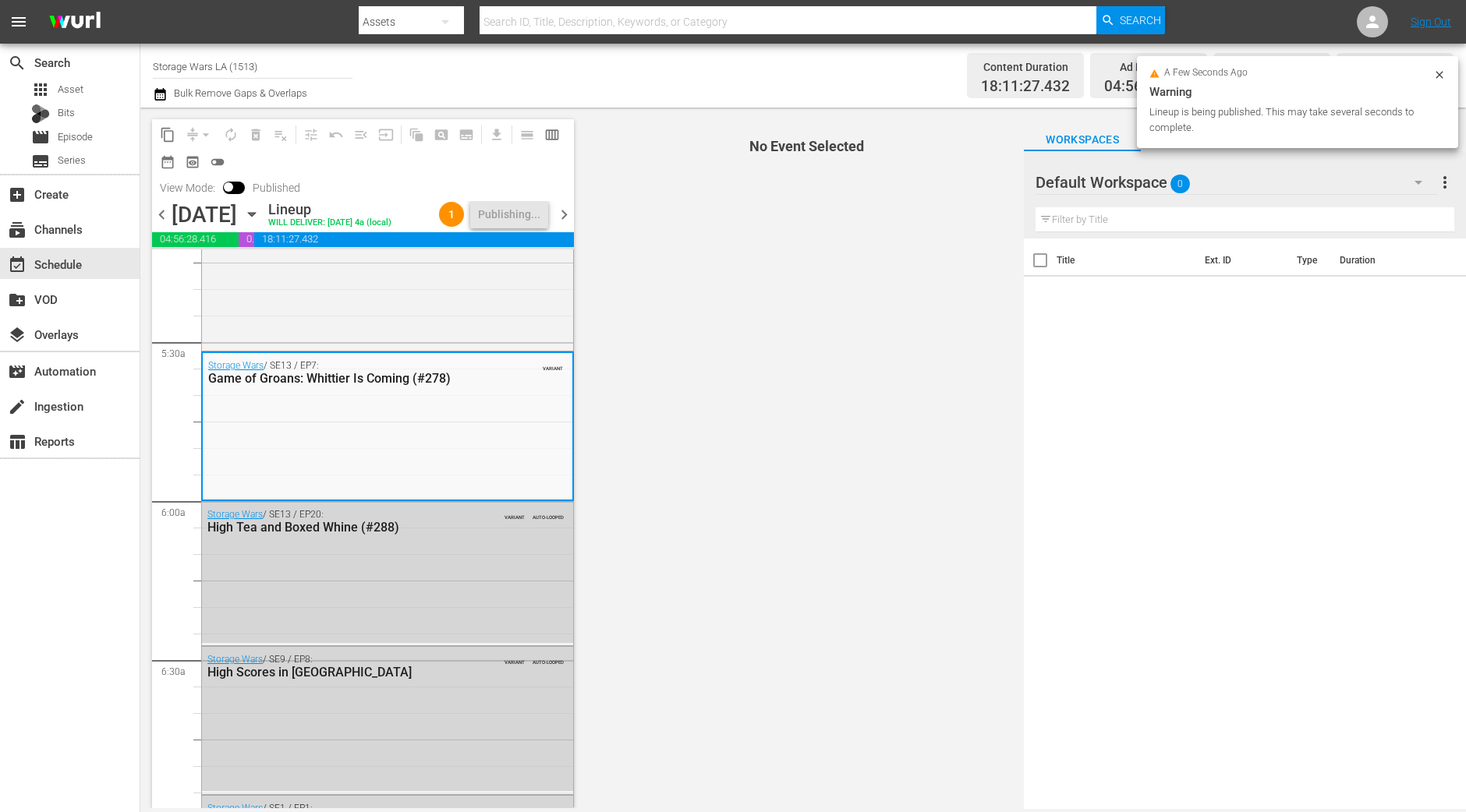
click at [562, 217] on span "chevron_right" at bounding box center [564, 215] width 19 height 19
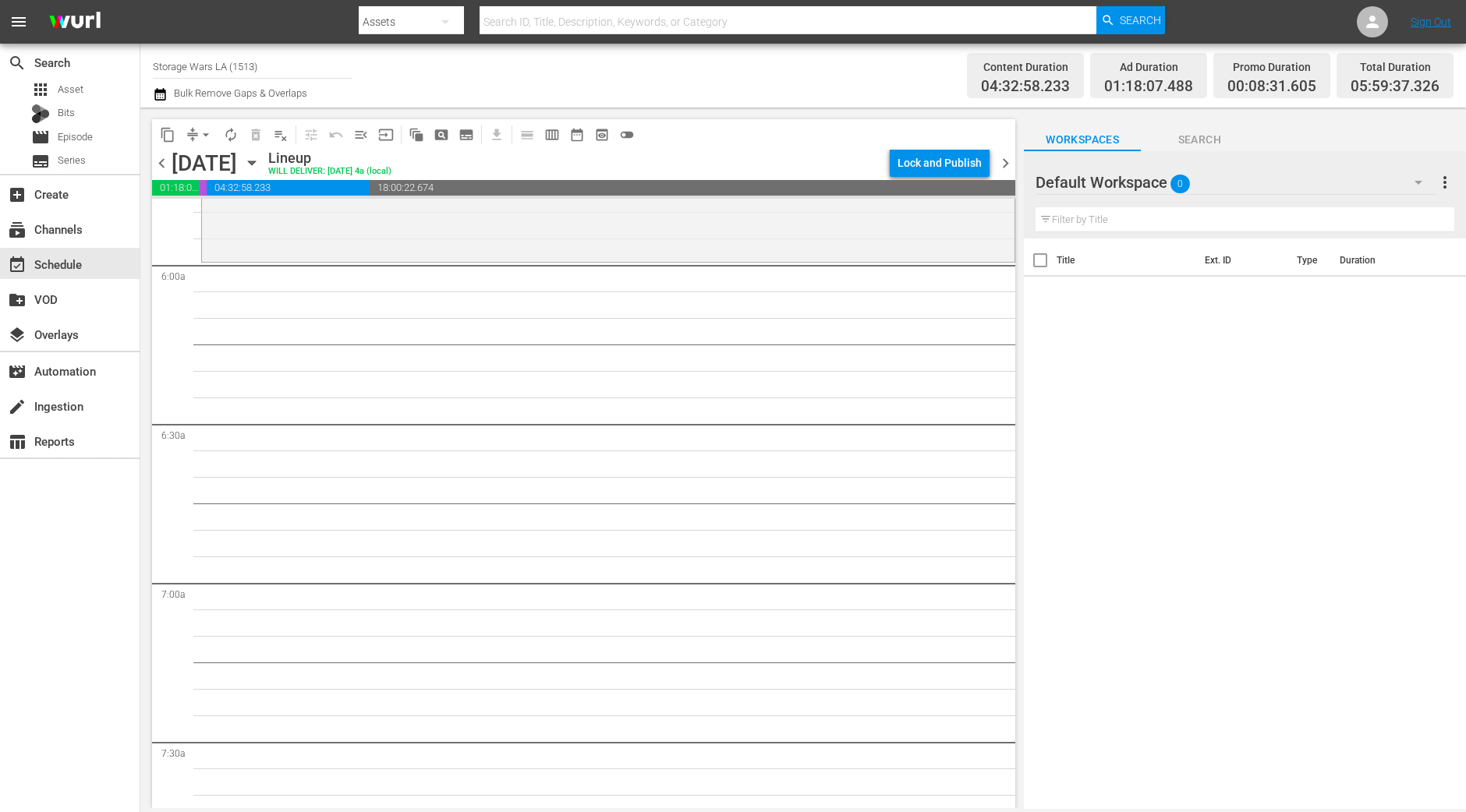
scroll to position [1683, 0]
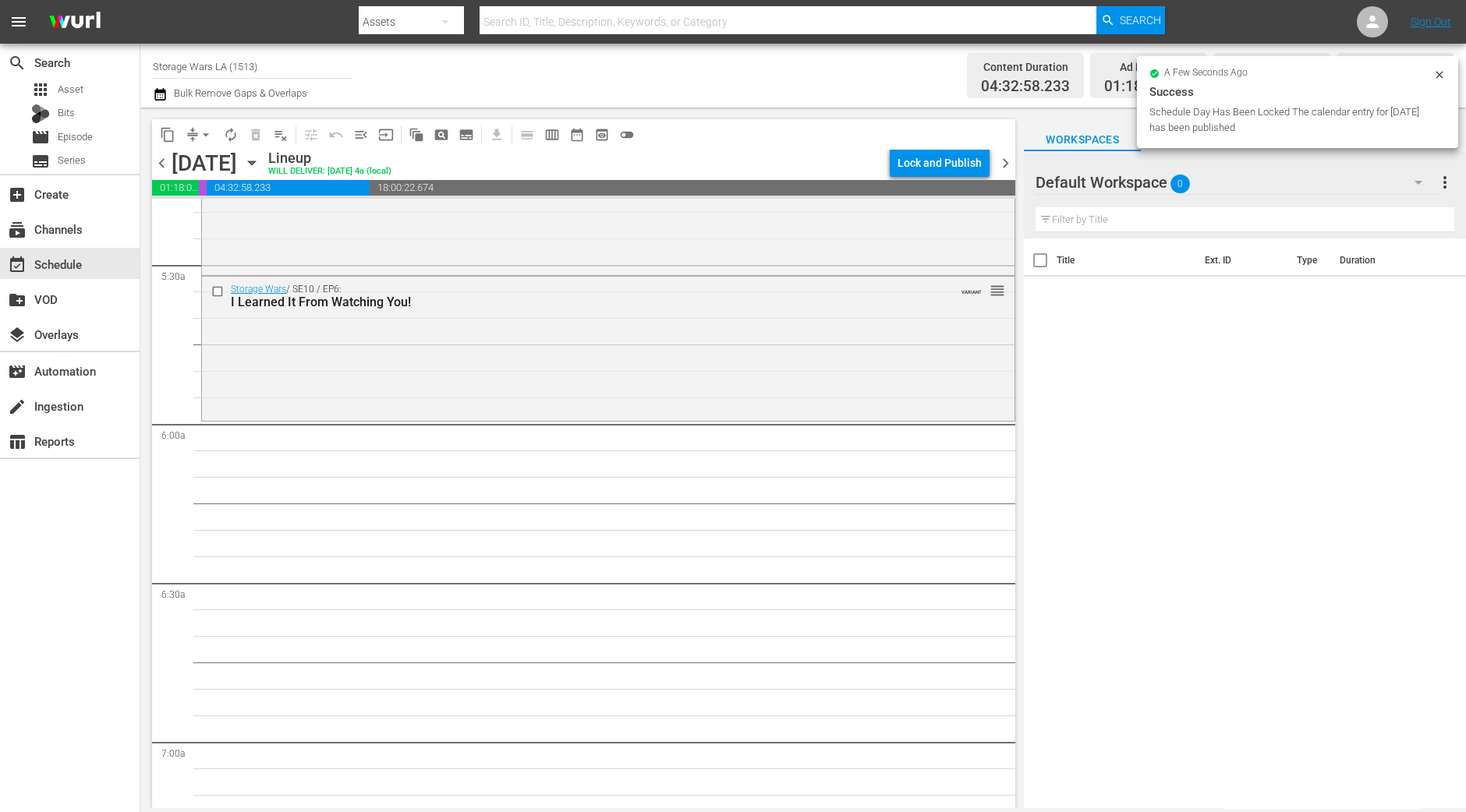
click at [99, 663] on div "search Search apps Asset Bits movie Episode subtitles Series add_box Create sub…" at bounding box center [70, 449] width 141 height 812
click at [293, 338] on div "Storage Wars / SE10 / EP6: I Learned It From Watching You! VARIANT reorder" at bounding box center [608, 347] width 812 height 141
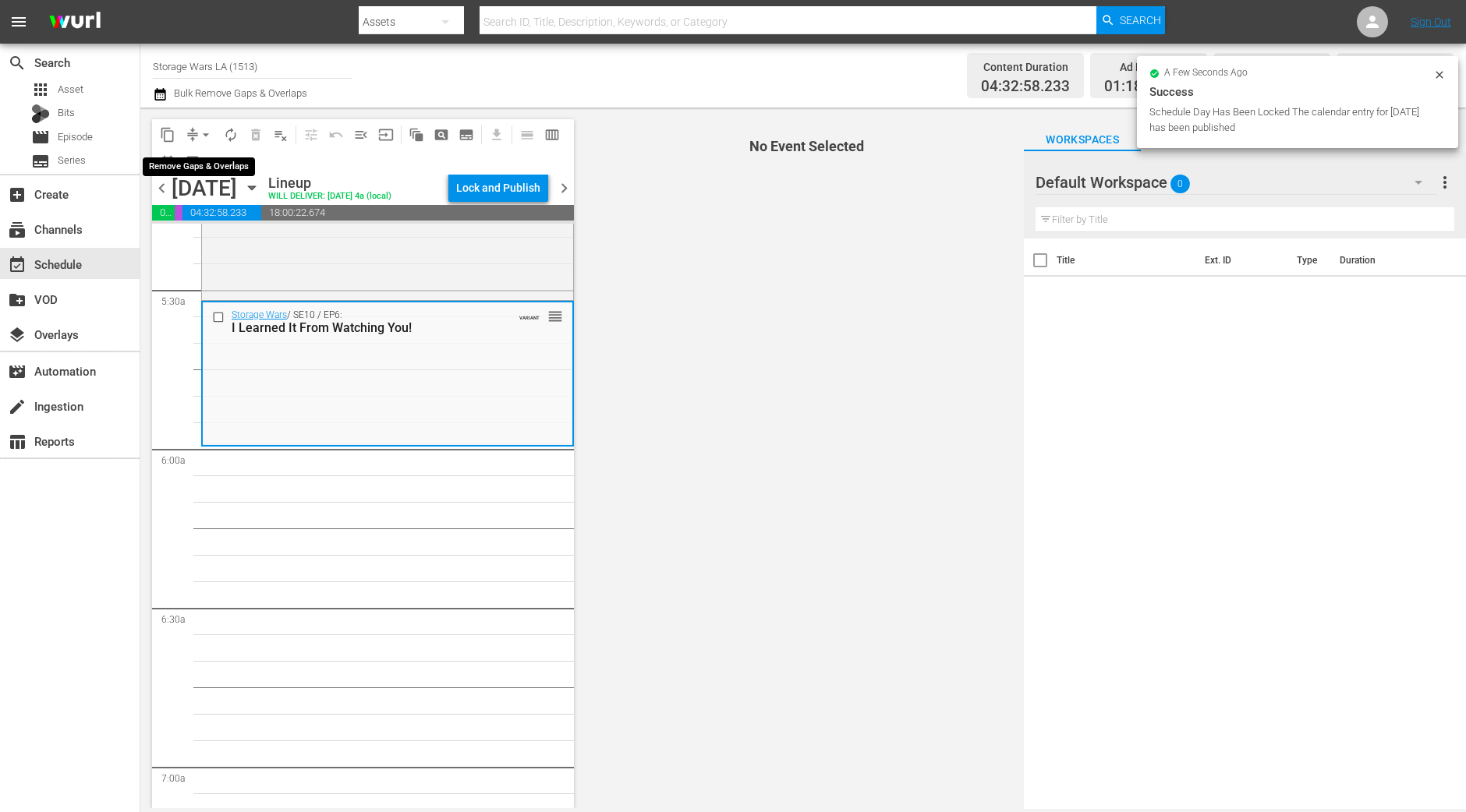
click at [208, 133] on span "arrow_drop_down" at bounding box center [205, 134] width 15 height 15
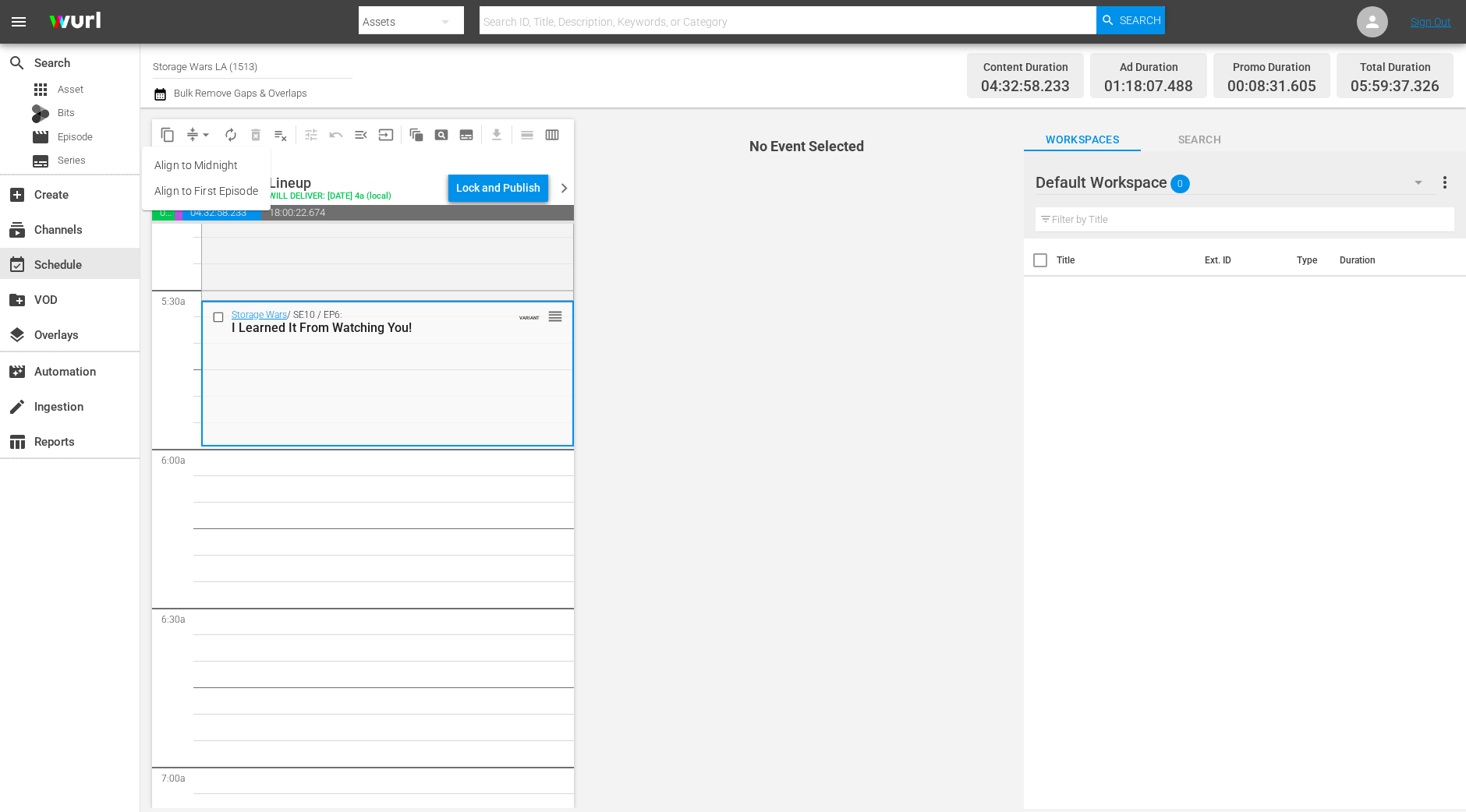
click at [219, 167] on li "Align to Midnight" at bounding box center [206, 166] width 129 height 26
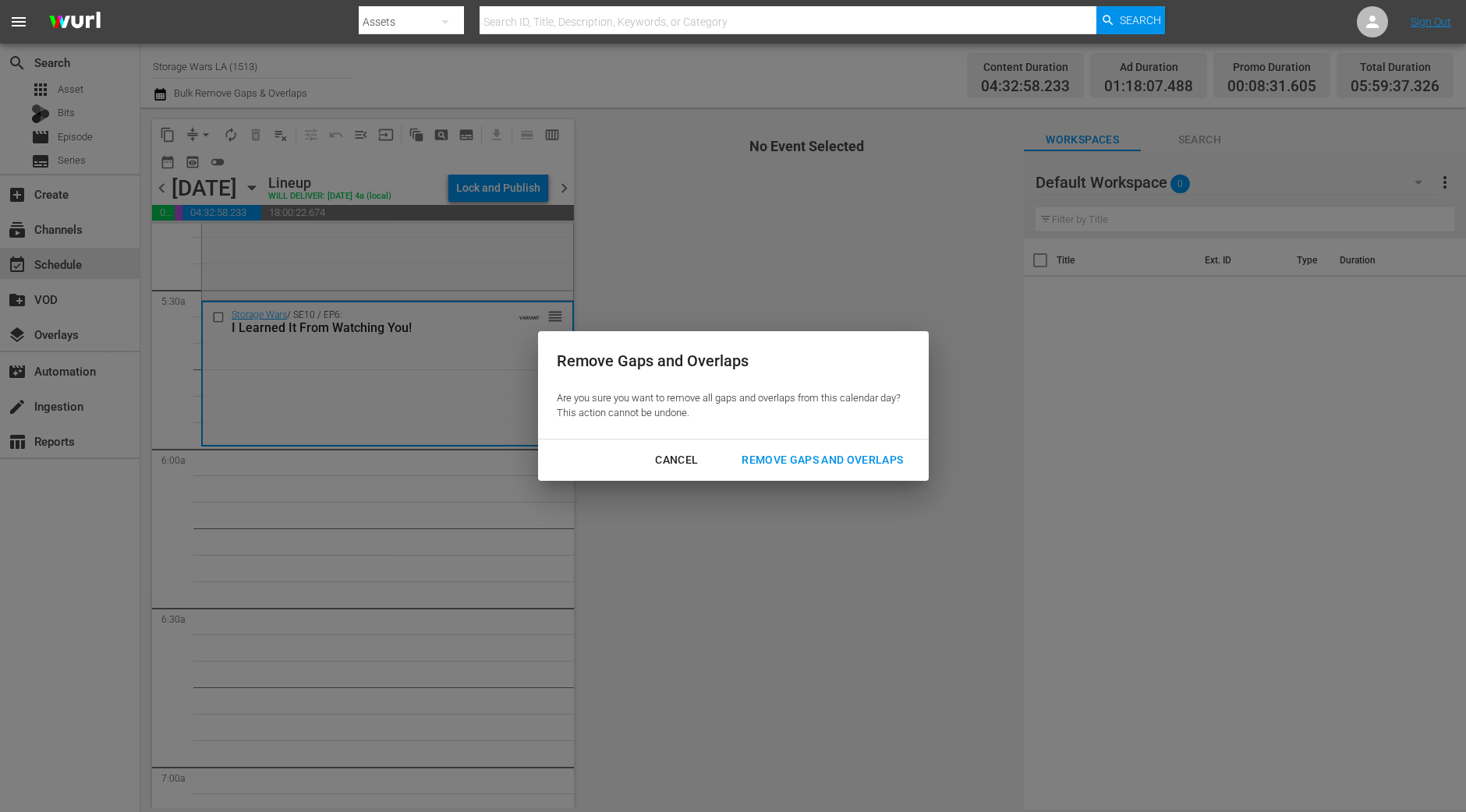
click at [873, 464] on div "Remove Gaps and Overlaps" at bounding box center [823, 460] width 187 height 19
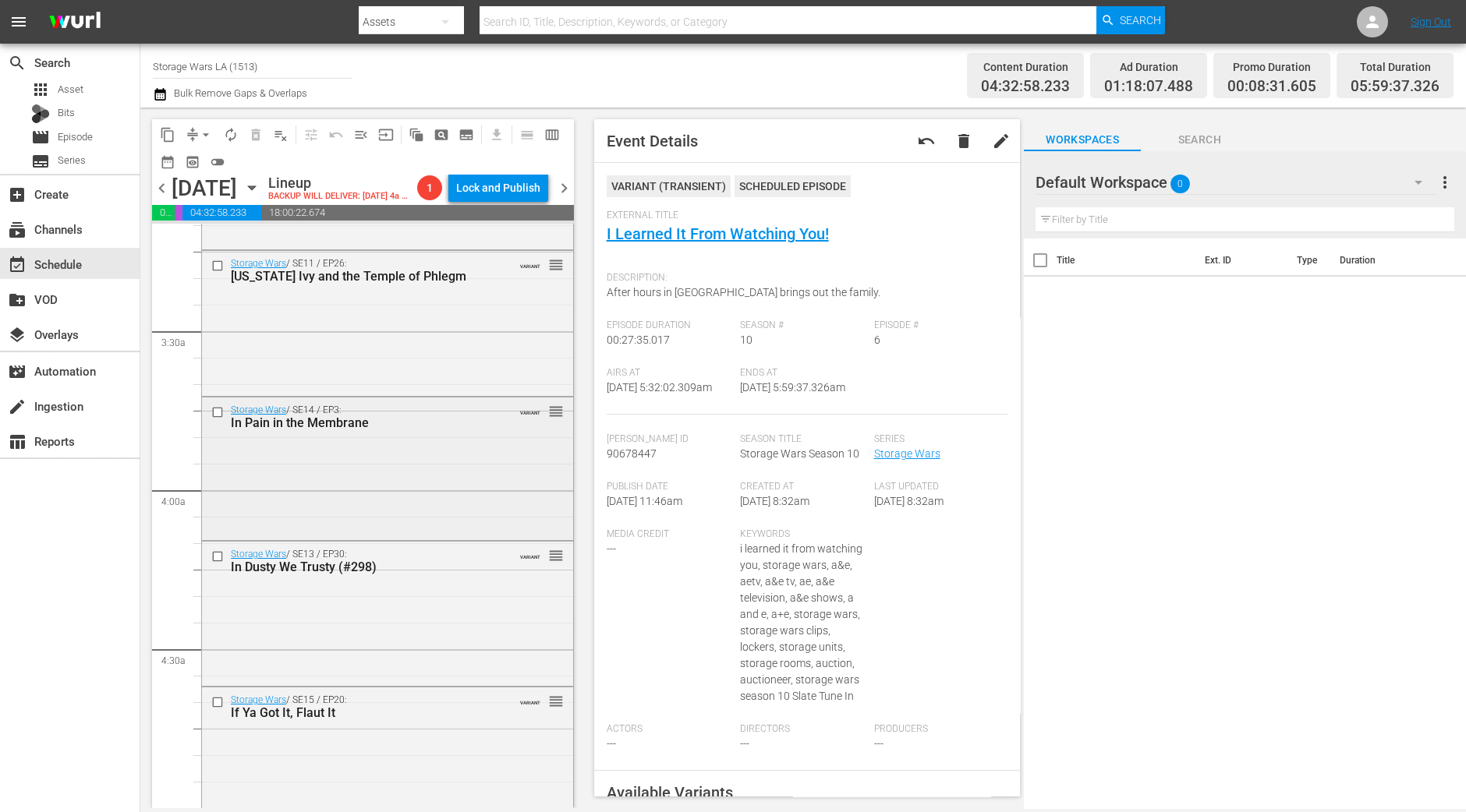
scroll to position [1001, 0]
click at [425, 366] on div "Storage Wars / SE11 / EP26: Indiana Ivy and the Temple of Phlegm VARIANT reorder" at bounding box center [388, 326] width 372 height 141
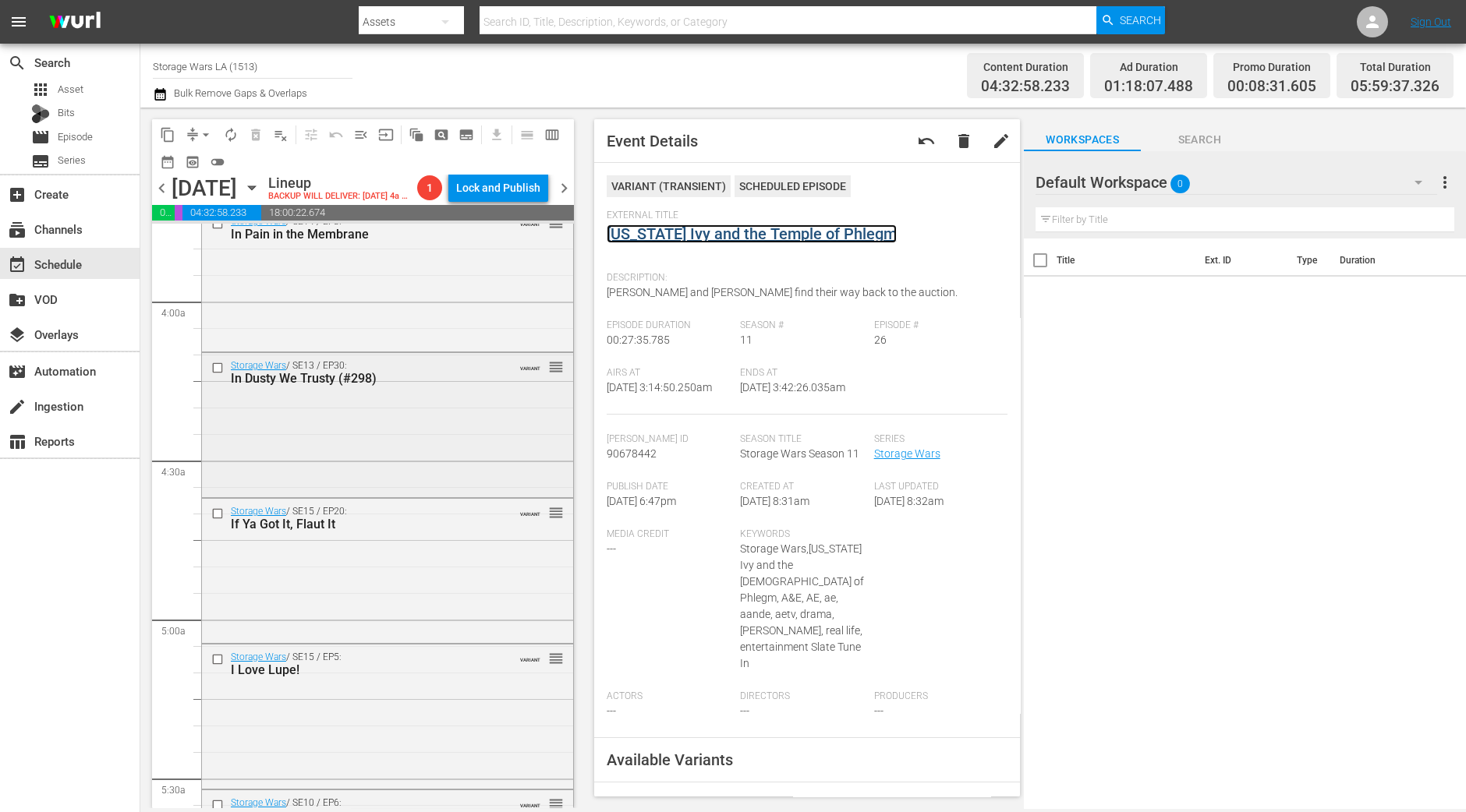
scroll to position [1196, 0]
click at [404, 470] on div "Storage Wars / SE13 / EP30: In Dusty We Trusty (#298) VARIANT reorder" at bounding box center [388, 422] width 372 height 141
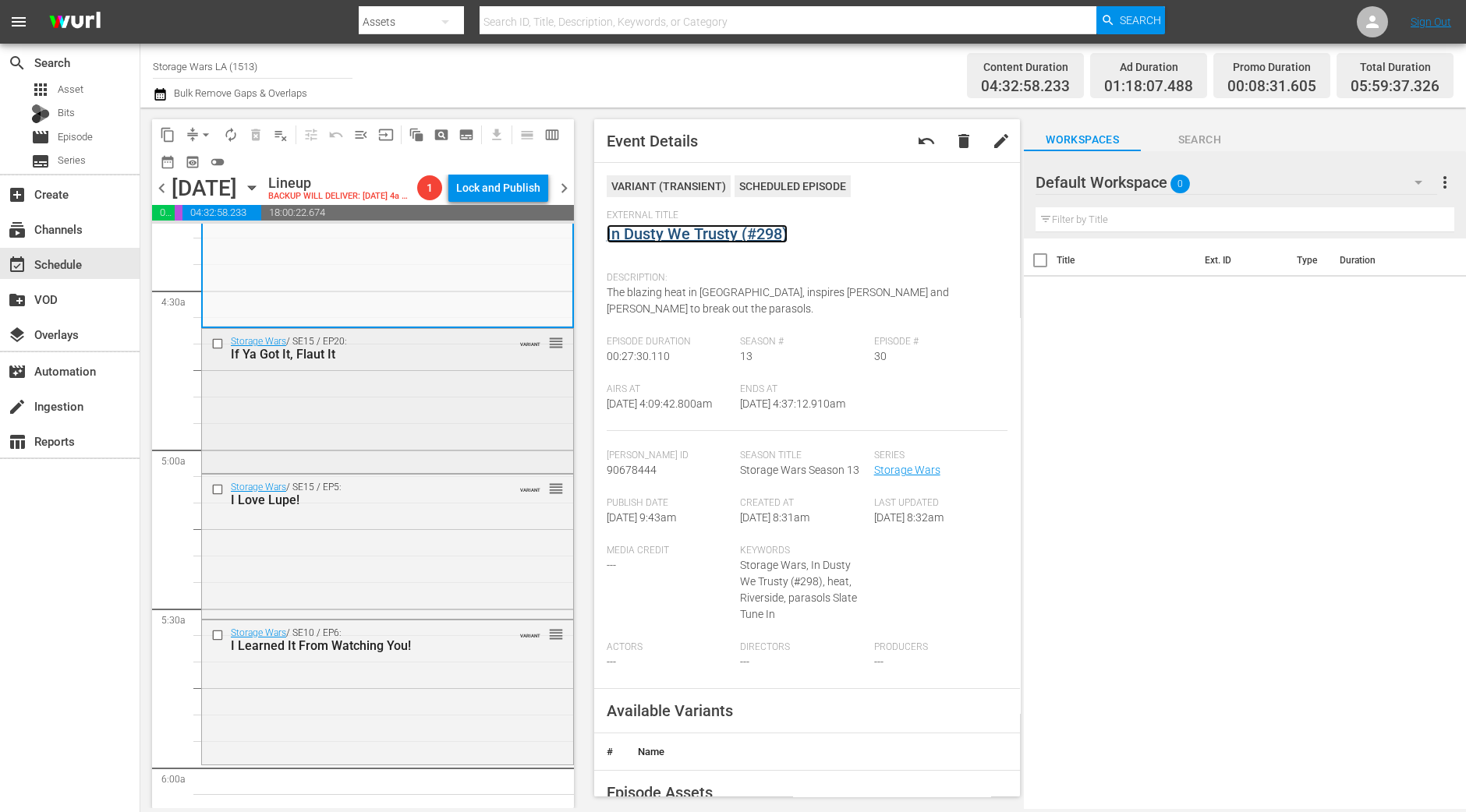
scroll to position [1391, 0]
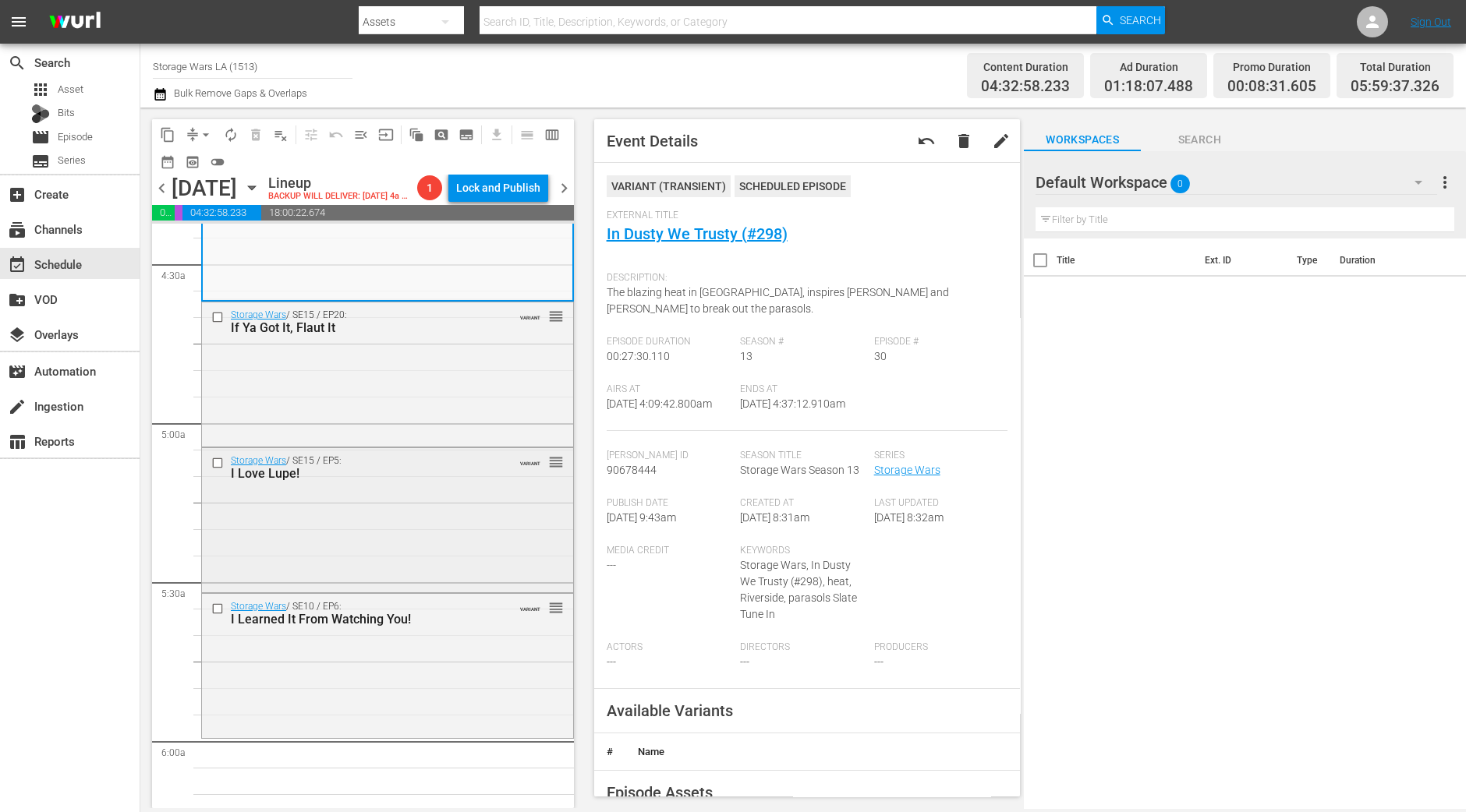
click at [269, 493] on div "Storage Wars / SE15 / EP5: I Love Lupe! VARIANT reorder" at bounding box center [388, 519] width 372 height 141
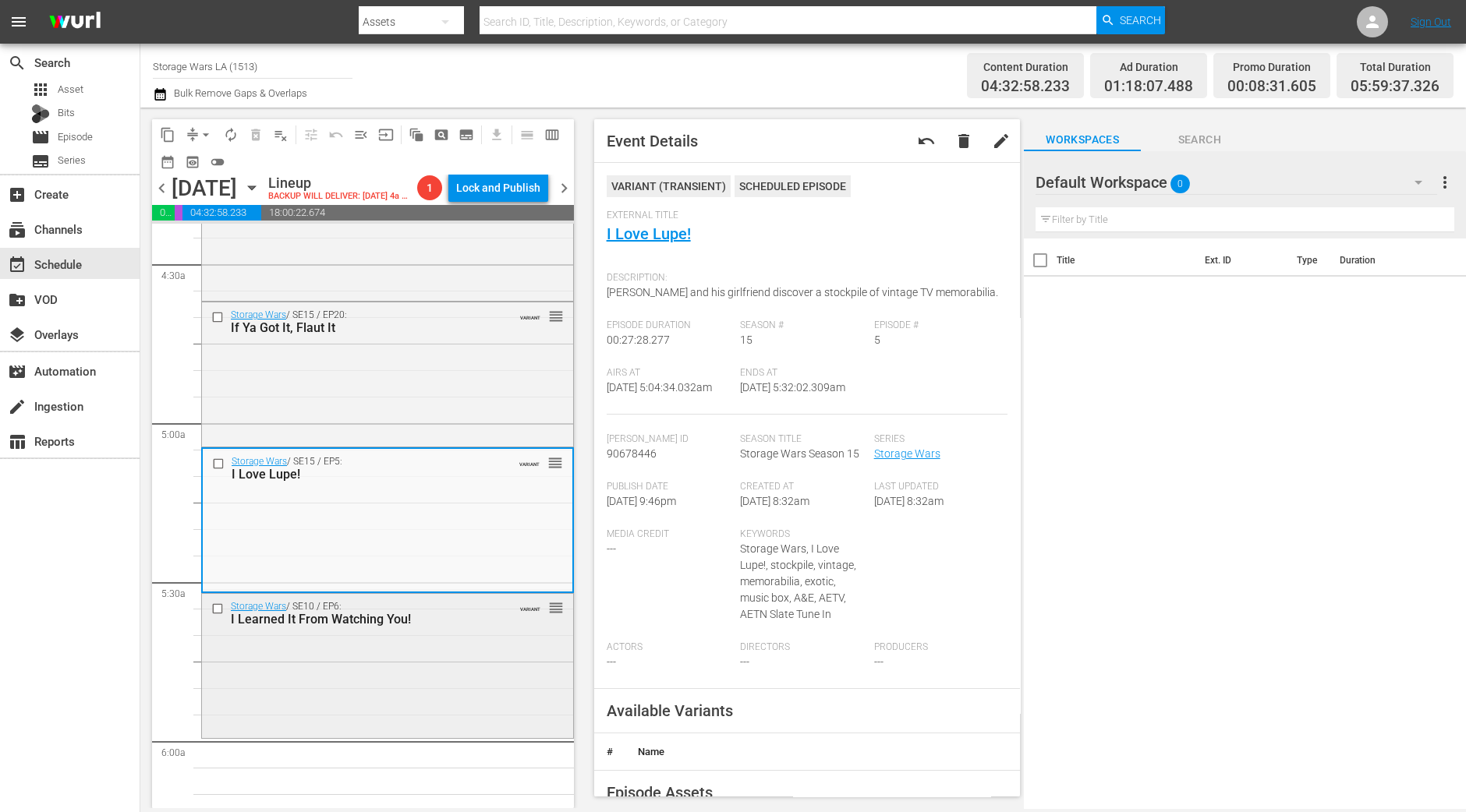
click at [468, 683] on div "Storage Wars / SE10 / EP6: I Learned It From Watching You! VARIANT reorder" at bounding box center [388, 665] width 372 height 141
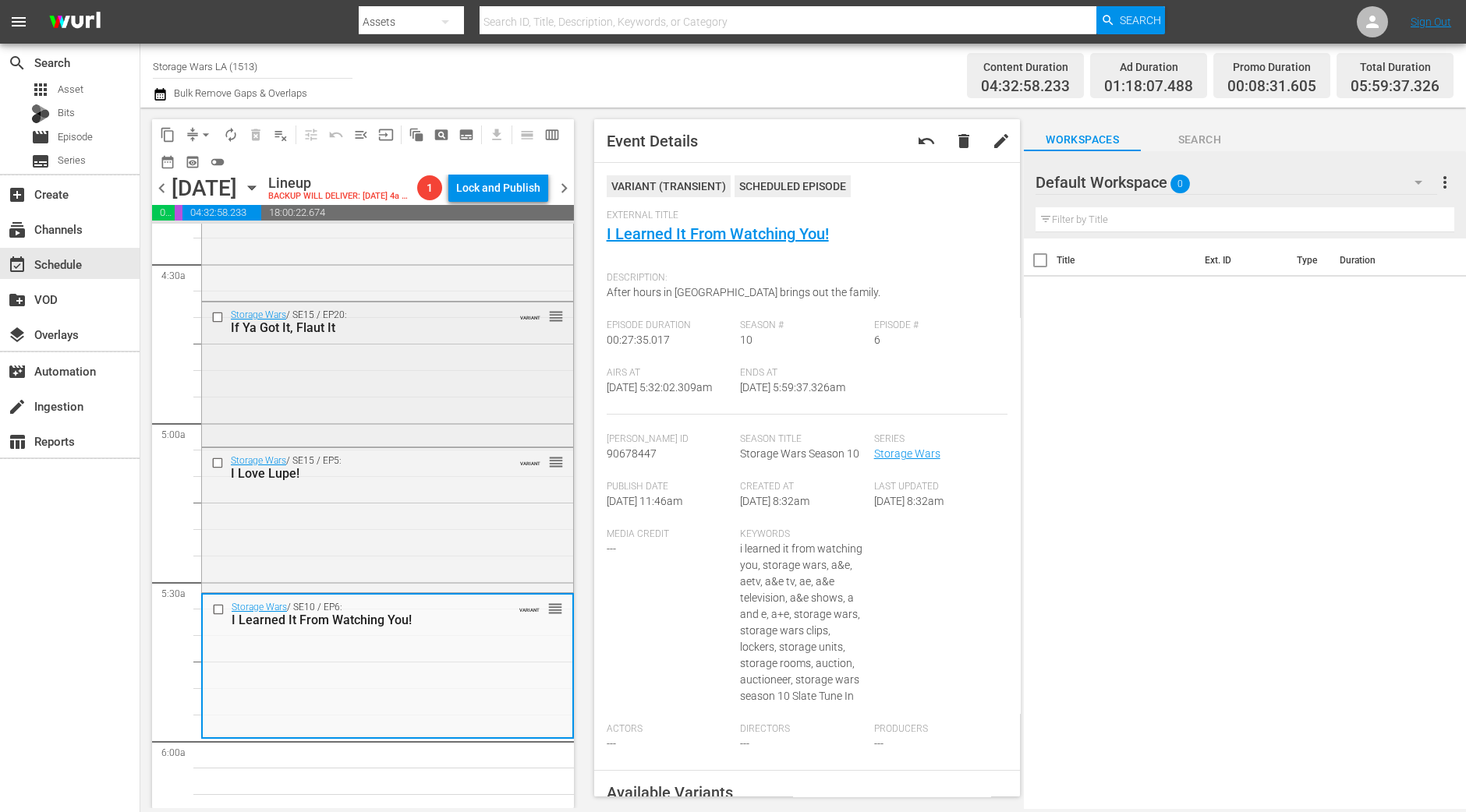
click at [367, 426] on div "Storage Wars / SE15 / EP20: If Ya Got It, Flaut It VARIANT reorder" at bounding box center [388, 372] width 372 height 141
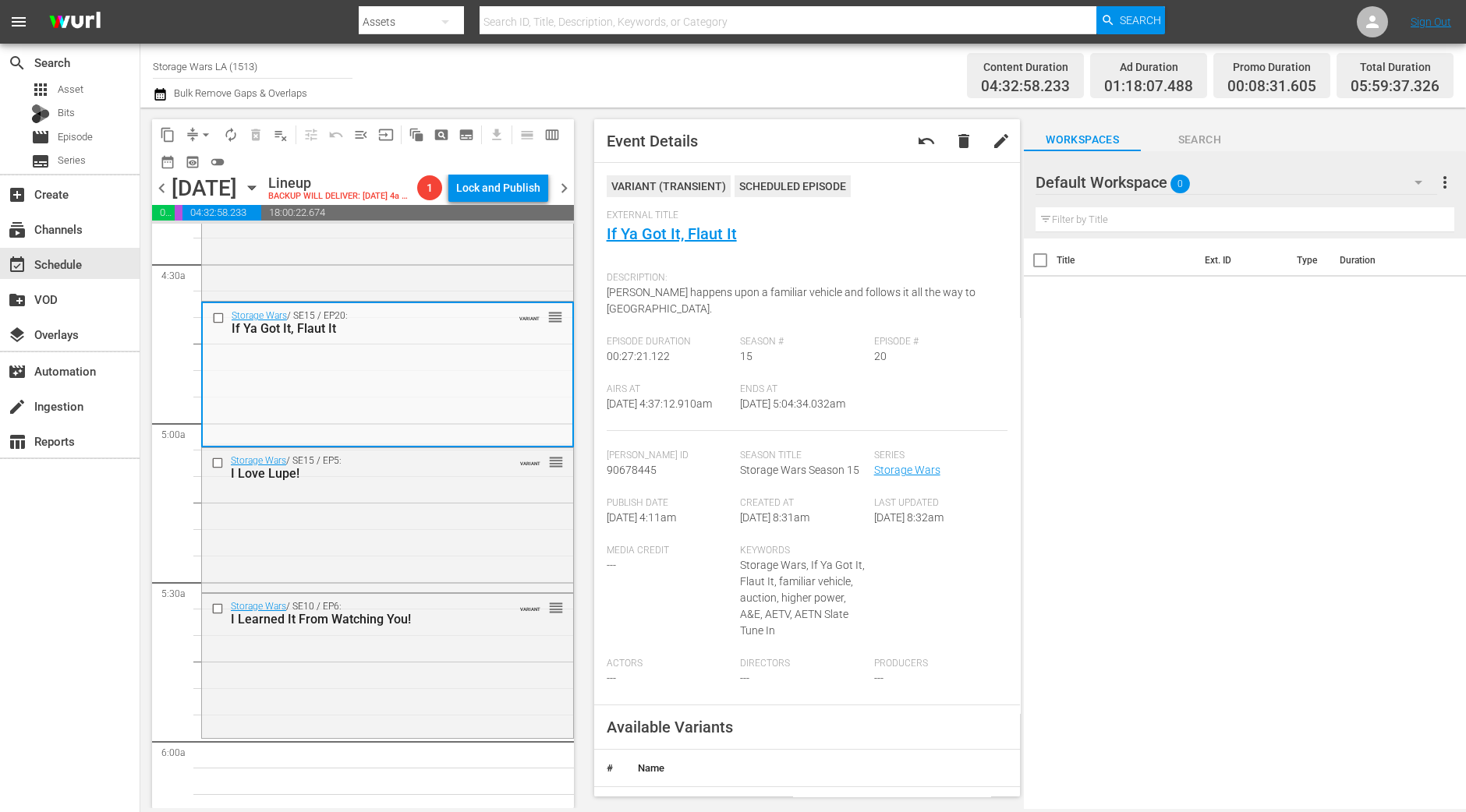
drag, startPoint x: 726, startPoint y: 236, endPoint x: 795, endPoint y: 245, distance: 69.6
click at [795, 245] on div "External Title If Ya Got It, Flaut It" at bounding box center [807, 237] width 401 height 55
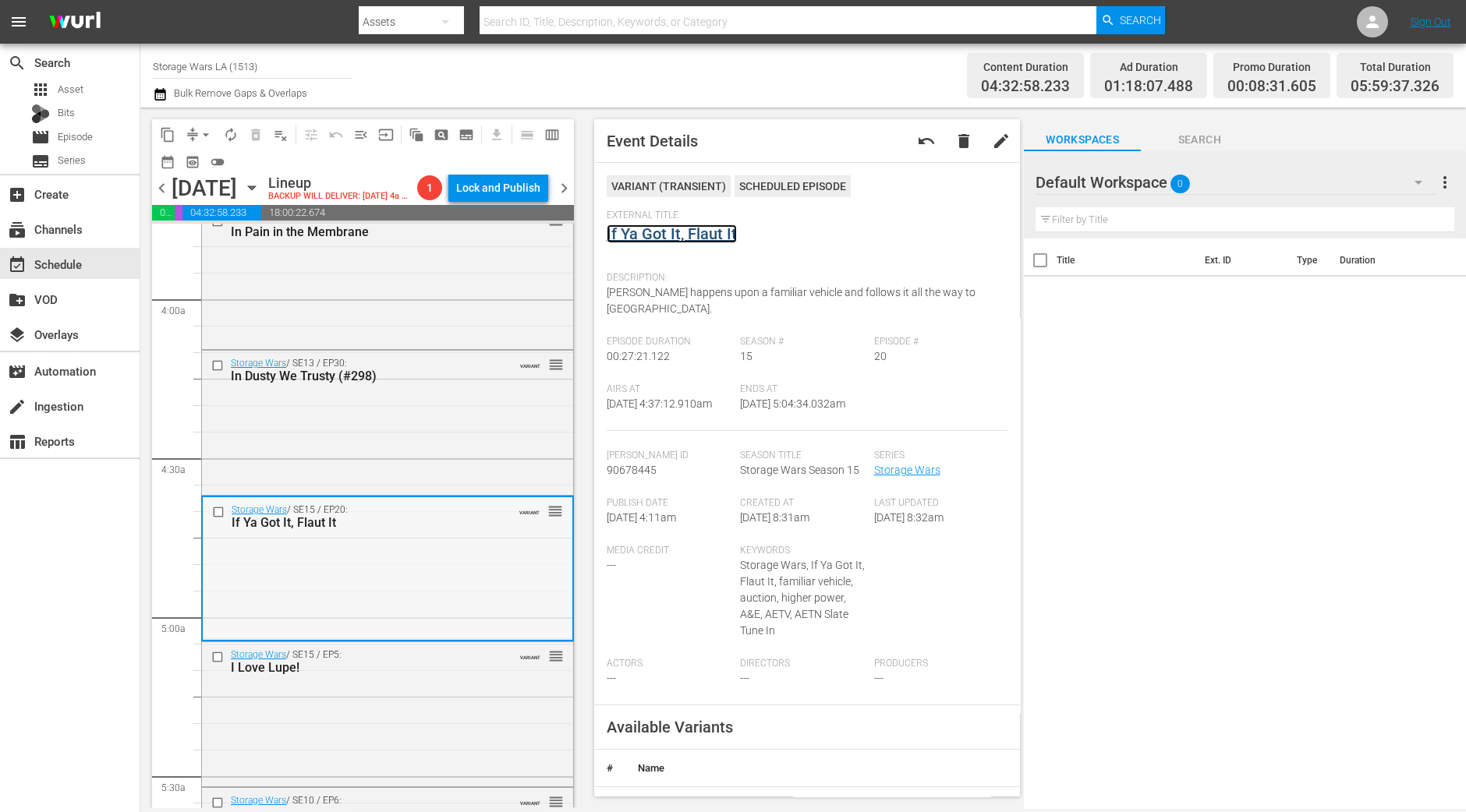
scroll to position [1196, 0]
click at [414, 322] on div "Storage Wars / SE14 / EP3: In Pain in the Membrane VARIANT reorder" at bounding box center [388, 277] width 372 height 141
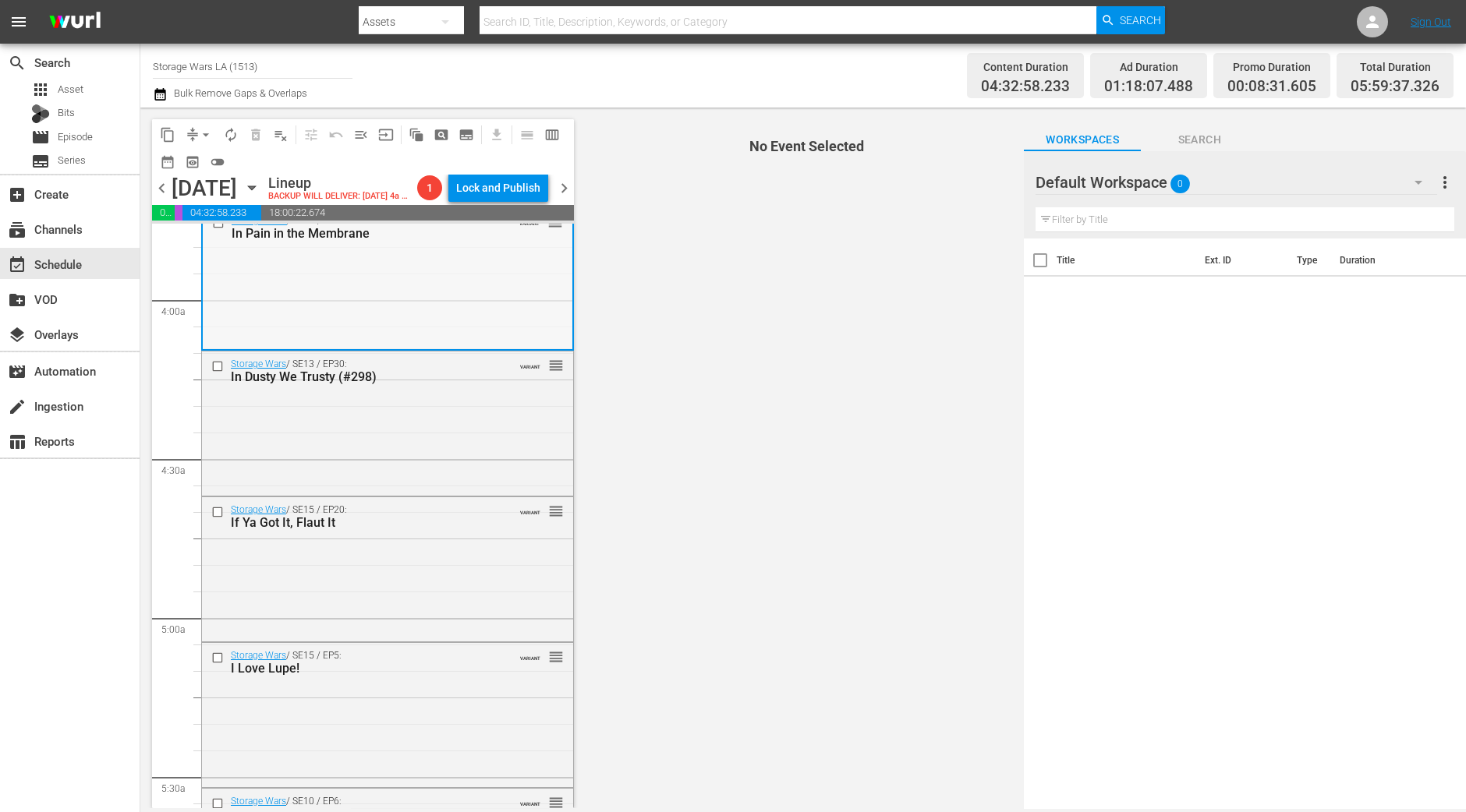
scroll to position [1098, 0]
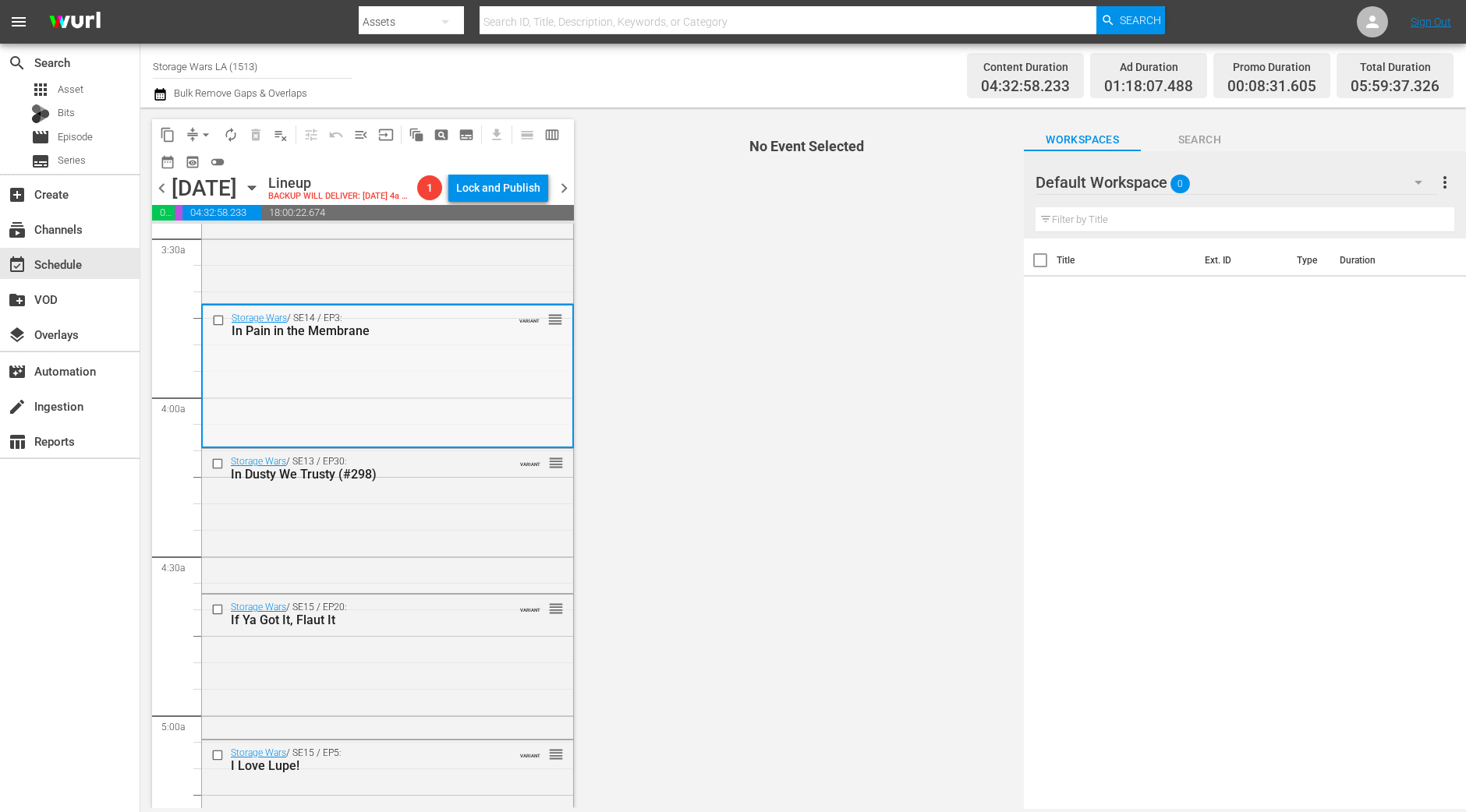
click at [476, 385] on div "Storage Wars / SE14 / EP3: In Pain in the Membrane VARIANT reorder" at bounding box center [388, 375] width 370 height 141
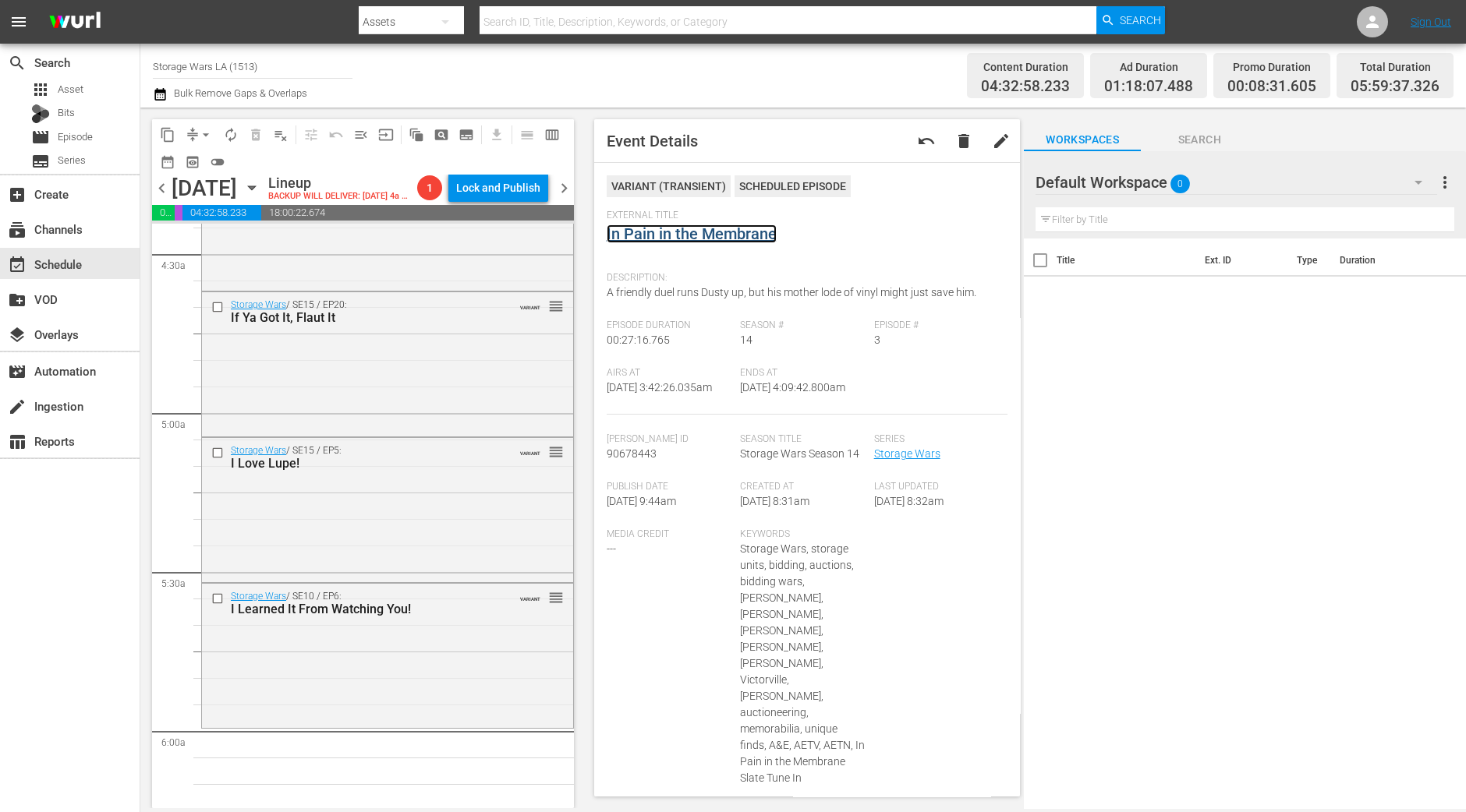
scroll to position [1585, 0]
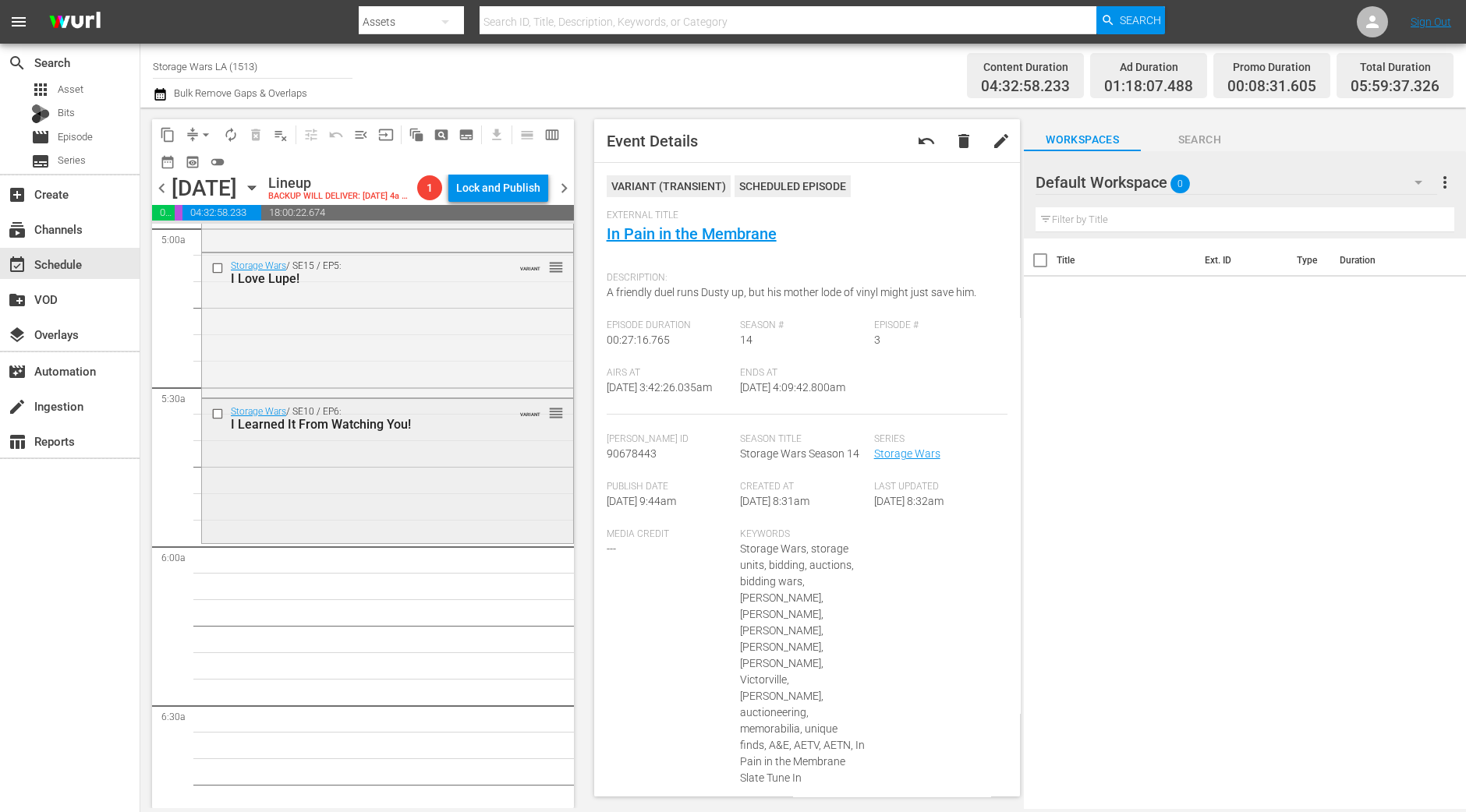
click at [339, 503] on div "Storage Wars / SE10 / EP6: I Learned It From Watching You! VARIANT reorder" at bounding box center [388, 470] width 372 height 141
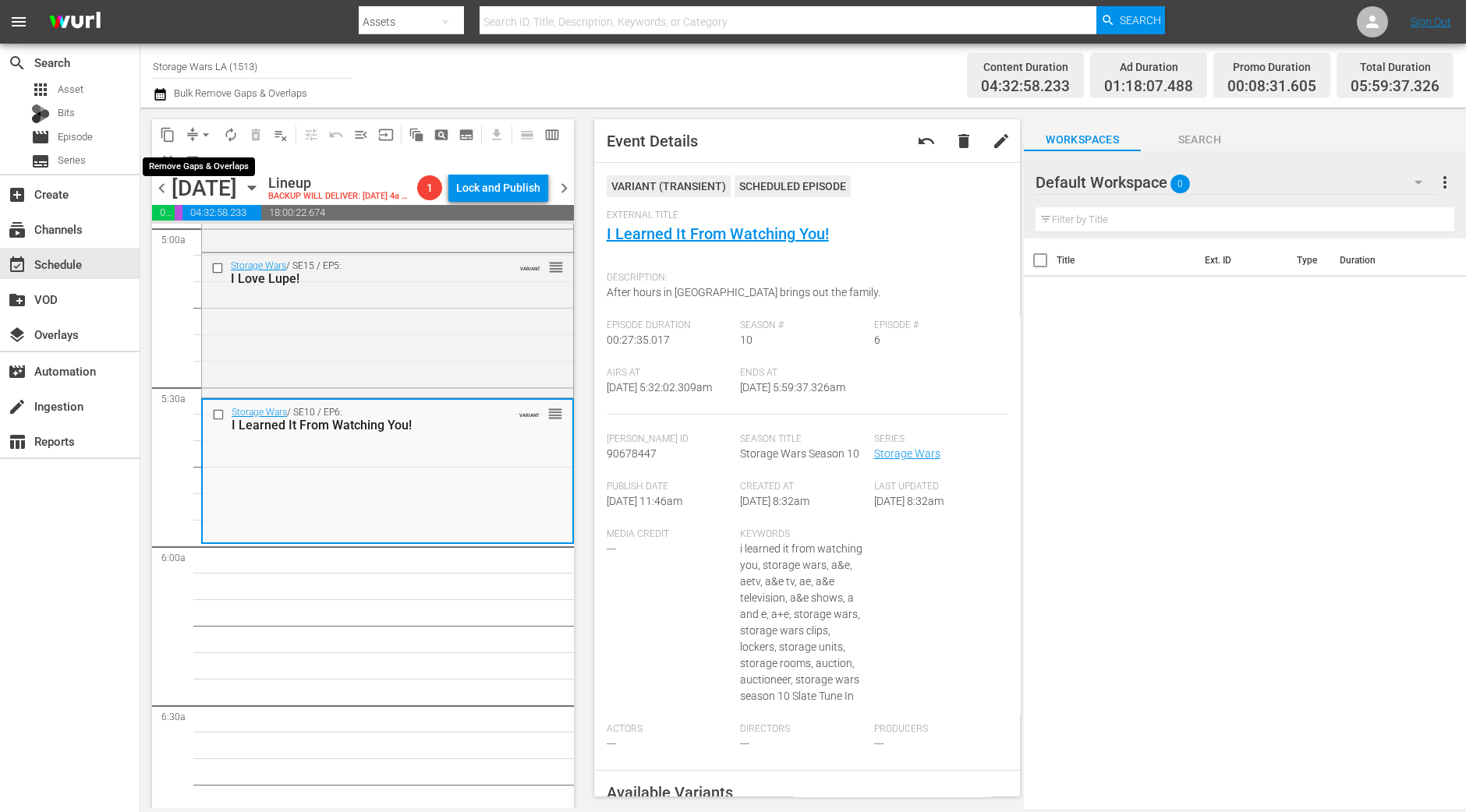
click at [200, 134] on span "arrow_drop_down" at bounding box center [205, 134] width 15 height 15
click at [201, 160] on li "Align to Midnight" at bounding box center [207, 166] width 164 height 26
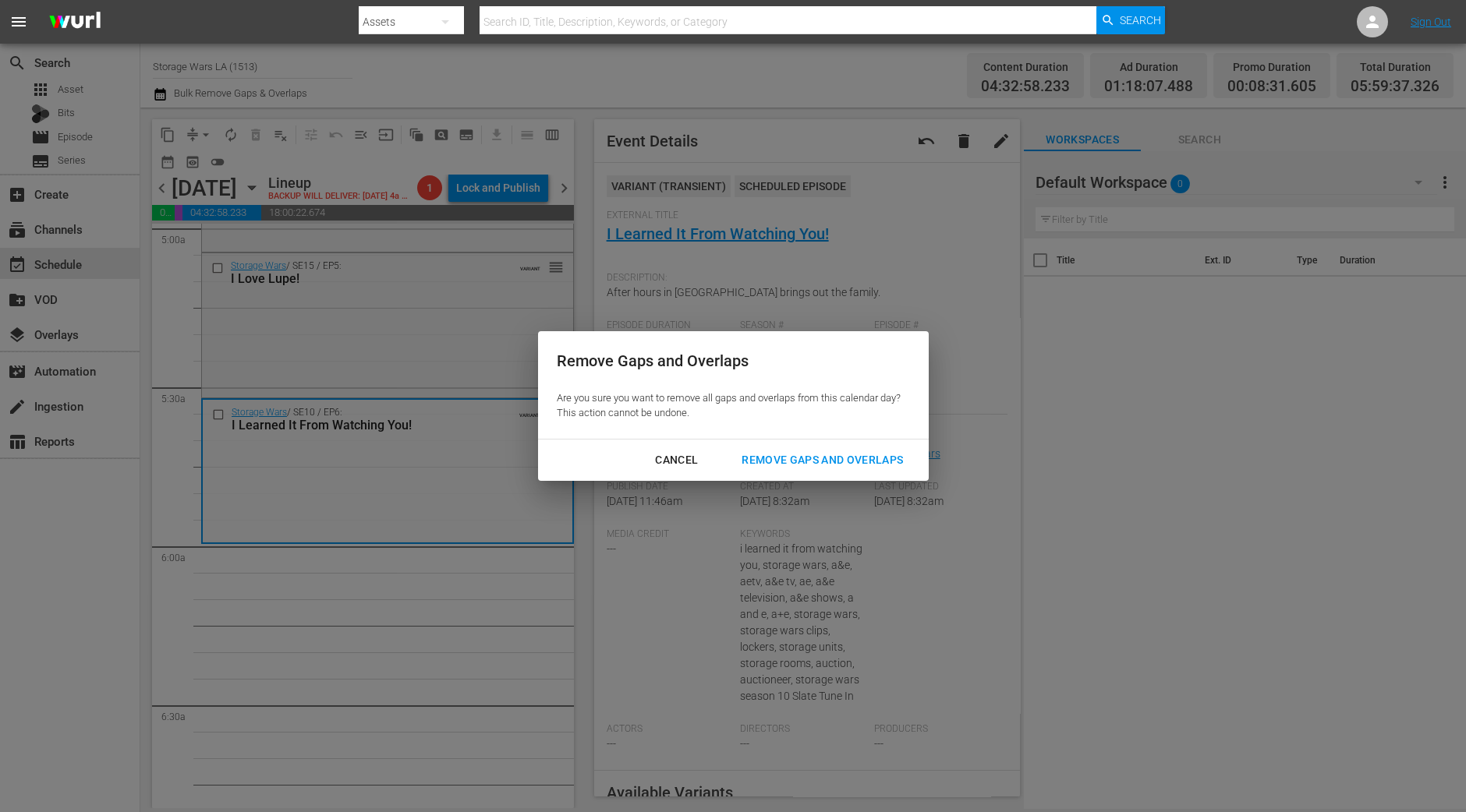
click at [763, 456] on div "Remove Gaps and Overlaps" at bounding box center [823, 460] width 187 height 19
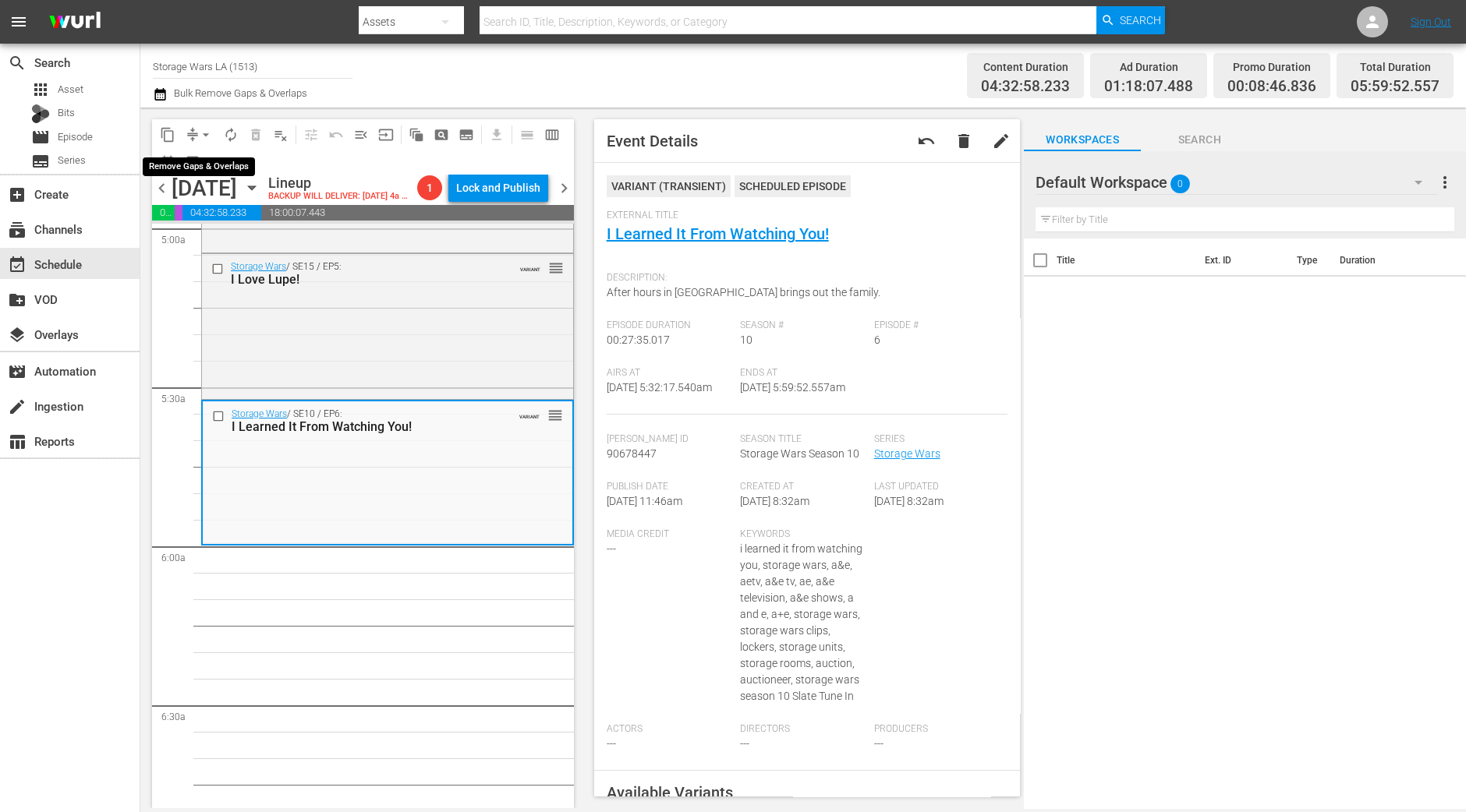
click at [199, 129] on span "arrow_drop_down" at bounding box center [205, 134] width 15 height 15
drag, startPoint x: 202, startPoint y: 141, endPoint x: 208, endPoint y: 163, distance: 22.8
click at [208, 163] on li "Align to Midnight" at bounding box center [207, 166] width 164 height 26
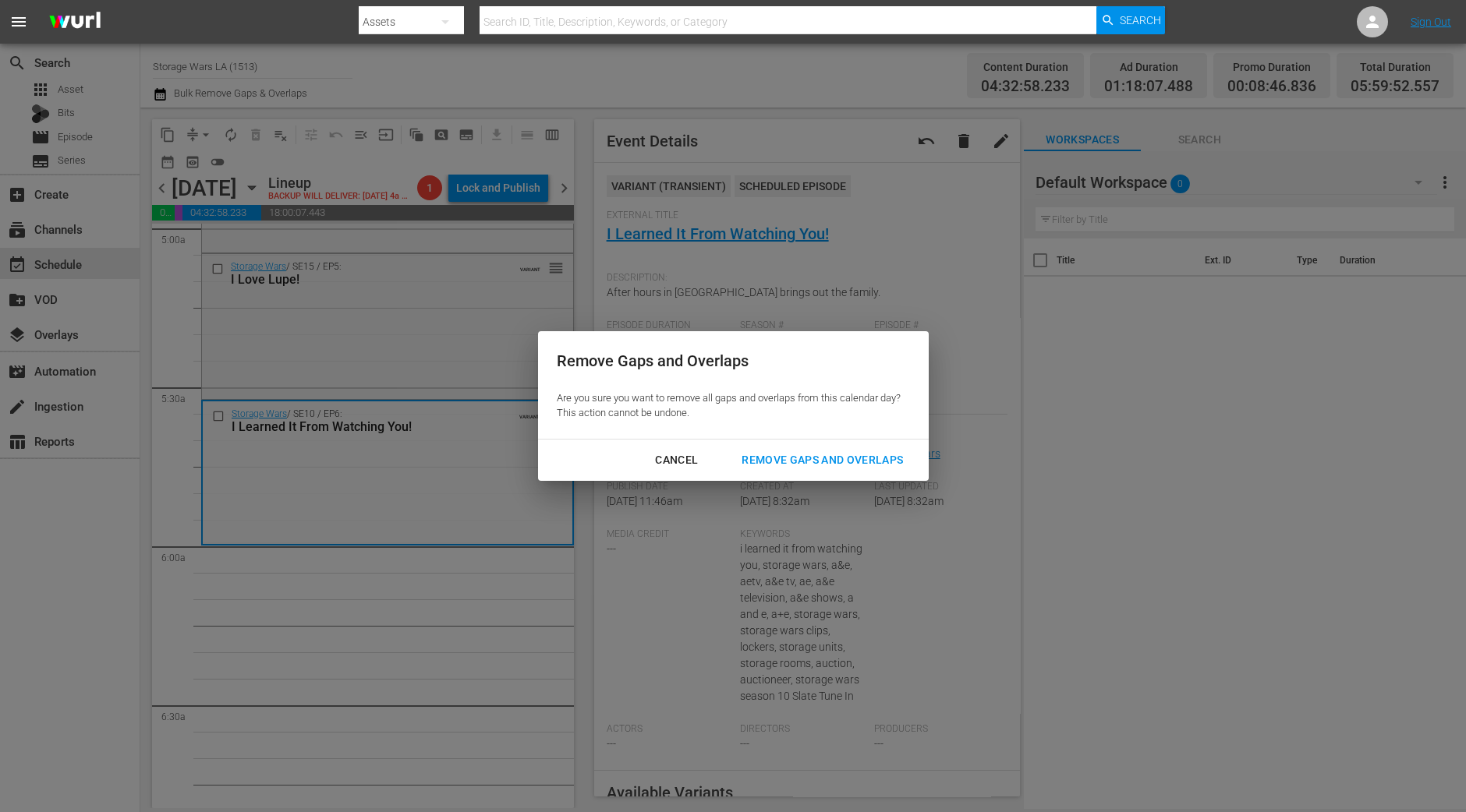
click at [780, 456] on div "Remove Gaps and Overlaps" at bounding box center [823, 460] width 187 height 19
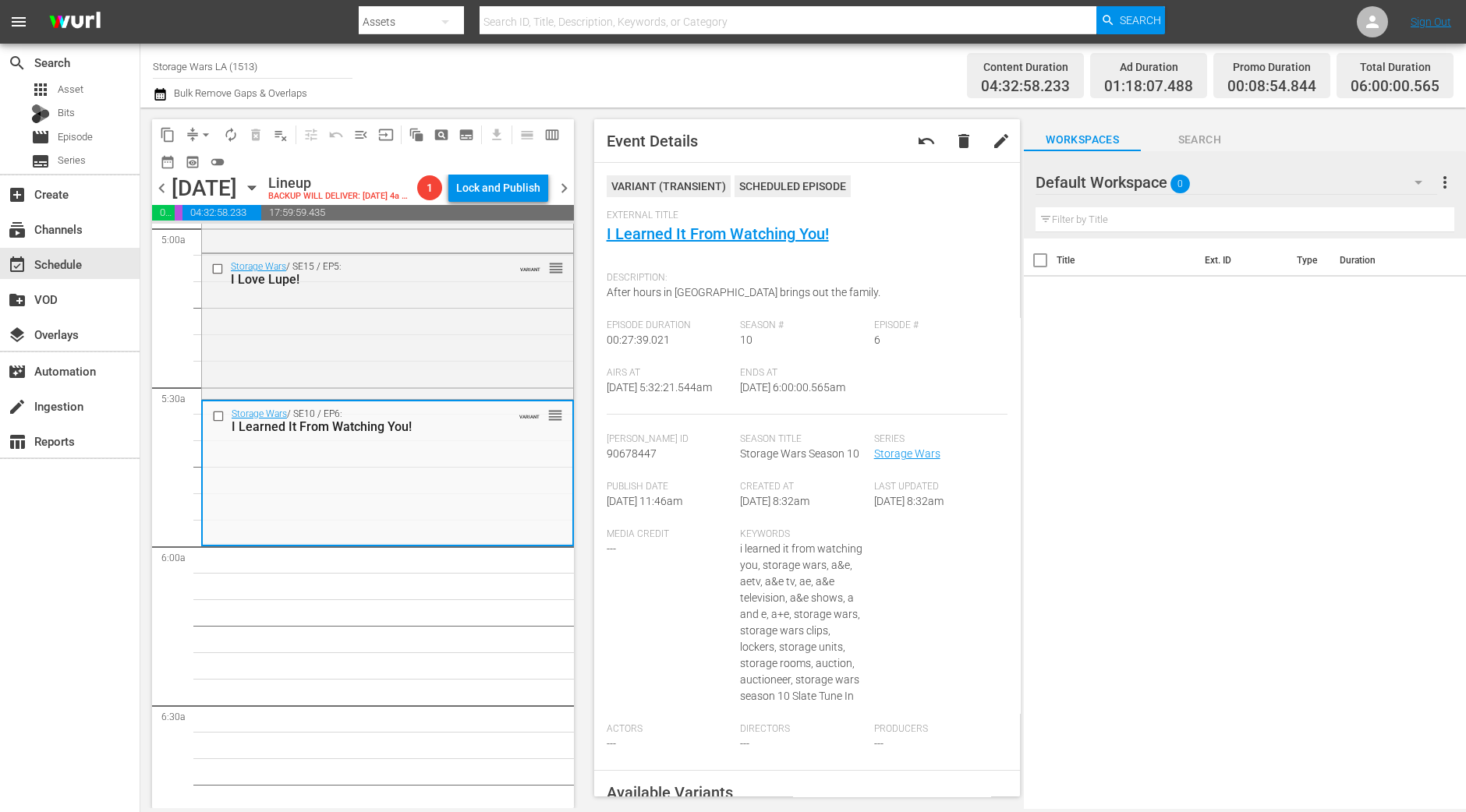
click at [233, 124] on button "autorenew_outlined" at bounding box center [231, 134] width 25 height 25
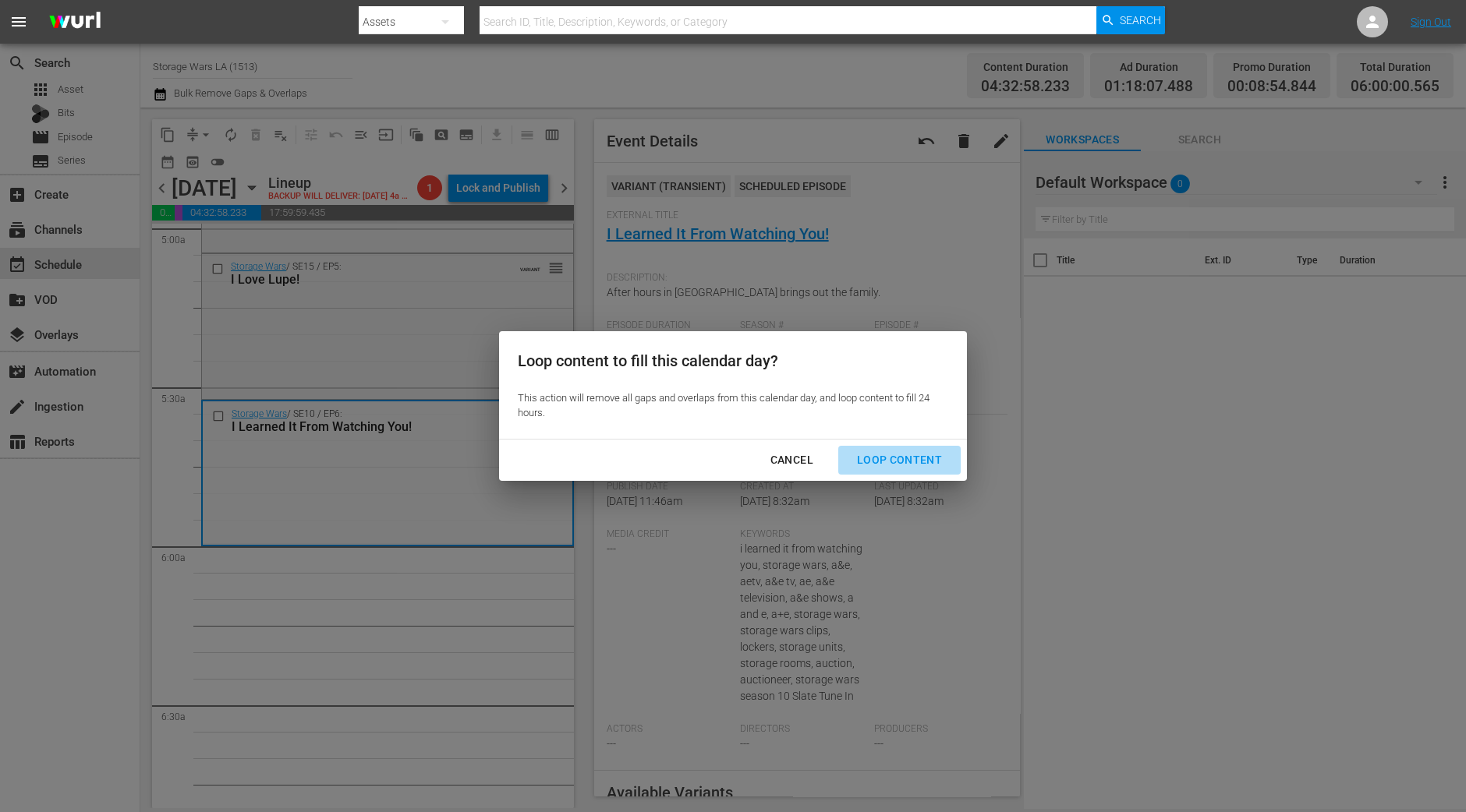
drag, startPoint x: 912, startPoint y: 453, endPoint x: 736, endPoint y: 326, distance: 217.0
click at [913, 453] on div "Loop Content" at bounding box center [899, 460] width 110 height 19
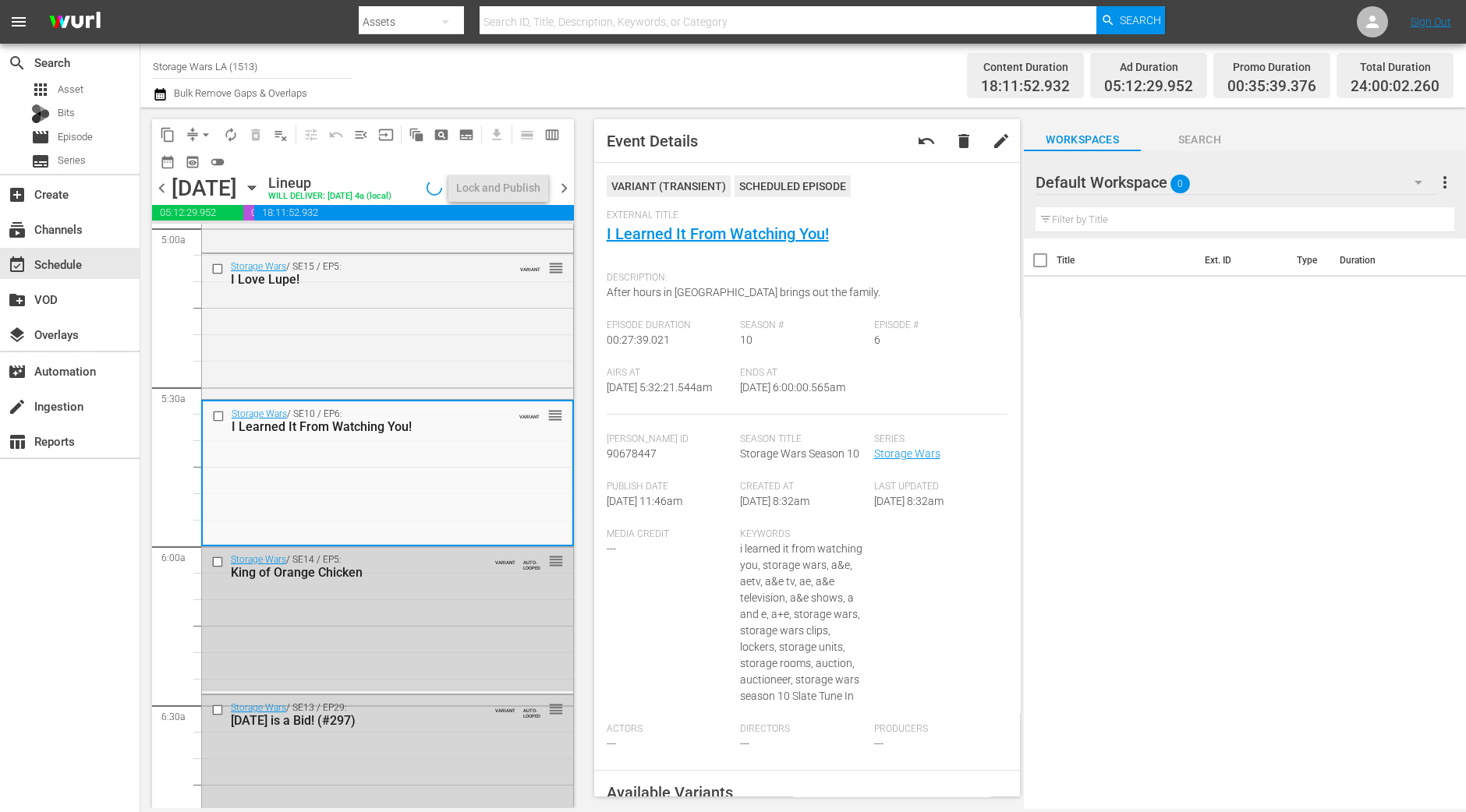
click at [587, 748] on span "Event Details undo delete edit VARIANT ( TRANSIENT ) Scheduled Episode External…" at bounding box center [803, 458] width 442 height 701
click at [499, 187] on div "Lock and Publish" at bounding box center [498, 187] width 84 height 28
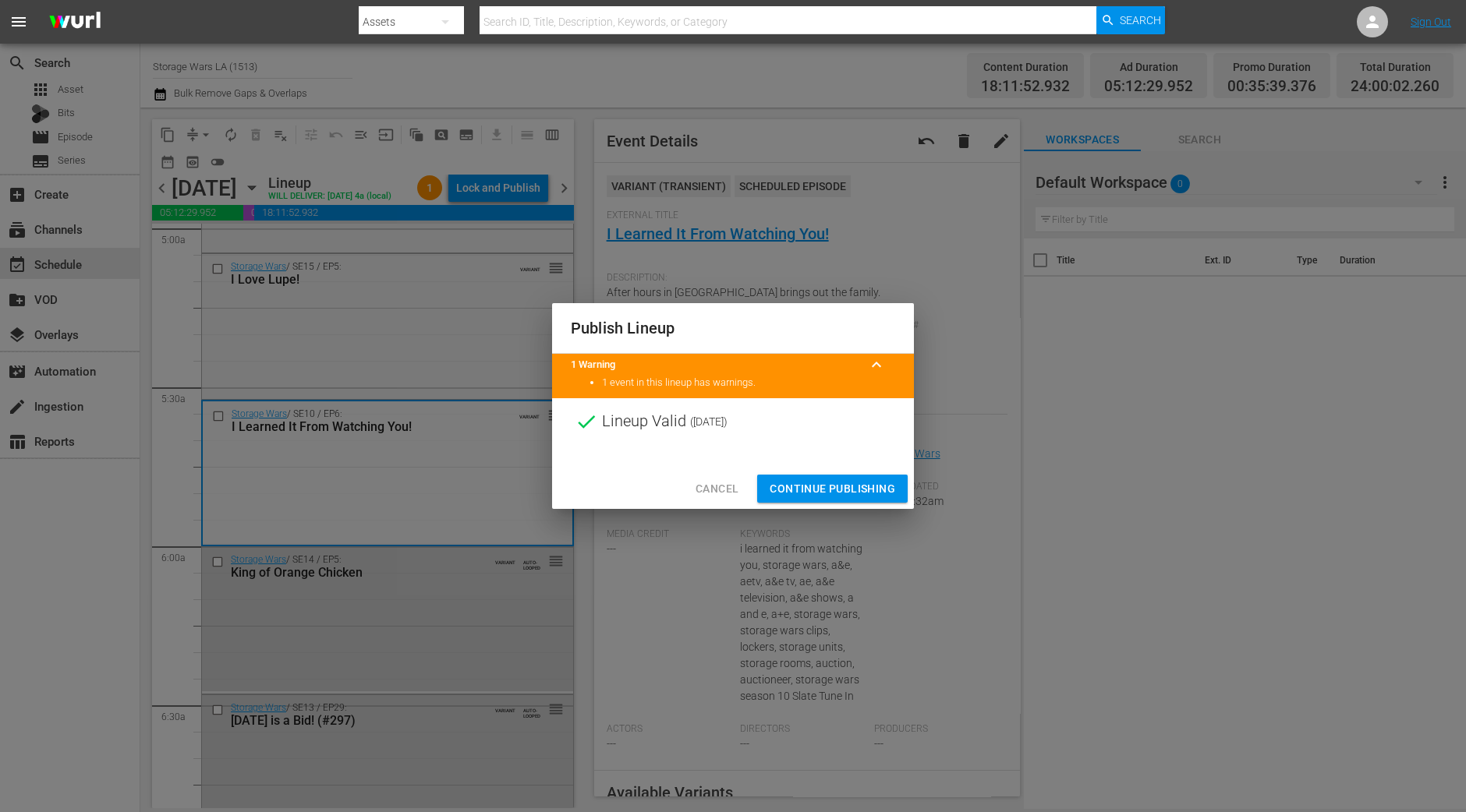
click at [827, 493] on span "Continue Publishing" at bounding box center [832, 489] width 125 height 19
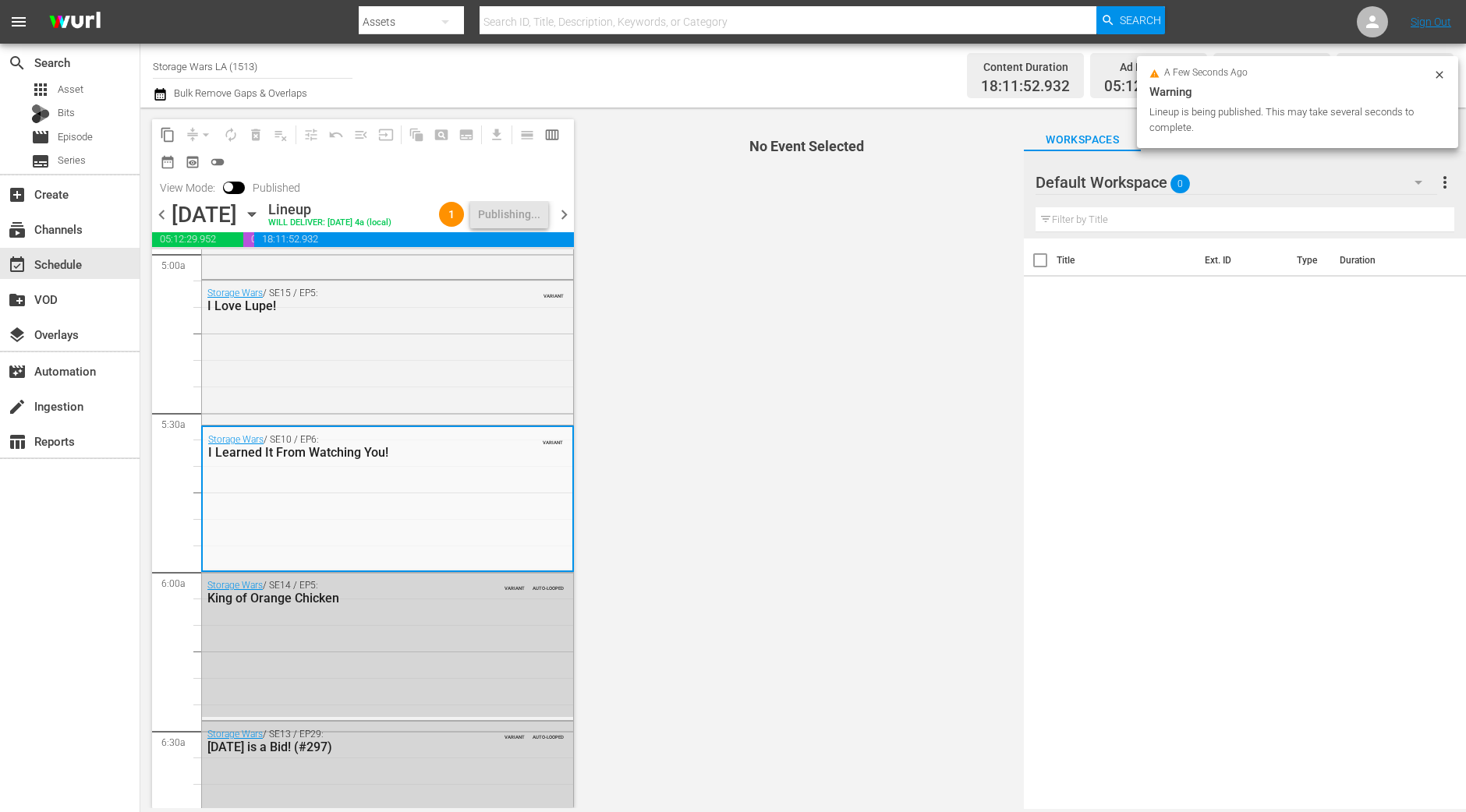
click at [567, 213] on span "chevron_right" at bounding box center [564, 215] width 19 height 19
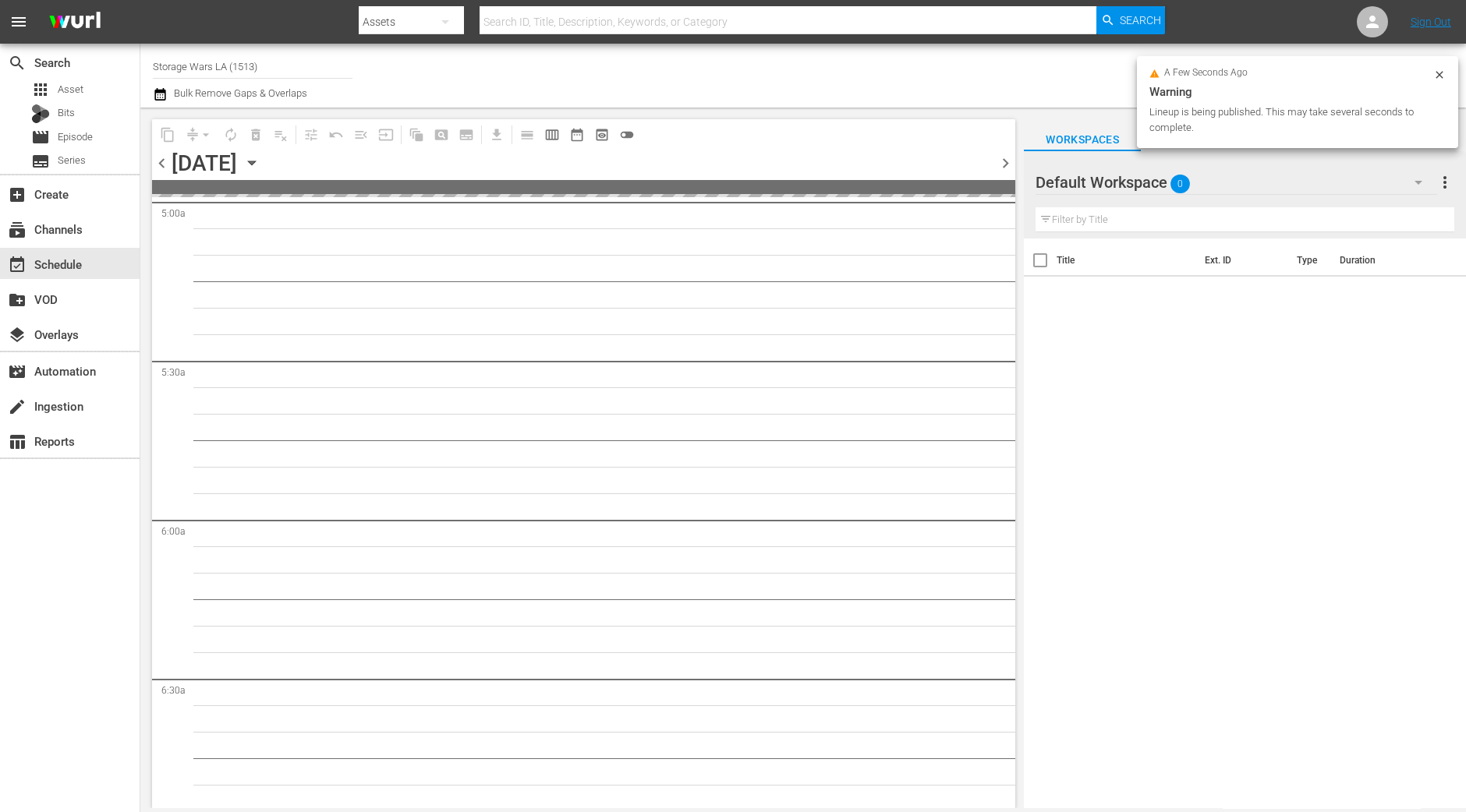
scroll to position [1771, 0]
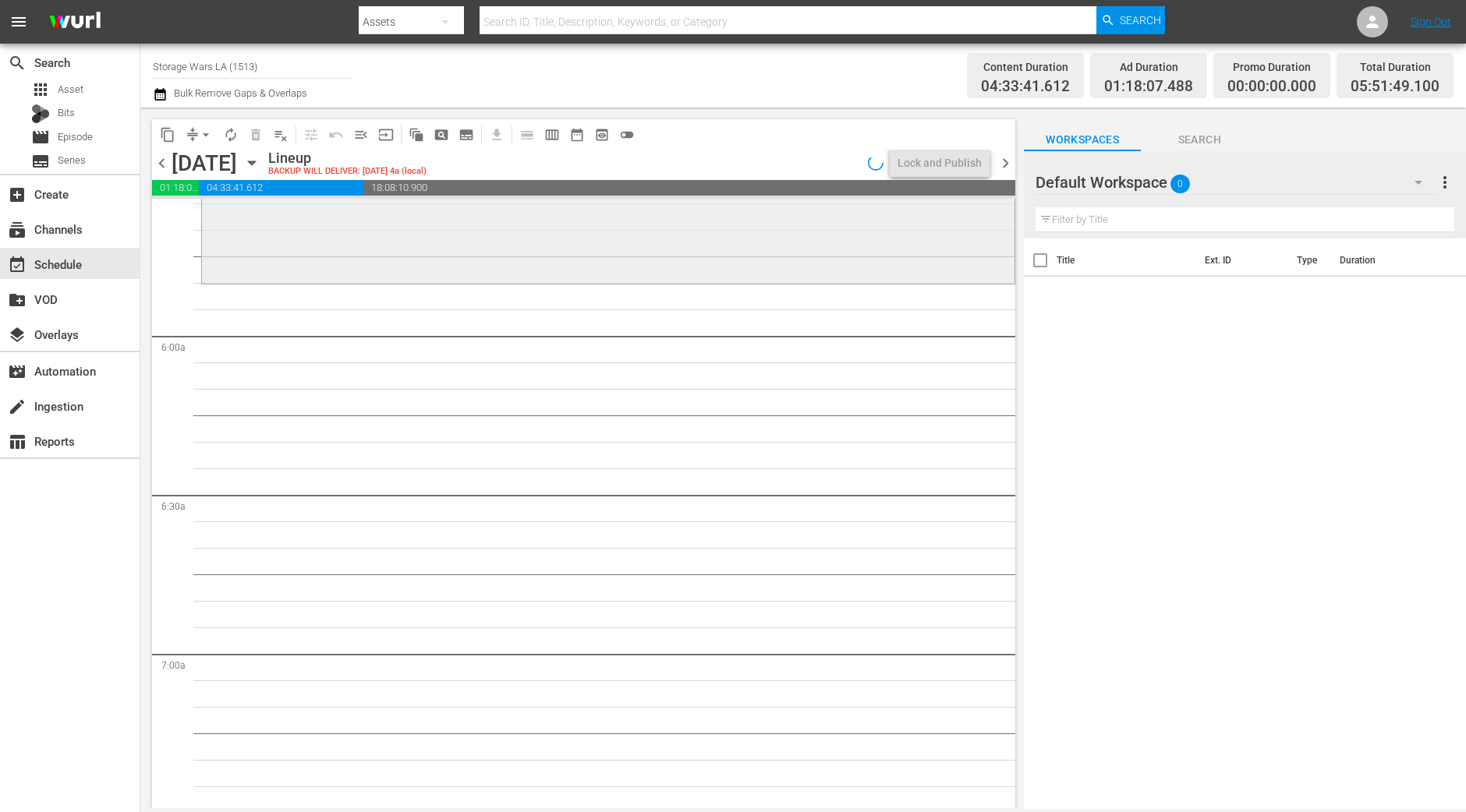
click at [602, 252] on div "Storage Wars / SE11 / EP6: Kumba-YUUUP! reorder" at bounding box center [608, 211] width 812 height 139
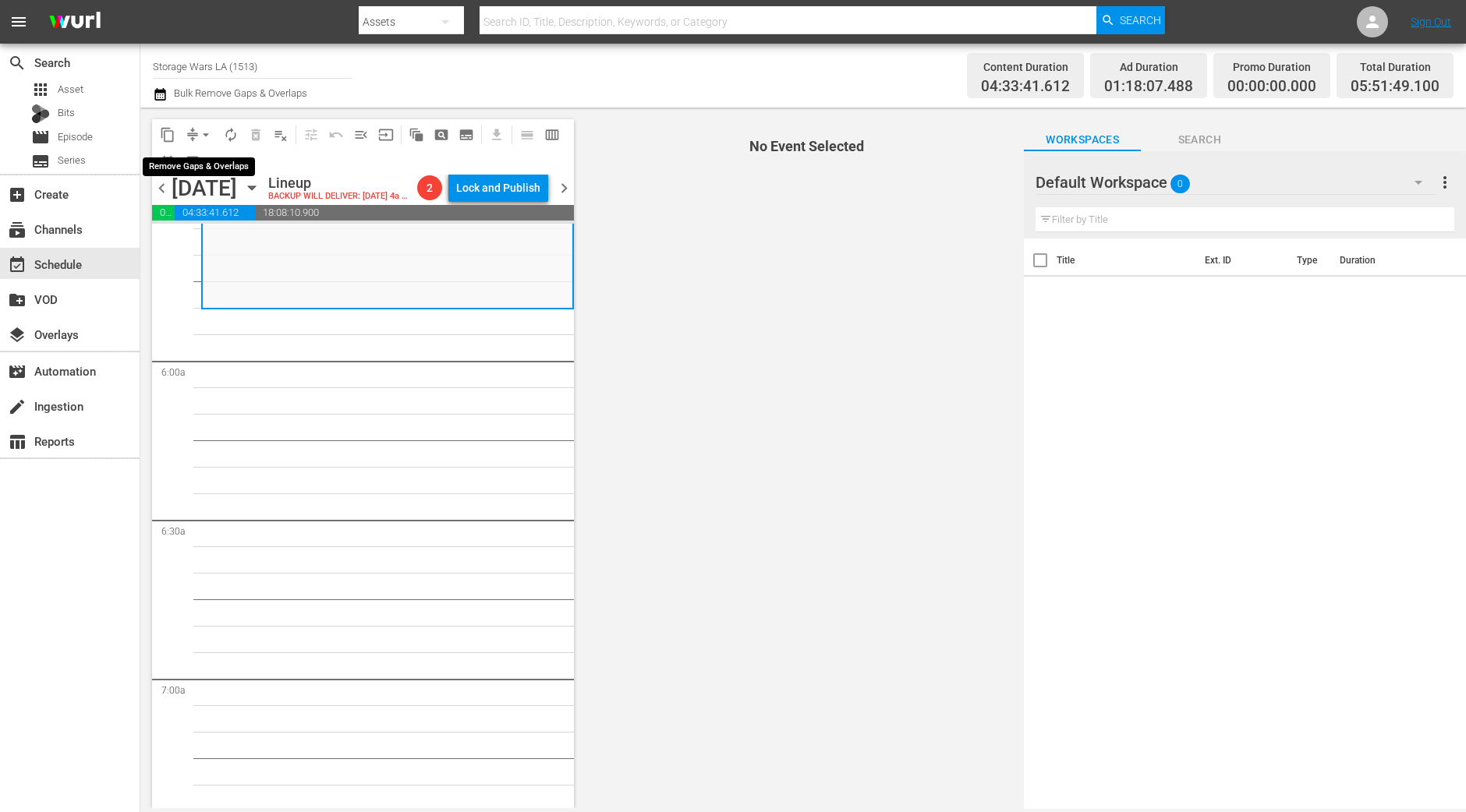
click at [203, 133] on span "arrow_drop_down" at bounding box center [205, 134] width 15 height 15
click at [203, 163] on li "Align to Midnight" at bounding box center [207, 166] width 164 height 26
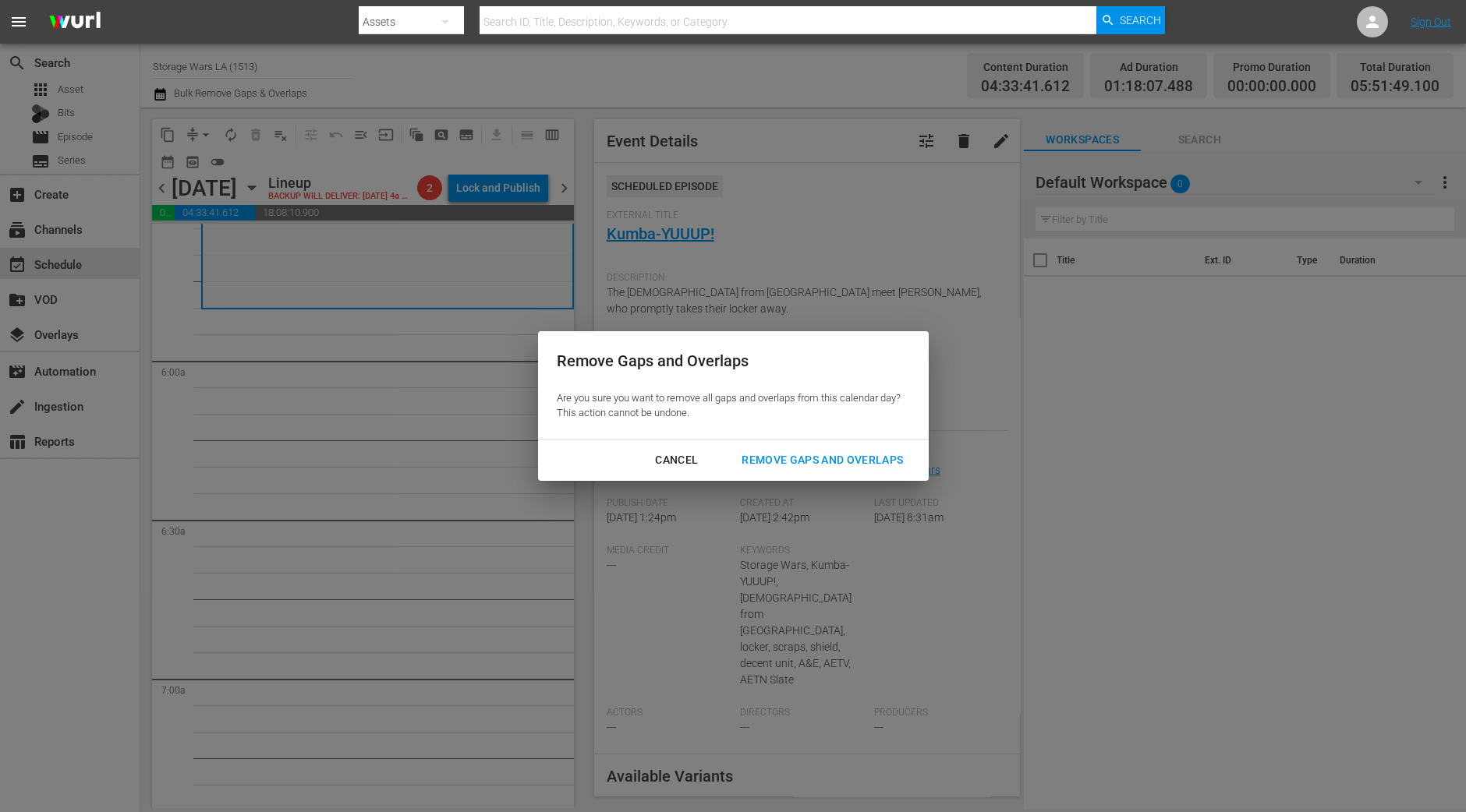
click at [800, 460] on div "Remove Gaps and Overlaps" at bounding box center [823, 460] width 187 height 19
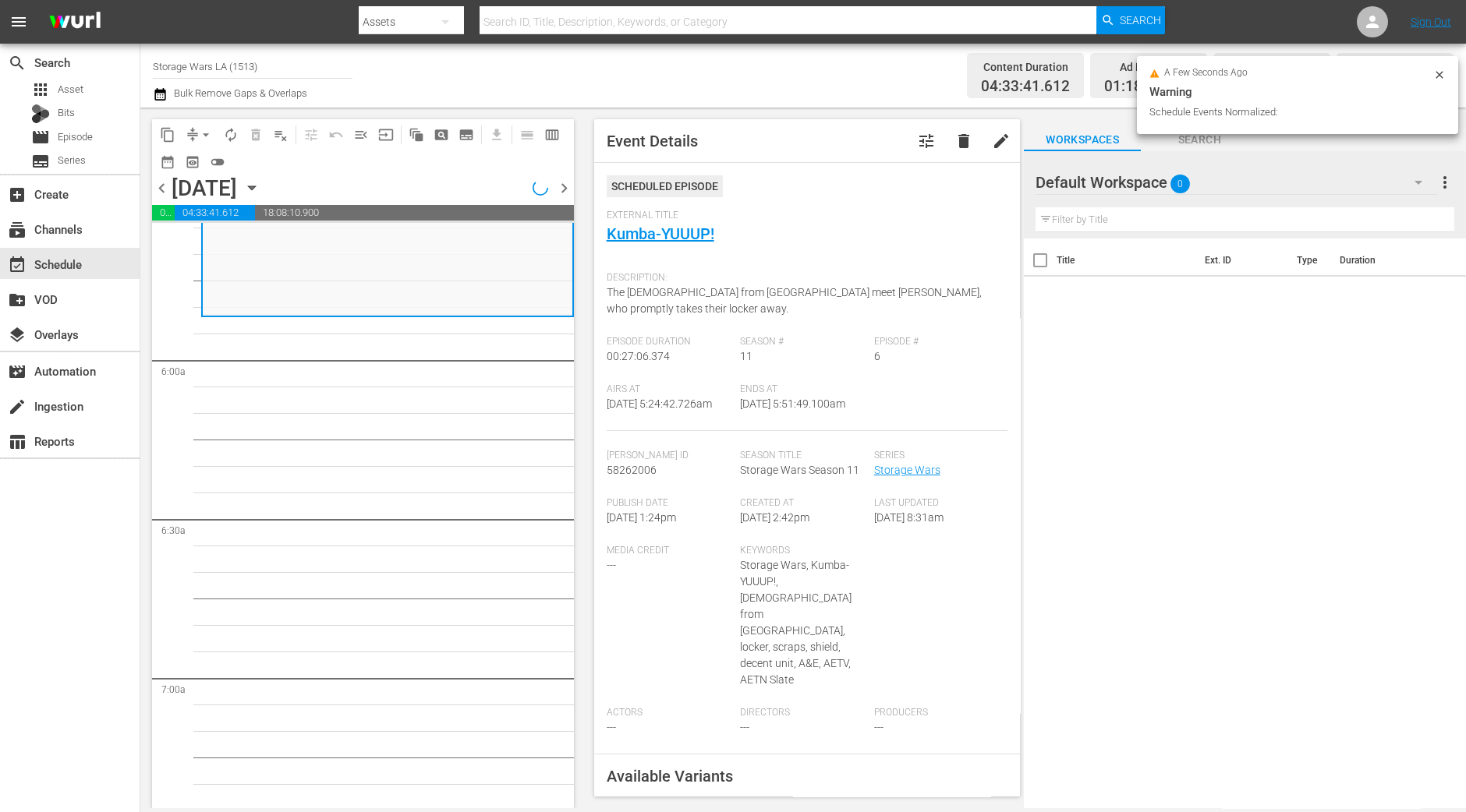
scroll to position [1798, 0]
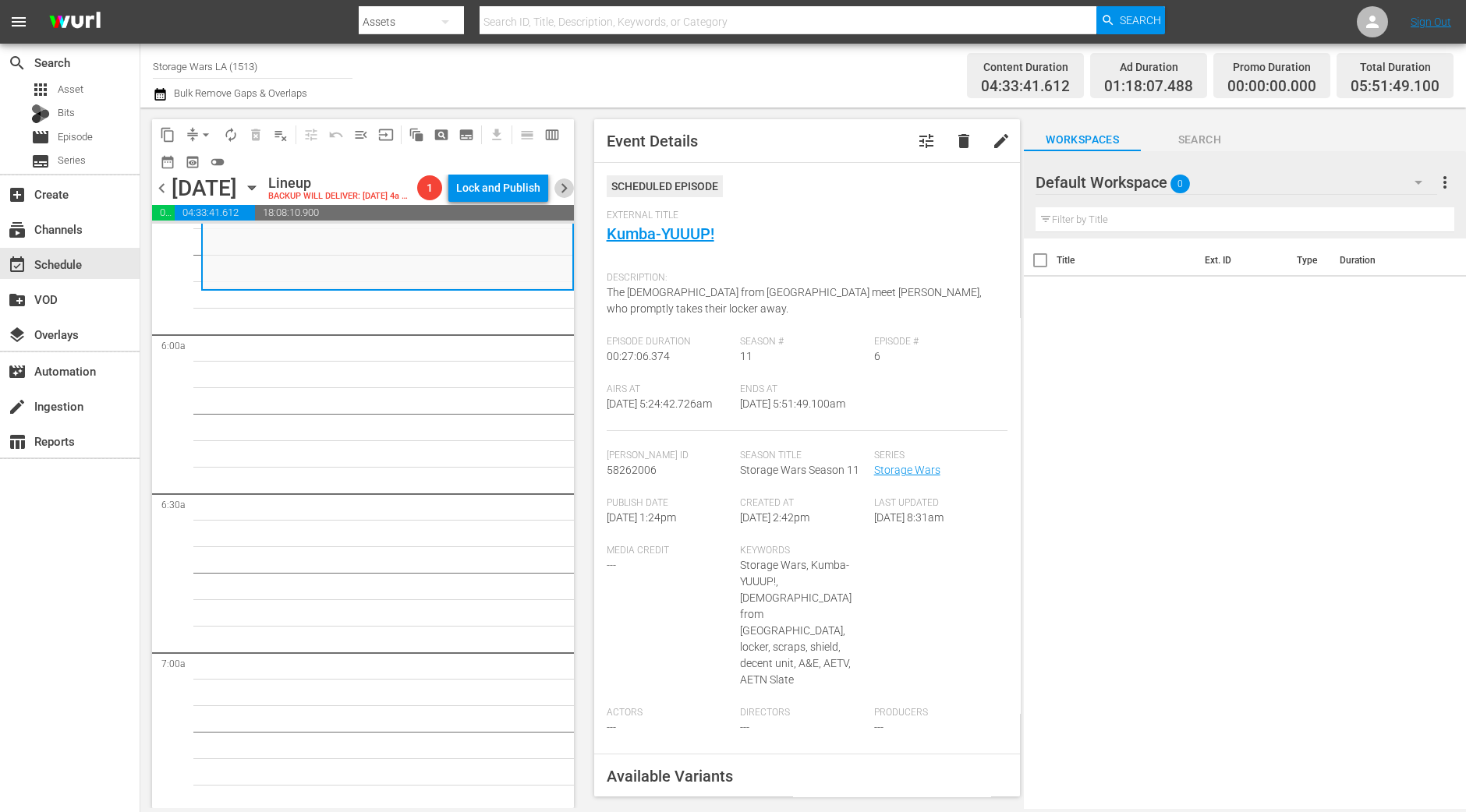
click at [569, 198] on span "chevron_right" at bounding box center [564, 188] width 19 height 19
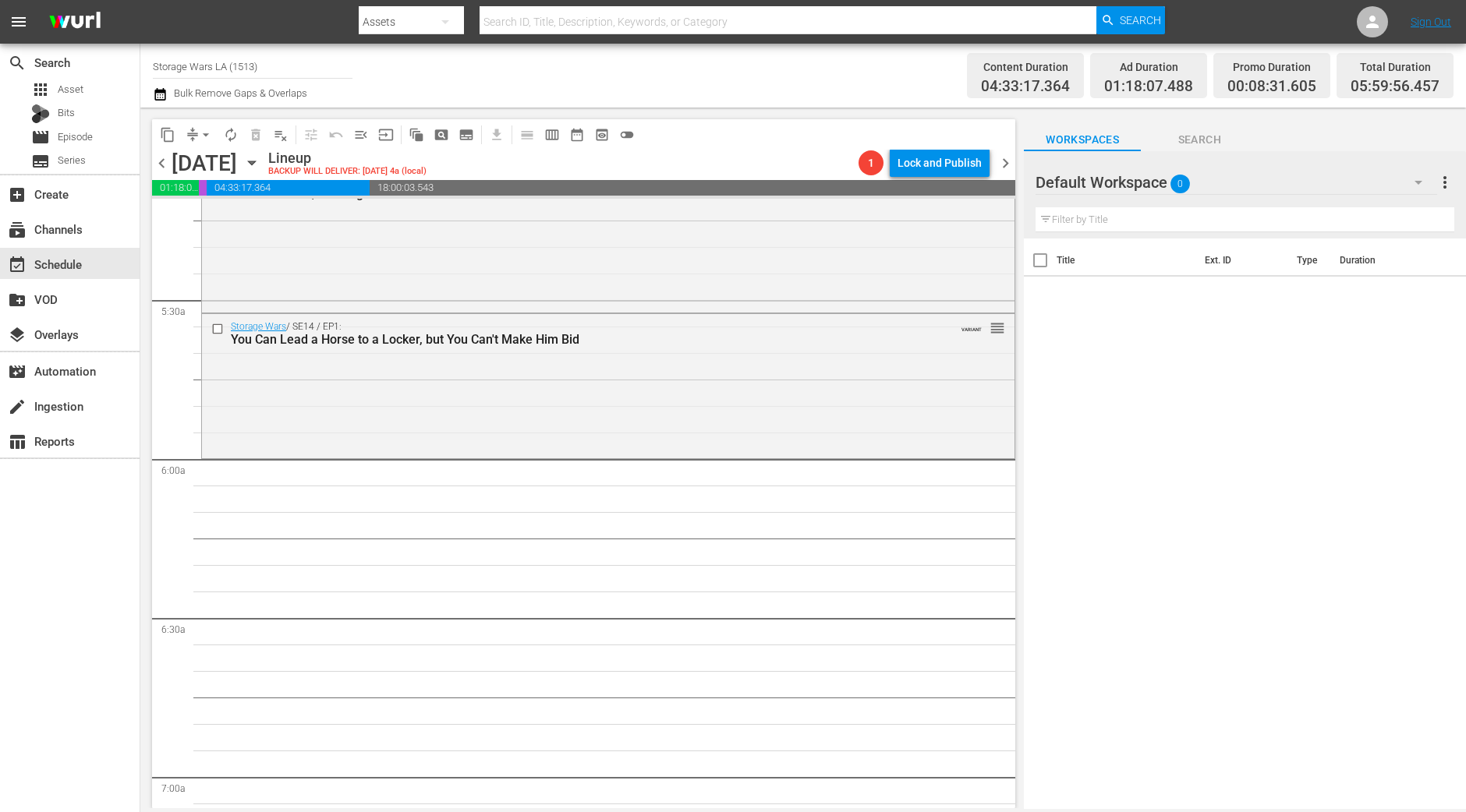
scroll to position [1621, 0]
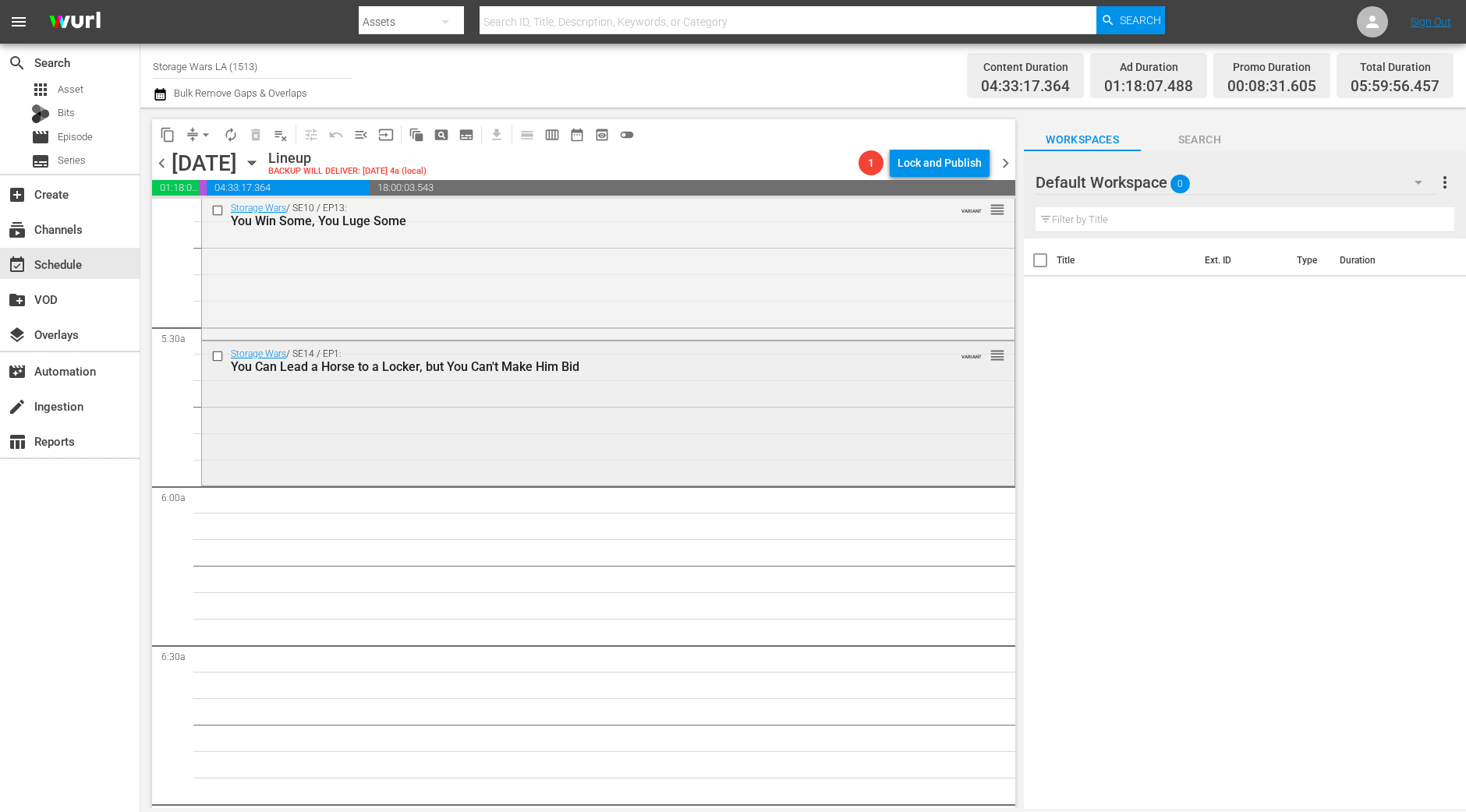
click at [419, 404] on div "Storage Wars / SE14 / EP1: You Can Lead a Horse to a Locker, but You Can't Make…" at bounding box center [608, 412] width 812 height 141
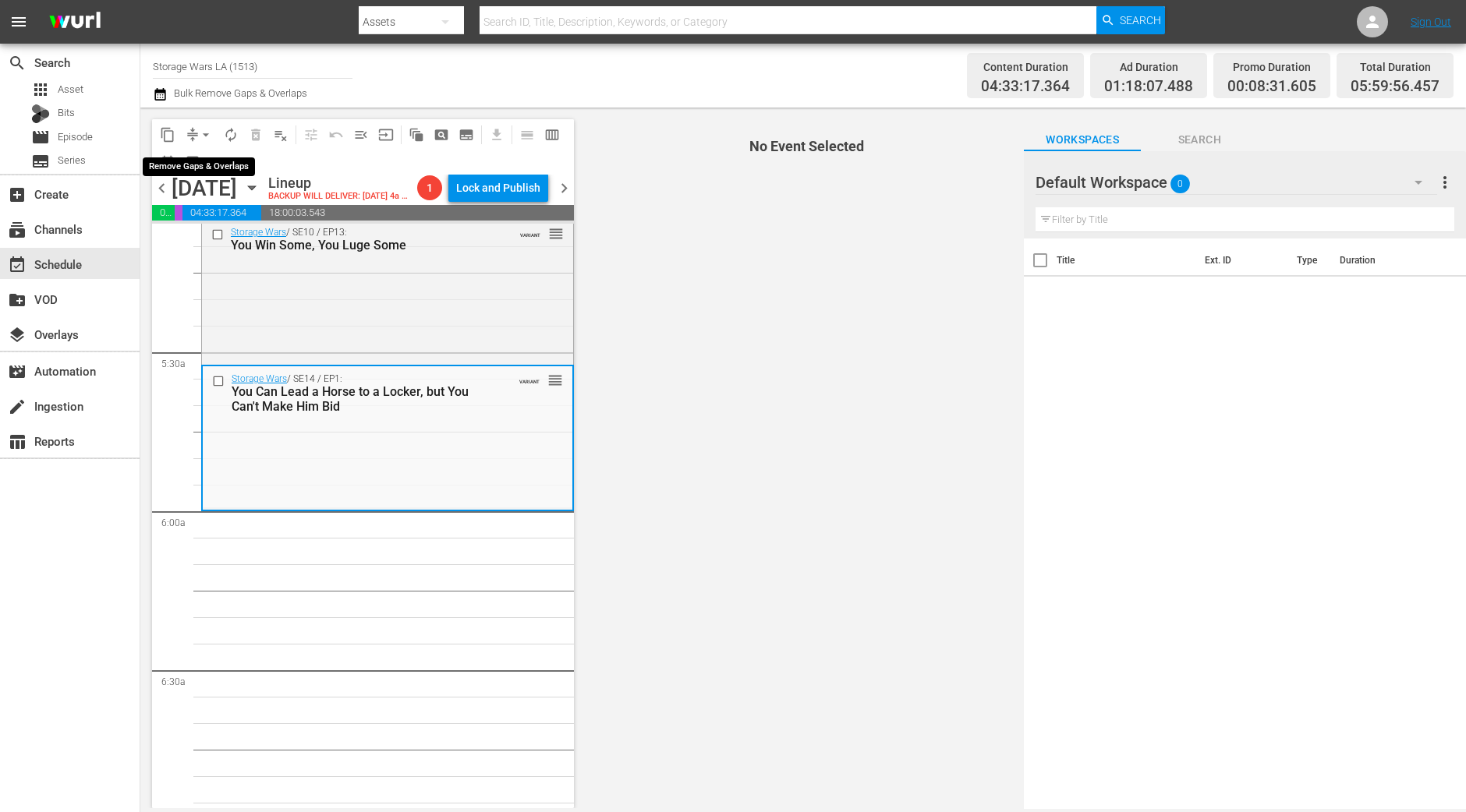
click at [199, 134] on span "arrow_drop_down" at bounding box center [205, 134] width 15 height 15
click at [202, 156] on li "Align to Midnight" at bounding box center [206, 166] width 129 height 26
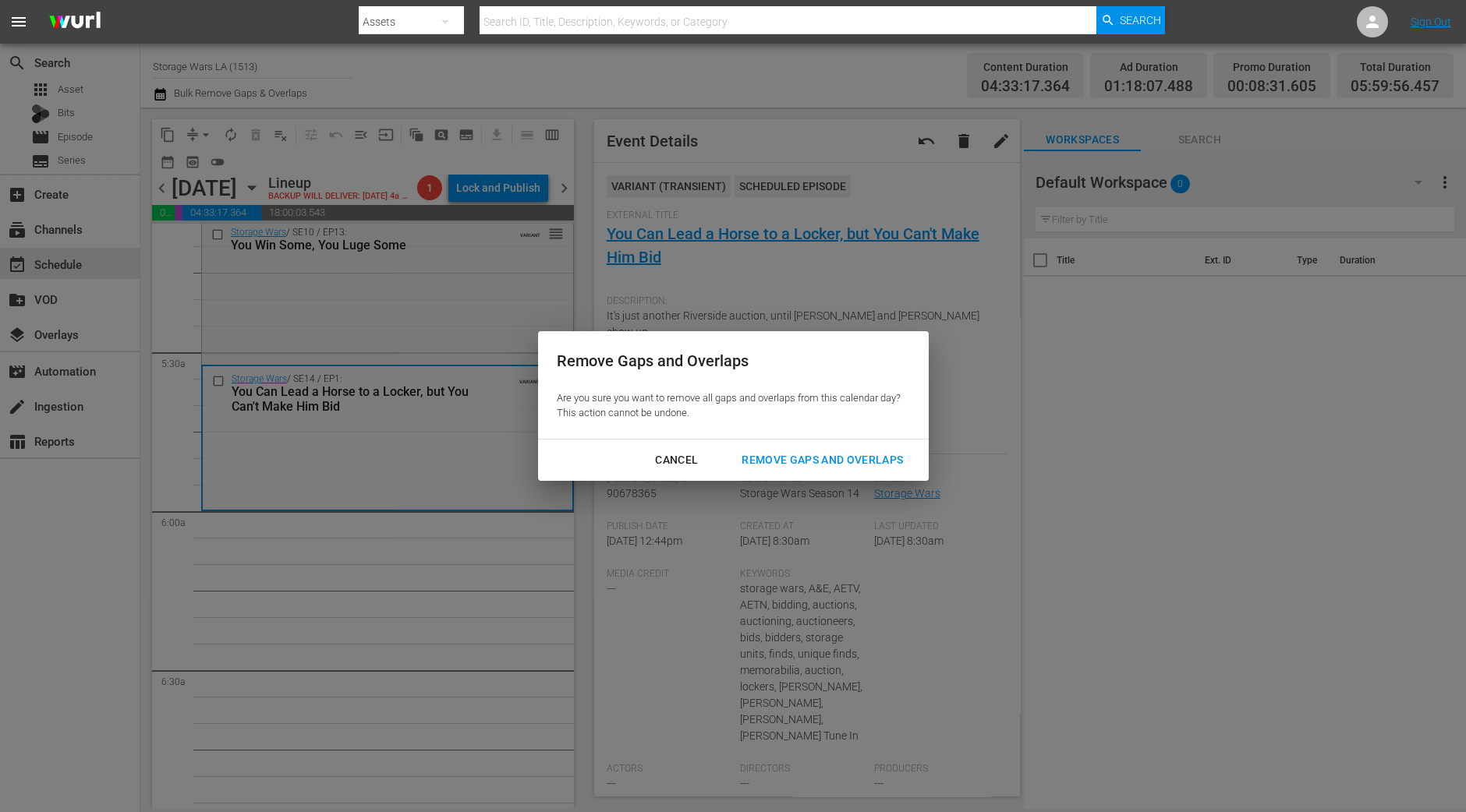
click at [760, 460] on div "Remove Gaps and Overlaps" at bounding box center [823, 460] width 187 height 19
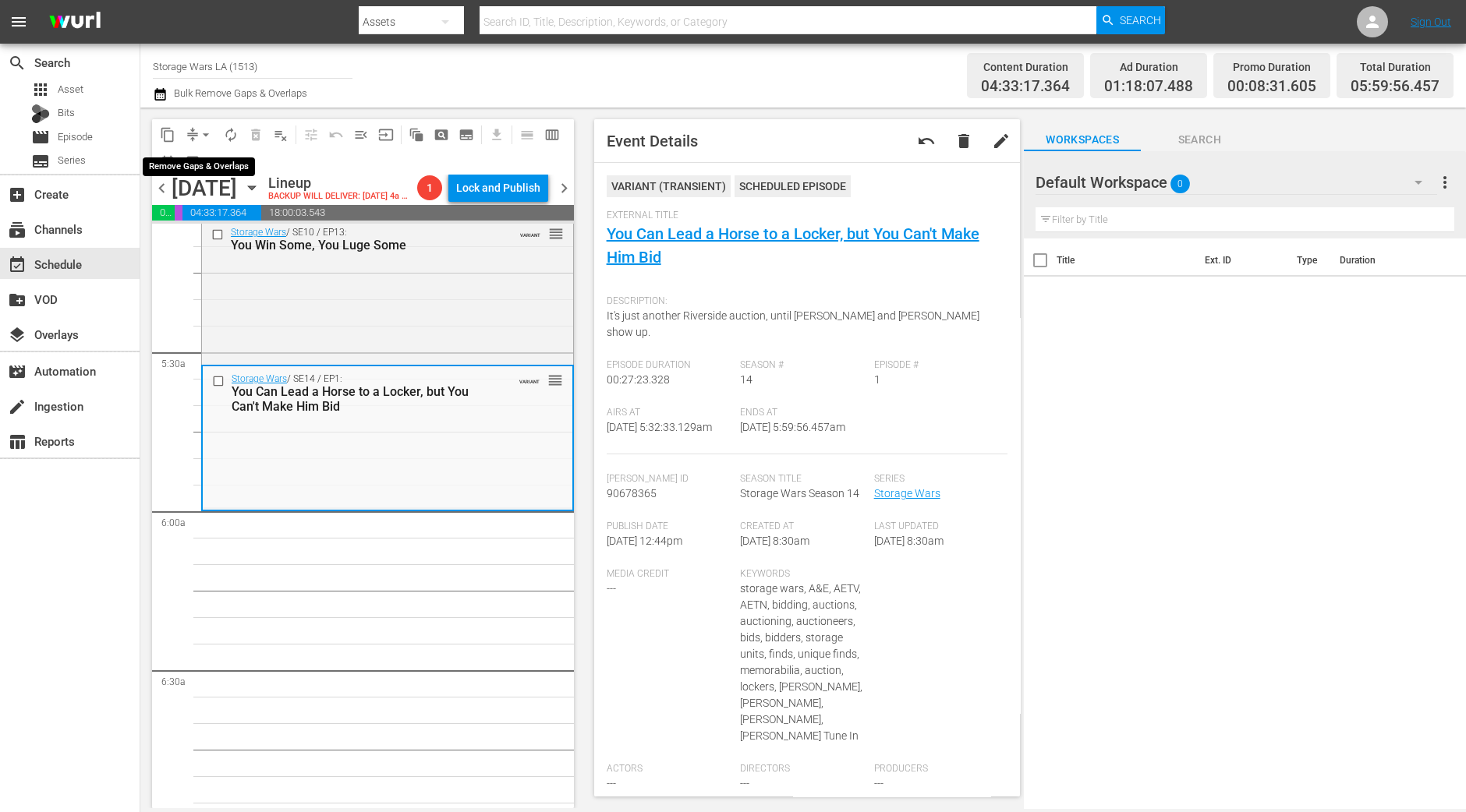
click at [206, 130] on span "arrow_drop_down" at bounding box center [205, 134] width 15 height 15
click at [203, 153] on li "Align to Midnight" at bounding box center [206, 166] width 129 height 26
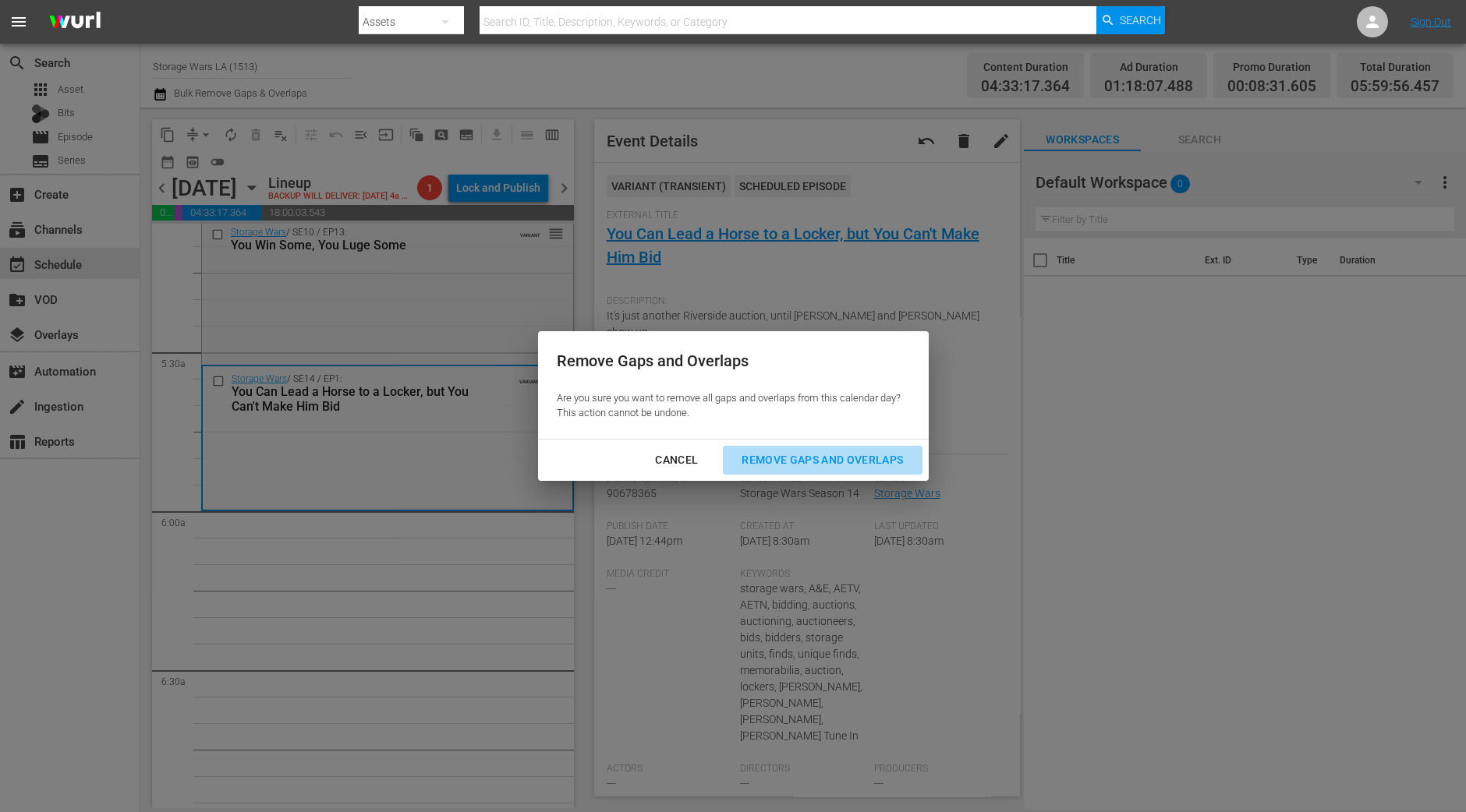
click at [785, 461] on div "Remove Gaps and Overlaps" at bounding box center [823, 460] width 187 height 19
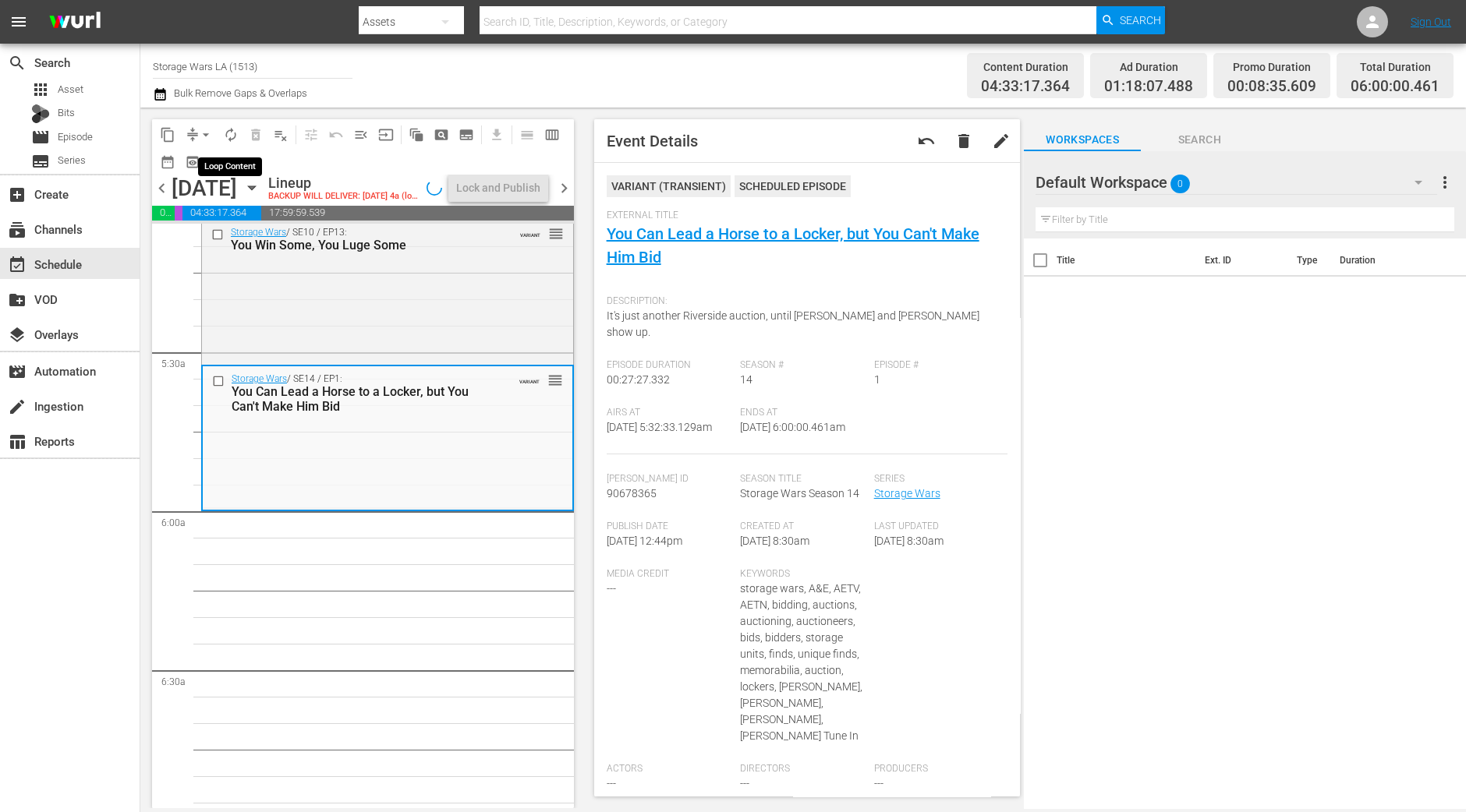
click at [230, 134] on span "autorenew_outlined" at bounding box center [230, 134] width 15 height 15
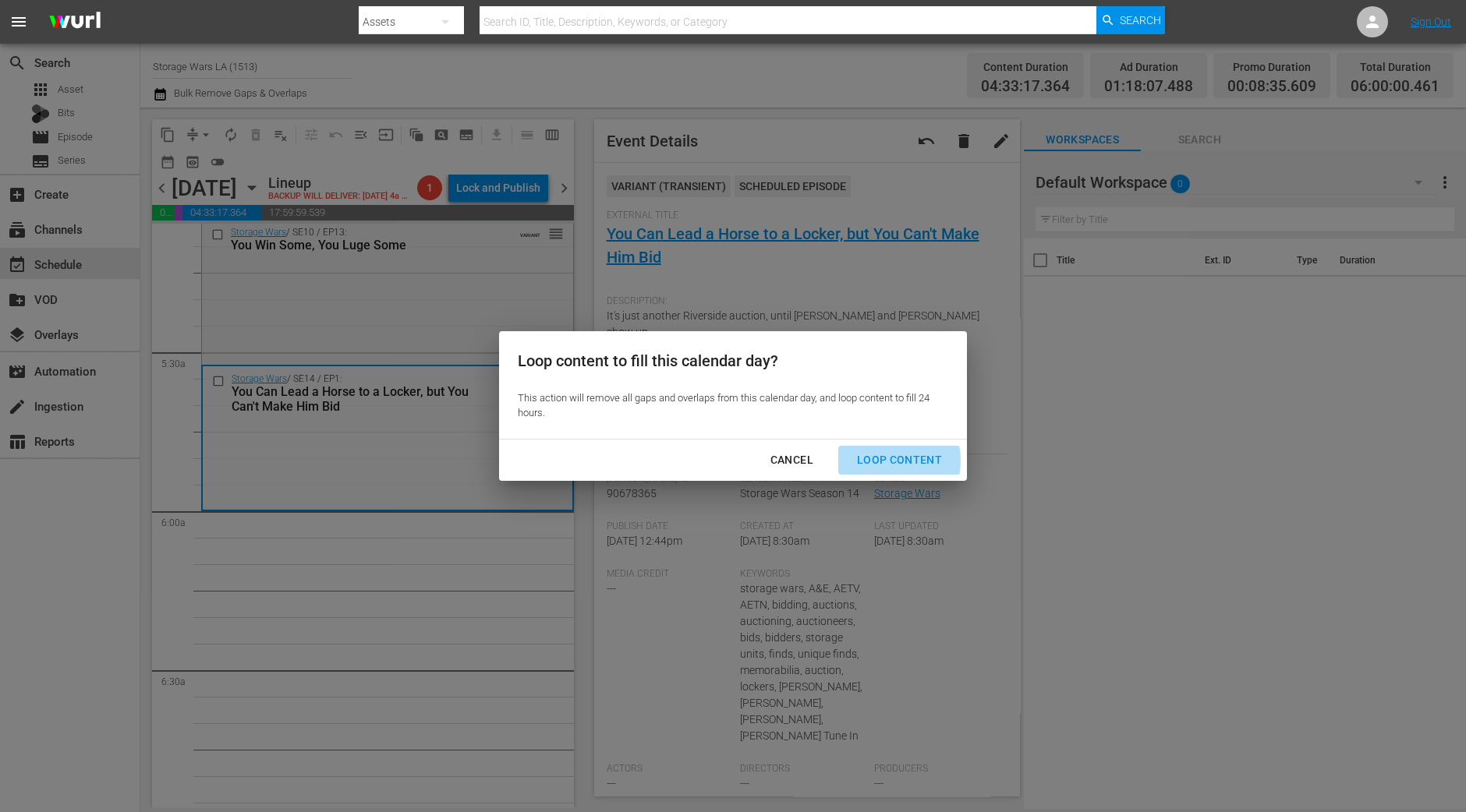
click at [877, 461] on div "Loop Content" at bounding box center [899, 460] width 110 height 19
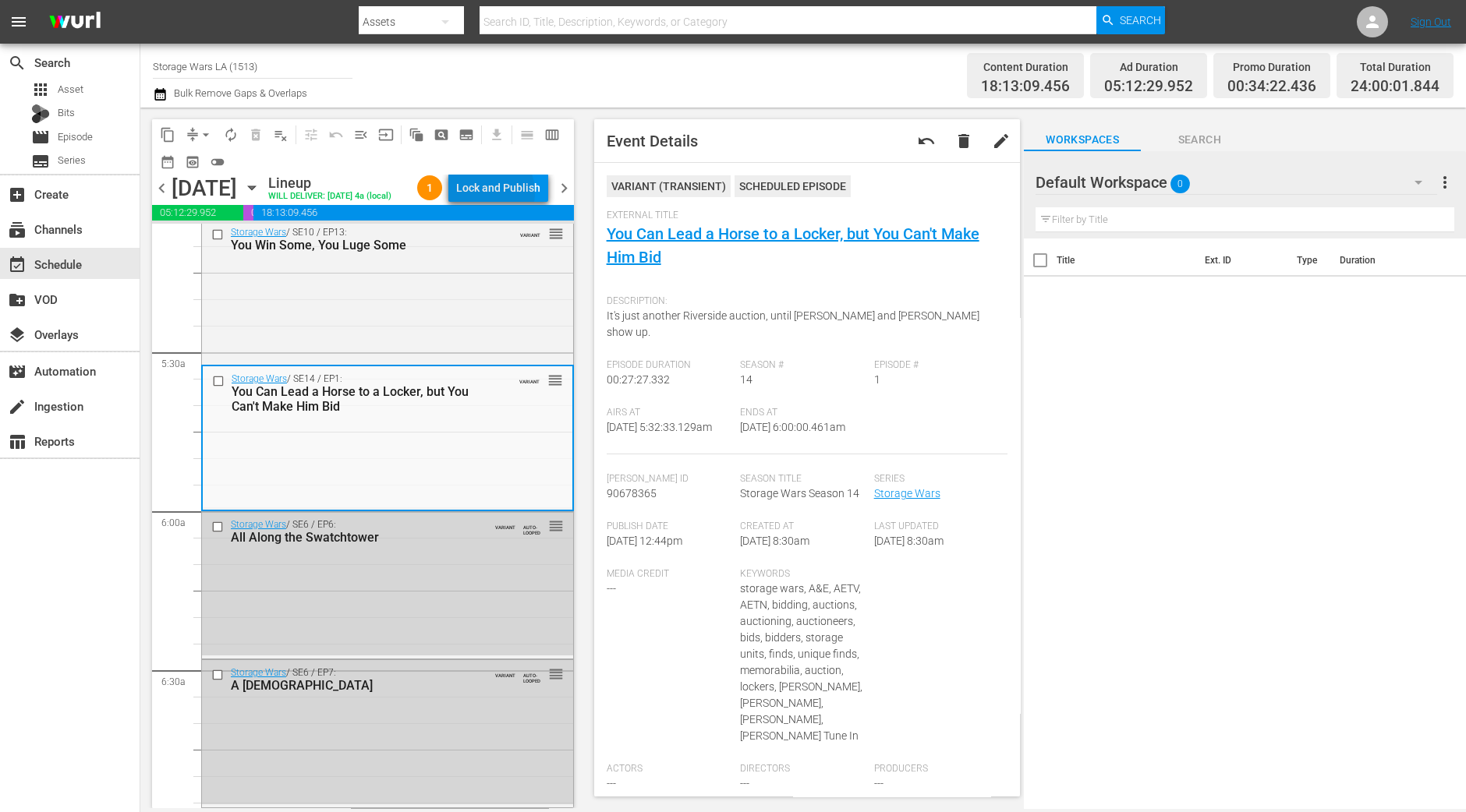
click at [488, 193] on div "Lock and Publish" at bounding box center [498, 187] width 84 height 28
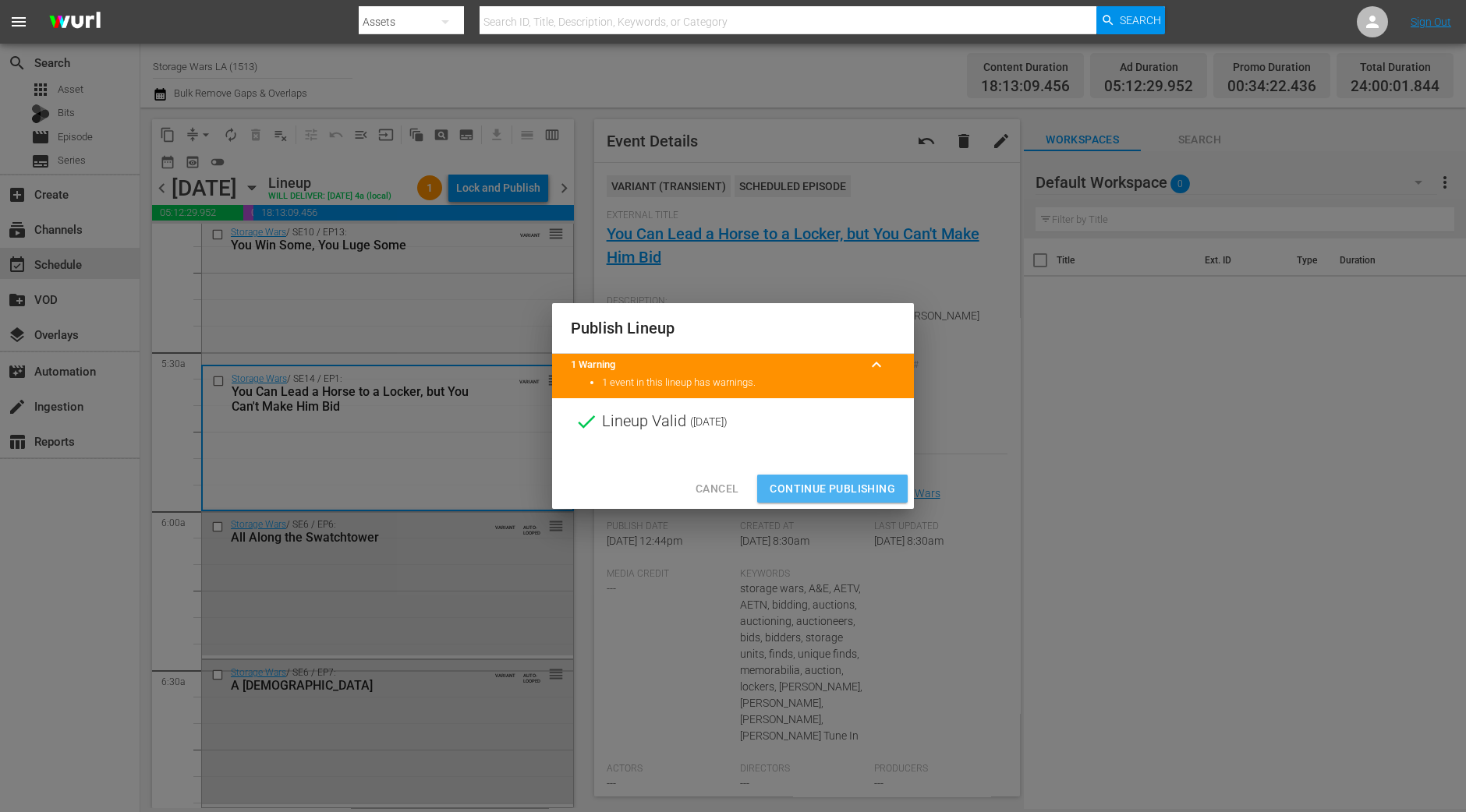
click at [861, 493] on span "Continue Publishing" at bounding box center [832, 489] width 125 height 19
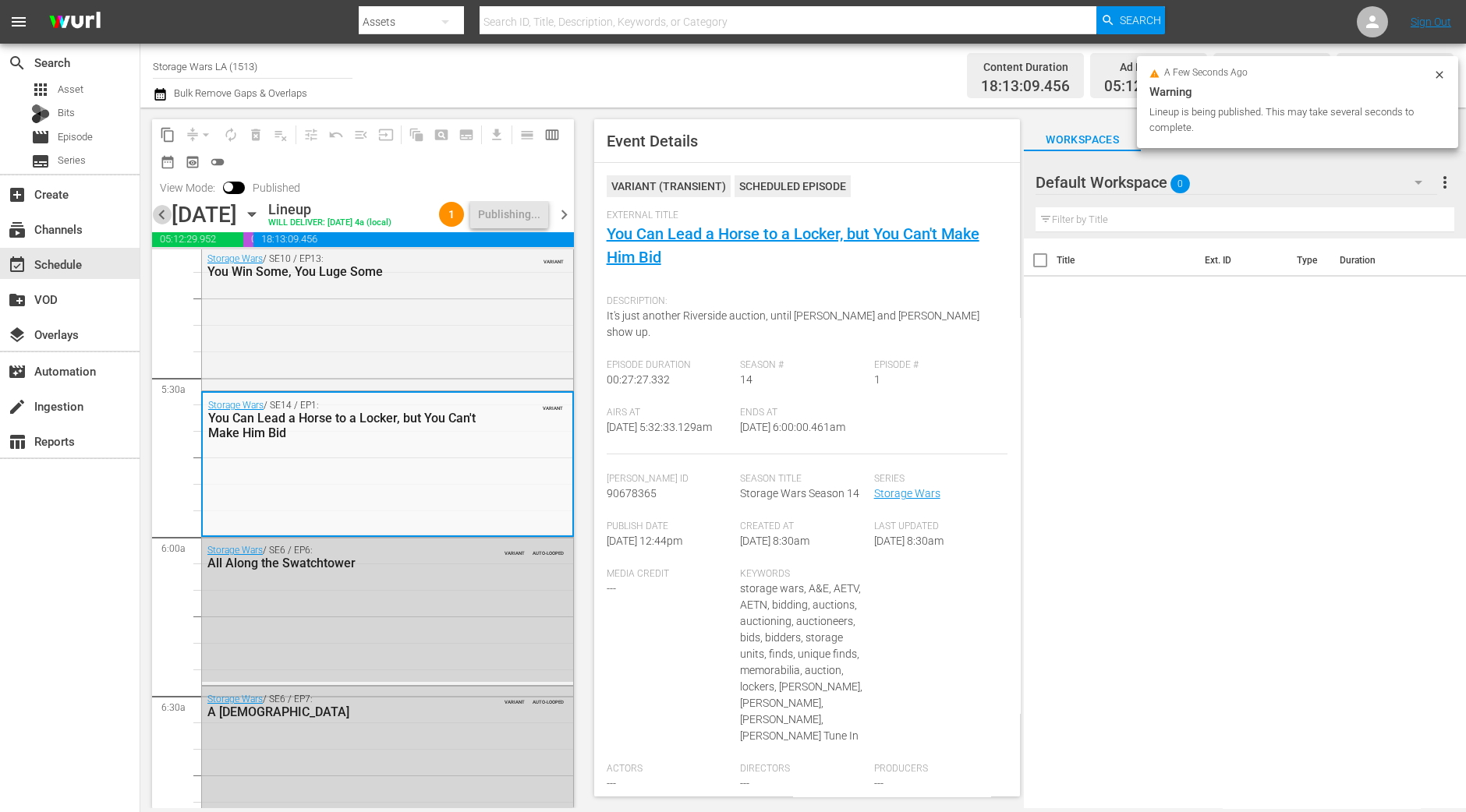
click at [164, 214] on span "chevron_left" at bounding box center [162, 215] width 19 height 19
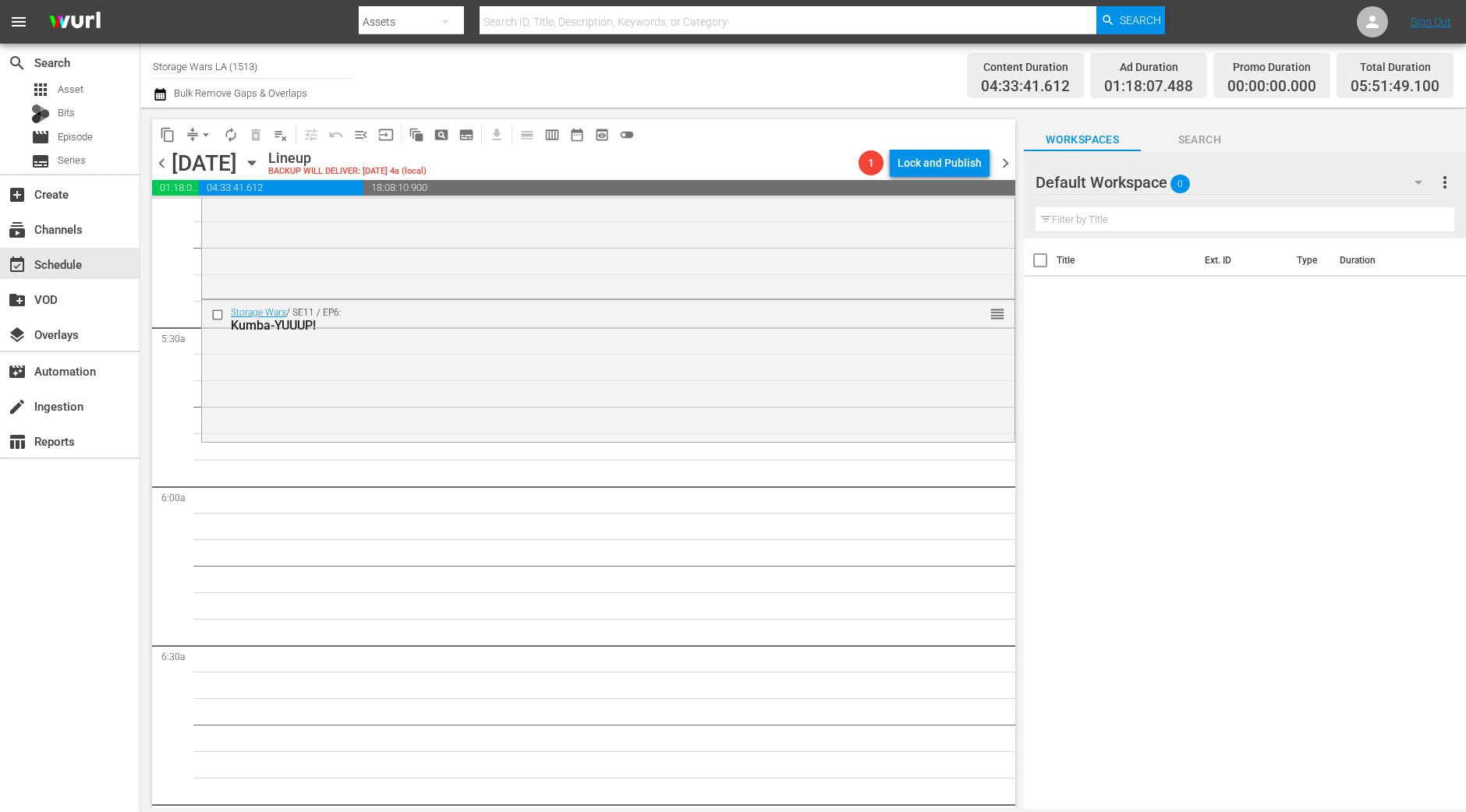
click at [1000, 162] on span "chevron_right" at bounding box center [1005, 163] width 19 height 19
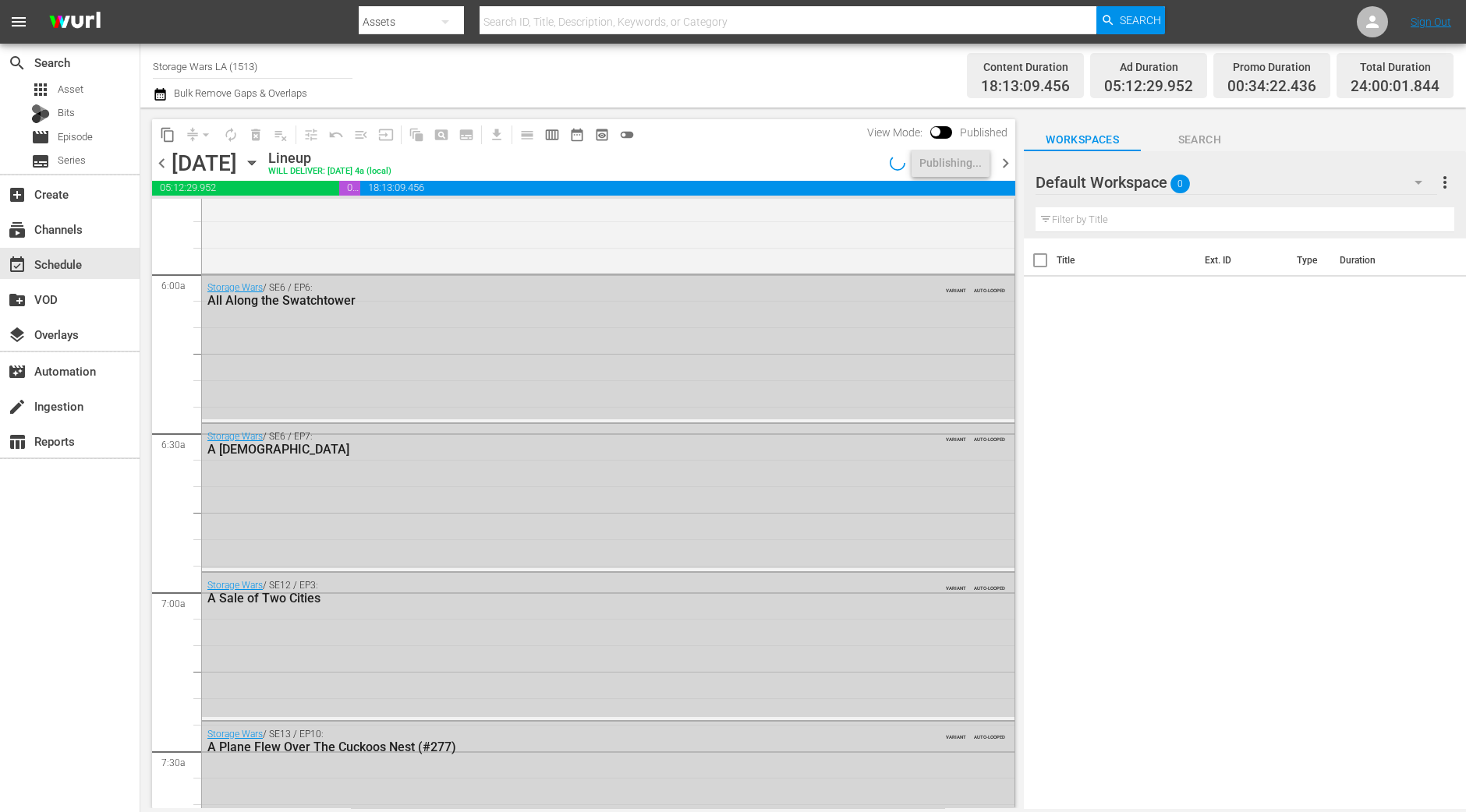
scroll to position [1674, 0]
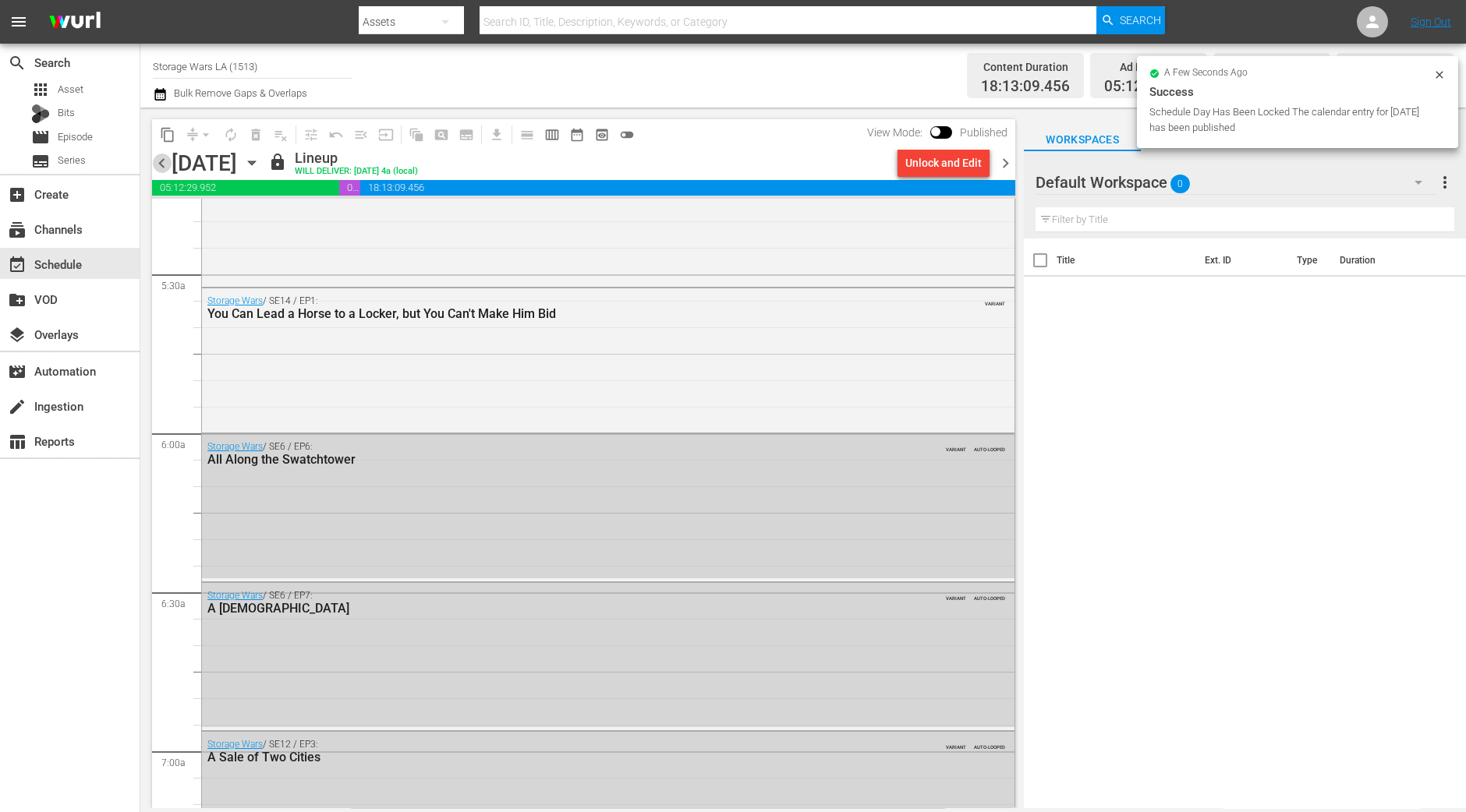
click at [165, 166] on span "chevron_left" at bounding box center [162, 163] width 19 height 19
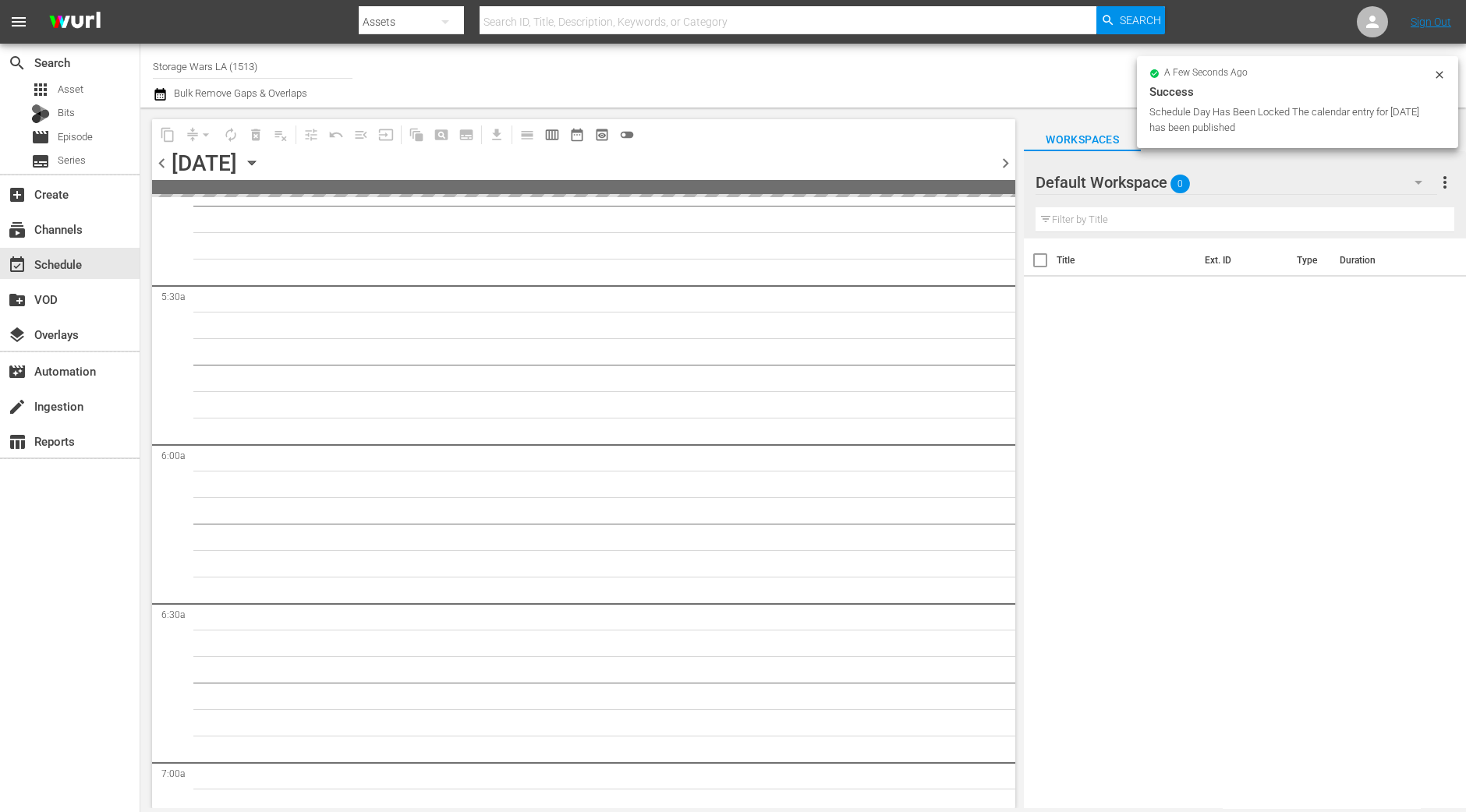
scroll to position [1638, 0]
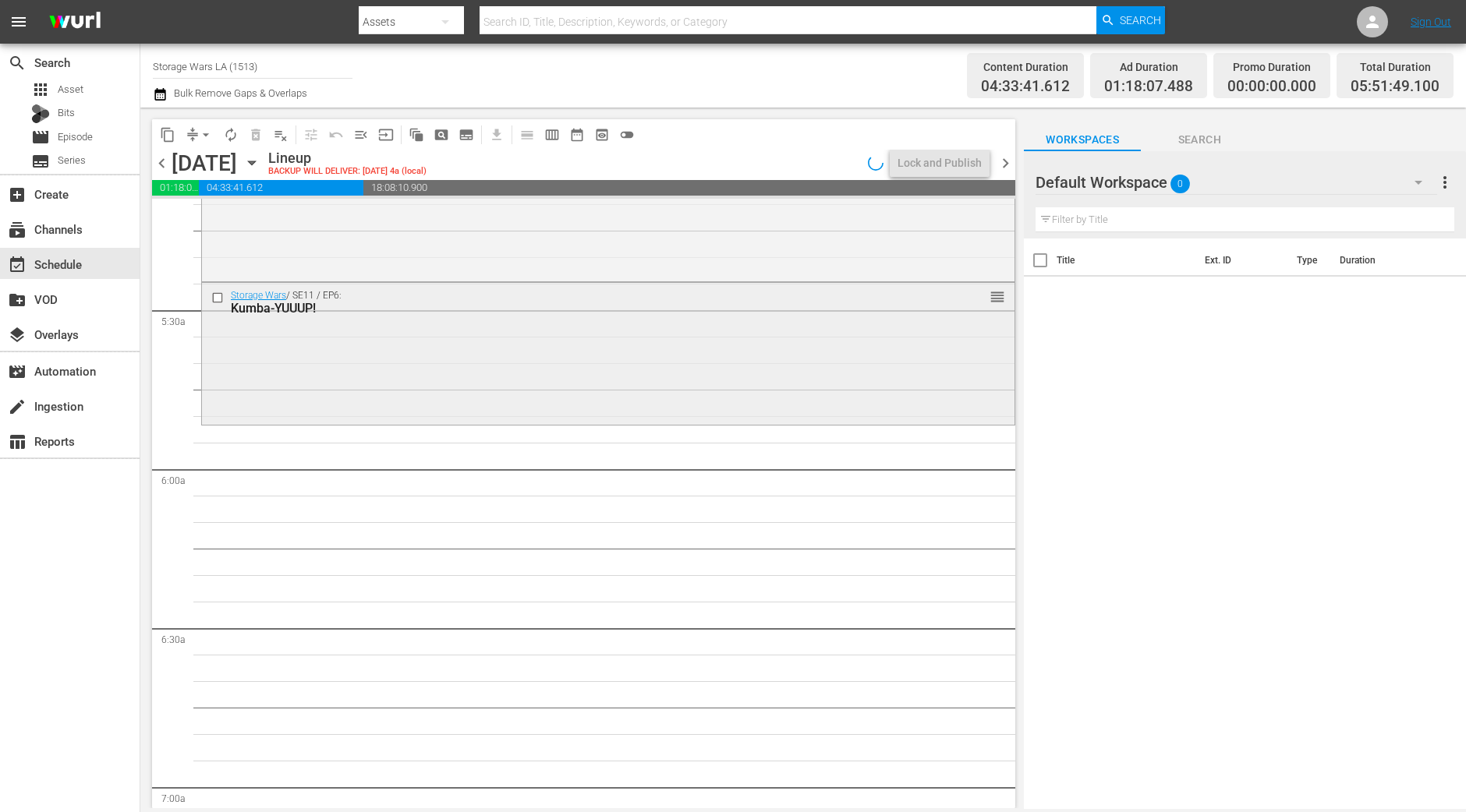
click at [460, 408] on div "Storage Wars / SE11 / EP6: Kumba-YUUUP! reorder" at bounding box center [608, 352] width 812 height 139
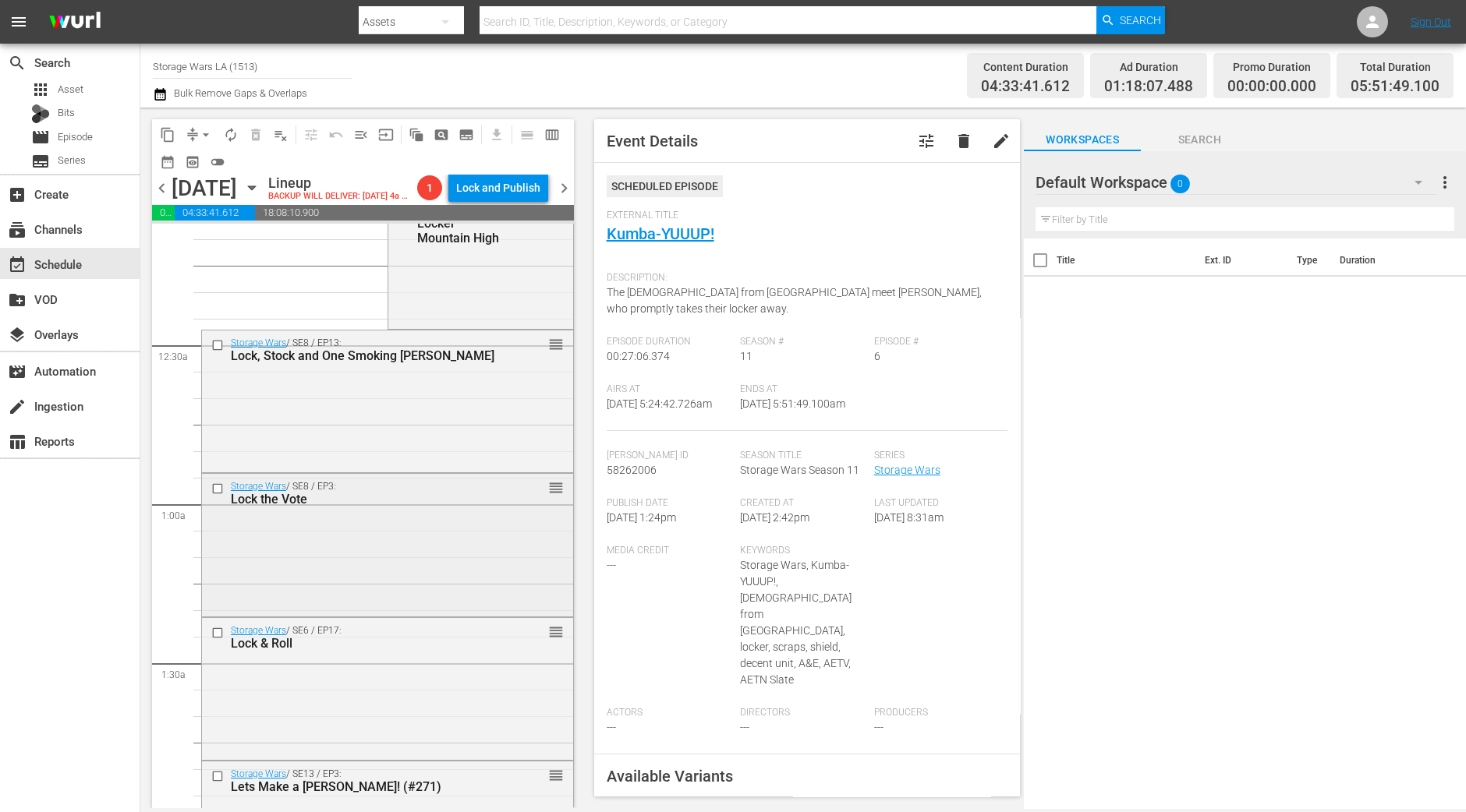
scroll to position [0, 0]
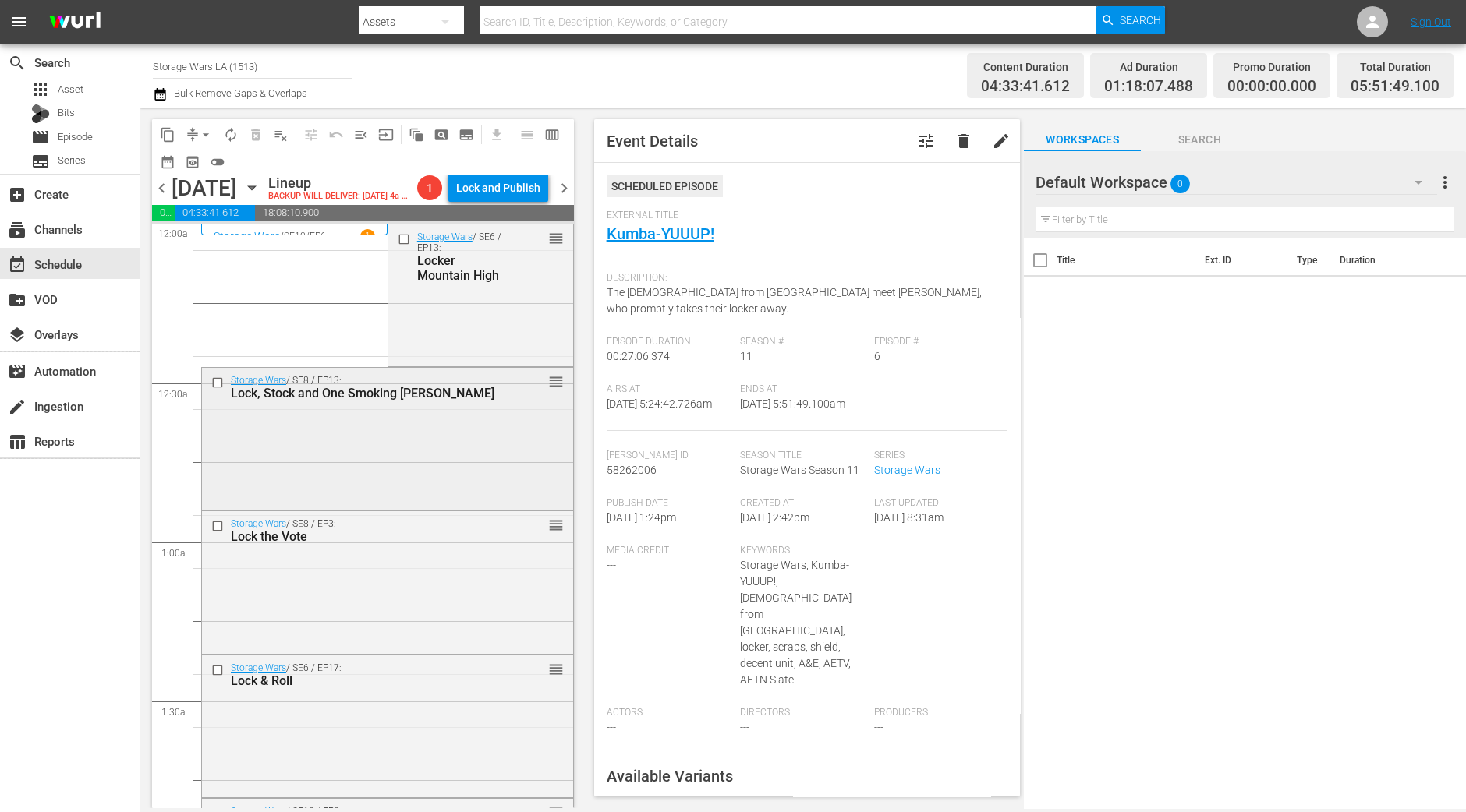
click at [437, 477] on div "Storage Wars / SE8 / EP13: Lock, Stock and One Smoking Darrell reorder" at bounding box center [388, 437] width 372 height 139
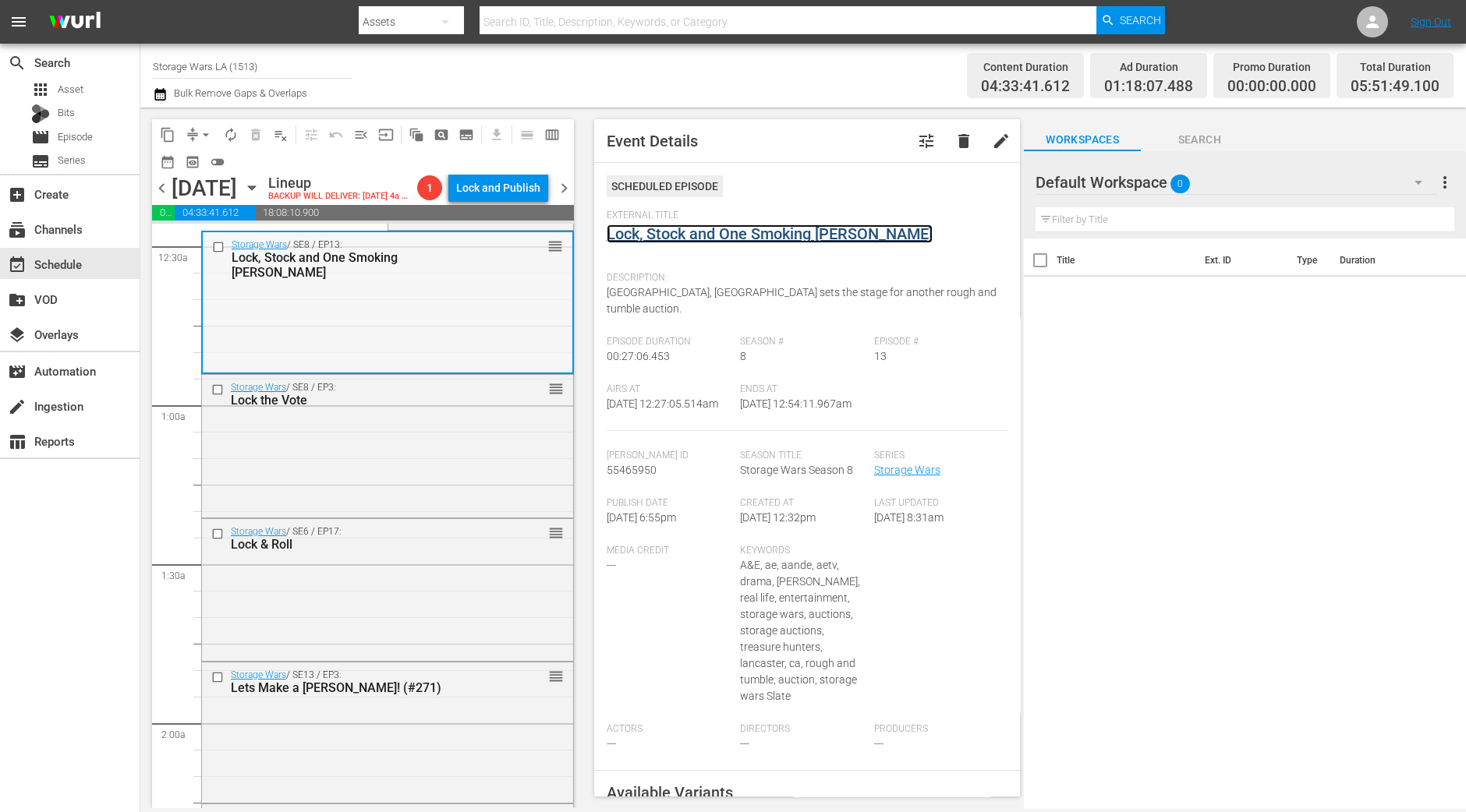
scroll to position [293, 0]
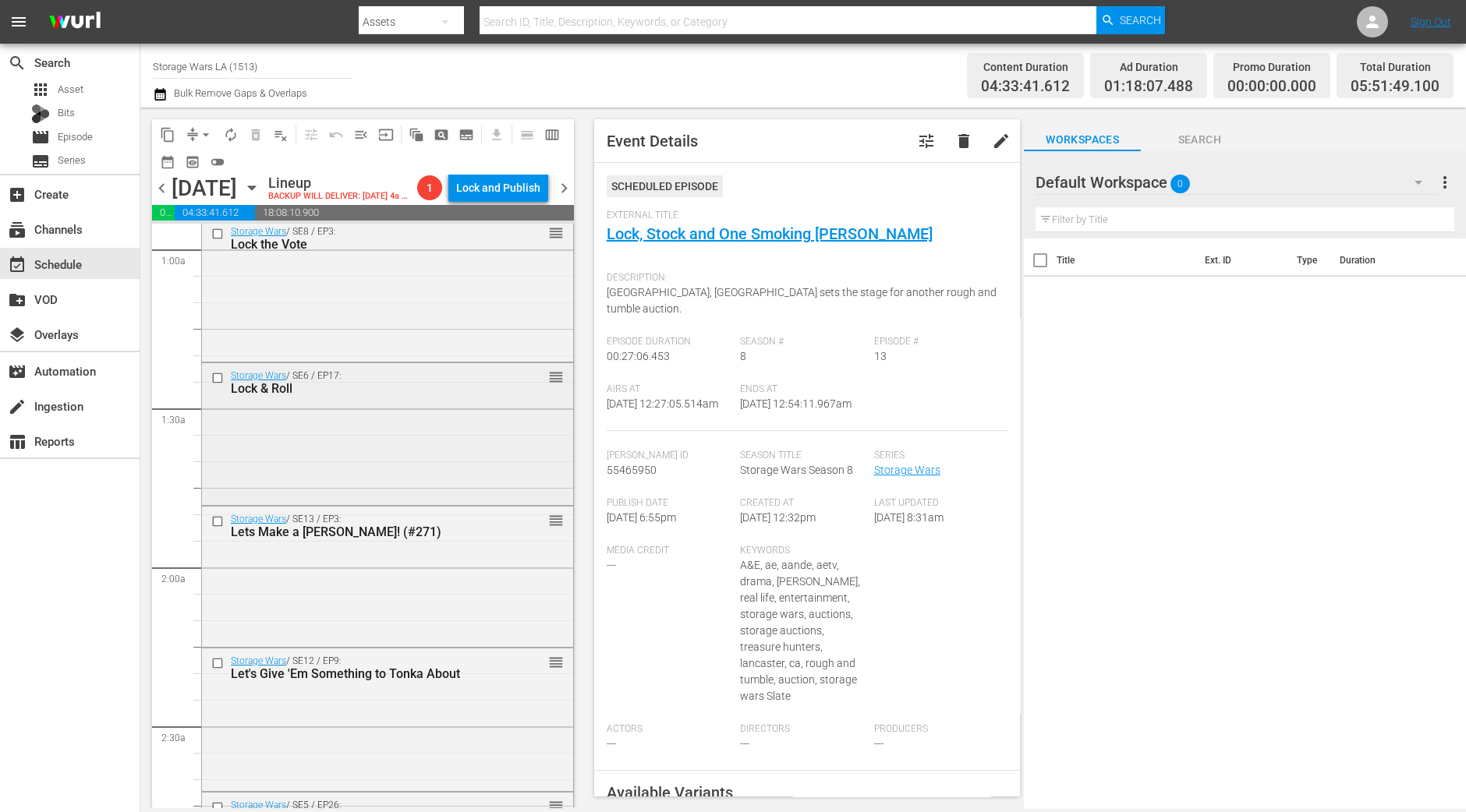
click at [331, 481] on div "Storage Wars / SE6 / EP17: Lock & Roll reorder" at bounding box center [388, 433] width 372 height 139
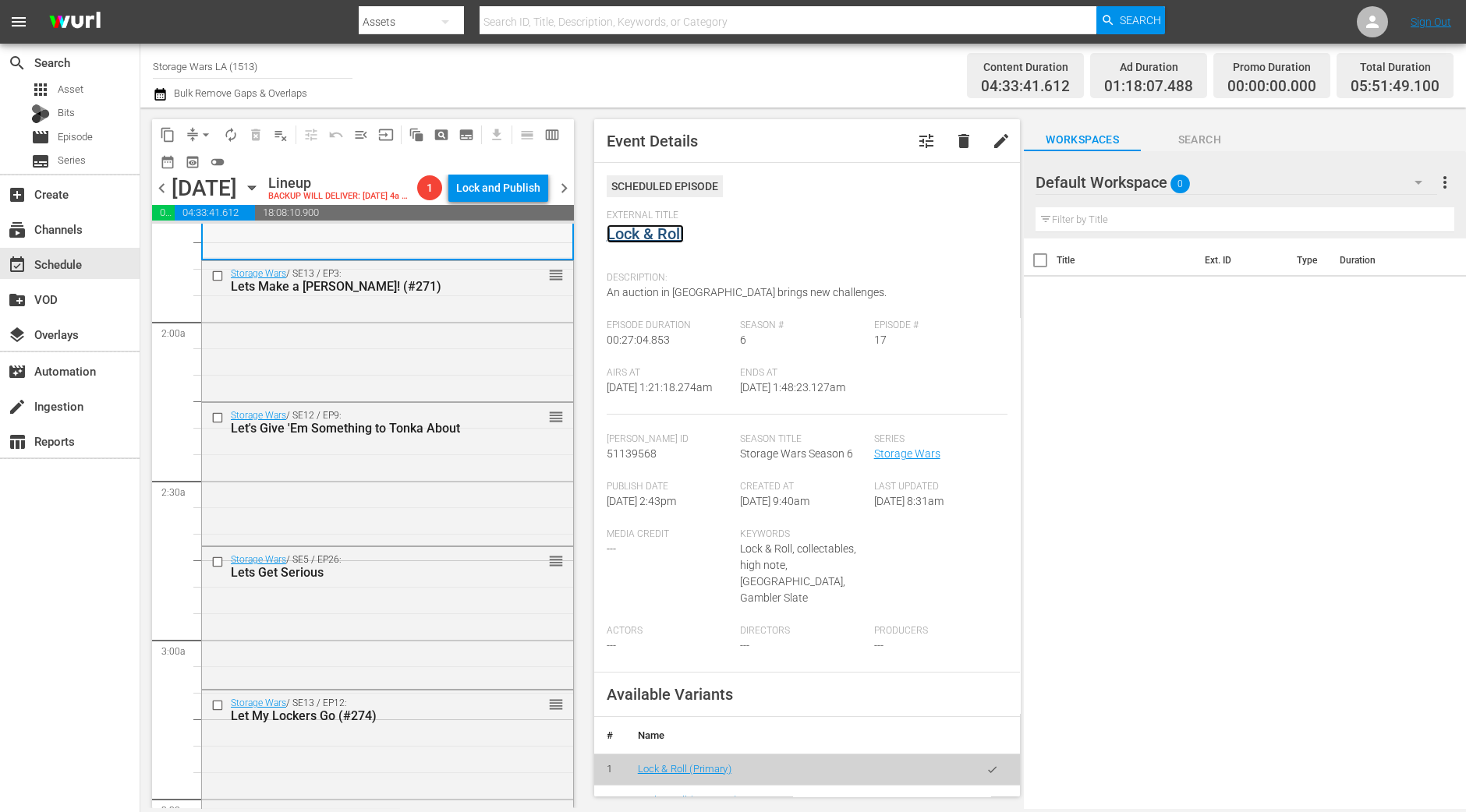
scroll to position [584, 0]
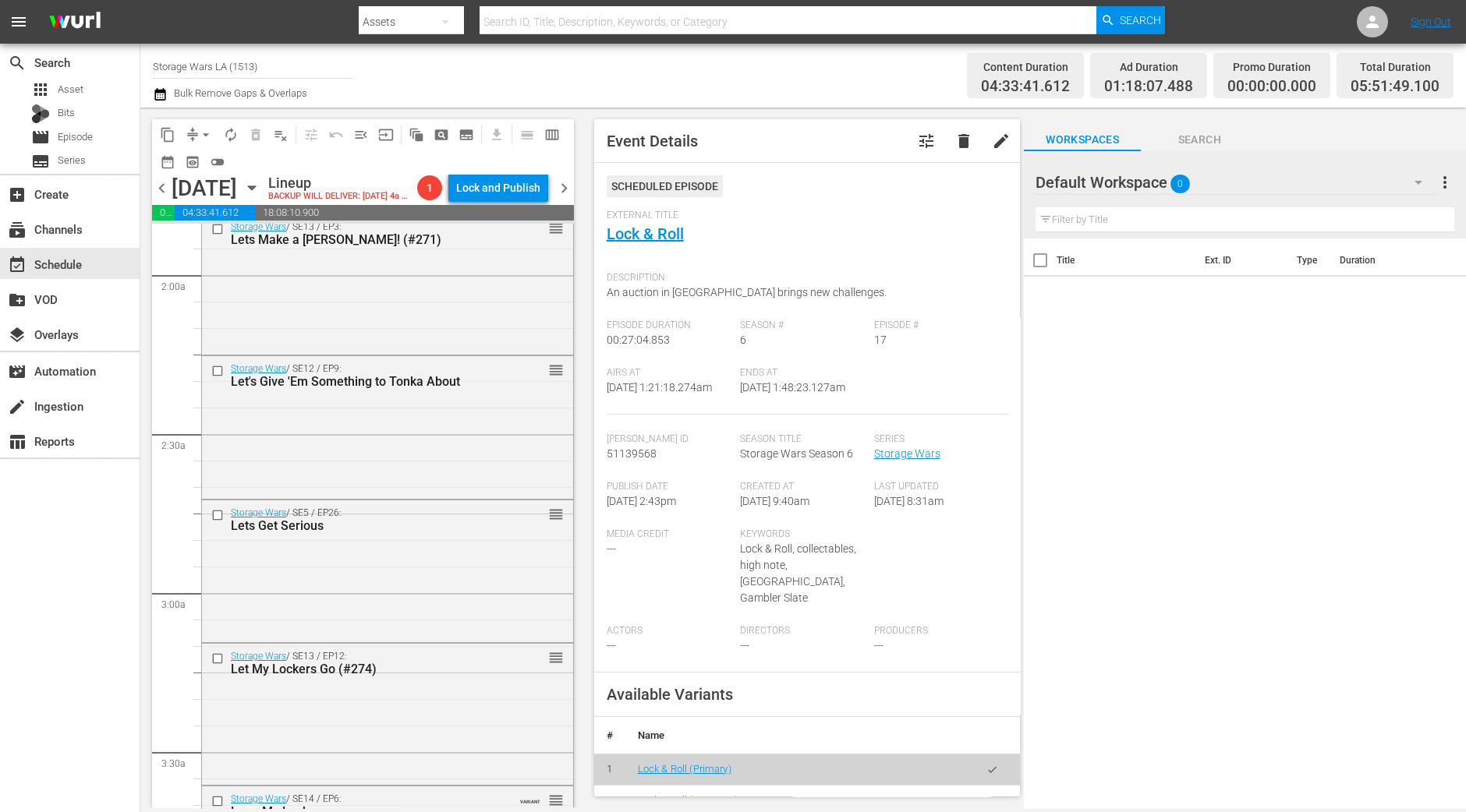
click at [374, 487] on div "Storage Wars / SE12 / EP9: Let's Give 'Em Something to Tonka About reorder" at bounding box center [388, 425] width 372 height 139
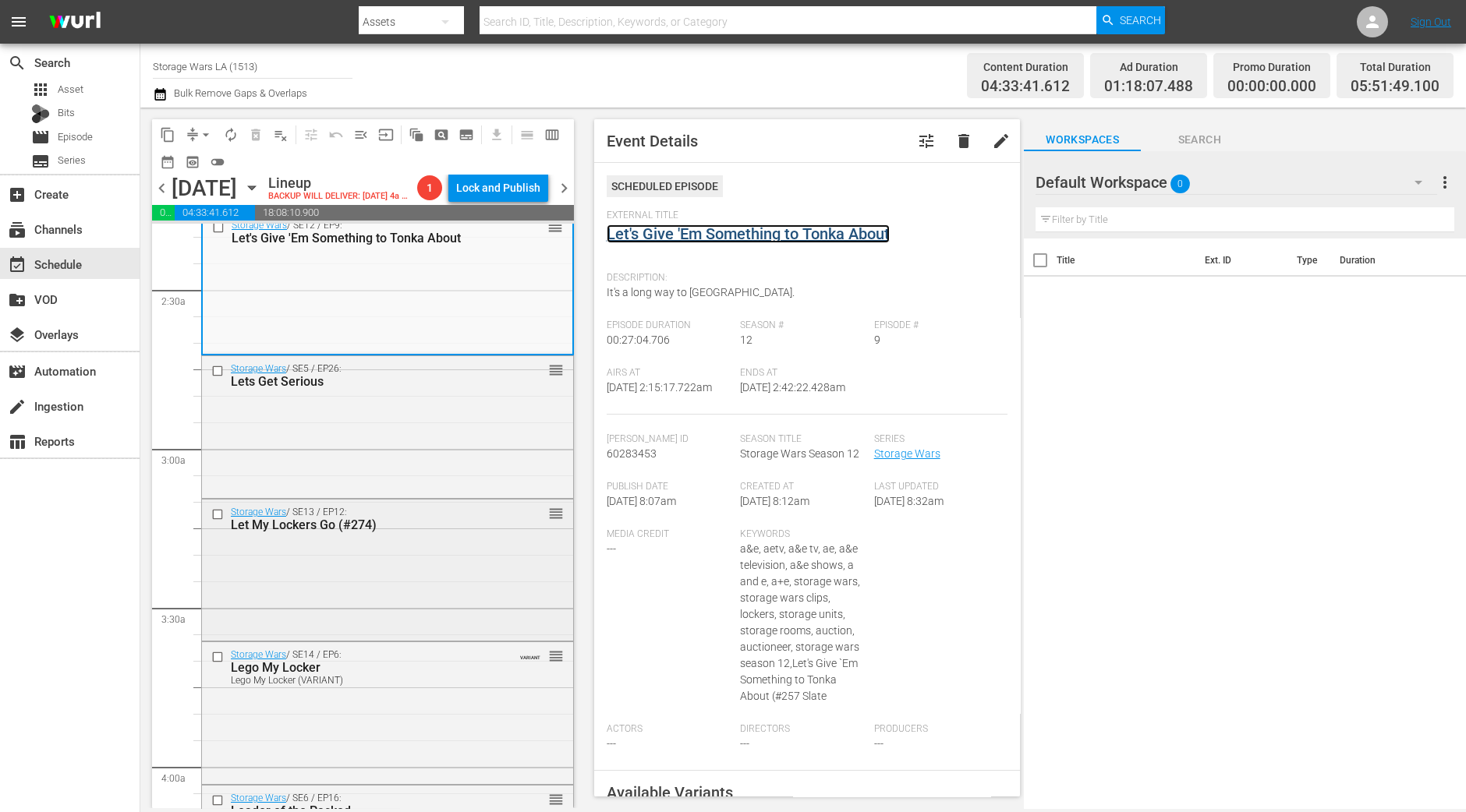
scroll to position [779, 0]
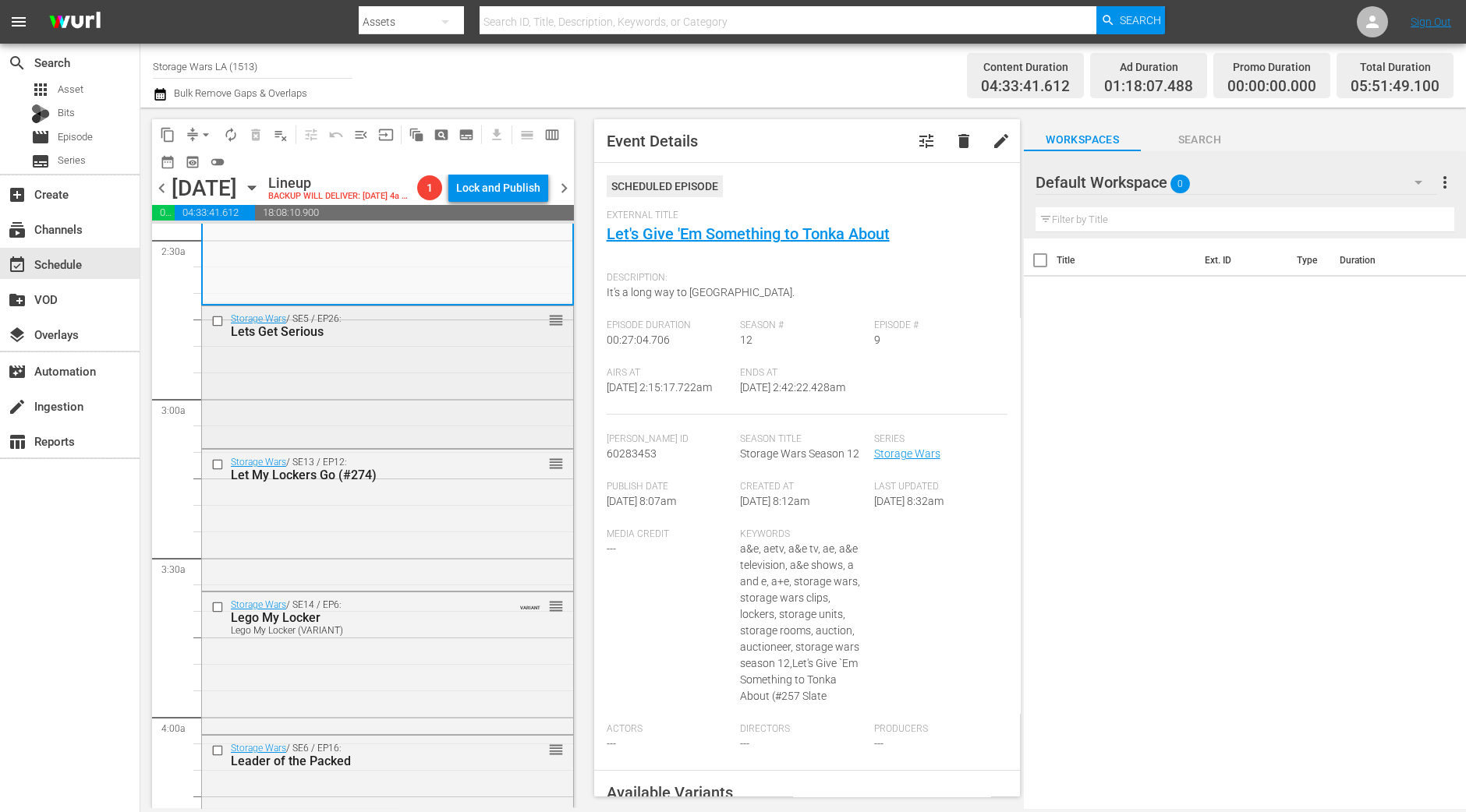
click at [502, 445] on div "Storage Wars / SE5 / EP26: Lets Get Serious reorder" at bounding box center [388, 375] width 372 height 139
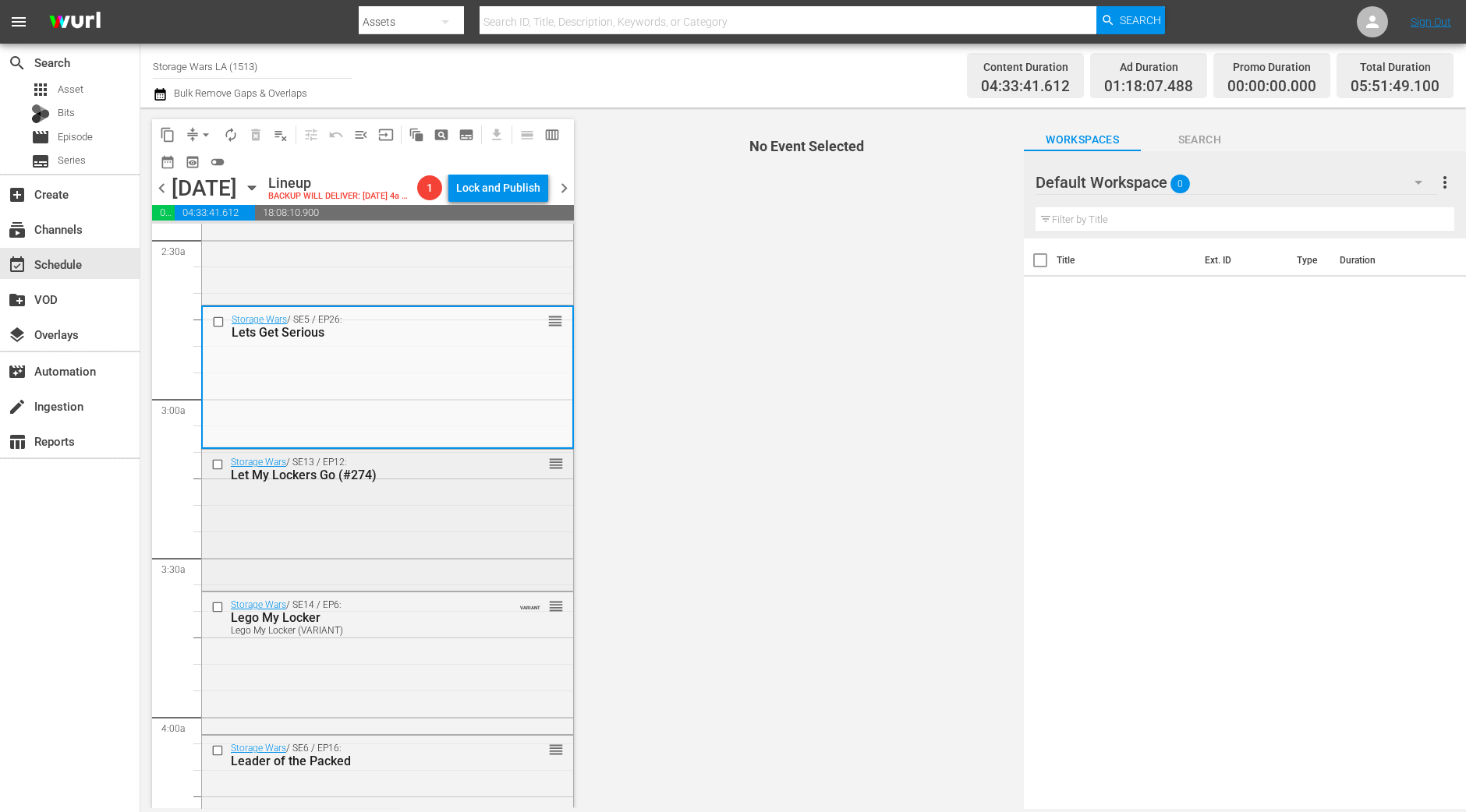
click at [479, 543] on div "Storage Wars / SE13 / EP12: Let My Lockers Go (#274) reorder" at bounding box center [388, 519] width 372 height 138
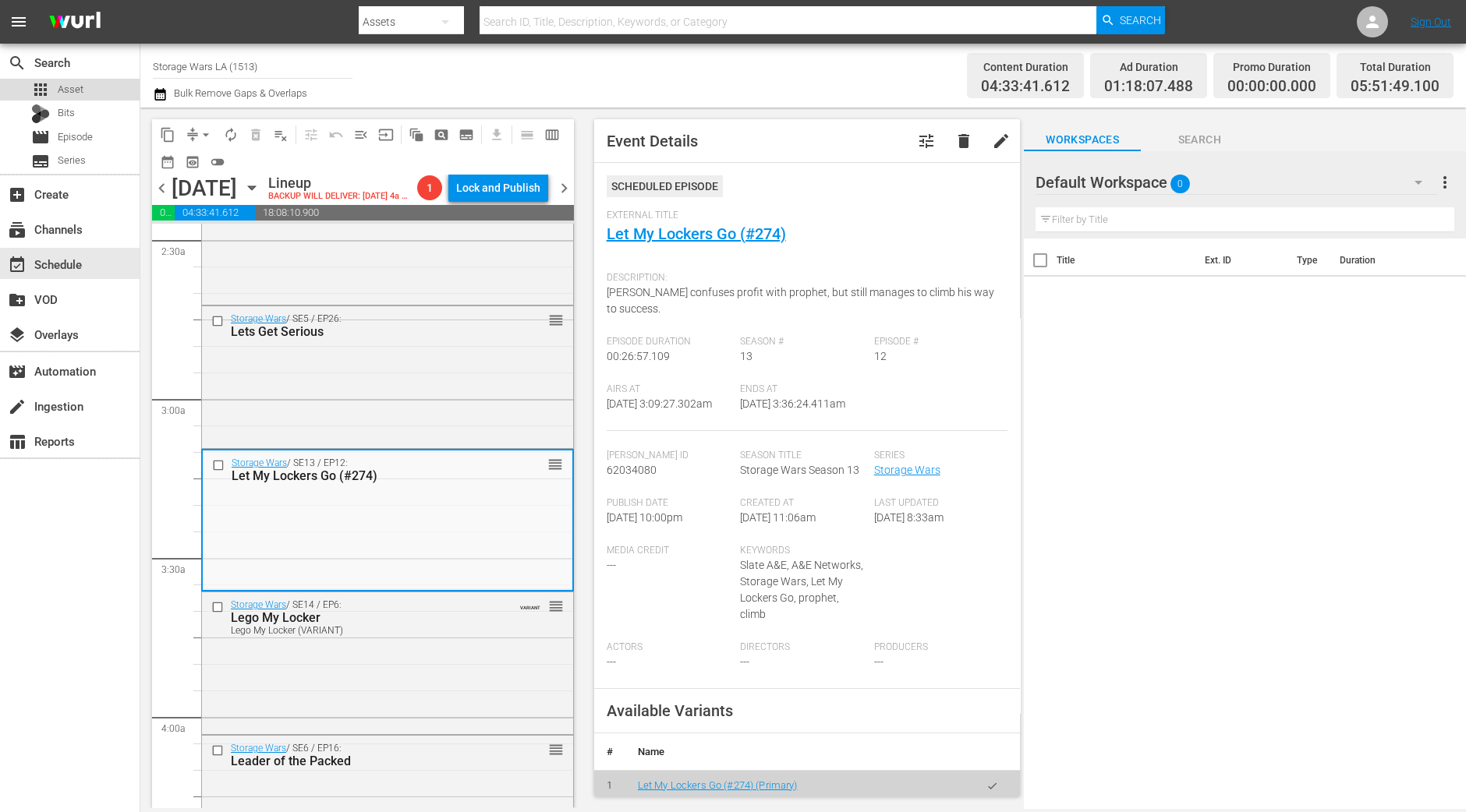
click at [70, 93] on span "Asset" at bounding box center [71, 89] width 26 height 15
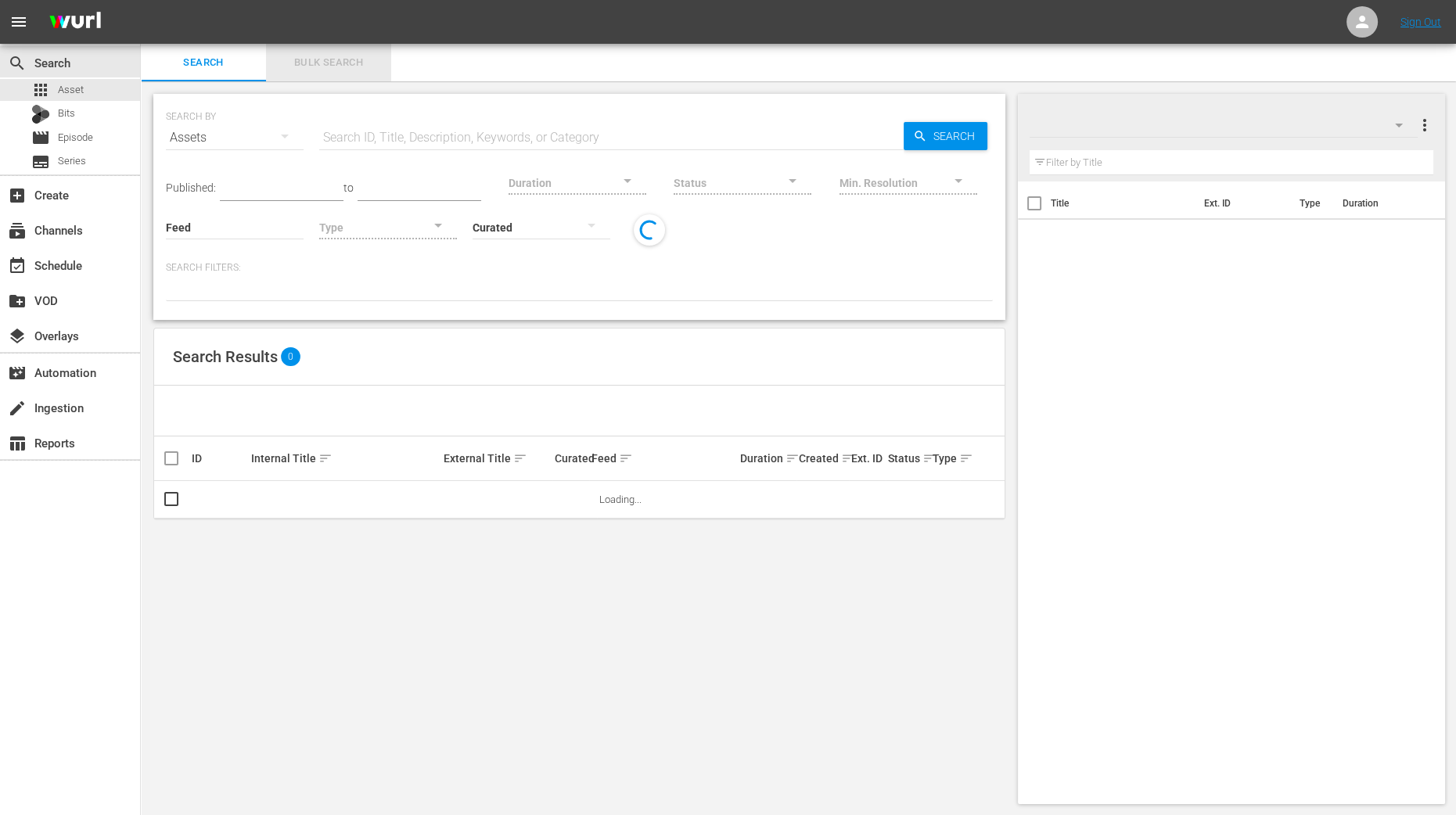
click at [352, 61] on span "Bulk Search" at bounding box center [328, 63] width 106 height 18
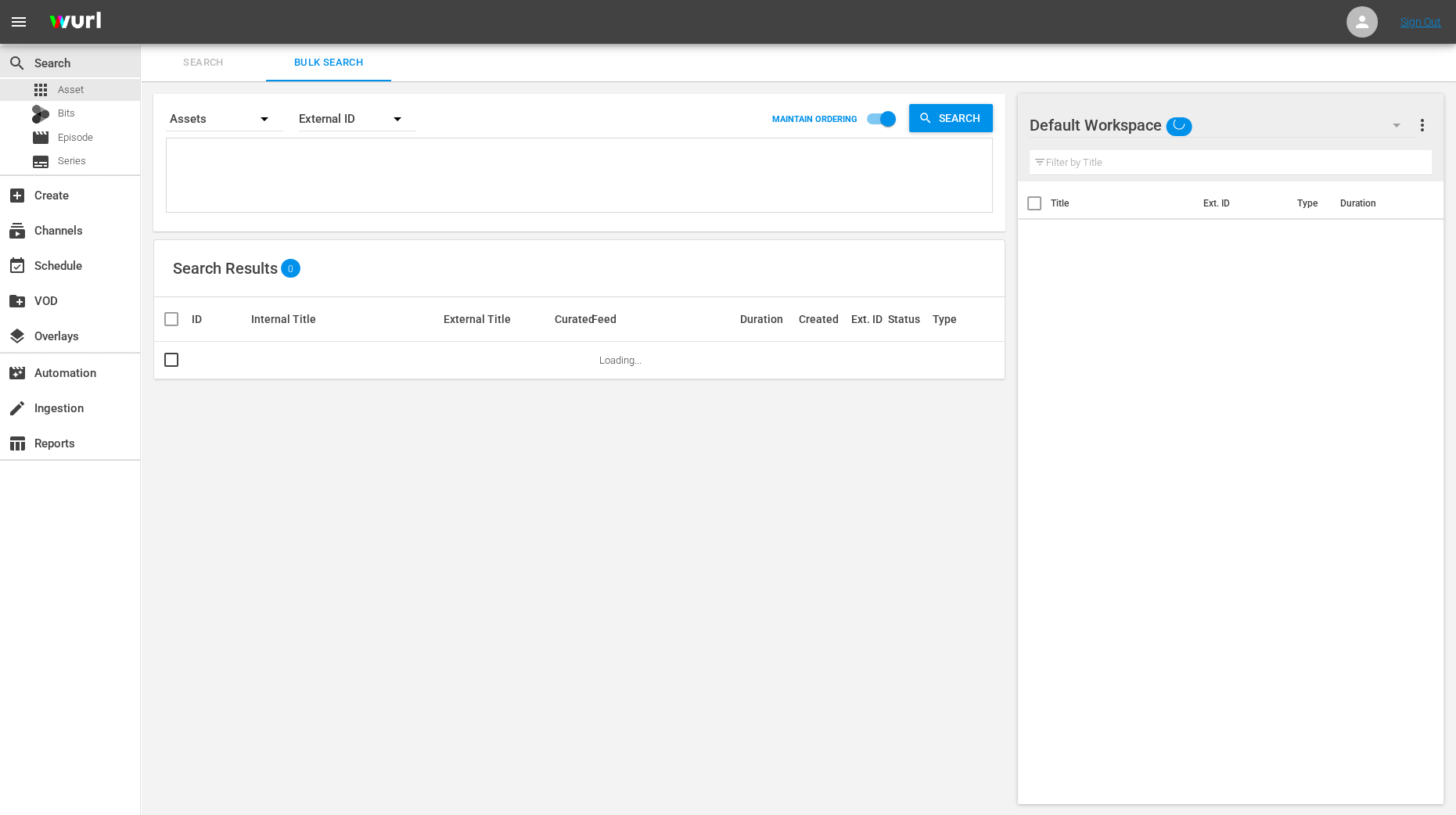
click at [457, 197] on textarea at bounding box center [581, 178] width 821 height 71
type textarea "1"
type textarea "17"
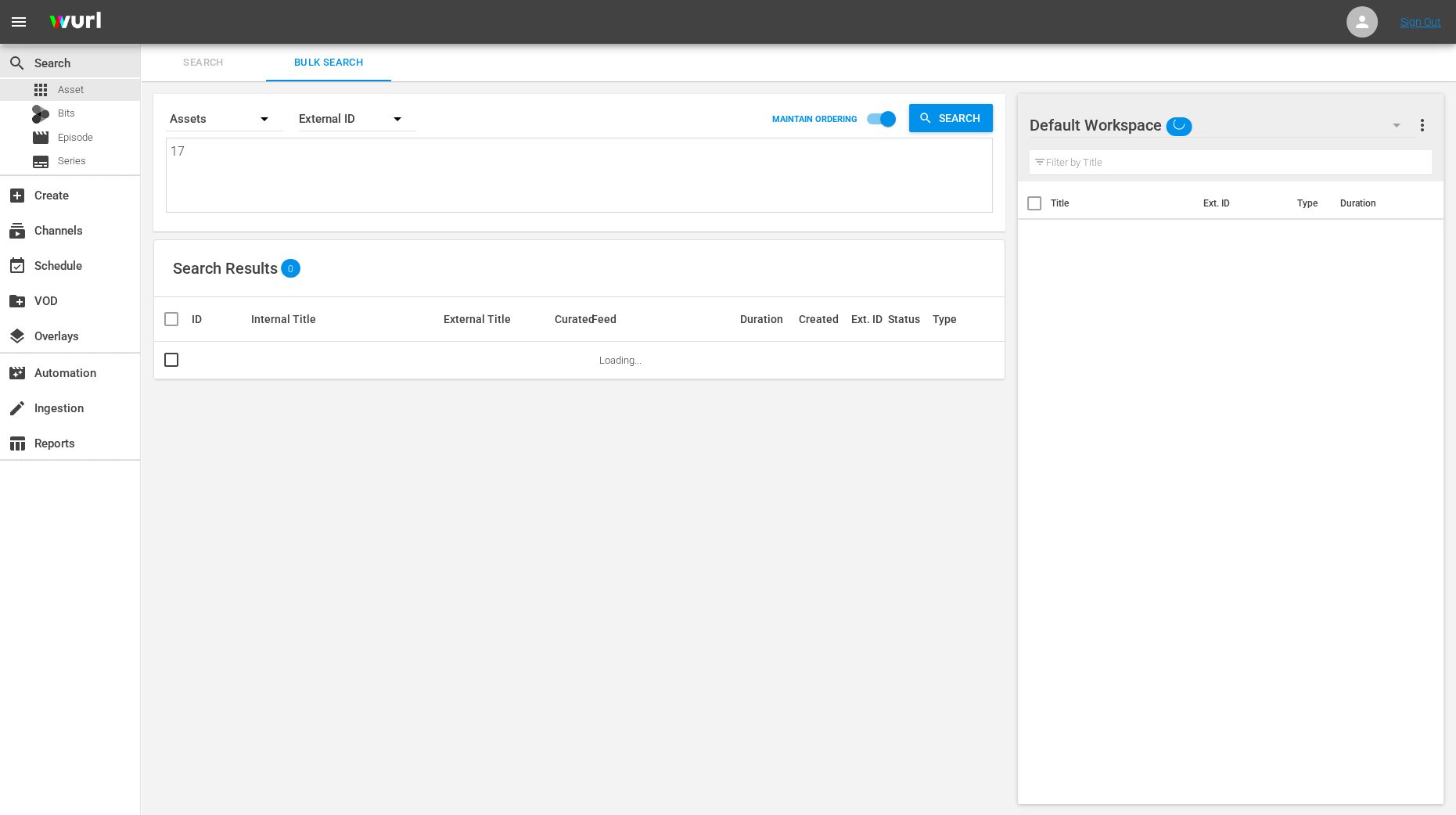
type textarea "179"
type textarea "1794"
type textarea "17944"
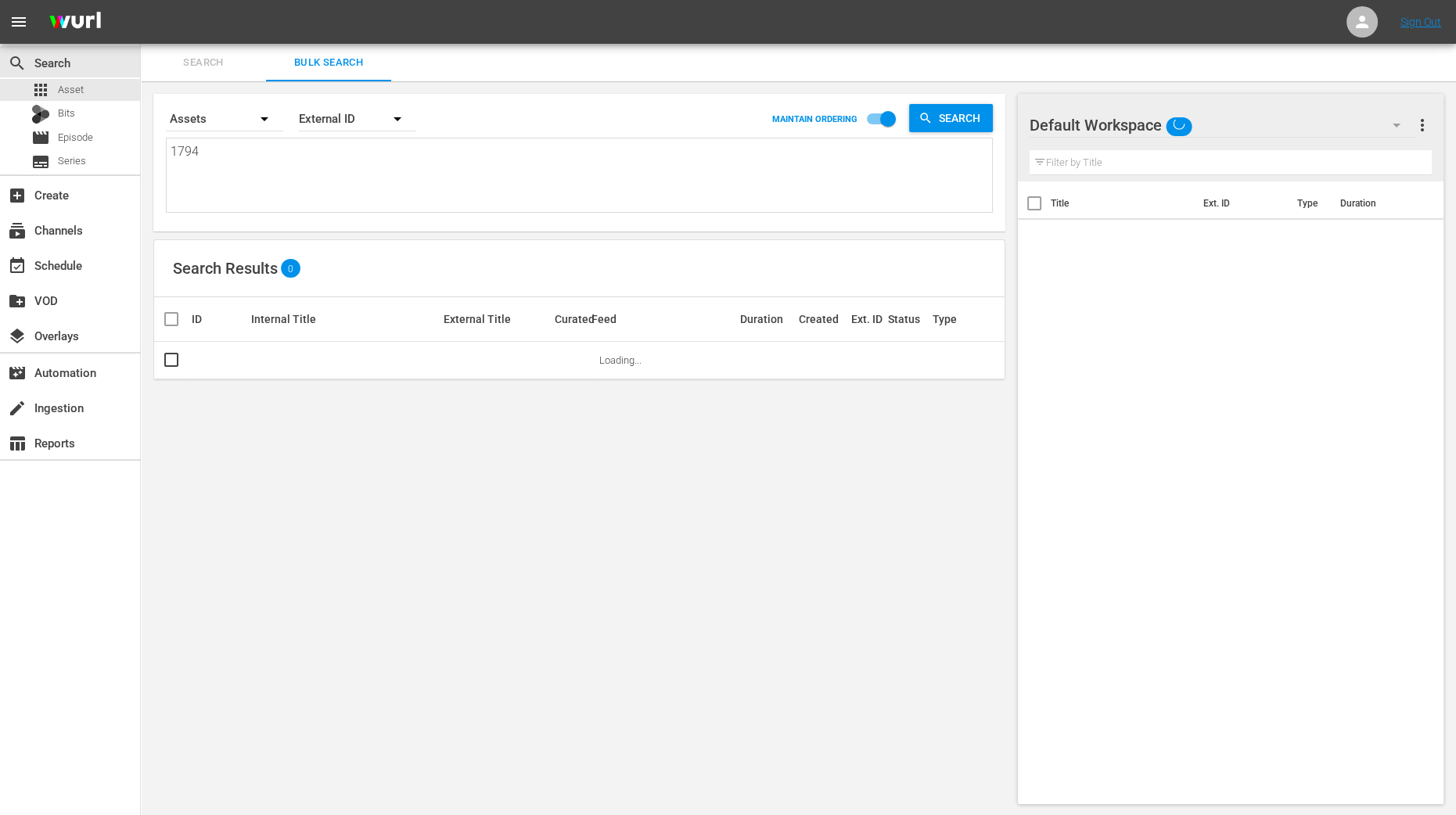
type textarea "17944"
type textarea "179440"
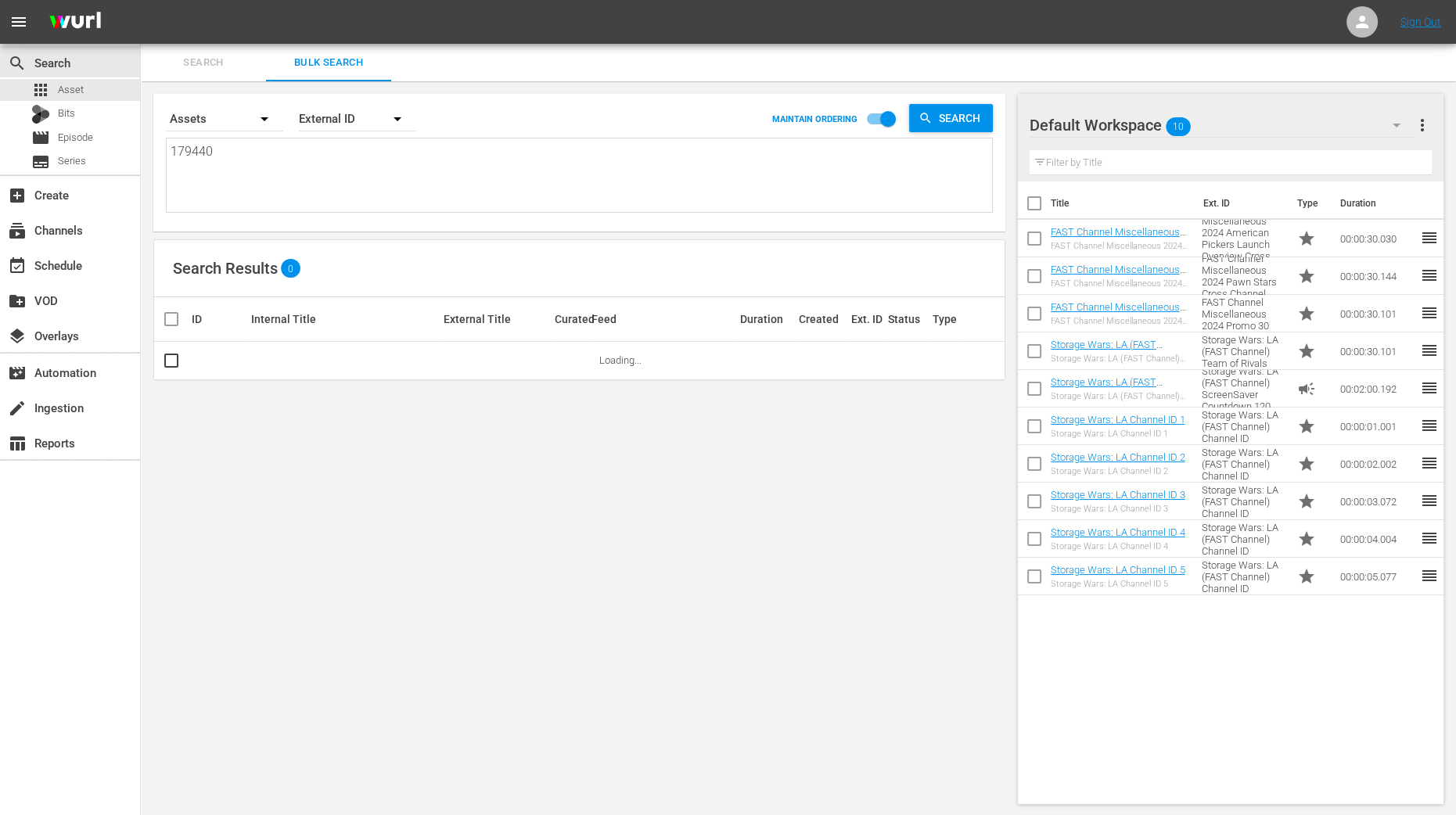
type textarea "179440"
type textarea "179440 1"
type textarea "179440 17"
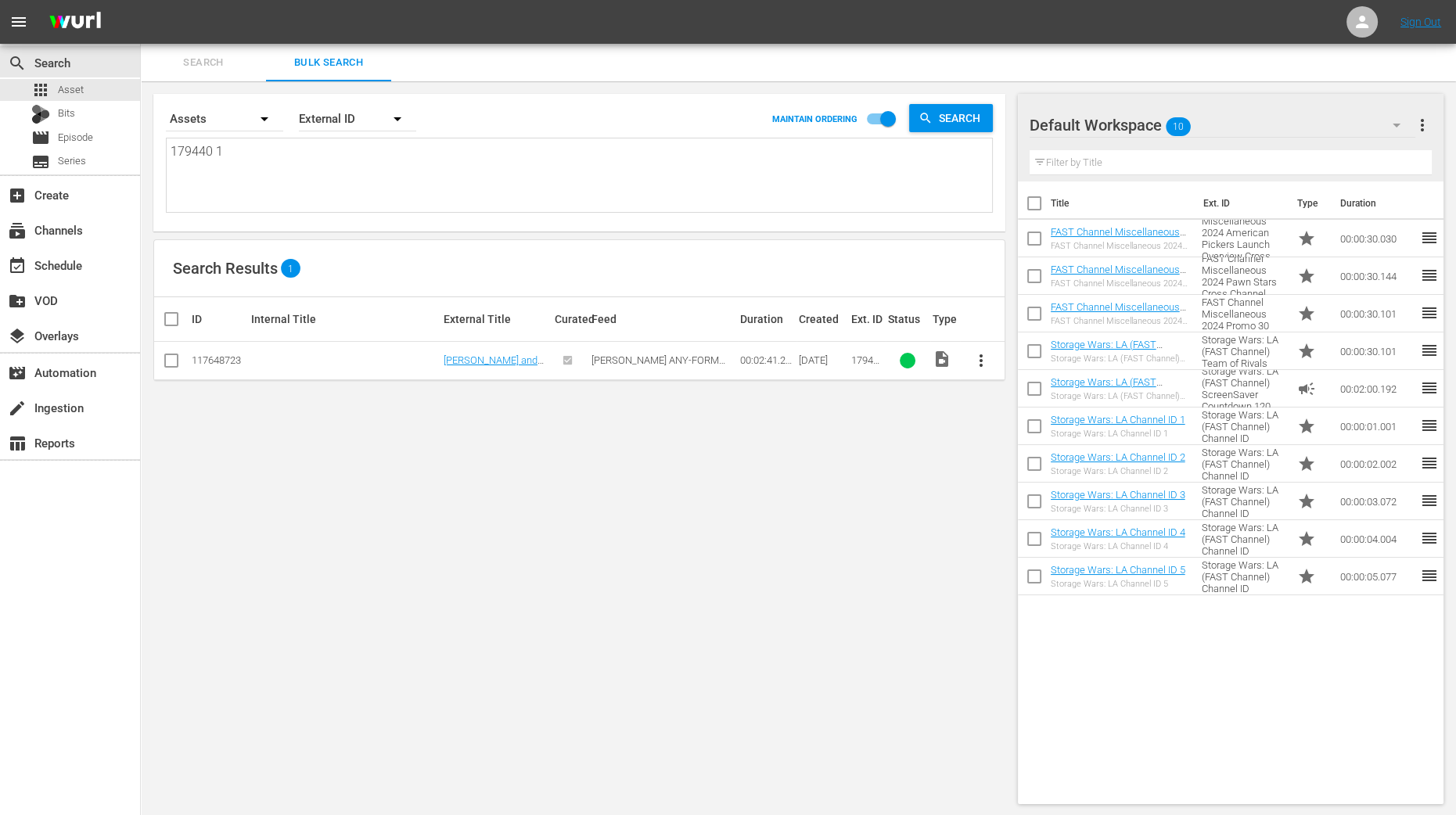
type textarea "179440 17"
type textarea "179440 179"
type textarea "179440 1791"
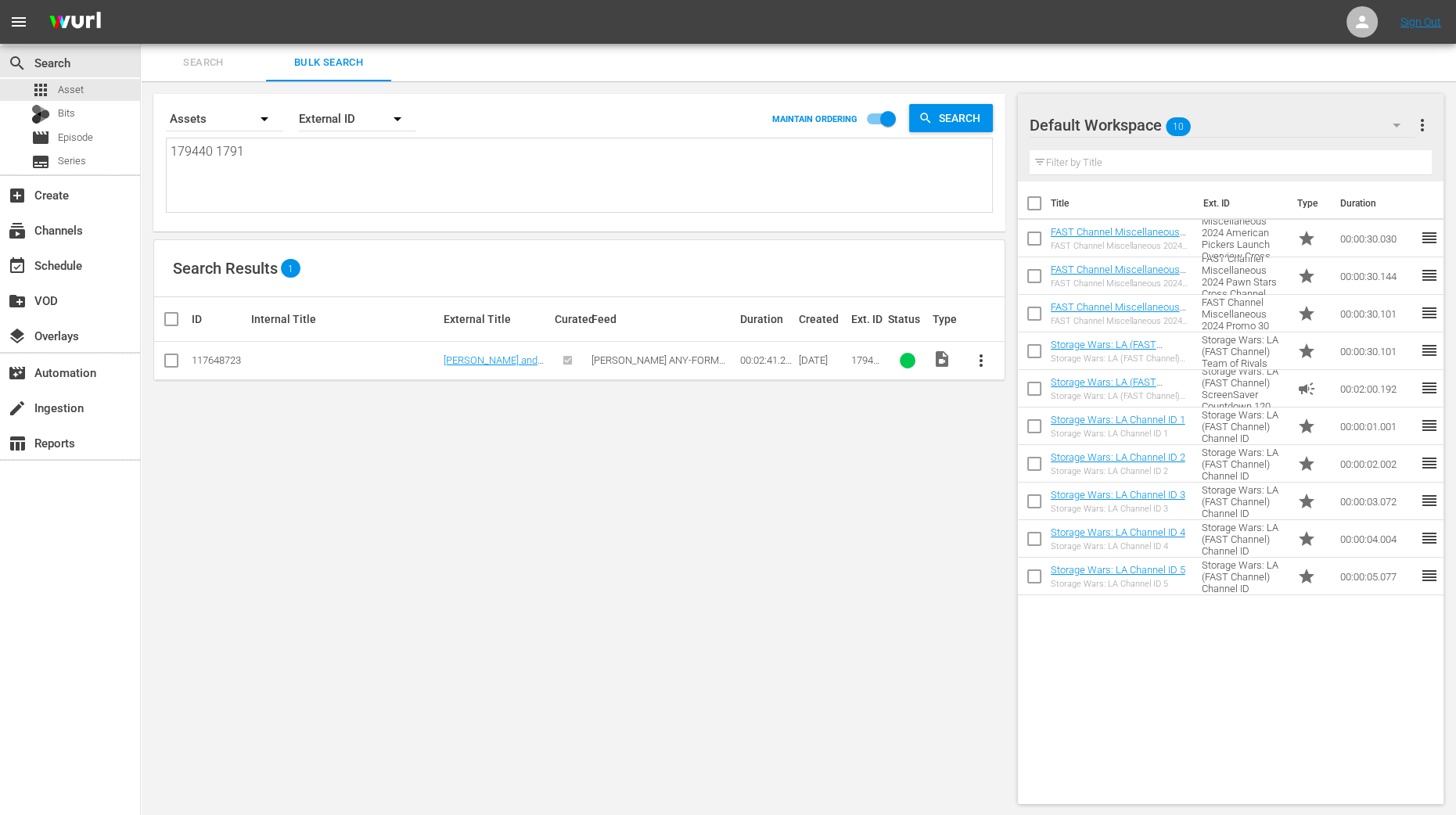
type textarea "179440 17917"
type textarea "179440 179174"
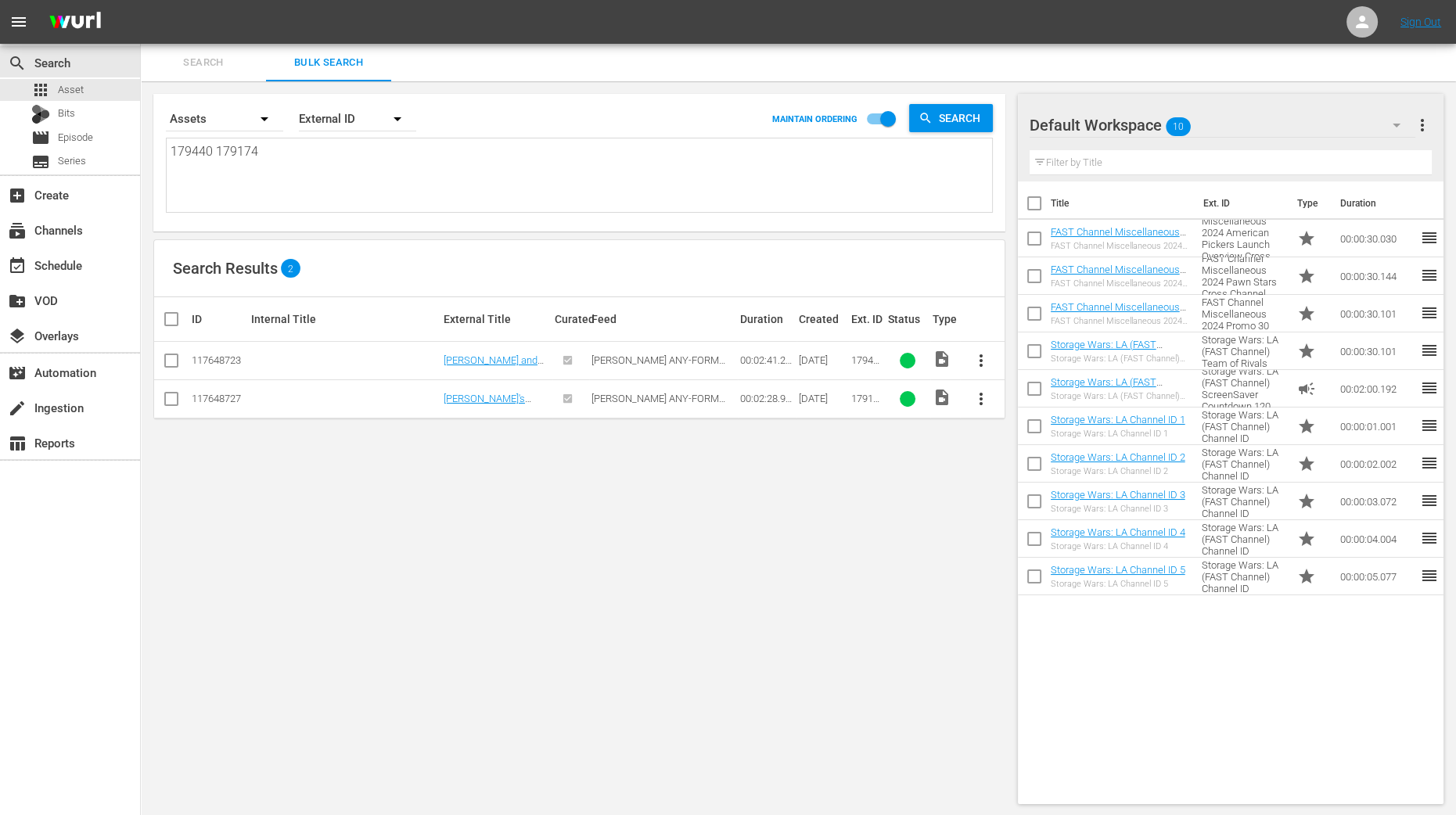
type textarea "179440 179174"
type textarea "179440 179174 1"
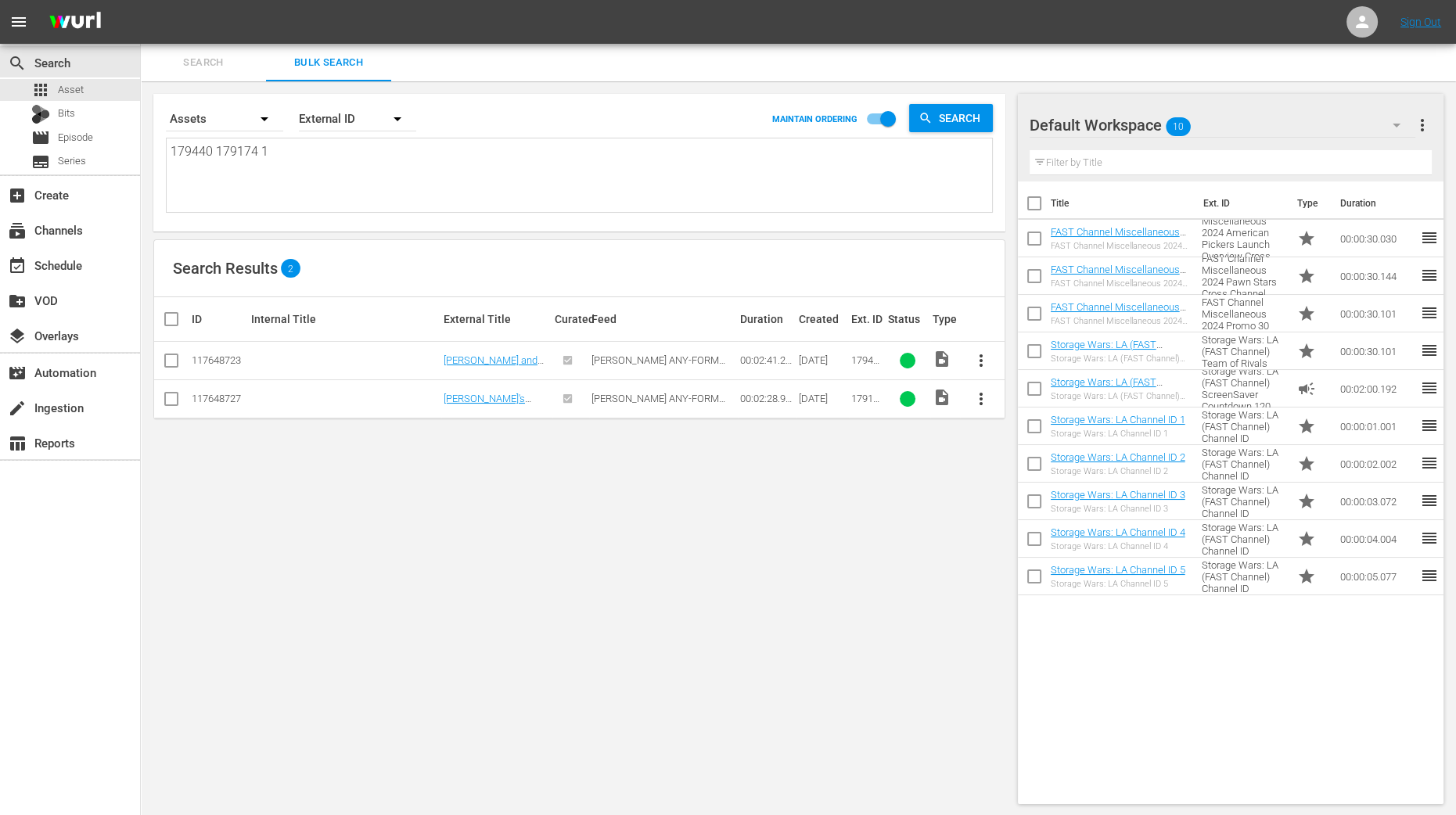
type textarea "179440 179174 17"
type textarea "179440 179174 178"
type textarea "179440 179174 1784"
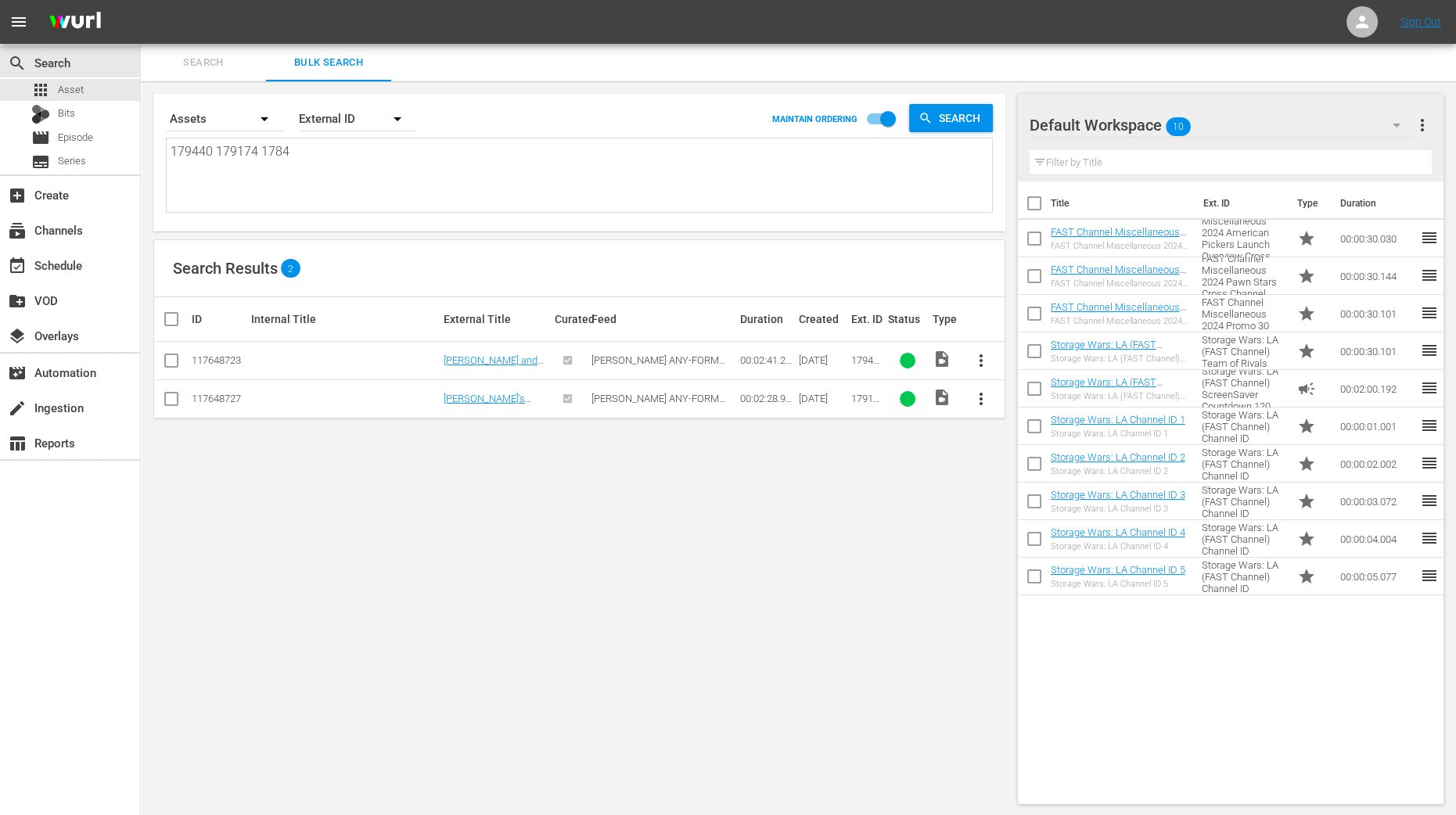
type textarea "179440 179174 1784"
type textarea "179440 179174 17849"
type textarea "179440 179174 178499"
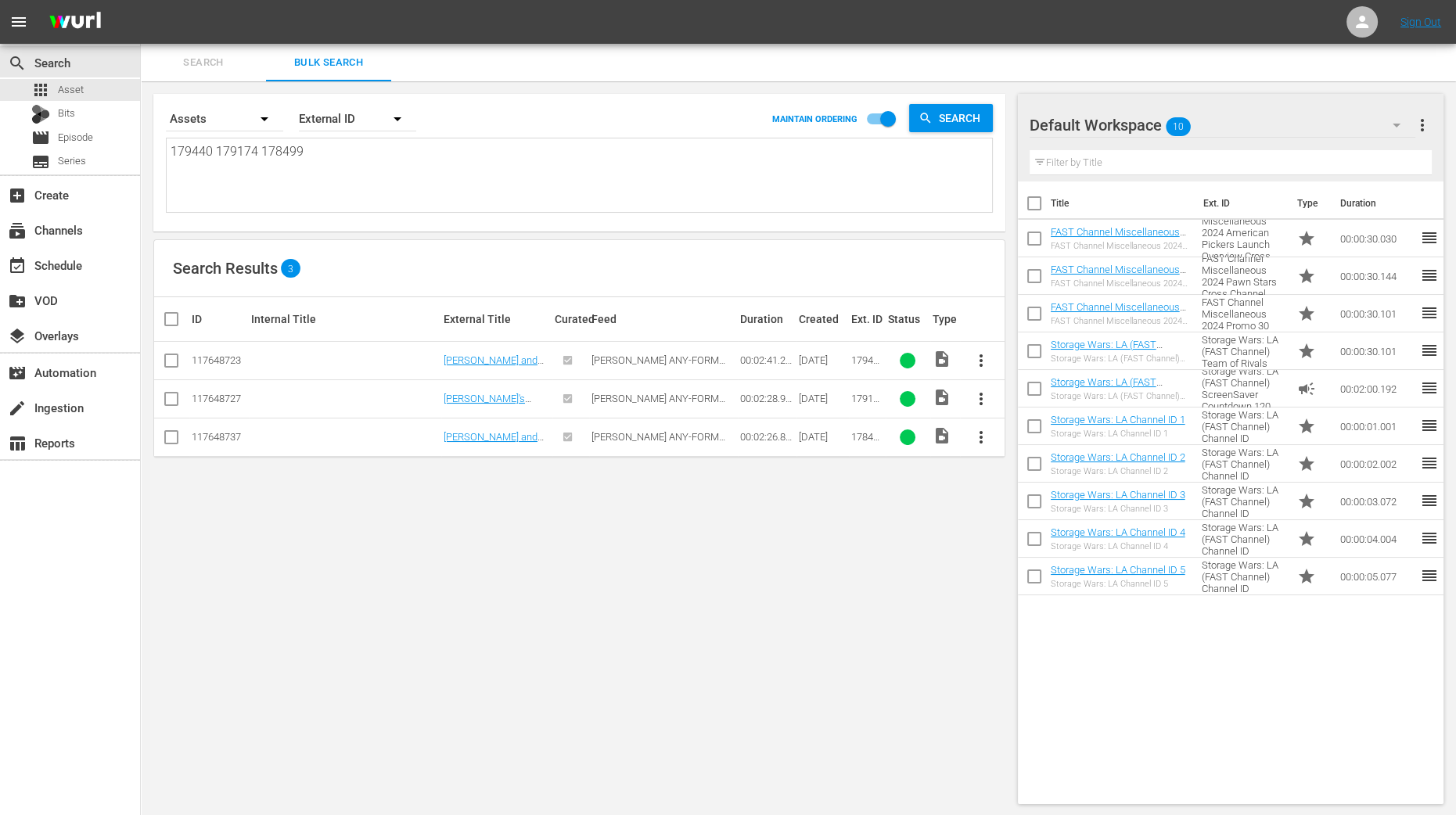
click at [171, 323] on input "checkbox" at bounding box center [177, 319] width 31 height 19
checkbox input "true"
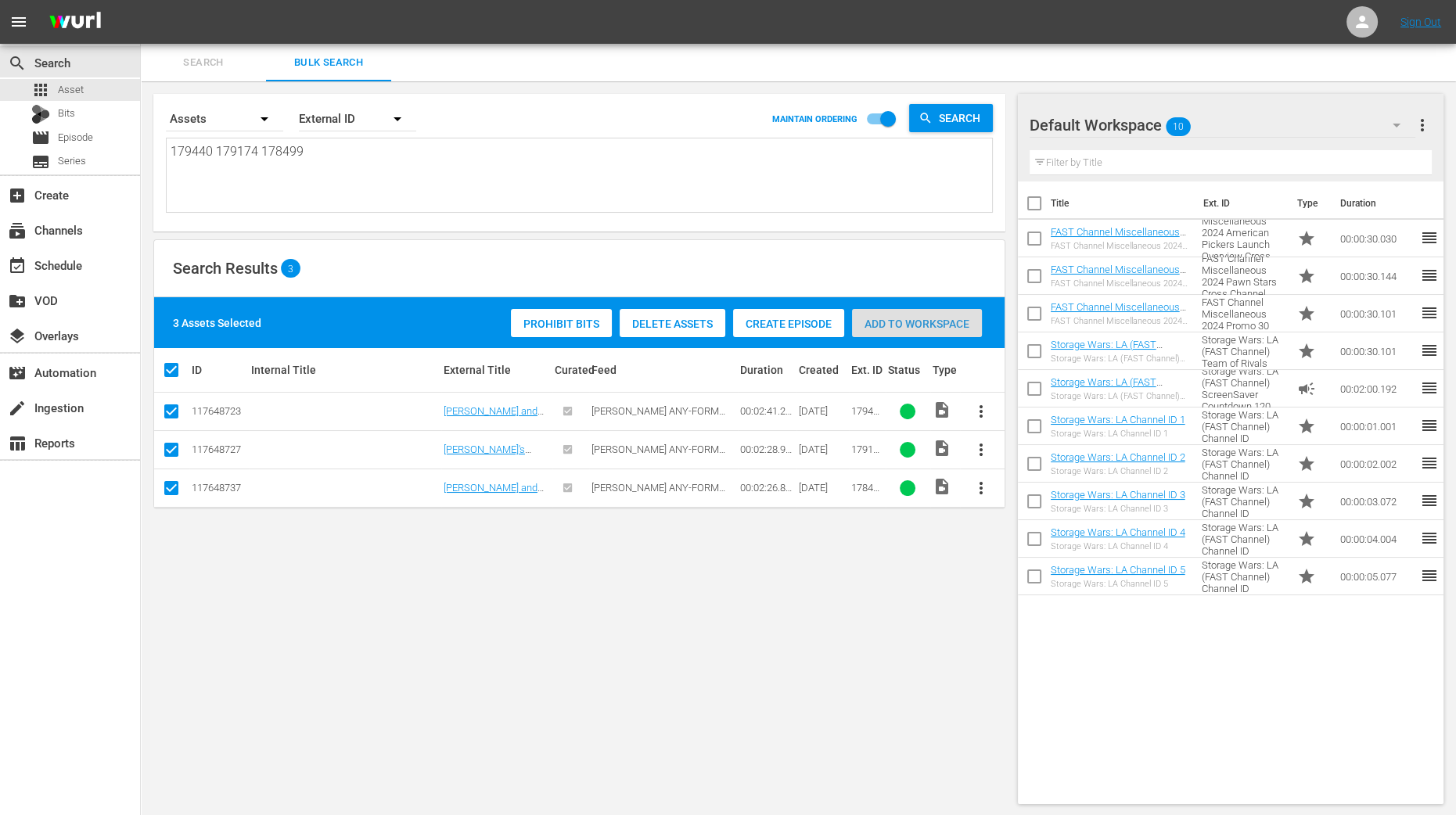
click at [910, 327] on span "Add to Workspace" at bounding box center [916, 324] width 130 height 13
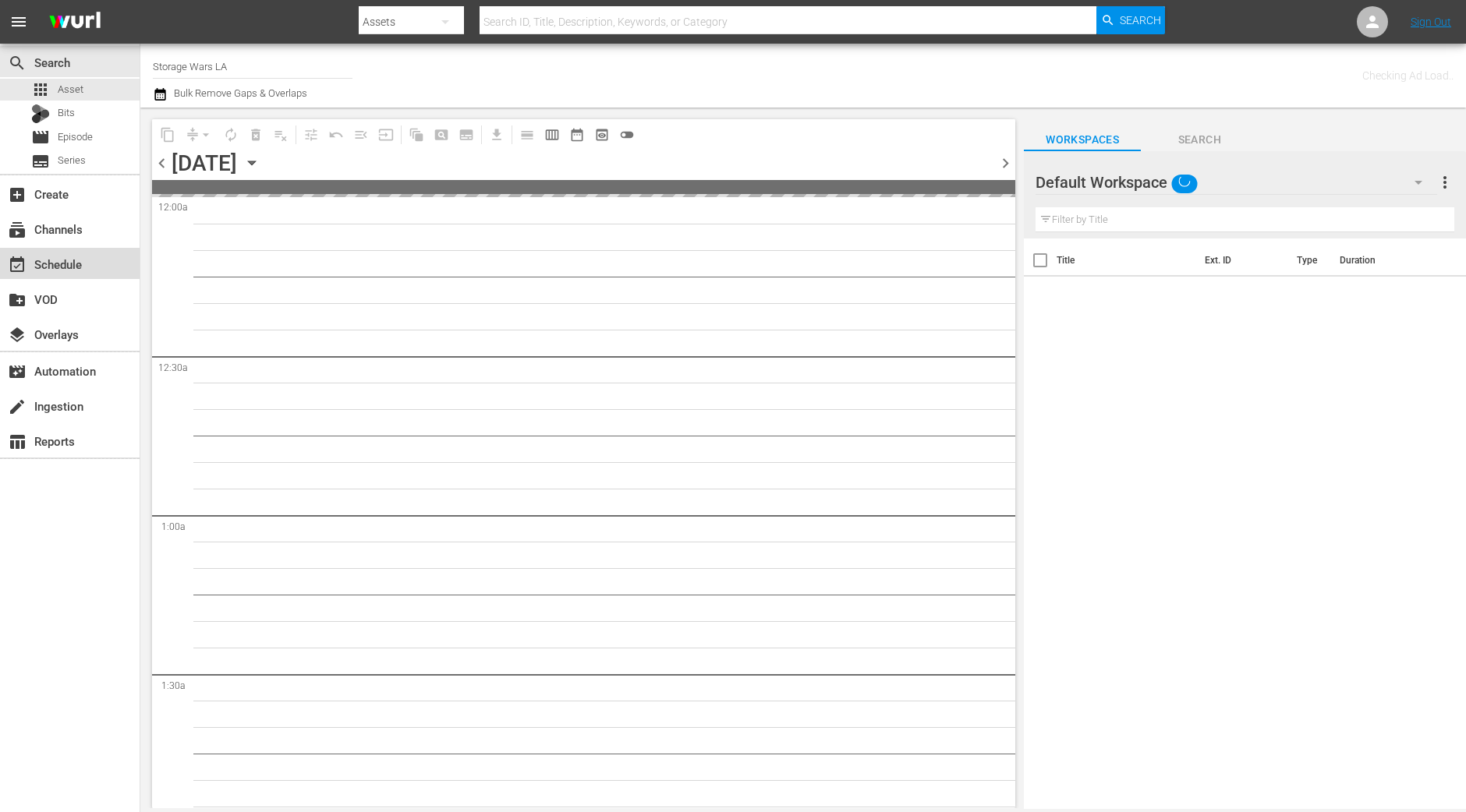
click at [80, 269] on div "event_available Schedule" at bounding box center [43, 261] width 88 height 14
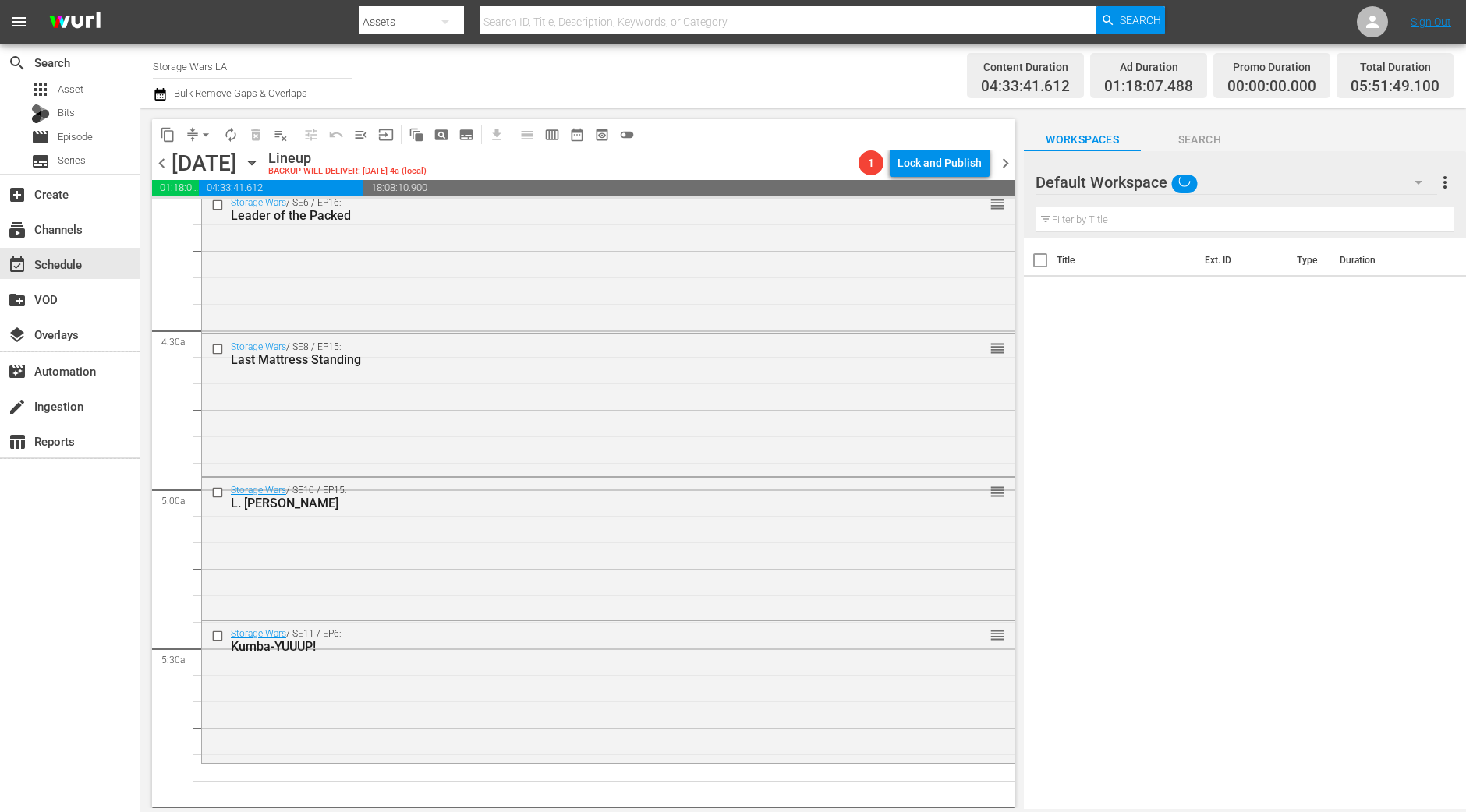
scroll to position [1461, 0]
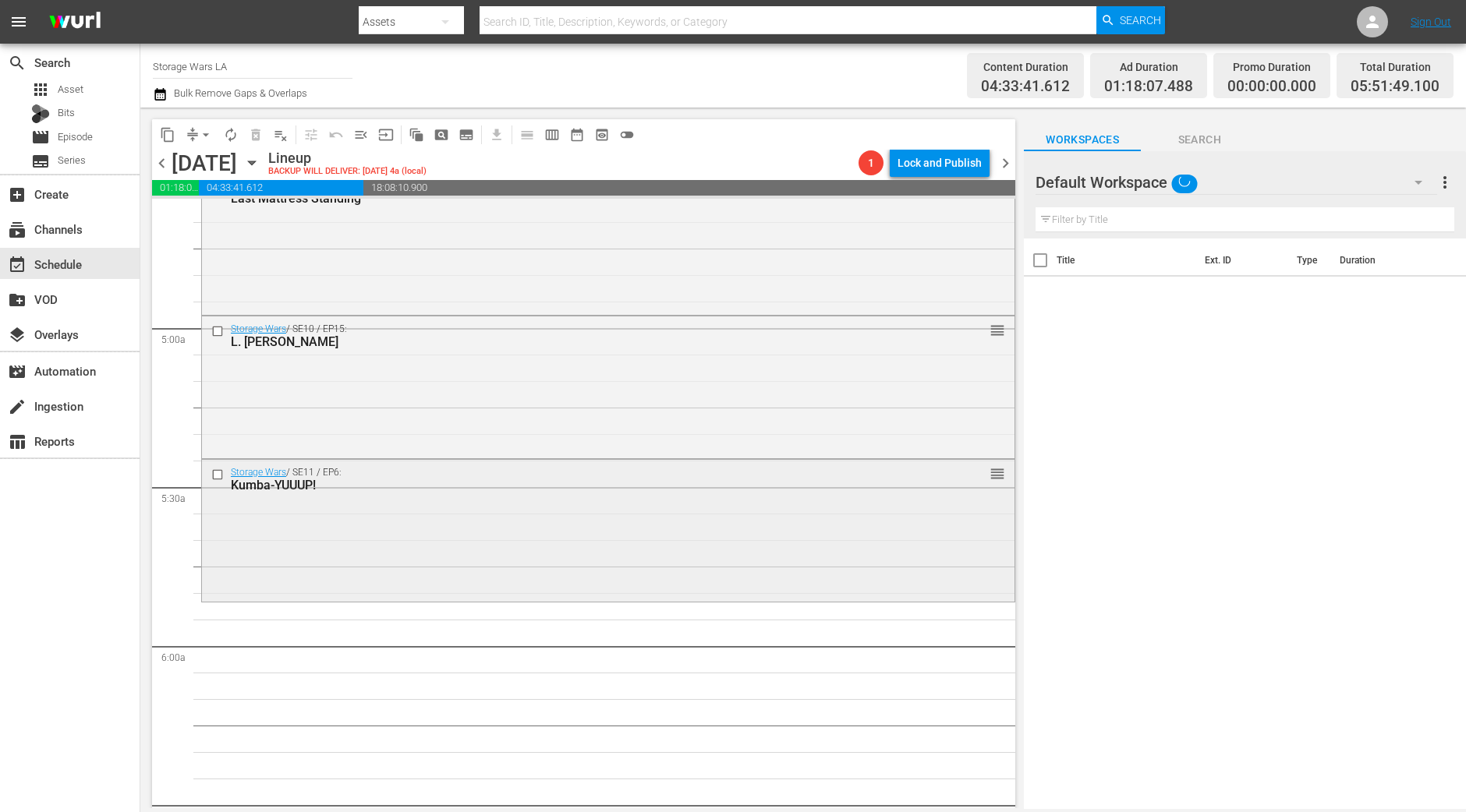
click at [507, 517] on div "Storage Wars / SE11 / EP6: Kumba-YUUUP! reorder" at bounding box center [608, 529] width 812 height 139
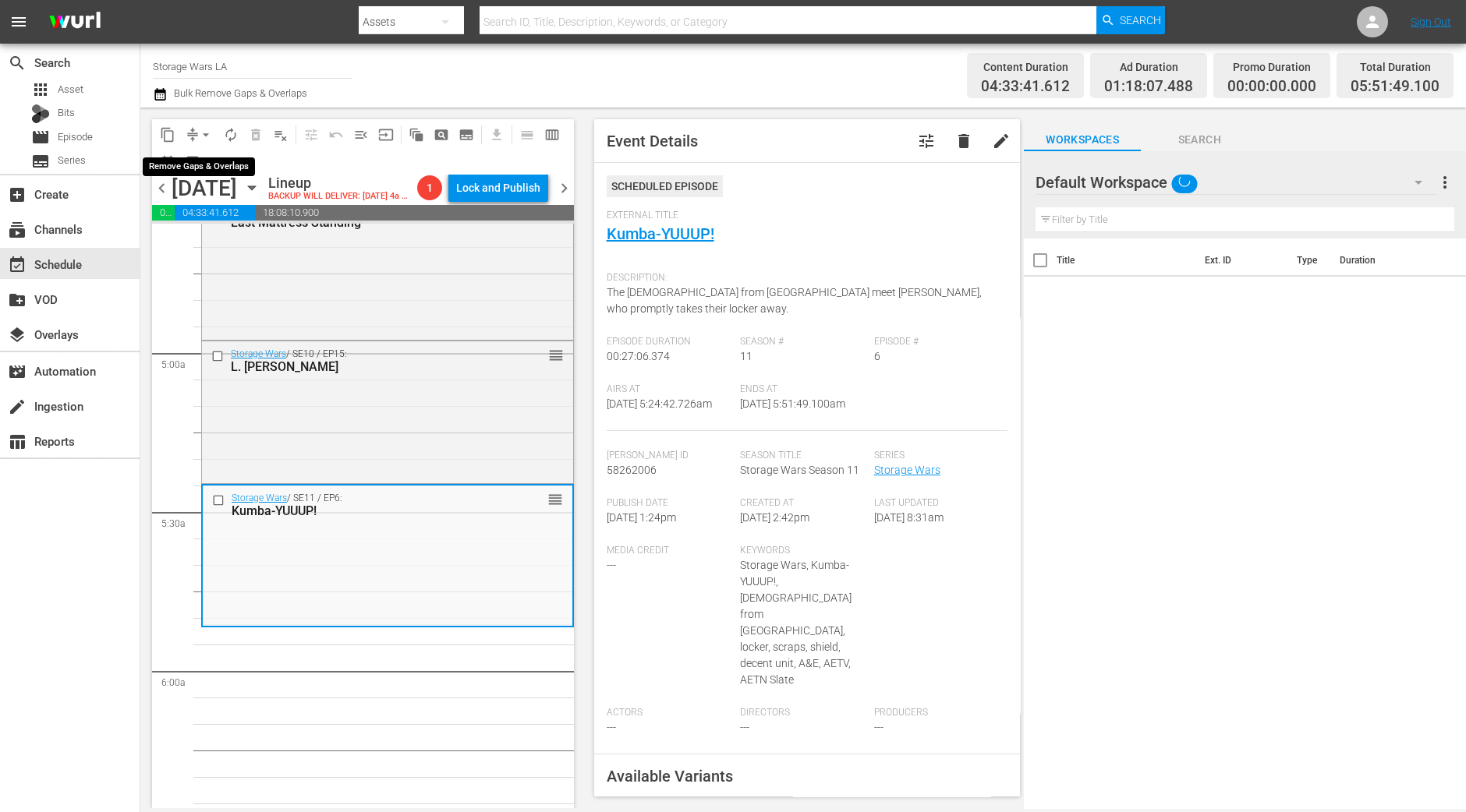
click at [202, 138] on span "arrow_drop_down" at bounding box center [205, 134] width 15 height 15
click at [219, 174] on li "Align to Midnight" at bounding box center [207, 166] width 164 height 26
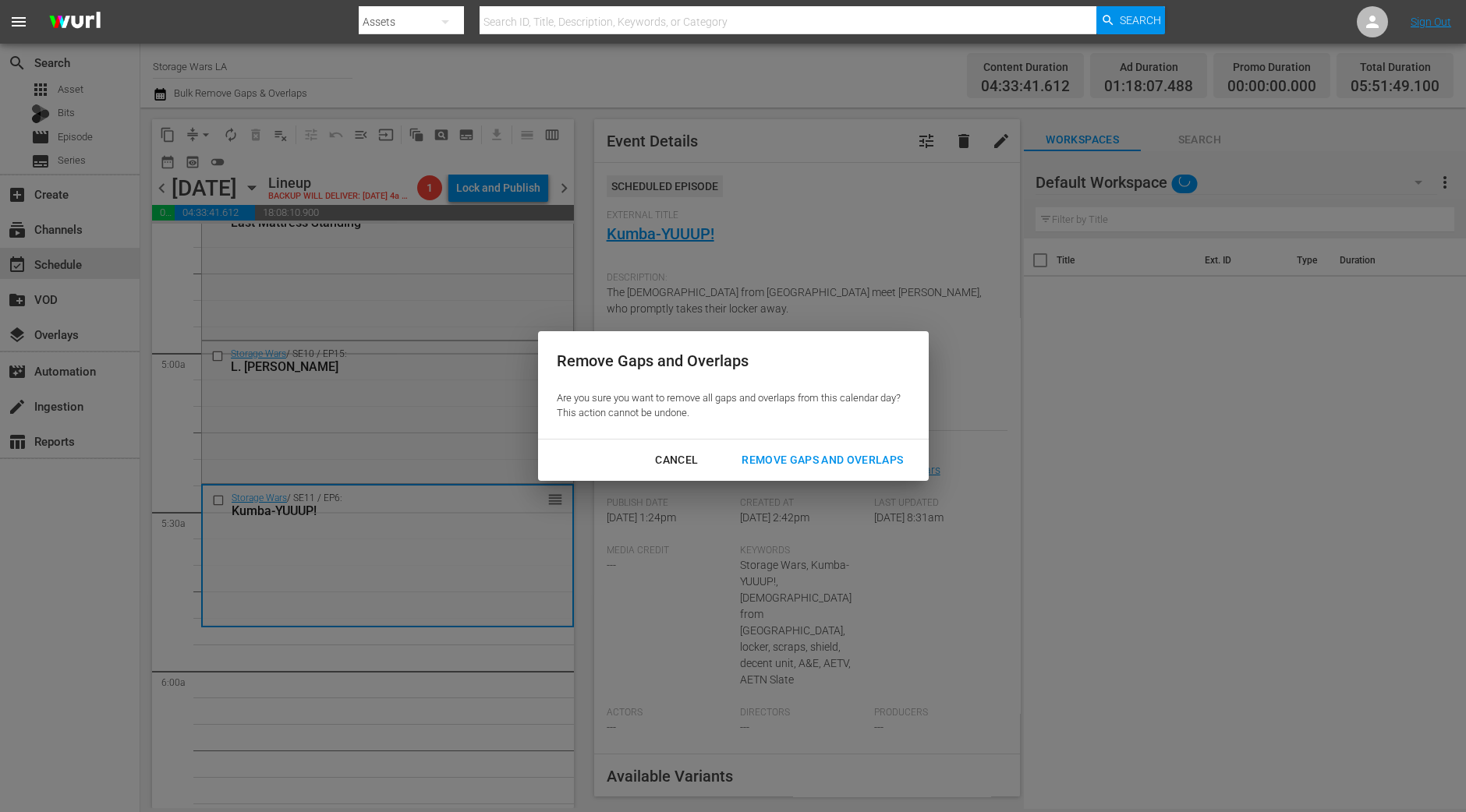
click at [862, 456] on div "Remove Gaps and Overlaps" at bounding box center [823, 460] width 187 height 19
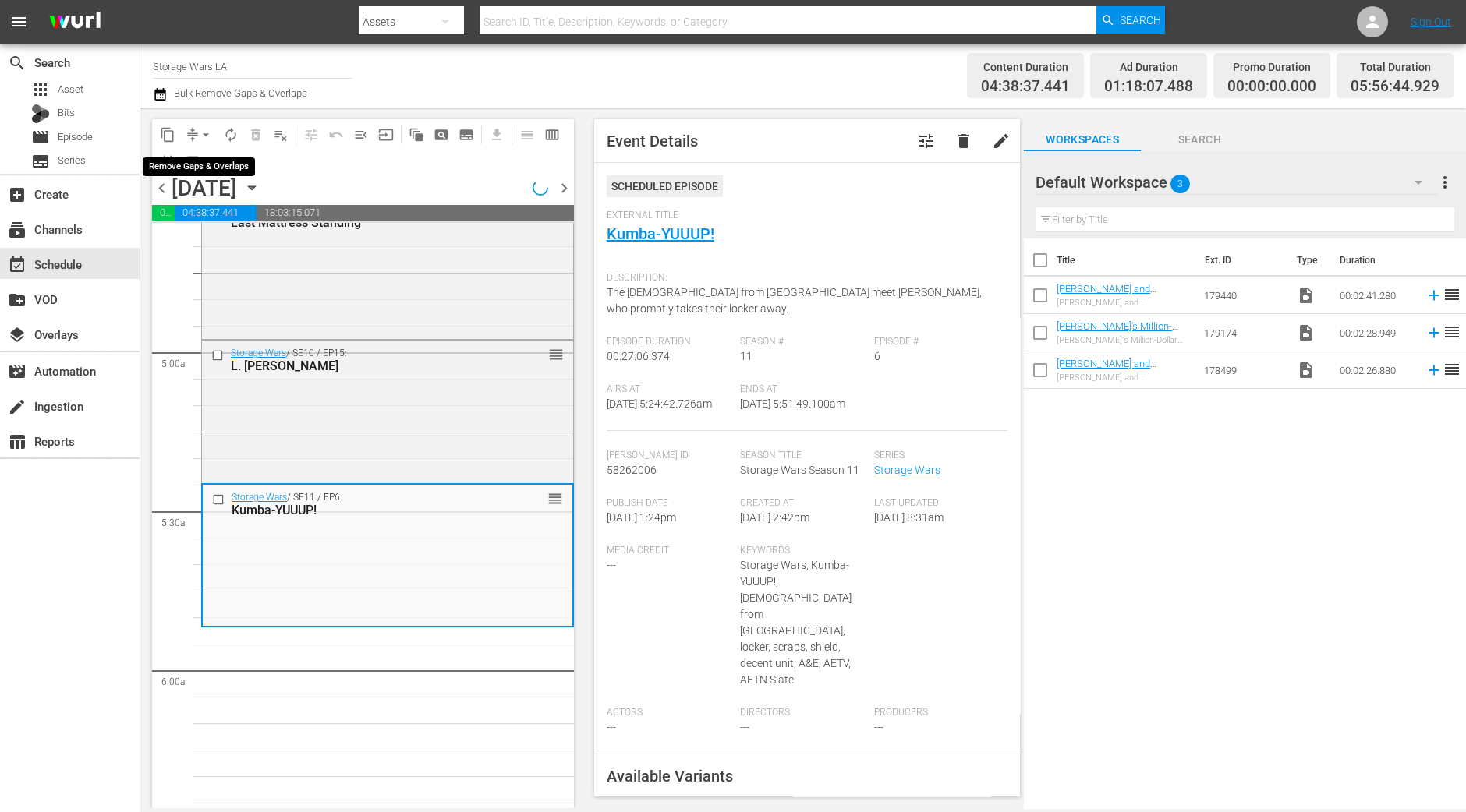
click at [204, 133] on span "arrow_drop_down" at bounding box center [205, 134] width 15 height 15
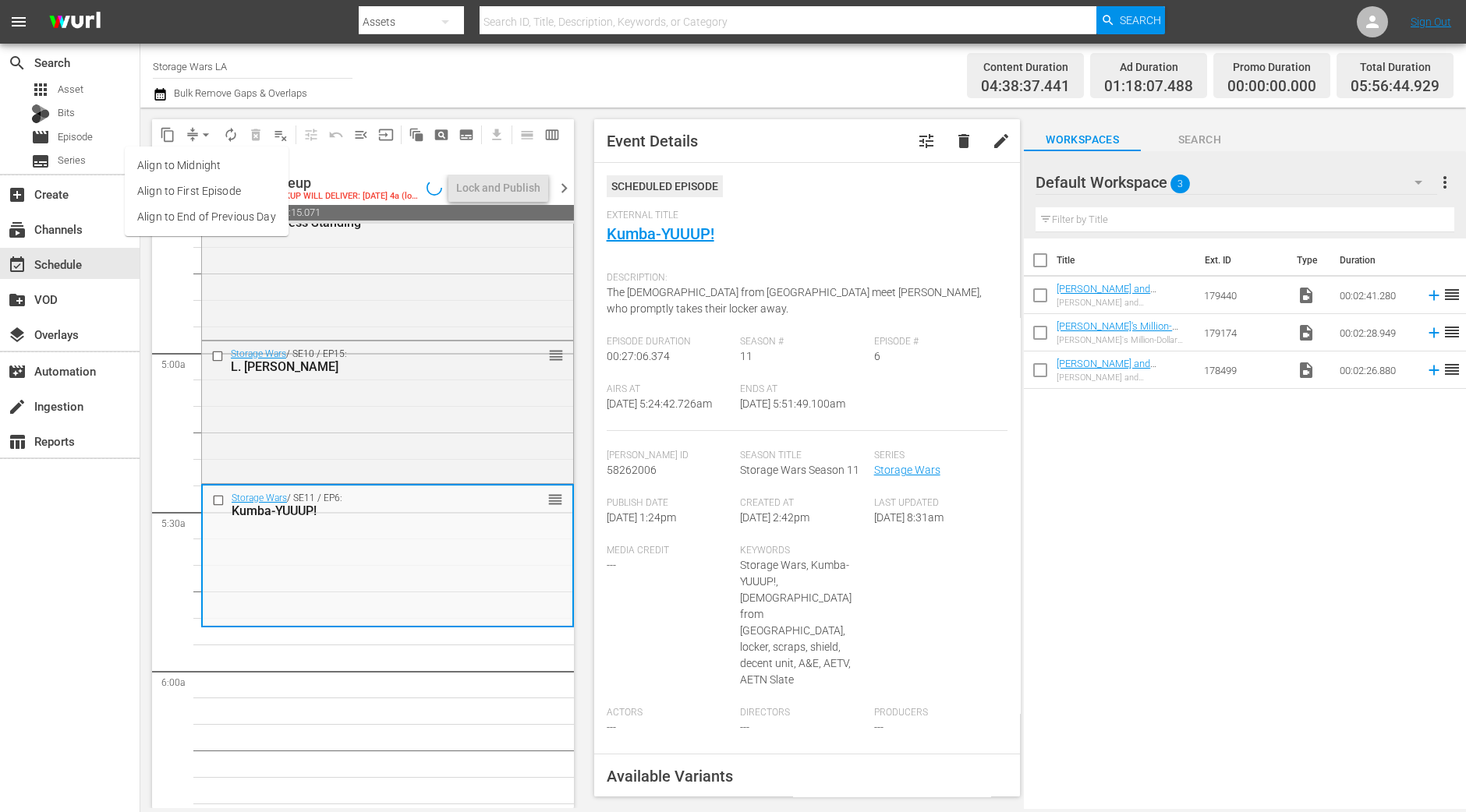
click at [210, 158] on li "Align to Midnight" at bounding box center [207, 166] width 164 height 26
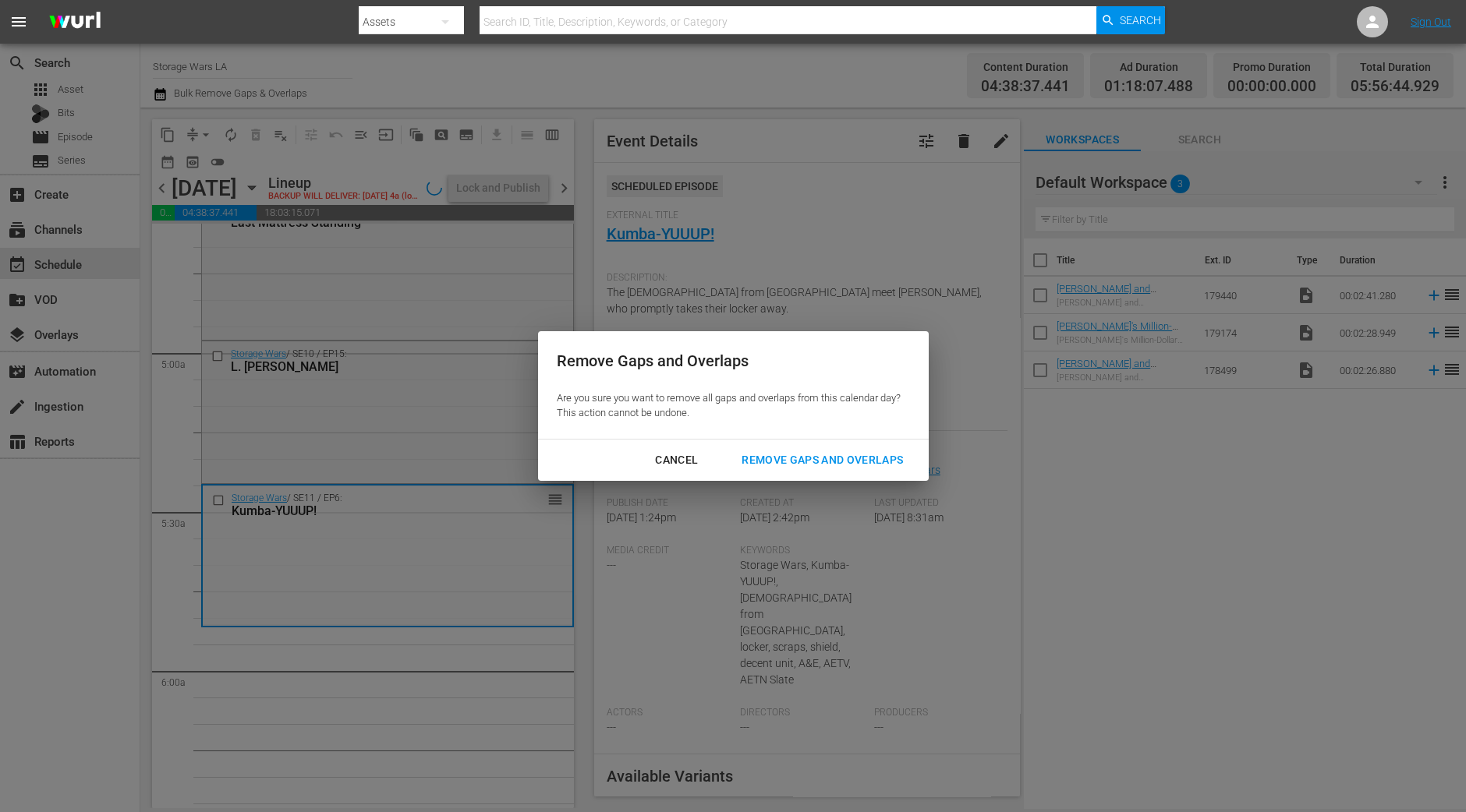
click at [906, 473] on button "Remove Gaps and Overlaps" at bounding box center [822, 461] width 199 height 29
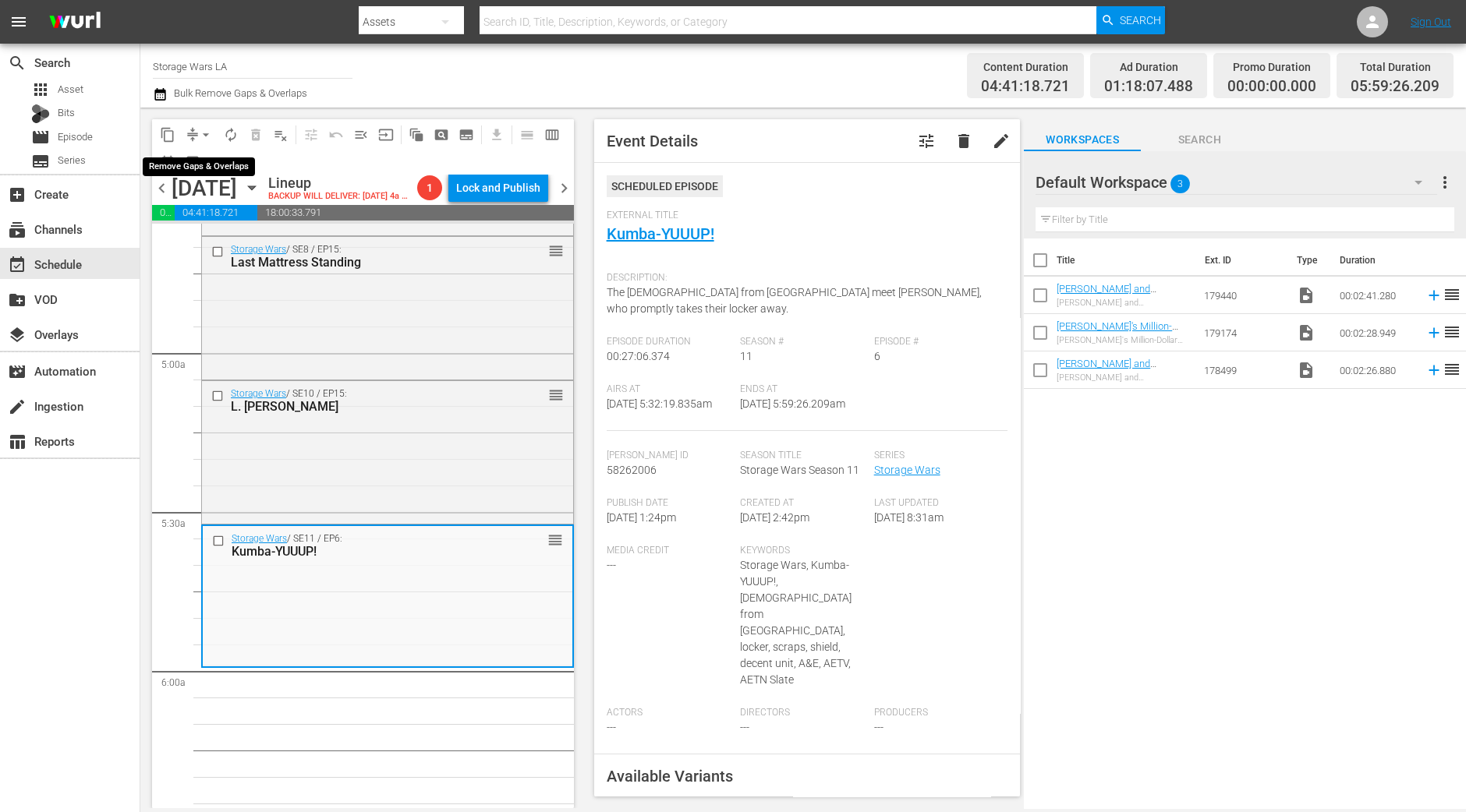
click at [202, 139] on span "arrow_drop_down" at bounding box center [205, 134] width 15 height 15
click at [222, 164] on li "Align to Midnight" at bounding box center [207, 166] width 164 height 26
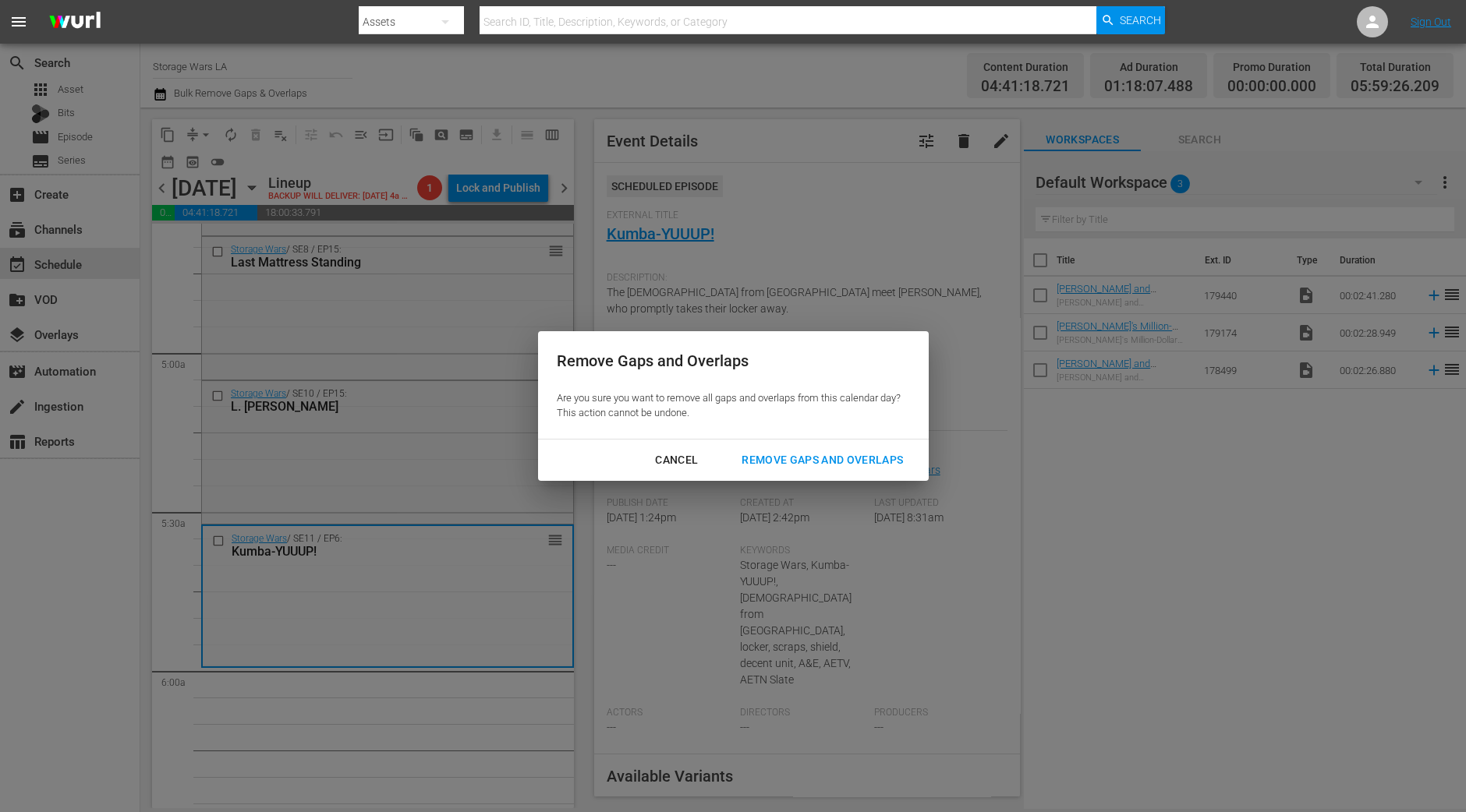
drag, startPoint x: 792, startPoint y: 453, endPoint x: 784, endPoint y: 455, distance: 8.2
click at [793, 453] on div "Remove Gaps and Overlaps" at bounding box center [823, 460] width 187 height 19
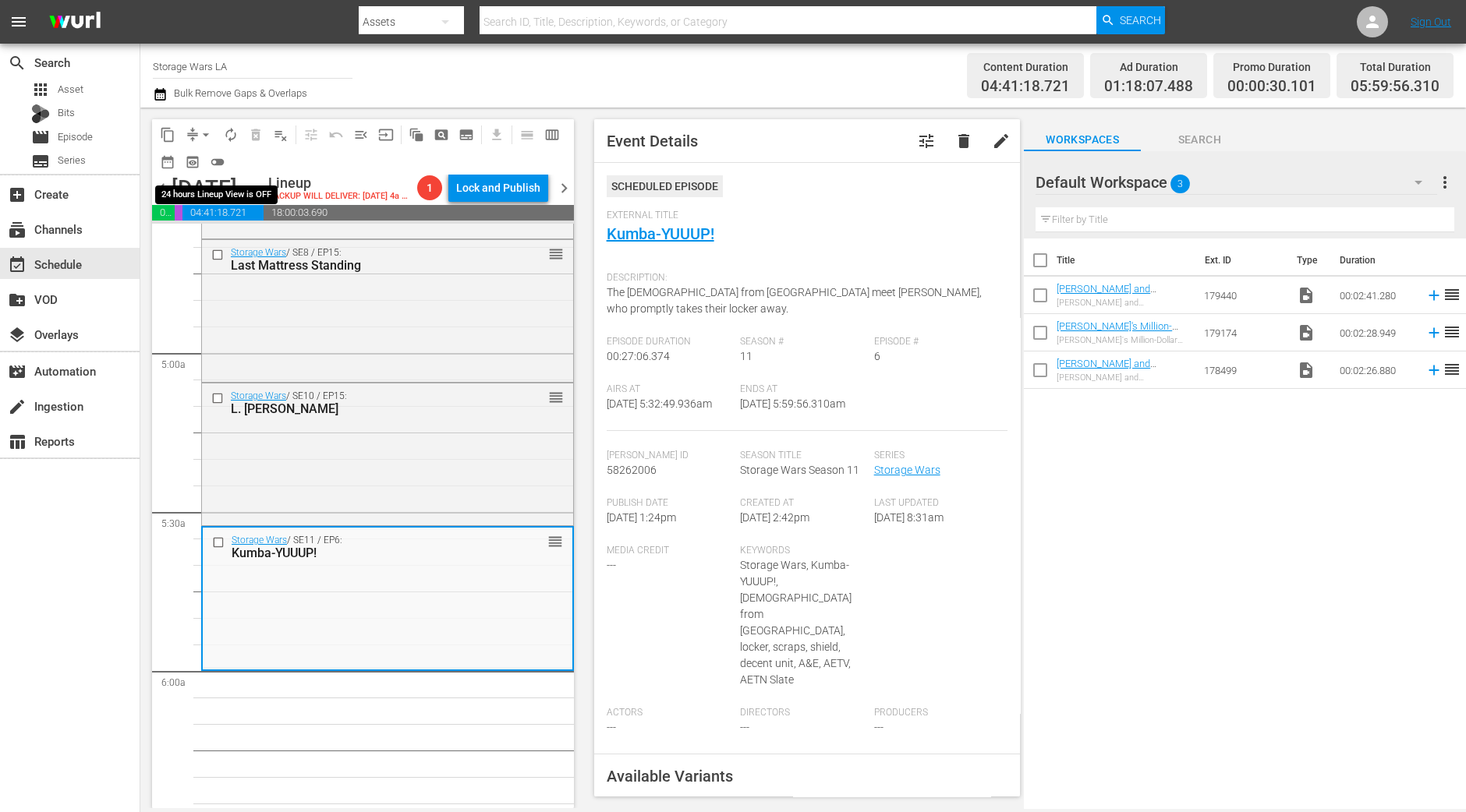
click at [202, 138] on span "arrow_drop_down" at bounding box center [205, 134] width 15 height 15
click at [195, 170] on li "Align to Midnight" at bounding box center [207, 166] width 164 height 26
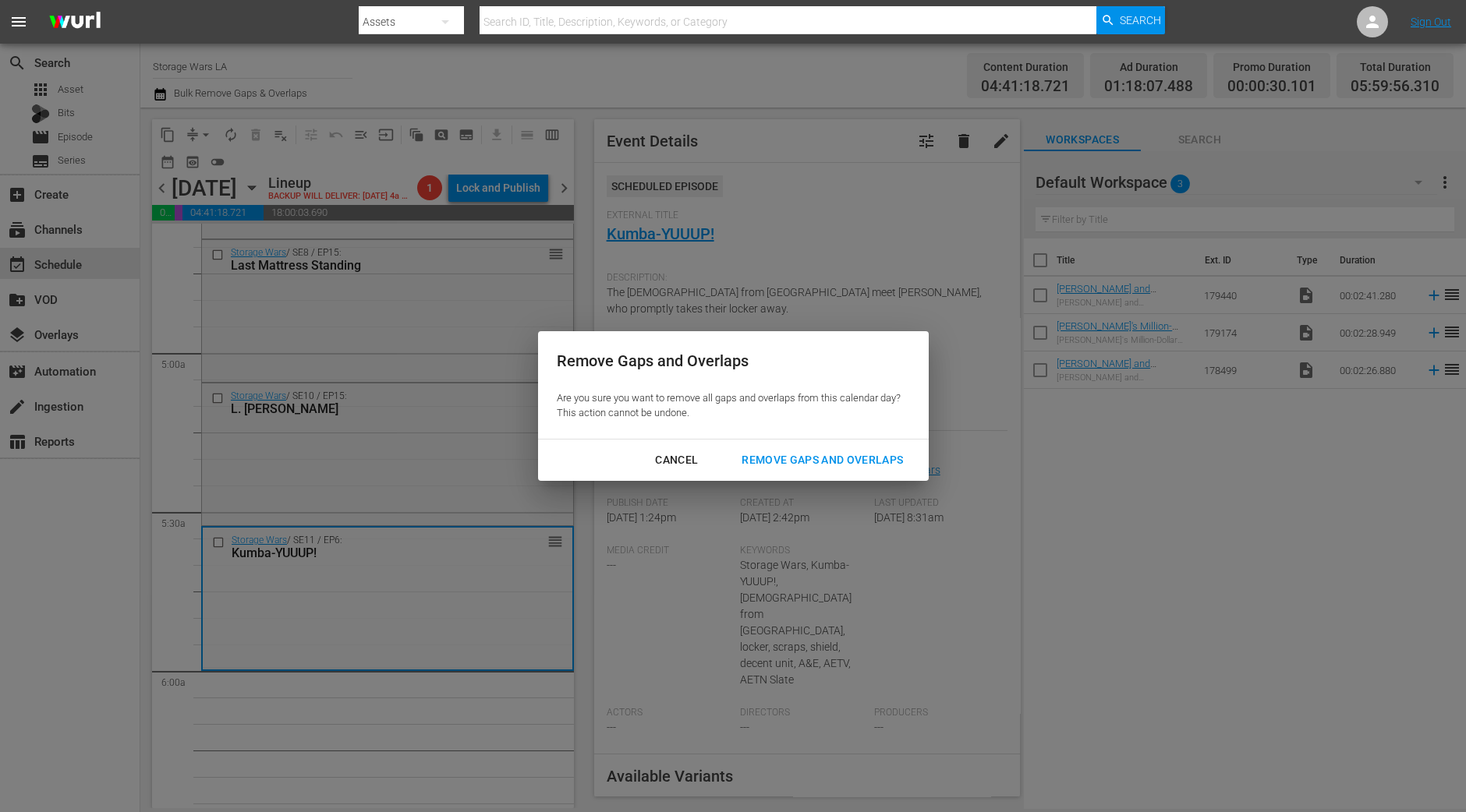
click at [835, 475] on div "Cancel Remove Gaps and Overlaps" at bounding box center [733, 460] width 391 height 41
click at [820, 467] on div "Remove Gaps and Overlaps" at bounding box center [823, 460] width 187 height 19
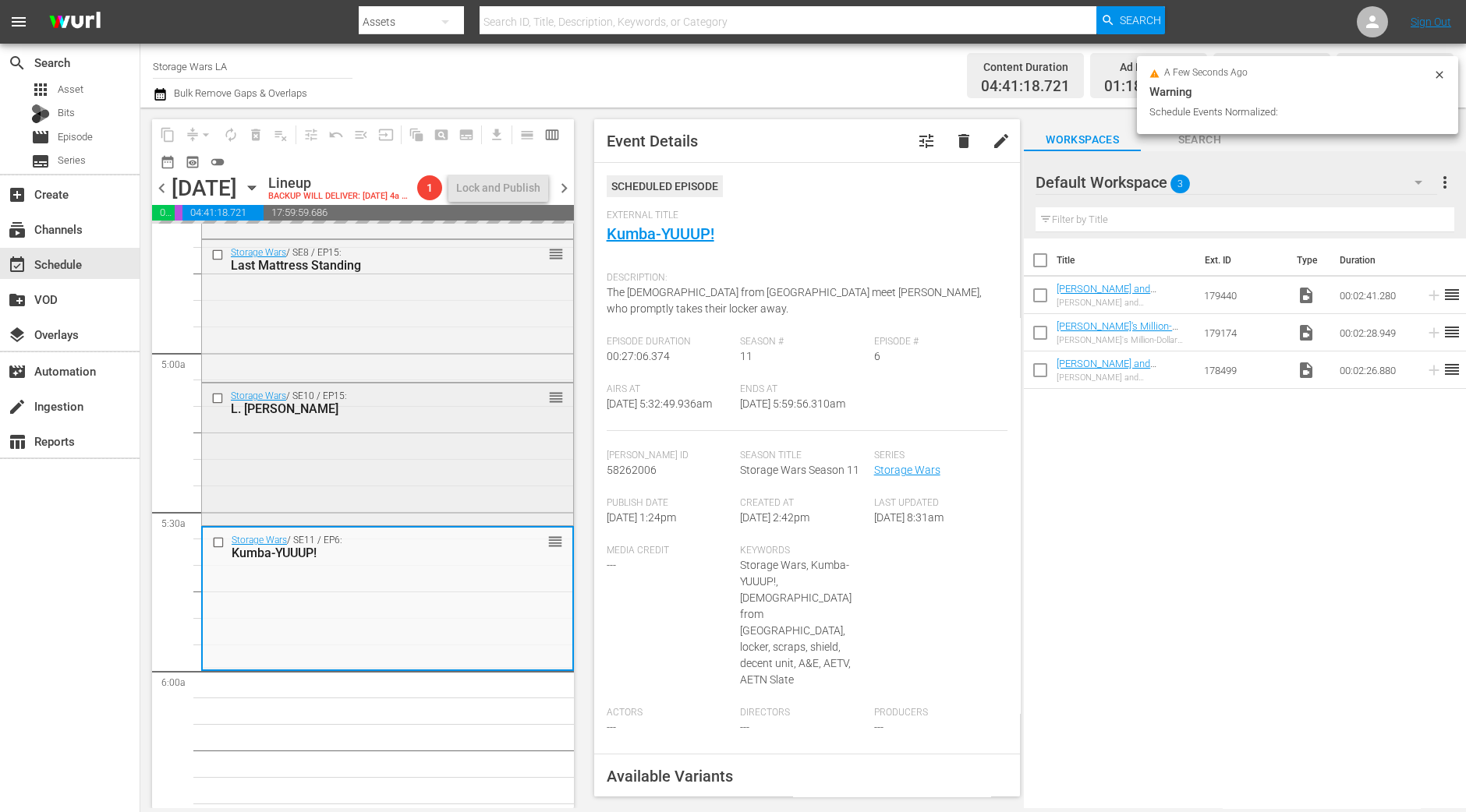
scroll to position [1558, 0]
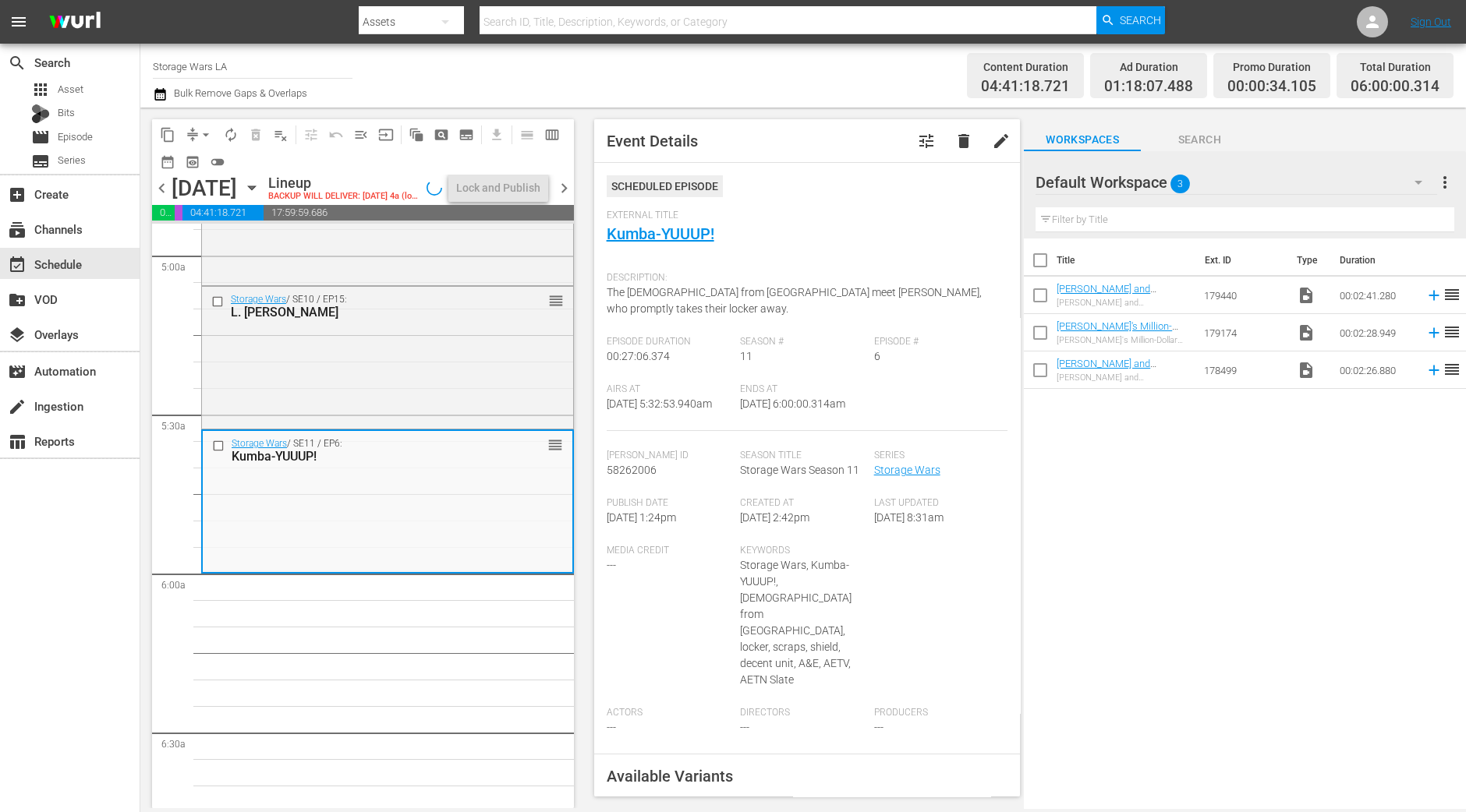
click at [232, 119] on div "content_copy compress arrow_drop_down autorenew_outlined delete_forever_outline…" at bounding box center [363, 146] width 422 height 55
click at [232, 130] on span "autorenew_outlined" at bounding box center [230, 134] width 15 height 15
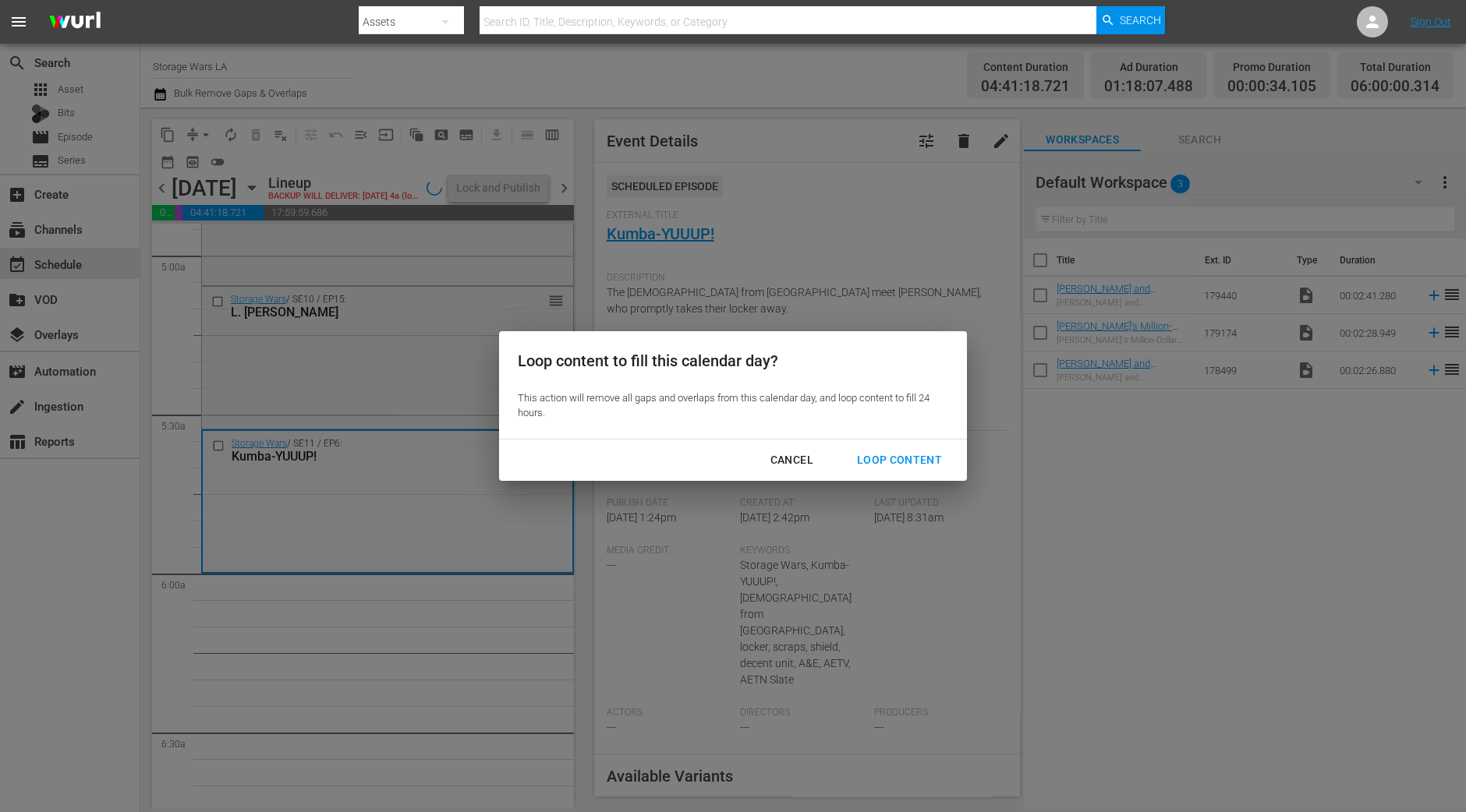
click at [901, 456] on div "Loop Content" at bounding box center [899, 460] width 110 height 19
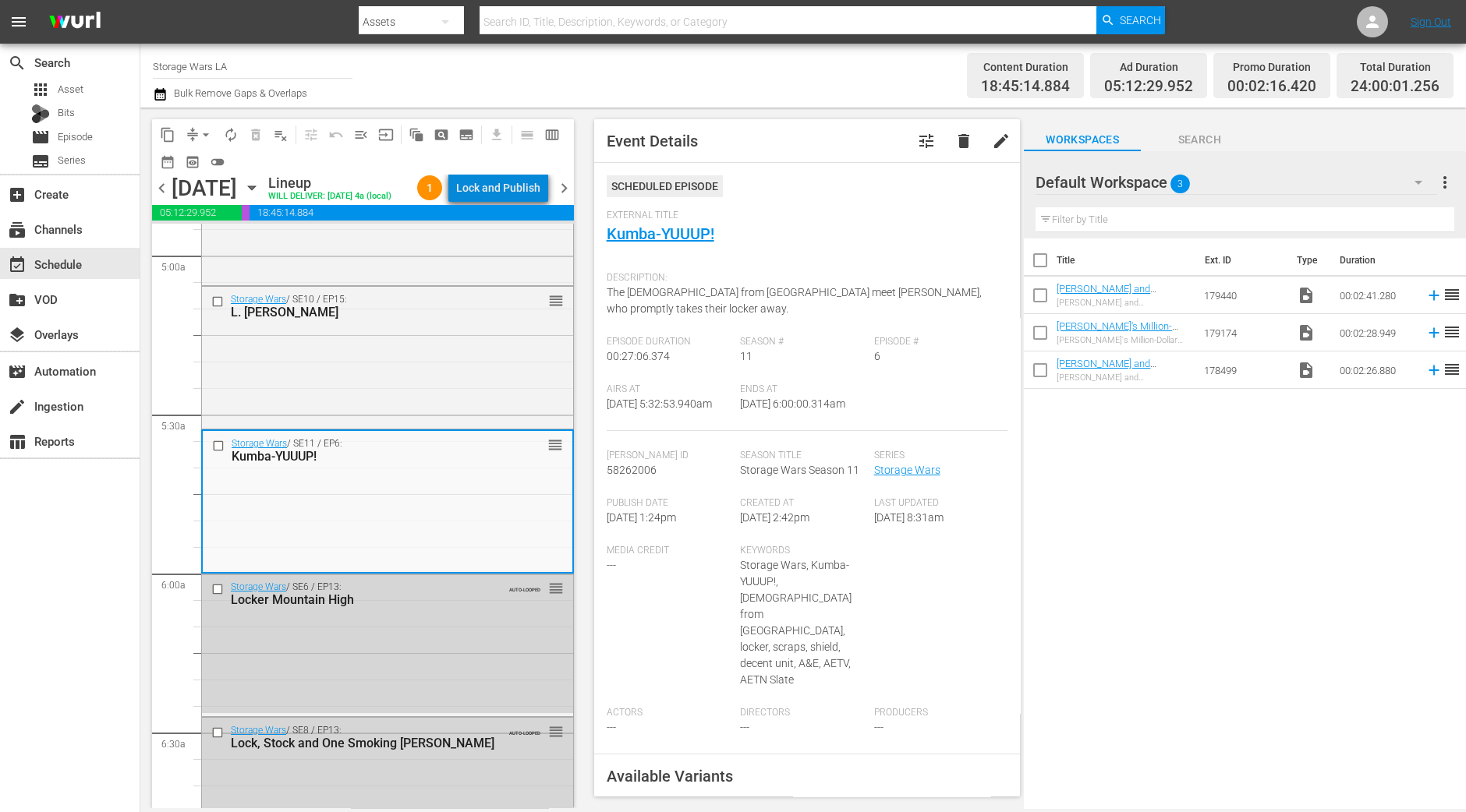
click at [515, 190] on div "Lock and Publish" at bounding box center [498, 187] width 84 height 28
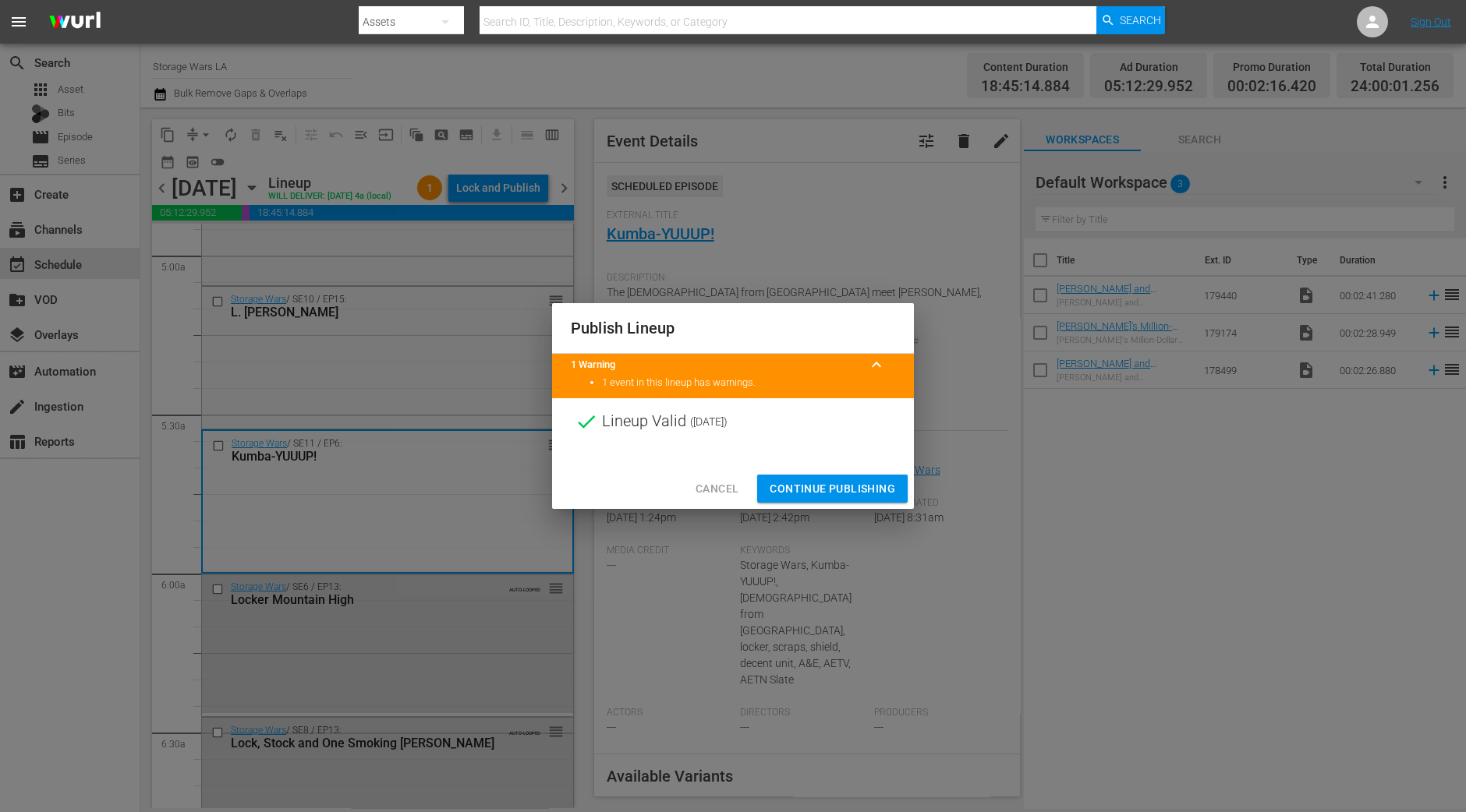
click at [860, 477] on button "Continue Publishing" at bounding box center [832, 490] width 150 height 29
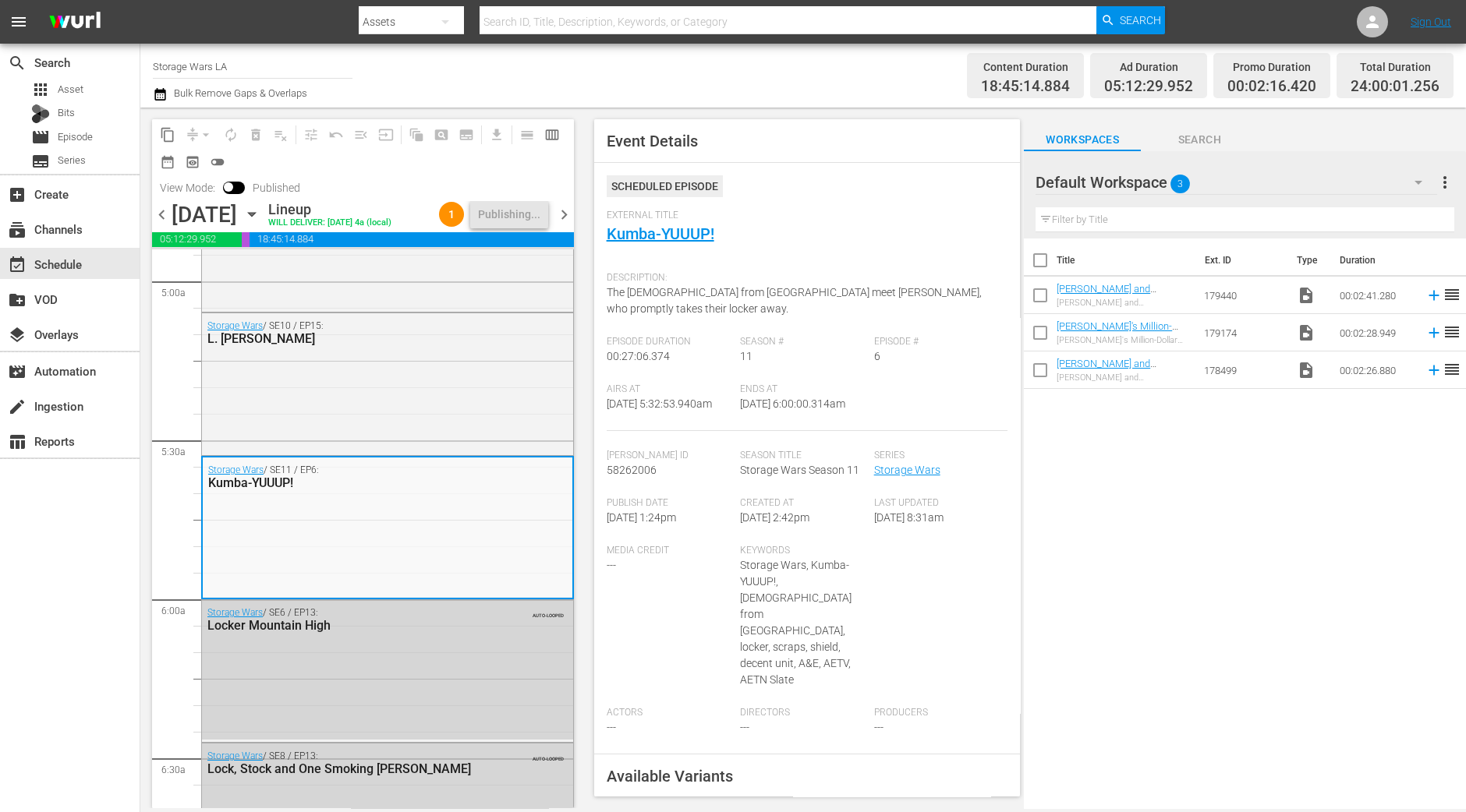
click at [18, 647] on div "search Search apps Asset Bits movie Episode subtitles Series add_box Create sub…" at bounding box center [70, 449] width 141 height 812
click at [70, 90] on span "Asset" at bounding box center [71, 89] width 26 height 15
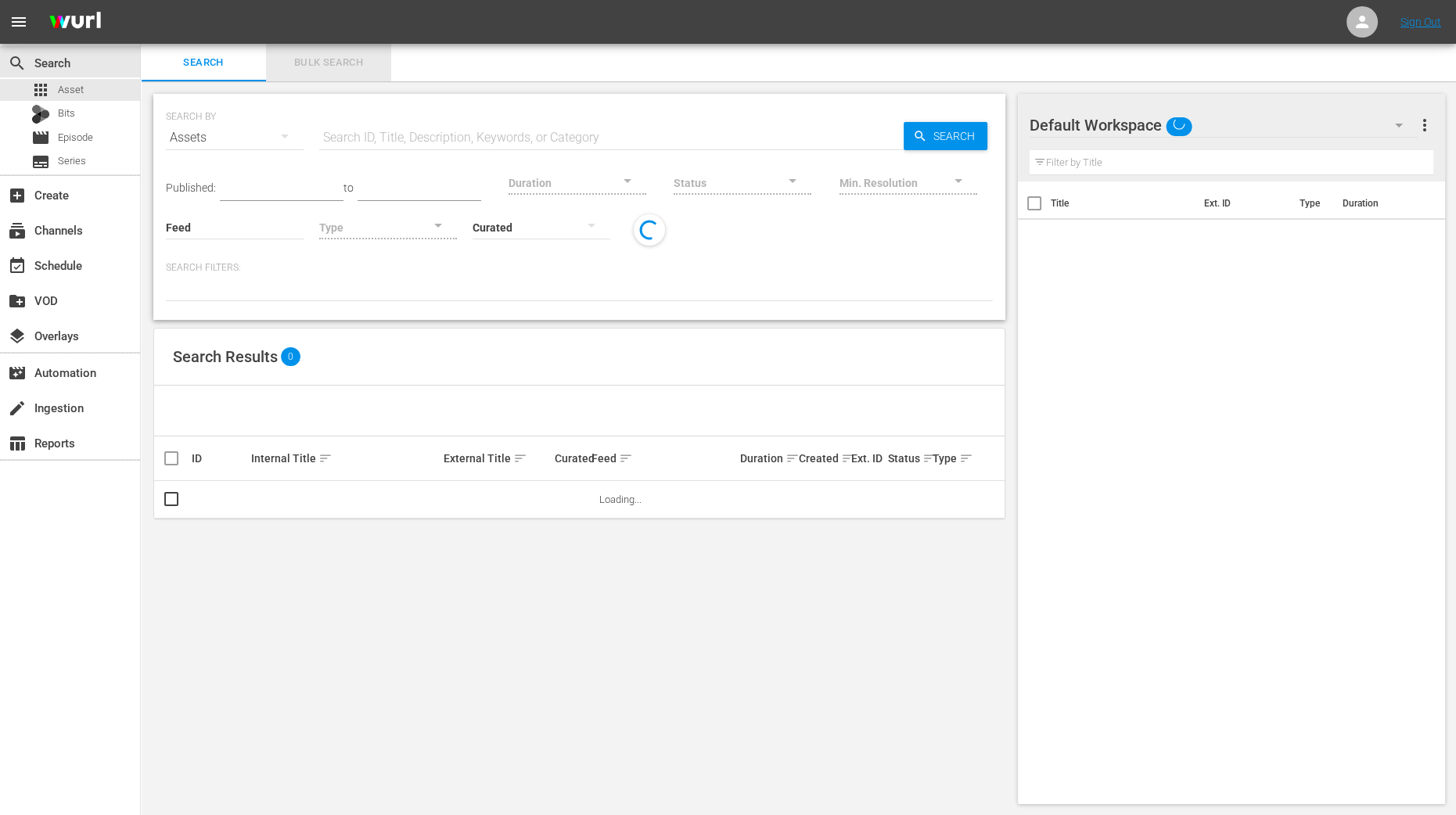
click at [381, 69] on span "Bulk Search" at bounding box center [328, 63] width 106 height 18
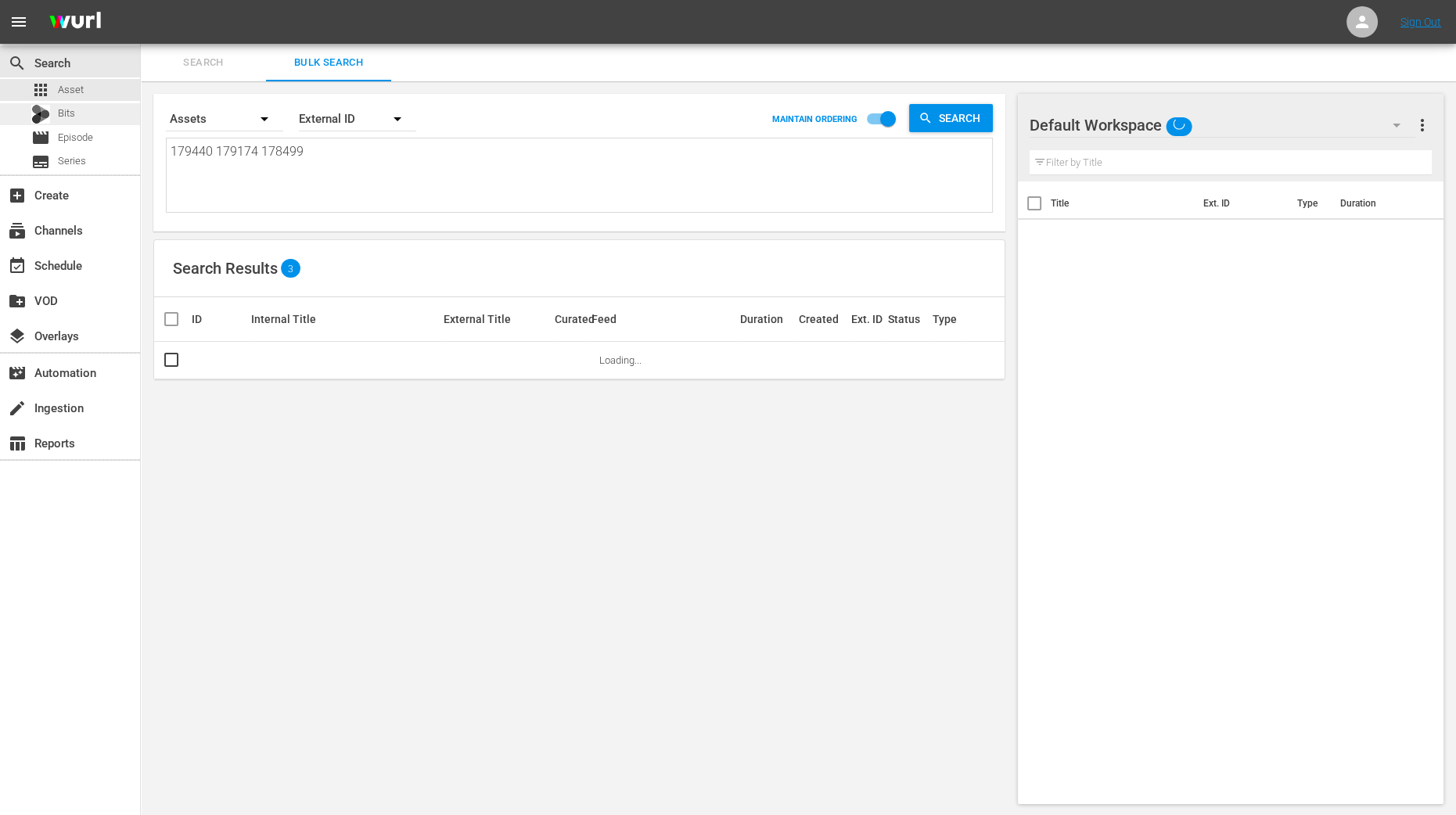
drag, startPoint x: 336, startPoint y: 168, endPoint x: 0, endPoint y: 102, distance: 342.4
click at [141, 0] on div "search Search apps Asset Bits movie Episode subtitles Series add_box Create sub…" at bounding box center [799, 0] width 1315 height 0
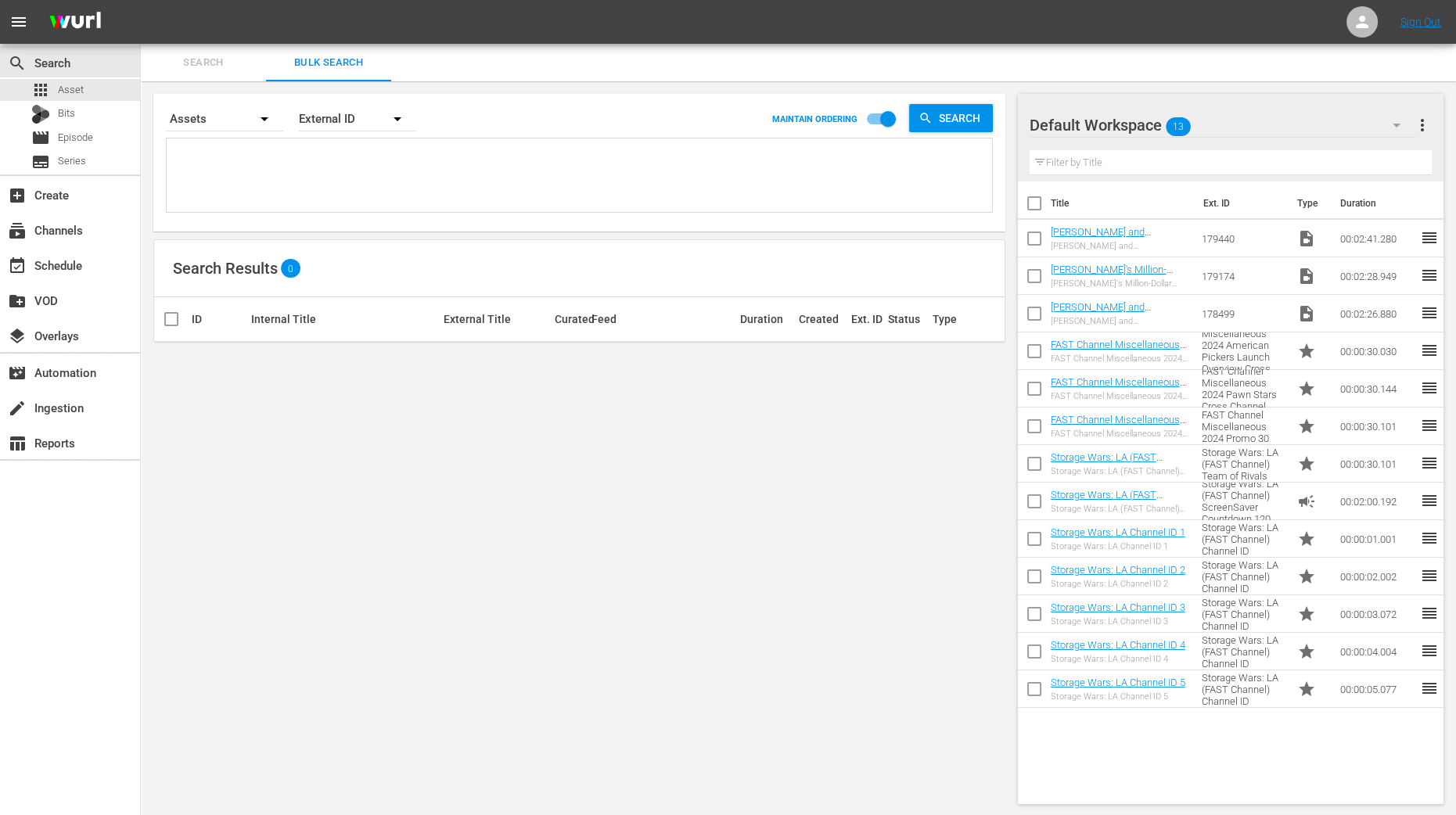
click at [1035, 203] on input "checkbox" at bounding box center [1034, 207] width 33 height 33
checkbox input "true"
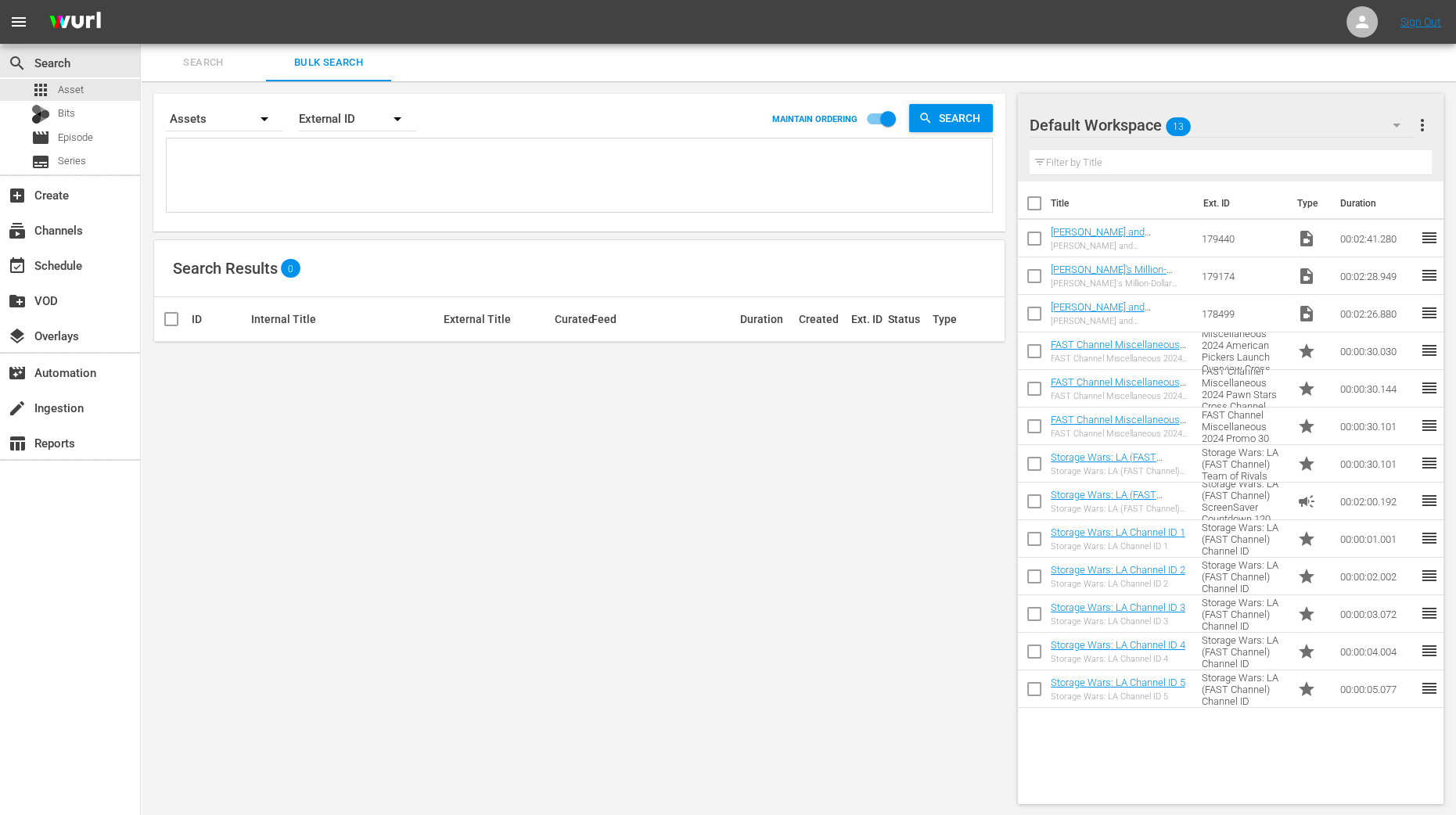
checkbox input "true"
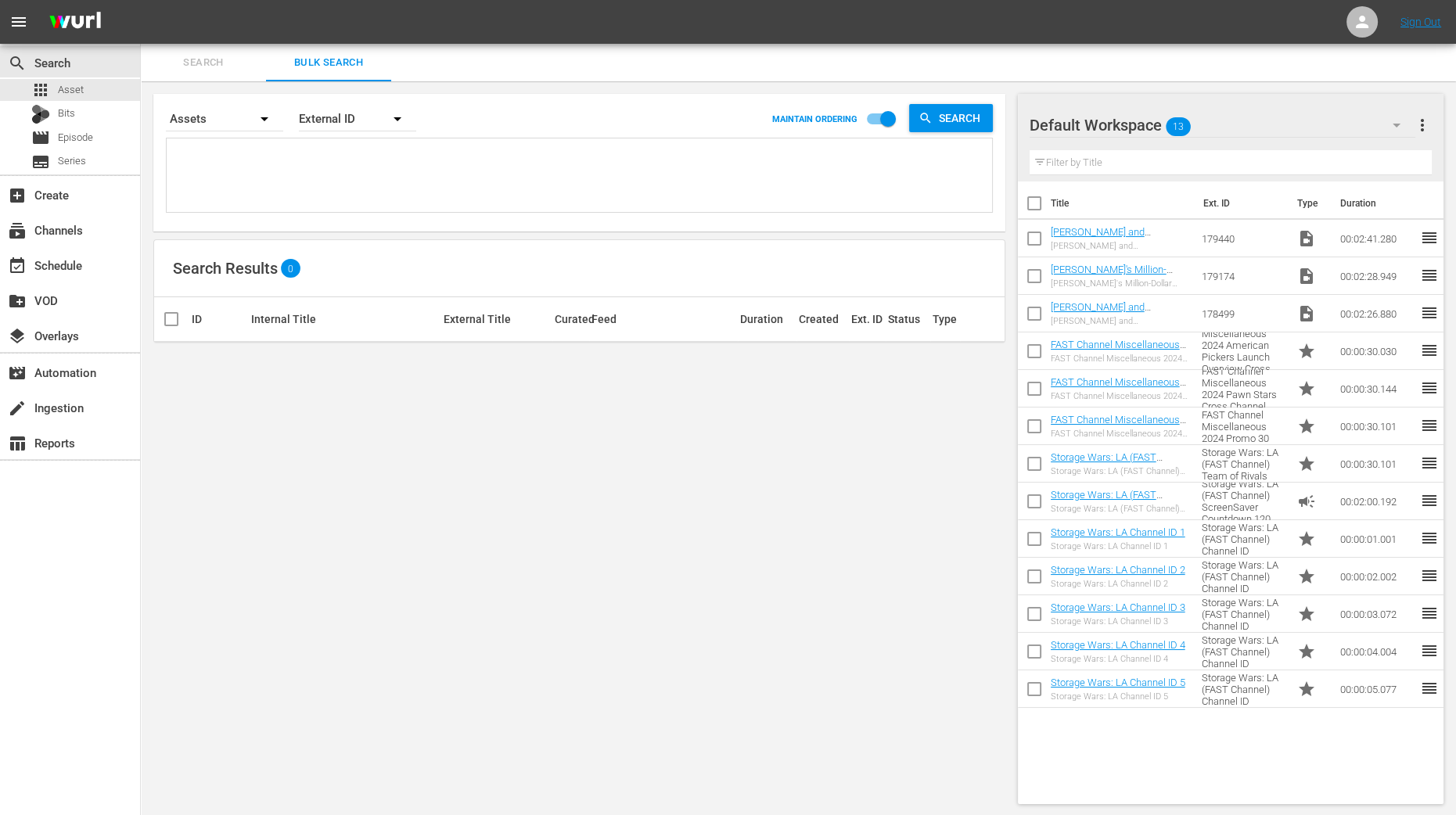
checkbox input "true"
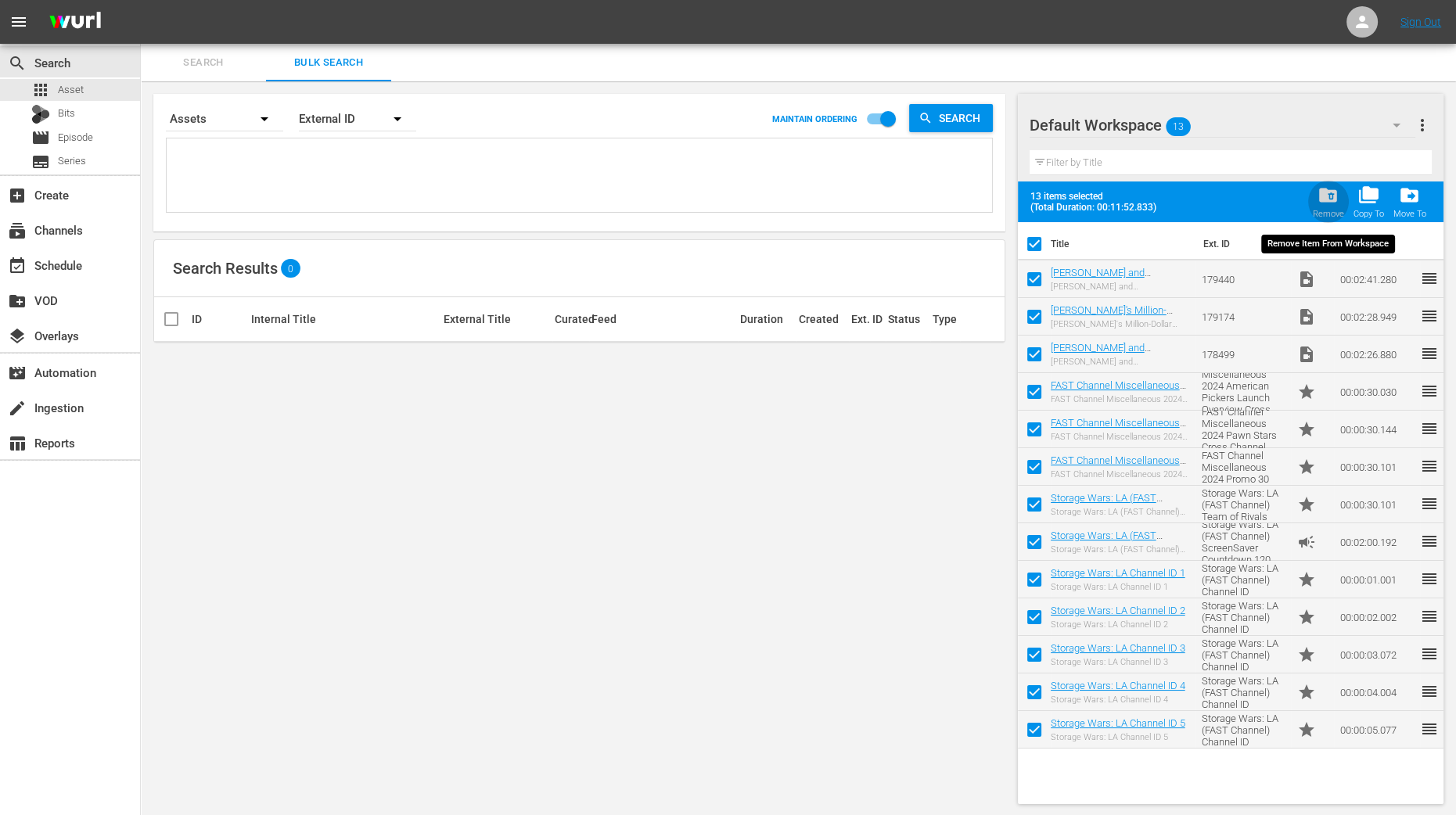
click at [1326, 209] on div "Remove" at bounding box center [1328, 214] width 31 height 10
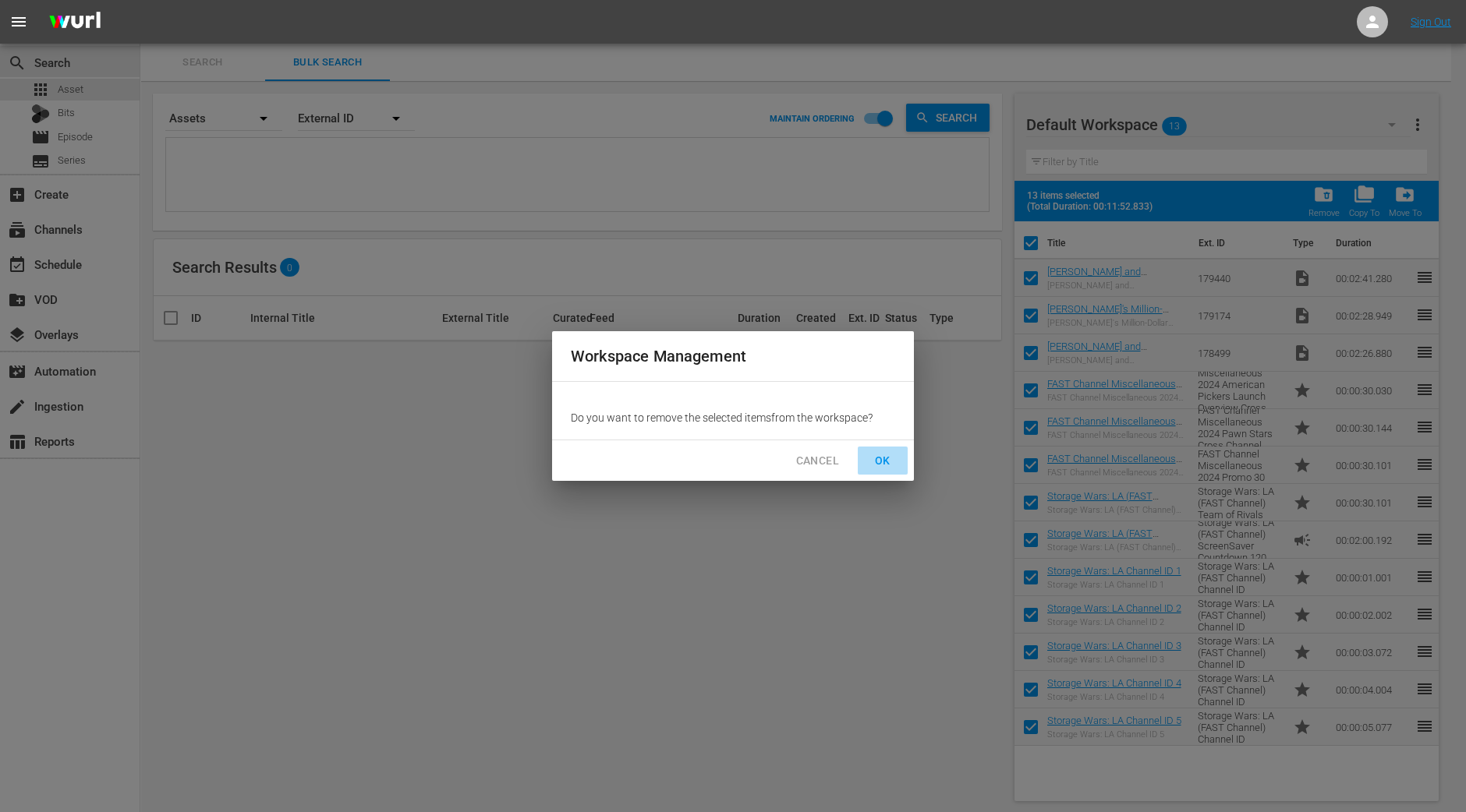
click at [883, 459] on span "OK" at bounding box center [882, 461] width 25 height 19
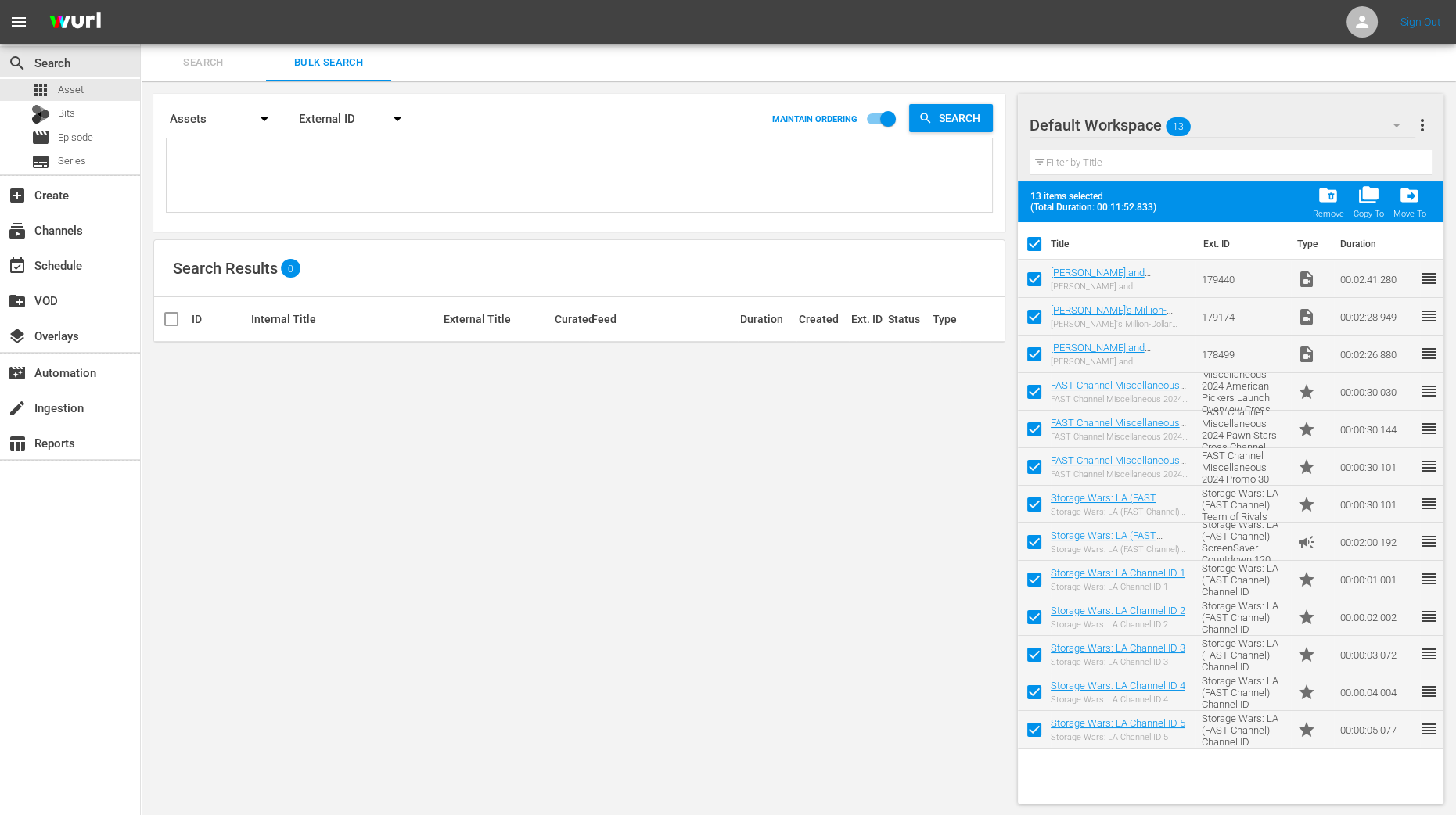
checkbox input "false"
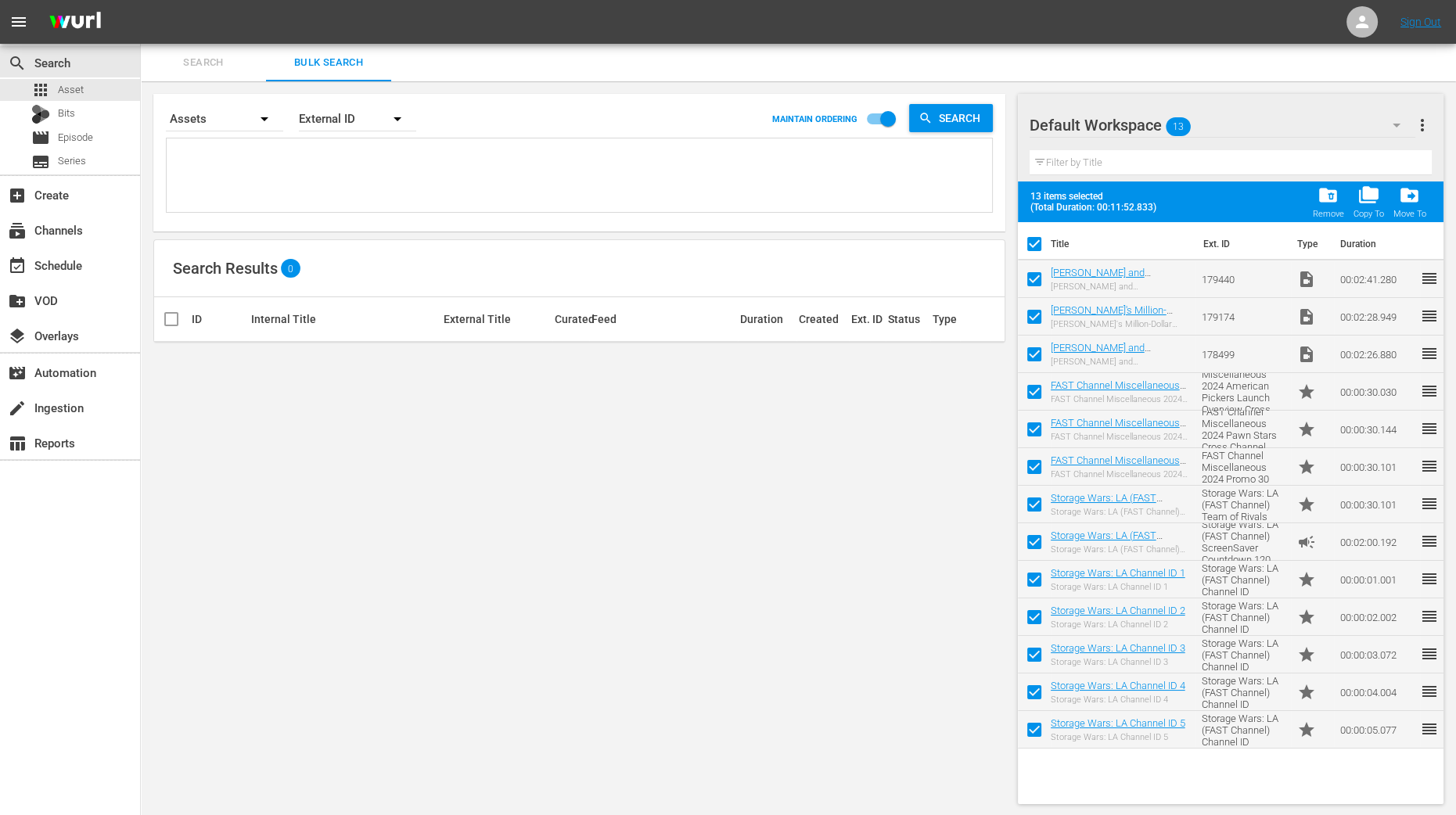
checkbox input "false"
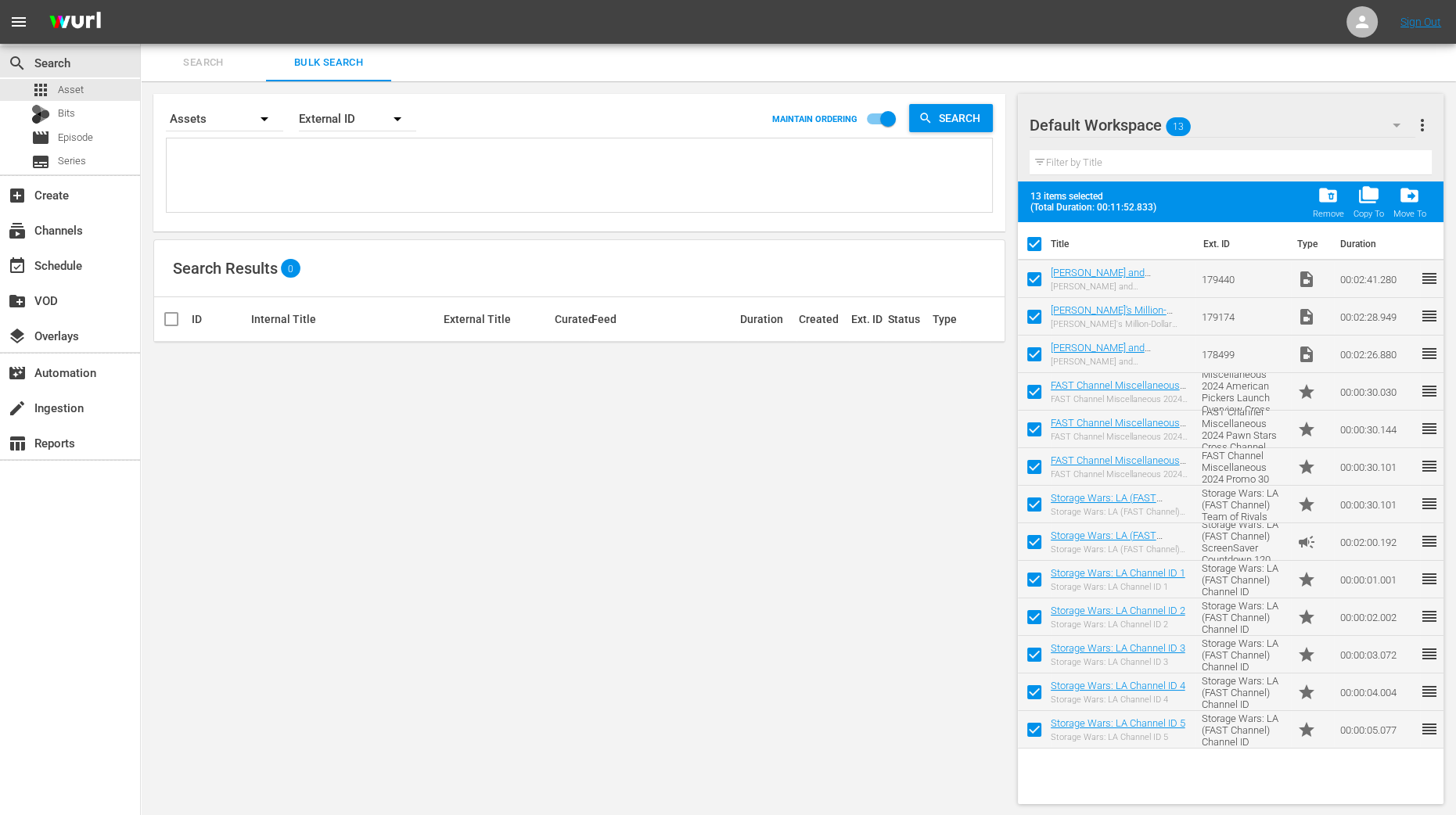
checkbox input "false"
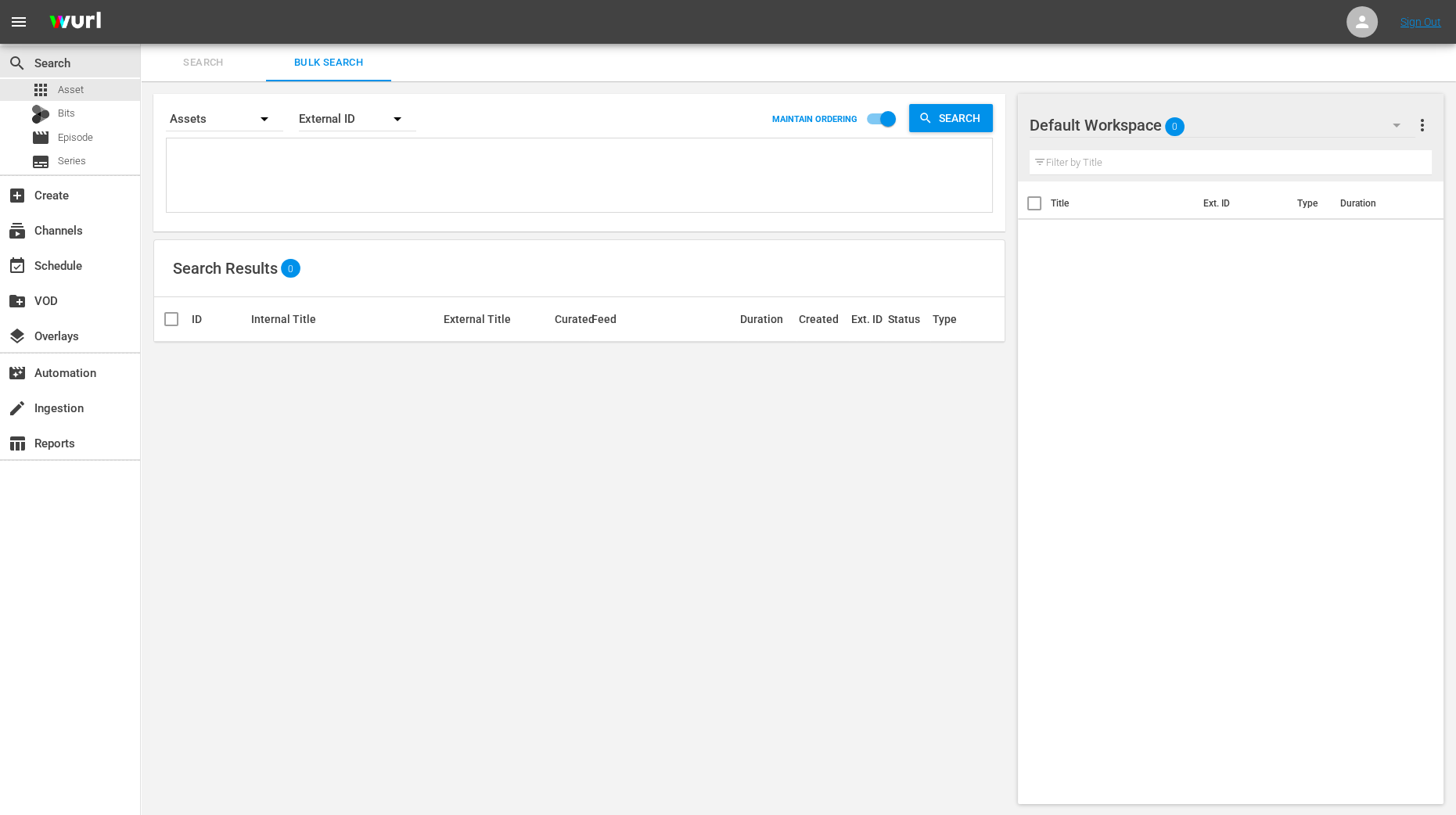
click at [55, 747] on div "search Search apps Asset Bits movie Episode subtitles Series add_box Create sub…" at bounding box center [70, 451] width 141 height 815
click at [1384, 127] on button "button" at bounding box center [1396, 125] width 38 height 38
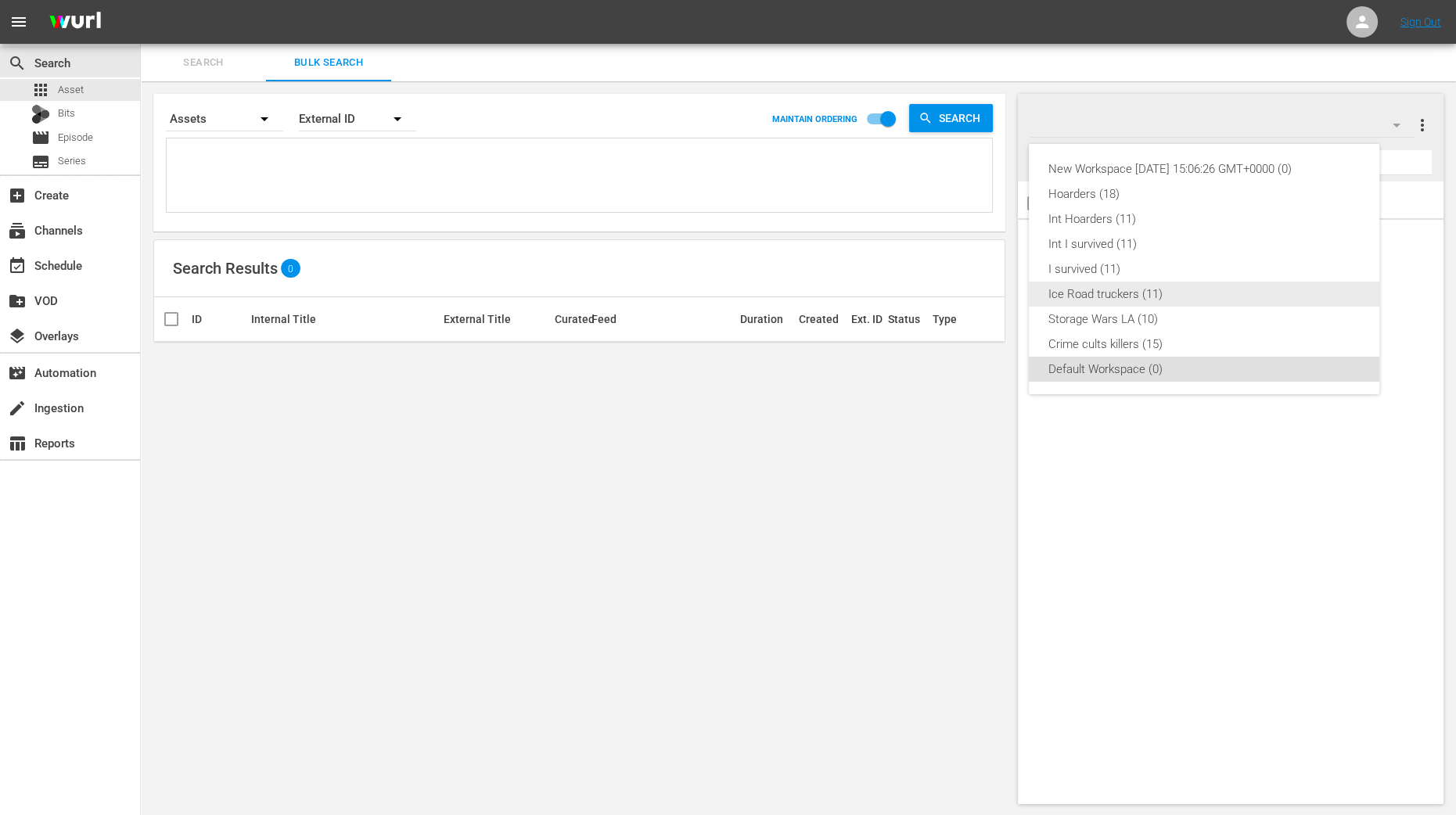
click at [1127, 294] on div "Ice Road truckers (11)" at bounding box center [1204, 294] width 313 height 25
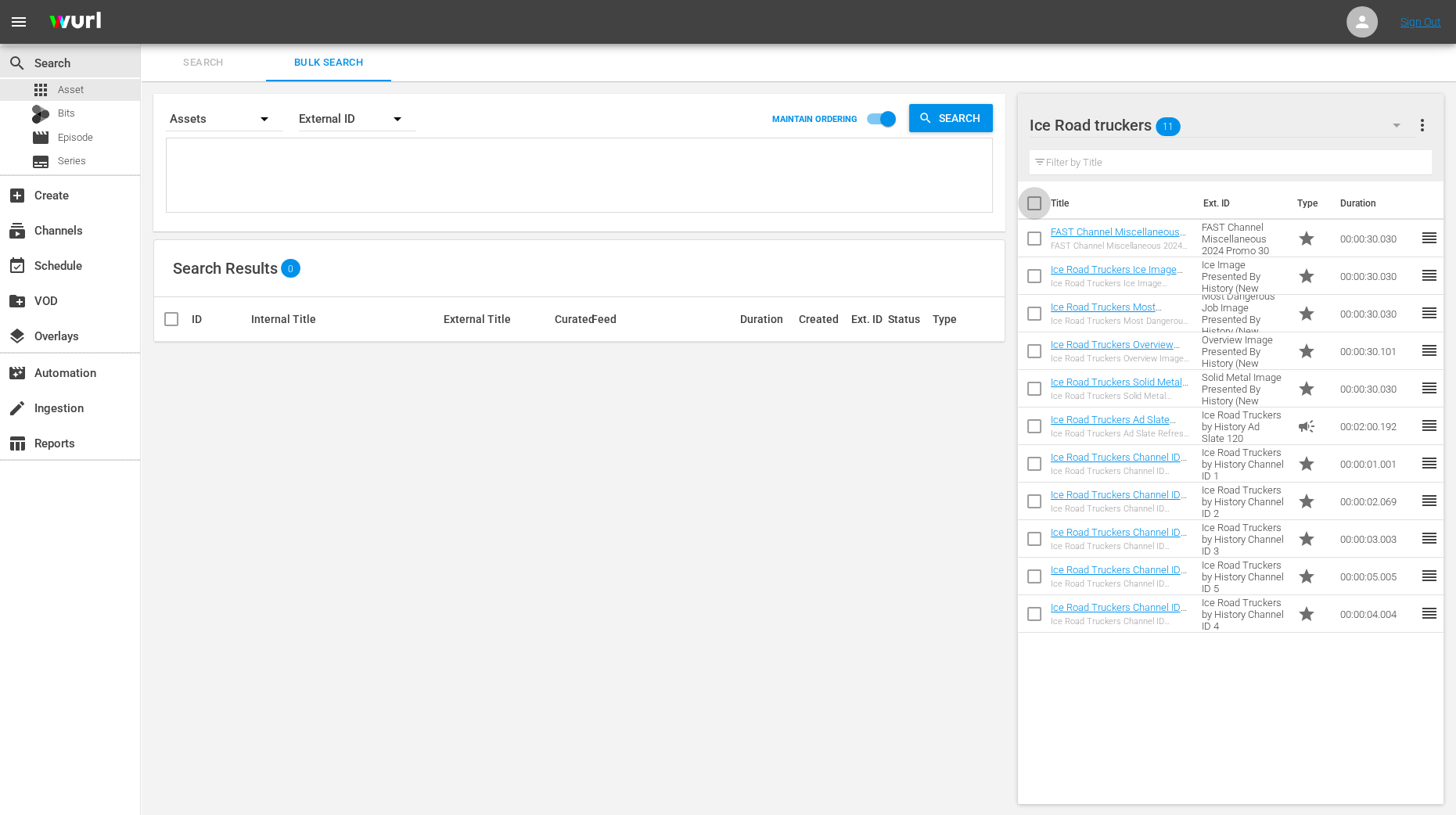
click at [1041, 208] on input "checkbox" at bounding box center [1034, 207] width 33 height 33
checkbox input "true"
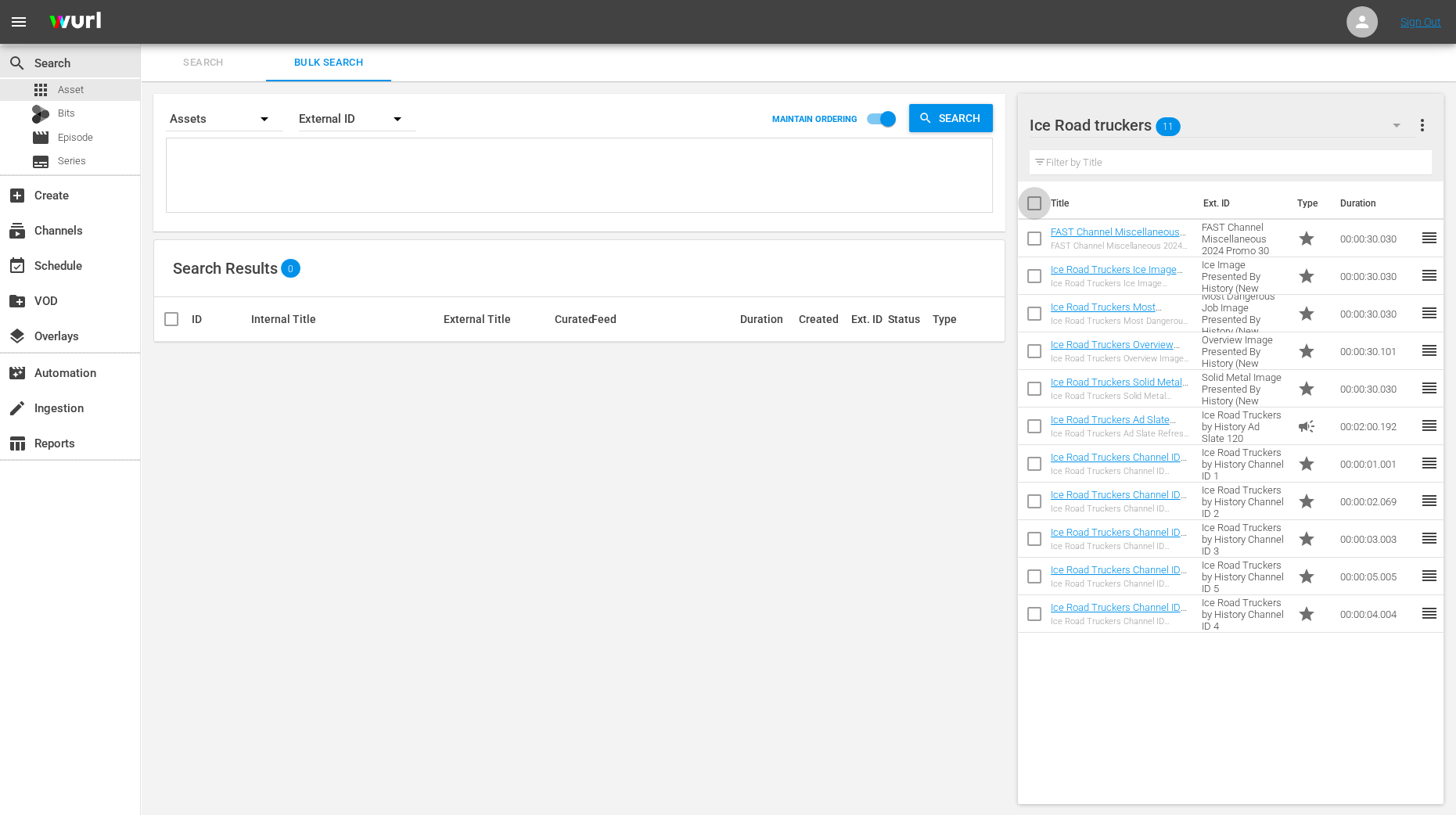
checkbox input "true"
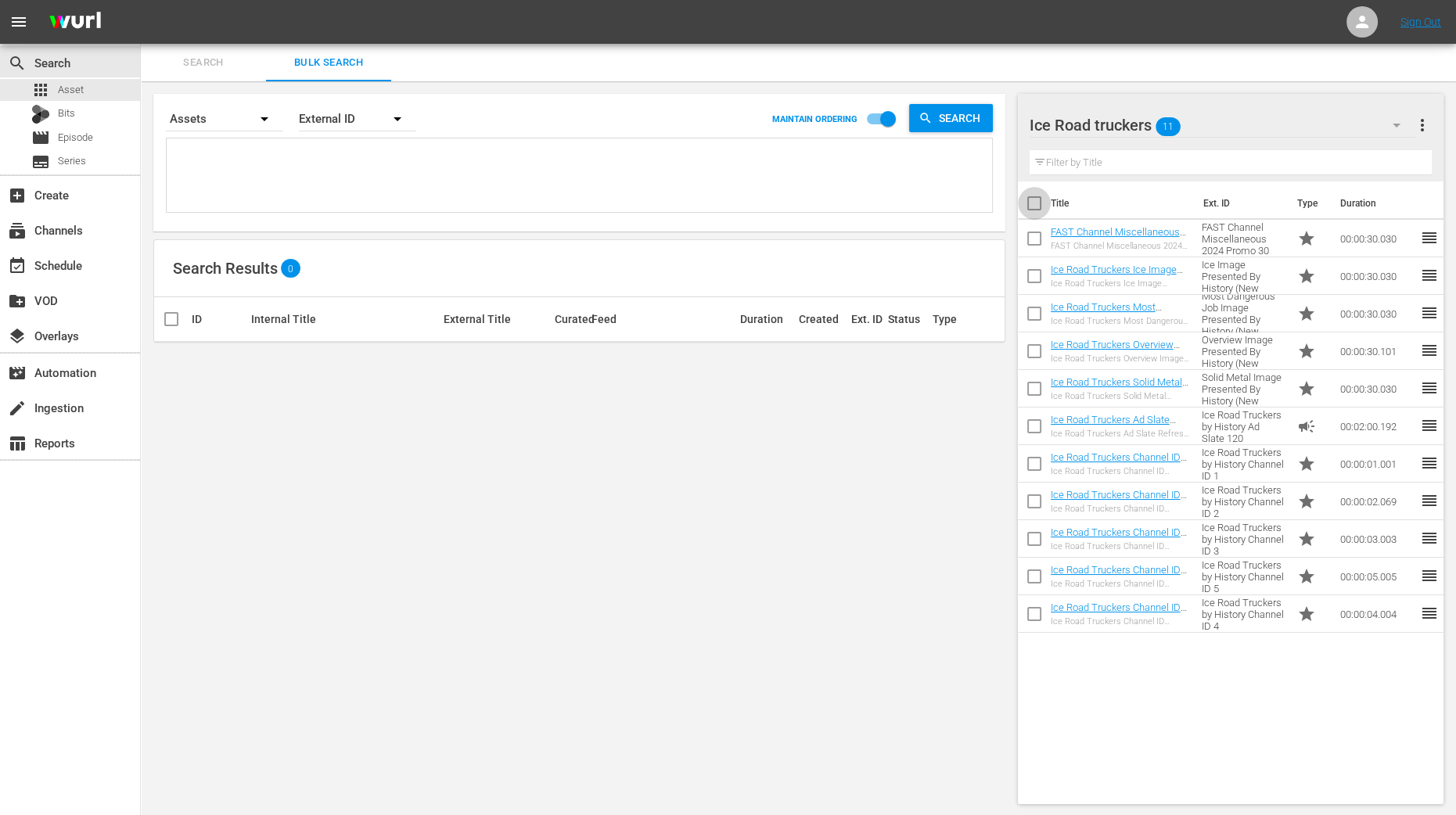
checkbox input "true"
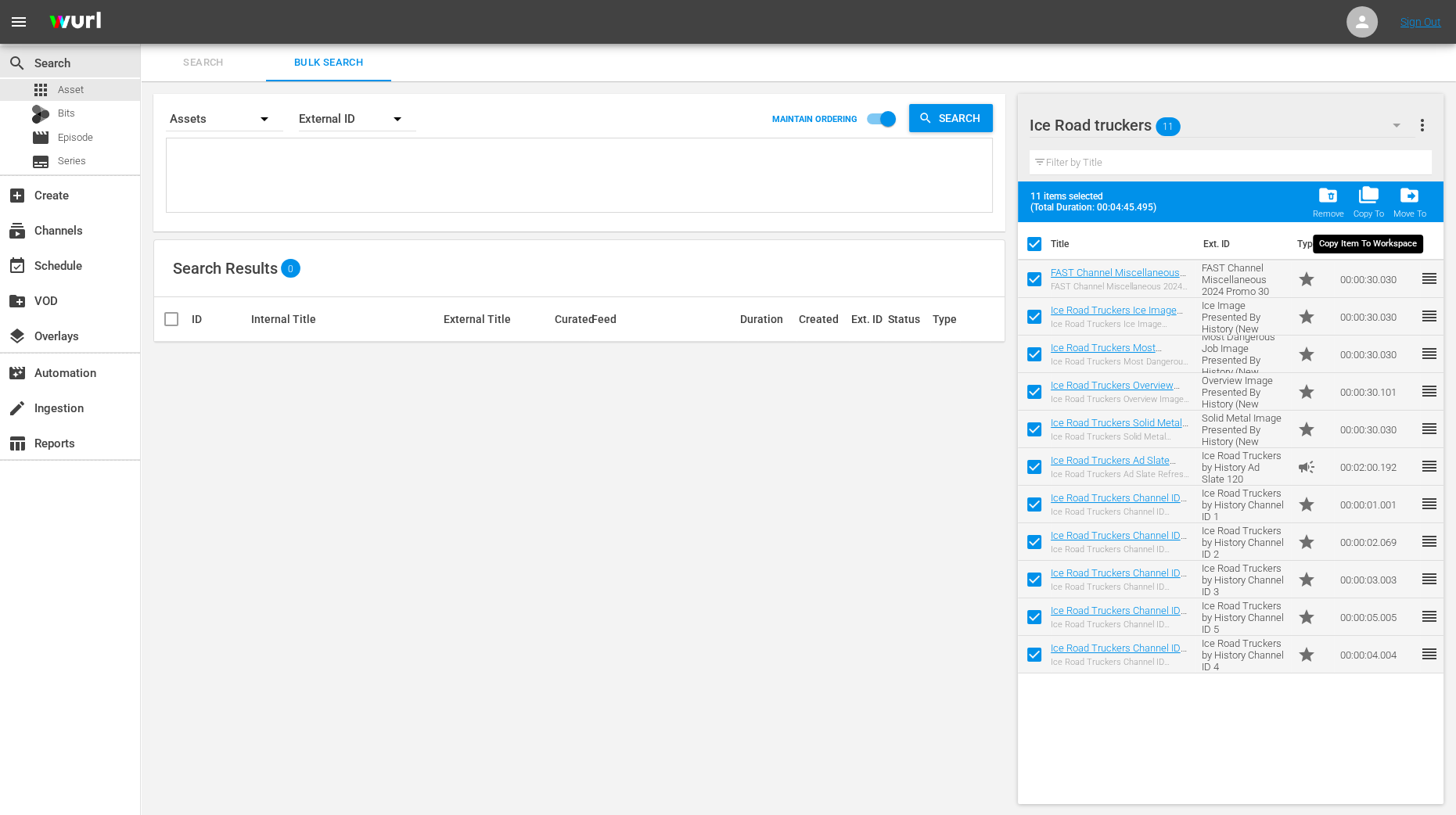
click at [1374, 203] on span "folder_copy" at bounding box center [1368, 195] width 21 height 21
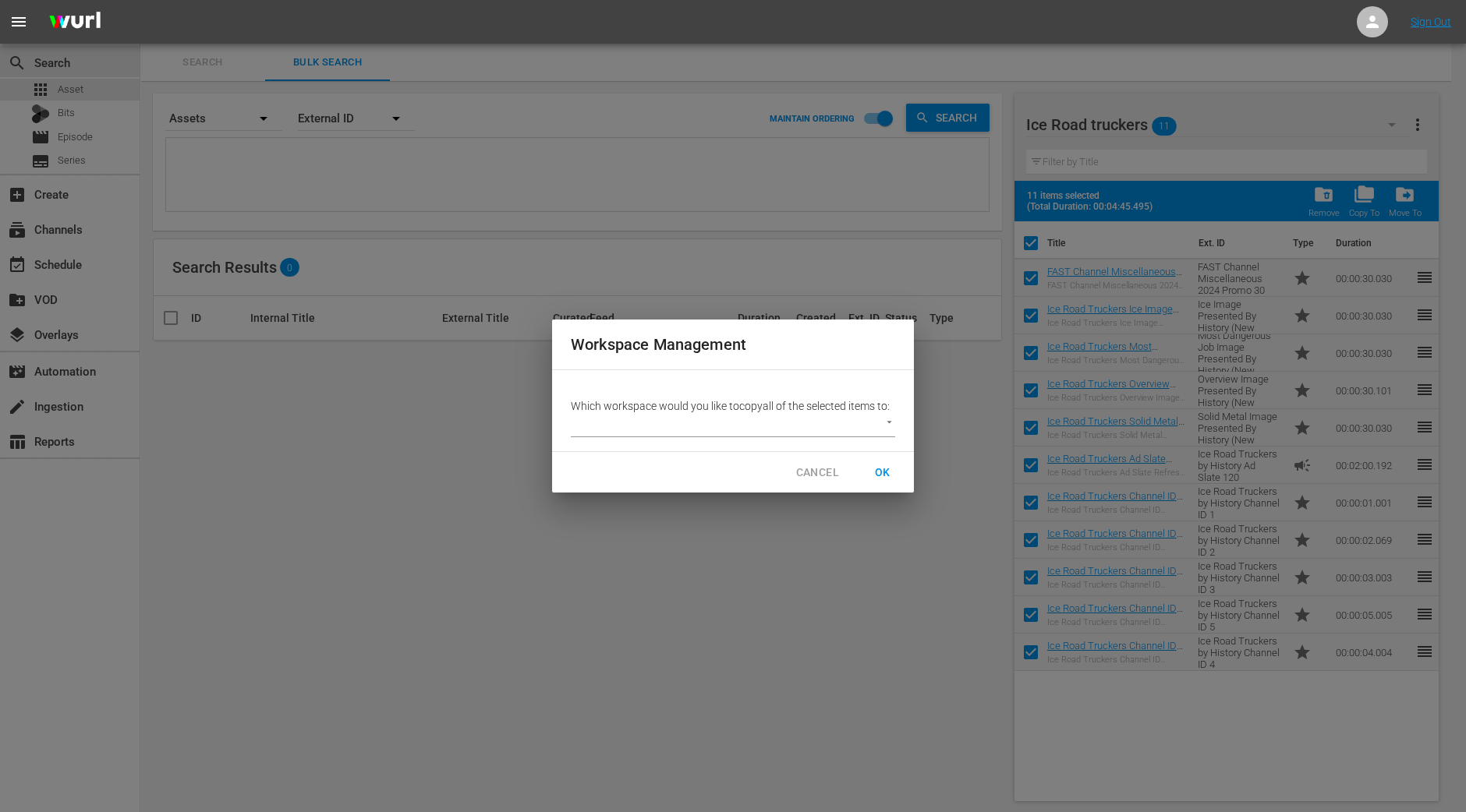
click at [869, 423] on body "menu Sign Out search Search apps Asset Bits movie Episode subtitles Series add_…" at bounding box center [733, 406] width 1466 height 812
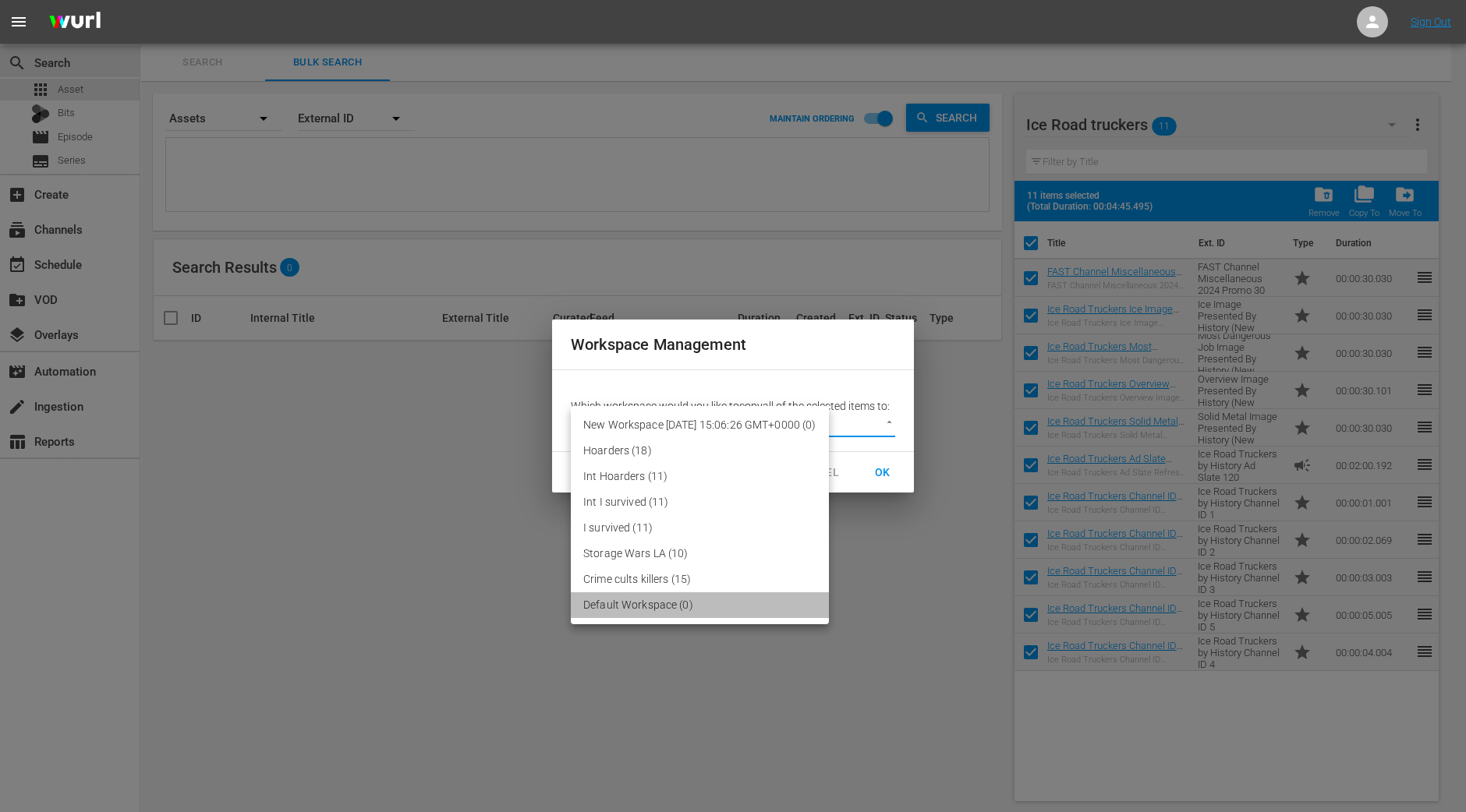
click at [656, 609] on li "Default Workspace (0)" at bounding box center [700, 605] width 258 height 26
type input "2095"
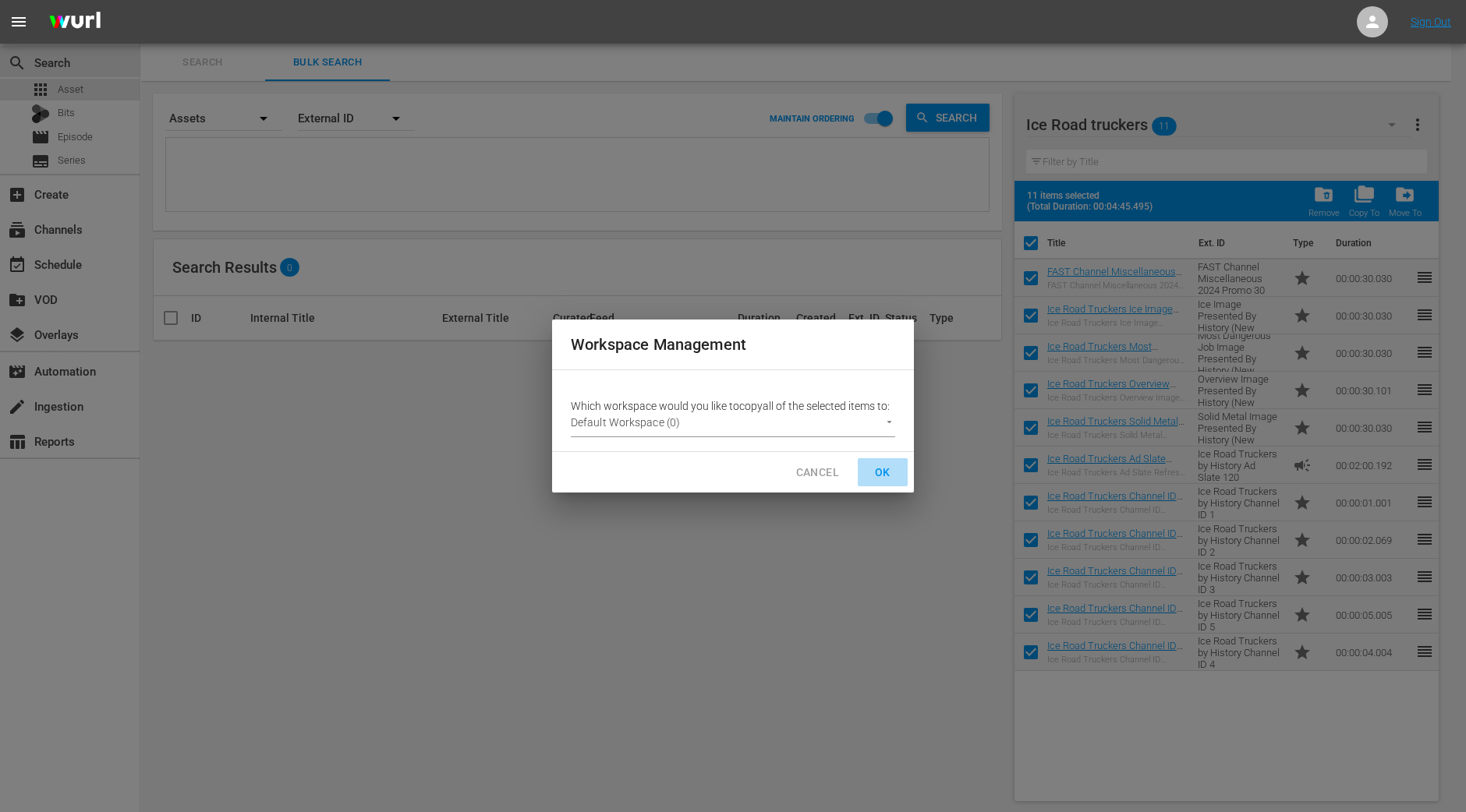
click at [877, 474] on span "OK" at bounding box center [882, 473] width 25 height 19
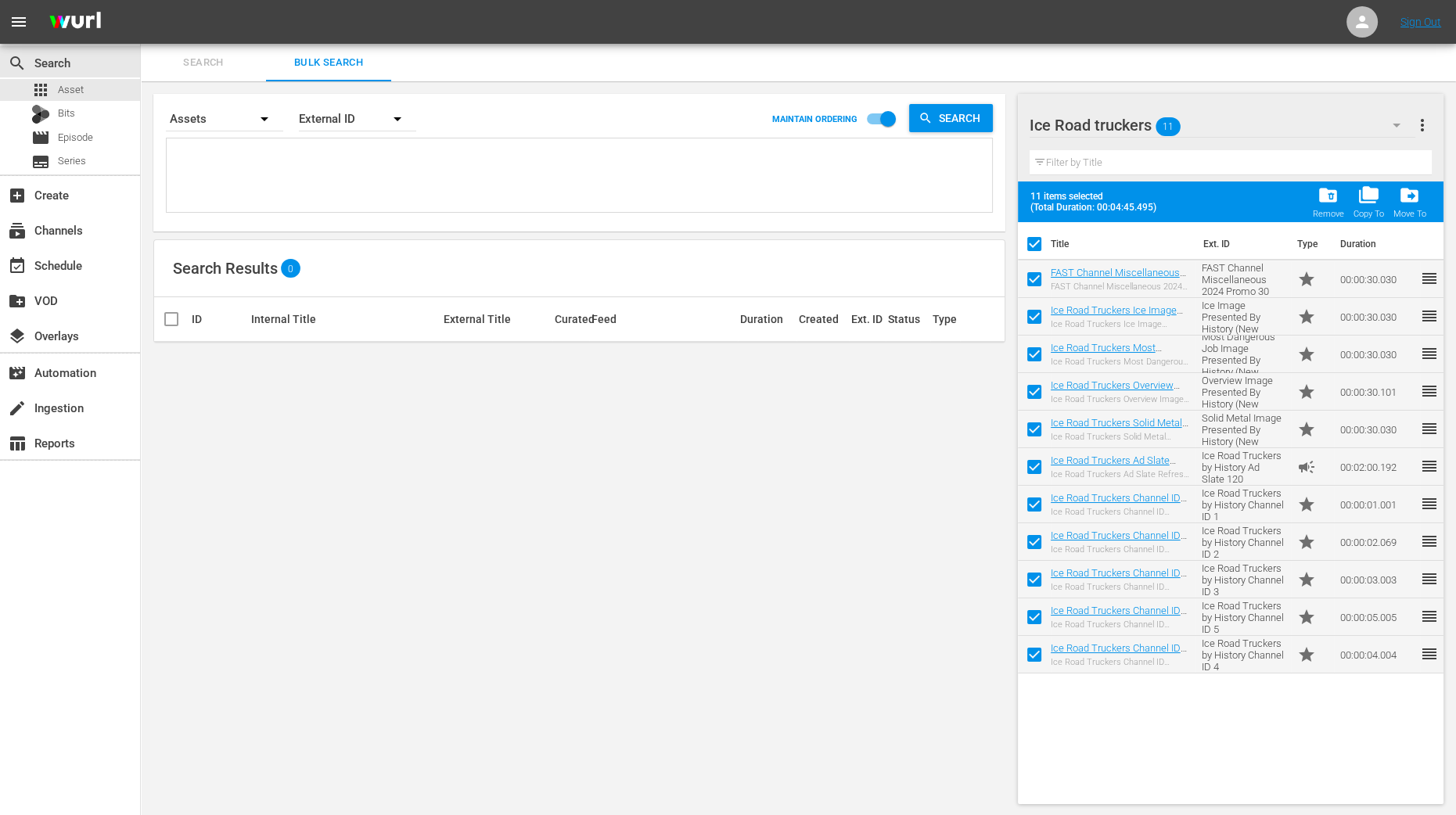
checkbox input "false"
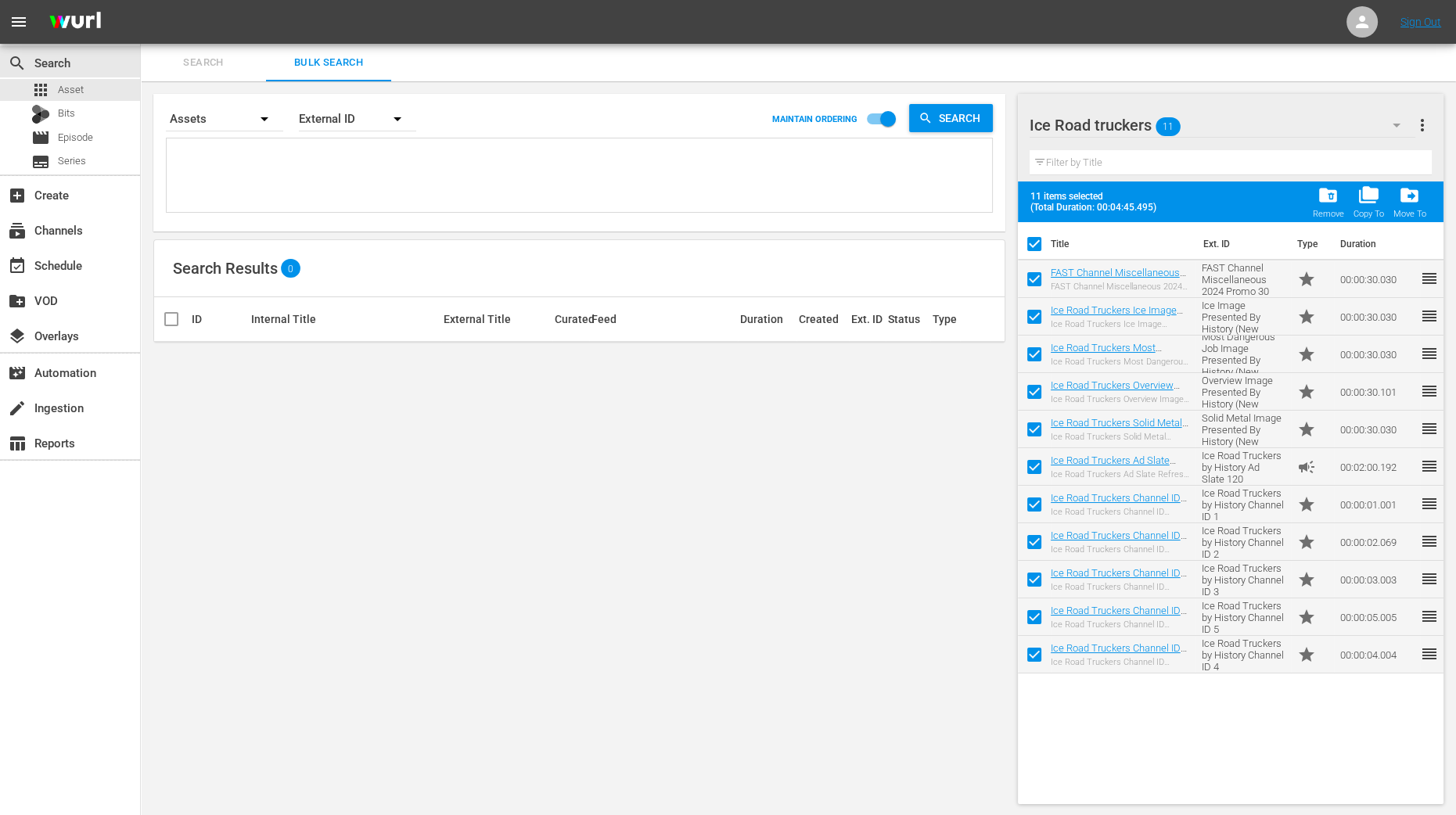
checkbox input "false"
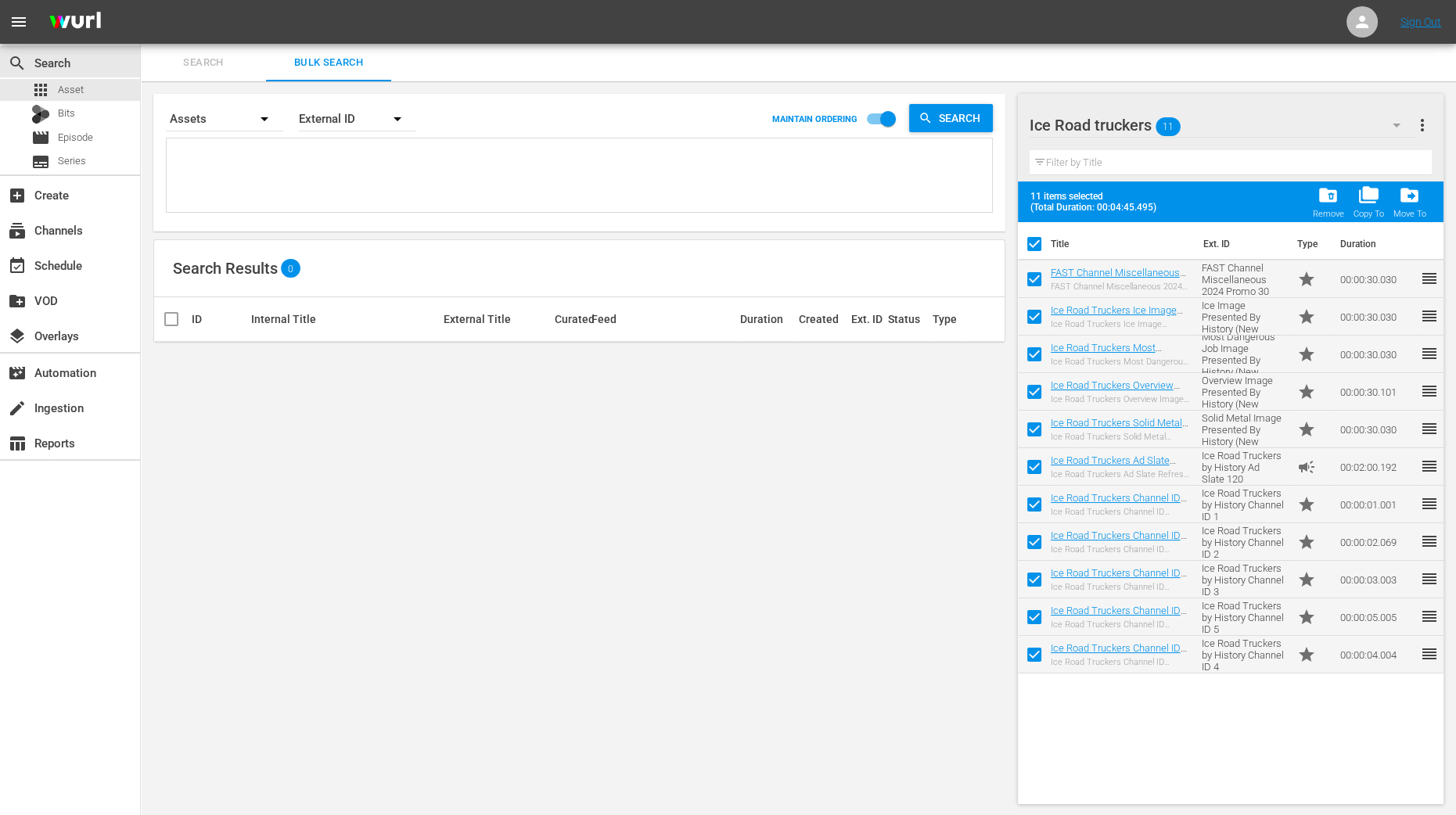
checkbox input "false"
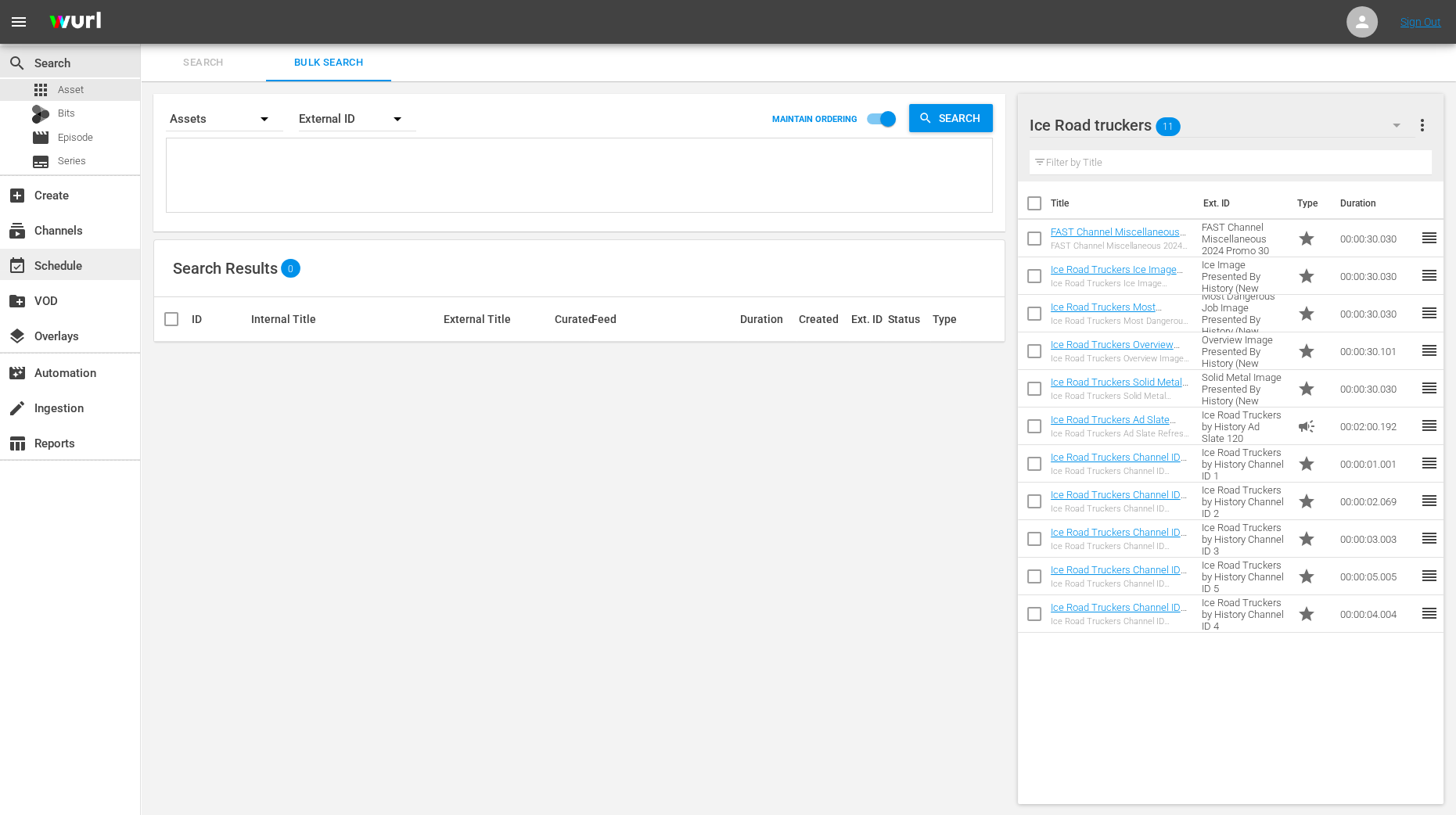
click at [75, 261] on div "event_available Schedule" at bounding box center [44, 262] width 88 height 14
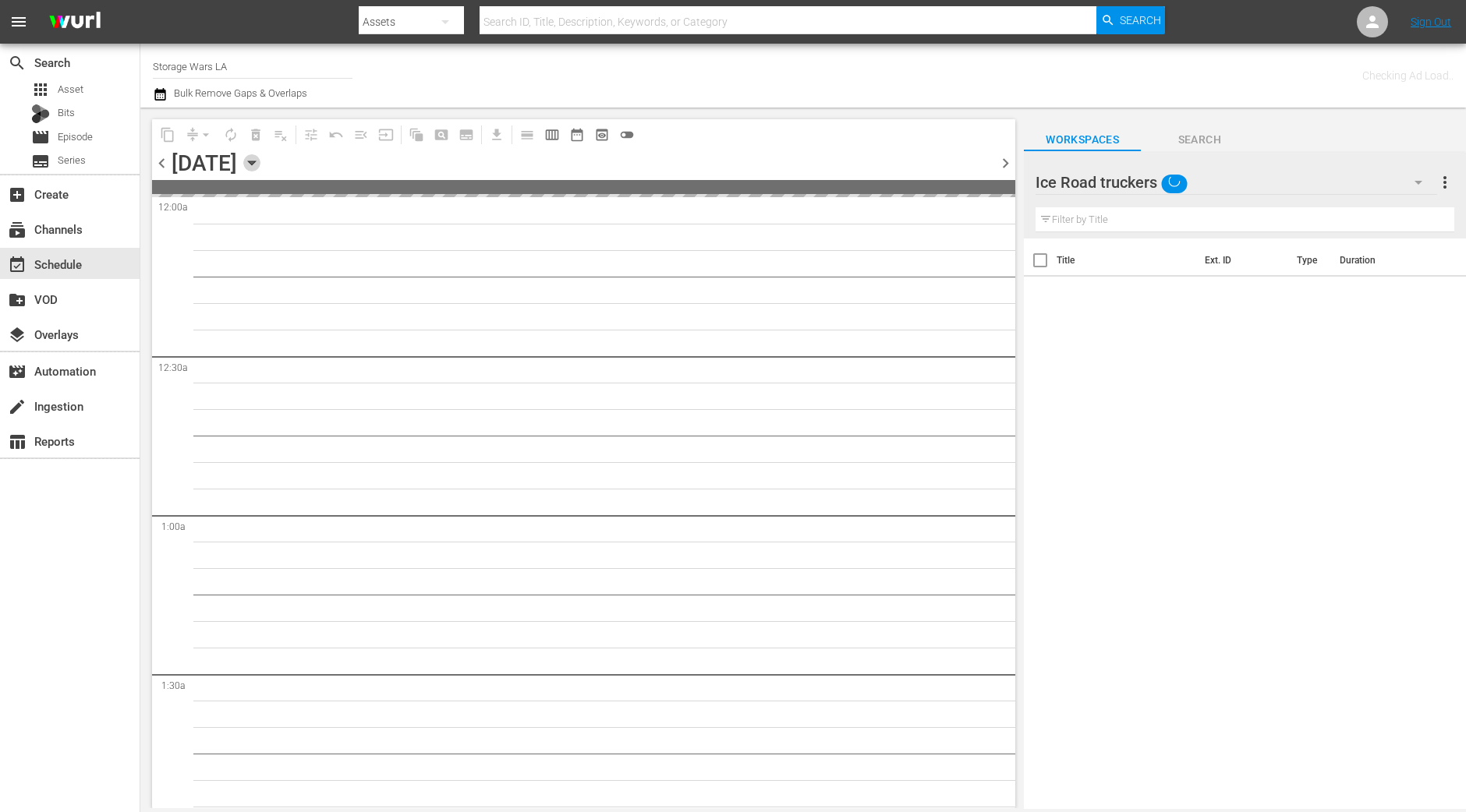
click at [261, 162] on icon "button" at bounding box center [252, 162] width 17 height 17
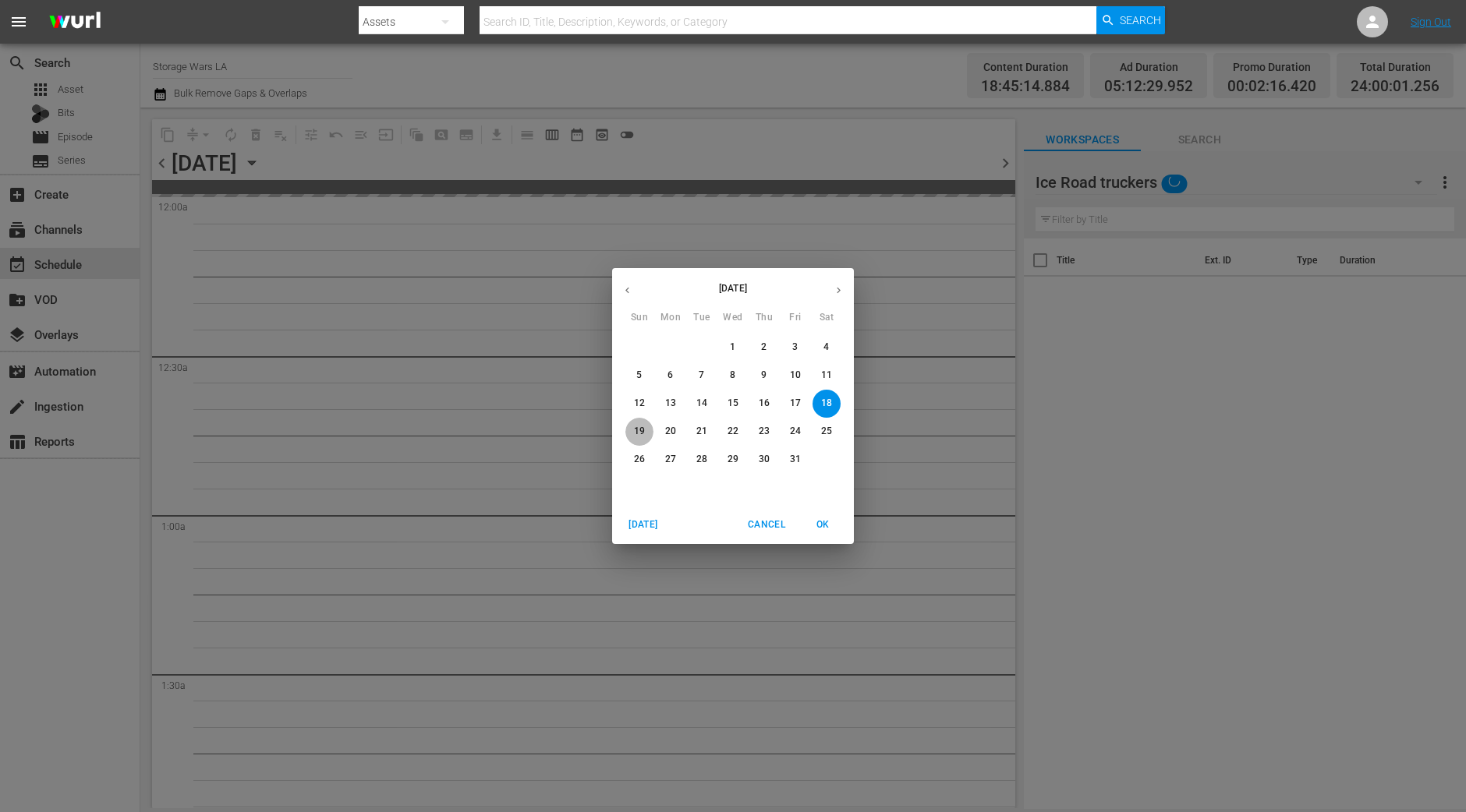
click at [635, 433] on p "19" at bounding box center [639, 431] width 11 height 13
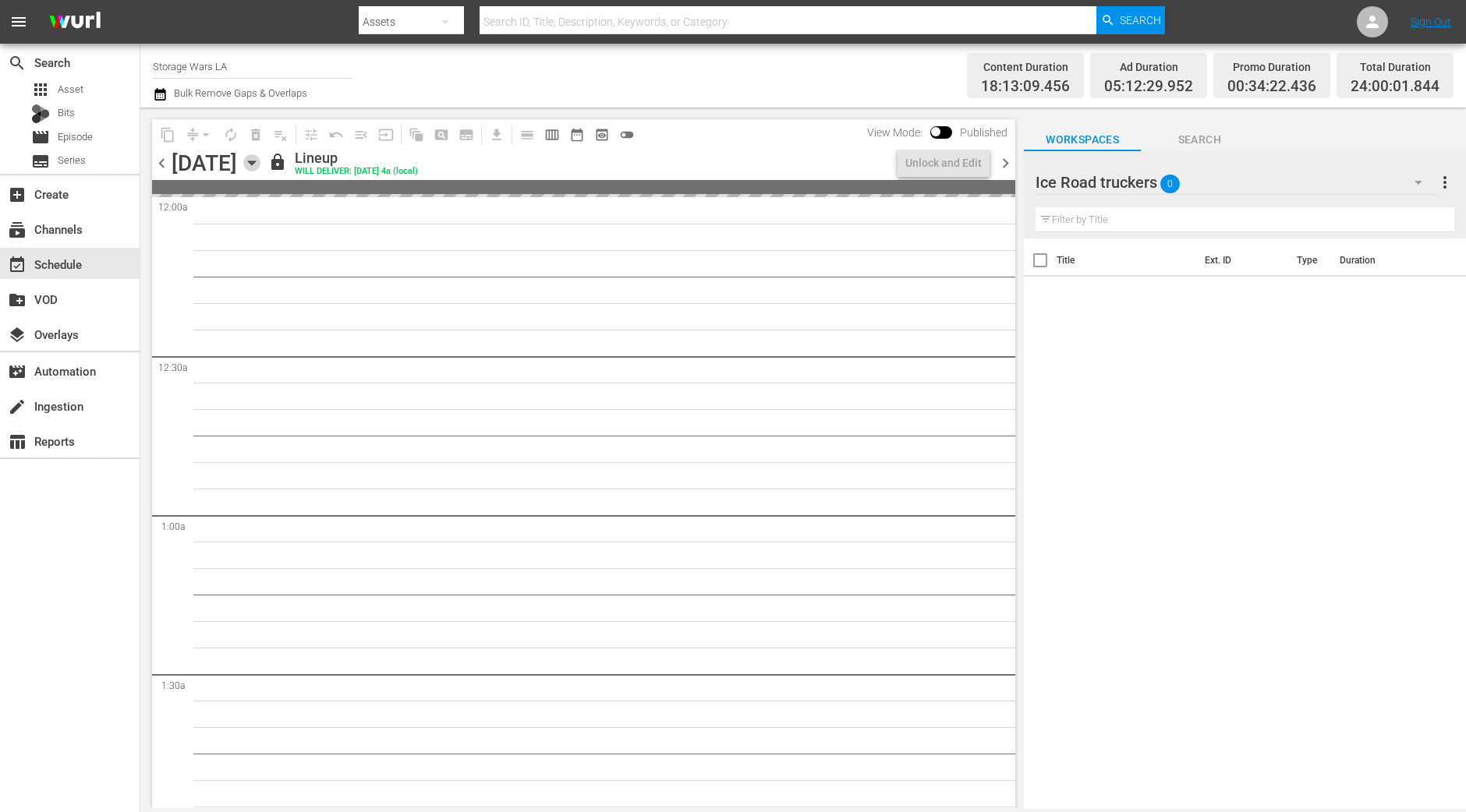
click at [261, 163] on icon "button" at bounding box center [252, 162] width 17 height 17
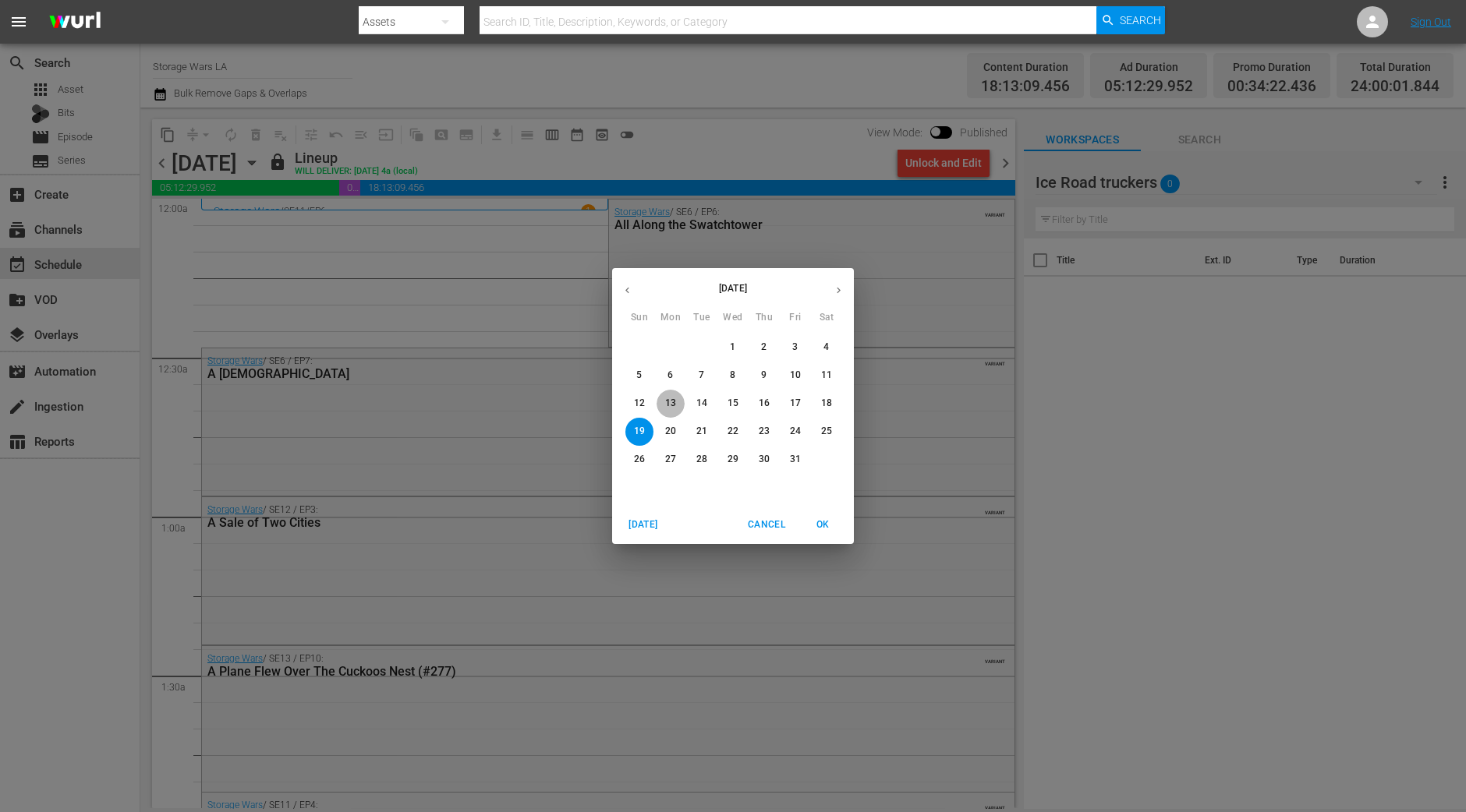
click at [669, 407] on p "13" at bounding box center [671, 404] width 11 height 13
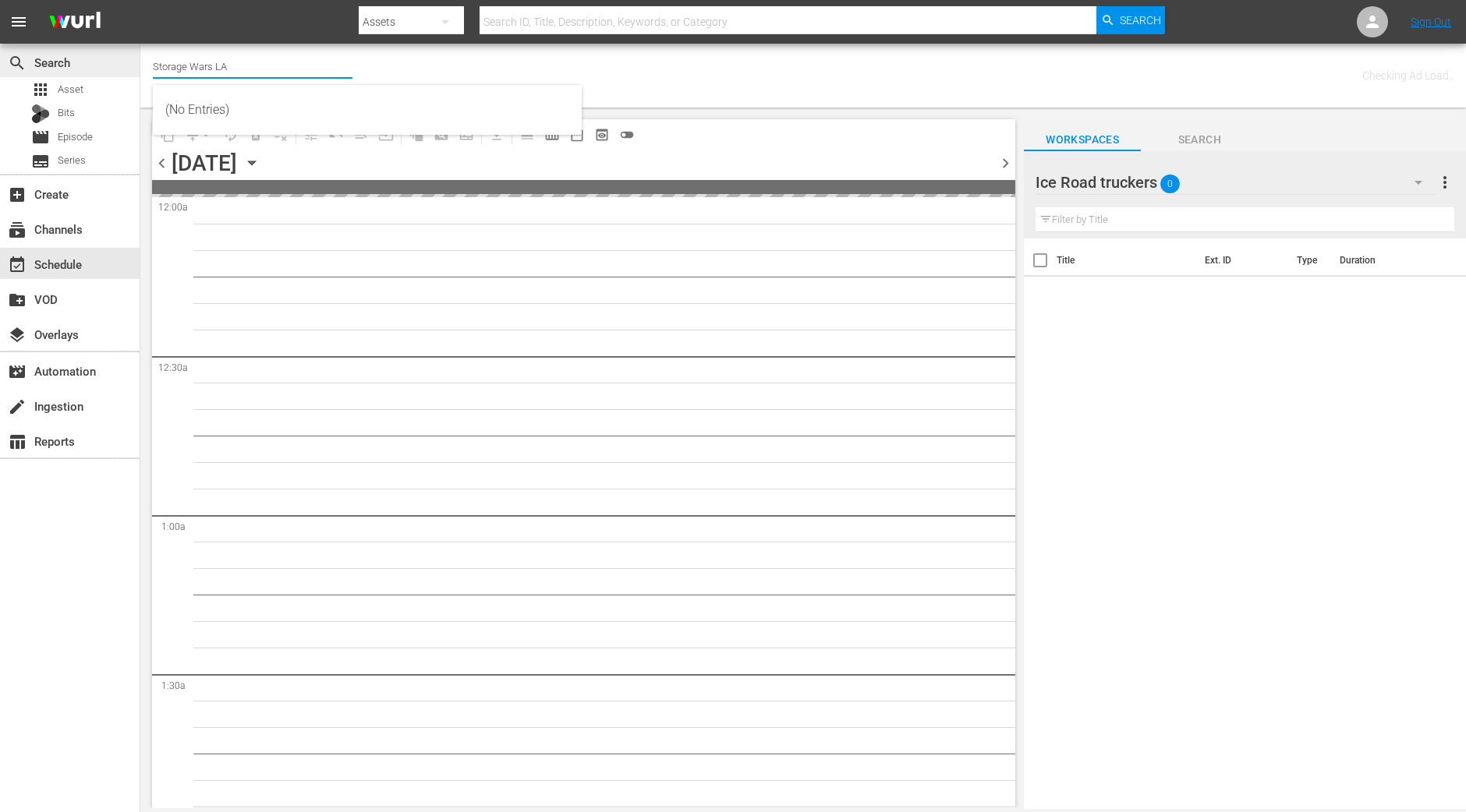
drag, startPoint x: 268, startPoint y: 68, endPoint x: 97, endPoint y: 55, distance: 171.5
click at [141, 0] on div "search Search apps Asset Bits movie Episode subtitles Series add_box Create sub…" at bounding box center [803, 0] width 1325 height 0
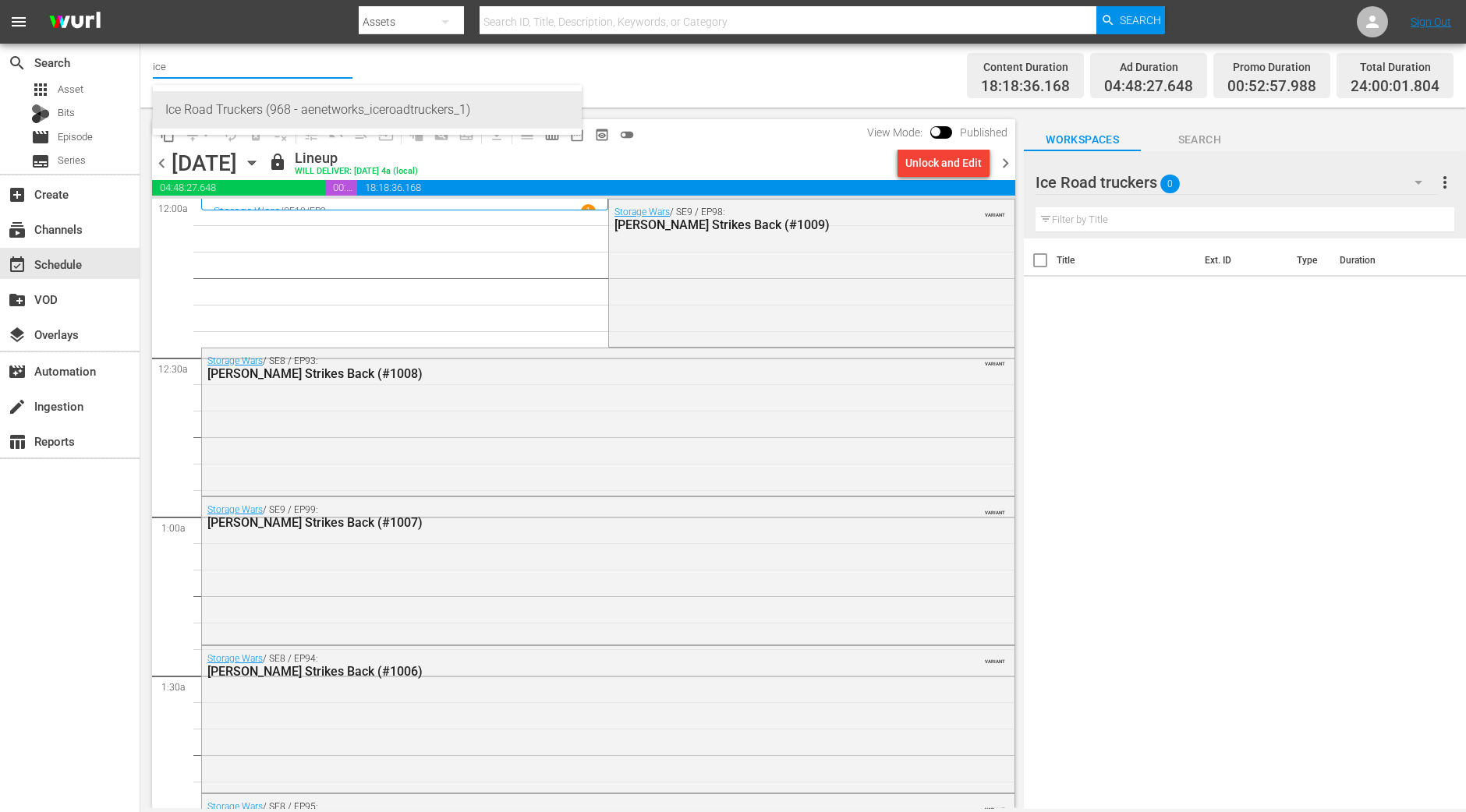
click at [222, 109] on div "Ice Road Truckers (968 - aenetworks_iceroadtruckers_1)" at bounding box center [368, 109] width 404 height 38
type input "Ice Road Truckers (968 - aenetworks_iceroadtruckers_1)"
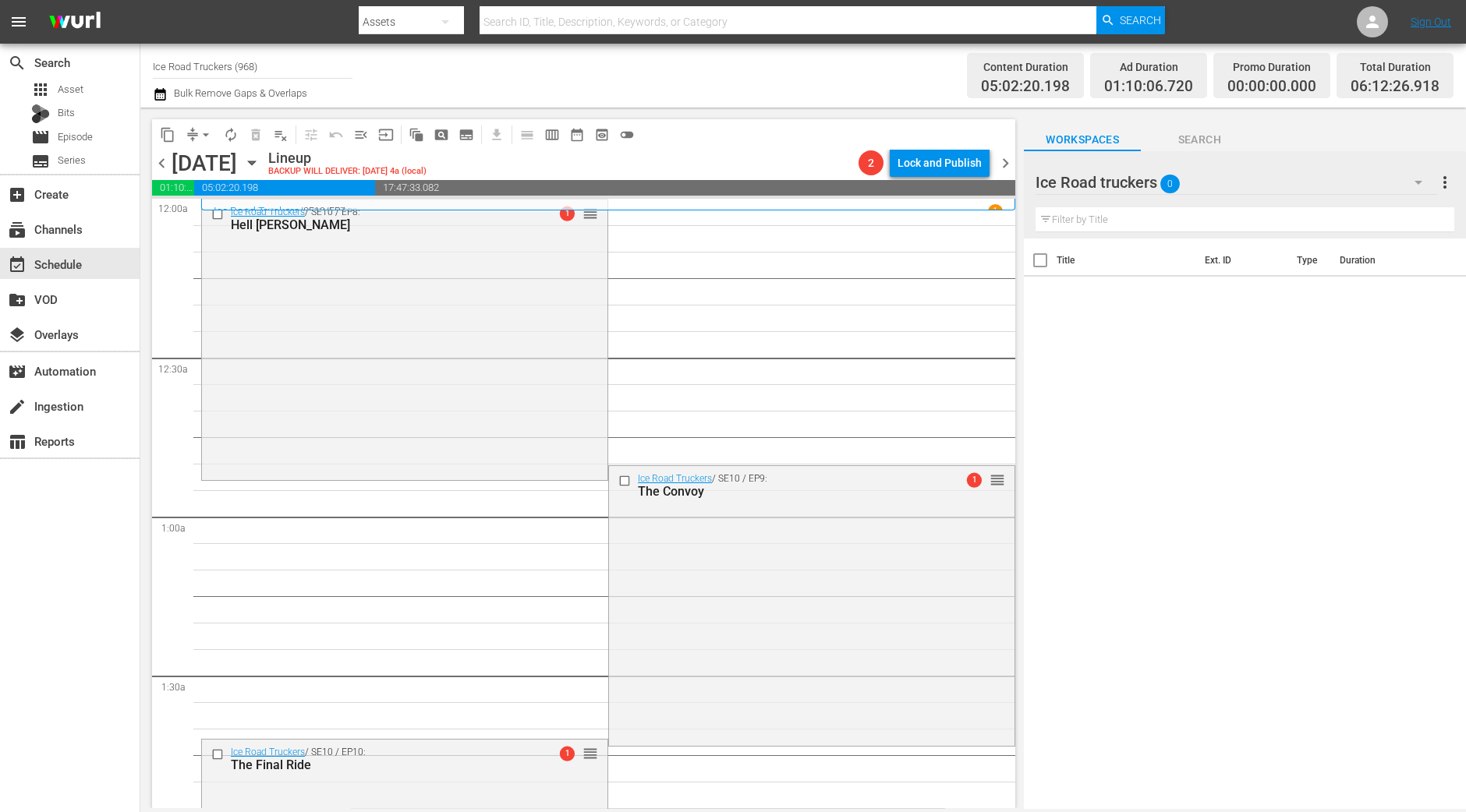
click at [203, 140] on span "arrow_drop_down" at bounding box center [205, 134] width 15 height 15
click at [193, 160] on li "Align to Midnight" at bounding box center [207, 166] width 164 height 26
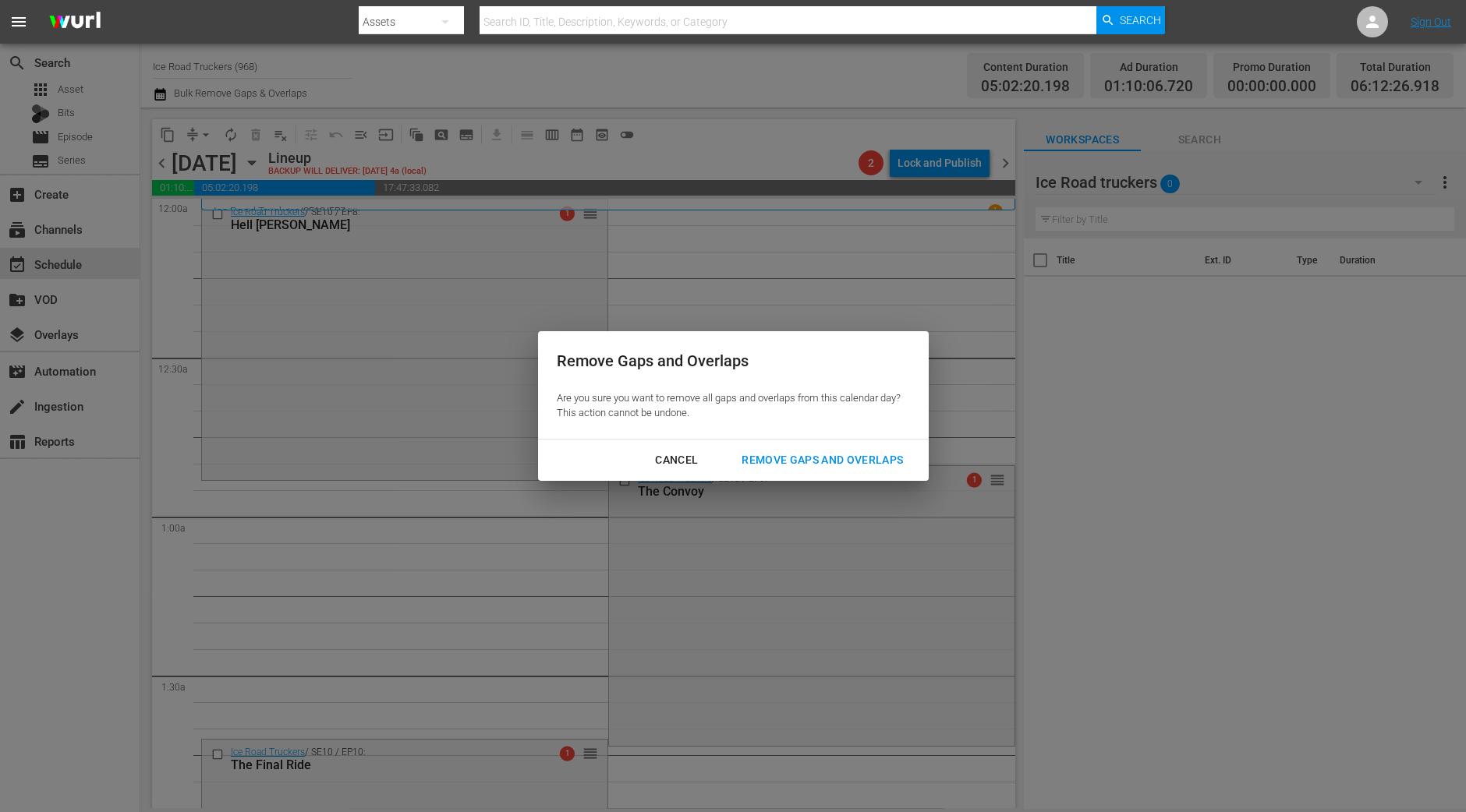
click at [810, 461] on div "Remove Gaps and Overlaps" at bounding box center [823, 460] width 187 height 19
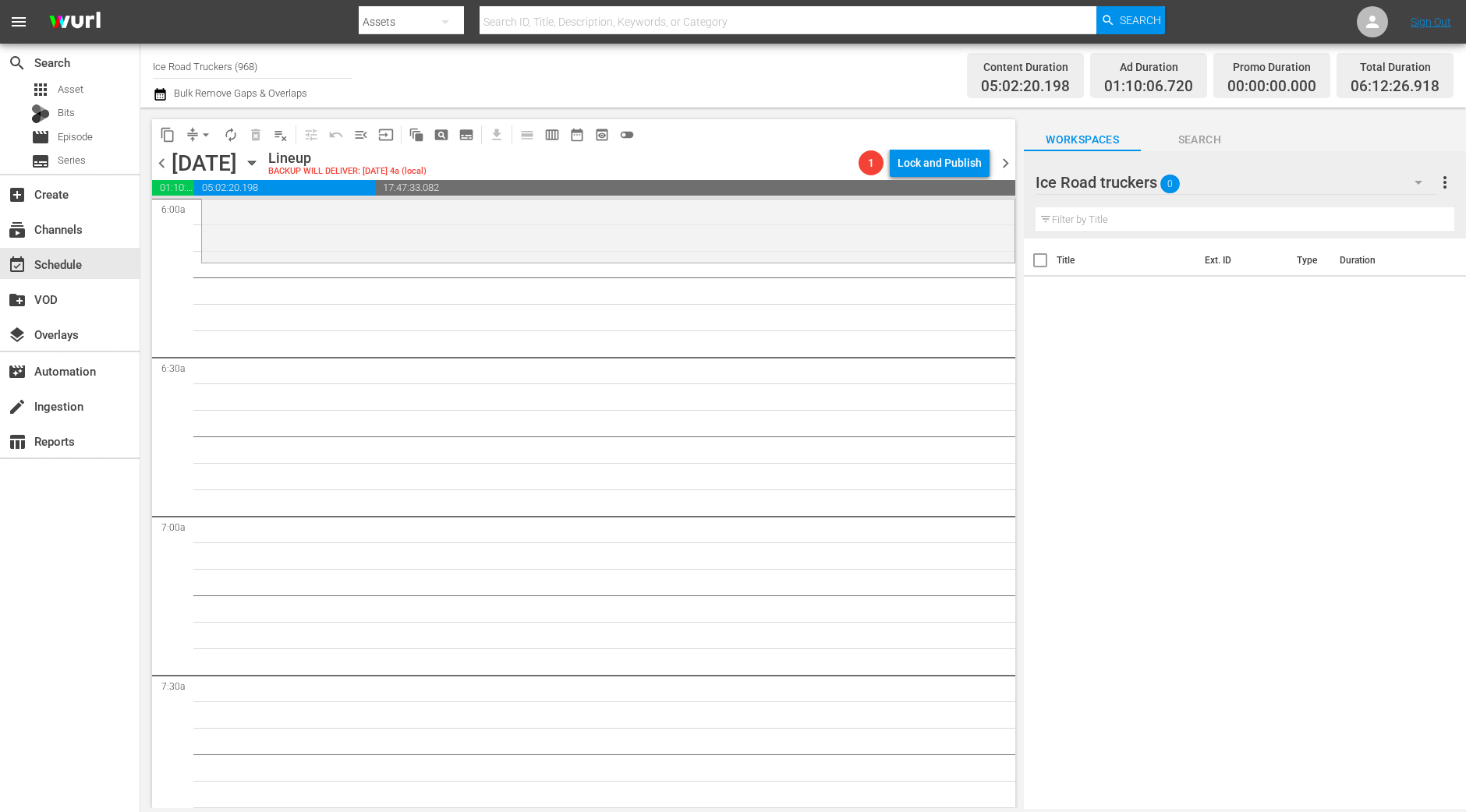
scroll to position [1657, 0]
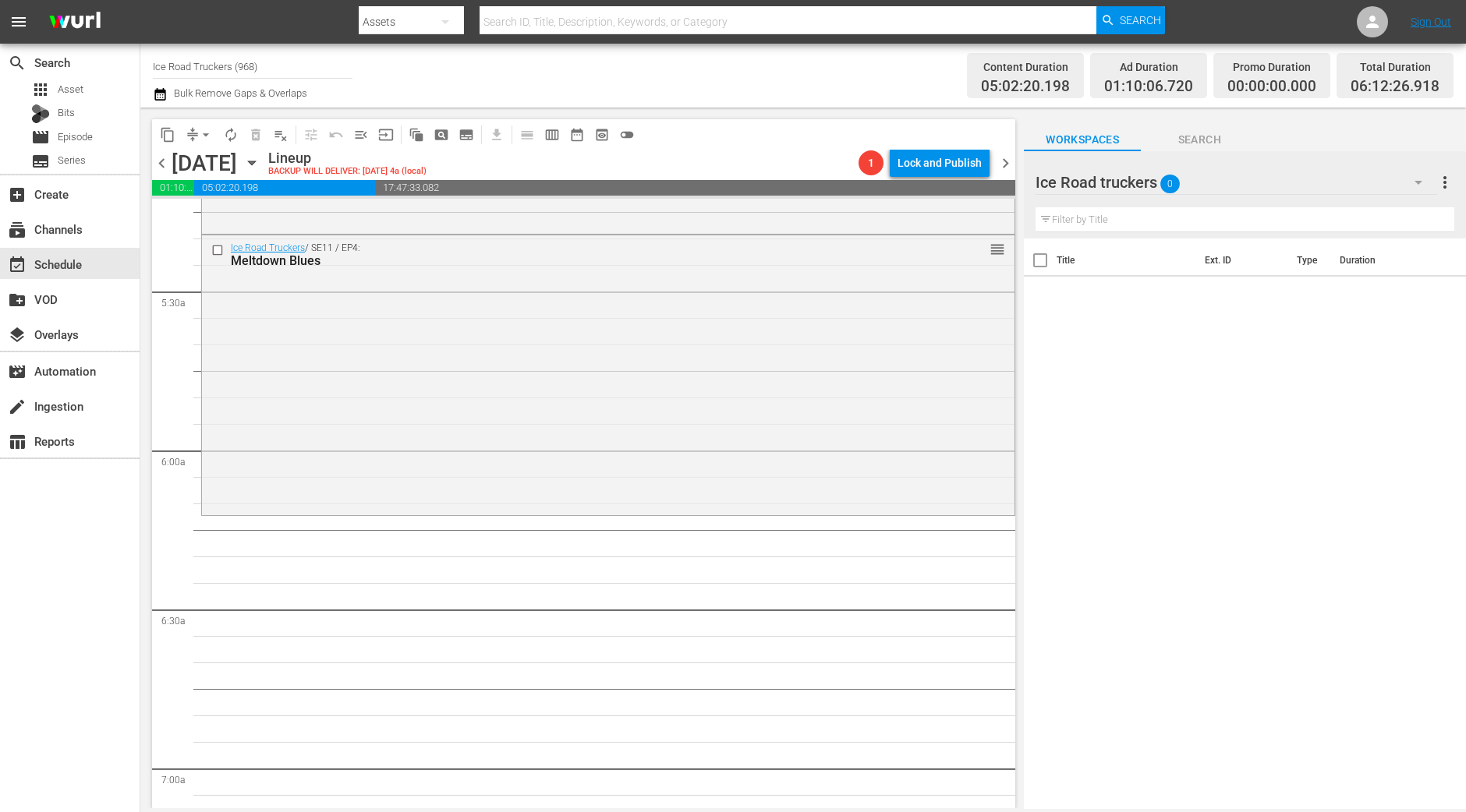
click at [713, 477] on div "Ice Road Truckers / SE11 / EP4: Meltdown Blues reorder" at bounding box center [608, 374] width 812 height 277
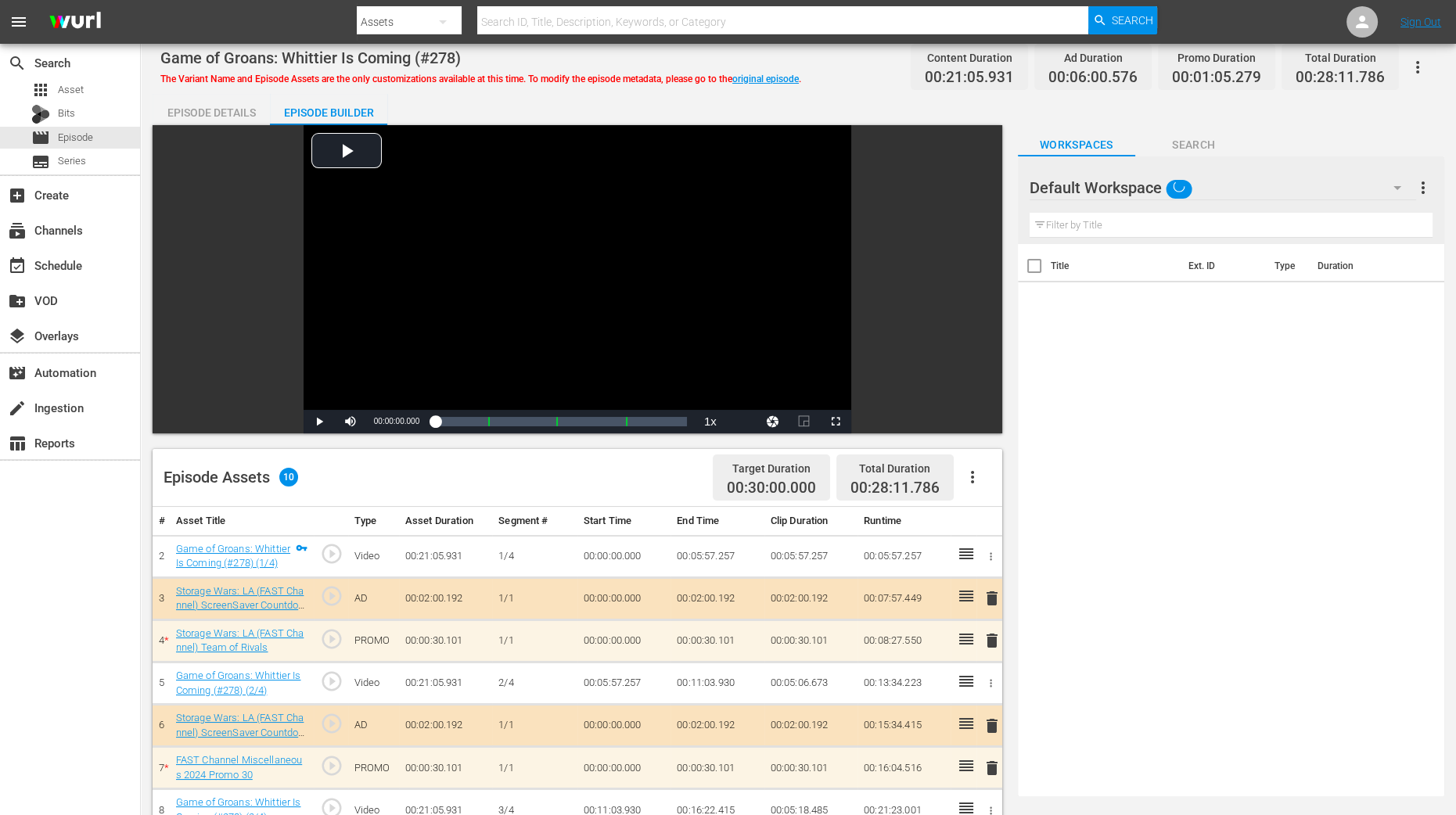
scroll to position [391, 0]
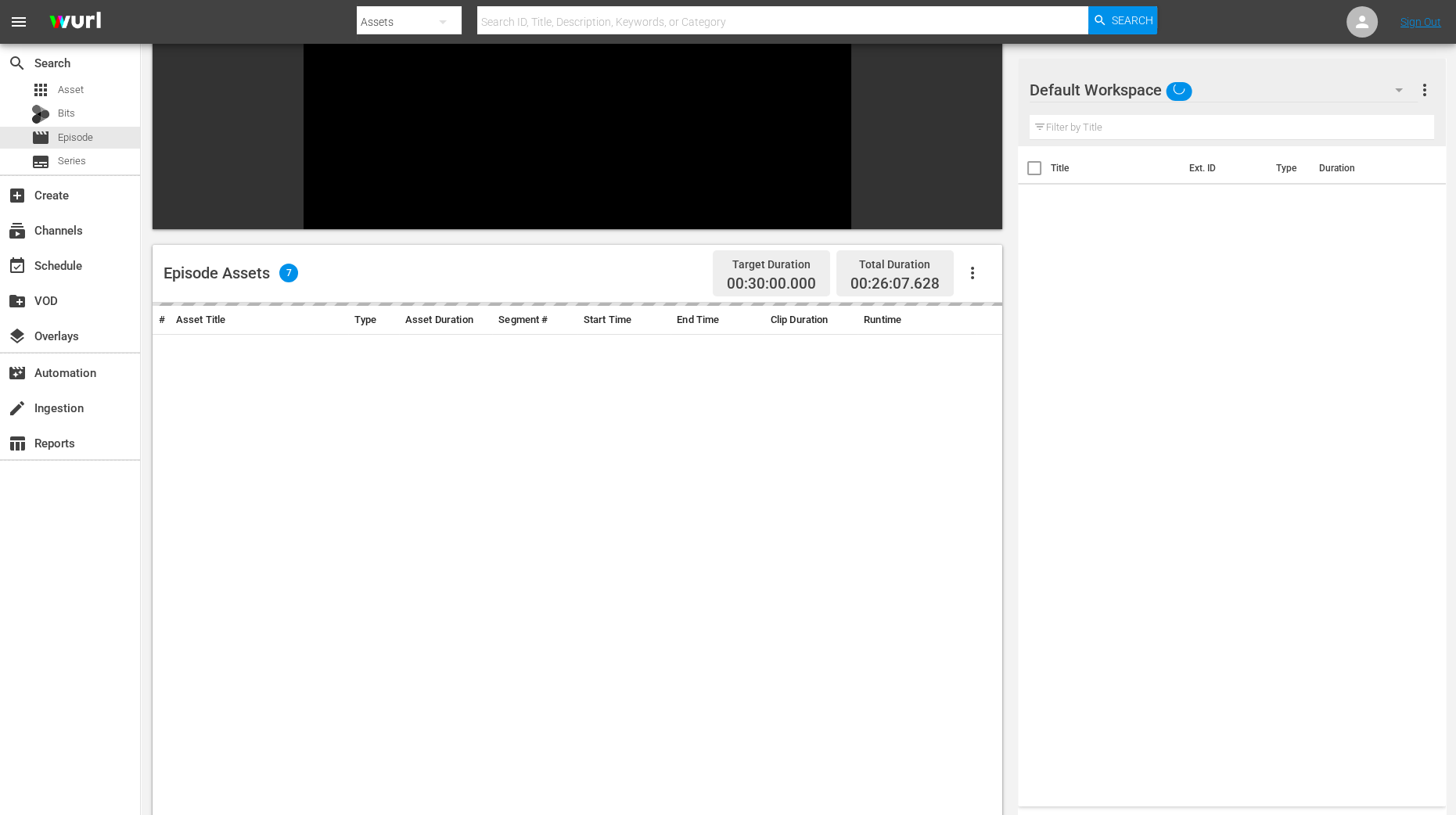
scroll to position [372, 0]
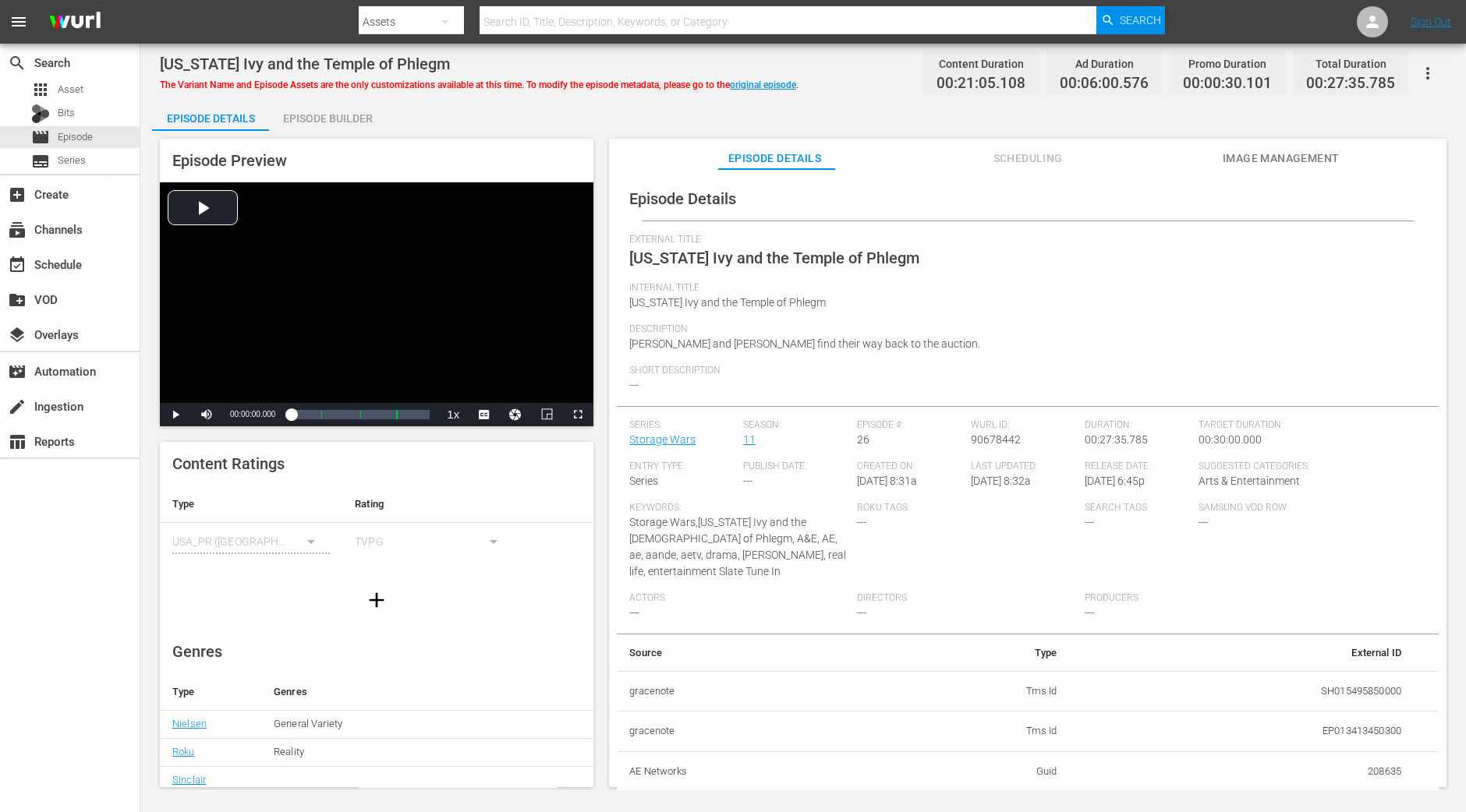
click at [344, 100] on div "Episode Builder" at bounding box center [327, 118] width 117 height 38
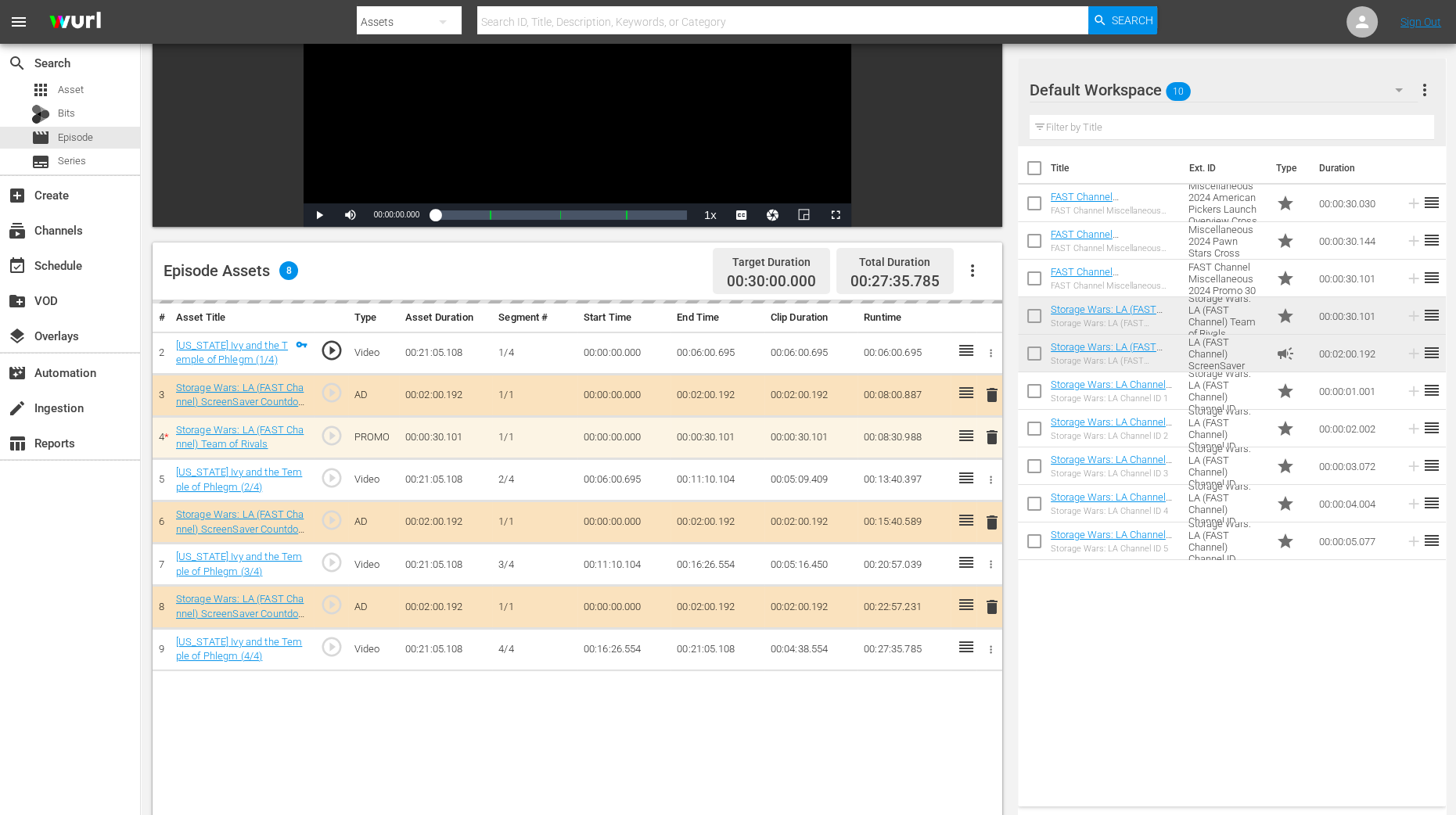
scroll to position [294, 0]
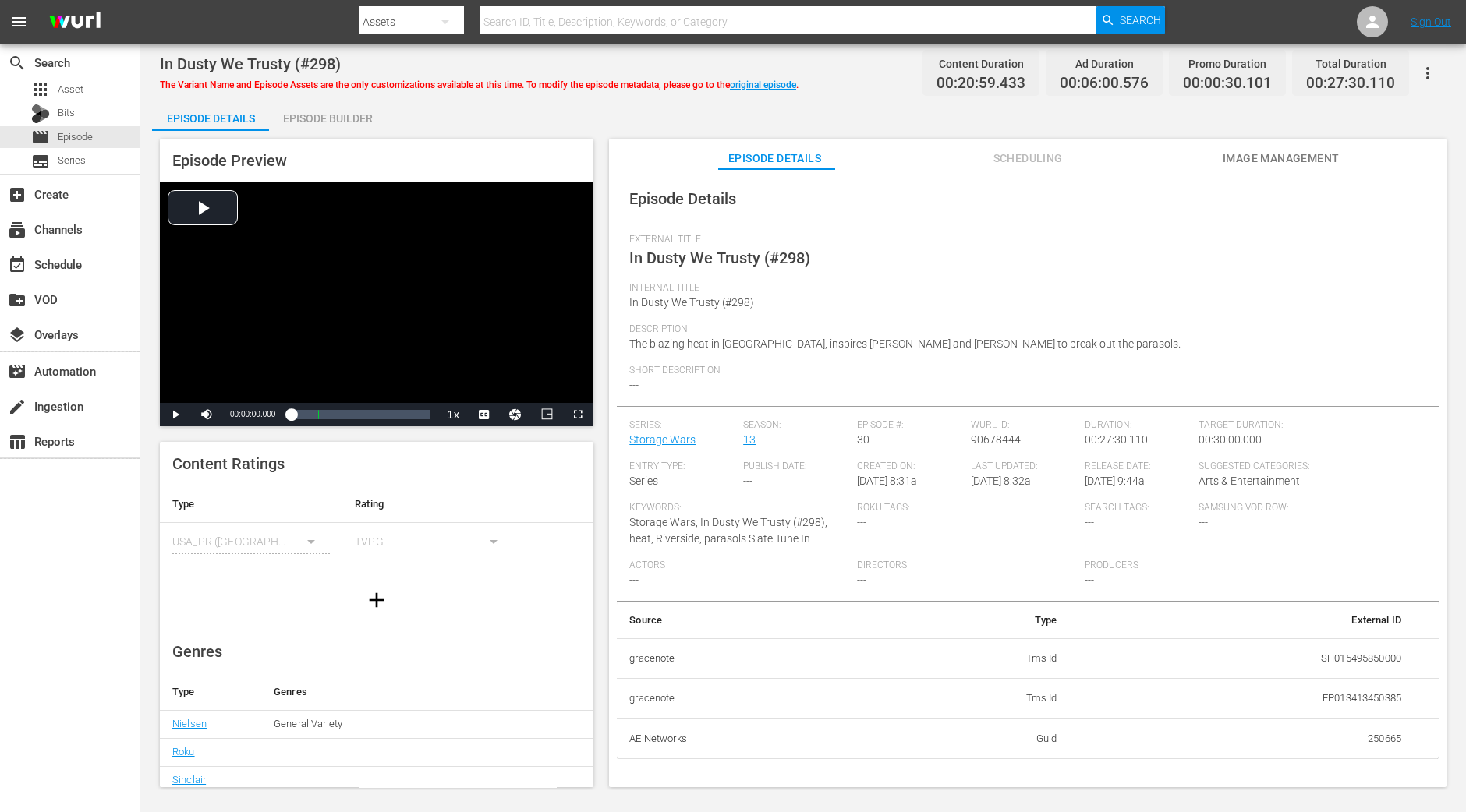
click at [356, 112] on div "Episode Builder" at bounding box center [327, 118] width 117 height 38
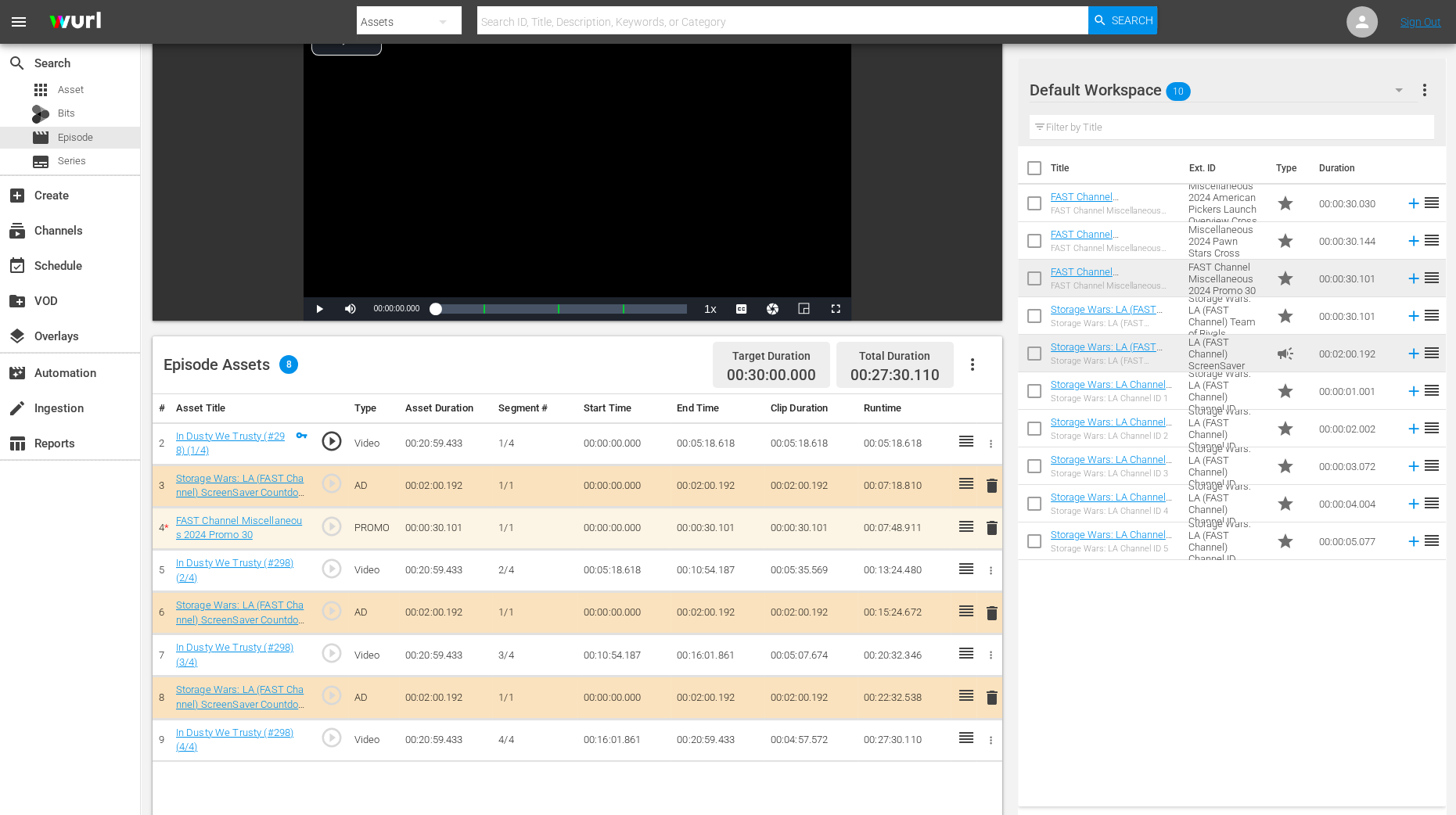
scroll to position [294, 0]
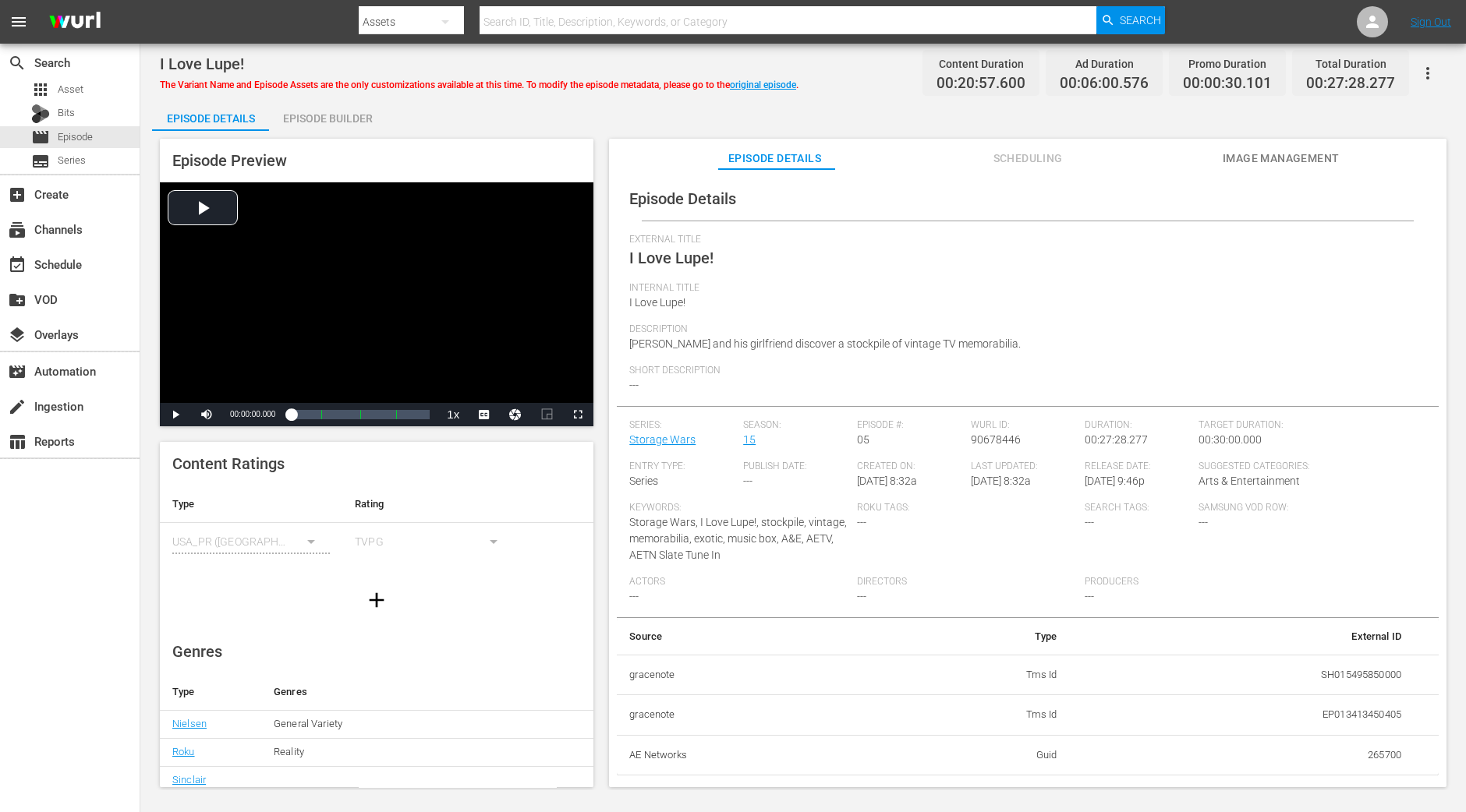
drag, startPoint x: 315, startPoint y: 125, endPoint x: 318, endPoint y: 72, distance: 53.1
click at [316, 125] on div "Episode Builder" at bounding box center [327, 118] width 117 height 38
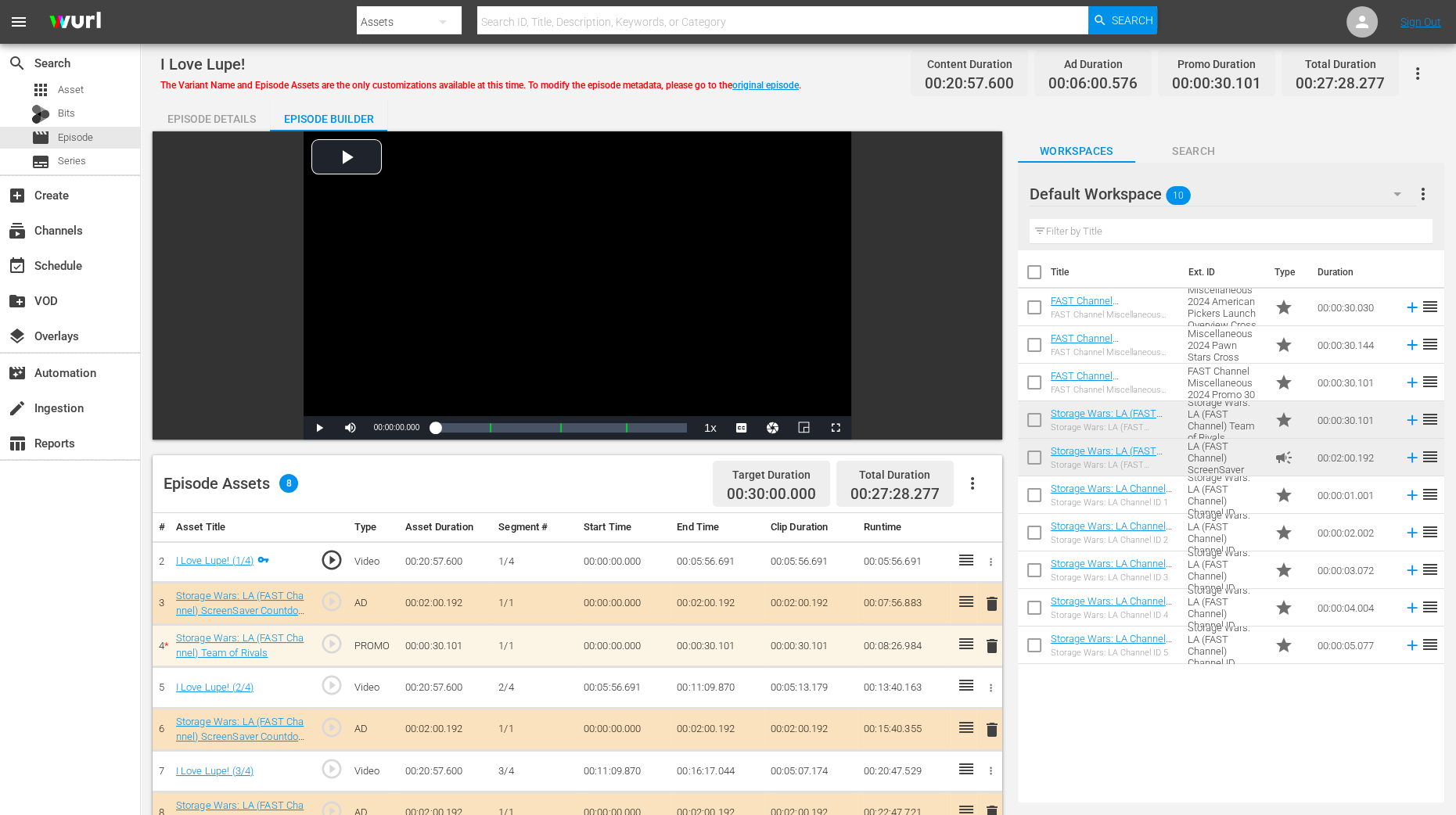
scroll to position [294, 0]
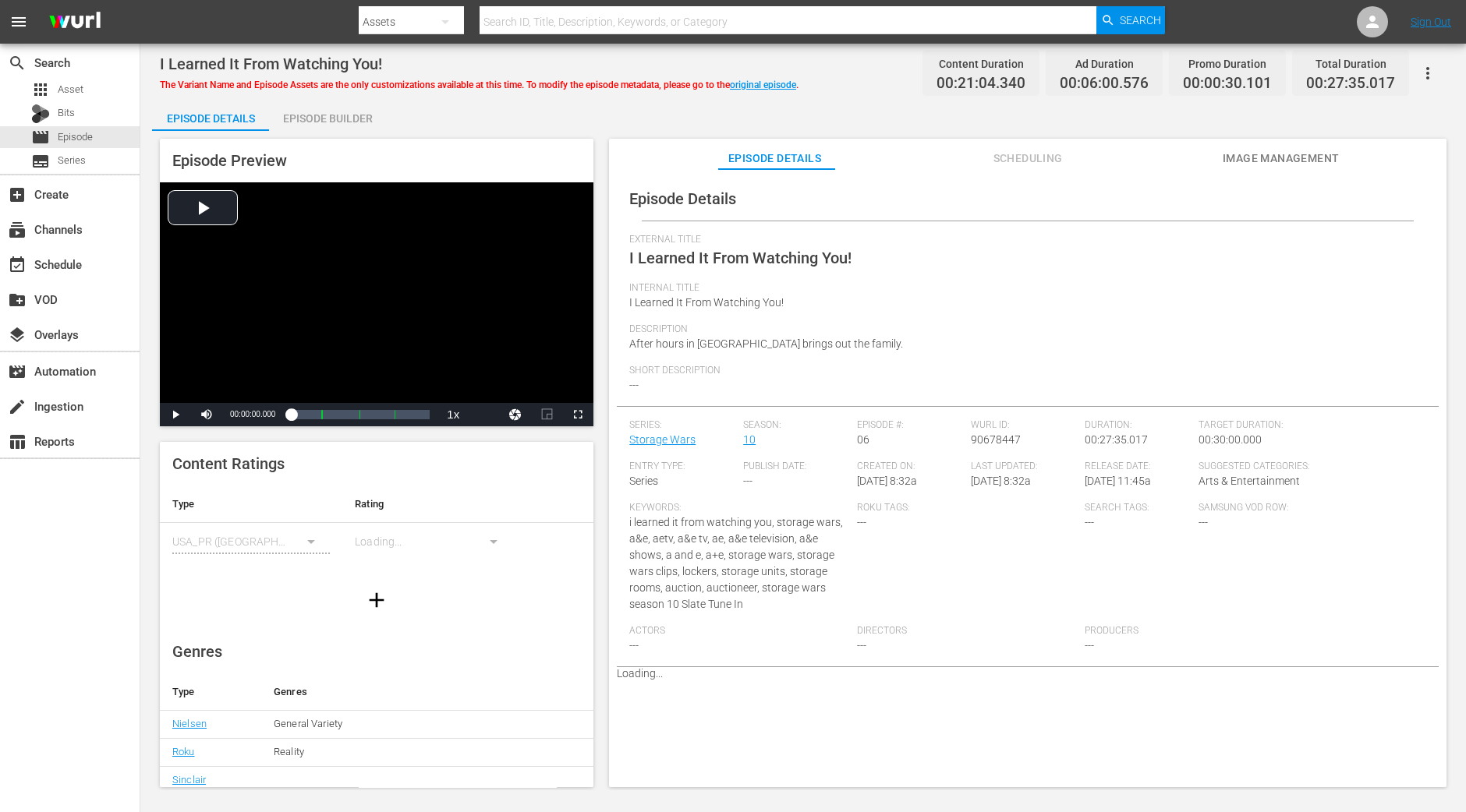
click at [300, 108] on div "Episode Builder" at bounding box center [327, 118] width 117 height 38
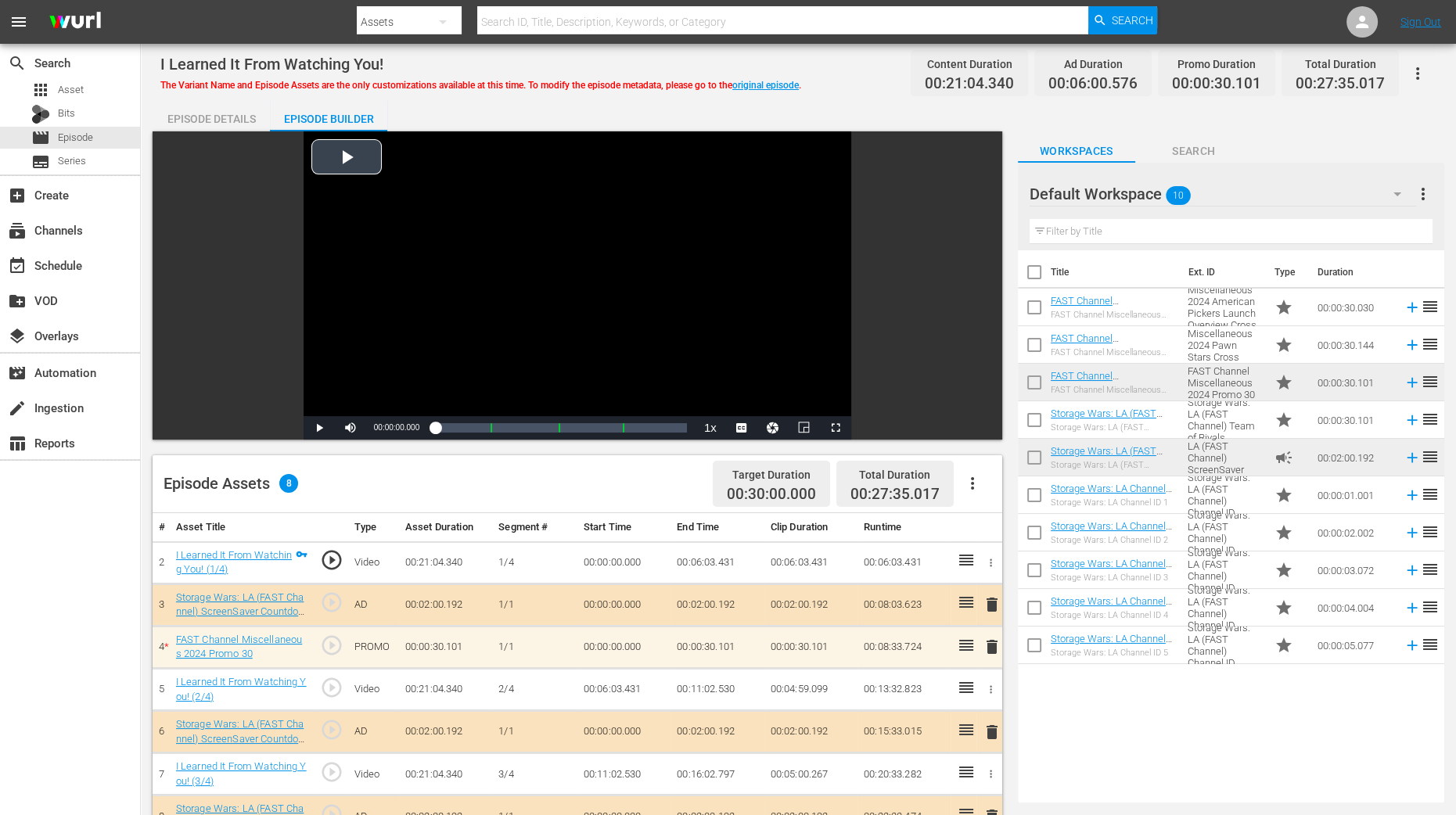
scroll to position [294, 0]
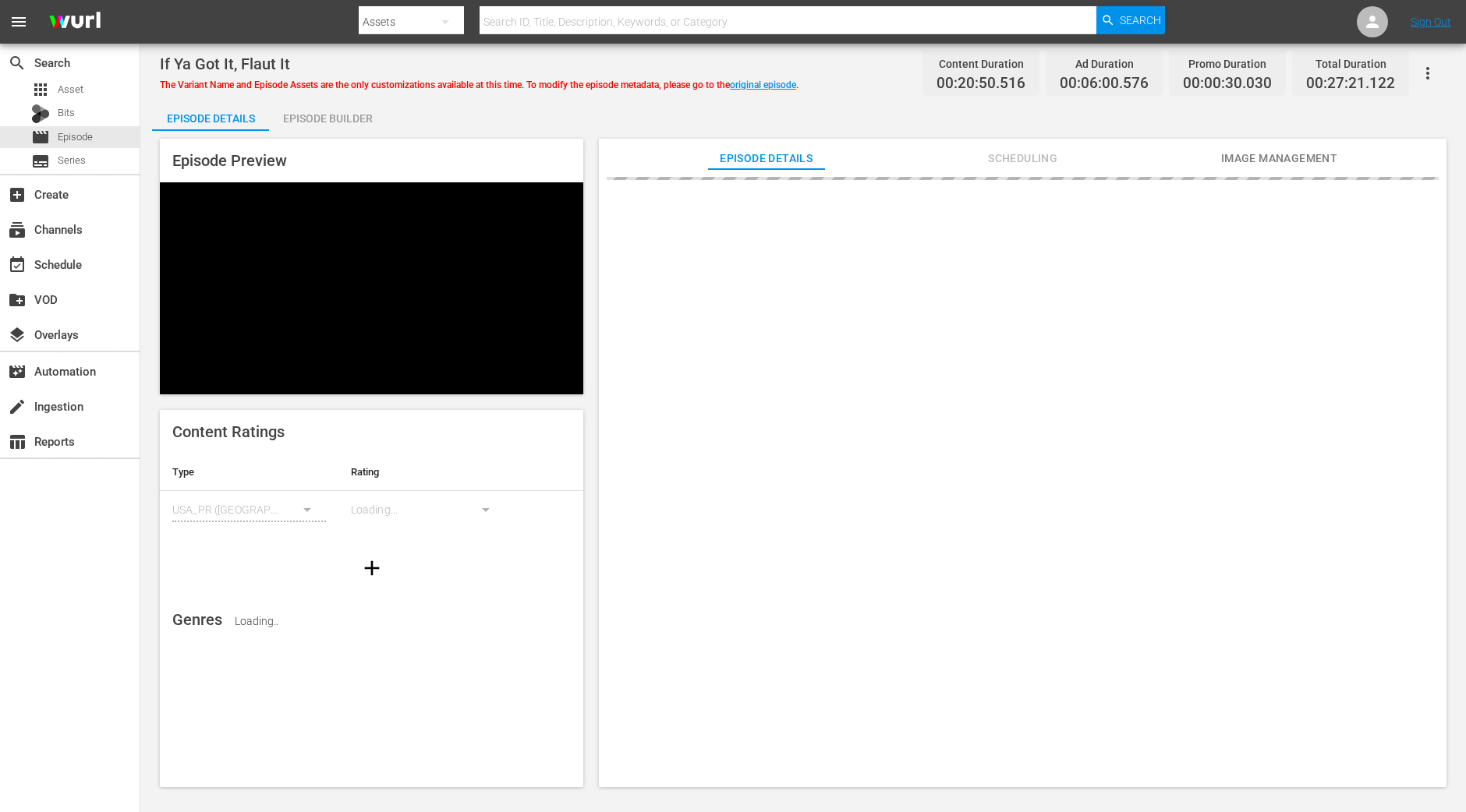
click at [347, 117] on div "Episode Builder" at bounding box center [327, 118] width 117 height 38
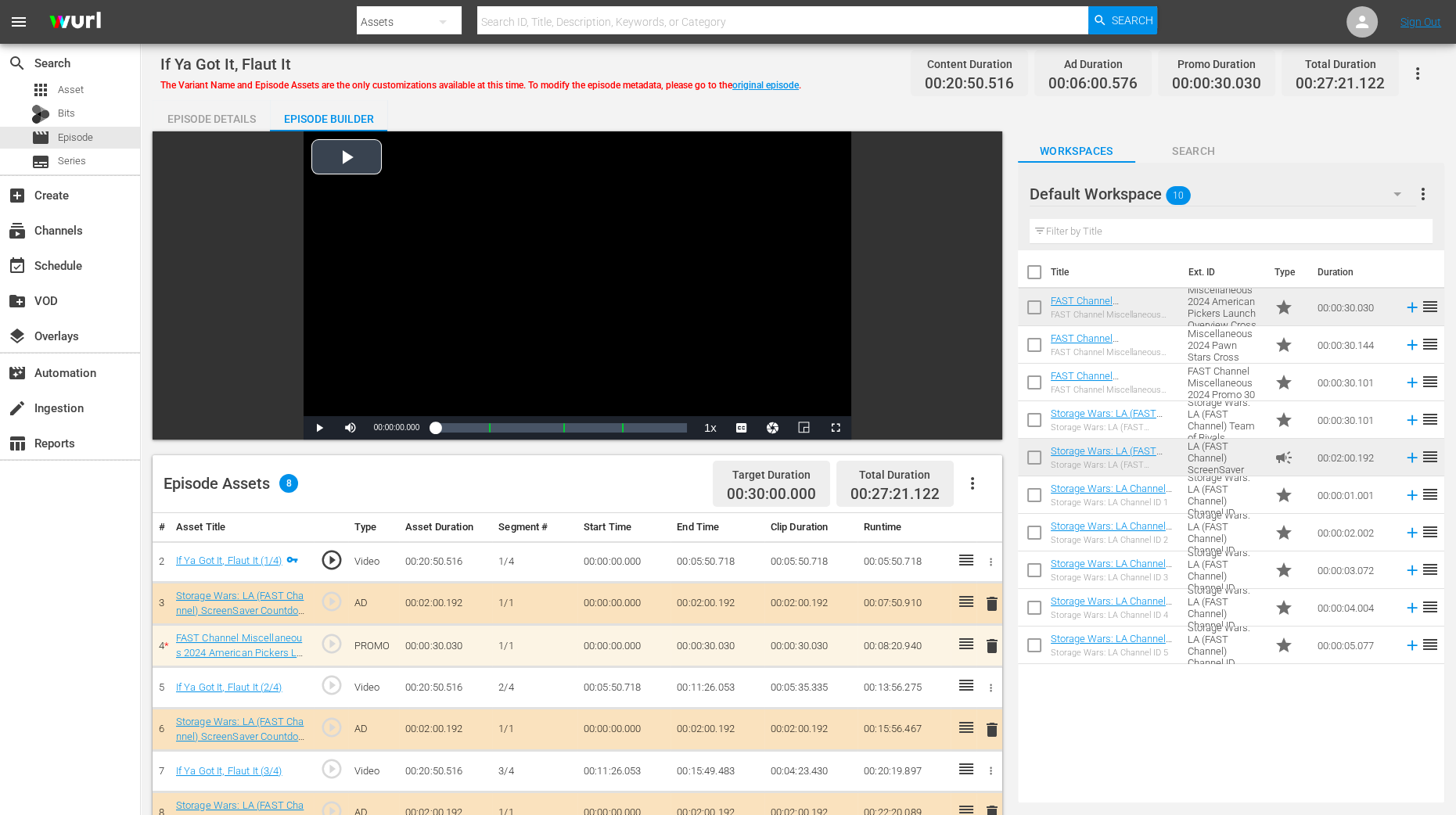
scroll to position [391, 0]
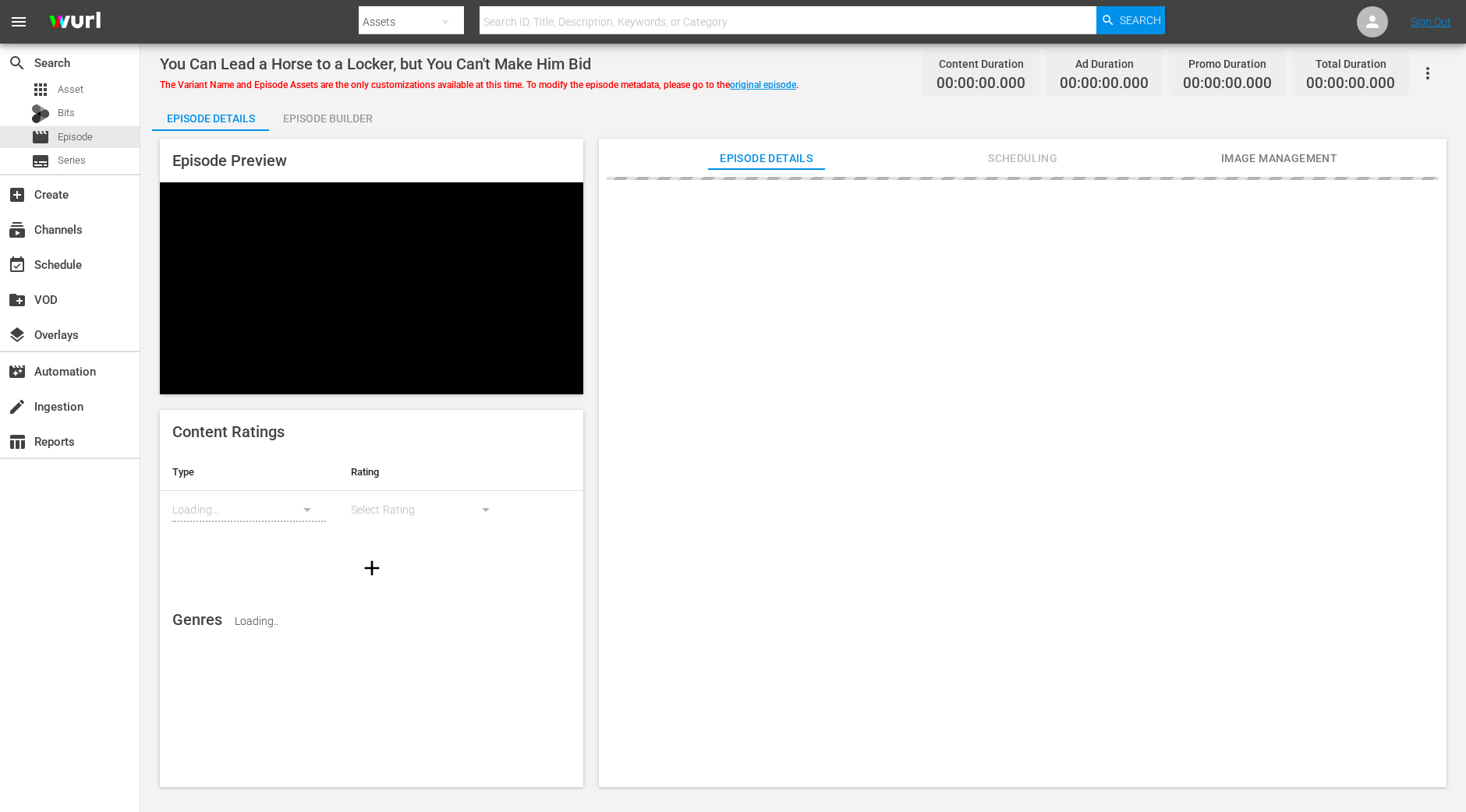
click at [335, 123] on div "Episode Builder" at bounding box center [327, 118] width 117 height 38
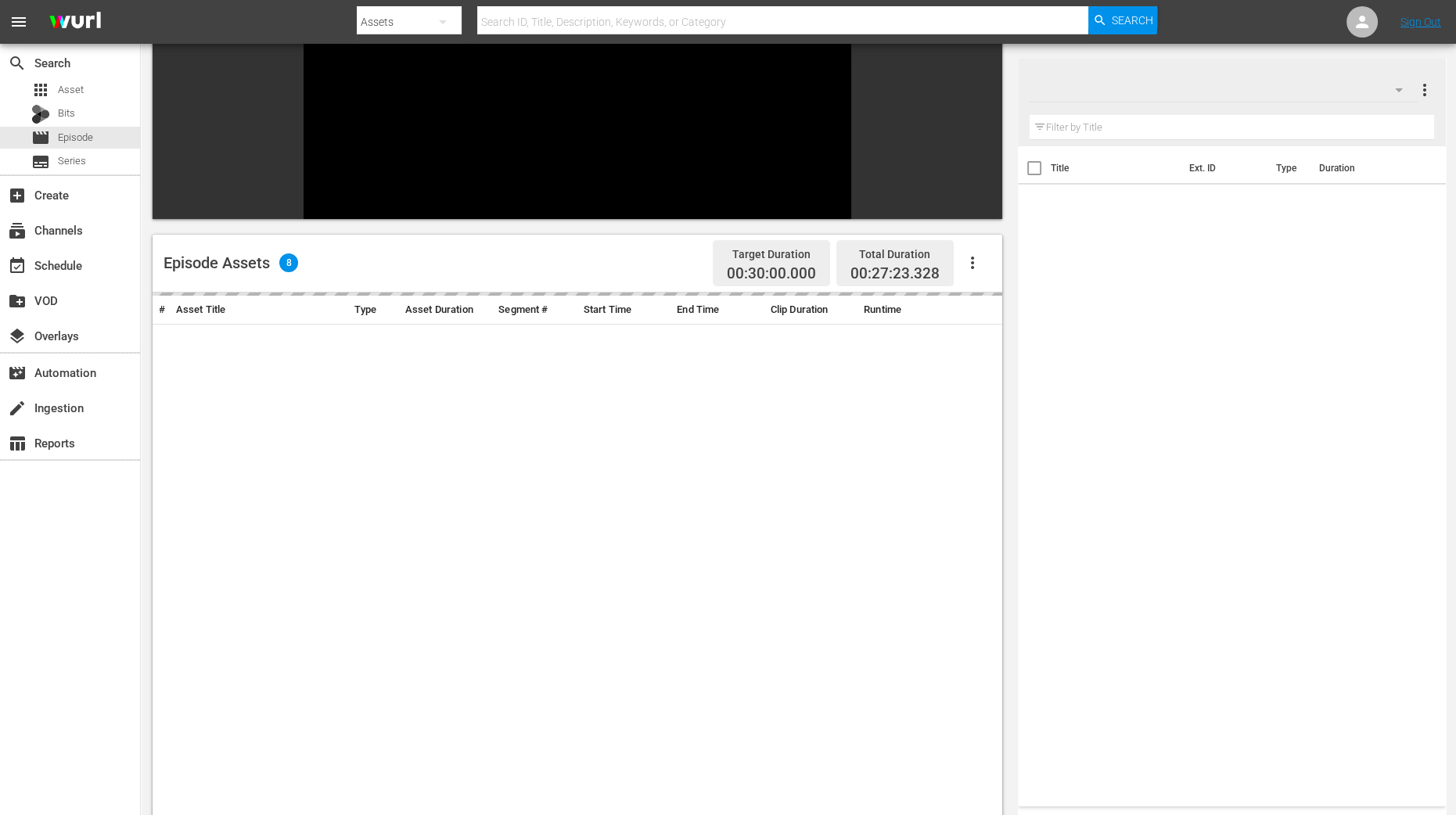
scroll to position [294, 0]
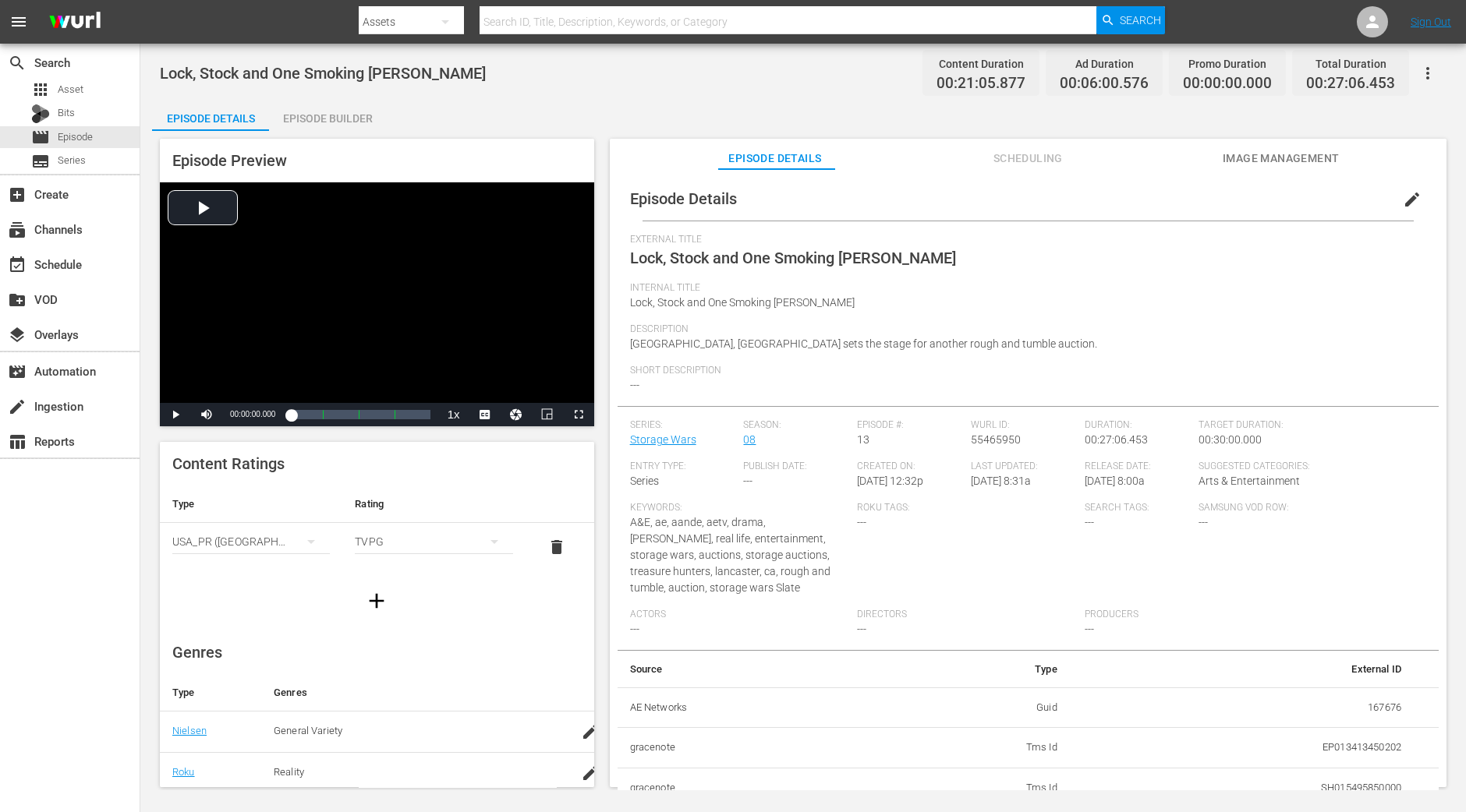
click at [323, 127] on div "Episode Builder" at bounding box center [327, 118] width 117 height 38
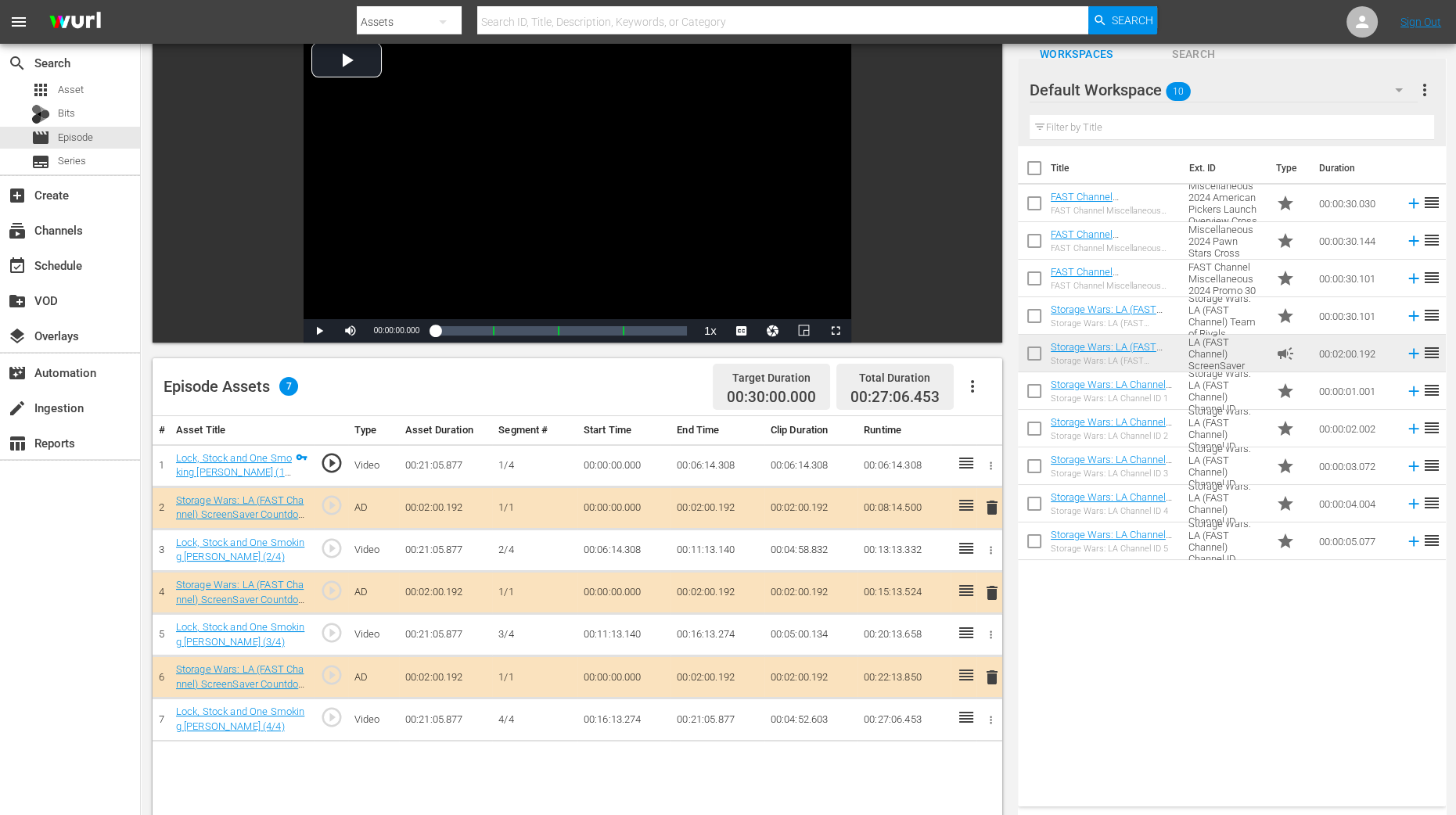
scroll to position [194, 0]
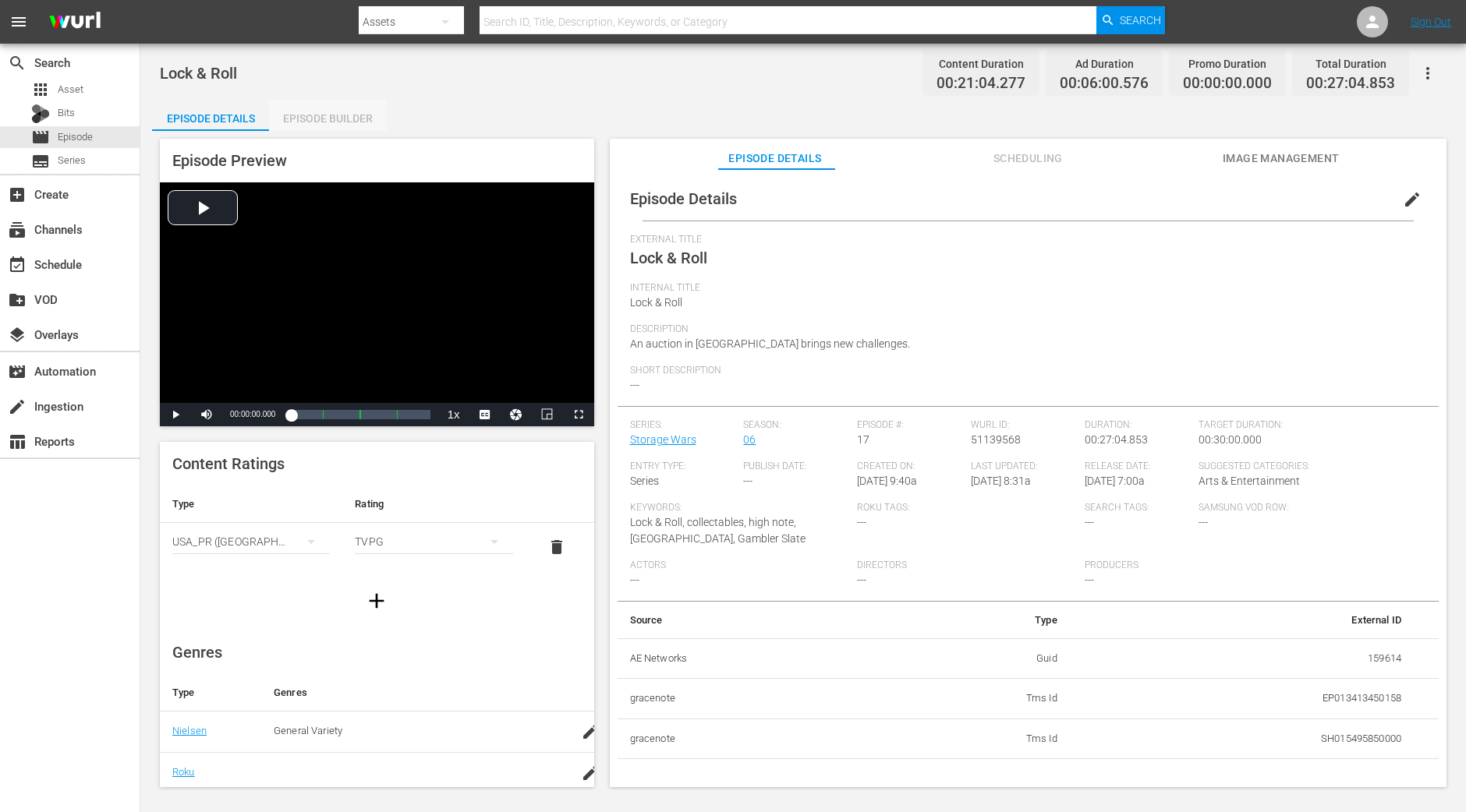
click at [362, 113] on div "Episode Builder" at bounding box center [327, 118] width 117 height 38
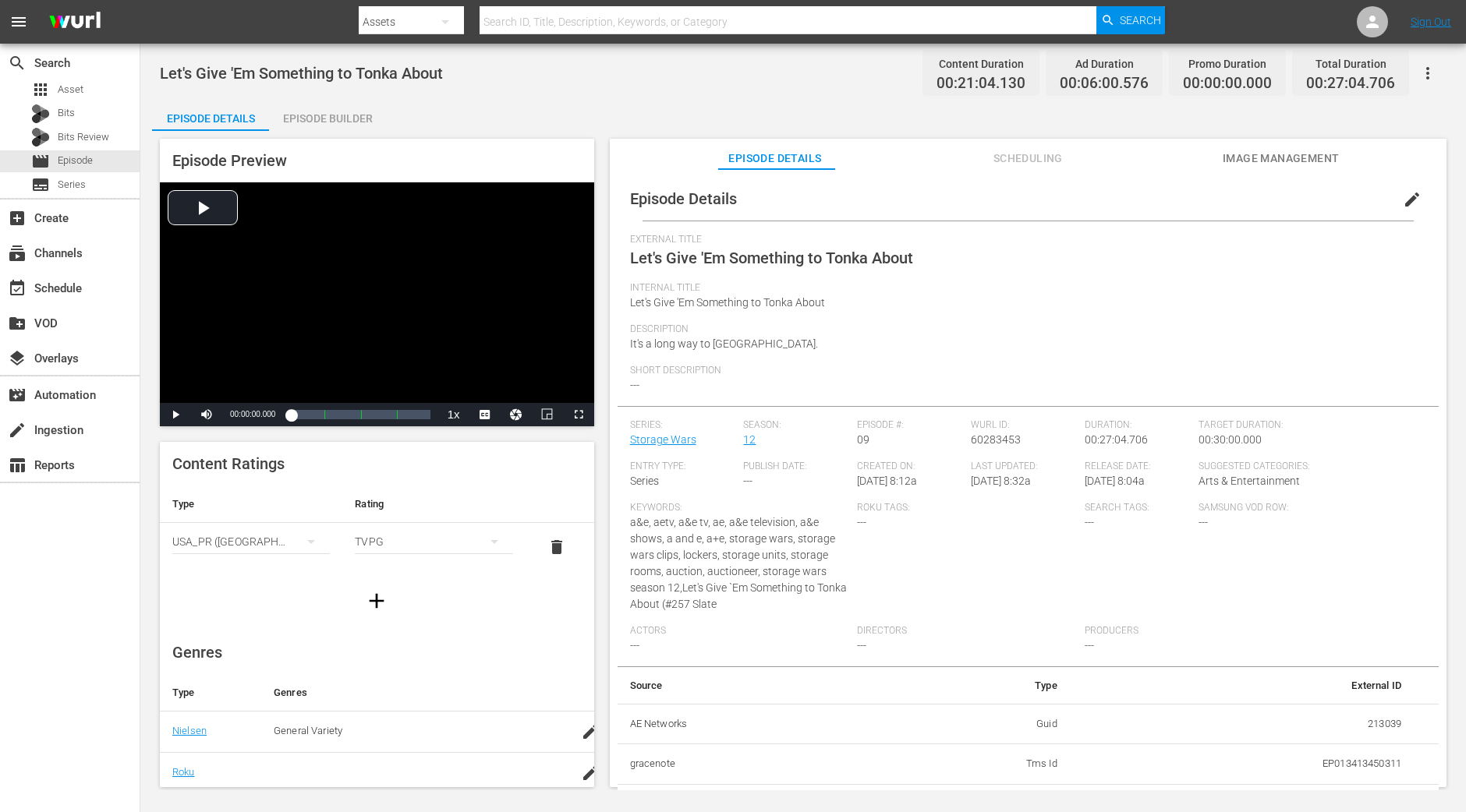
click at [318, 118] on div "Episode Builder" at bounding box center [327, 118] width 117 height 38
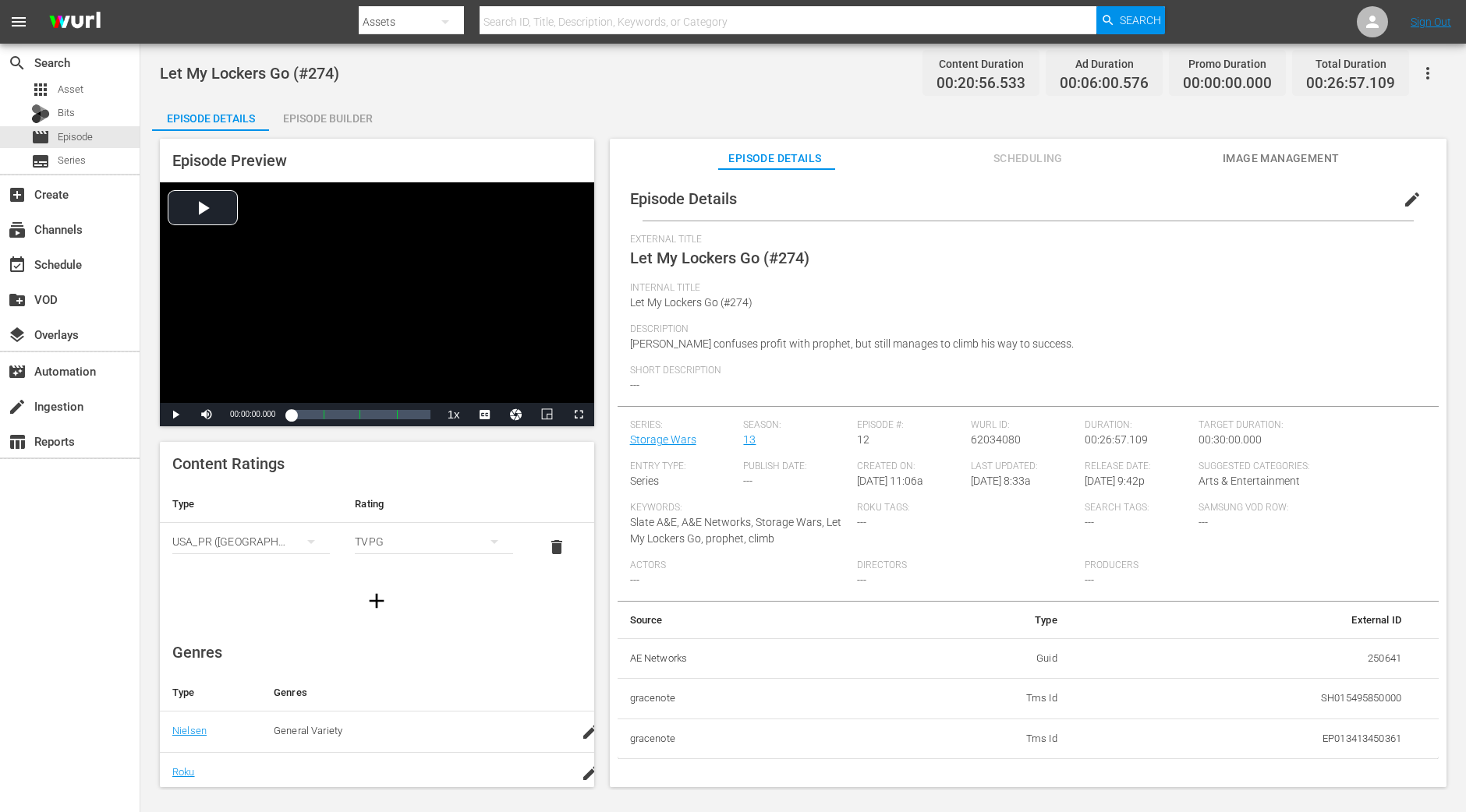
click at [331, 118] on div "Episode Builder" at bounding box center [327, 118] width 117 height 38
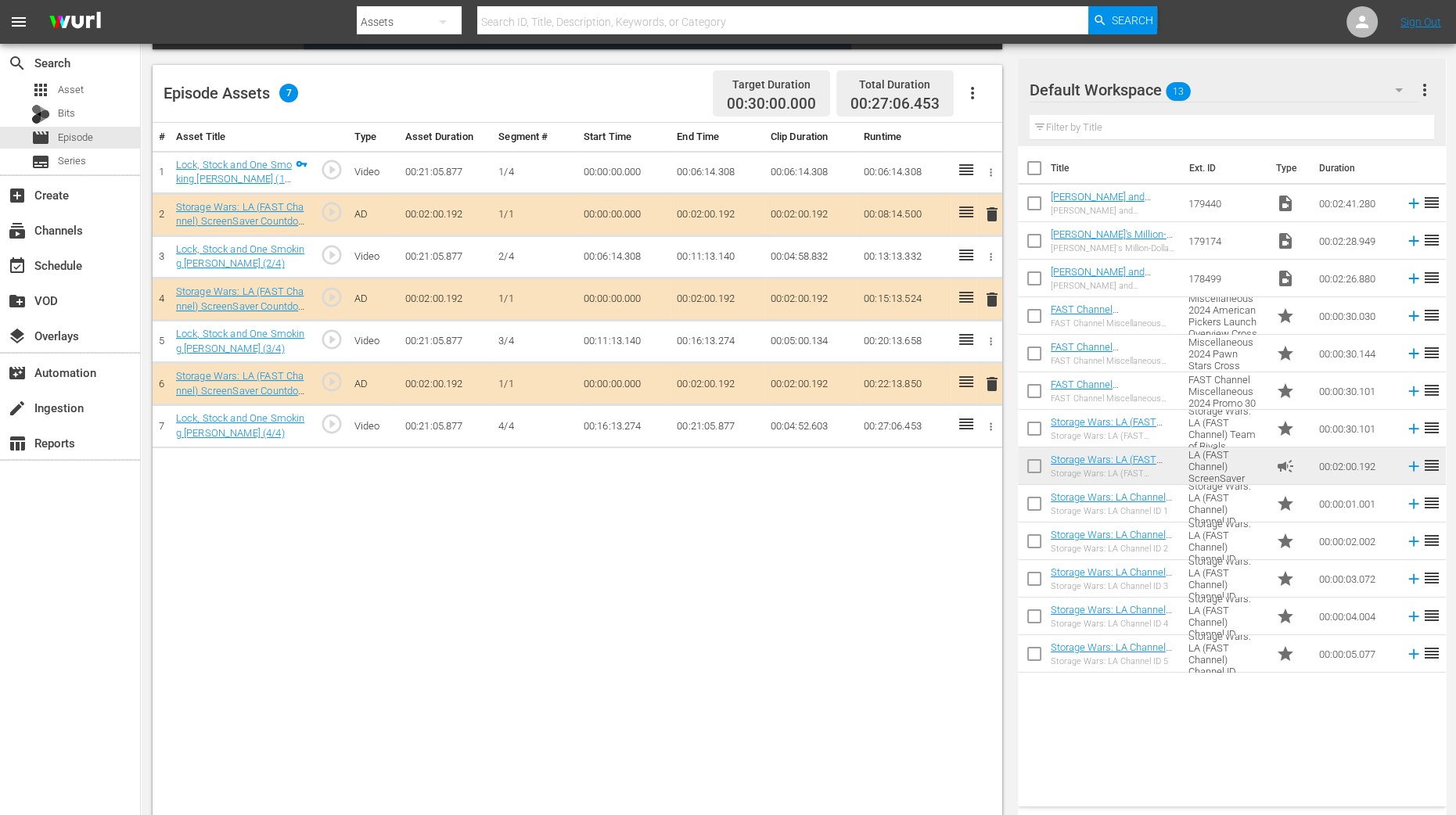
scroll to position [407, 0]
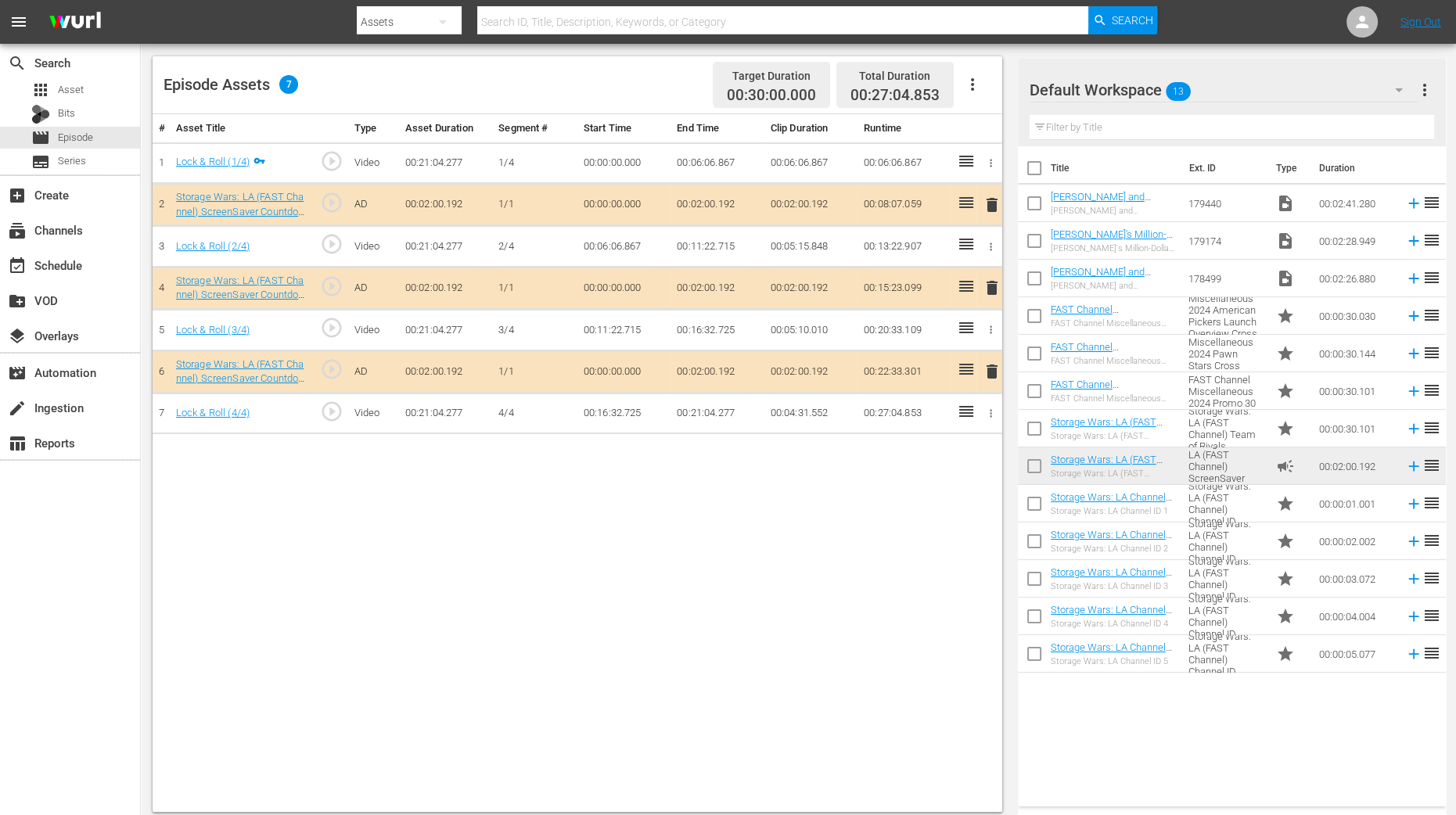
scroll to position [407, 0]
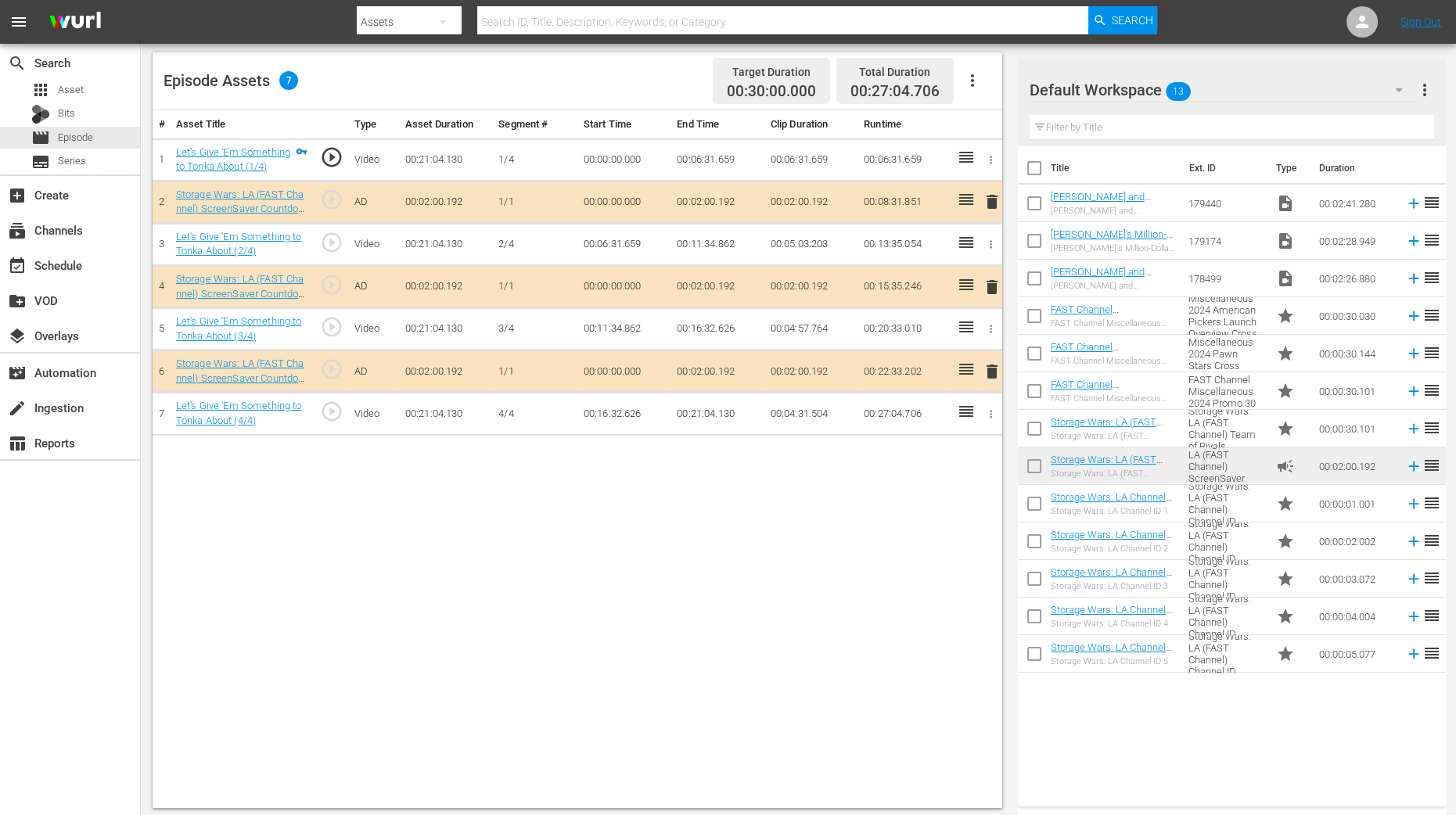
scroll to position [407, 0]
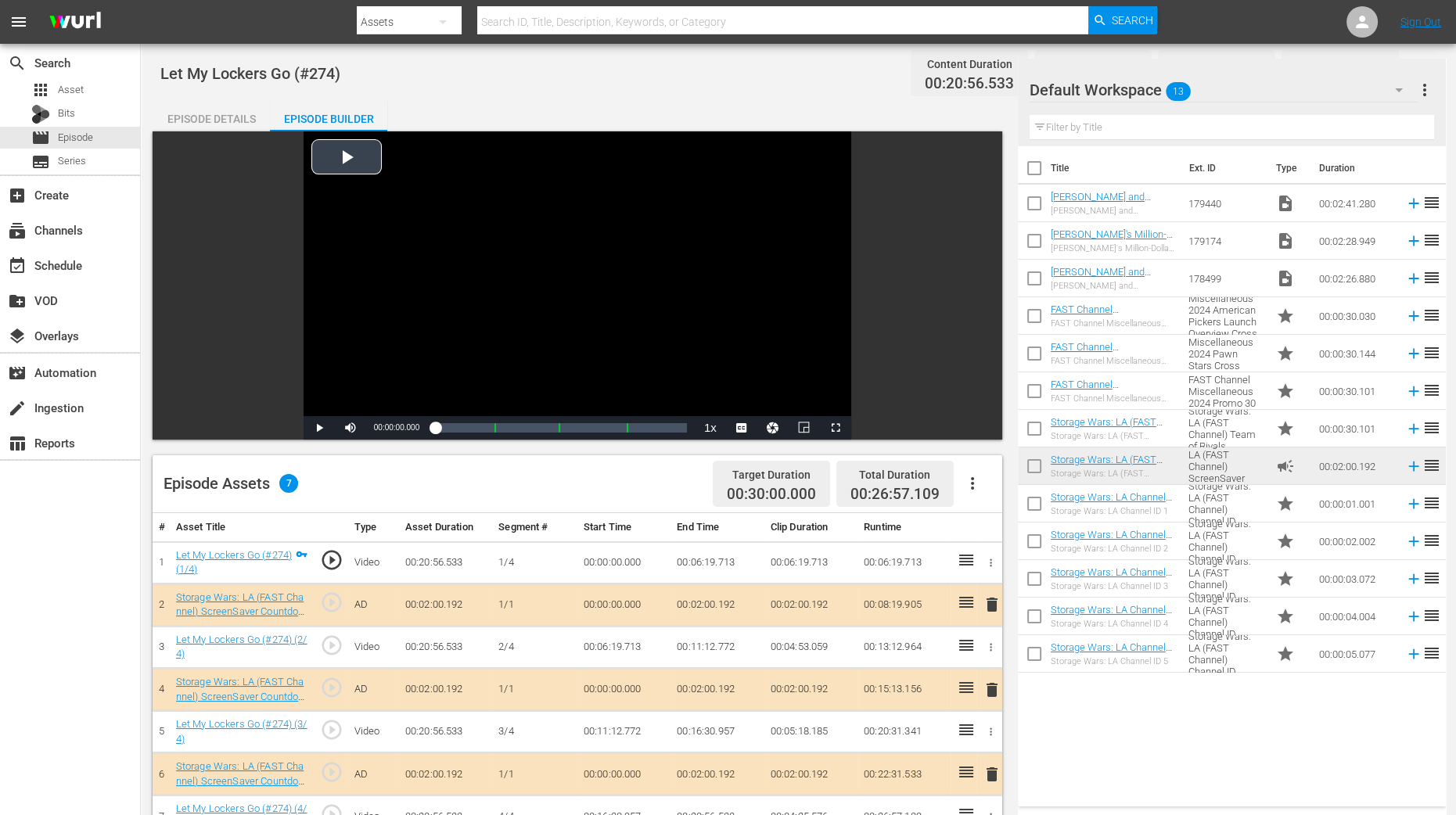
scroll to position [391, 0]
